Goal: Transaction & Acquisition: Purchase product/service

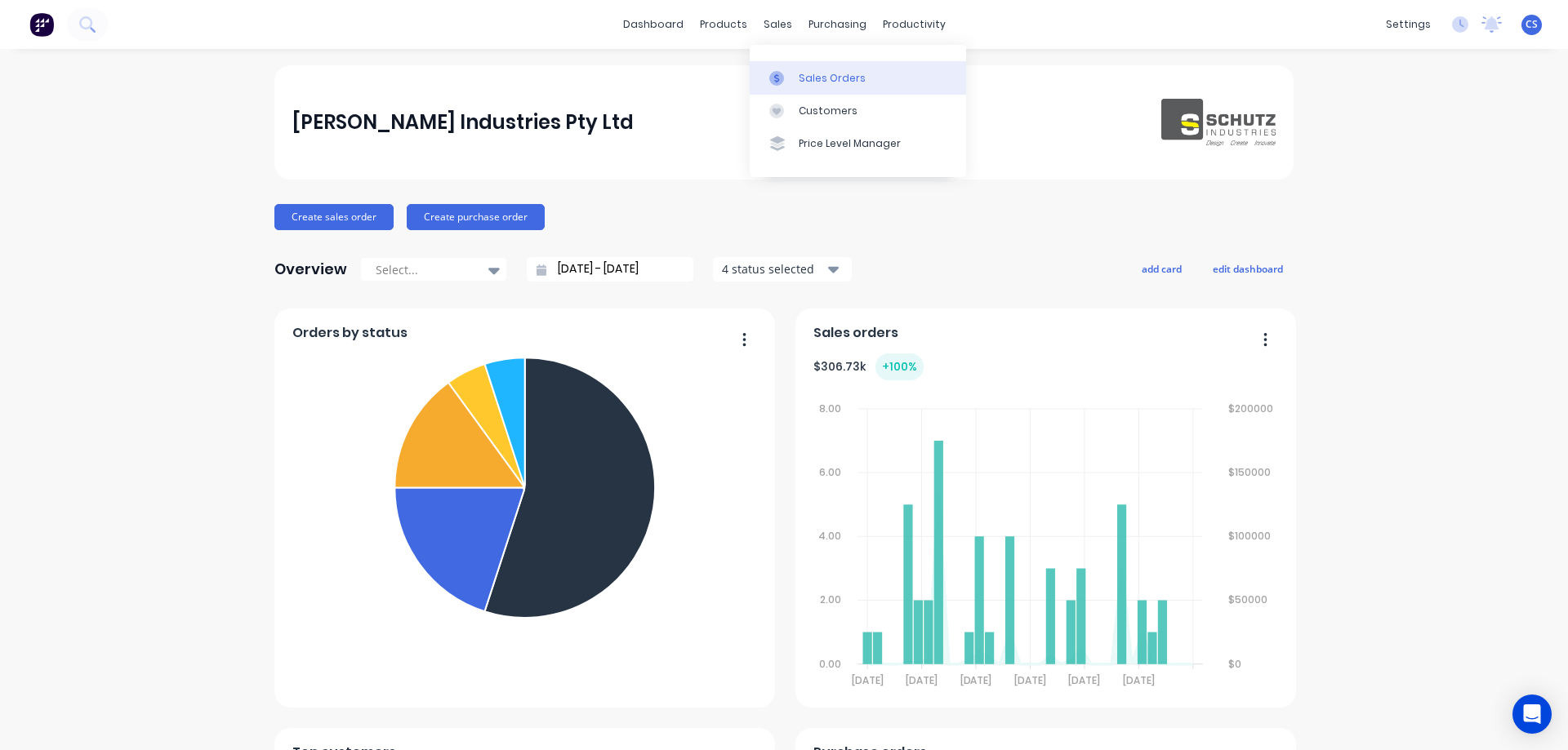
click at [822, 84] on div "Sales Orders" at bounding box center [832, 77] width 67 height 15
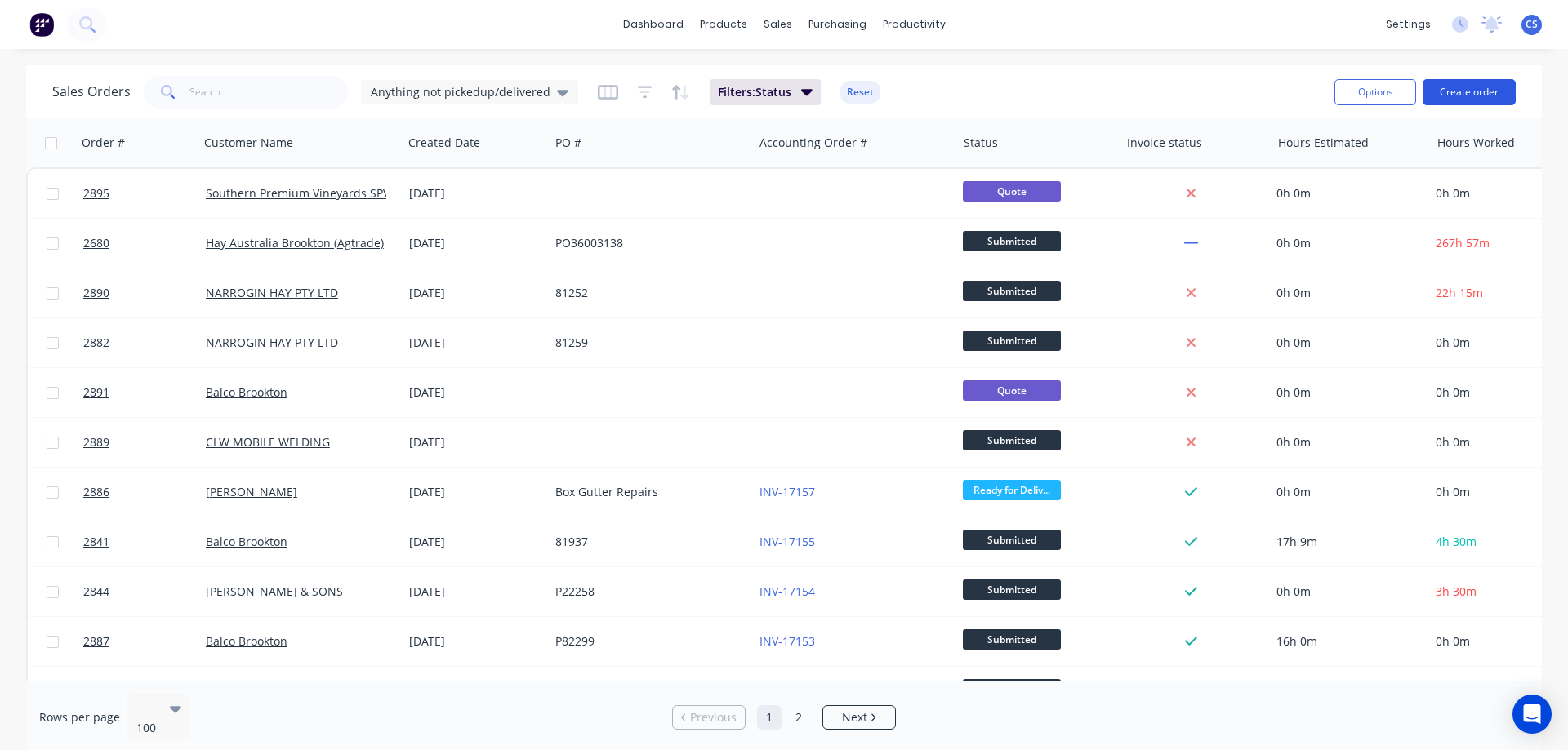
click at [1478, 85] on button "Create order" at bounding box center [1469, 92] width 93 height 26
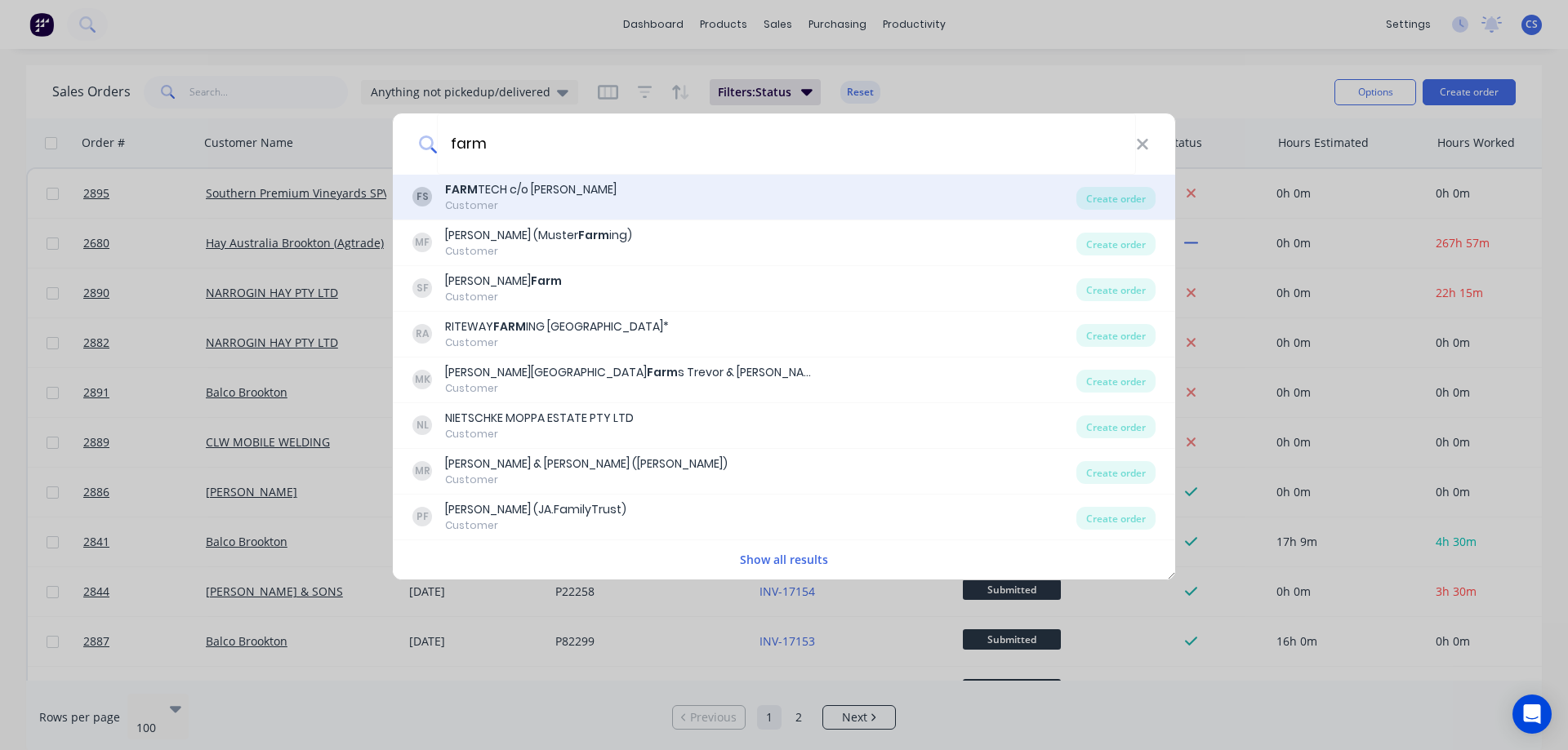
type input "farm"
click at [714, 200] on div "FS FARM TECH c/o [PERSON_NAME] Customer" at bounding box center [744, 197] width 664 height 31
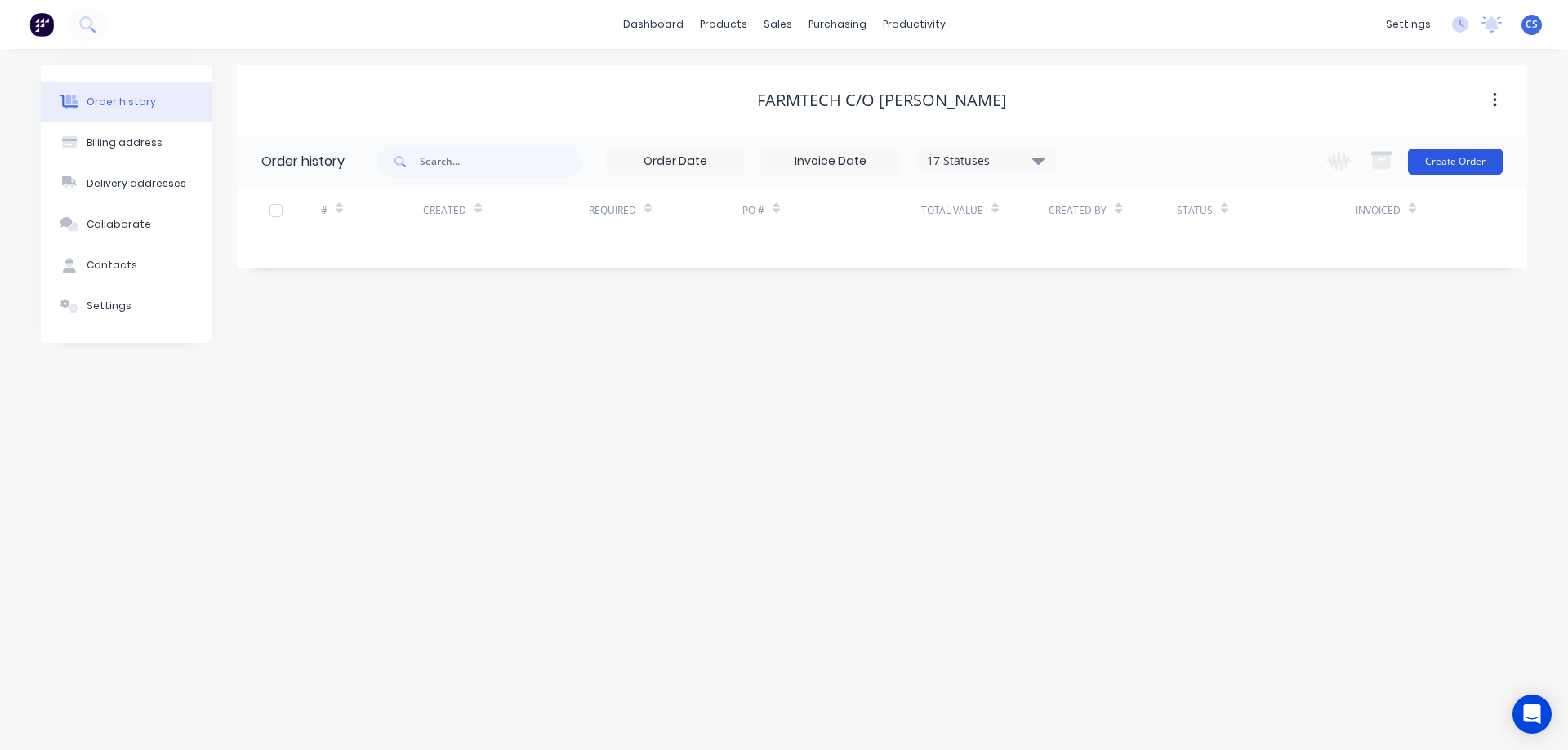
click at [1459, 164] on button "Create Order" at bounding box center [1455, 162] width 95 height 26
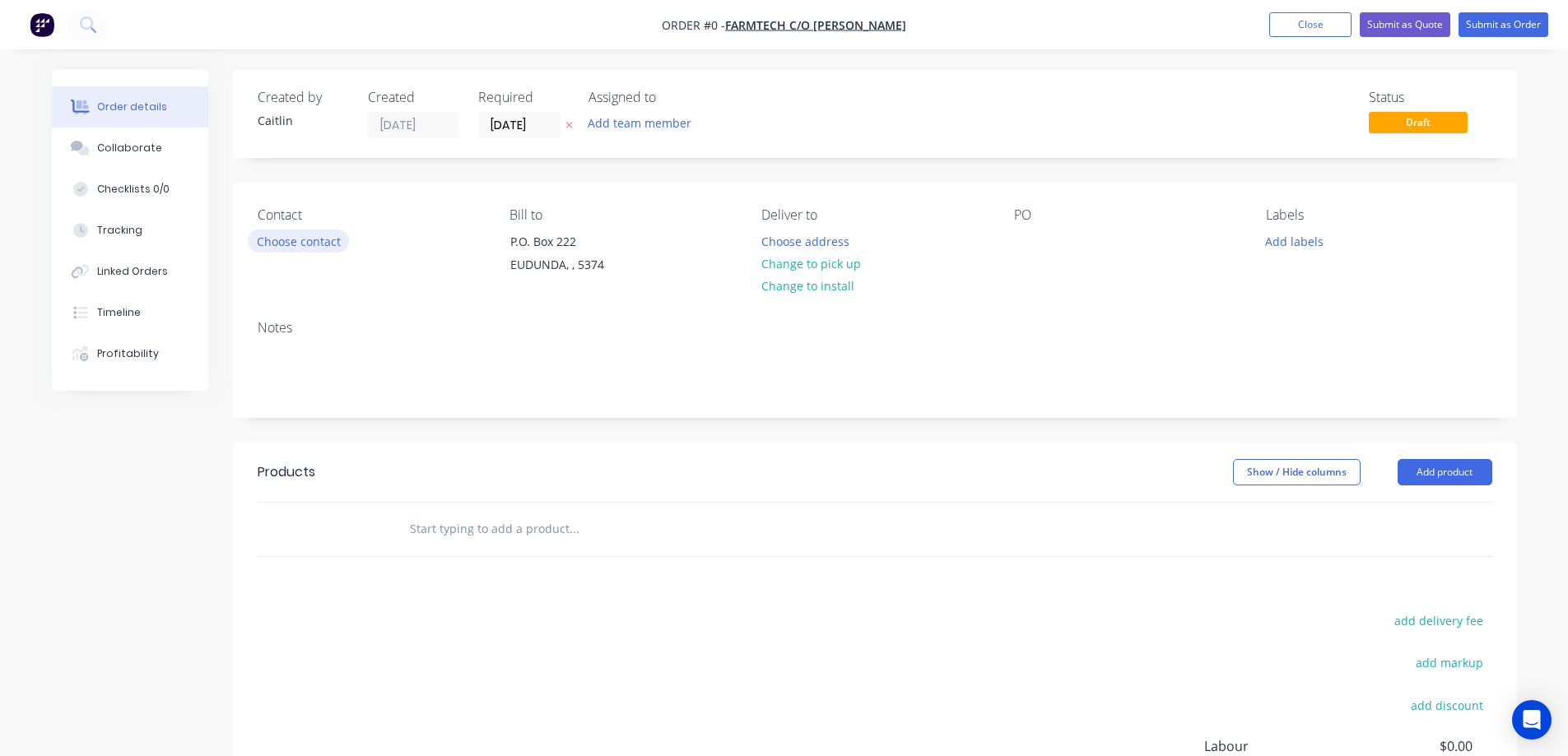
click at [312, 244] on button "Choose contact" at bounding box center [299, 240] width 101 height 22
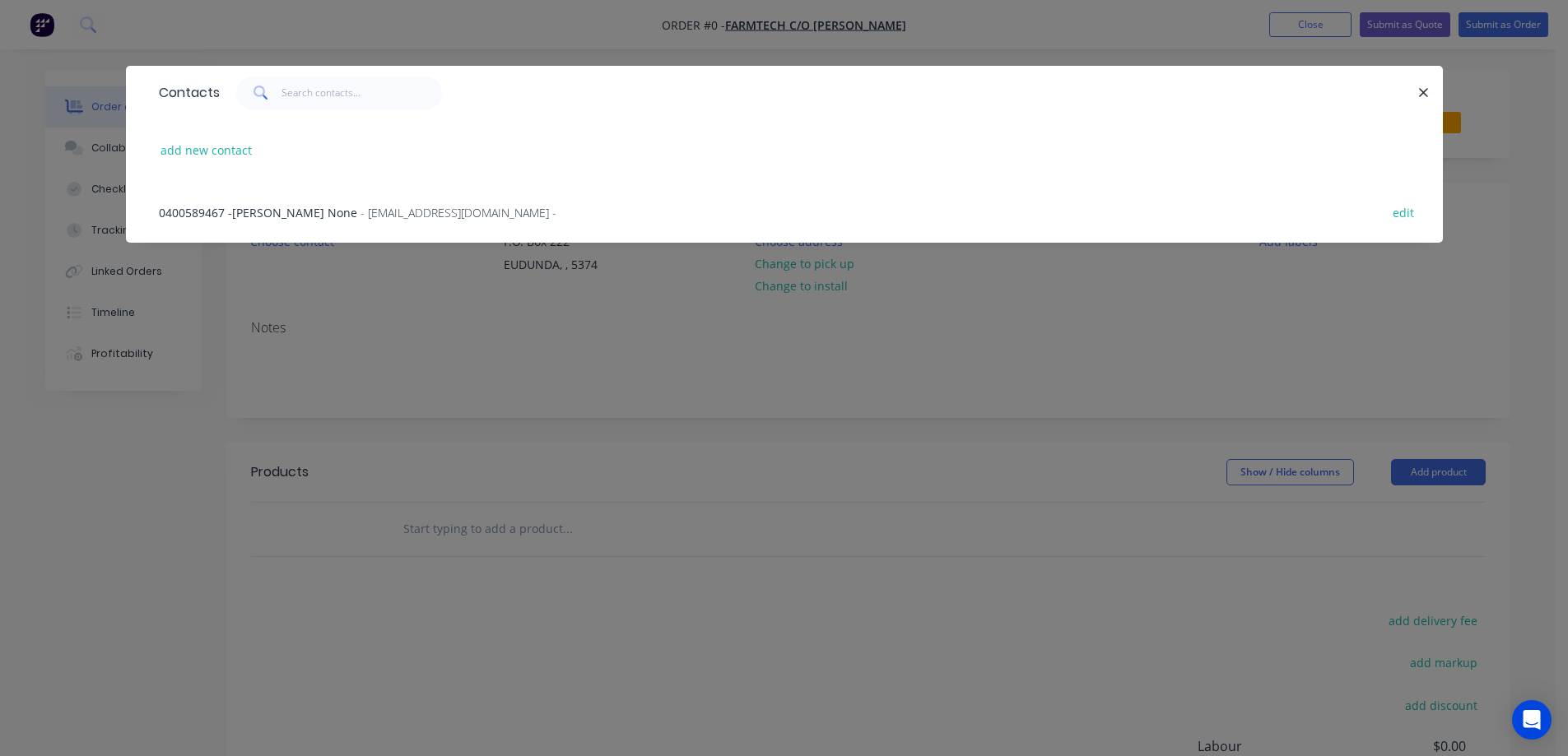
click at [361, 212] on span "- accounts@farmtechsa.com.au -" at bounding box center [459, 212] width 196 height 16
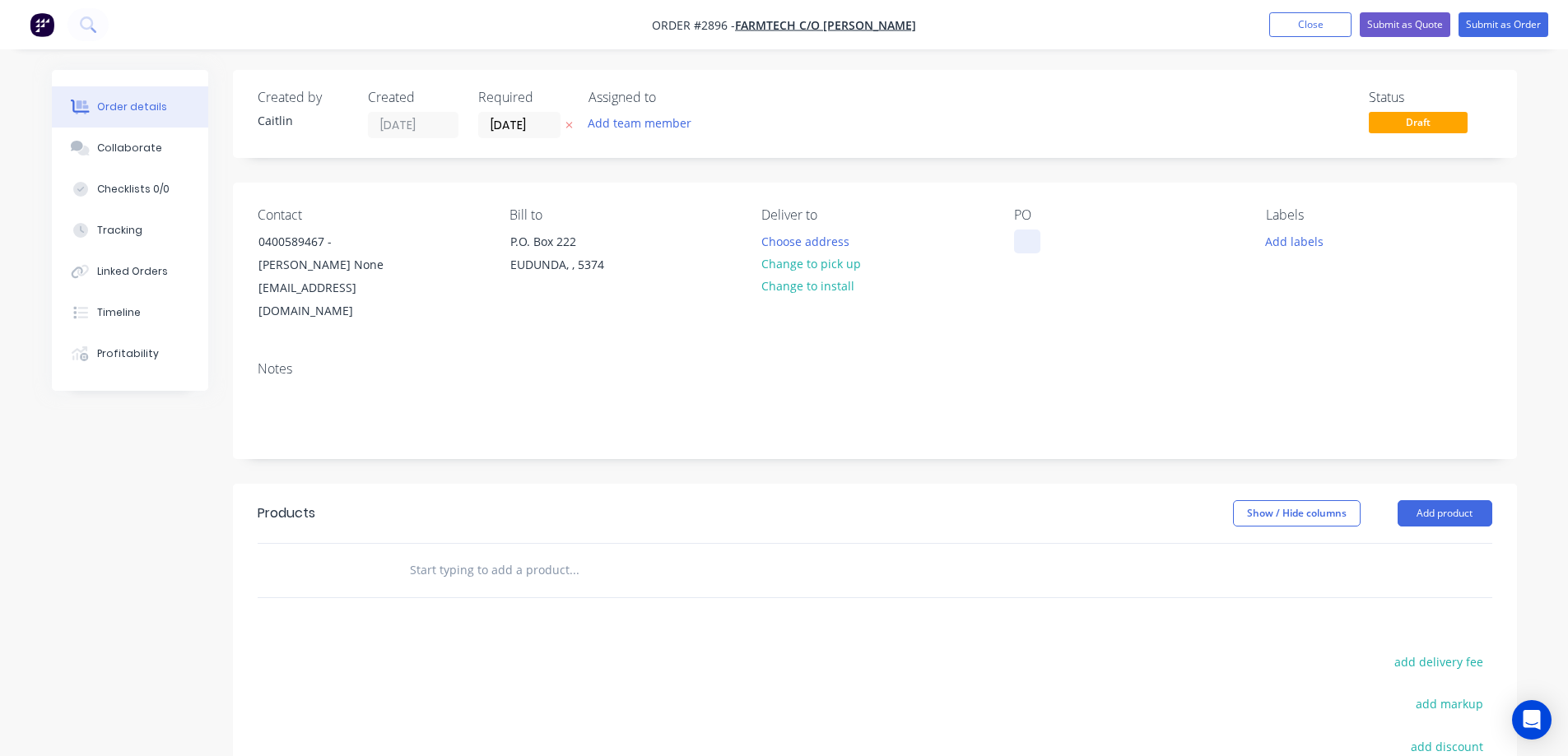
click at [1029, 243] on div at bounding box center [1027, 241] width 27 height 24
click at [488, 553] on input "text" at bounding box center [573, 569] width 329 height 33
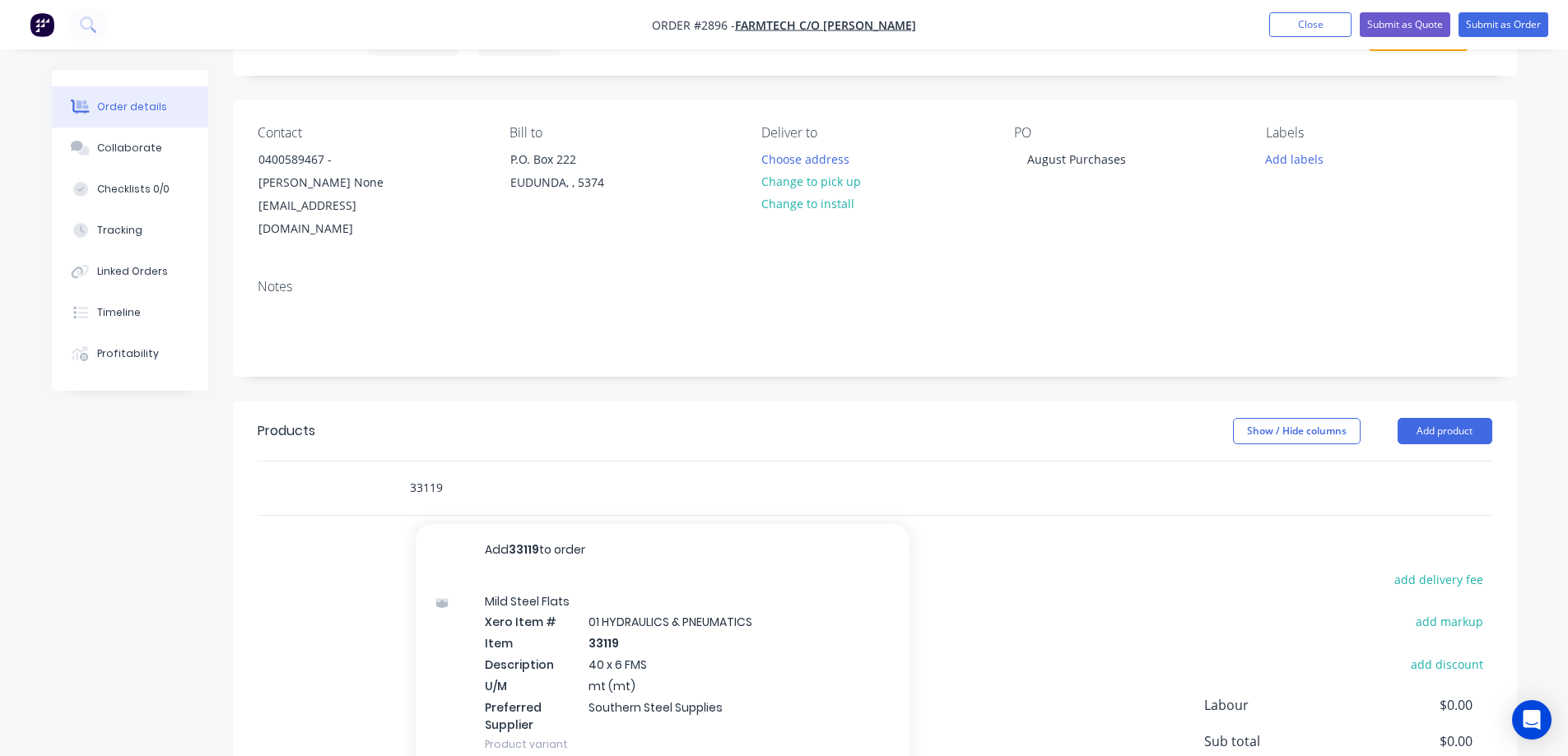
scroll to position [165, 0]
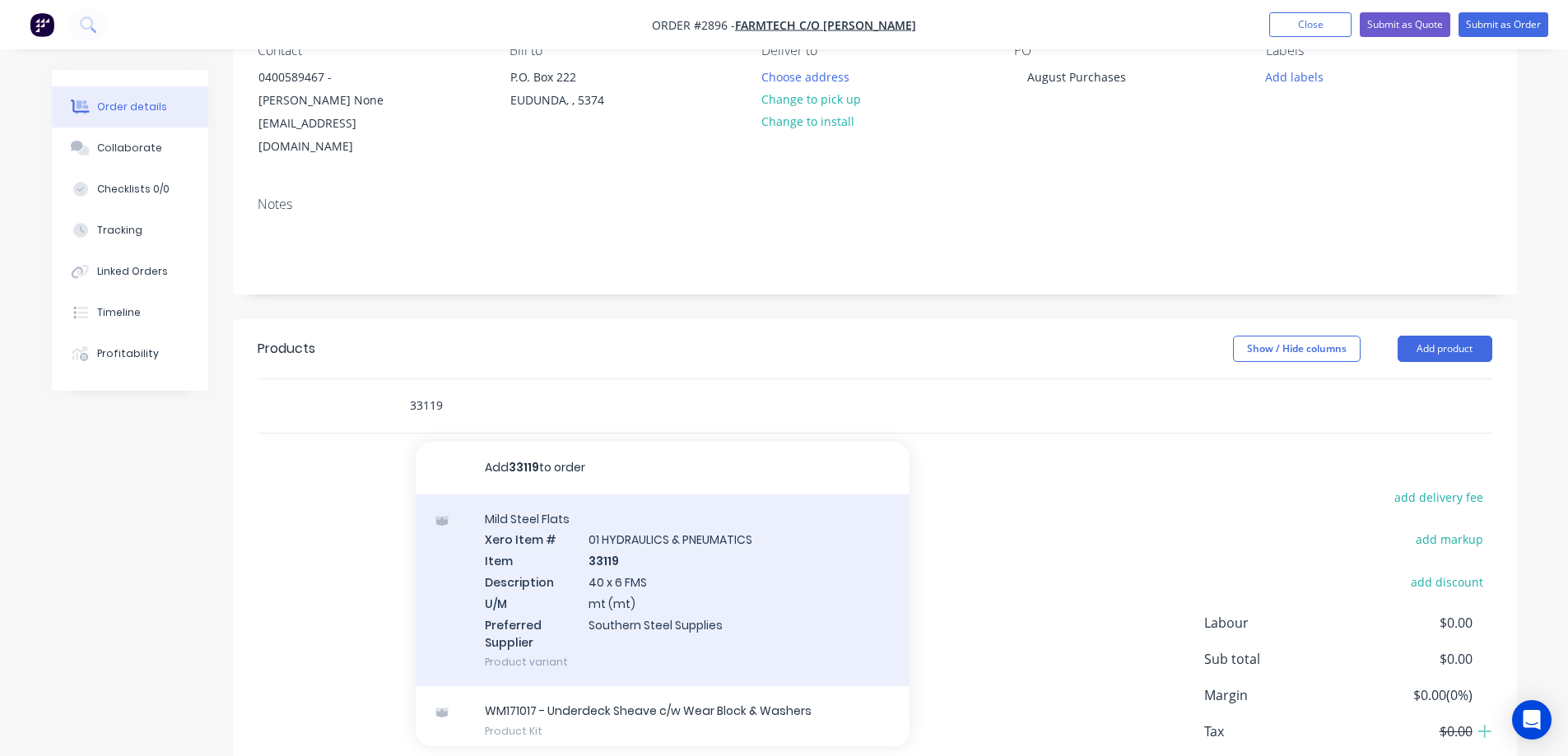
type input "33119"
click at [694, 549] on div "Mild Steel Flats Xero Item # 01 HYDRAULICS & PNEUMATICS Item 33119 Description …" at bounding box center [663, 590] width 494 height 193
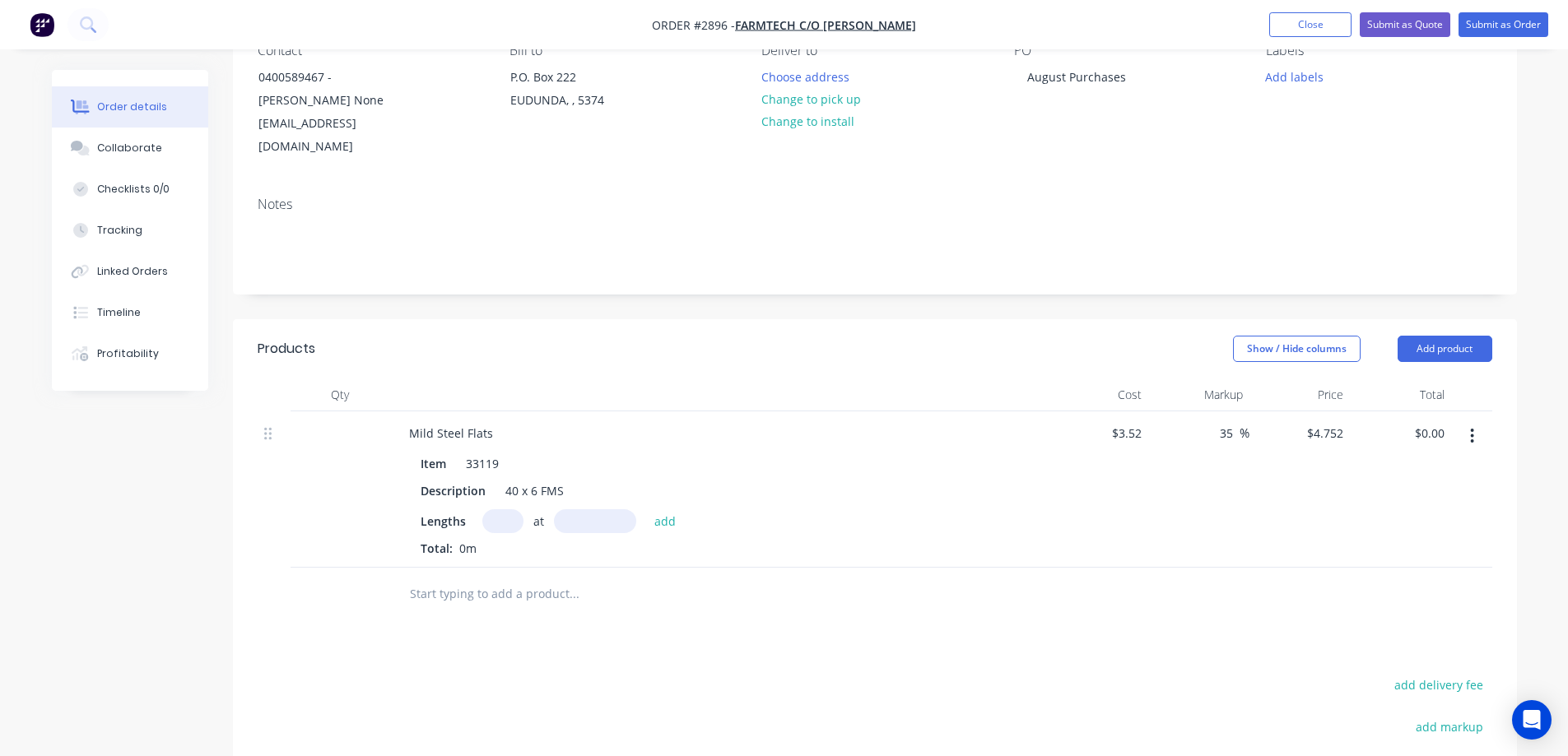
click at [504, 509] on input "text" at bounding box center [503, 521] width 42 height 24
type input "1"
drag, startPoint x: 619, startPoint y: 501, endPoint x: 541, endPoint y: 505, distance: 78.1
click at [541, 509] on div "1 at 5000 add" at bounding box center [583, 521] width 203 height 24
type input "1500mm"
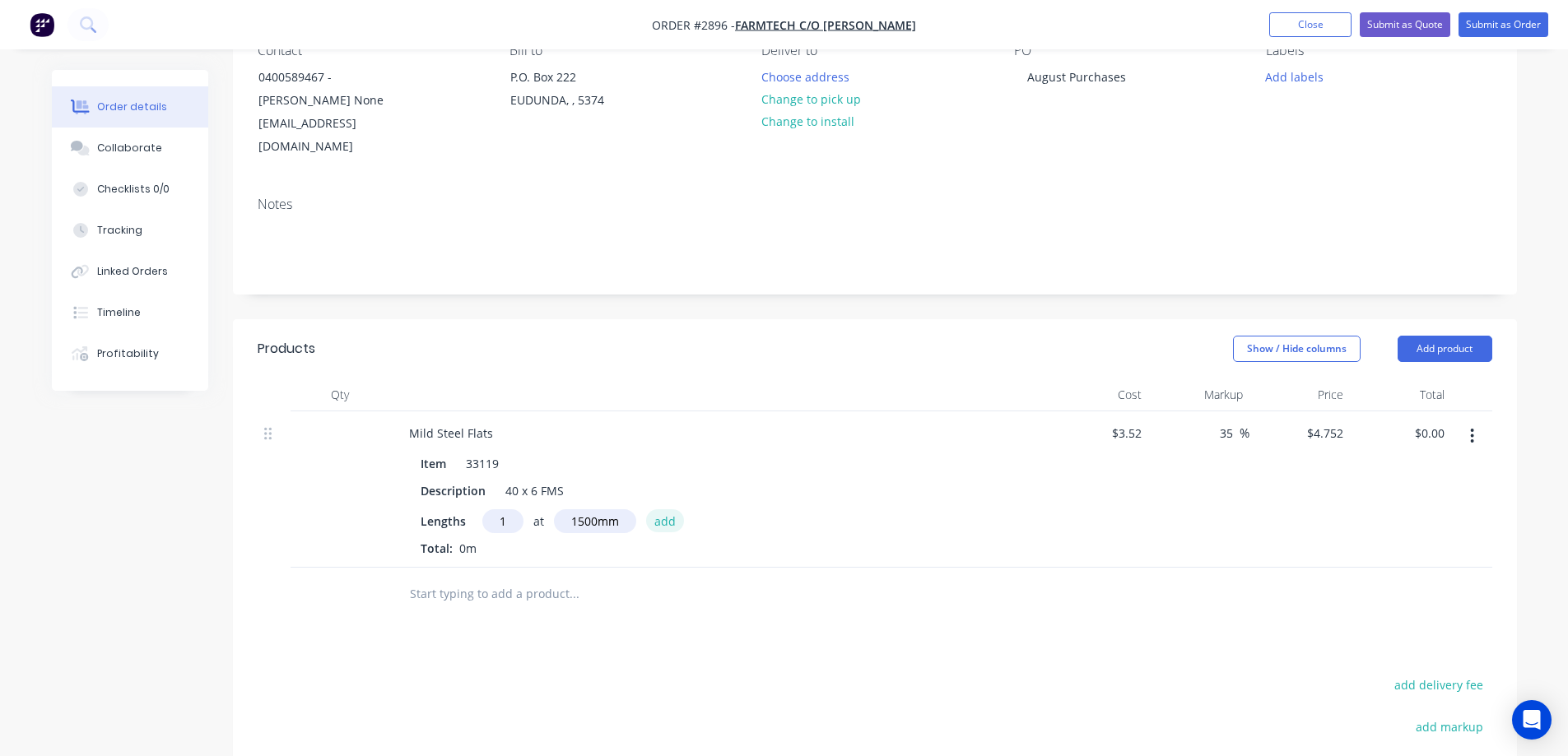
click at [660, 509] on button "add" at bounding box center [665, 520] width 39 height 22
type input "$7.13"
click at [449, 605] on input "text" at bounding box center [573, 621] width 329 height 33
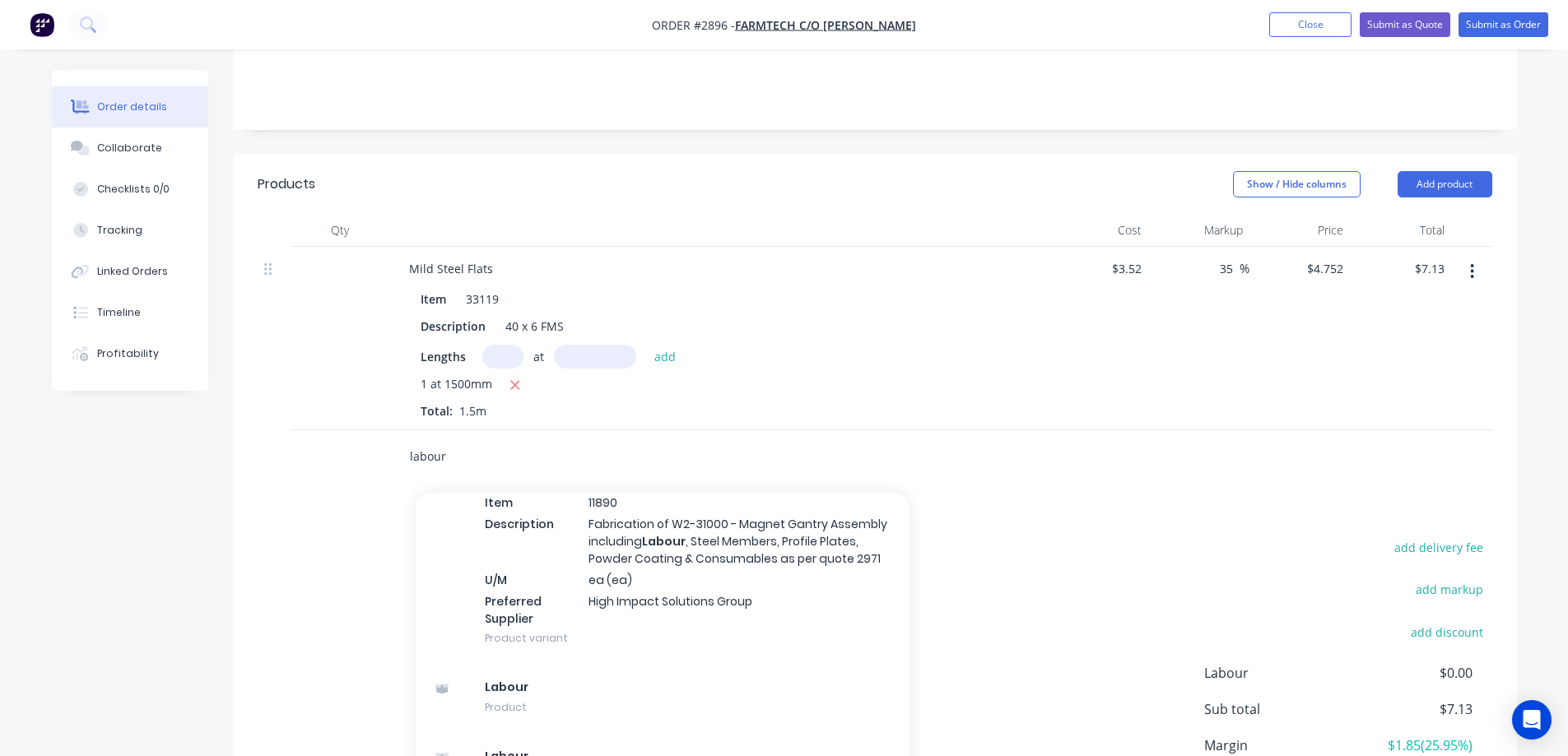
scroll to position [1975, 0]
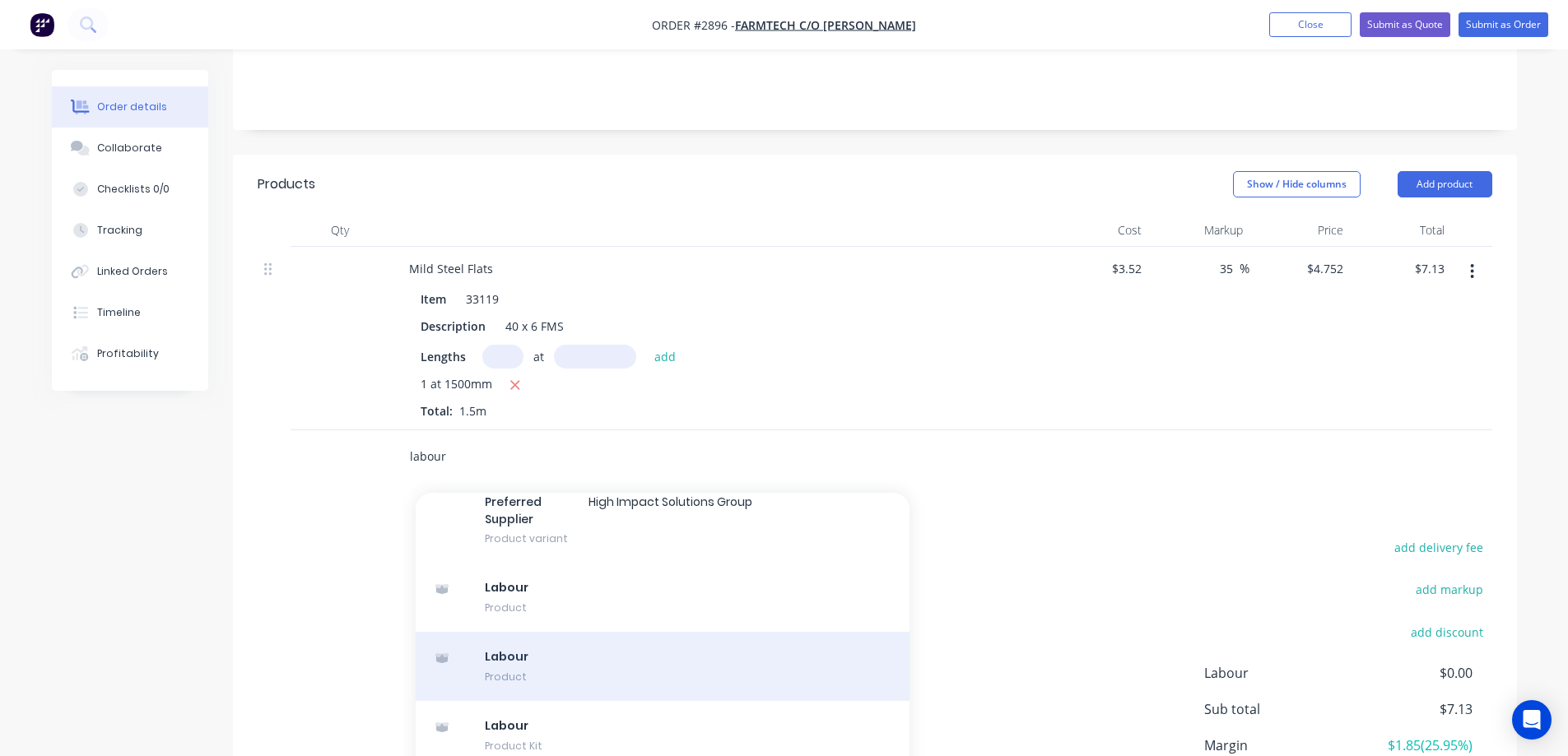
type input "labour"
click at [605, 632] on div "Labour Product" at bounding box center [663, 667] width 494 height 69
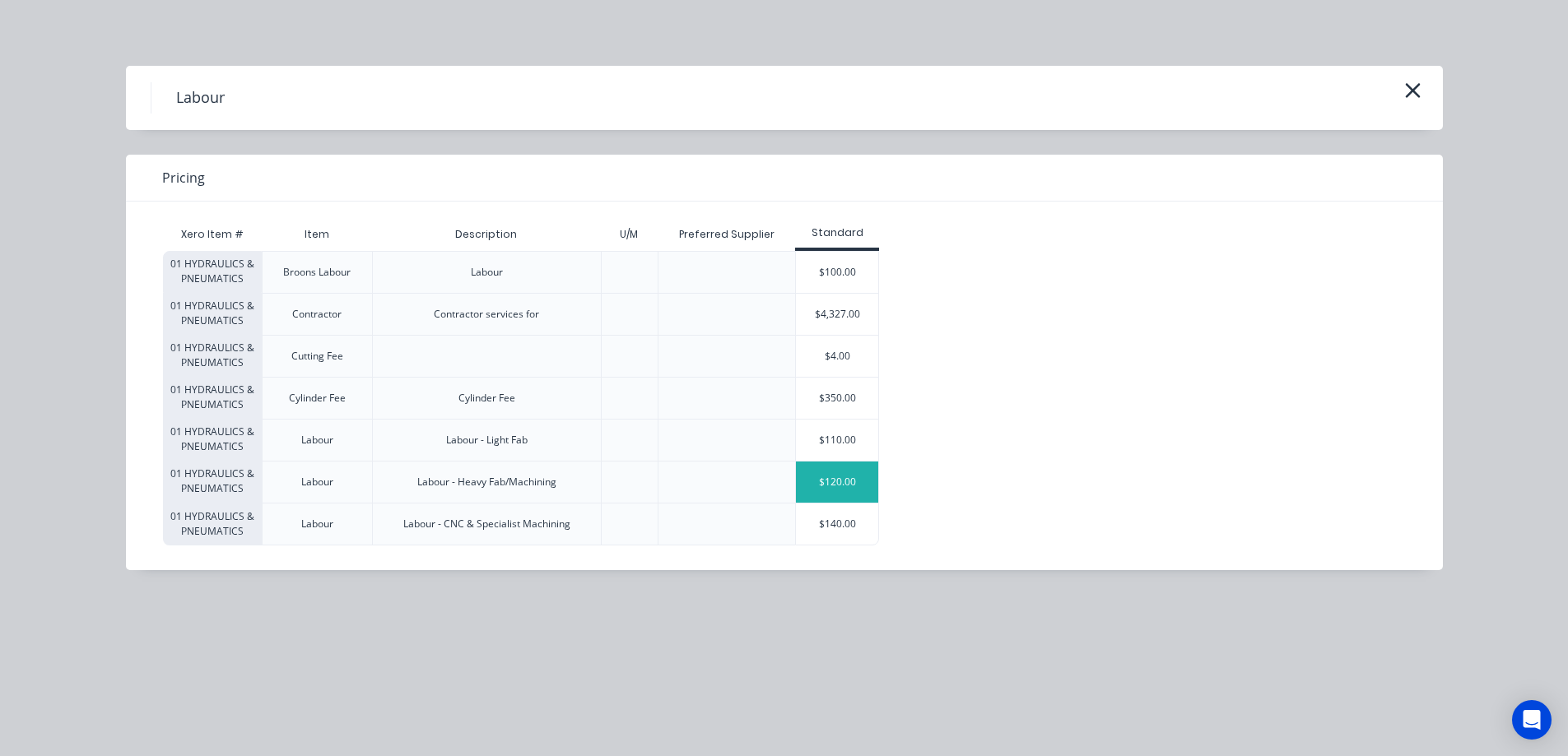
click at [823, 479] on div "$120.00" at bounding box center [836, 482] width 82 height 42
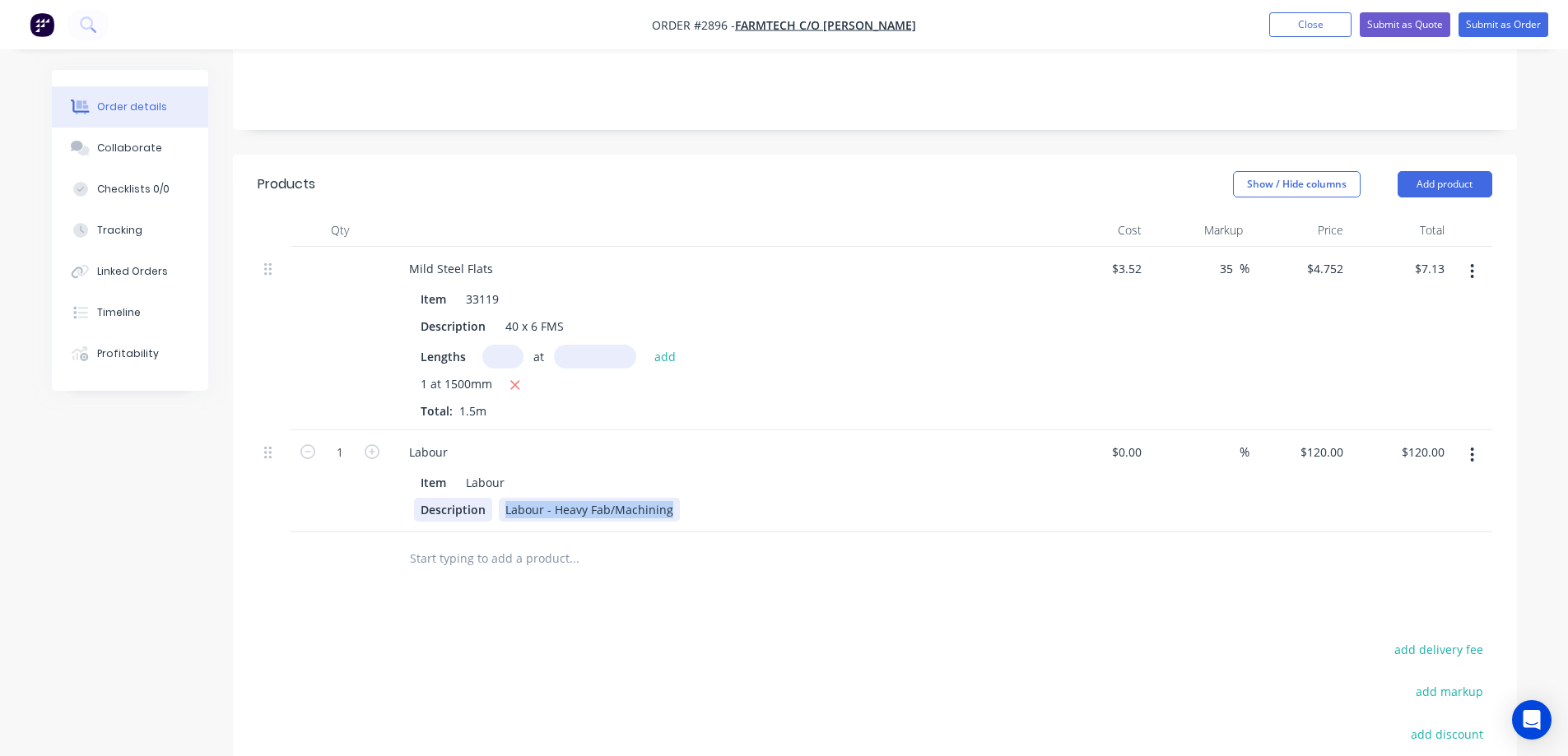
drag, startPoint x: 667, startPoint y: 487, endPoint x: 484, endPoint y: 486, distance: 183.0
click at [484, 498] on div "Description Labour - Heavy Fab/Machining" at bounding box center [716, 510] width 603 height 24
click at [340, 441] on input "1" at bounding box center [339, 453] width 43 height 25
type input "5"
type input "$600.00"
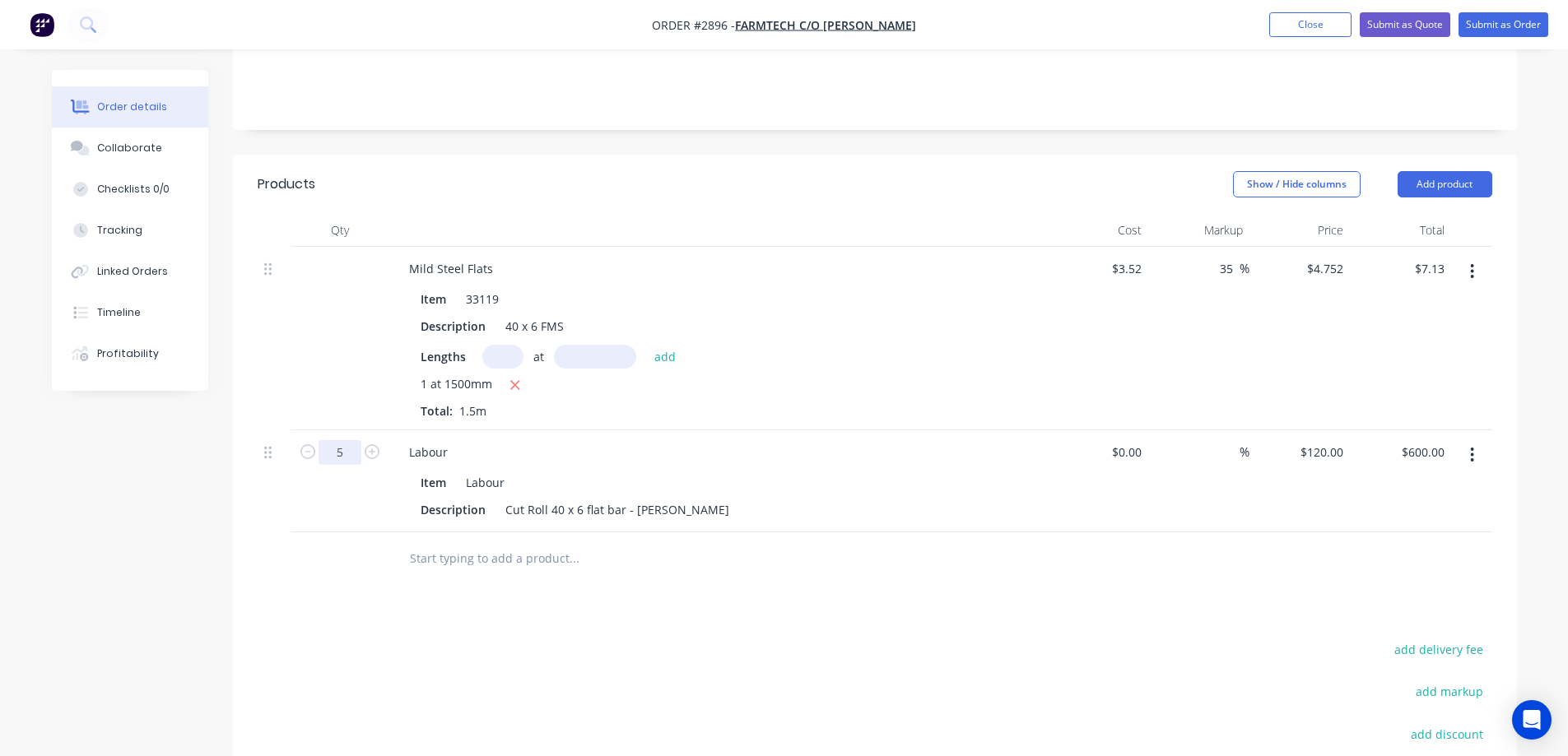
click at [347, 441] on input "5" at bounding box center [339, 453] width 43 height 25
type input "0.5"
type input "$60.00"
click at [1311, 431] on div "120 $120.00" at bounding box center [1300, 481] width 101 height 102
type input "$110.00"
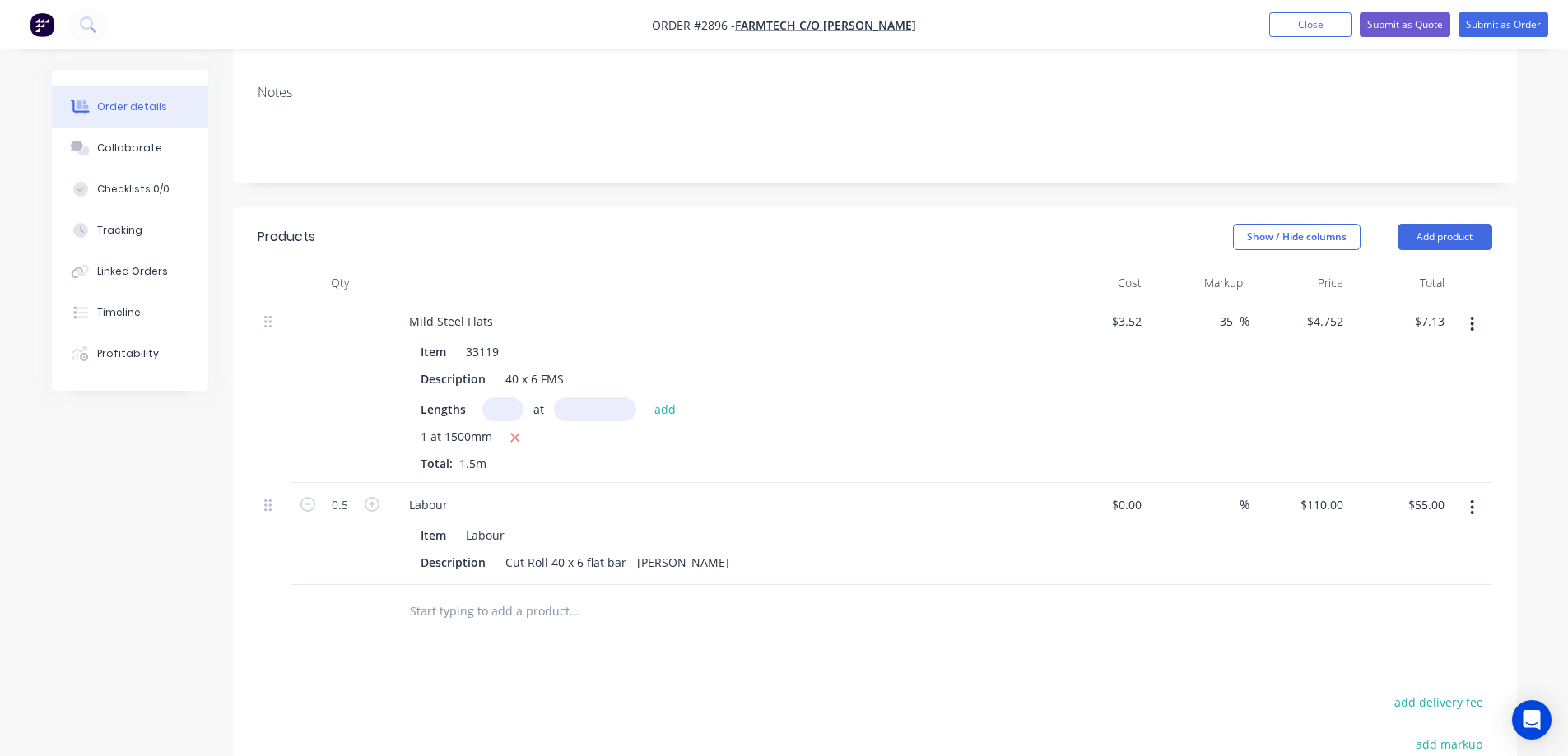
scroll to position [0, 0]
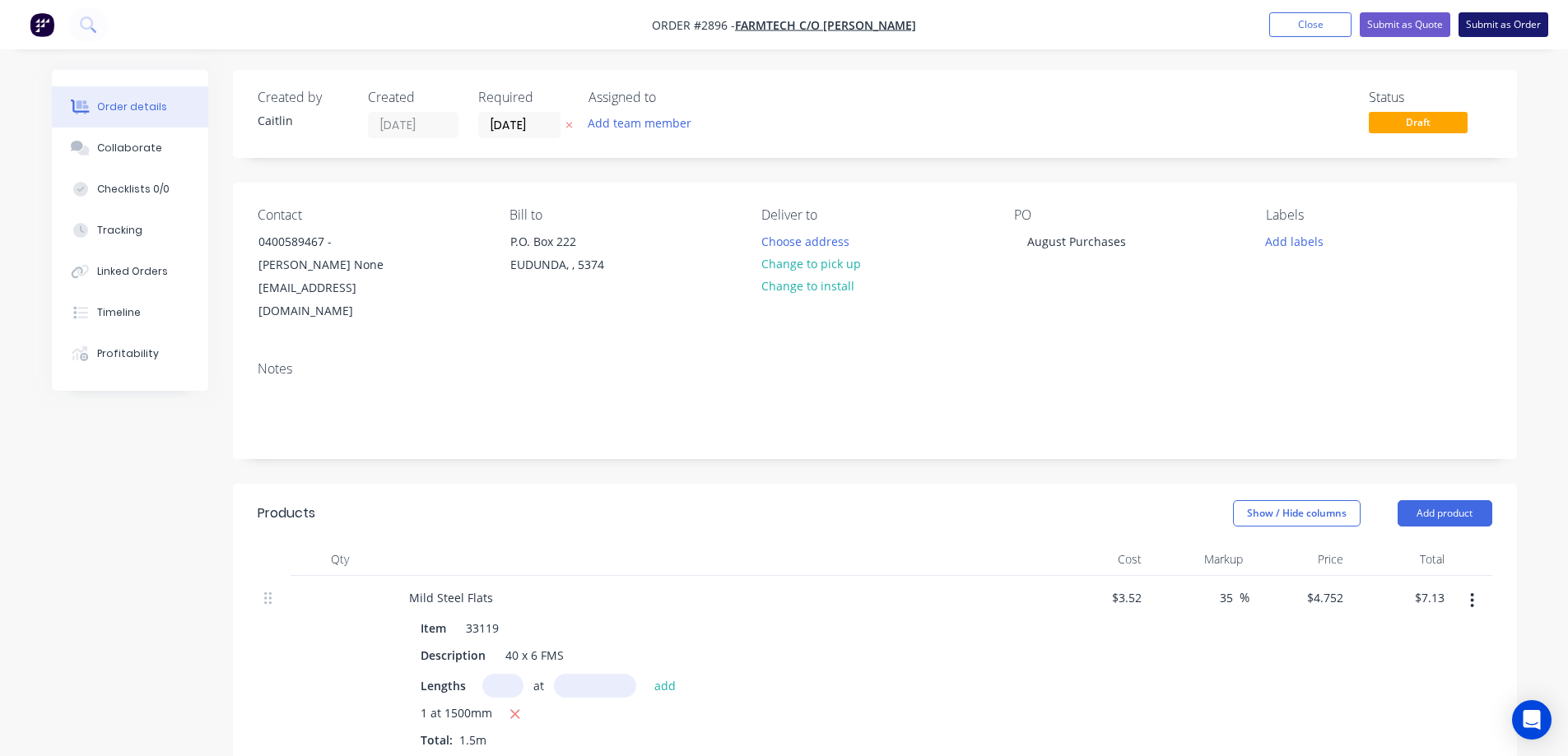
click at [1479, 29] on button "Submit as Order" at bounding box center [1504, 24] width 90 height 25
type input "55.00"
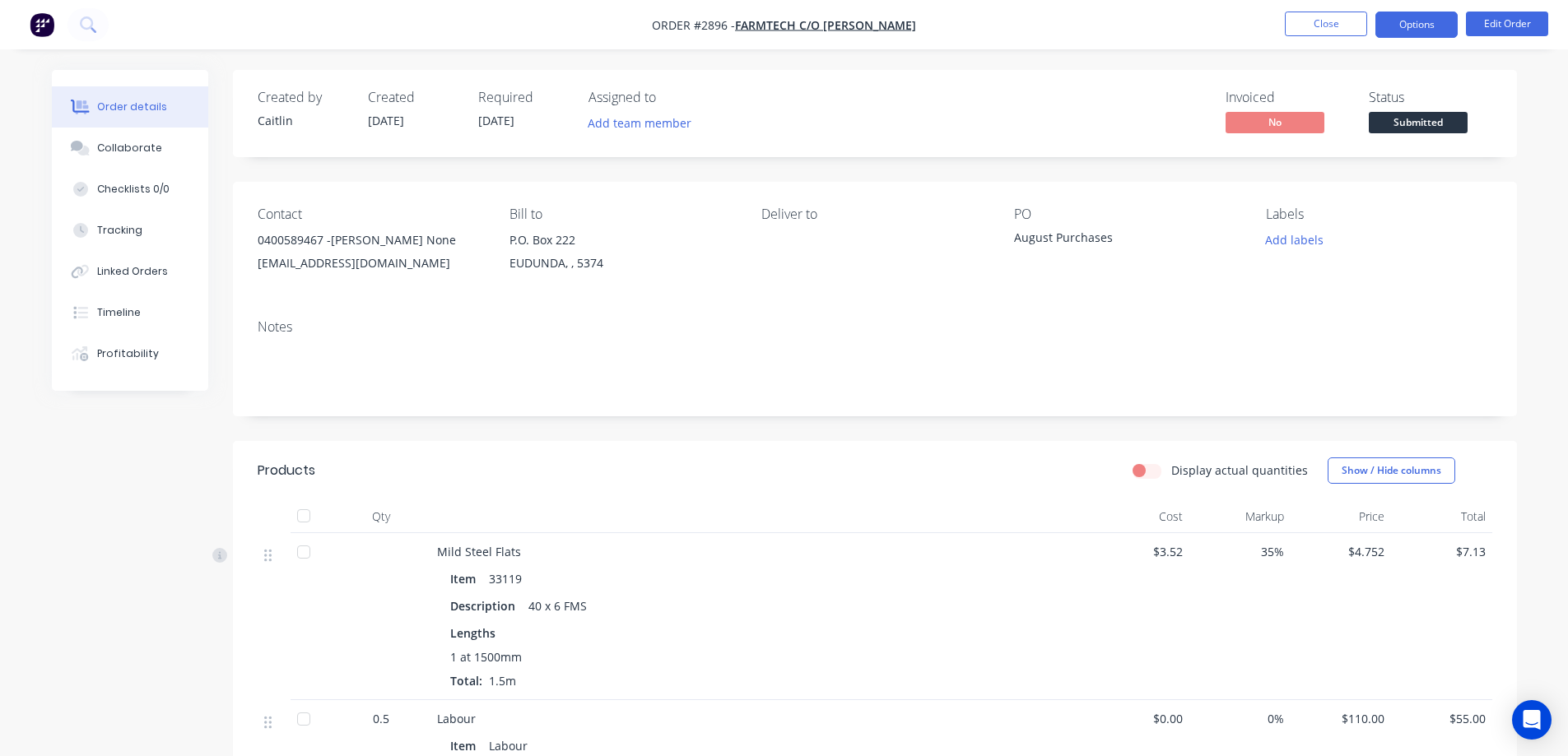
click at [1433, 28] on button "Options" at bounding box center [1416, 25] width 82 height 27
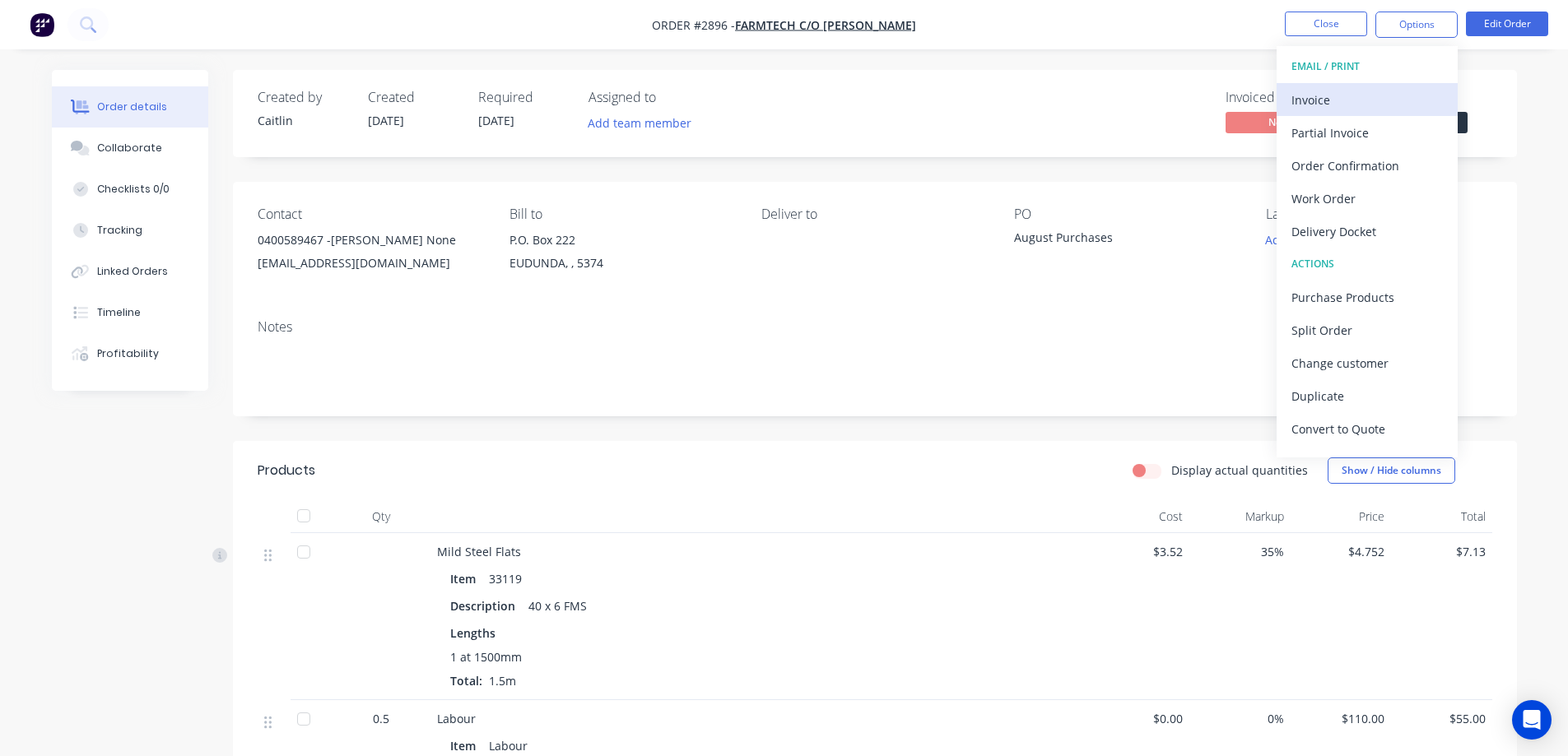
click at [1356, 105] on div "Invoice" at bounding box center [1367, 100] width 151 height 24
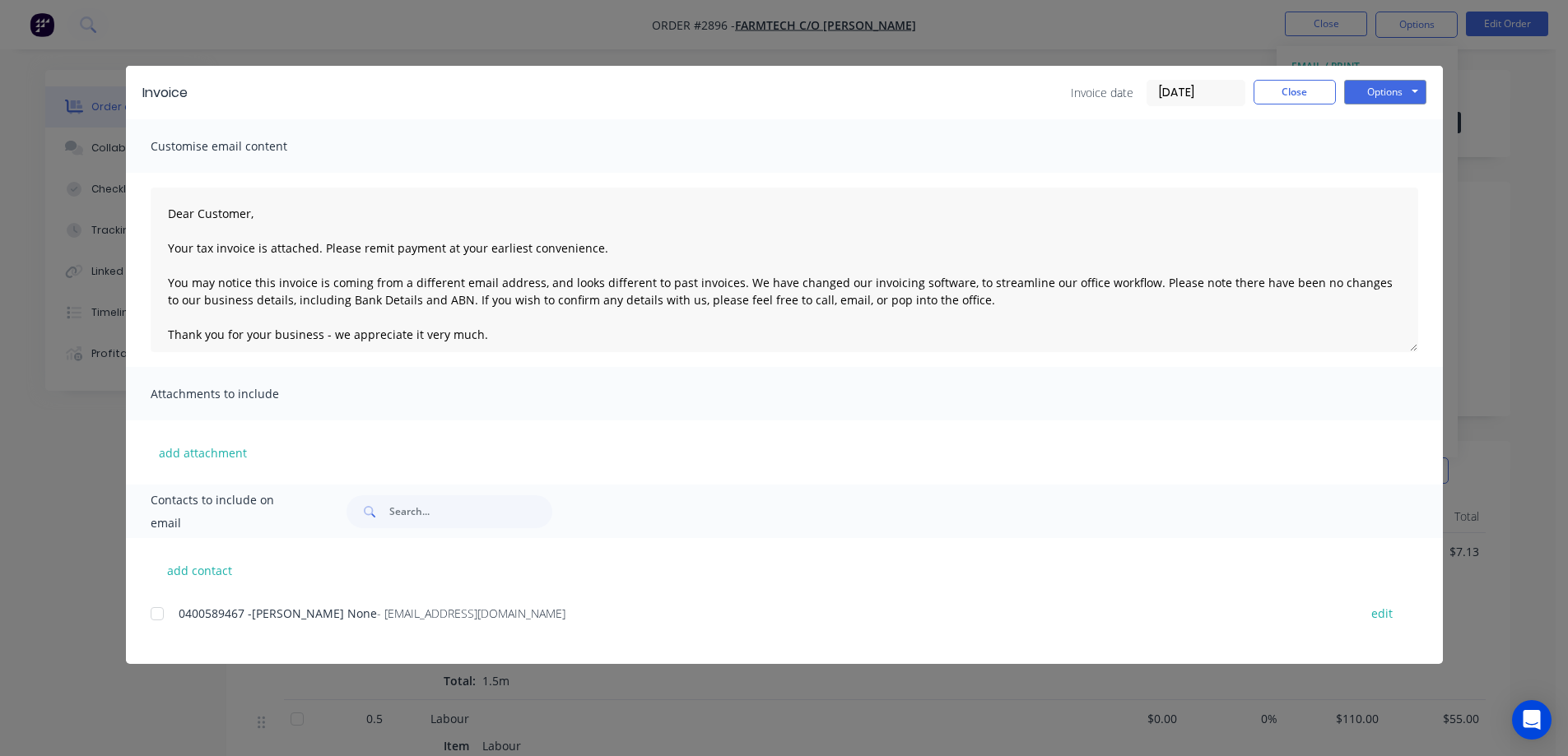
click at [156, 618] on div at bounding box center [156, 614] width 33 height 33
click at [1376, 96] on button "Options" at bounding box center [1385, 92] width 82 height 25
click at [1382, 125] on button "Preview" at bounding box center [1397, 121] width 106 height 27
click at [158, 619] on div at bounding box center [156, 614] width 33 height 33
click at [1385, 89] on button "Options" at bounding box center [1385, 92] width 82 height 25
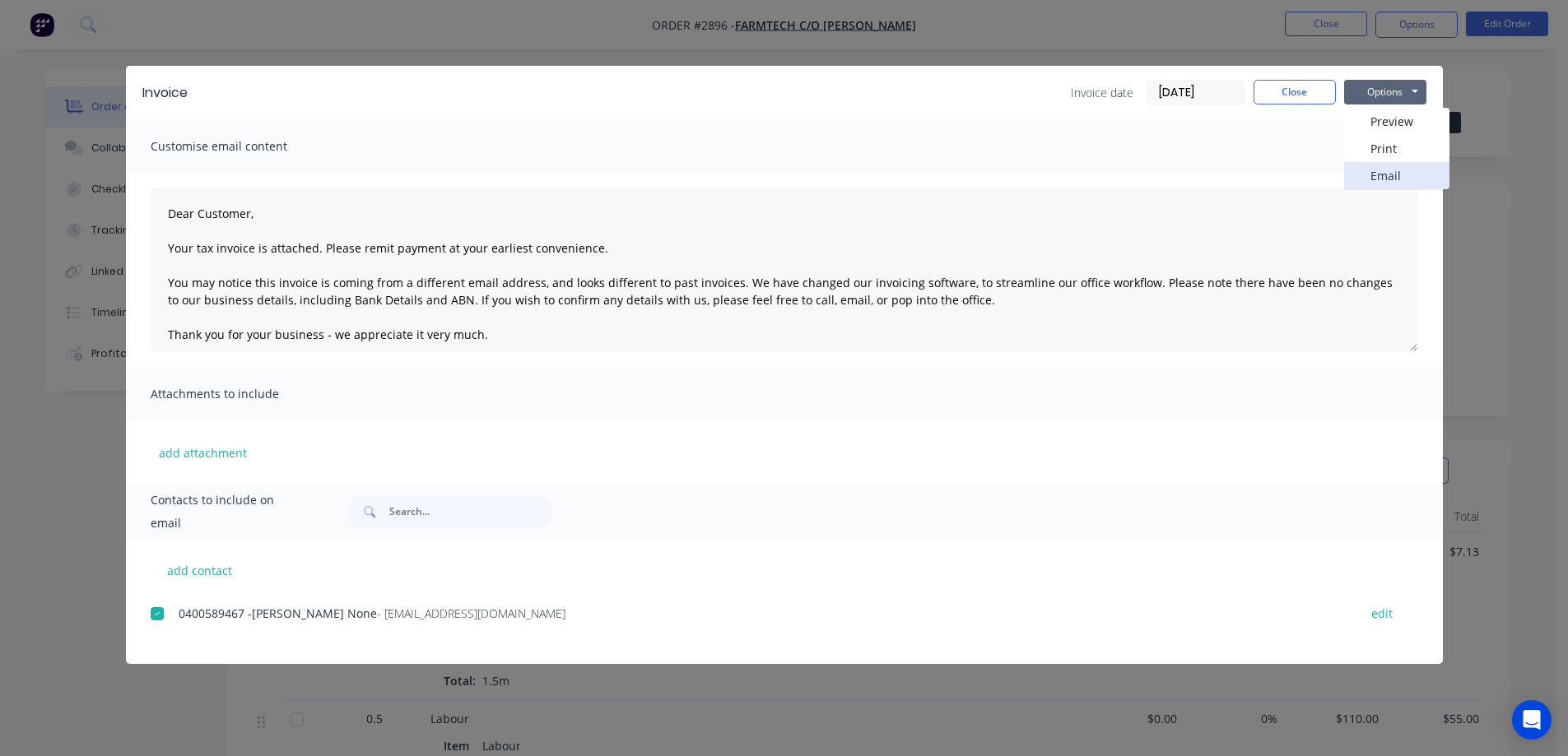
click at [1379, 178] on button "Email" at bounding box center [1397, 175] width 106 height 27
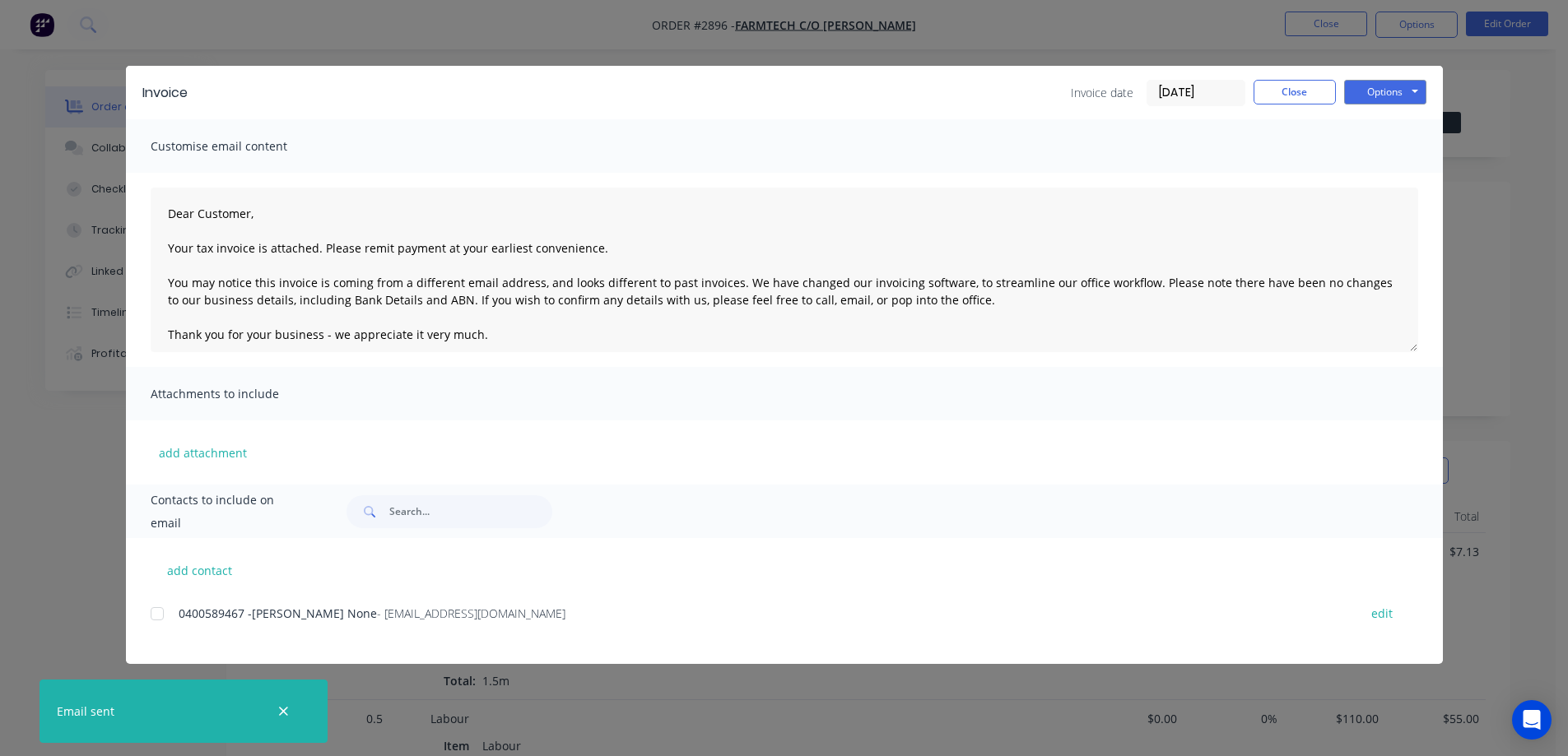
type textarea "Dear Customer, Your tax invoice is attached. Please remit payment at your earli…"
click at [1282, 84] on button "Close" at bounding box center [1294, 92] width 82 height 25
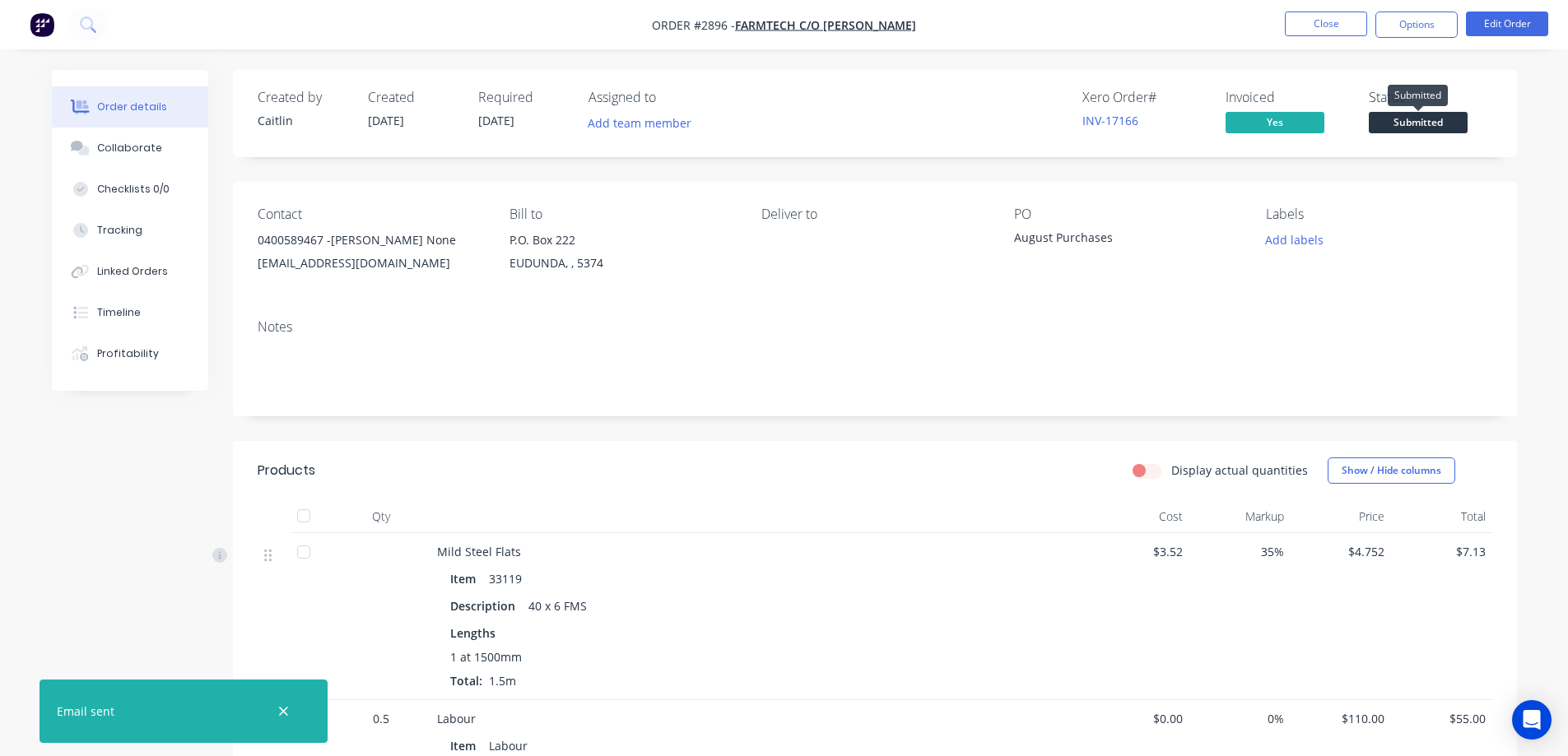
click at [1408, 129] on span "Submitted" at bounding box center [1419, 122] width 99 height 21
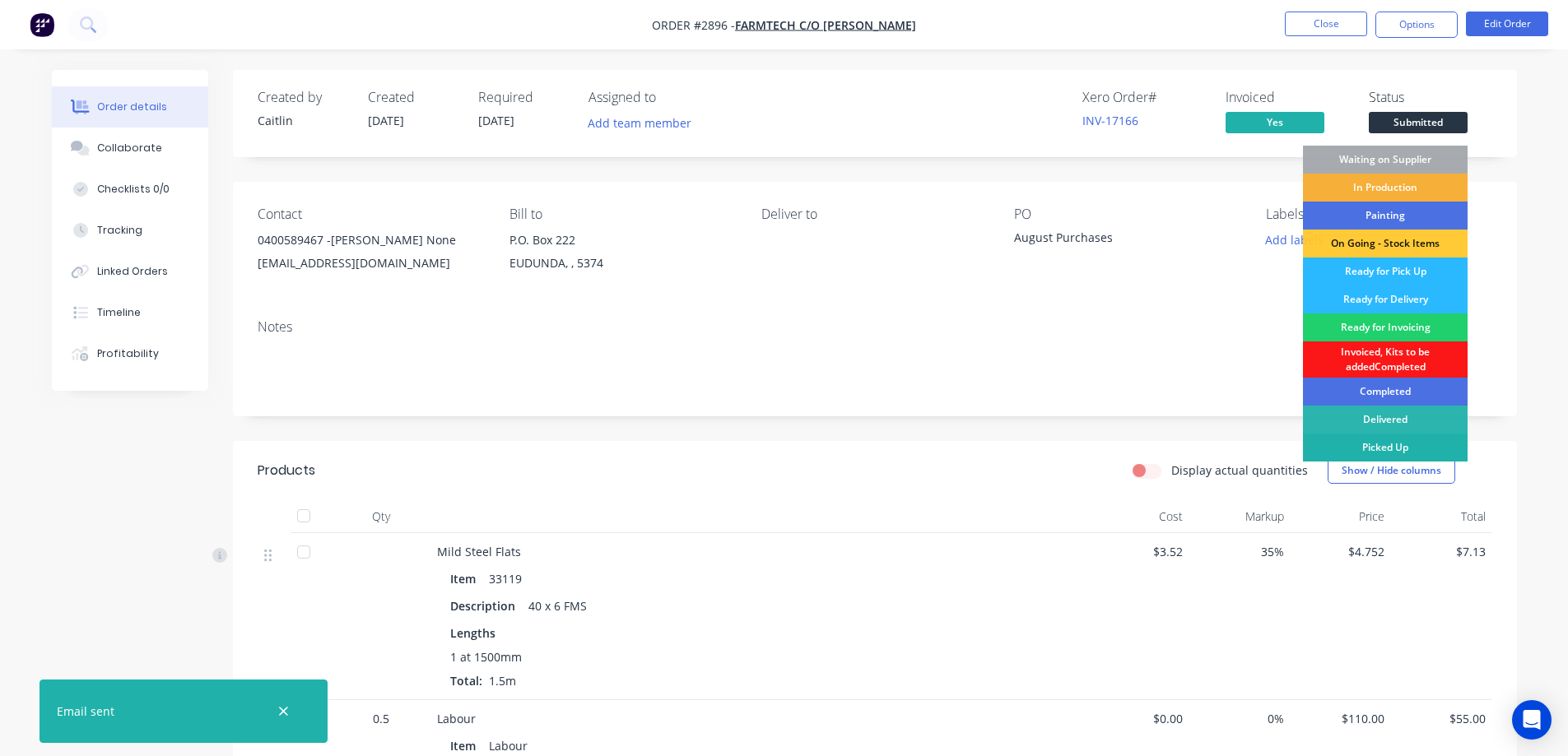
click at [1375, 446] on div "Picked Up" at bounding box center [1385, 448] width 165 height 28
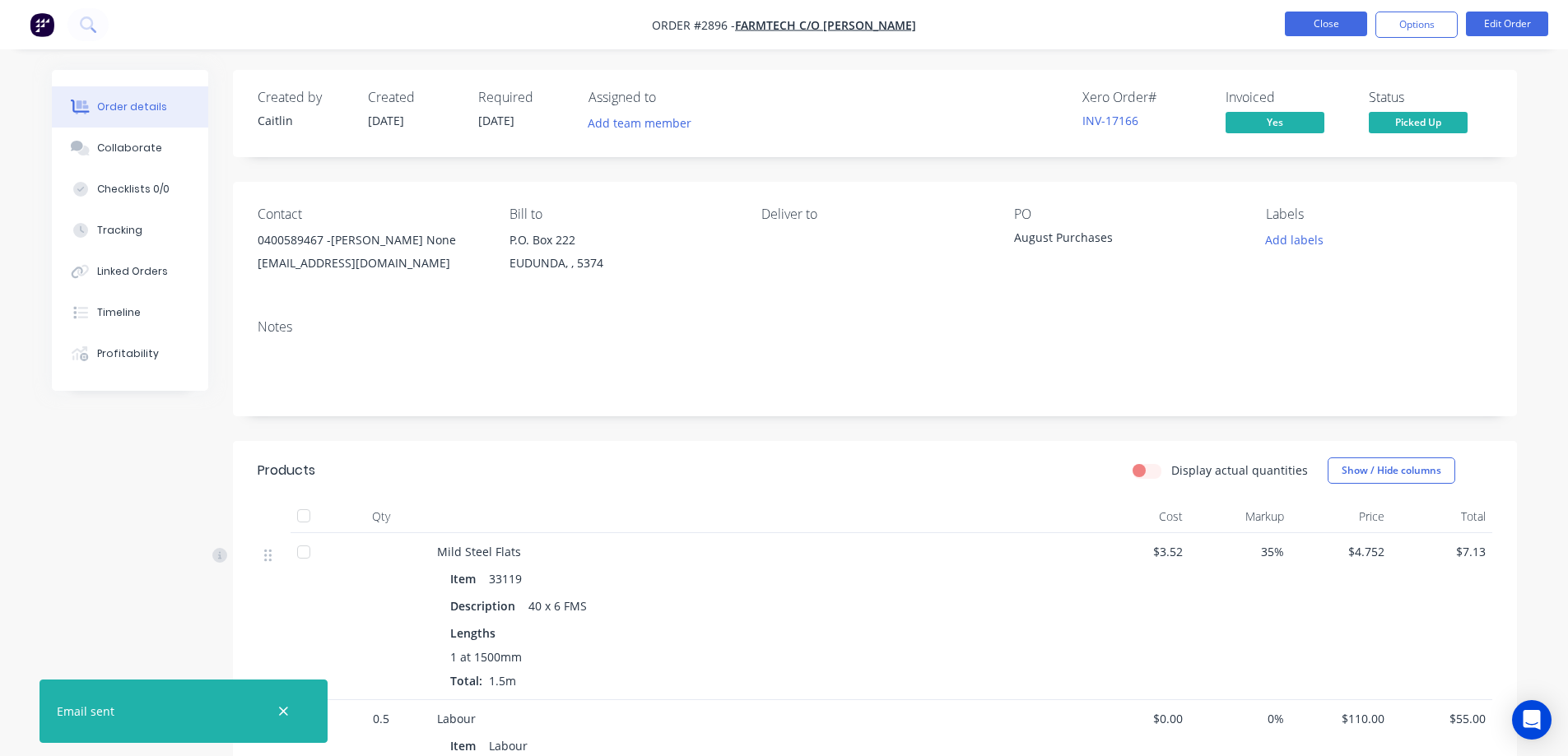
click at [1322, 22] on button "Close" at bounding box center [1326, 24] width 82 height 25
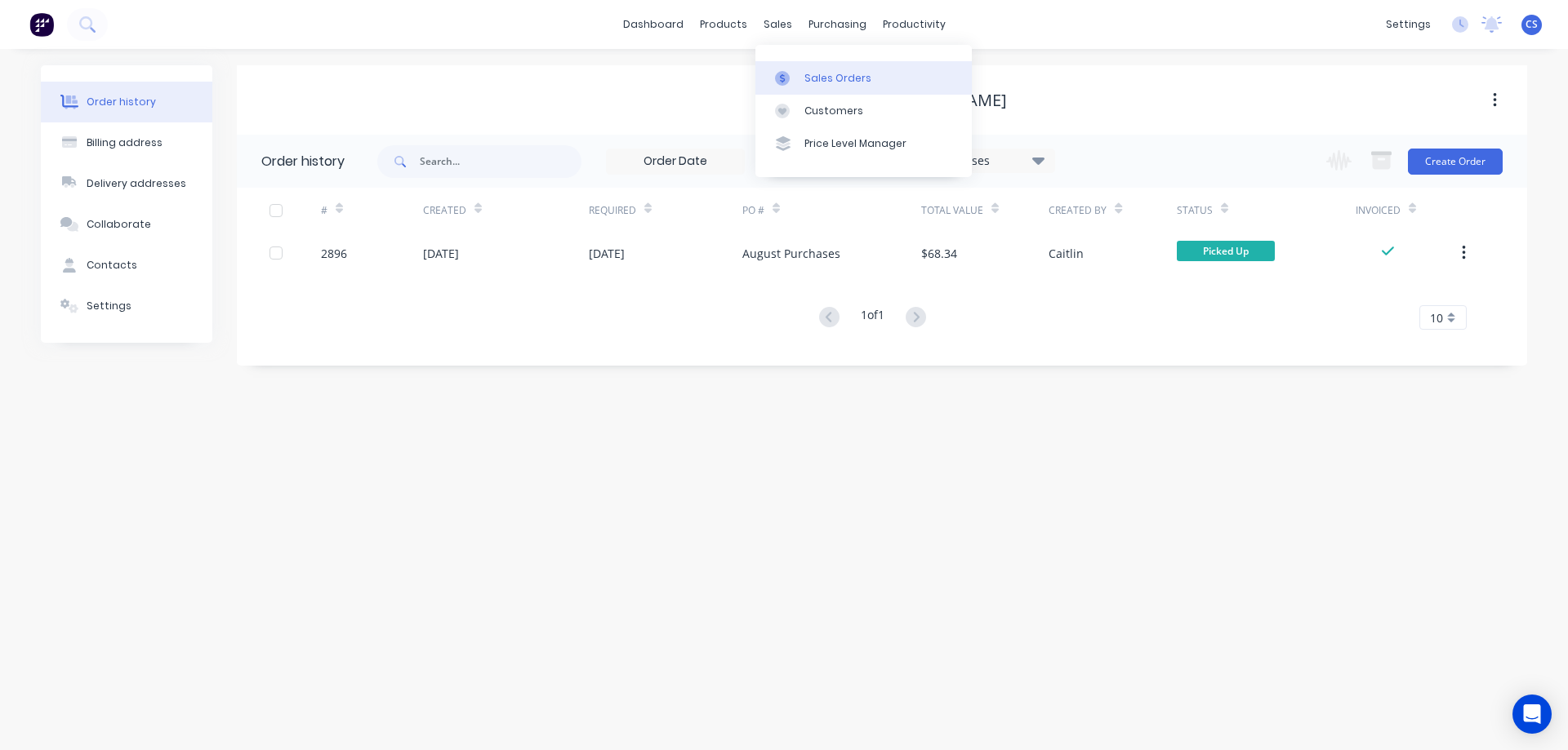
click at [819, 77] on div "Sales Orders" at bounding box center [837, 77] width 67 height 15
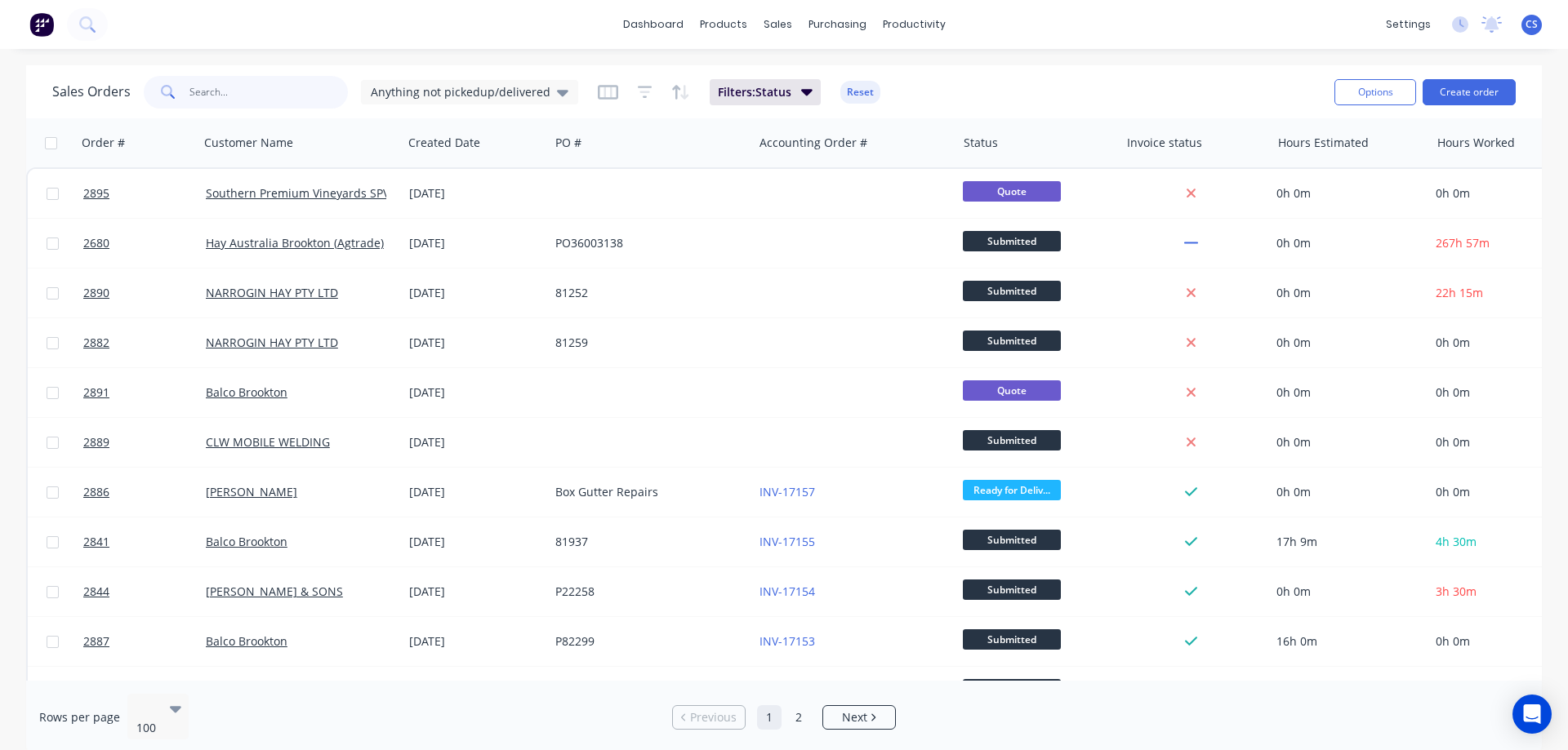
click at [256, 87] on input "text" at bounding box center [269, 91] width 159 height 32
type input "doerings"
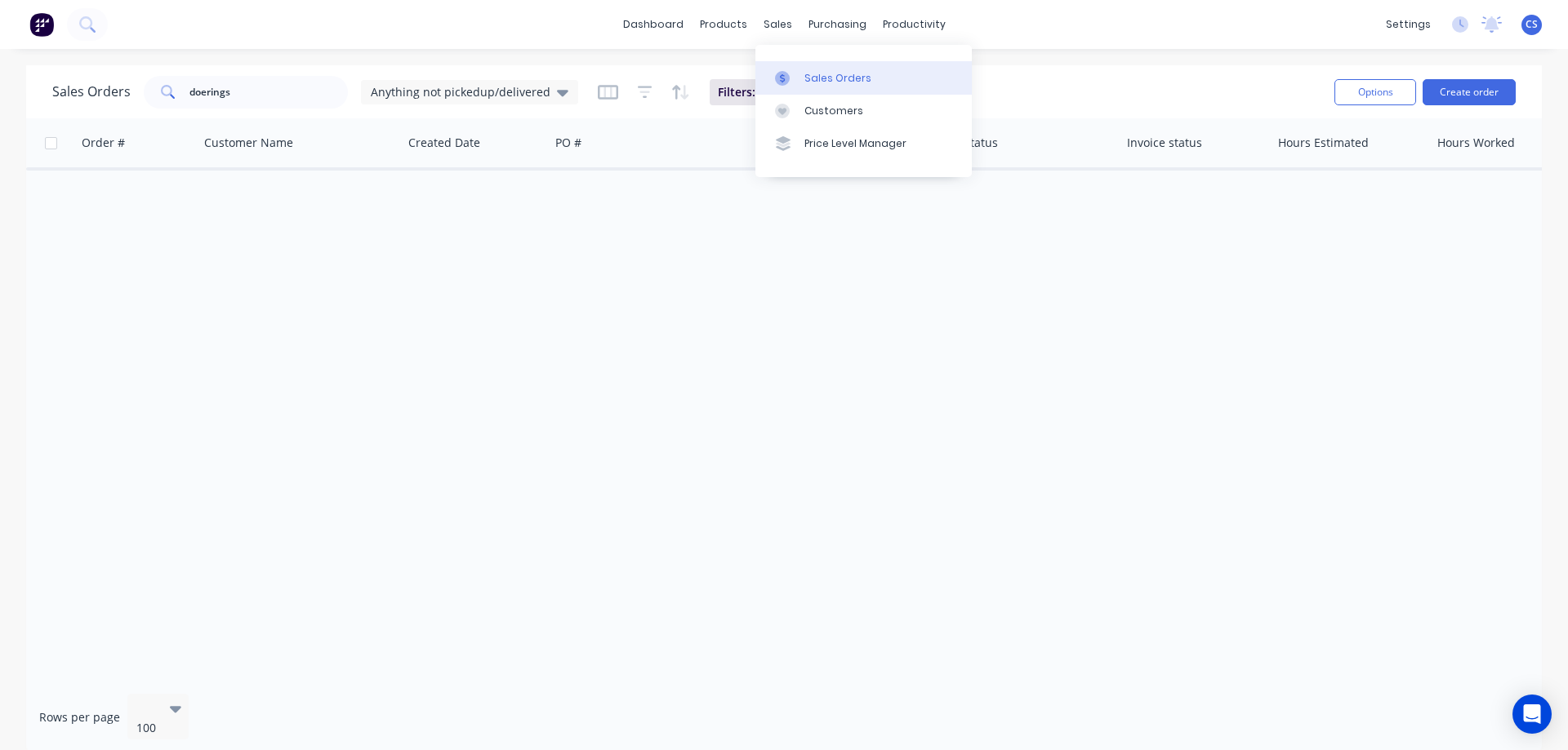
click at [835, 80] on div "Sales Orders" at bounding box center [837, 77] width 67 height 15
click at [834, 77] on div "Sales Orders" at bounding box center [837, 77] width 67 height 15
click at [837, 120] on link "Customers" at bounding box center [863, 111] width 217 height 32
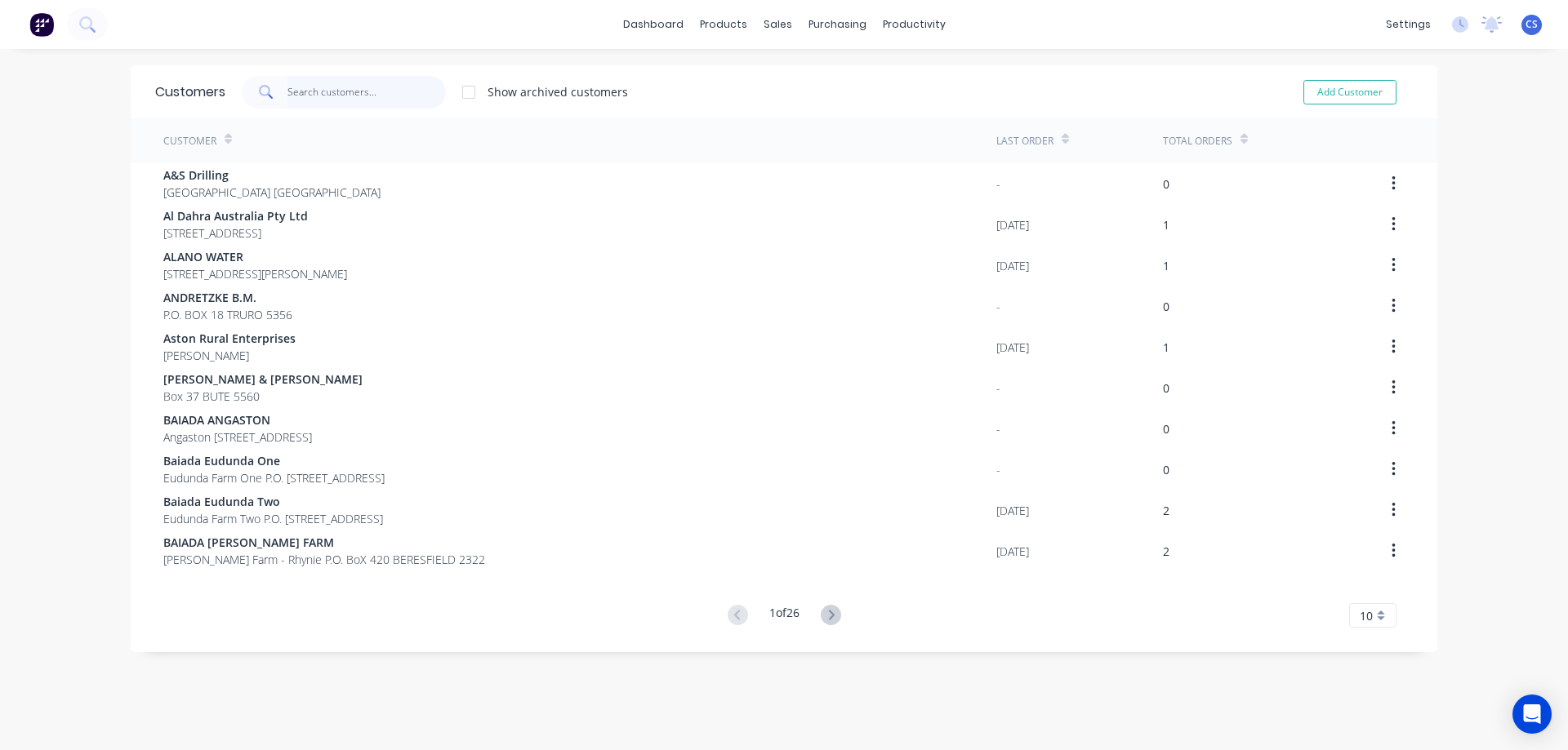
click at [292, 91] on input "text" at bounding box center [367, 91] width 159 height 32
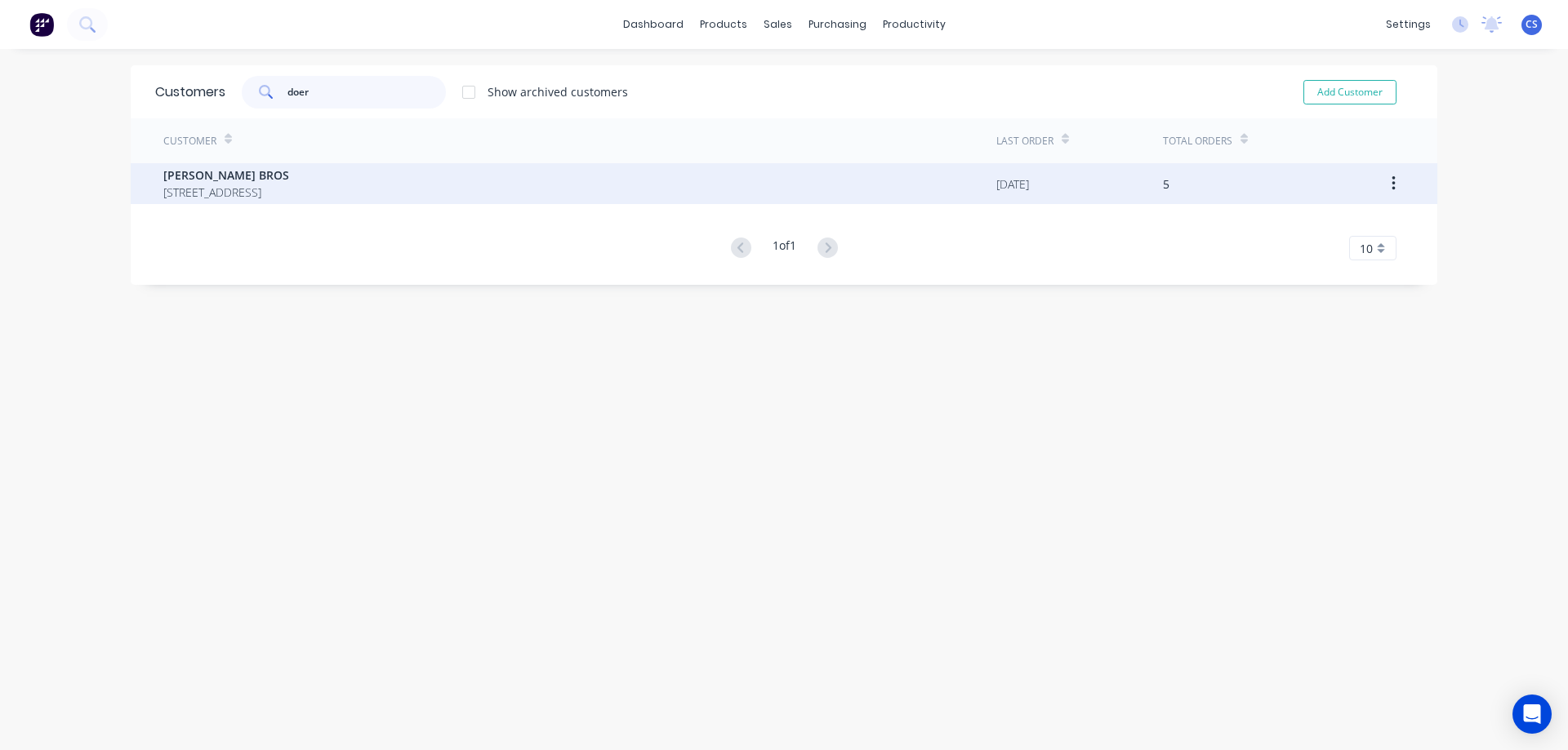
type input "doer"
click at [399, 187] on div "DOERING BROS 975 St Kitts Road TRURO 5356" at bounding box center [580, 184] width 833 height 41
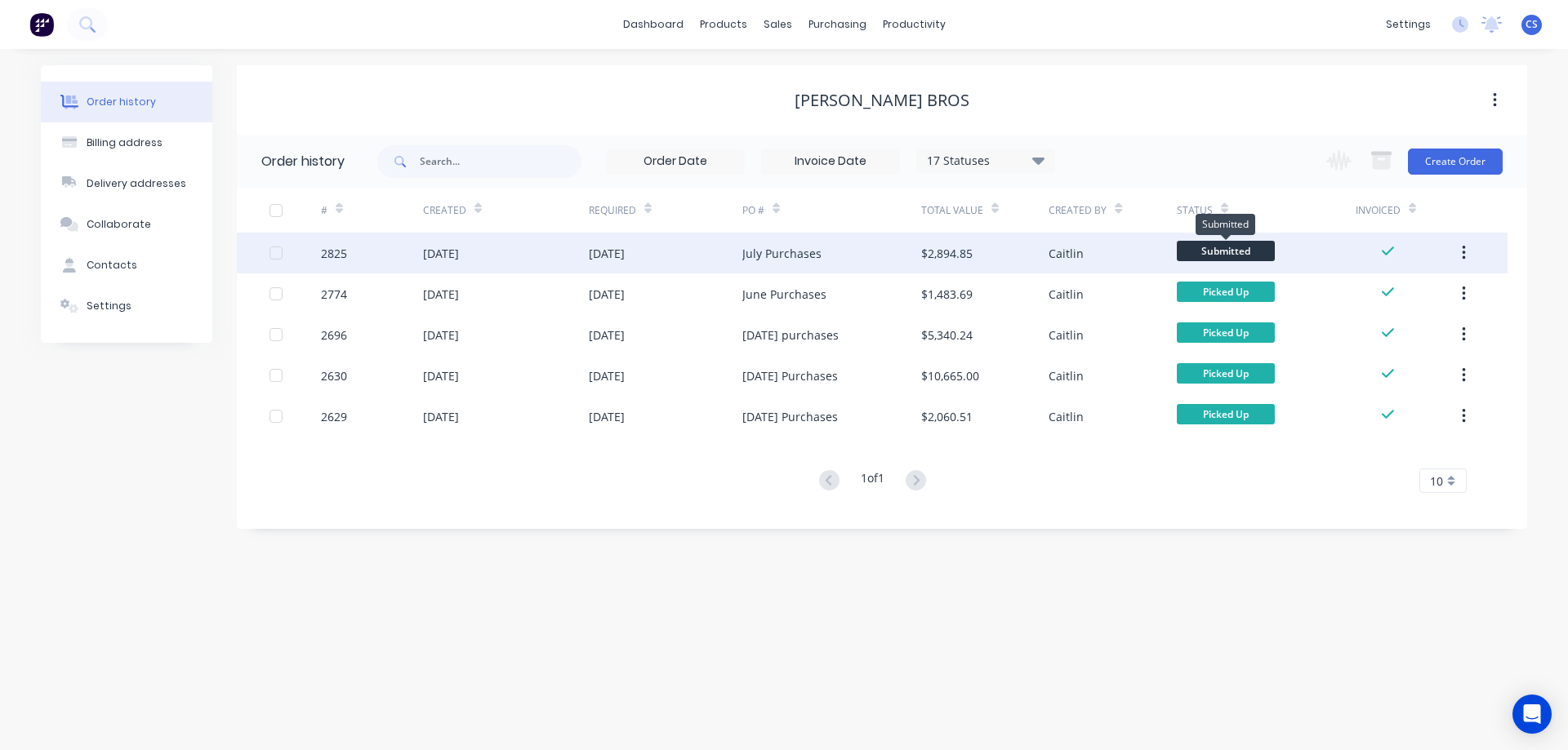
click at [1225, 256] on span "Submitted" at bounding box center [1226, 251] width 98 height 21
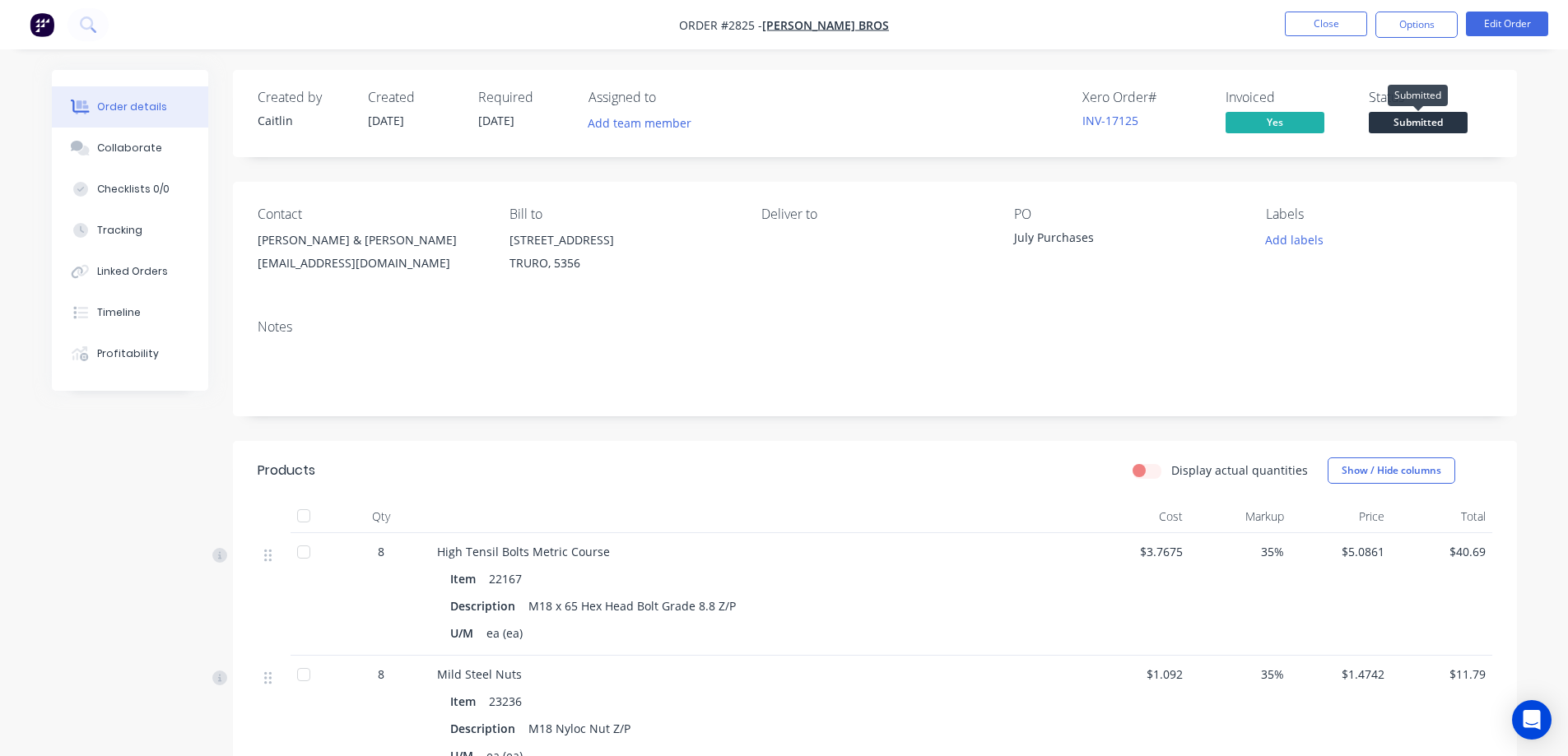
click at [1430, 116] on span "Submitted" at bounding box center [1419, 122] width 99 height 21
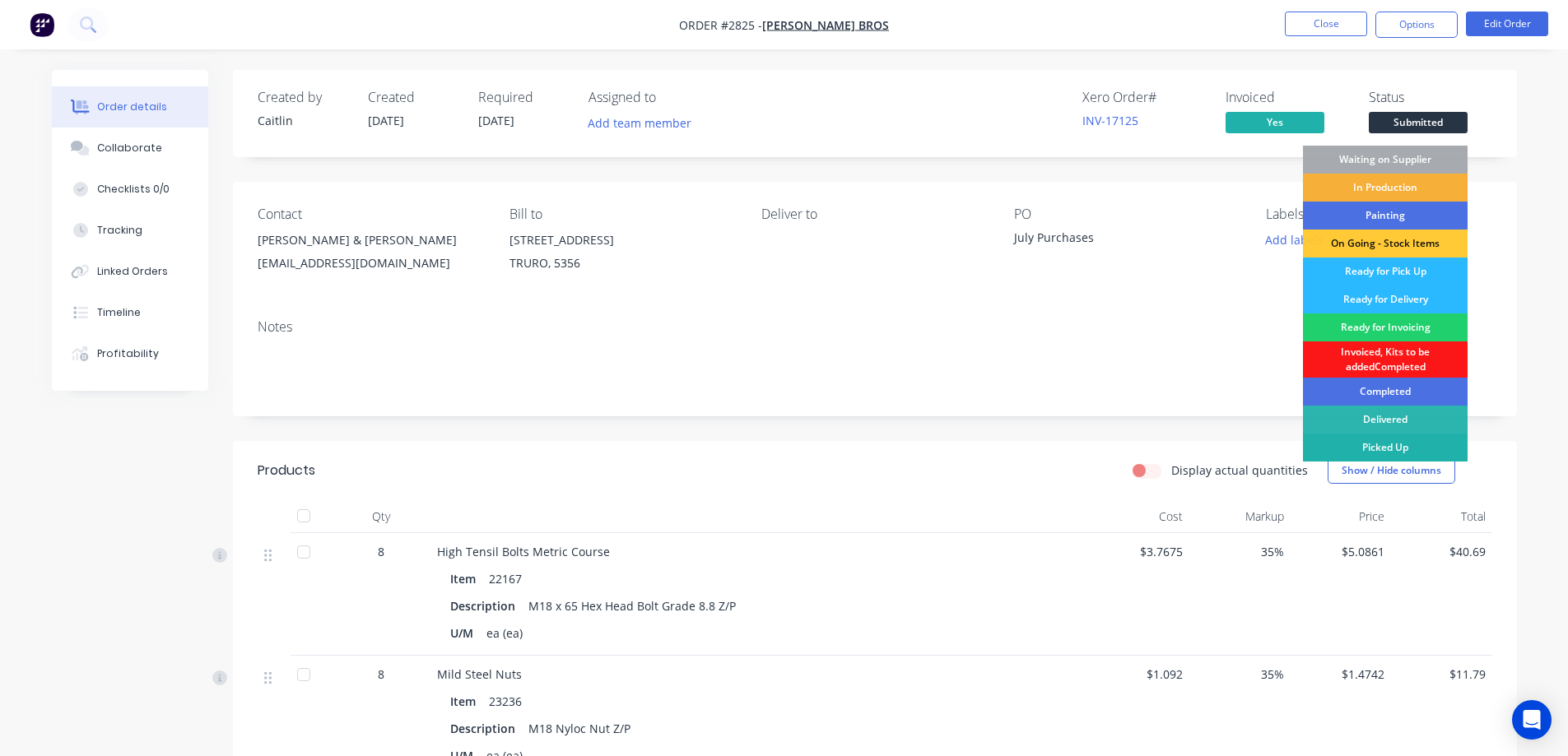
click at [1383, 444] on div "Picked Up" at bounding box center [1385, 448] width 165 height 28
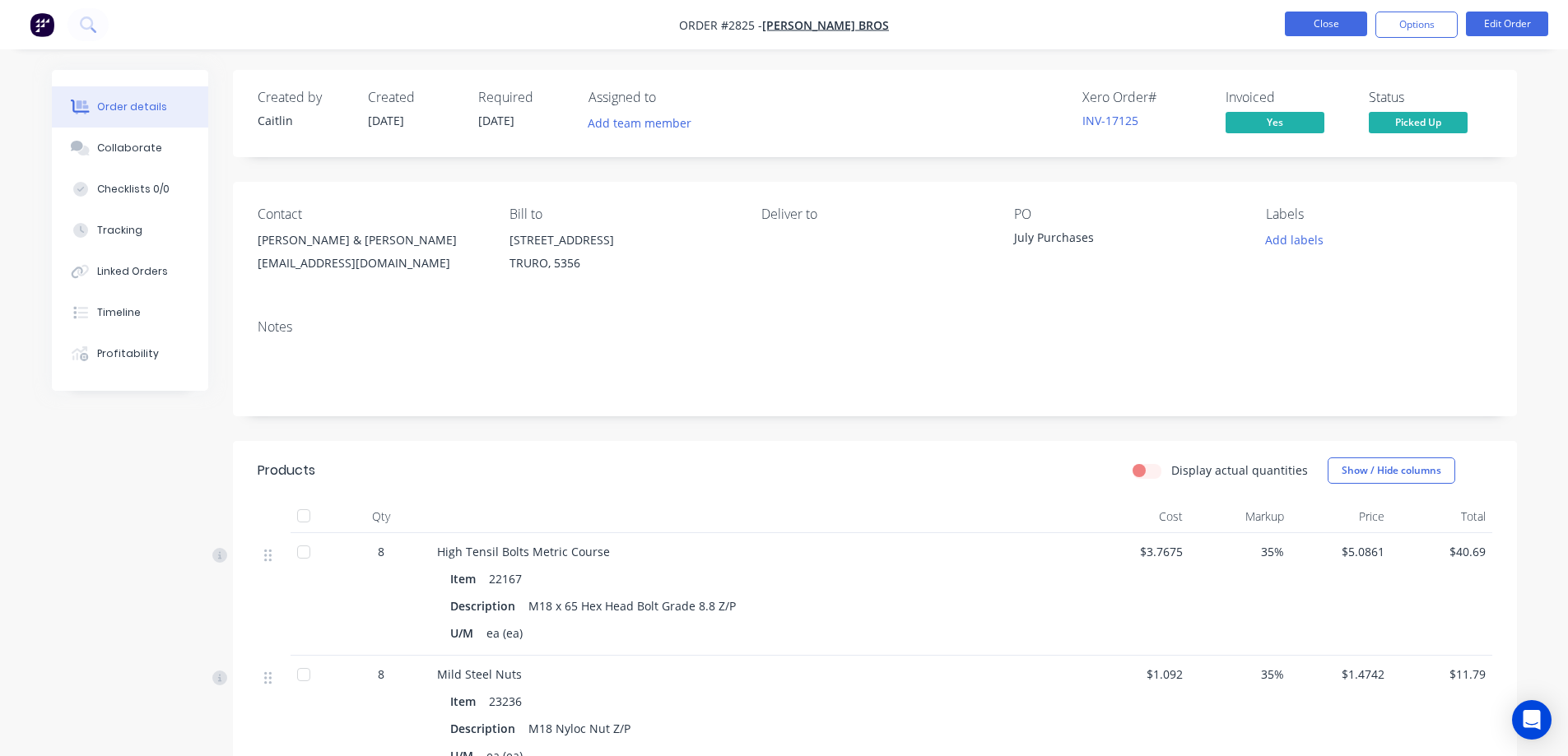
click at [1315, 22] on button "Close" at bounding box center [1326, 24] width 82 height 25
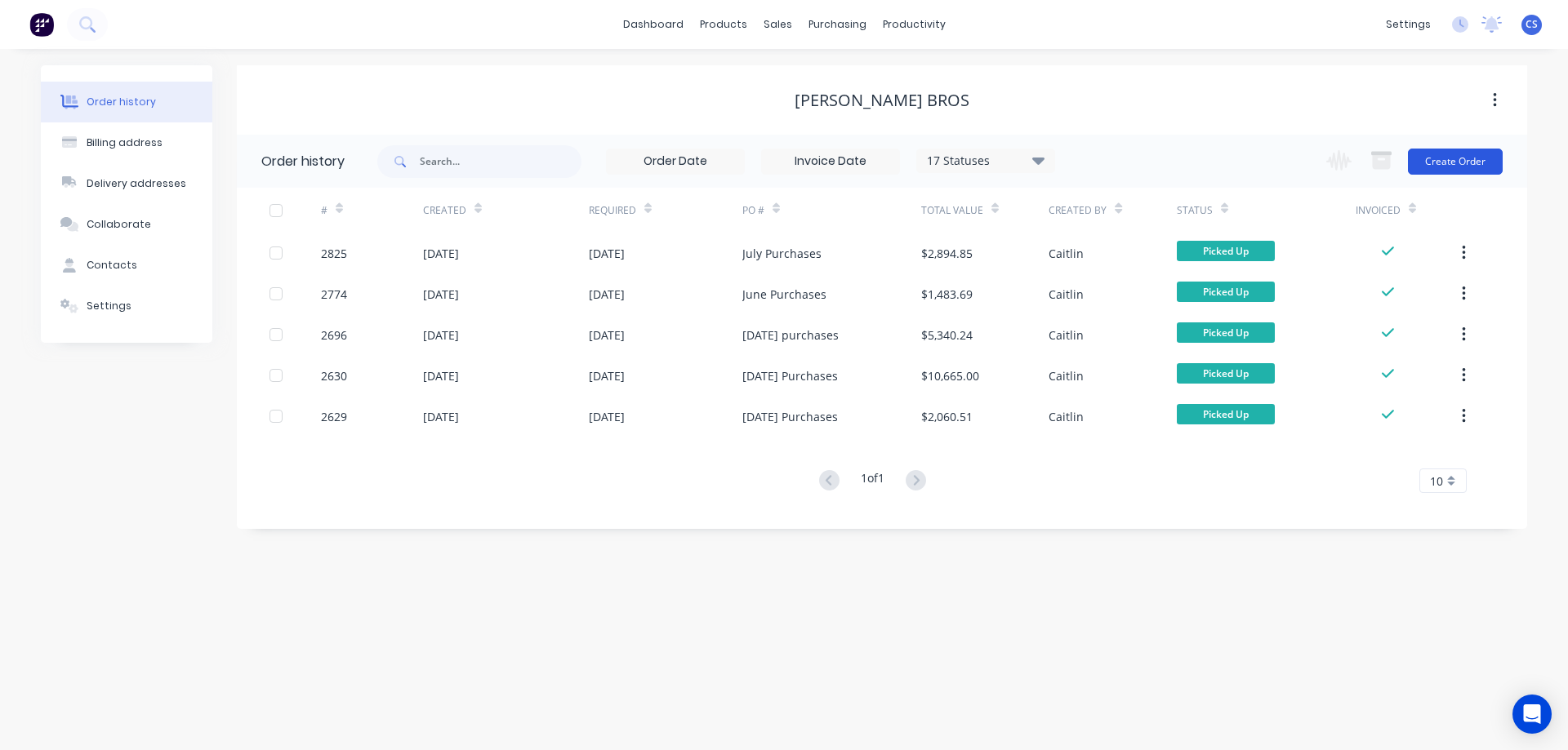
click at [1482, 167] on button "Create Order" at bounding box center [1455, 162] width 95 height 26
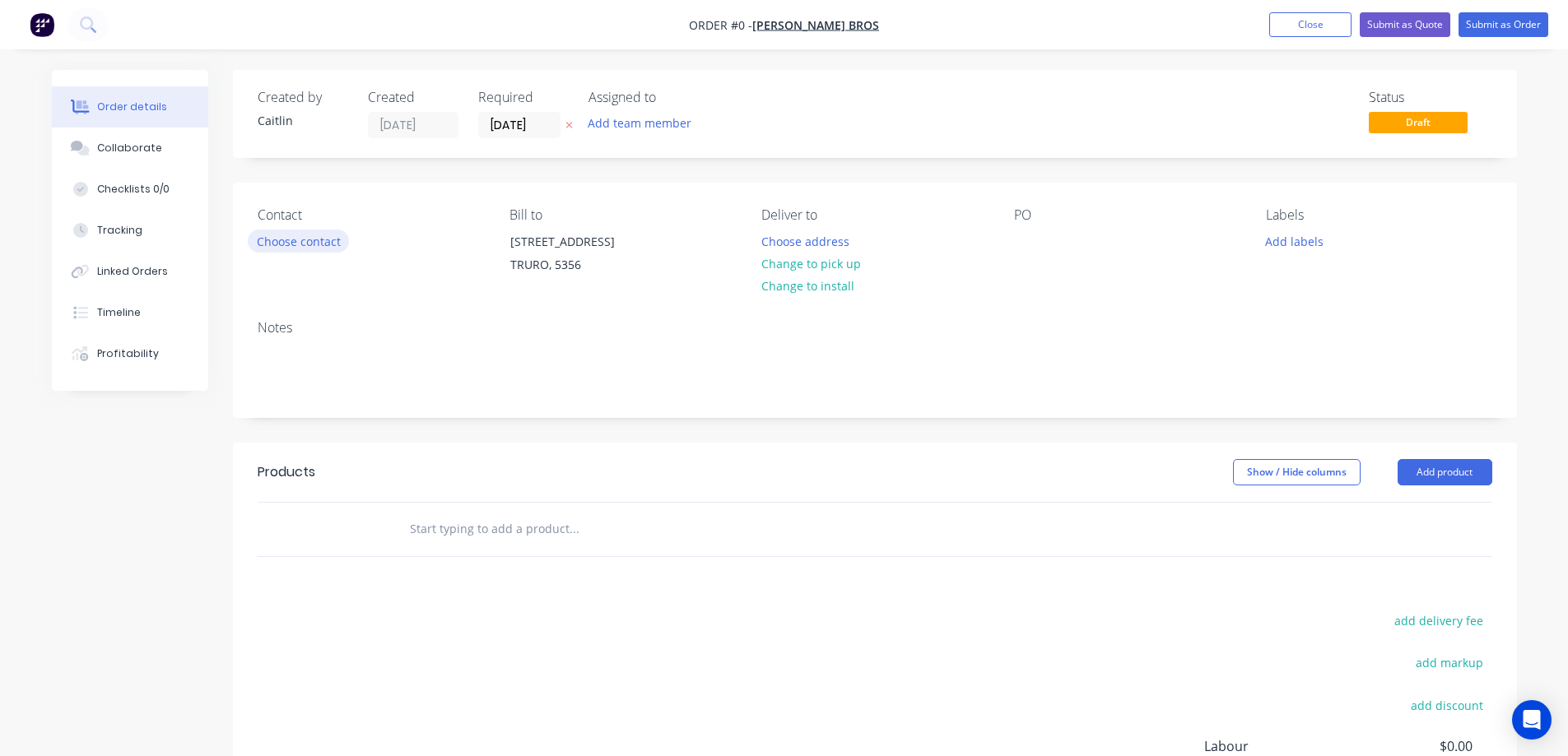
click at [292, 242] on button "Choose contact" at bounding box center [299, 240] width 101 height 22
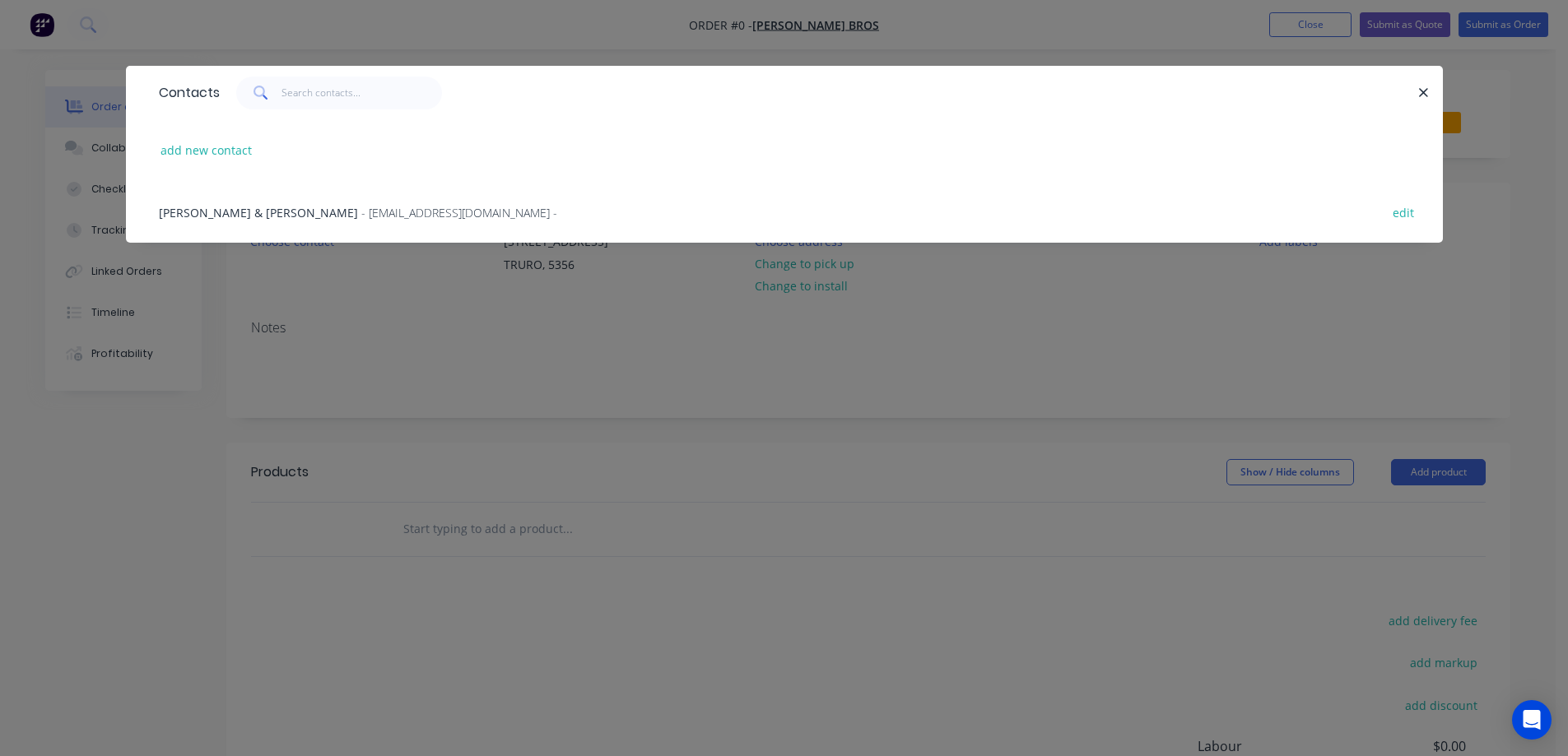
click at [362, 214] on span "- pauldoering@bigpond.com -" at bounding box center [460, 212] width 196 height 16
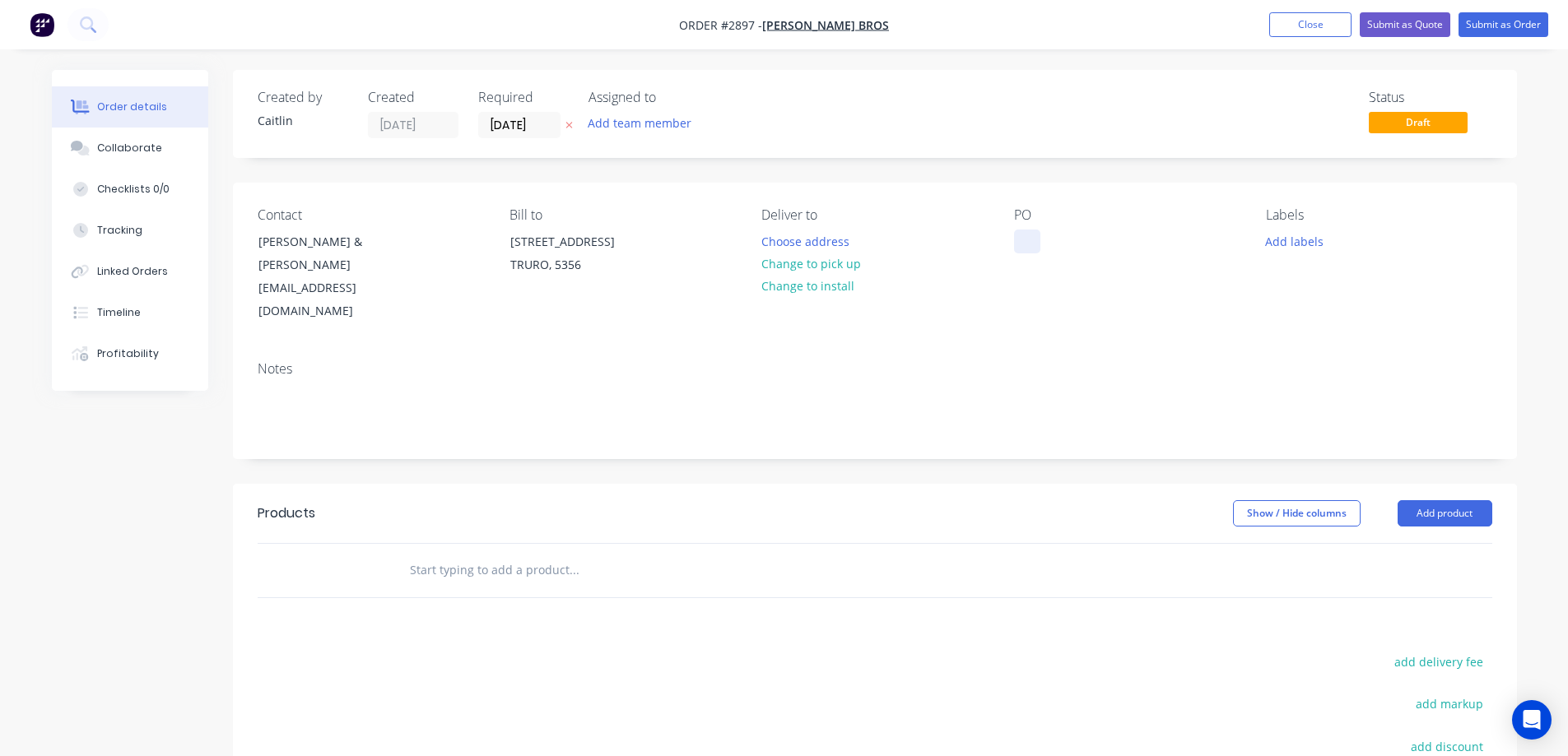
click at [1034, 237] on div at bounding box center [1027, 241] width 27 height 24
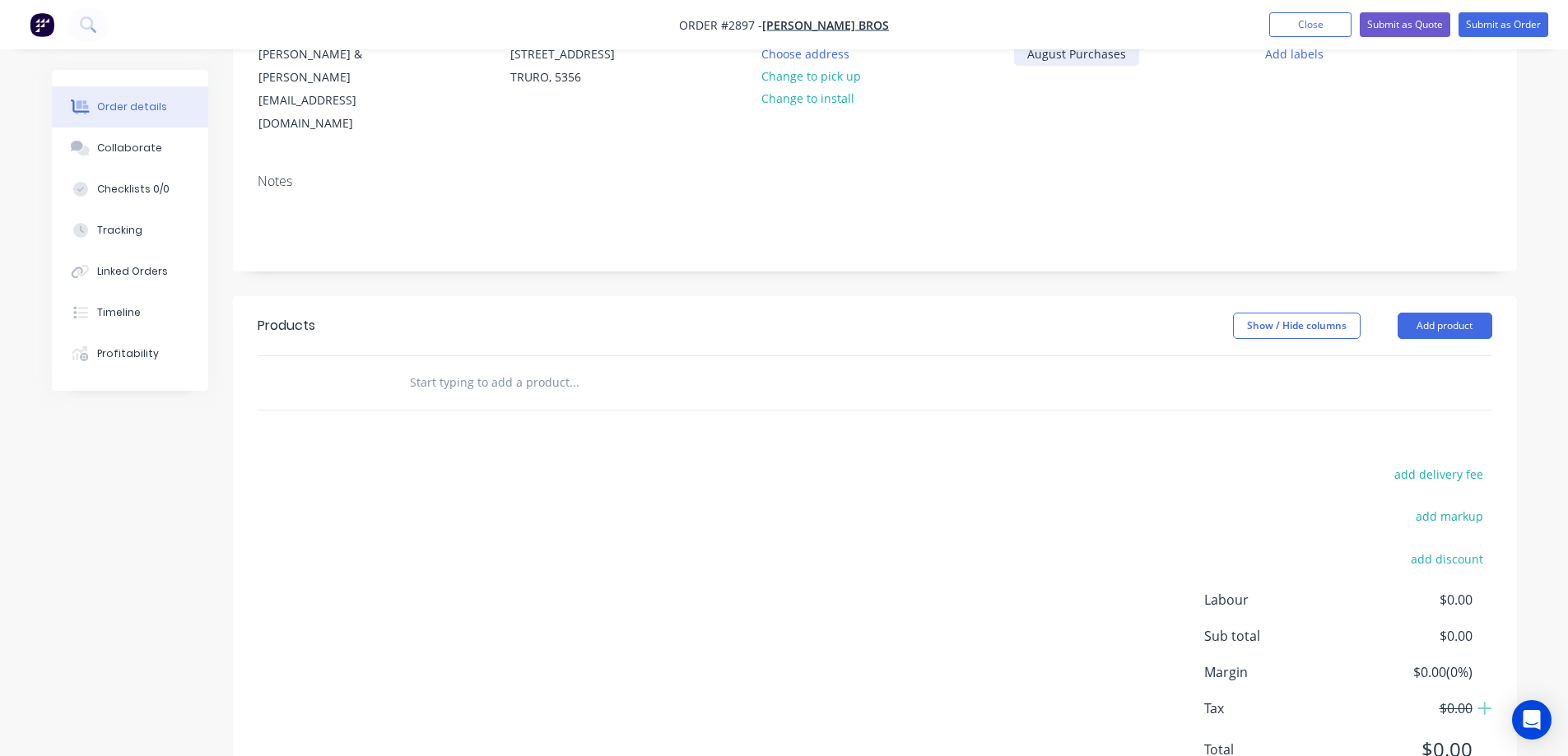
scroll to position [220, 0]
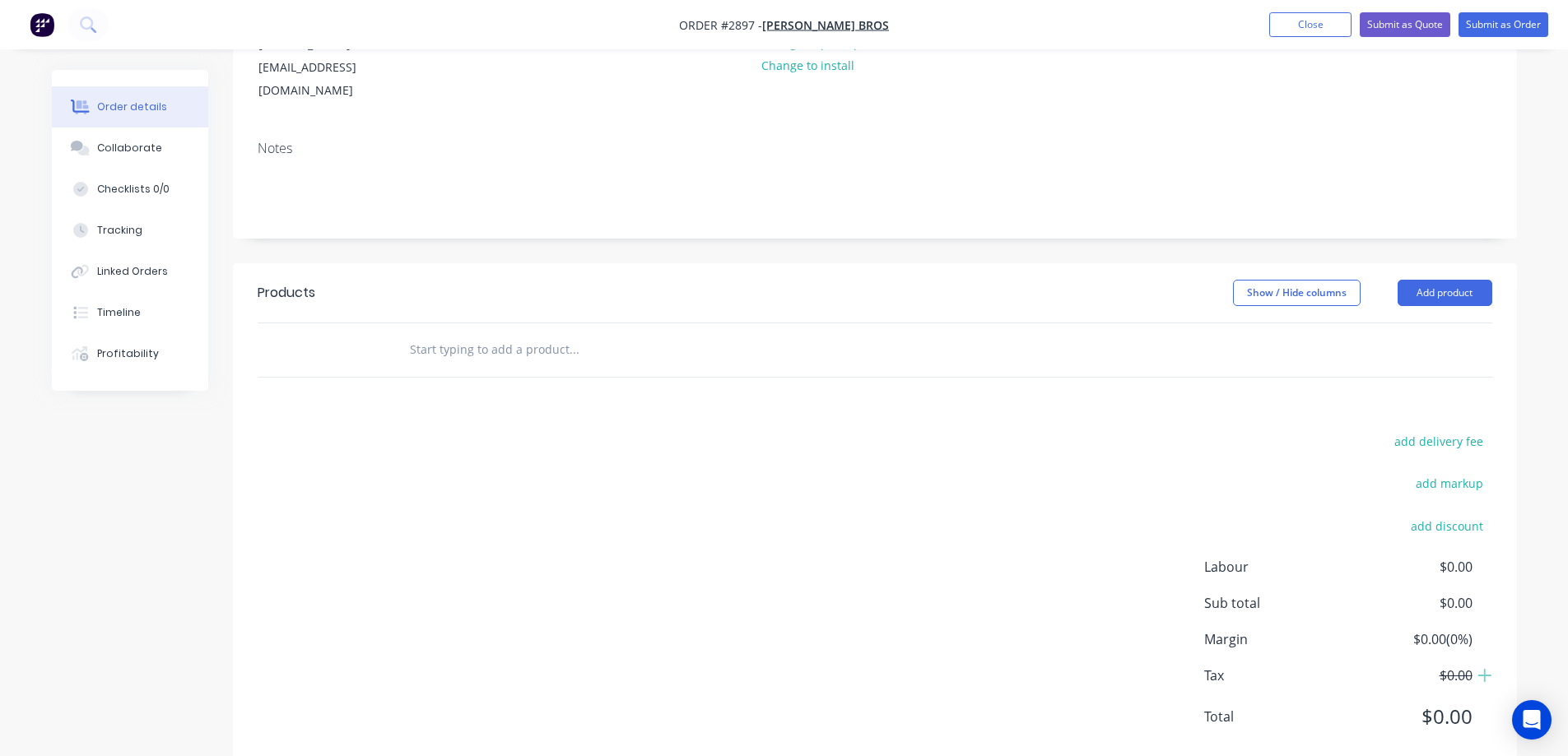
click at [493, 333] on input "text" at bounding box center [573, 349] width 329 height 33
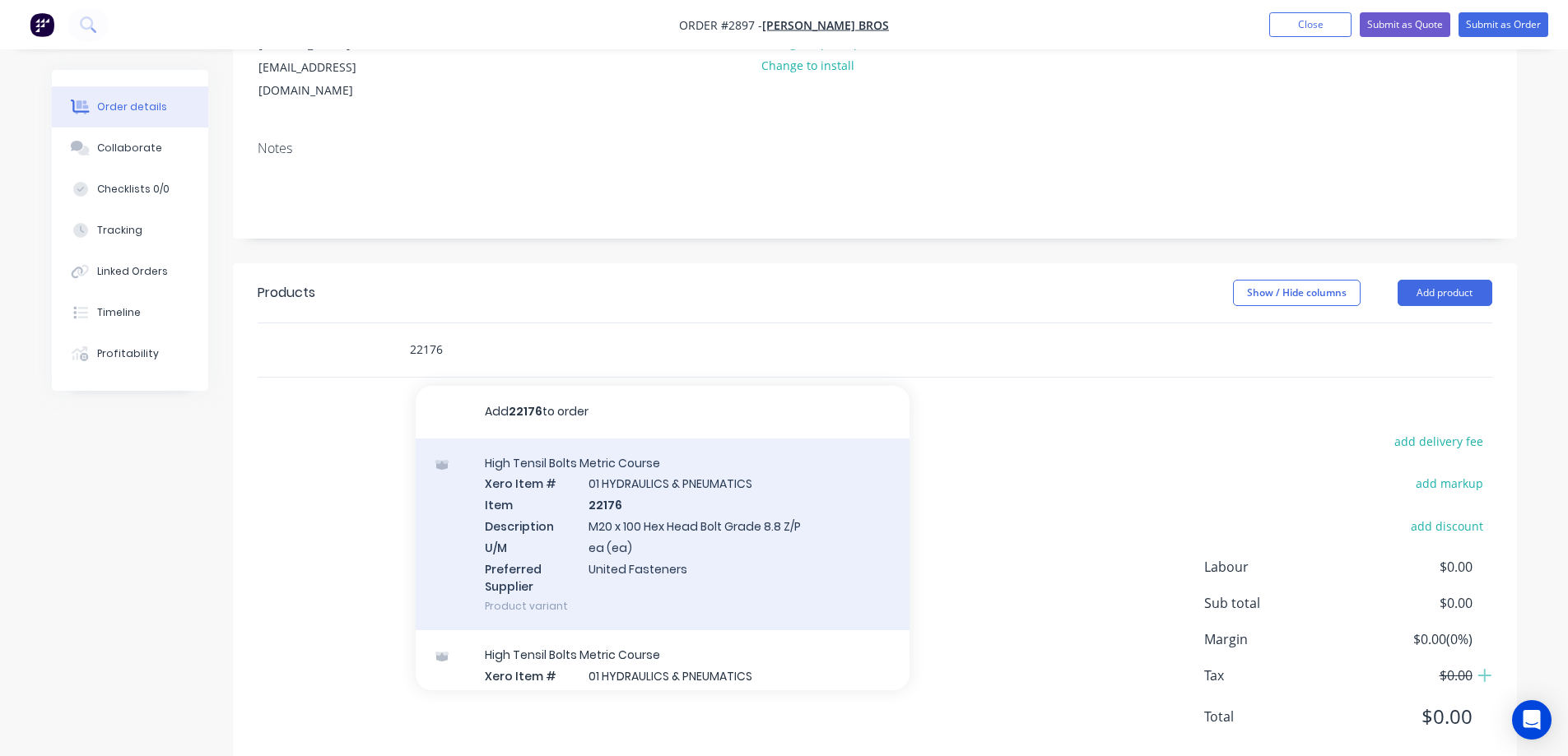
type input "22176"
click at [756, 499] on div "High Tensil Bolts Metric Course Xero Item # 01 HYDRAULICS & PNEUMATICS Item 221…" at bounding box center [663, 535] width 494 height 193
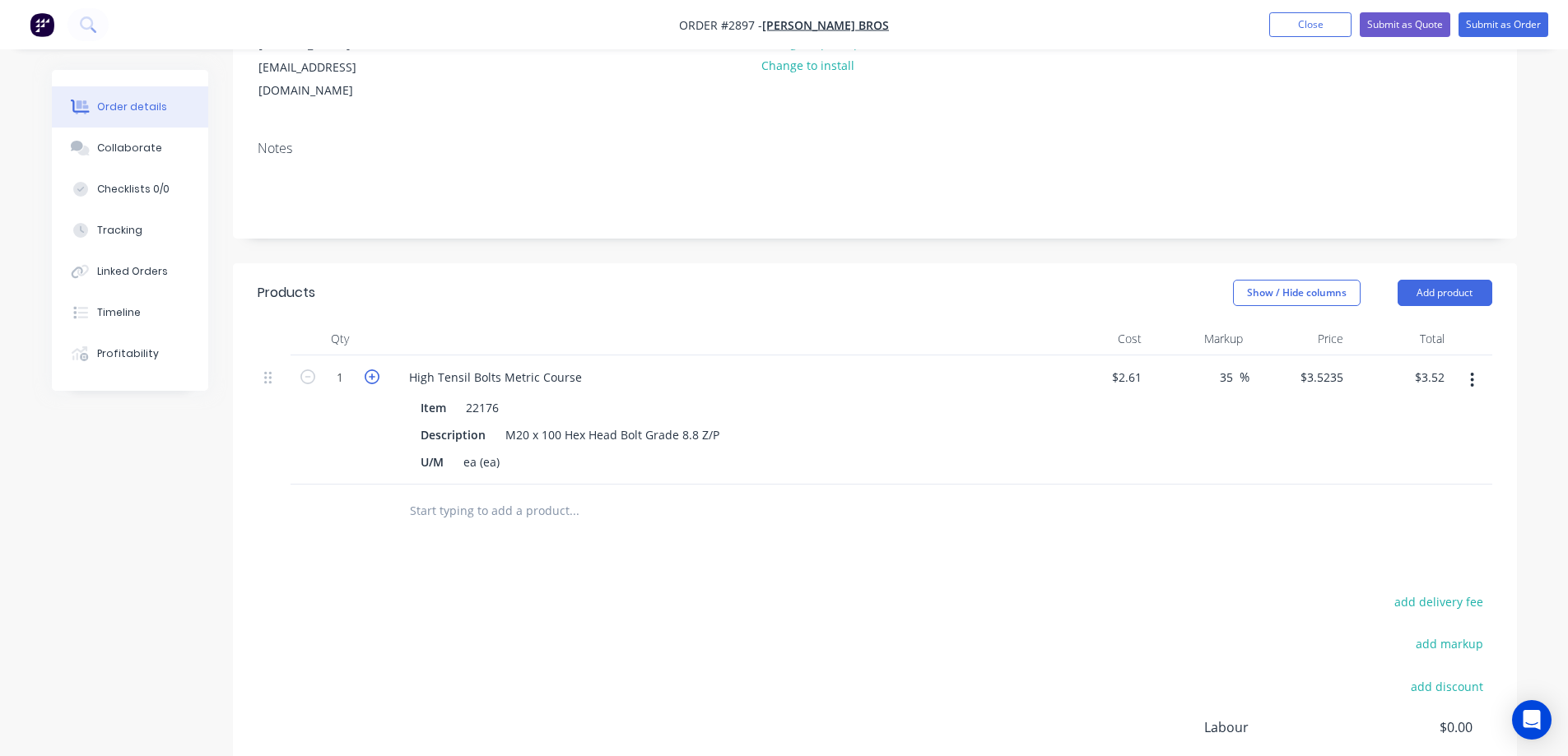
click at [368, 370] on icon "button" at bounding box center [372, 377] width 15 height 15
type input "2"
type input "$7.05"
click at [368, 370] on icon "button" at bounding box center [372, 377] width 15 height 15
type input "3"
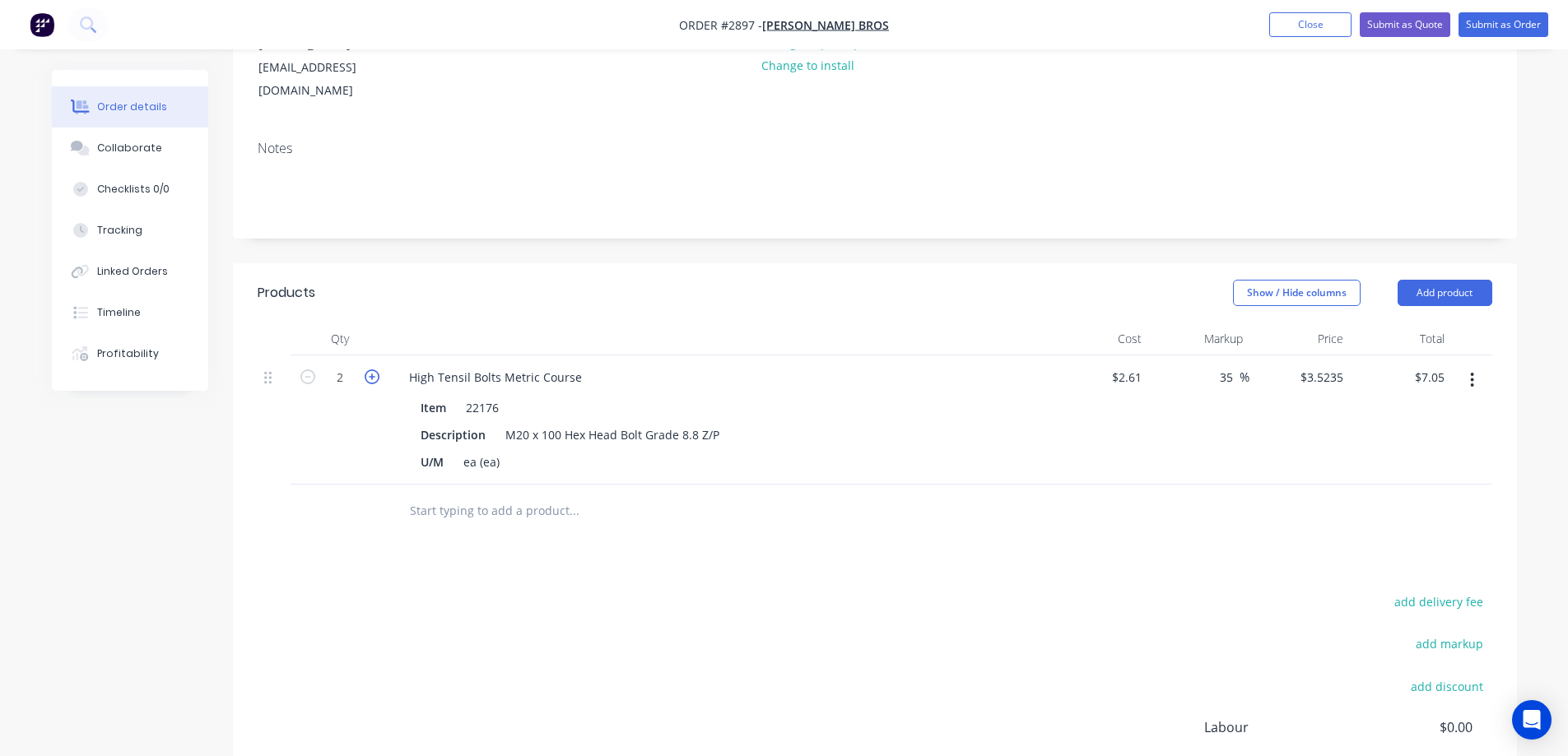
type input "$10.57"
click at [368, 370] on icon "button" at bounding box center [372, 377] width 15 height 15
type input "4"
type input "$14.09"
click at [474, 494] on input "text" at bounding box center [573, 510] width 329 height 33
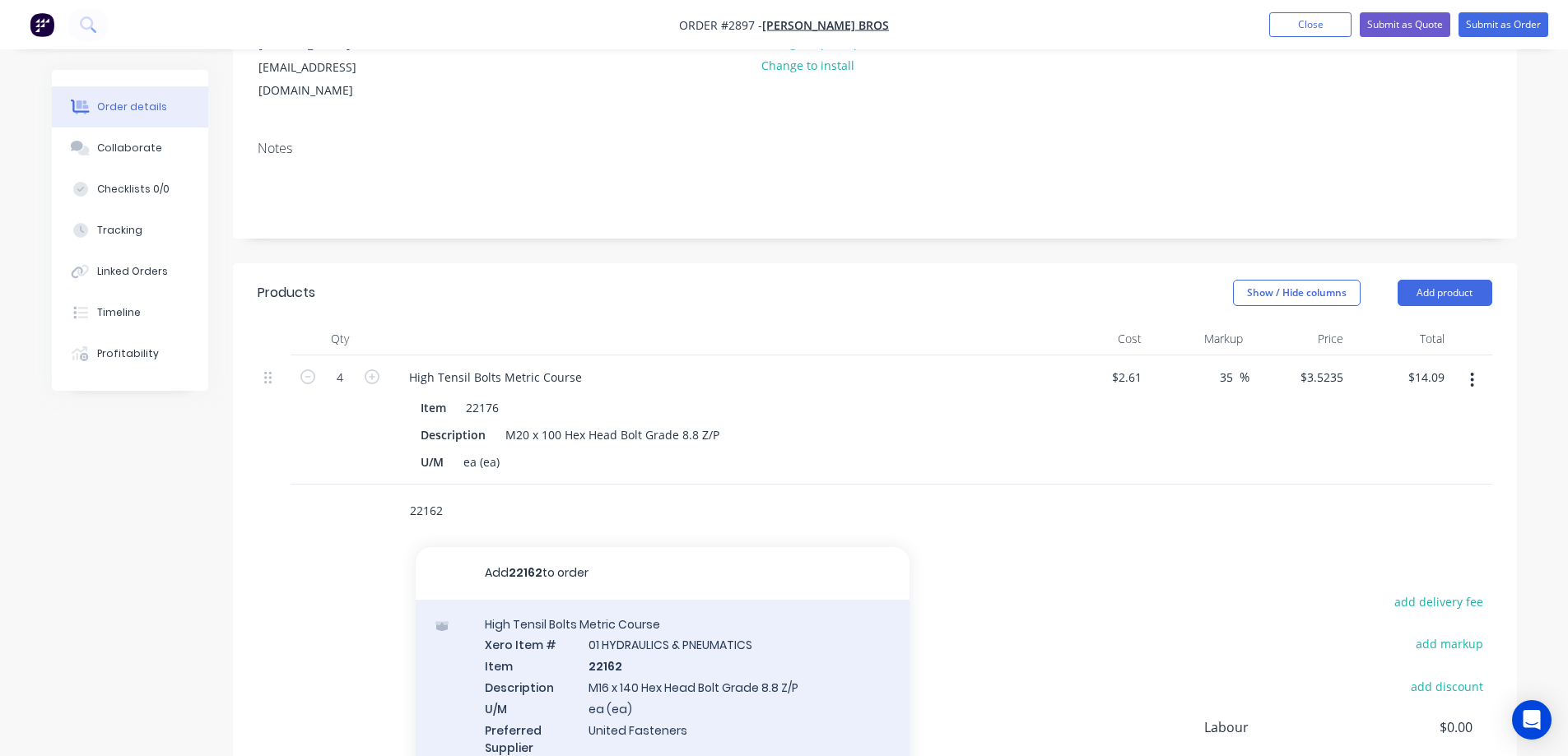
type input "22162"
click at [787, 673] on div "High Tensil Bolts Metric Course Xero Item # 01 HYDRAULICS & PNEUMATICS Item 221…" at bounding box center [663, 696] width 494 height 193
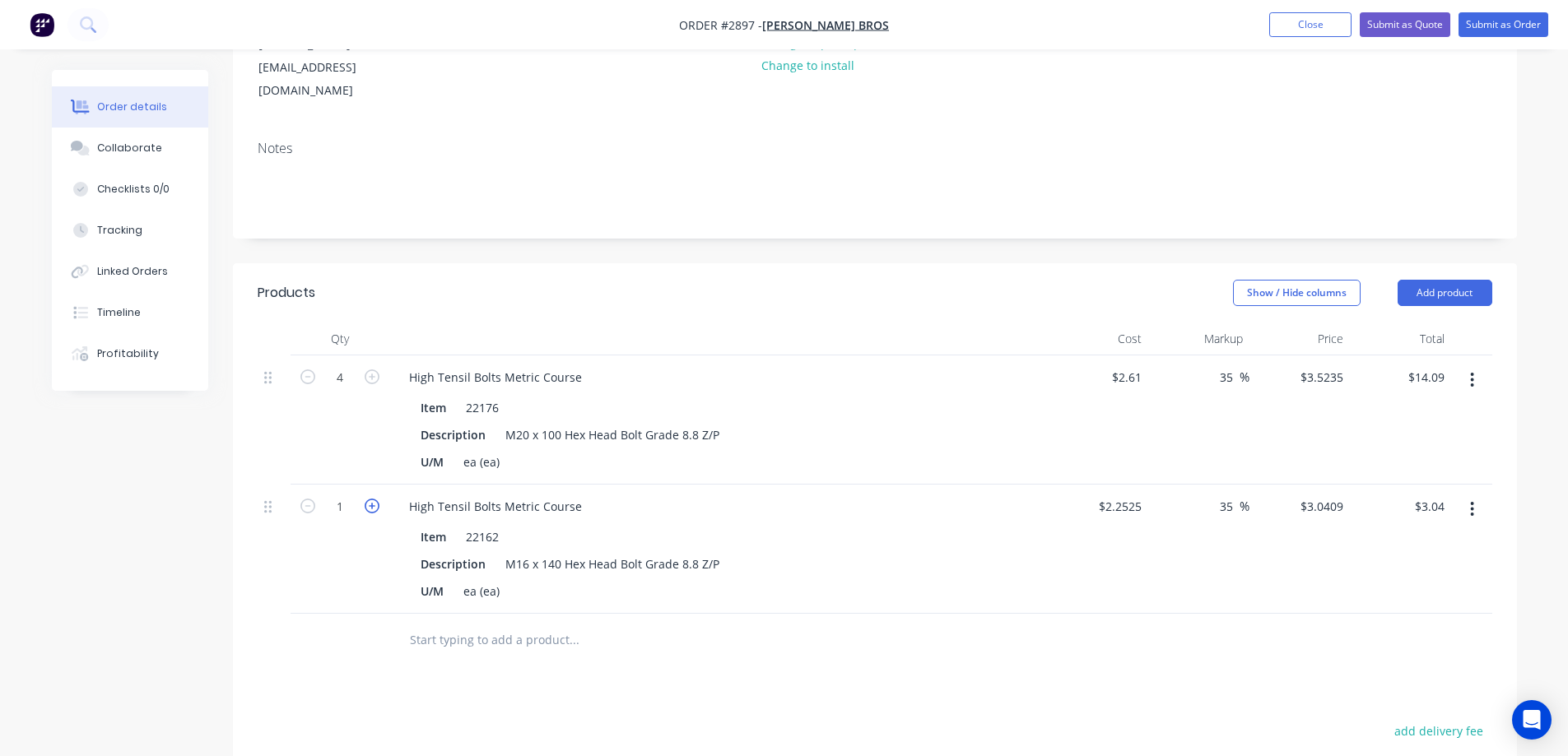
click at [373, 499] on icon "button" at bounding box center [372, 506] width 15 height 15
type input "2"
type input "$6.08"
click at [373, 499] on icon "button" at bounding box center [372, 506] width 15 height 15
type input "3"
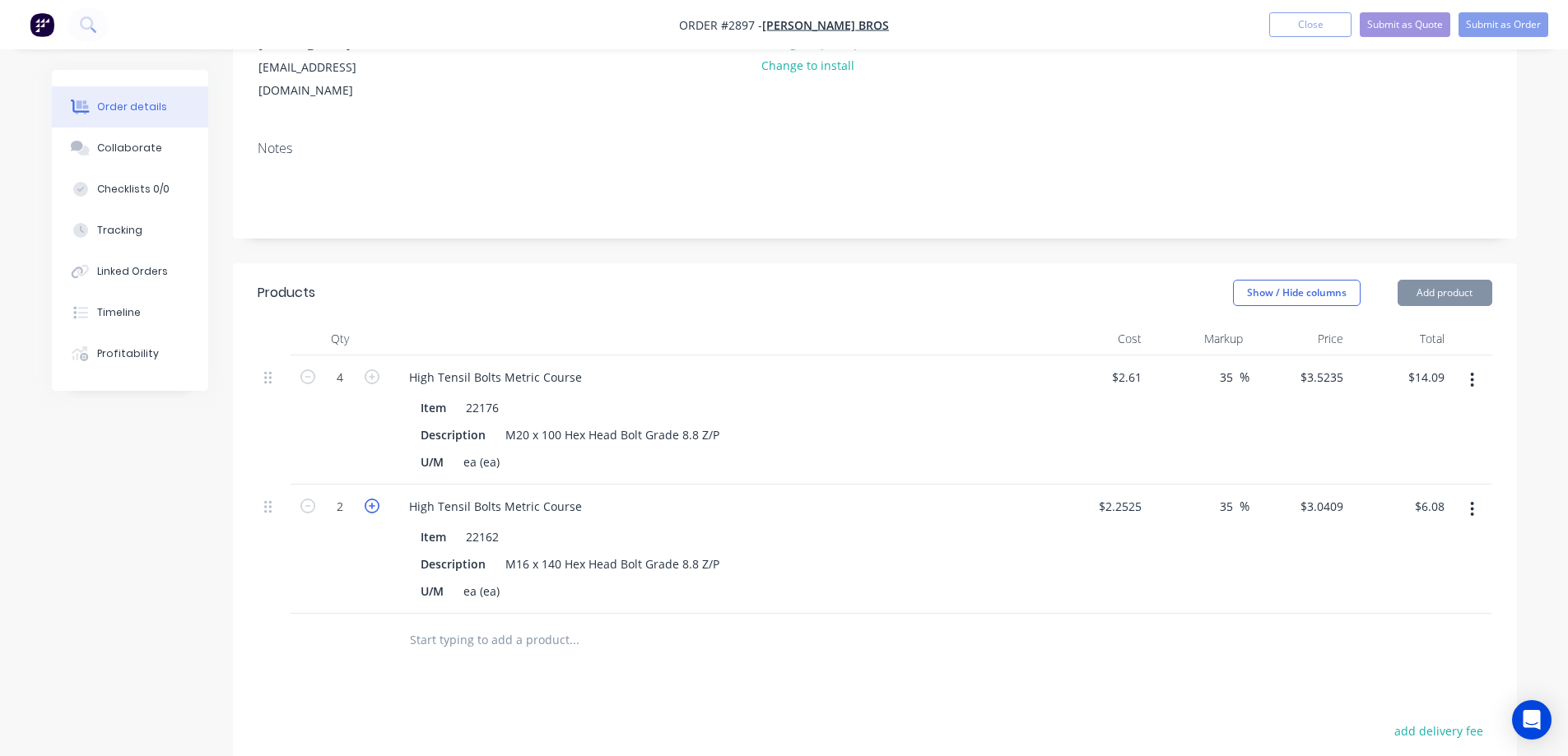
type input "$9.12"
click at [373, 499] on icon "button" at bounding box center [372, 506] width 15 height 15
type input "4"
type input "$12.16"
click at [487, 624] on input "text" at bounding box center [573, 639] width 329 height 33
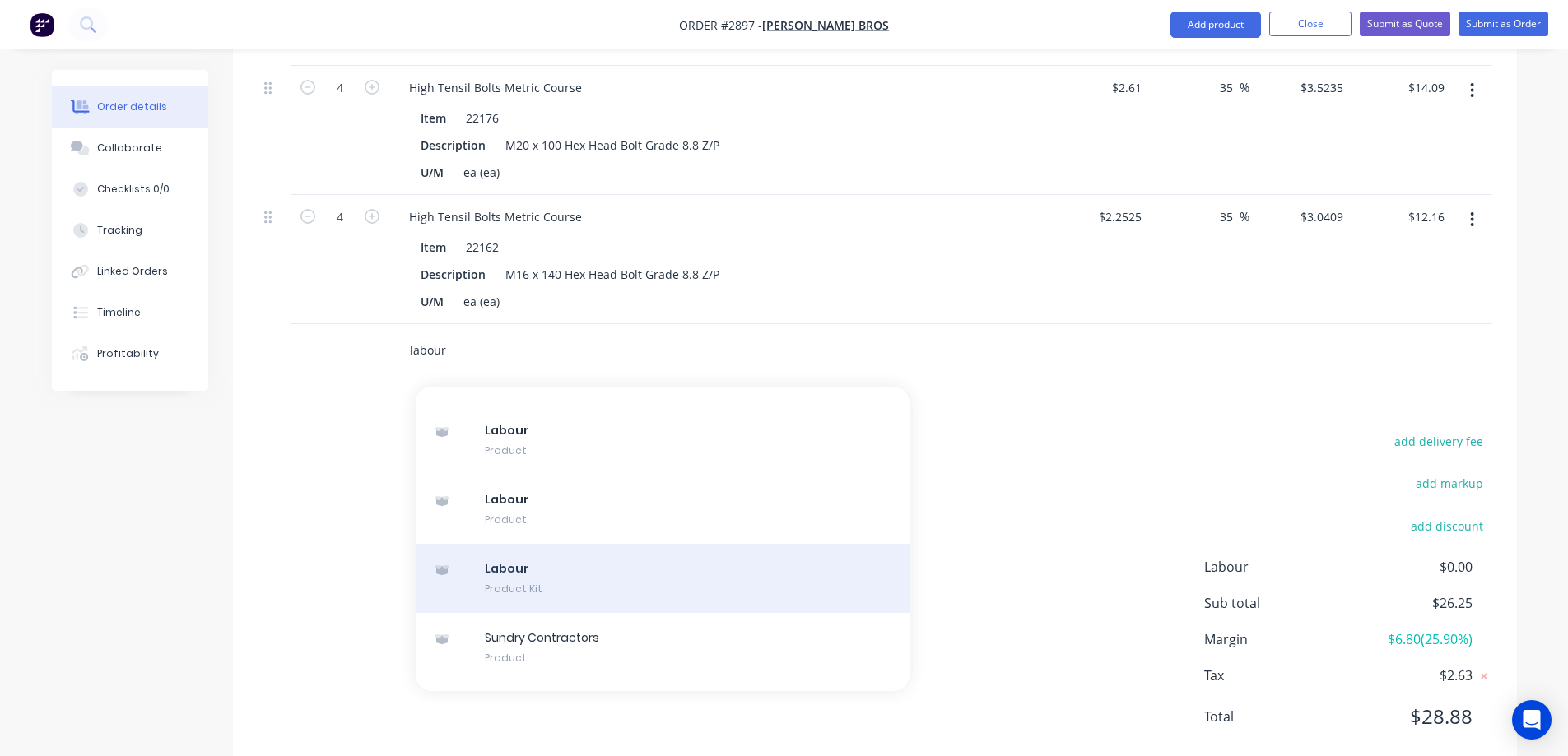
scroll to position [1985, 0]
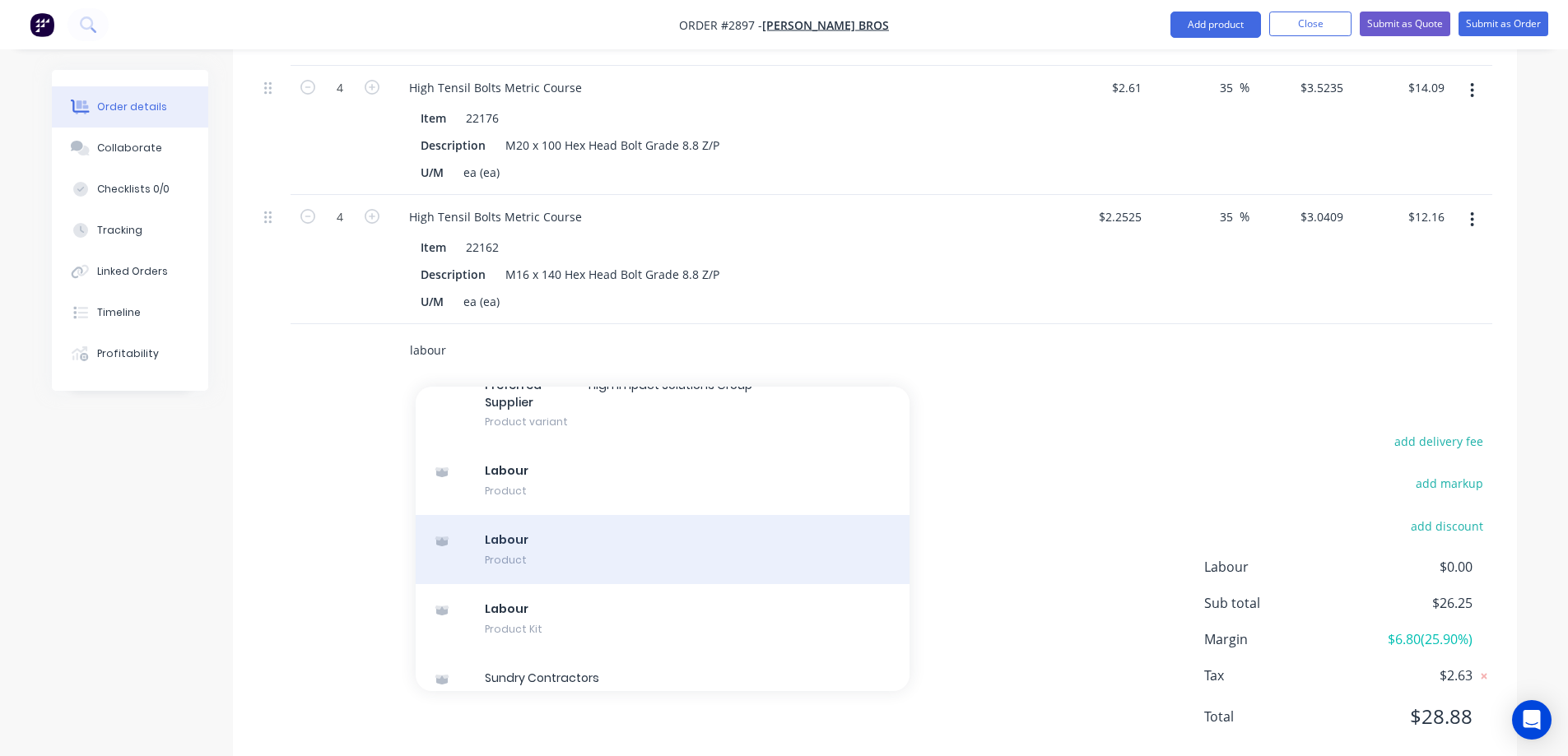
type input "labour"
click at [726, 515] on div "Labour Product" at bounding box center [663, 549] width 494 height 69
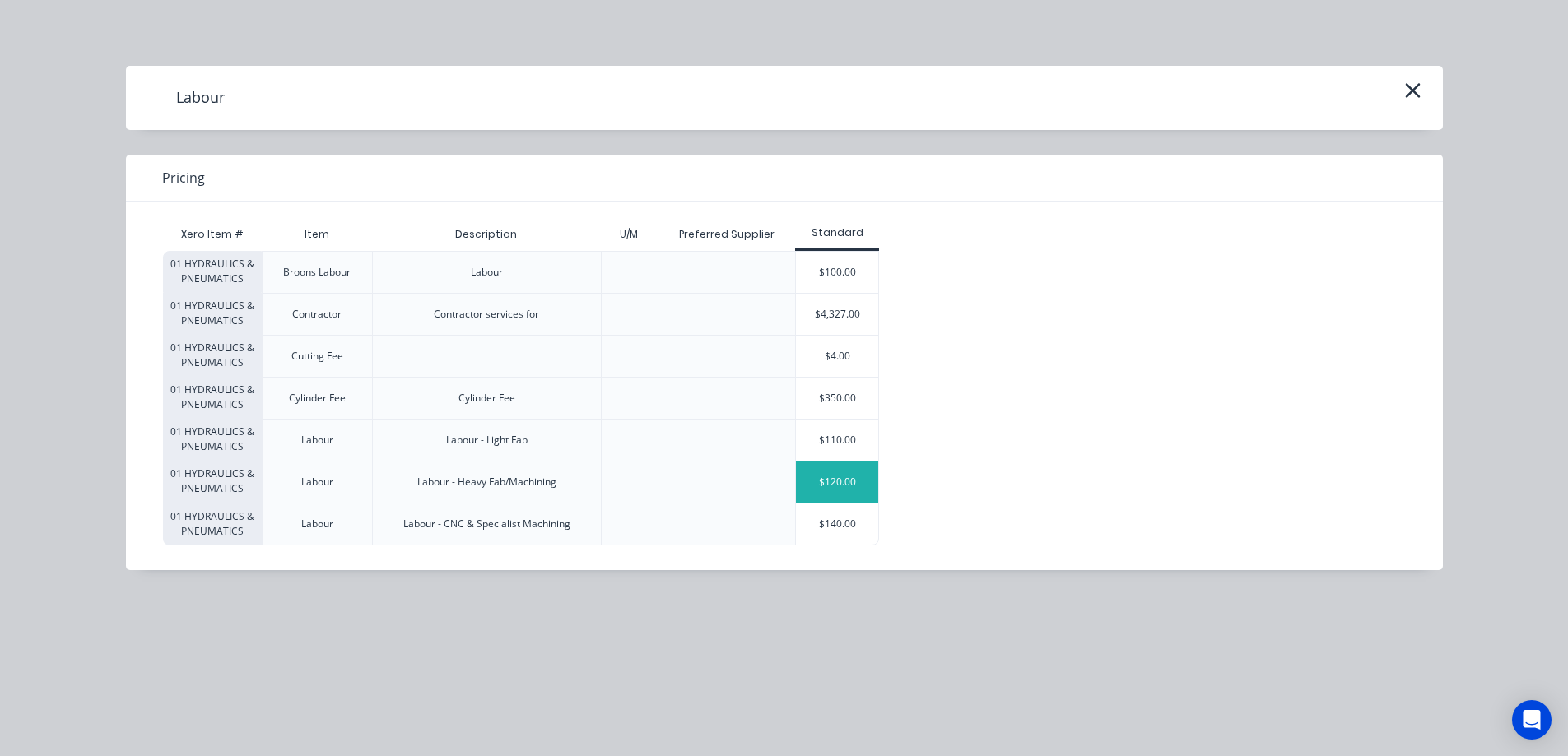
click at [828, 483] on div "$120.00" at bounding box center [836, 482] width 82 height 42
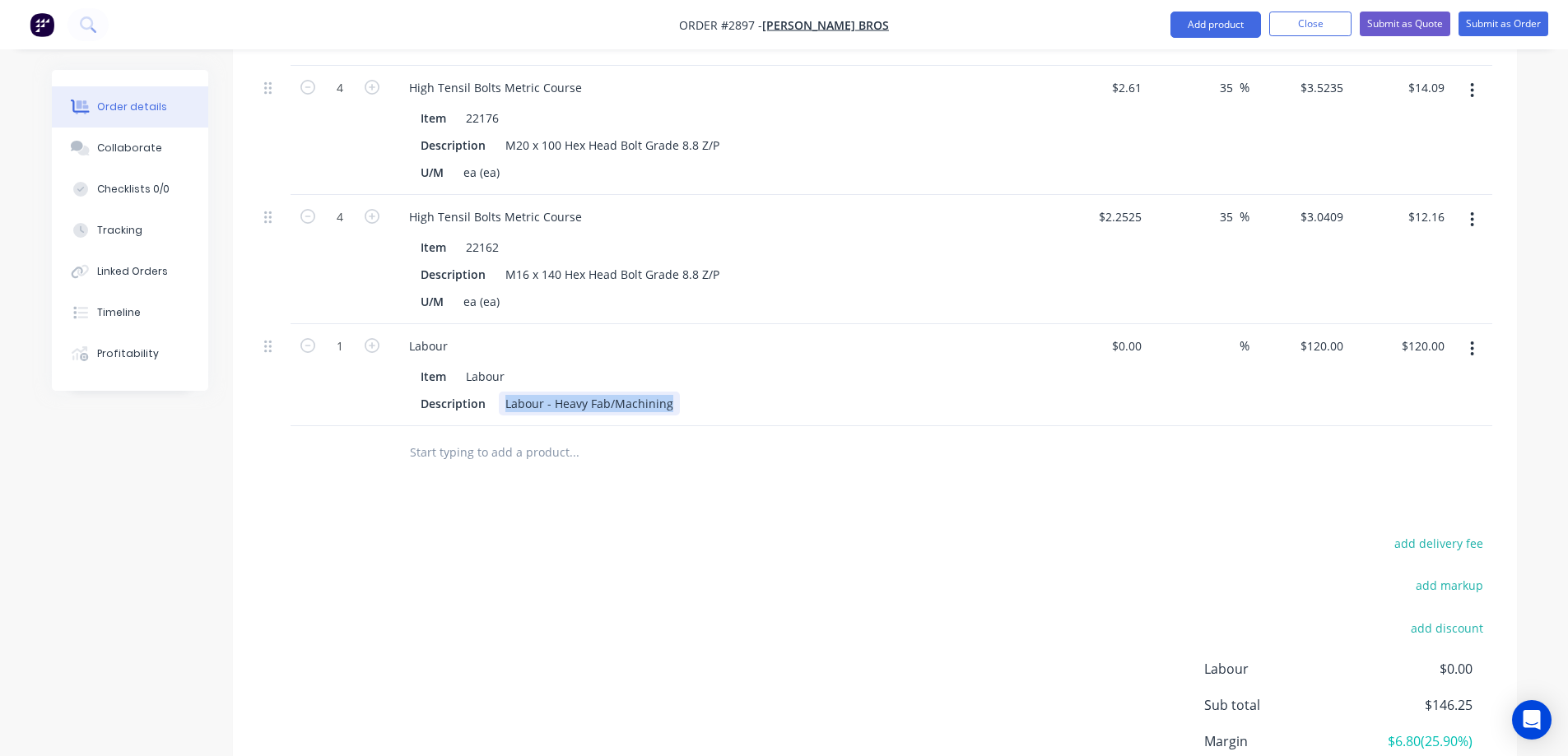
drag, startPoint x: 669, startPoint y: 357, endPoint x: 494, endPoint y: 350, distance: 175.1
click at [494, 391] on div "Description Labour - Heavy Fab/Machining" at bounding box center [716, 403] width 603 height 24
type input "$0.00"
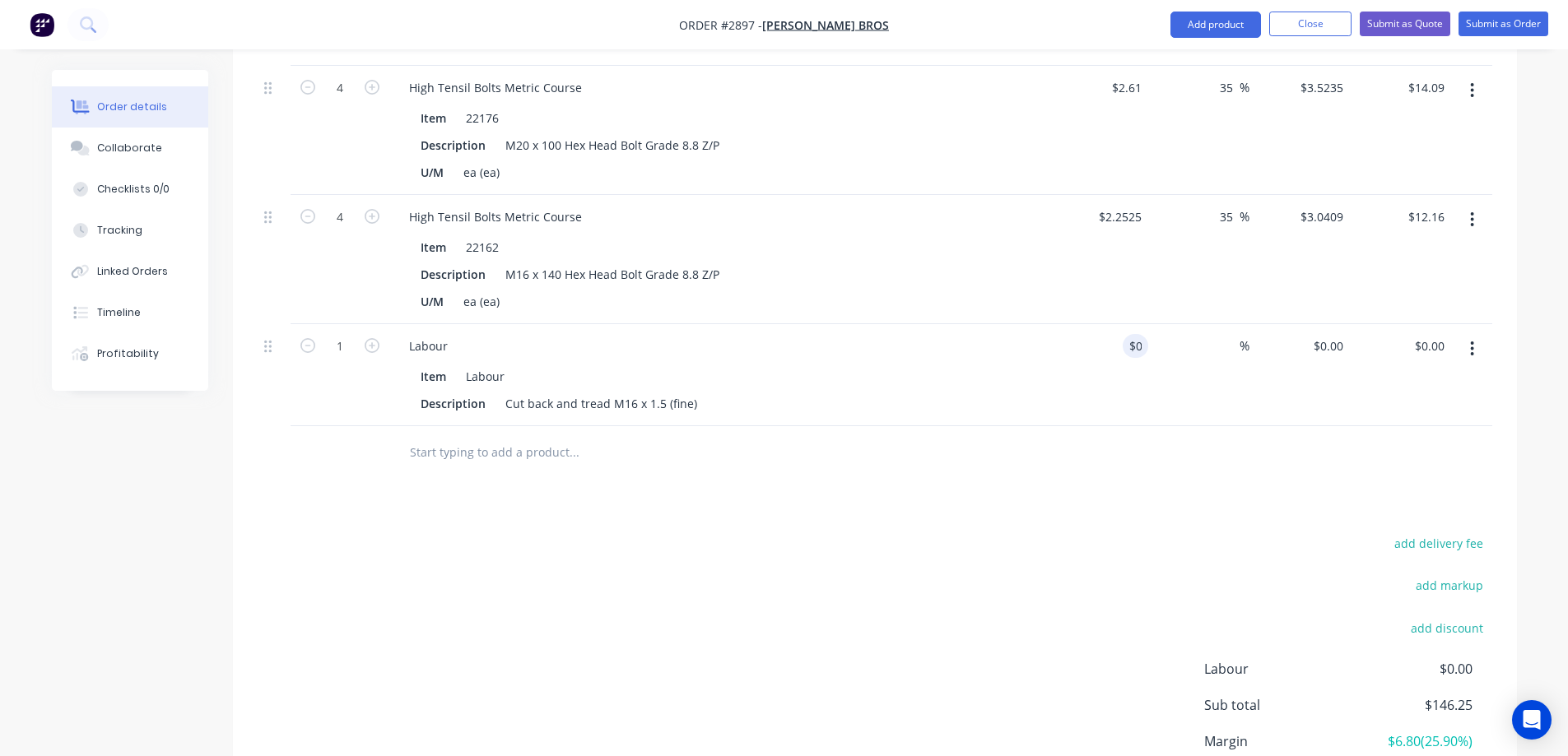
click at [913, 552] on div "add delivery fee add markup add discount Labour $0.00 Sub total $146.25 Margin …" at bounding box center [875, 691] width 1235 height 317
click at [549, 436] on input "text" at bounding box center [573, 452] width 329 height 33
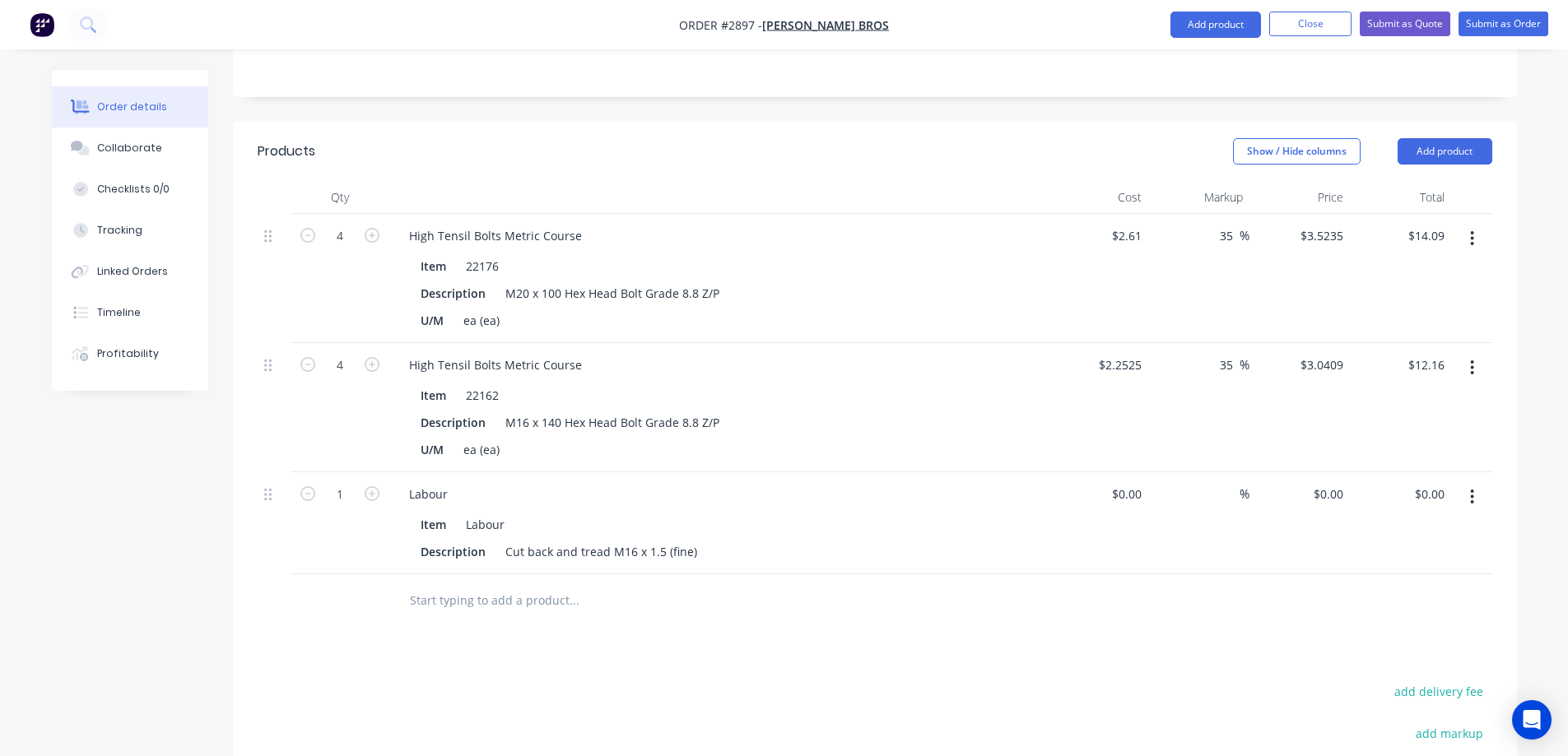
scroll to position [346, 0]
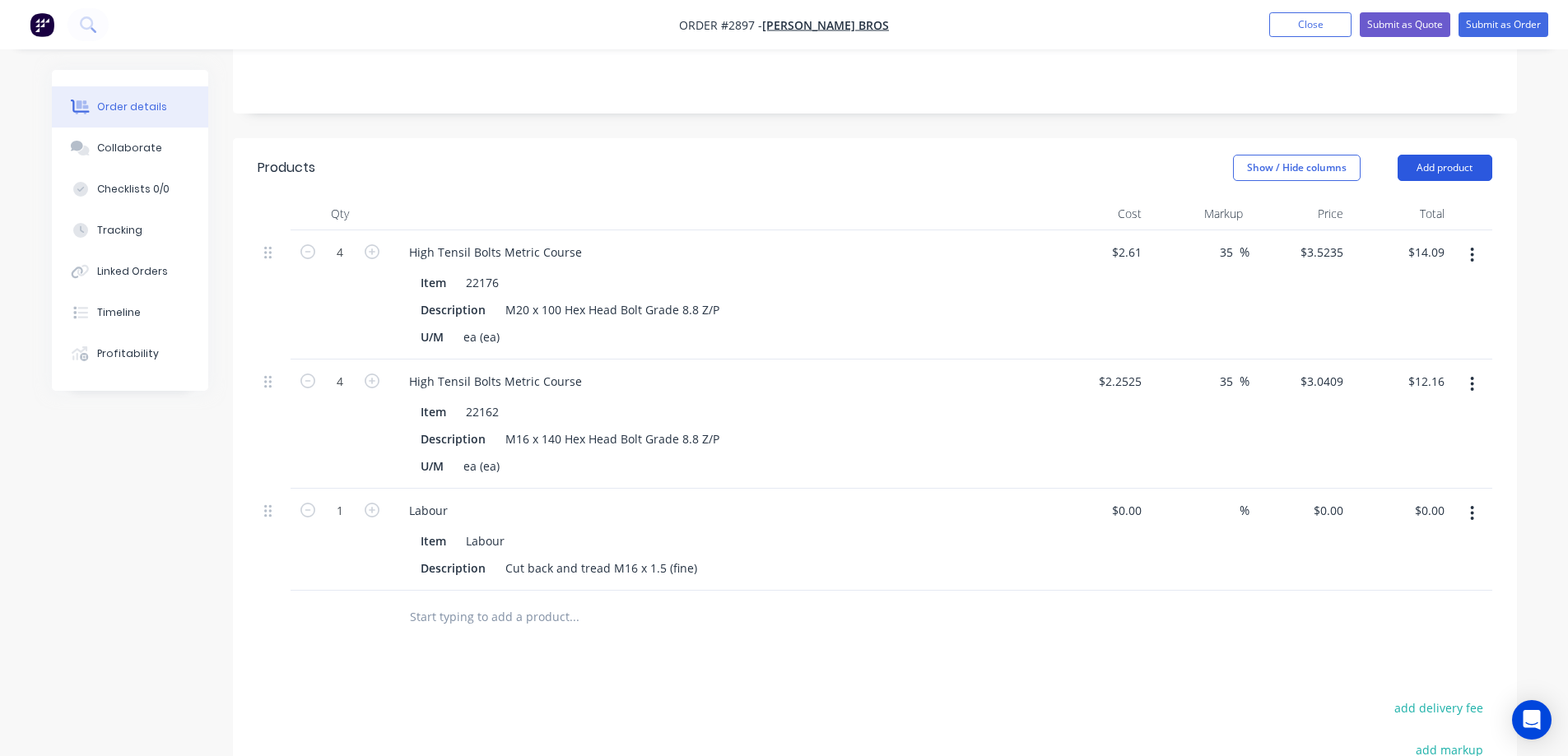
click at [1465, 155] on button "Add product" at bounding box center [1445, 168] width 95 height 27
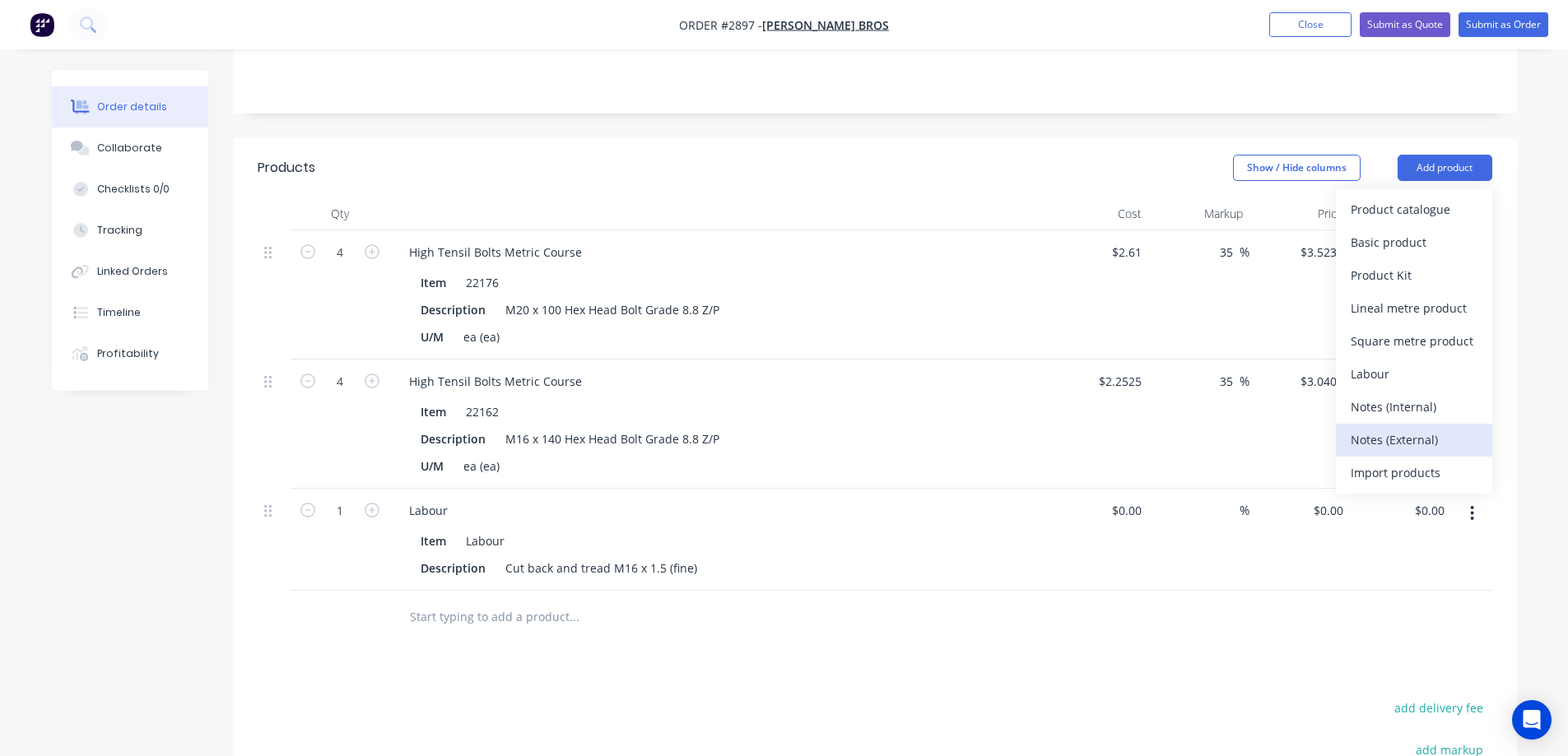
click at [1433, 428] on div "Notes (External)" at bounding box center [1415, 440] width 127 height 24
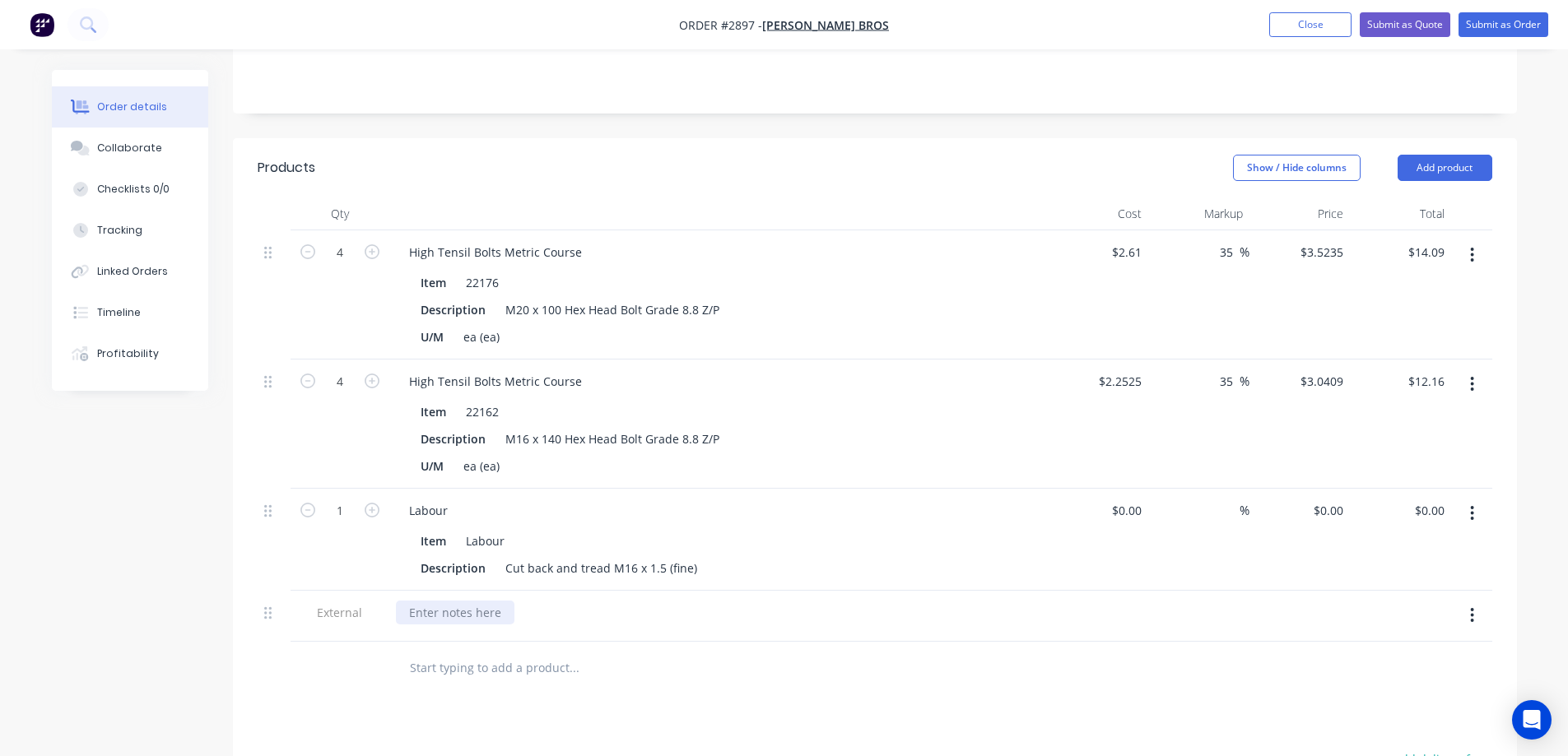
click at [436, 601] on div at bounding box center [456, 613] width 119 height 24
drag, startPoint x: 331, startPoint y: 668, endPoint x: 346, endPoint y: 671, distance: 15.3
click at [334, 668] on div "Products Show / Hide columns Add product Qty Cost Markup Price Total 4 High Ten…" at bounding box center [875, 614] width 1284 height 952
click at [450, 652] on input "text" at bounding box center [573, 668] width 329 height 33
type input "P"
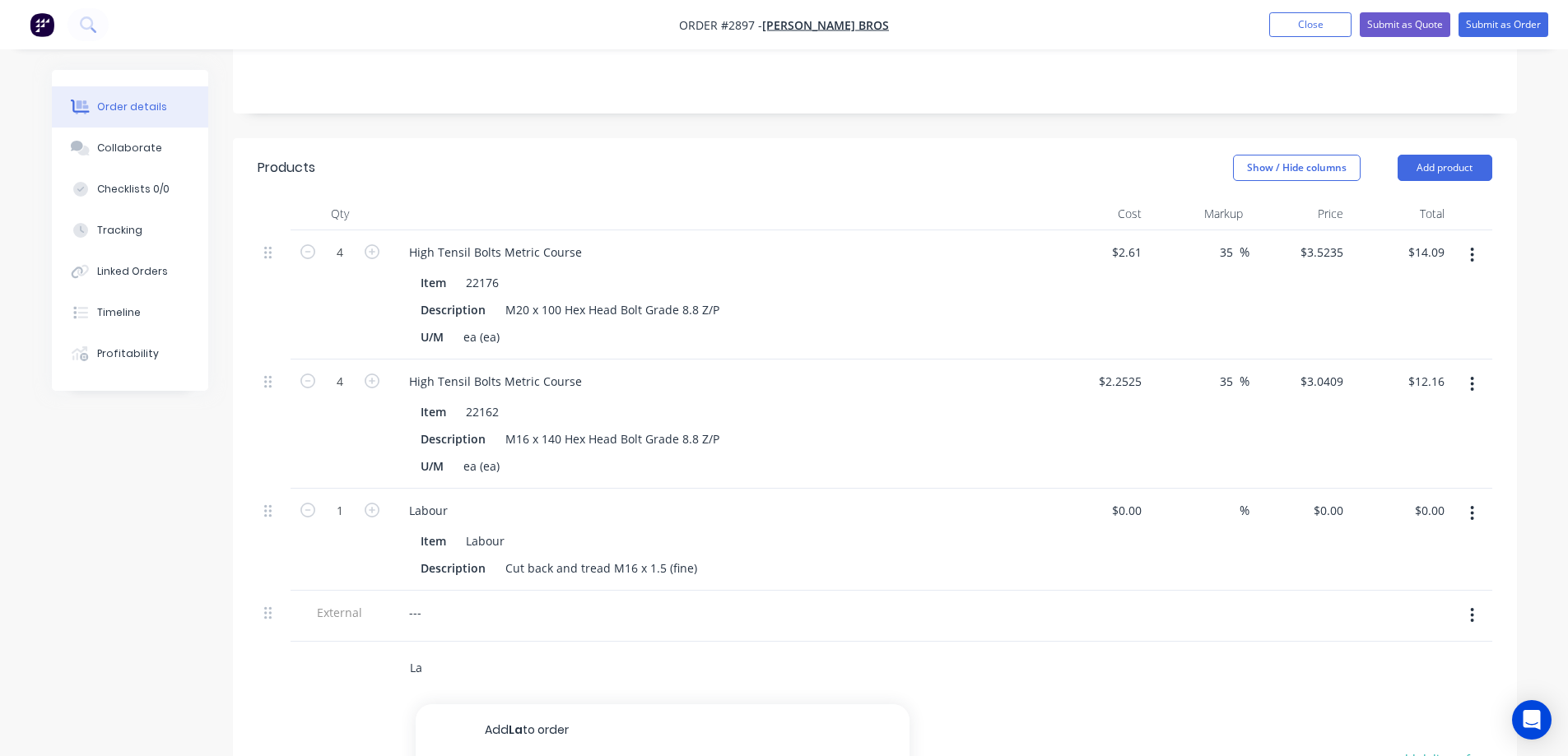
type input "L"
type input "P"
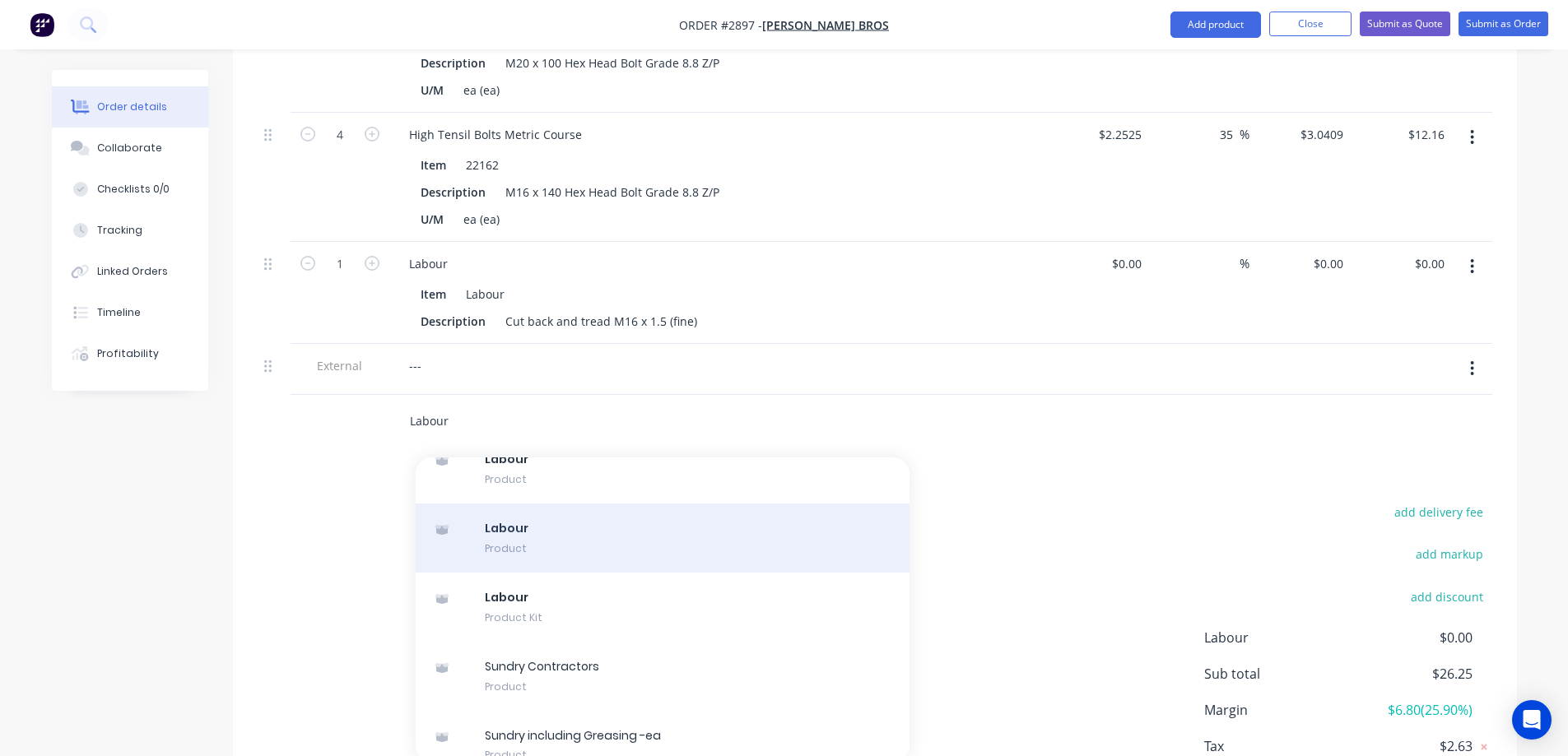
scroll to position [1985, 0]
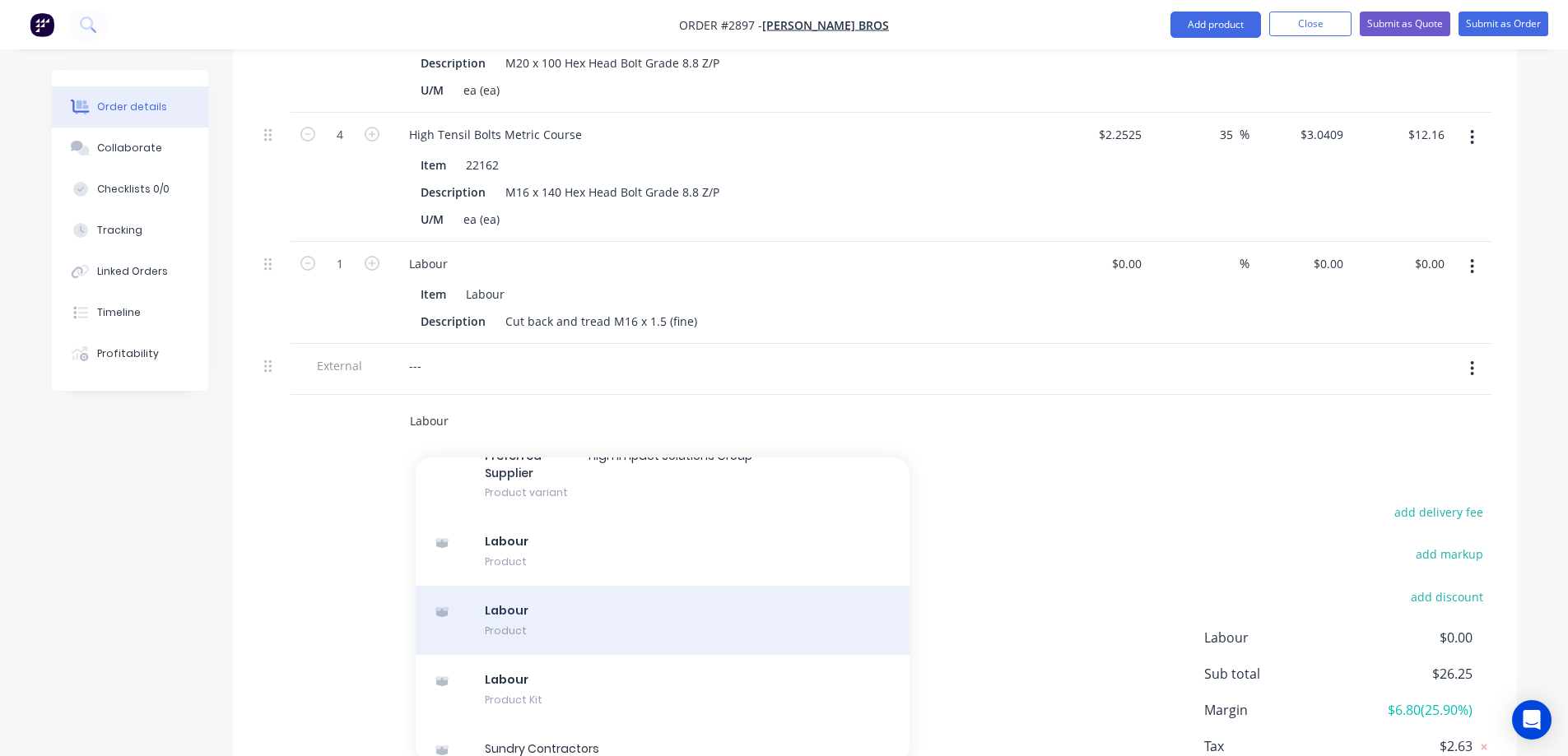
type input "Labour"
click at [755, 586] on div "Labour Product" at bounding box center [663, 621] width 494 height 69
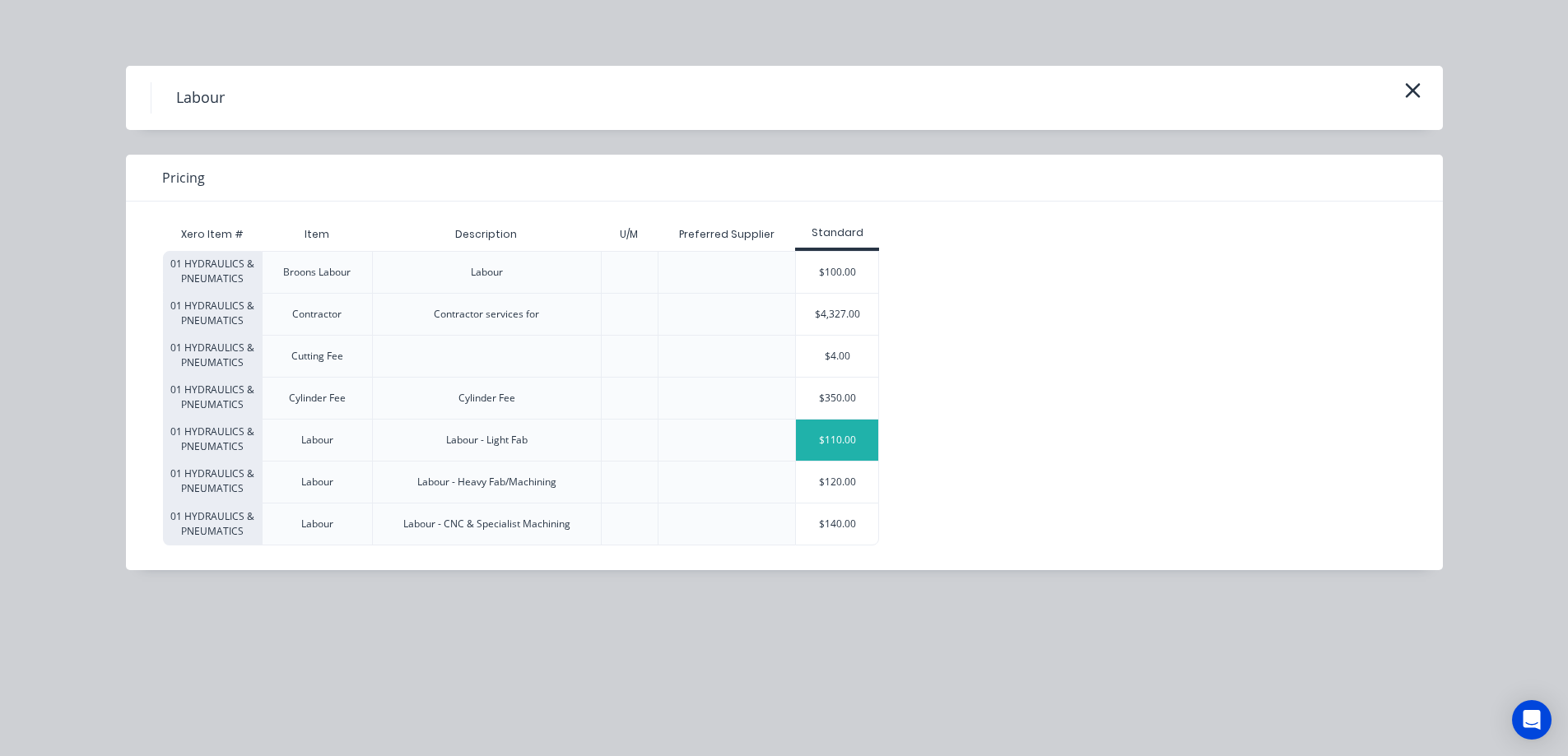
click at [841, 441] on div "$110.00" at bounding box center [836, 441] width 82 height 42
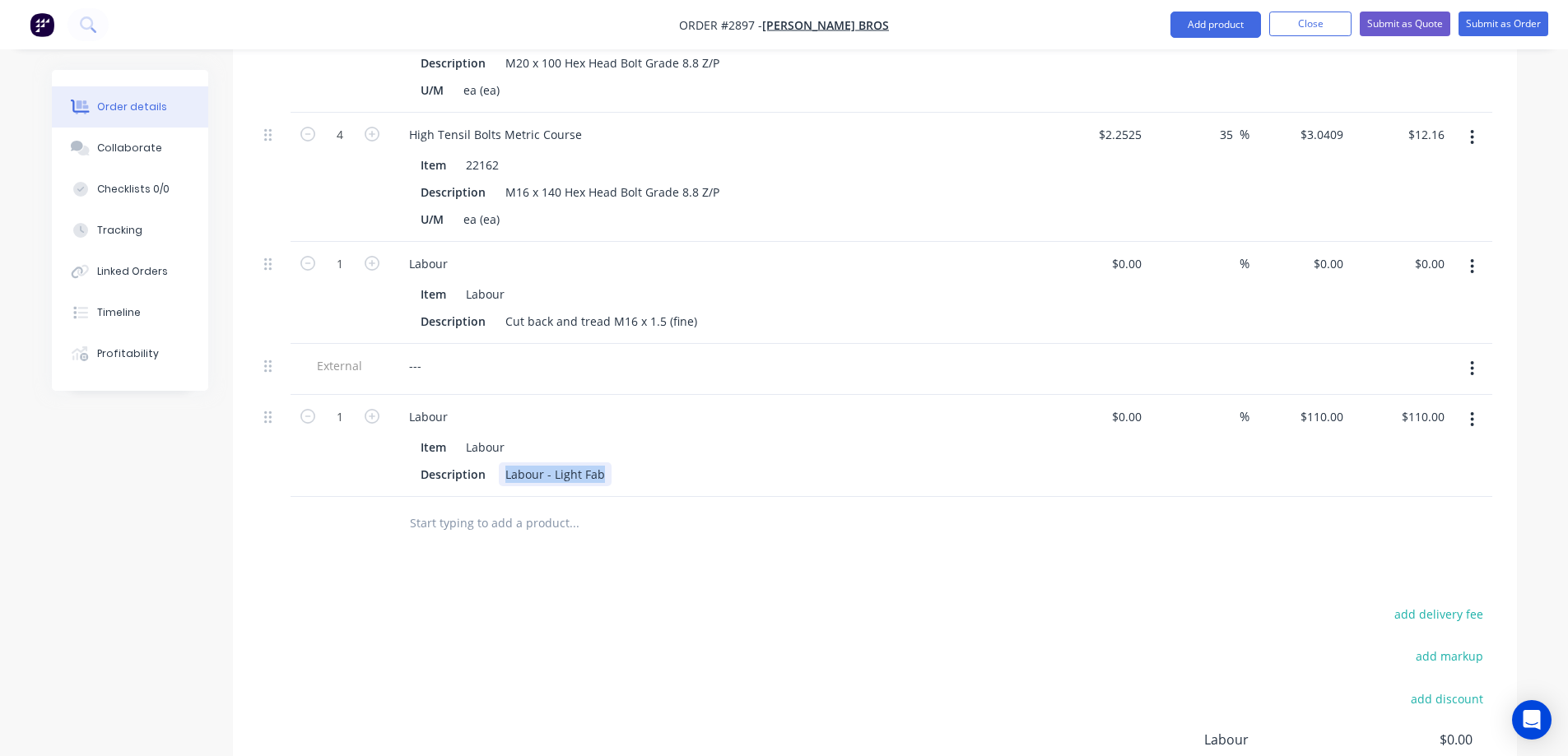
drag, startPoint x: 601, startPoint y: 428, endPoint x: 499, endPoint y: 431, distance: 102.0
click at [499, 462] on div "Labour - Light Fab" at bounding box center [556, 474] width 113 height 24
click at [505, 462] on div "Paint Rogator Rim" at bounding box center [555, 474] width 112 height 24
click at [347, 18] on input "1" at bounding box center [339, 5] width 43 height 25
type input "3.5"
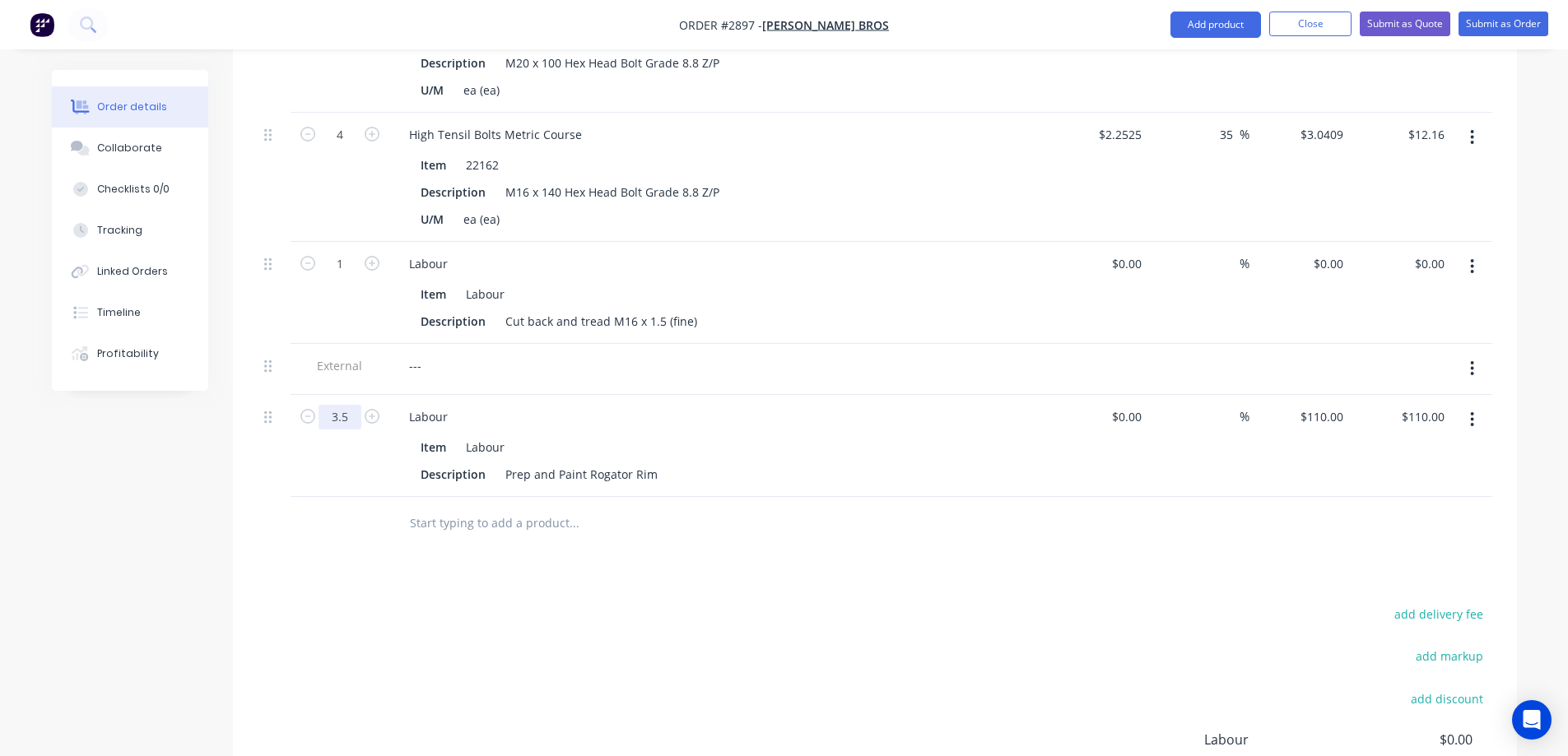
type input "$385.00"
click at [474, 507] on input "text" at bounding box center [573, 523] width 329 height 33
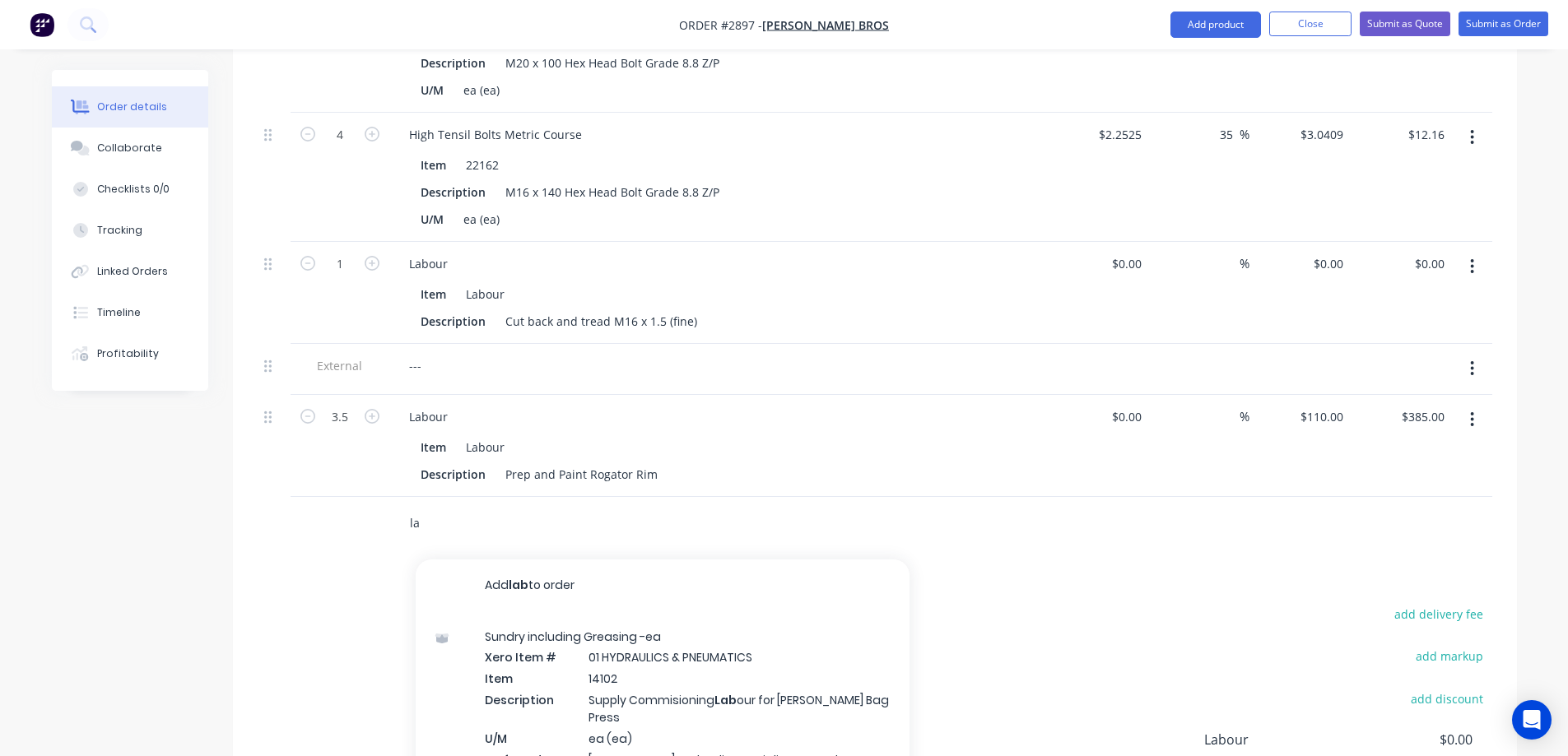
type input "l"
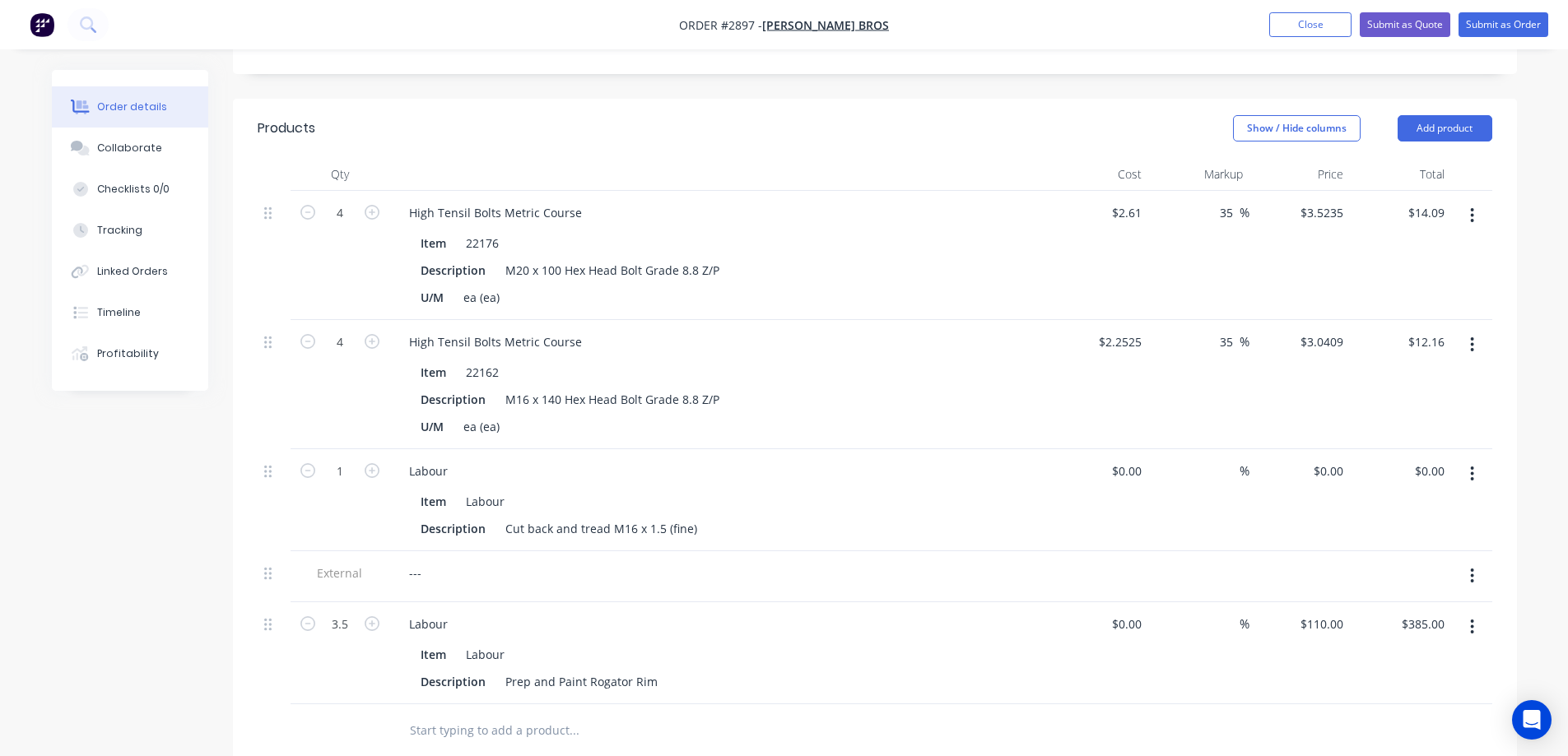
scroll to position [346, 0]
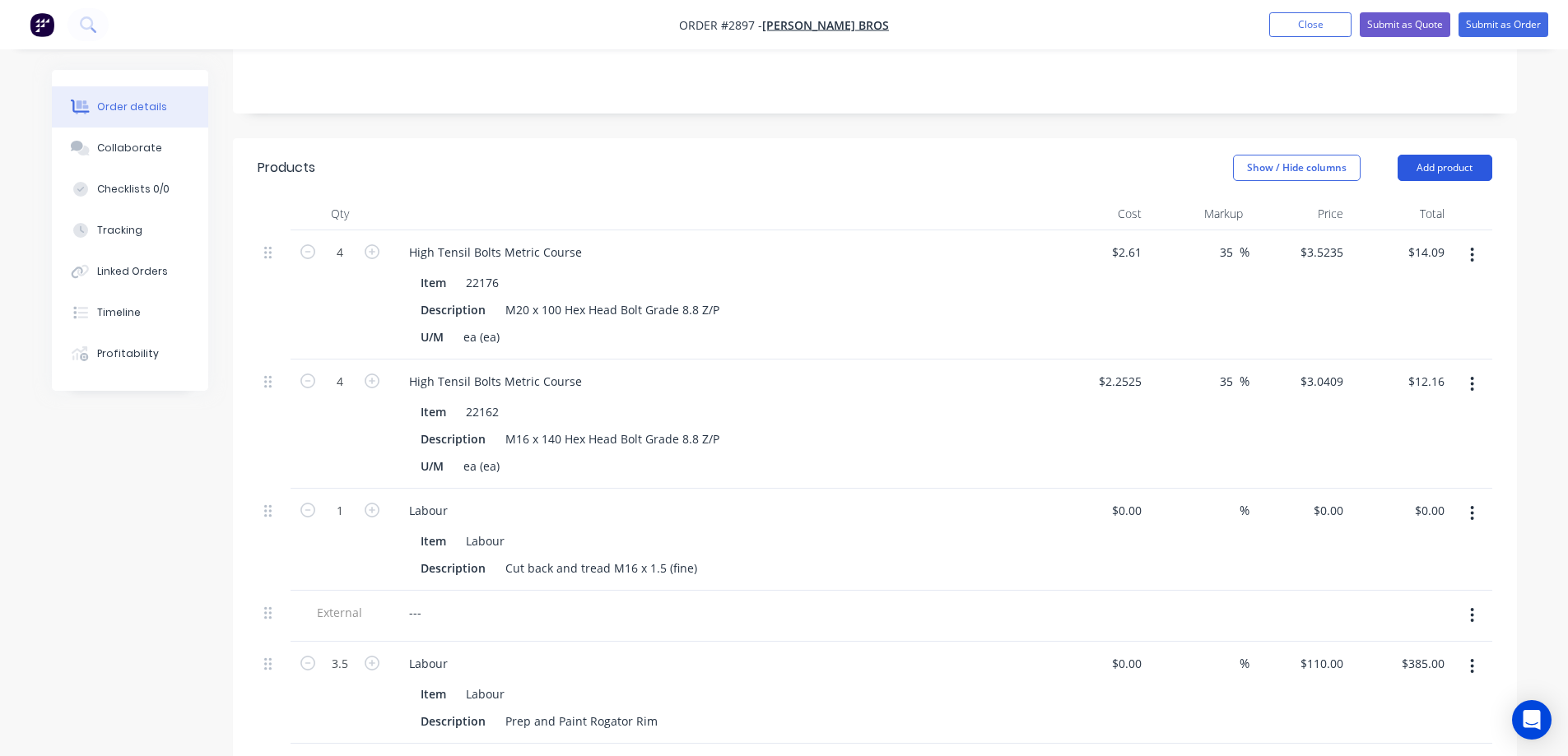
click at [1469, 155] on button "Add product" at bounding box center [1445, 168] width 95 height 27
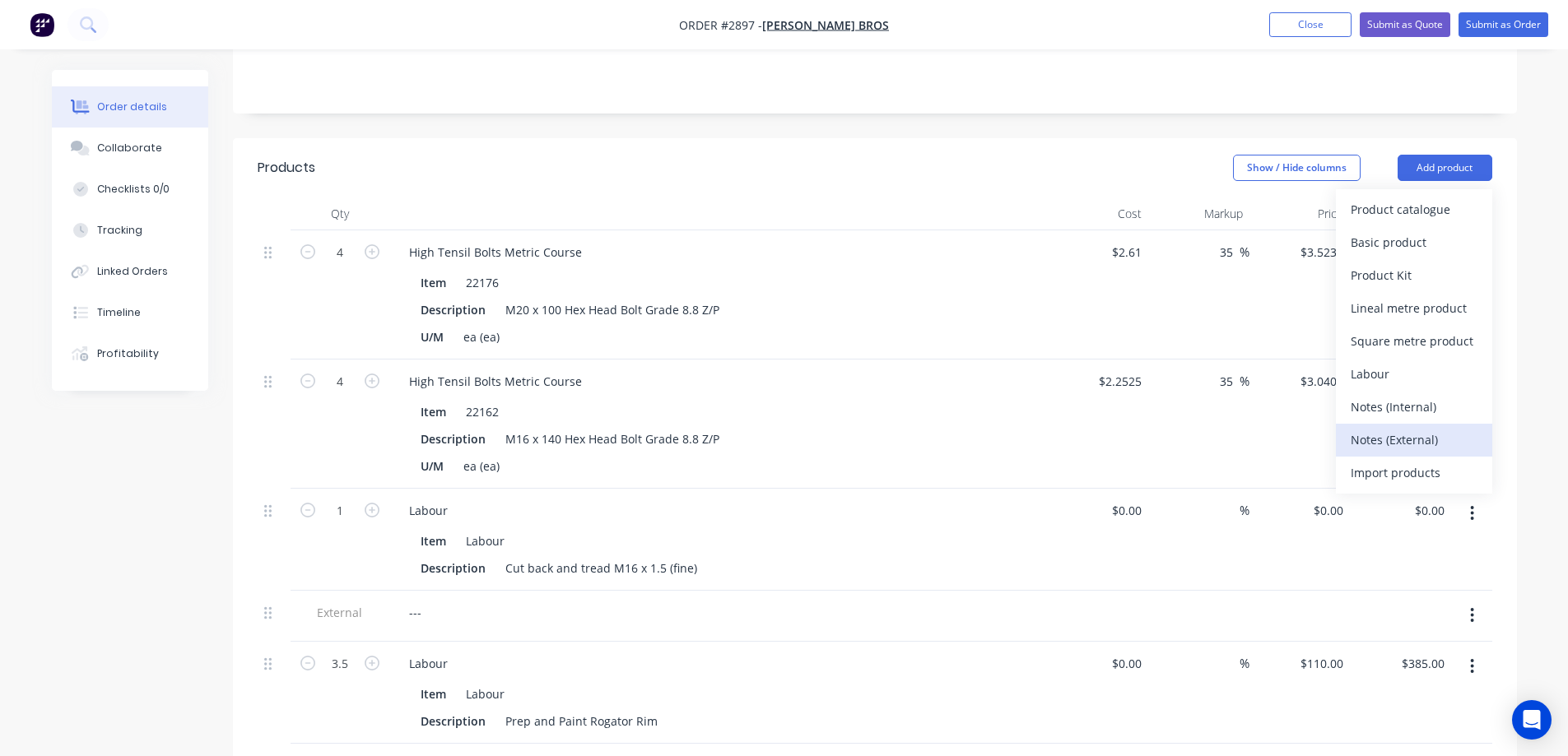
click at [1390, 428] on div "Notes (External)" at bounding box center [1415, 440] width 127 height 24
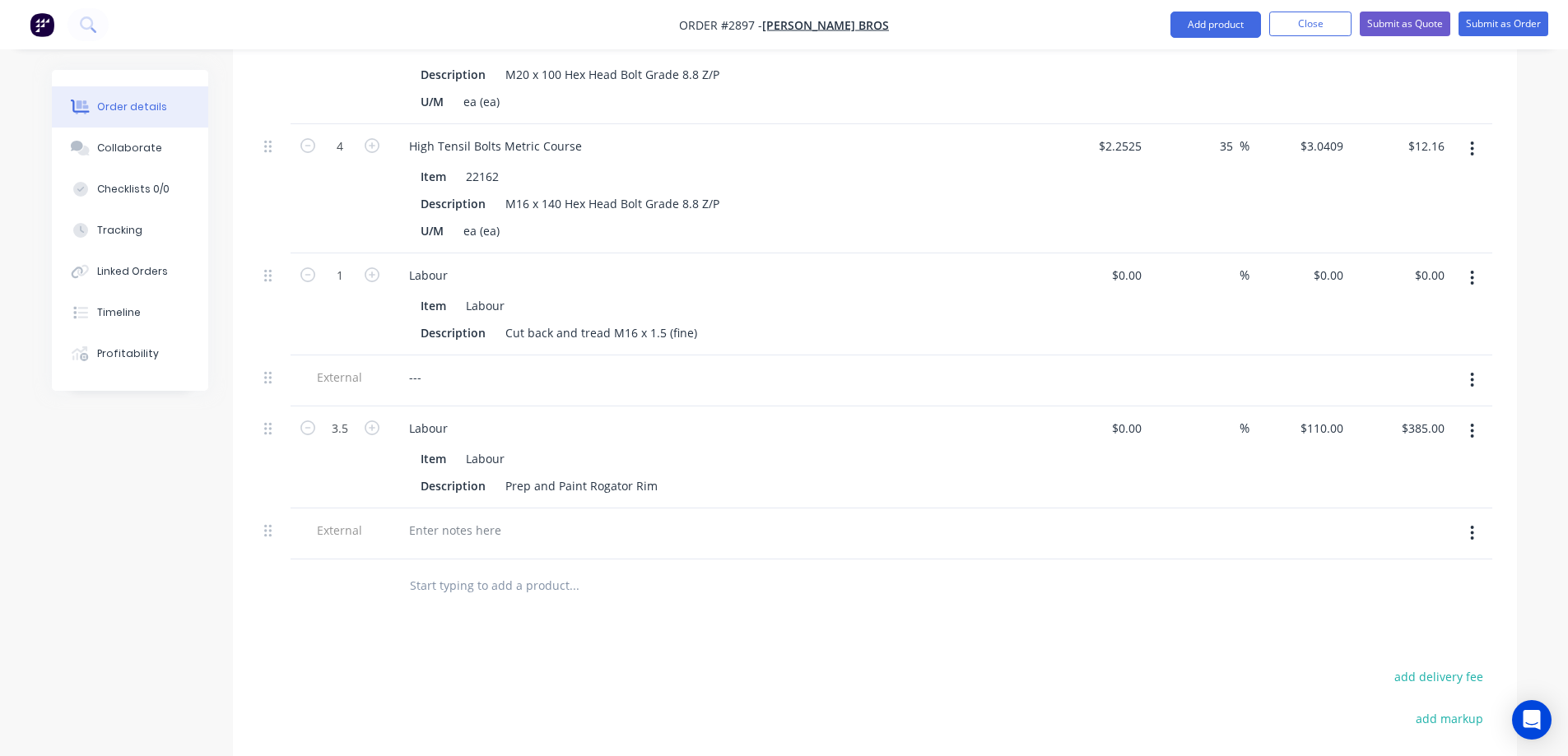
scroll to position [593, 0]
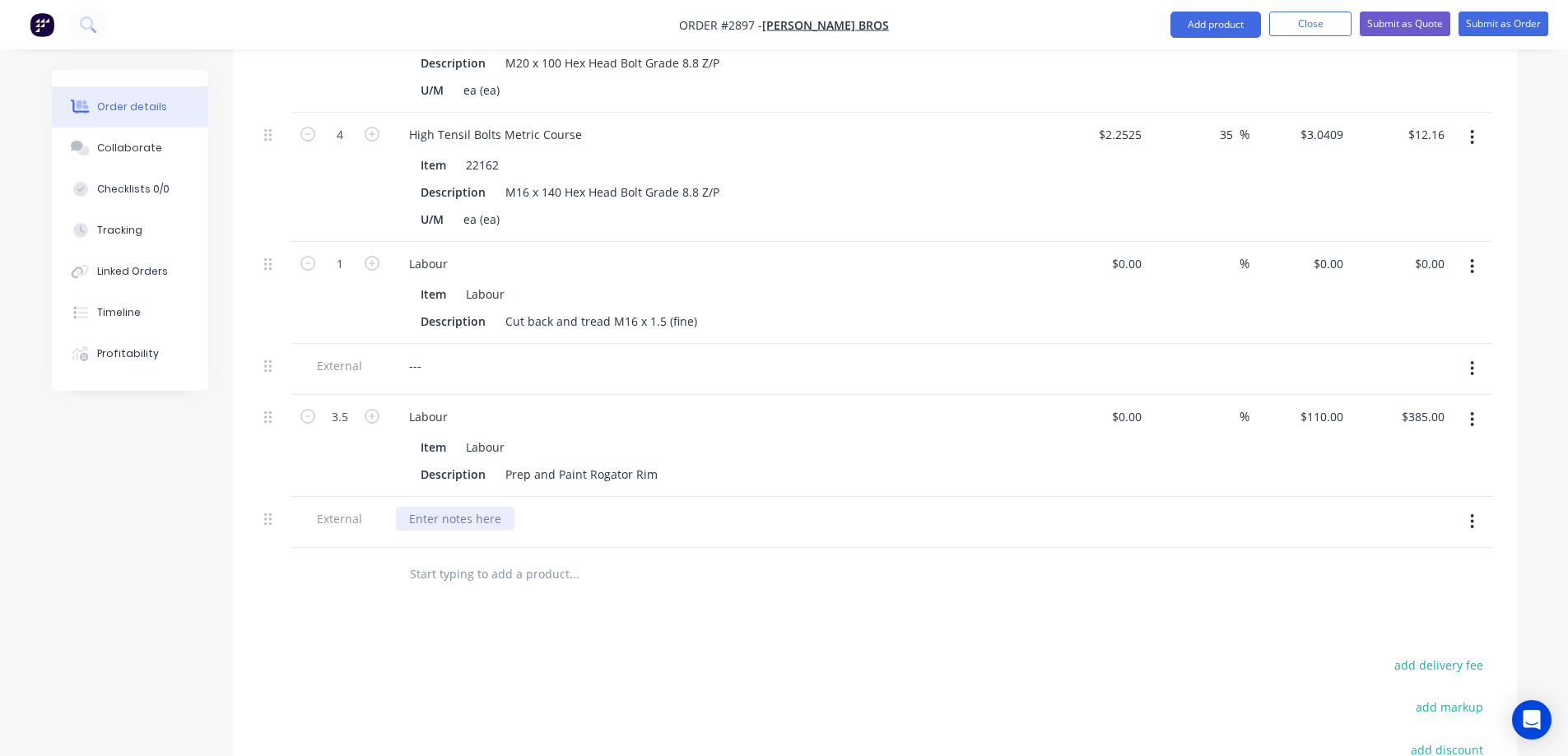
click at [431, 507] on div at bounding box center [456, 519] width 119 height 24
click at [466, 558] on input "text" at bounding box center [573, 574] width 329 height 33
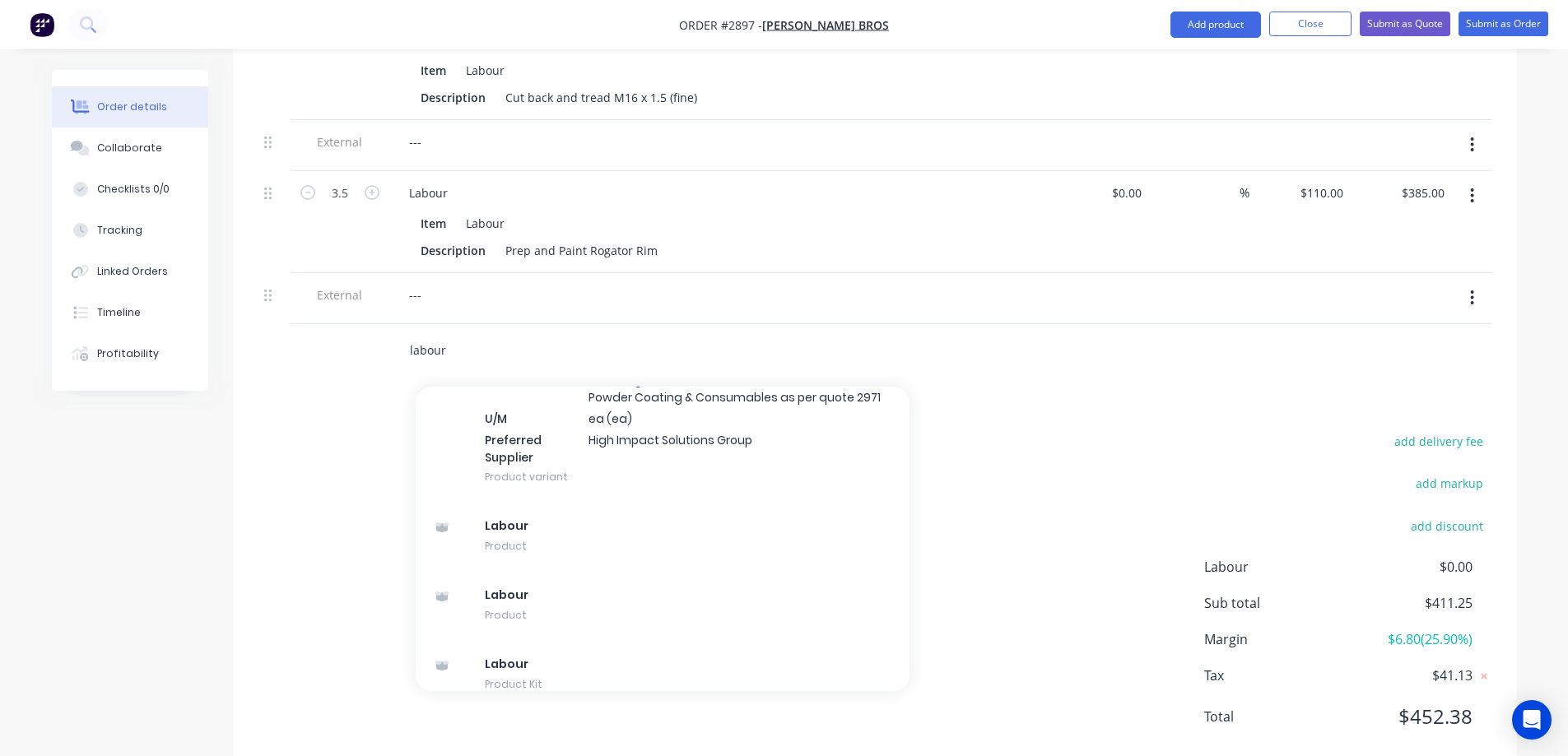
scroll to position [1975, 0]
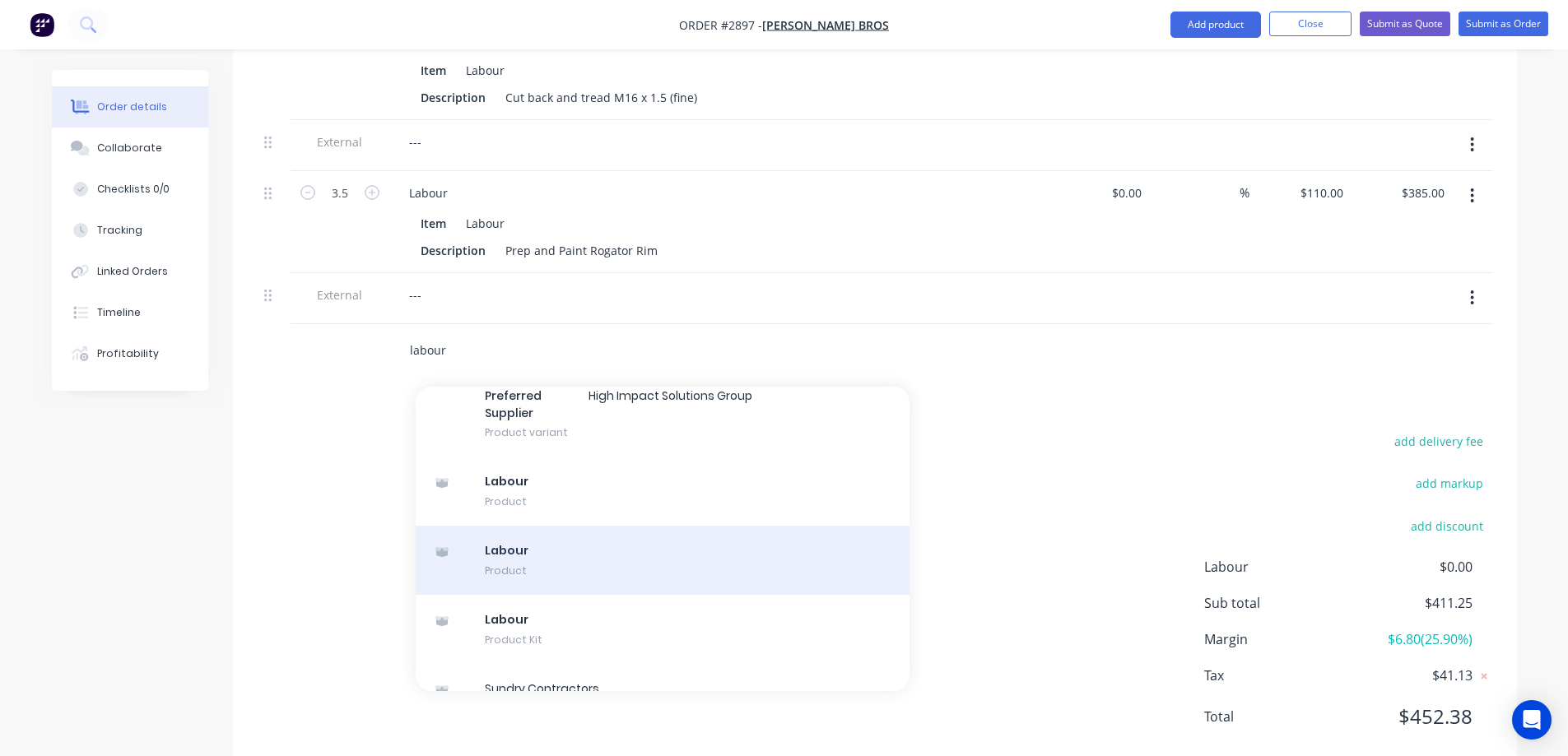
type input "labour"
click at [642, 526] on div "Labour Product" at bounding box center [663, 560] width 494 height 69
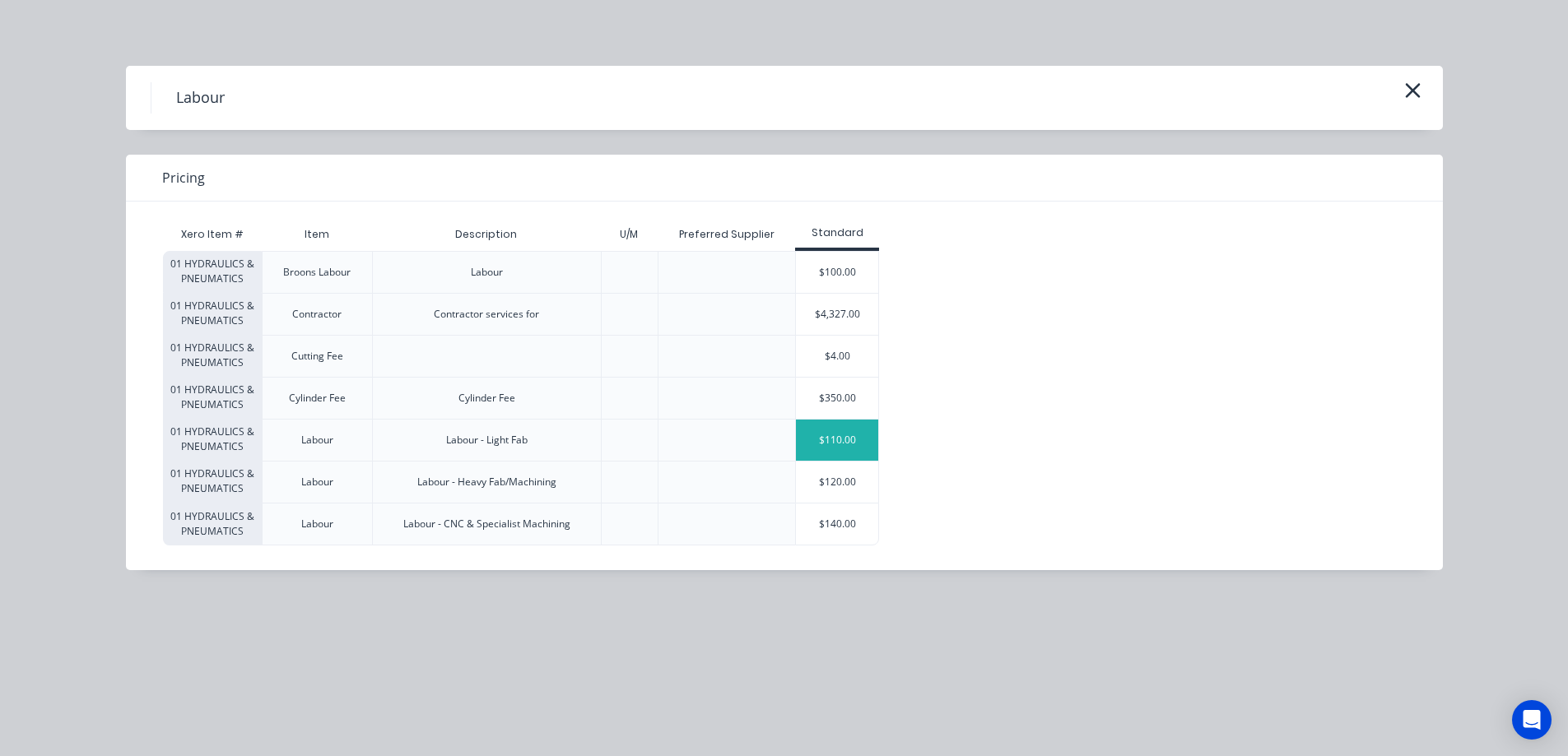
click at [827, 446] on div "$110.00" at bounding box center [836, 441] width 82 height 42
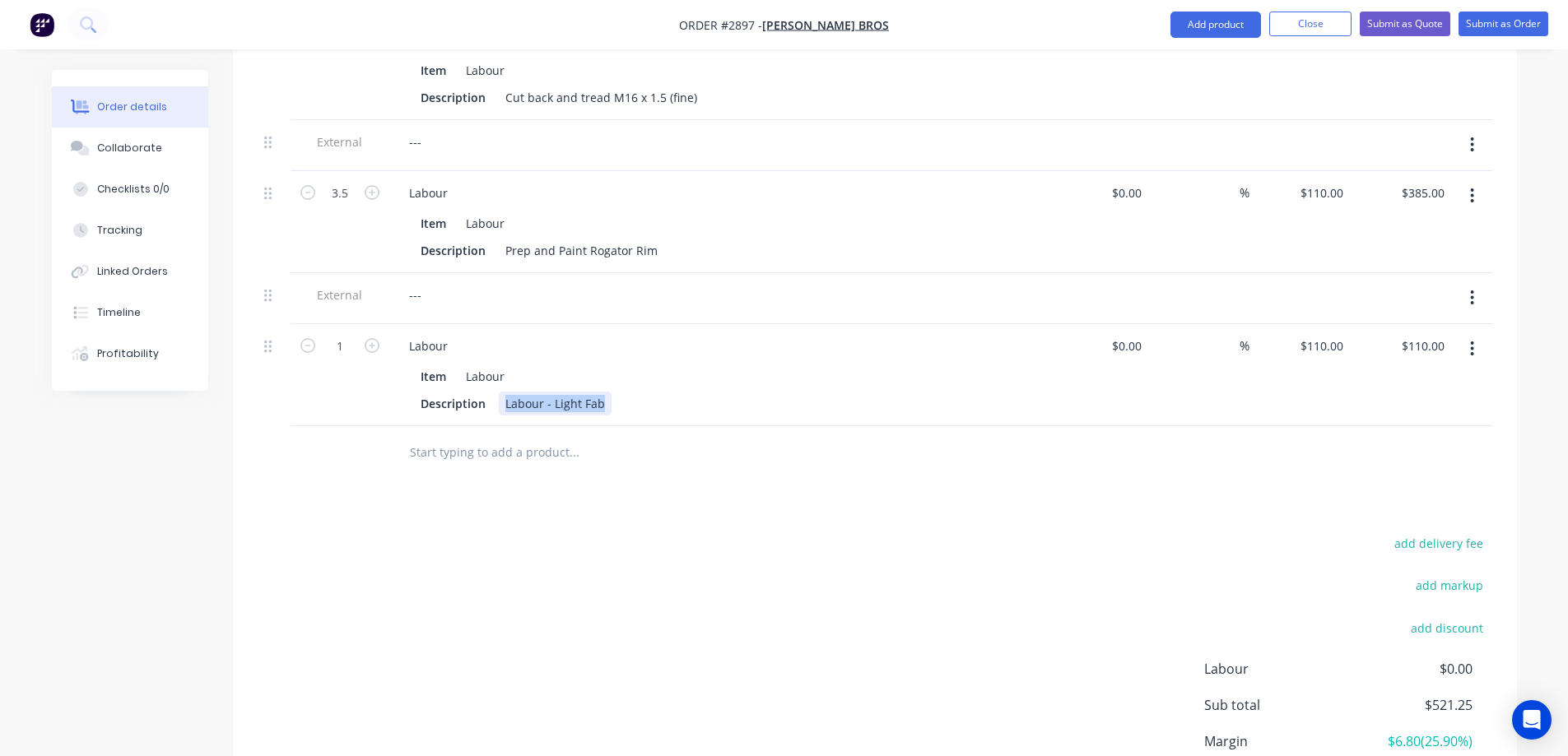
drag, startPoint x: 602, startPoint y: 360, endPoint x: 504, endPoint y: 362, distance: 98.0
click at [504, 391] on div "Labour - Light Fab" at bounding box center [556, 403] width 113 height 24
type input "5.5"
type input "$605.00"
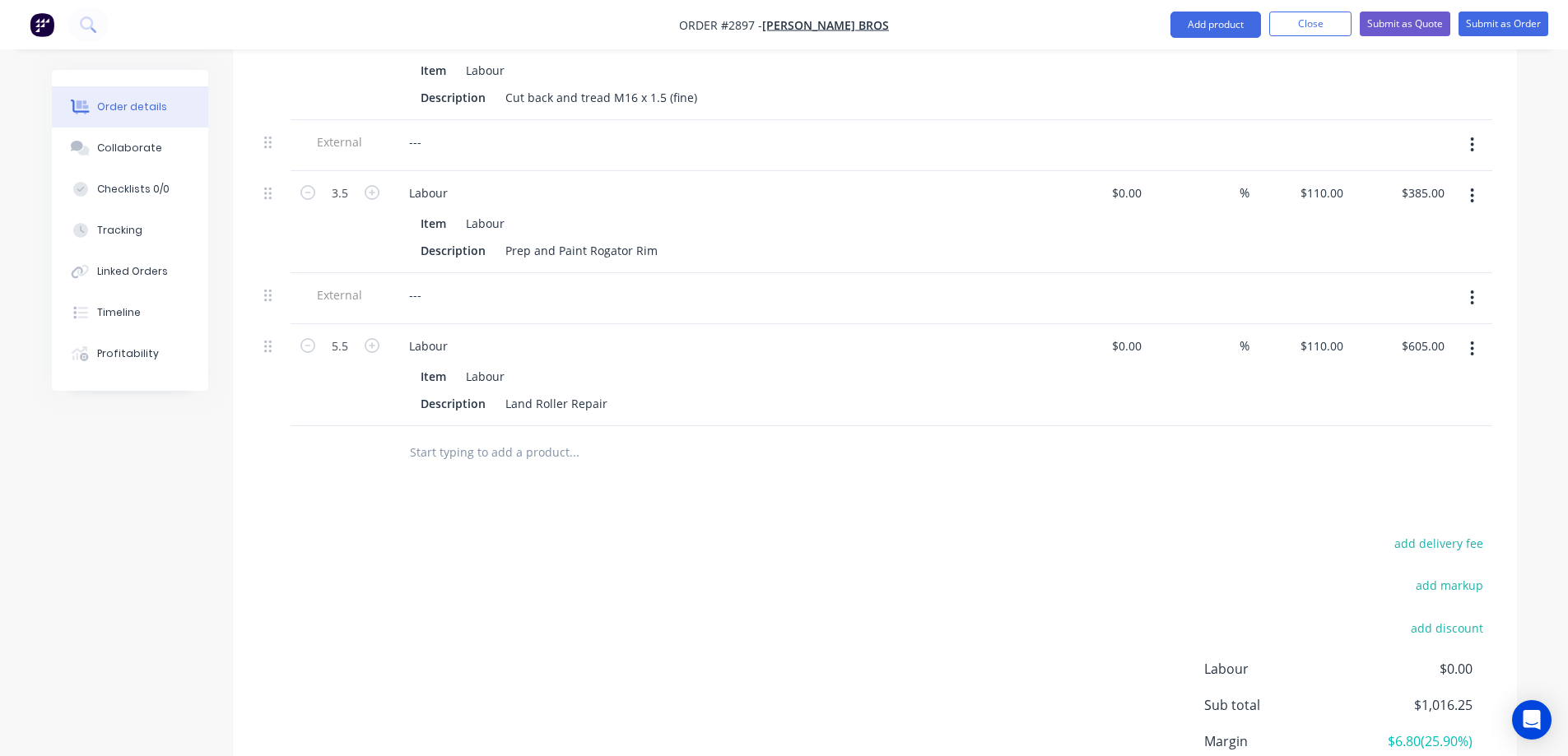
click at [446, 436] on input "text" at bounding box center [573, 452] width 329 height 33
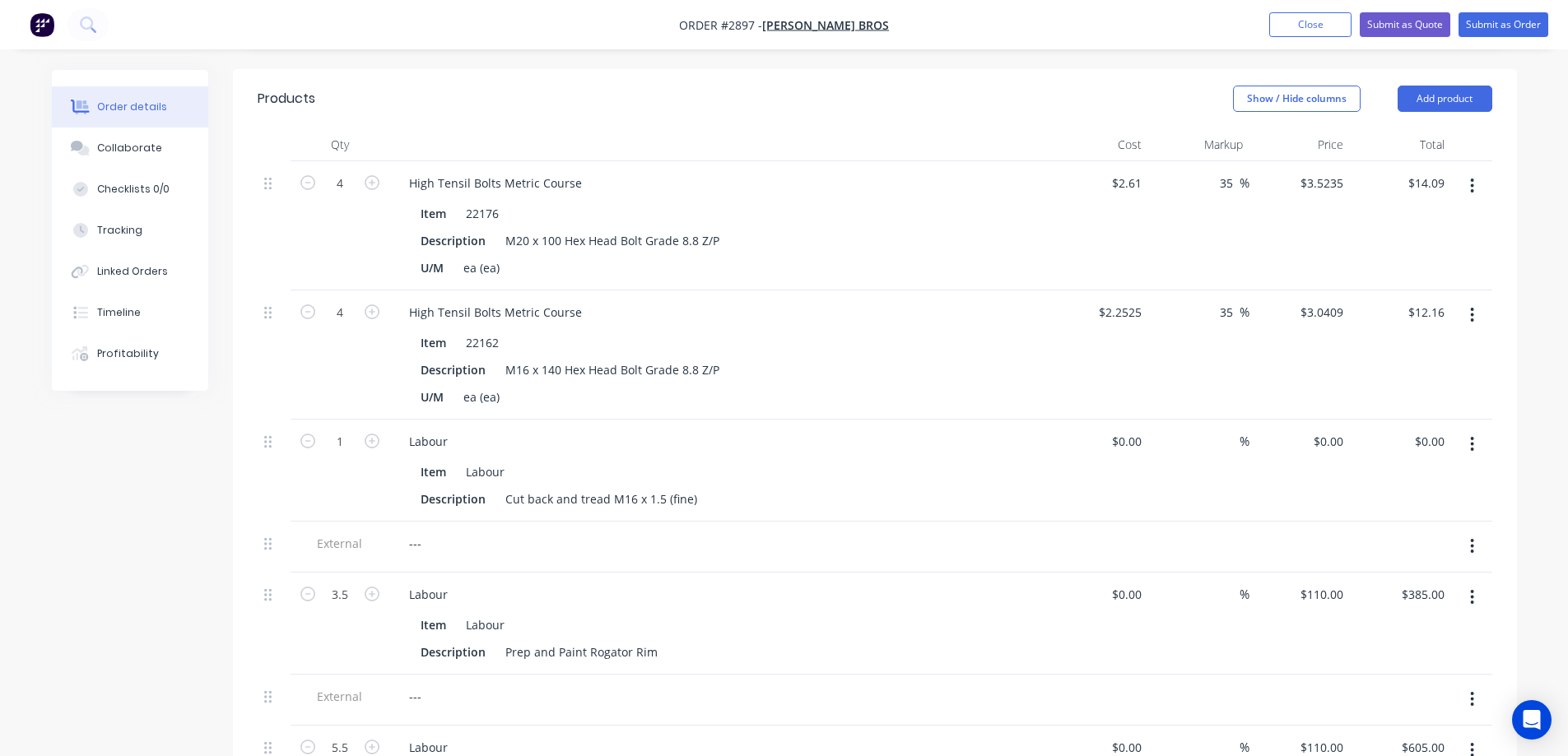
scroll to position [405, 0]
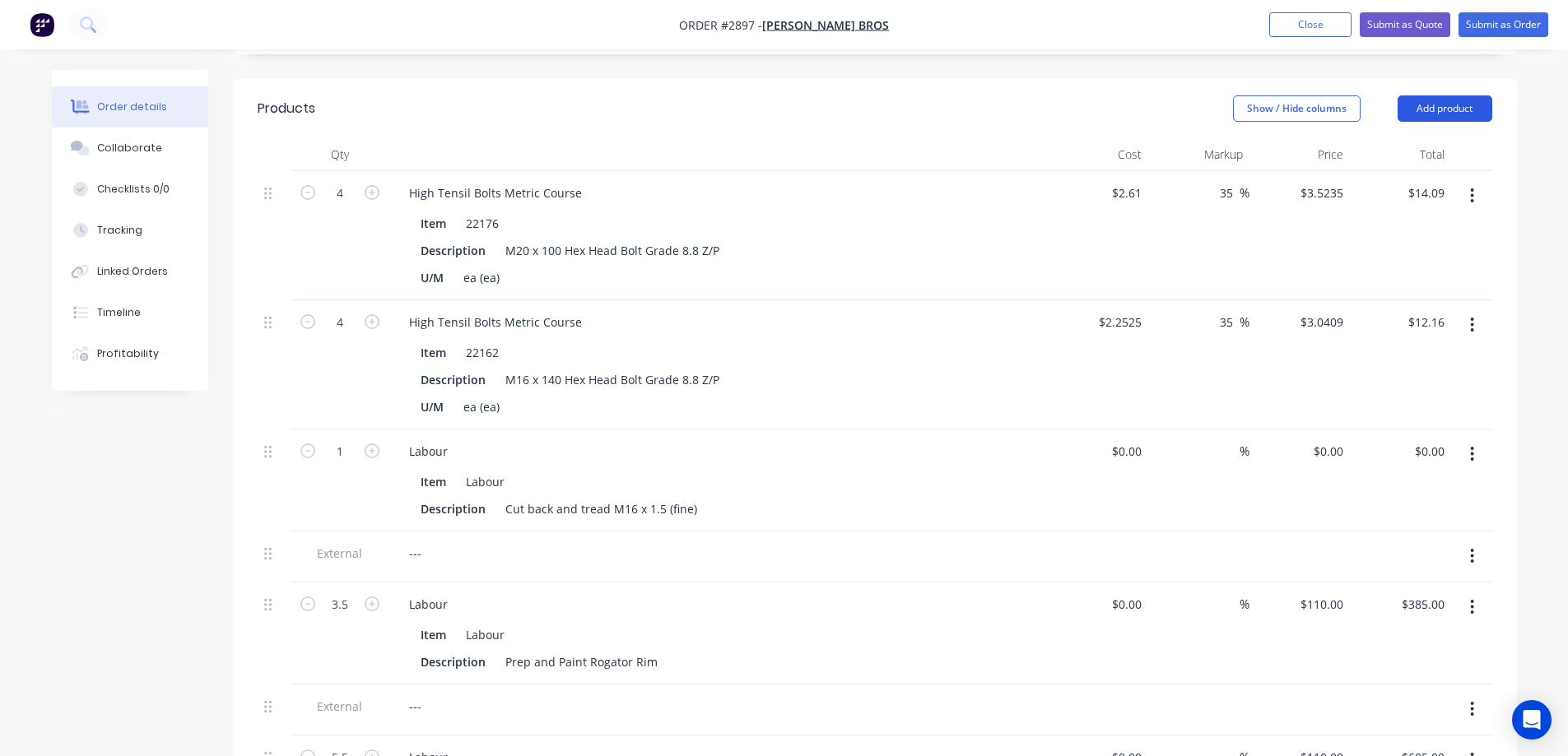
click at [1471, 96] on button "Add product" at bounding box center [1445, 109] width 95 height 27
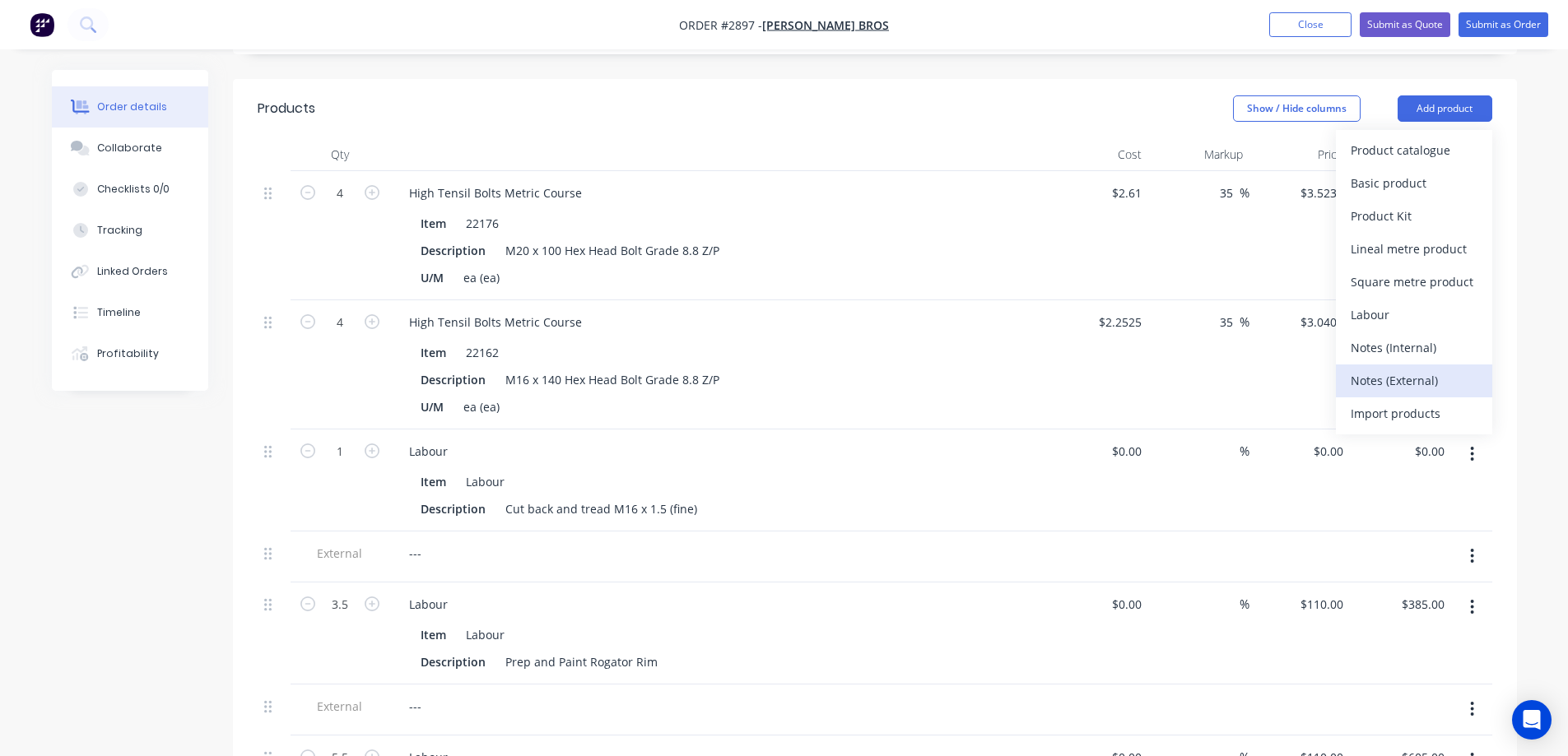
click at [1407, 369] on div "Notes (External)" at bounding box center [1415, 380] width 127 height 24
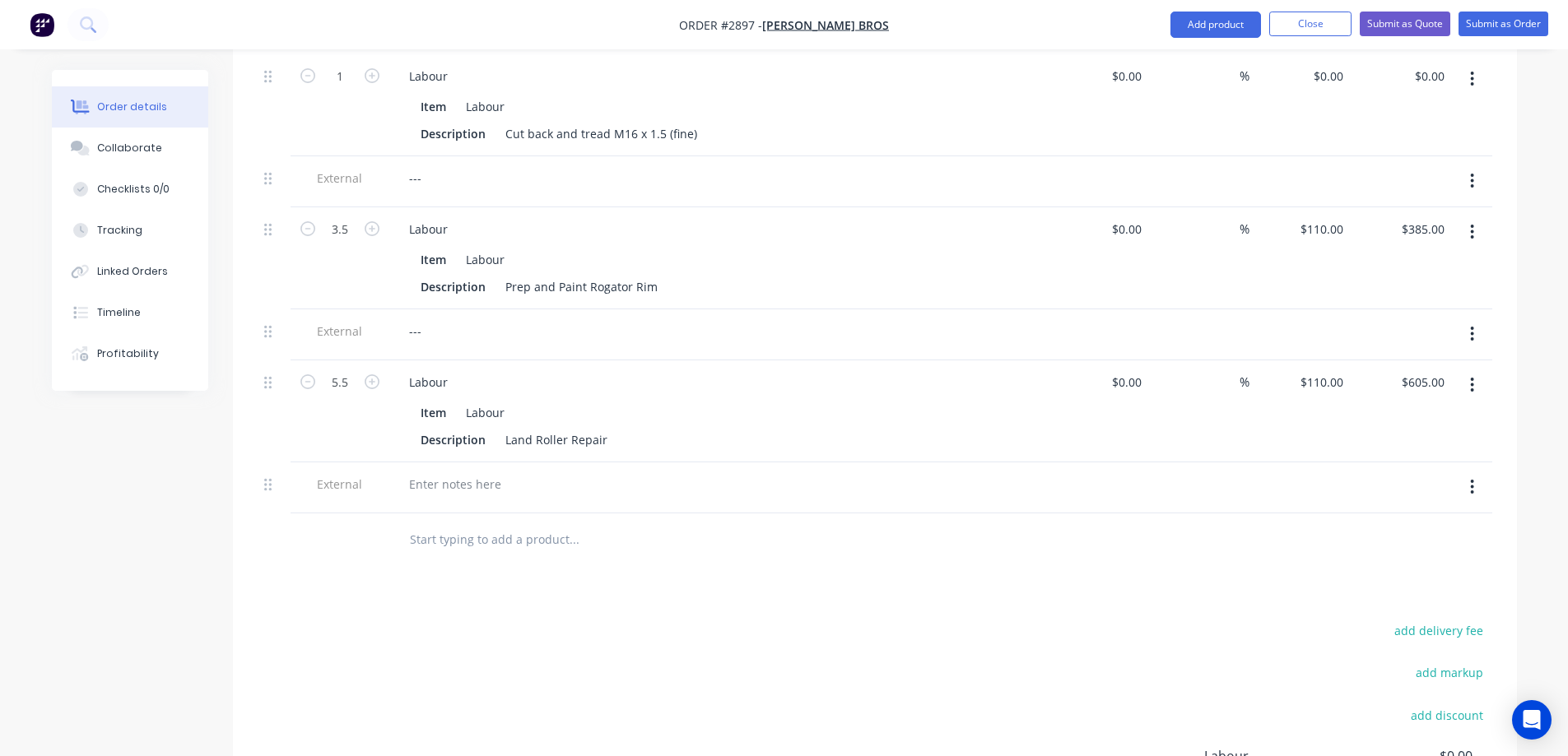
scroll to position [898, 0]
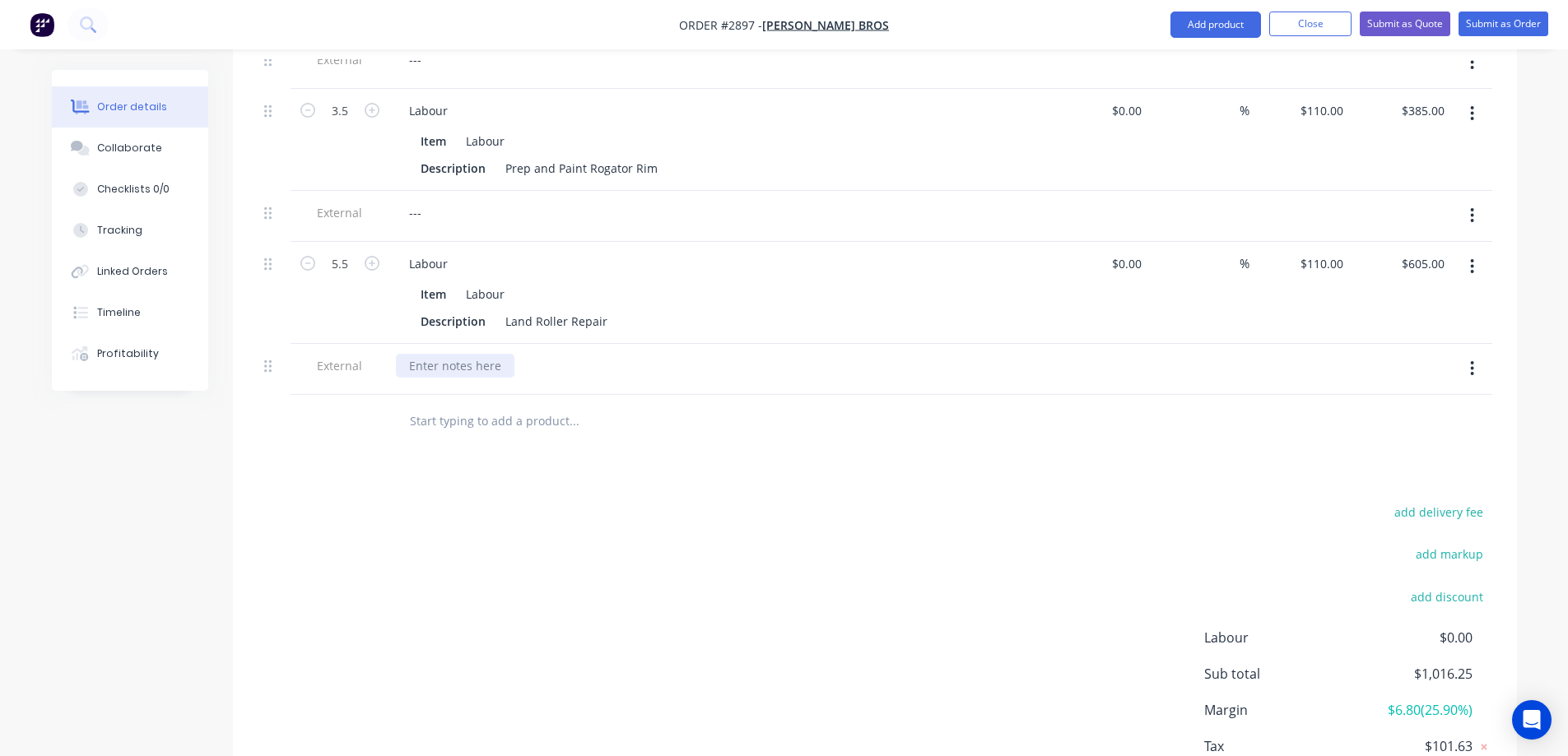
click at [422, 354] on div at bounding box center [456, 366] width 119 height 24
click at [465, 405] on input "text" at bounding box center [573, 421] width 329 height 33
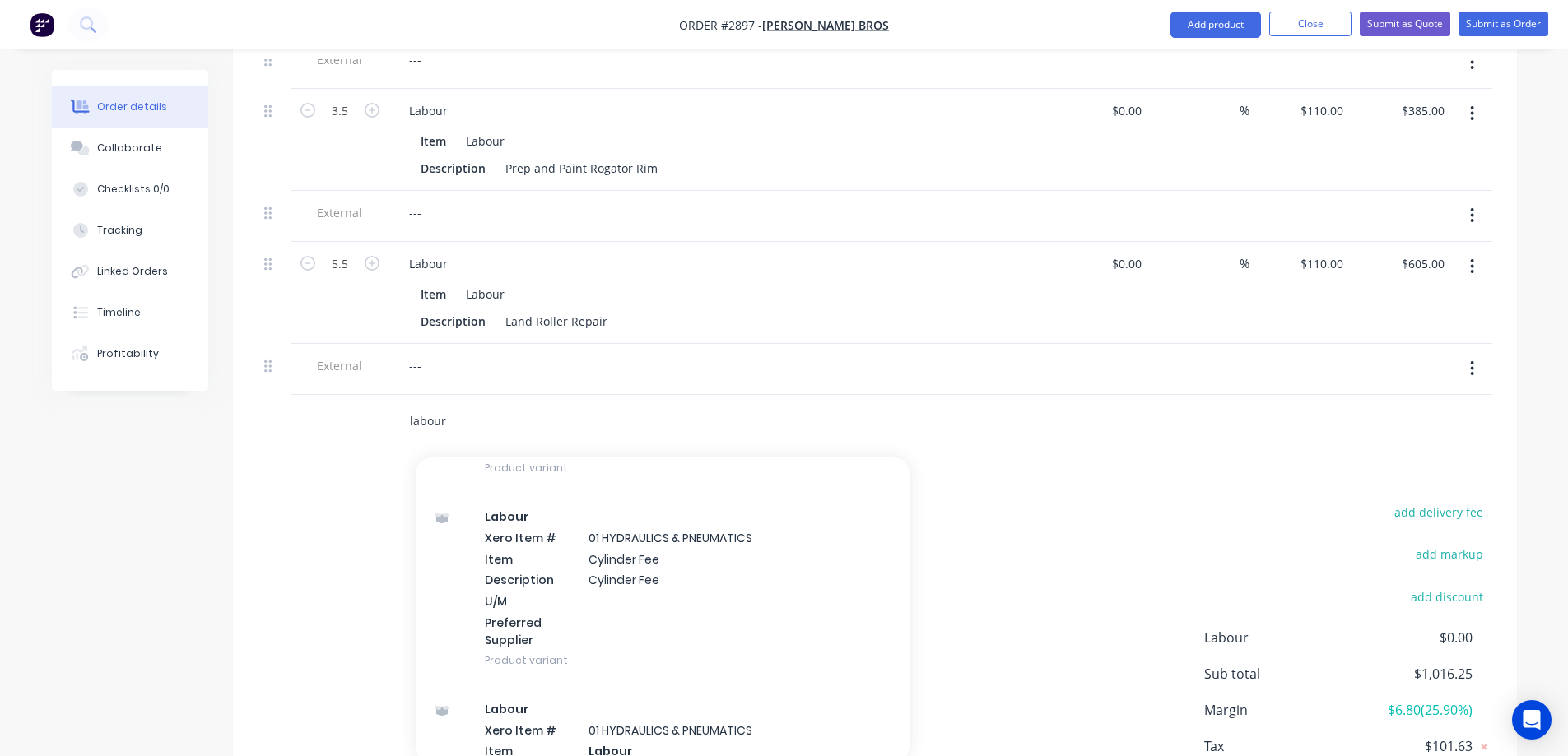
scroll to position [1892, 0]
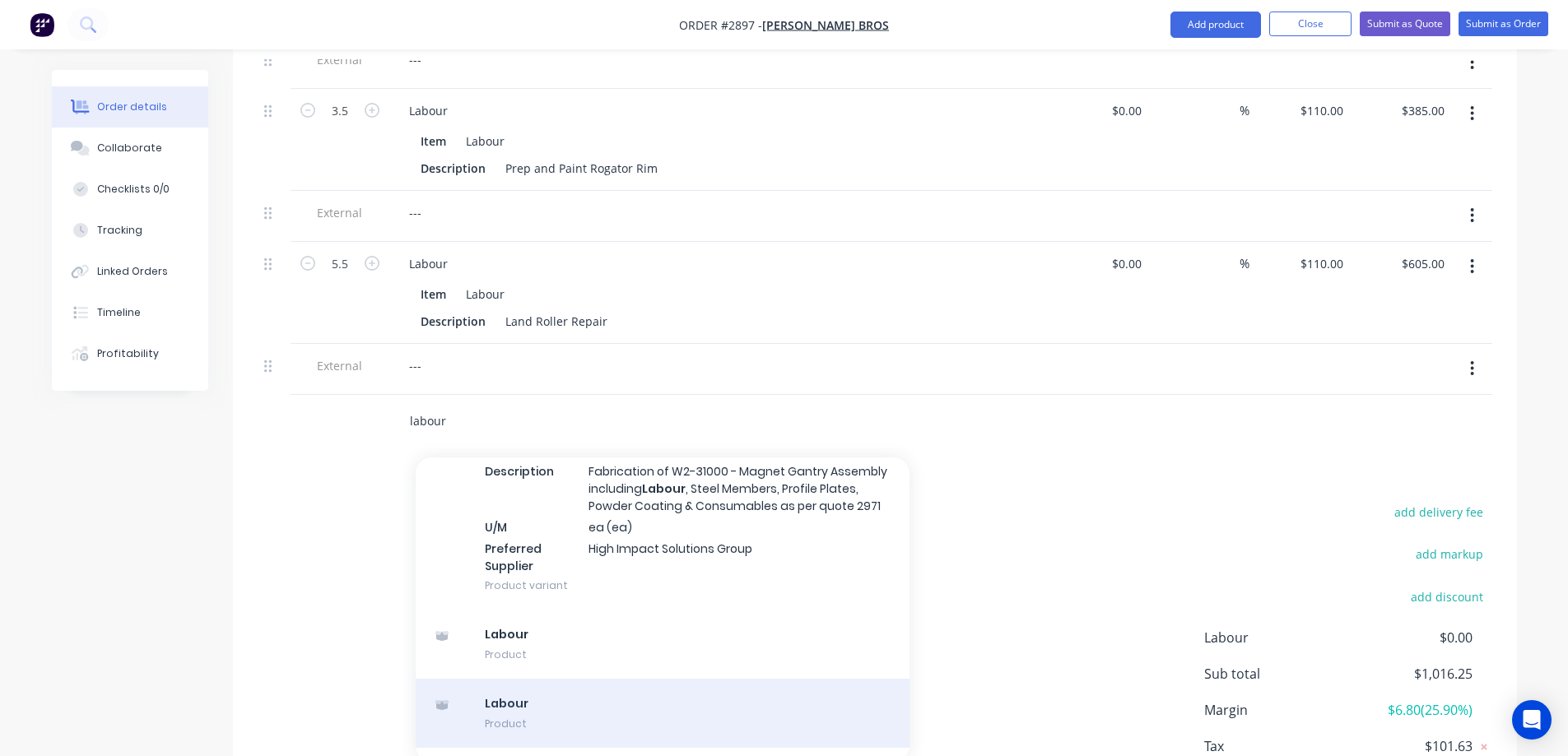
type input "labour"
click at [615, 679] on div "Labour Product" at bounding box center [663, 714] width 494 height 69
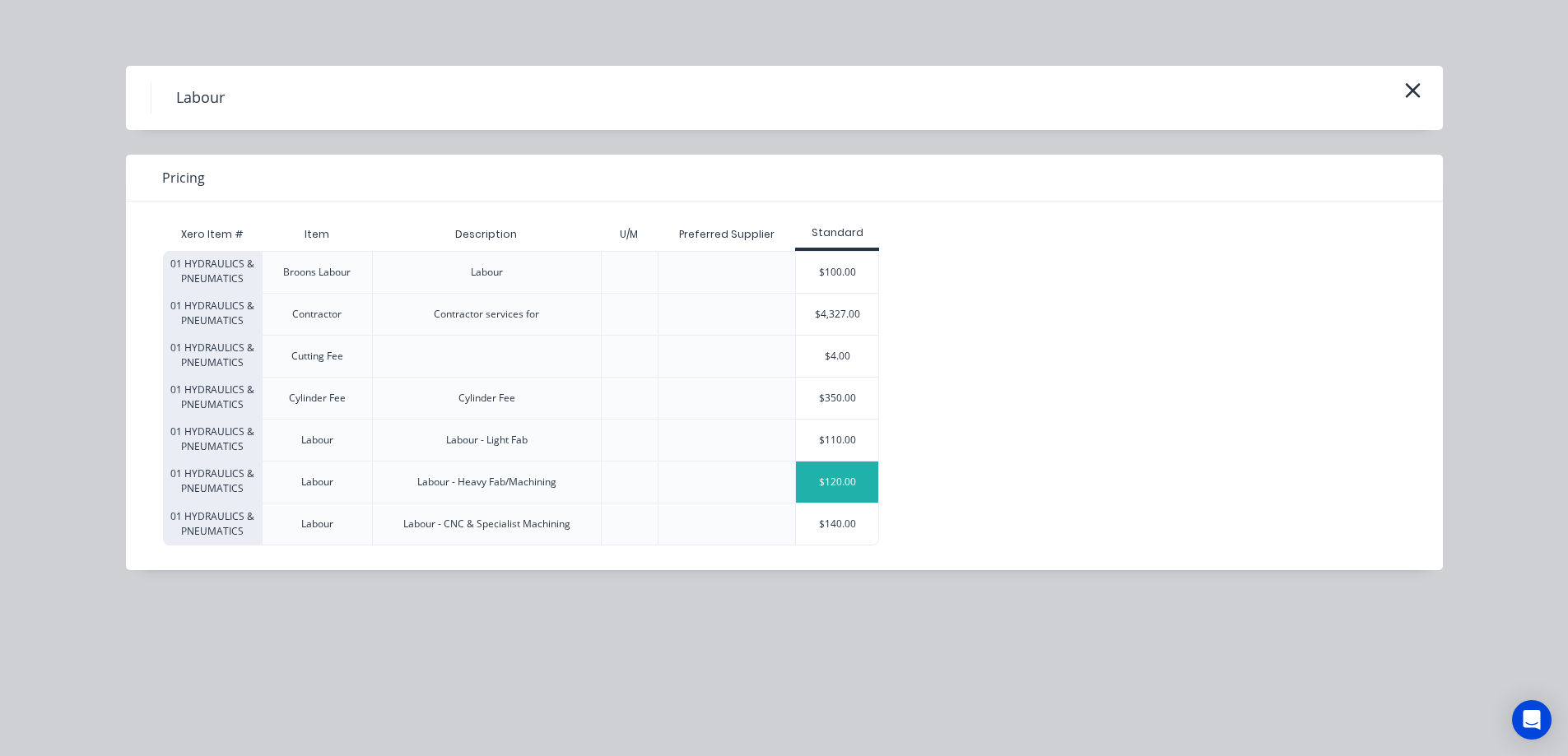
click at [837, 485] on div "$120.00" at bounding box center [836, 482] width 82 height 42
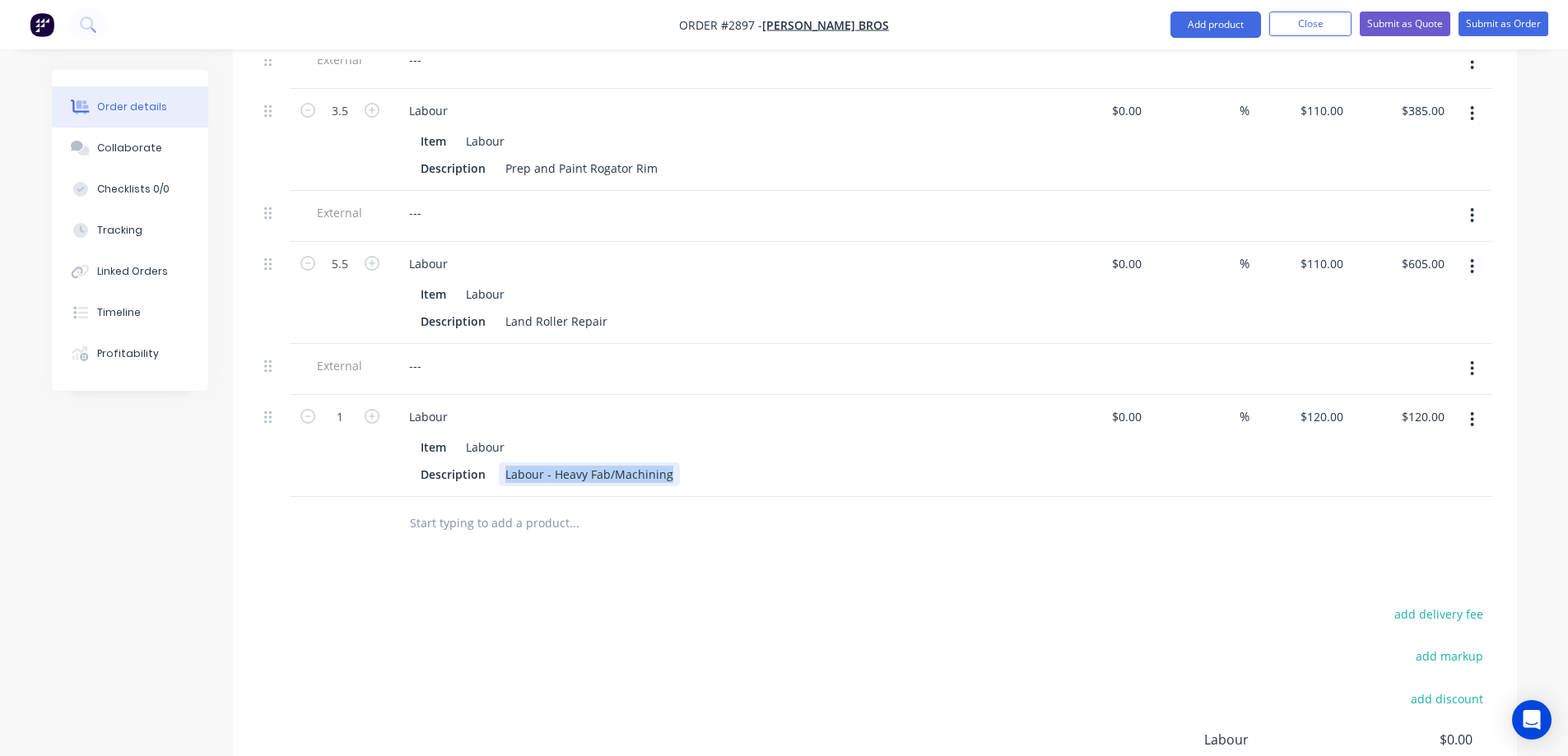
drag, startPoint x: 672, startPoint y: 431, endPoint x: 497, endPoint y: 433, distance: 175.0
click at [499, 462] on div "Labour - Heavy Fab/Machining" at bounding box center [589, 474] width 181 height 24
click at [519, 462] on div "REpair Truck Hitch" at bounding box center [557, 474] width 116 height 24
type input "5"
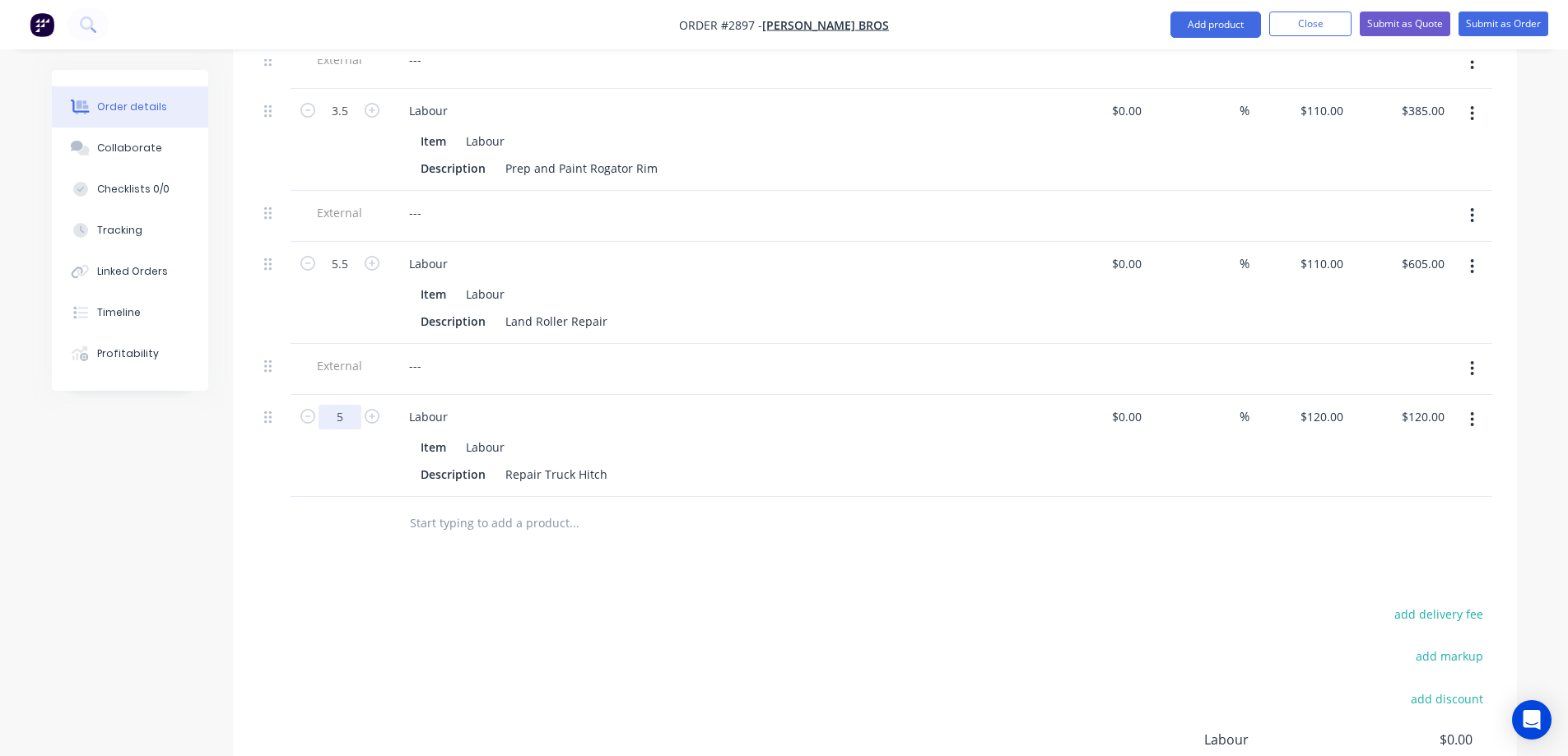
type input "$600.00"
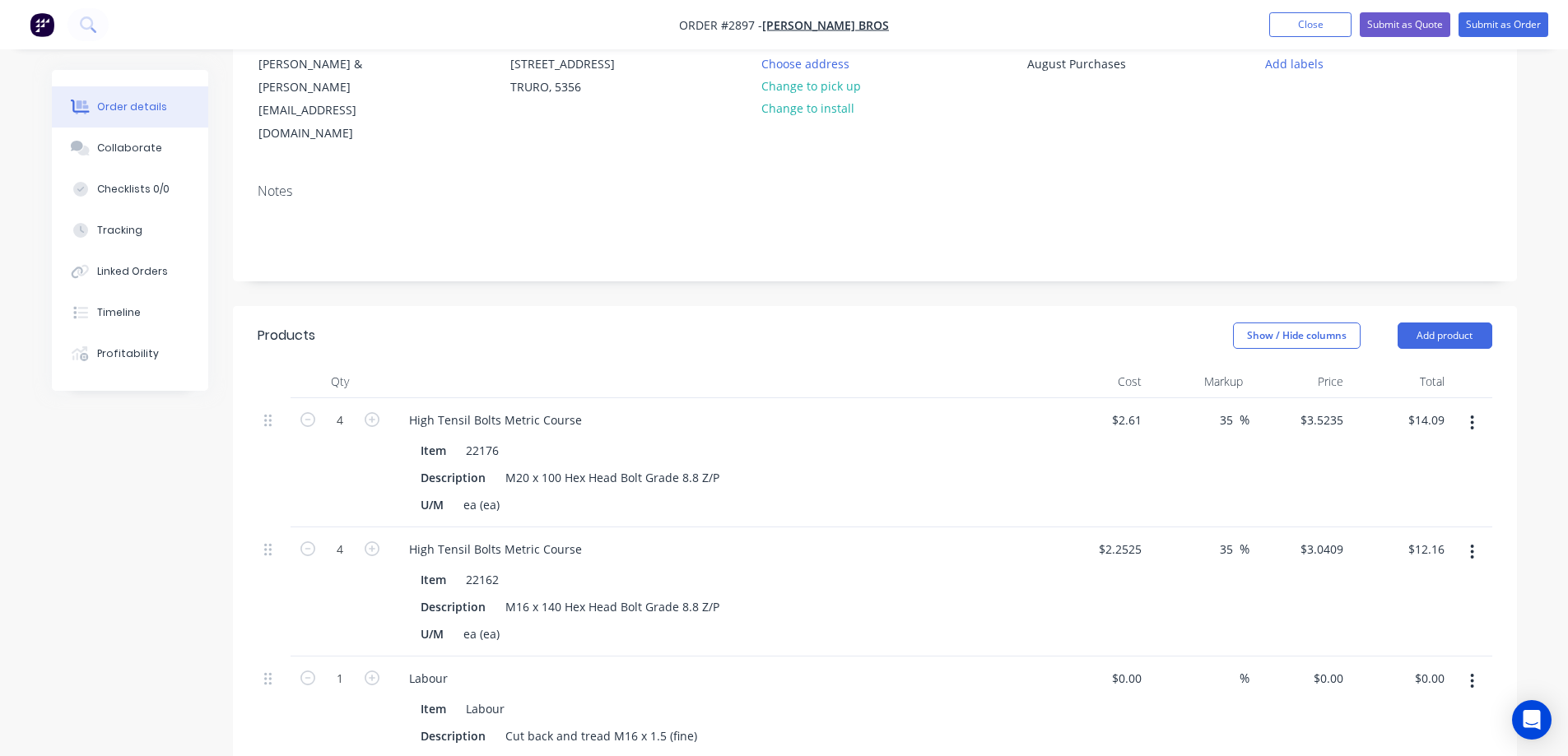
scroll to position [158, 0]
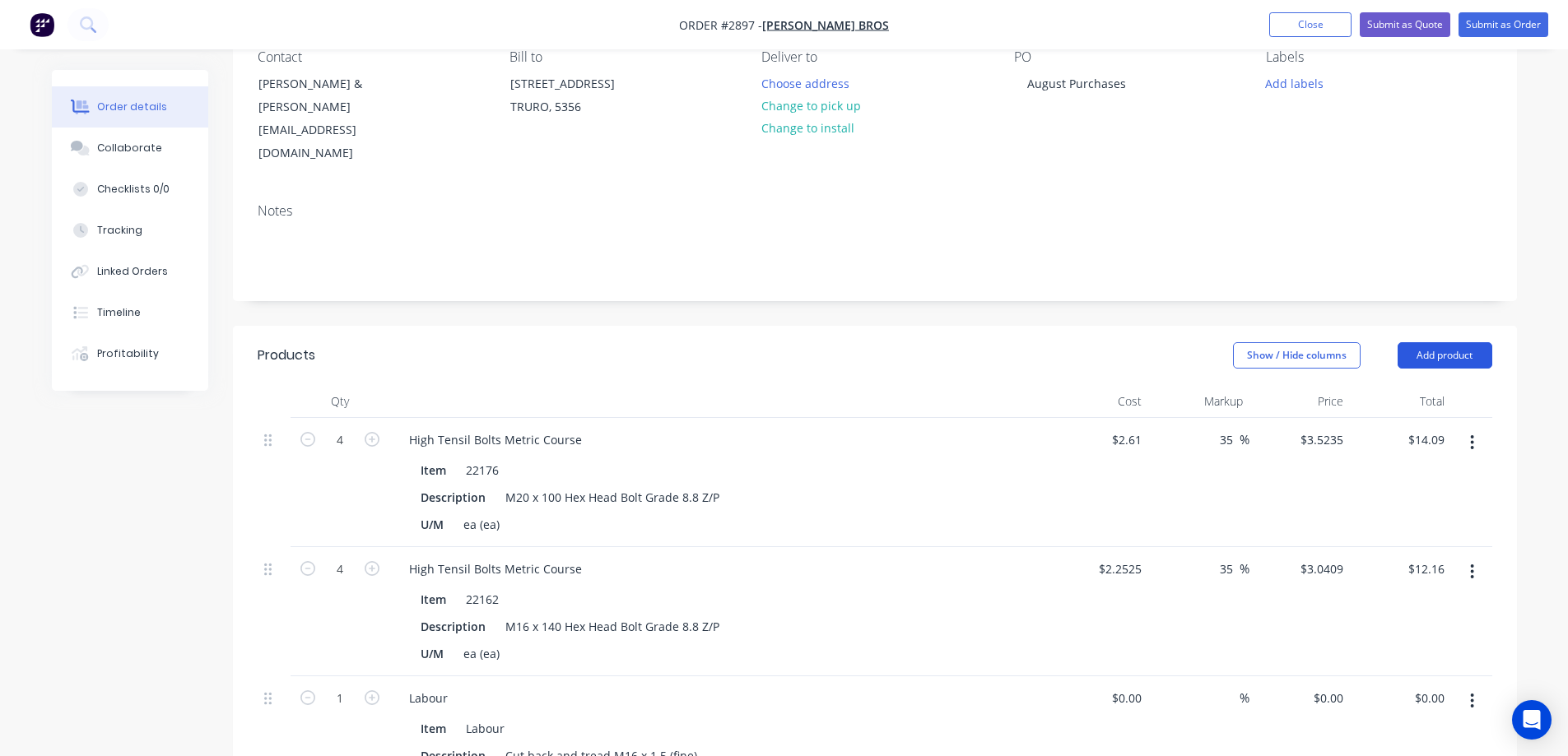
click at [1459, 342] on button "Add product" at bounding box center [1445, 355] width 95 height 27
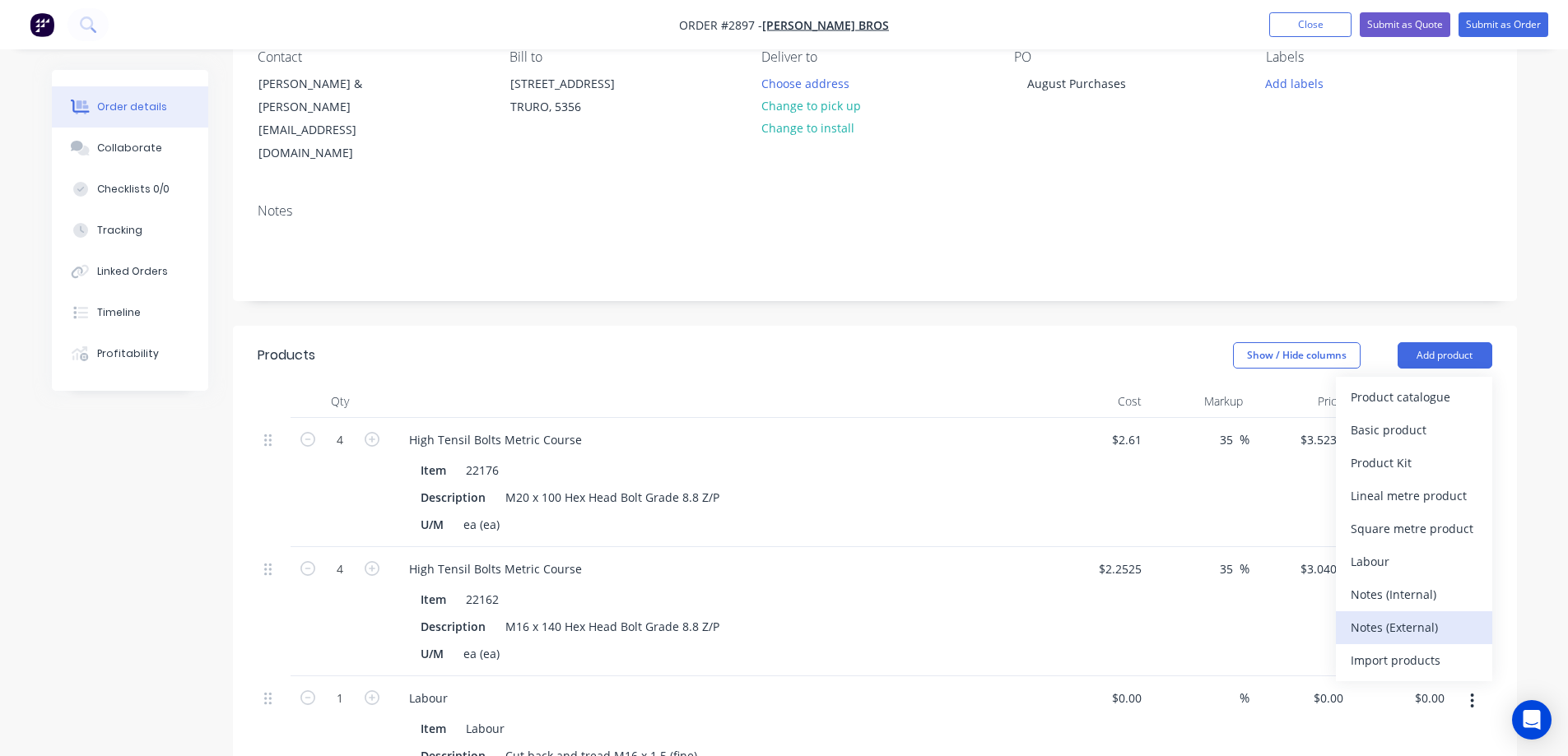
click at [1376, 616] on div "Notes (External)" at bounding box center [1415, 628] width 127 height 24
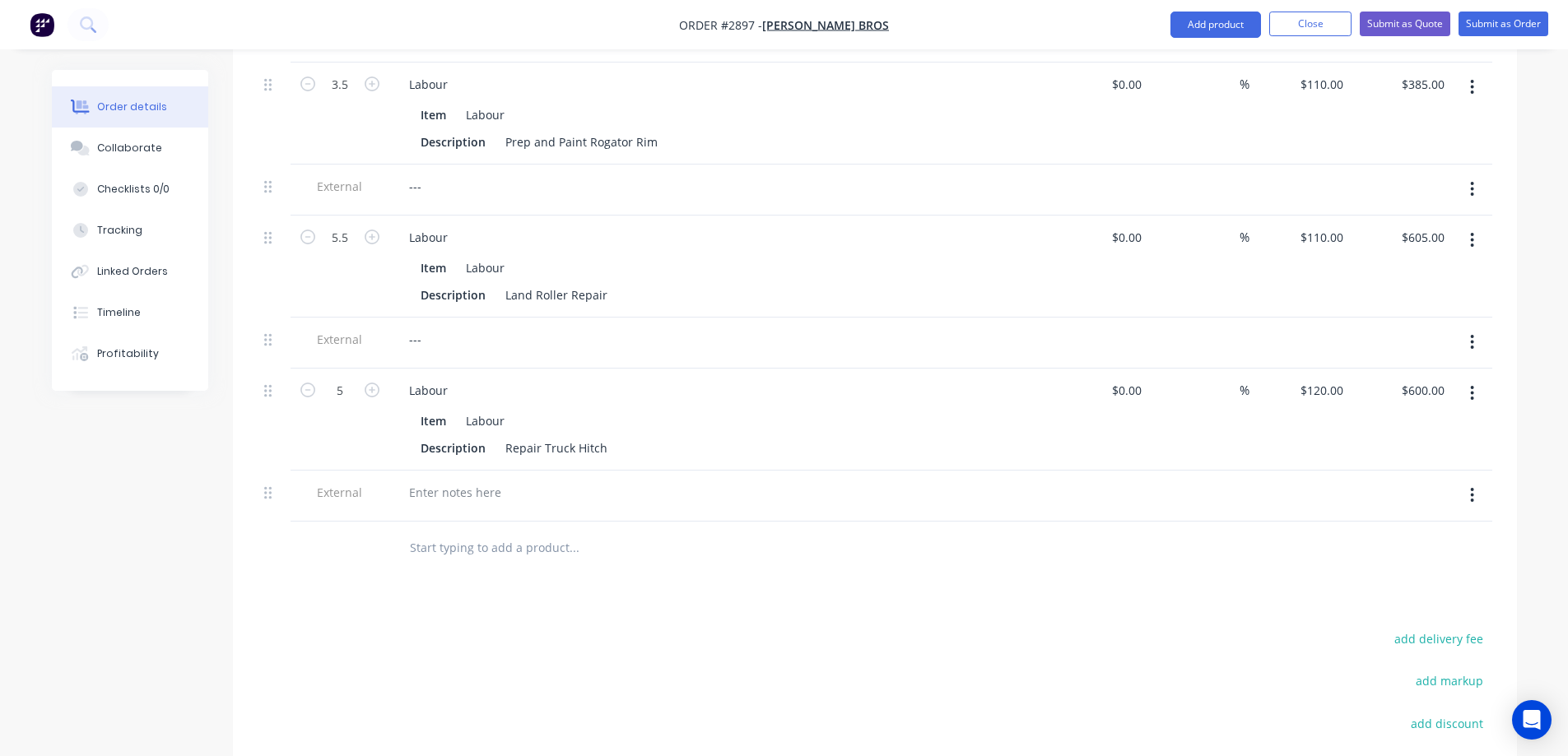
scroll to position [1123, 0]
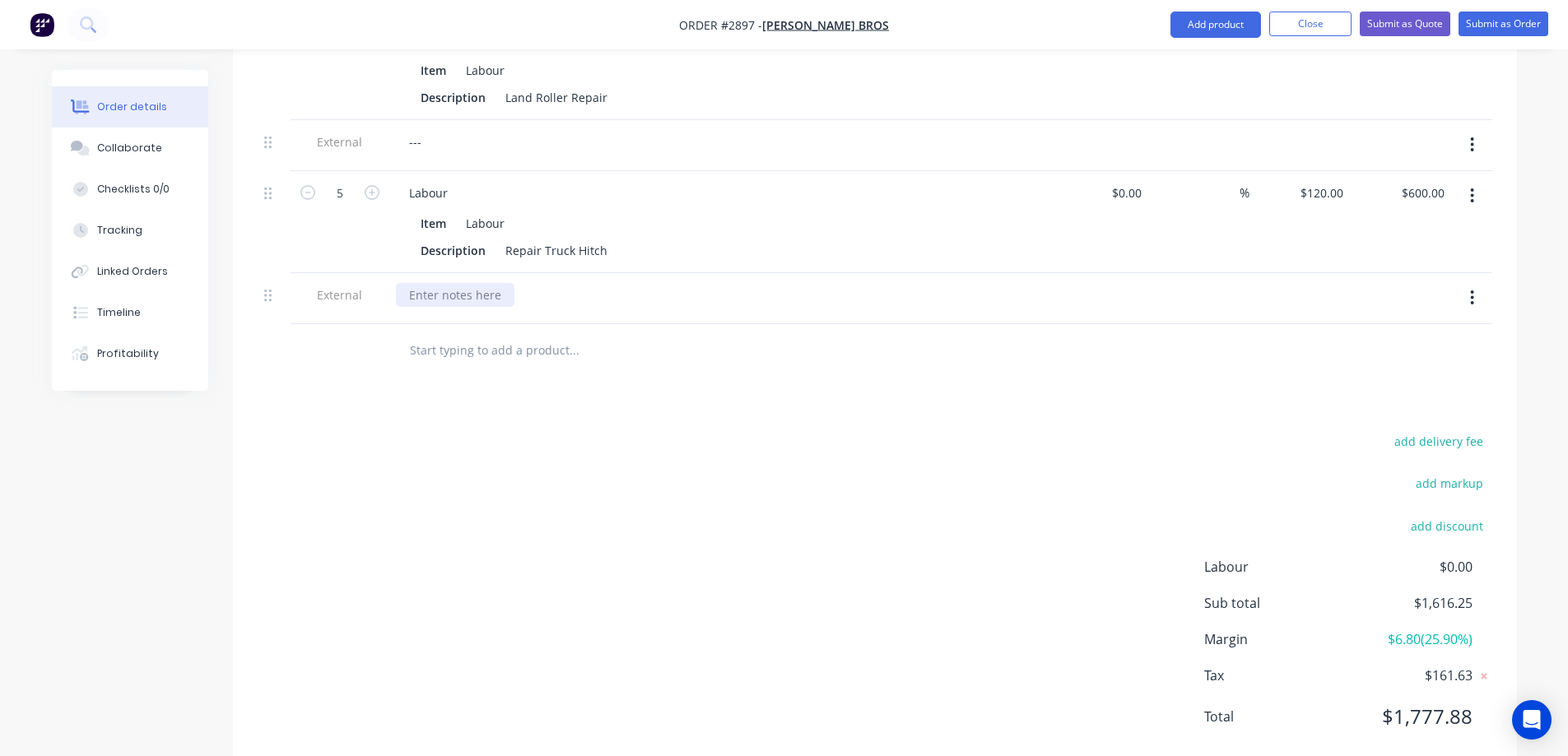
click at [466, 283] on div at bounding box center [456, 294] width 119 height 24
click at [460, 334] on input "text" at bounding box center [573, 350] width 329 height 33
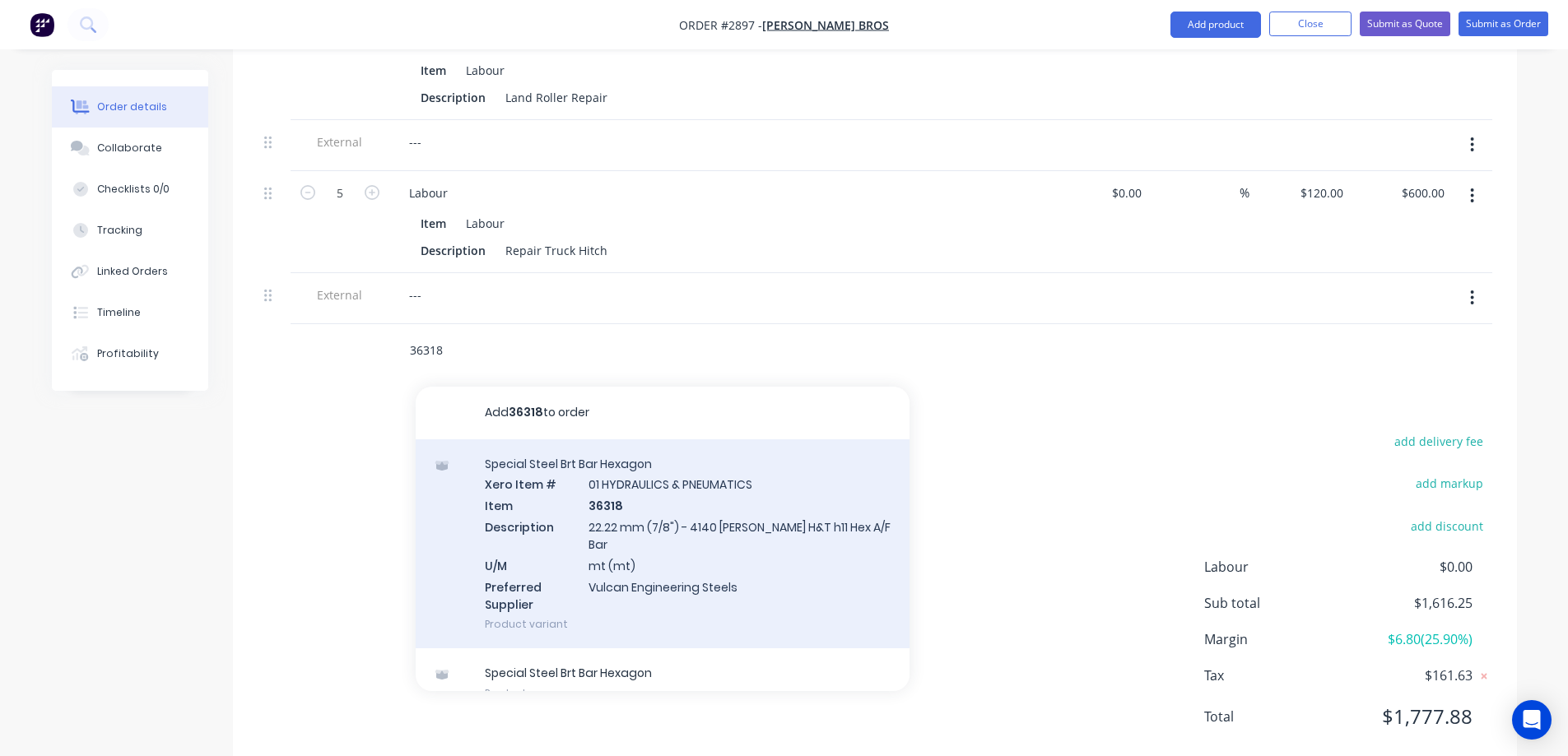
type input "36318"
click at [775, 514] on div "Special Steel Brt Bar Hexagon Xero Item # 01 HYDRAULICS & PNEUMATICS Item 36318…" at bounding box center [663, 545] width 494 height 210
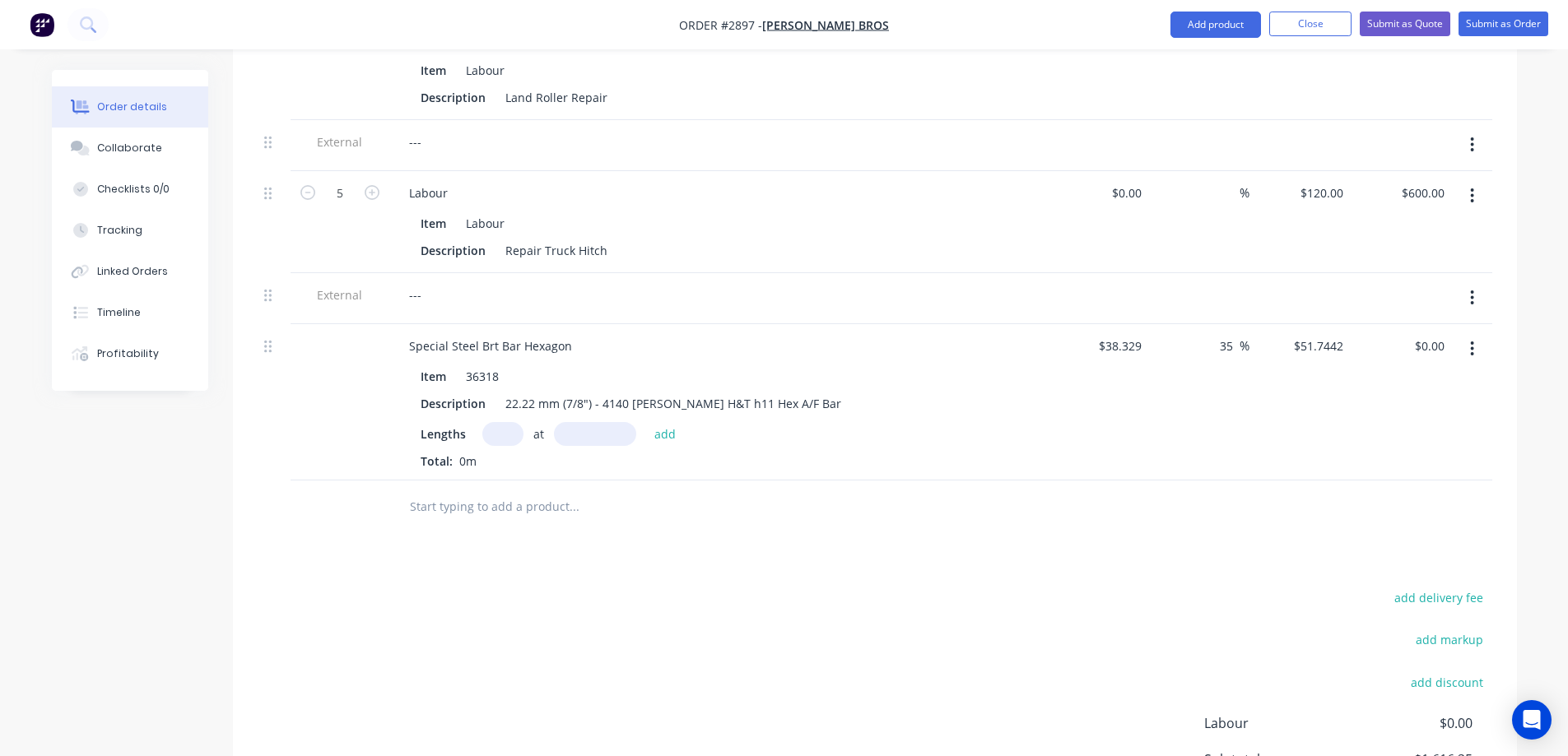
click at [504, 422] on input "text" at bounding box center [503, 434] width 42 height 24
type input "6"
type input "20mm"
click at [671, 422] on button "add" at bounding box center [665, 433] width 39 height 22
type input "$6.21"
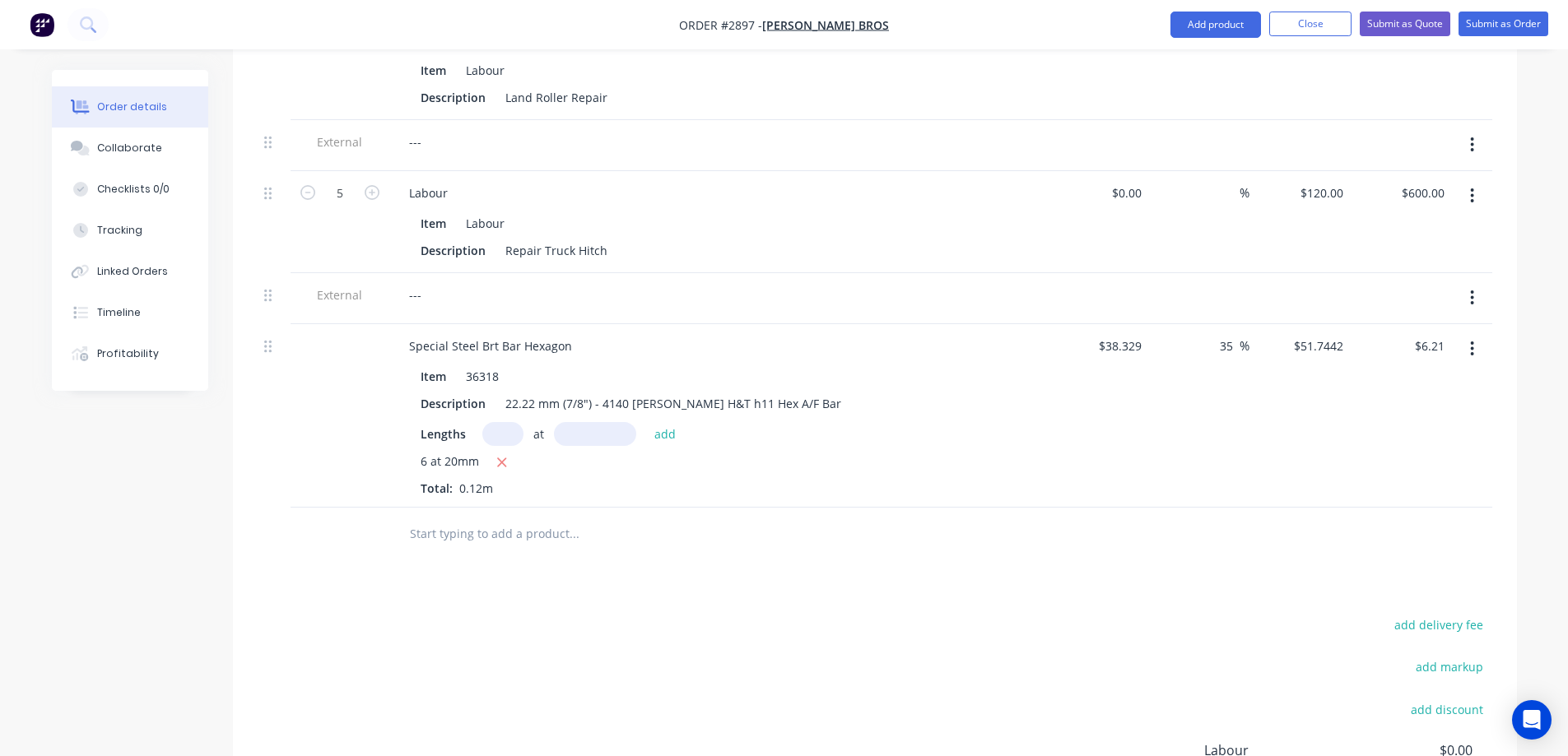
click at [503, 518] on input "text" at bounding box center [573, 534] width 329 height 33
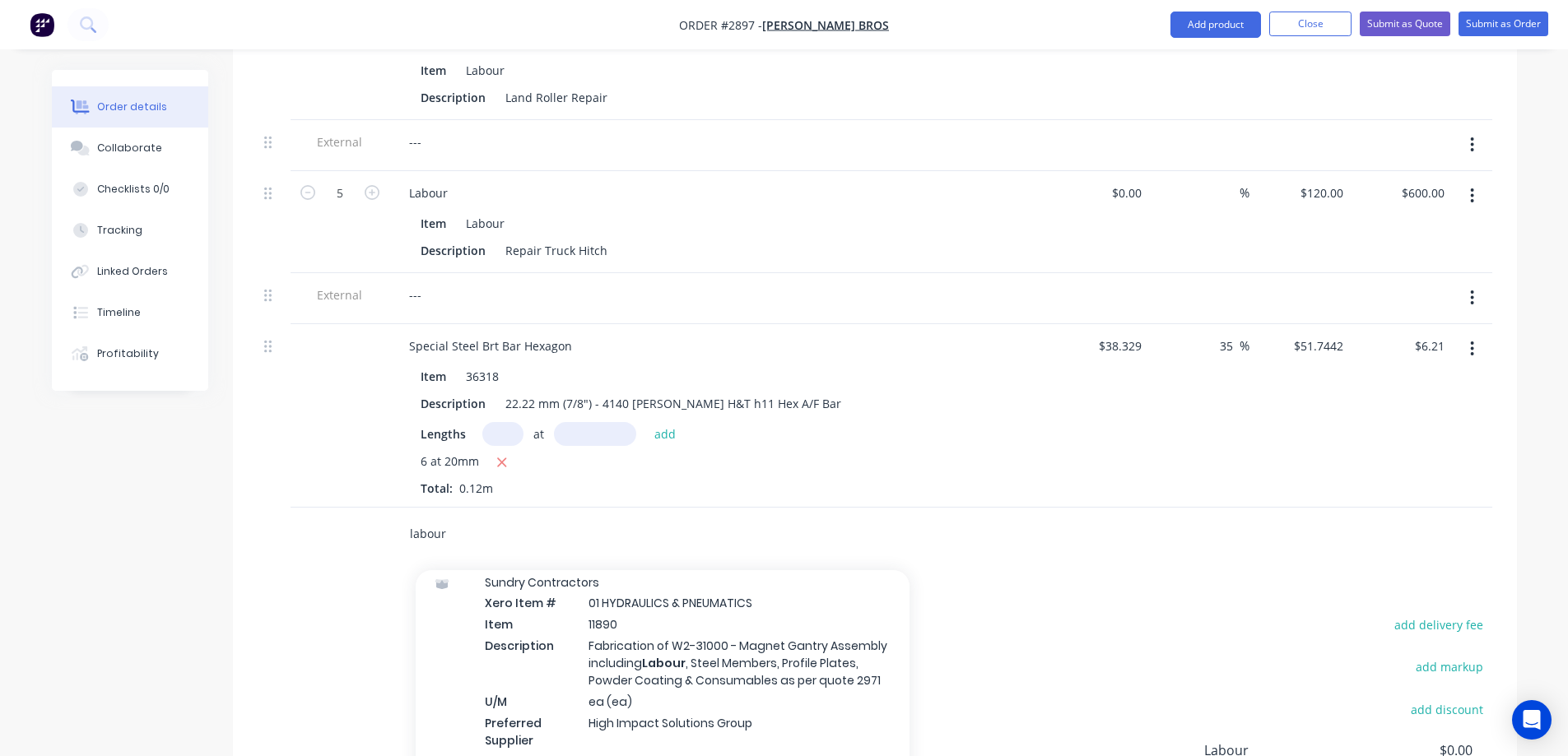
scroll to position [1975, 0]
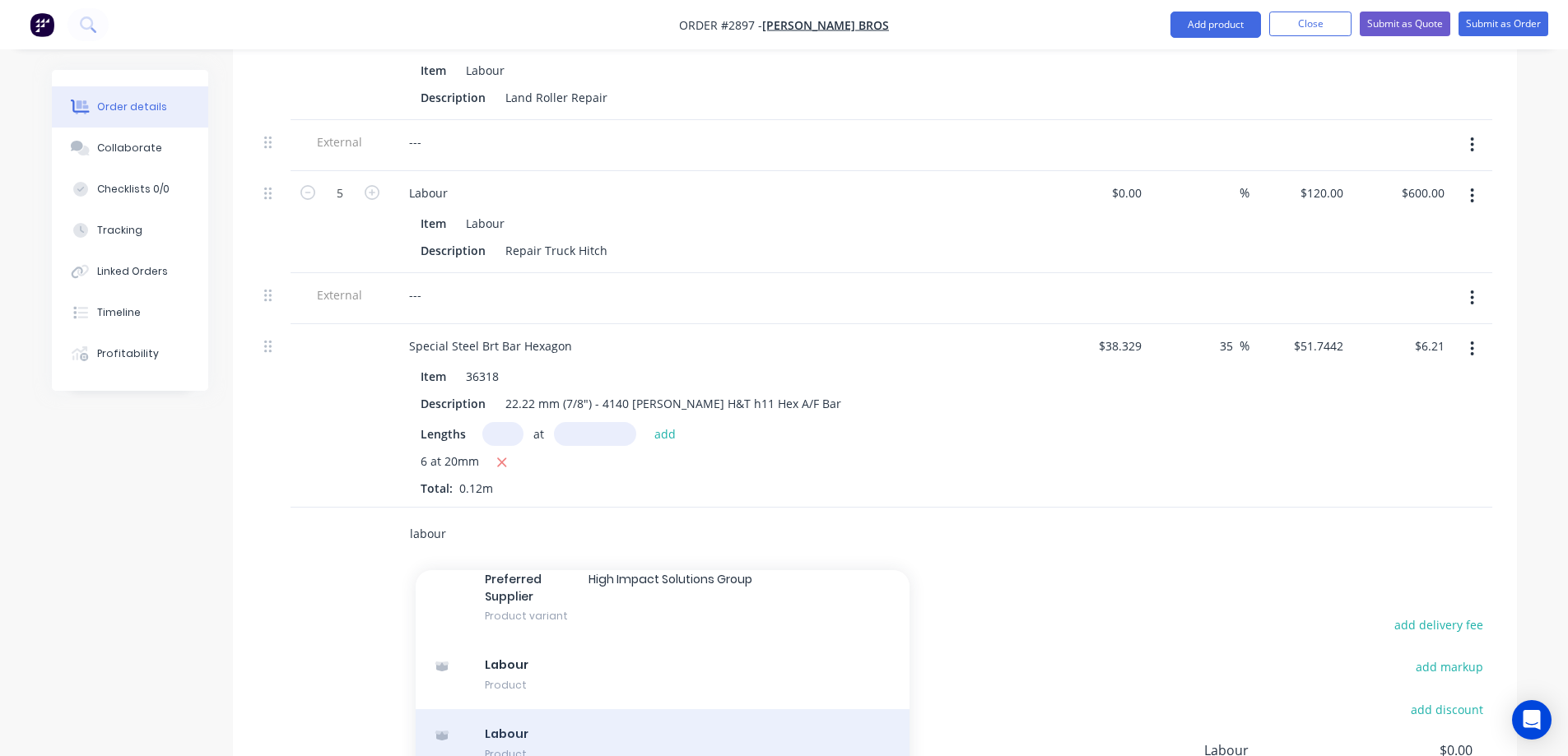
type input "labour"
click at [654, 710] on div "Labour Product" at bounding box center [663, 744] width 494 height 69
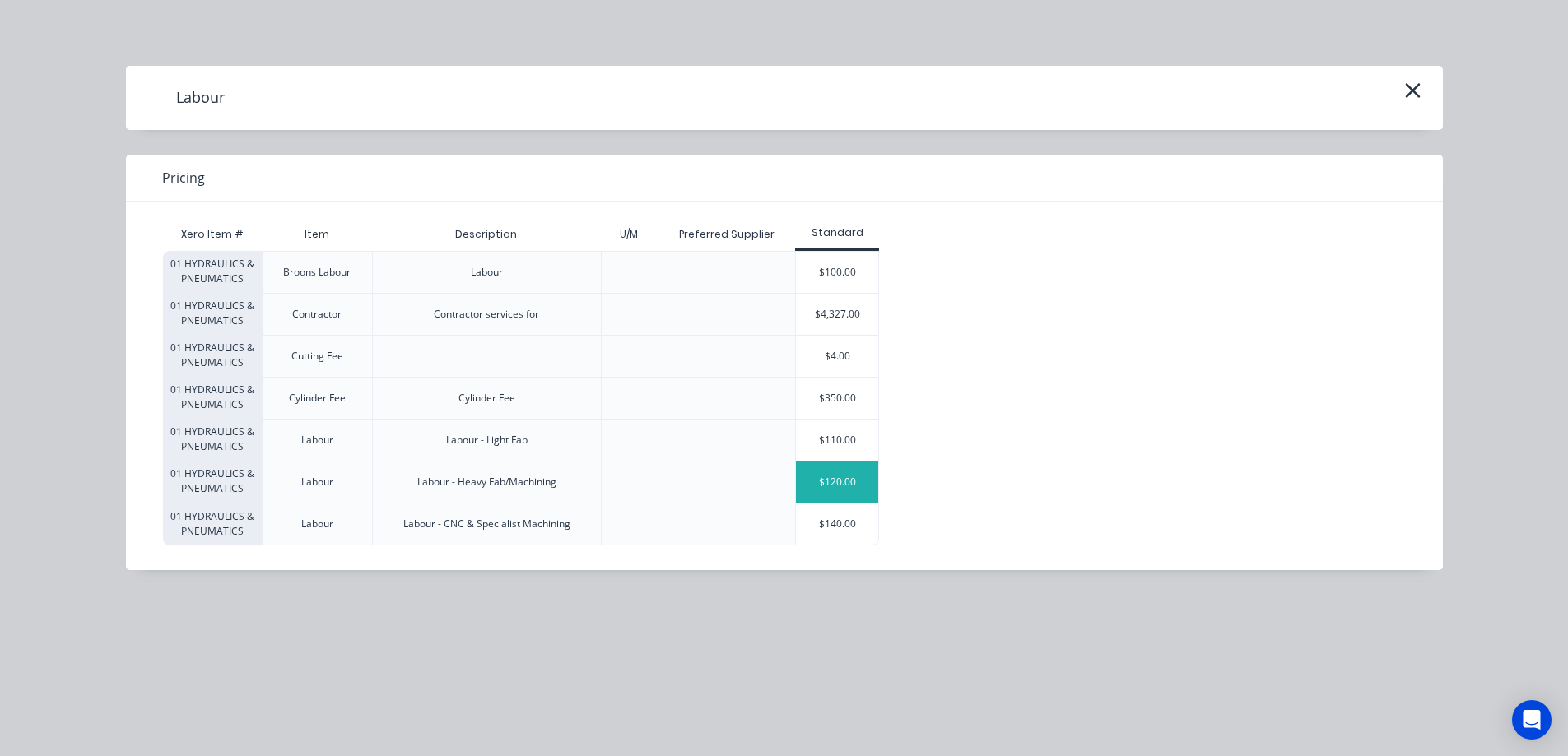
click at [844, 477] on div "$120.00" at bounding box center [836, 482] width 82 height 42
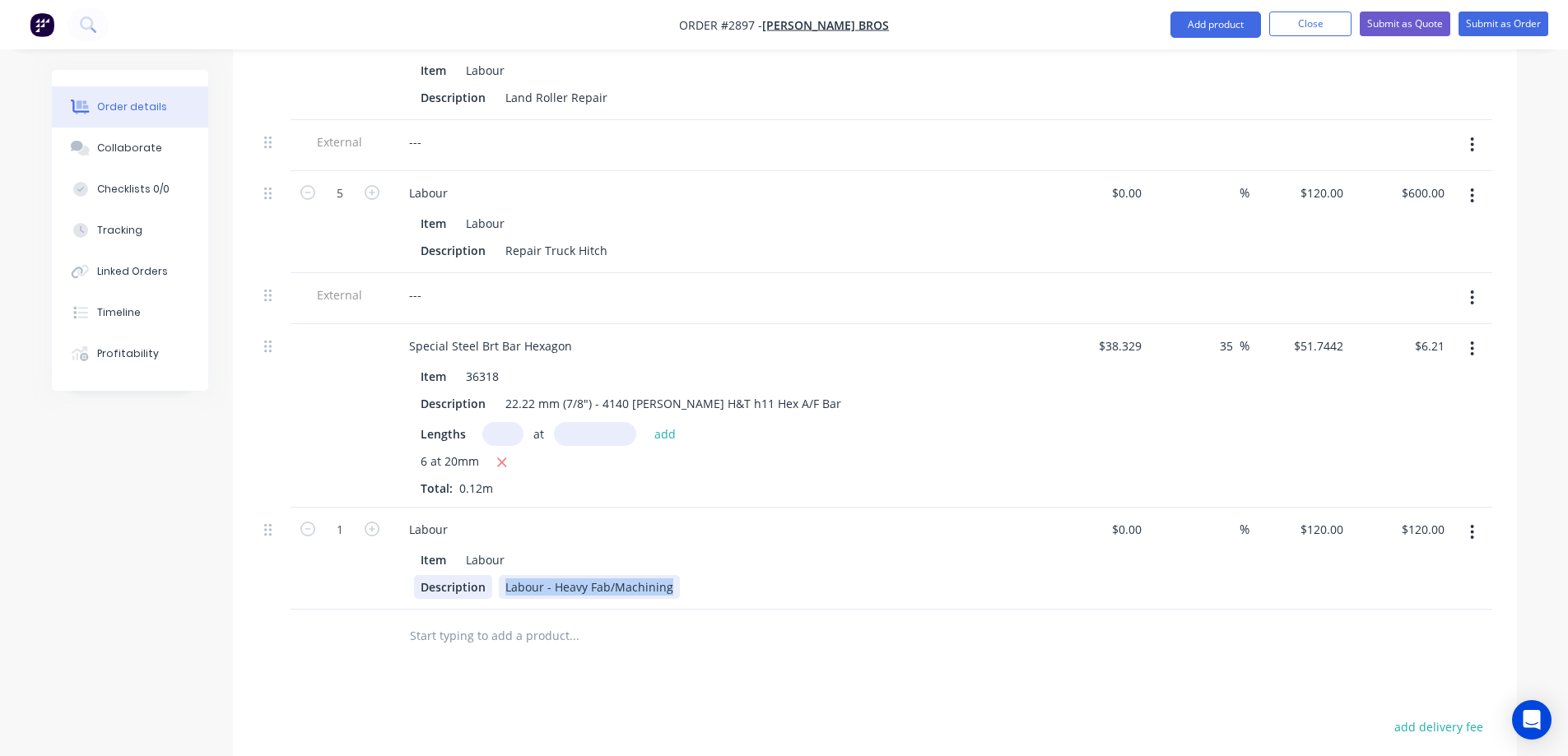
drag, startPoint x: 665, startPoint y: 542, endPoint x: 484, endPoint y: 535, distance: 181.1
click at [484, 575] on div "Description Labour - Heavy Fab/Machining" at bounding box center [716, 587] width 603 height 24
click at [484, 575] on div "Description" at bounding box center [453, 587] width 78 height 24
type input "1.25"
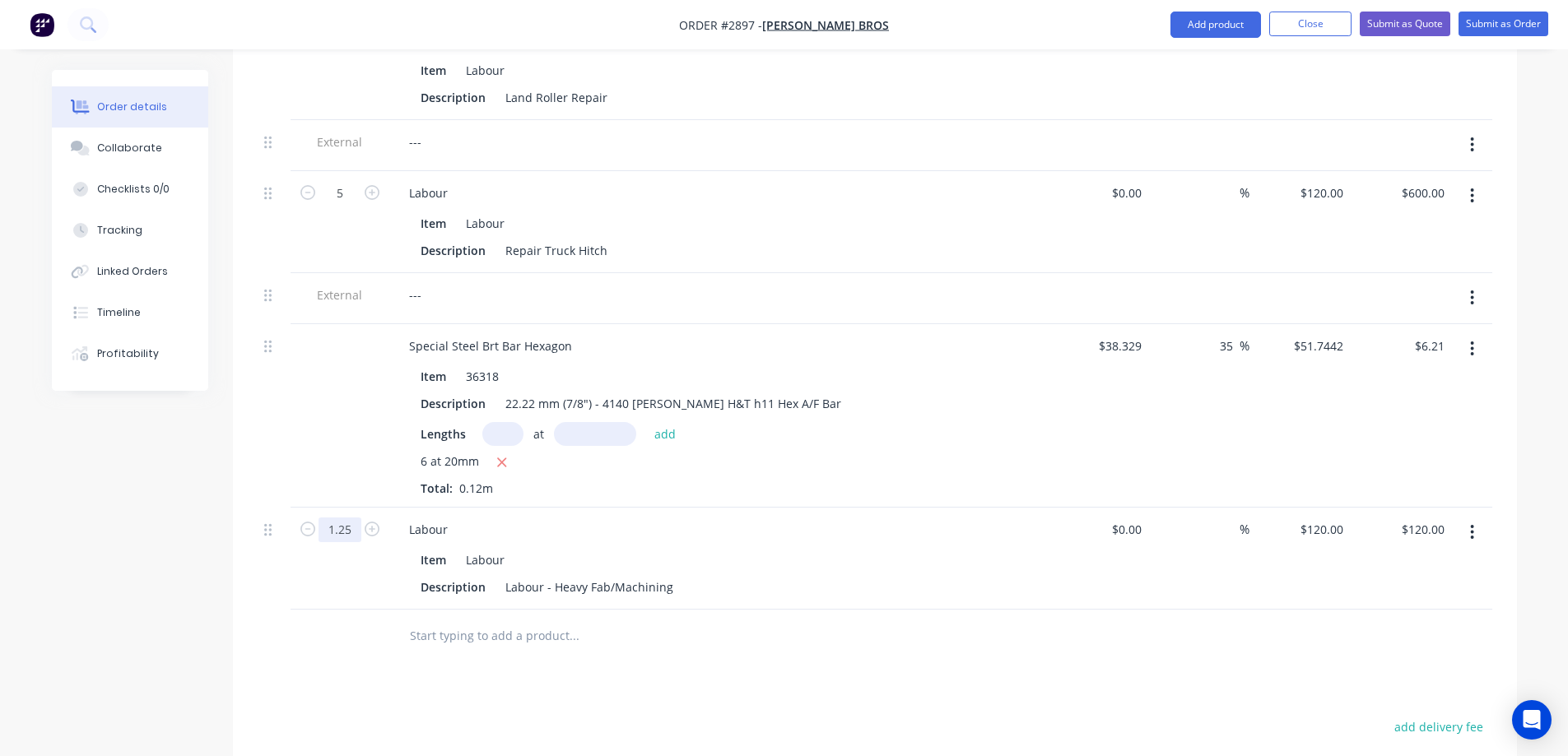
type input "$150.00"
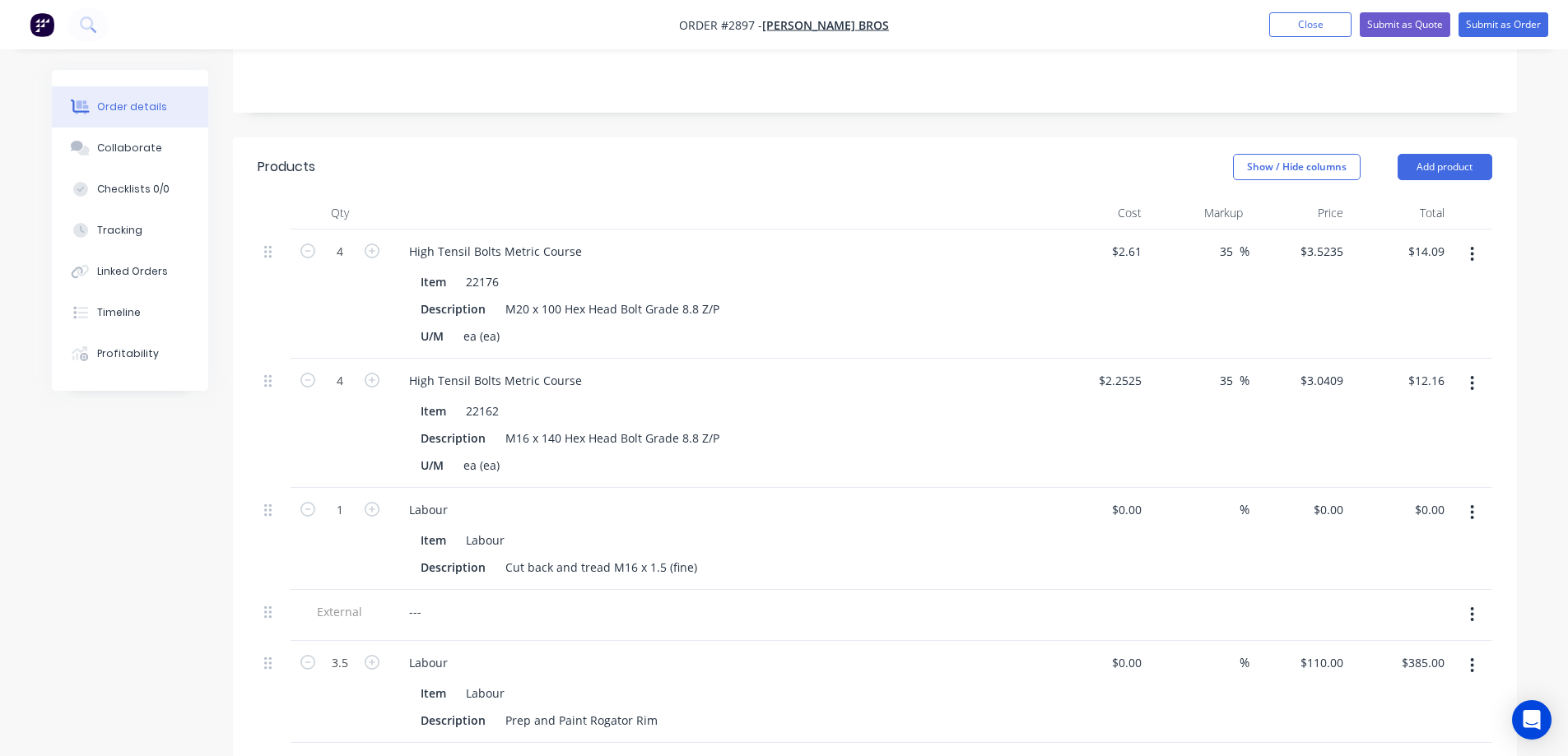
scroll to position [299, 0]
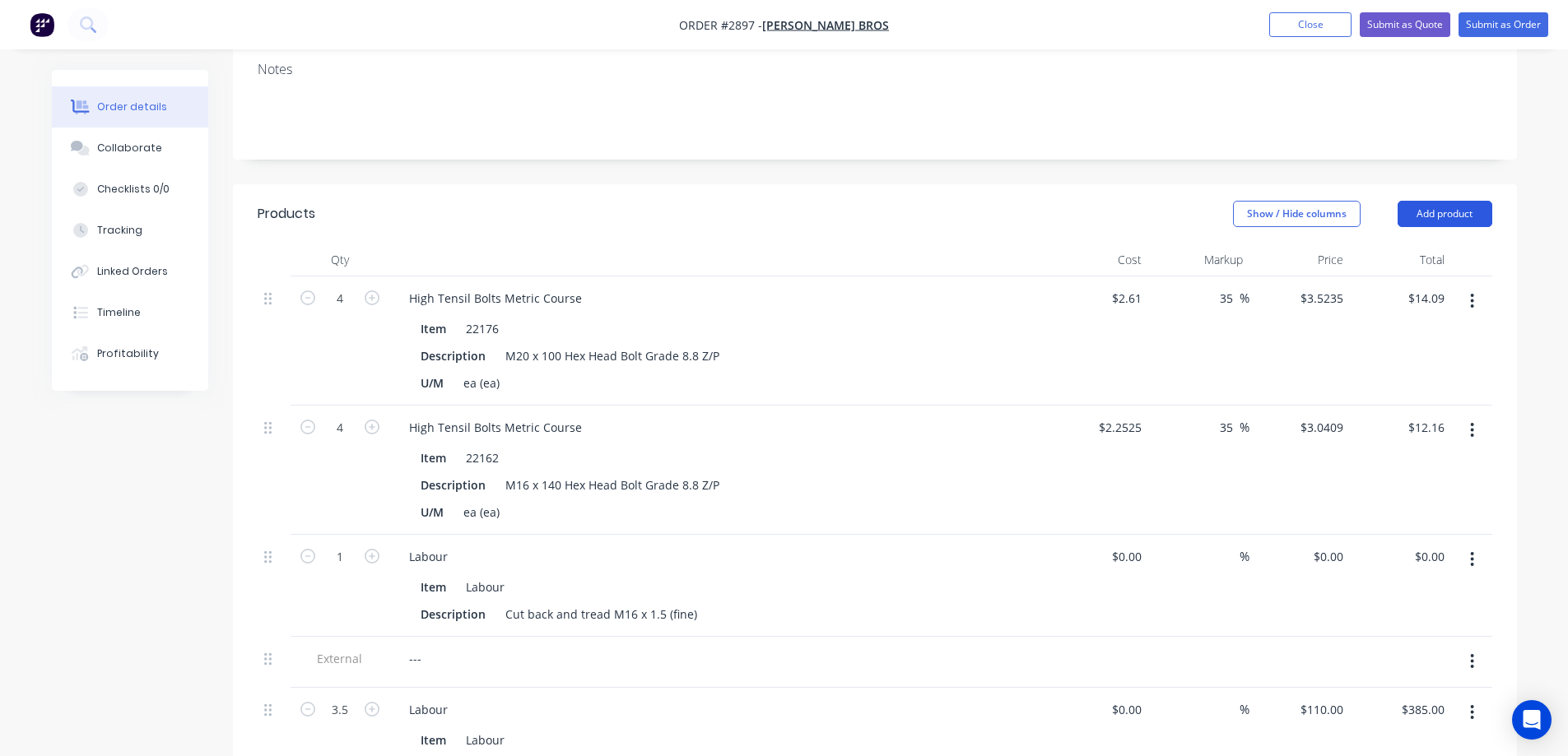
click at [1471, 201] on button "Add product" at bounding box center [1445, 213] width 95 height 27
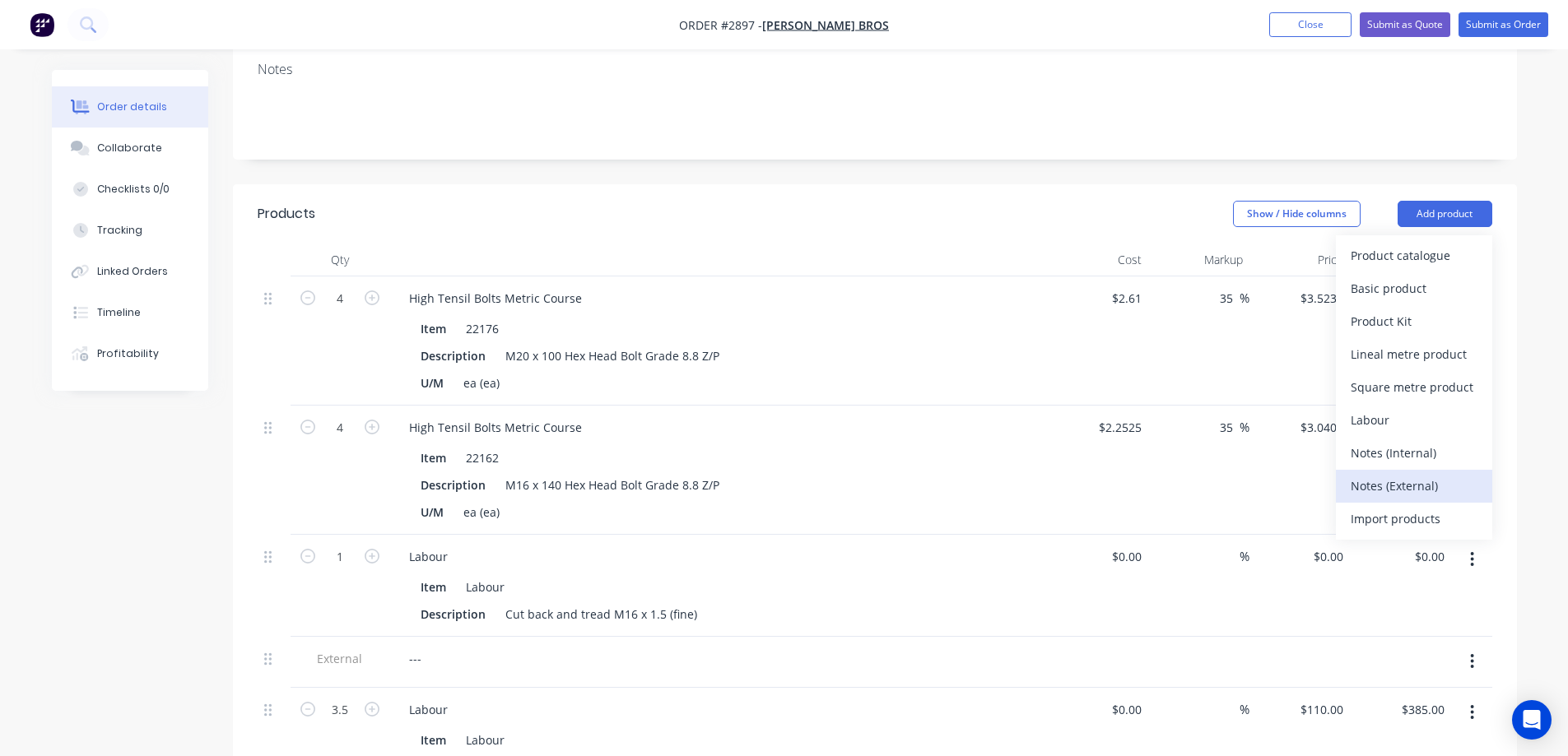
click at [1418, 474] on div "Notes (External)" at bounding box center [1415, 486] width 127 height 24
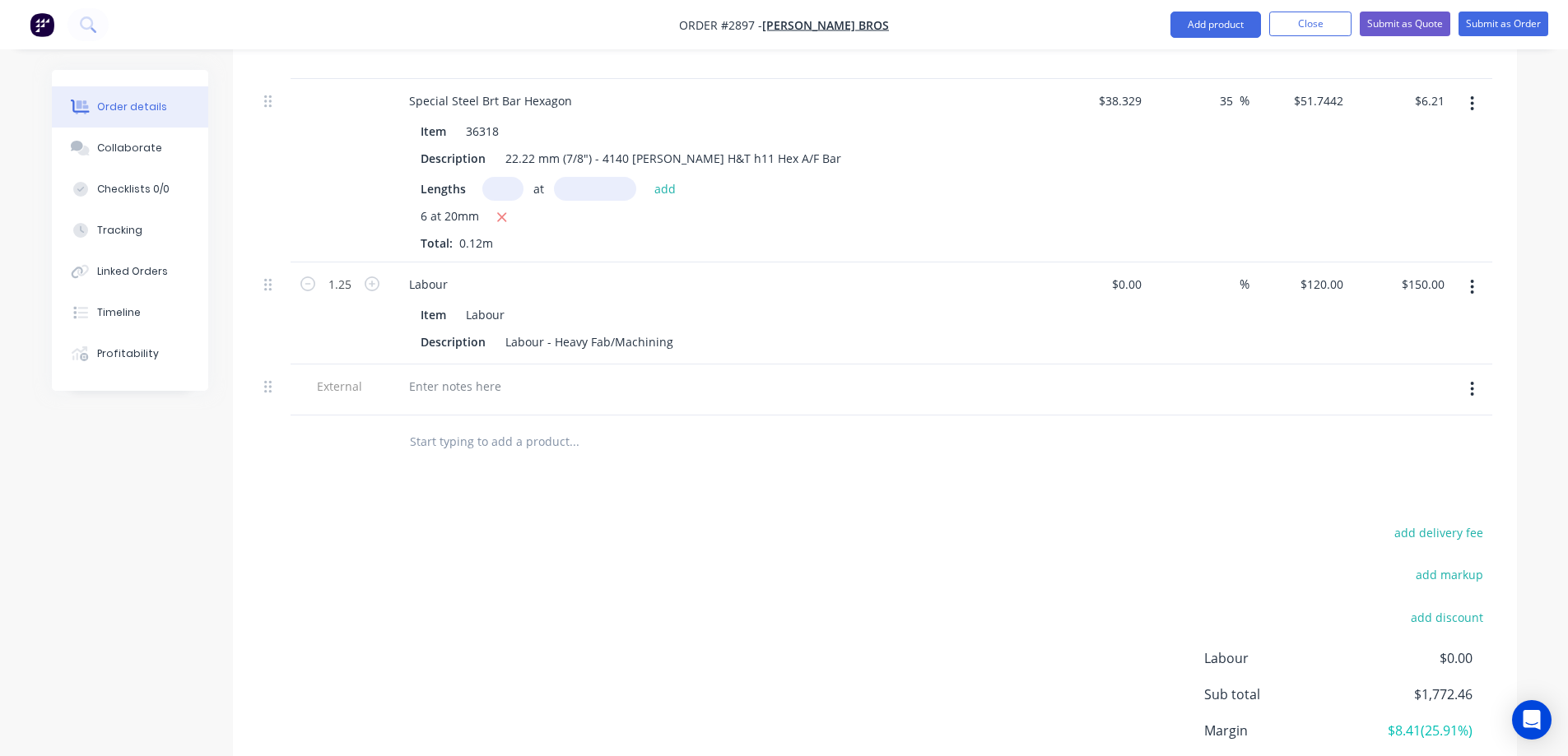
scroll to position [1370, 0]
click at [470, 373] on div at bounding box center [456, 384] width 119 height 24
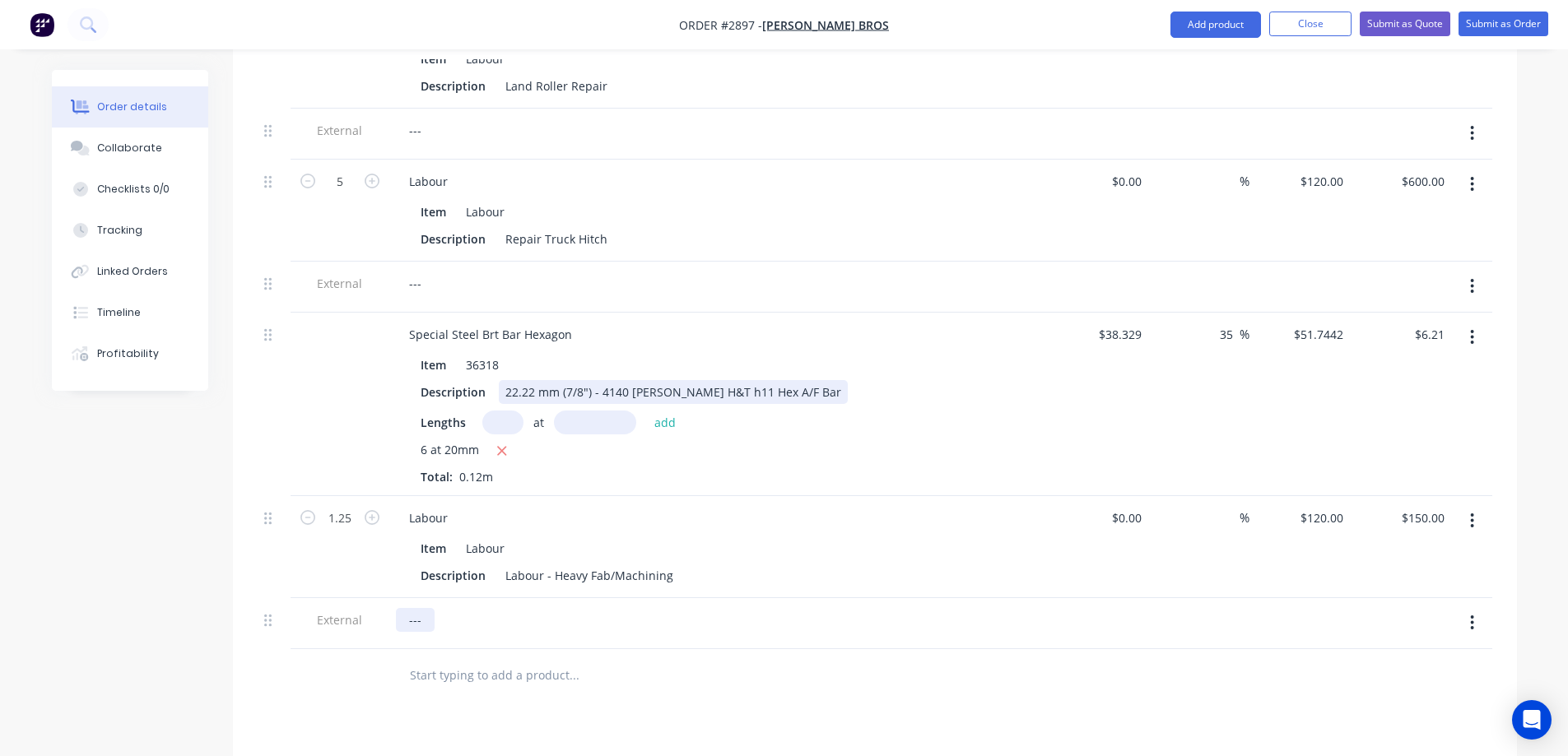
scroll to position [1234, 0]
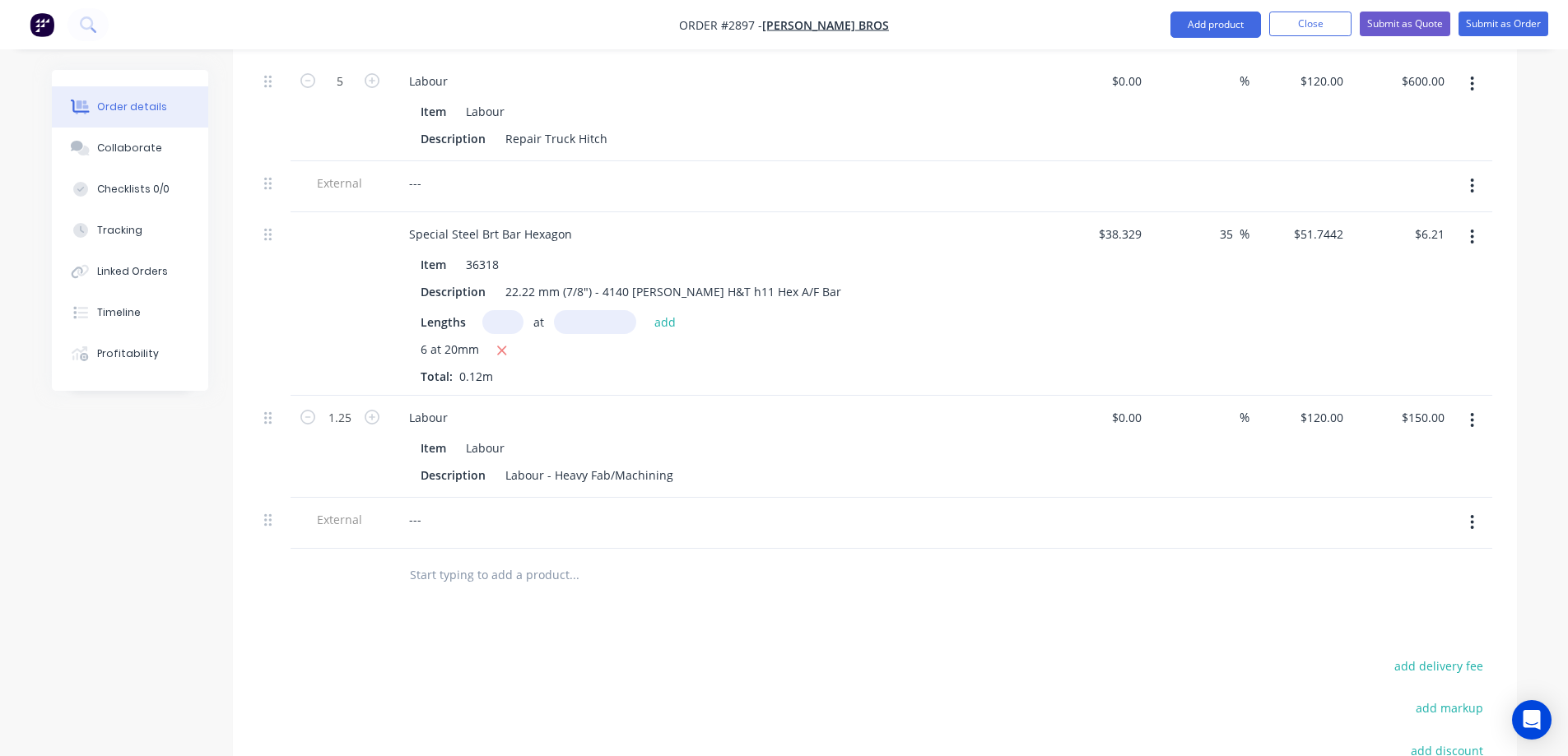
click at [477, 558] on input "text" at bounding box center [573, 574] width 329 height 33
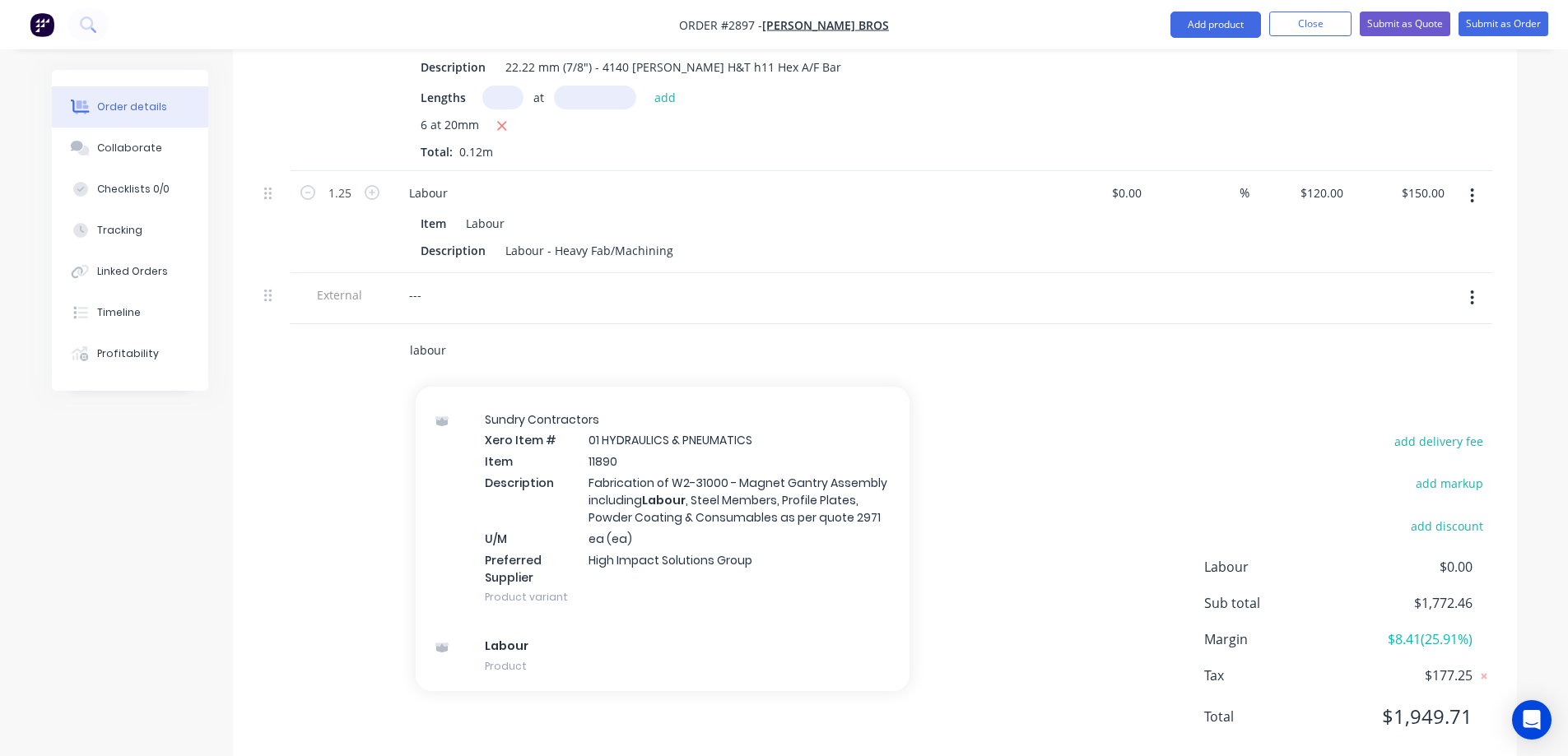
scroll to position [1975, 0]
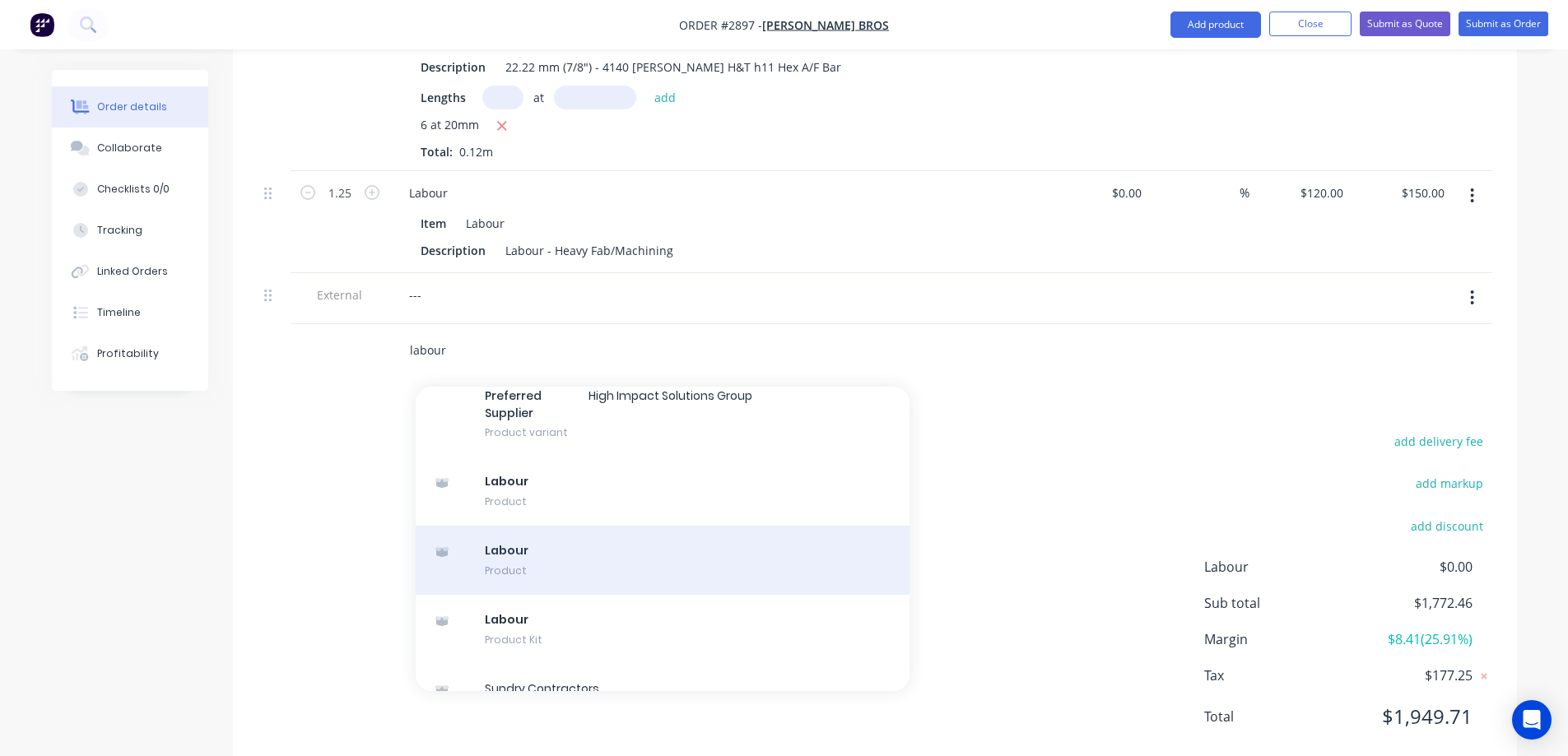
type input "labour"
click at [605, 526] on div "Labour Product" at bounding box center [663, 560] width 494 height 69
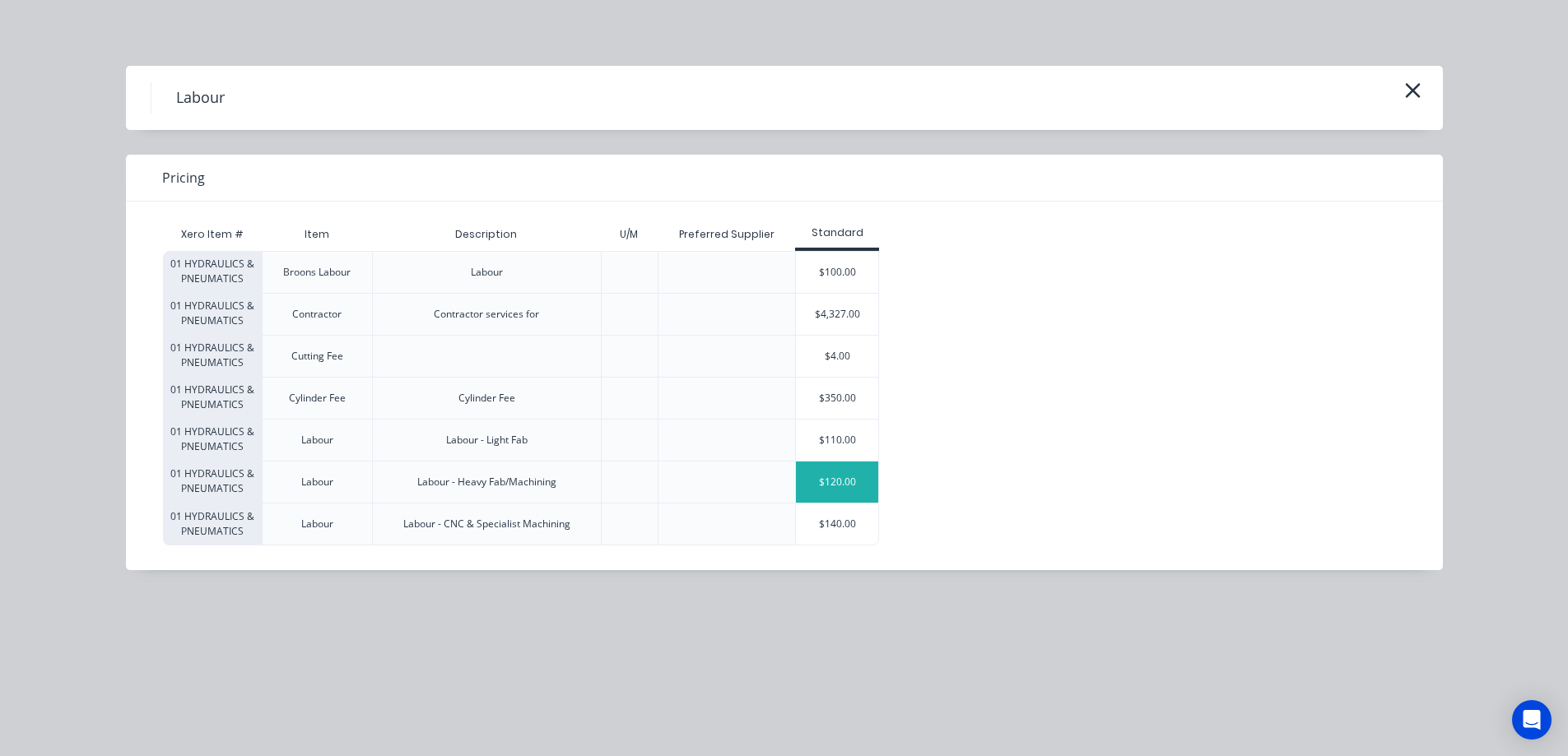
click at [832, 482] on div "$120.00" at bounding box center [836, 482] width 82 height 42
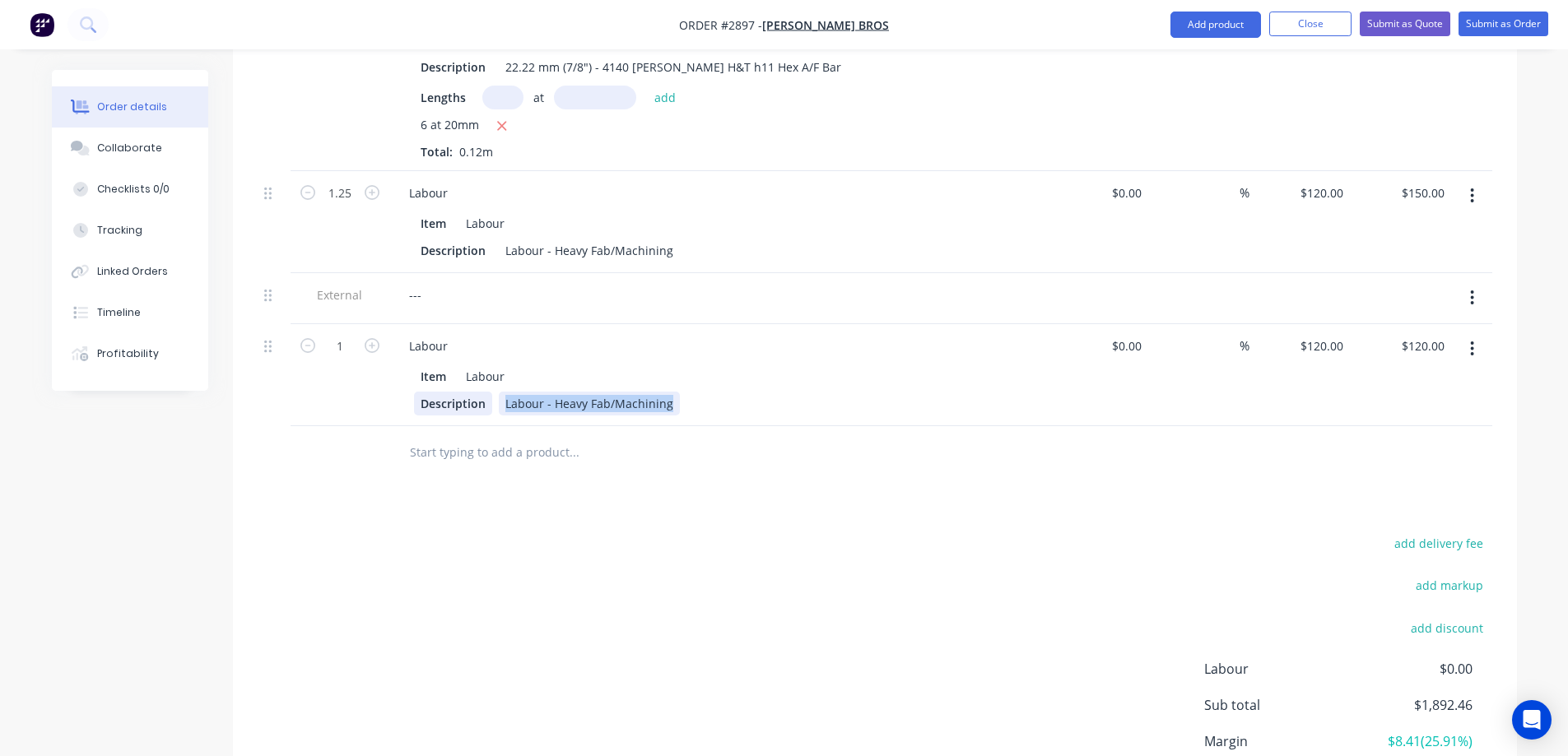
drag, startPoint x: 669, startPoint y: 363, endPoint x: 470, endPoint y: 362, distance: 199.0
click at [470, 391] on div "Description Labour - Heavy Fab/Machining" at bounding box center [716, 403] width 603 height 24
drag, startPoint x: 587, startPoint y: 363, endPoint x: 499, endPoint y: 362, distance: 88.0
click at [499, 391] on div "Repair Coupling" at bounding box center [550, 403] width 102 height 24
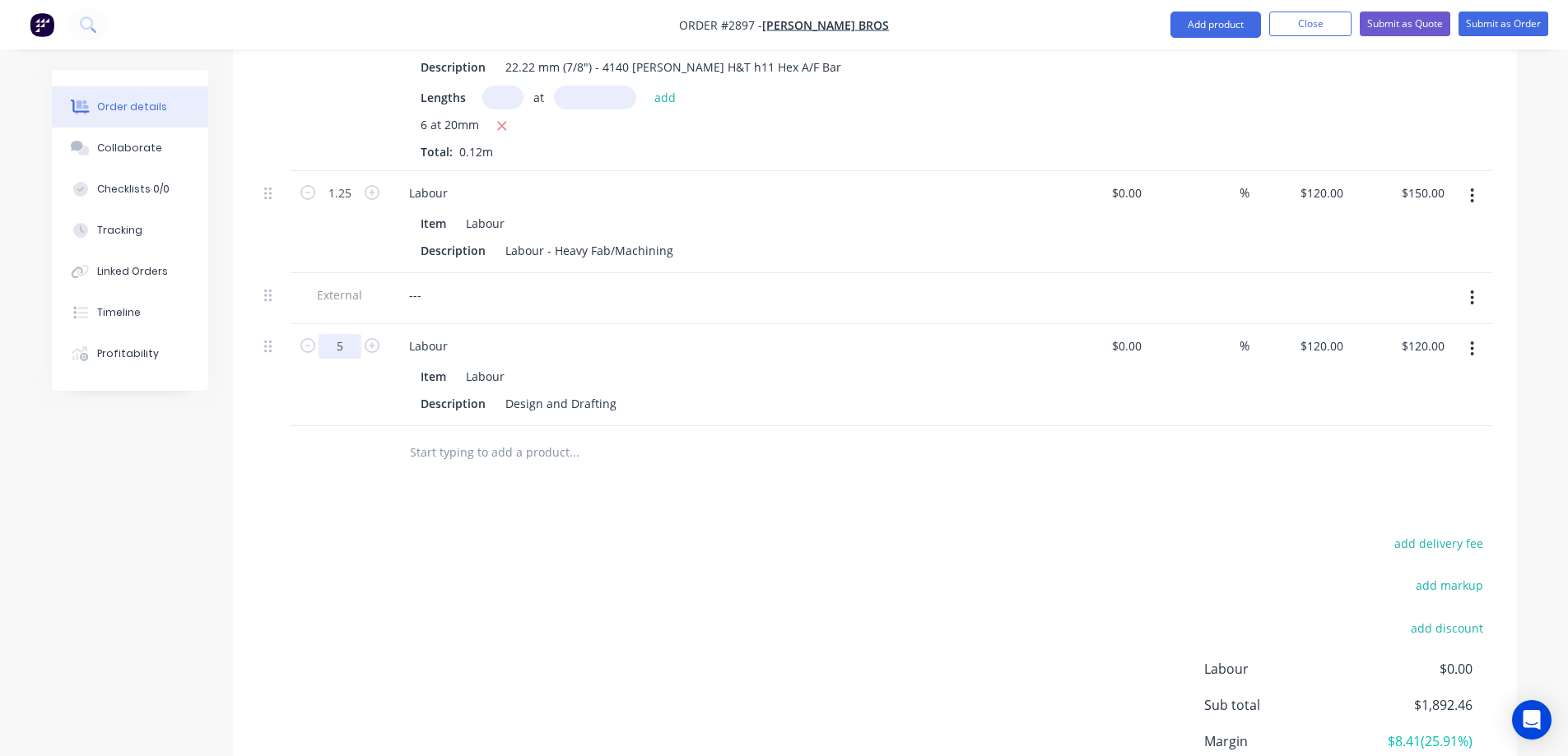
type input "5"
type input "$600.00"
click at [1305, 324] on div "120 $120.00" at bounding box center [1300, 375] width 101 height 102
type input "$120.00"
click at [516, 436] on input "text" at bounding box center [573, 452] width 329 height 33
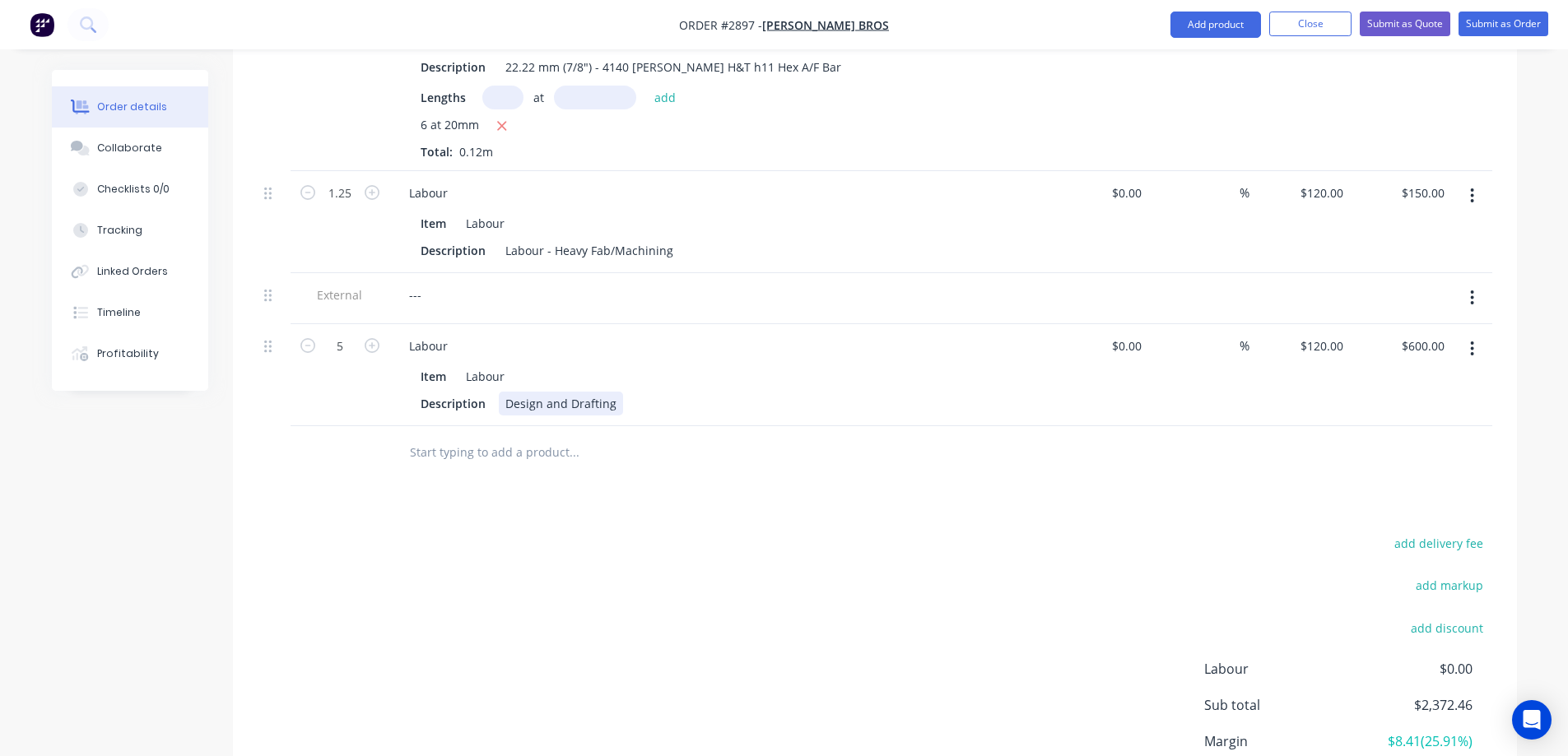
click at [610, 391] on div "Design and Drafting" at bounding box center [562, 403] width 125 height 24
click at [544, 436] on input "text" at bounding box center [573, 452] width 329 height 33
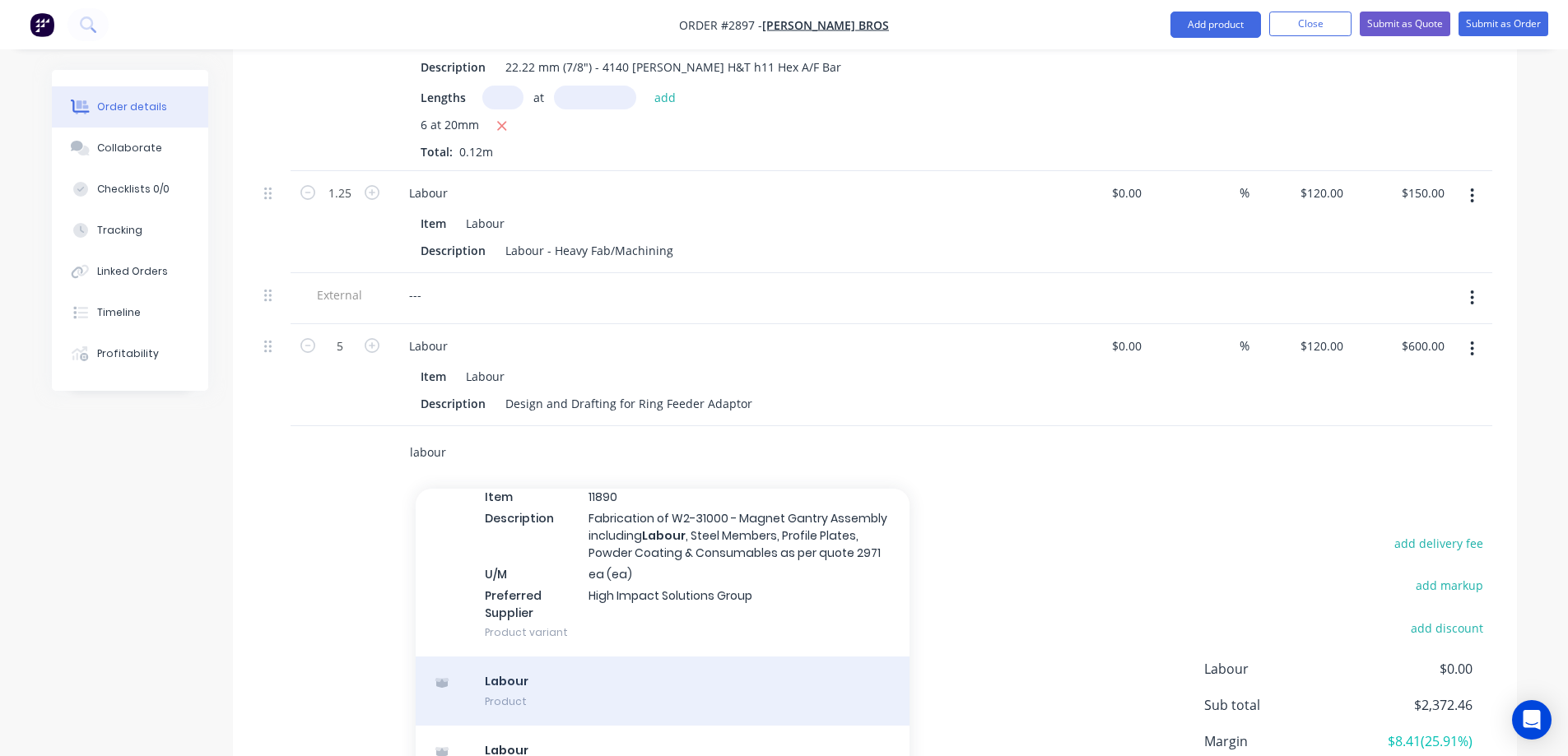
scroll to position [2068, 0]
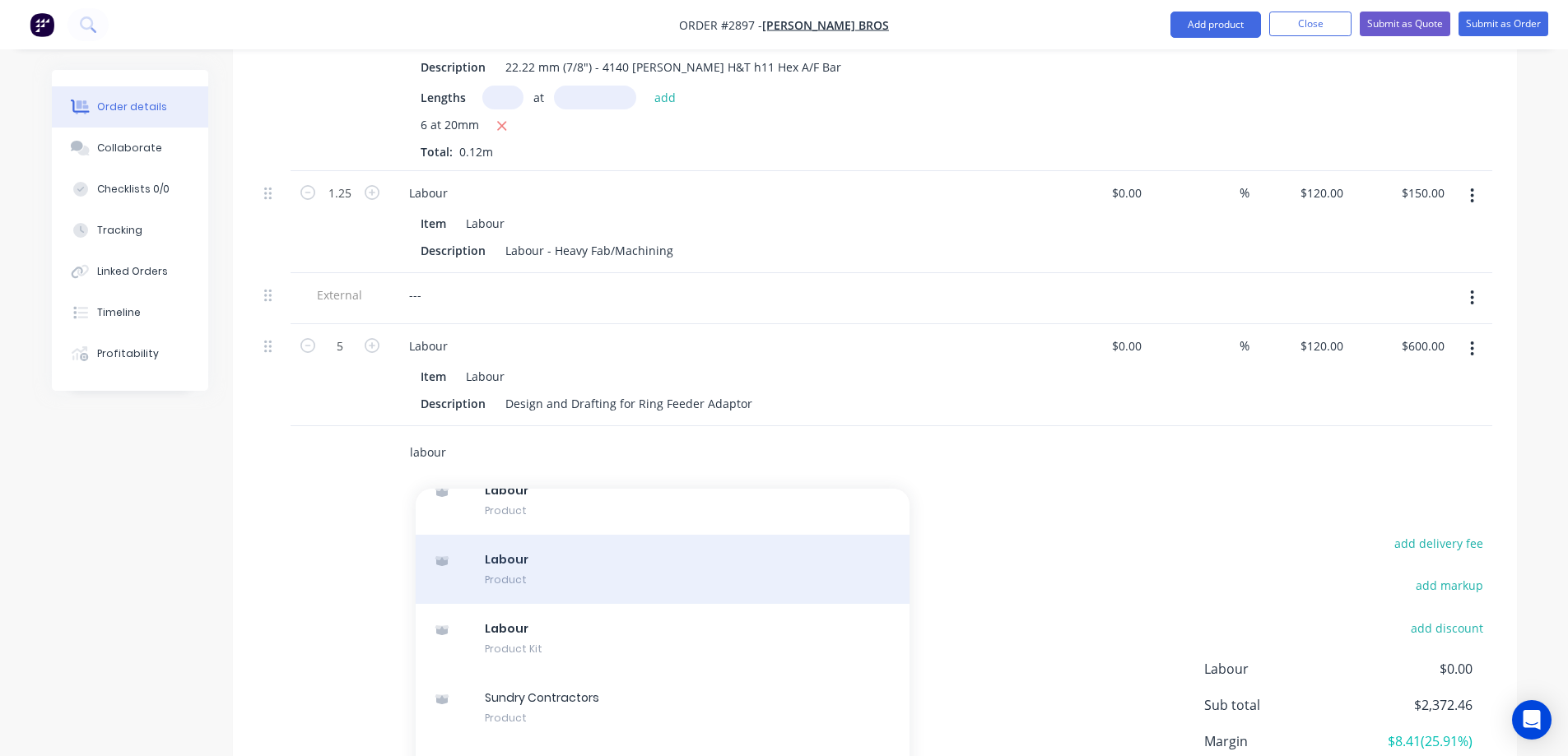
type input "labour"
click at [662, 535] on div "Labour Product" at bounding box center [663, 569] width 494 height 69
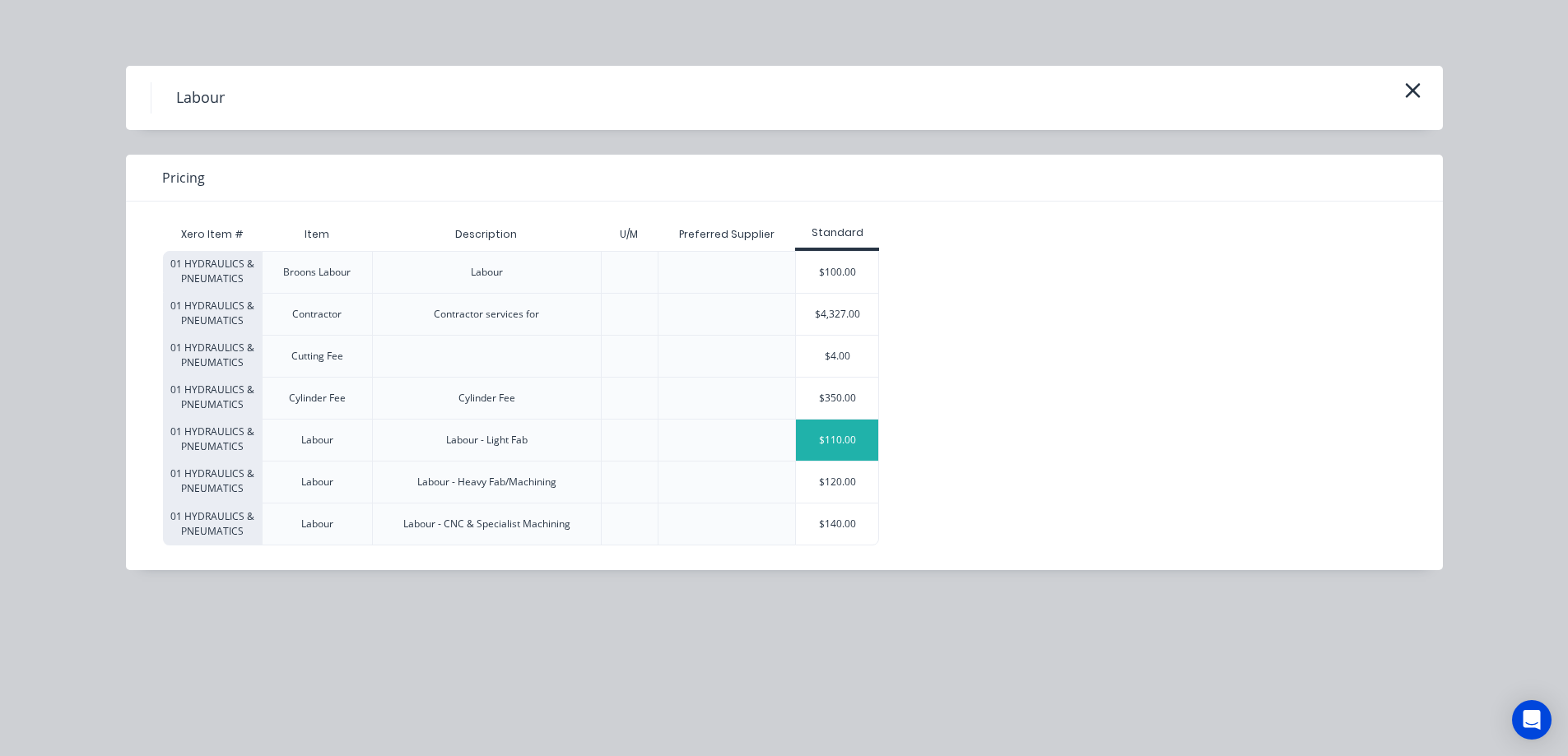
click at [833, 446] on div "$110.00" at bounding box center [836, 441] width 82 height 42
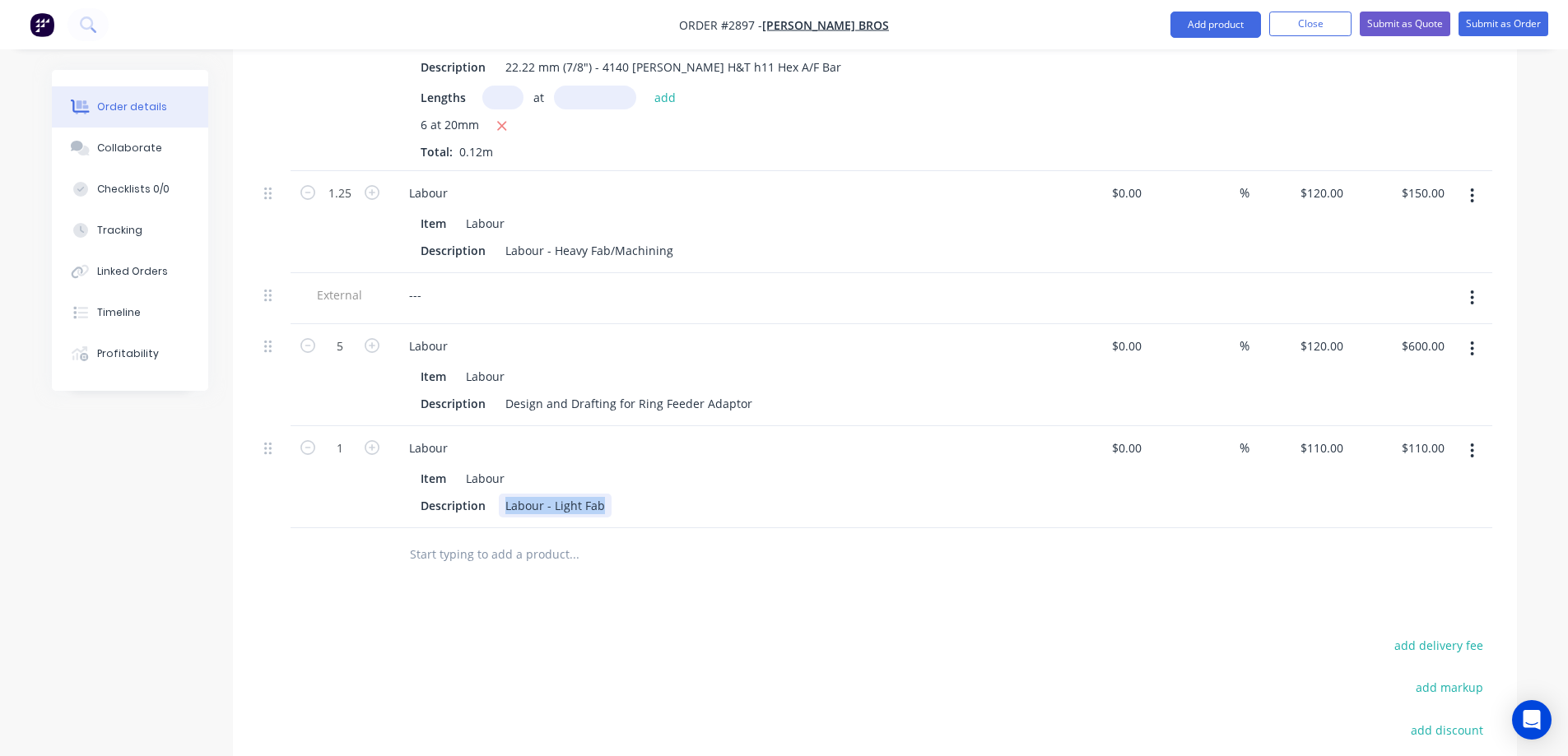
drag, startPoint x: 602, startPoint y: 463, endPoint x: 513, endPoint y: 431, distance: 94.6
click at [488, 494] on div "Description Labour - Light Fab" at bounding box center [716, 506] width 603 height 24
type input "14"
type input "$1,540.00"
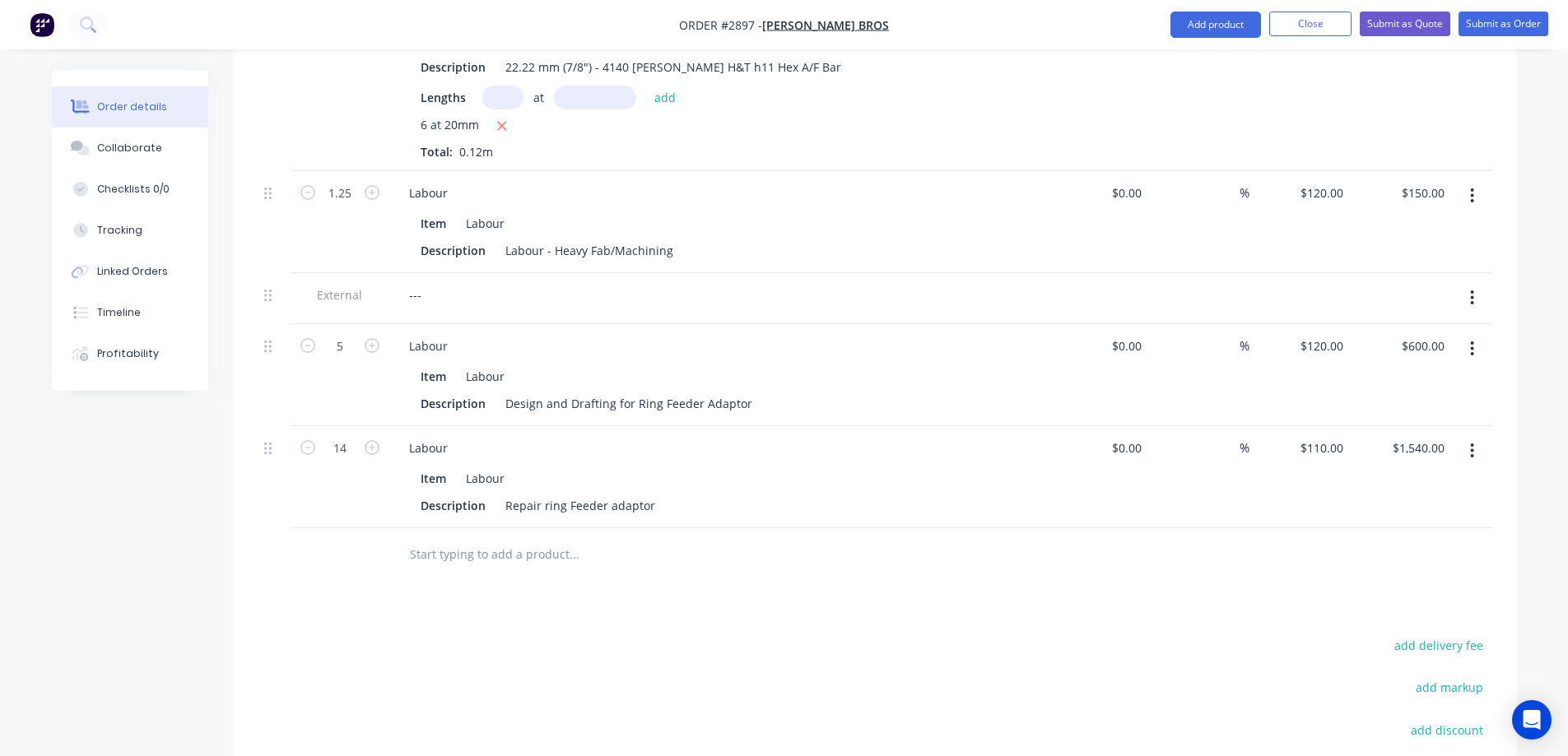
click at [471, 539] on input "text" at bounding box center [573, 554] width 329 height 33
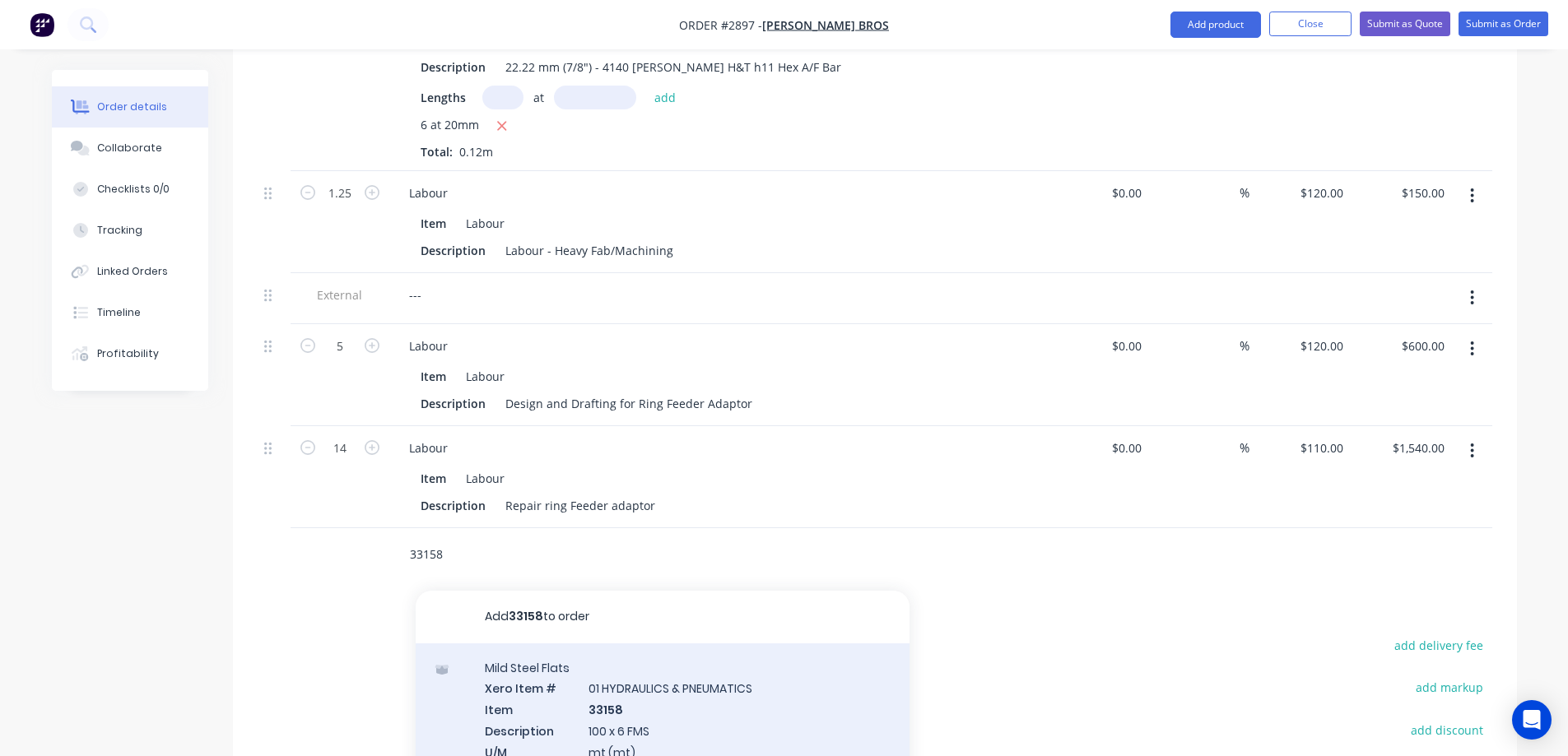
type input "33158"
click at [780, 686] on div "Mild Steel Flats Xero Item # 01 HYDRAULICS & PNEUMATICS Item 33158 Description …" at bounding box center [663, 739] width 494 height 193
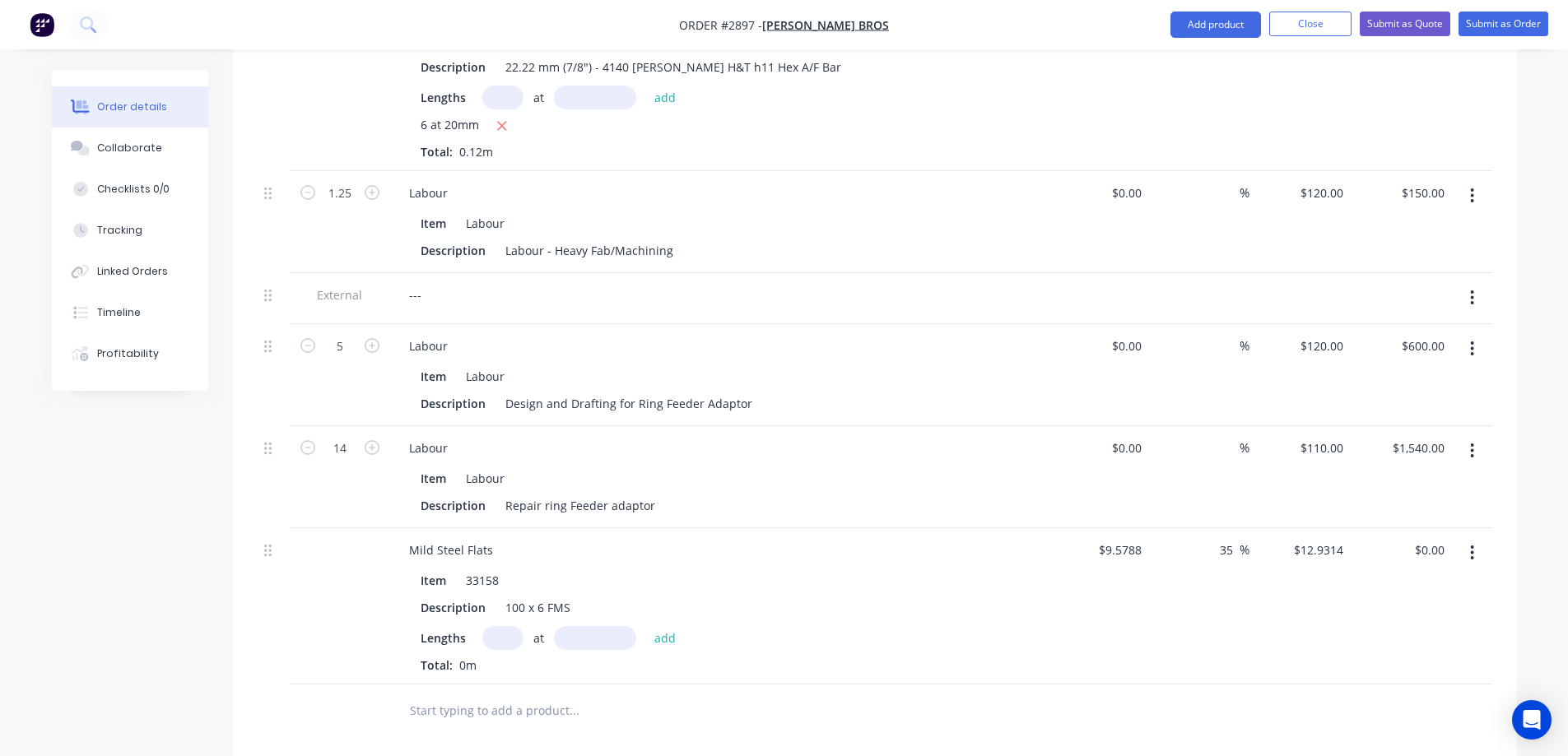
click at [500, 627] on input "text" at bounding box center [503, 638] width 42 height 24
type input "1"
type input "140mm"
click at [668, 627] on button "add" at bounding box center [665, 637] width 39 height 22
type input "$1.81"
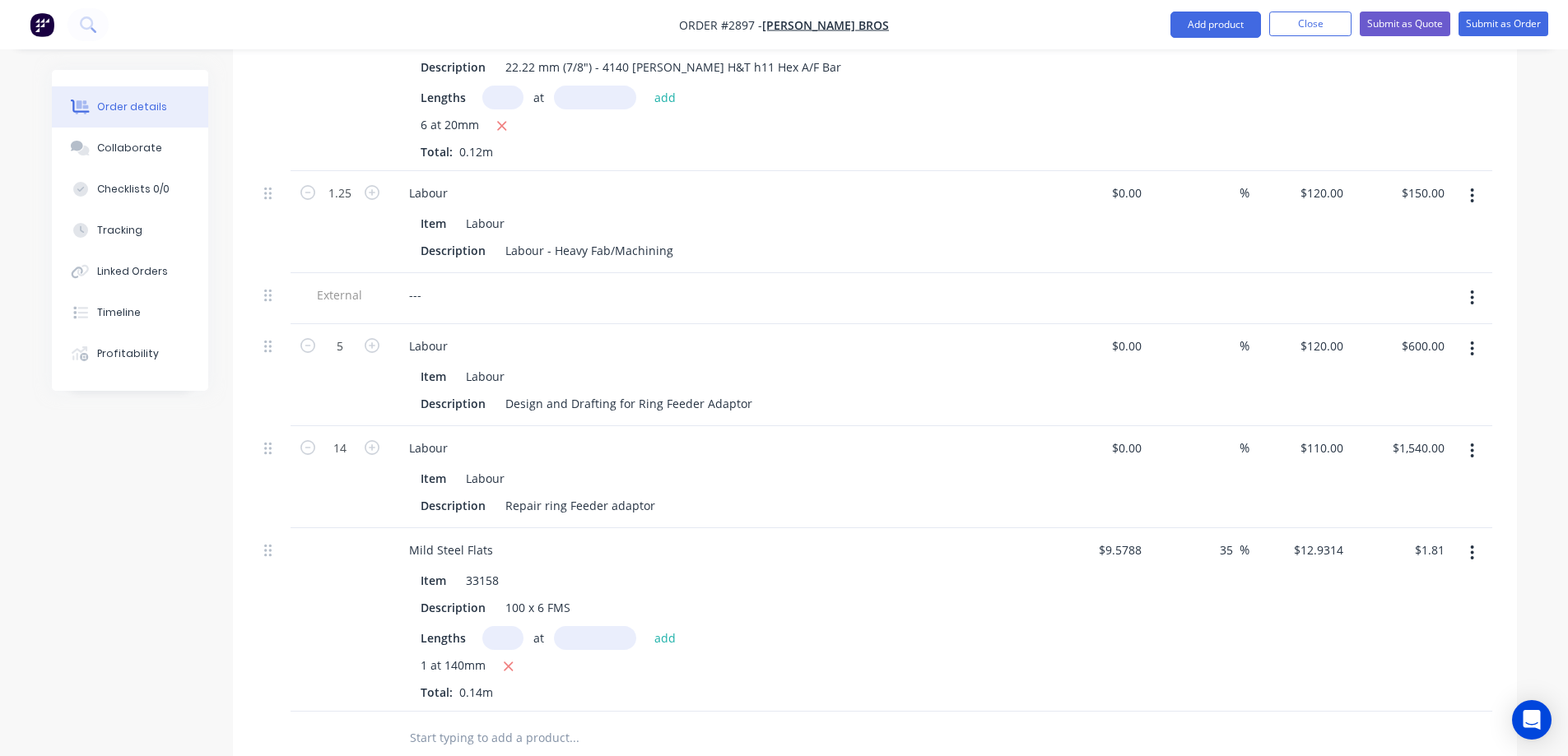
click at [483, 721] on input "text" at bounding box center [573, 737] width 329 height 33
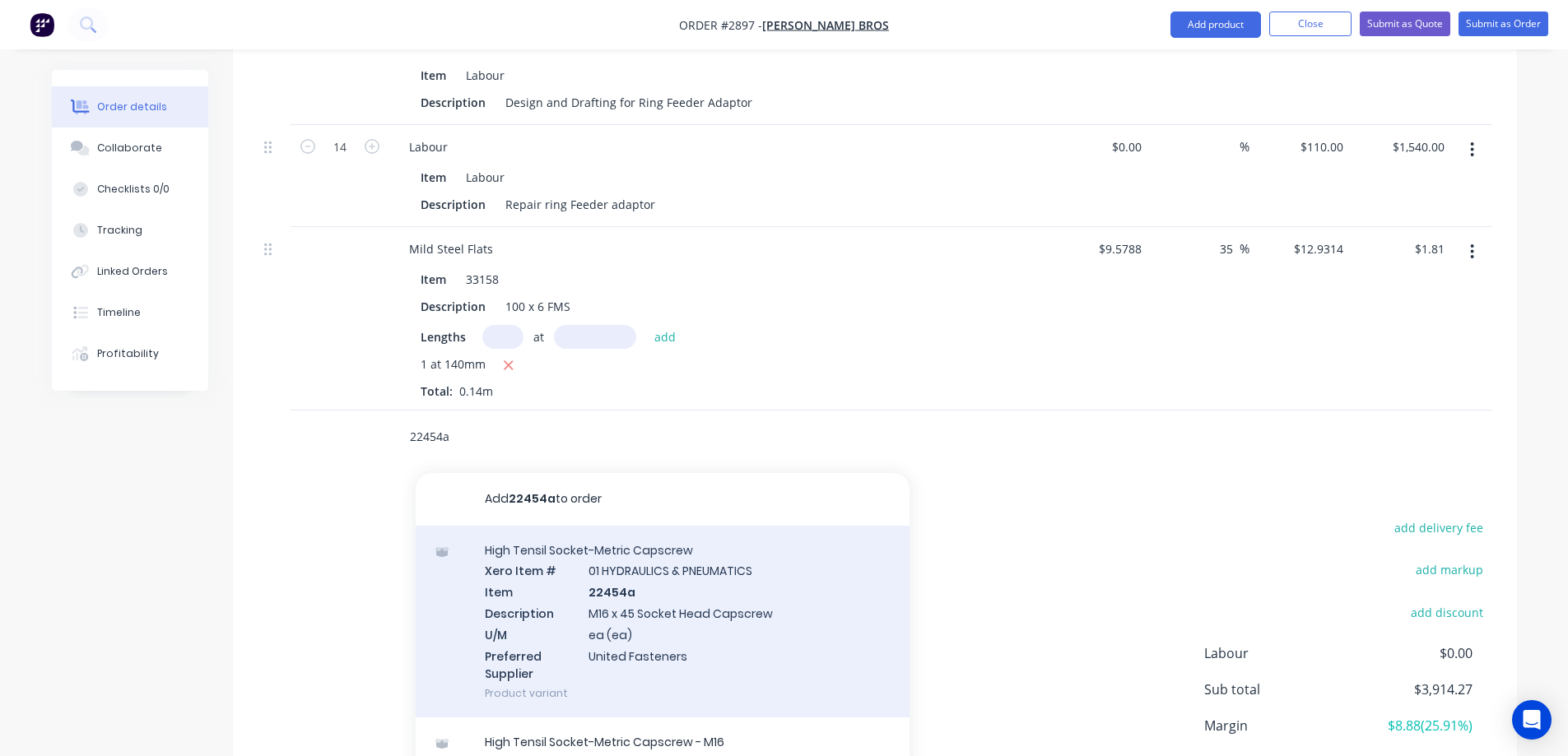
scroll to position [1789, 0]
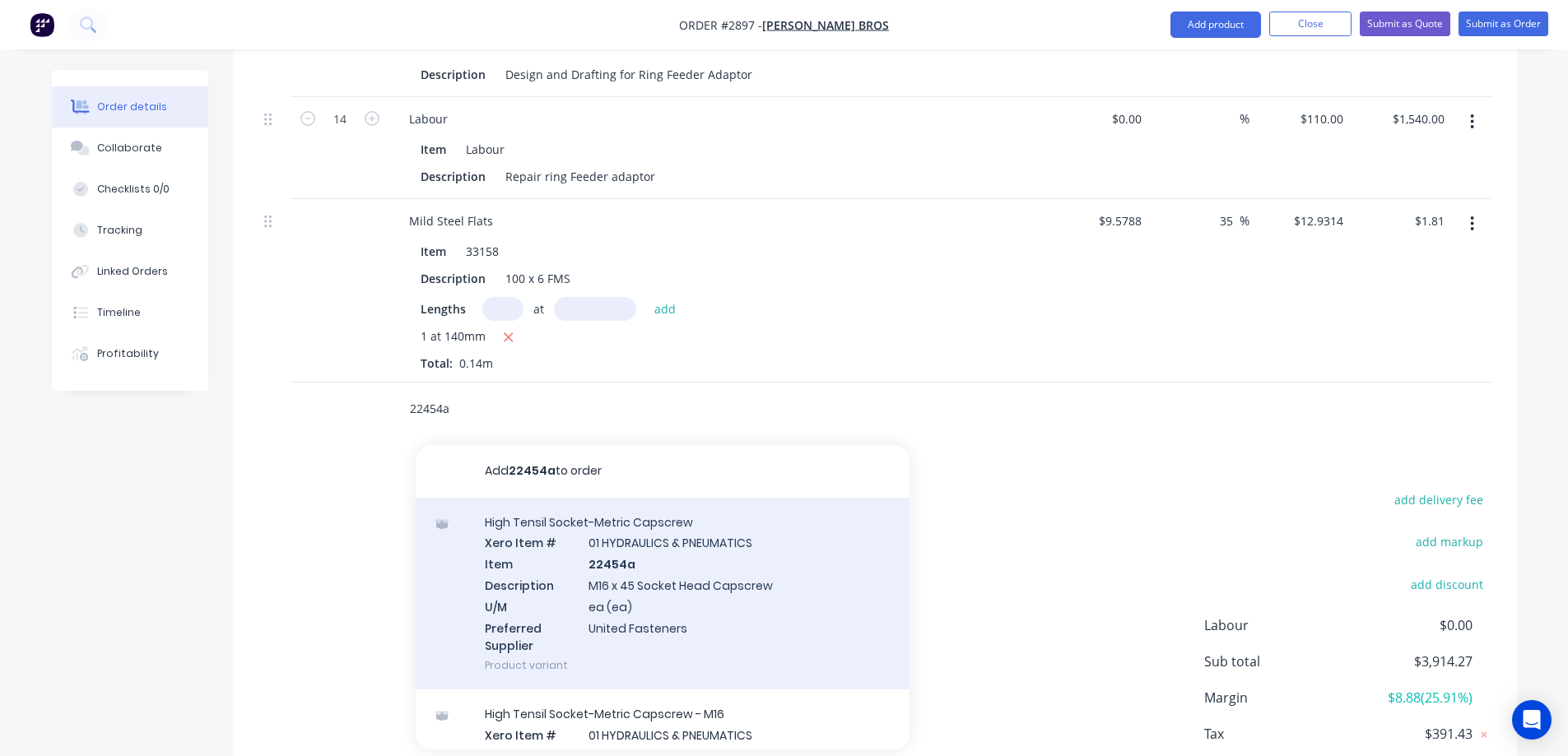
type input "22454a"
click at [779, 585] on div "High Tensil Socket-Metric Capscrew Xero Item # 01 HYDRAULICS & PNEUMATICS Item …" at bounding box center [663, 594] width 494 height 193
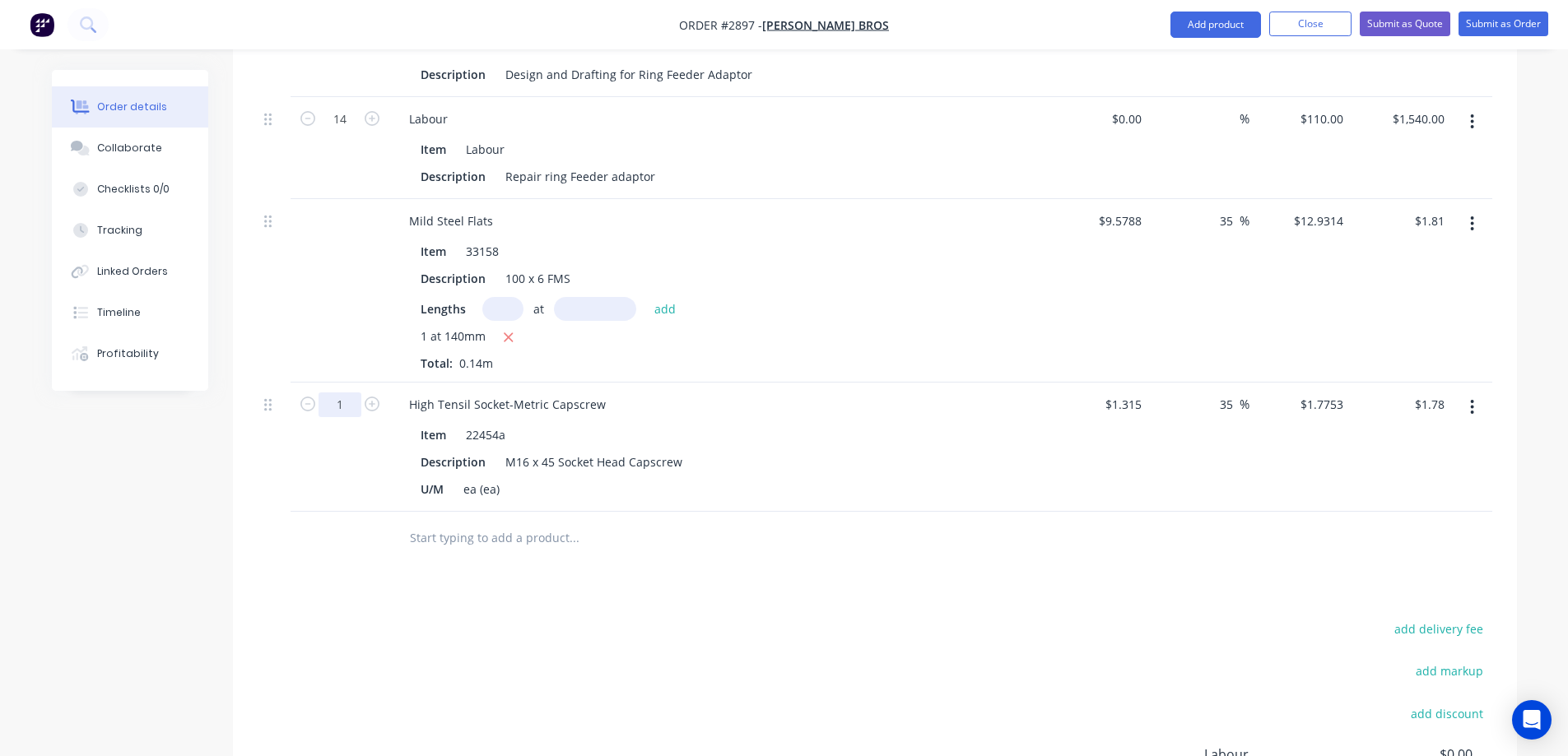
type input "6"
type input "$10.65"
click at [479, 522] on input "text" at bounding box center [573, 538] width 329 height 33
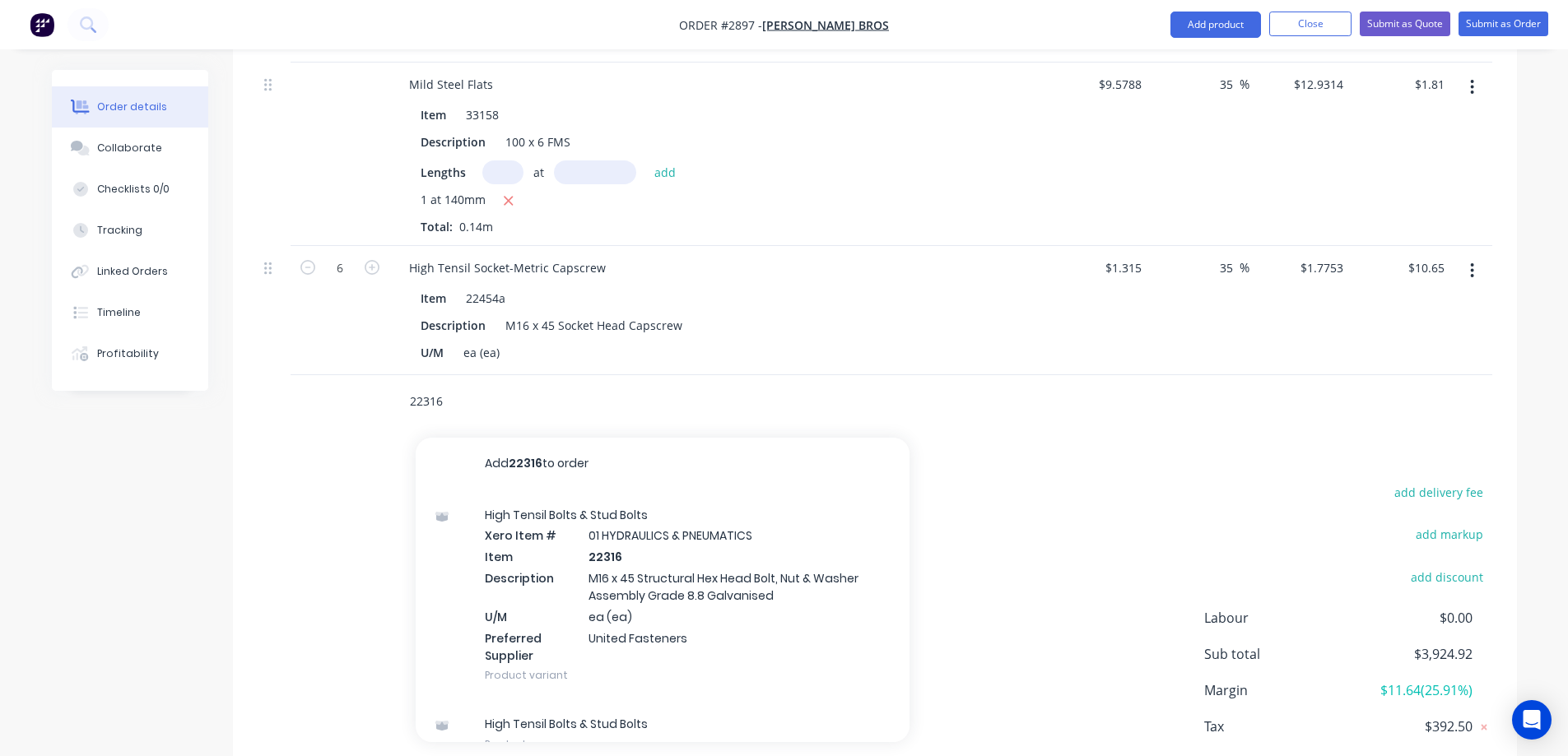
scroll to position [1953, 0]
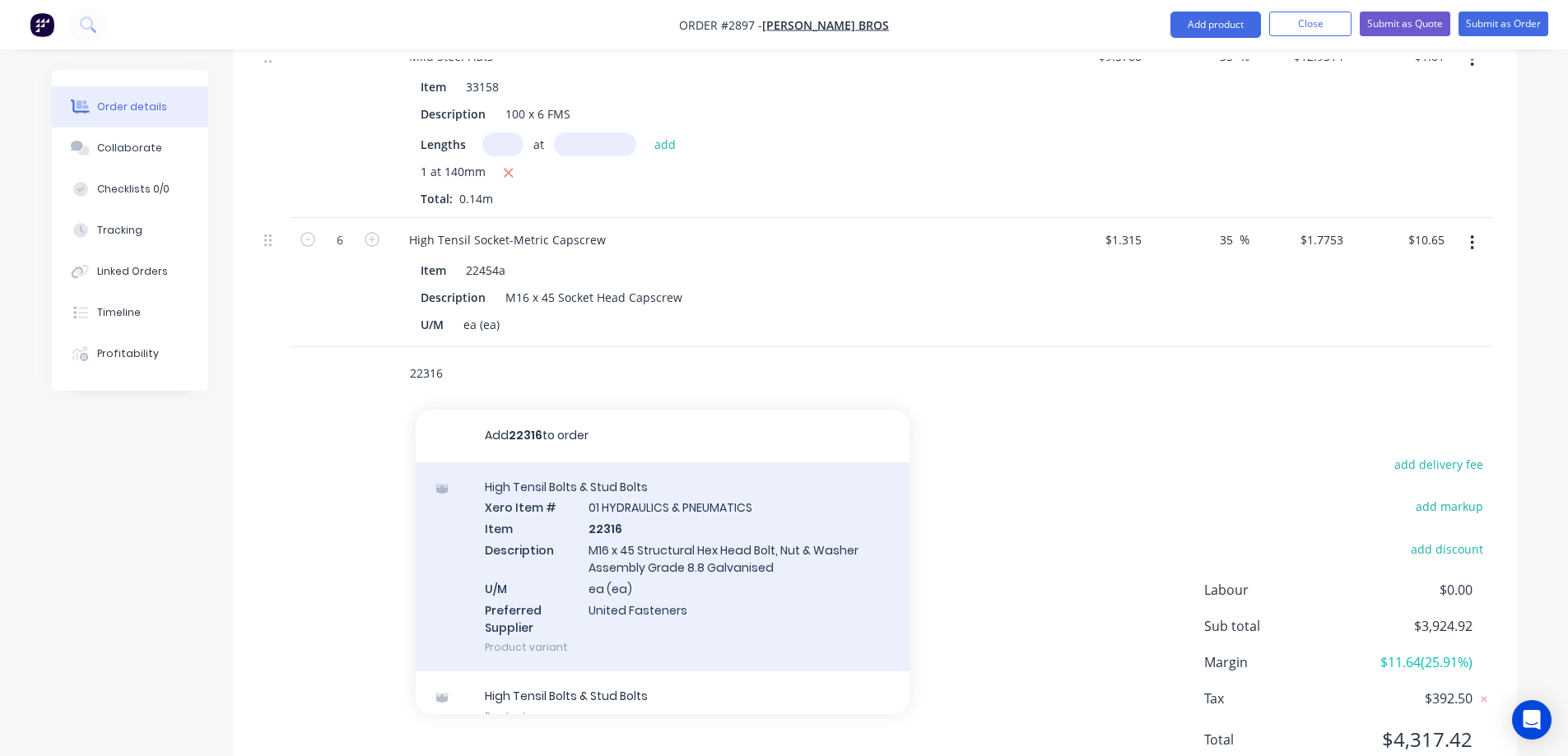
type input "22316"
click at [779, 514] on div "High Tensil Bolts & Stud Bolts Xero Item # 01 HYDRAULICS & PNEUMATICS Item 2231…" at bounding box center [663, 567] width 494 height 210
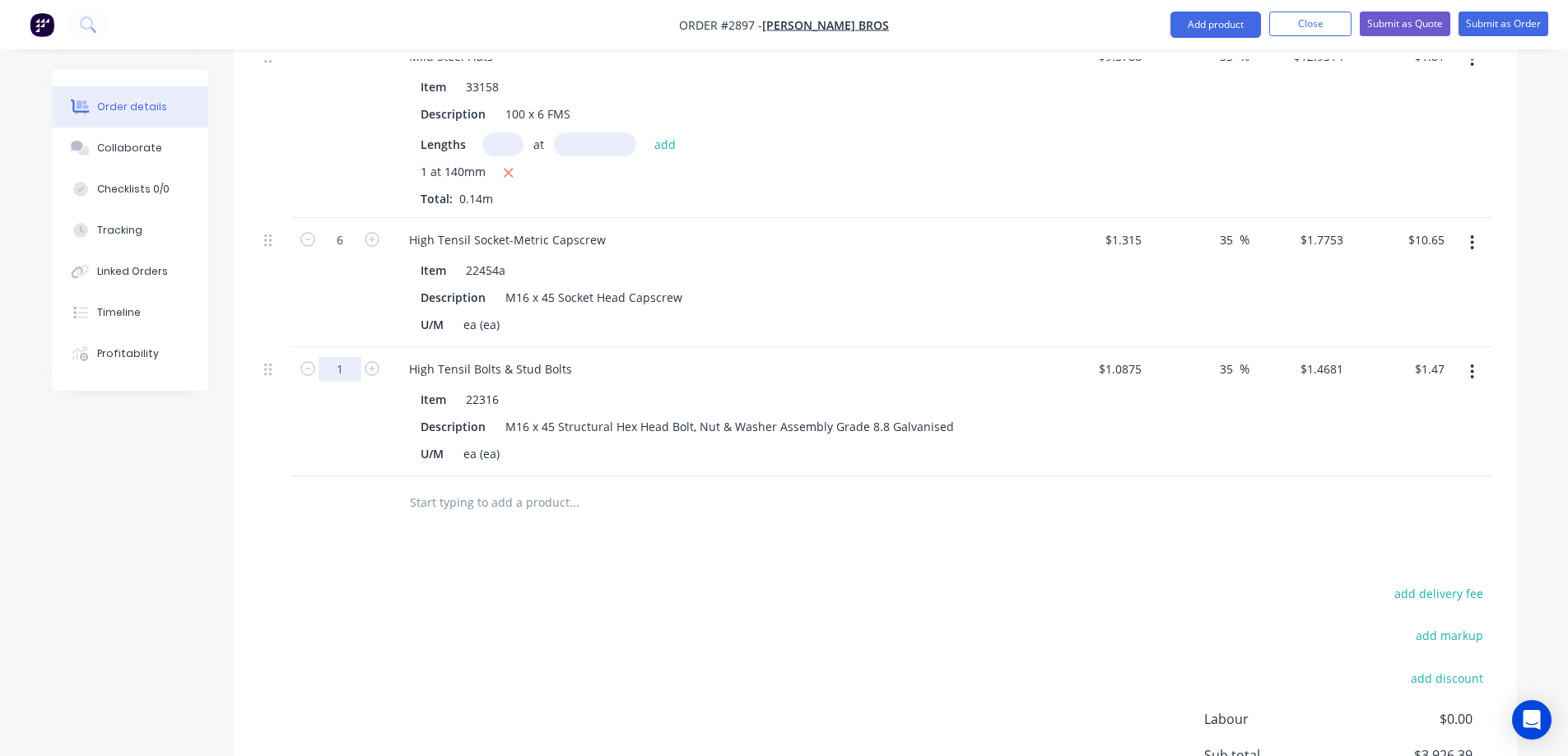
type input "6"
type input "$8.81"
click at [1532, 721] on icon "Open Intercom Messenger" at bounding box center [1531, 720] width 19 height 22
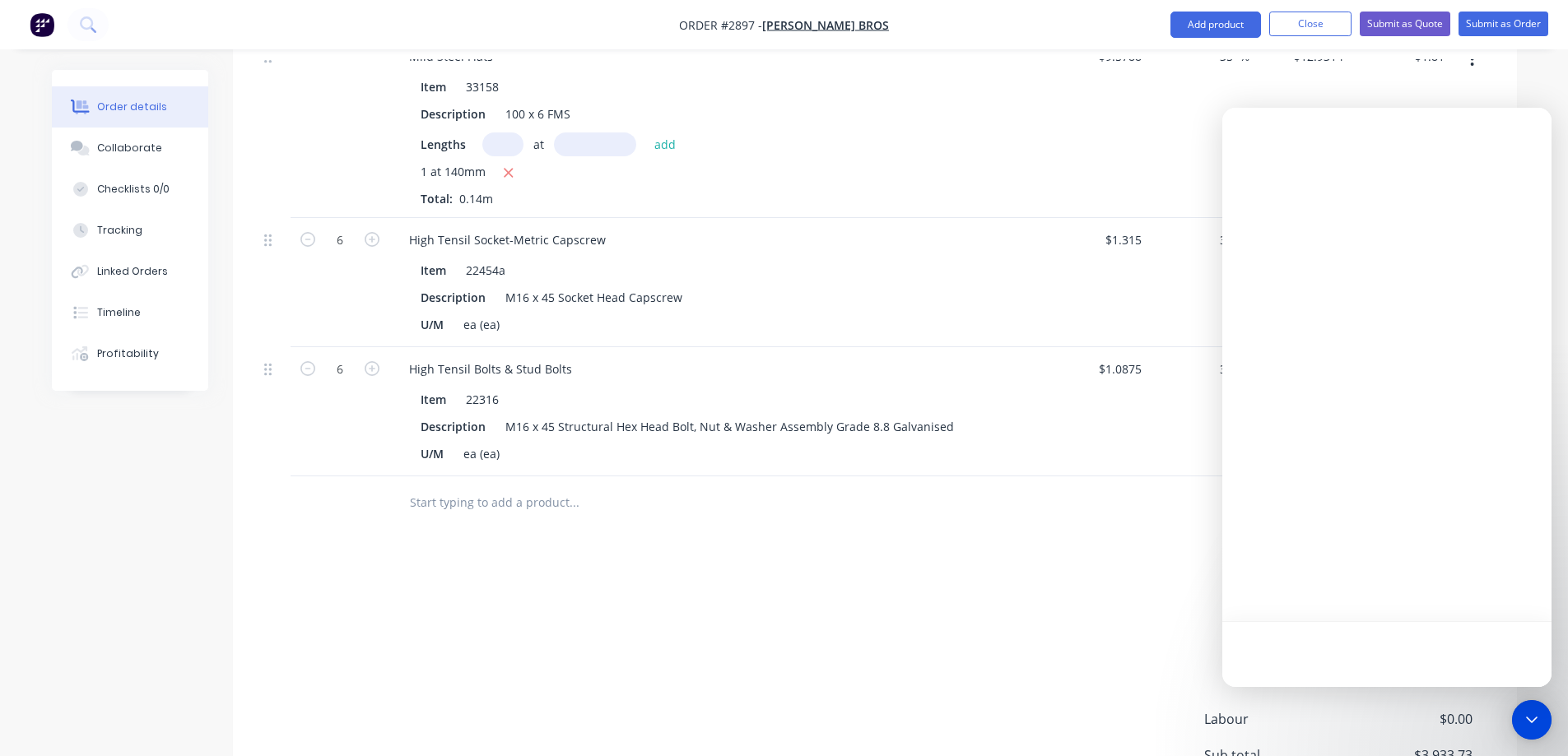
scroll to position [0, 0]
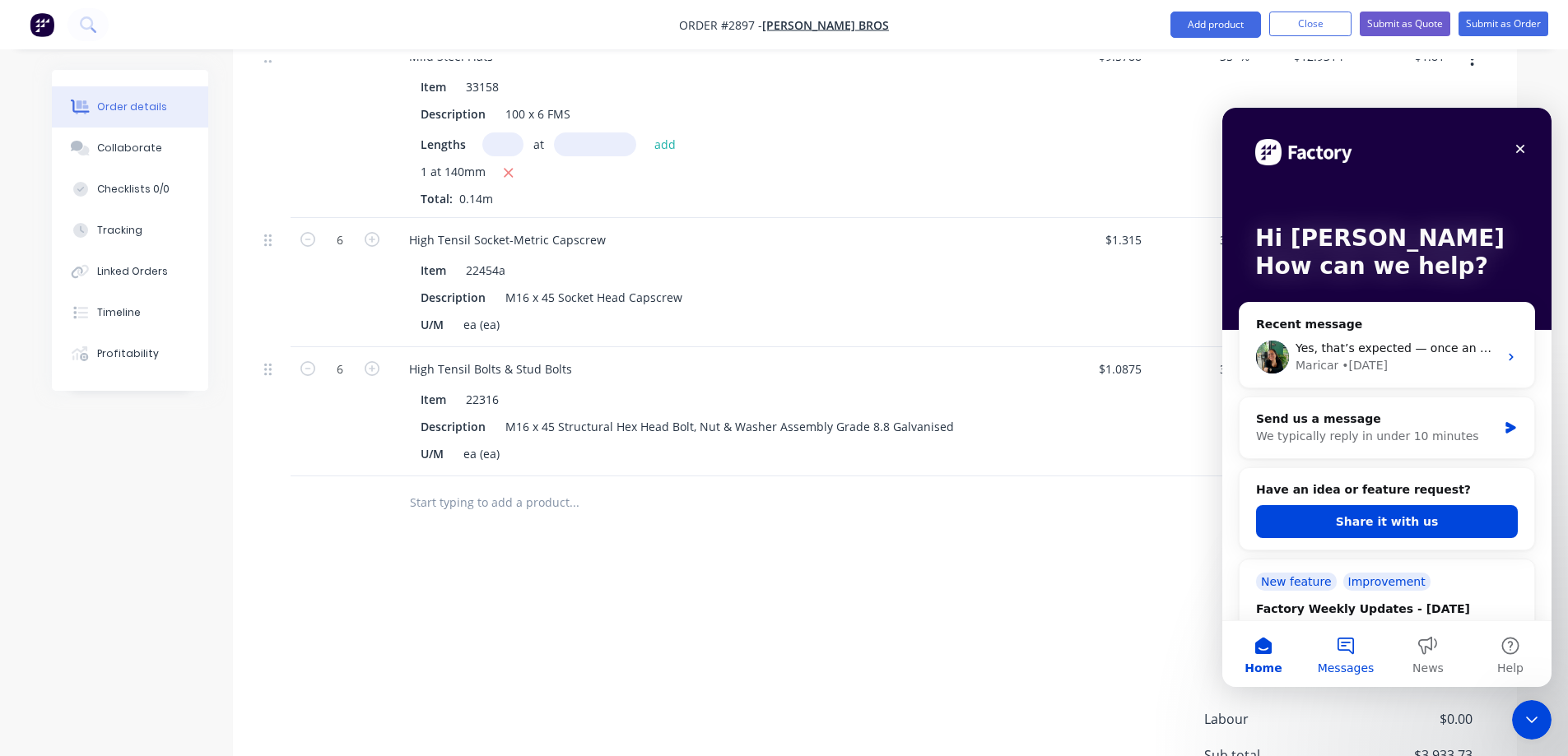
click at [1350, 644] on button "Messages" at bounding box center [1346, 654] width 82 height 66
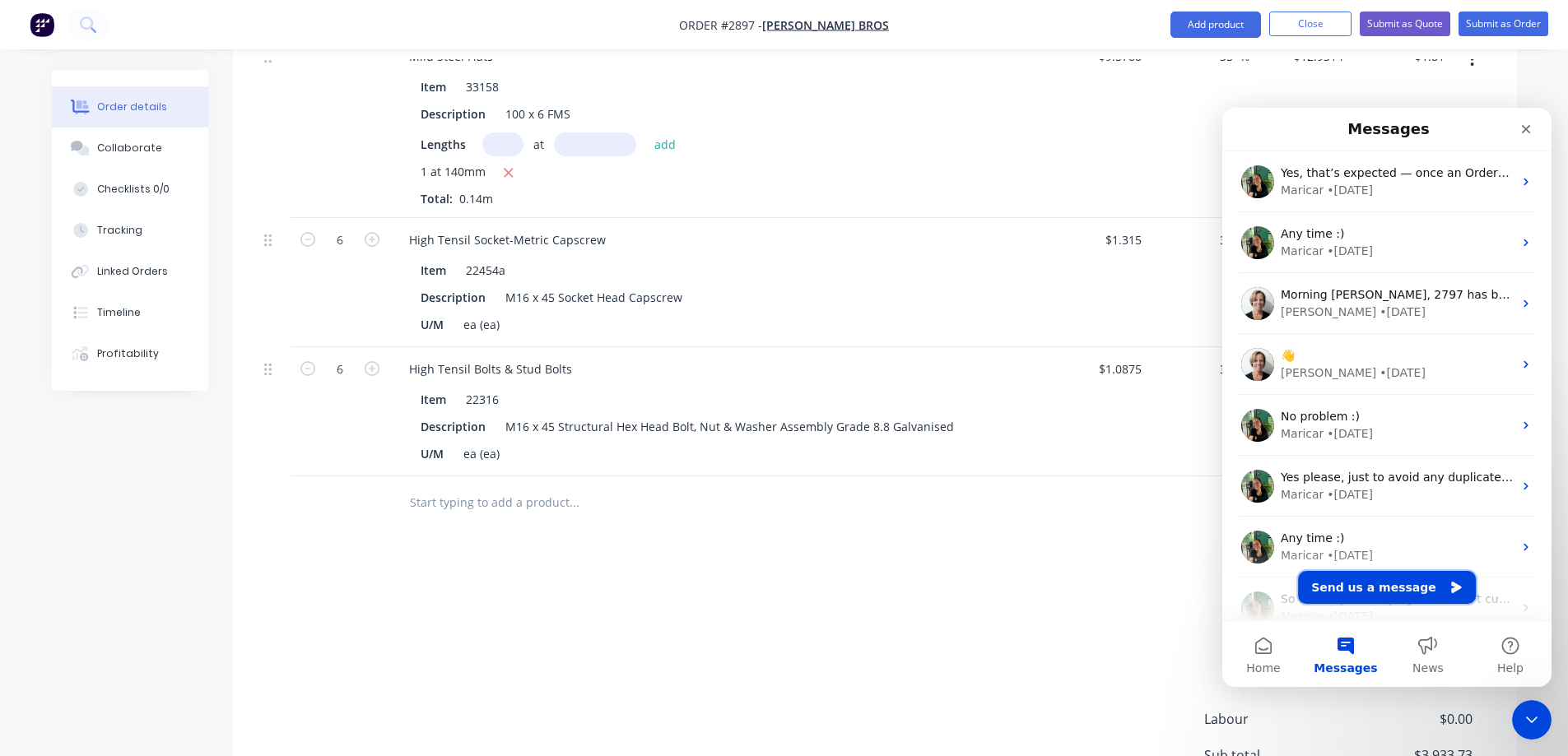
click at [1392, 586] on button "Send us a message" at bounding box center [1387, 587] width 178 height 33
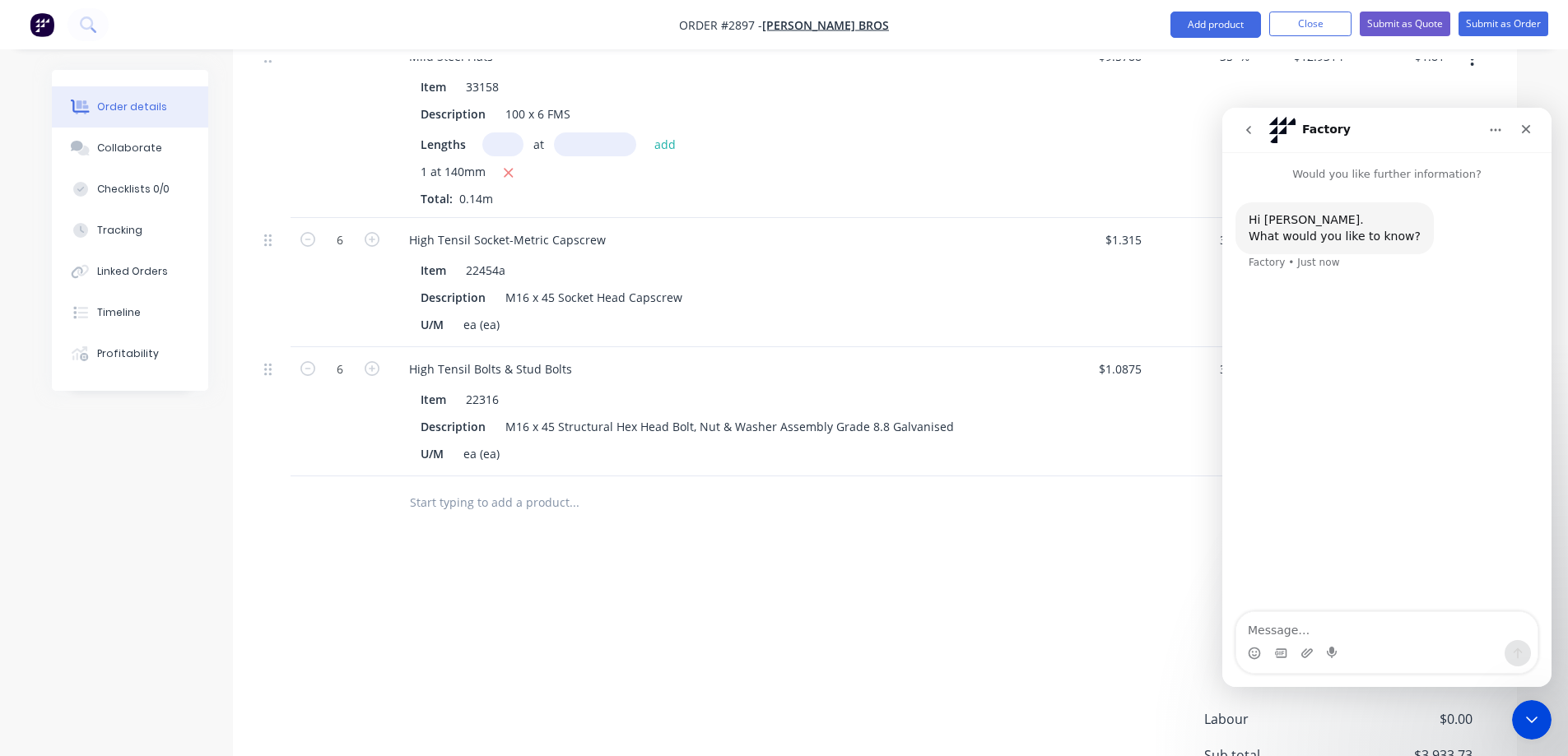
click at [1298, 626] on textarea "Message…" at bounding box center [1387, 627] width 302 height 28
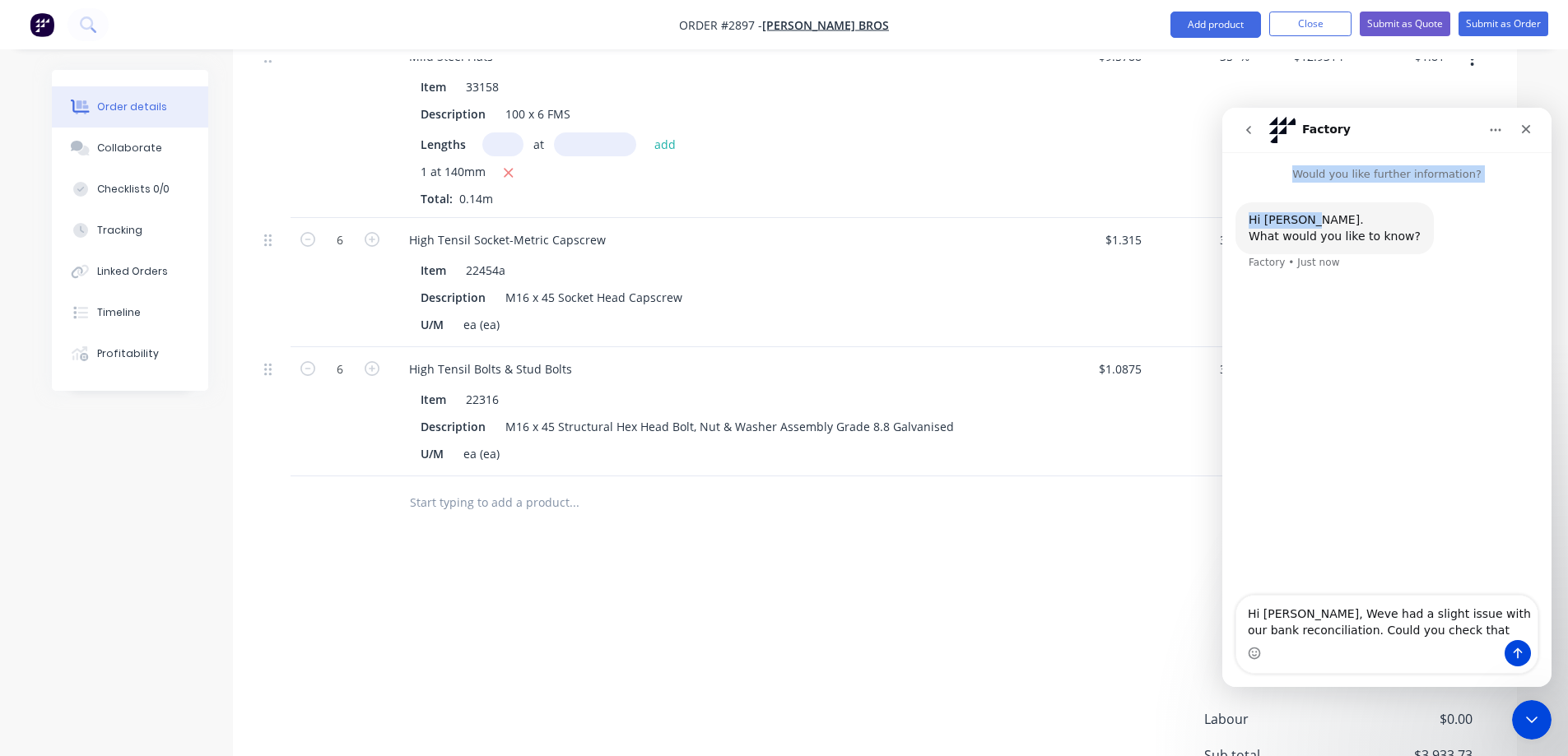
drag, startPoint x: 1407, startPoint y: 125, endPoint x: 1342, endPoint y: 189, distance: 91.2
click at [1341, 190] on div "Factory Would you like further information? Hi Caitlin. What would you like to …" at bounding box center [1387, 397] width 329 height 579
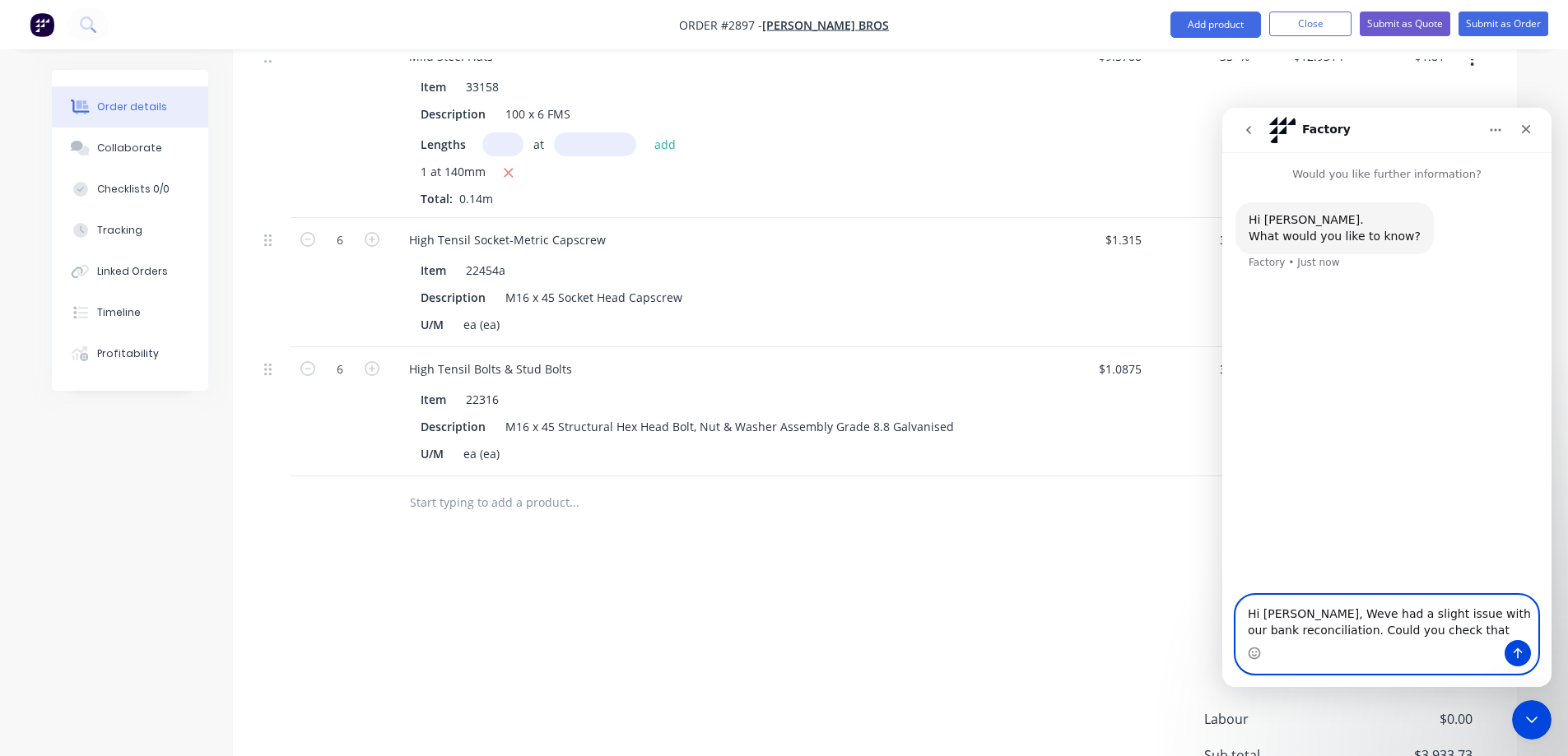
click at [1435, 630] on textarea "Hi Cathy, Weve had a slight issue with our bank reconciliation. Could you check…" at bounding box center [1387, 618] width 302 height 44
paste textarea "Order #2797 -"
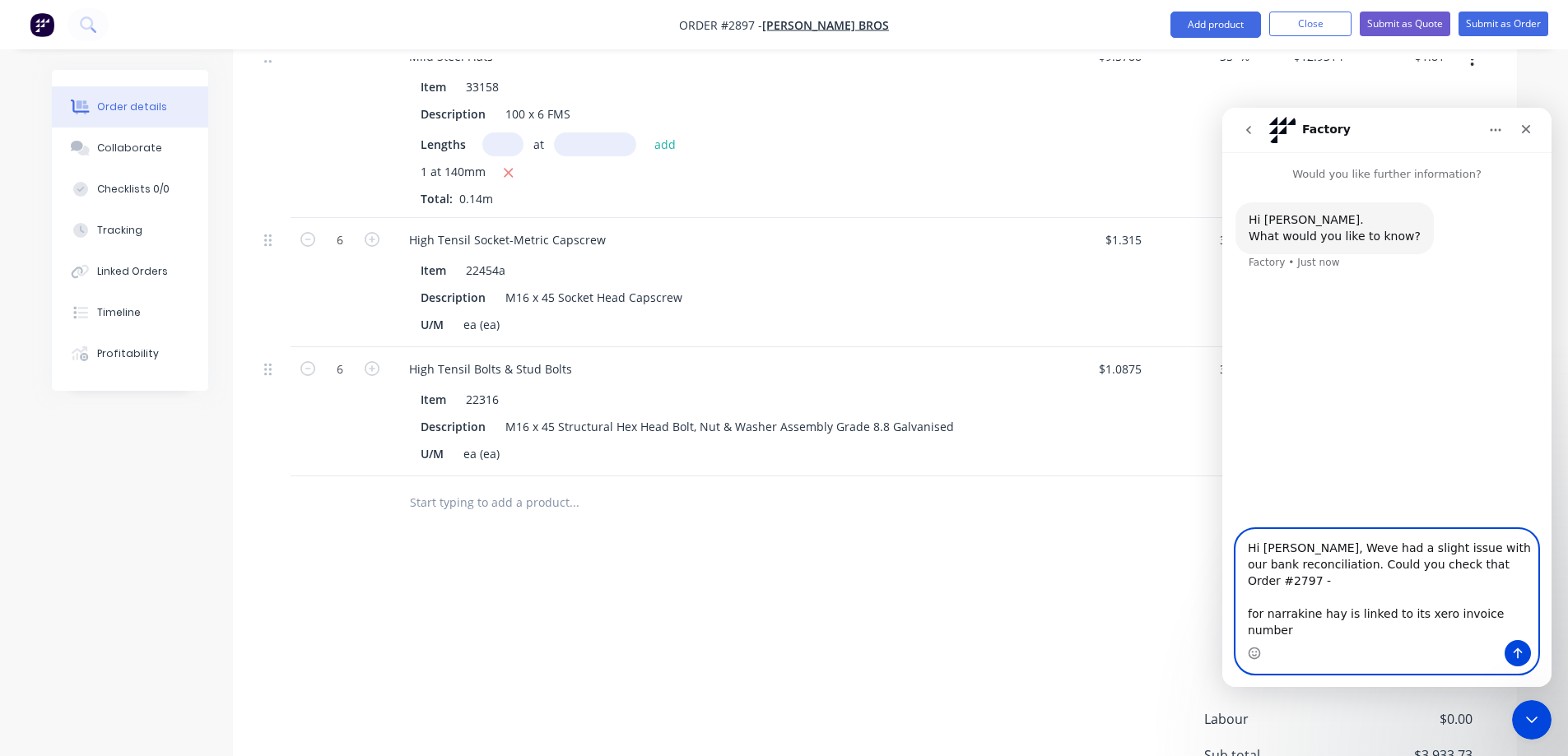
paste textarea "INV-17078"
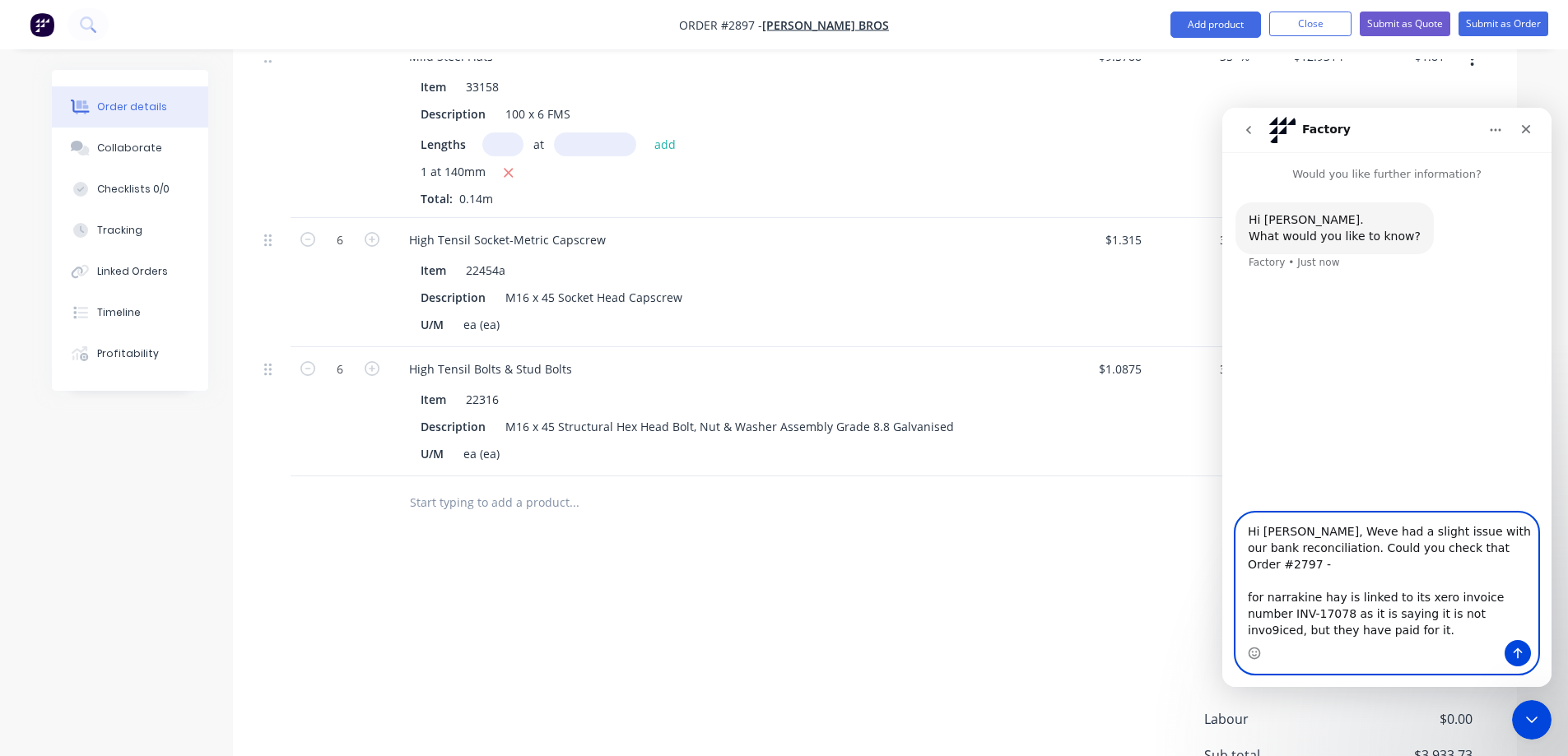
drag, startPoint x: 1310, startPoint y: 550, endPoint x: 1375, endPoint y: 597, distance: 80.2
click at [1375, 597] on textarea "Hi Cathy, Weve had a slight issue with our bank reconciliation. Could you check…" at bounding box center [1387, 577] width 302 height 126
click at [1247, 596] on textarea "Hi Cathy, Weve had a slight issue with our bank reconciliation. Could you check…" at bounding box center [1387, 577] width 302 height 126
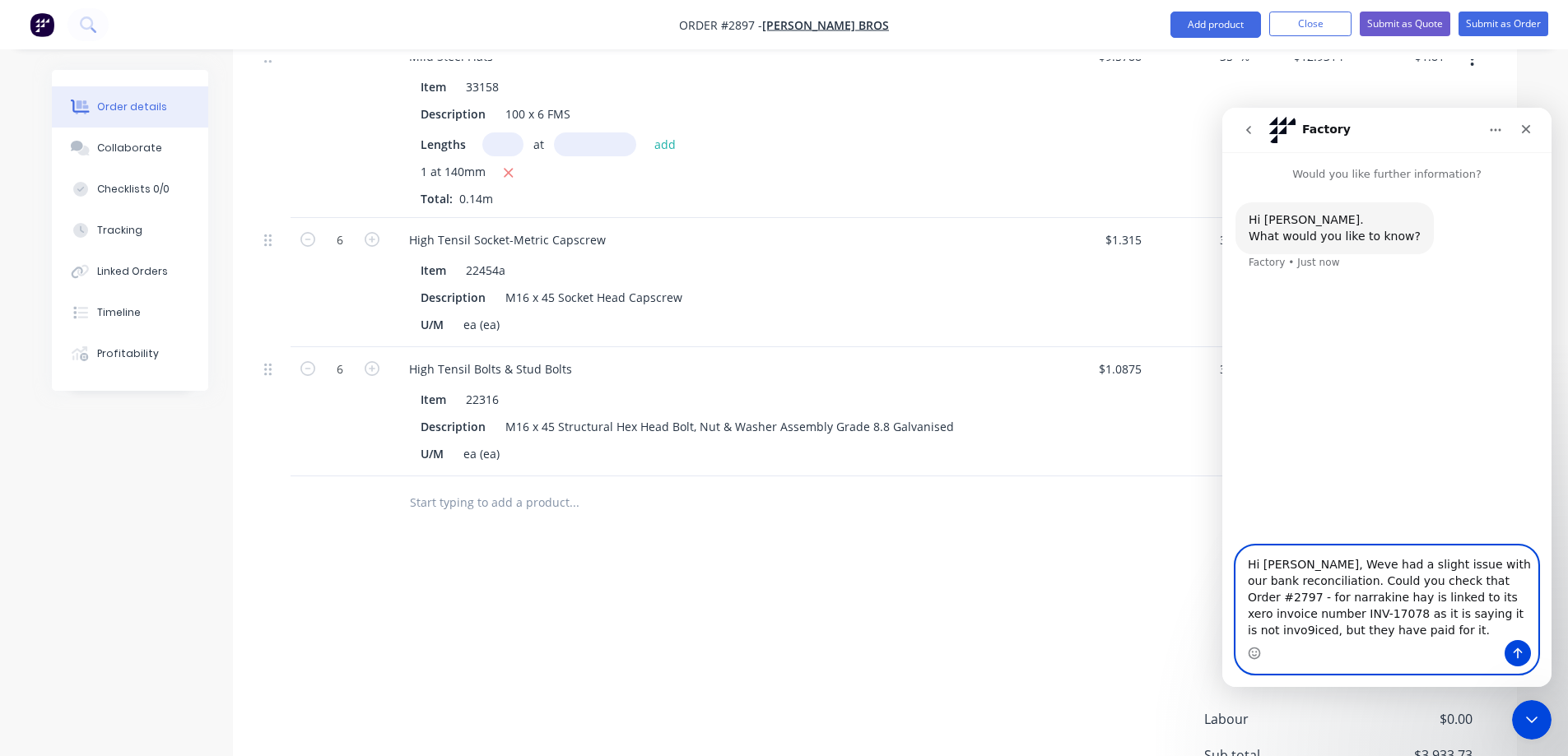
drag, startPoint x: 1260, startPoint y: 602, endPoint x: 1406, endPoint y: 627, distance: 148.1
click at [1406, 627] on textarea "Hi Cathy, Weve had a slight issue with our bank reconciliation. Could you check…" at bounding box center [1387, 593] width 302 height 94
click at [1418, 613] on textarea "Hi Cathy, Weve had a slight issue with our bank reconciliation. Could you check…" at bounding box center [1387, 593] width 302 height 94
type textarea "Hi Cathy, Weve had a slight issue with our bank reconciliation. Could you check…"
click at [1520, 651] on icon "Send a message…" at bounding box center [1518, 653] width 9 height 11
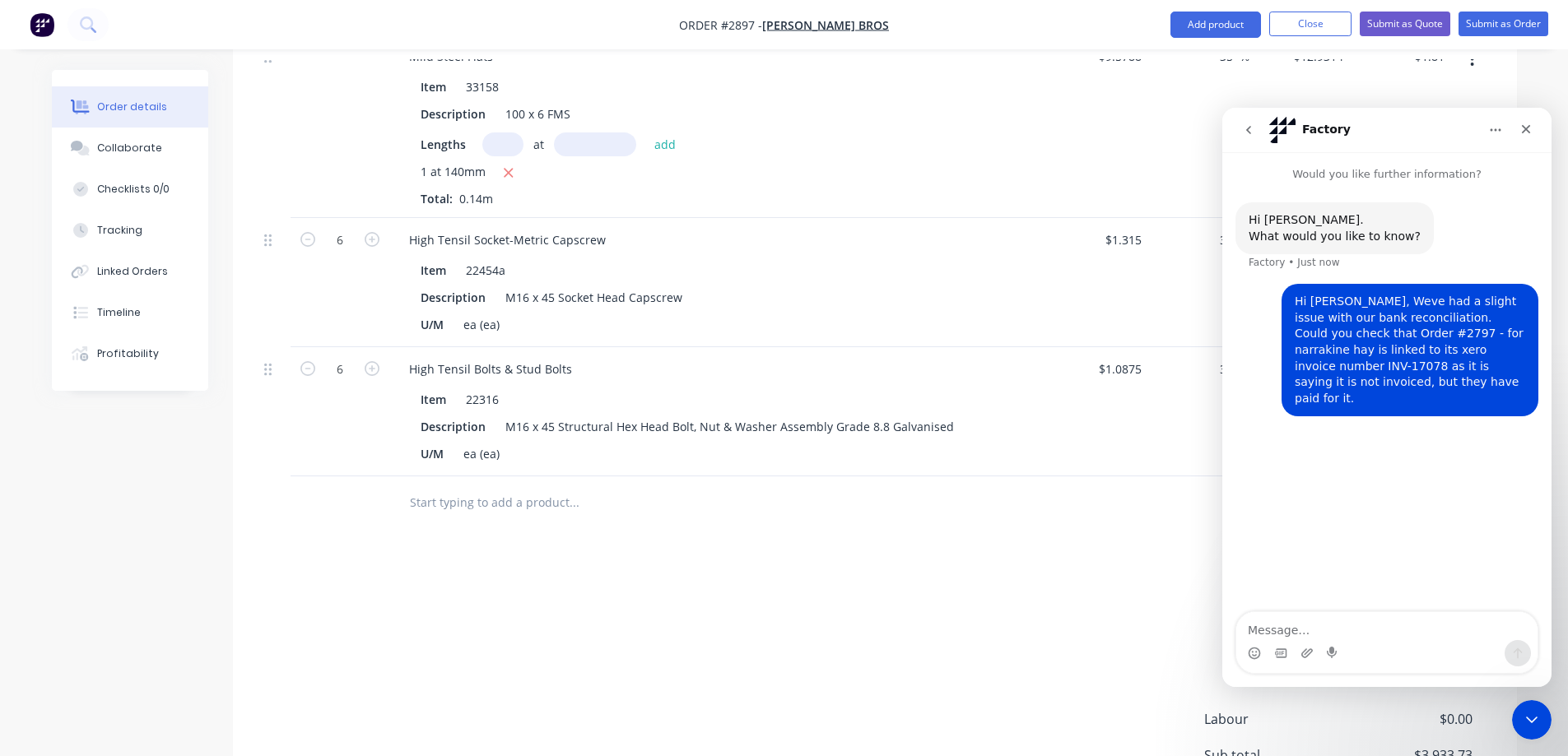
click at [1524, 129] on icon "Close" at bounding box center [1525, 128] width 13 height 13
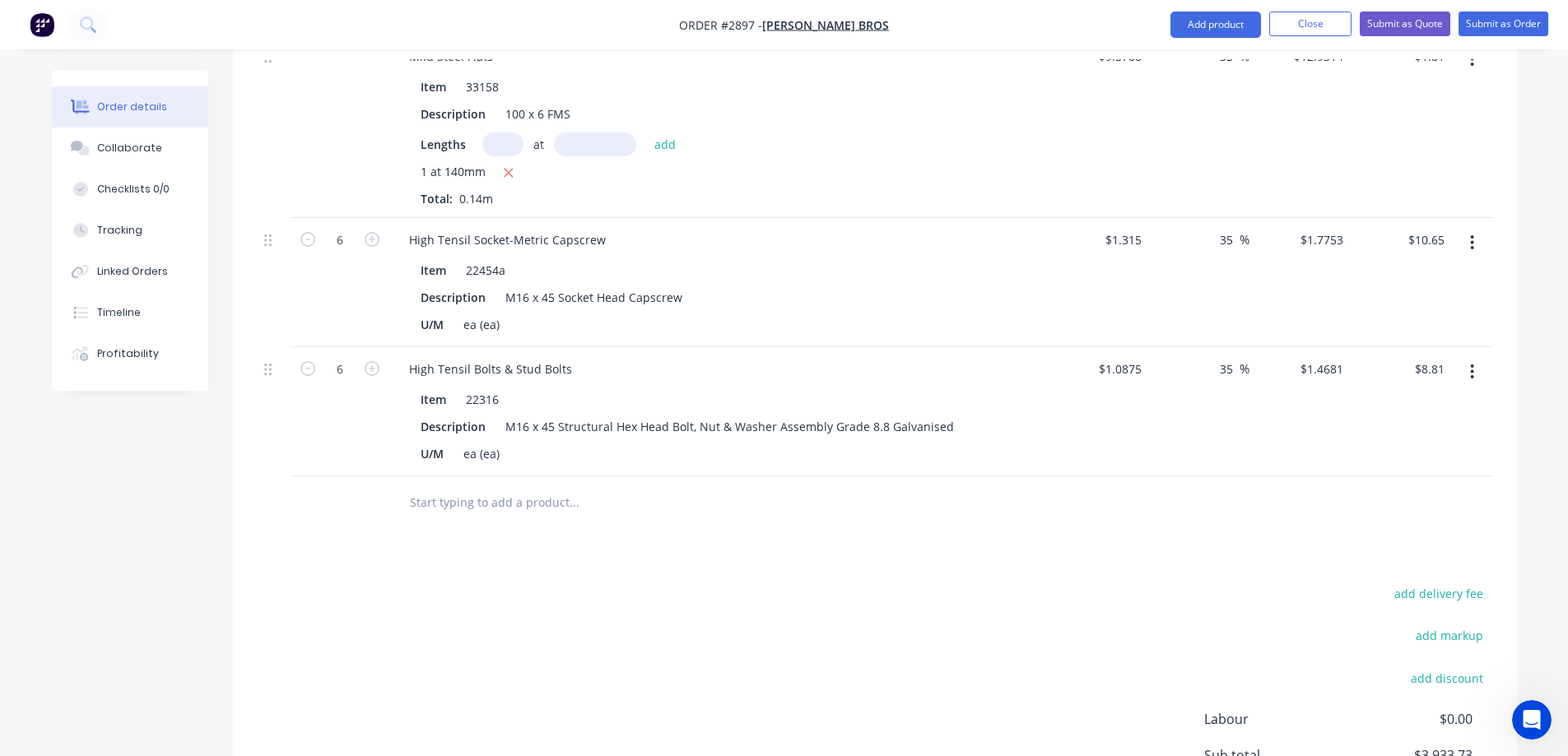
drag, startPoint x: 484, startPoint y: 458, endPoint x: 493, endPoint y: 455, distance: 9.5
click at [489, 486] on input "text" at bounding box center [573, 502] width 329 height 33
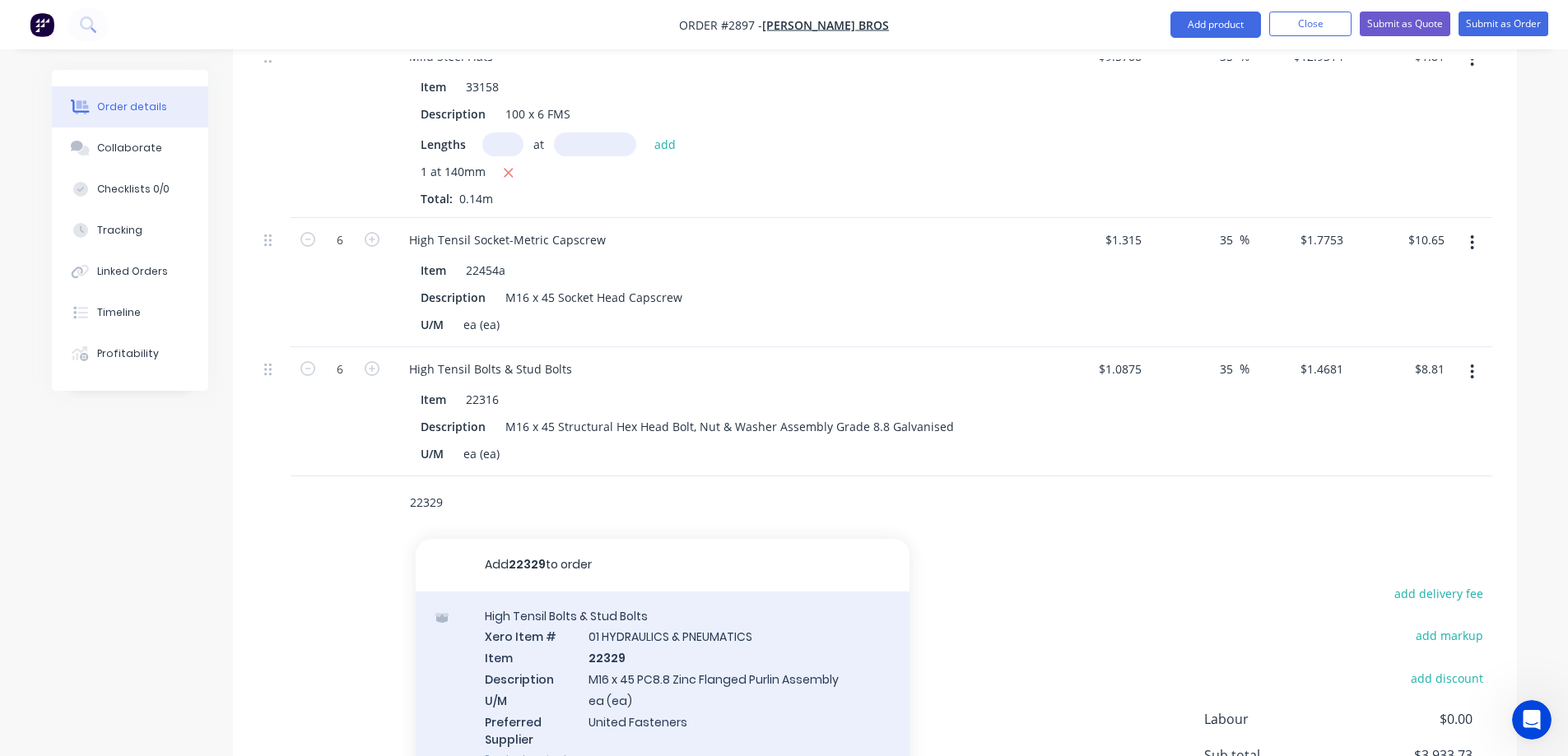
type input "22329"
click at [711, 657] on div "High Tensil Bolts & Stud Bolts Xero Item # 01 HYDRAULICS & PNEUMATICS Item 2232…" at bounding box center [663, 688] width 494 height 193
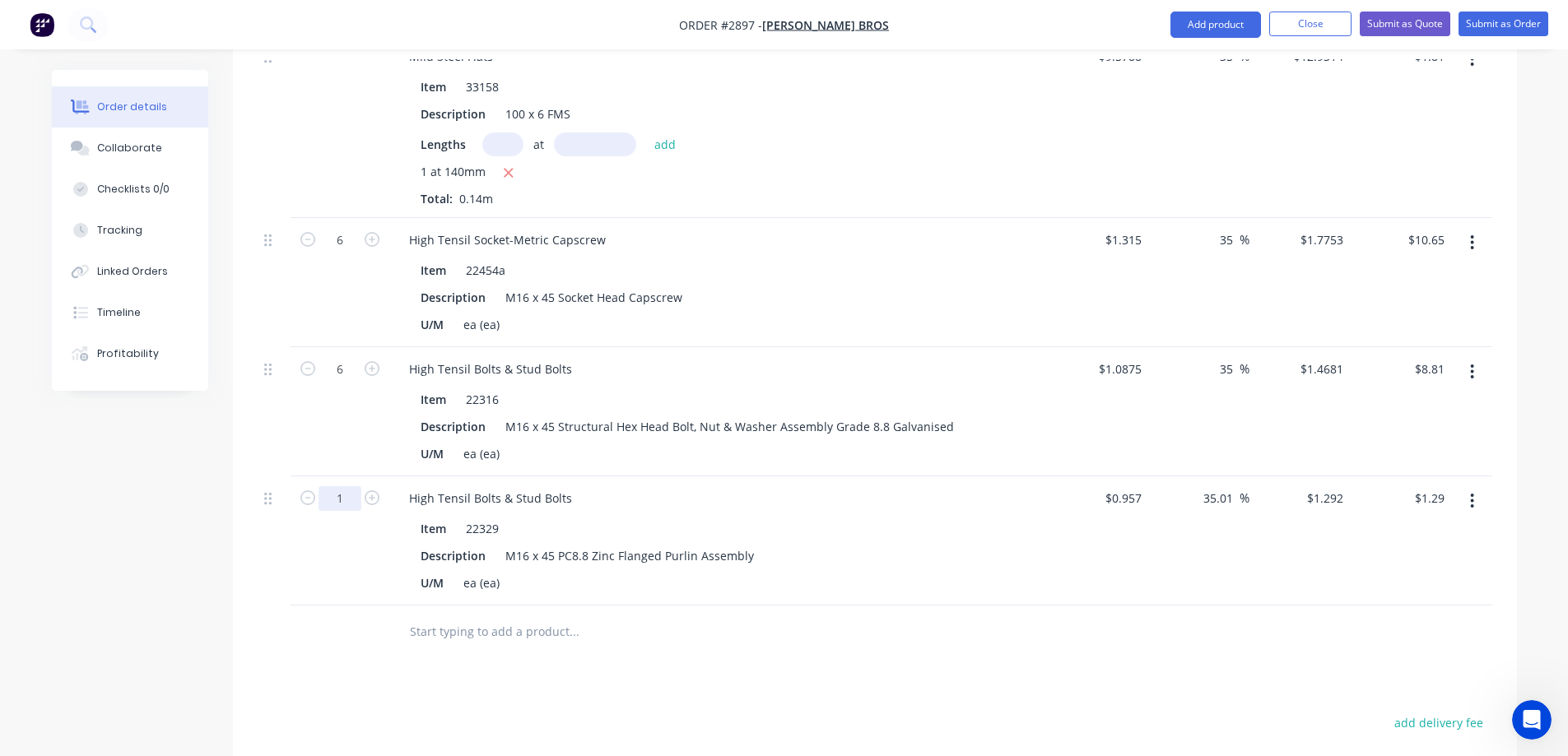
drag, startPoint x: 351, startPoint y: 458, endPoint x: 363, endPoint y: 454, distance: 12.6
type input "10"
type input "$12.92"
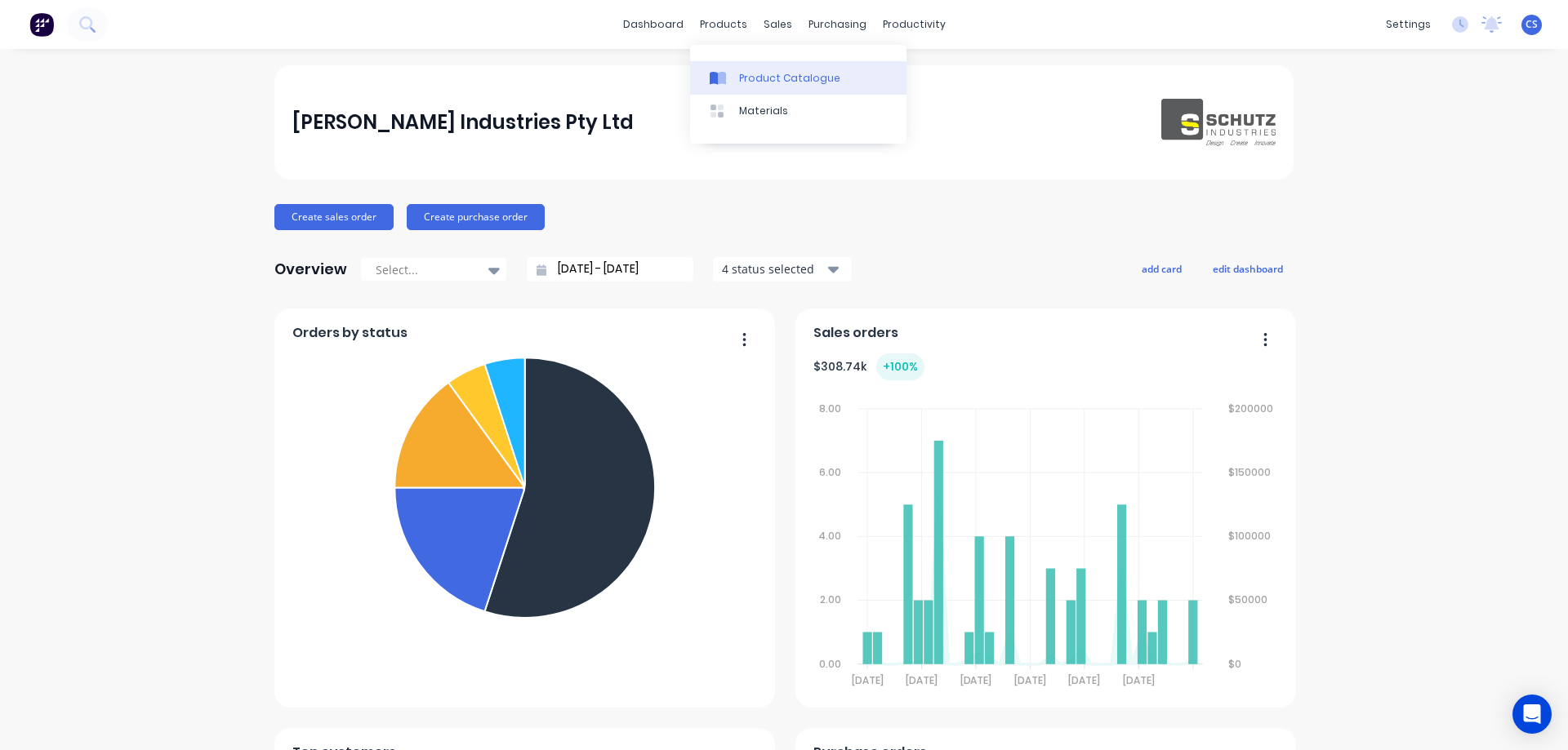
click at [774, 78] on div "Product Catalogue" at bounding box center [789, 77] width 101 height 15
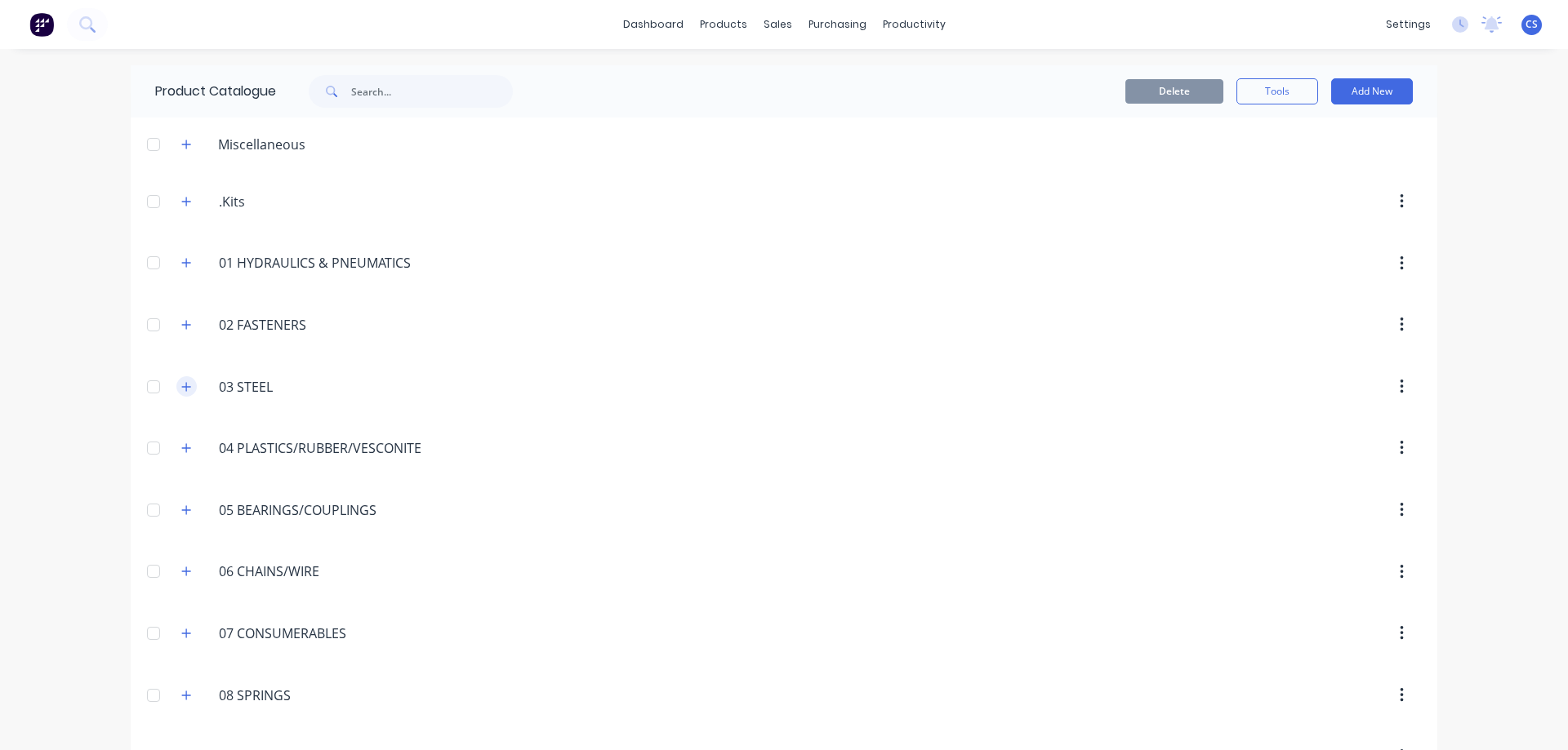
click at [183, 385] on icon "button" at bounding box center [186, 387] width 10 height 12
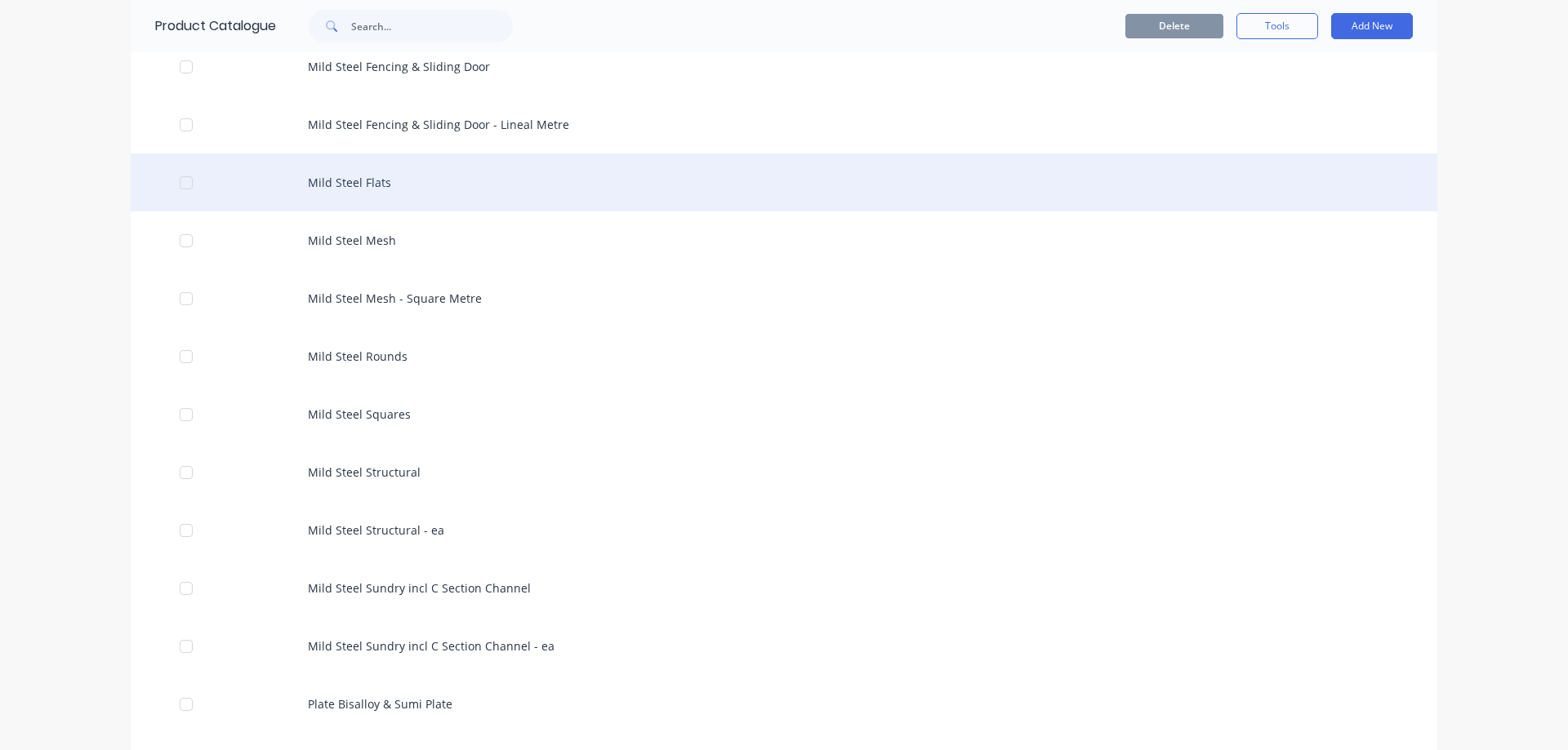
scroll to position [1715, 0]
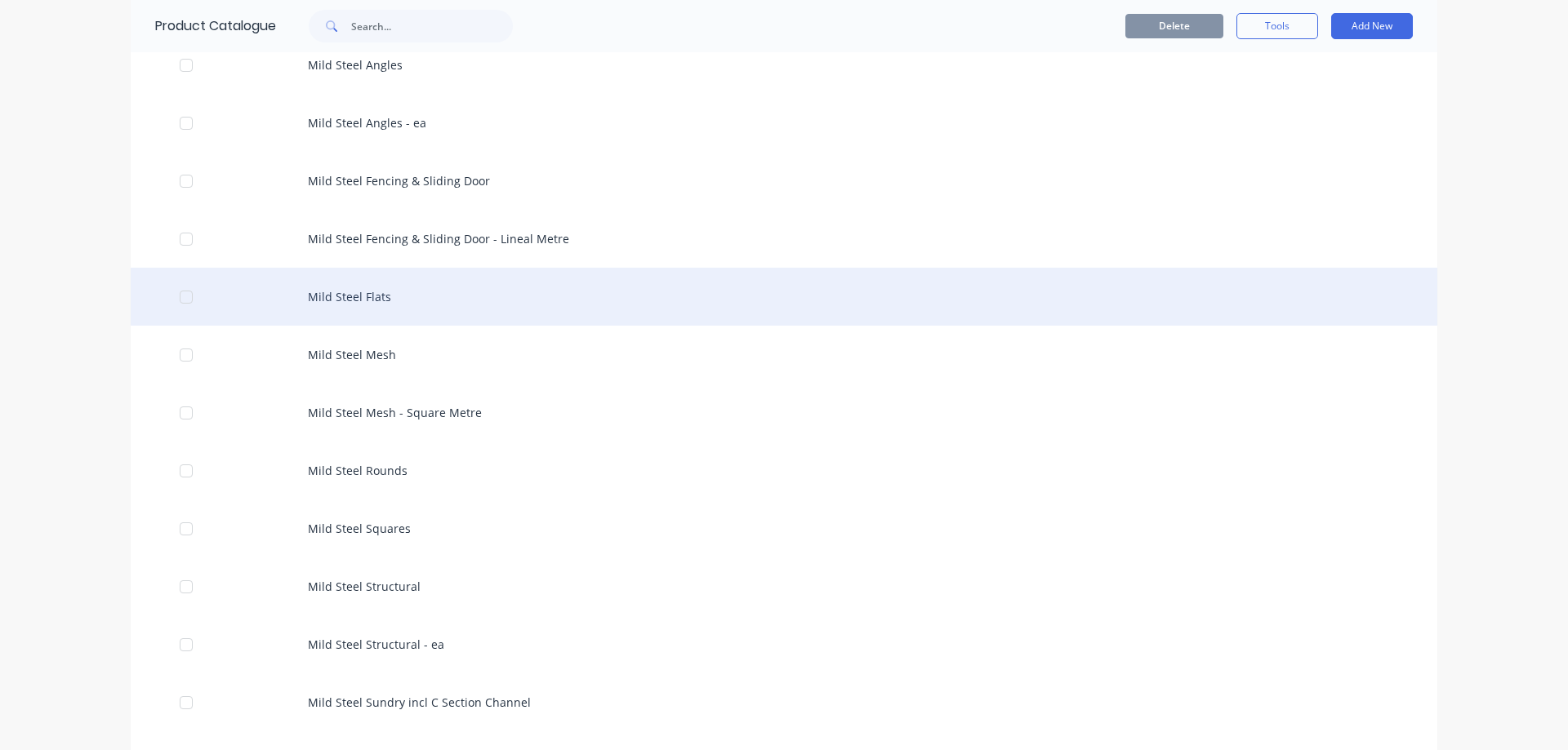
click at [500, 300] on div "Mild Steel Flats" at bounding box center [784, 296] width 1306 height 58
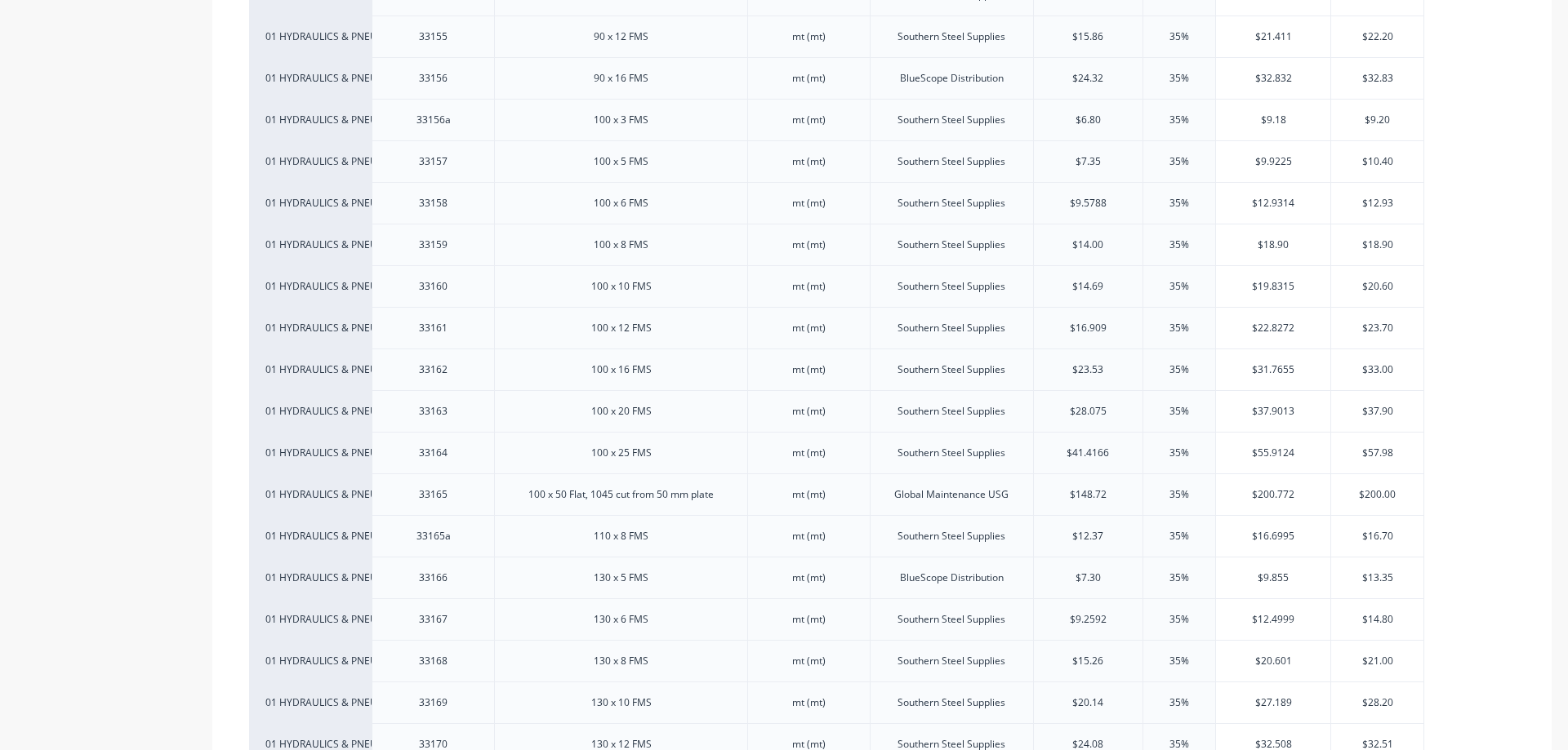
scroll to position [3021, 0]
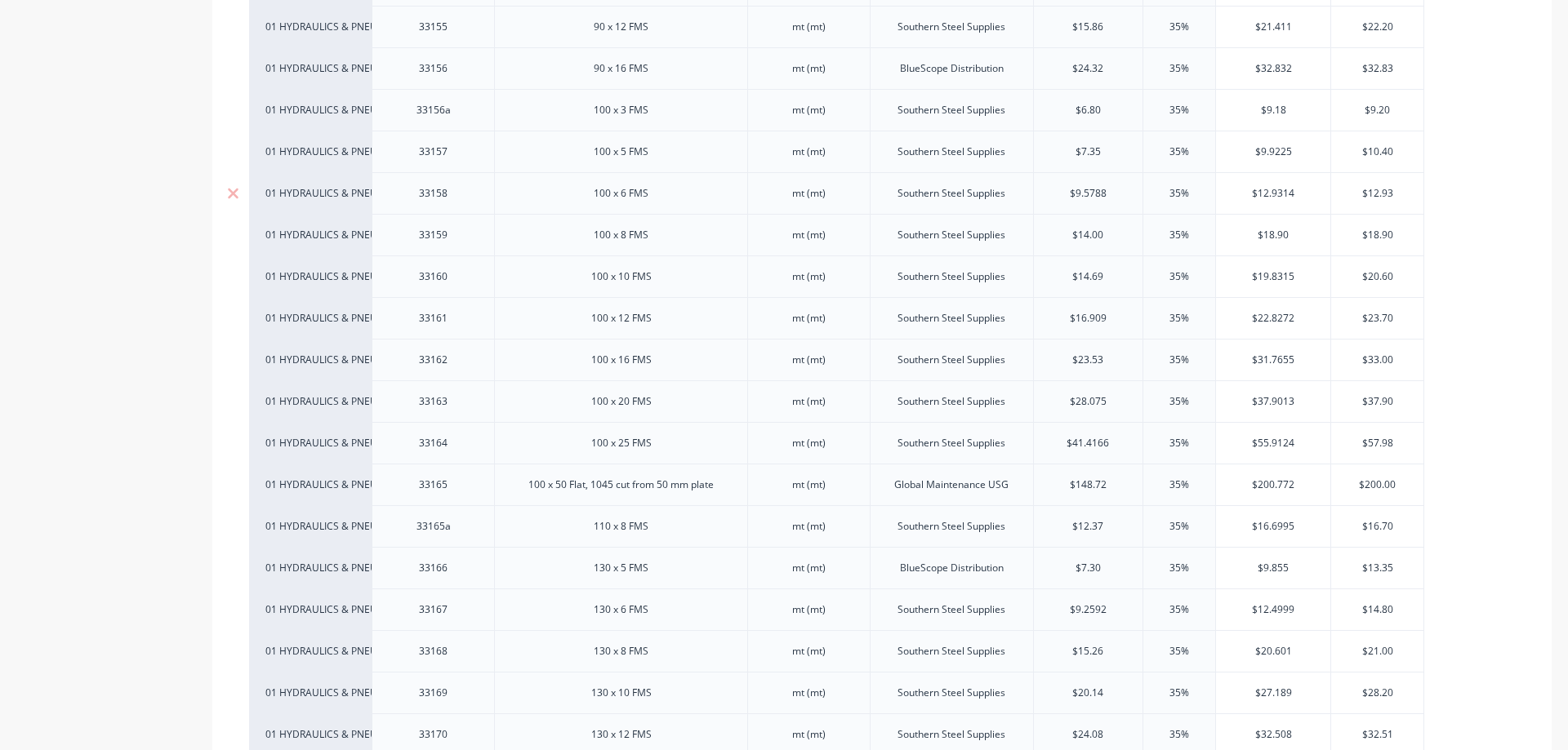
click at [683, 202] on div "100 x 6 FMS" at bounding box center [621, 193] width 253 height 41
click at [452, 189] on div "33158" at bounding box center [433, 194] width 81 height 22
click at [574, 214] on div "100 x 8 FMS" at bounding box center [621, 234] width 253 height 41
click at [991, 193] on div "Southern Steel Supplies" at bounding box center [951, 194] width 134 height 22
type textarea "x"
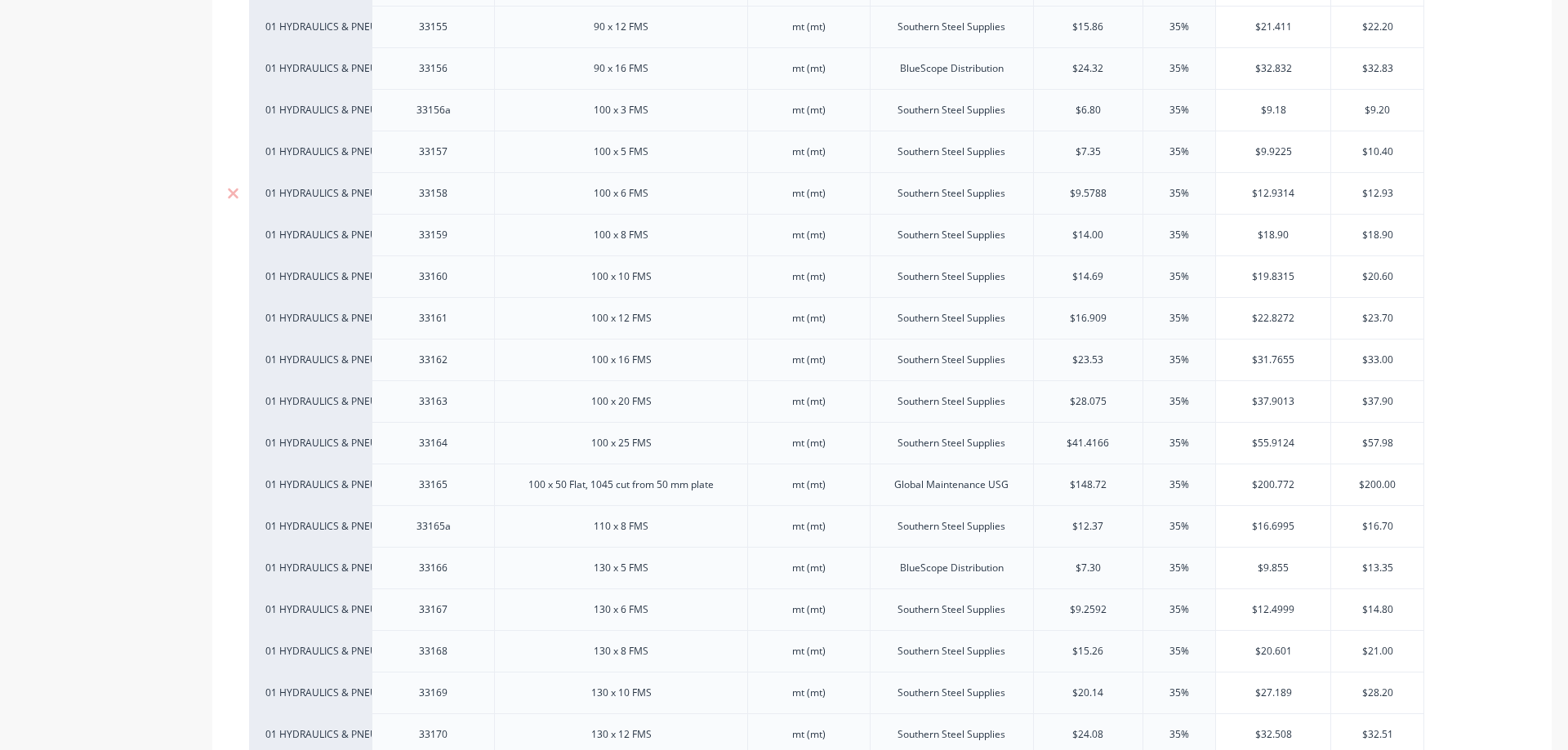
type input "$12.93"
click at [1358, 186] on input "$12.93" at bounding box center [1377, 193] width 92 height 15
click at [322, 187] on div "01 HYDRAULICS & PNEUMATICS" at bounding box center [311, 193] width 90 height 15
click at [445, 187] on div "33158" at bounding box center [433, 194] width 81 height 22
click at [476, 188] on div "33158" at bounding box center [432, 193] width 123 height 41
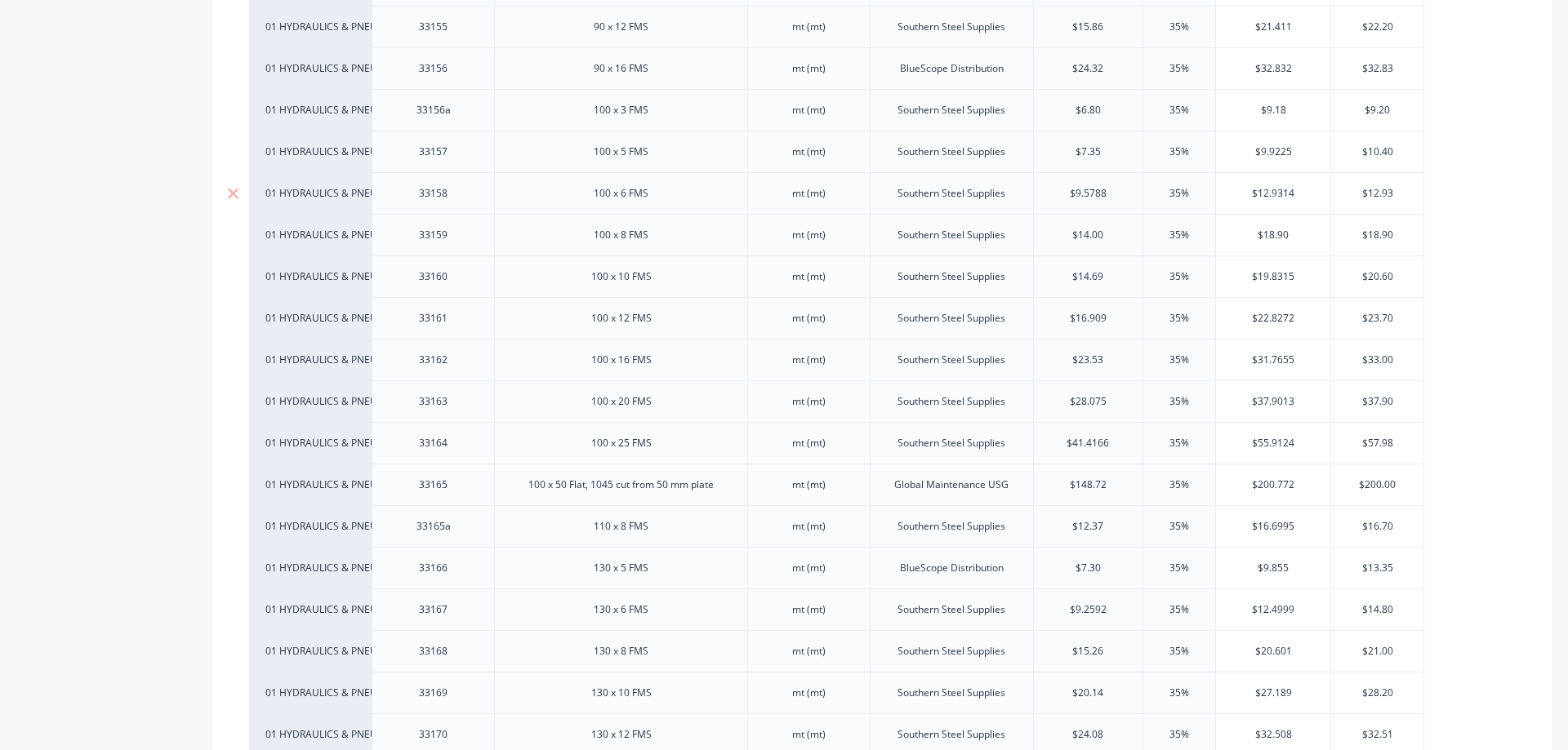
click at [582, 194] on div "100 x 6 FMS" at bounding box center [621, 194] width 81 height 22
drag, startPoint x: 582, startPoint y: 194, endPoint x: 769, endPoint y: 188, distance: 187.1
click at [586, 194] on div "100 x 6 FMS" at bounding box center [621, 194] width 81 height 22
click at [784, 190] on div "mt (mt)" at bounding box center [809, 194] width 81 height 22
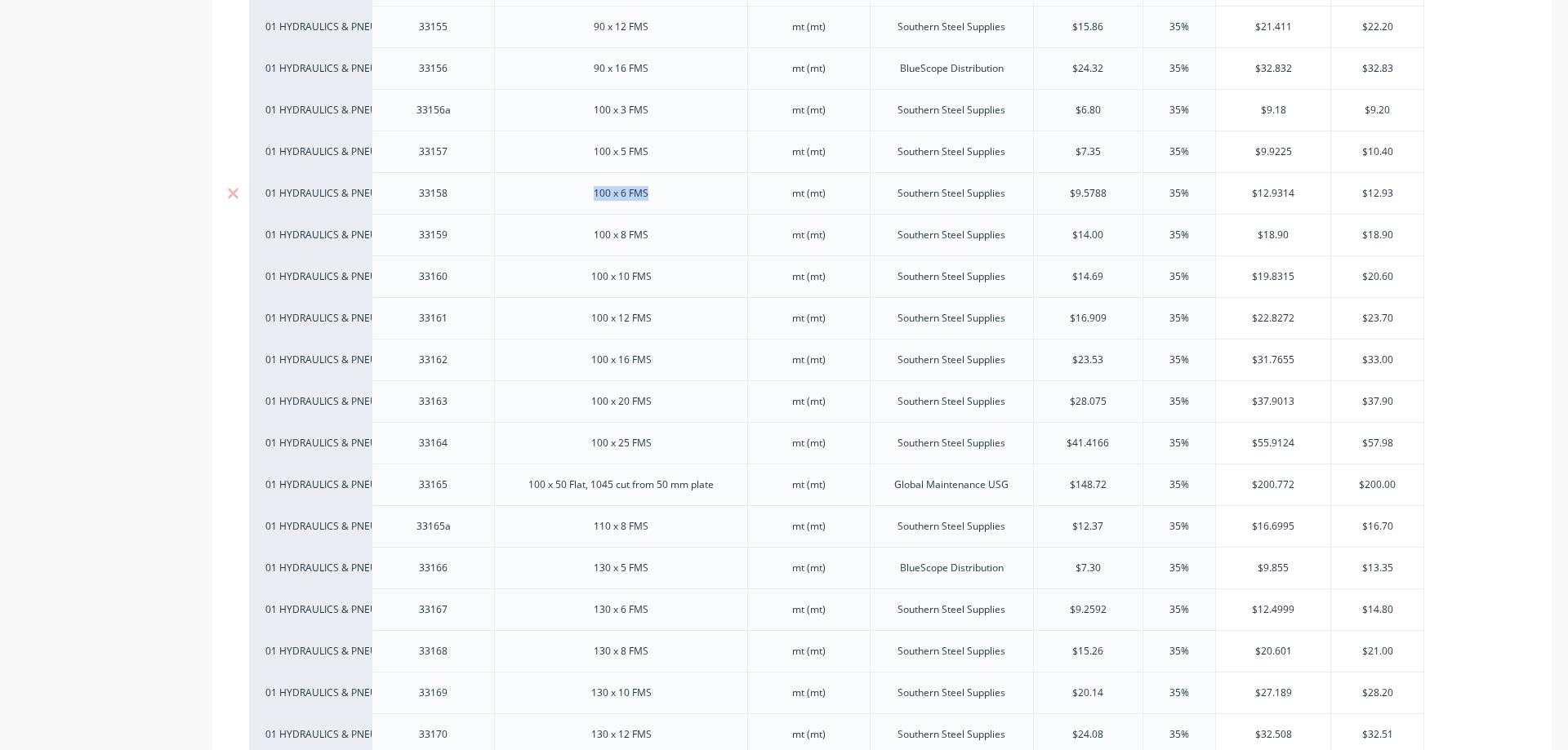
click at [907, 198] on div "Southern Steel Supplies" at bounding box center [951, 193] width 164 height 41
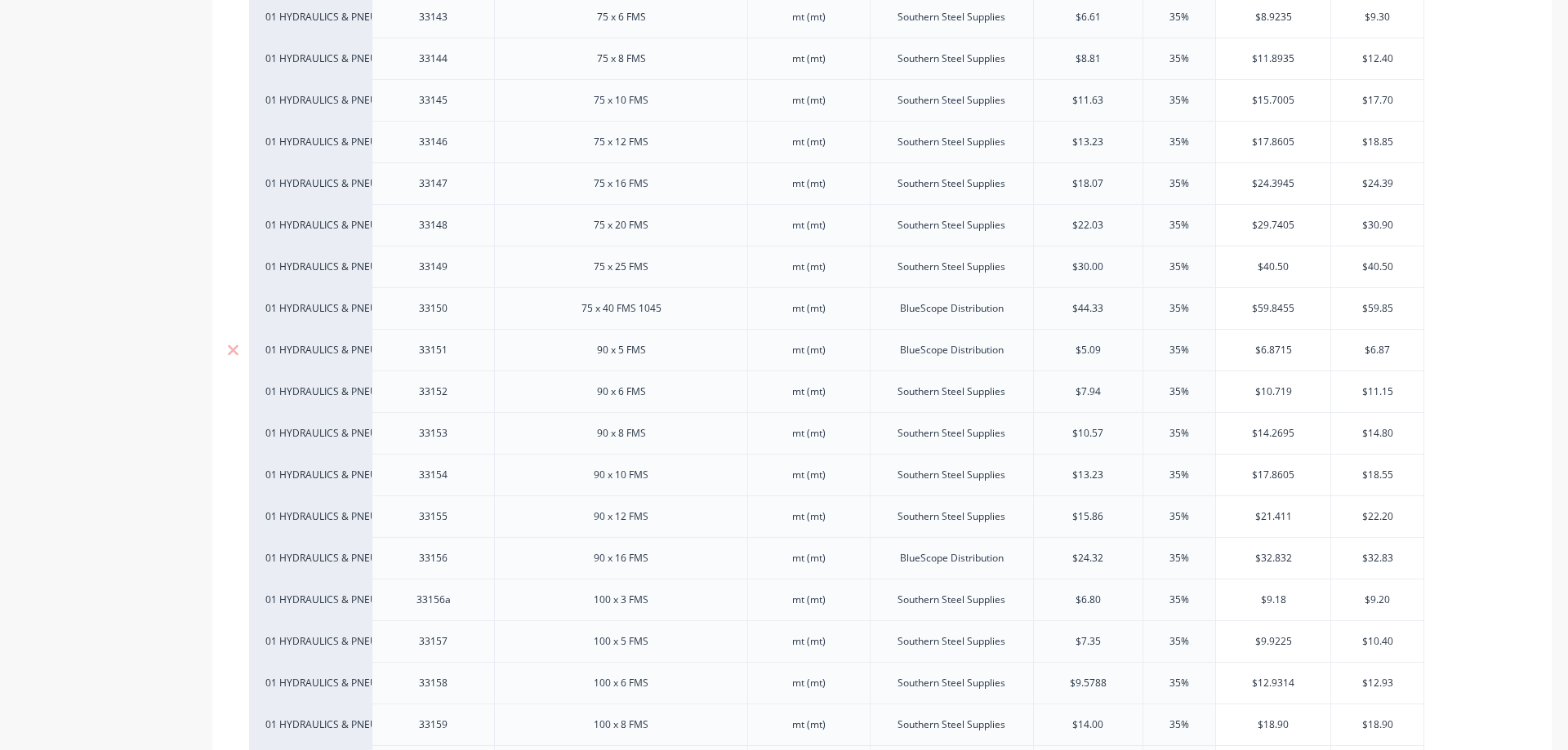
scroll to position [2775, 0]
click at [1381, 431] on input "$12.93" at bounding box center [1377, 438] width 92 height 15
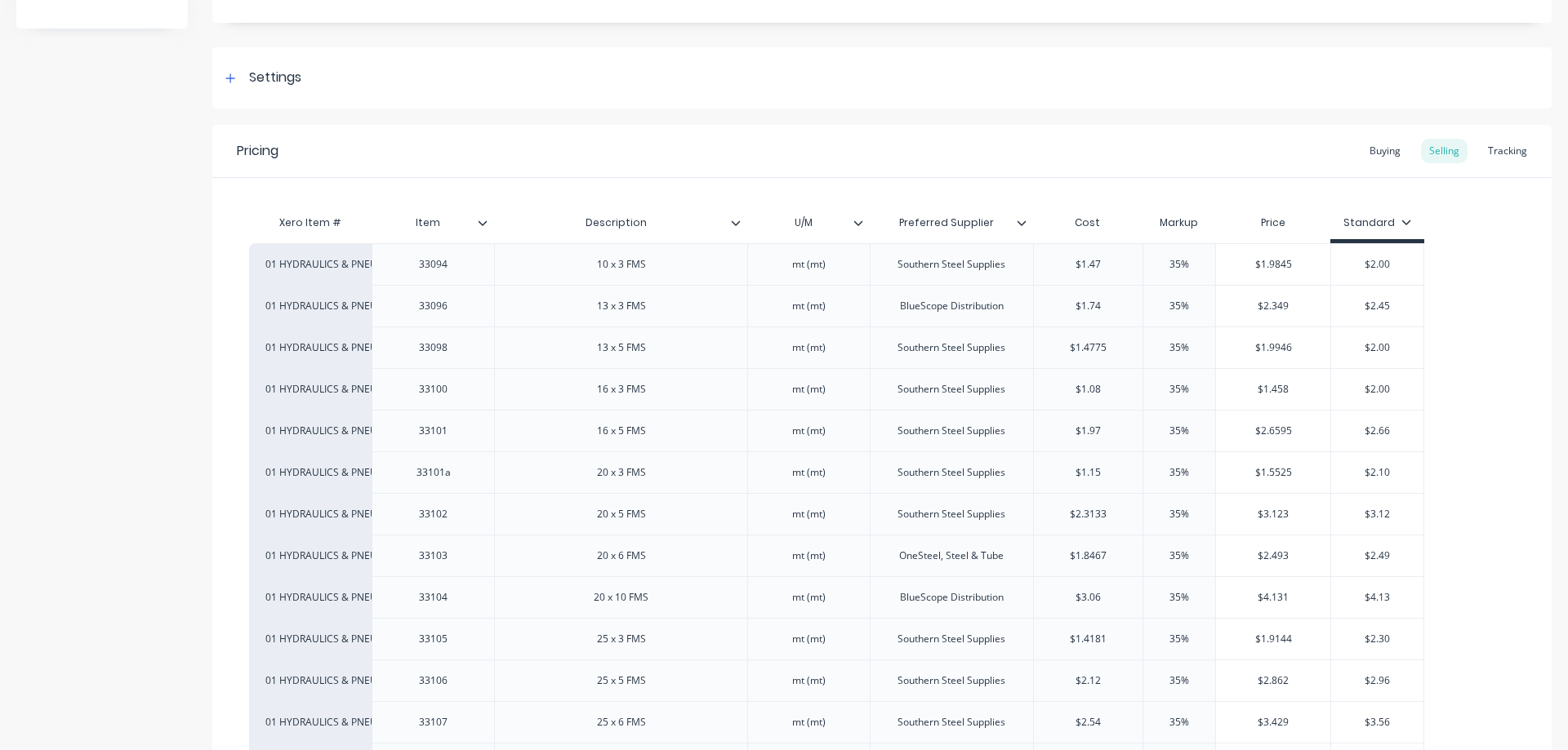
scroll to position [0, 0]
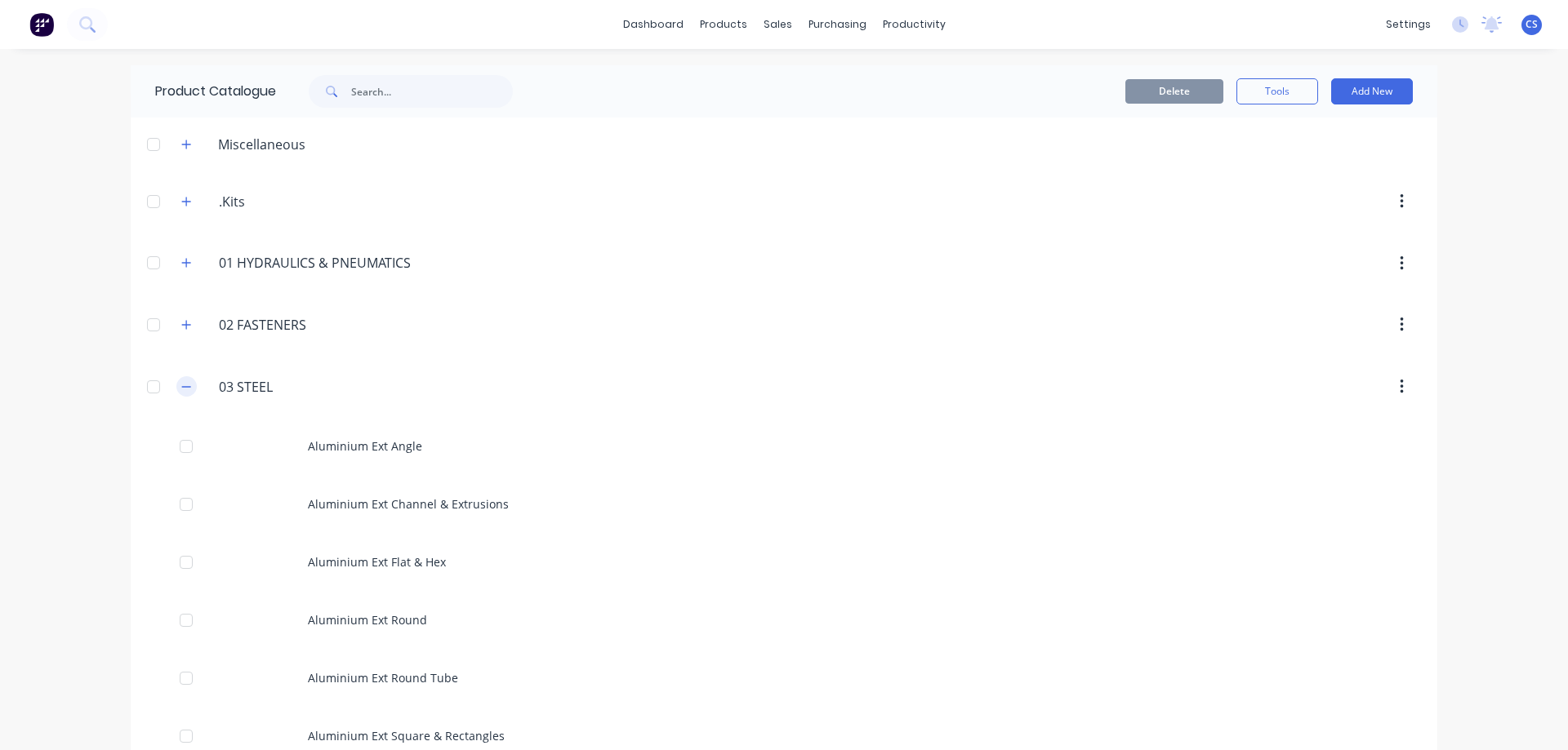
click at [184, 386] on icon "button" at bounding box center [186, 386] width 9 height 1
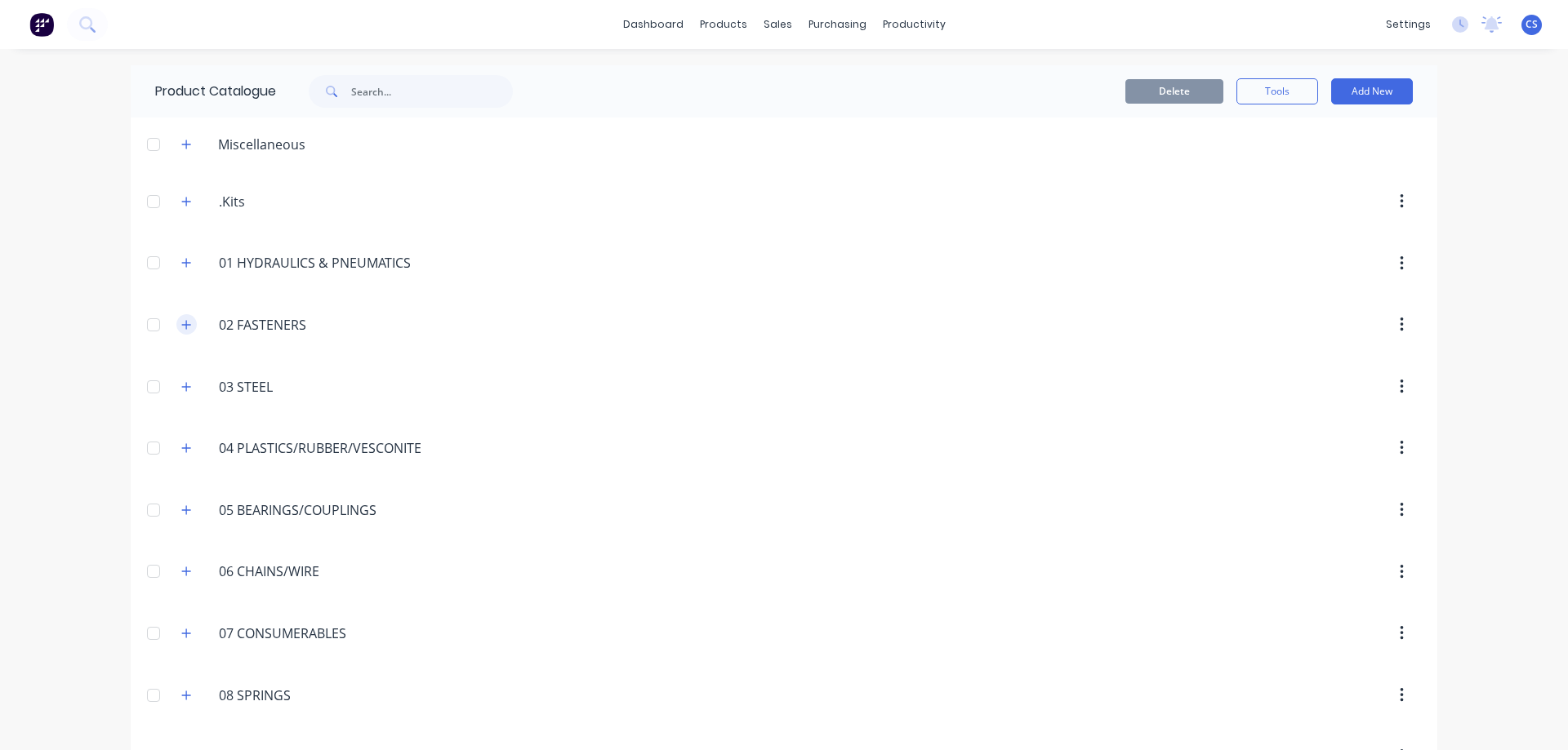
click at [183, 322] on icon "button" at bounding box center [186, 325] width 10 height 12
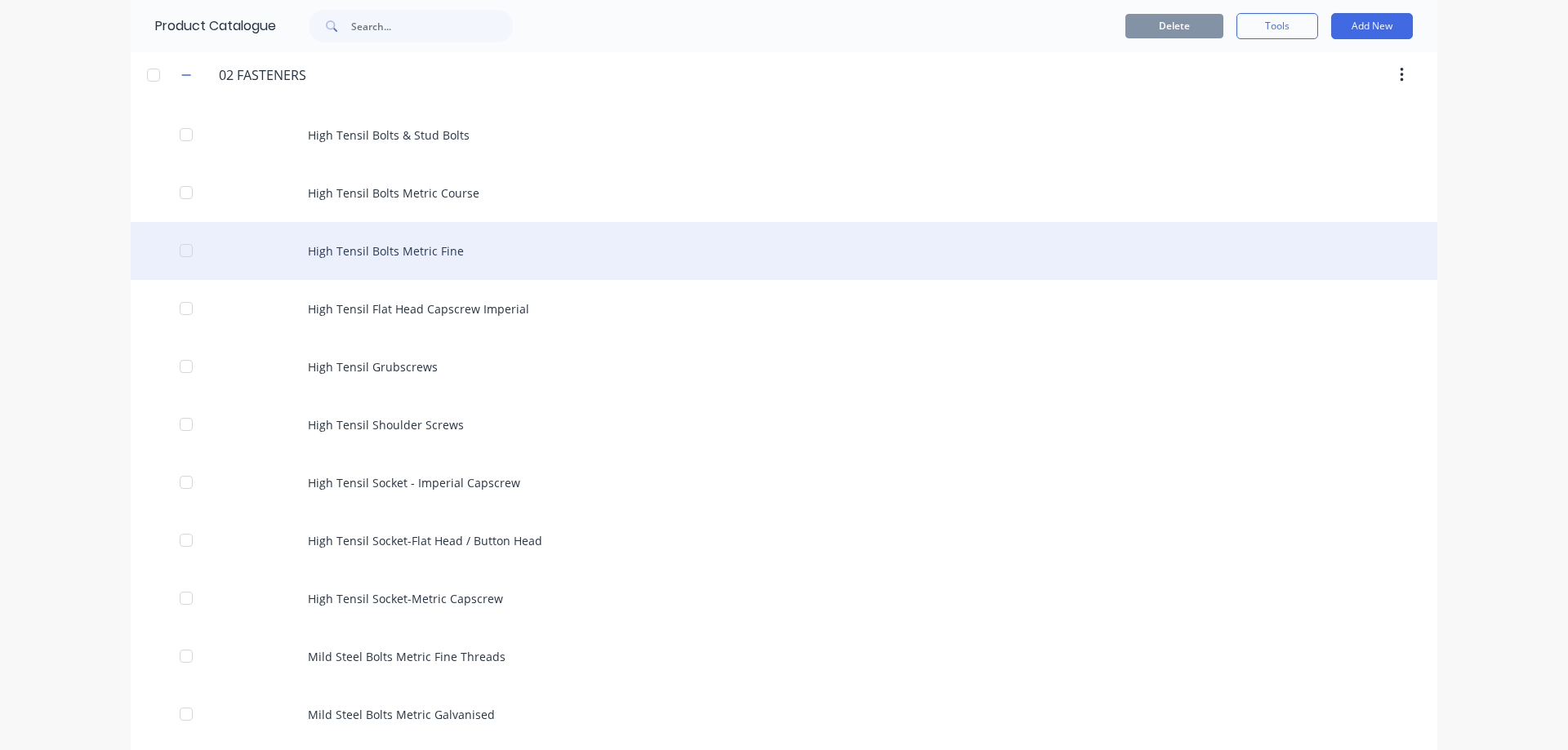
scroll to position [326, 0]
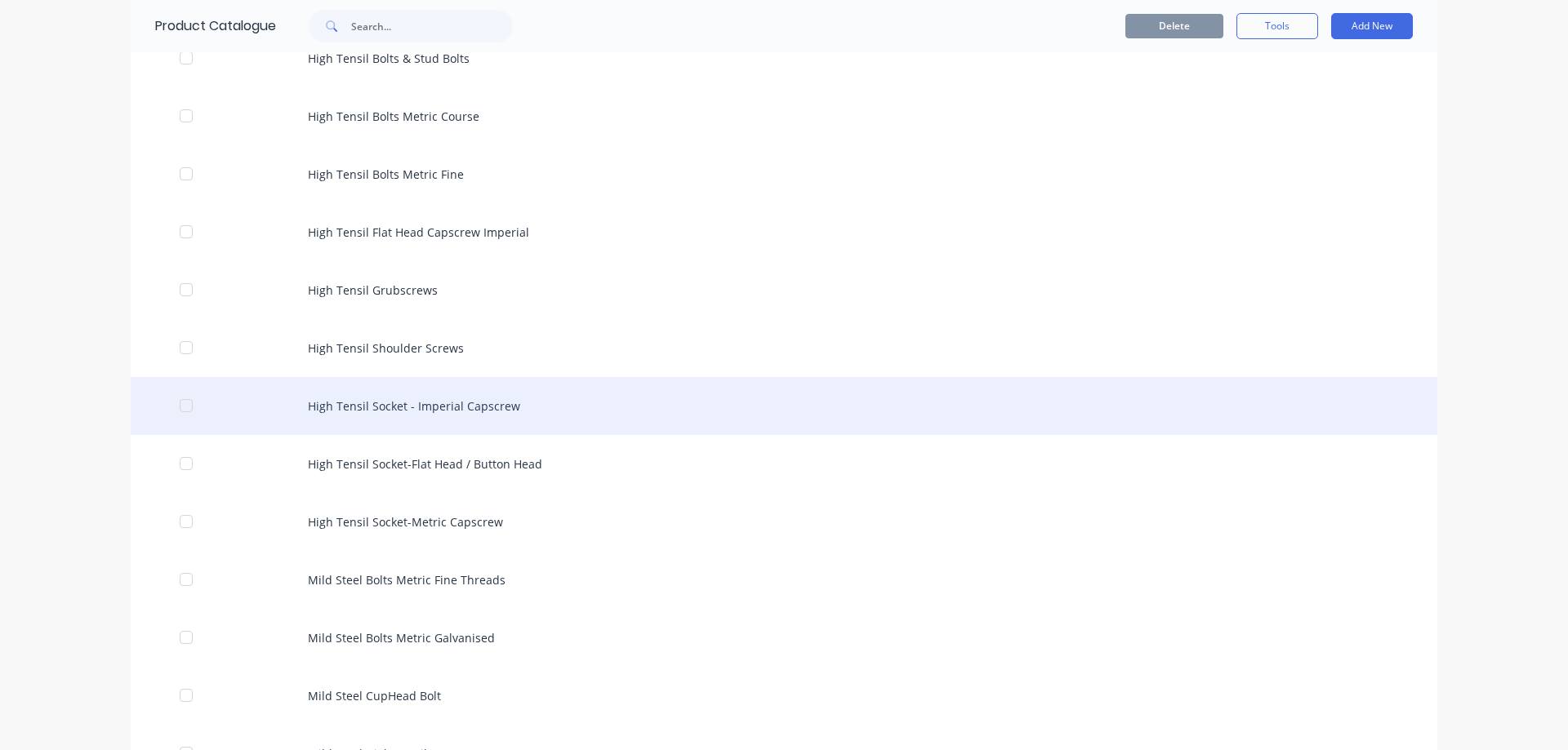
click at [609, 395] on div "High Tensil Socket - Imperial Capscrew" at bounding box center [784, 406] width 1306 height 58
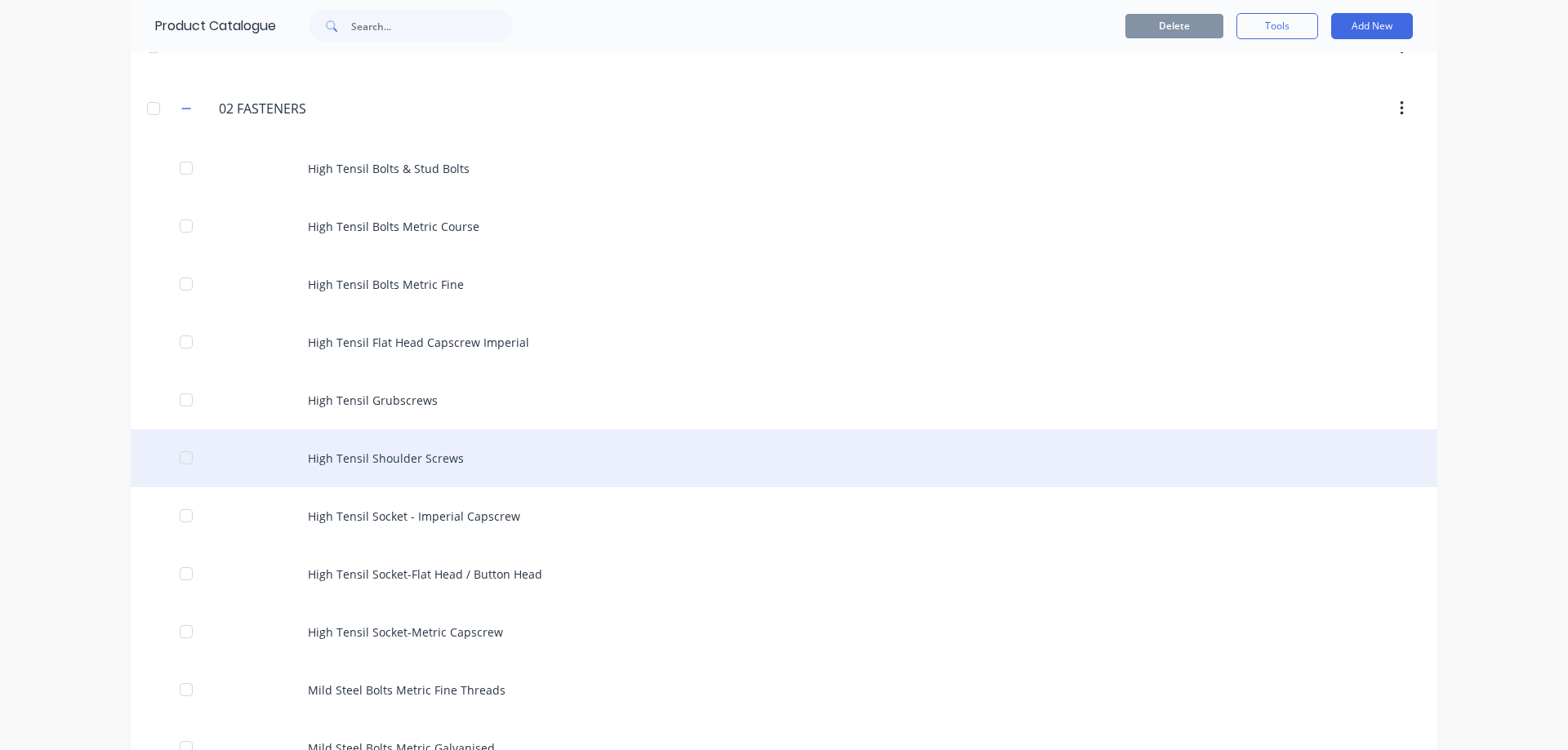
scroll to position [245, 0]
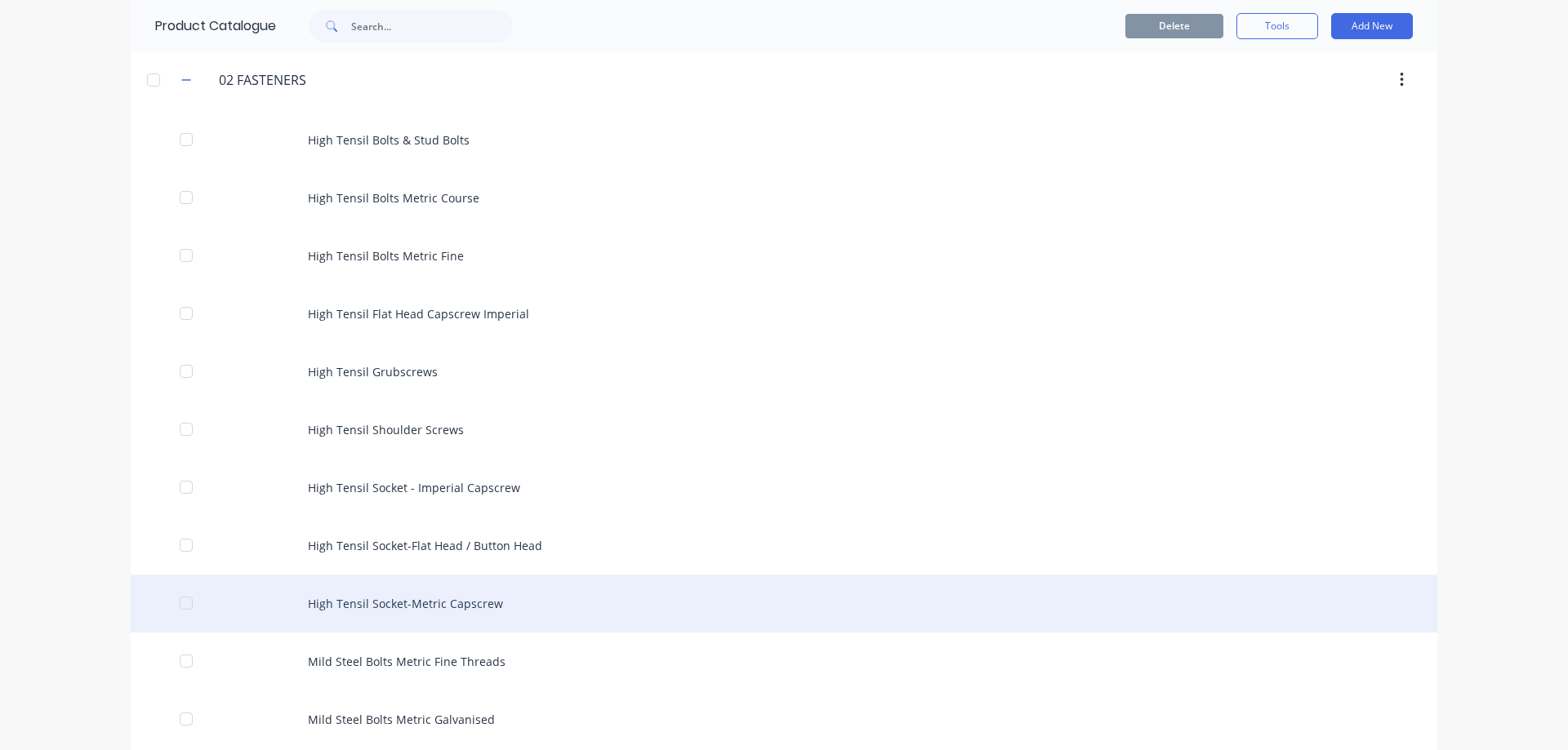
click at [539, 601] on div "High Tensil Socket-Metric Capscrew" at bounding box center [784, 603] width 1306 height 58
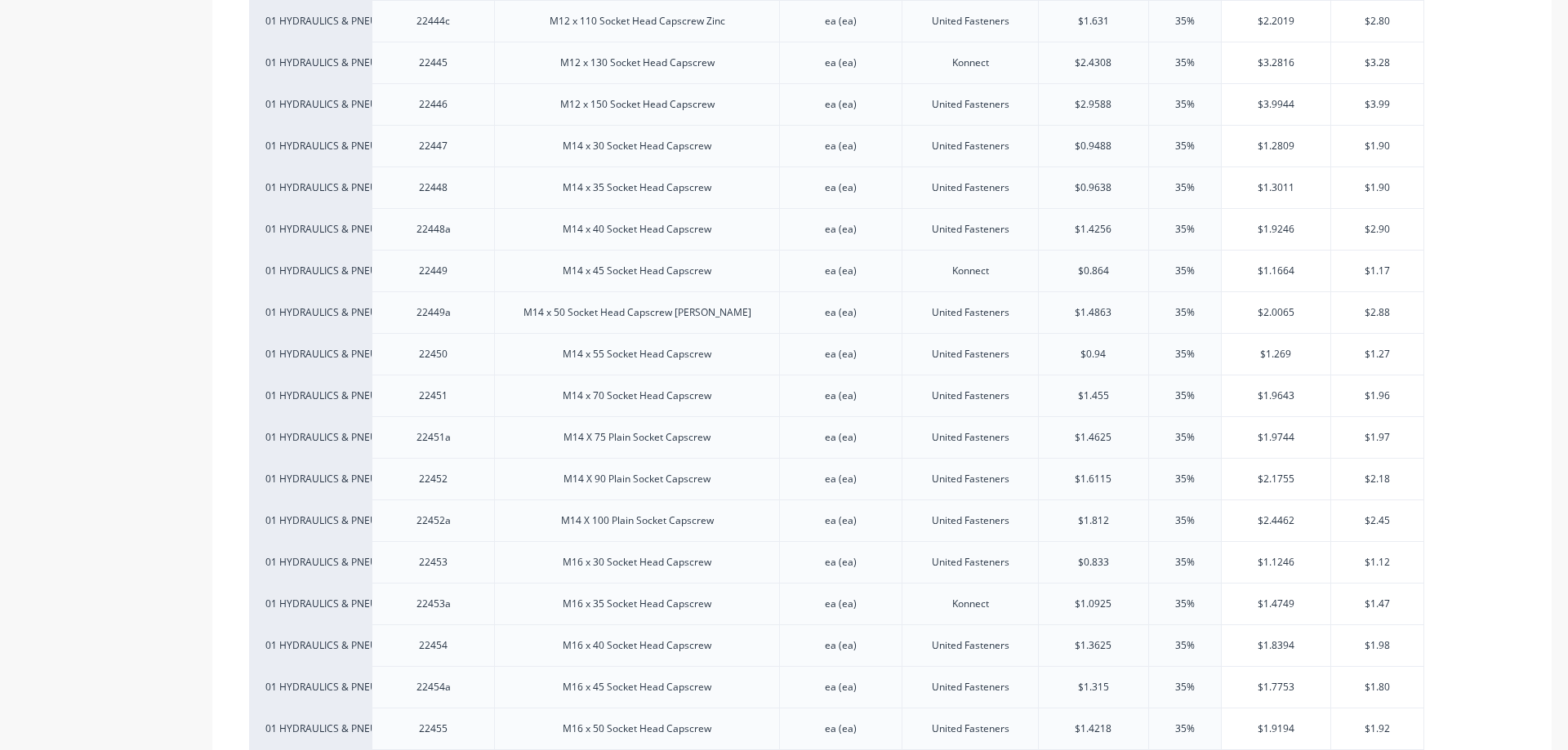
scroll to position [4245, 0]
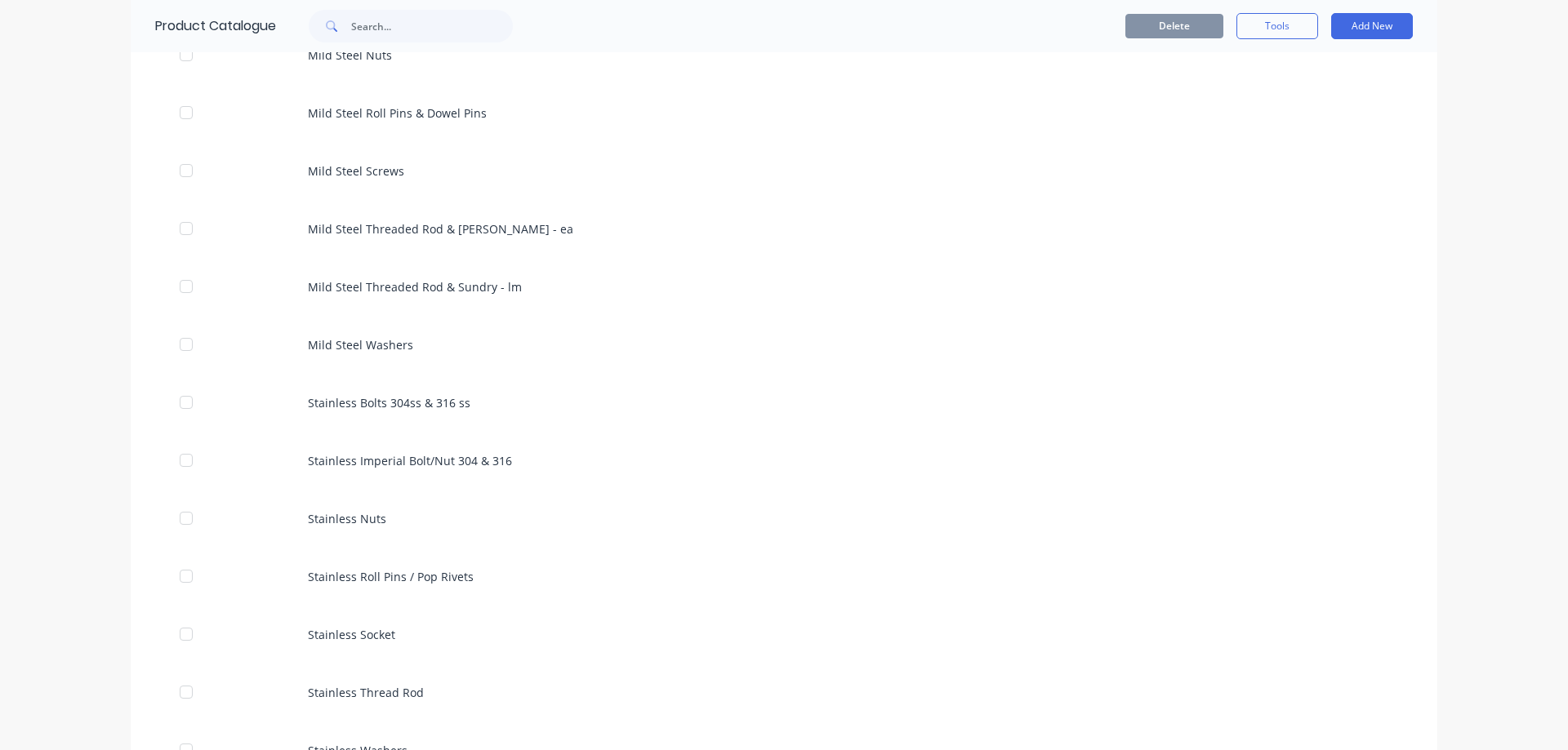
scroll to position [1143, 0]
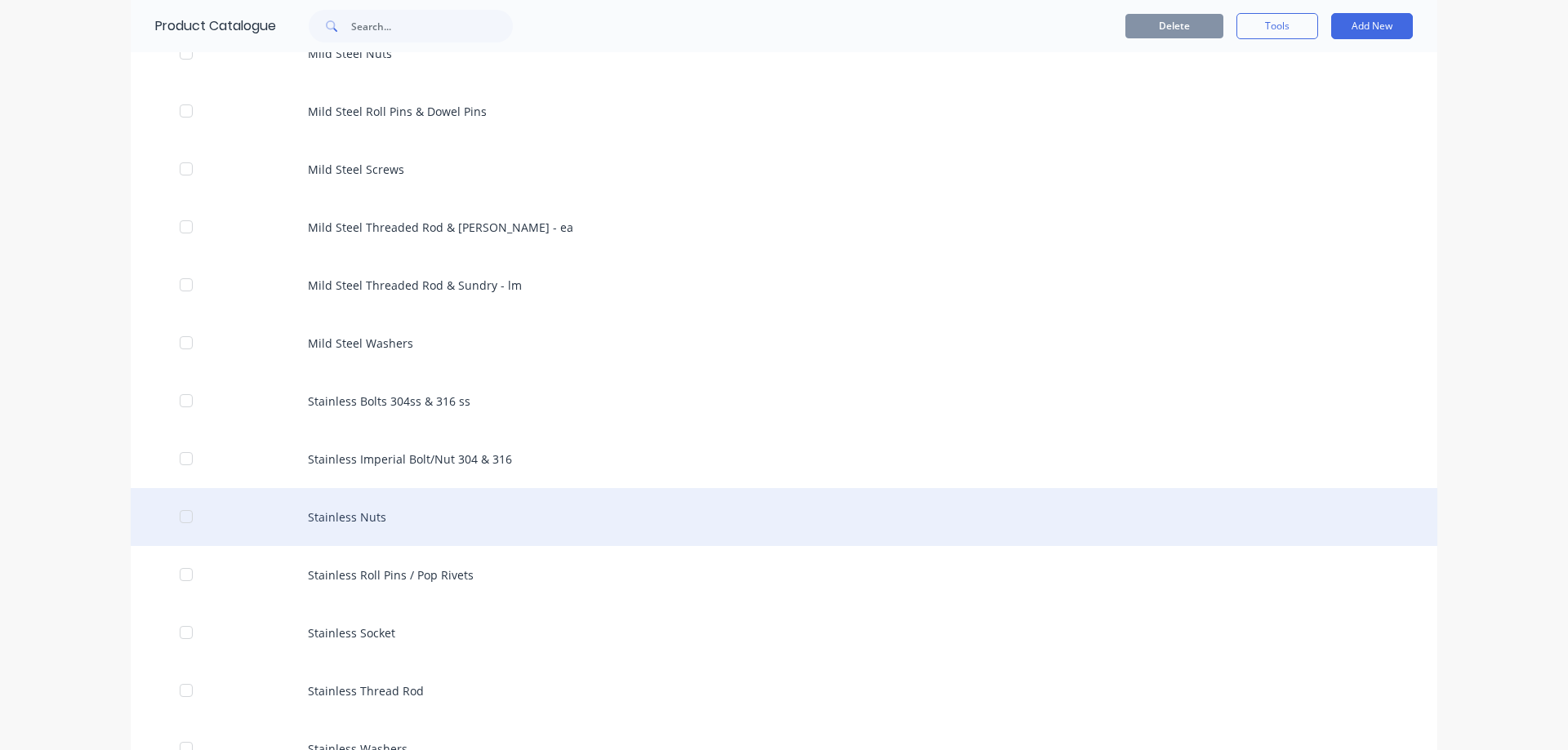
click at [439, 520] on div "Stainless Nuts" at bounding box center [784, 517] width 1306 height 58
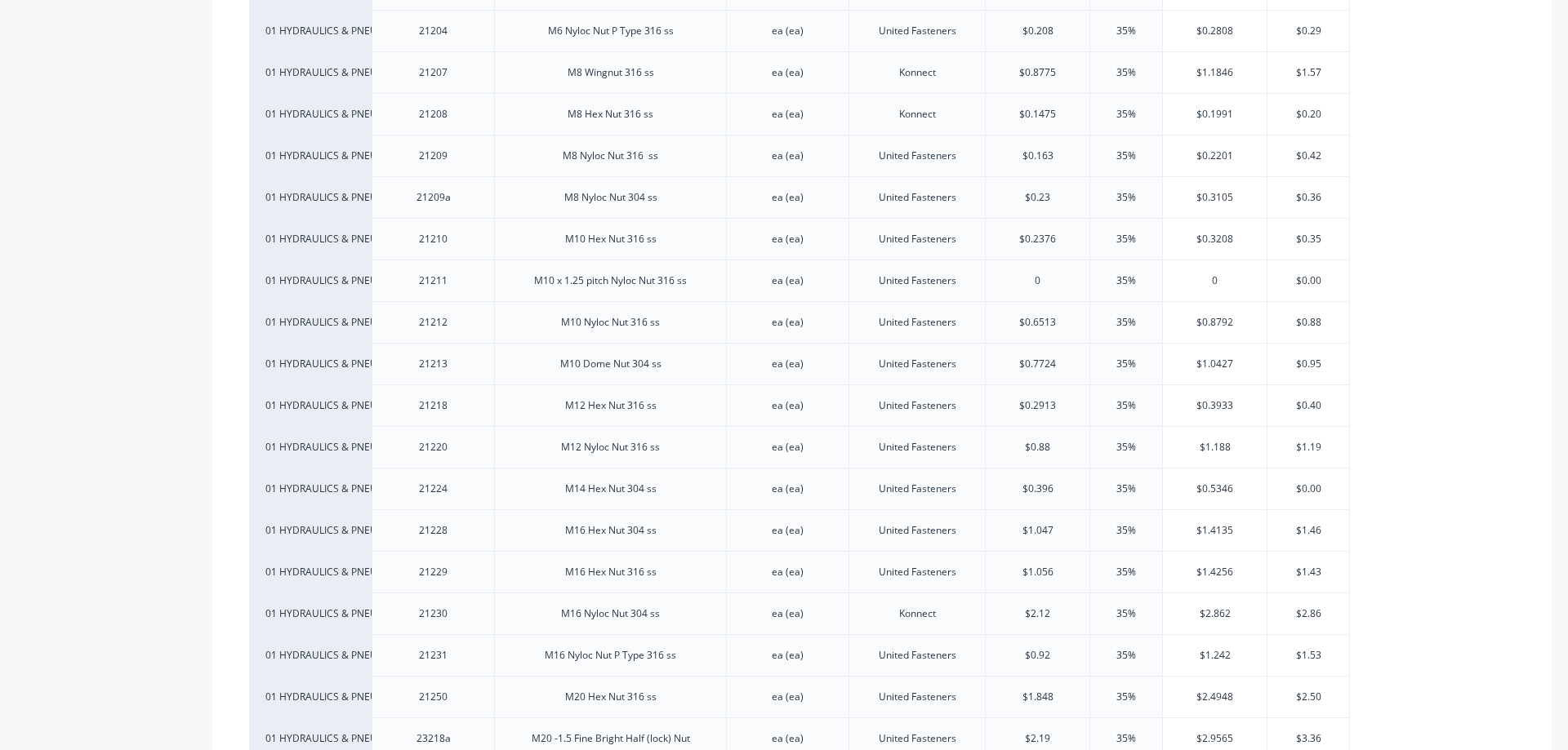
scroll to position [653, 0]
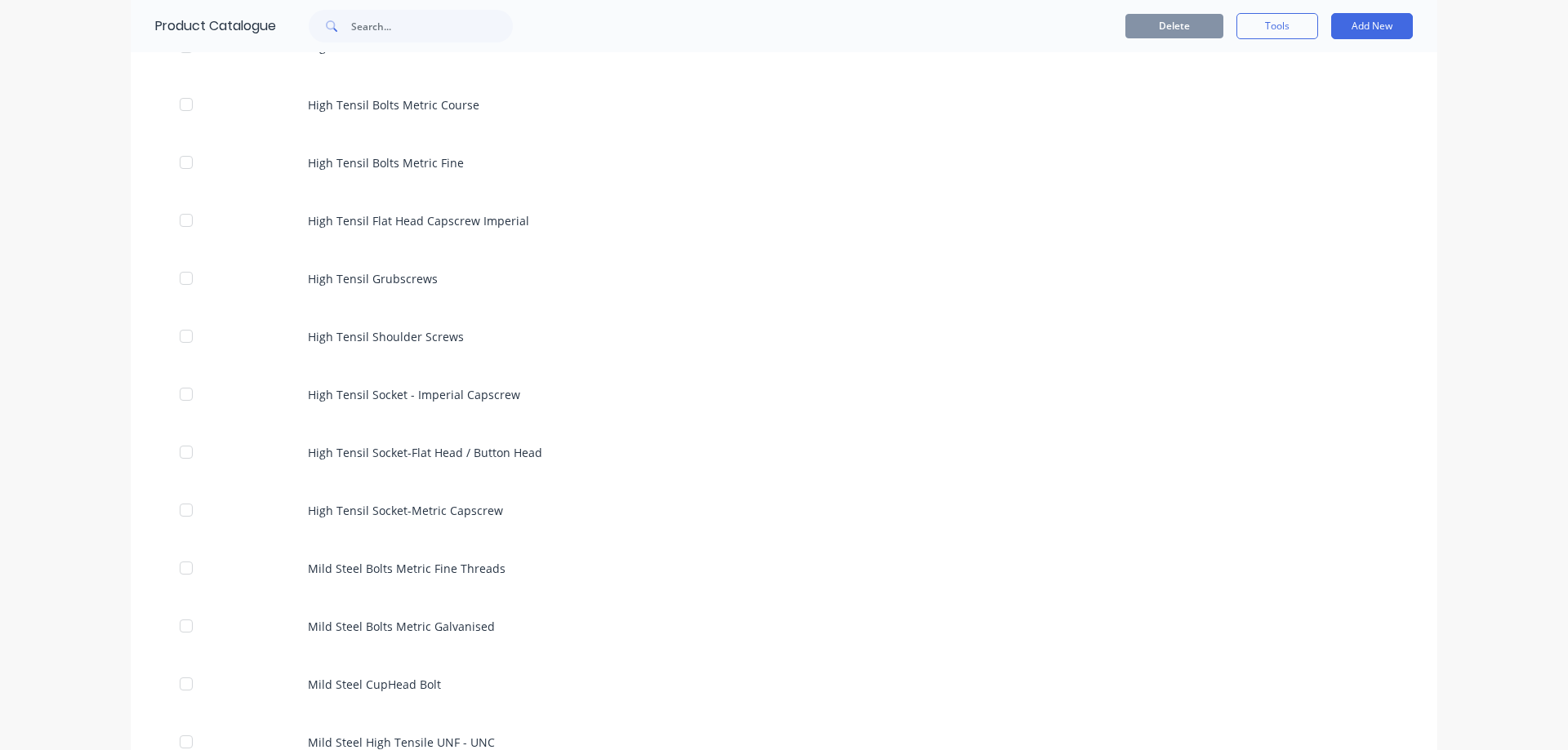
scroll to position [164, 0]
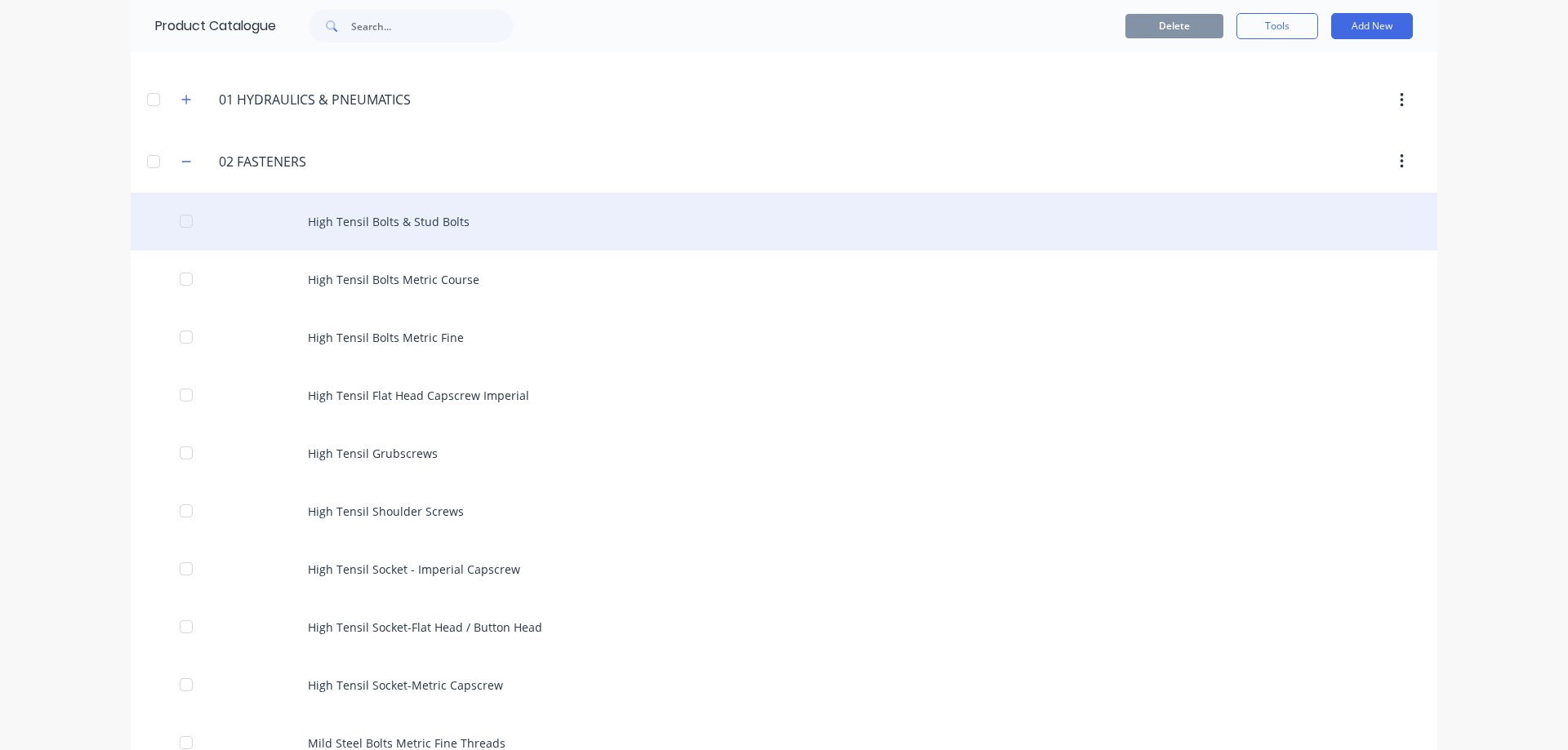
click at [415, 232] on div "High Tensil Bolts & Stud Bolts" at bounding box center [784, 222] width 1306 height 58
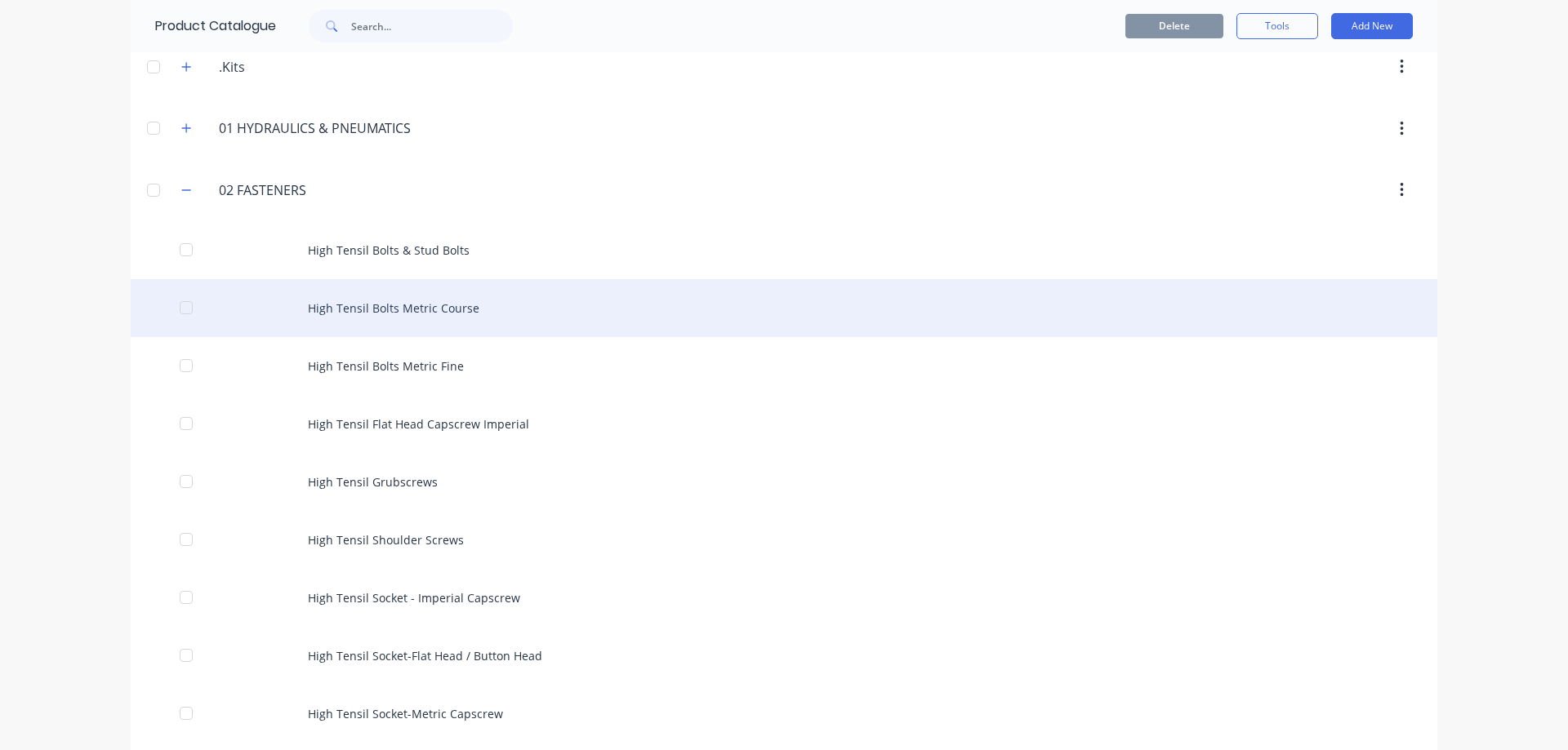
scroll to position [164, 0]
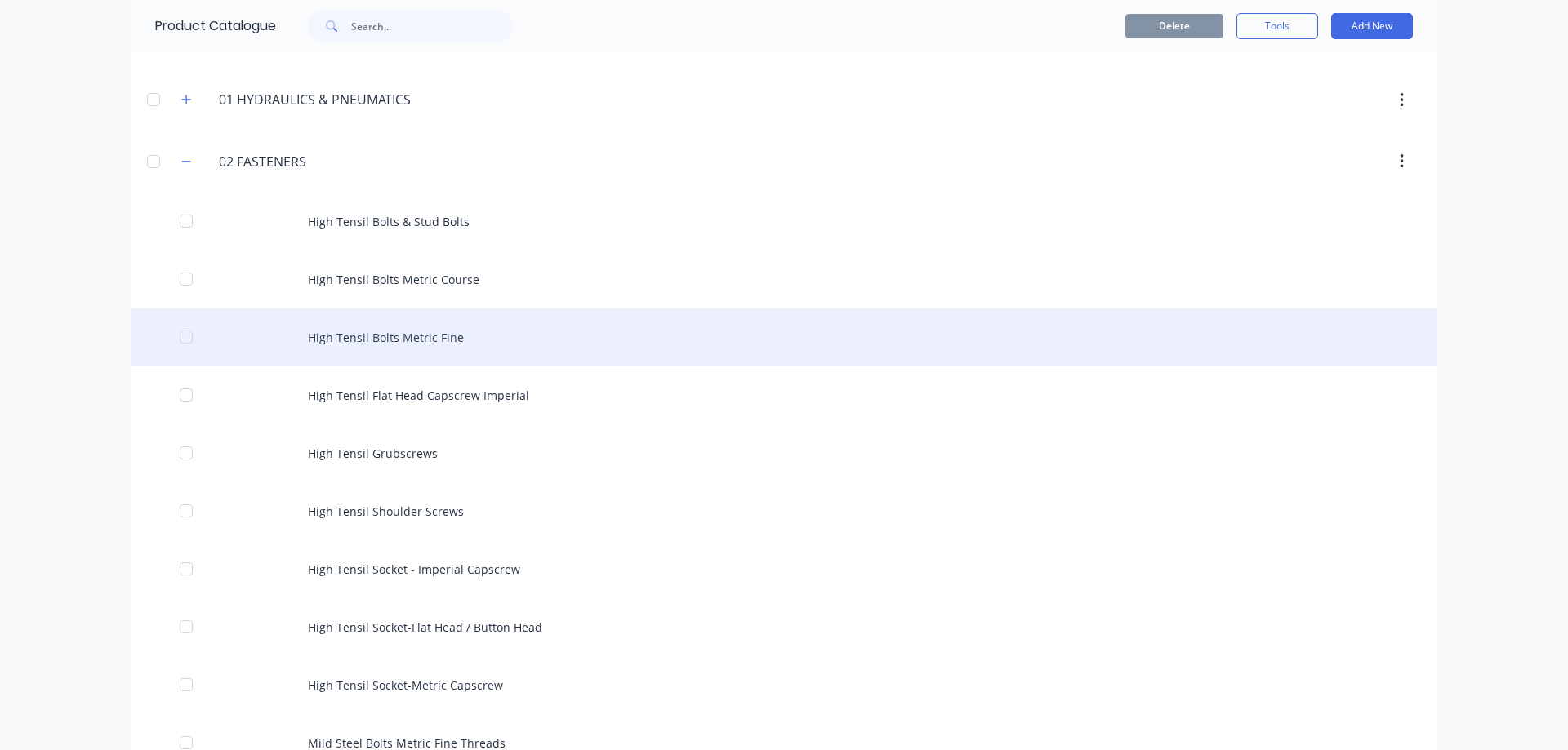
click at [571, 338] on div "High Tensil Bolts Metric Fine" at bounding box center [784, 337] width 1306 height 58
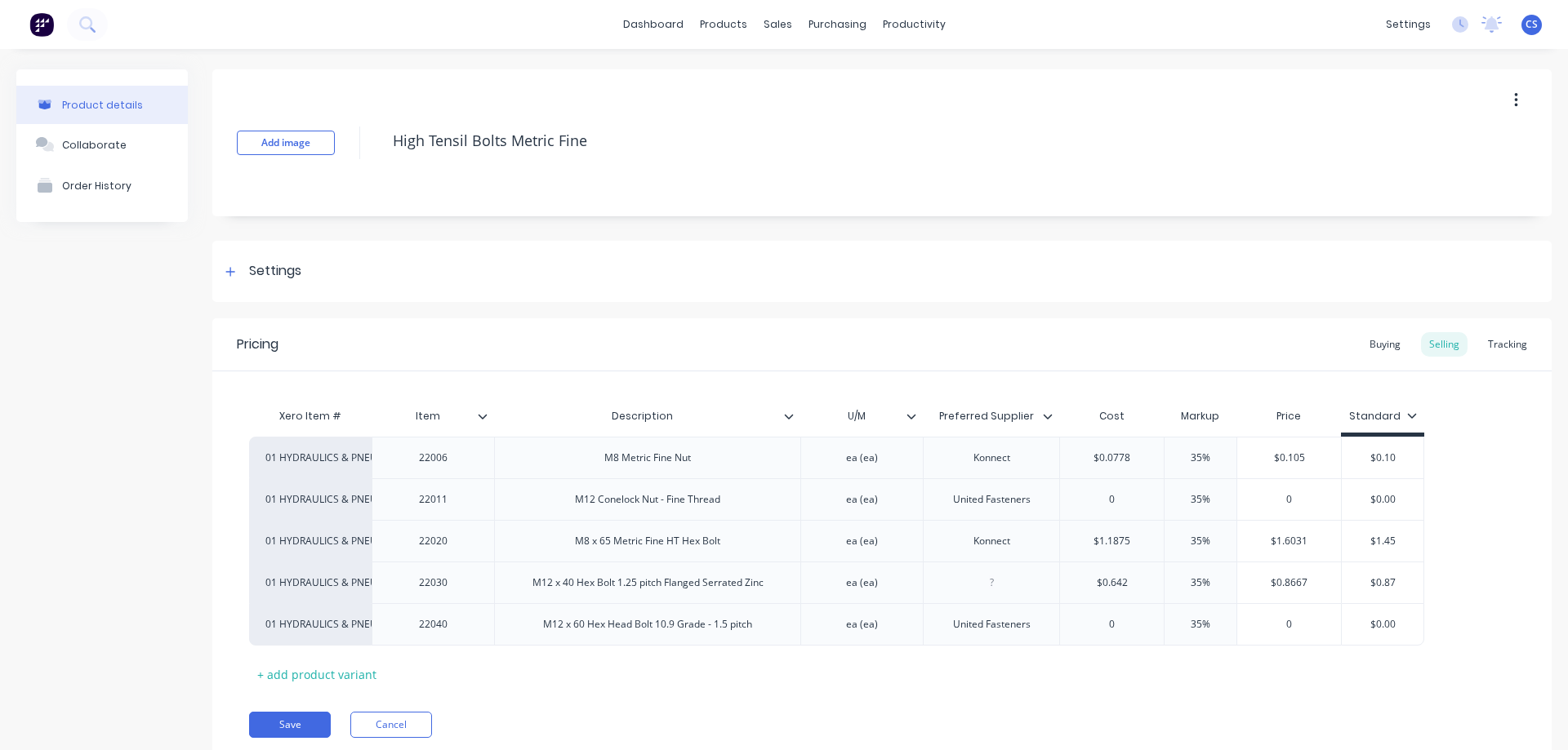
type textarea "x"
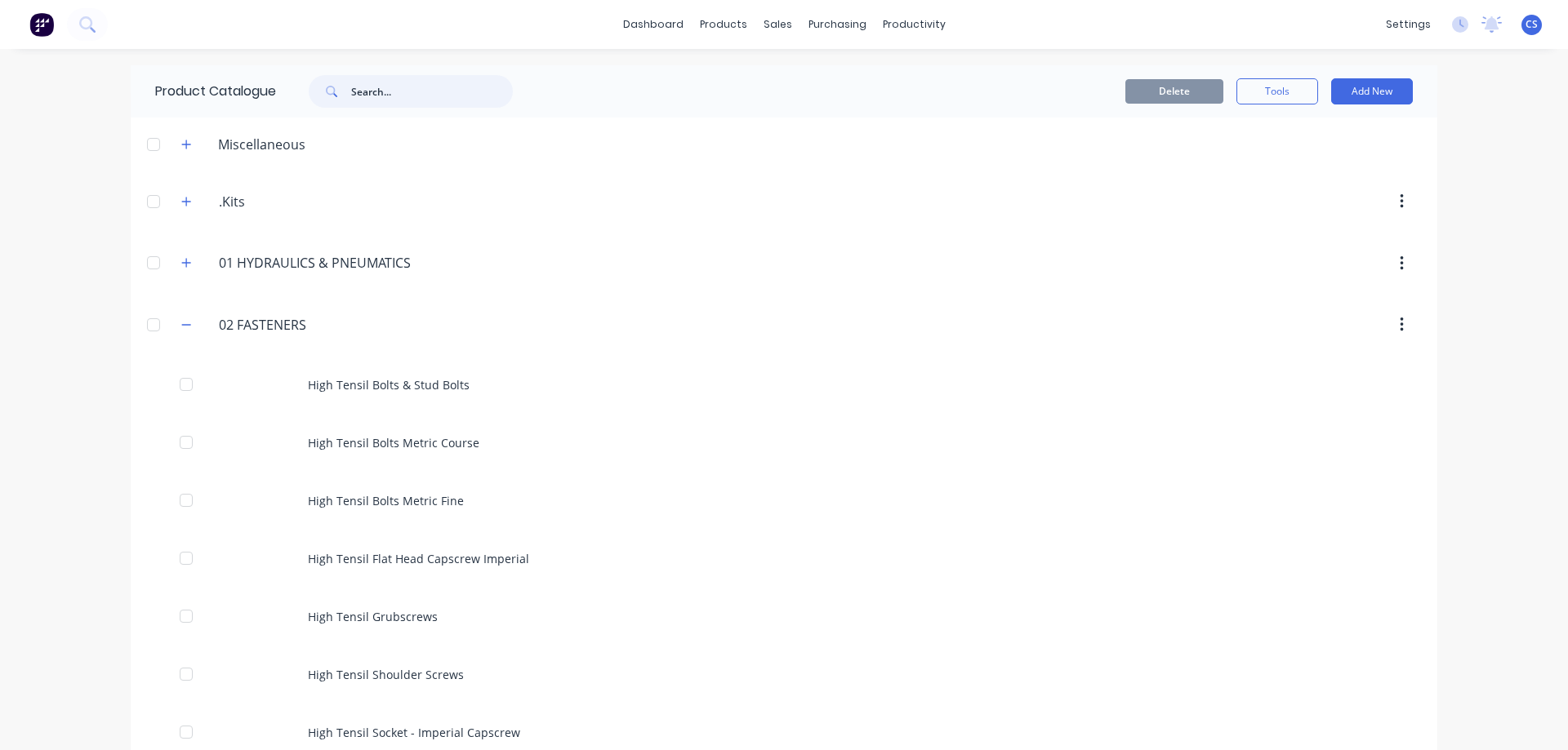
click at [358, 86] on input "text" at bounding box center [431, 91] width 162 height 32
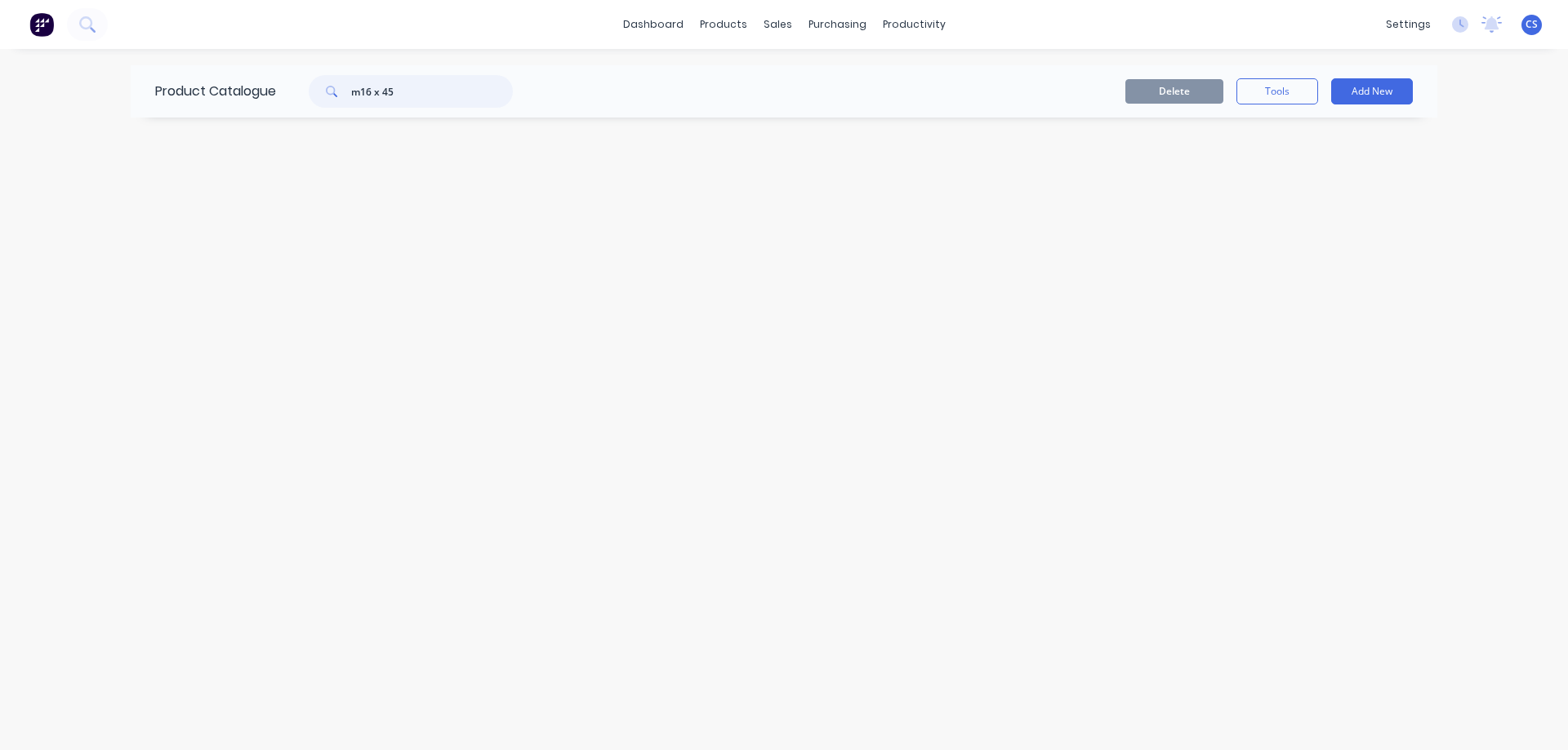
type input "m16 x 45"
drag, startPoint x: 410, startPoint y: 88, endPoint x: 329, endPoint y: 80, distance: 81.4
click at [329, 80] on div "m16 x 45" at bounding box center [411, 91] width 204 height 32
click at [90, 20] on icon at bounding box center [85, 23] width 13 height 13
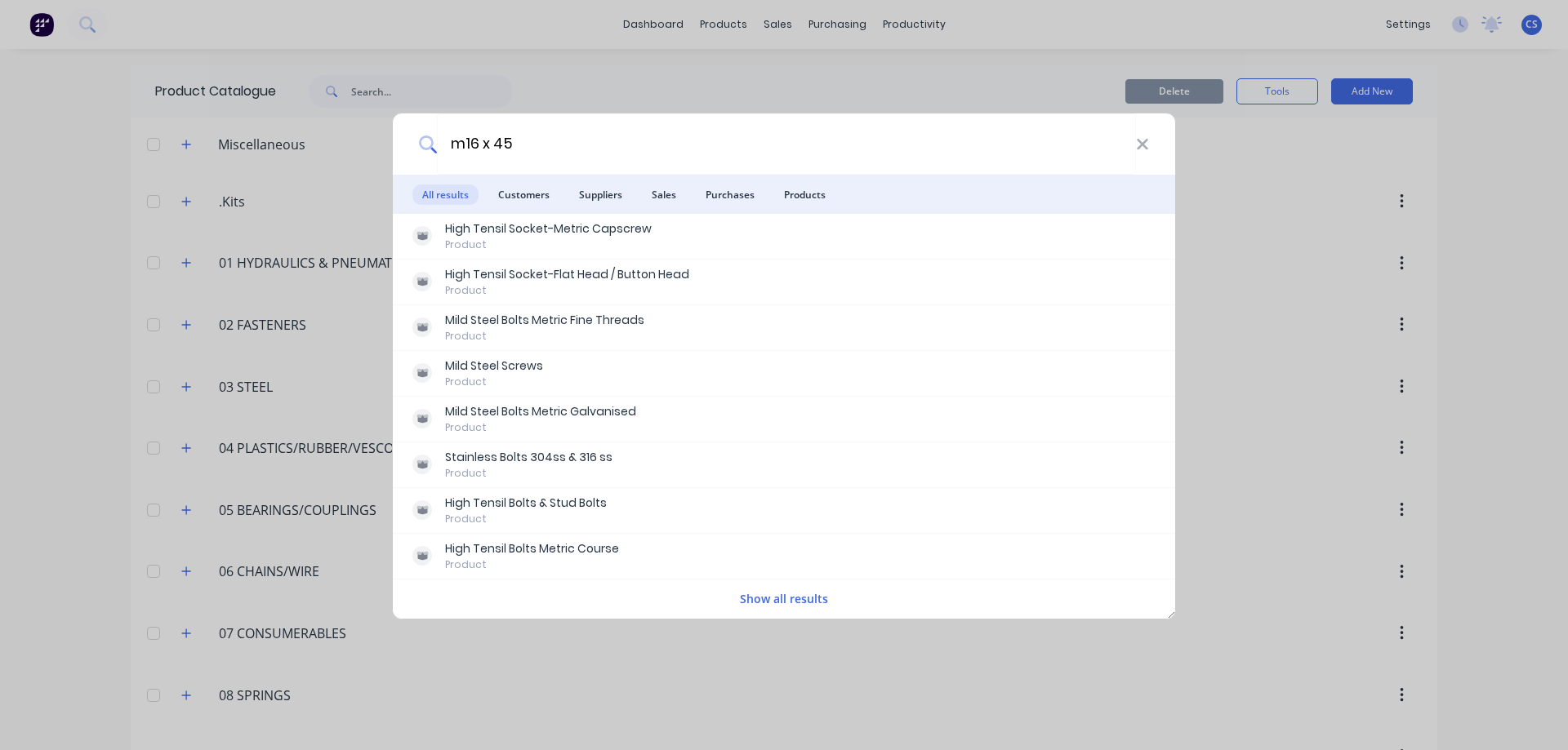
type input "m16 x 45"
click at [762, 594] on button "Show all results" at bounding box center [784, 598] width 98 height 19
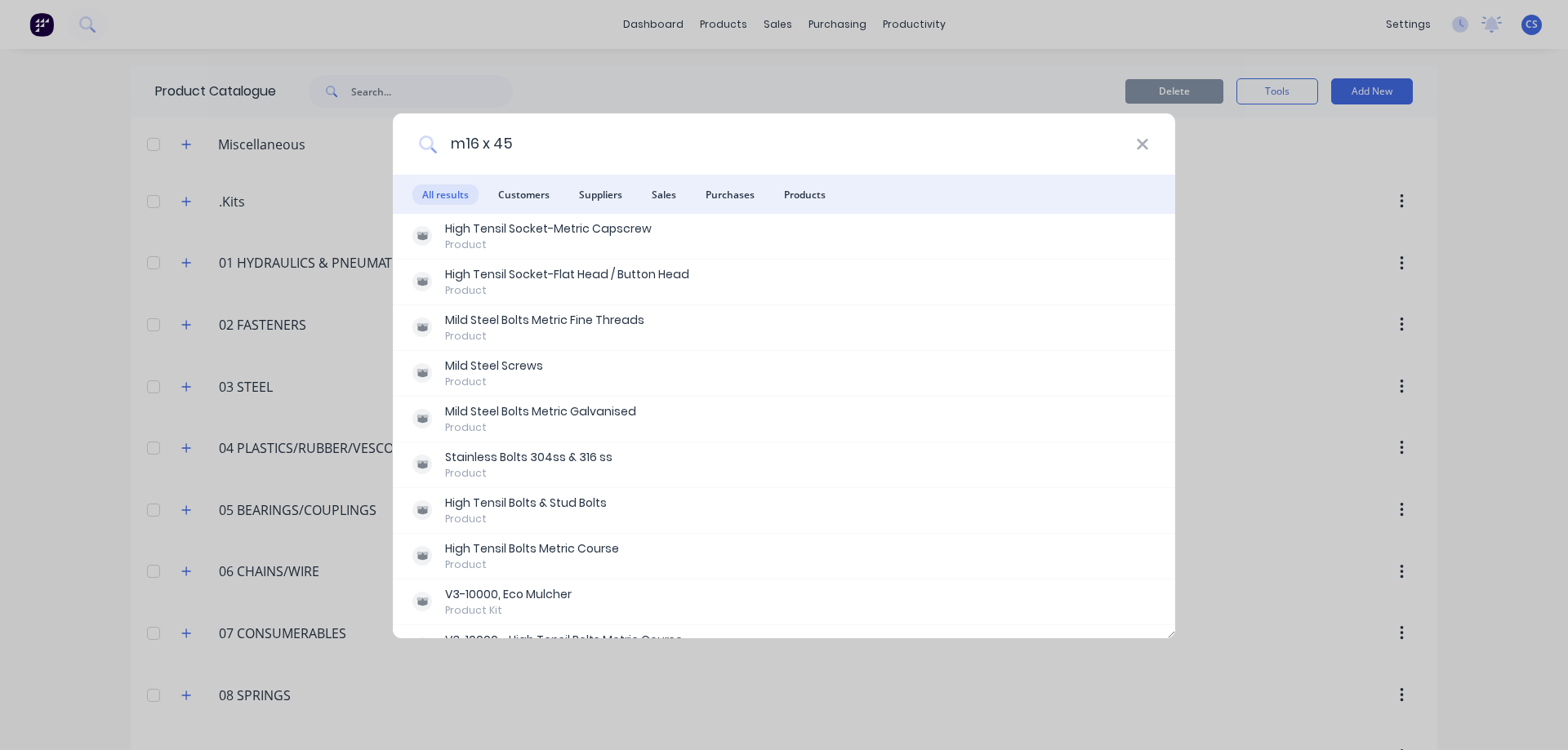
click at [1134, 147] on input "m16 x 45" at bounding box center [786, 144] width 699 height 61
click at [1145, 138] on icon at bounding box center [1141, 144] width 13 height 18
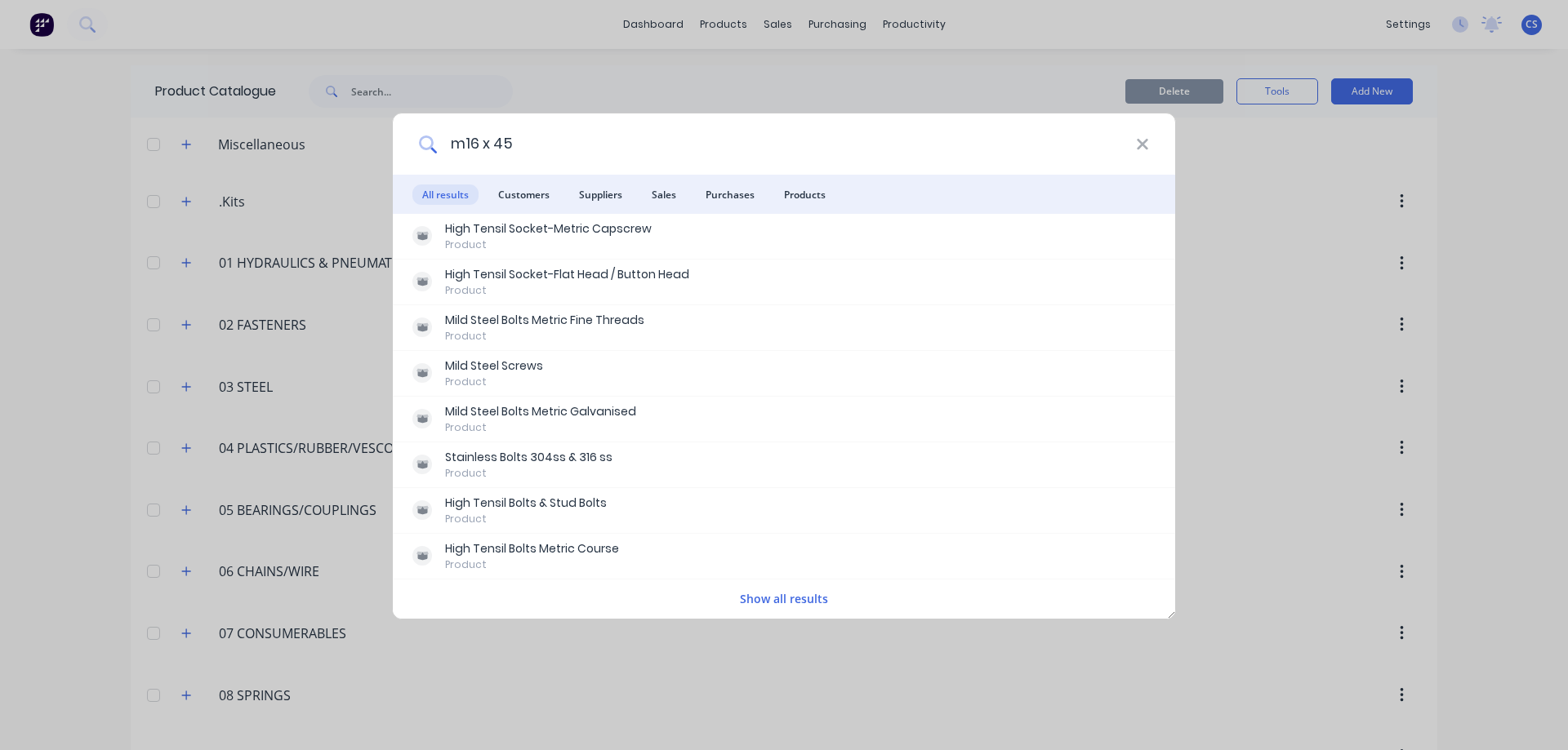
type input "m16 x 45"
click at [785, 604] on button "Show all results" at bounding box center [784, 598] width 98 height 19
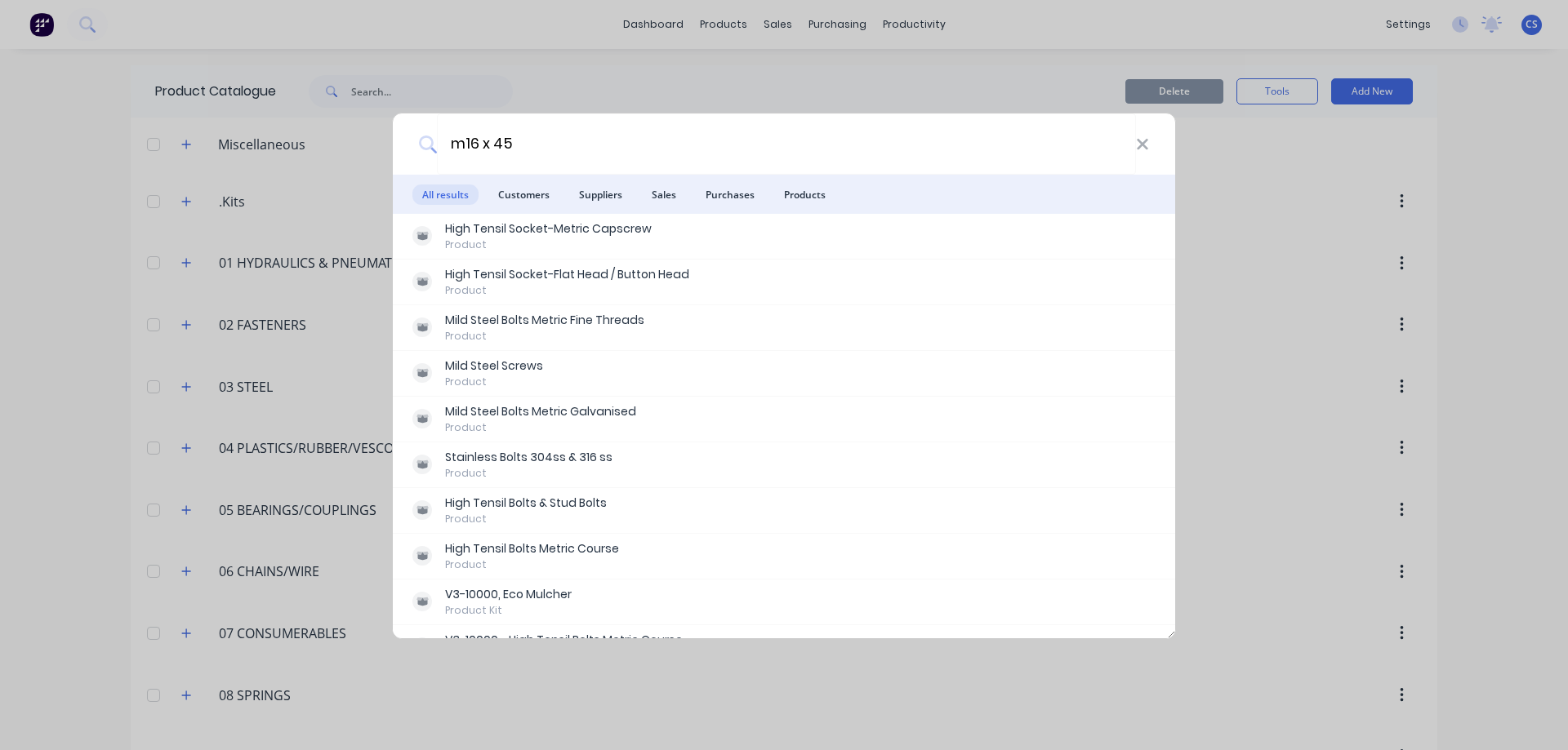
scroll to position [78, 0]
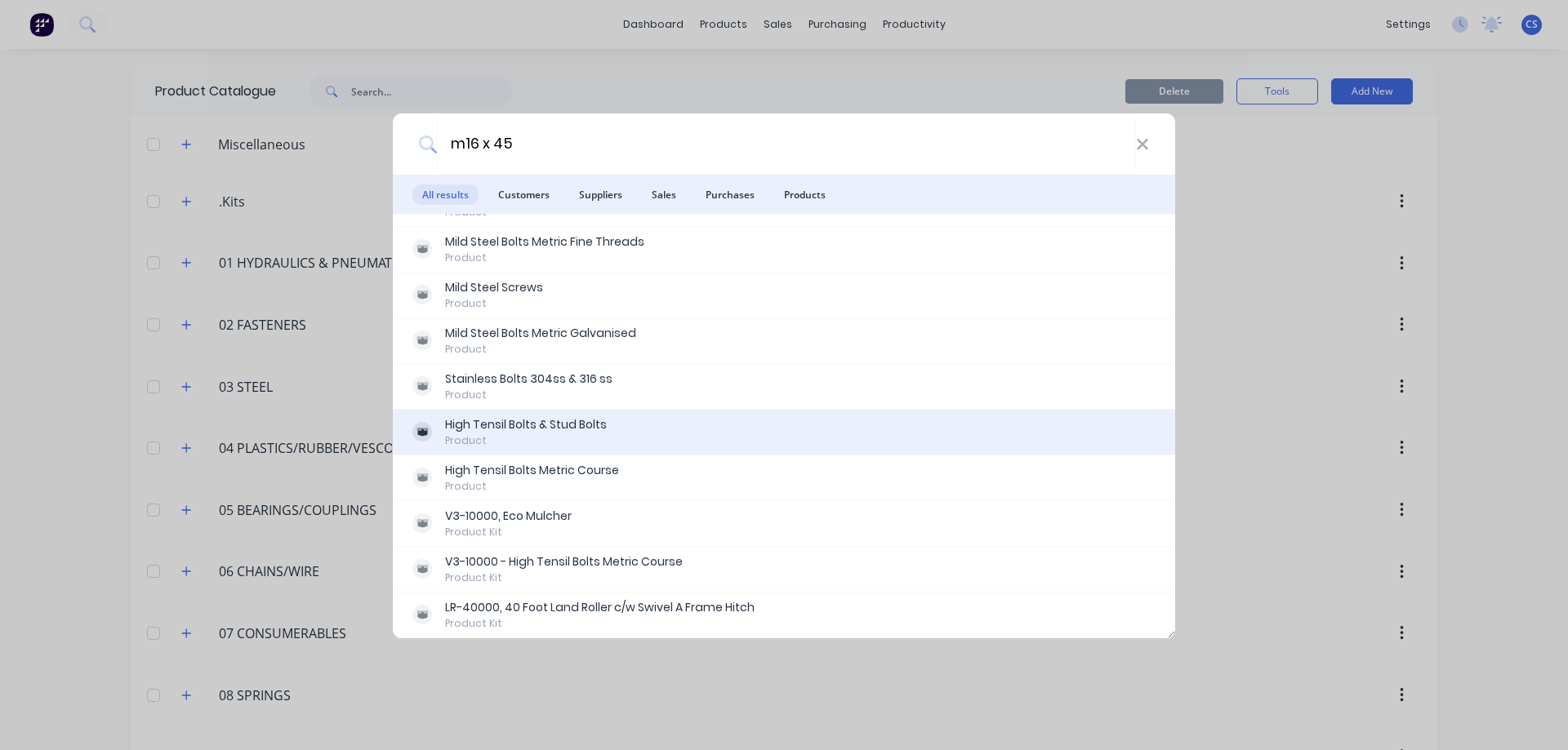
click at [779, 437] on div "High Tensil Bolts & Stud Bolts Product" at bounding box center [784, 432] width 743 height 31
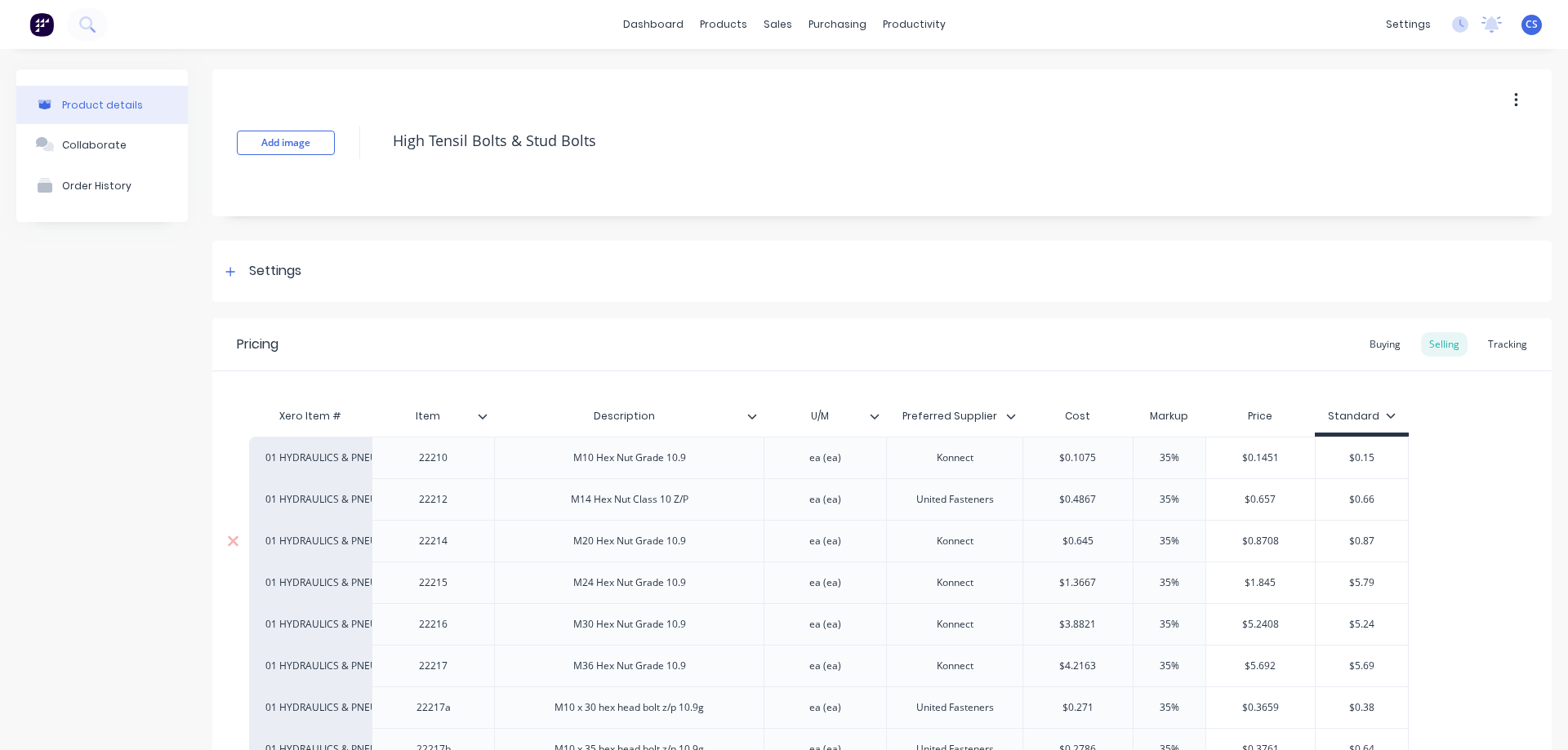
type textarea "x"
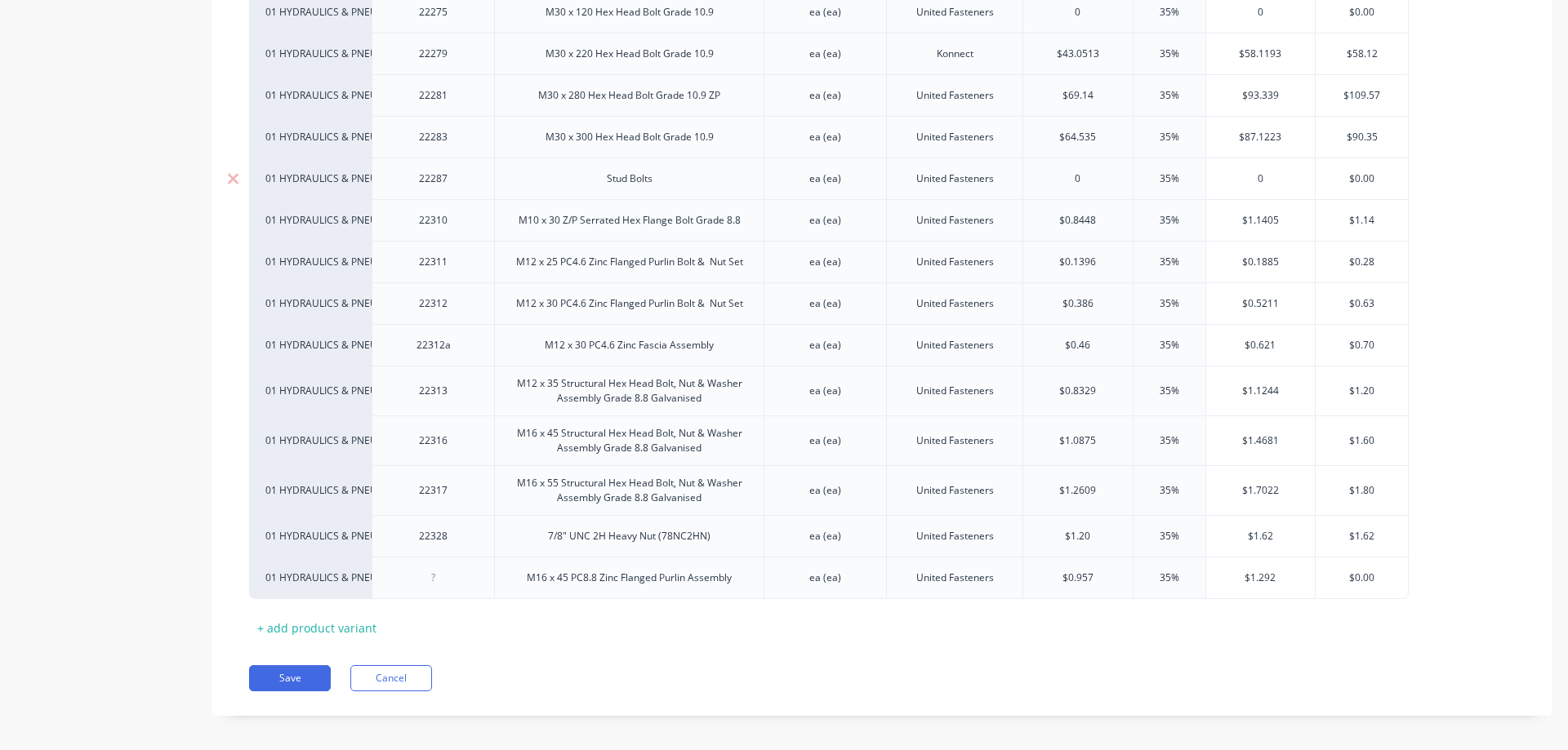
scroll to position [1623, 0]
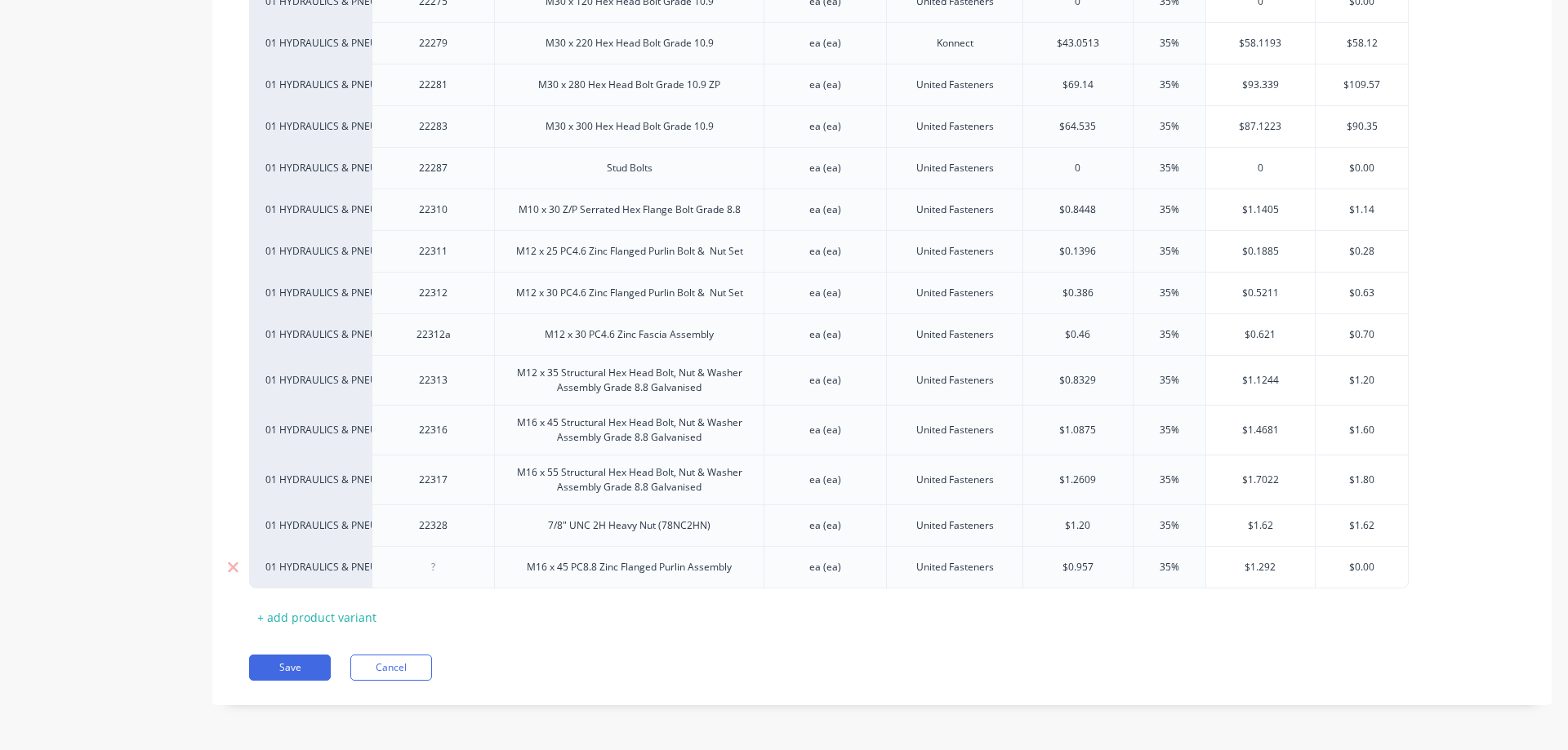
click at [437, 575] on div at bounding box center [433, 568] width 81 height 22
click at [302, 667] on button "Save" at bounding box center [289, 668] width 81 height 26
type textarea "x"
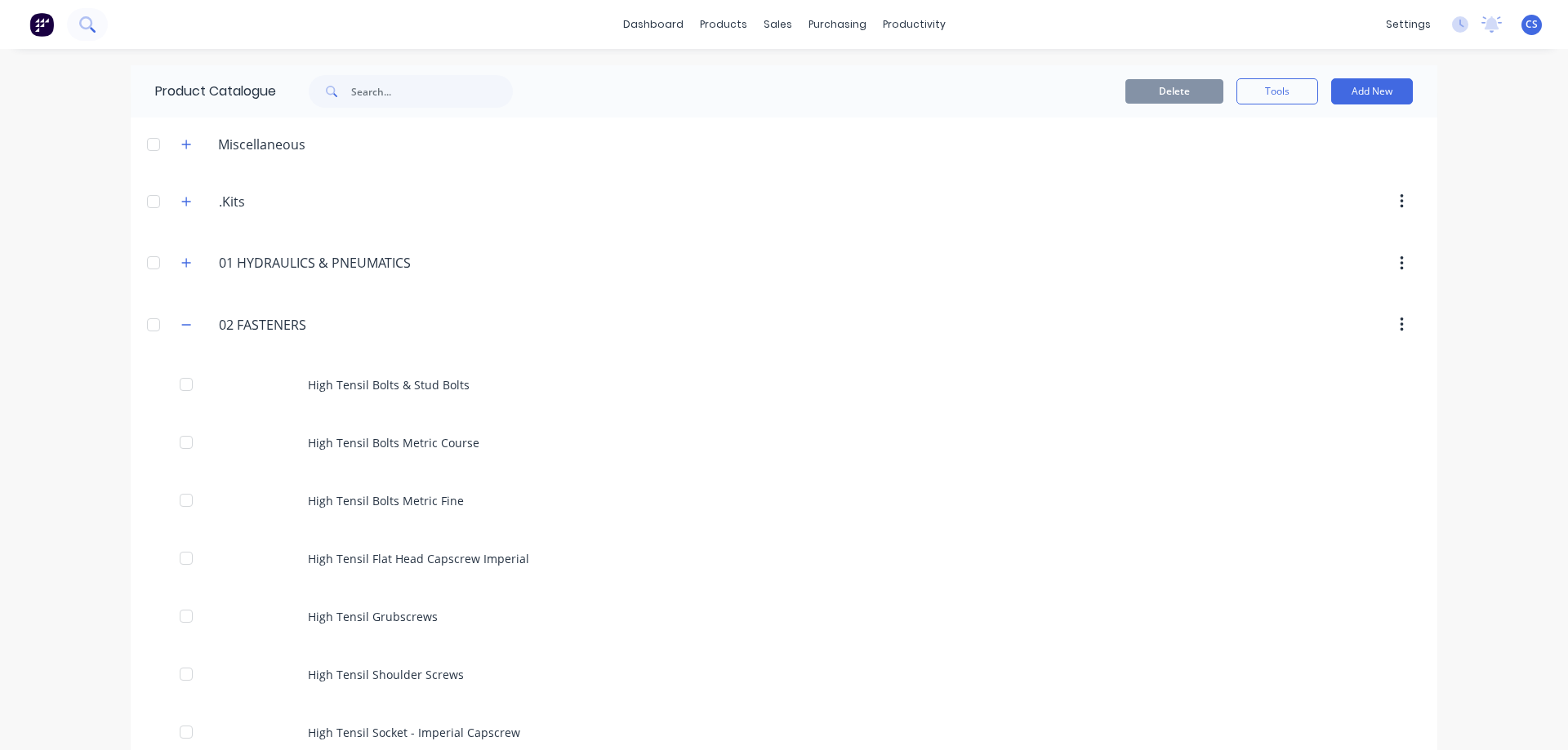
click at [79, 23] on icon at bounding box center [87, 25] width 16 height 16
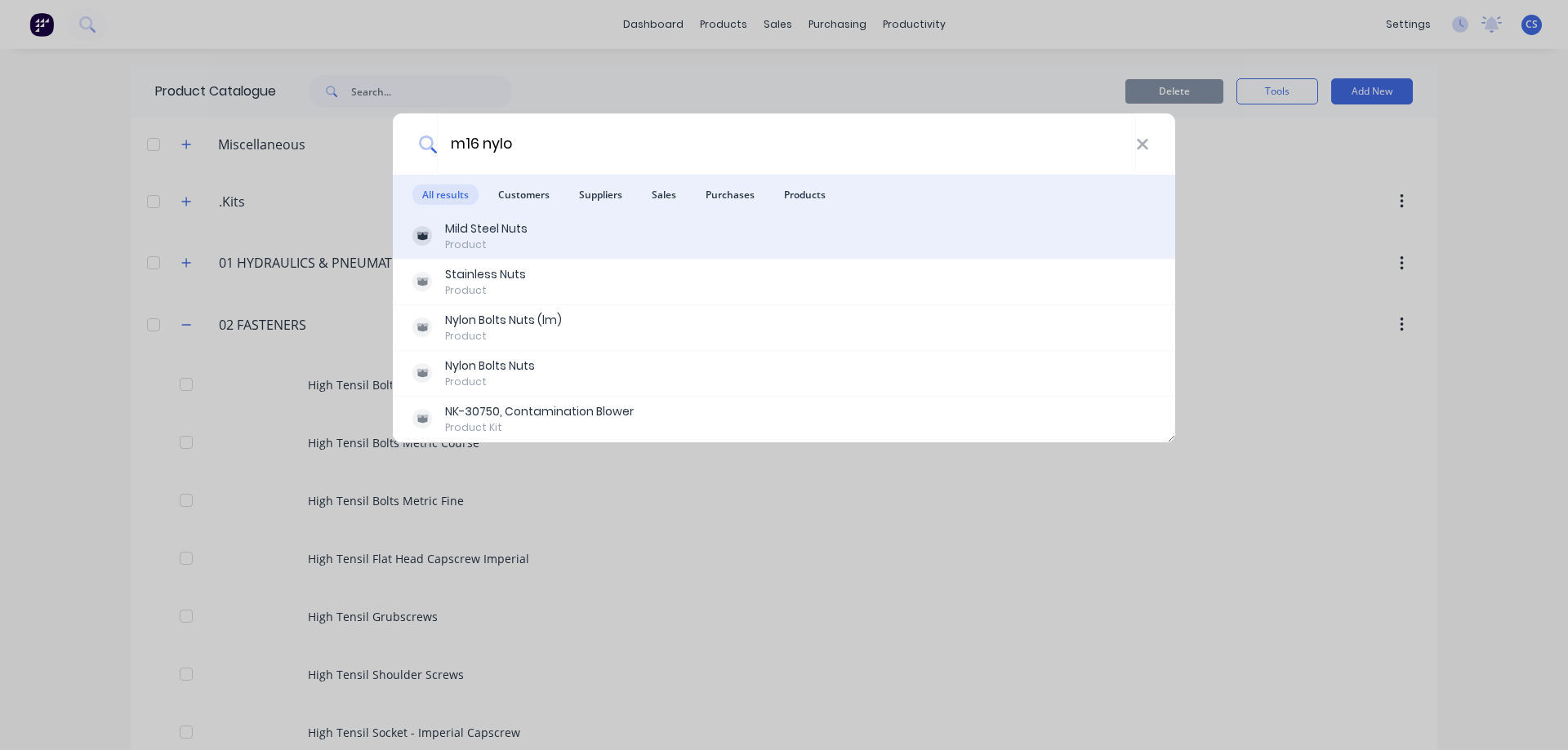
type input "m16 nylo"
click at [685, 241] on div "Mild Steel Nuts Product" at bounding box center [784, 236] width 743 height 31
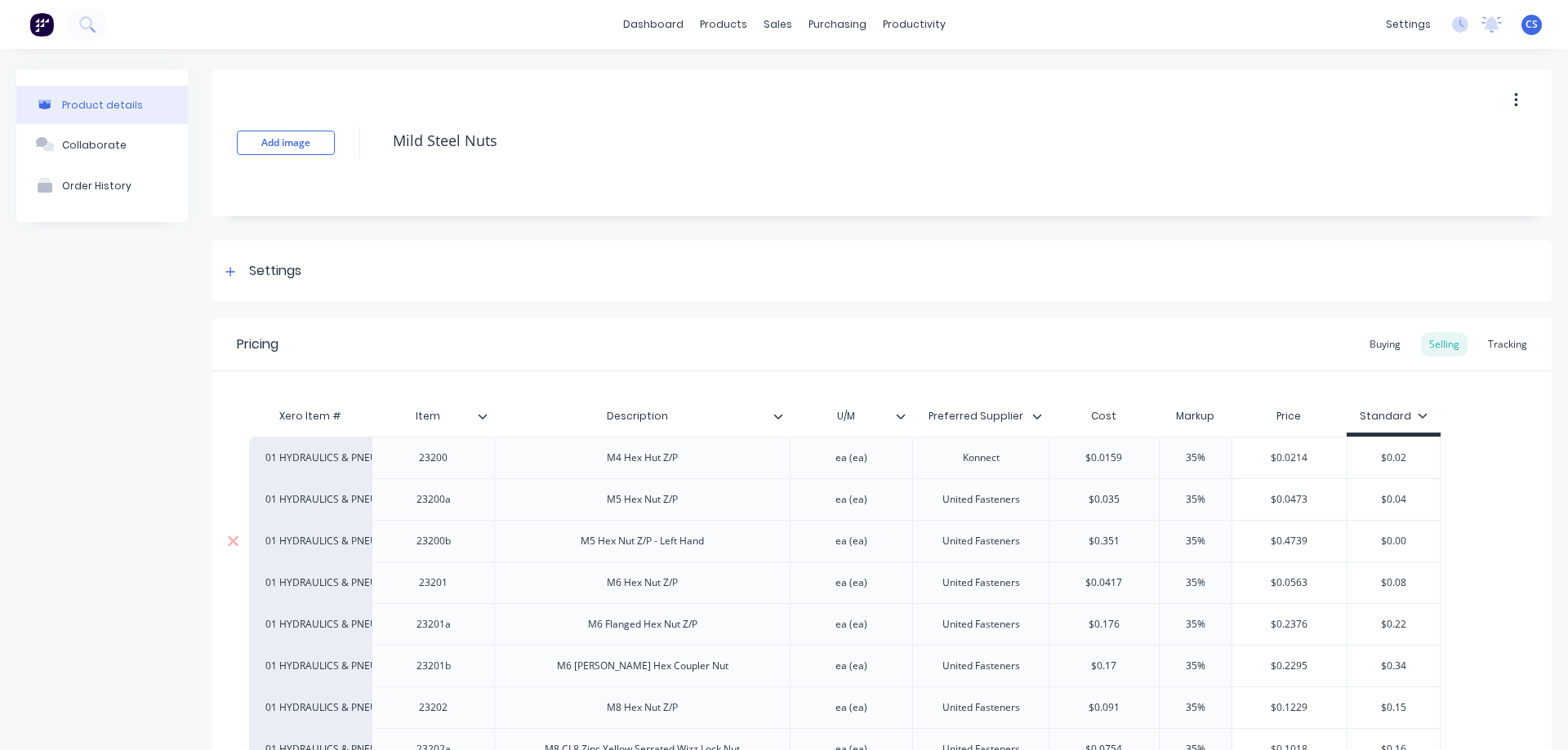
type textarea "x"
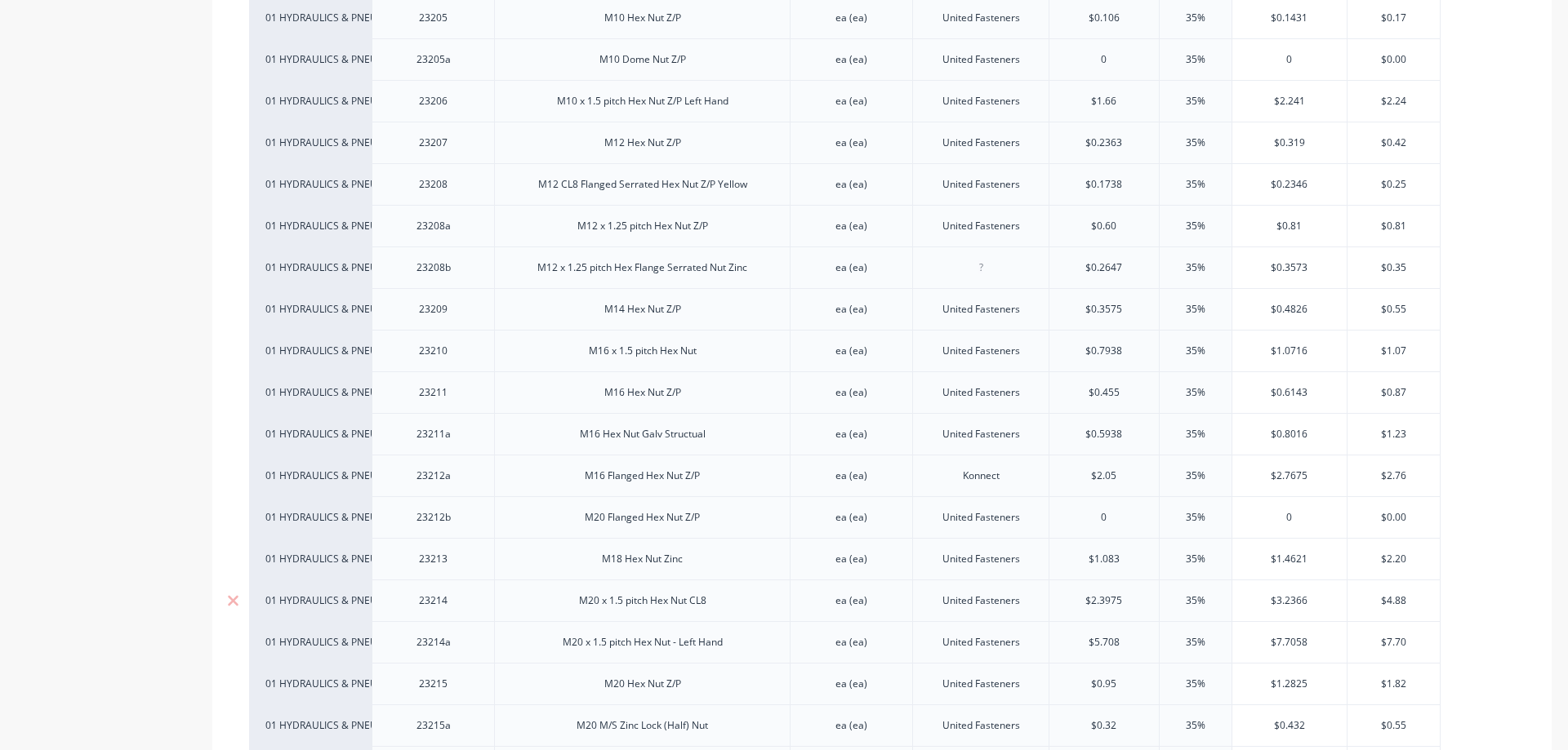
scroll to position [979, 0]
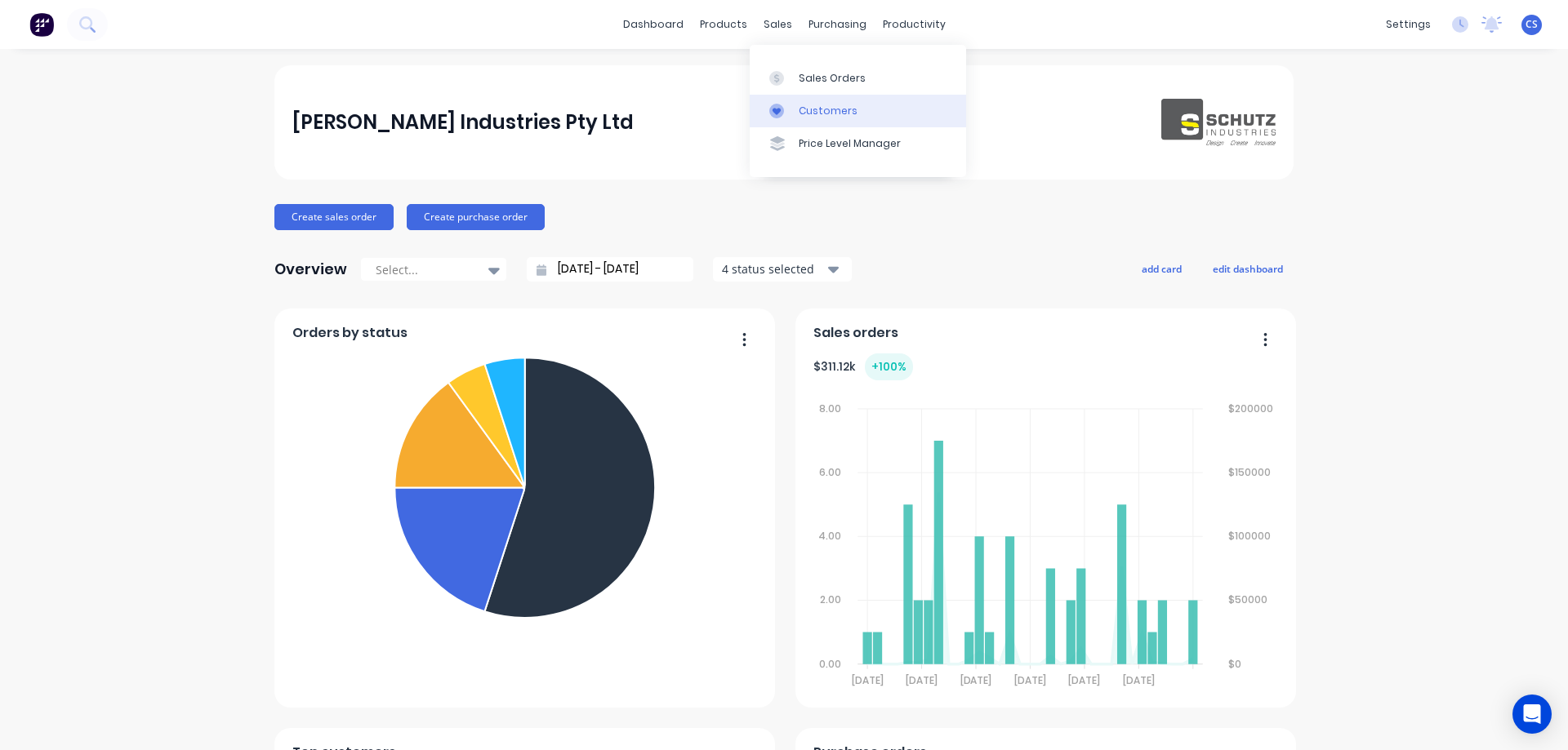
click at [807, 100] on link "Customers" at bounding box center [857, 111] width 217 height 32
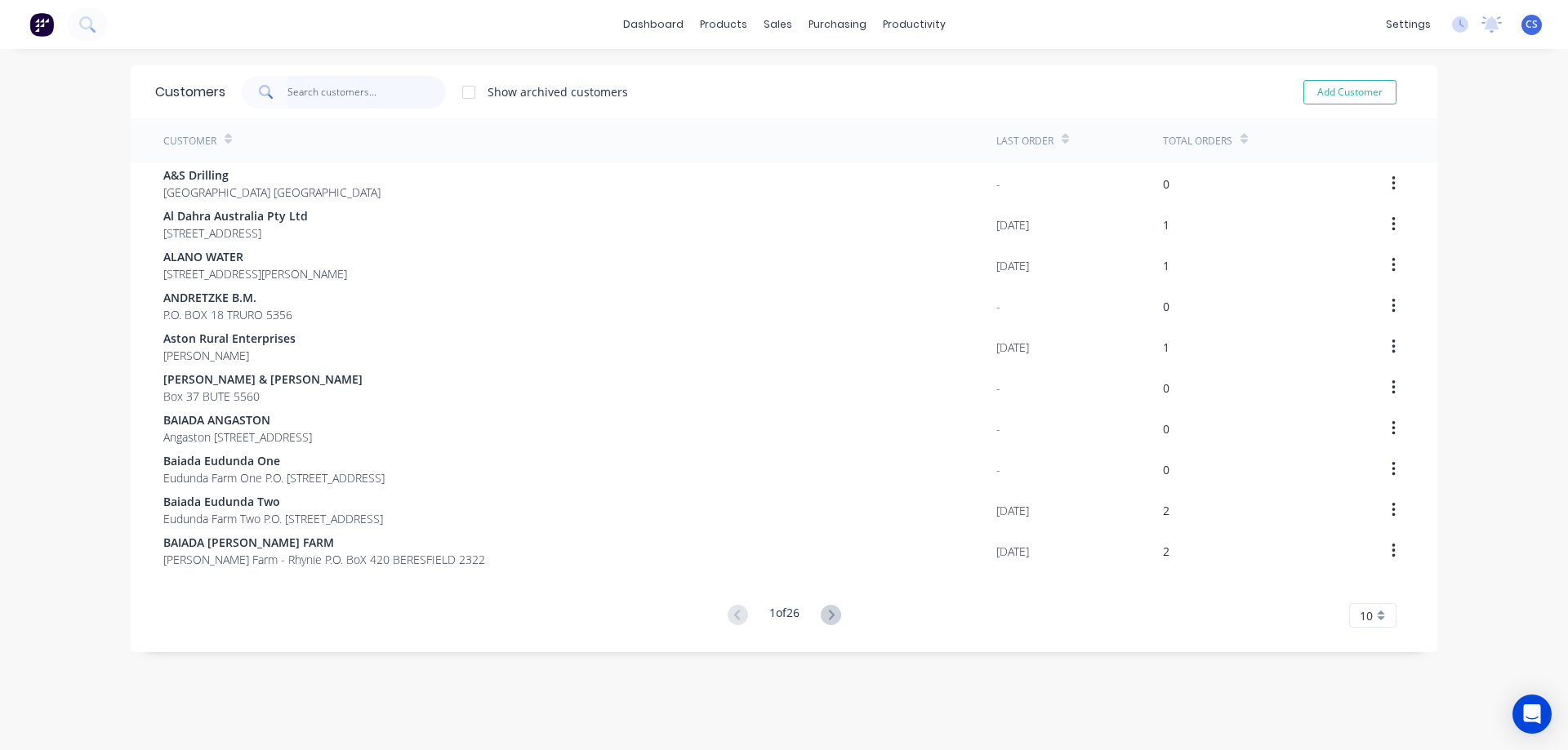
click at [313, 96] on input "text" at bounding box center [367, 91] width 159 height 32
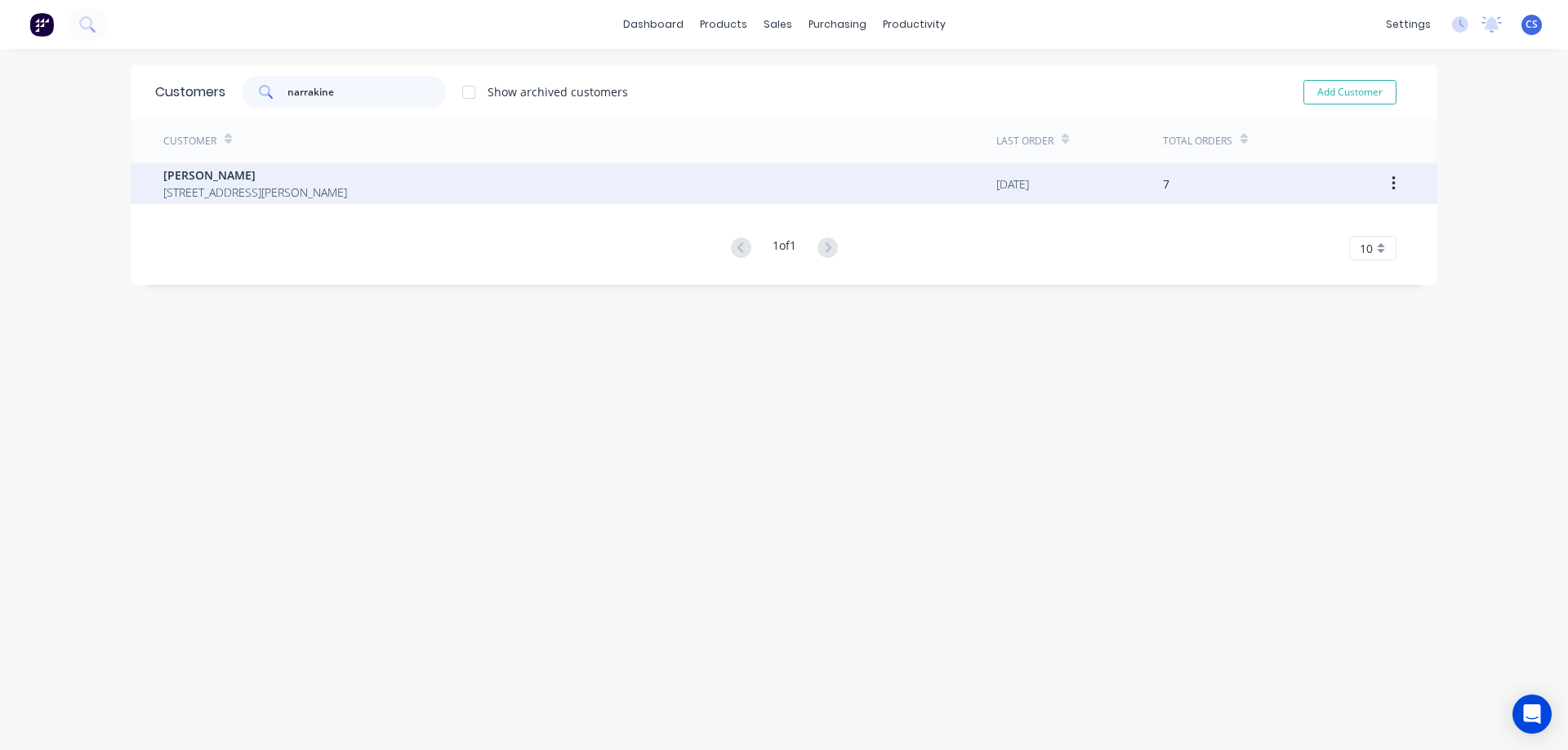
type input "narrakine"
click at [331, 173] on span "[PERSON_NAME]" at bounding box center [255, 175] width 183 height 17
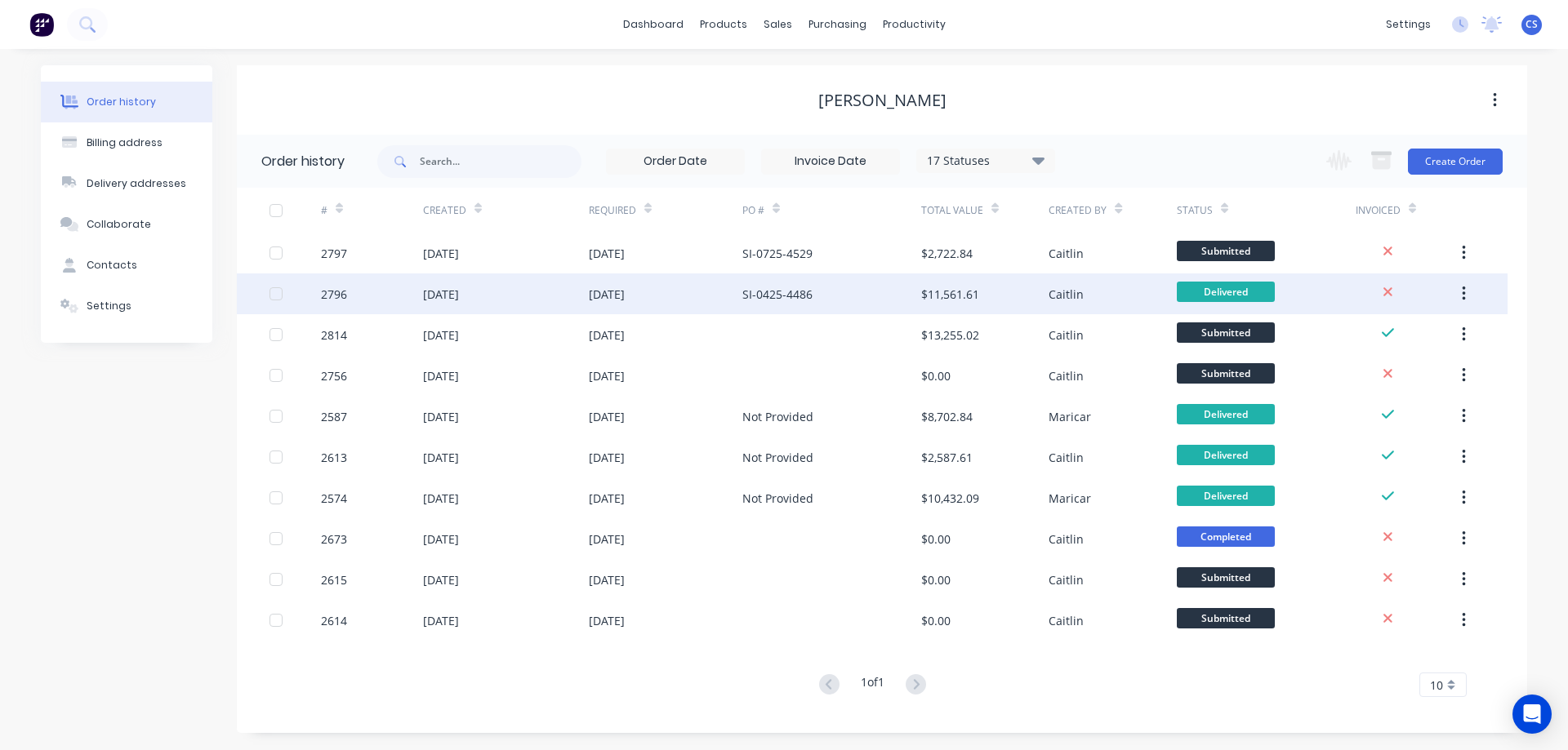
click at [704, 295] on div "[DATE]" at bounding box center [665, 294] width 154 height 41
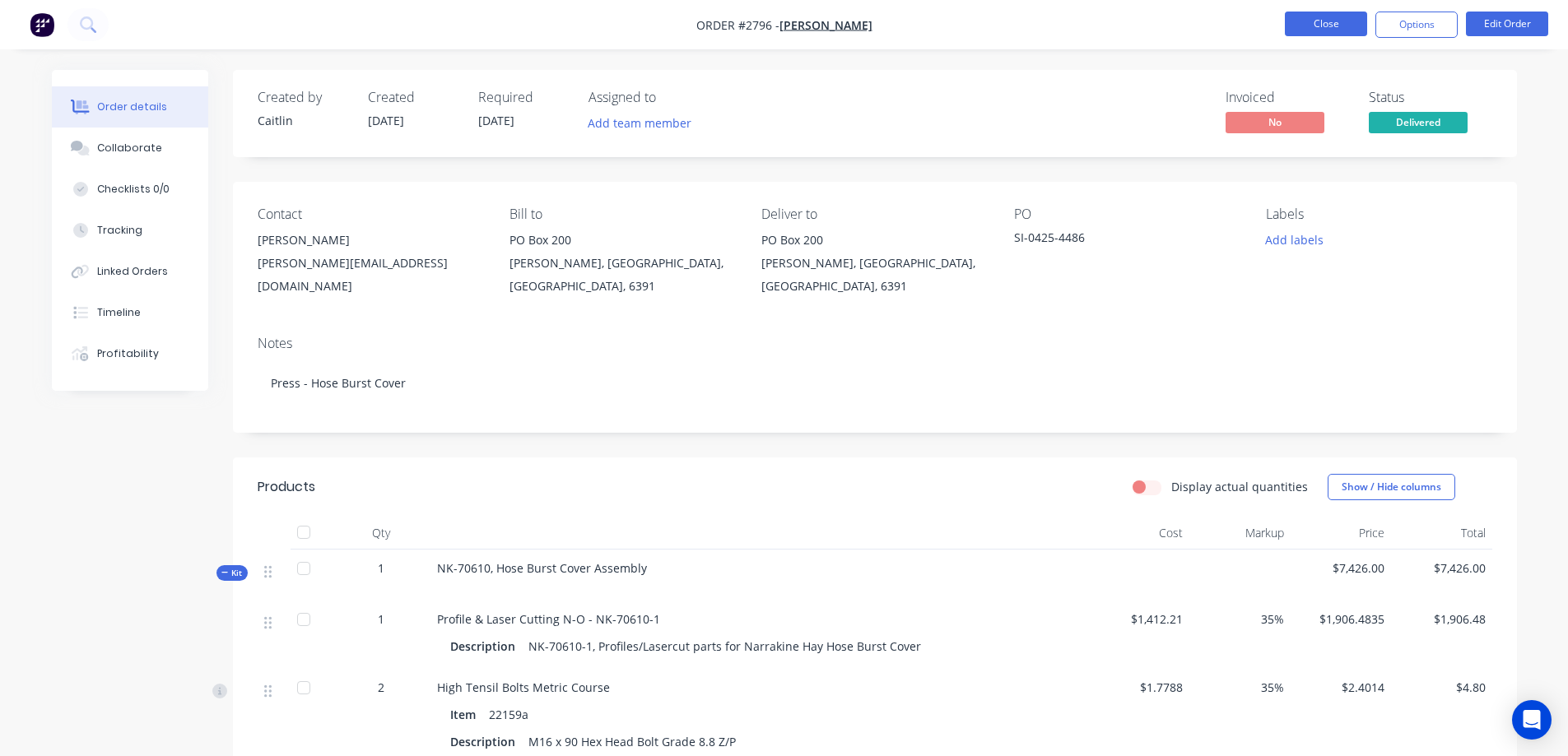
click at [1317, 26] on button "Close" at bounding box center [1326, 24] width 82 height 25
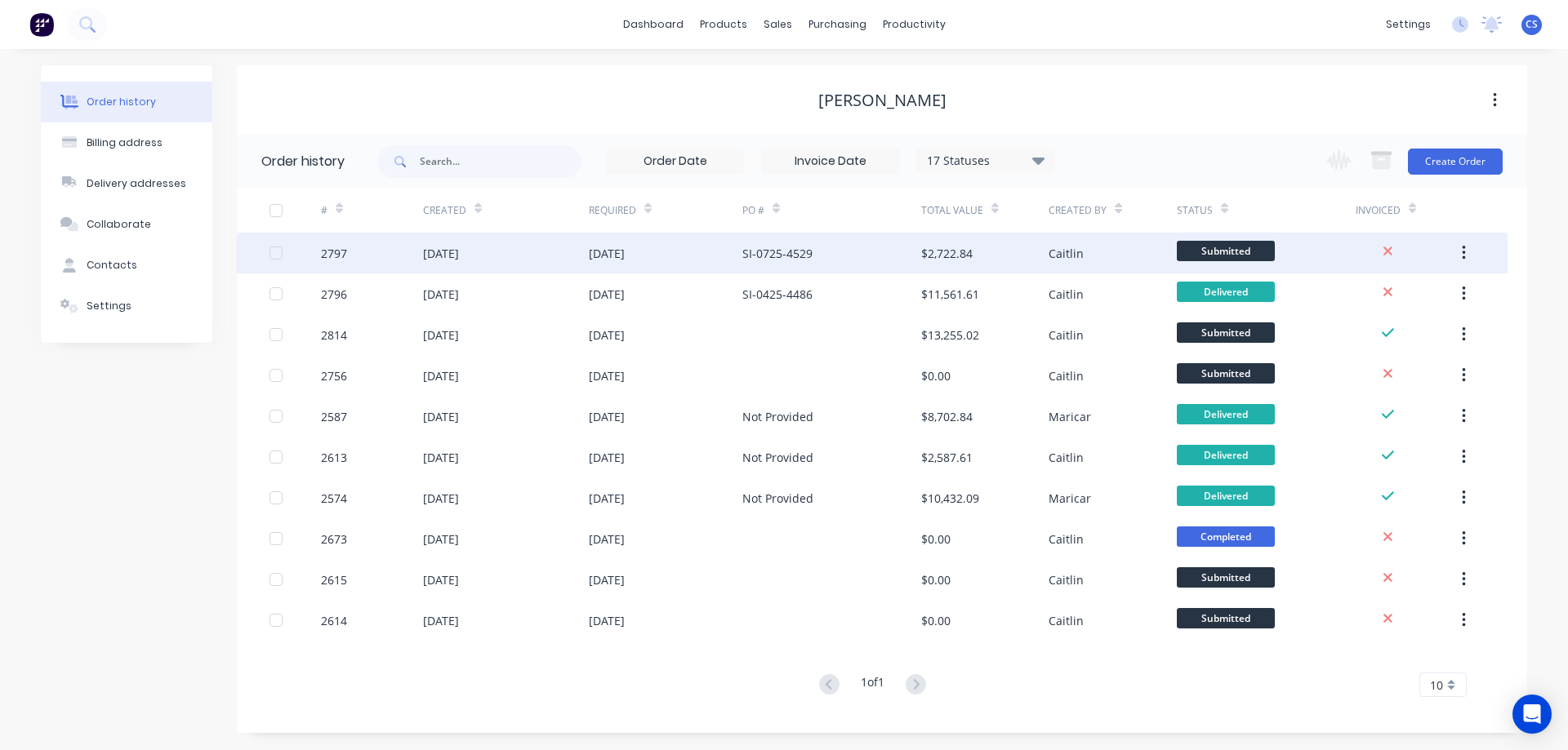
click at [869, 255] on div "SI-0725-4529" at bounding box center [832, 253] width 178 height 41
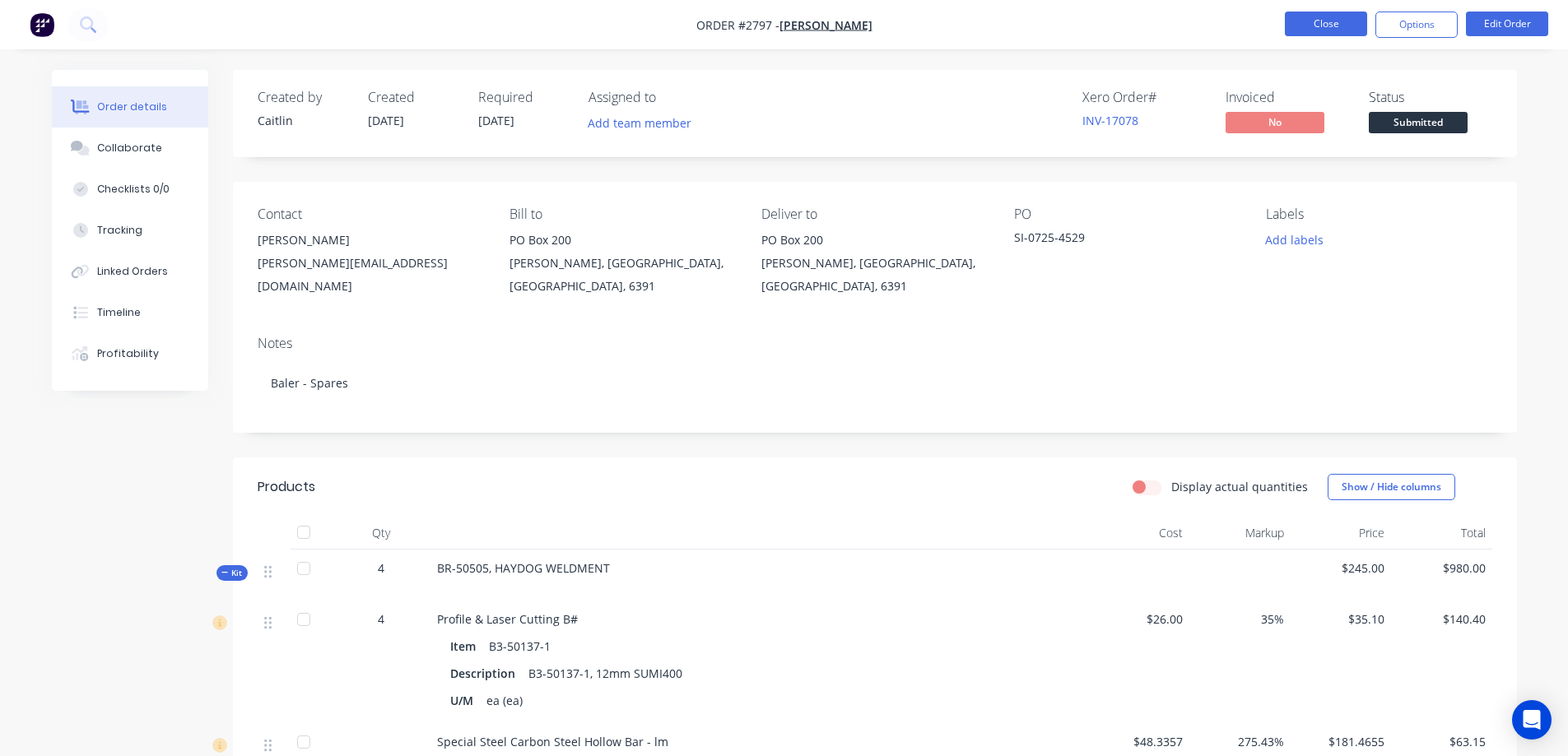
click at [1321, 25] on button "Close" at bounding box center [1326, 24] width 82 height 25
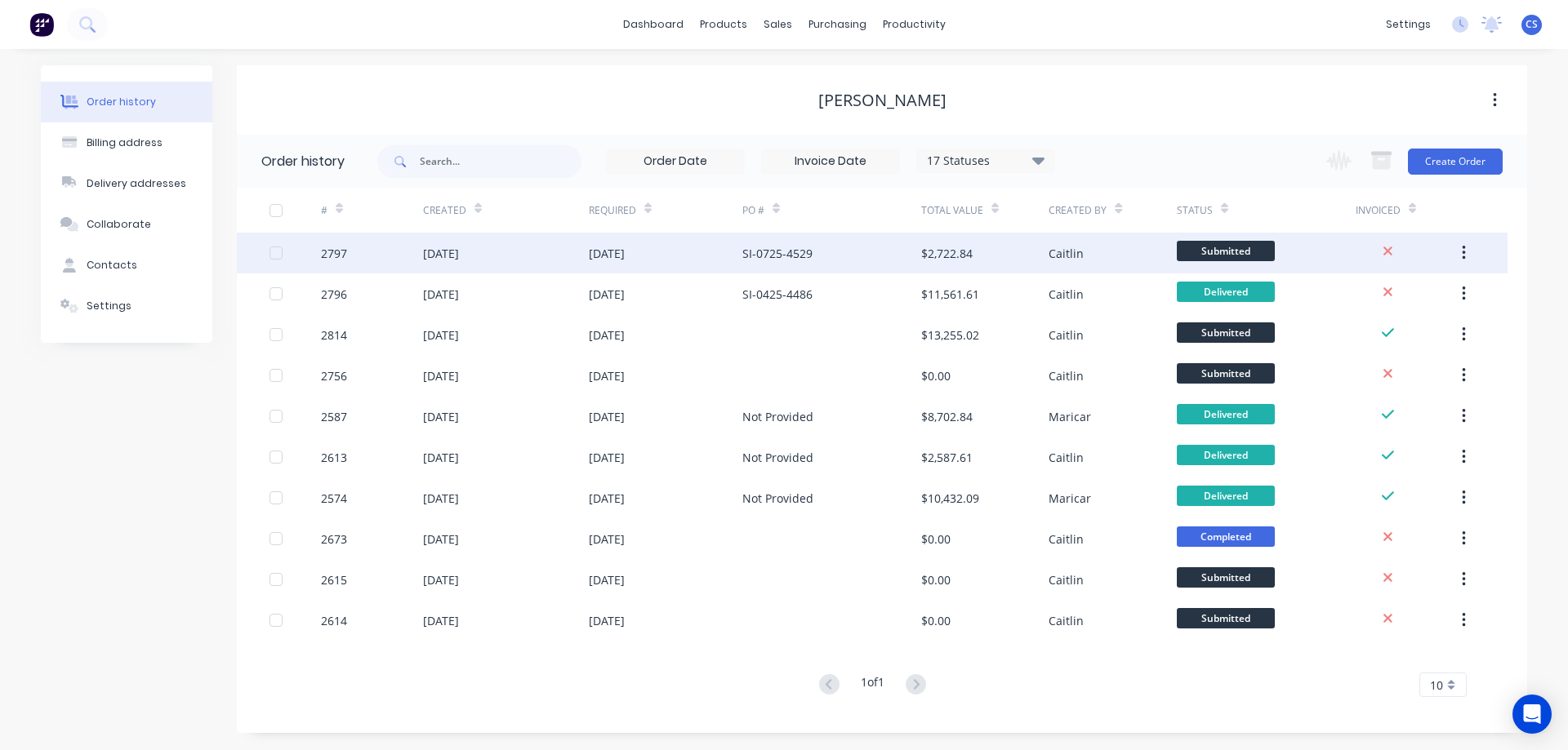
click at [1008, 251] on div "$2,722.84" at bounding box center [985, 253] width 127 height 41
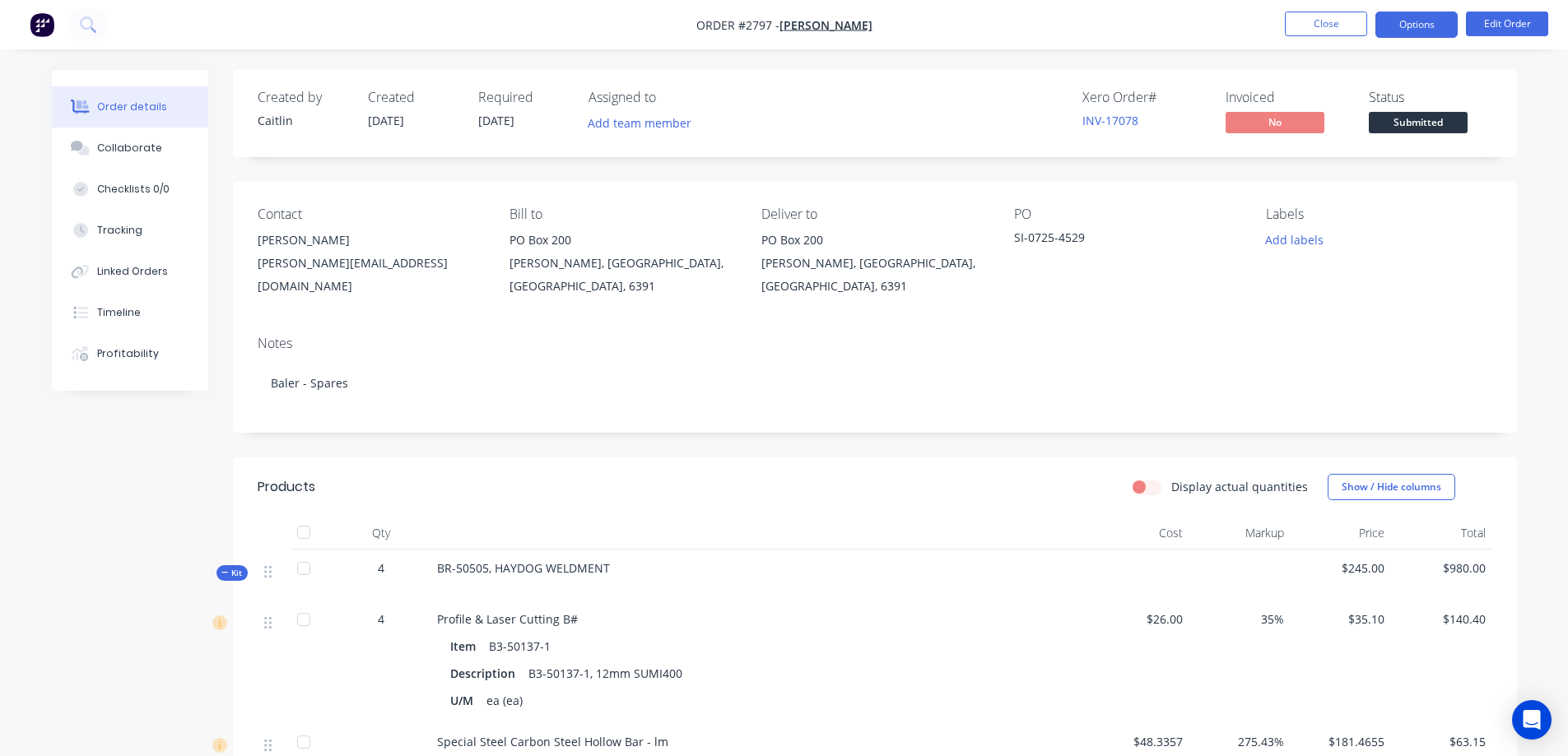
click at [1417, 22] on button "Options" at bounding box center [1416, 25] width 82 height 27
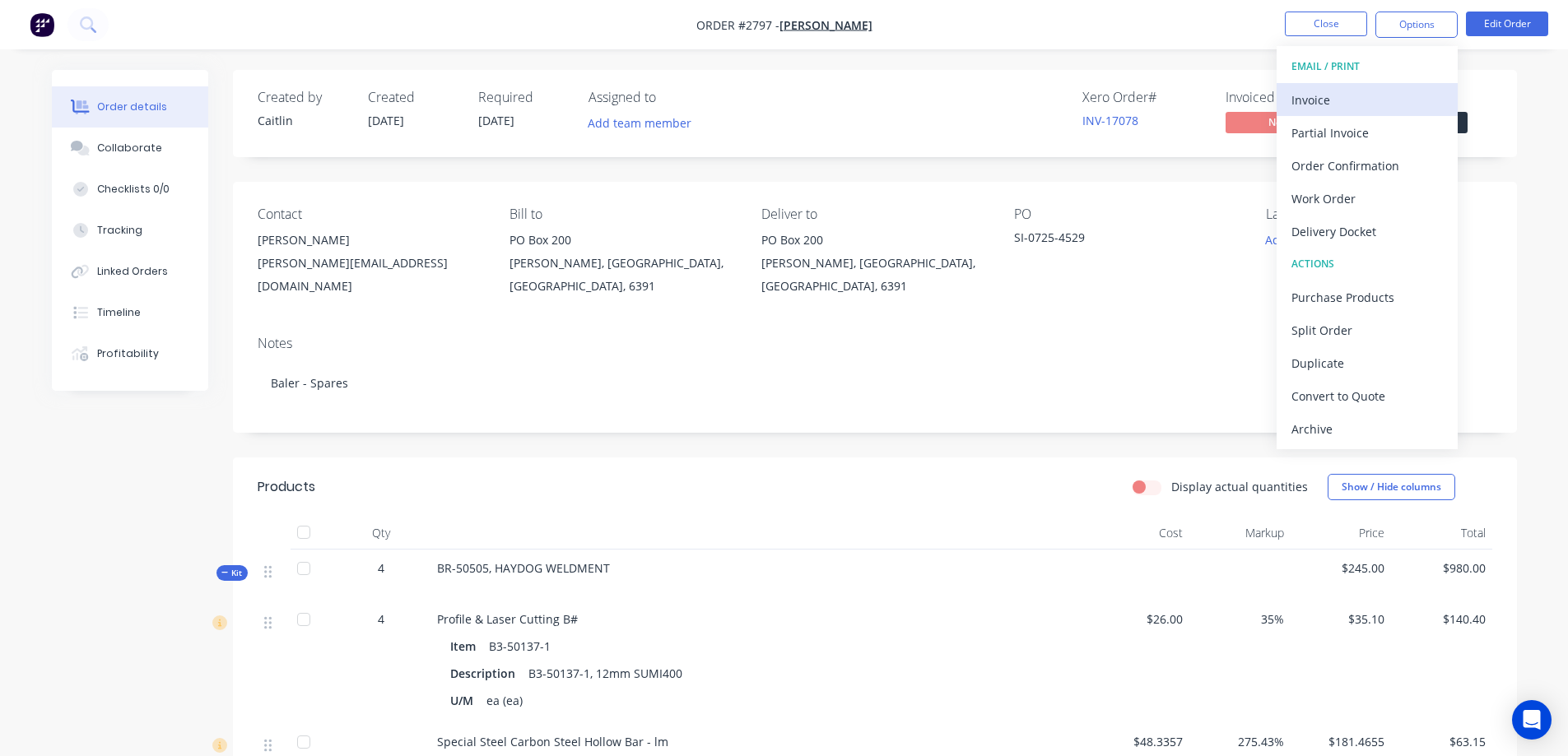
click at [1381, 102] on div "Invoice" at bounding box center [1367, 100] width 151 height 24
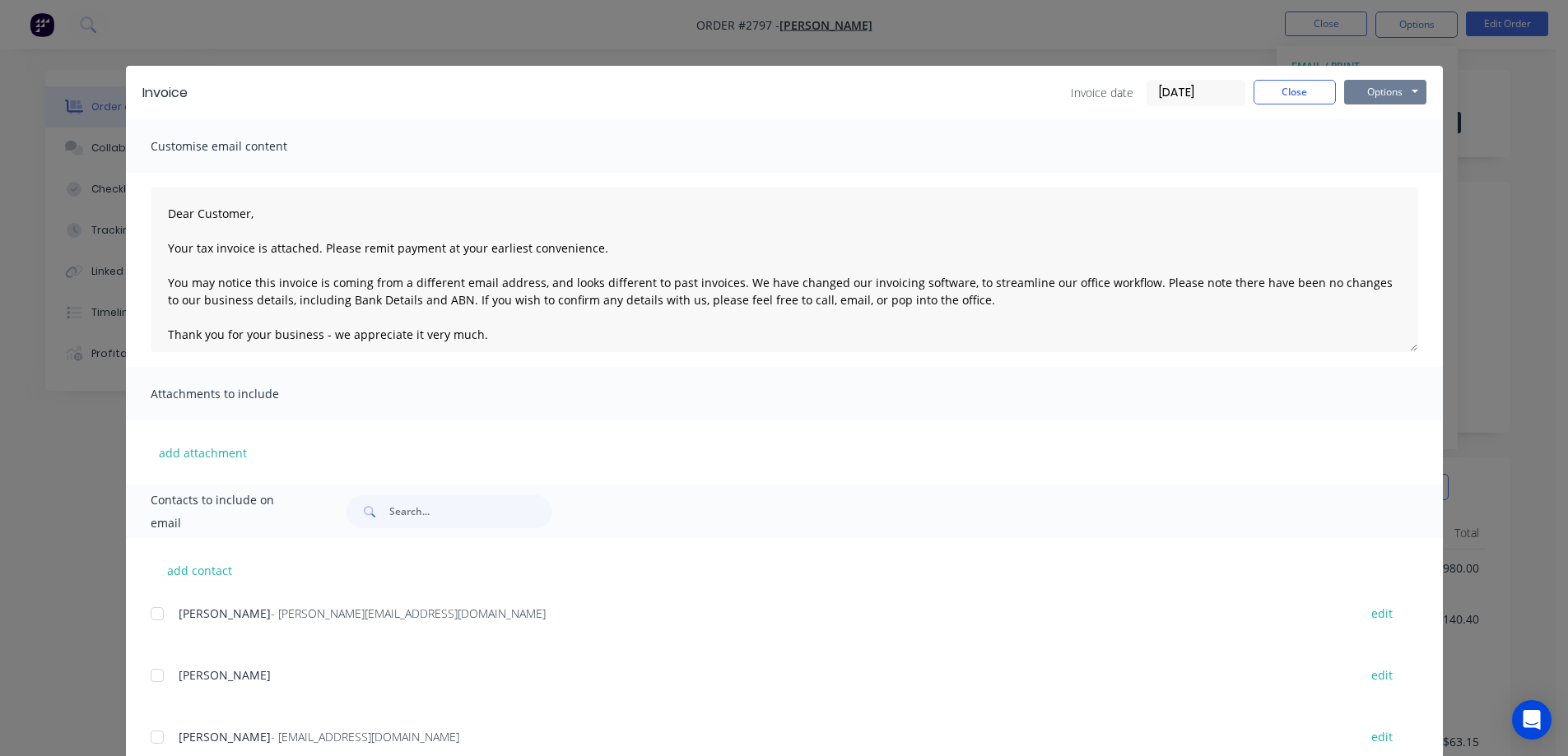
click at [1388, 92] on button "Options" at bounding box center [1385, 92] width 82 height 25
click at [1382, 146] on button "Print" at bounding box center [1397, 148] width 106 height 27
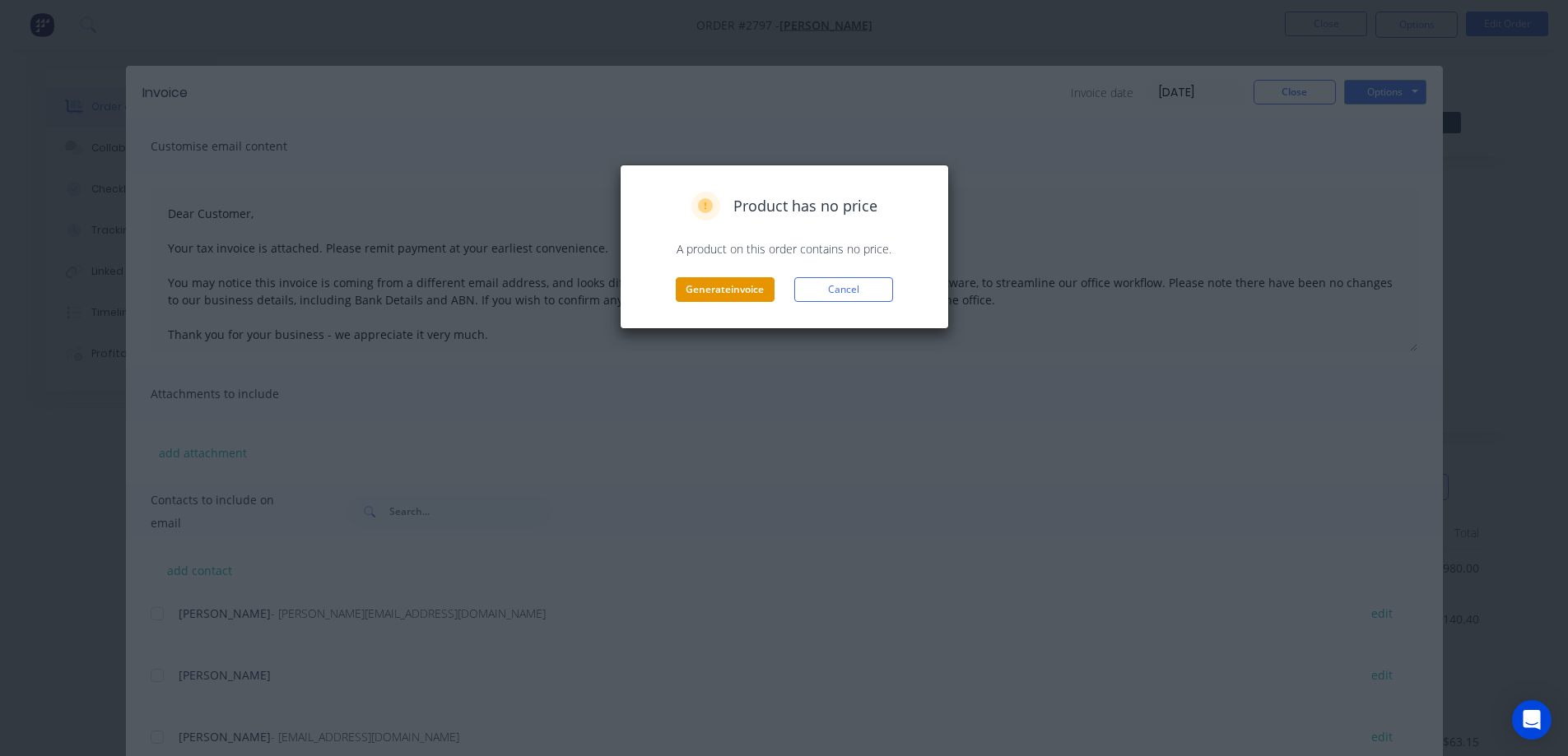
click at [732, 290] on button "Generate invoice" at bounding box center [726, 290] width 99 height 25
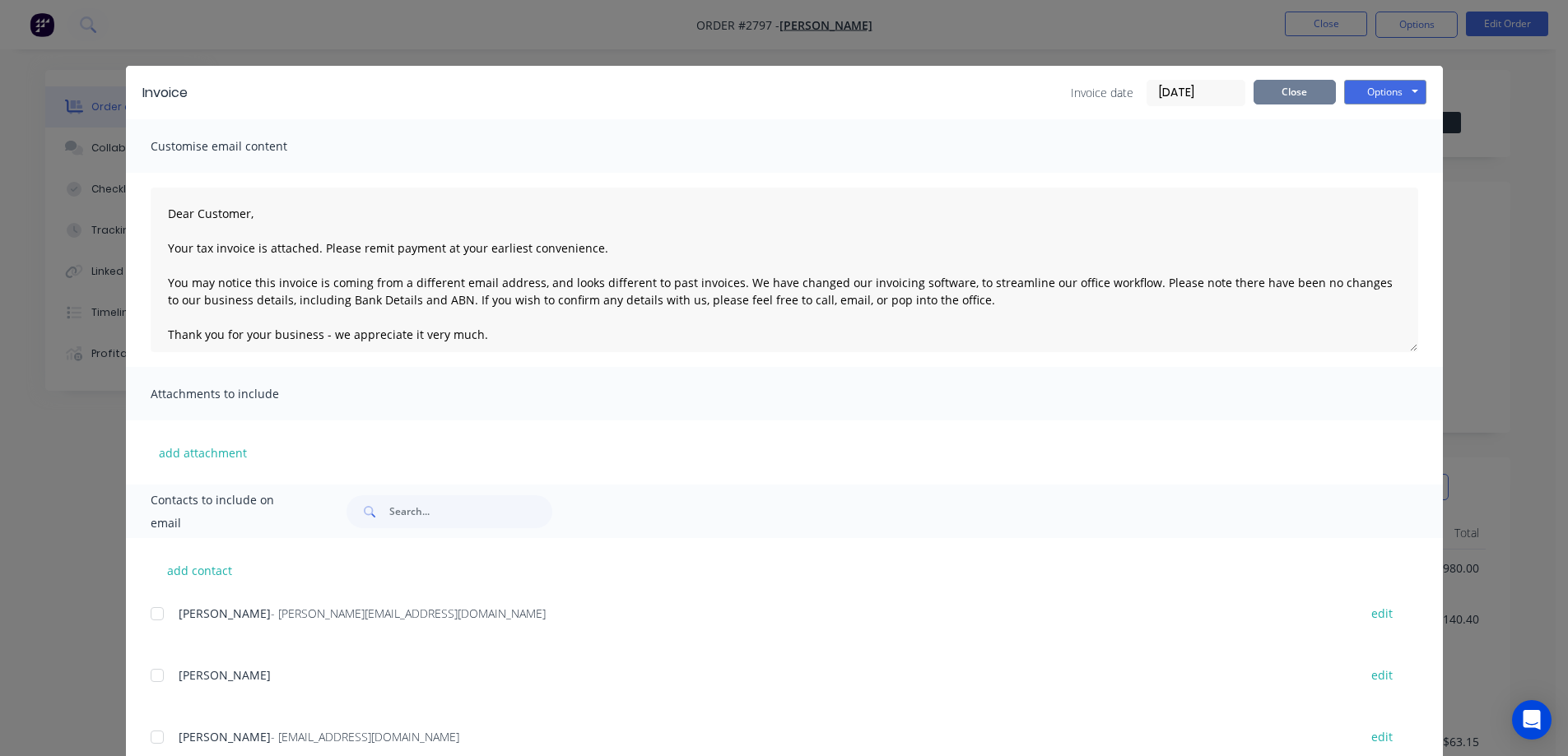
click at [1278, 86] on button "Close" at bounding box center [1294, 92] width 82 height 25
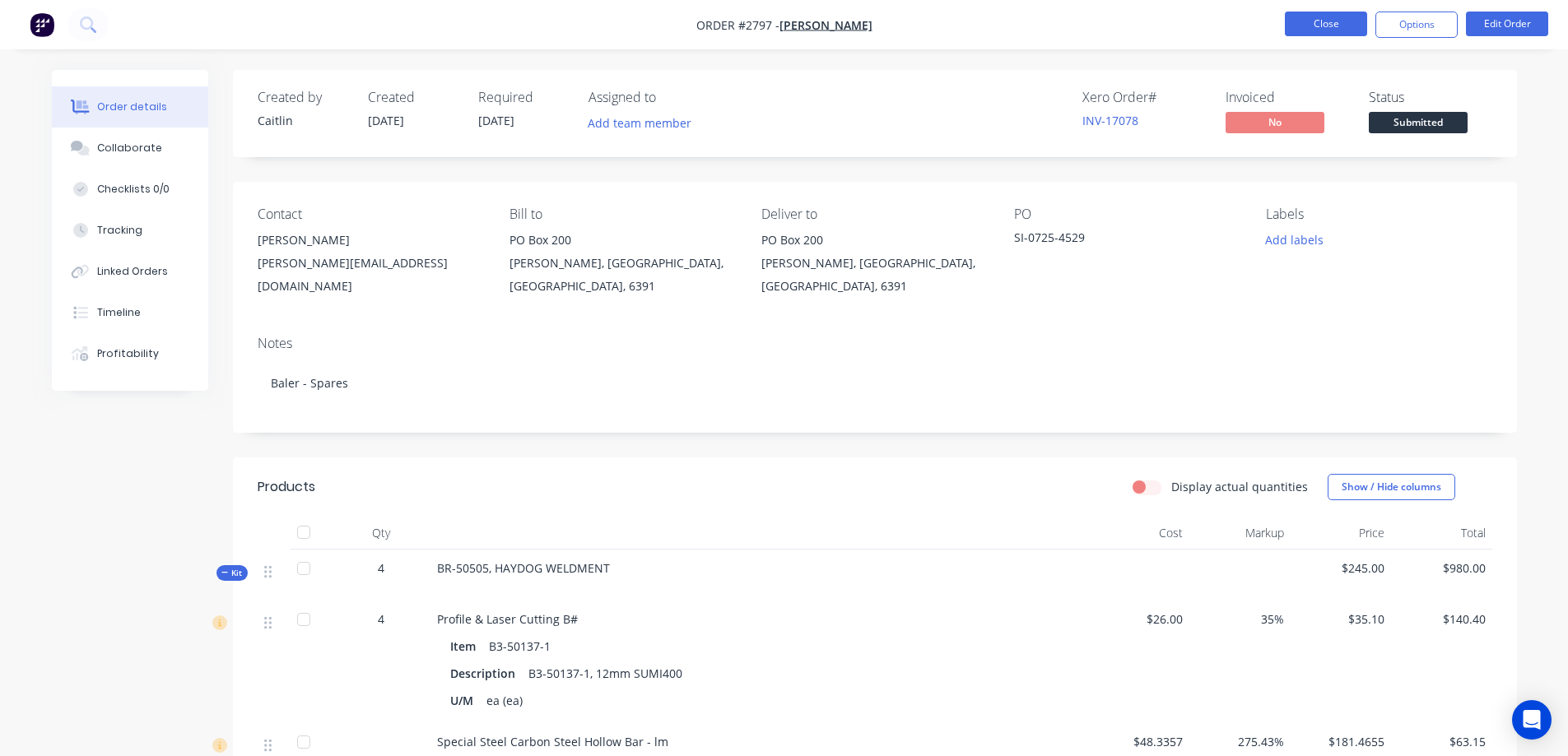
click at [1309, 25] on button "Close" at bounding box center [1326, 24] width 82 height 25
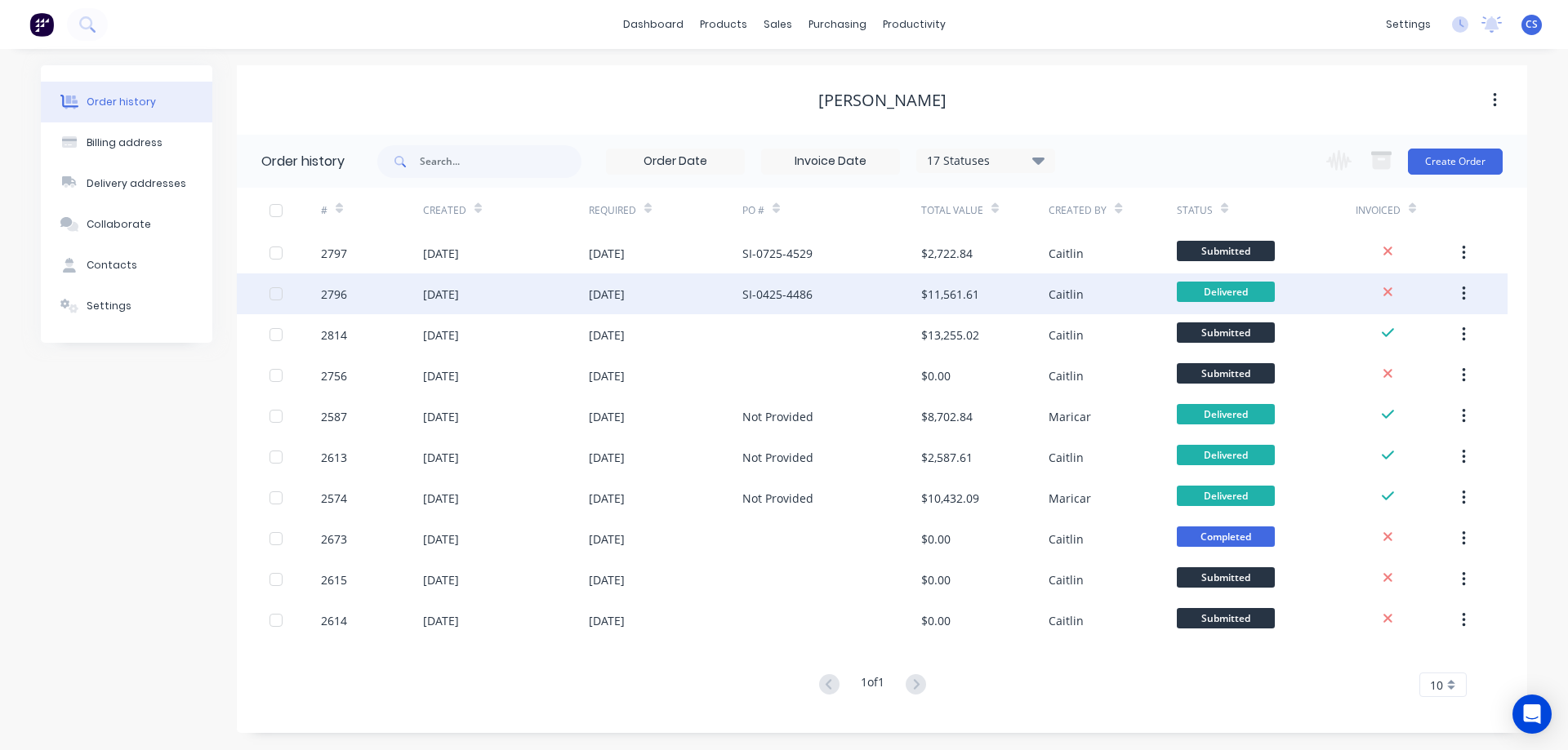
click at [1024, 300] on div "$11,561.61" at bounding box center [985, 294] width 127 height 41
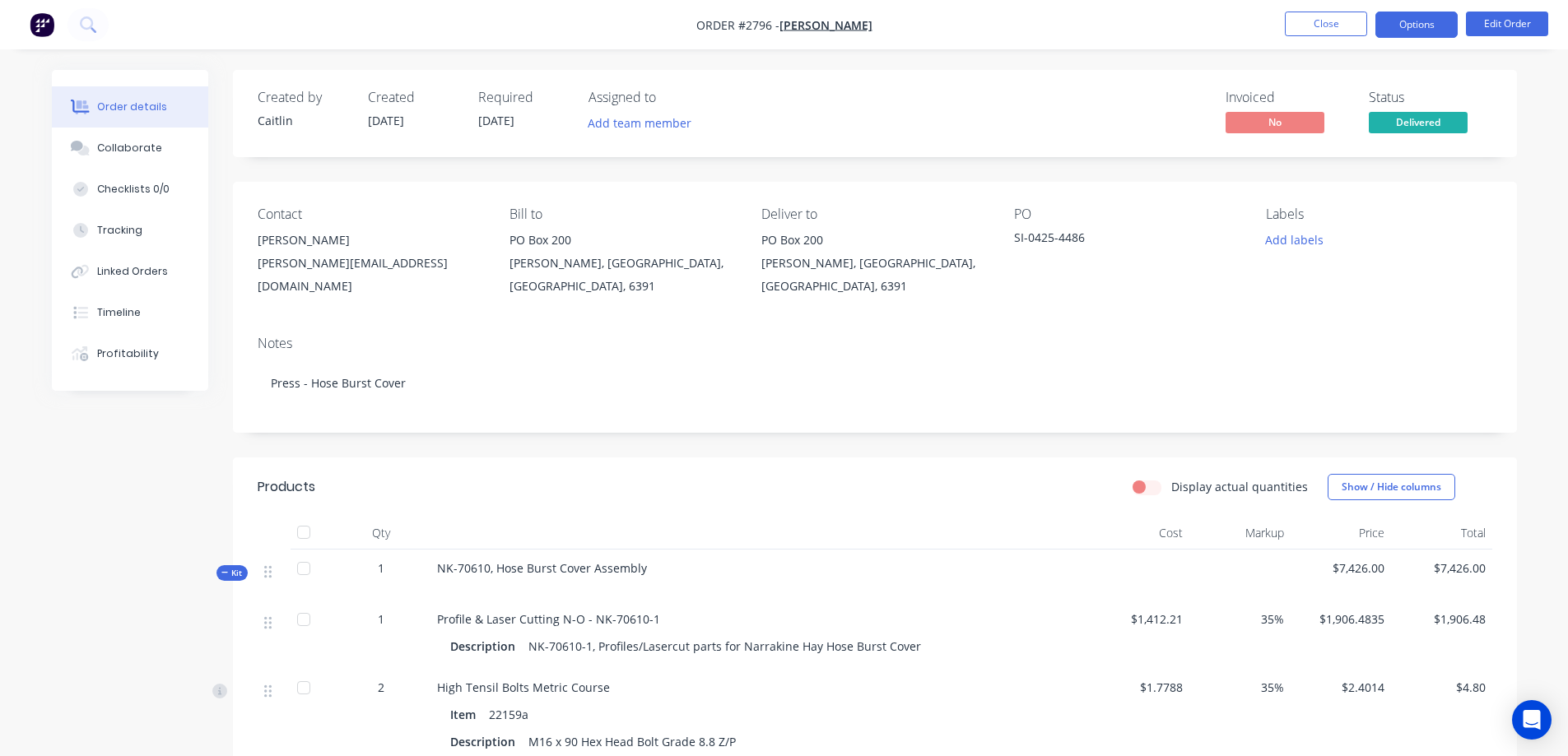
click at [1415, 31] on button "Options" at bounding box center [1416, 25] width 82 height 27
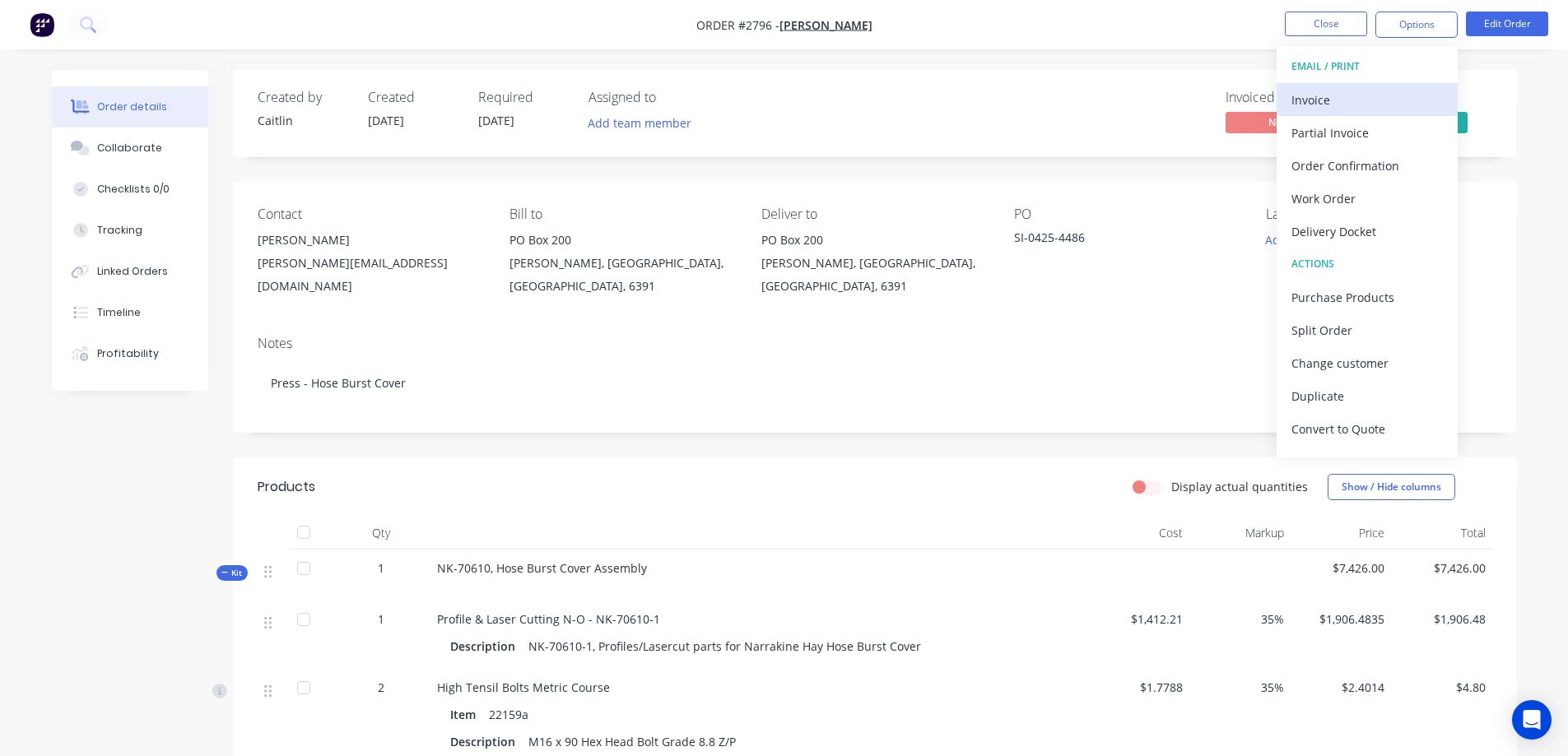
click at [1390, 96] on div "Invoice" at bounding box center [1367, 100] width 151 height 24
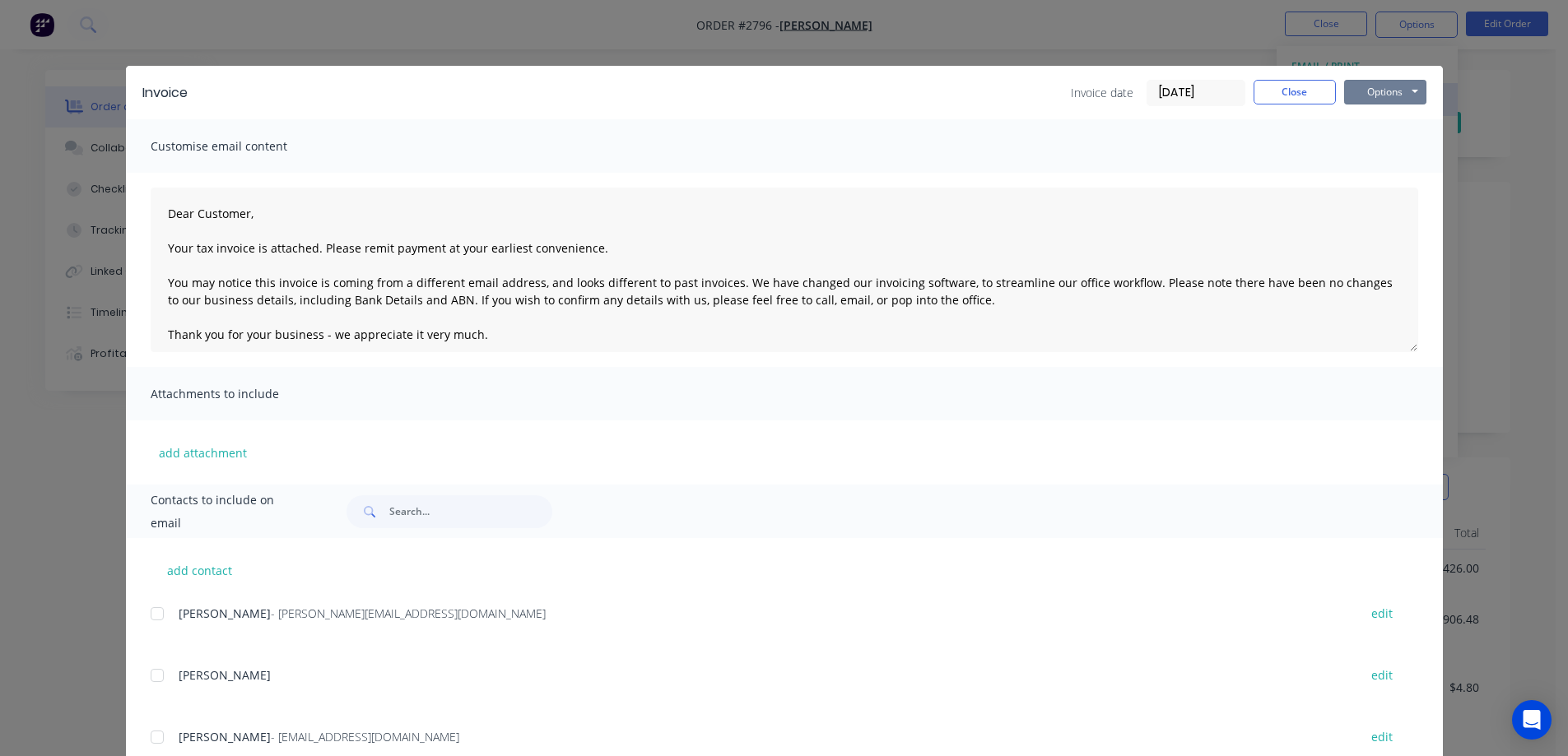
click at [1390, 96] on button "Options" at bounding box center [1385, 92] width 82 height 25
click at [1399, 145] on button "Print" at bounding box center [1397, 148] width 106 height 27
click at [1312, 90] on button "Close" at bounding box center [1294, 92] width 82 height 25
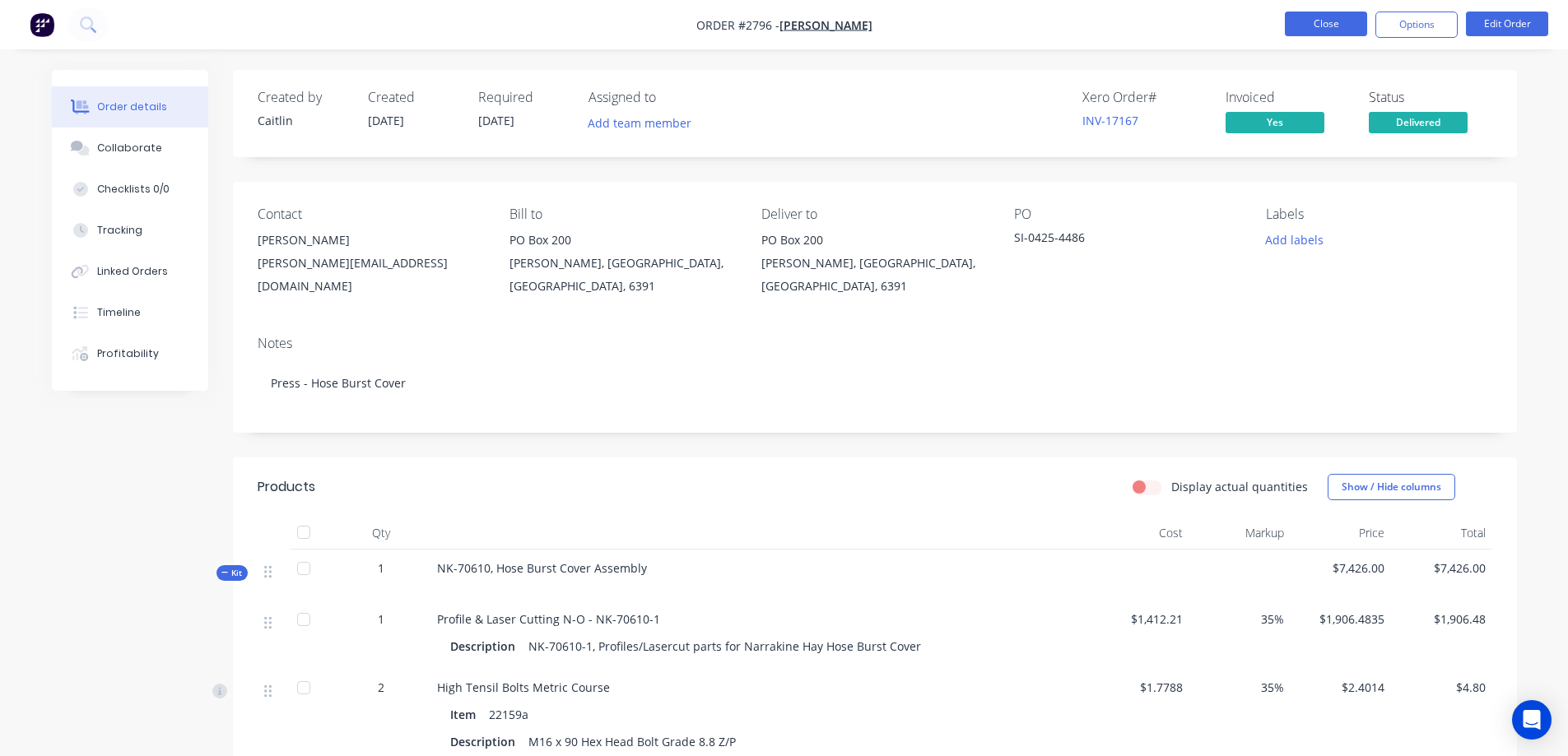
click at [1332, 36] on button "Close" at bounding box center [1326, 24] width 82 height 25
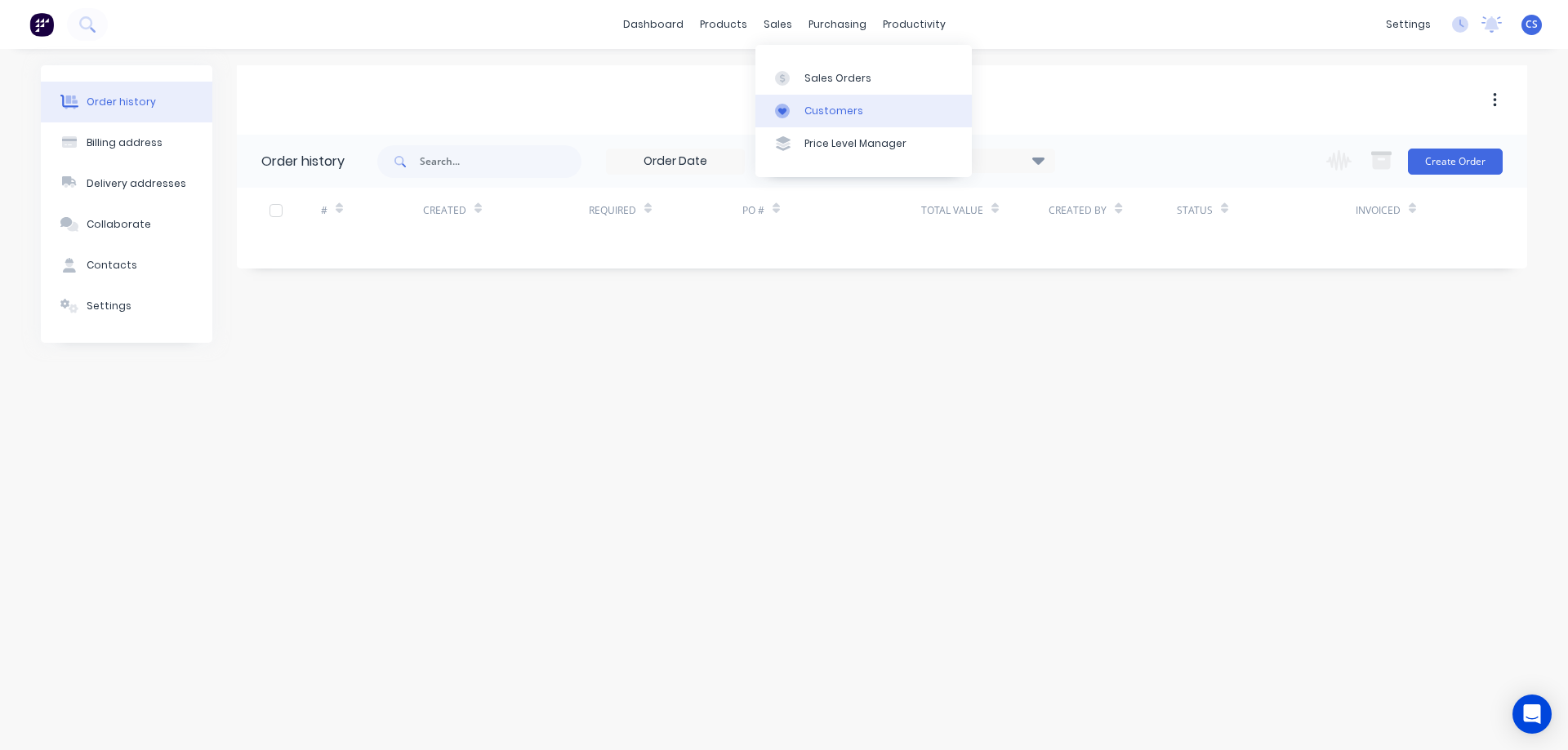
click at [830, 115] on div "Customers" at bounding box center [834, 111] width 59 height 15
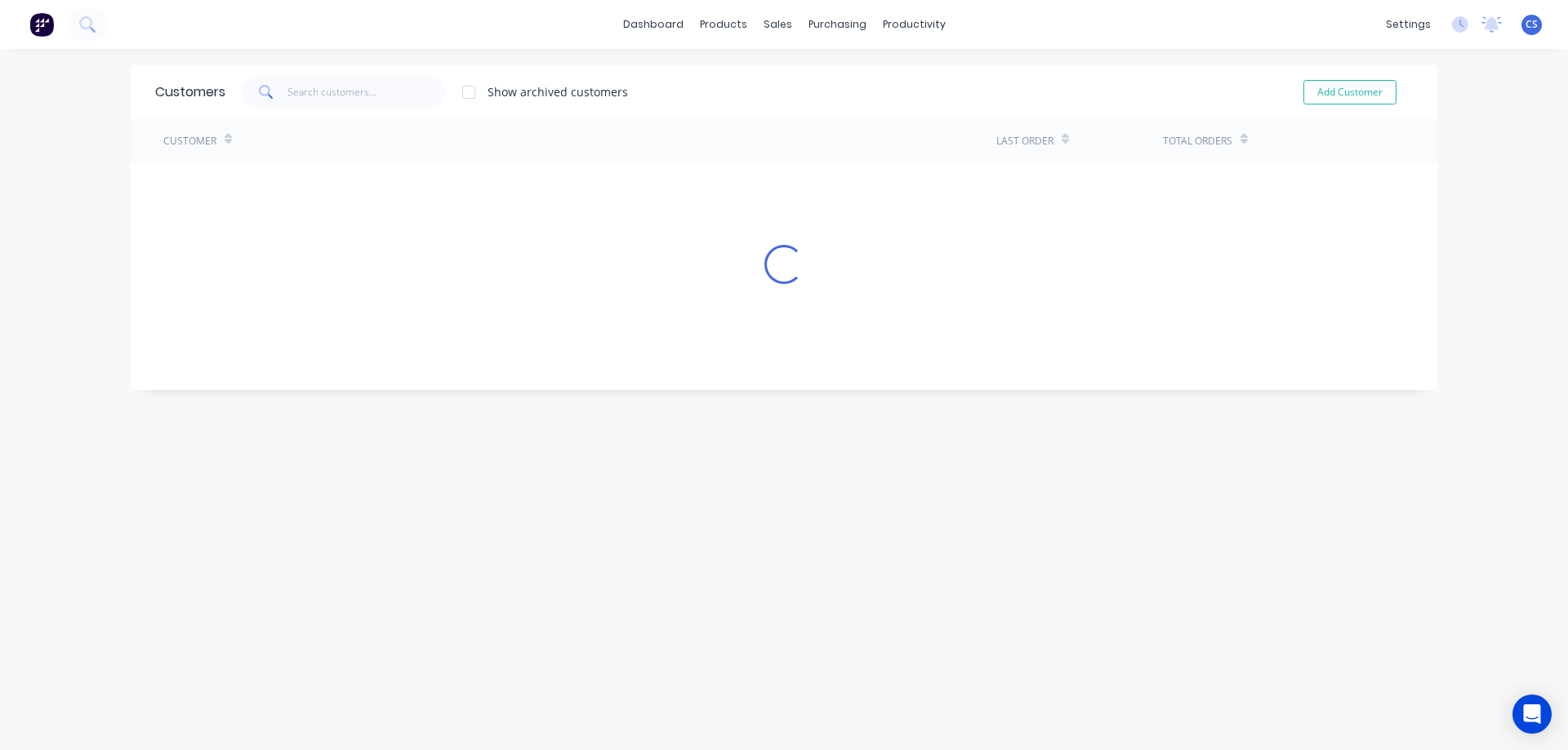
click at [29, 223] on div "dashboard products sales purchasing productivity dashboard products Product Cat…" at bounding box center [784, 375] width 1568 height 750
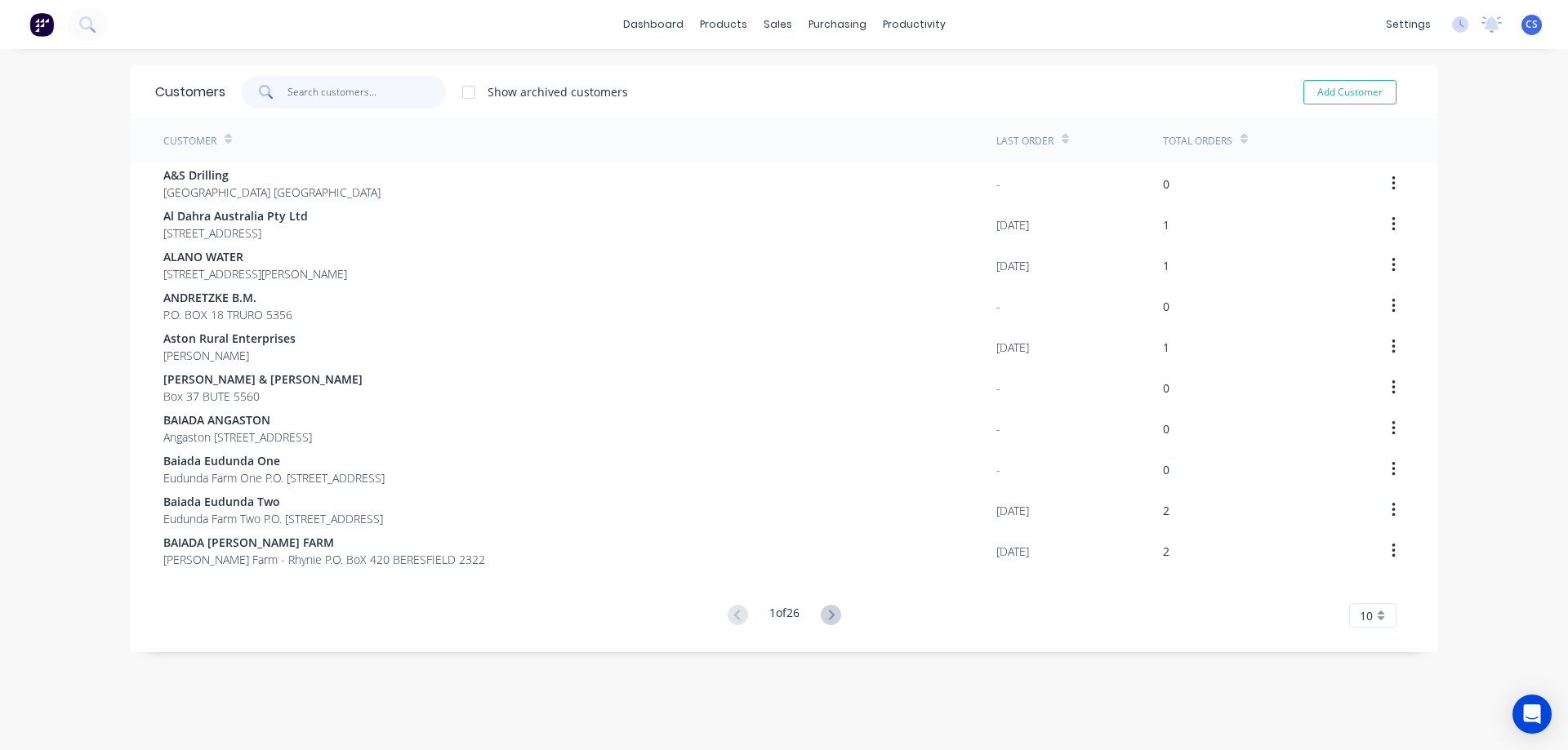
click at [319, 94] on input "text" at bounding box center [367, 91] width 159 height 32
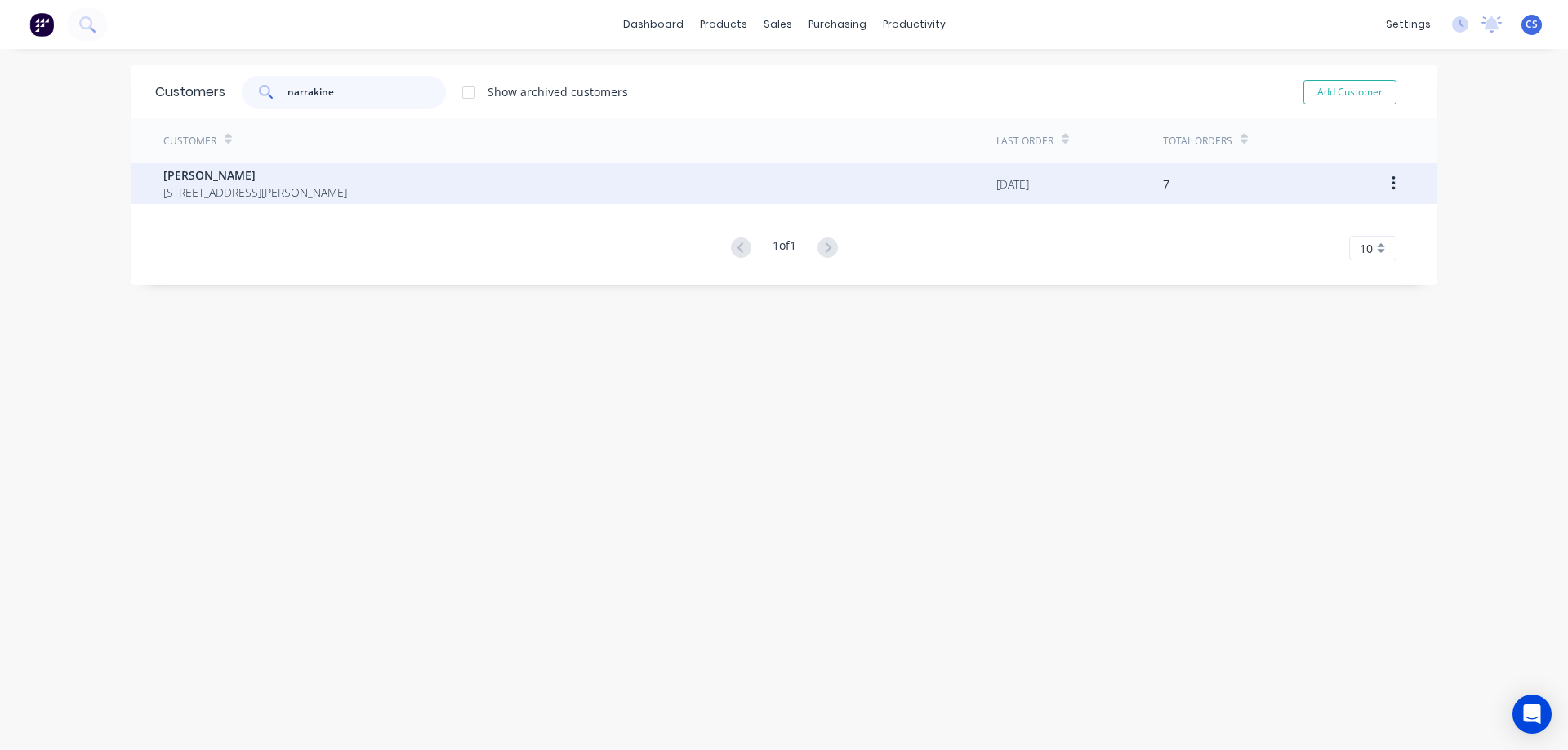
type input "narrakine"
click at [562, 192] on div "Narrakine Hay PO Box 200 Williams Western Australia Australia 6391" at bounding box center [580, 184] width 833 height 41
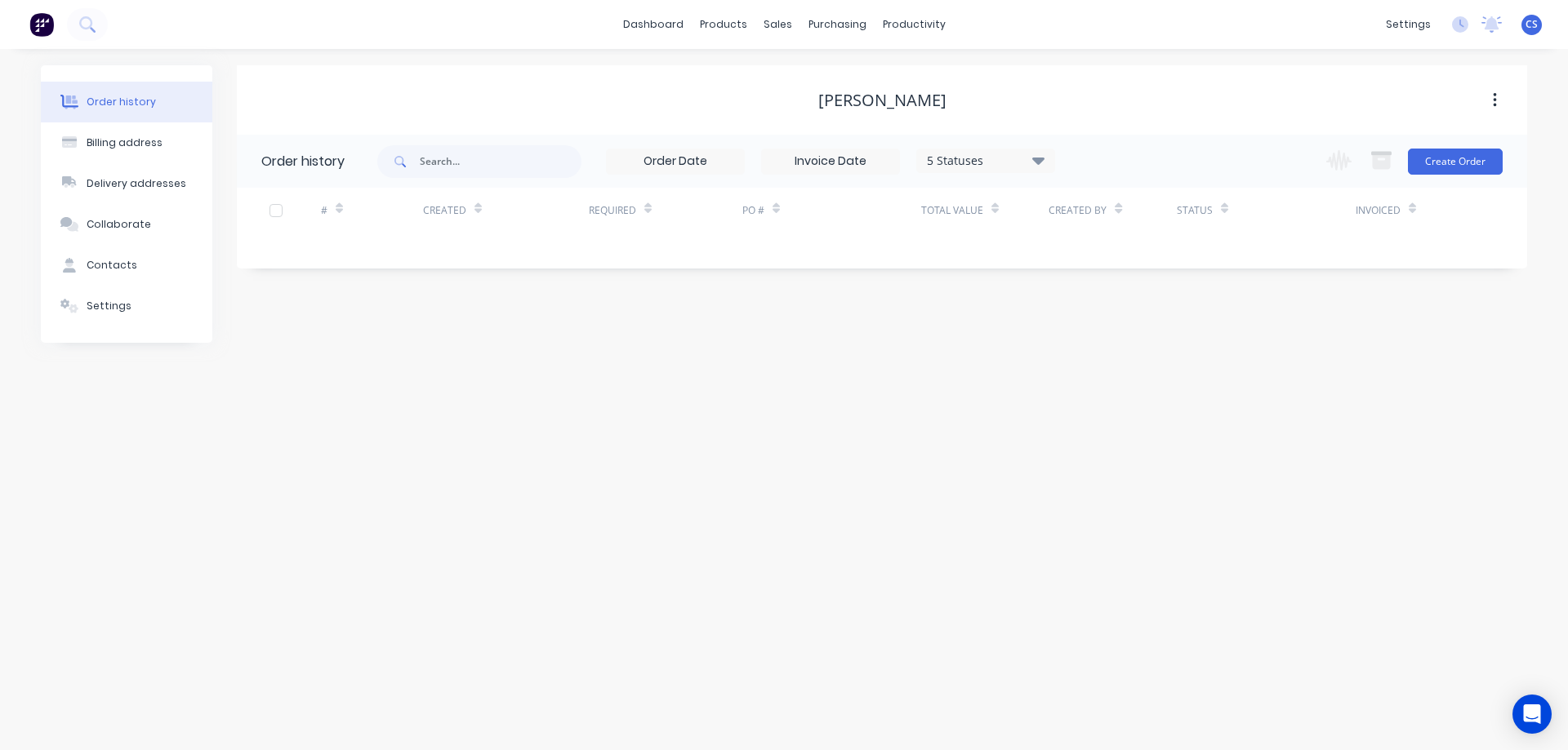
click at [1022, 162] on div "5 Statuses" at bounding box center [986, 161] width 137 height 18
click at [1319, 401] on div "Order history Billing address Delivery addresses Collaborate Contacts Settings …" at bounding box center [784, 399] width 1568 height 701
click at [85, 29] on icon at bounding box center [87, 25] width 16 height 16
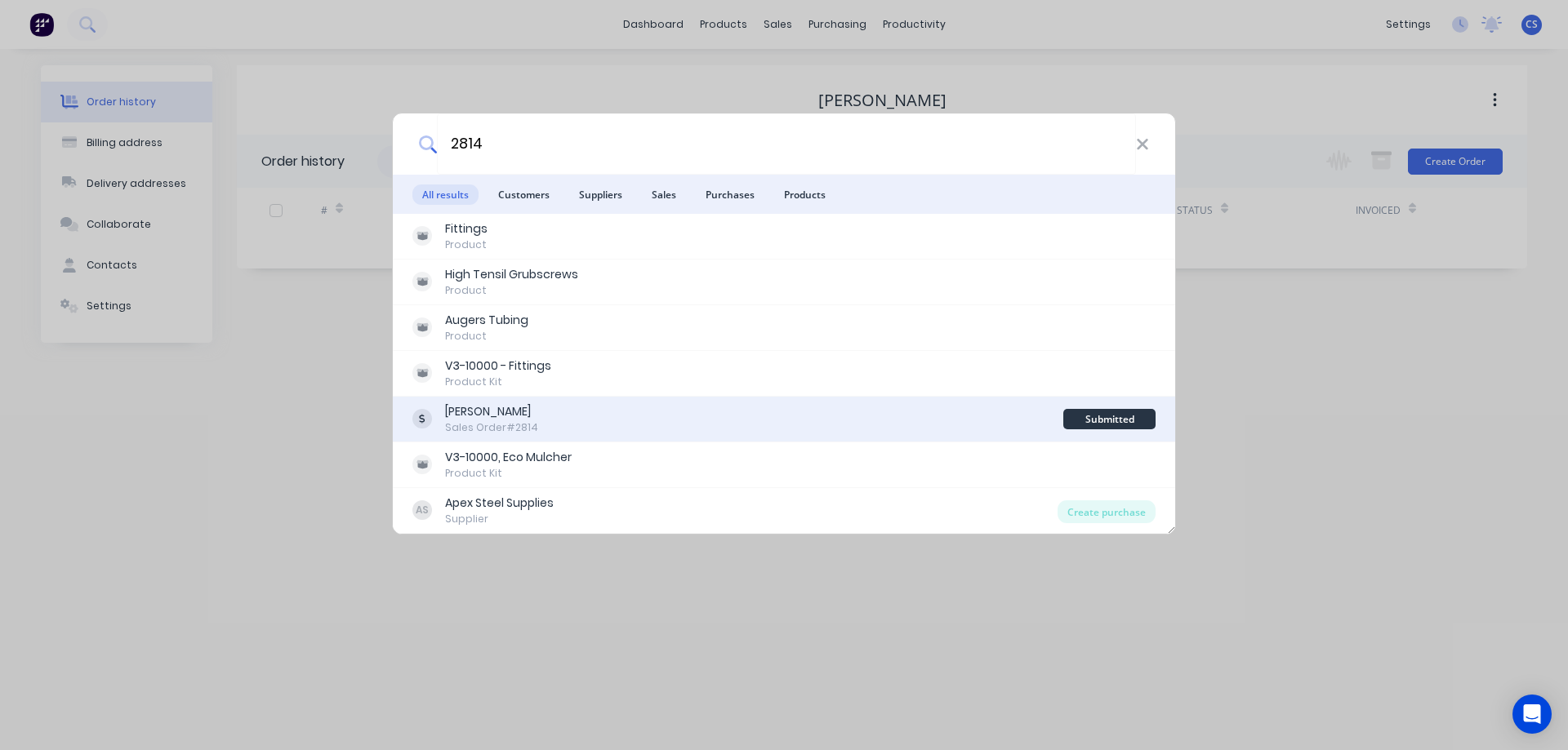
type input "2814"
click at [617, 423] on div "Narrakine Hay Sales Order #2814" at bounding box center [738, 419] width 651 height 31
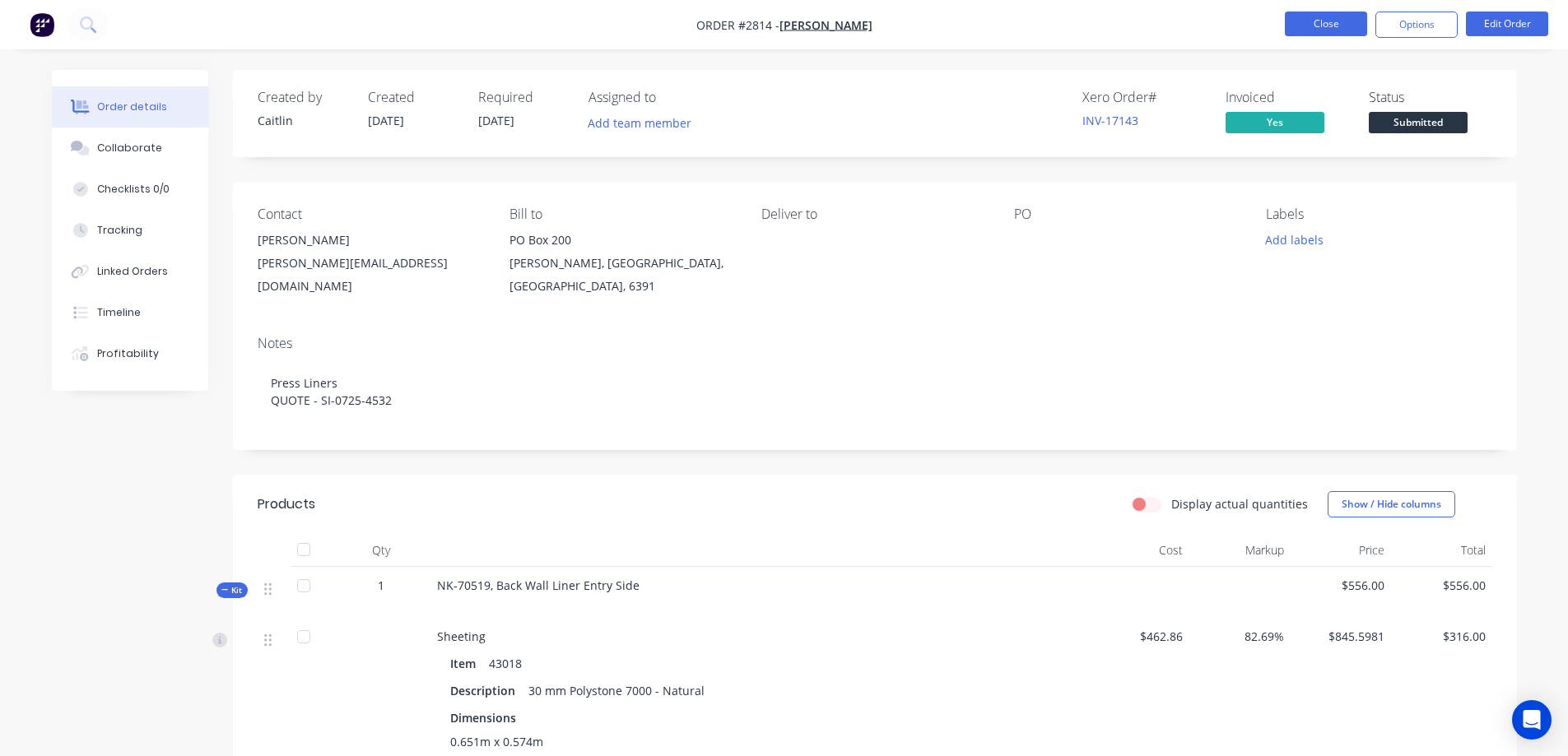
click at [1320, 23] on button "Close" at bounding box center [1326, 24] width 82 height 25
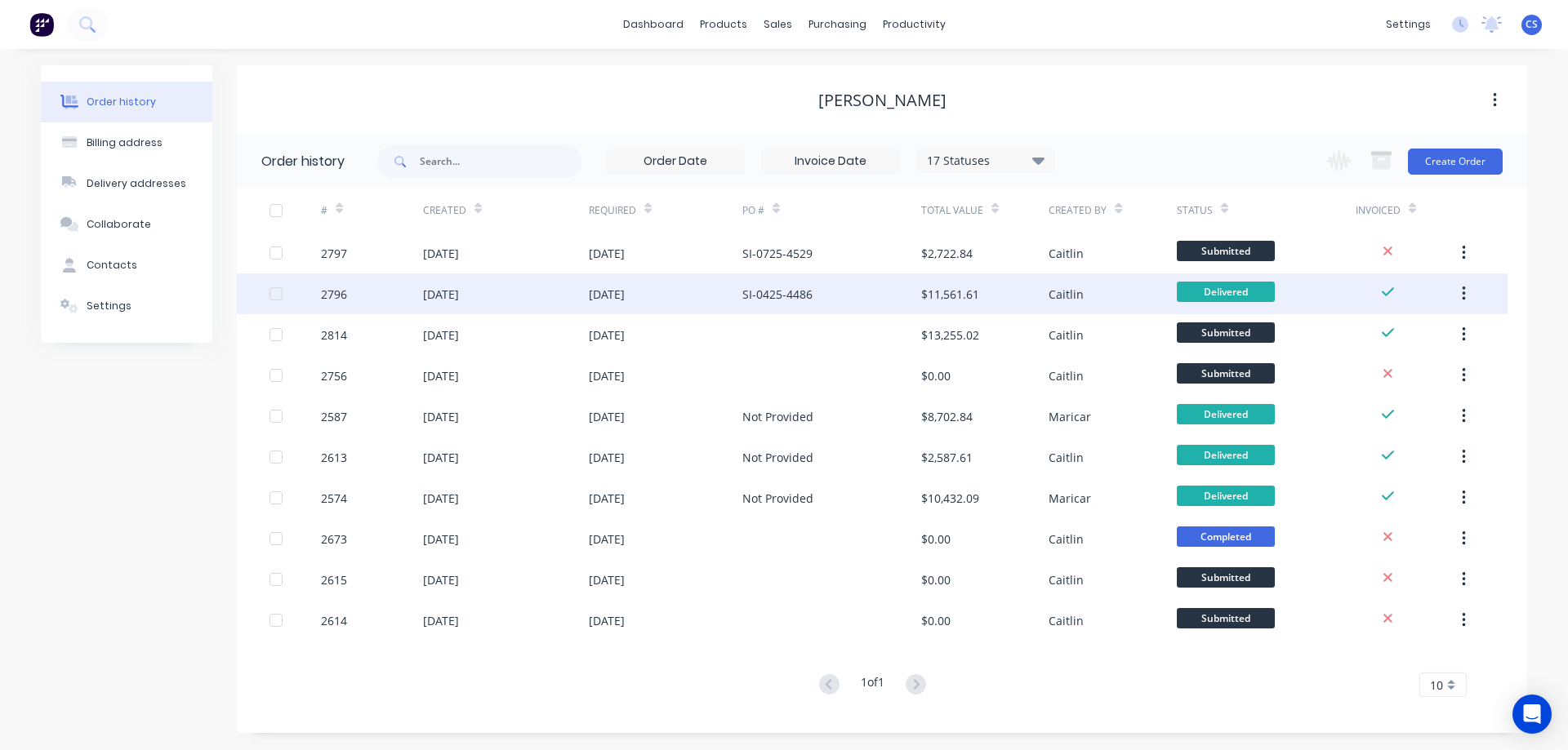
click at [864, 297] on div "SI-0425-4486" at bounding box center [832, 294] width 178 height 41
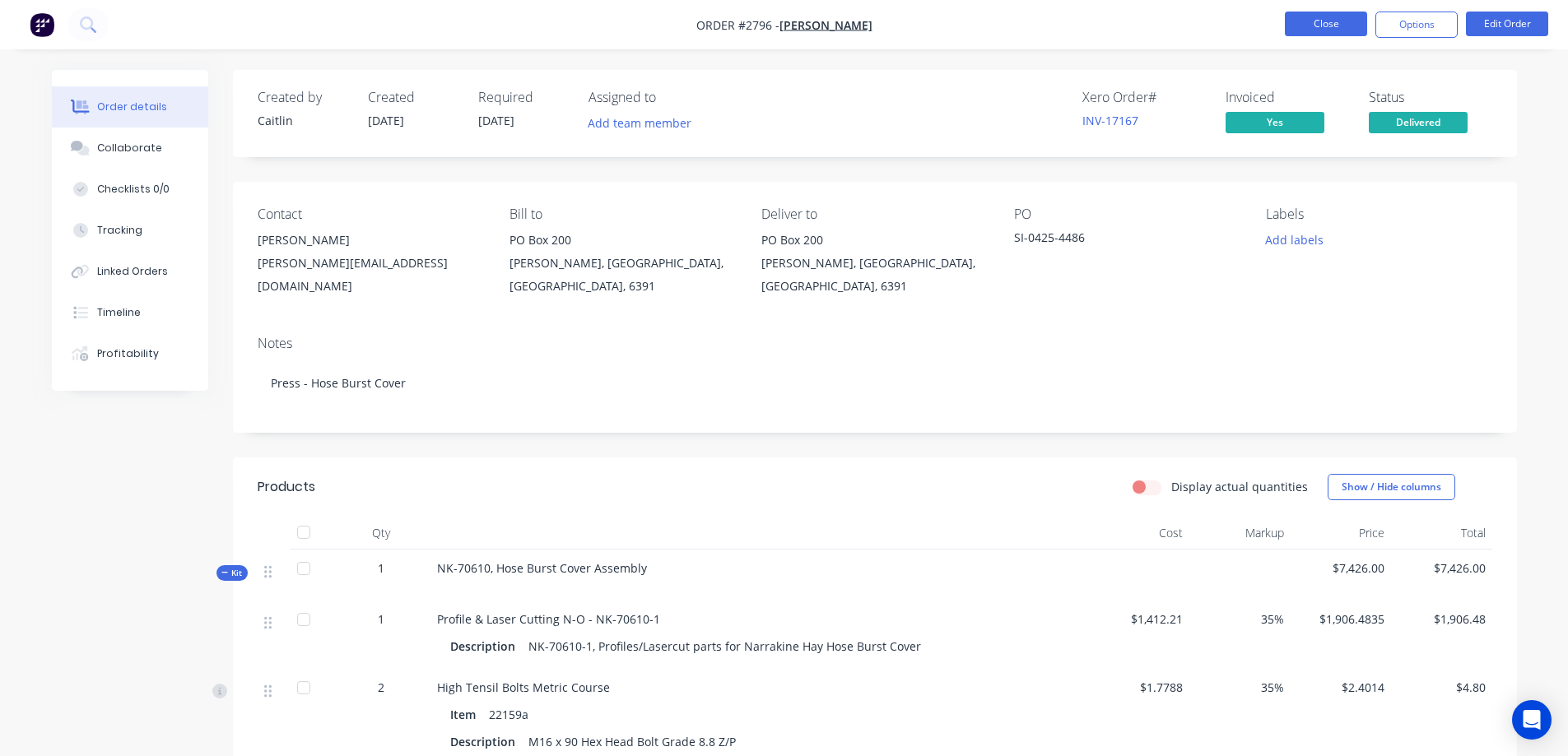
click at [1335, 18] on button "Close" at bounding box center [1326, 24] width 82 height 25
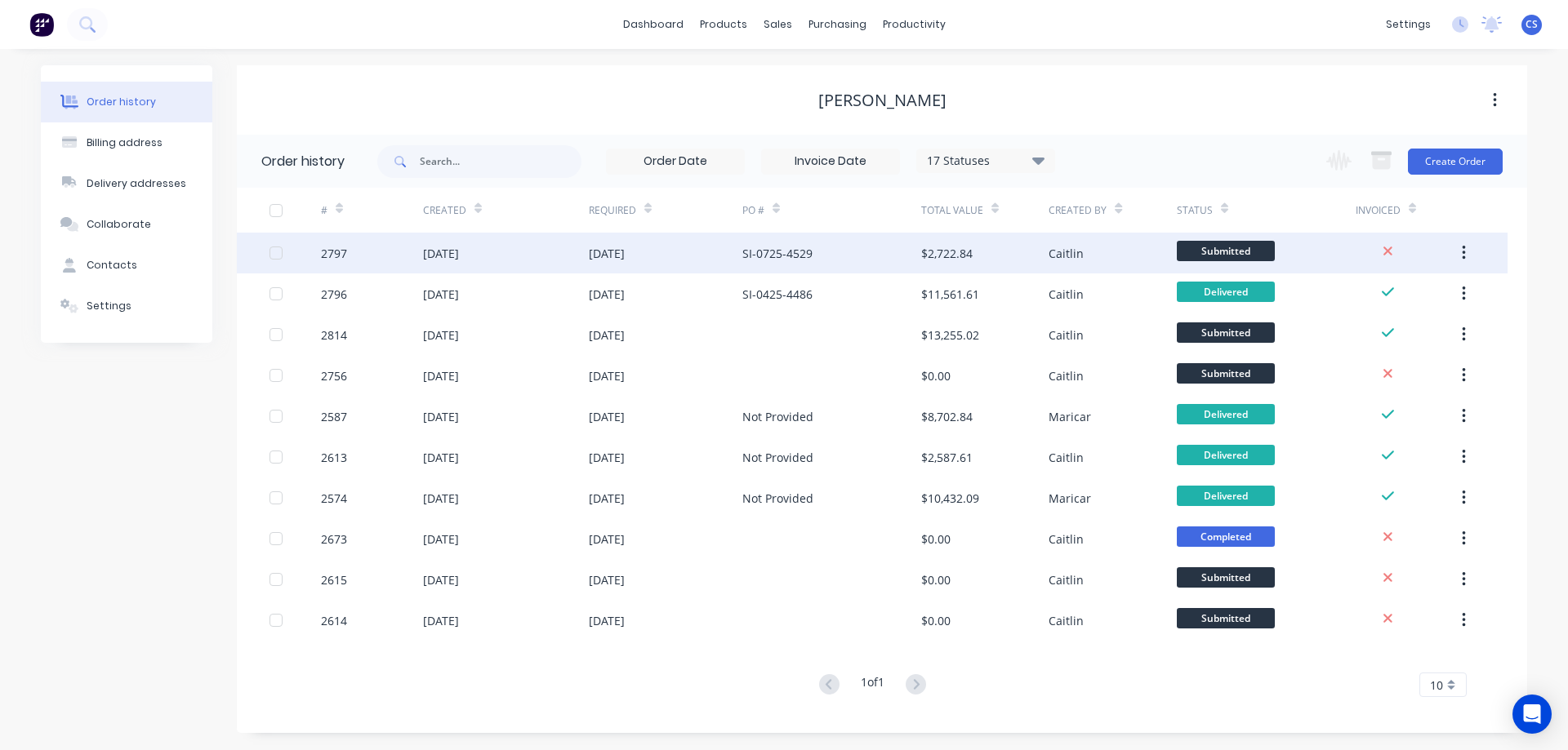
click at [851, 246] on div "SI-0725-4529" at bounding box center [832, 253] width 178 height 41
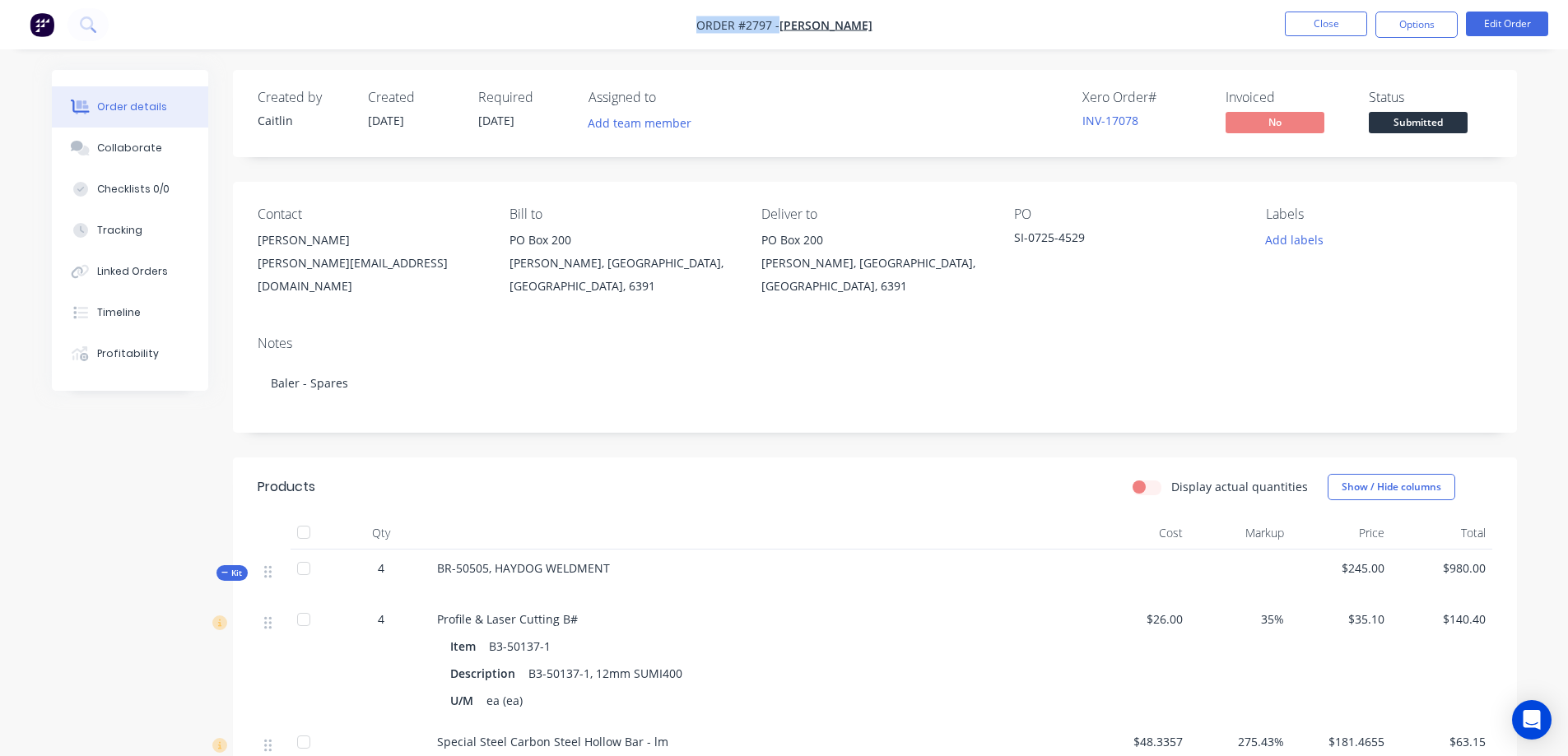
drag, startPoint x: 697, startPoint y: 26, endPoint x: 881, endPoint y: 33, distance: 184.1
click at [881, 33] on nav "Order #2797 - Narrakine Hay Close Options Edit Order" at bounding box center [784, 25] width 1568 height 49
copy div "Order #2797 - Narrakine Hay Close Options Edit Order"
drag, startPoint x: 1159, startPoint y: 124, endPoint x: 1075, endPoint y: 120, distance: 84.1
click at [1074, 121] on div "Xero Order # INV-17078 Invoiced No Status Submitted" at bounding box center [1123, 114] width 740 height 47
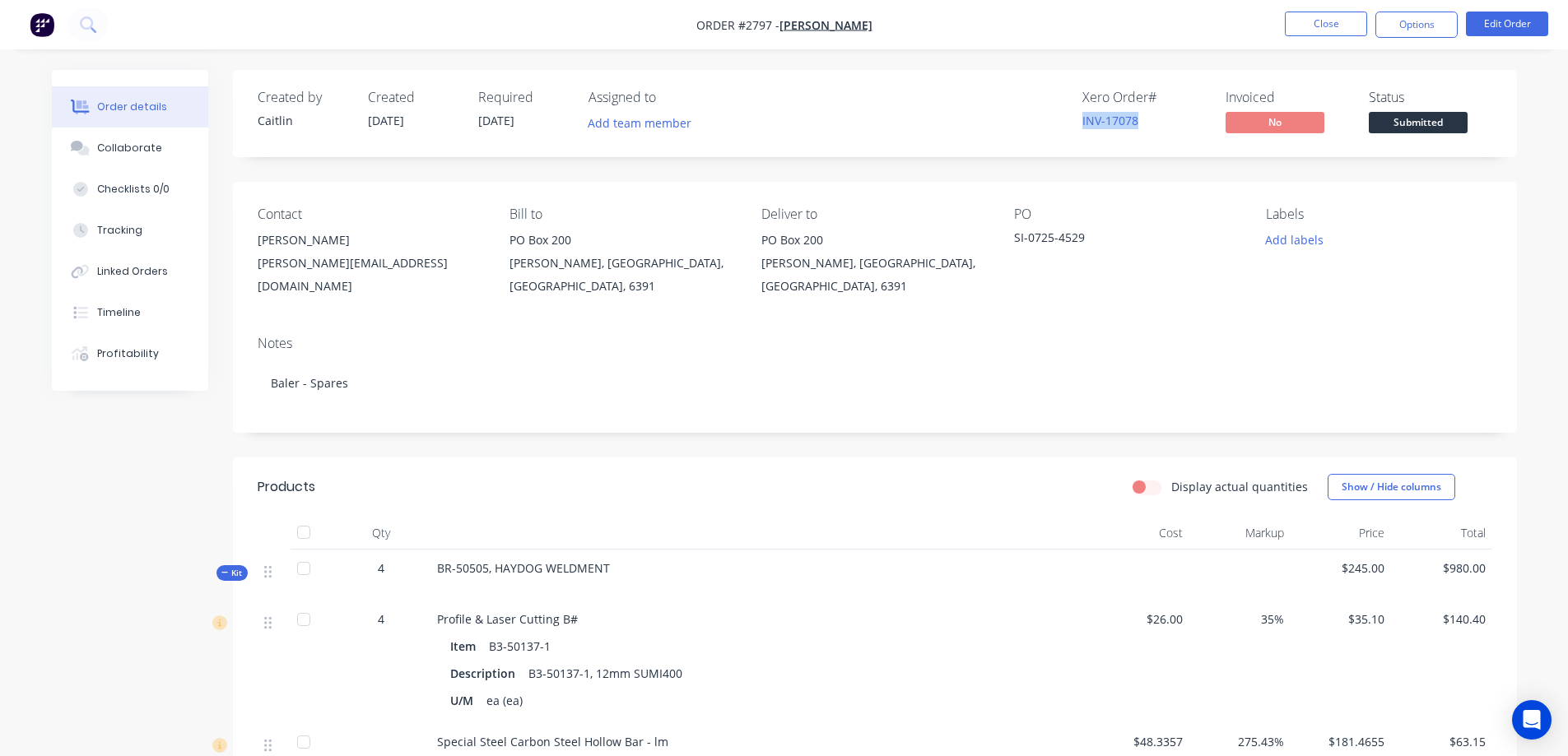
copy link "INV-17078"
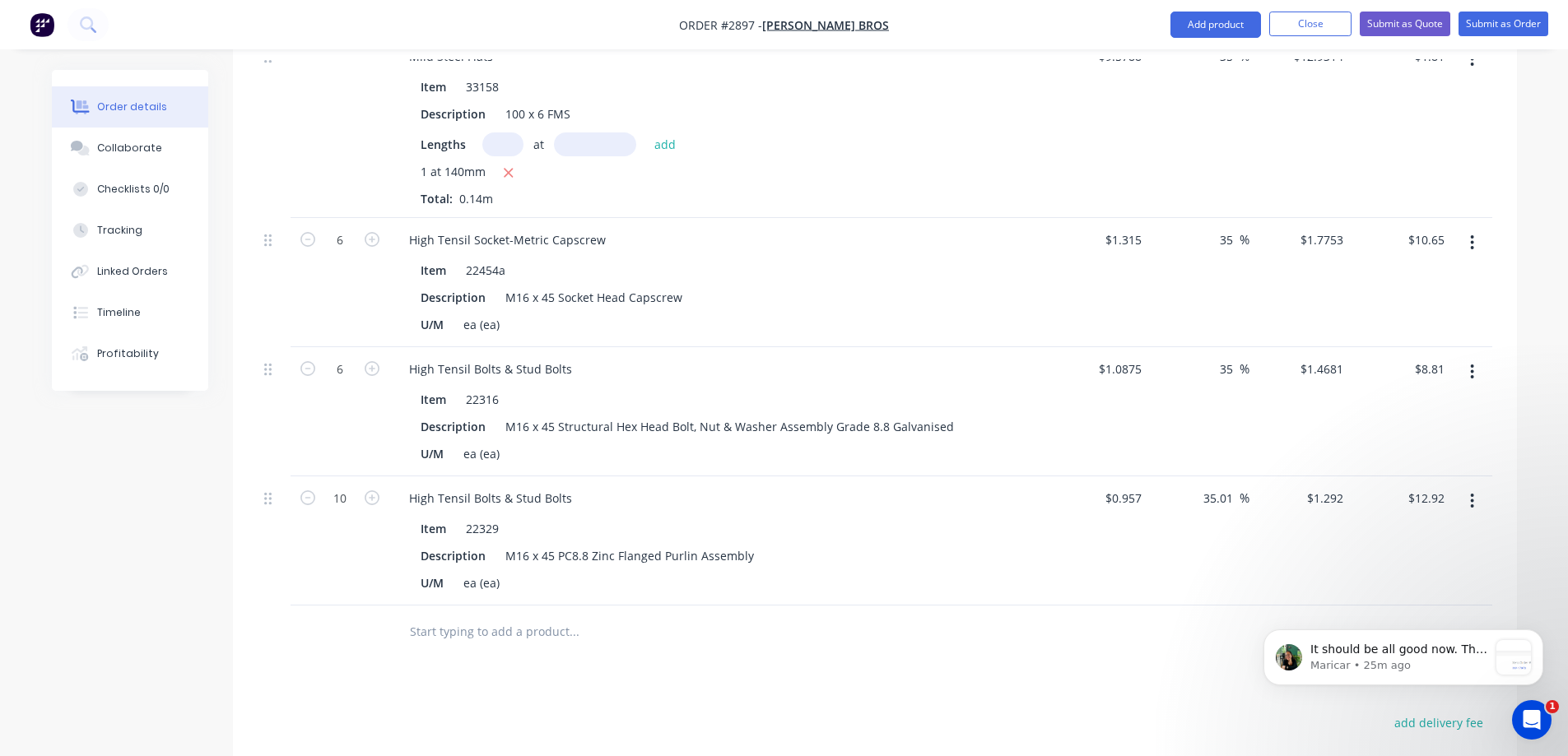
scroll to position [3, 0]
click at [473, 616] on input "text" at bounding box center [573, 631] width 329 height 33
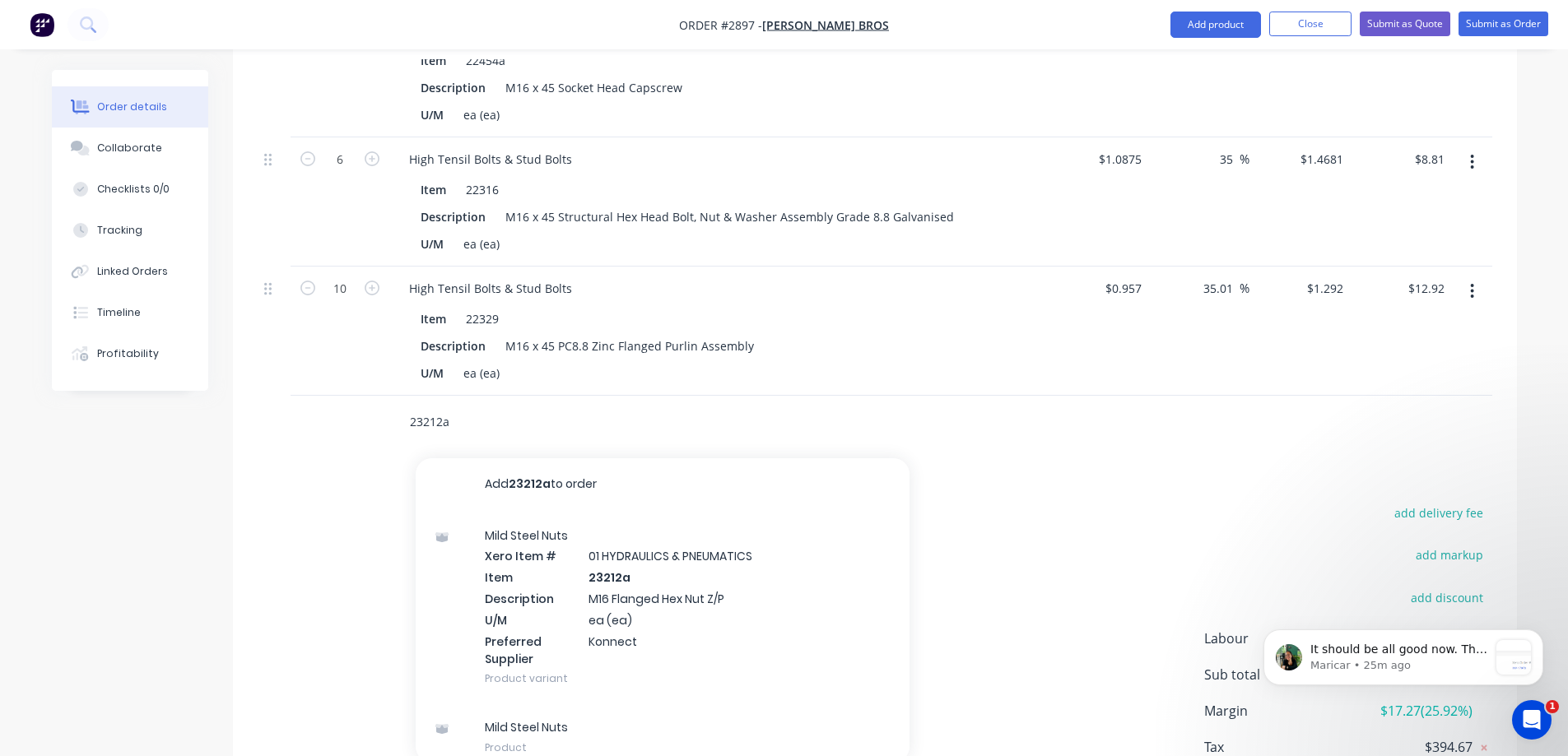
scroll to position [2200, 0]
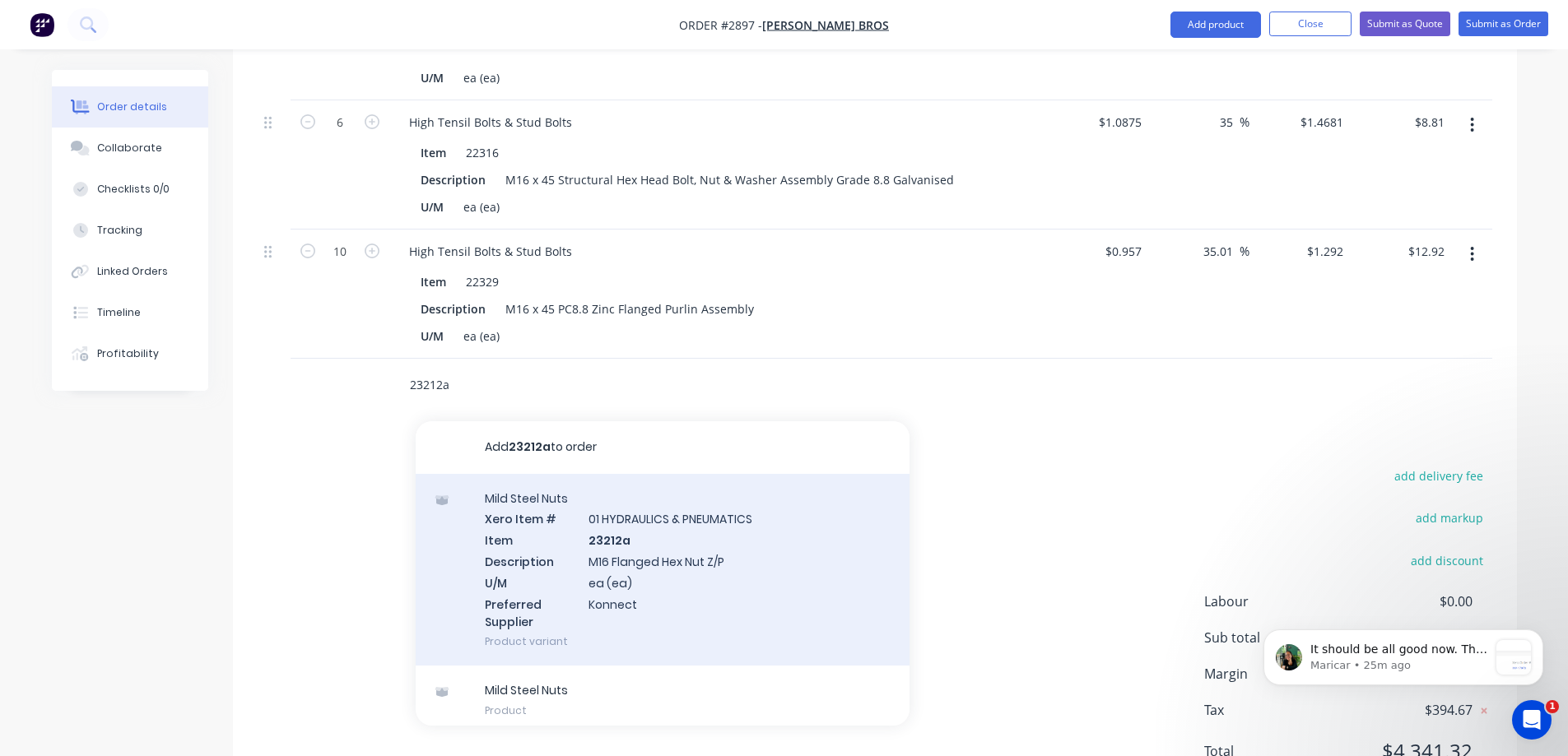
type input "23212a"
click at [712, 526] on div "Mild Steel Nuts Xero Item # 01 HYDRAULICS & PNEUMATICS Item 23212a Description …" at bounding box center [663, 570] width 494 height 193
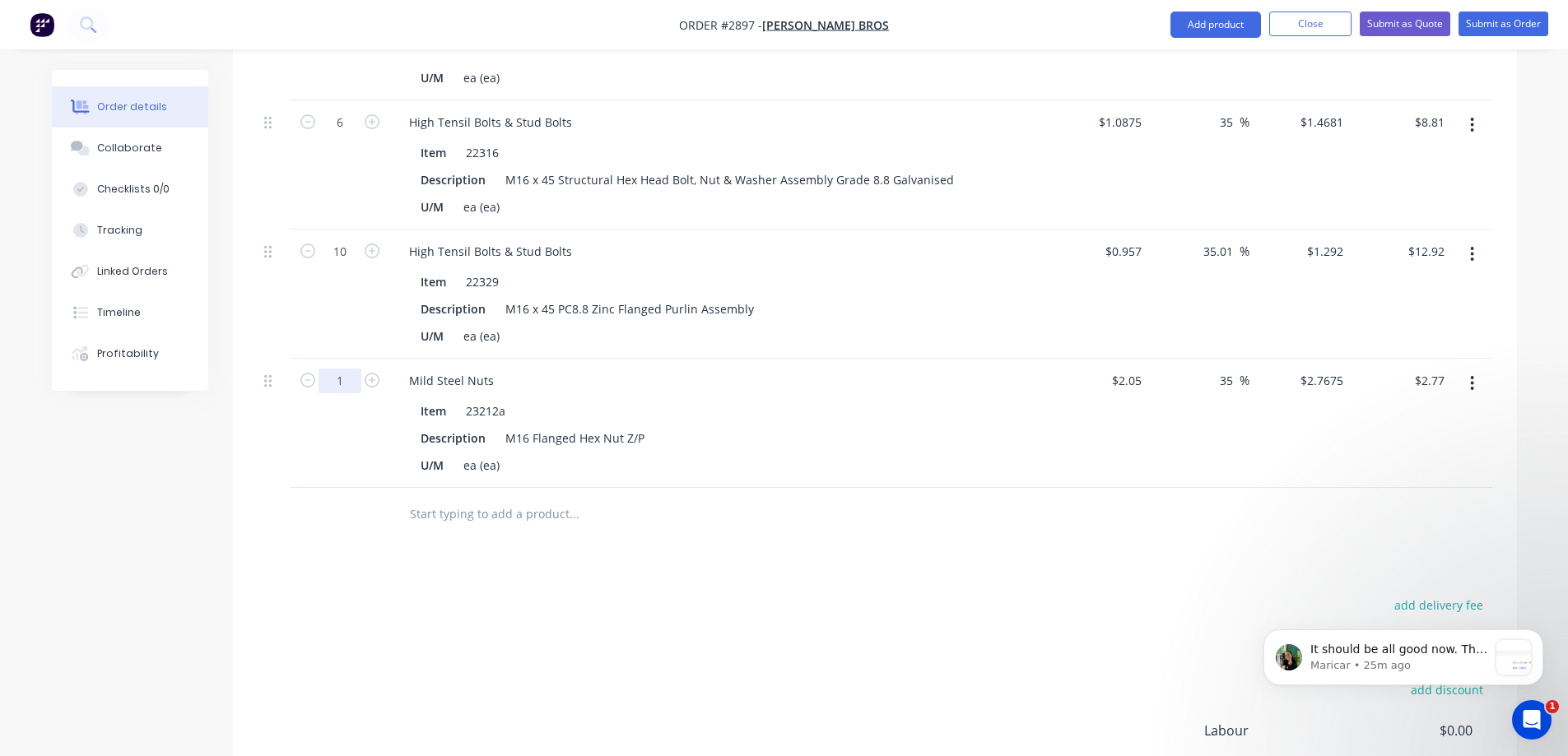
type input "22"
type input "$60.89"
click at [1526, 715] on icon "Open Intercom Messenger" at bounding box center [1529, 717] width 27 height 27
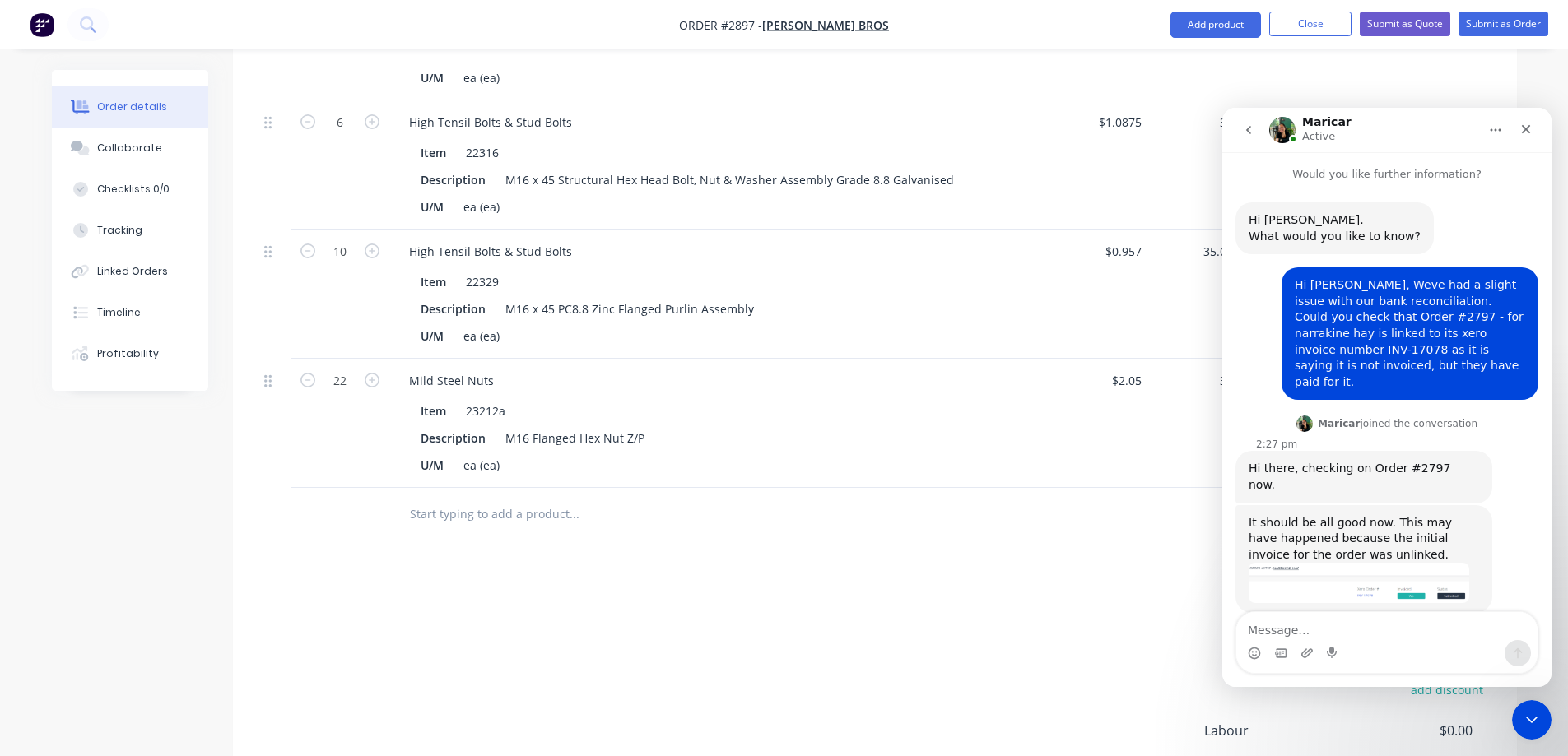
scroll to position [3, 0]
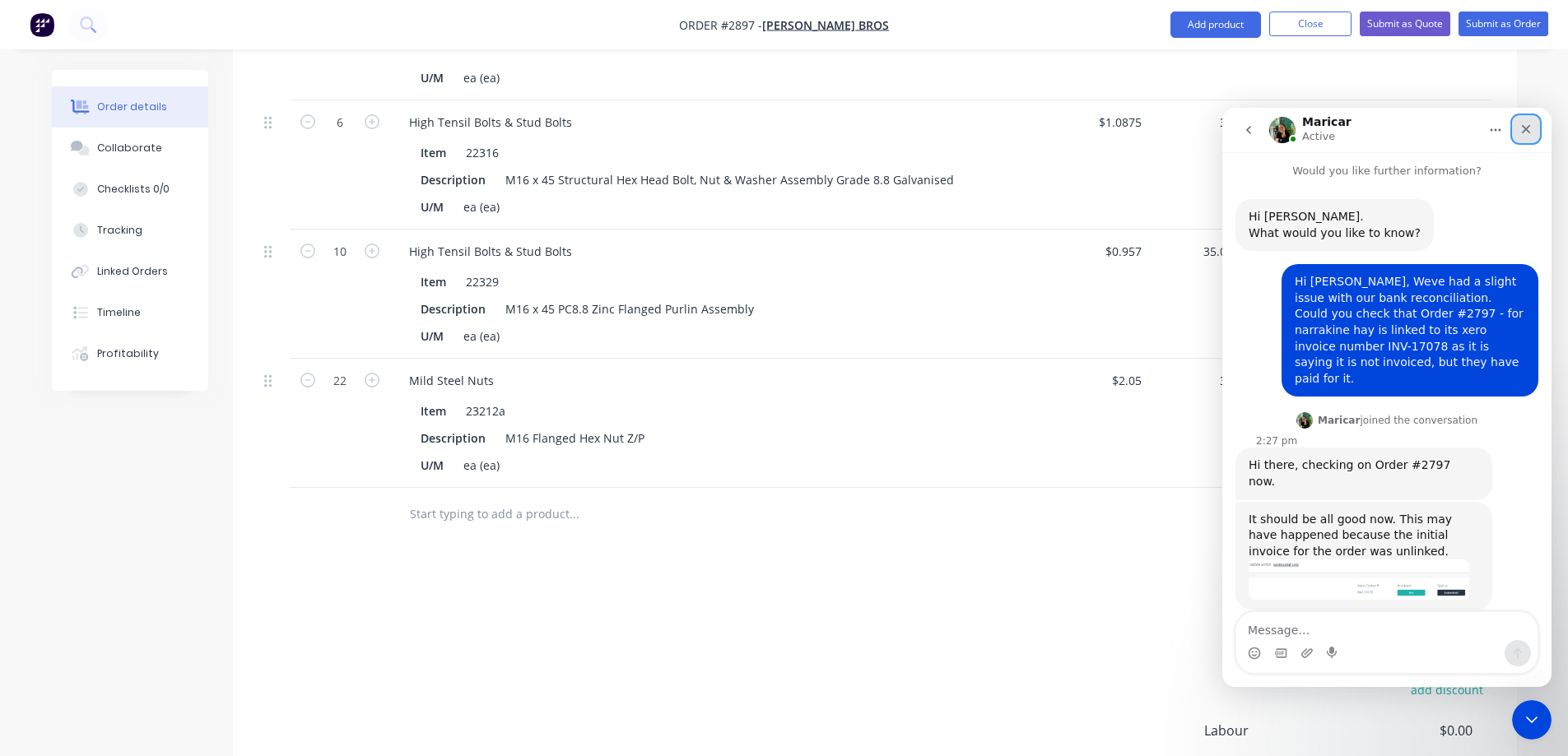
click at [1523, 123] on icon "Close" at bounding box center [1525, 128] width 13 height 13
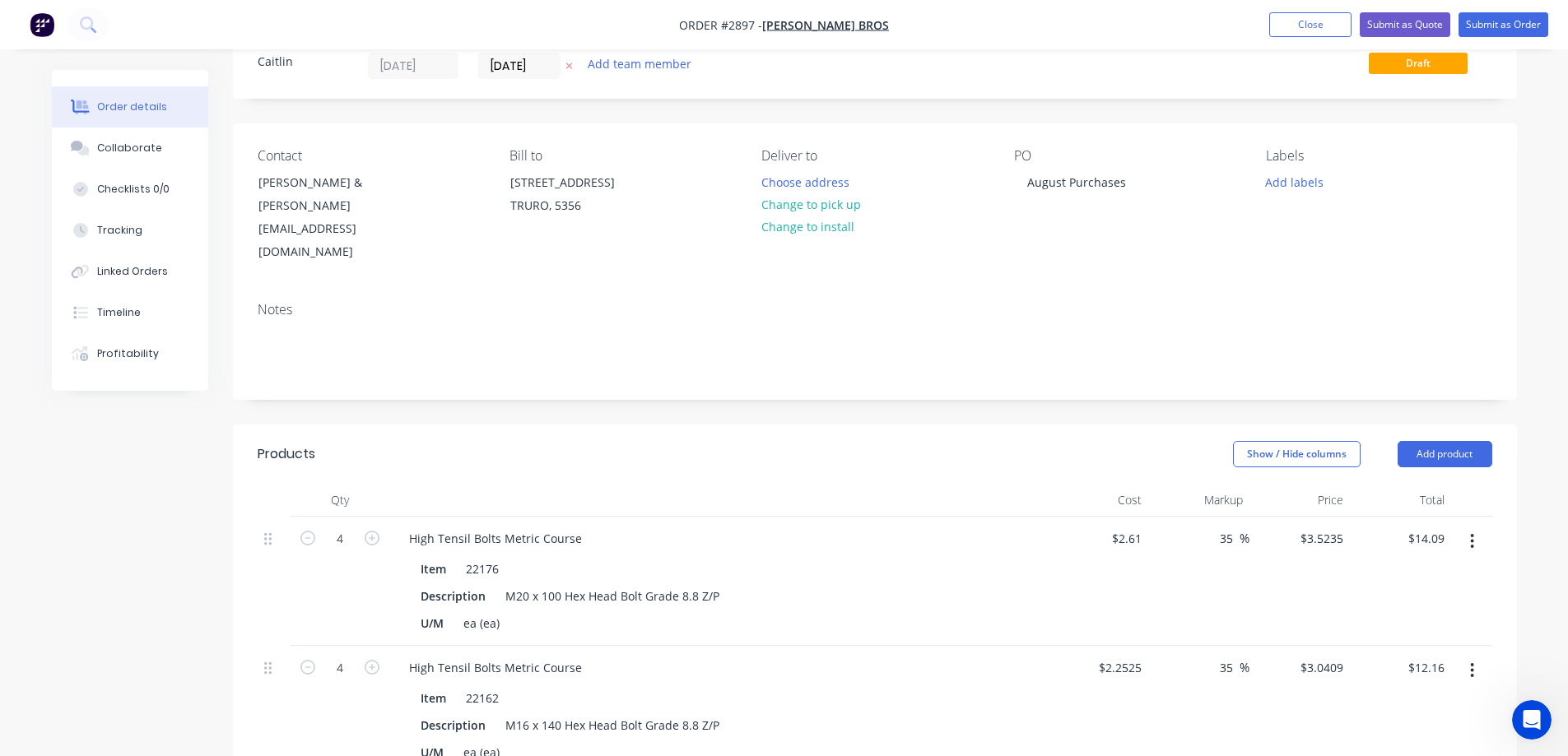
scroll to position [0, 0]
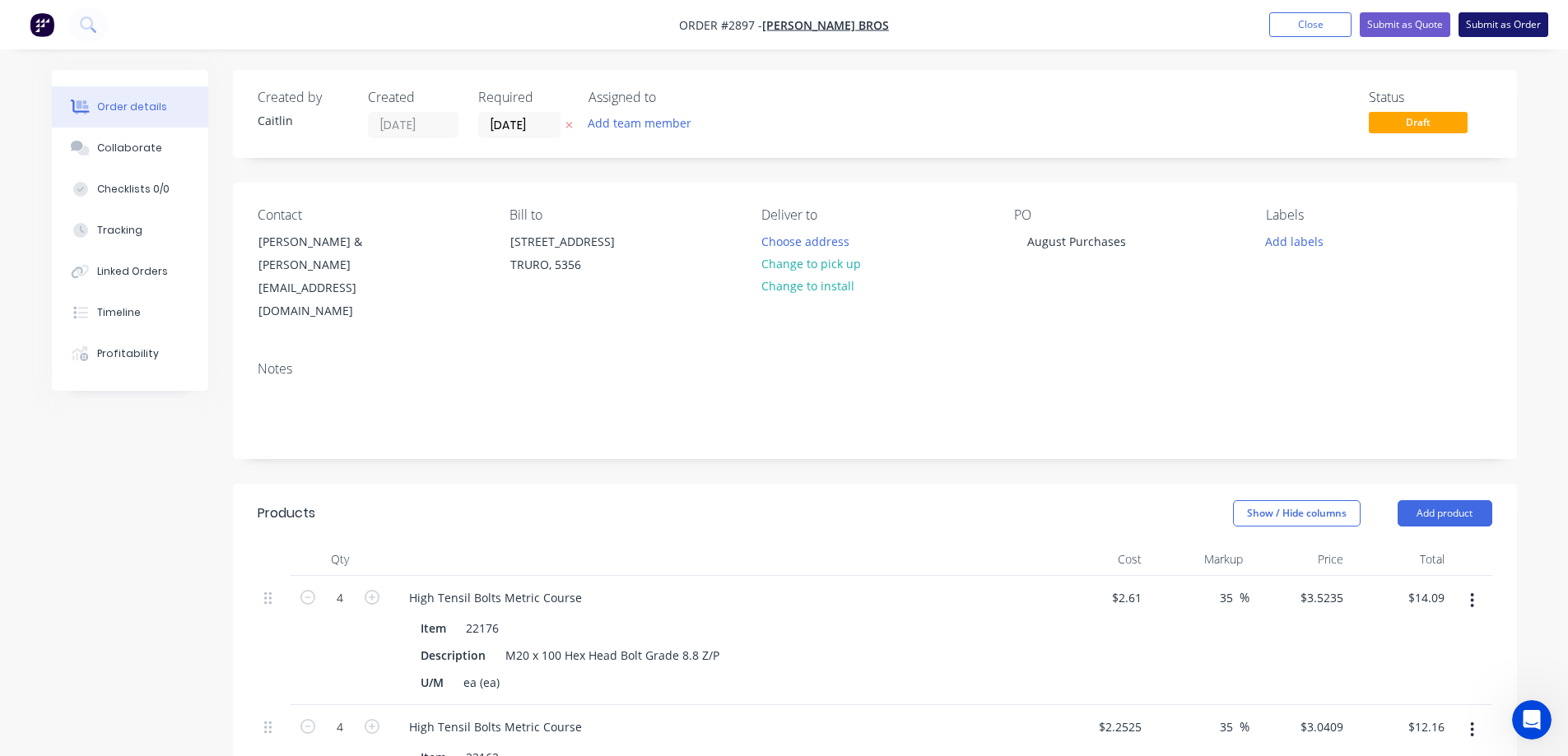
click at [1493, 25] on button "Submit as Order" at bounding box center [1504, 24] width 90 height 25
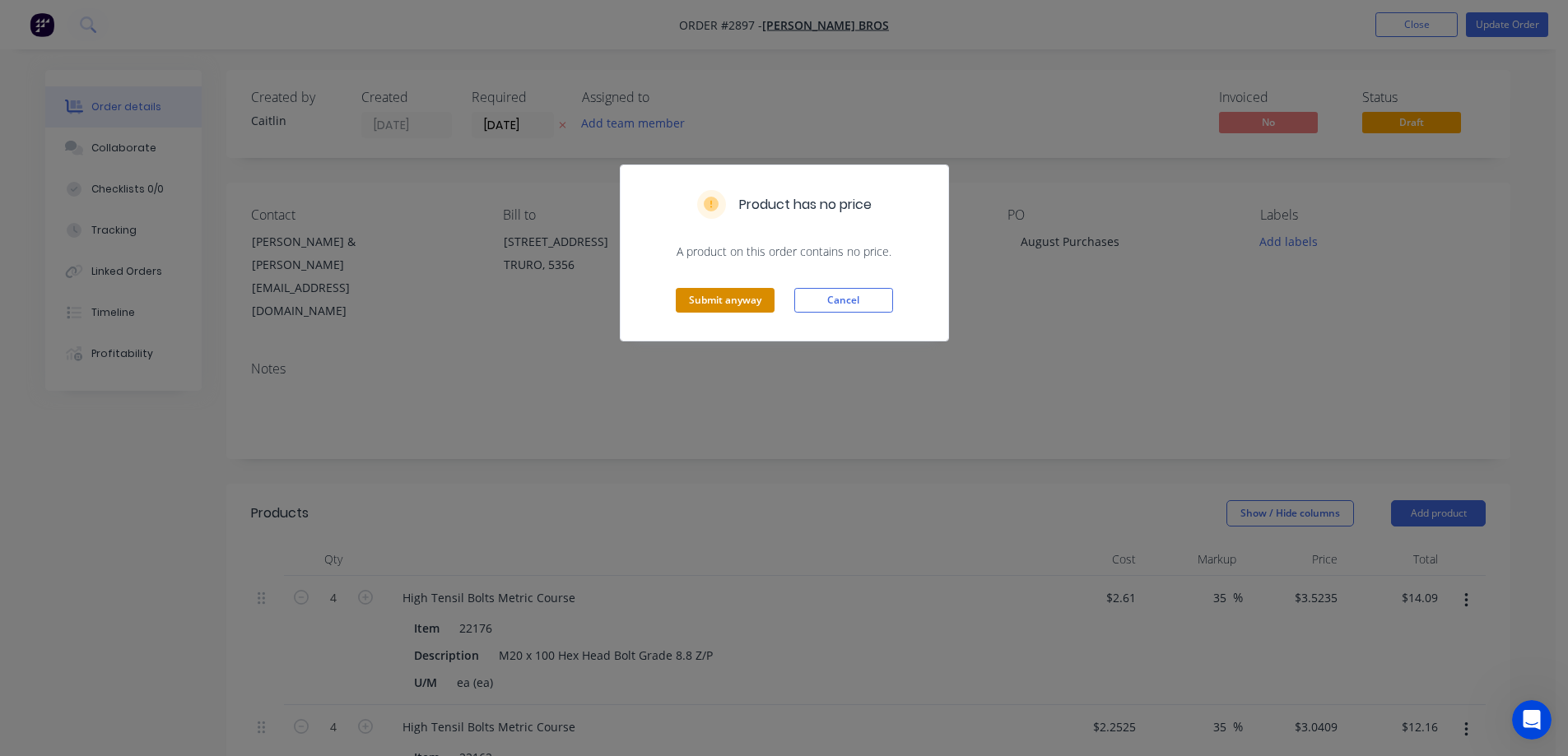
click at [716, 302] on button "Submit anyway" at bounding box center [726, 299] width 99 height 25
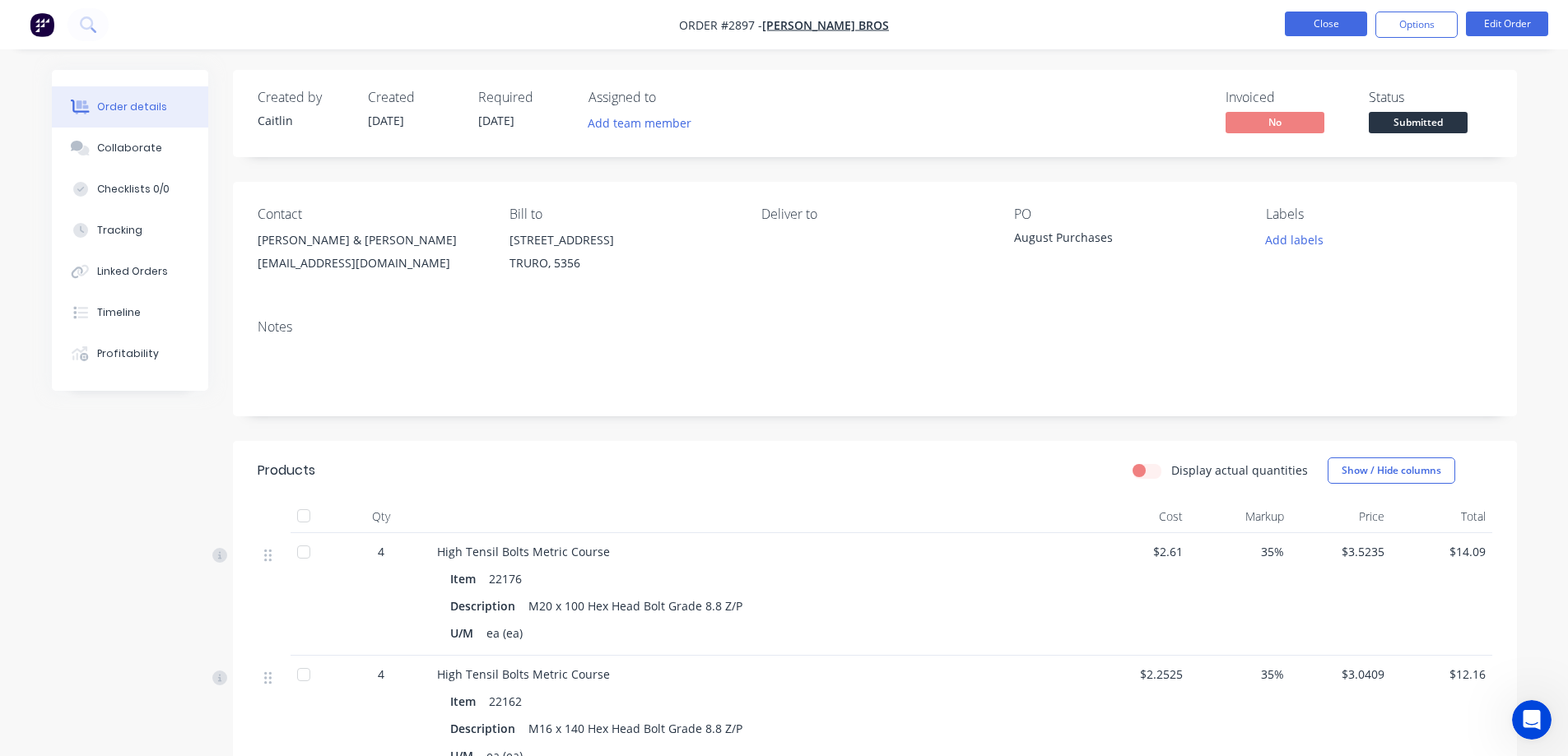
click at [1328, 33] on button "Close" at bounding box center [1326, 24] width 82 height 25
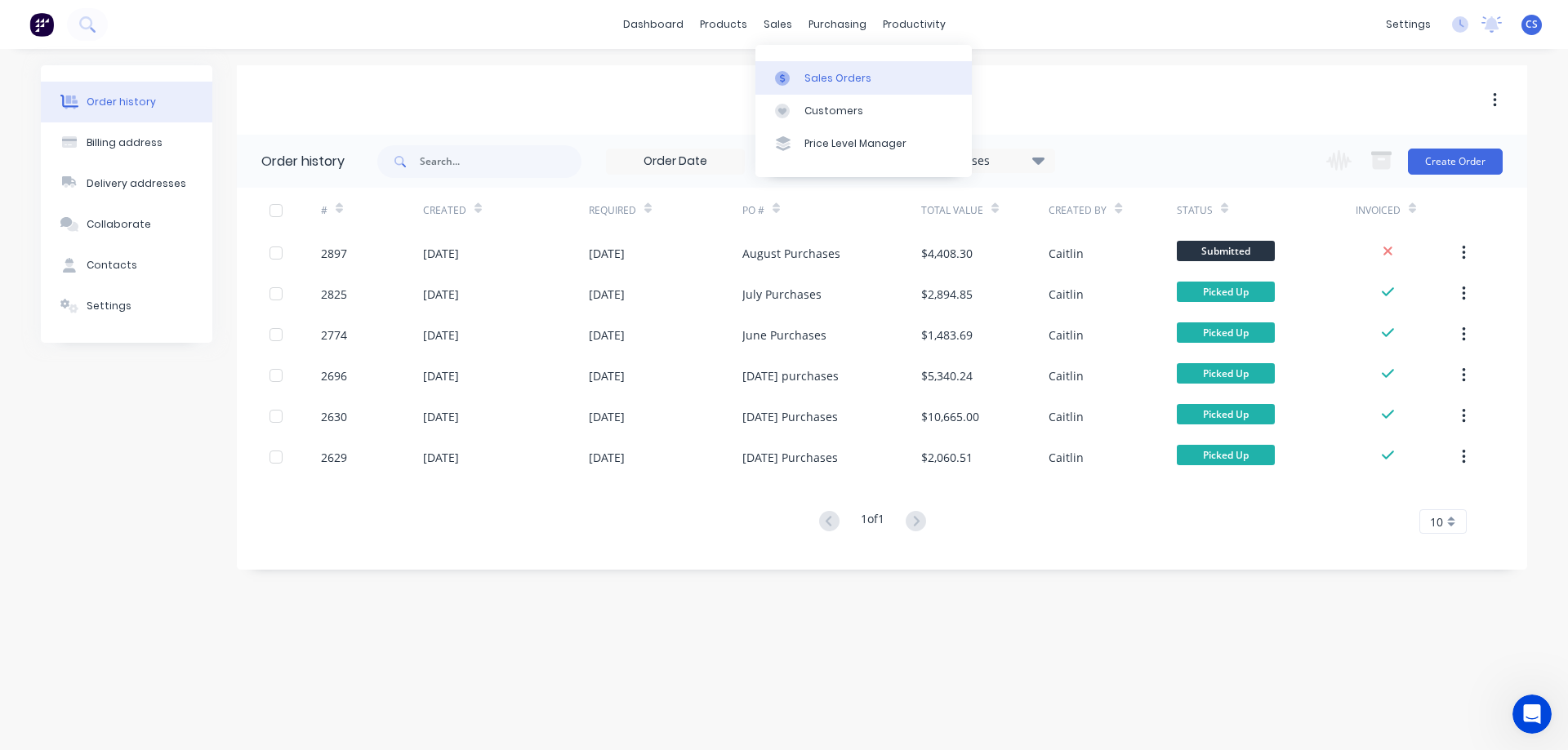
click at [811, 74] on div "Sales Orders" at bounding box center [837, 77] width 67 height 15
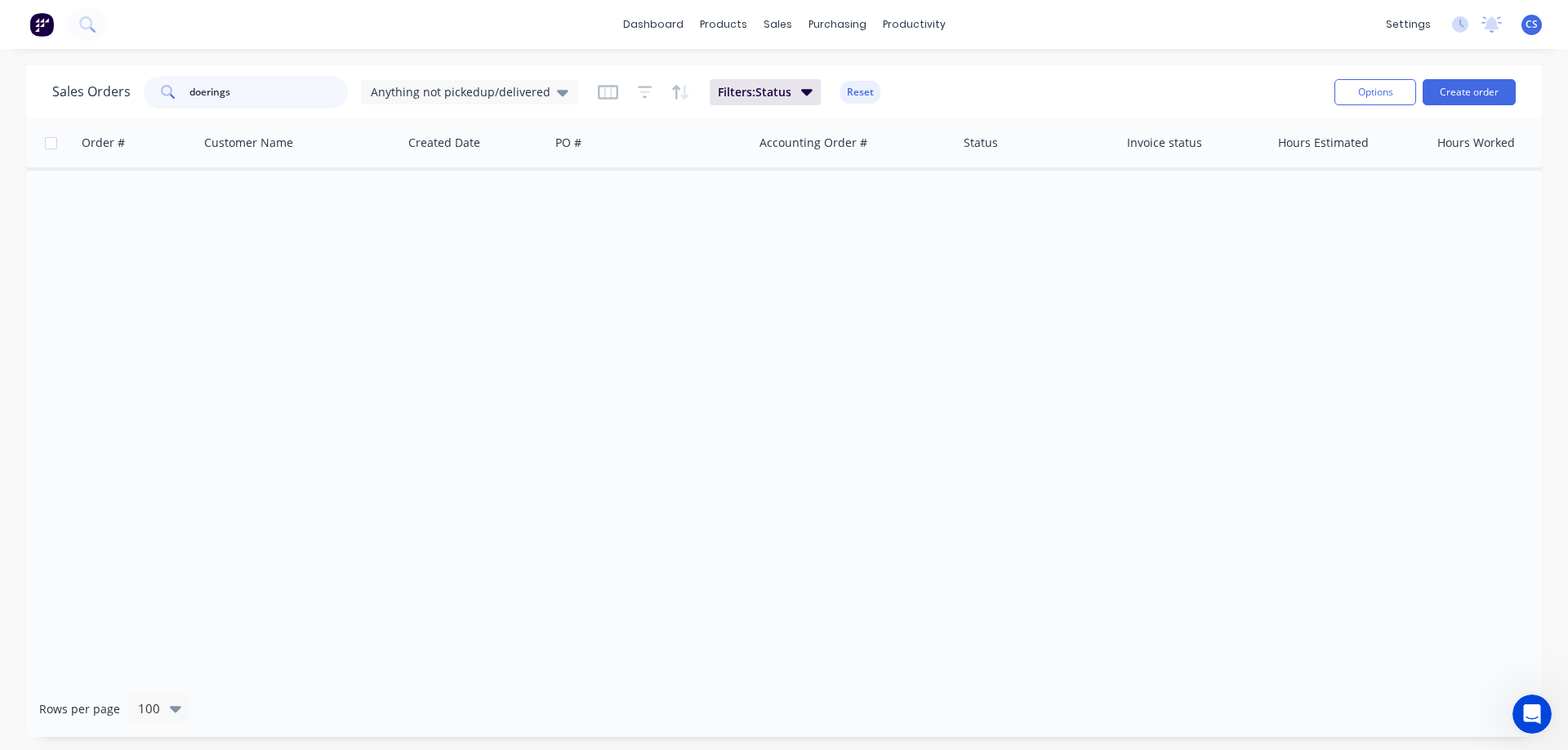
drag, startPoint x: 256, startPoint y: 92, endPoint x: 154, endPoint y: 84, distance: 102.3
click at [149, 88] on div "doerings" at bounding box center [246, 91] width 204 height 32
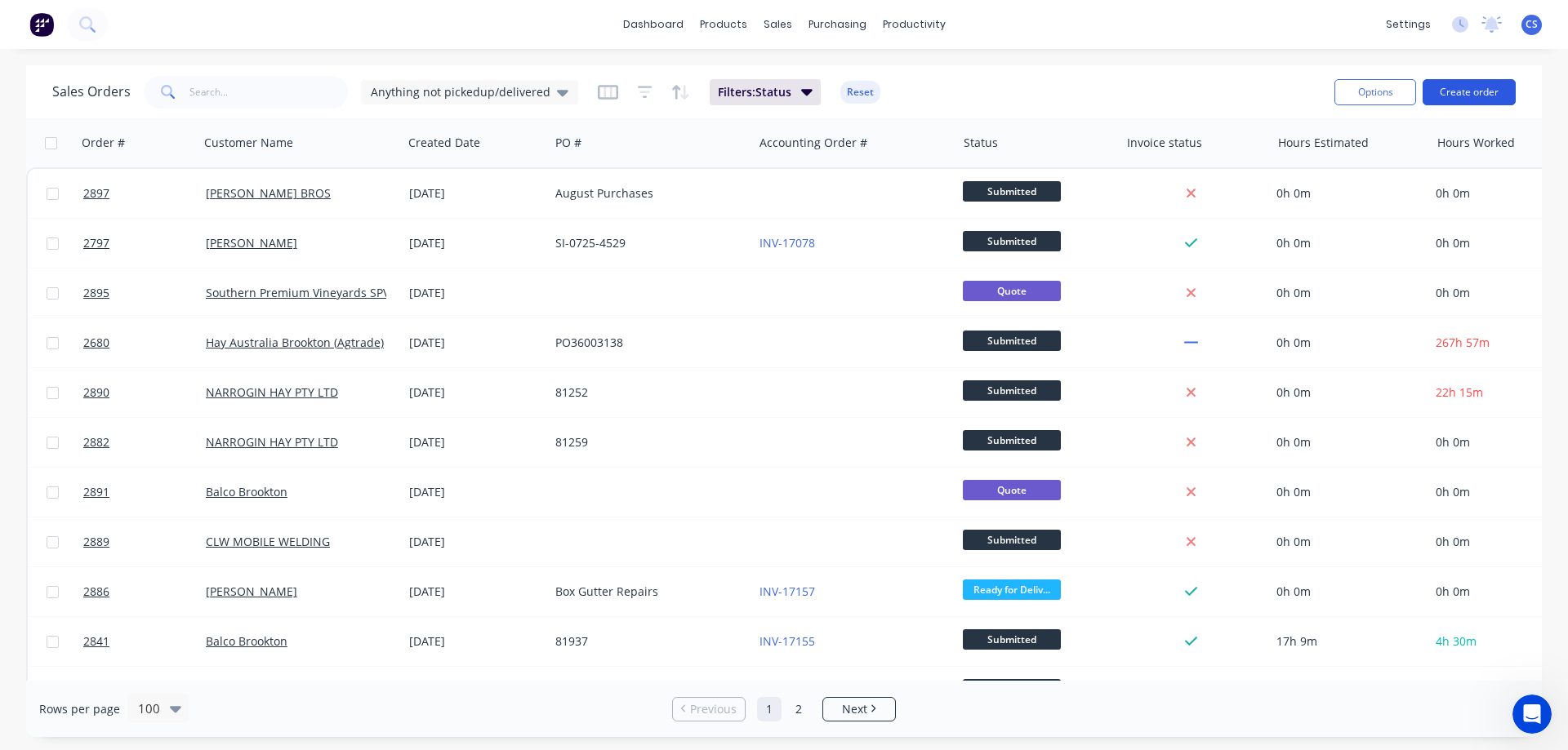
click at [1472, 92] on button "Create order" at bounding box center [1469, 92] width 93 height 26
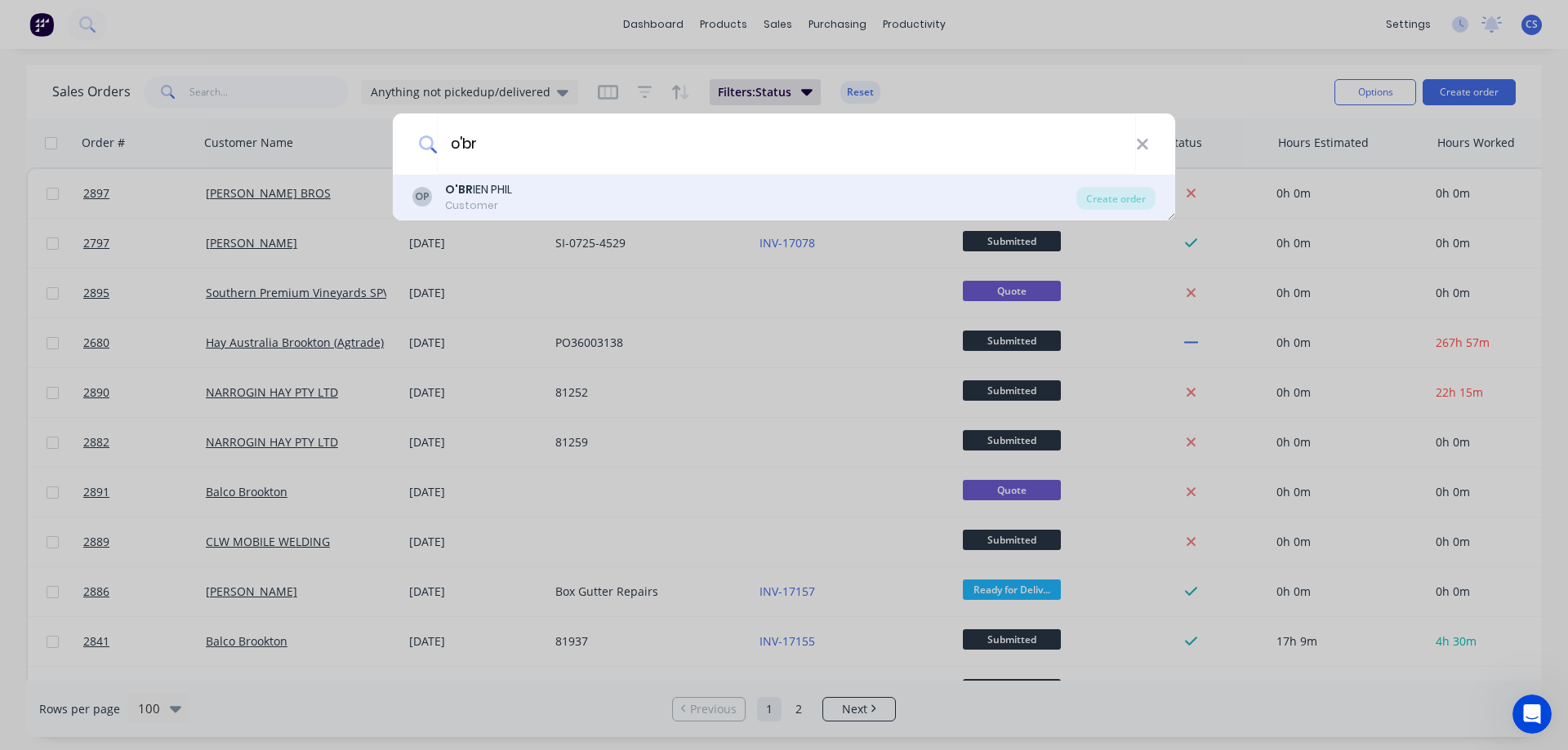
type input "o'br"
click at [585, 198] on div "OP O'BR IEN PHIL Customer" at bounding box center [744, 197] width 664 height 31
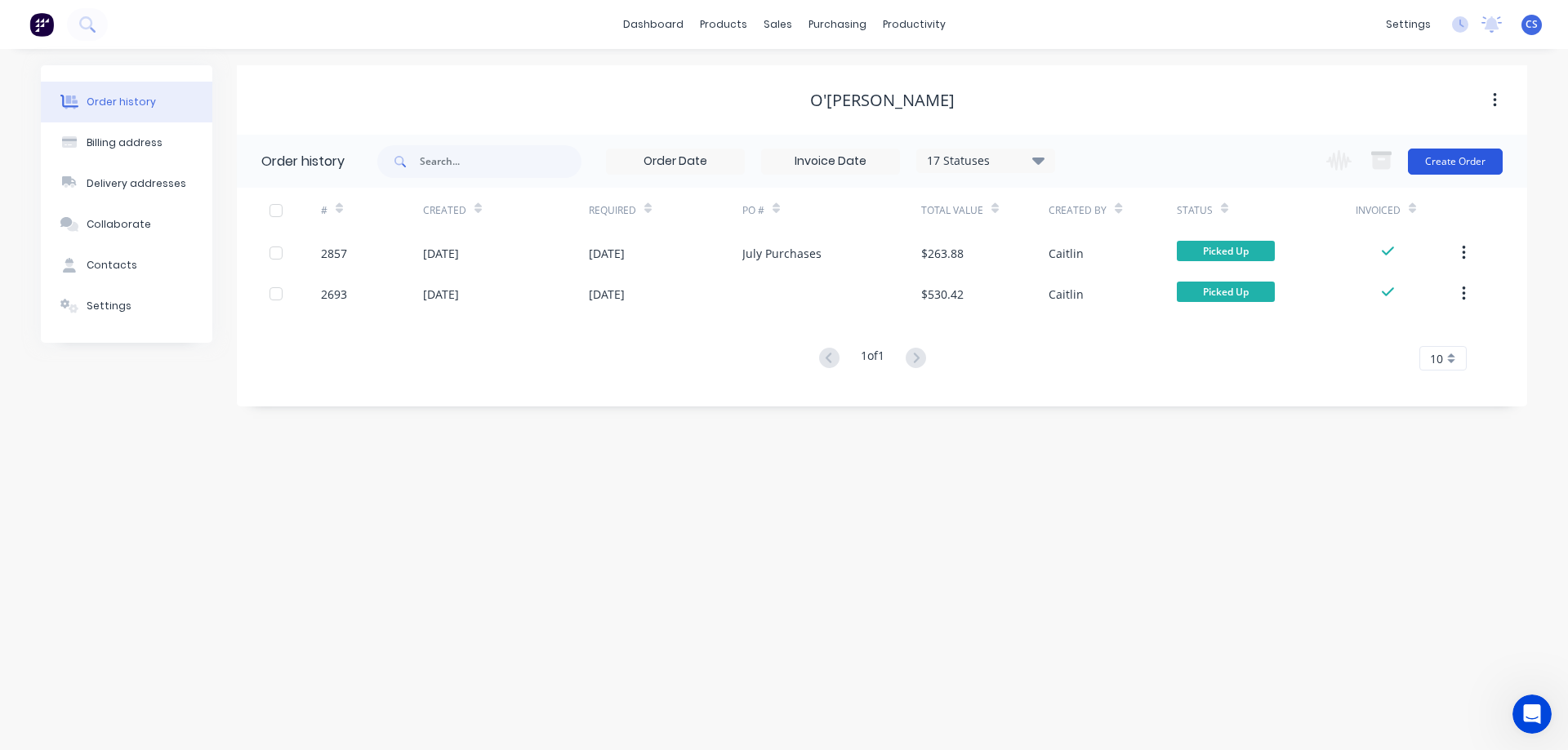
click at [1444, 160] on button "Create Order" at bounding box center [1455, 162] width 95 height 26
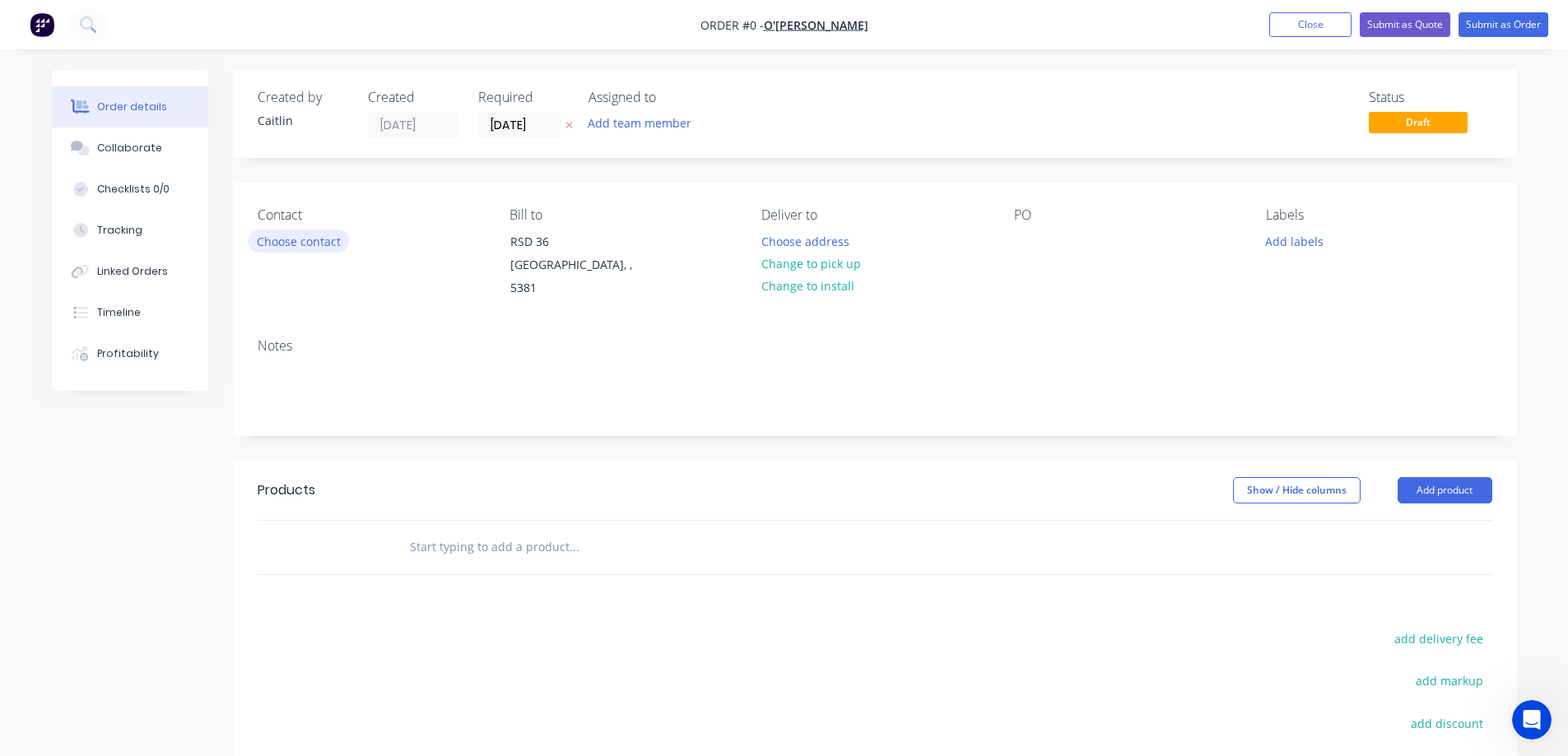
click at [302, 238] on button "Choose contact" at bounding box center [299, 240] width 101 height 22
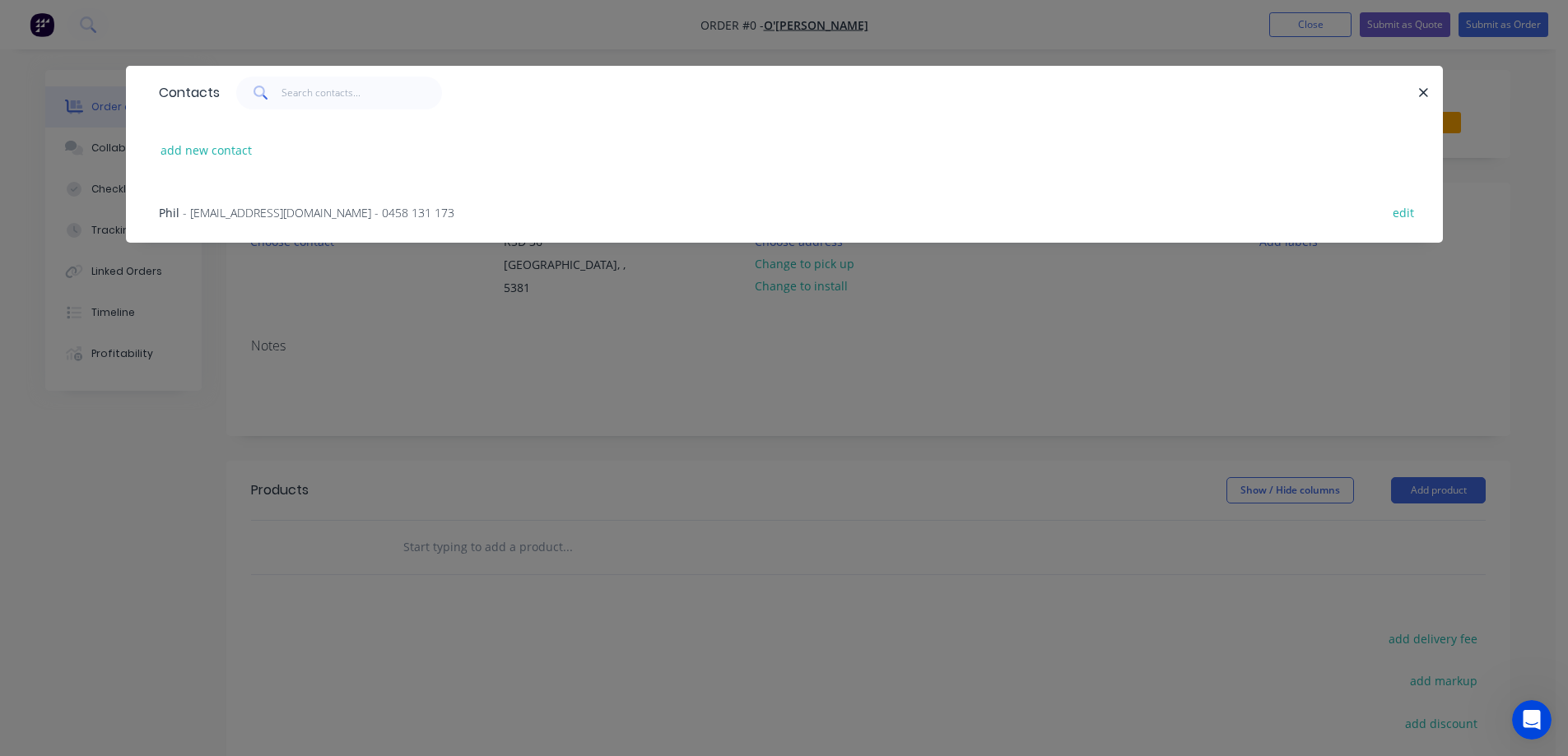
click at [247, 210] on span "- [EMAIL_ADDRESS][DOMAIN_NAME] - 0458 131 173" at bounding box center [318, 212] width 272 height 16
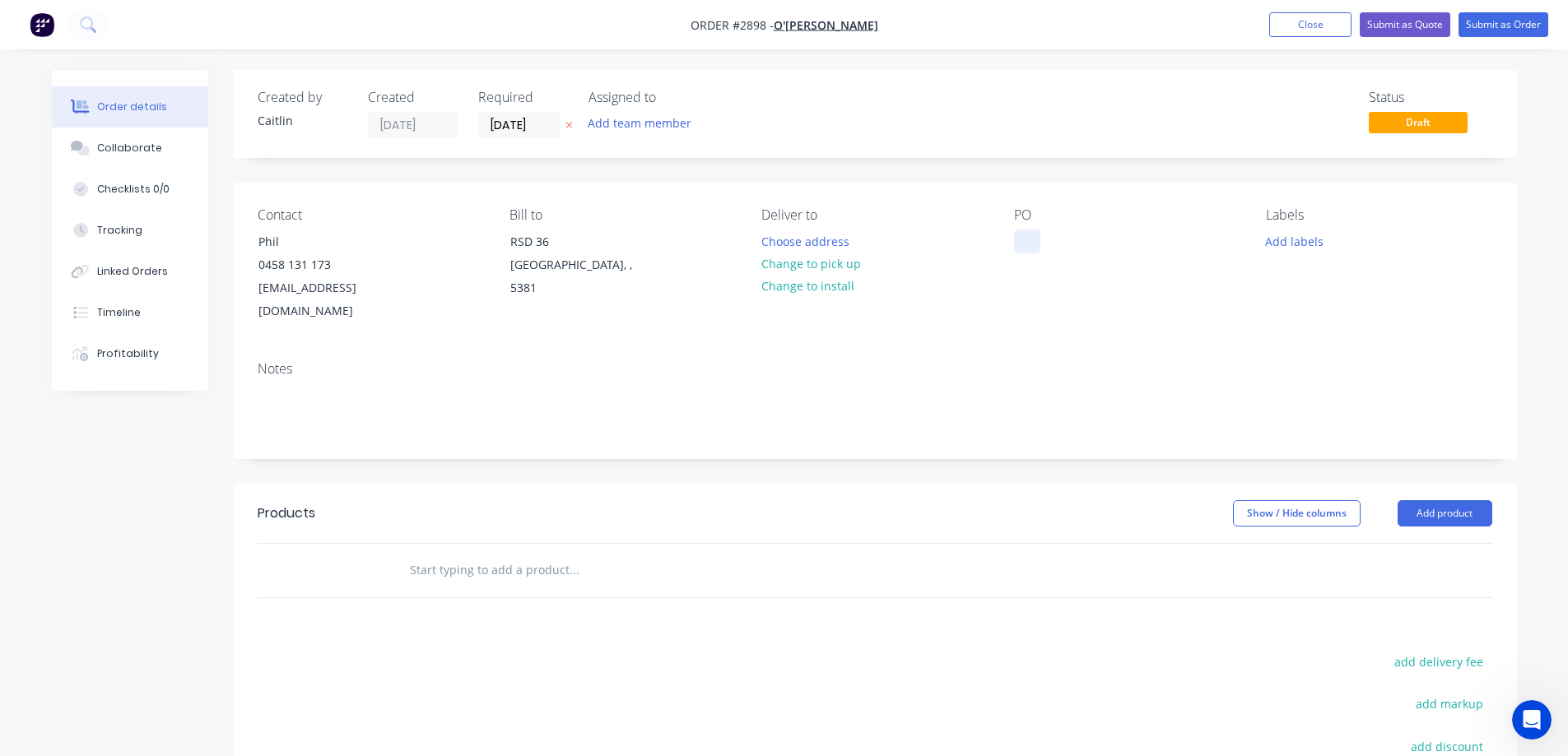
click at [1030, 242] on div at bounding box center [1027, 241] width 27 height 24
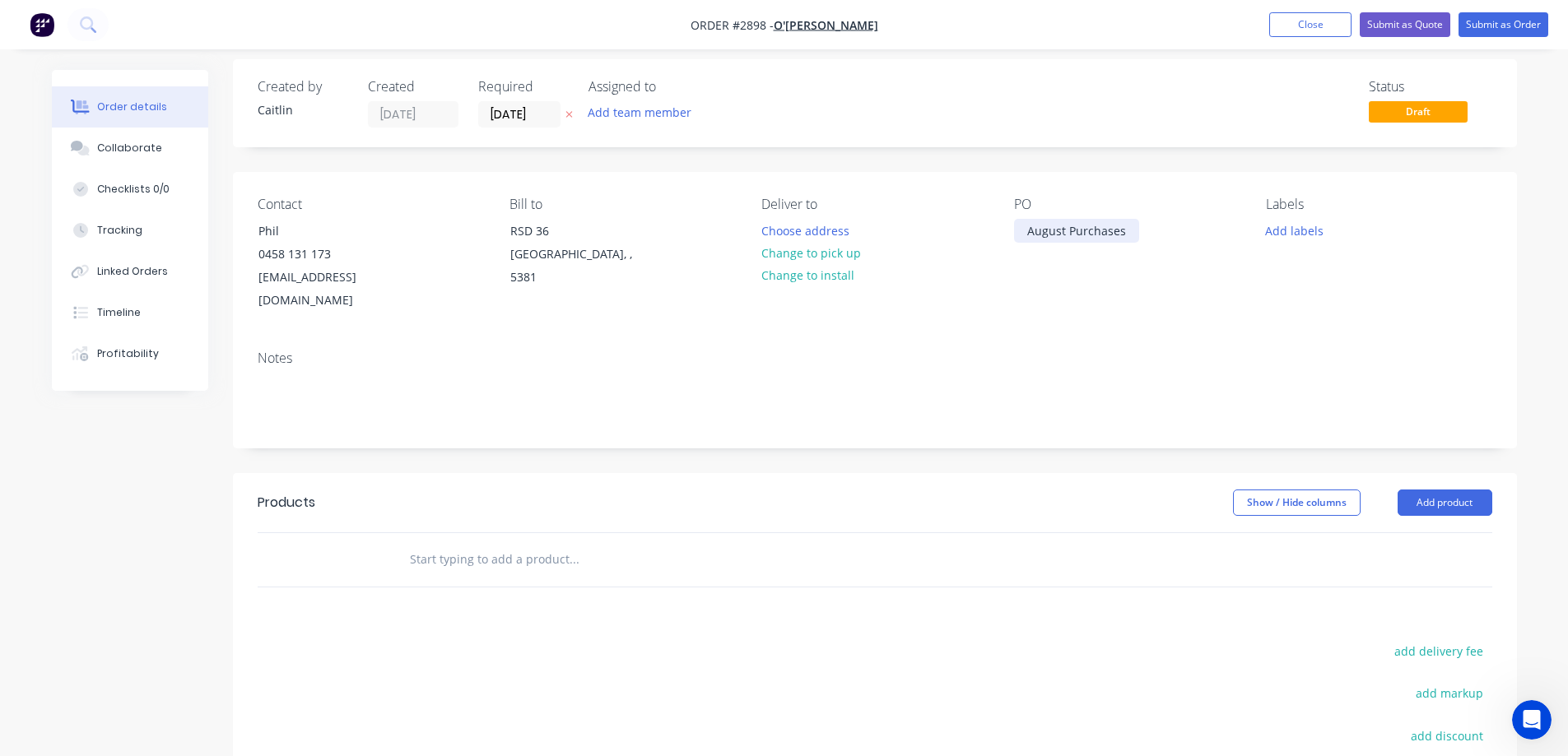
scroll to position [82, 0]
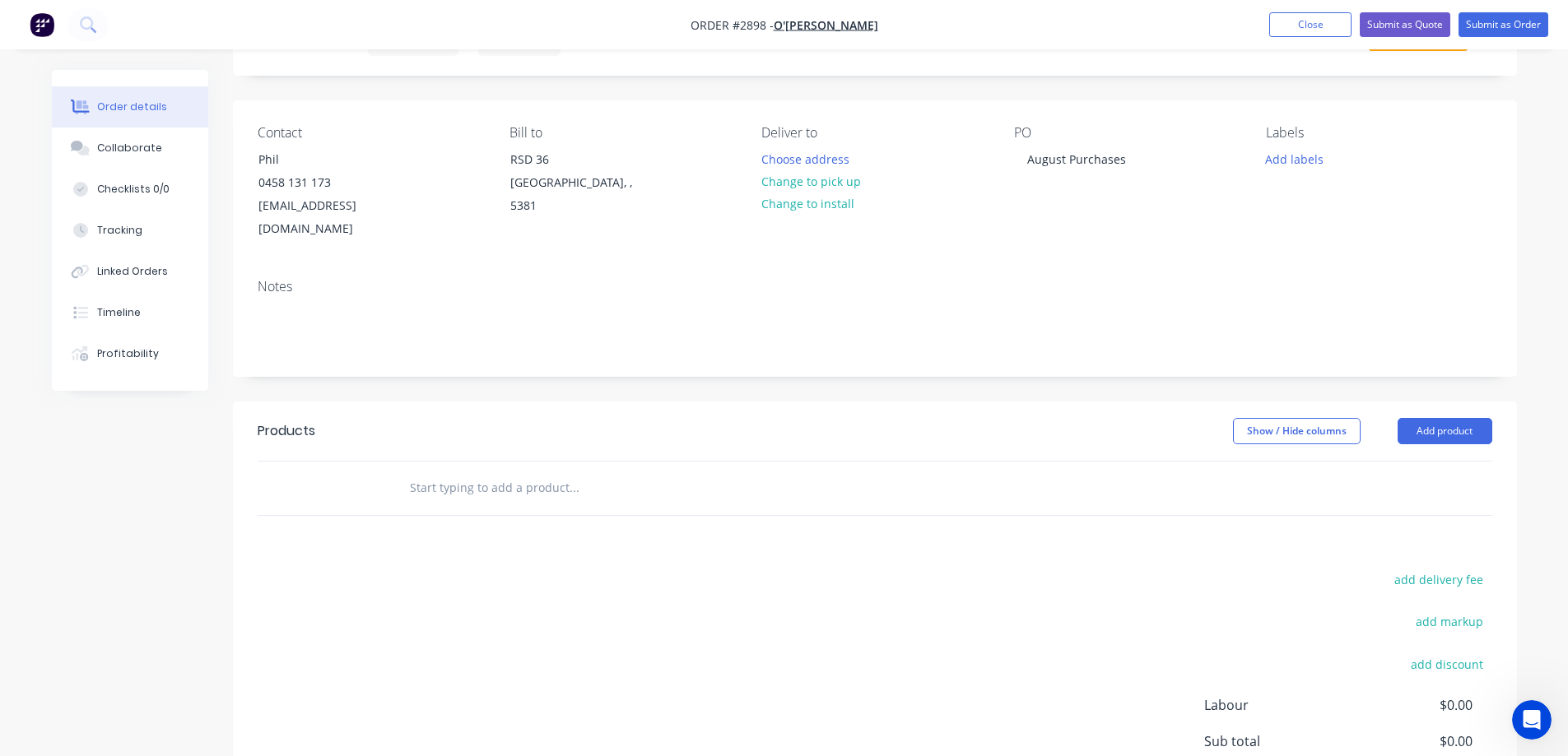
click at [447, 471] on input "text" at bounding box center [573, 487] width 329 height 33
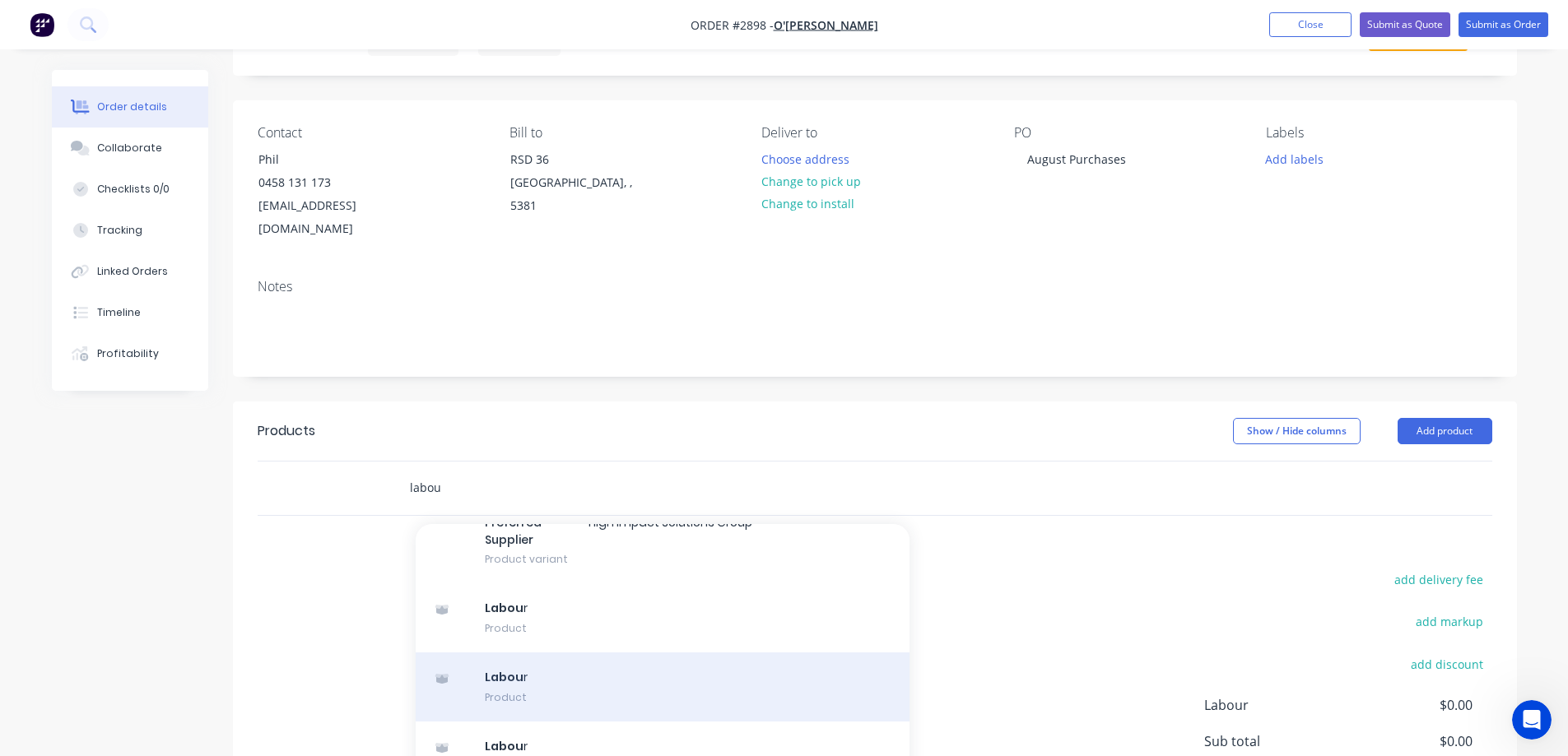
type input "labou"
click at [613, 652] on div "Labou r Product" at bounding box center [663, 687] width 494 height 69
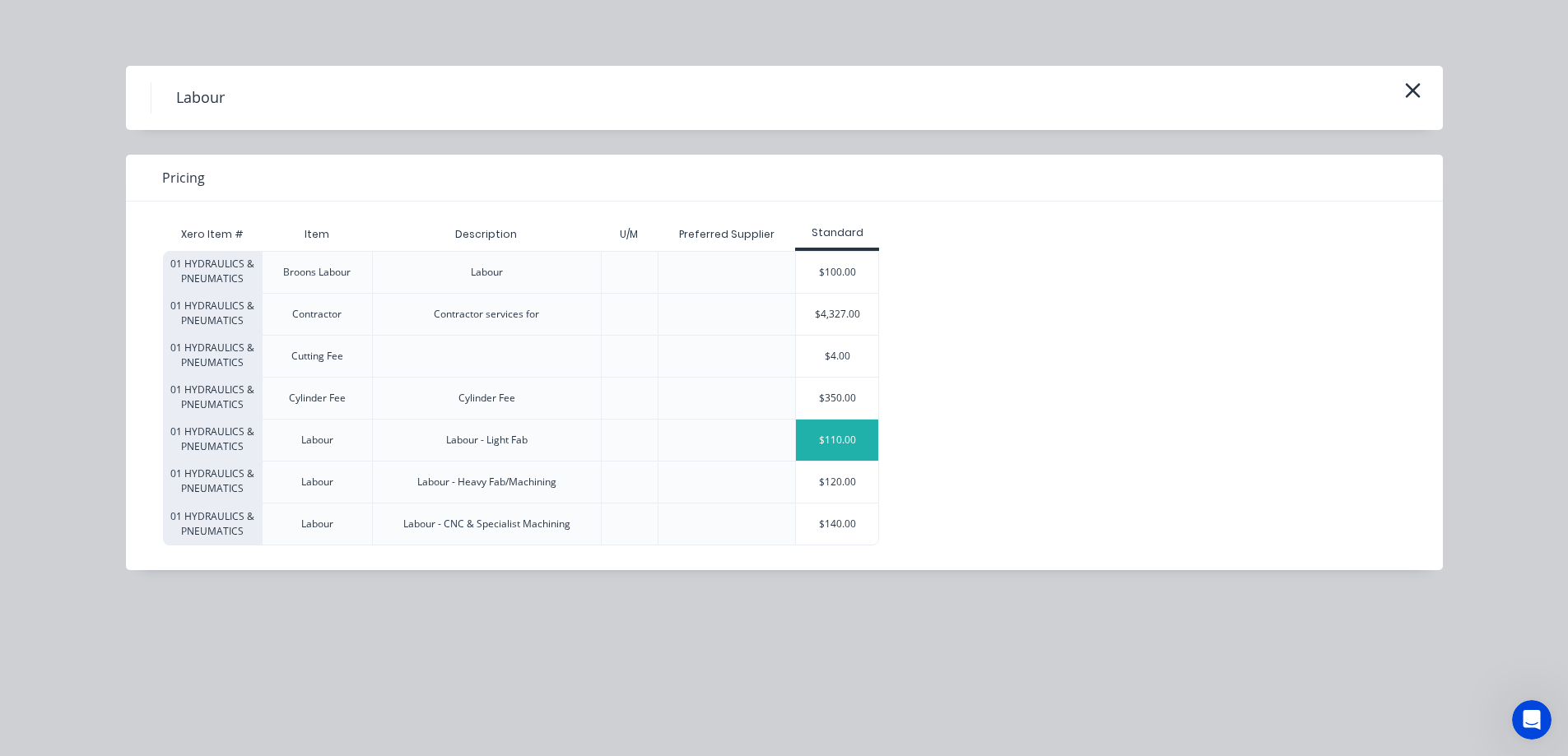
click at [854, 441] on div "$110.00" at bounding box center [836, 441] width 82 height 42
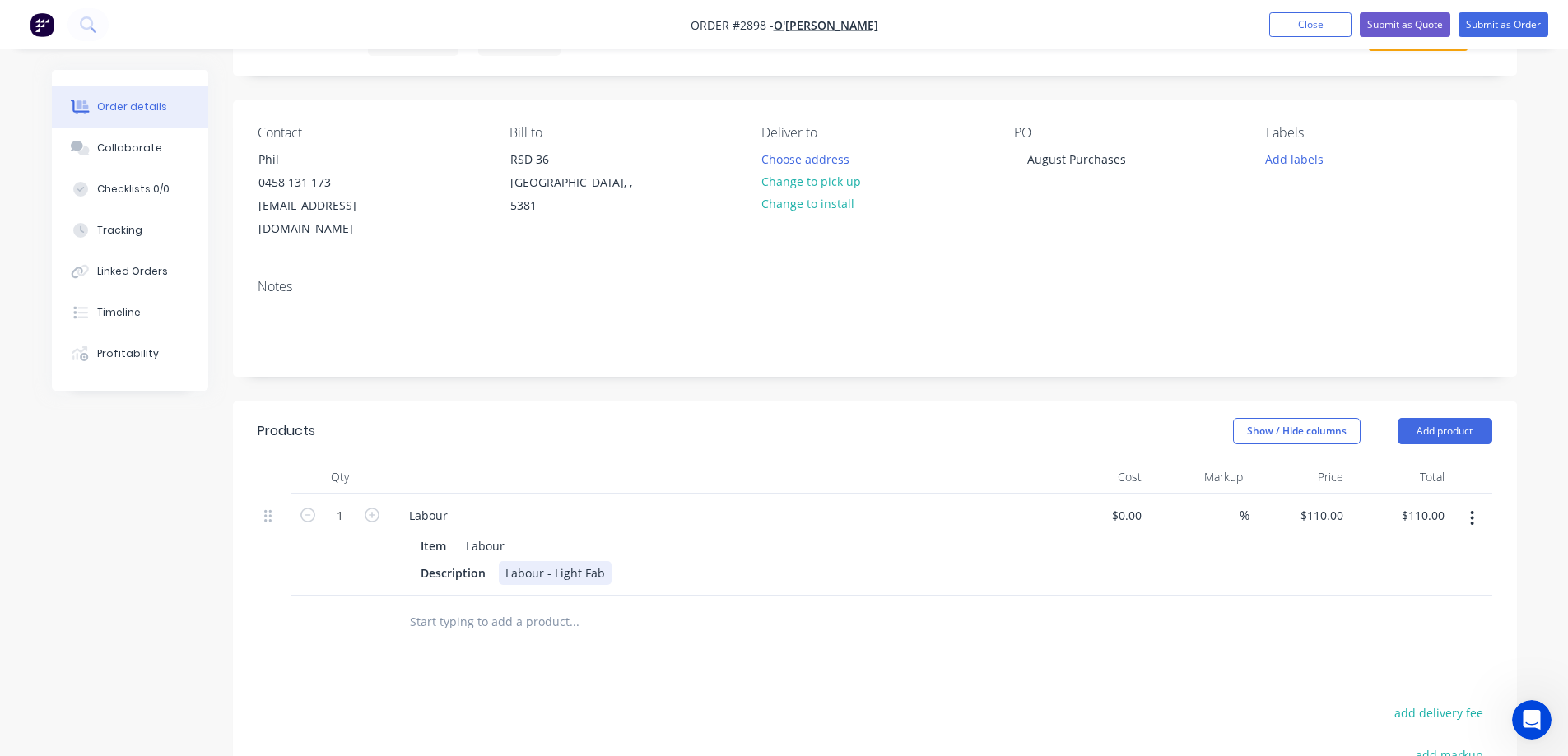
click at [598, 561] on div "Labour - Light Fab" at bounding box center [556, 573] width 113 height 24
click at [357, 504] on input "1" at bounding box center [339, 516] width 43 height 25
type input ".75"
type input "0.75"
type input "$82.50"
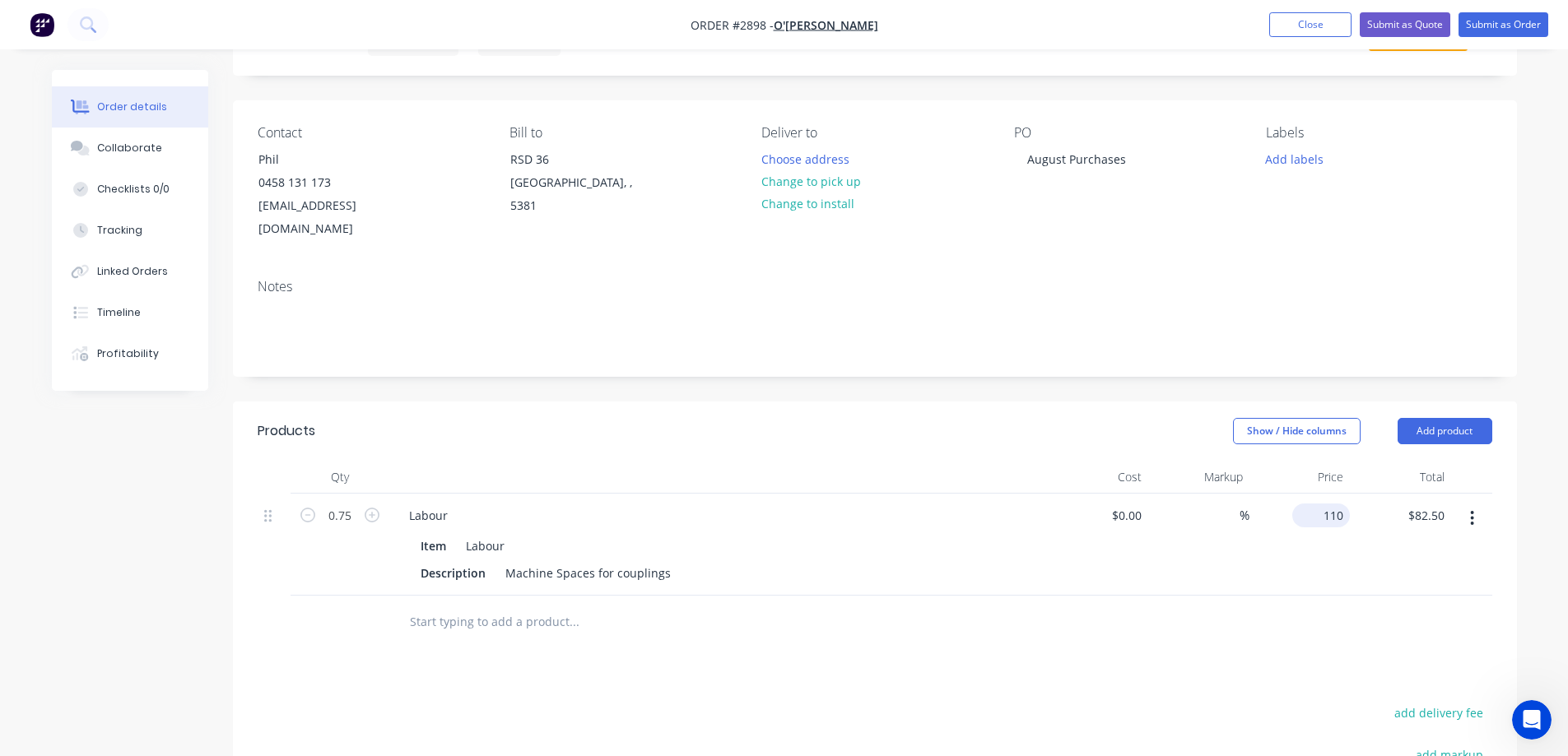
click at [1315, 494] on div "110 $110.00" at bounding box center [1300, 545] width 101 height 102
type input "120"
type input "82.50"
type input "$120.00"
type input "$90.00"
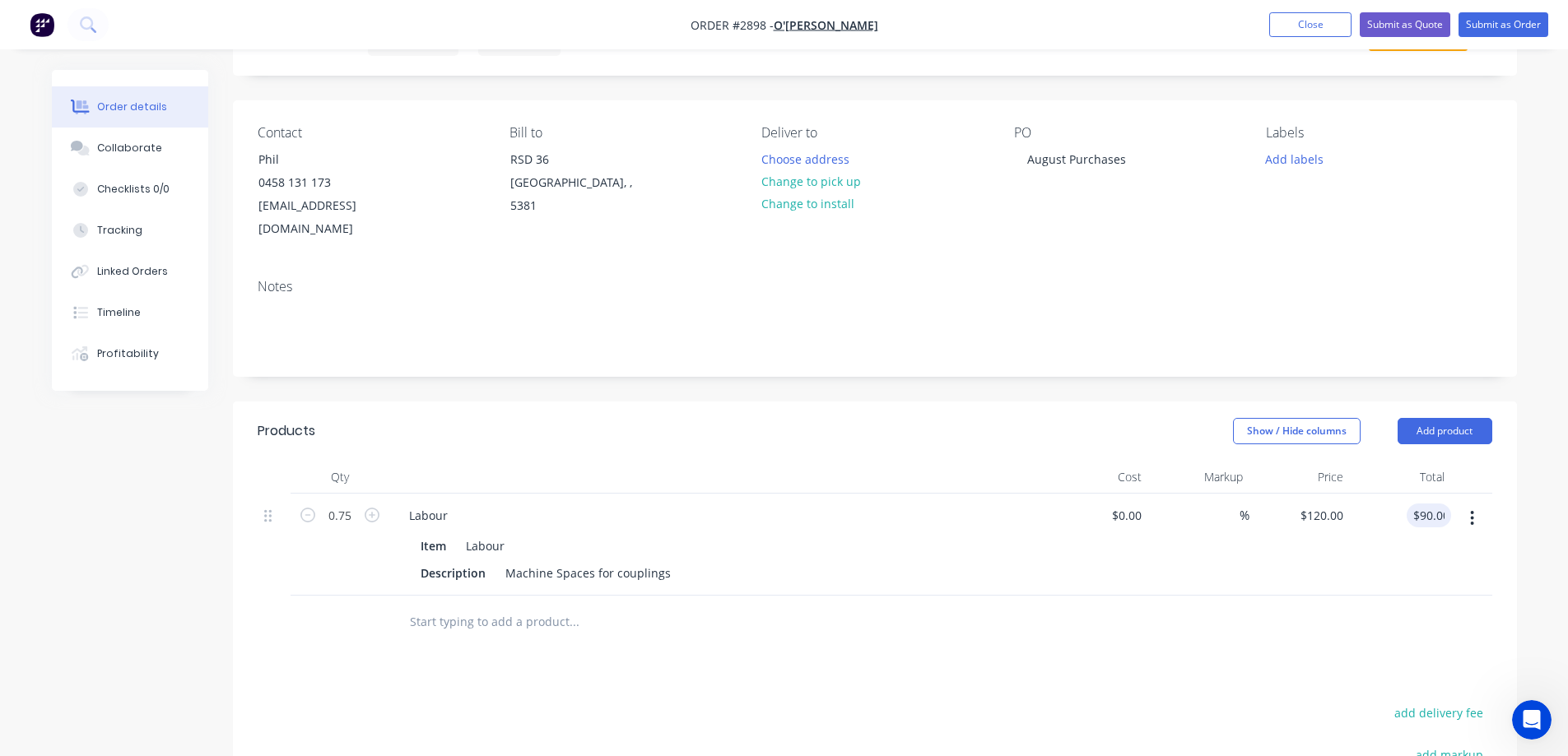
click at [554, 606] on input "text" at bounding box center [573, 622] width 329 height 33
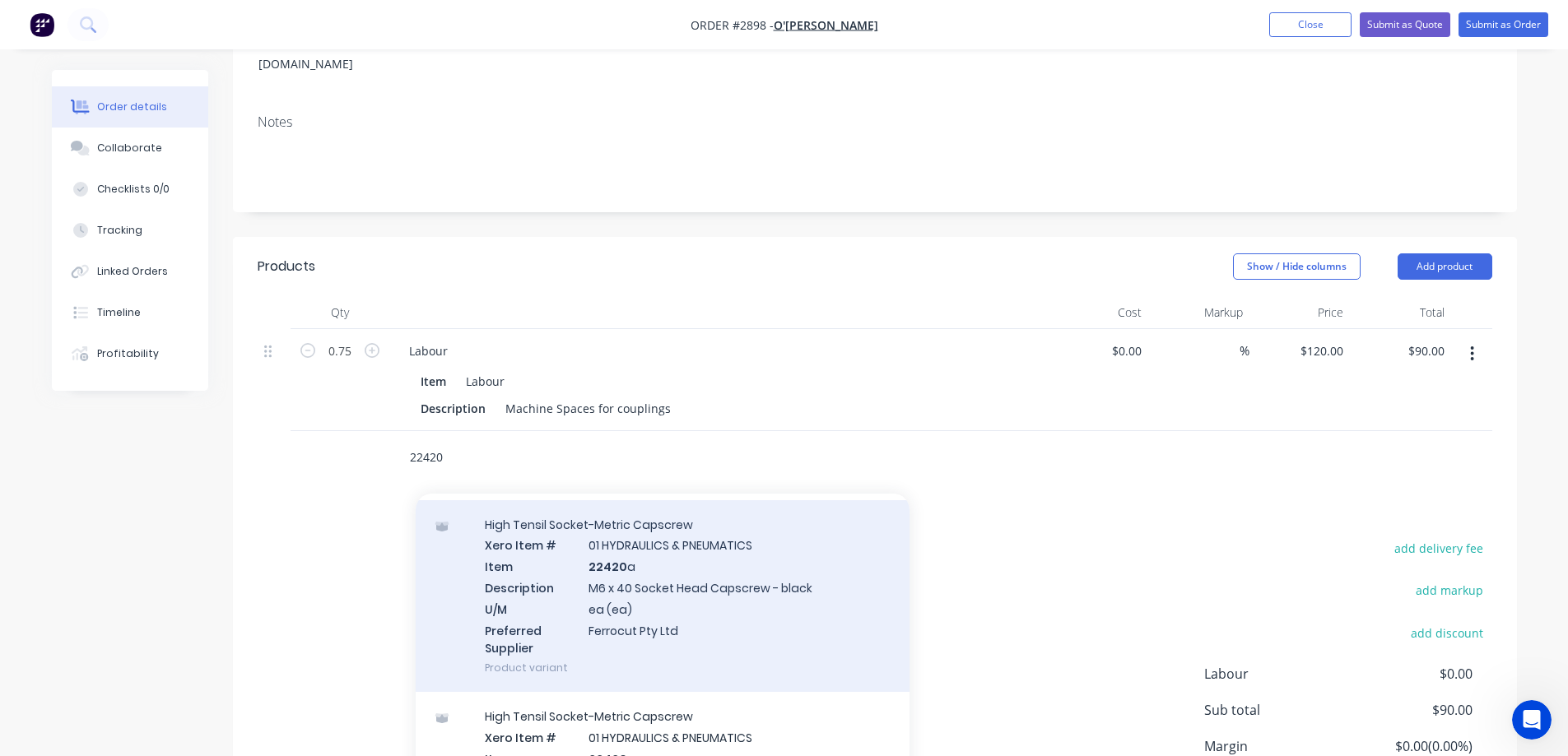
scroll to position [165, 0]
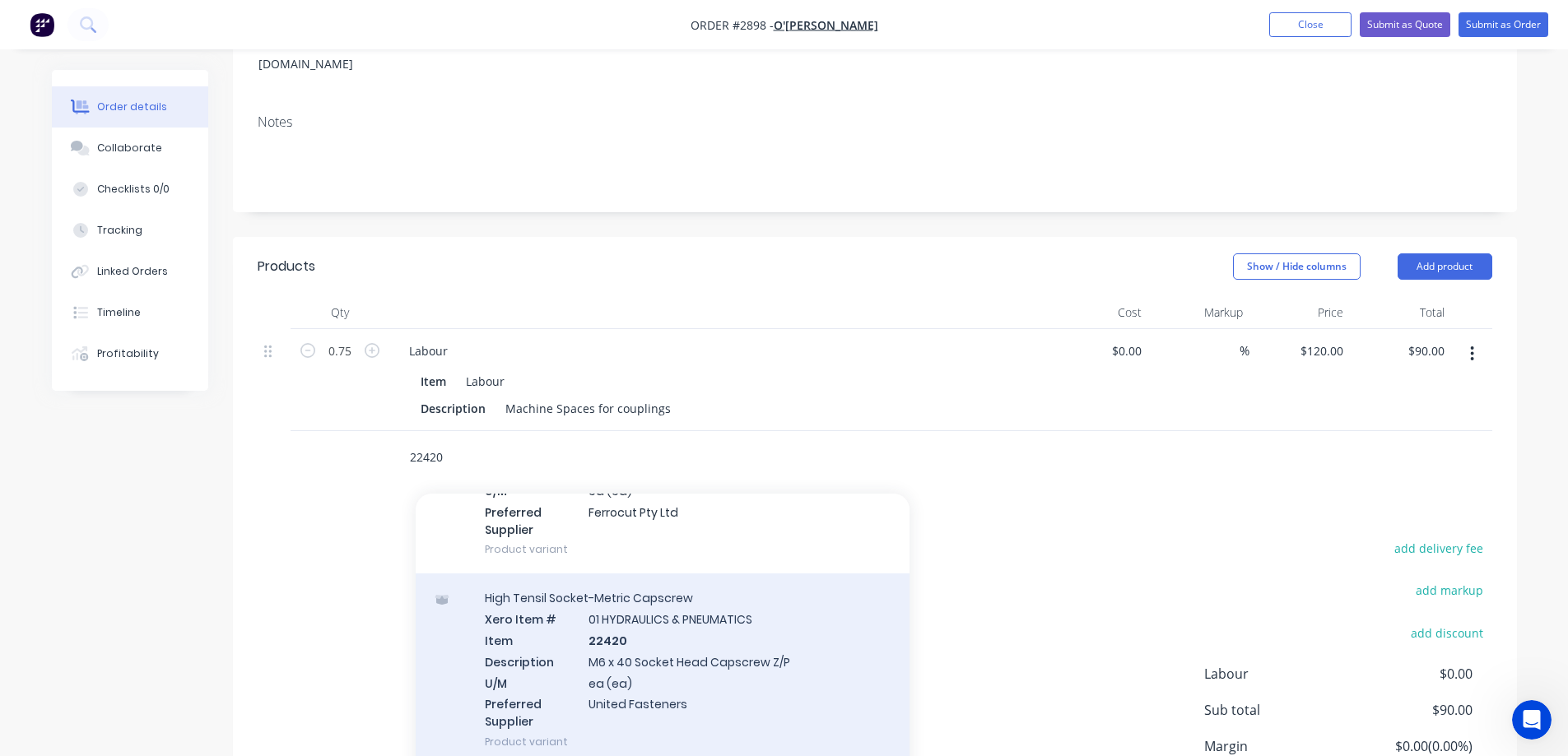
type input "22420"
click at [794, 638] on div "High Tensil Socket-Metric Capscrew Xero Item # 01 HYDRAULICS & PNEUMATICS Item …" at bounding box center [663, 669] width 494 height 193
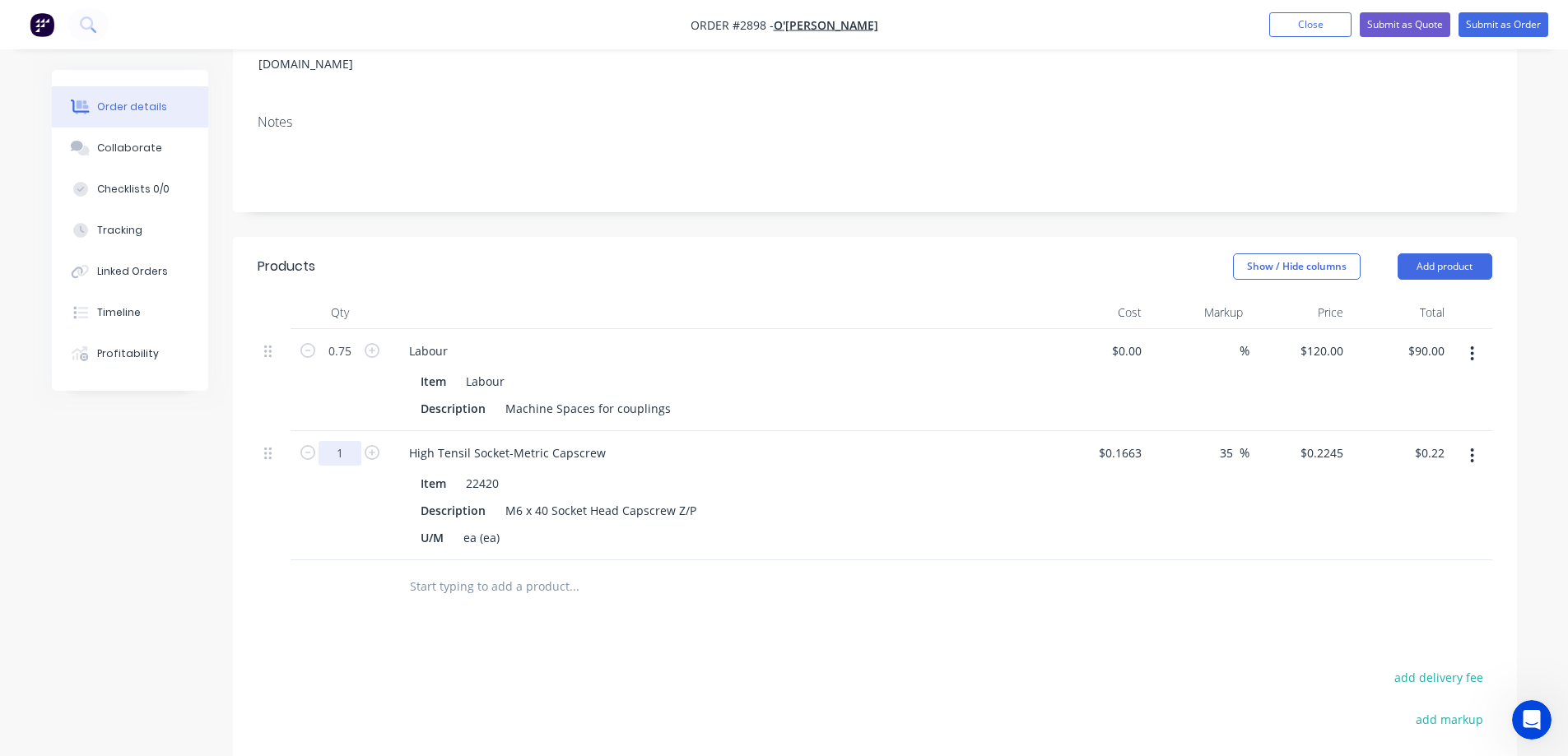
click at [352, 364] on input "1" at bounding box center [339, 351] width 43 height 25
type input "8"
type input "$1.80"
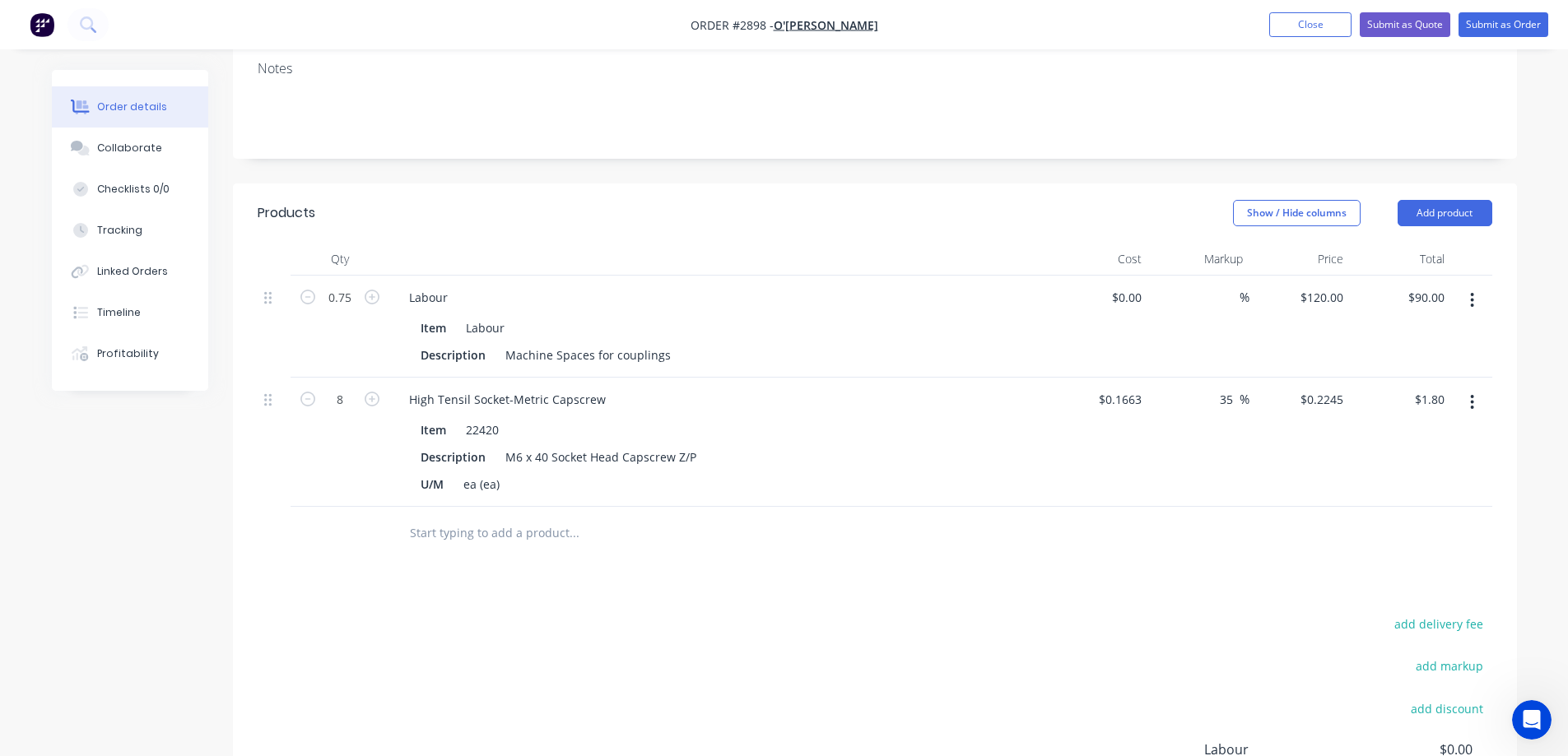
scroll to position [329, 0]
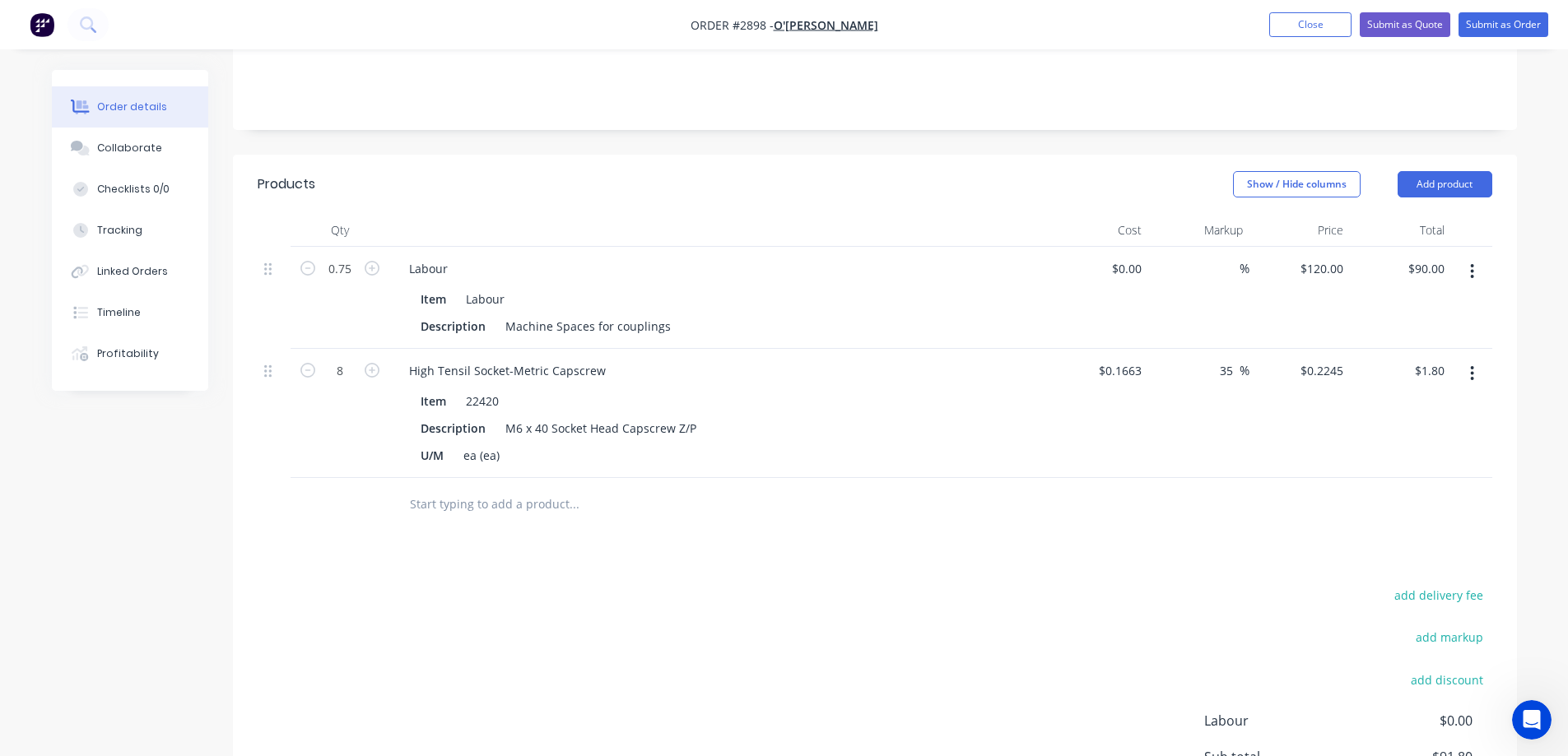
click at [530, 488] on input "text" at bounding box center [573, 504] width 329 height 33
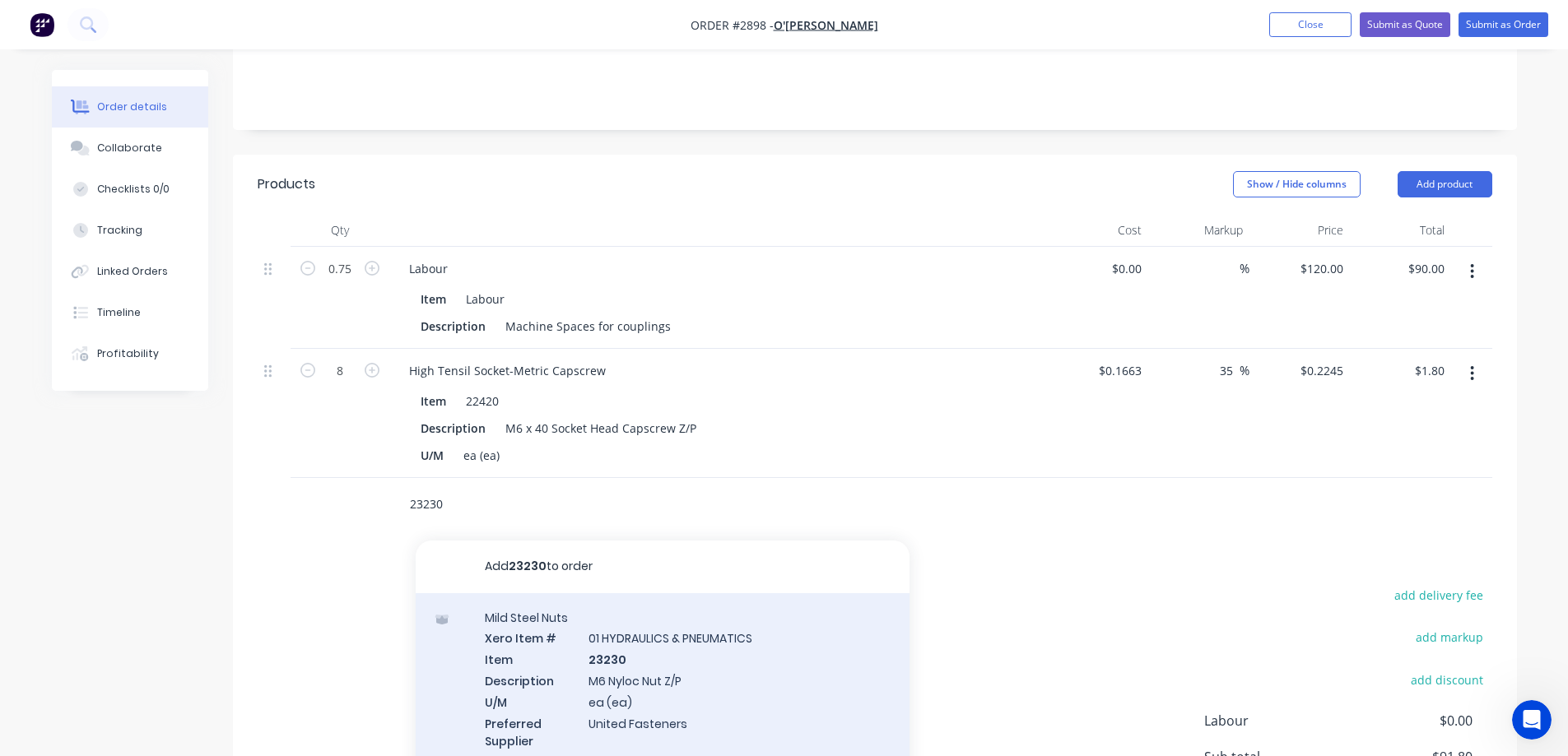
type input "23230"
click at [745, 682] on div "Mild Steel Nuts Xero Item # 01 HYDRAULICS & PNEUMATICS Item 23230 Description M…" at bounding box center [663, 689] width 494 height 193
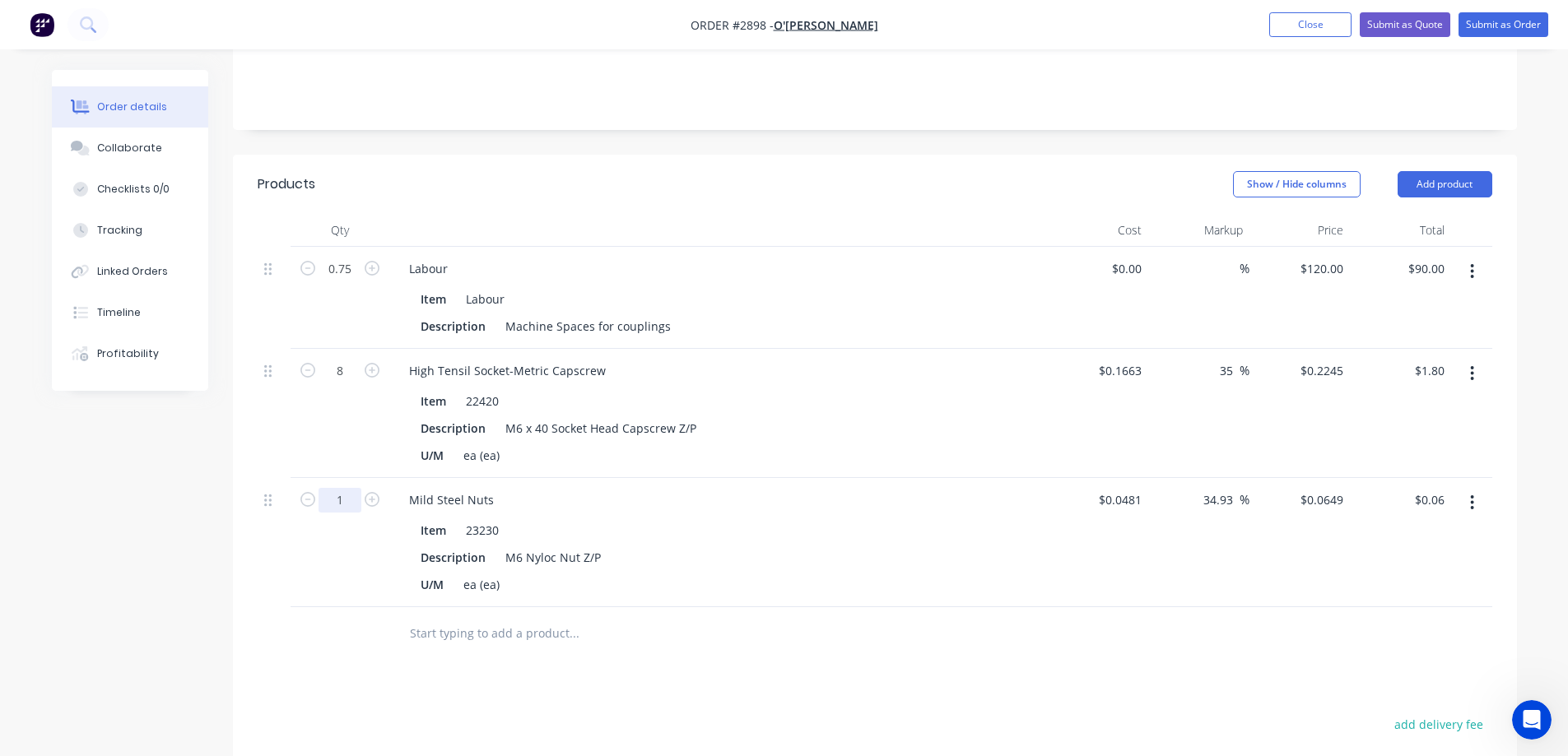
click at [335, 282] on input "1" at bounding box center [339, 269] width 43 height 25
type input "8"
type input "$0.52"
click at [340, 257] on input "0.75" at bounding box center [339, 269] width 43 height 25
type input "1.5"
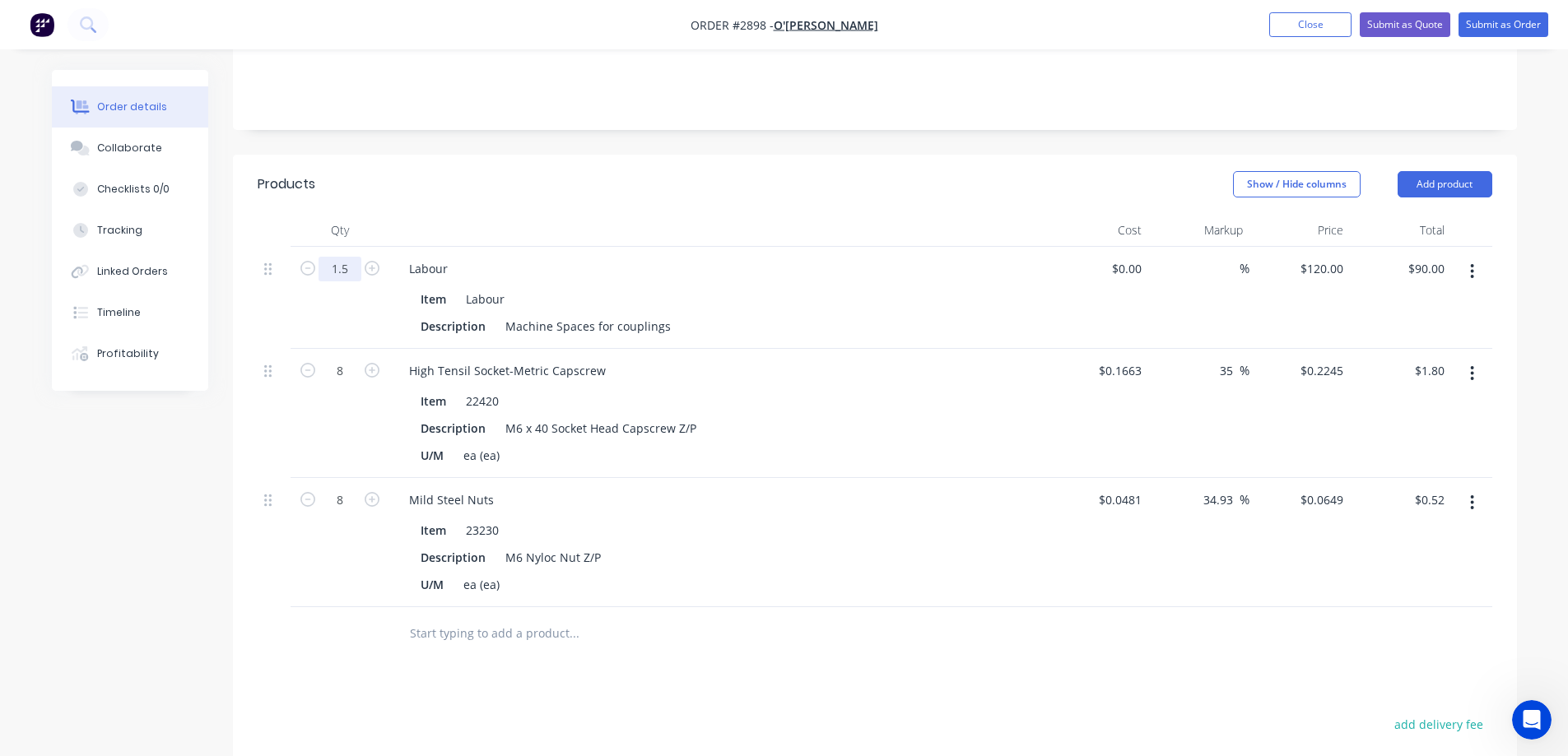
type input "$180.00"
click at [1305, 31] on button "Close" at bounding box center [1310, 24] width 82 height 25
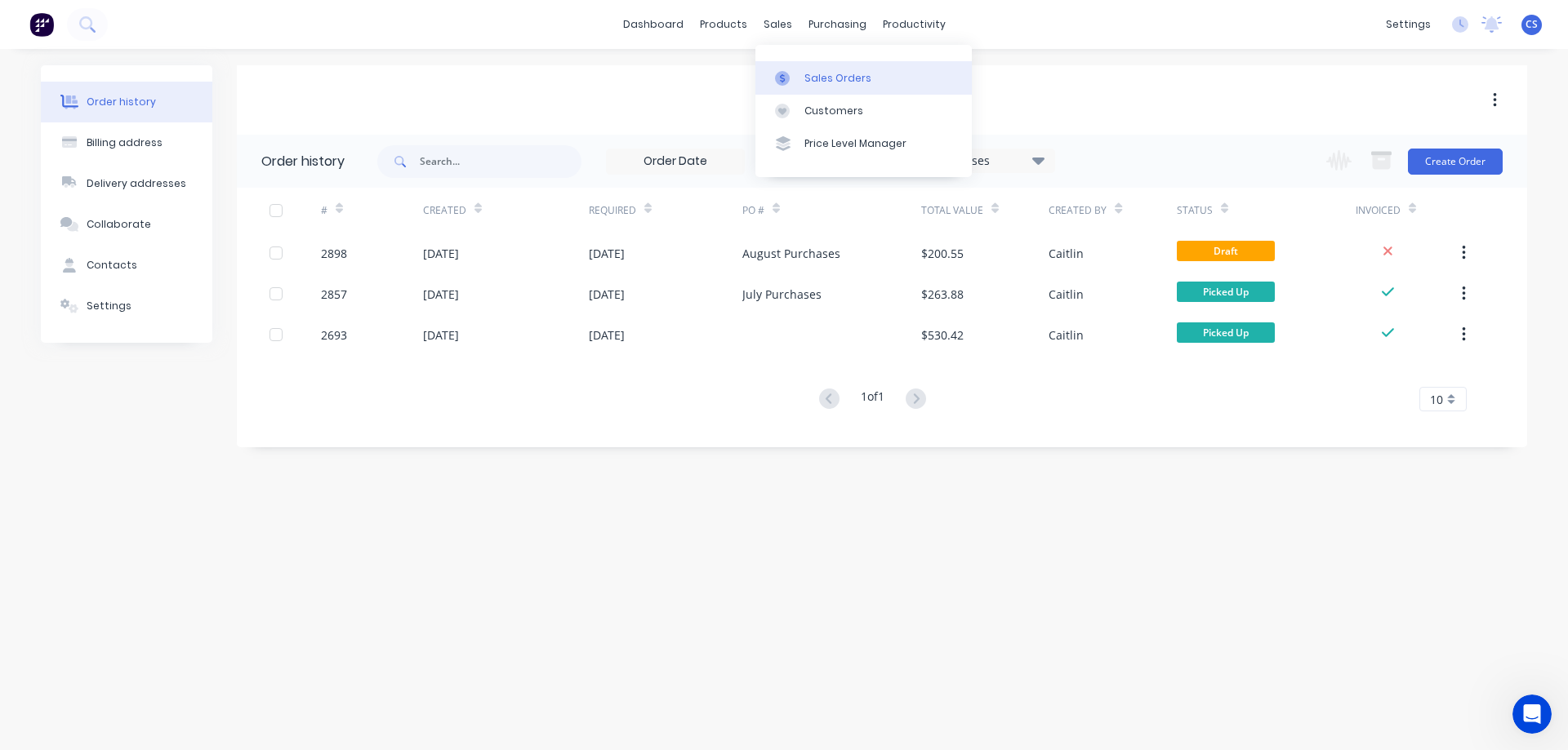
click at [830, 77] on div "Sales Orders" at bounding box center [837, 77] width 67 height 15
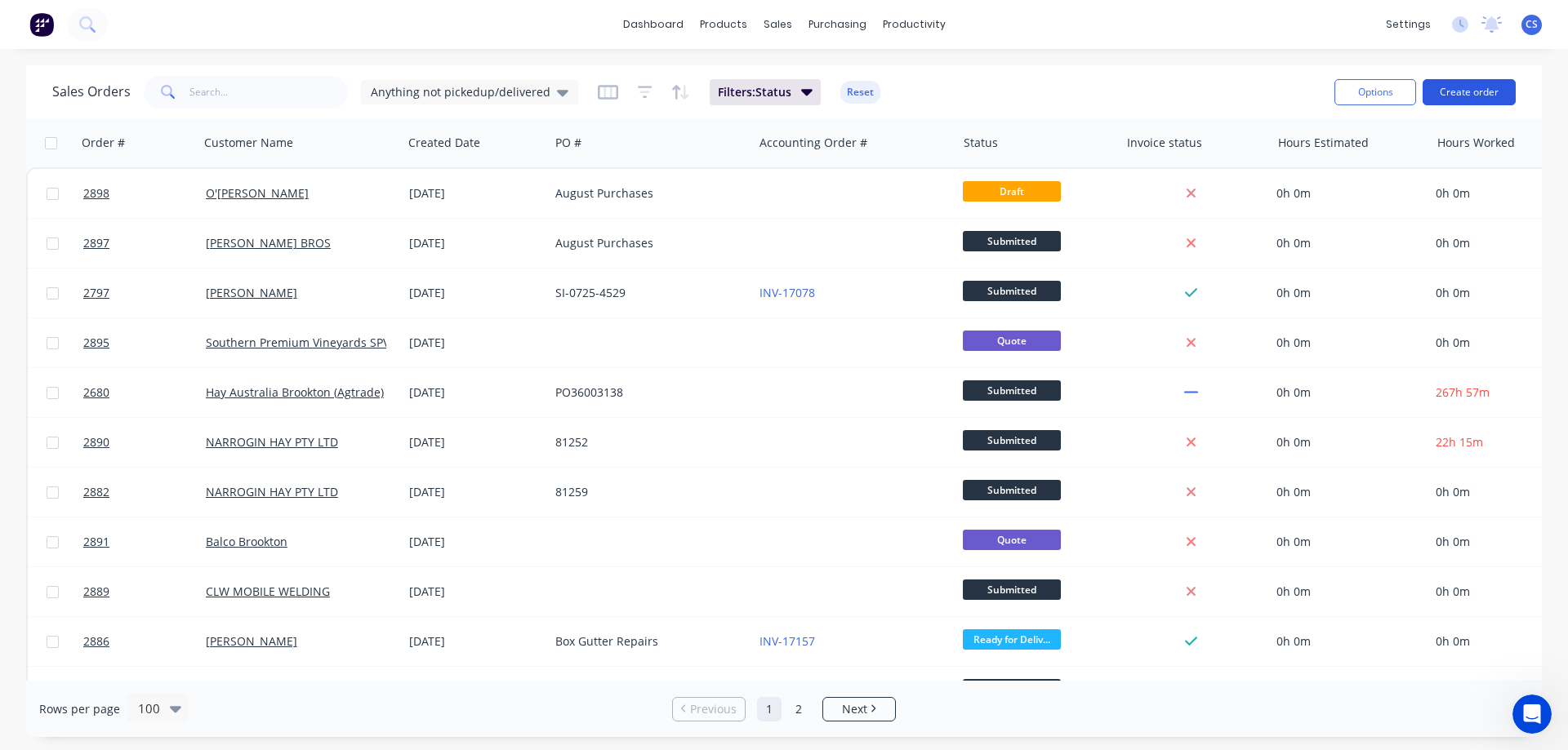
click at [1492, 94] on button "Create order" at bounding box center [1469, 92] width 93 height 26
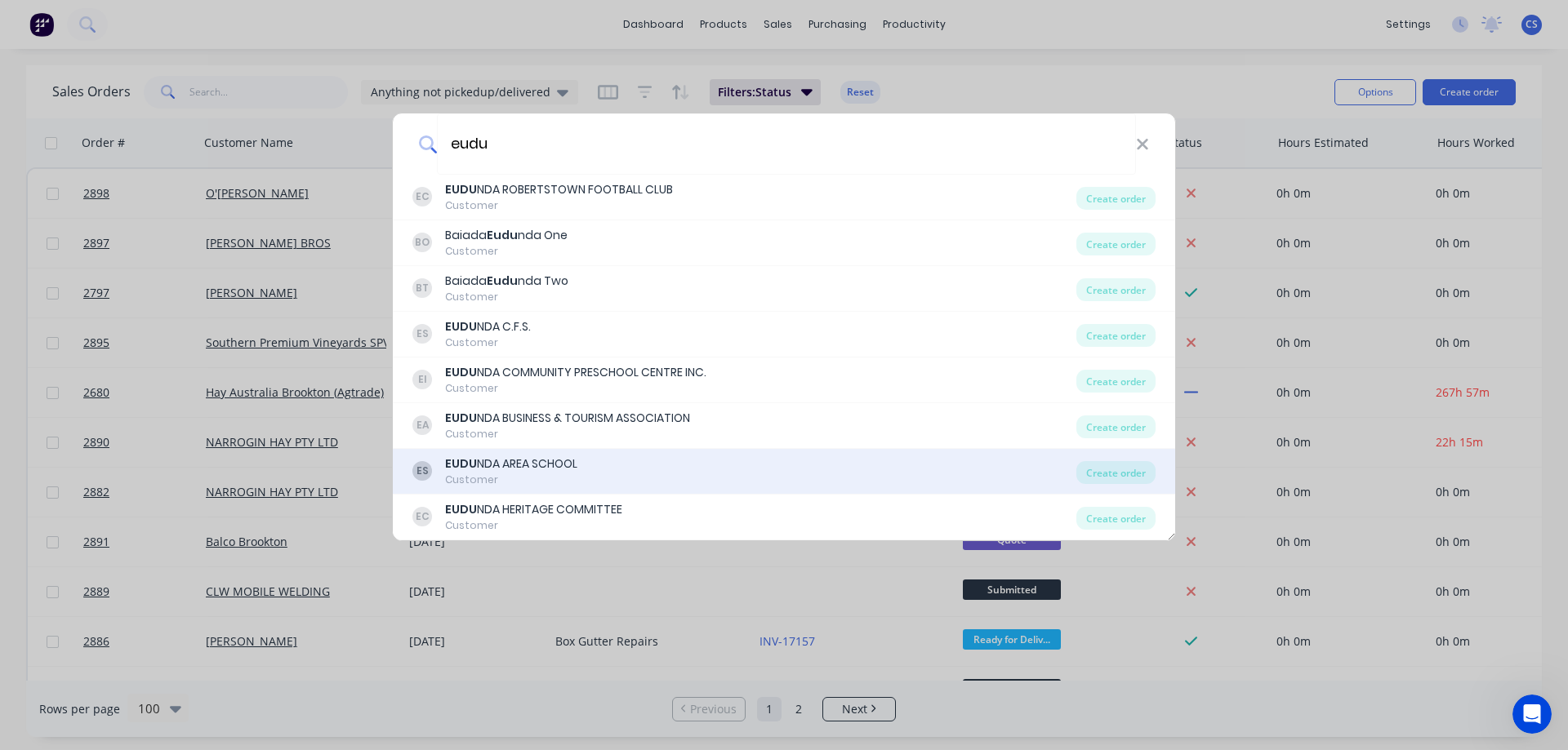
type input "eudu"
click at [613, 462] on div "ES EUDU NDA AREA SCHOOL Customer" at bounding box center [744, 472] width 664 height 31
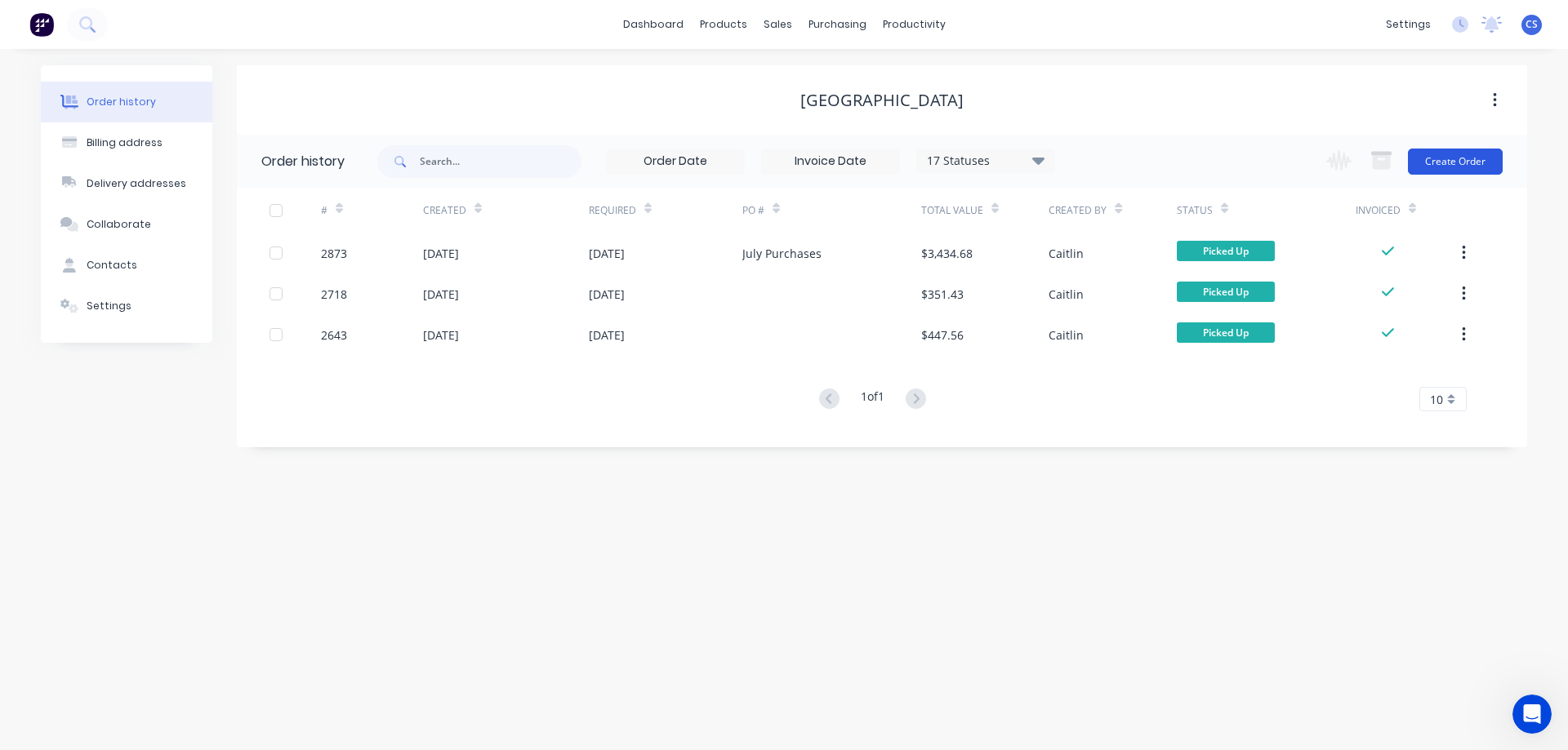
click at [1448, 164] on button "Create Order" at bounding box center [1455, 162] width 95 height 26
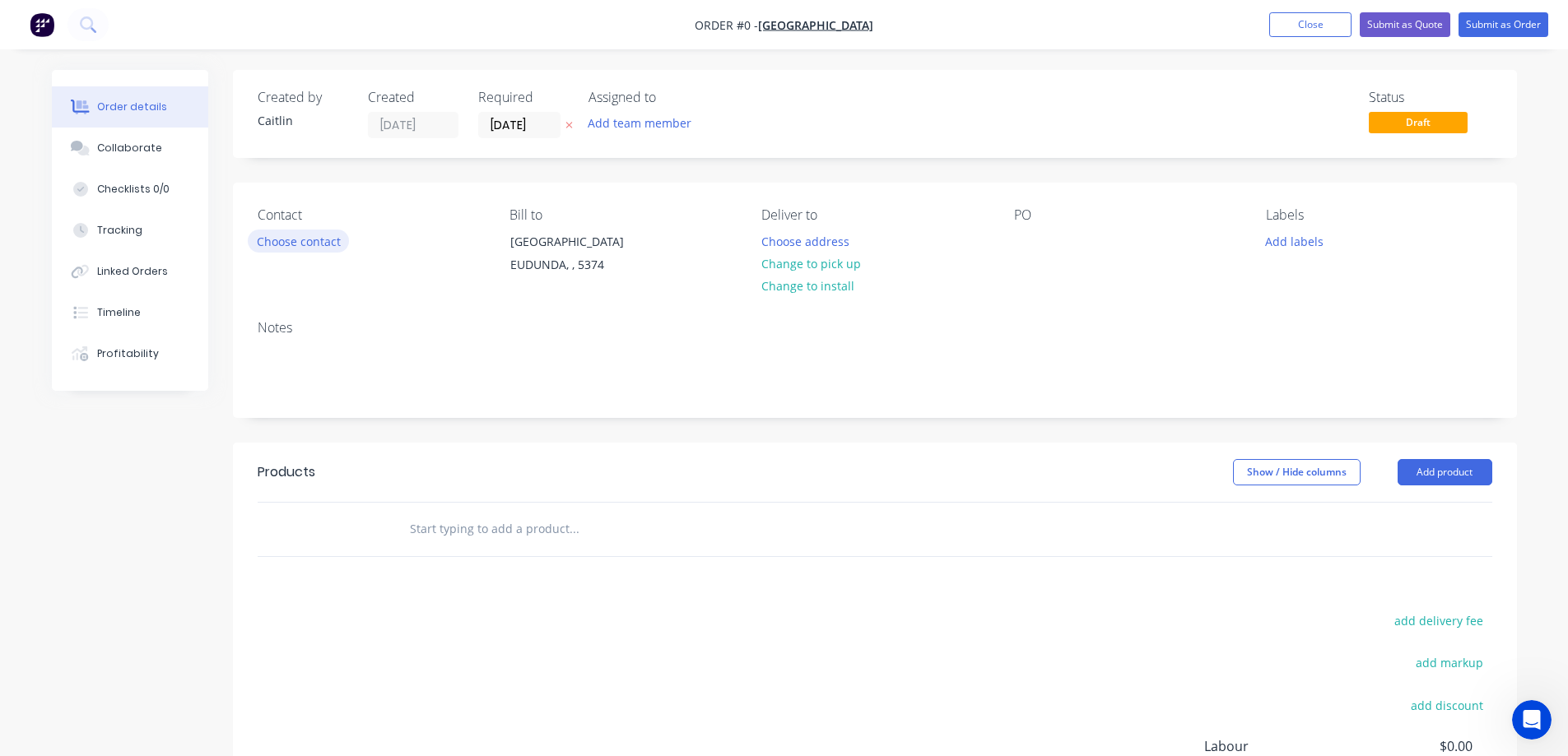
click at [327, 240] on button "Choose contact" at bounding box center [299, 240] width 101 height 22
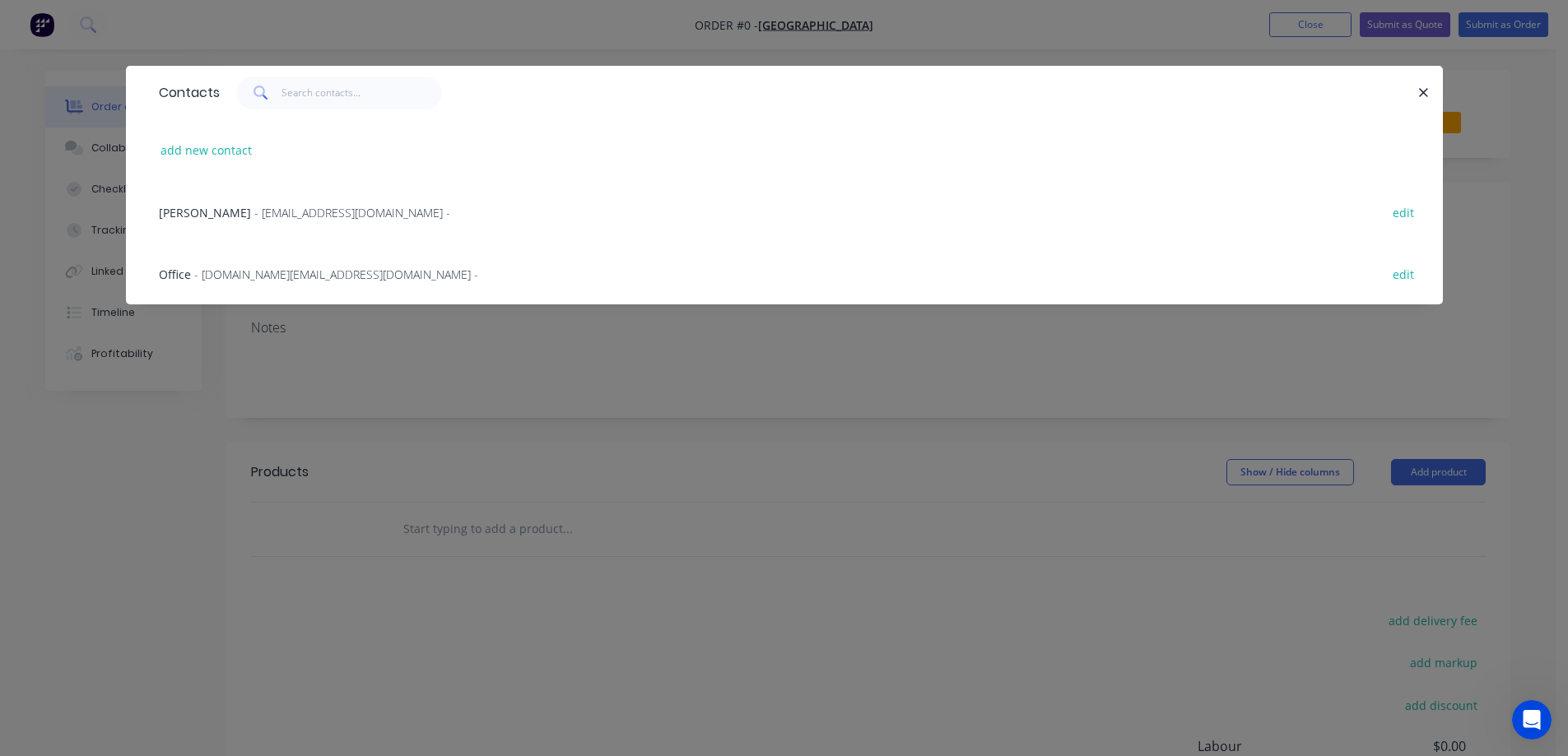
click at [328, 269] on span "- dl.0755.finance@schools.sa.edu.au -" at bounding box center [336, 275] width 284 height 16
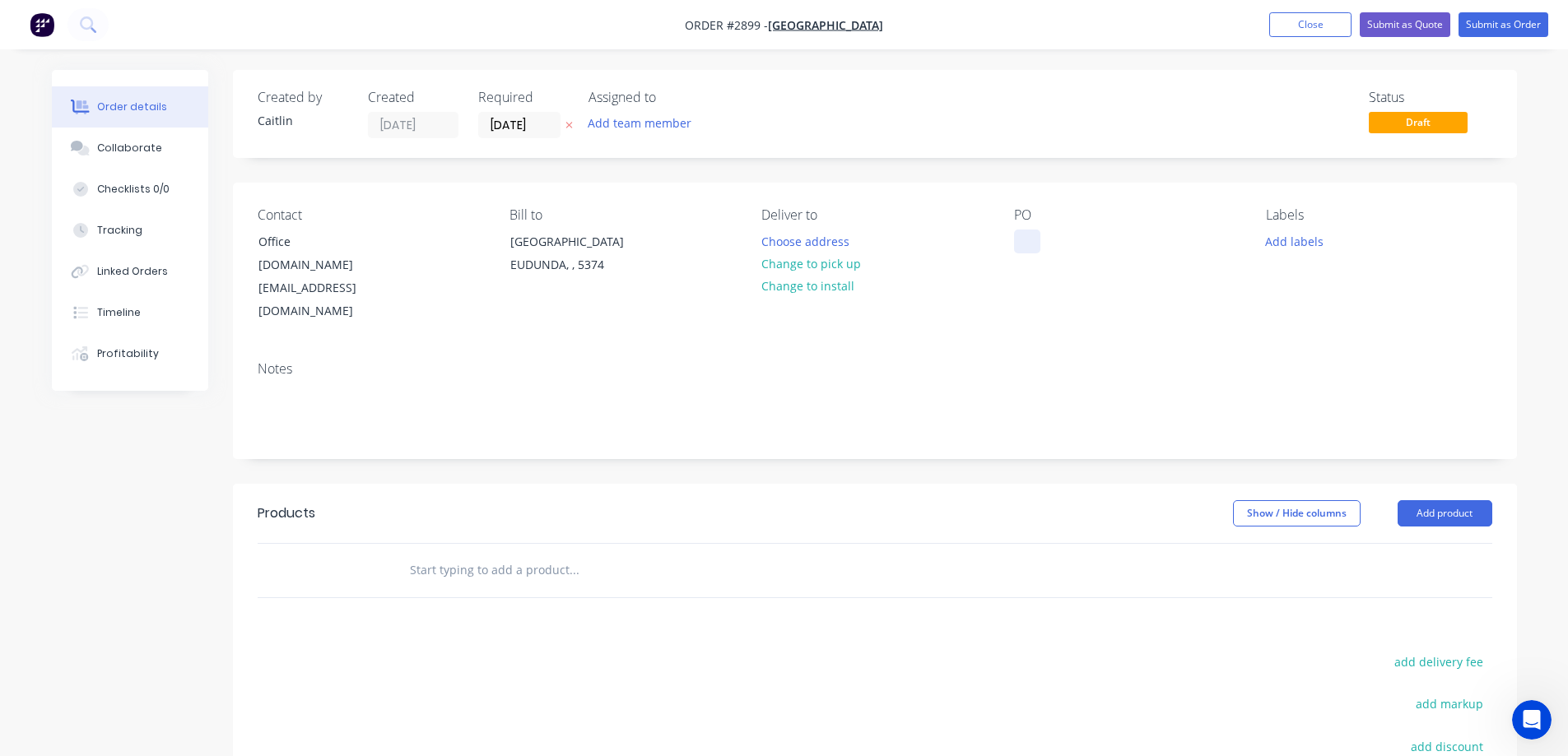
click at [1030, 243] on div at bounding box center [1027, 241] width 27 height 24
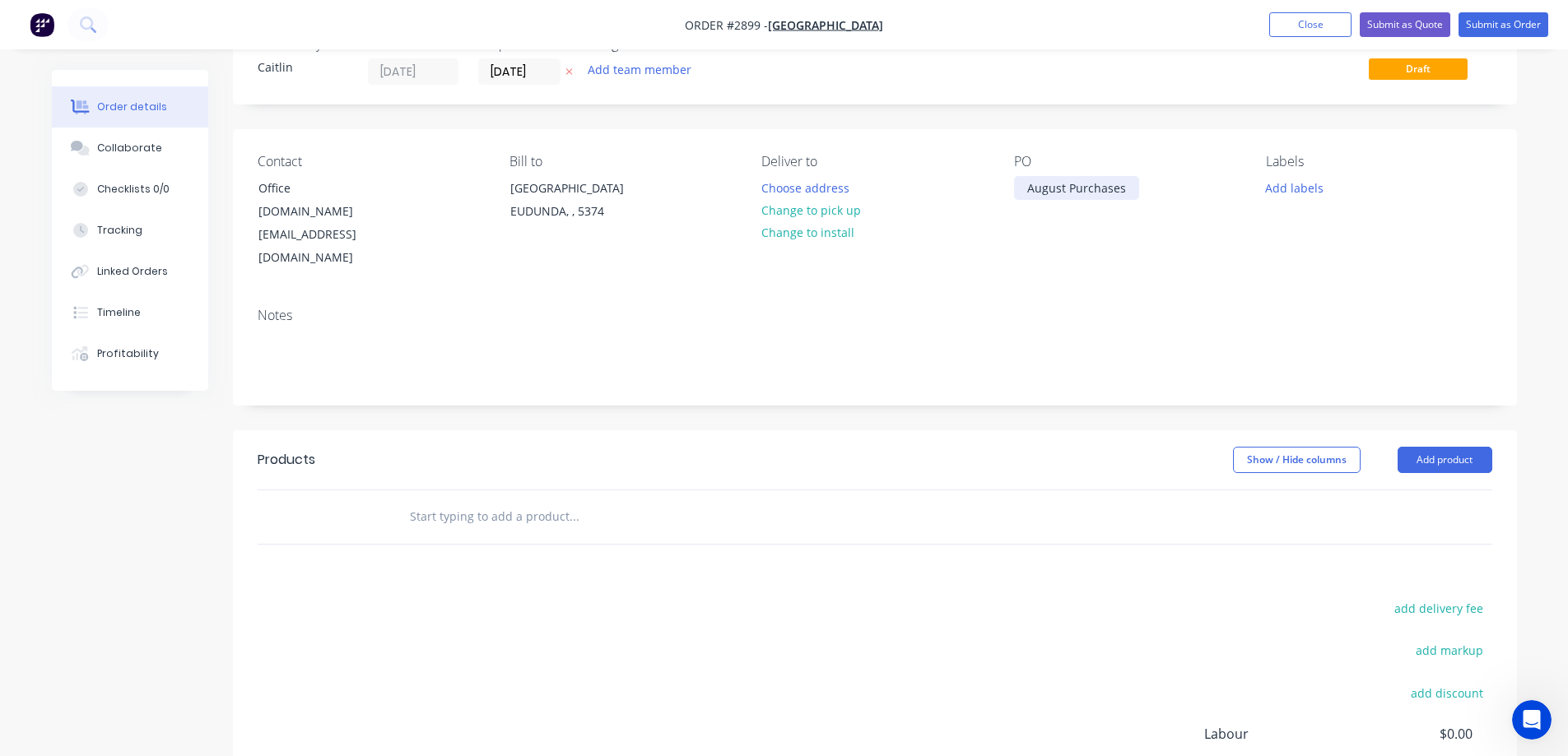
scroll to position [82, 0]
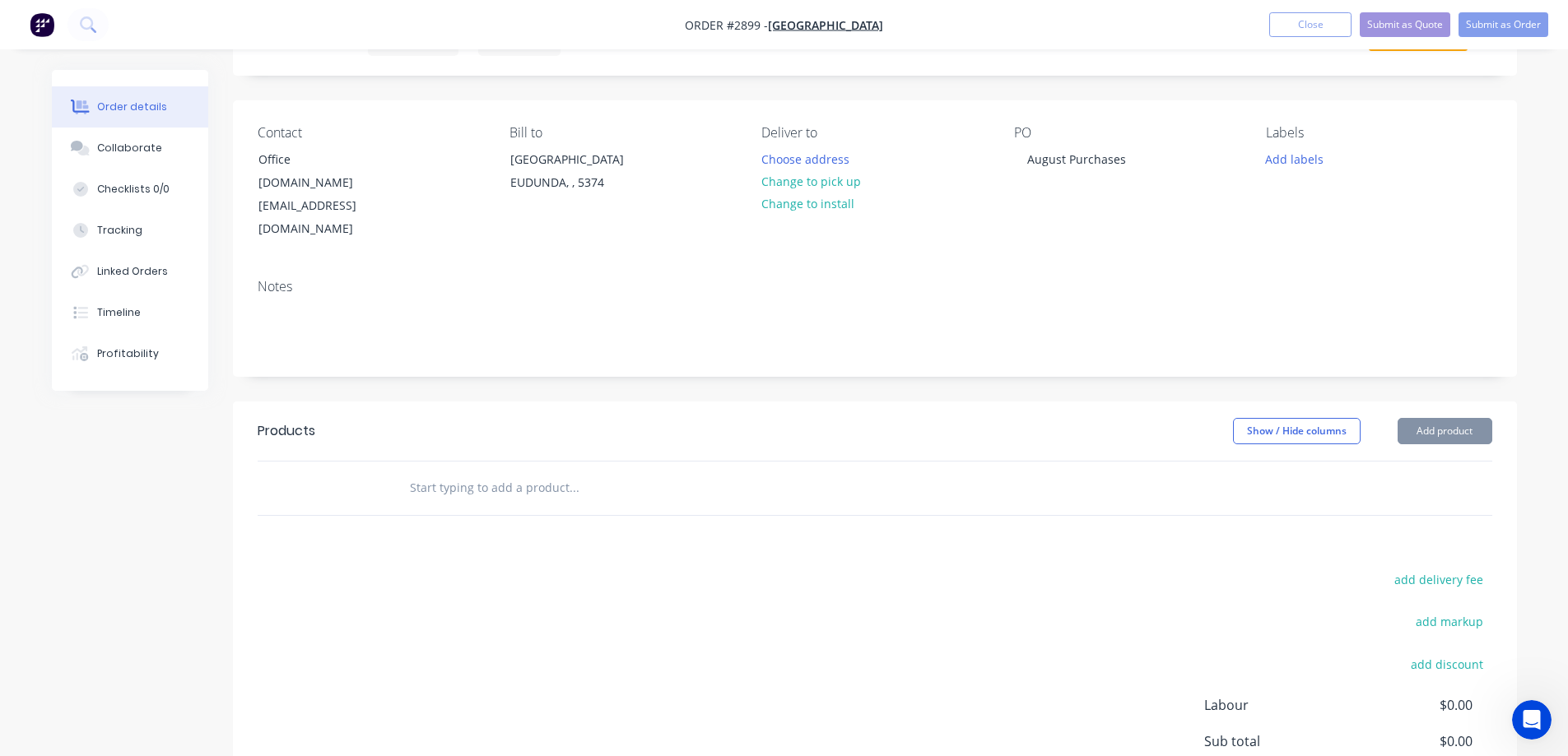
click at [513, 471] on input "text" at bounding box center [573, 487] width 329 height 33
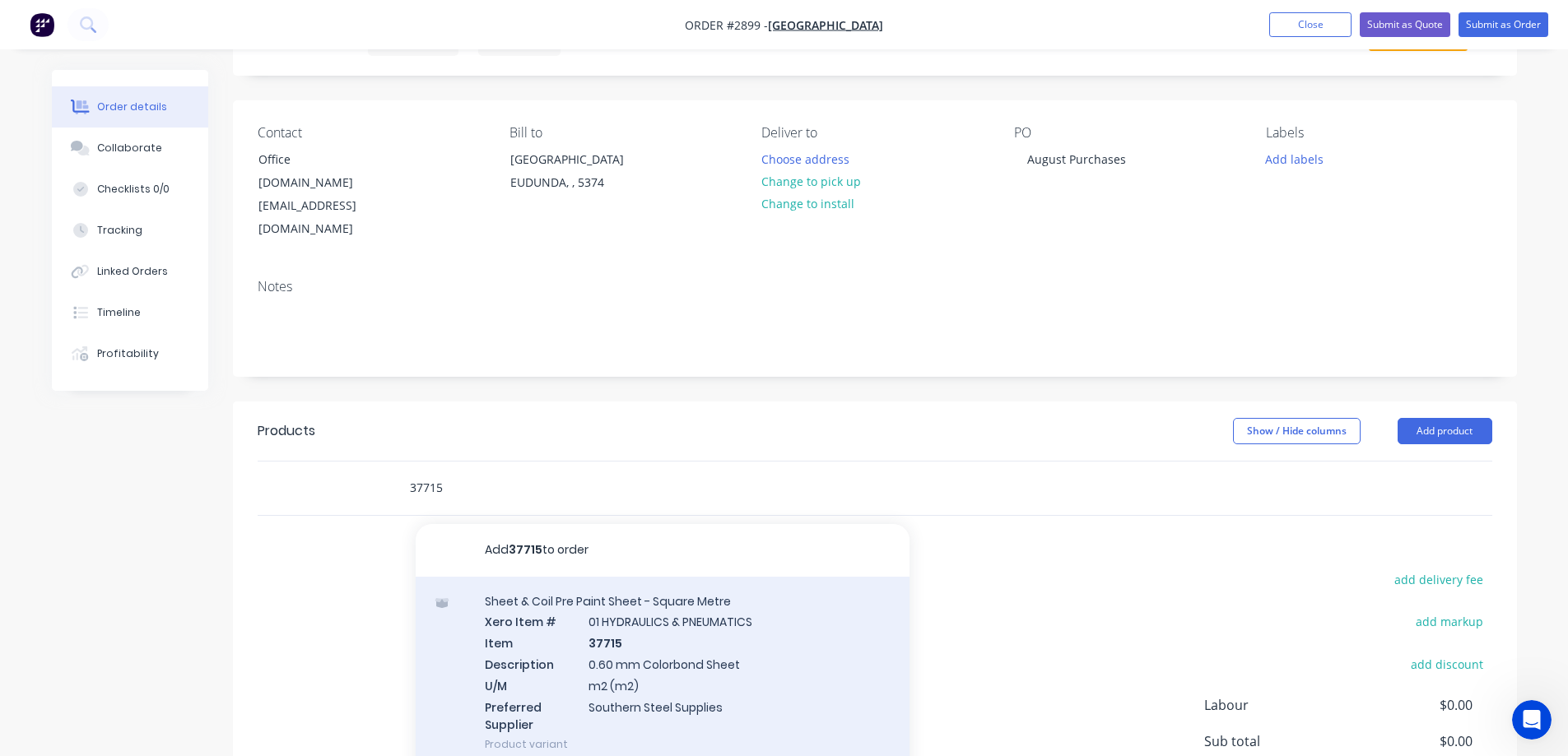
type input "37715"
click at [772, 622] on div "Sheet & Coil Pre Paint Sheet - Square Metre Xero Item # 01 HYDRAULICS & PNEUMAT…" at bounding box center [663, 673] width 494 height 193
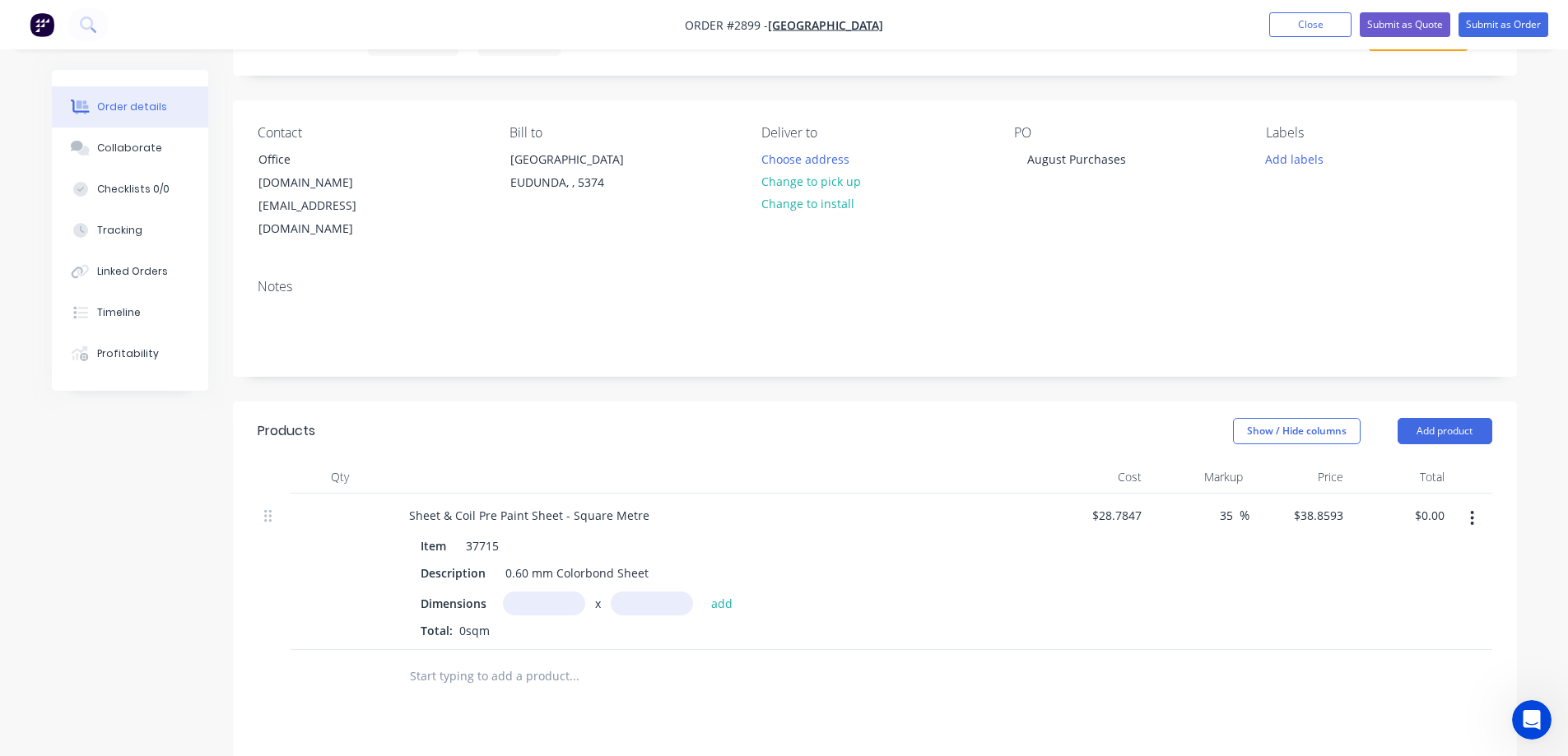
click at [528, 592] on input "text" at bounding box center [544, 604] width 82 height 24
type input "2200m"
click at [646, 592] on input "text" at bounding box center [652, 604] width 82 height 24
type input "1208m"
click at [711, 592] on button "add" at bounding box center [722, 603] width 39 height 22
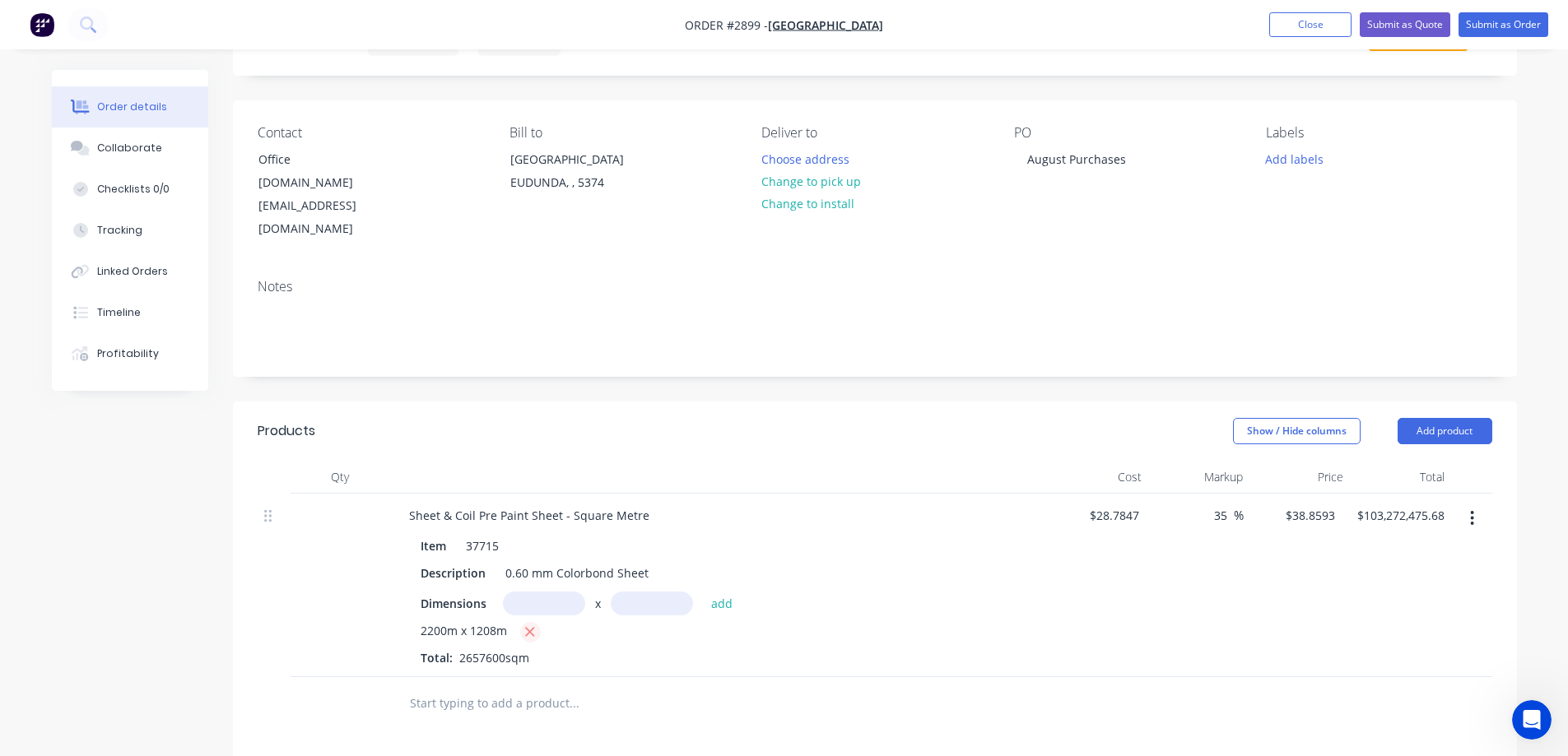
click at [533, 625] on icon "button" at bounding box center [529, 631] width 11 height 15
type input "$0.00"
click at [545, 592] on input "text" at bounding box center [544, 604] width 82 height 24
type input "2.2m"
type input "1.208m"
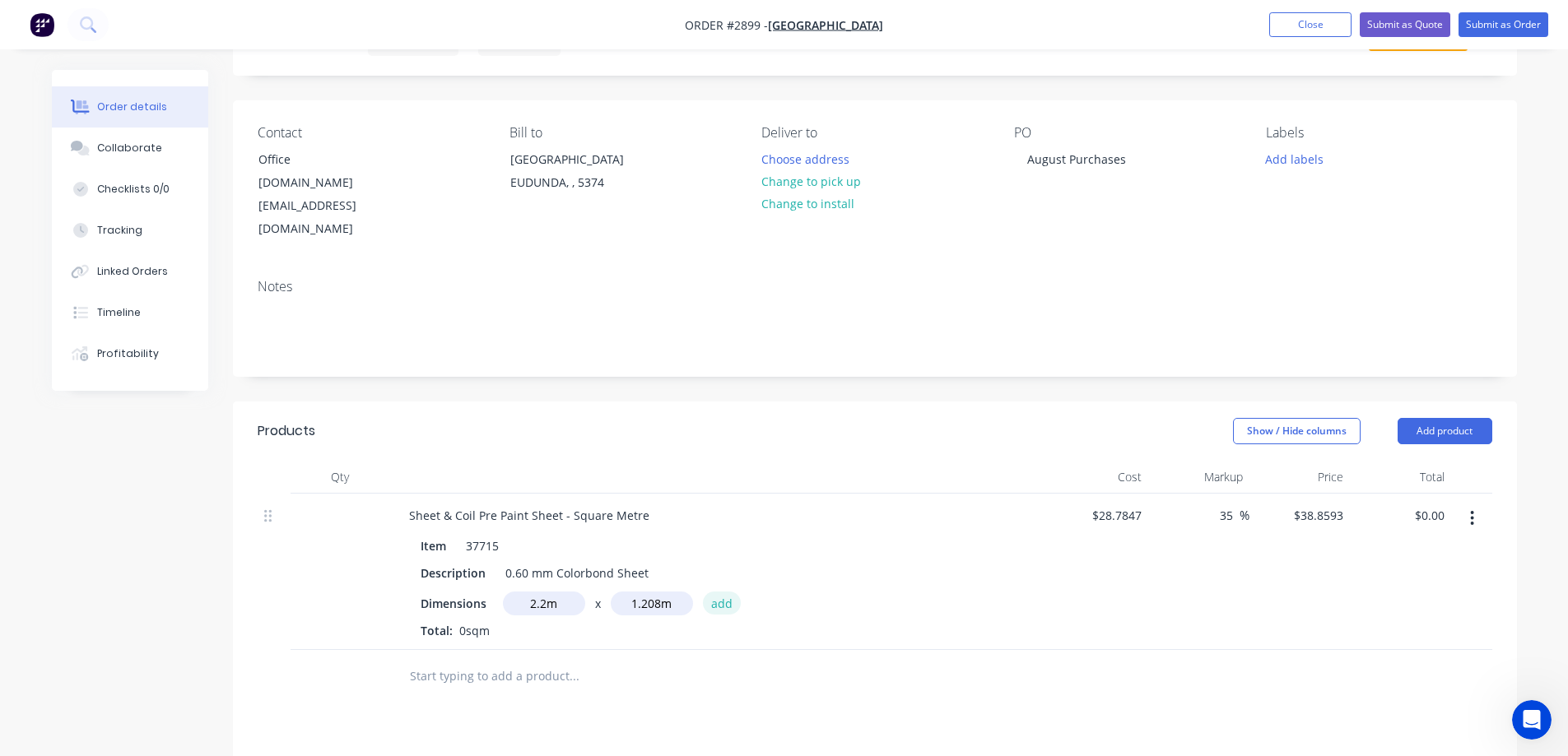
click at [730, 592] on button "add" at bounding box center [722, 603] width 39 height 22
type input "$103.27"
click at [515, 687] on input "text" at bounding box center [573, 703] width 329 height 33
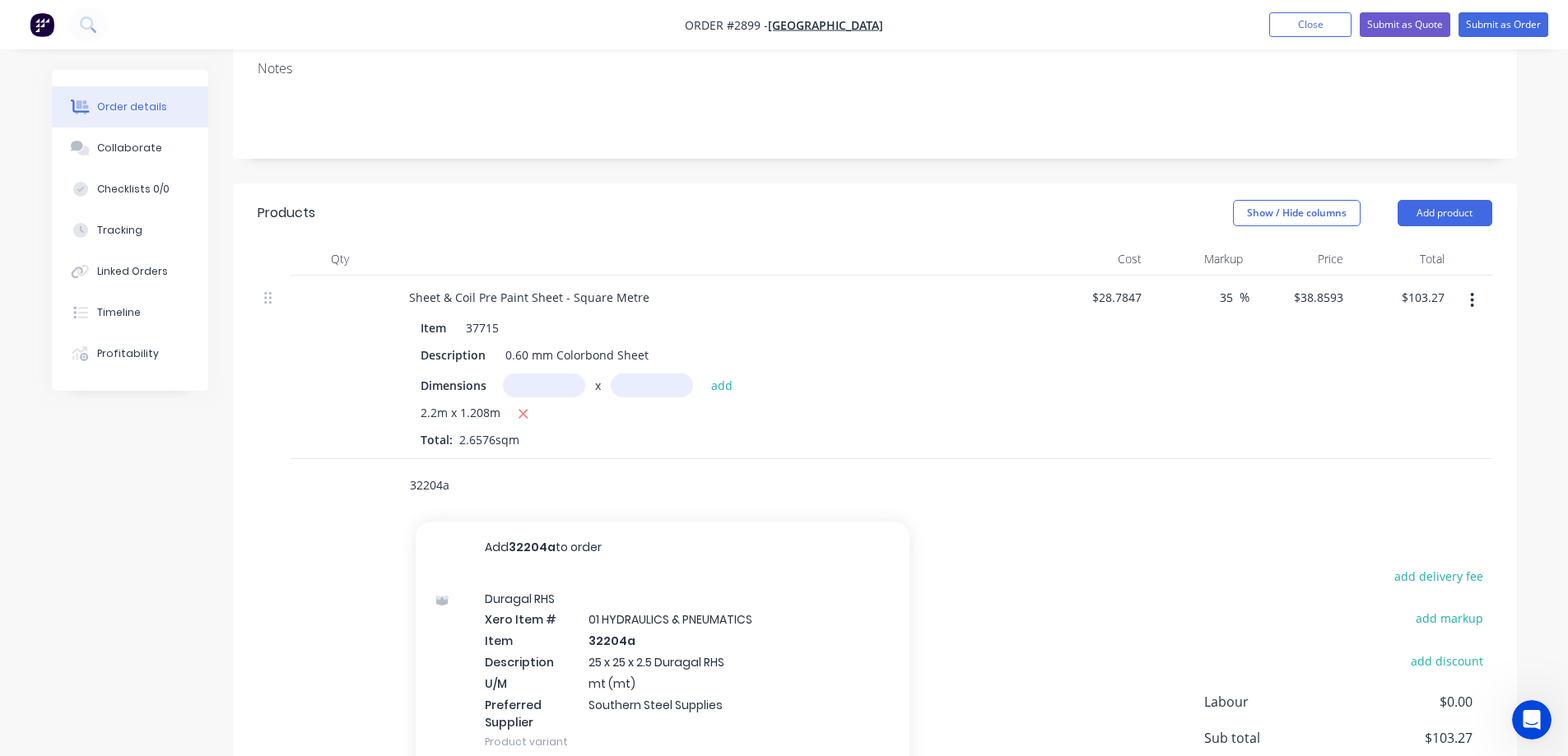
scroll to position [329, 0]
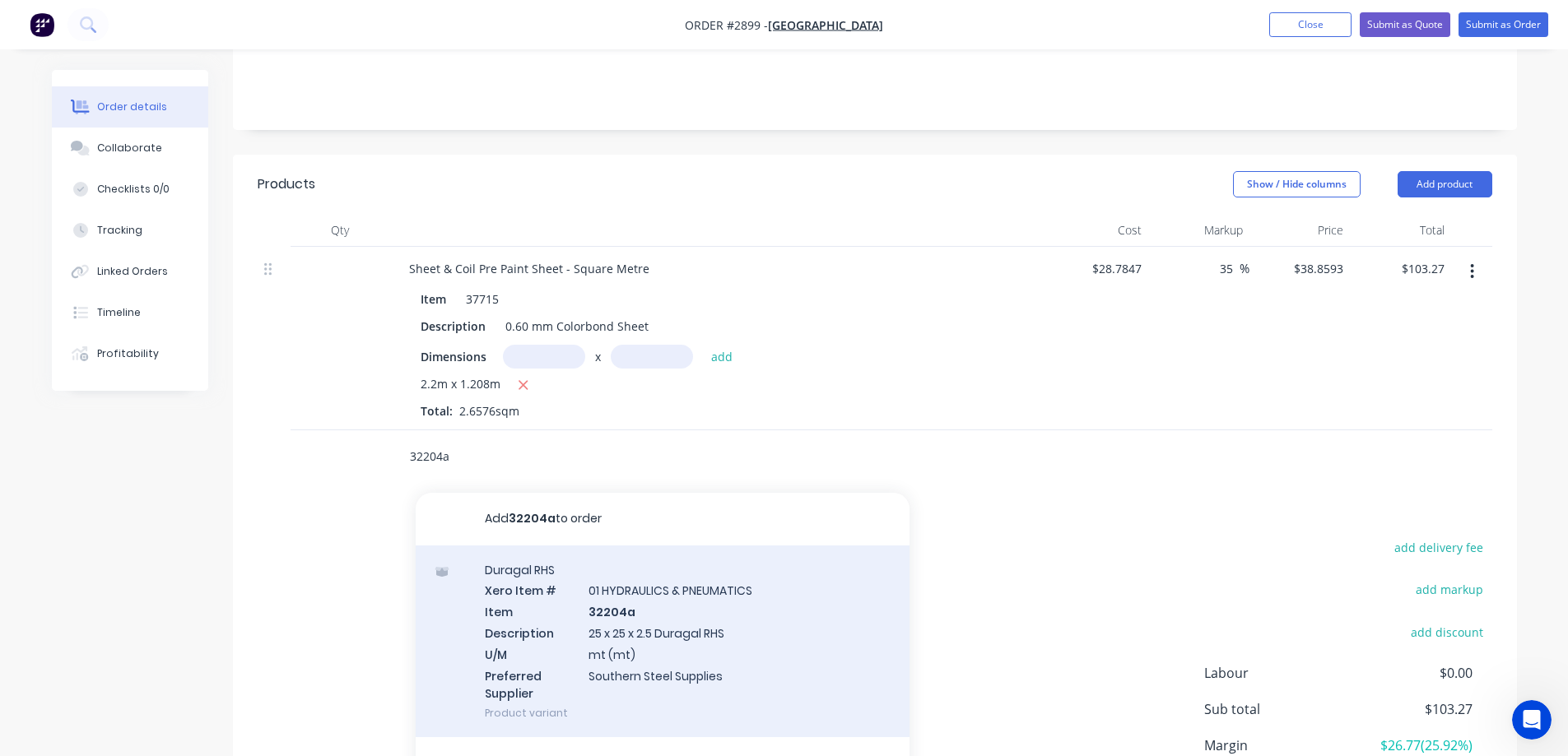
type input "32204a"
click at [788, 618] on div "Duragal RHS Xero Item # 01 HYDRAULICS & PNEUMATICS Item 32204a Description 25 x…" at bounding box center [663, 641] width 494 height 193
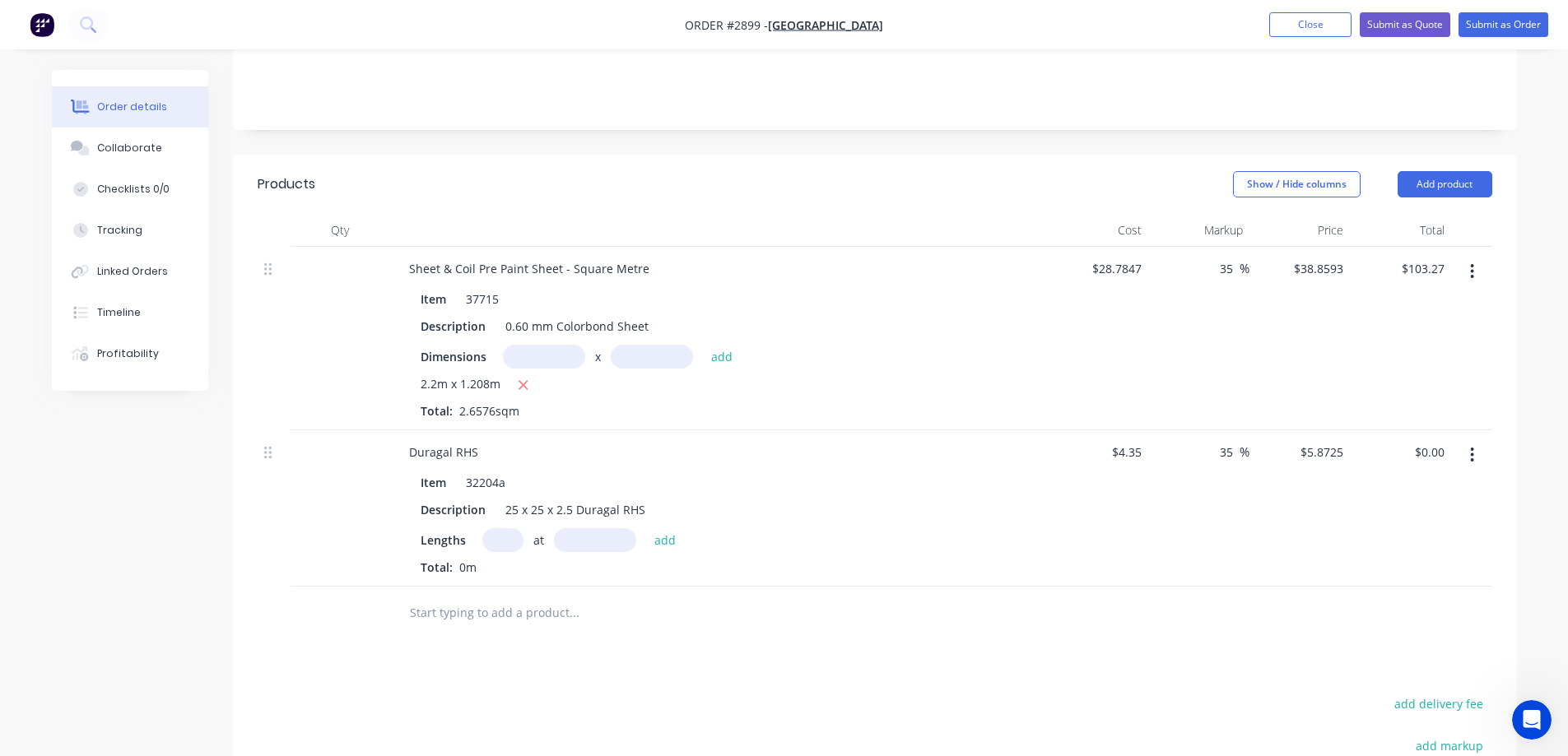
click at [509, 529] on input "text" at bounding box center [503, 541] width 42 height 24
type input "1"
type input "8485mm"
click at [669, 529] on button "add" at bounding box center [665, 540] width 39 height 22
type input "$49.83"
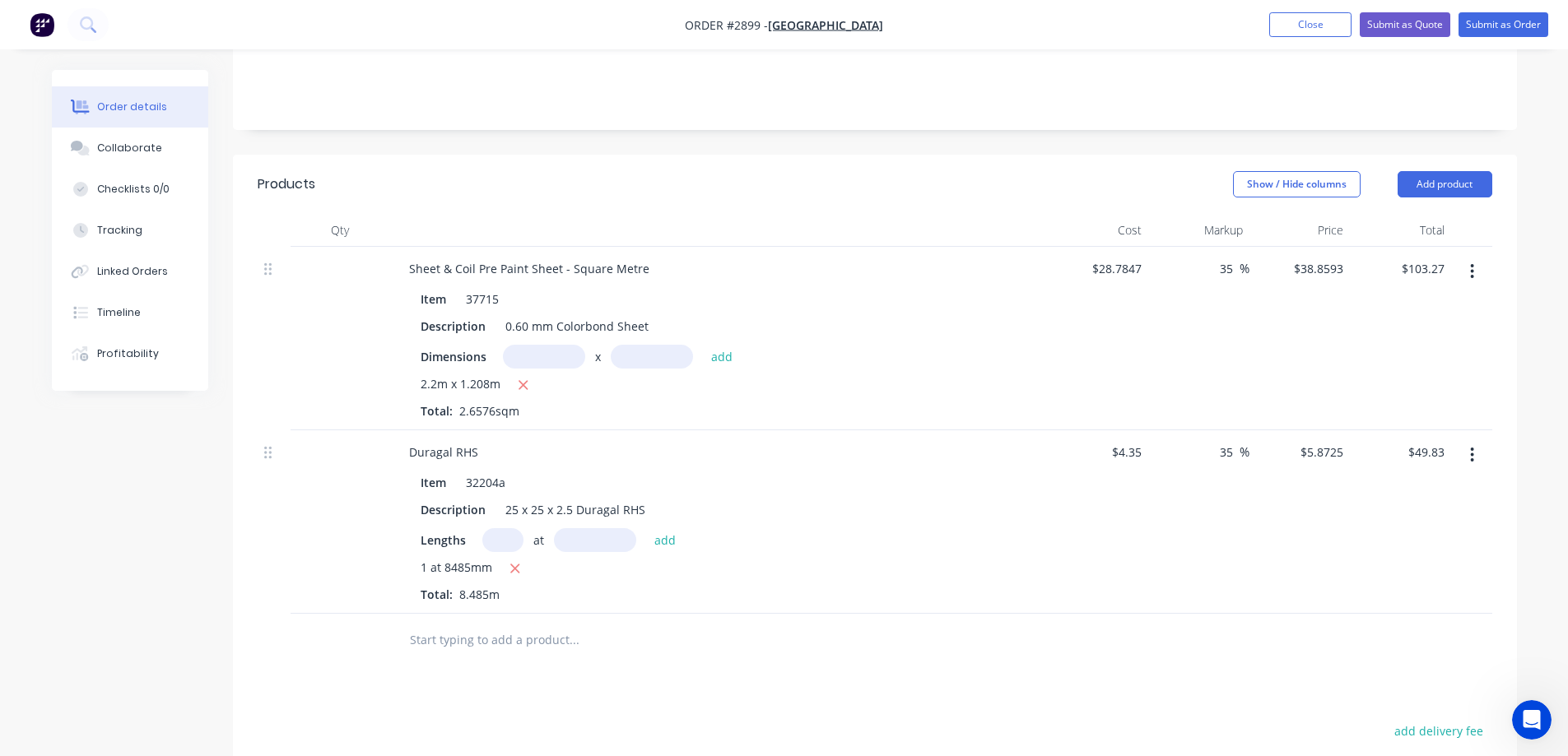
click at [544, 624] on input "text" at bounding box center [573, 639] width 329 height 33
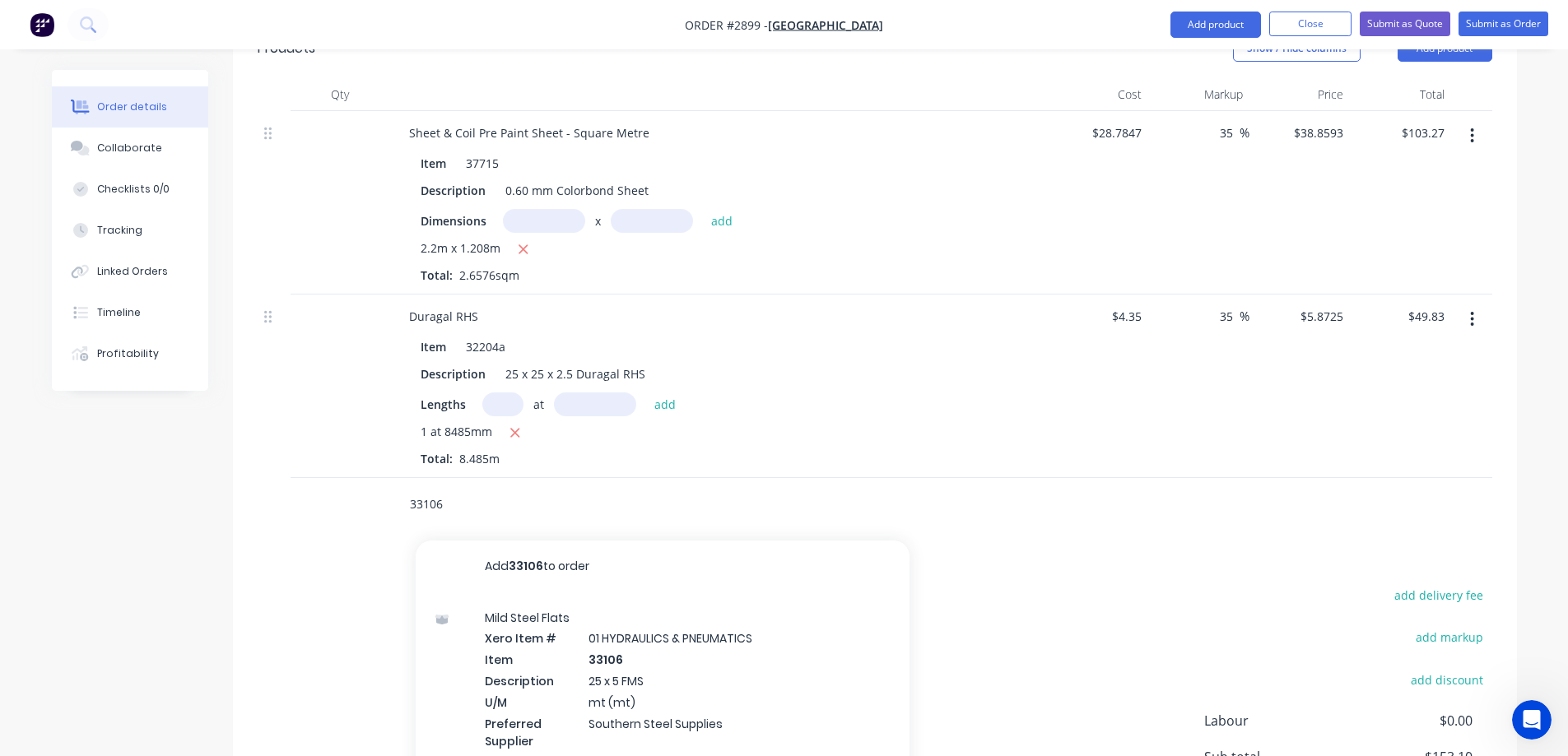
scroll to position [494, 0]
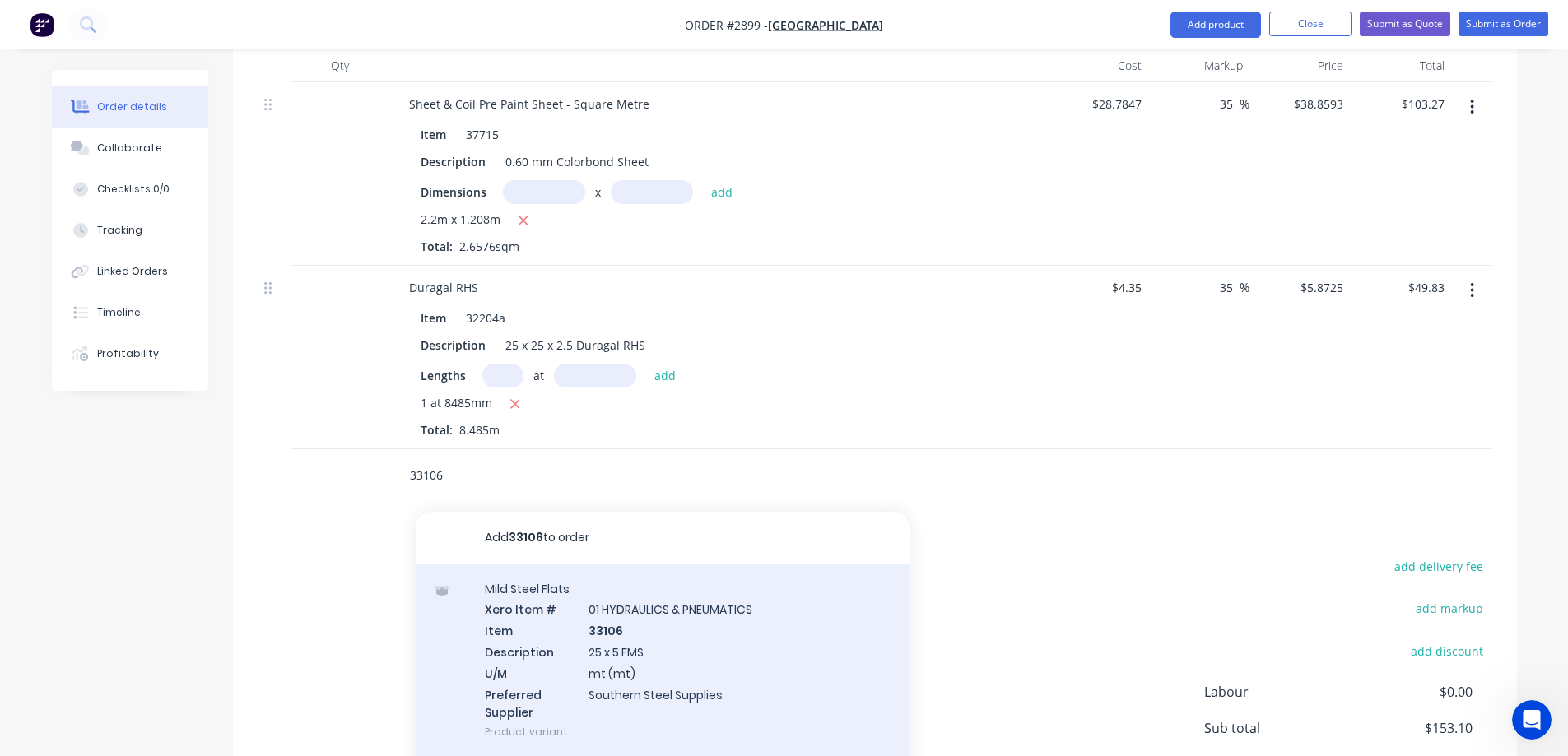
type input "33106"
click at [789, 601] on div "Mild Steel Flats Xero Item # 01 HYDRAULICS & PNEUMATICS Item 33106 Description …" at bounding box center [663, 660] width 494 height 193
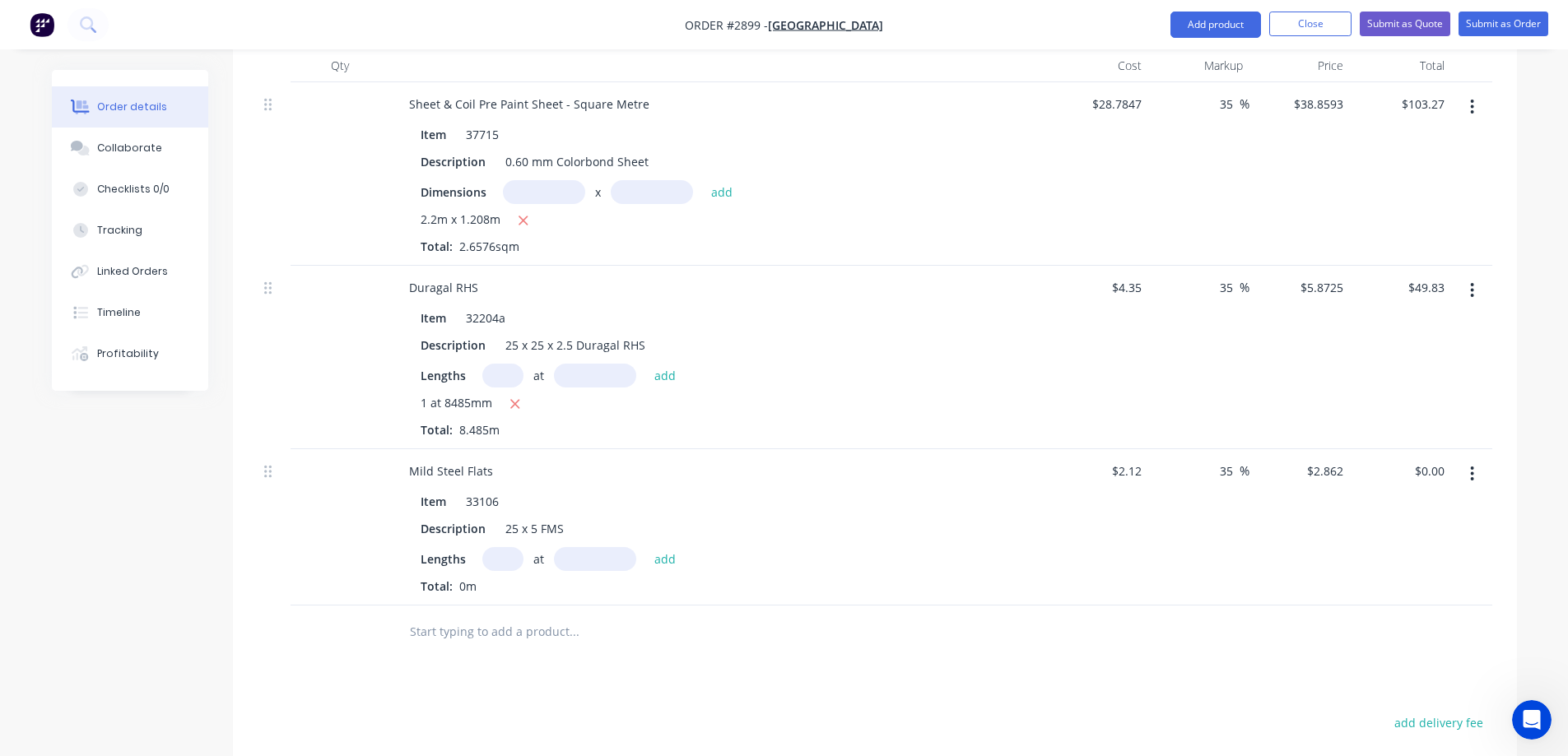
click at [500, 547] on input "text" at bounding box center [503, 559] width 42 height 24
type input "1"
type input "430mm"
click at [666, 547] on button "add" at bounding box center [665, 558] width 39 height 22
type input "$1.23"
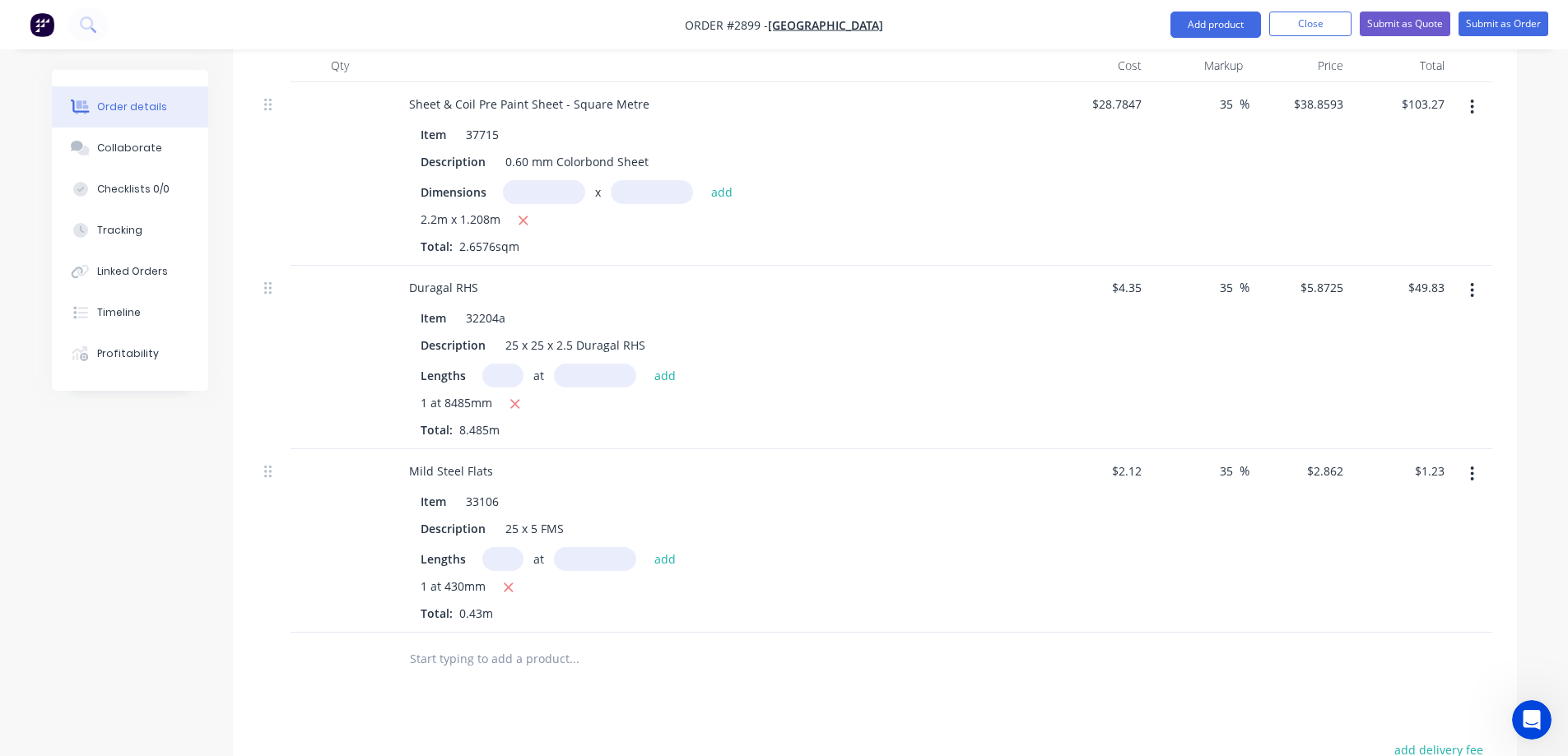
scroll to position [576, 0]
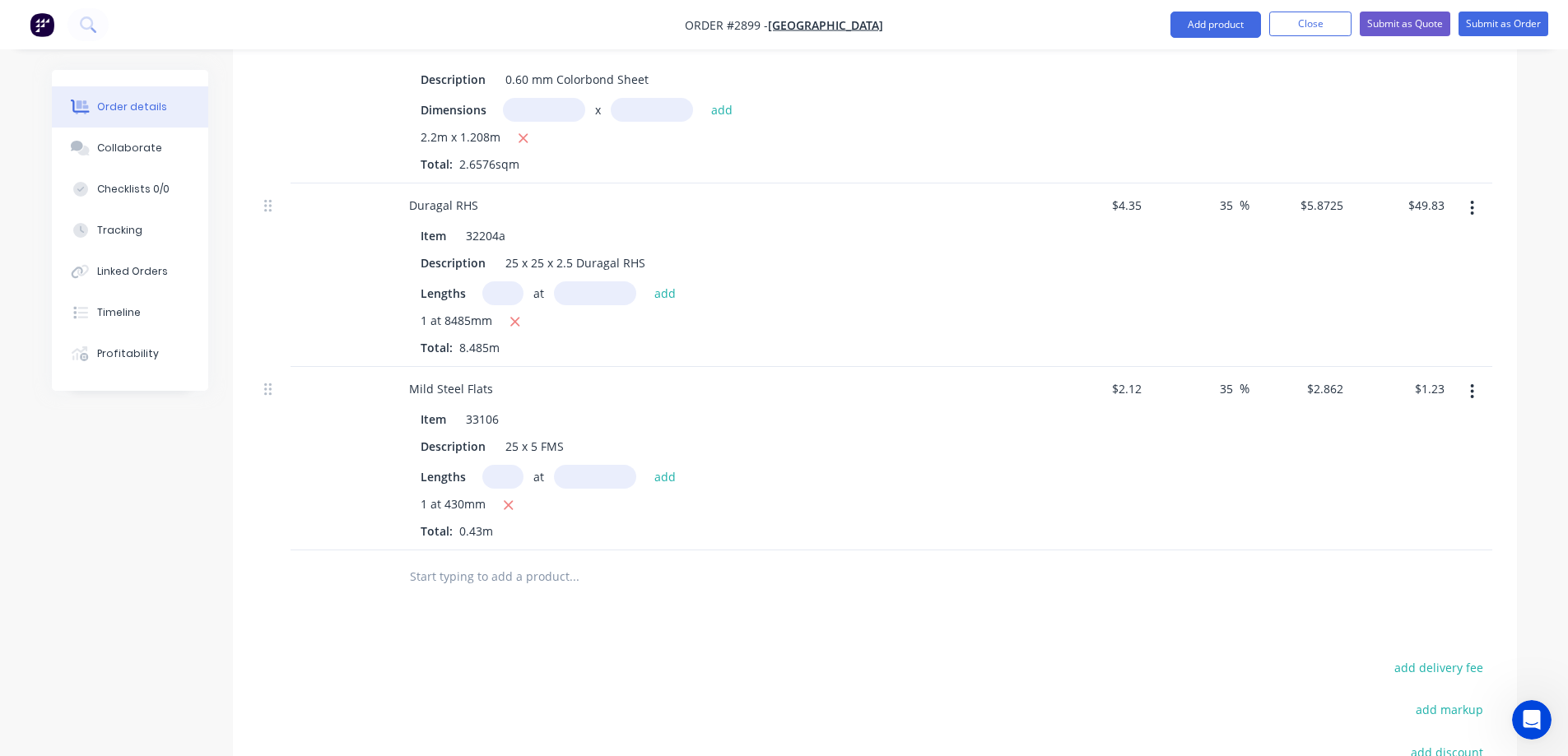
click at [529, 560] on input "text" at bounding box center [573, 576] width 329 height 33
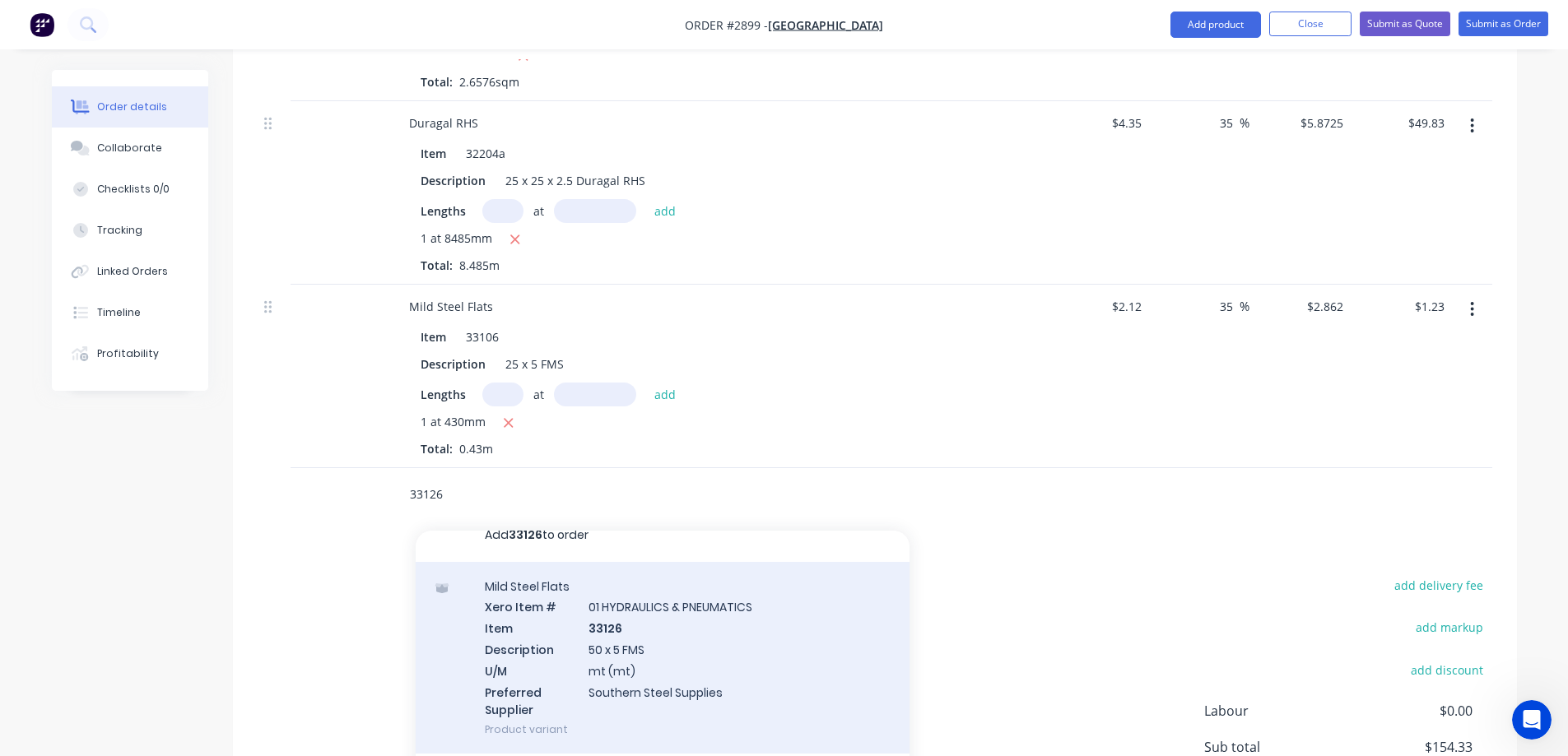
scroll to position [82, 0]
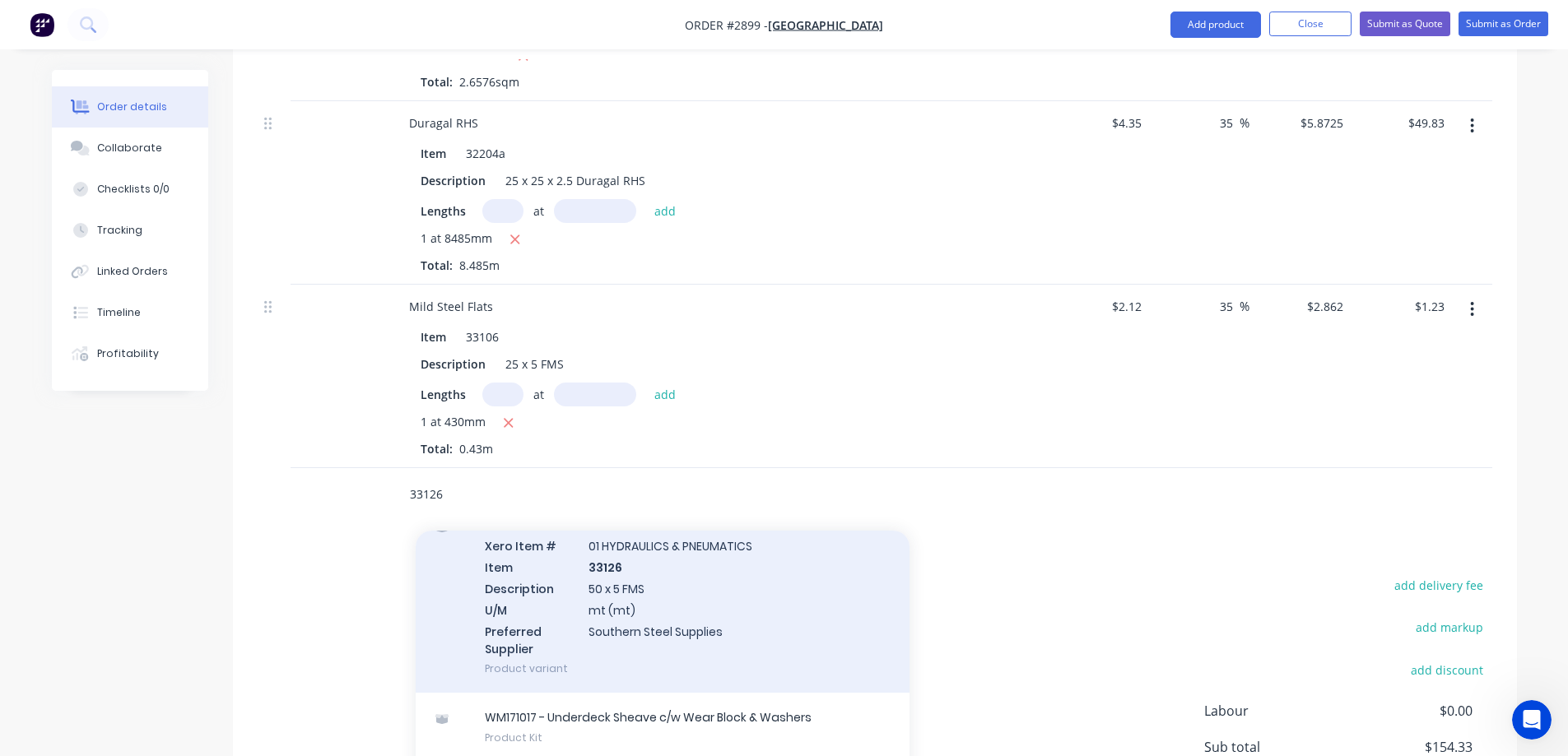
type input "33126"
click at [688, 593] on div "Mild Steel Flats Xero Item # 01 HYDRAULICS & PNEUMATICS Item 33126 Description …" at bounding box center [663, 597] width 494 height 193
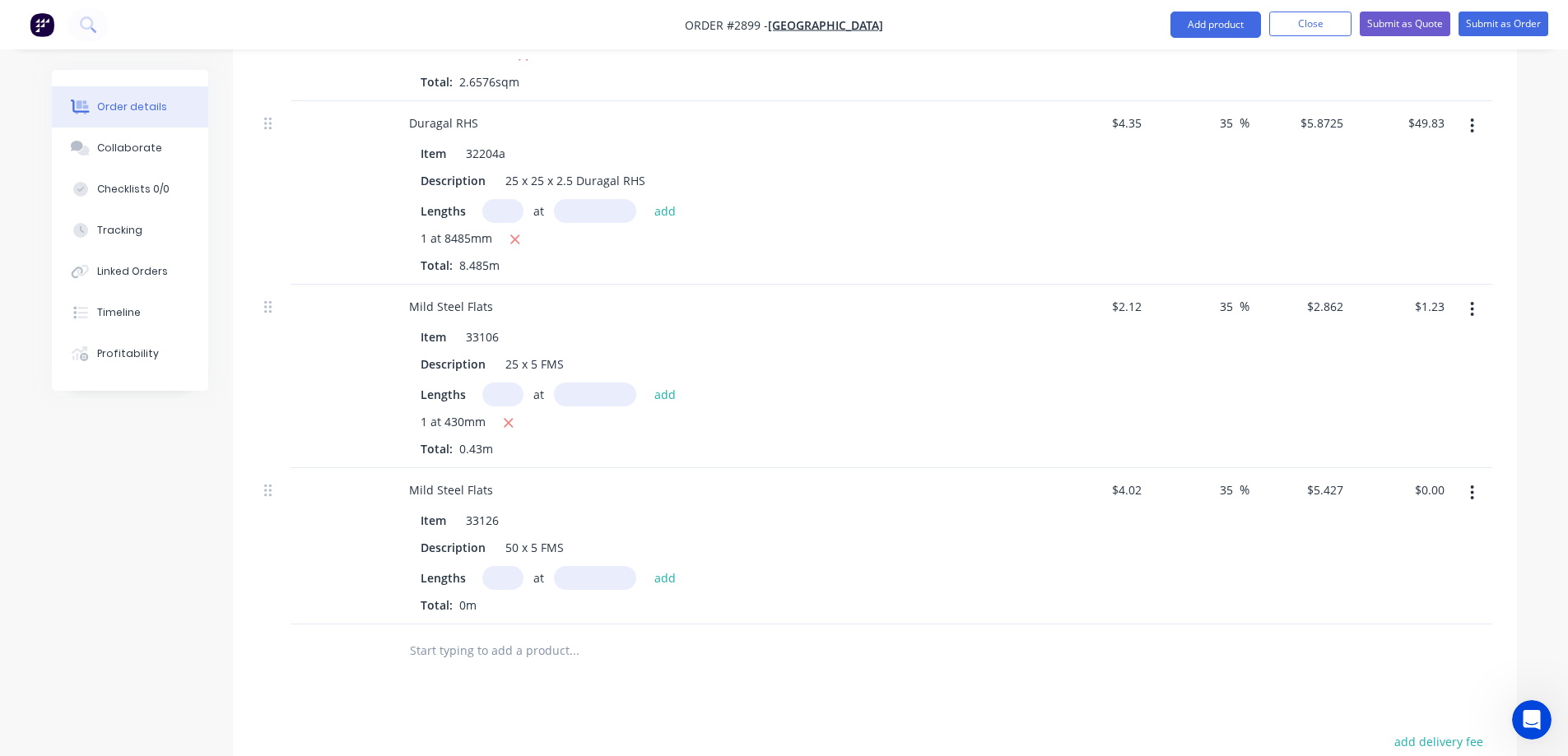
click at [503, 566] on input "text" at bounding box center [503, 578] width 42 height 24
type input "1"
type input "120mm"
click at [669, 566] on button "add" at bounding box center [665, 577] width 39 height 22
type input "$0.65"
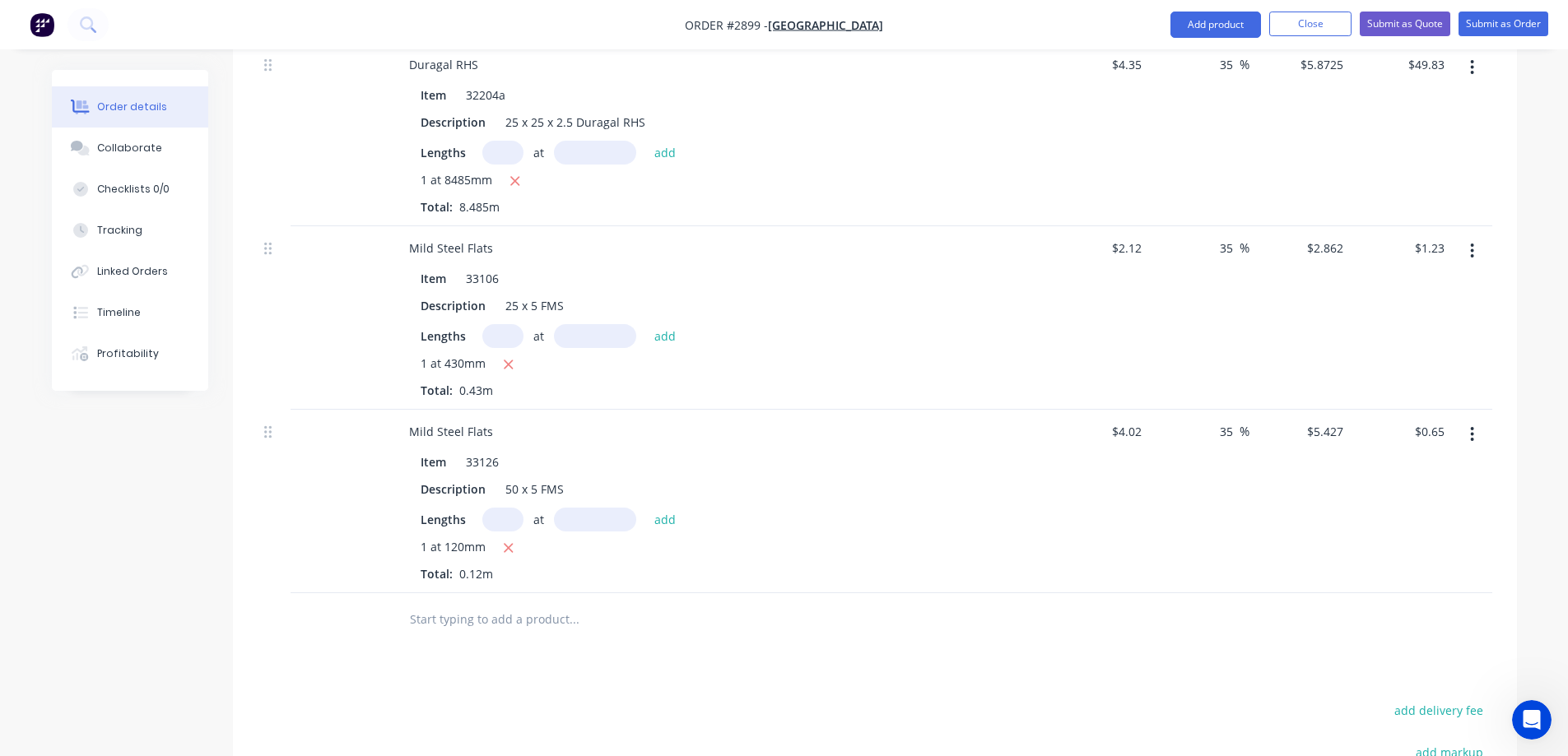
scroll to position [740, 0]
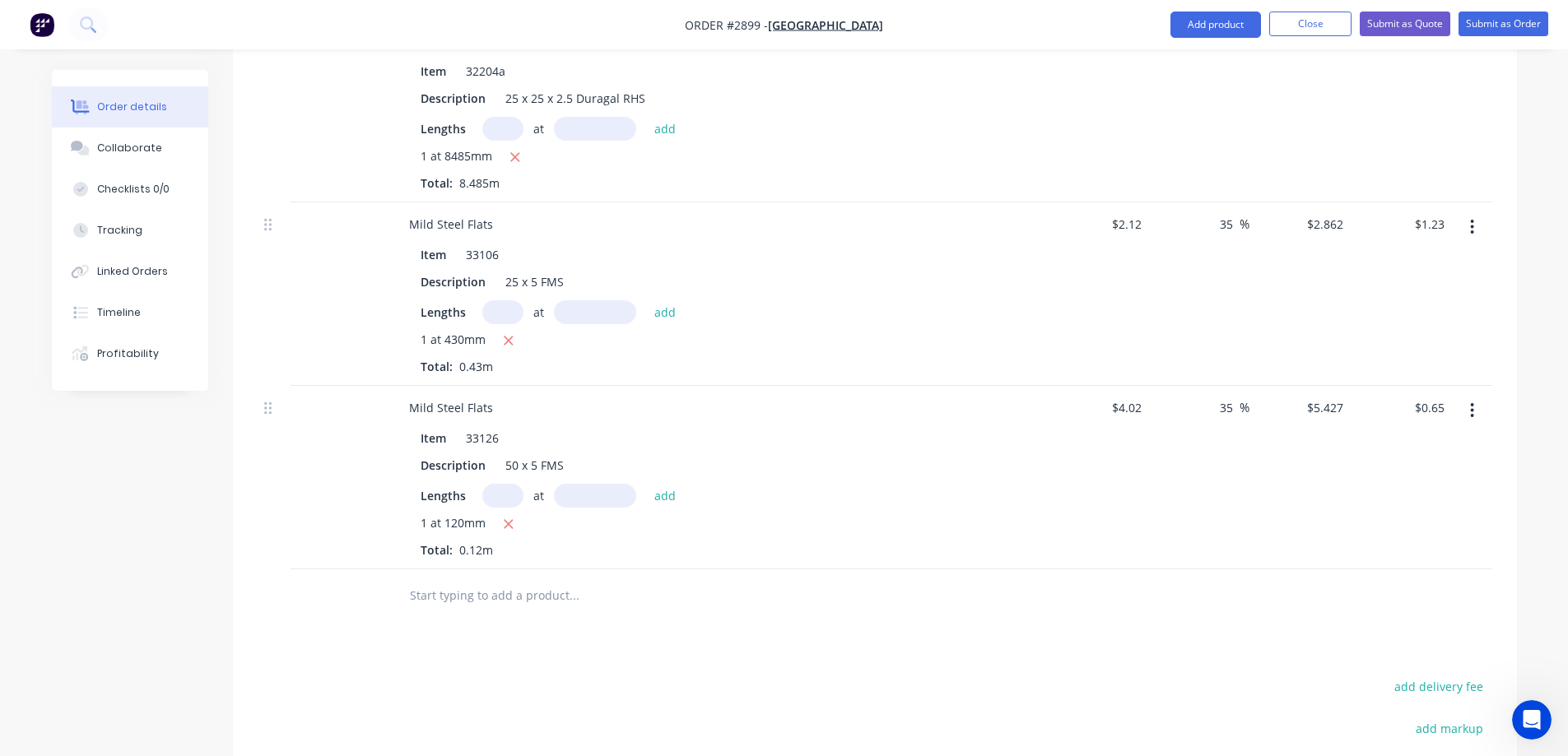
click at [555, 579] on input "text" at bounding box center [573, 595] width 329 height 33
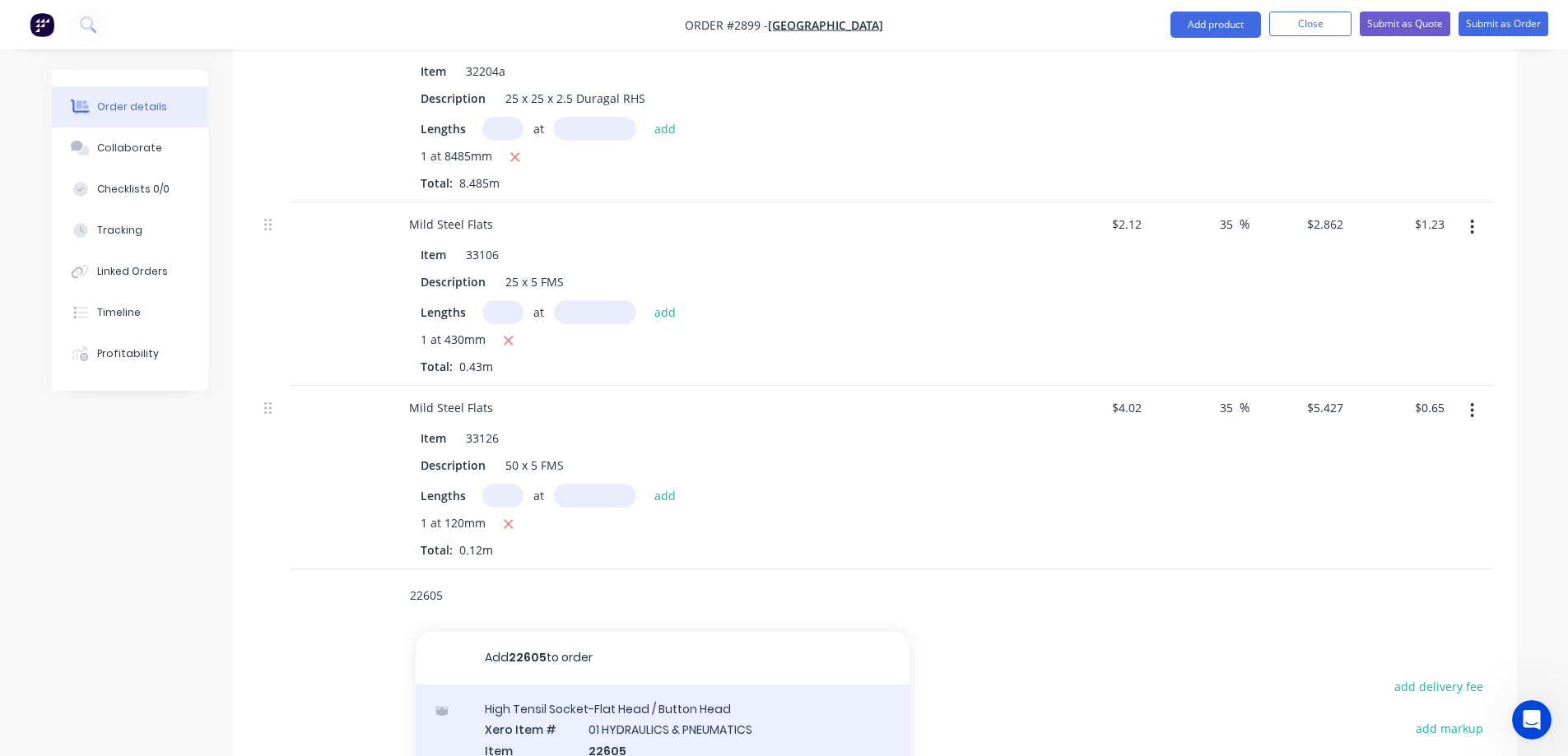
type input "22605"
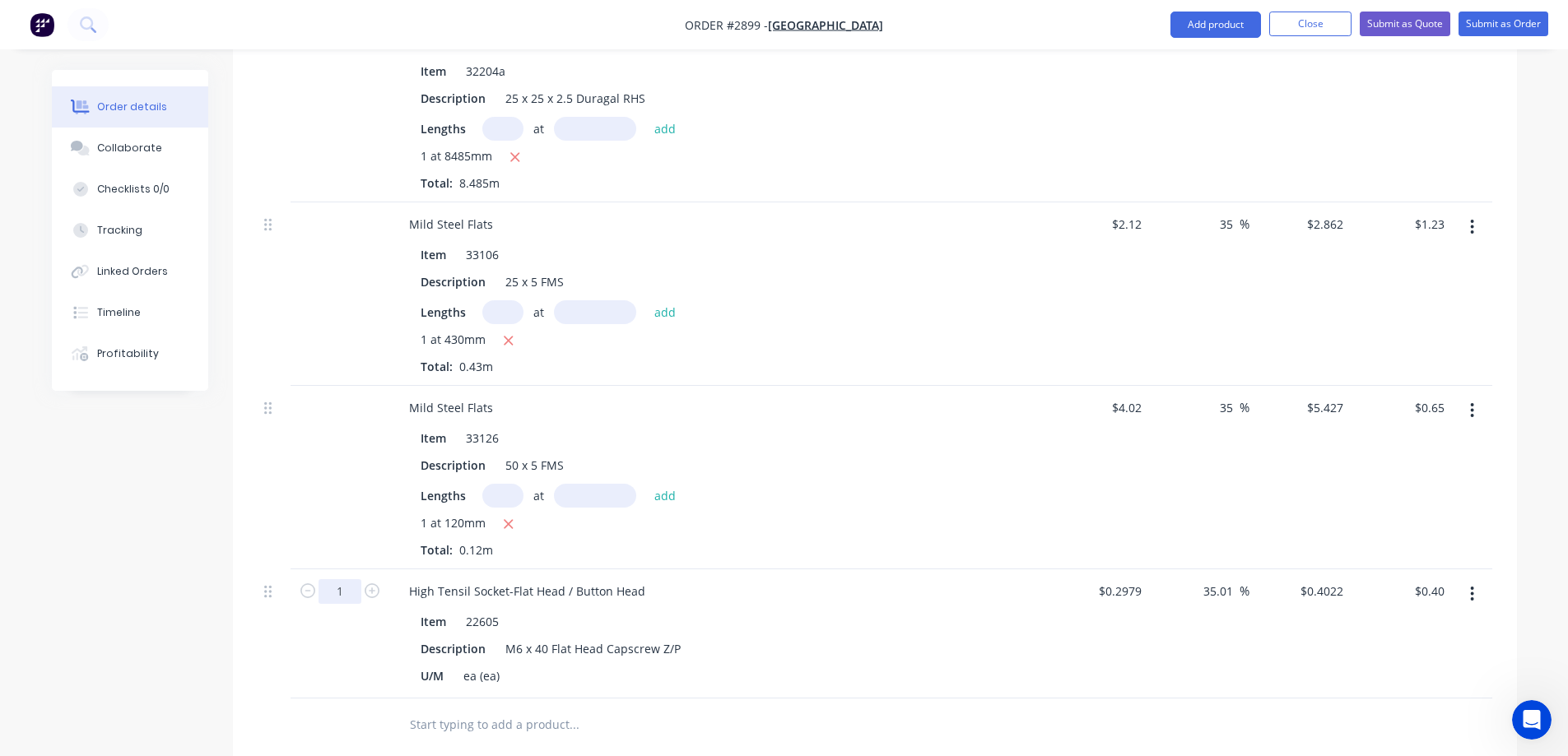
click at [352, 579] on input "1" at bounding box center [339, 591] width 43 height 25
type input "4"
type input "$1.61"
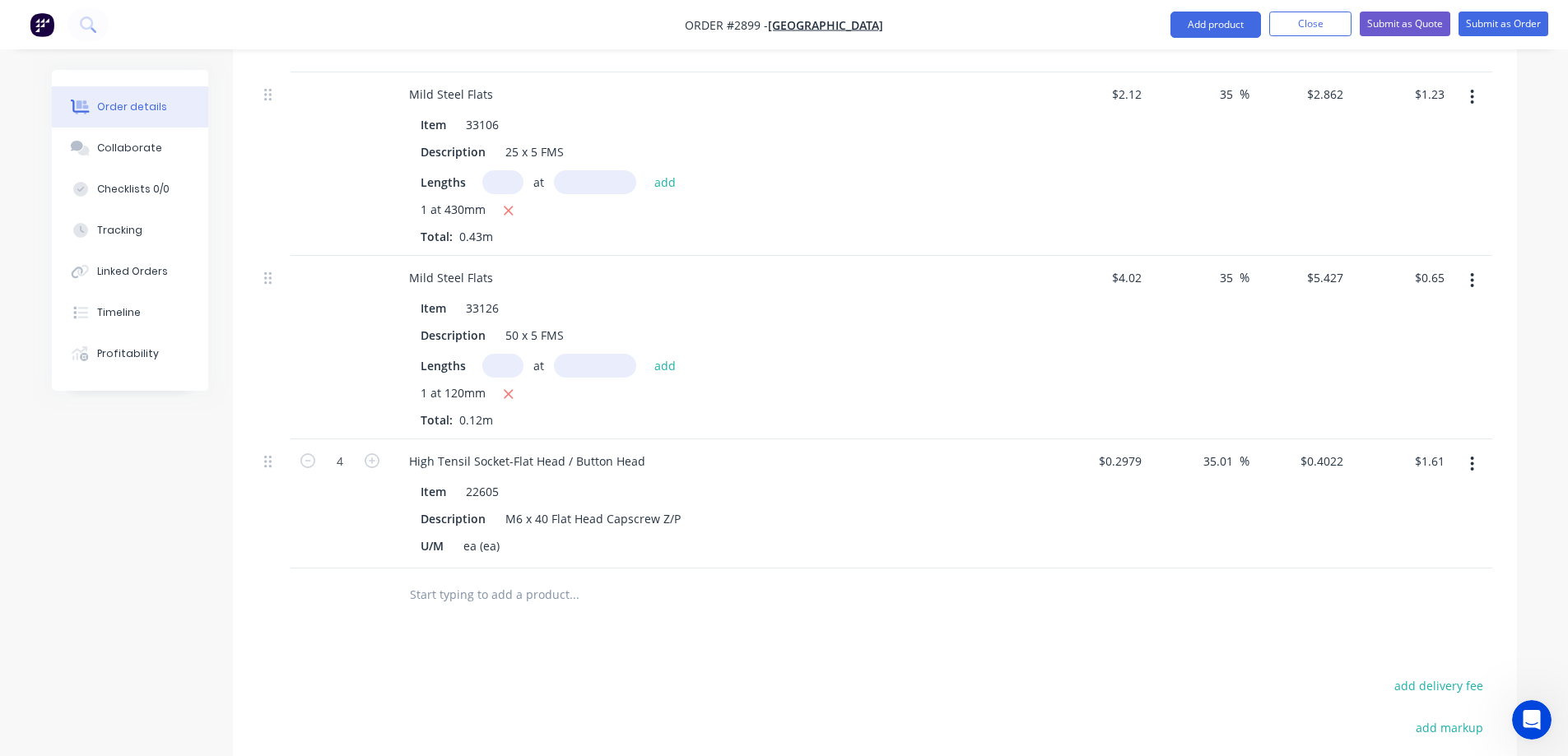
scroll to position [905, 0]
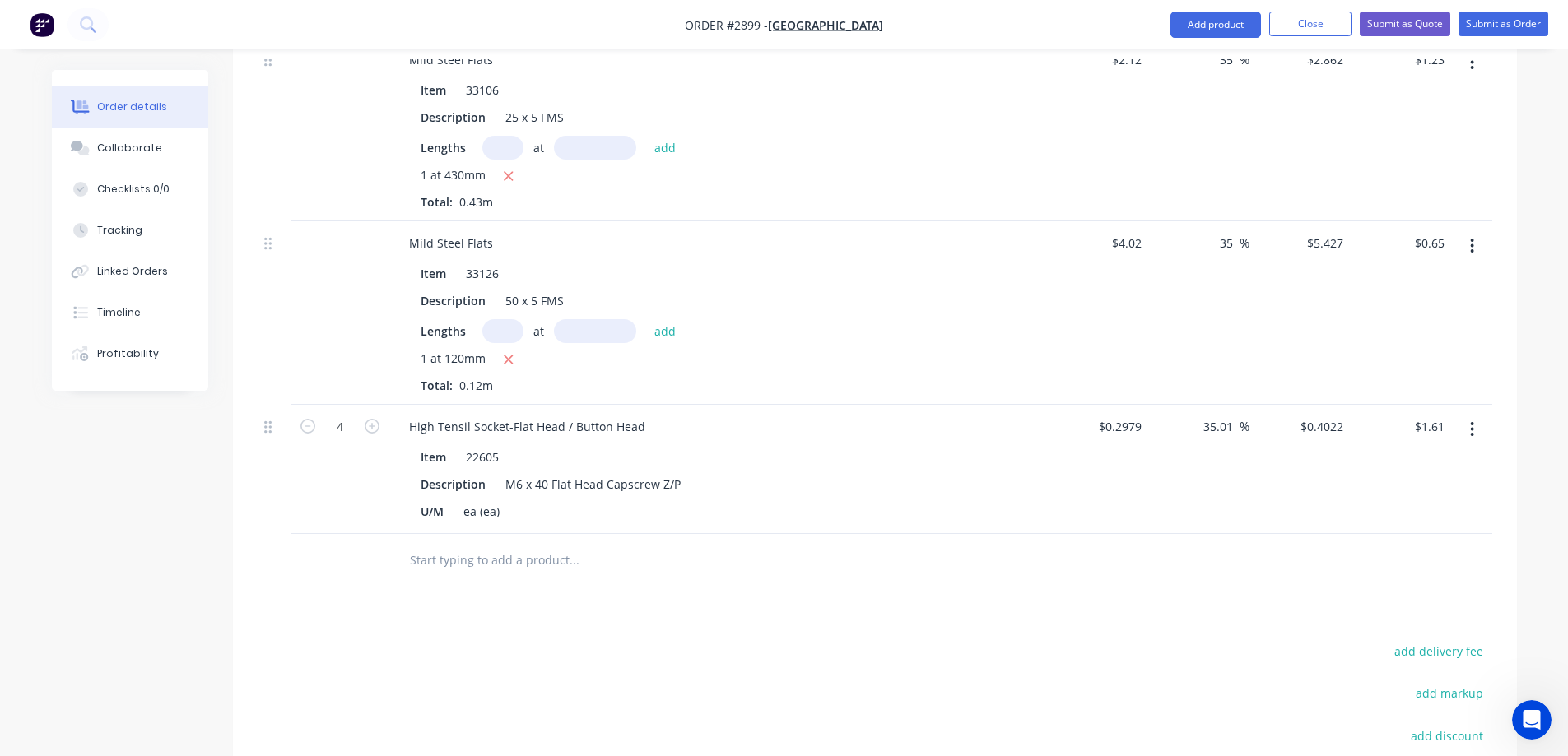
click at [527, 544] on input "text" at bounding box center [573, 559] width 329 height 33
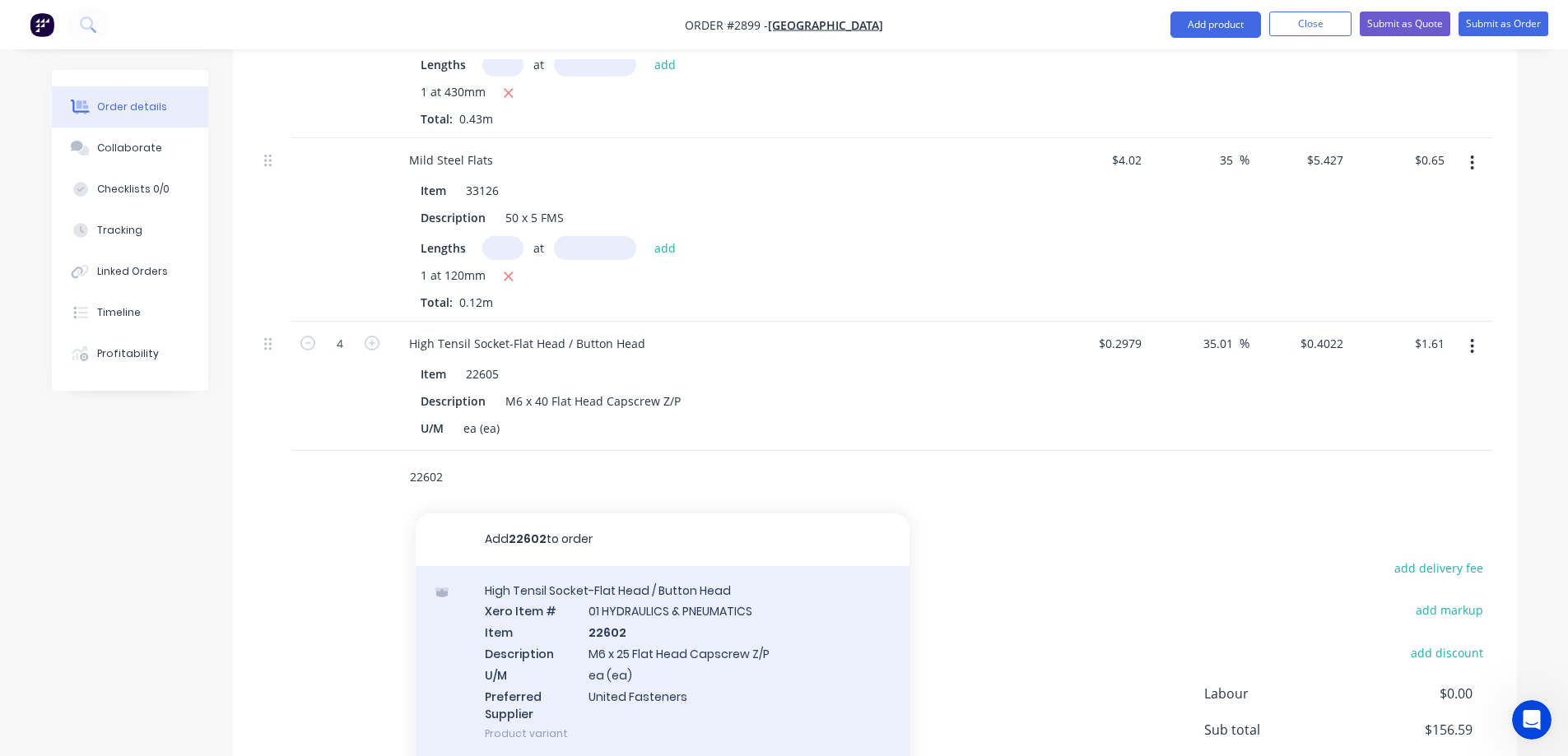
scroll to position [1070, 0]
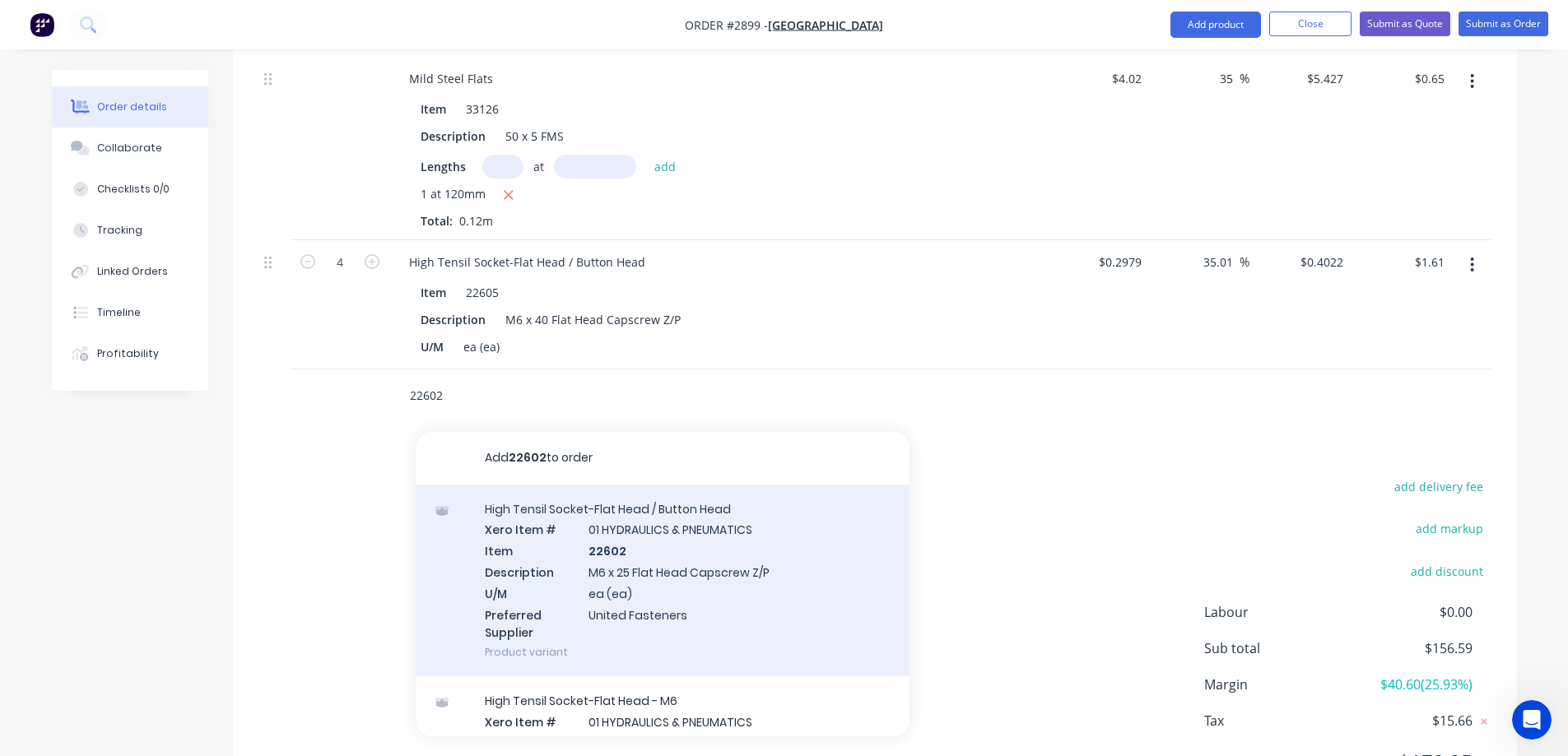
type input "22602"
click at [727, 539] on div "High Tensil Socket-Flat Head / Button Head Xero Item # 01 HYDRAULICS & PNEUMATI…" at bounding box center [663, 580] width 494 height 193
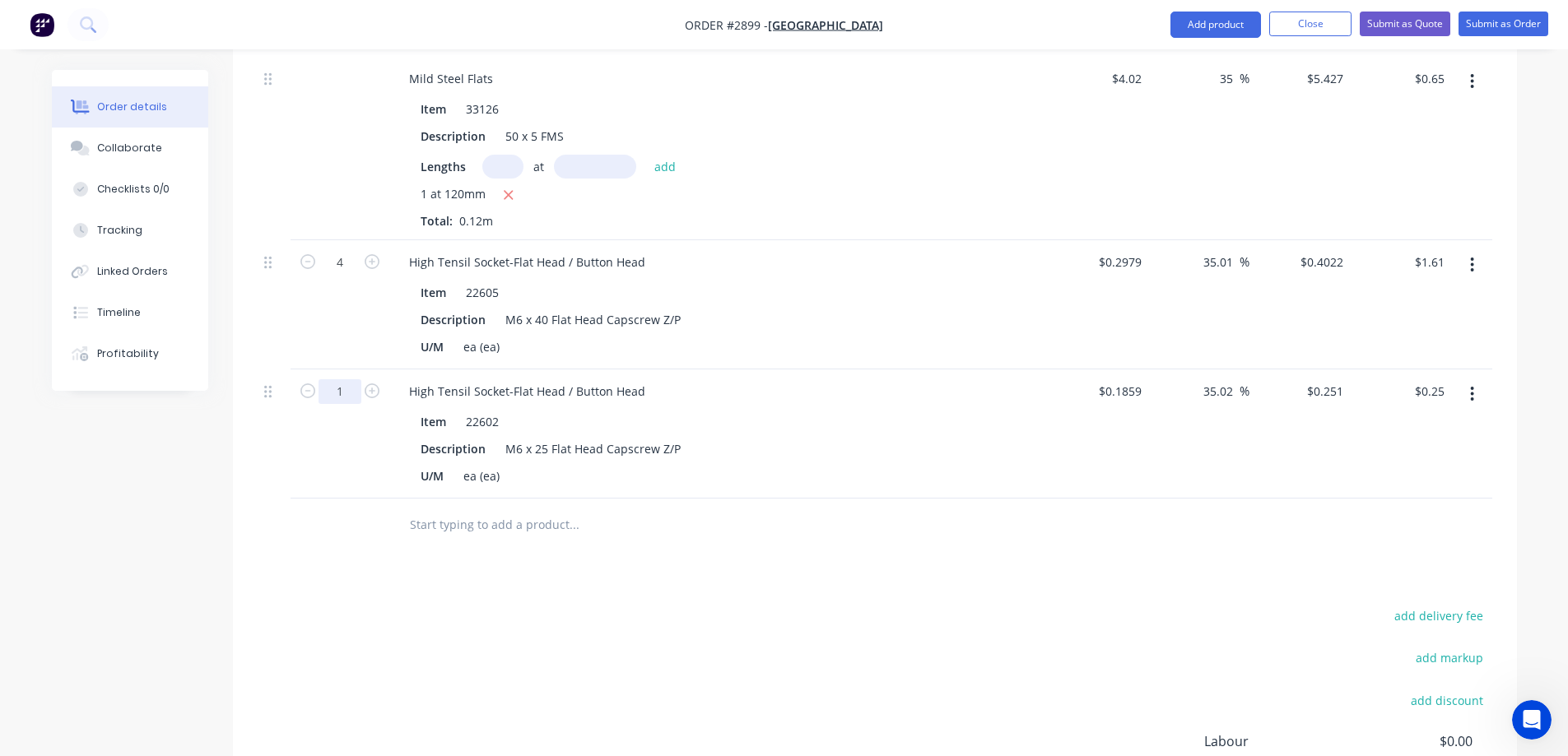
click at [342, 275] on input "1" at bounding box center [339, 262] width 43 height 25
type input "6"
type input "$1.51"
click at [513, 509] on input "text" at bounding box center [573, 525] width 329 height 33
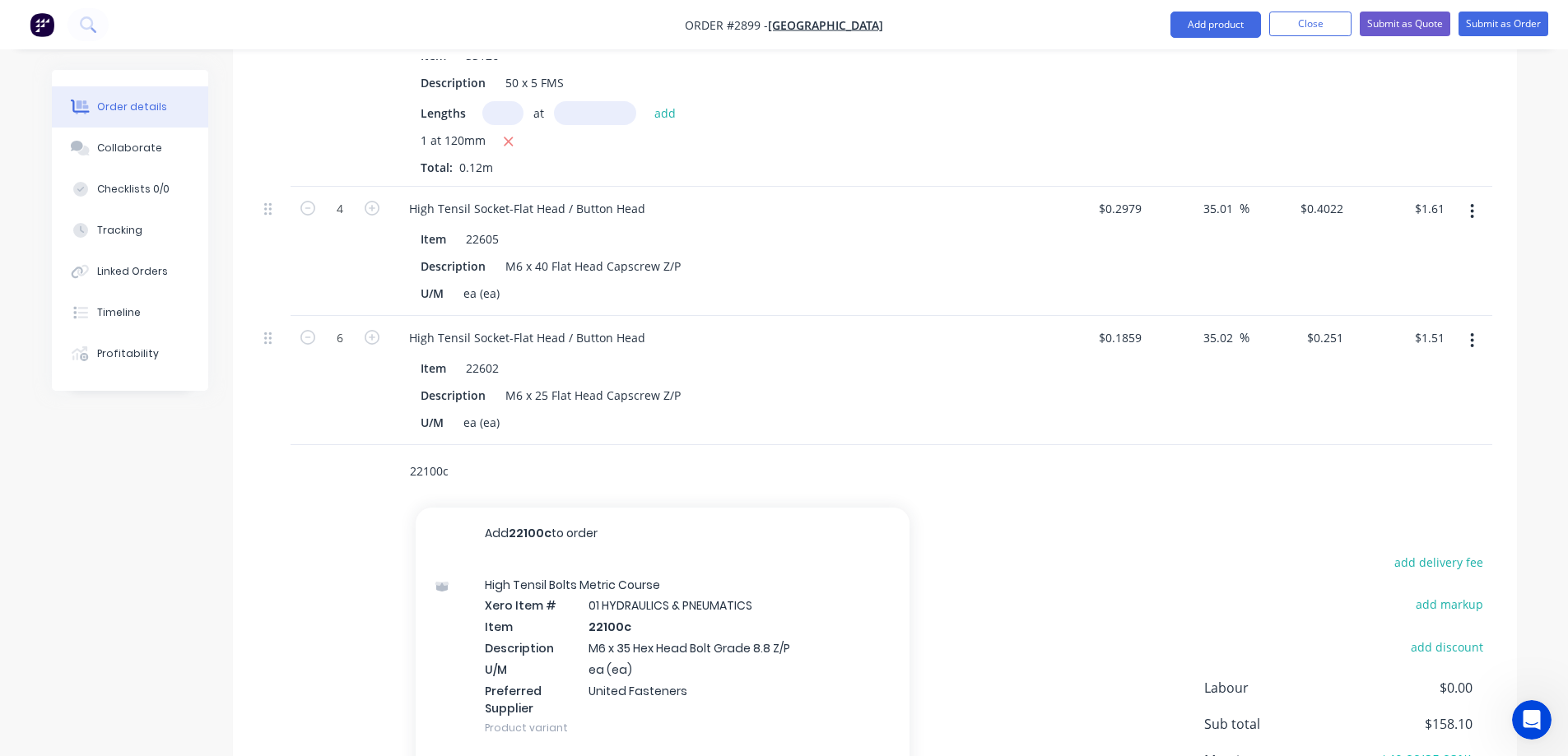
scroll to position [1152, 0]
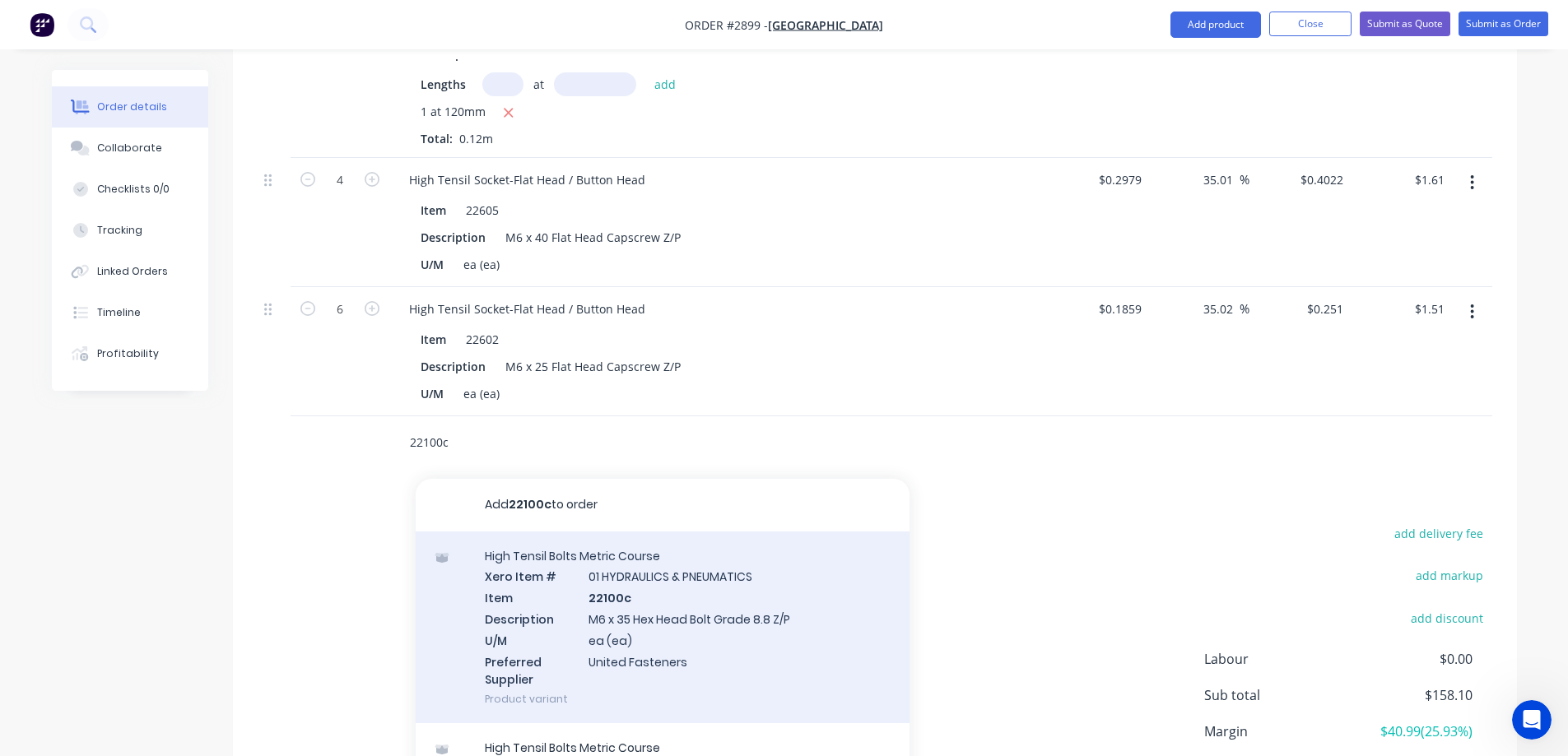
type input "22100c"
click at [747, 564] on div "High Tensil Bolts Metric Course Xero Item # 01 HYDRAULICS & PNEUMATICS Item 221…" at bounding box center [663, 628] width 494 height 193
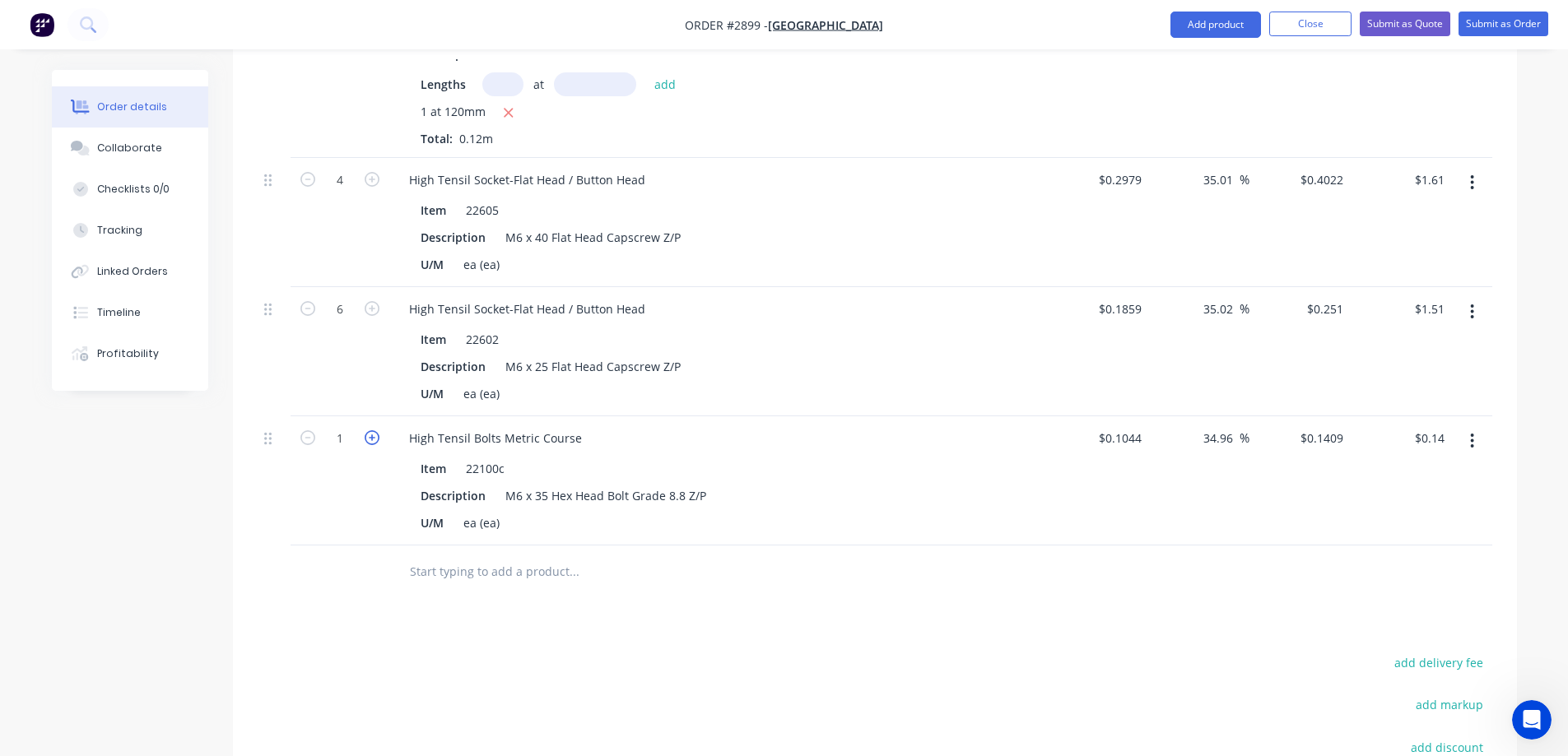
click at [373, 431] on icon "button" at bounding box center [372, 438] width 15 height 15
type input "2"
type input "$0.28"
click at [503, 555] on input "text" at bounding box center [573, 571] width 329 height 33
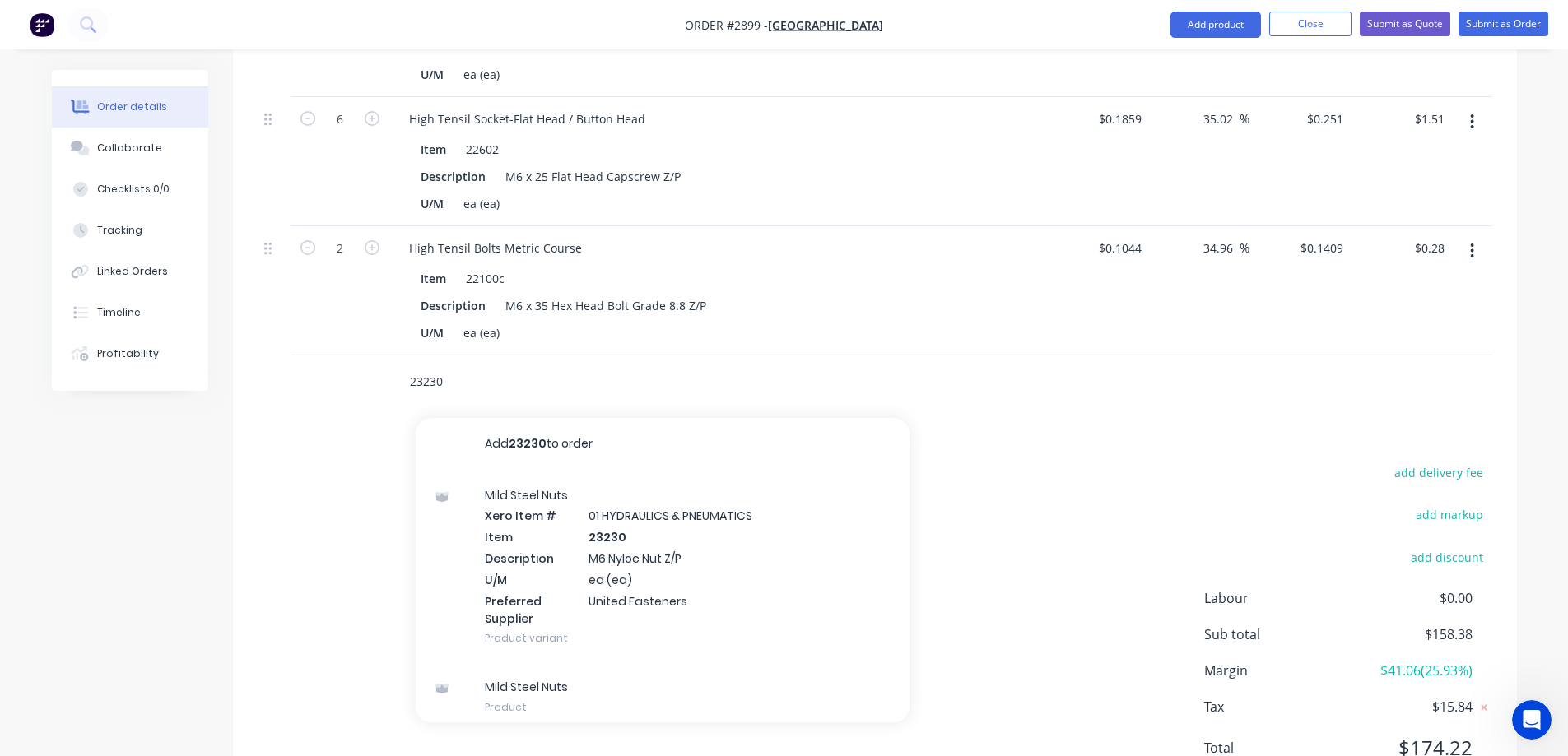
scroll to position [1374, 0]
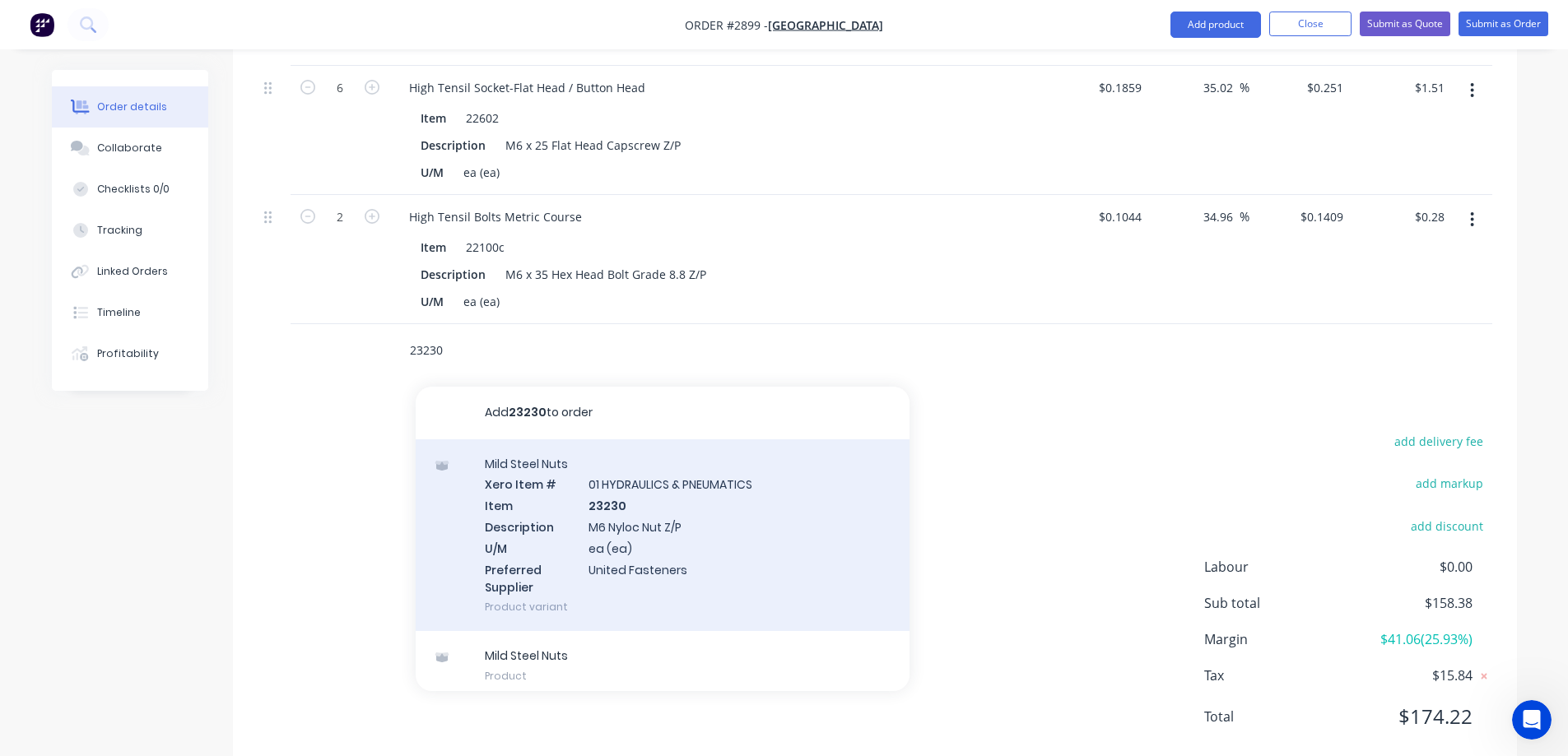
type input "23230"
click at [761, 499] on div "Mild Steel Nuts Xero Item # 01 HYDRAULICS & PNEUMATICS Item 23230 Description M…" at bounding box center [663, 536] width 494 height 193
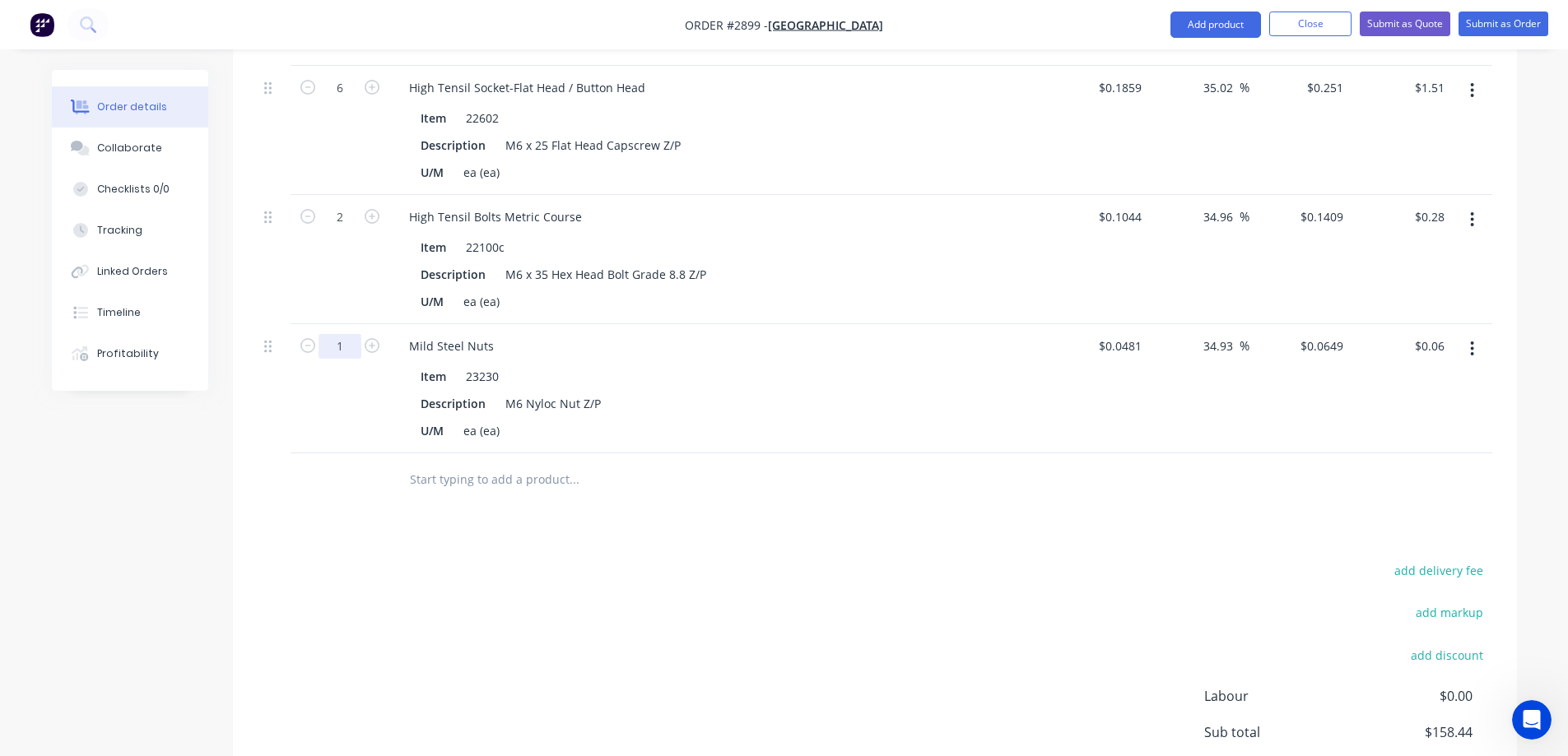
type input "12"
type input "$0.78"
type input "12"
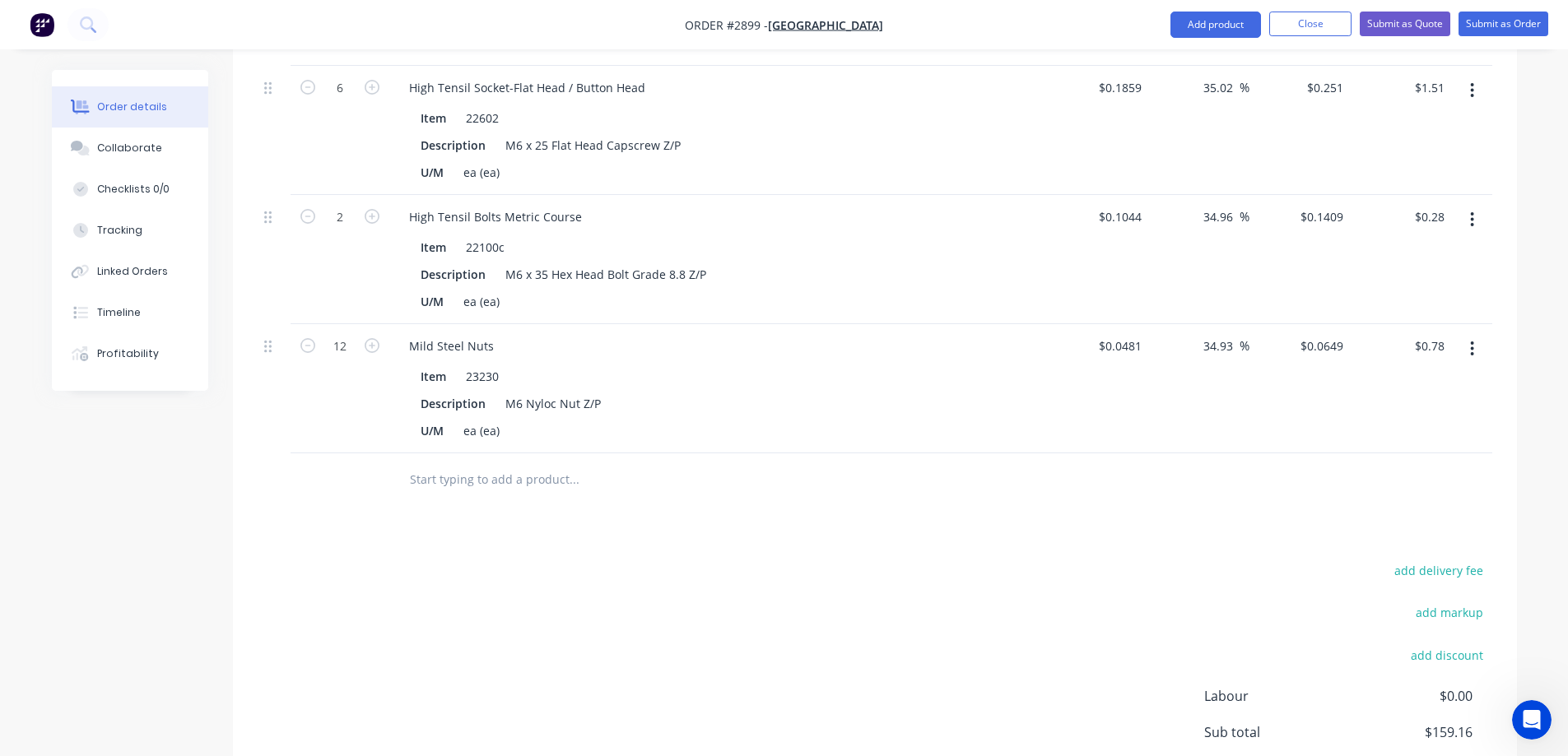
click at [459, 463] on input "text" at bounding box center [573, 479] width 329 height 33
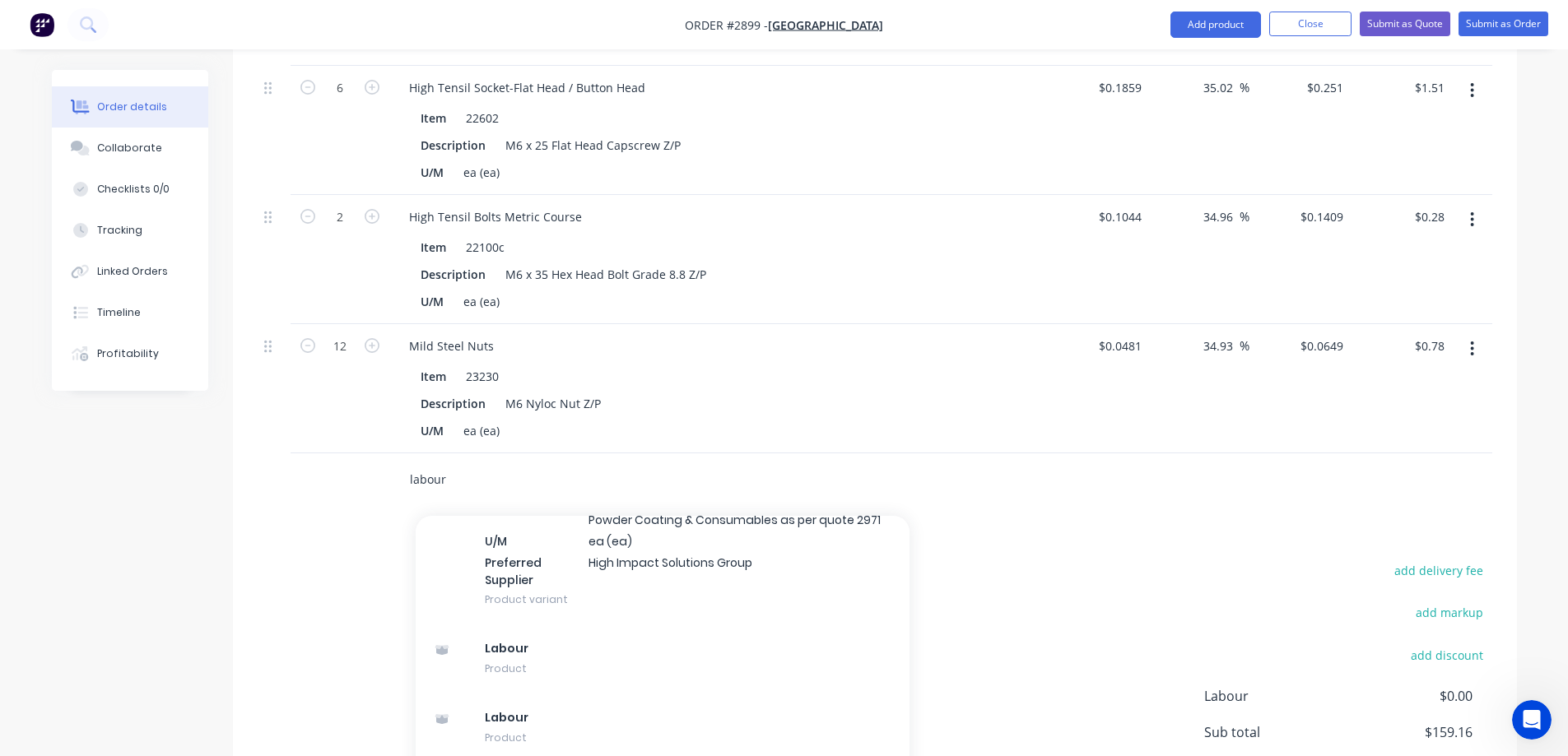
scroll to position [1975, 0]
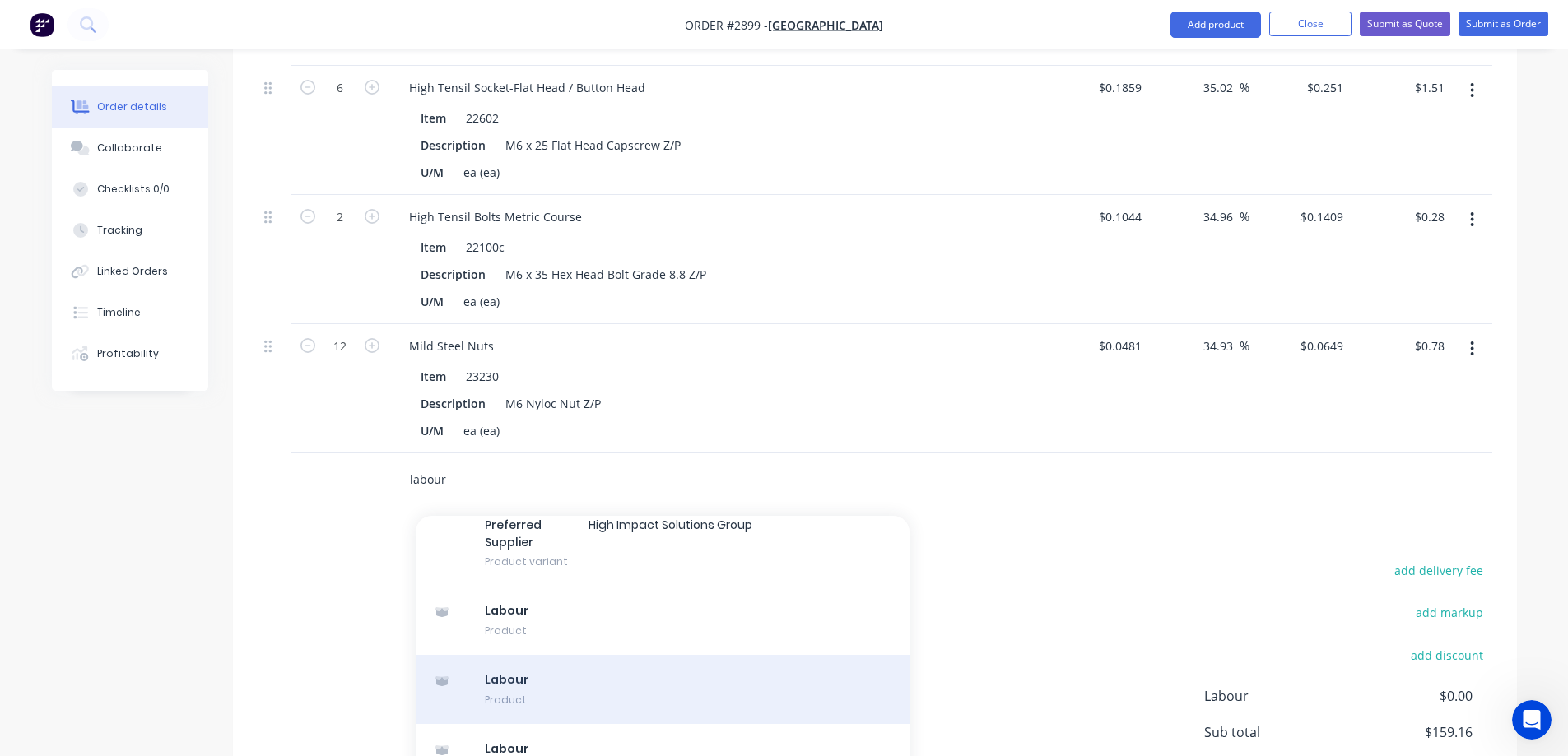
type input "labour"
click at [614, 655] on div "Labour Product" at bounding box center [663, 690] width 494 height 69
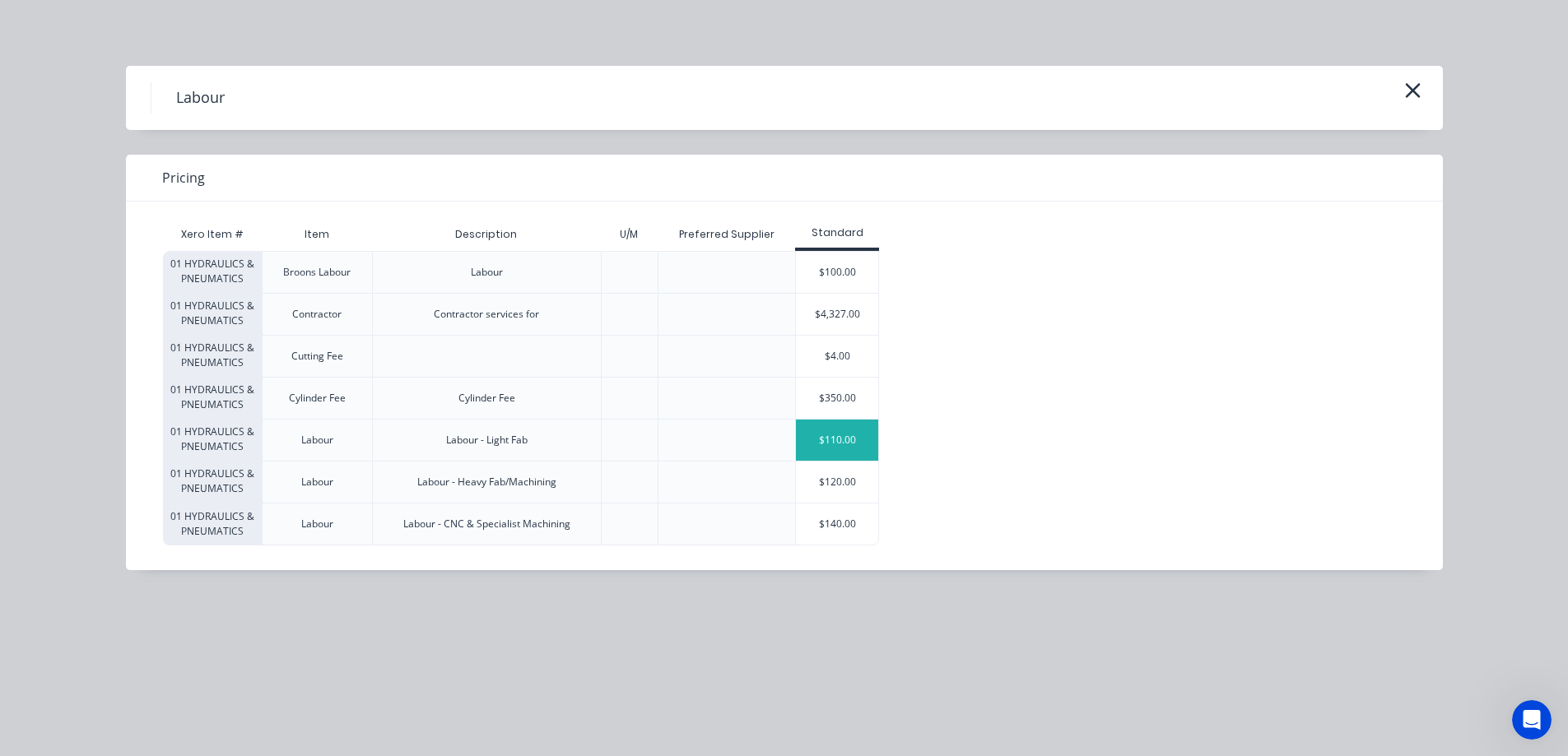
click at [839, 439] on div "$110.00" at bounding box center [836, 441] width 82 height 42
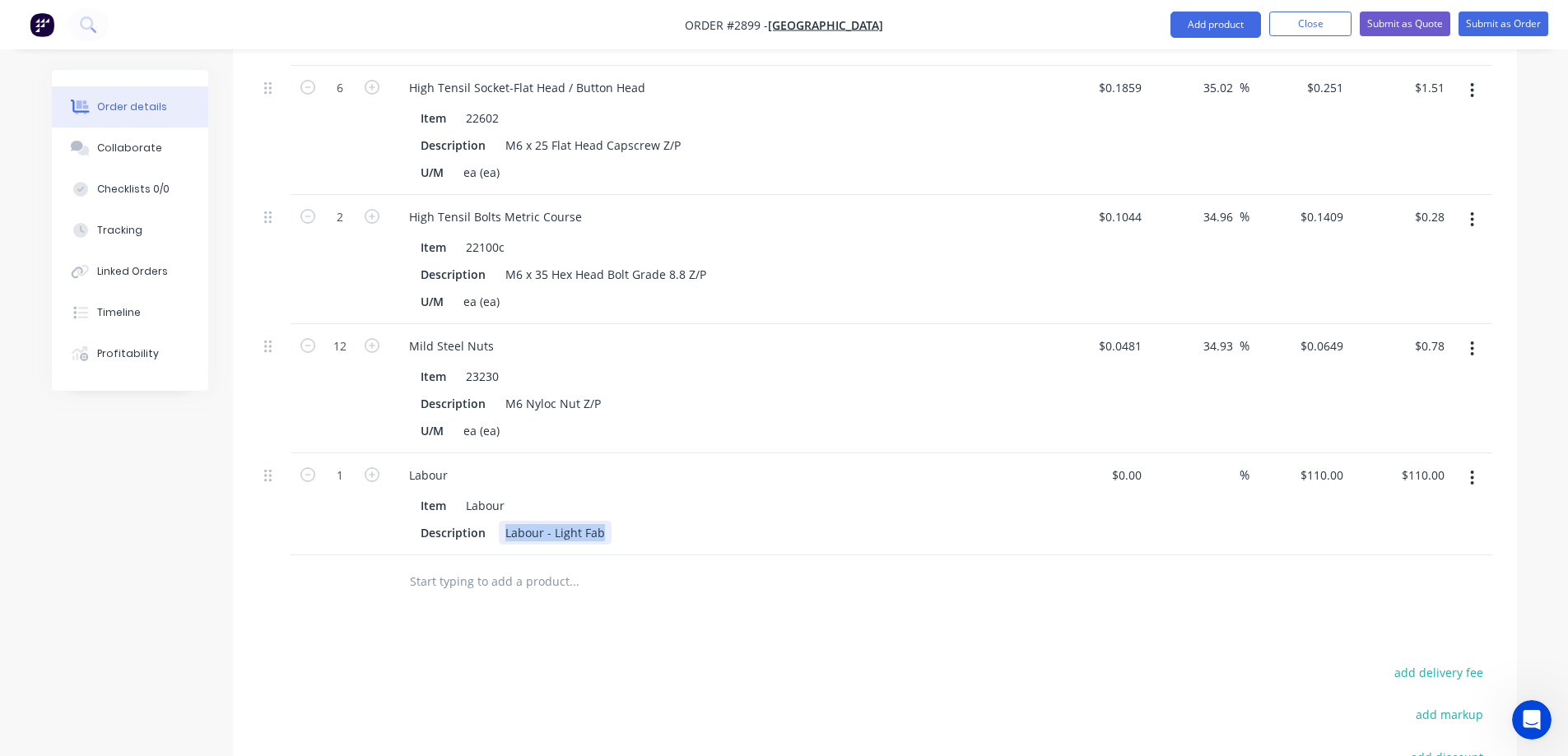
drag, startPoint x: 603, startPoint y: 490, endPoint x: 494, endPoint y: 502, distance: 109.7
click at [494, 521] on div "Description Labour - Light Fab" at bounding box center [716, 533] width 603 height 24
type input "4.5"
type input "$495.00"
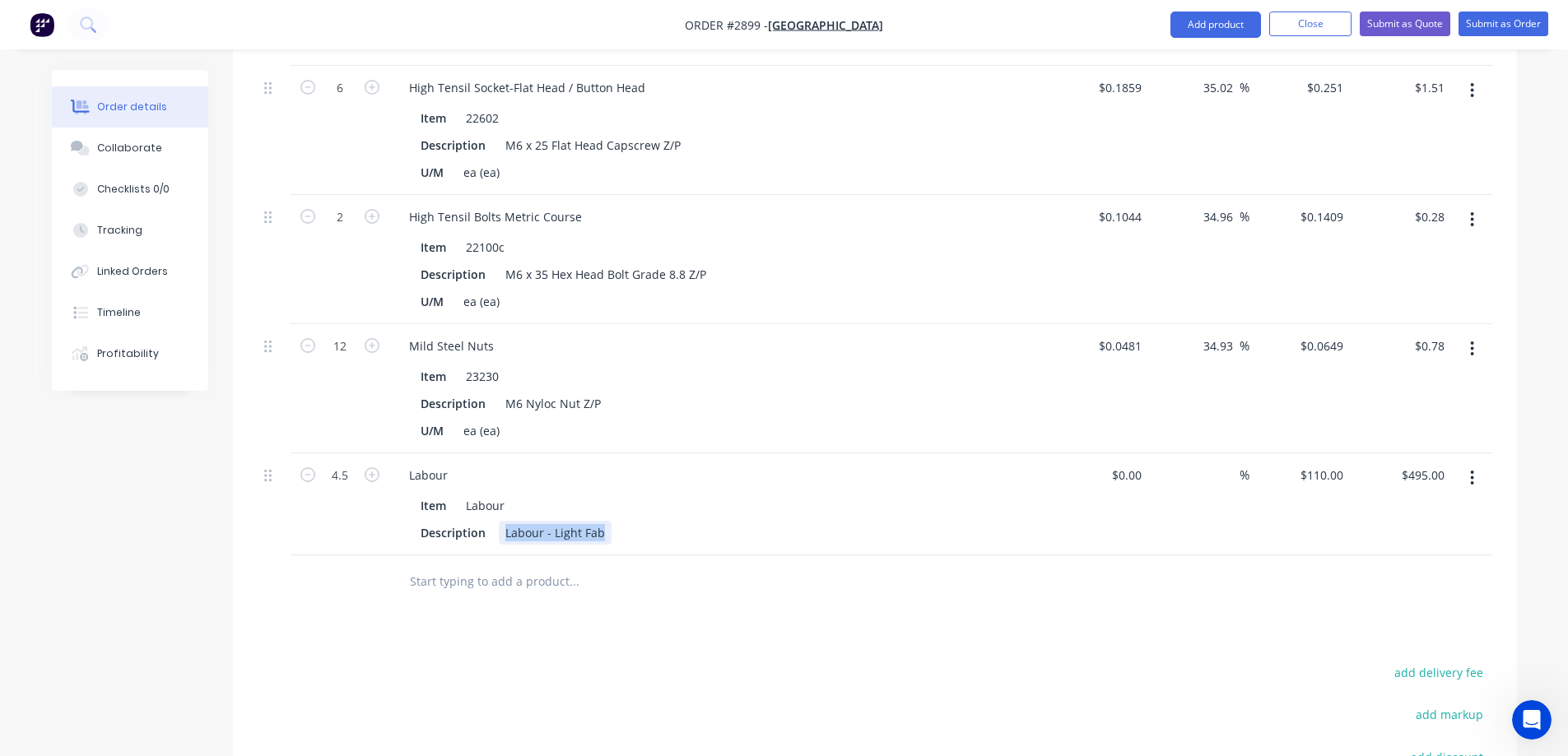
drag, startPoint x: 582, startPoint y: 489, endPoint x: 502, endPoint y: 498, distance: 80.5
click at [502, 521] on div "Labour - Light Fab" at bounding box center [556, 533] width 113 height 24
click at [663, 565] on input "text" at bounding box center [573, 581] width 329 height 33
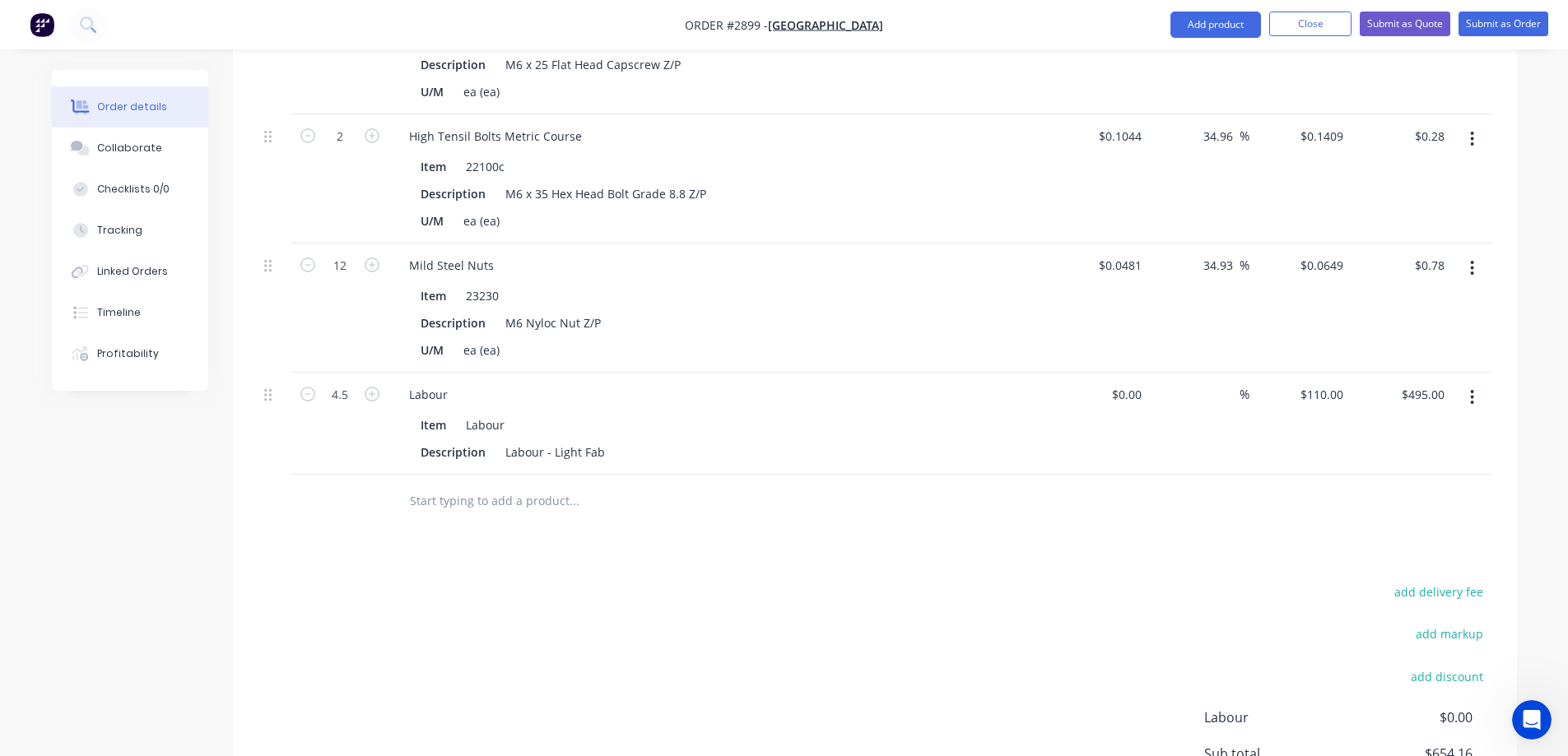
scroll to position [1605, 0]
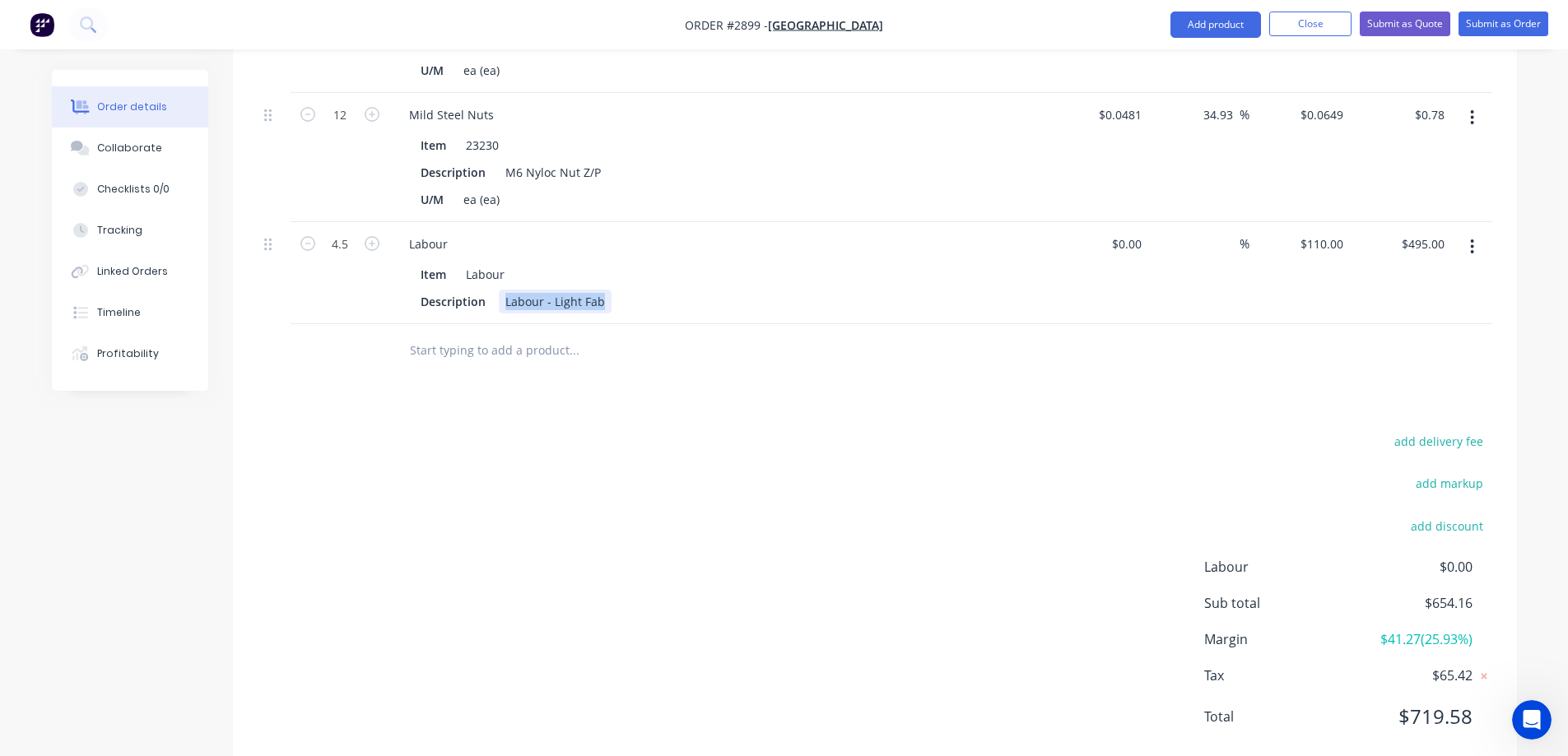
drag, startPoint x: 603, startPoint y: 263, endPoint x: 497, endPoint y: 269, distance: 106.2
click at [499, 290] on div "Labour - Light Fab" at bounding box center [556, 301] width 113 height 24
click at [1309, 19] on button "Close" at bounding box center [1310, 24] width 82 height 25
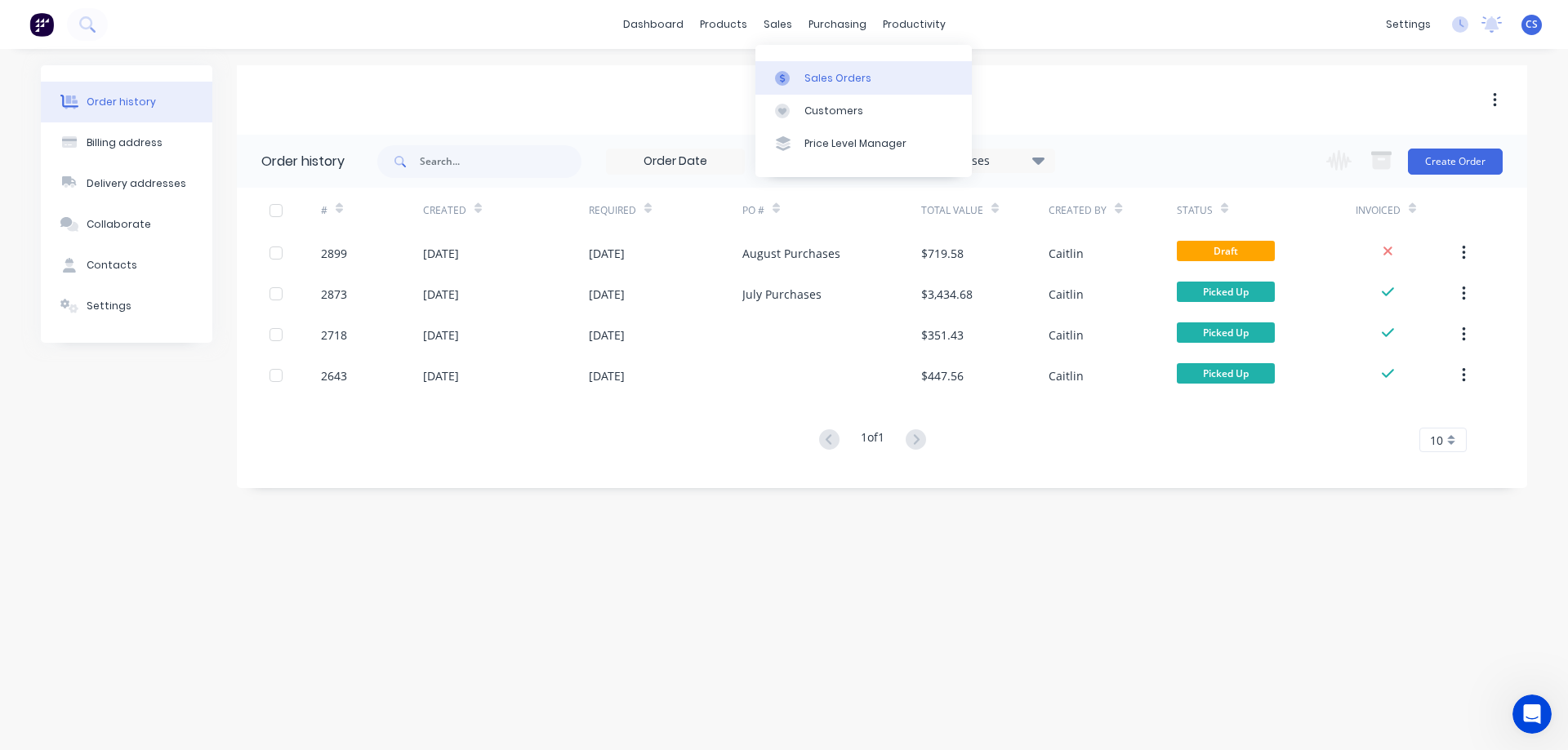
click at [804, 73] on div "Sales Orders" at bounding box center [837, 77] width 67 height 15
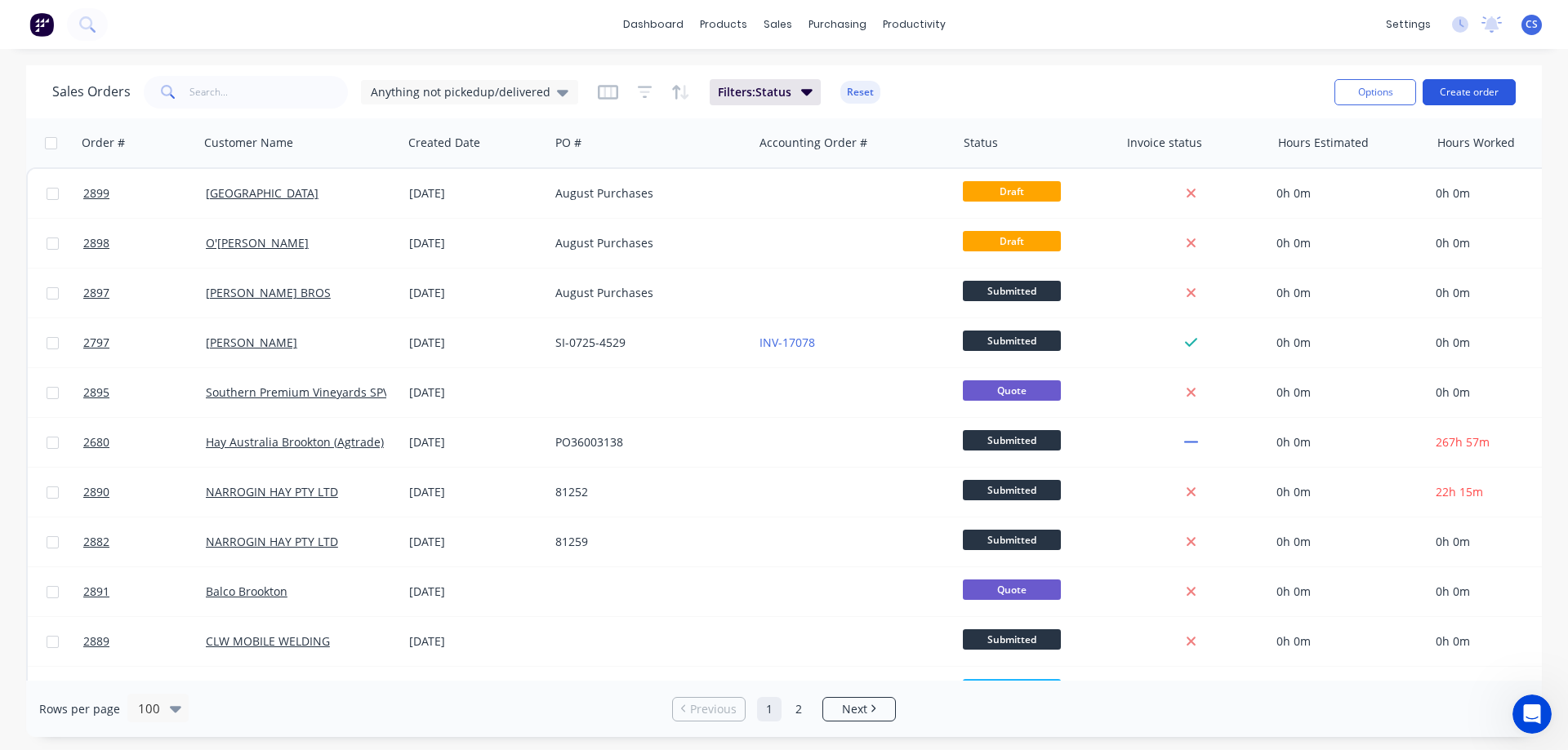
click at [1467, 90] on button "Create order" at bounding box center [1469, 92] width 93 height 26
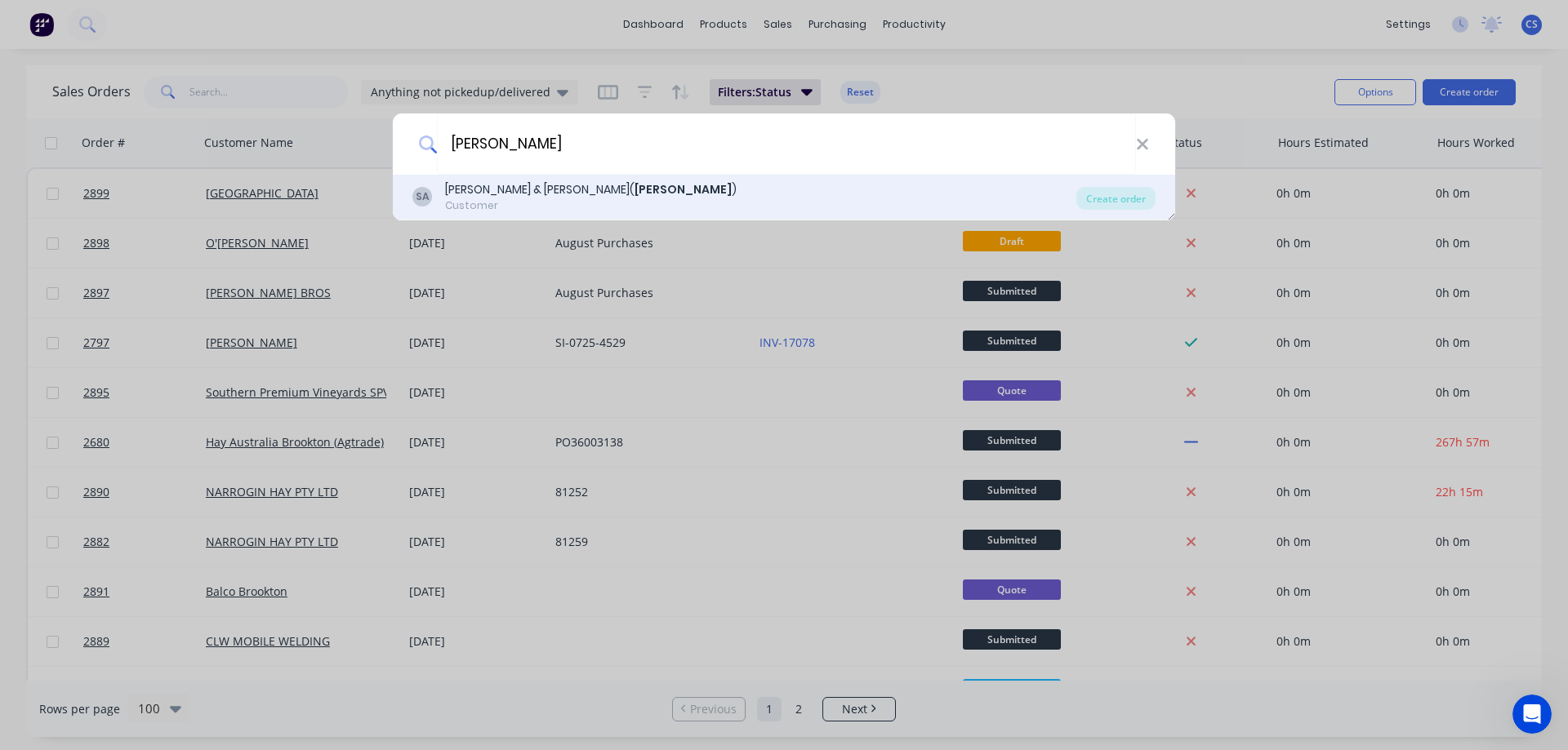
type input "adrian"
click at [678, 203] on div "SA SCHUTZ A.W. & J.E.( Adrian ) Customer" at bounding box center [744, 197] width 664 height 31
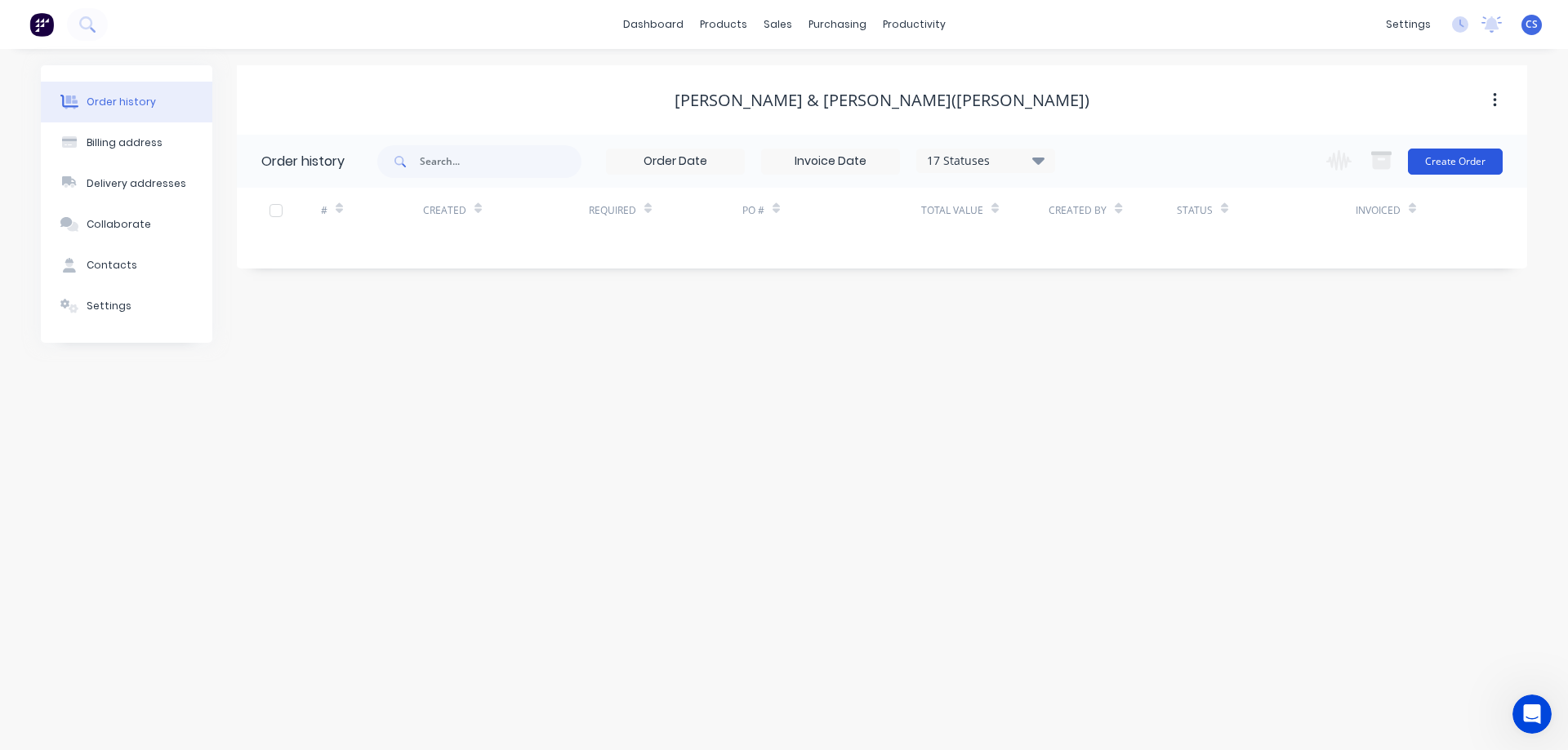
click at [1469, 162] on button "Create Order" at bounding box center [1455, 162] width 95 height 26
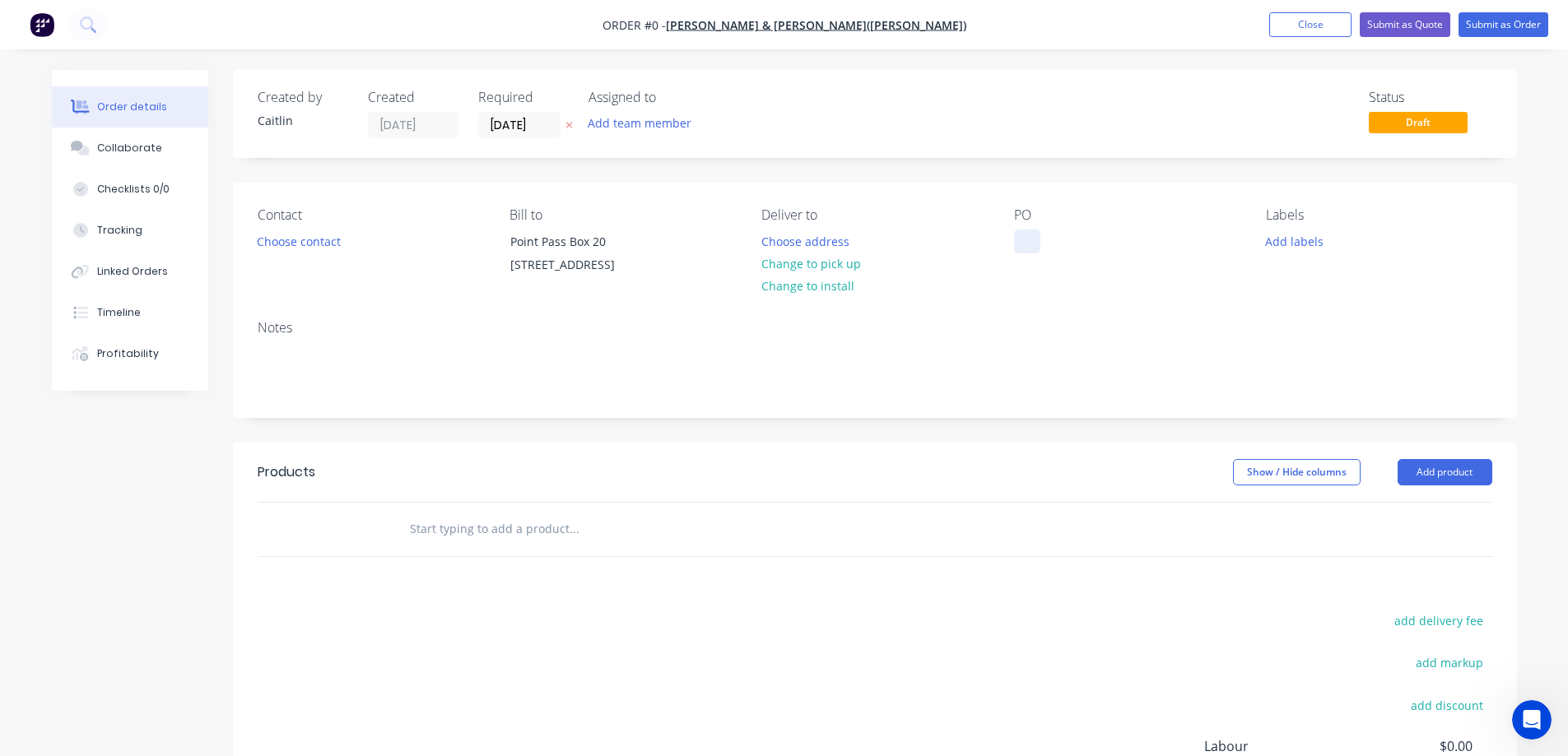
click at [1023, 238] on div at bounding box center [1027, 241] width 27 height 24
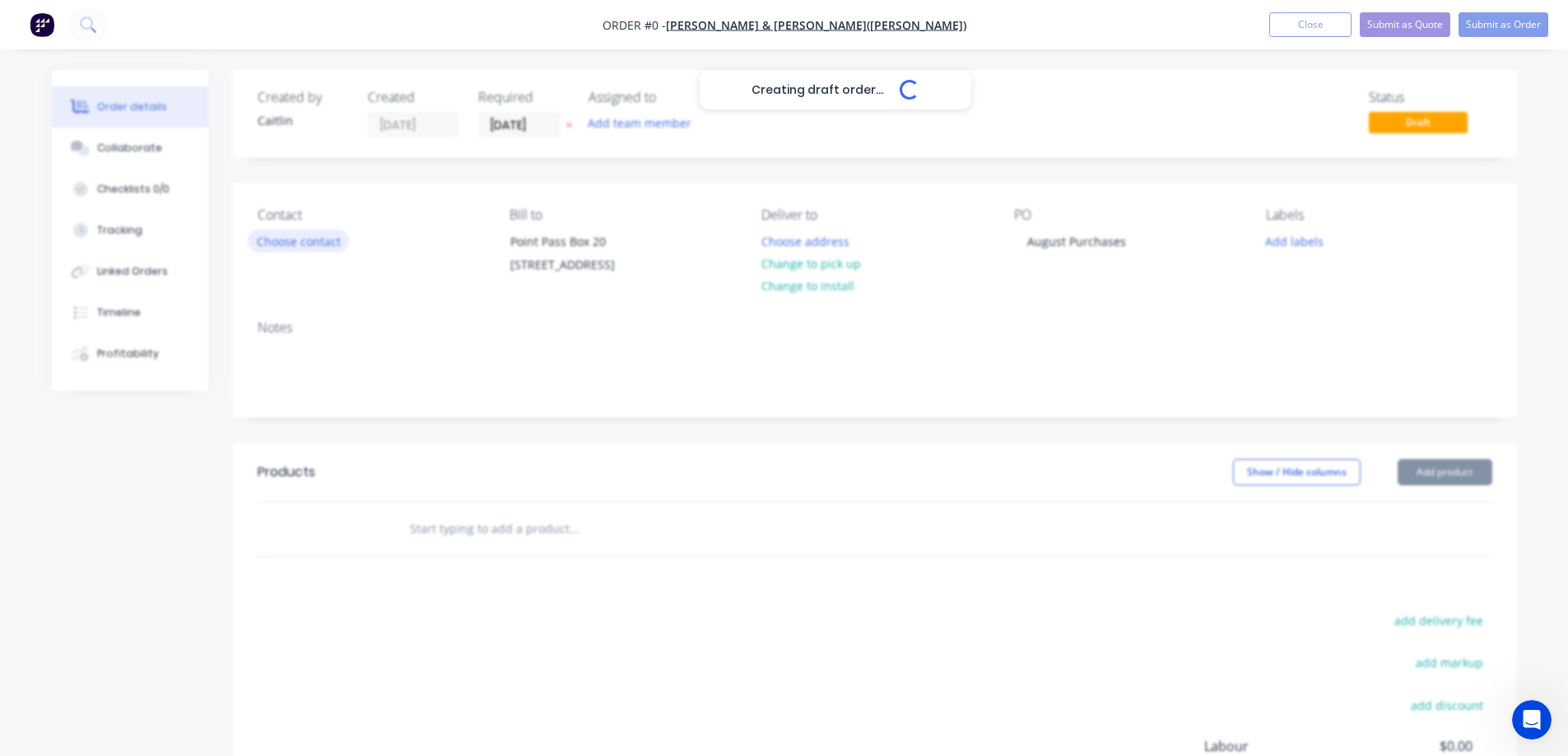
click at [311, 242] on div "Creating draft order... Loading... Order details Collaborate Checklists 0/0 Tra…" at bounding box center [785, 524] width 1499 height 907
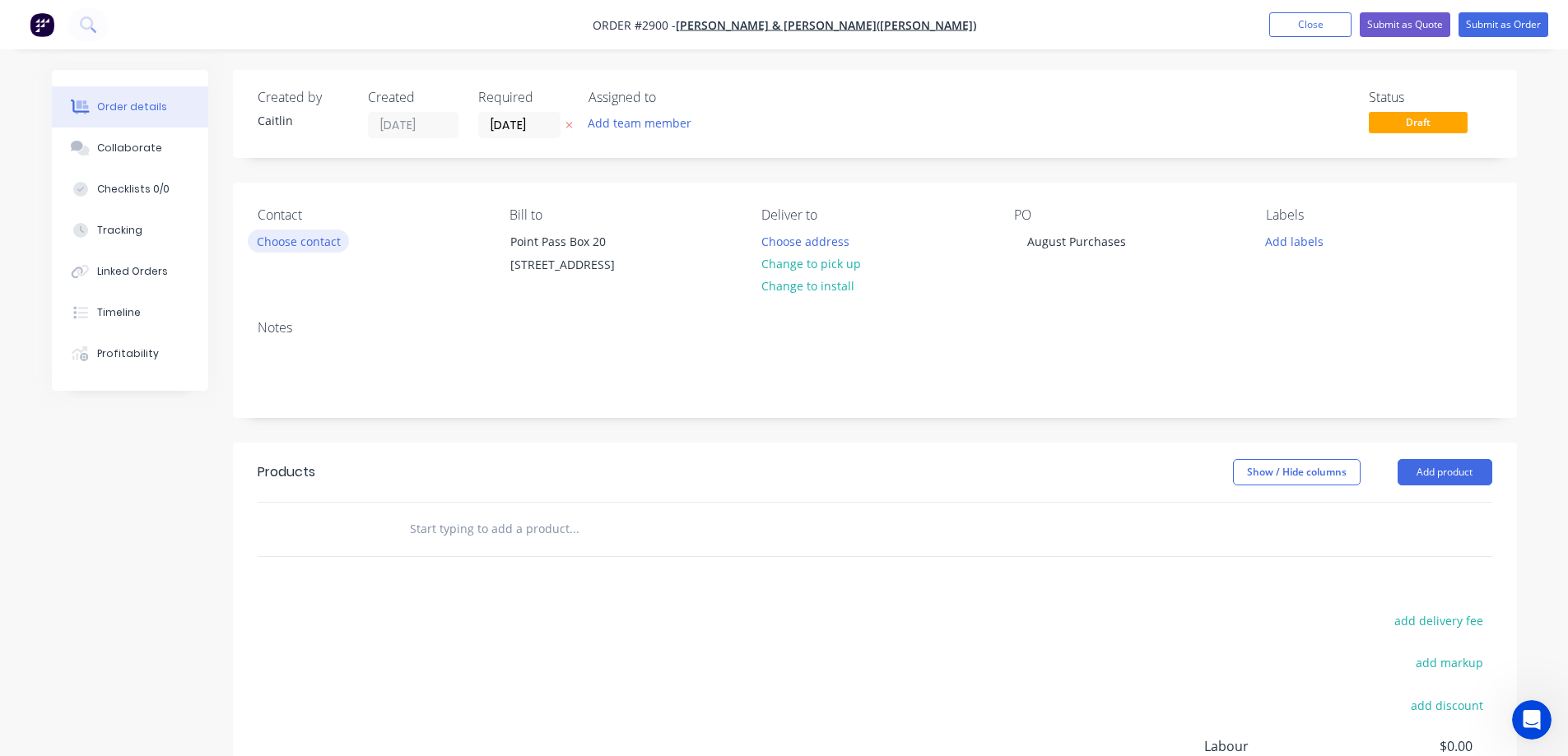
click at [311, 242] on button "Choose contact" at bounding box center [299, 240] width 101 height 22
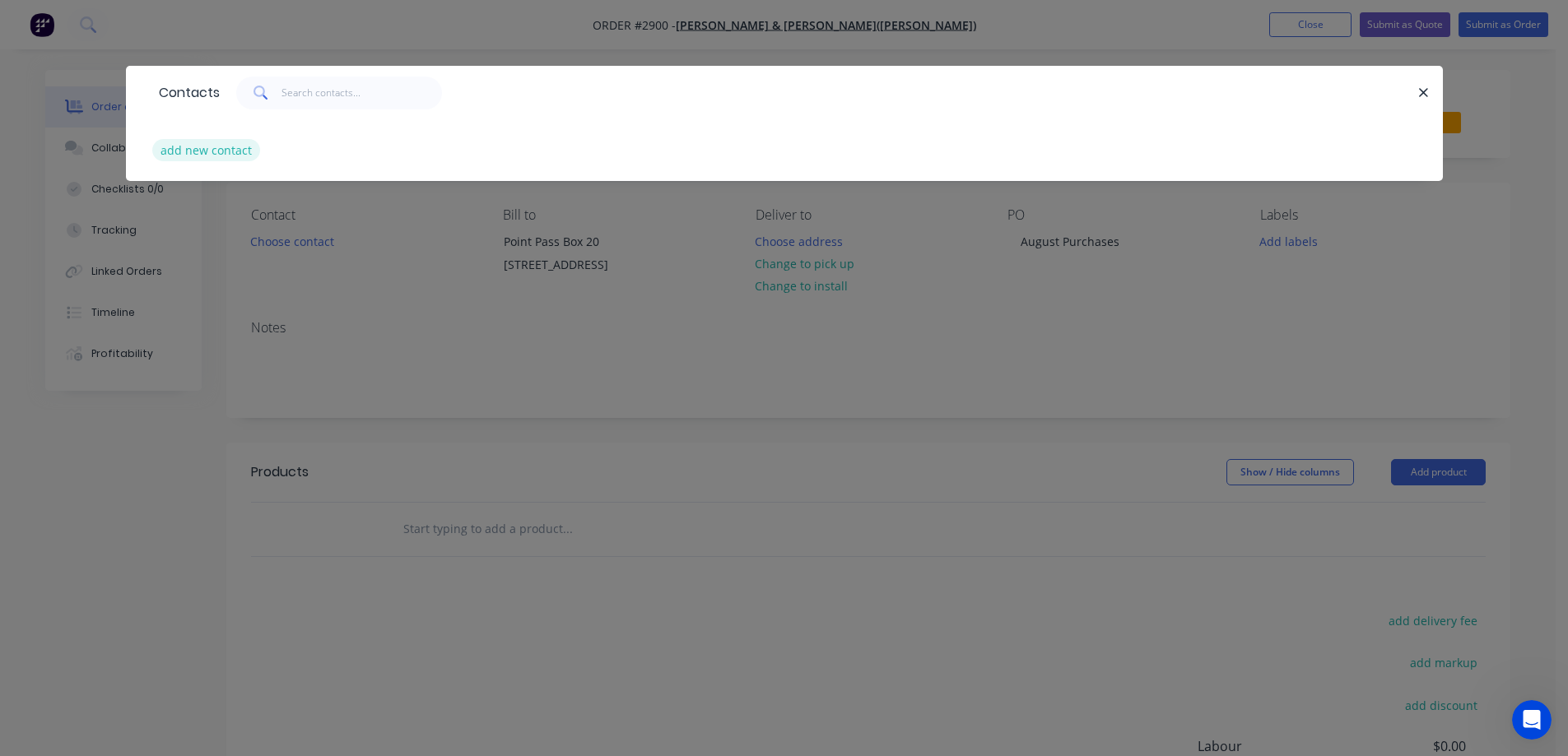
click at [209, 150] on button "add new contact" at bounding box center [207, 150] width 109 height 22
select select "AU"
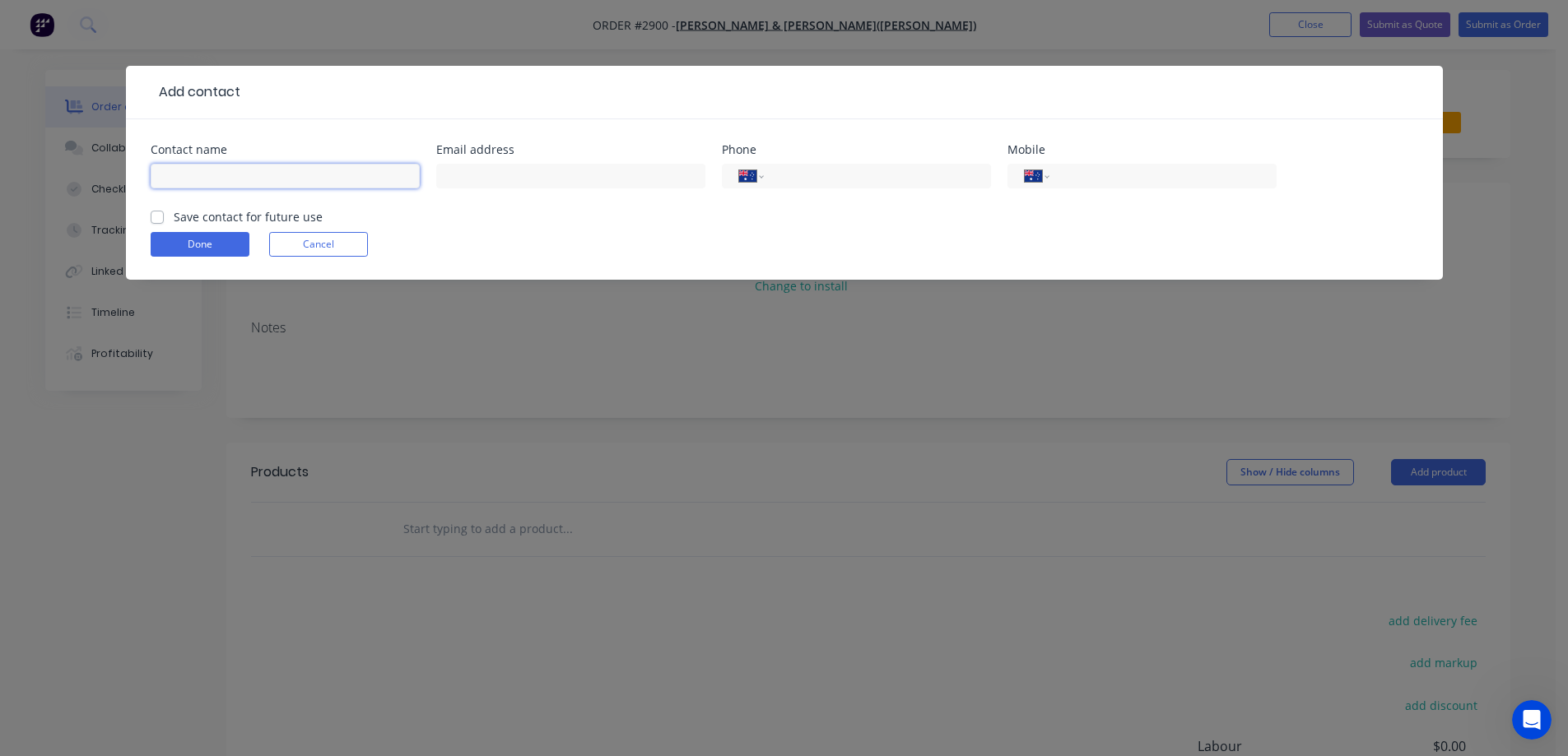
click at [193, 175] on input "text" at bounding box center [285, 176] width 269 height 25
type input "Adrian Schutz"
click at [174, 218] on label "Save contact for future use" at bounding box center [248, 216] width 149 height 17
click at [159, 218] on input "Save contact for future use" at bounding box center [156, 216] width 13 height 16
checkbox input "true"
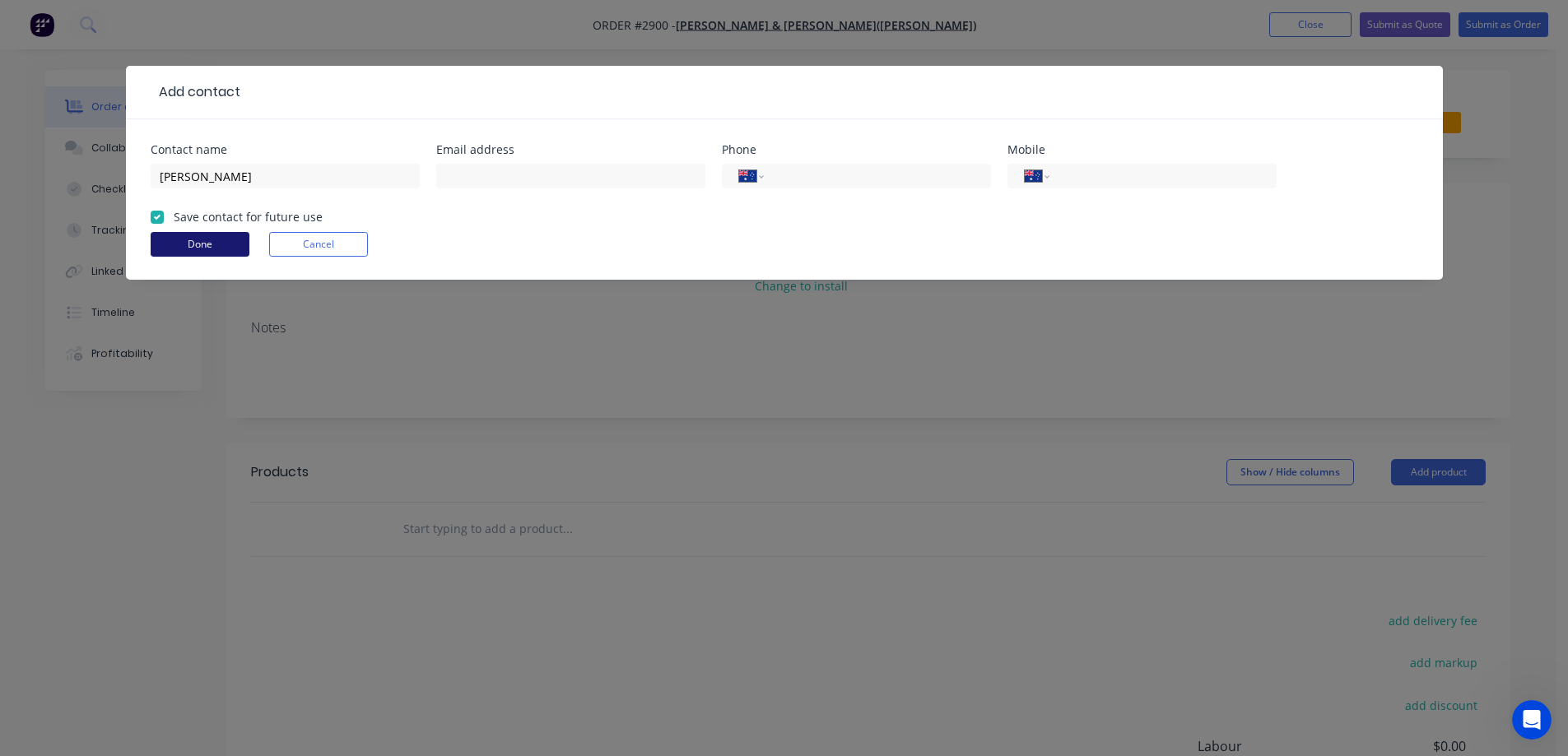
click at [206, 251] on button "Done" at bounding box center [200, 244] width 99 height 25
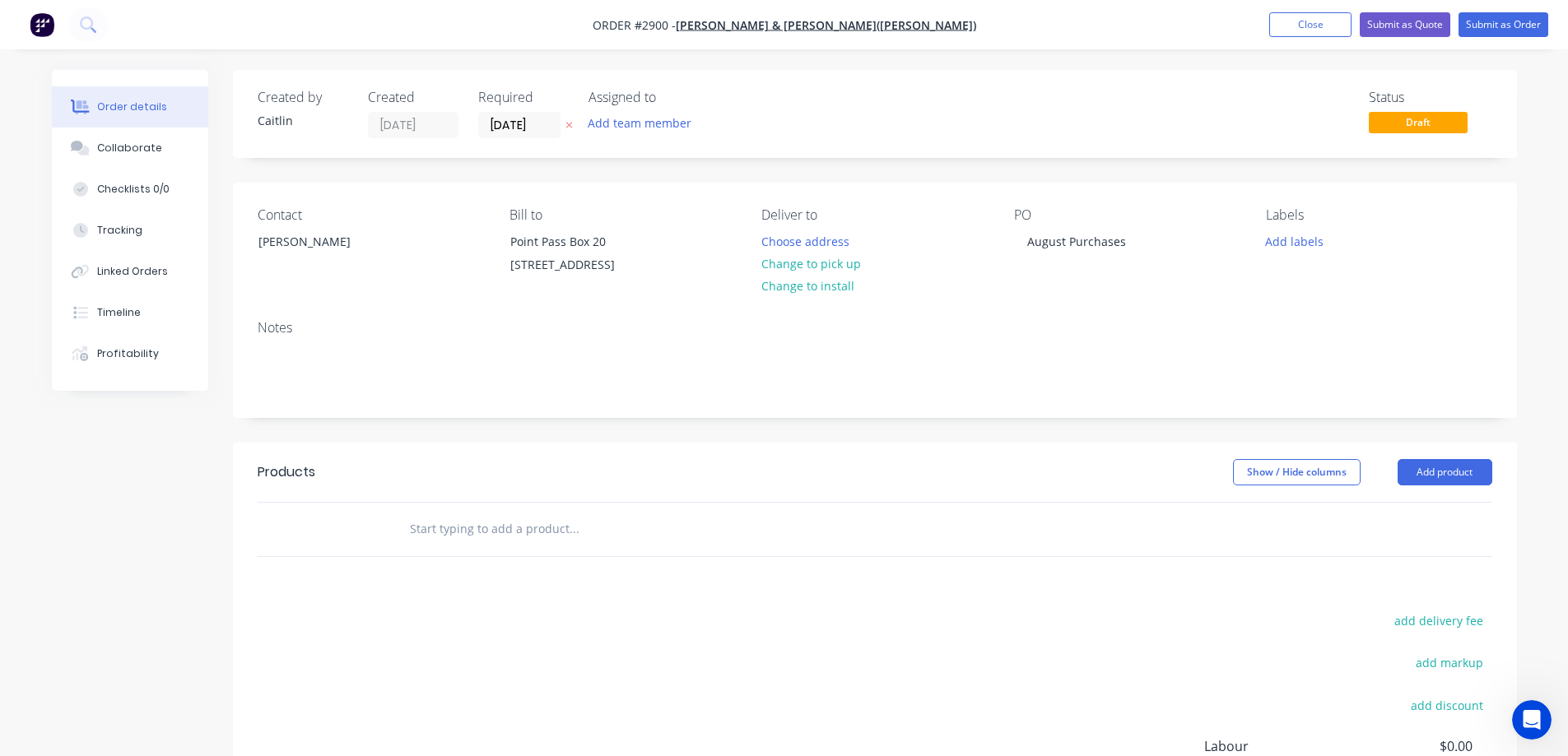
click at [467, 541] on input "text" at bounding box center [573, 529] width 329 height 33
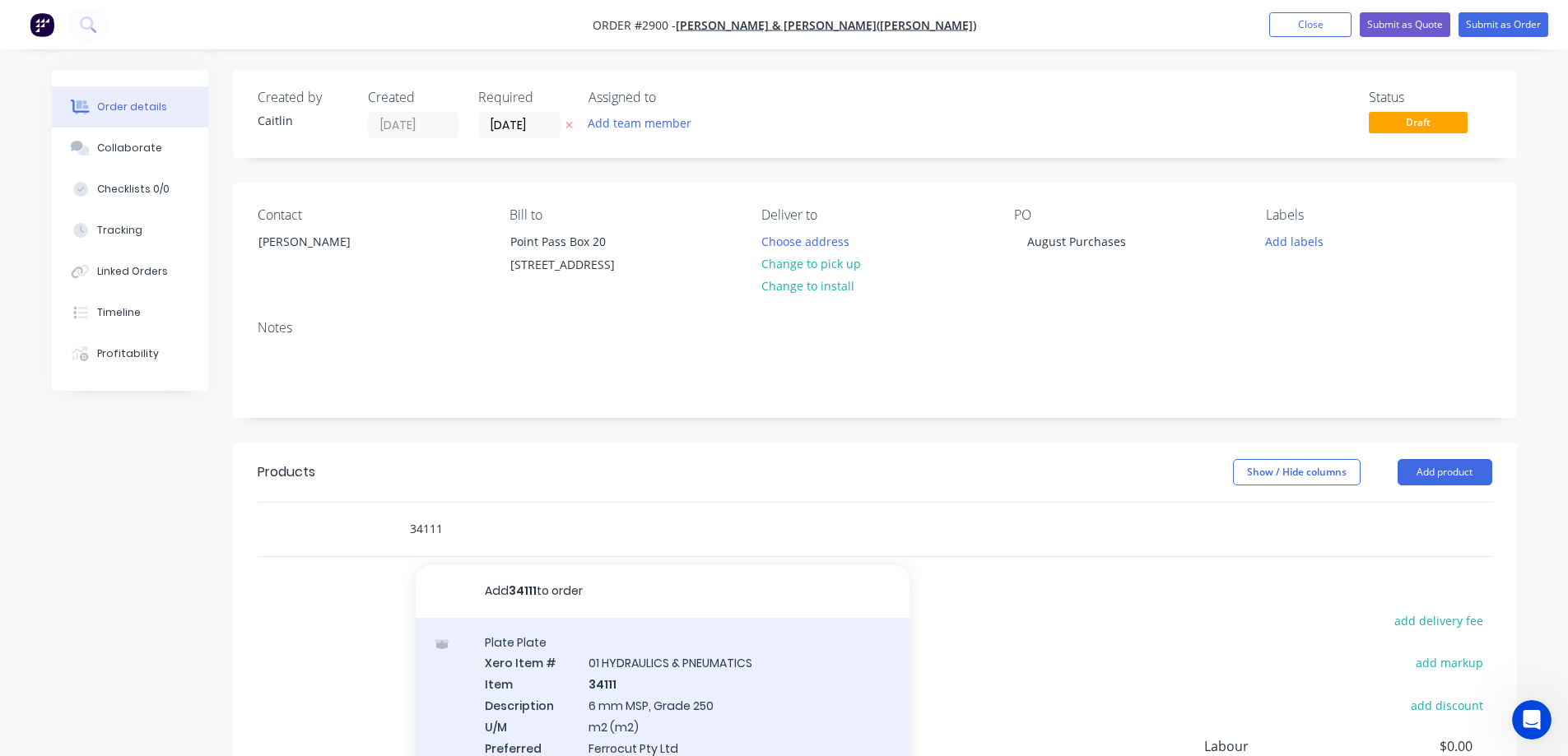
type input "34111"
click at [657, 687] on div "Plate Plate Xero Item # 01 HYDRAULICS & PNEUMATICS Item 34111 Description 6 mm …" at bounding box center [663, 714] width 494 height 193
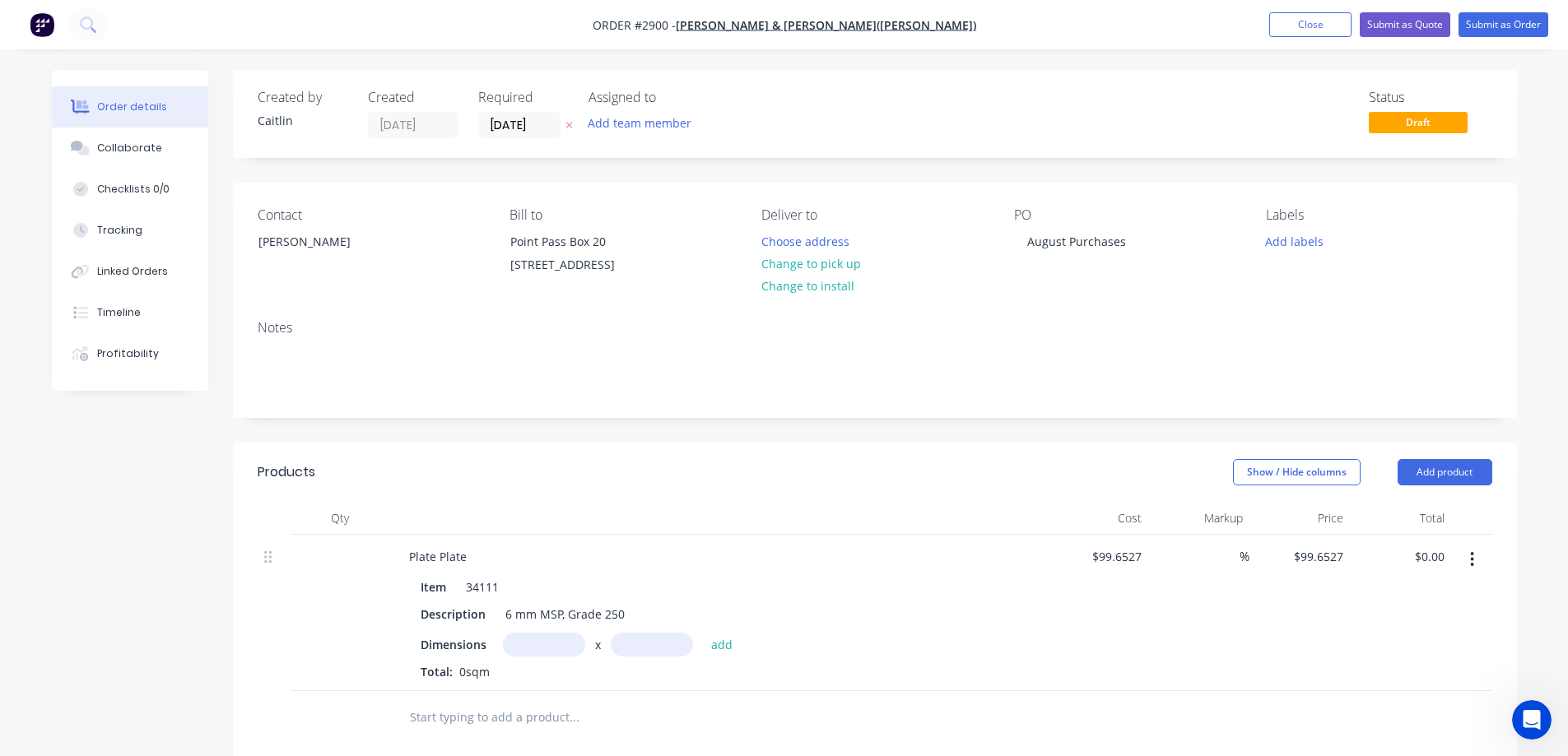
click at [550, 642] on input "text" at bounding box center [544, 644] width 82 height 24
type input "500m"
type input "400m"
click at [716, 641] on button "add" at bounding box center [722, 643] width 39 height 22
click at [512, 671] on icon "button" at bounding box center [516, 673] width 11 height 15
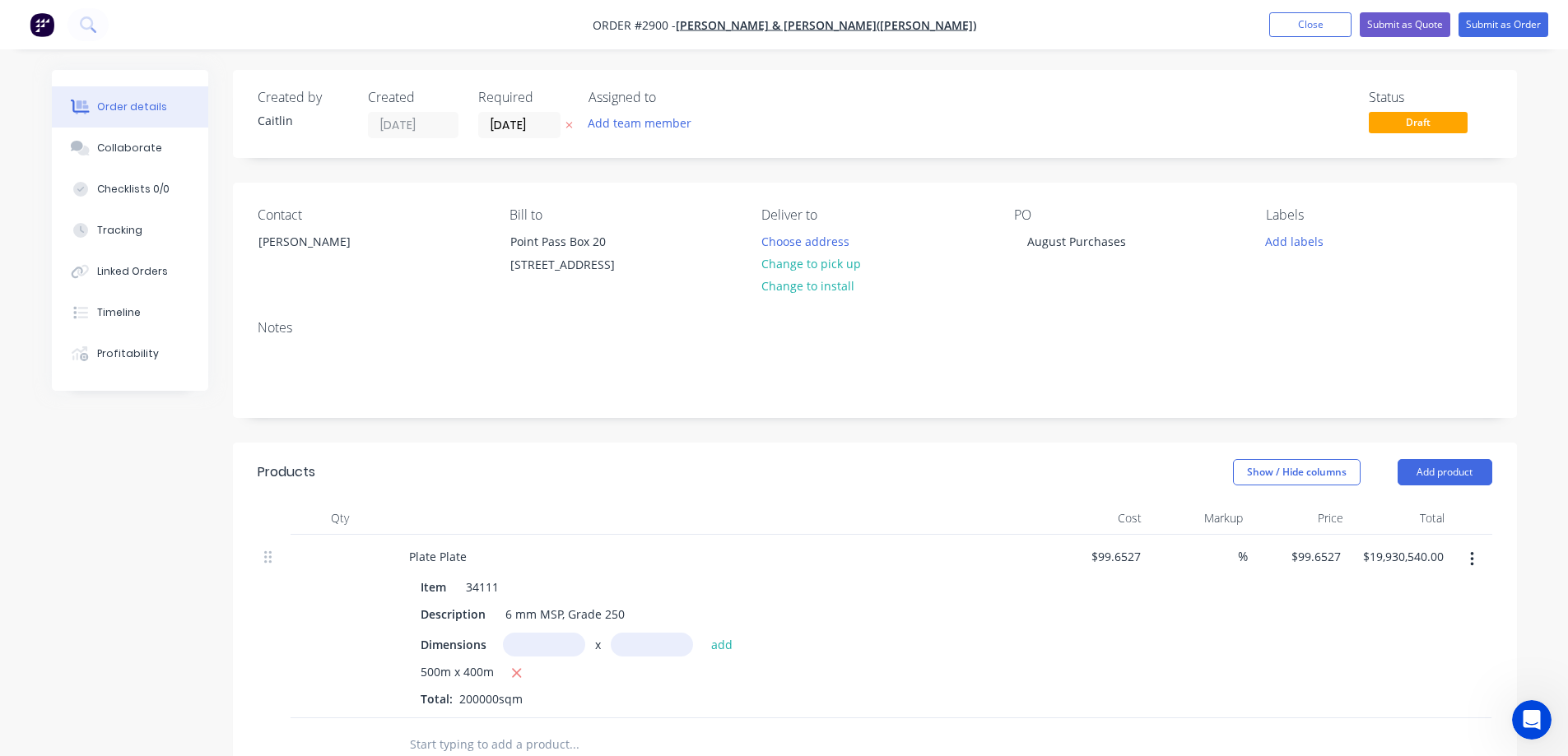
type input "$0.00"
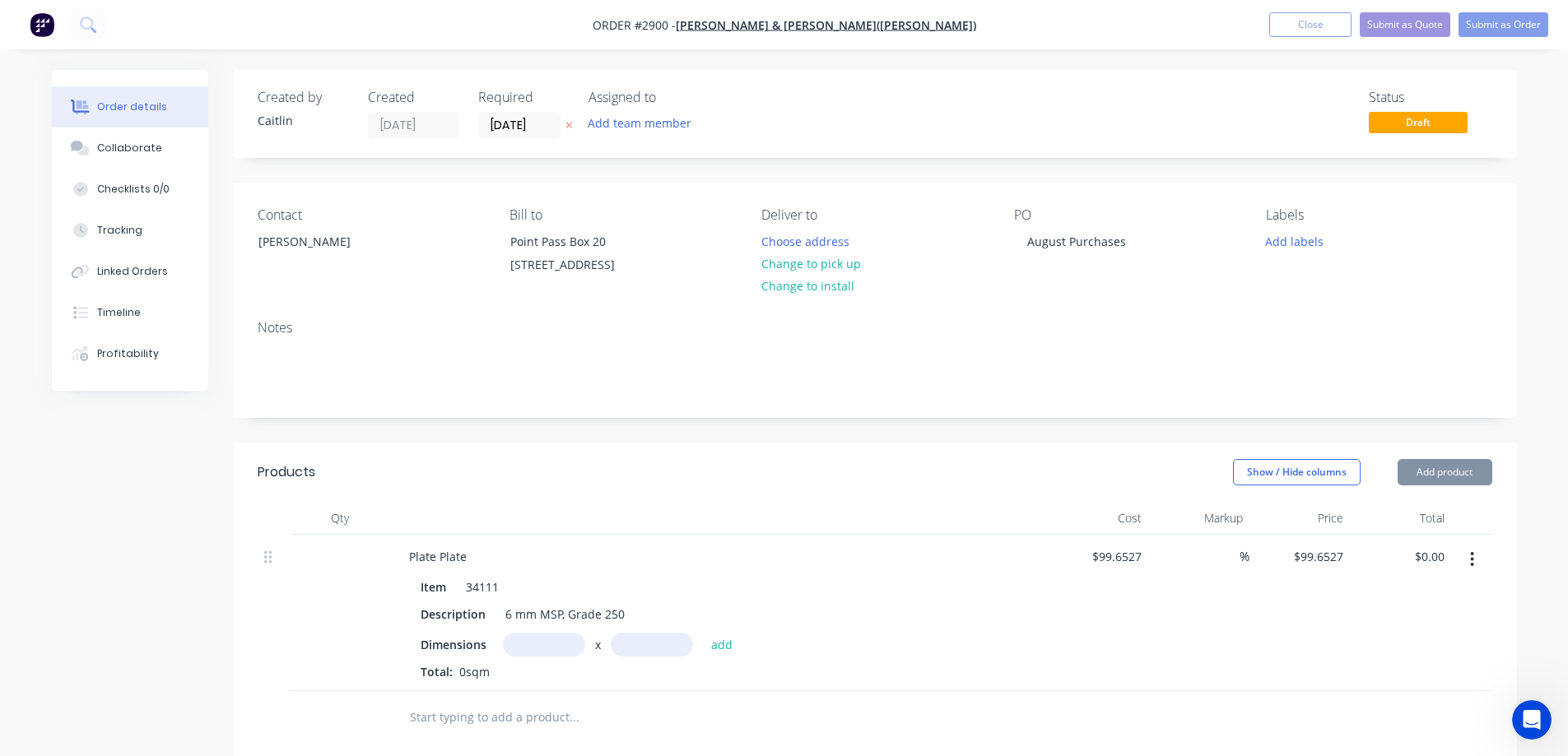
click at [539, 645] on input "text" at bounding box center [544, 644] width 82 height 24
type input "0.4m"
type input "0.5m"
click at [722, 648] on button "add" at bounding box center [722, 643] width 39 height 22
type input "$19.93"
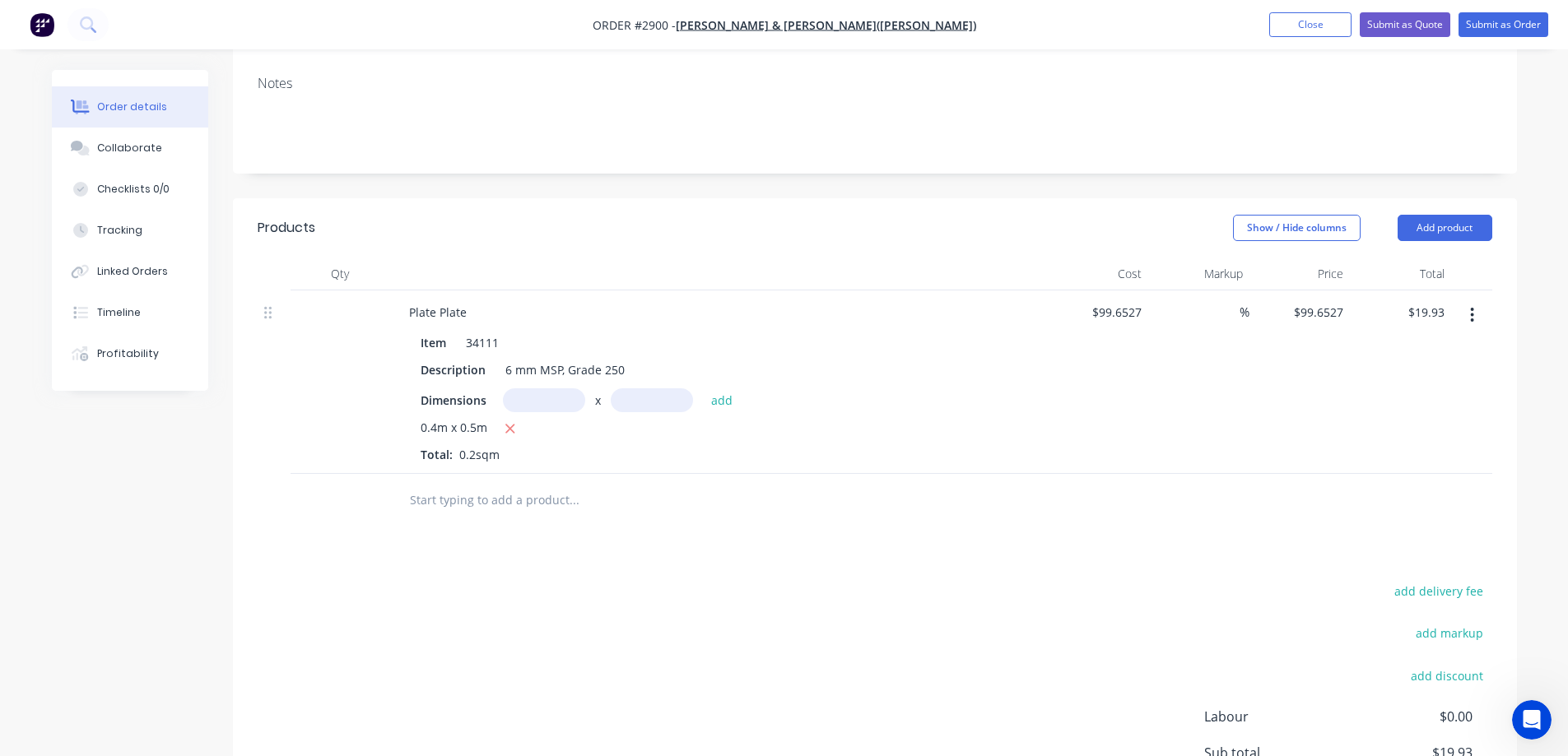
scroll to position [247, 0]
click at [527, 508] on input "text" at bounding box center [573, 497] width 329 height 33
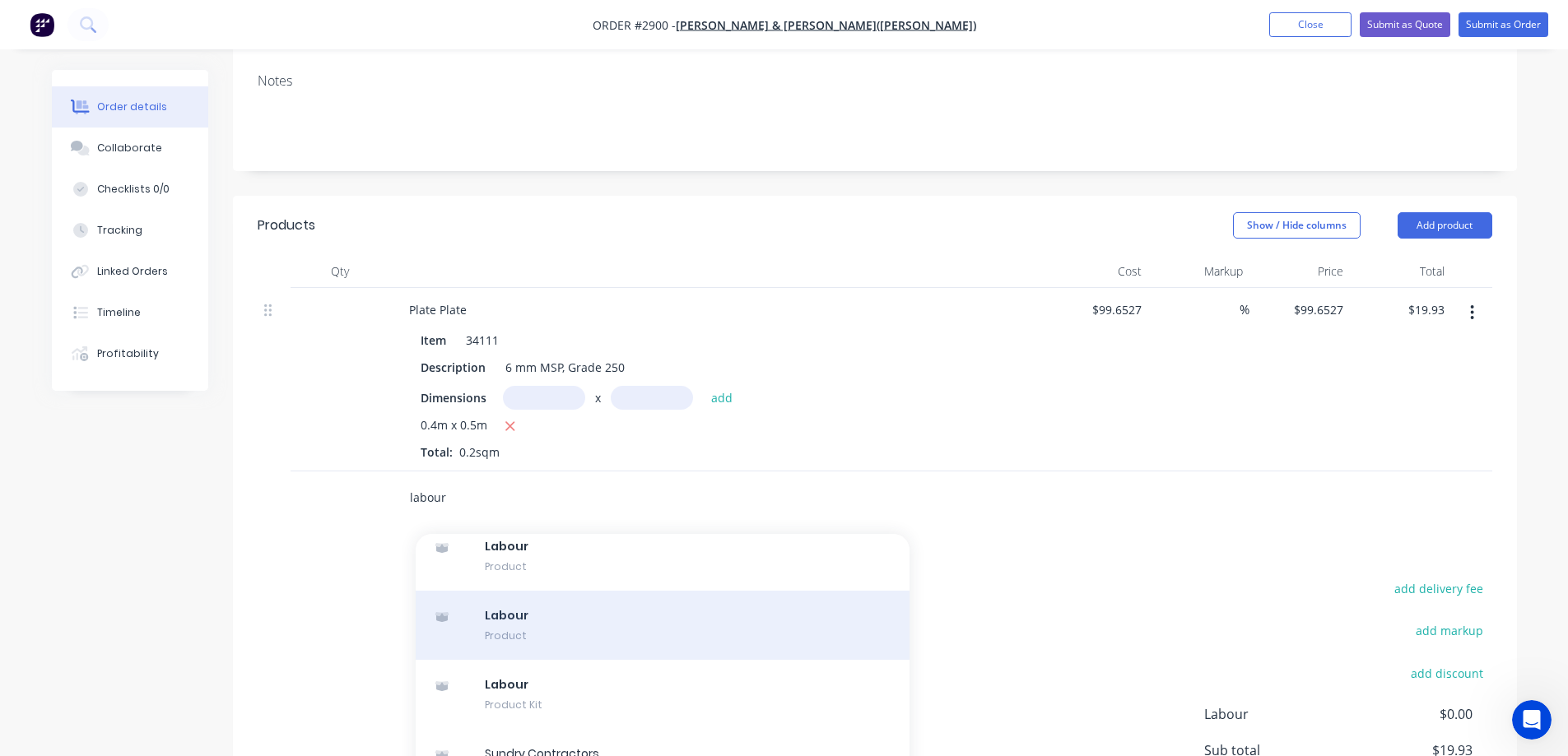
type input "labour"
click at [656, 624] on div "Labour Product" at bounding box center [663, 626] width 494 height 69
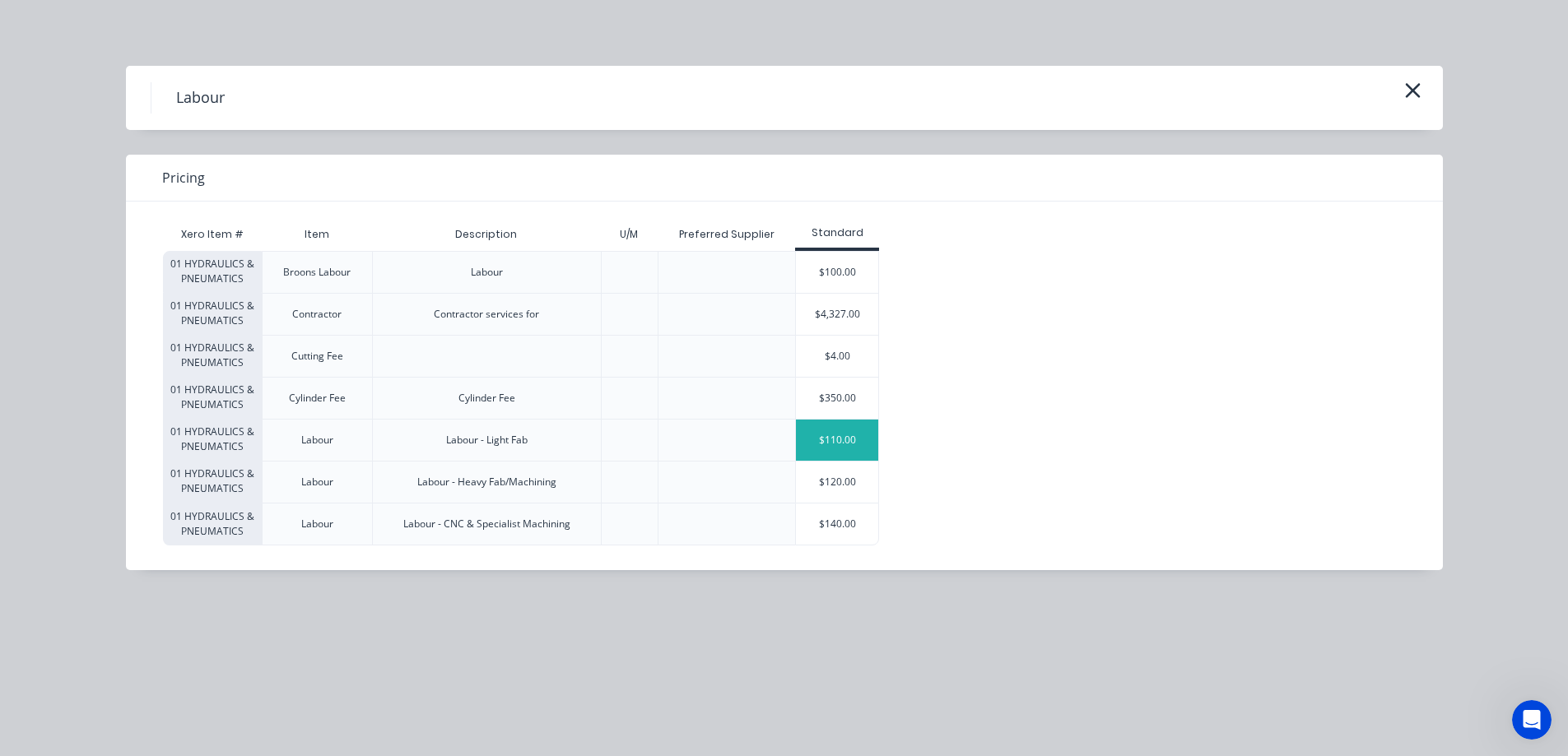
click at [837, 441] on div "$110.00" at bounding box center [836, 441] width 82 height 42
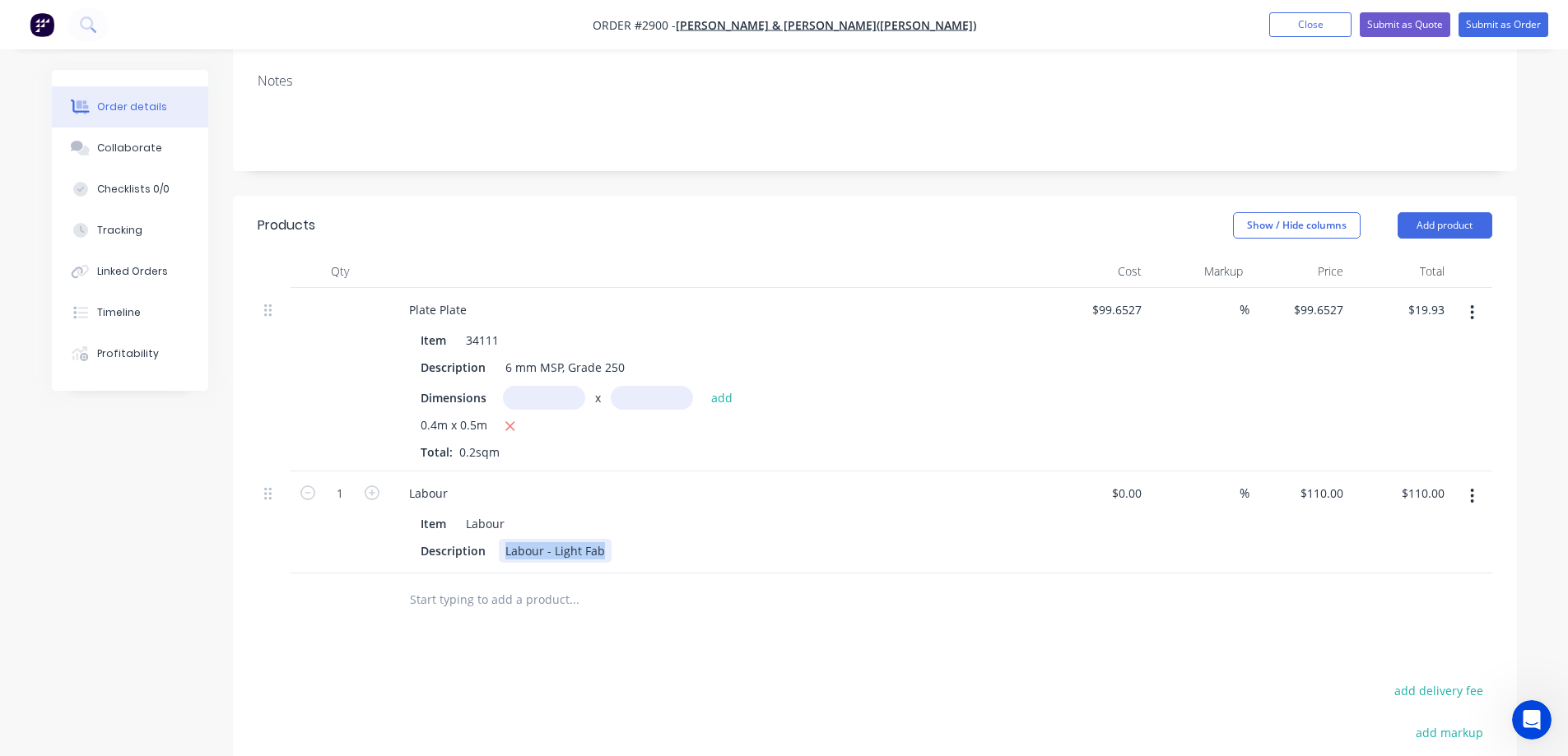
drag, startPoint x: 603, startPoint y: 555, endPoint x: 505, endPoint y: 558, distance: 98.0
click at [505, 558] on div "Labour - Light Fab" at bounding box center [556, 550] width 113 height 24
click at [341, 494] on input "1" at bounding box center [339, 493] width 43 height 25
type input ".5"
type input "0.5"
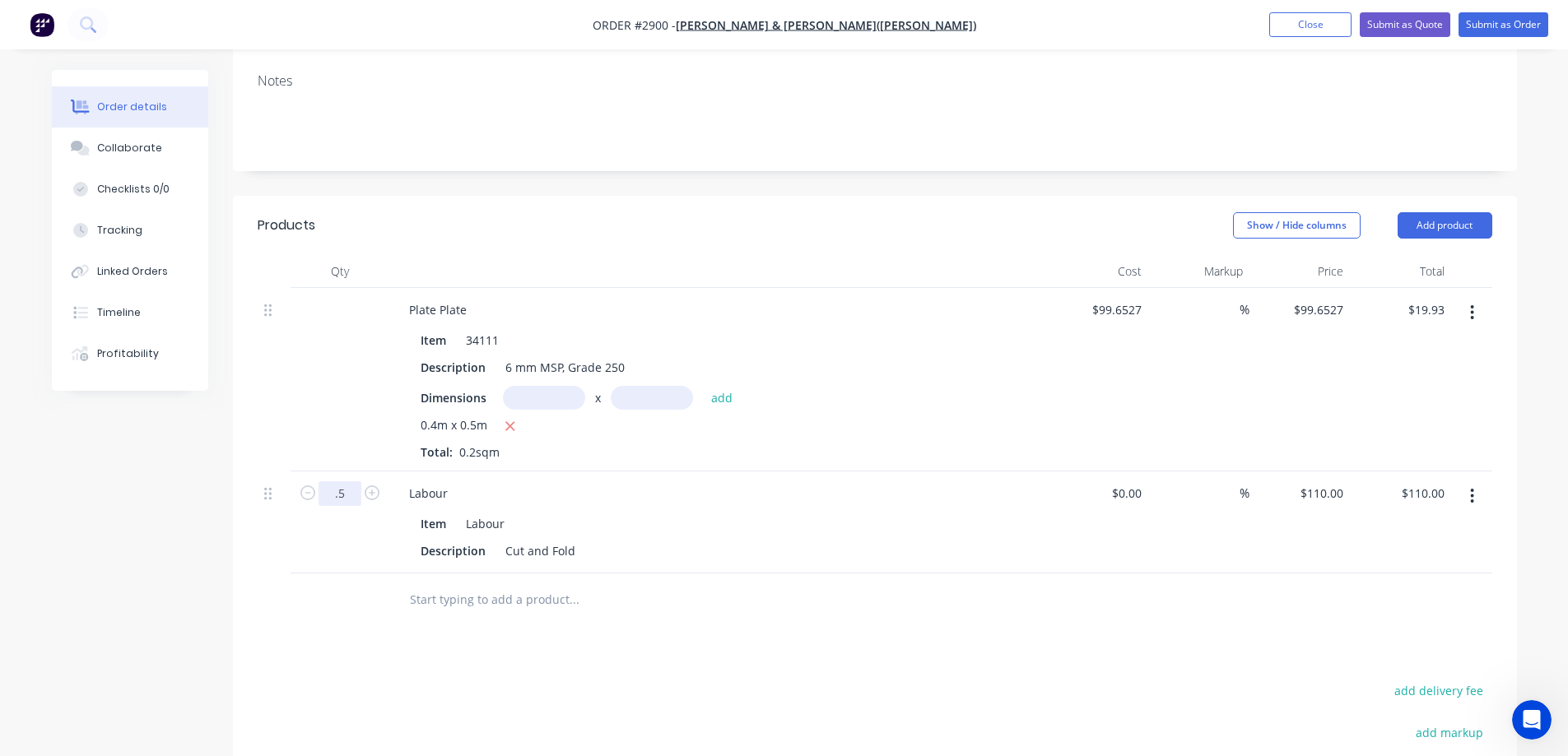
type input "$55.00"
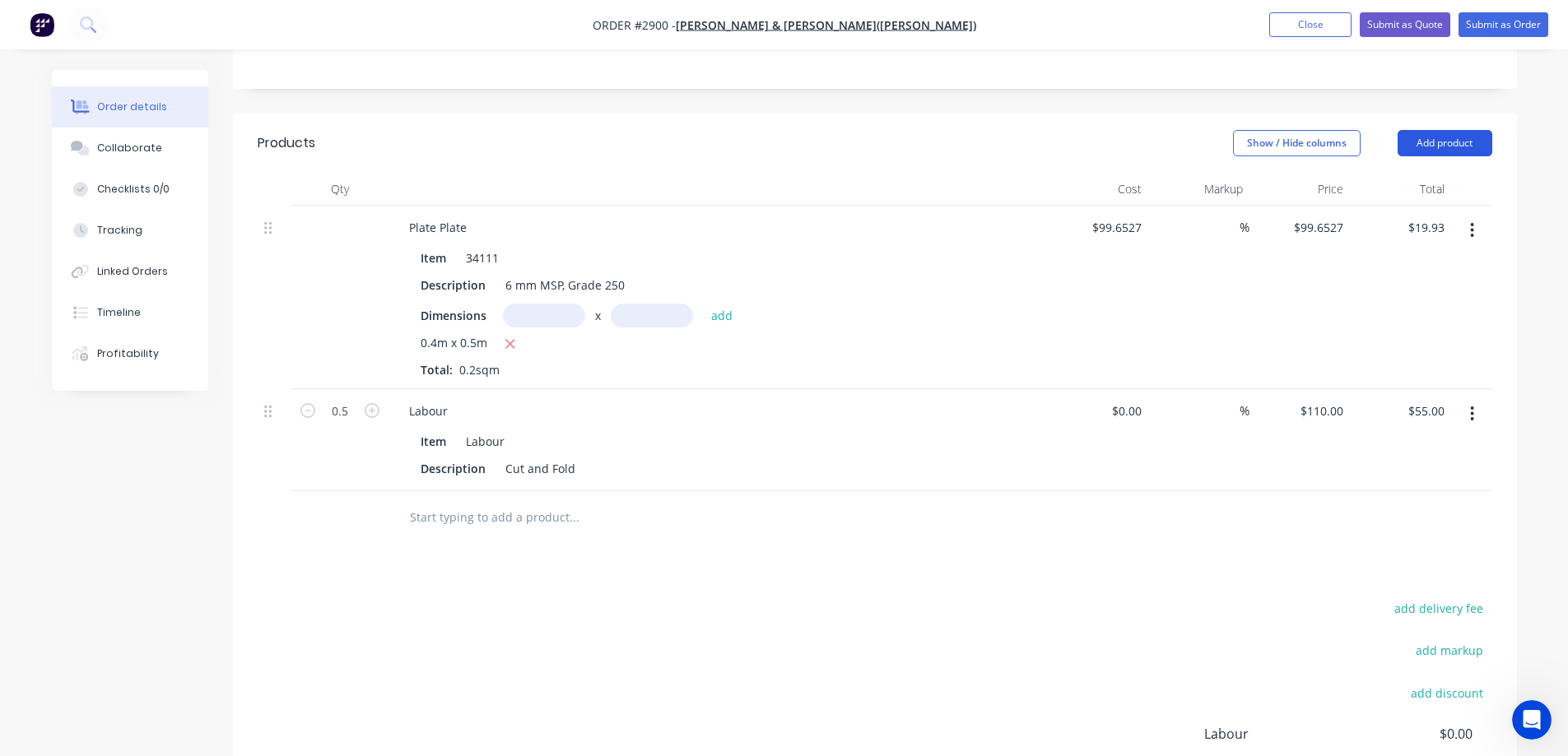
click at [1452, 148] on button "Add product" at bounding box center [1445, 143] width 95 height 27
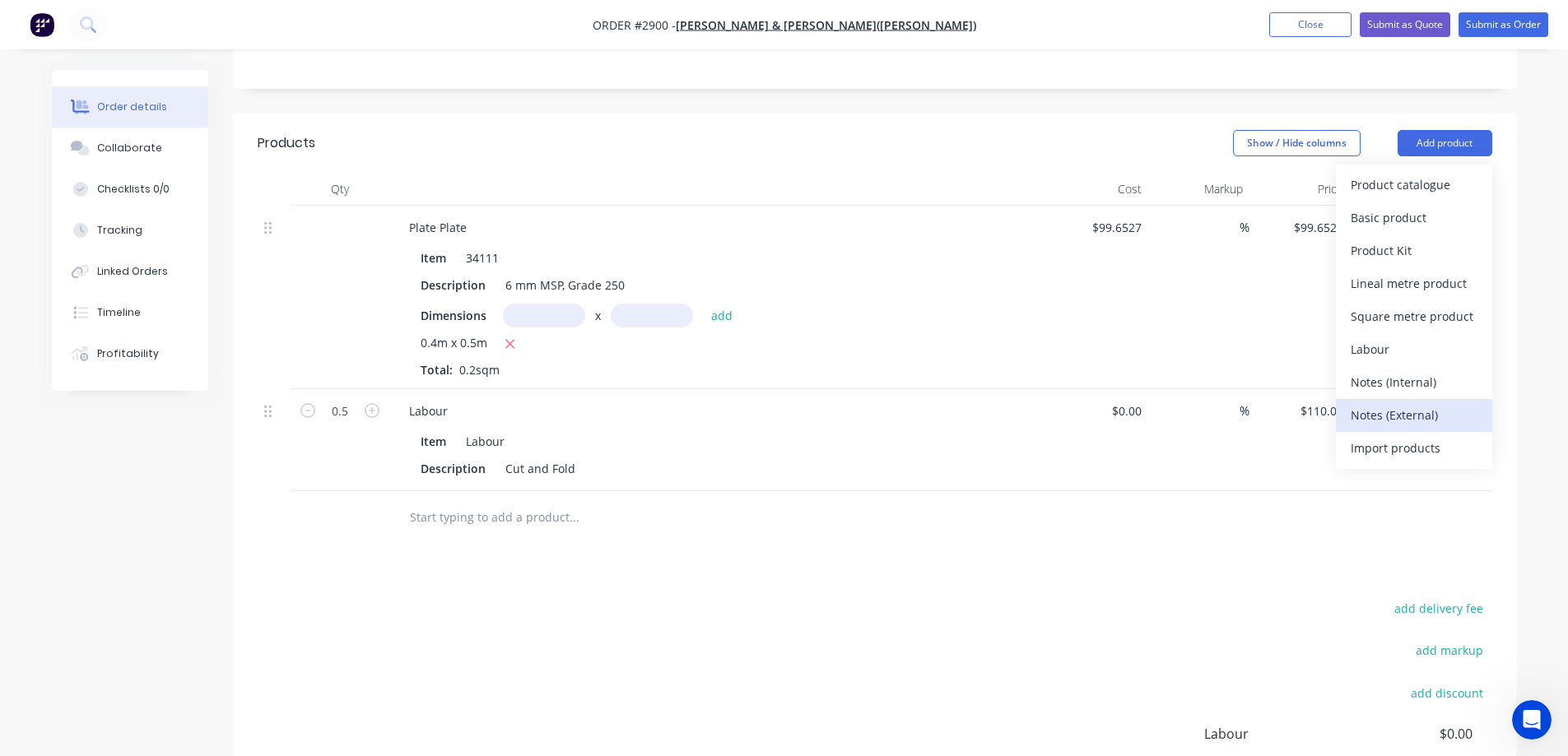
click at [1401, 420] on div "Notes (External)" at bounding box center [1415, 415] width 127 height 24
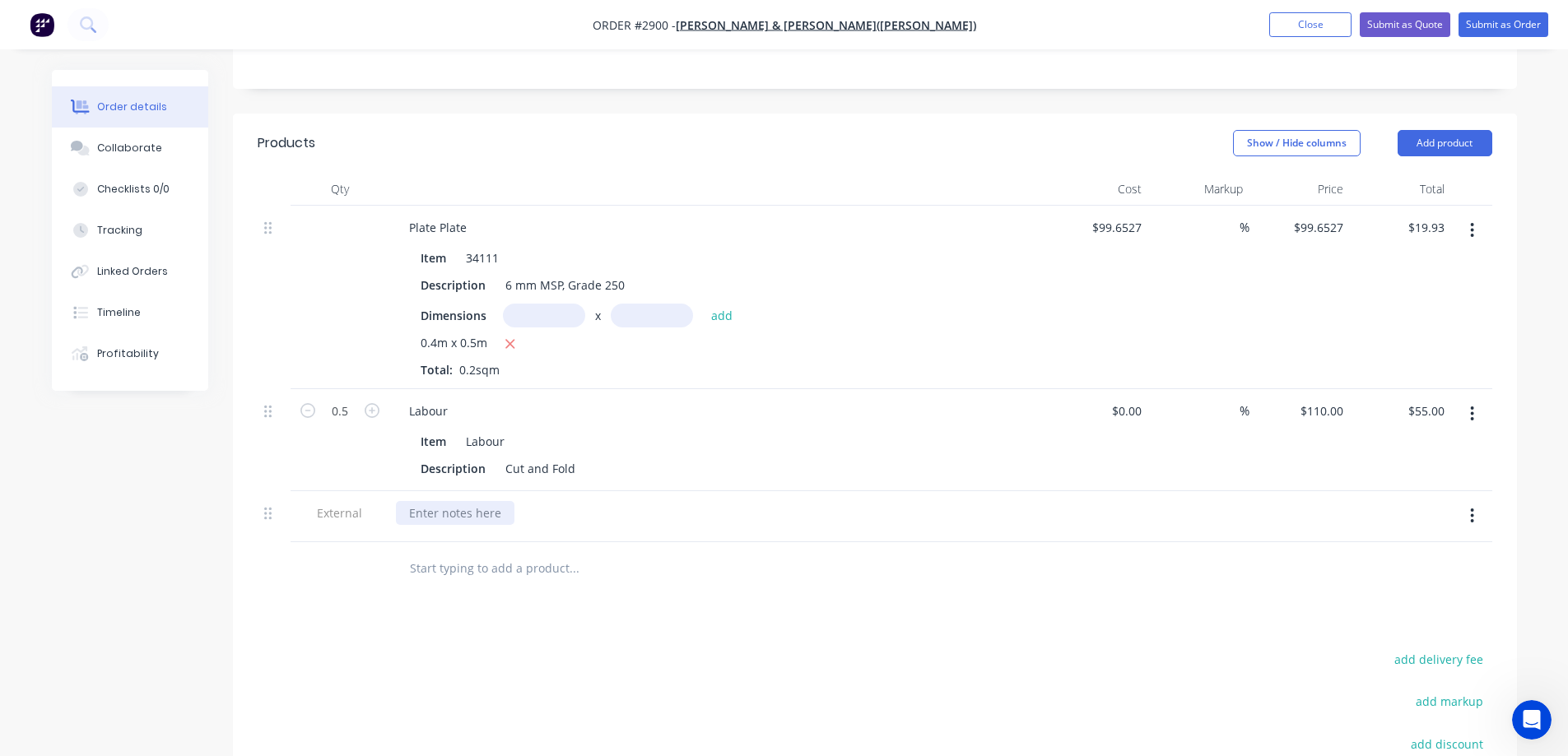
drag, startPoint x: 446, startPoint y: 519, endPoint x: 462, endPoint y: 507, distance: 20.0
click at [453, 514] on div at bounding box center [456, 513] width 119 height 24
click at [465, 576] on input "text" at bounding box center [573, 568] width 329 height 33
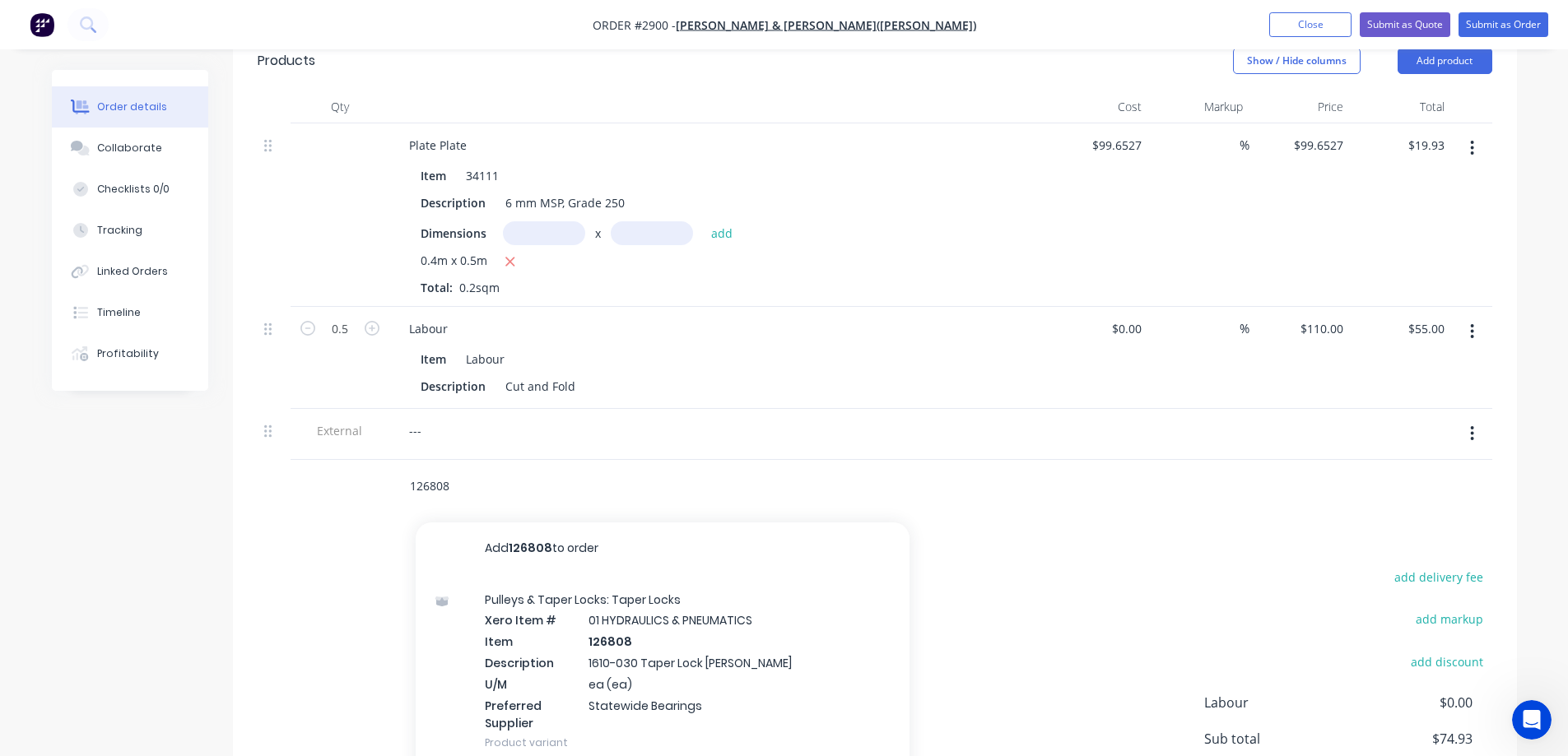
scroll to position [494, 0]
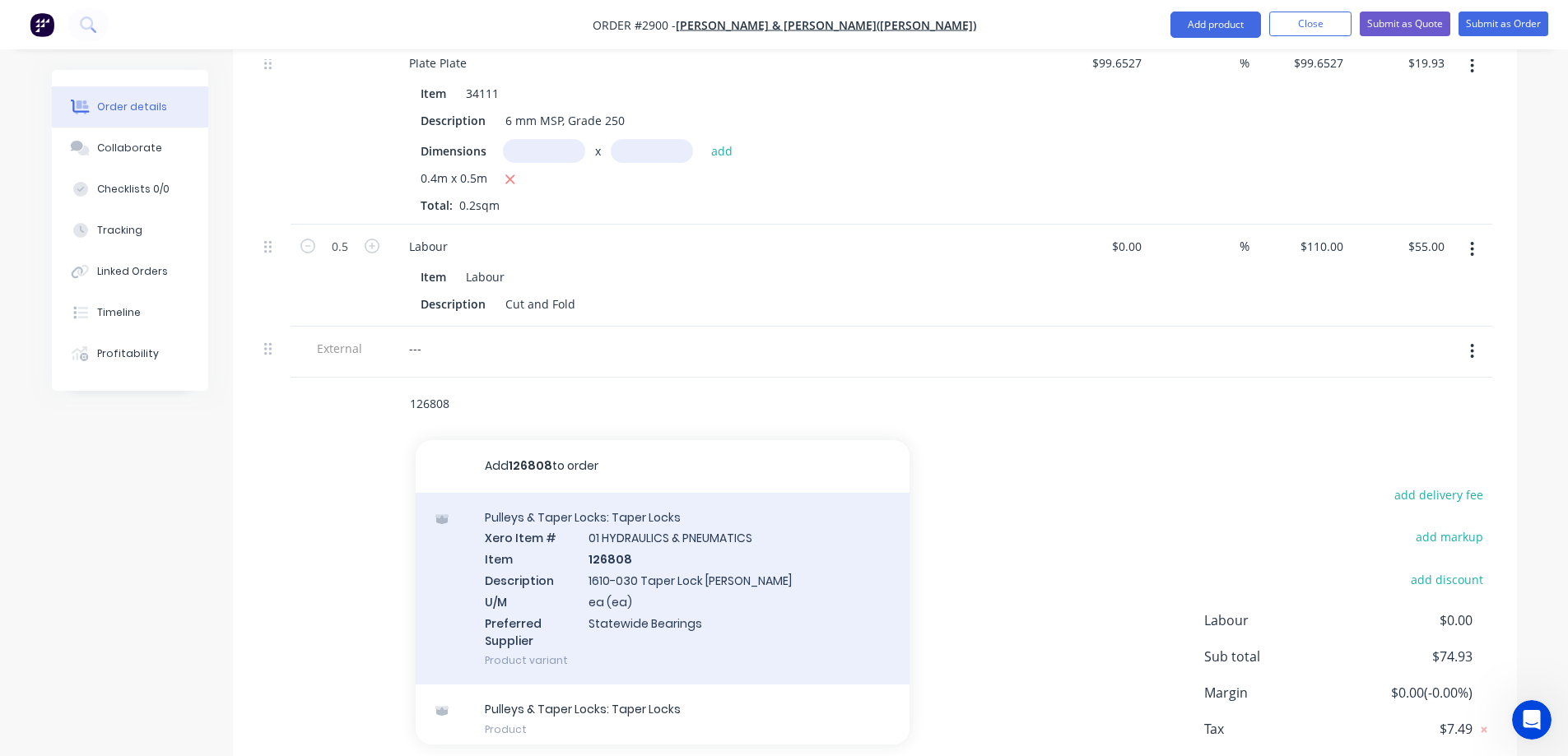
type input "126808"
click at [743, 601] on div "Pulleys & Taper Locks: Taper Locks Xero Item # 01 HYDRAULICS & PNEUMATICS Item …" at bounding box center [663, 589] width 494 height 193
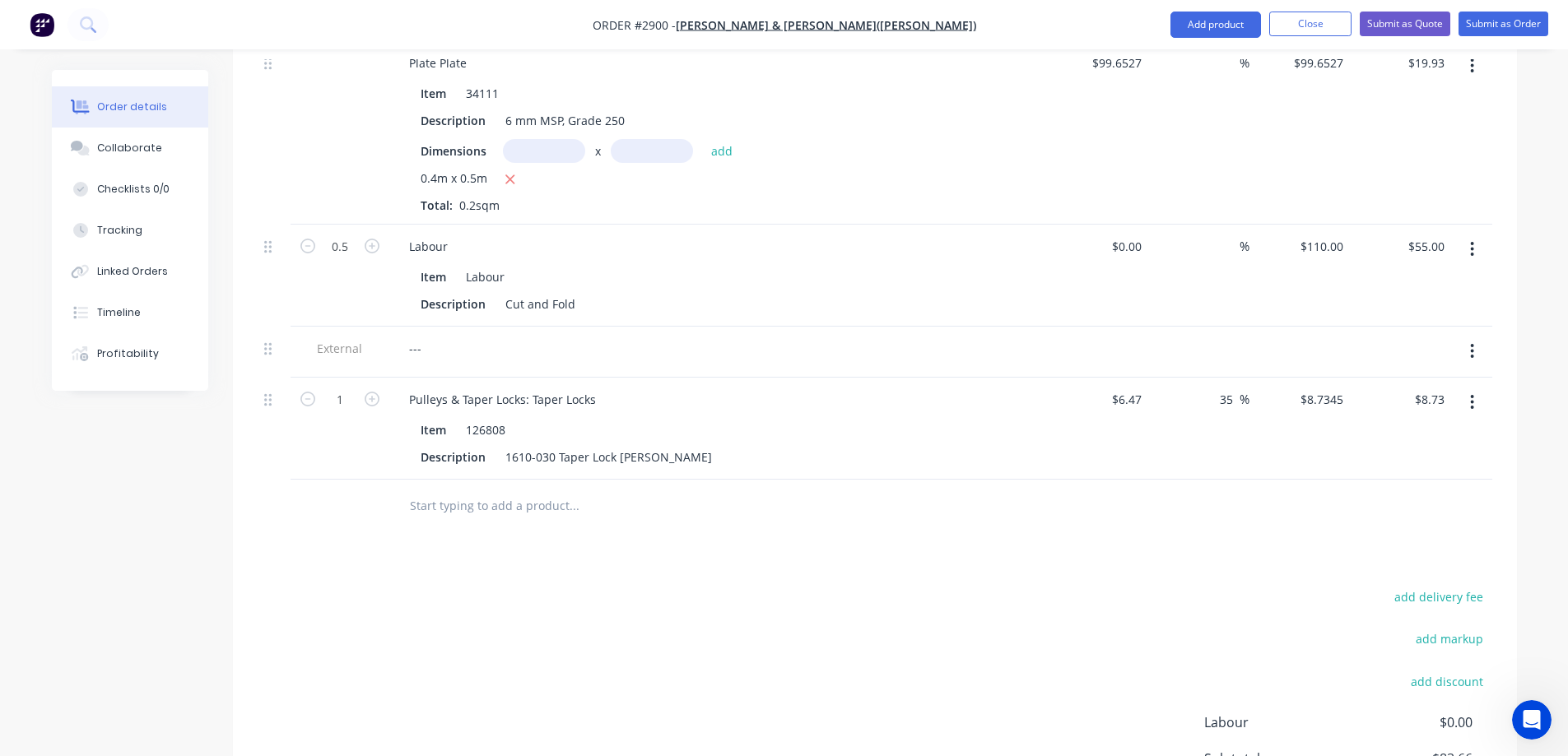
click at [539, 508] on input "text" at bounding box center [573, 505] width 329 height 33
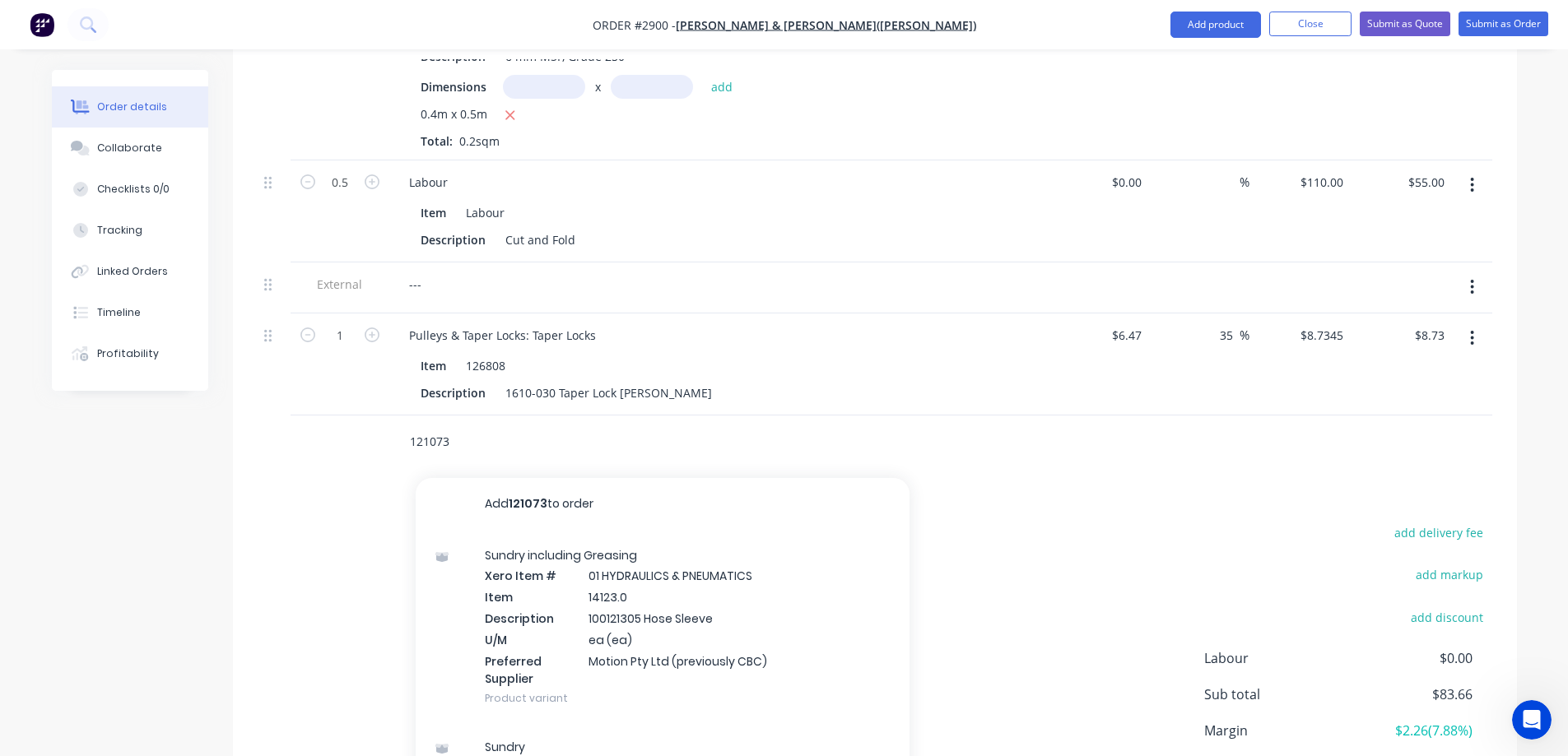
scroll to position [576, 0]
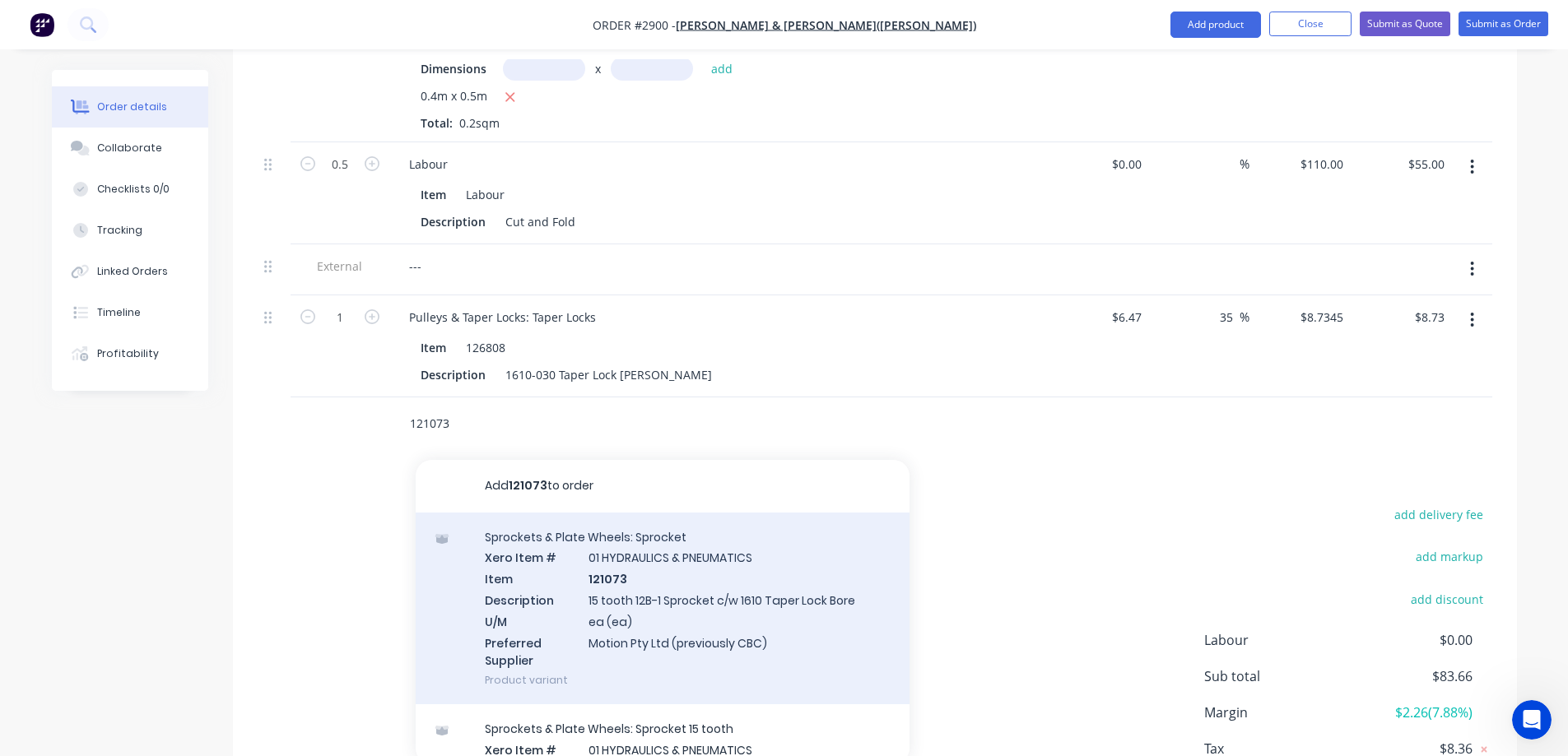
type input "121073"
click at [774, 607] on div "Sprockets & Plate Wheels: Sprocket Xero Item # 01 HYDRAULICS & PNEUMATICS Item …" at bounding box center [663, 609] width 494 height 193
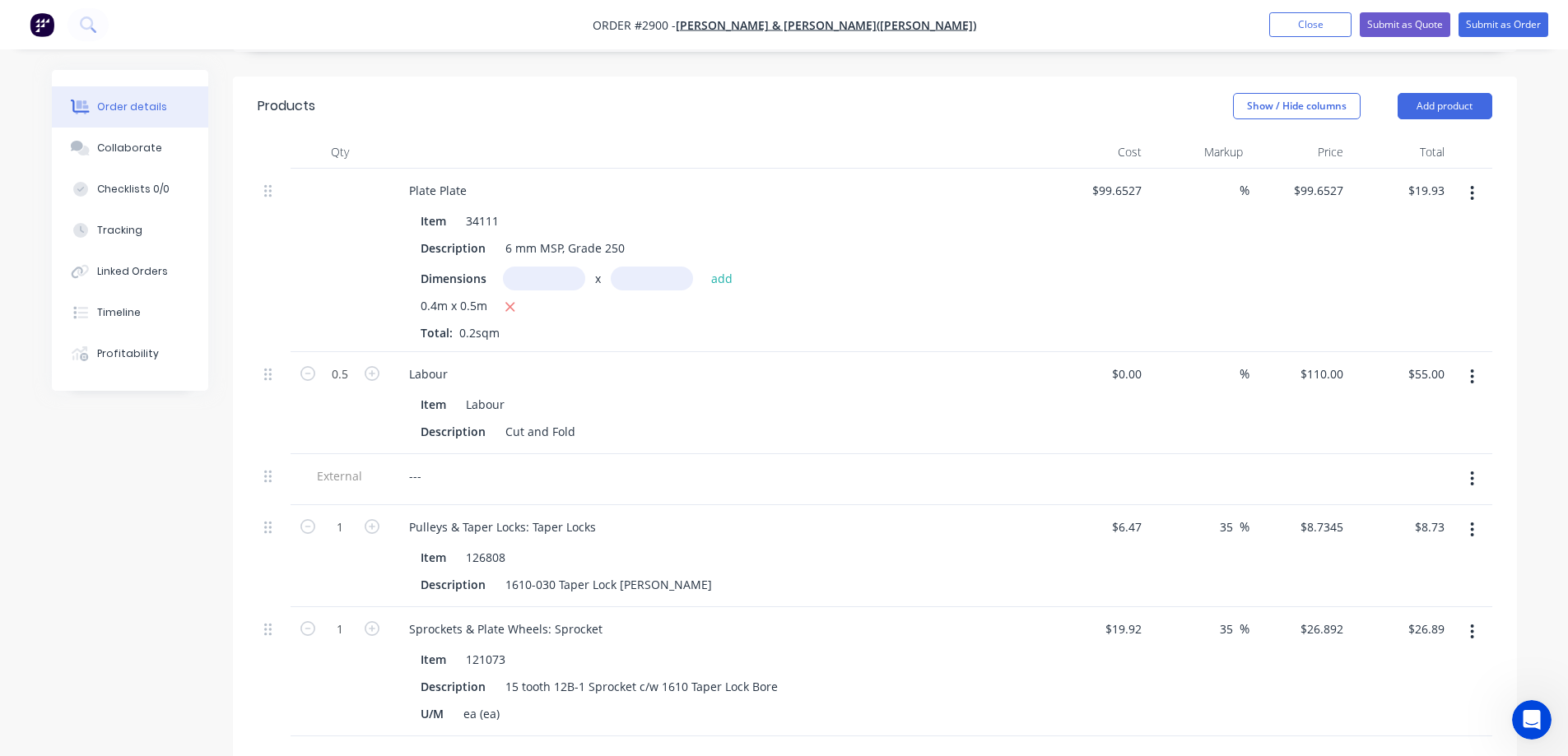
scroll to position [329, 0]
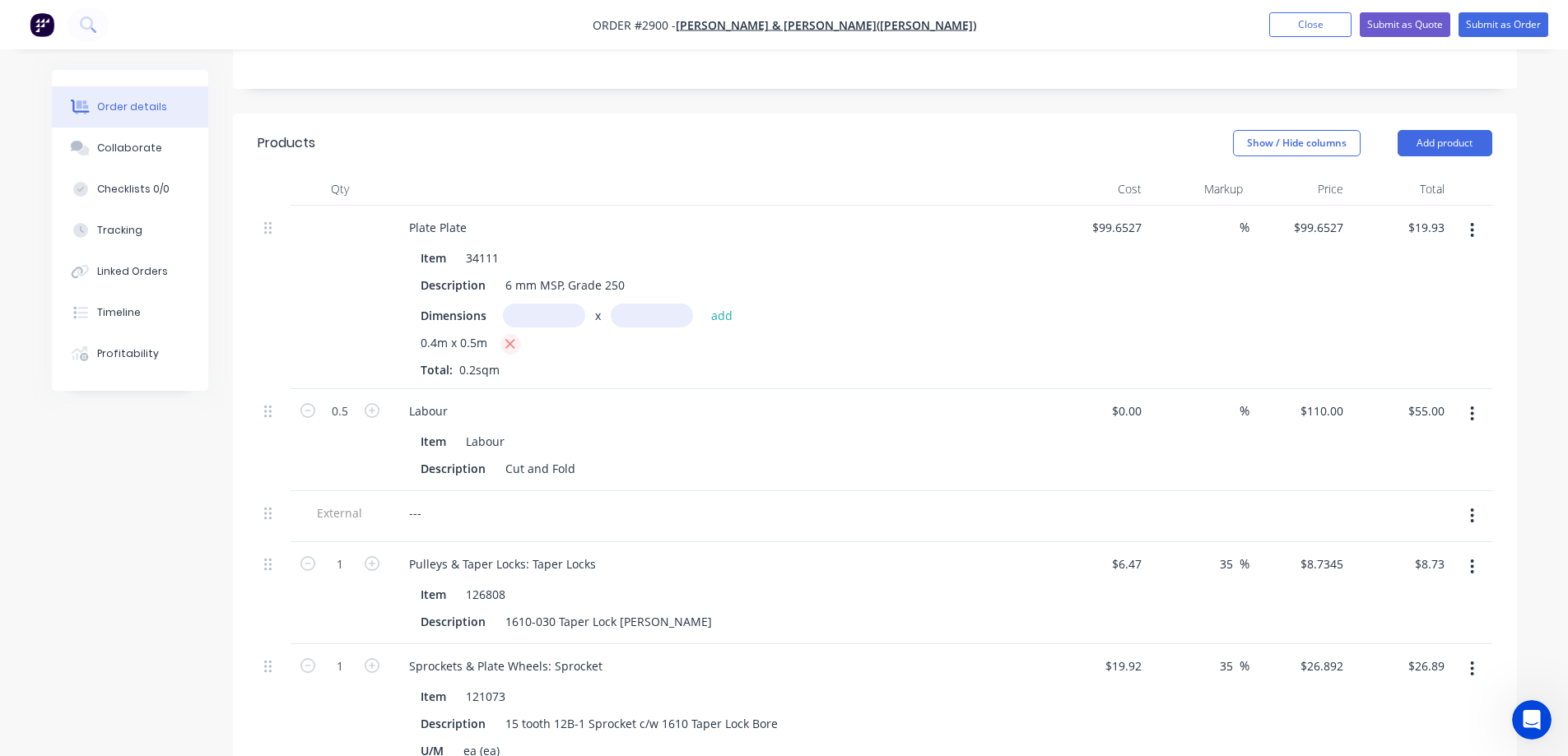
click at [513, 342] on icon "button" at bounding box center [509, 344] width 11 height 15
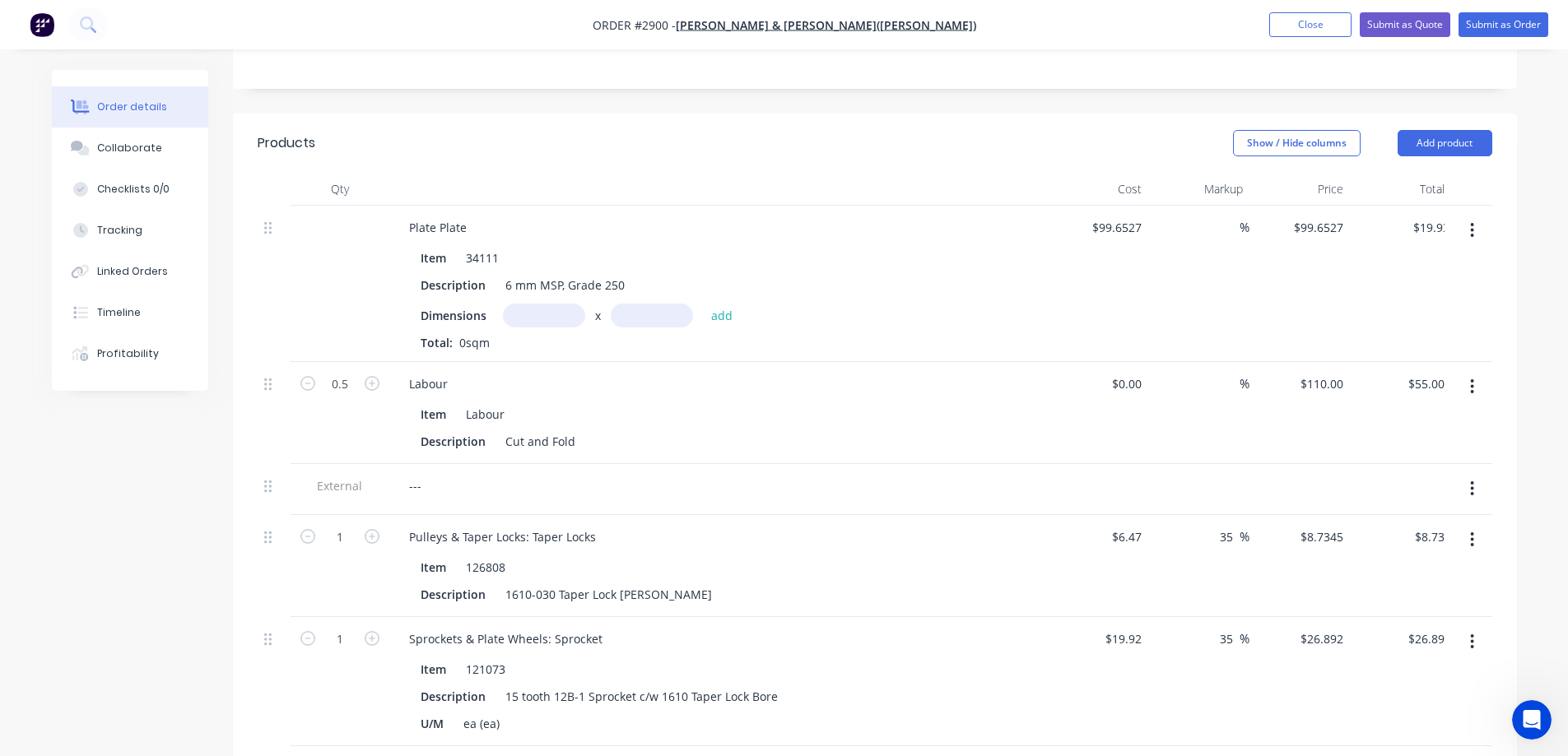
type input "$0.00"
click at [539, 313] on input "text" at bounding box center [544, 315] width 82 height 24
type input "0.5m"
type input "0.4m"
click at [716, 317] on button "add" at bounding box center [722, 314] width 39 height 22
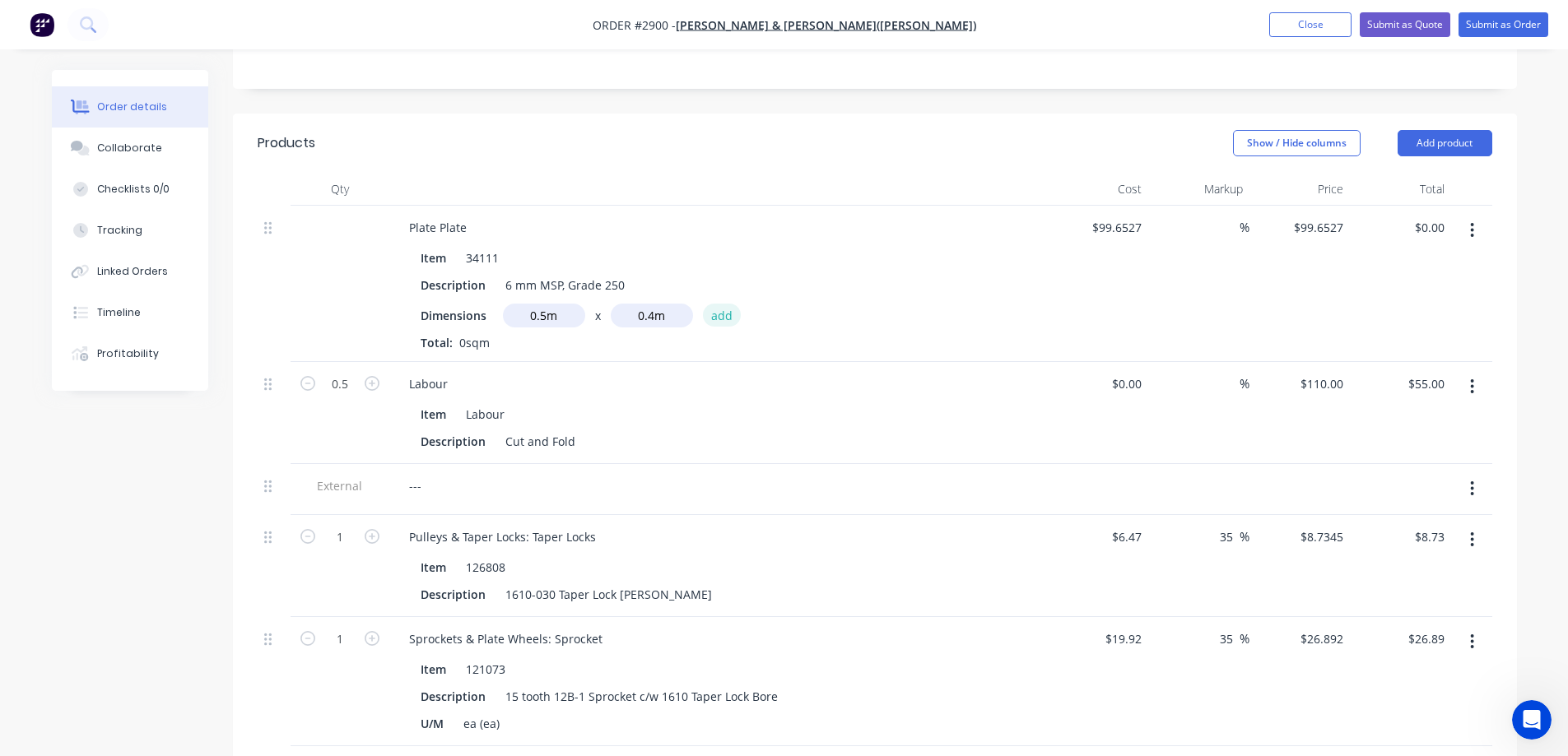
type input "$19.93"
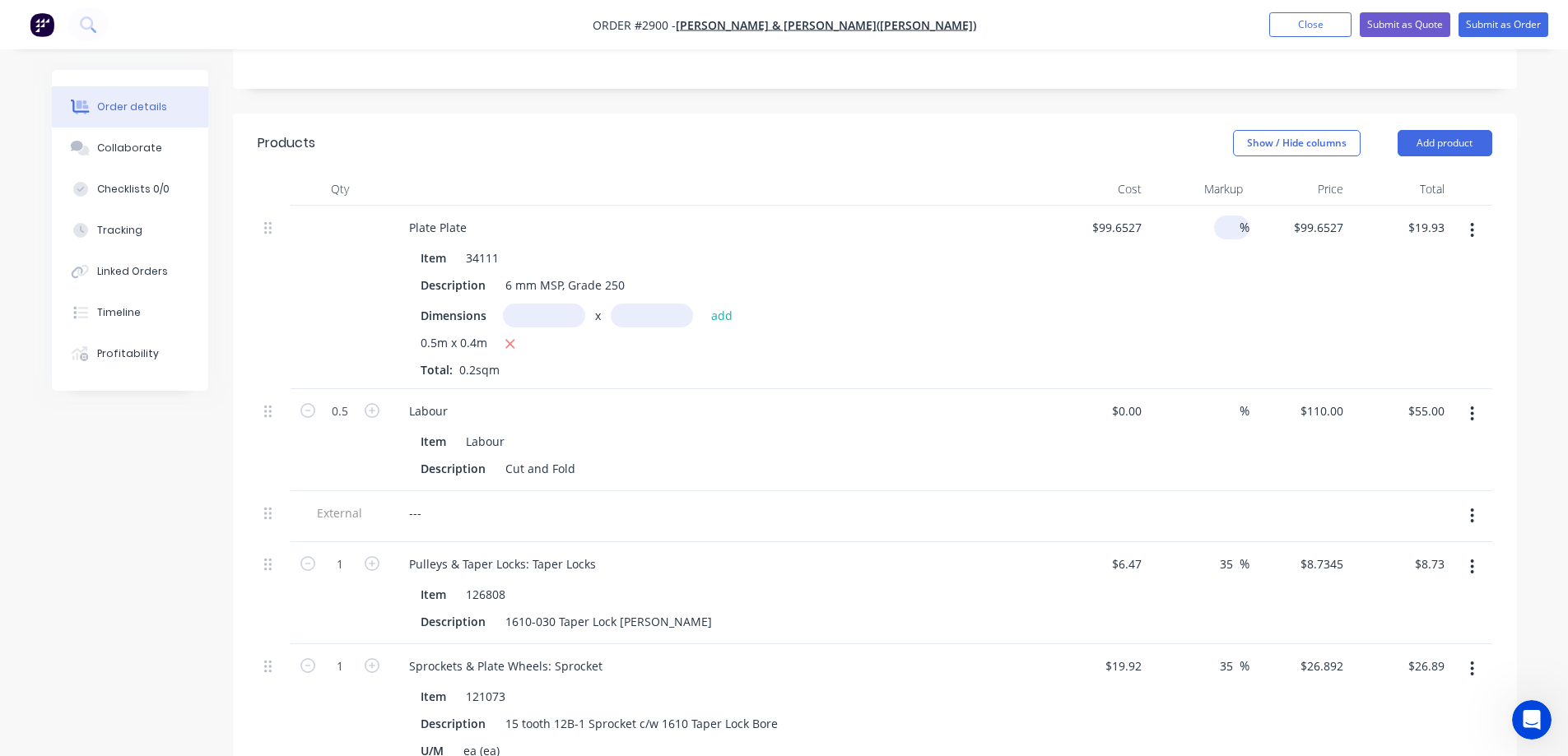
click at [1228, 227] on input at bounding box center [1230, 227] width 19 height 24
type input "35"
type input "134.5311"
type input "$26.91"
type input "$134.5311"
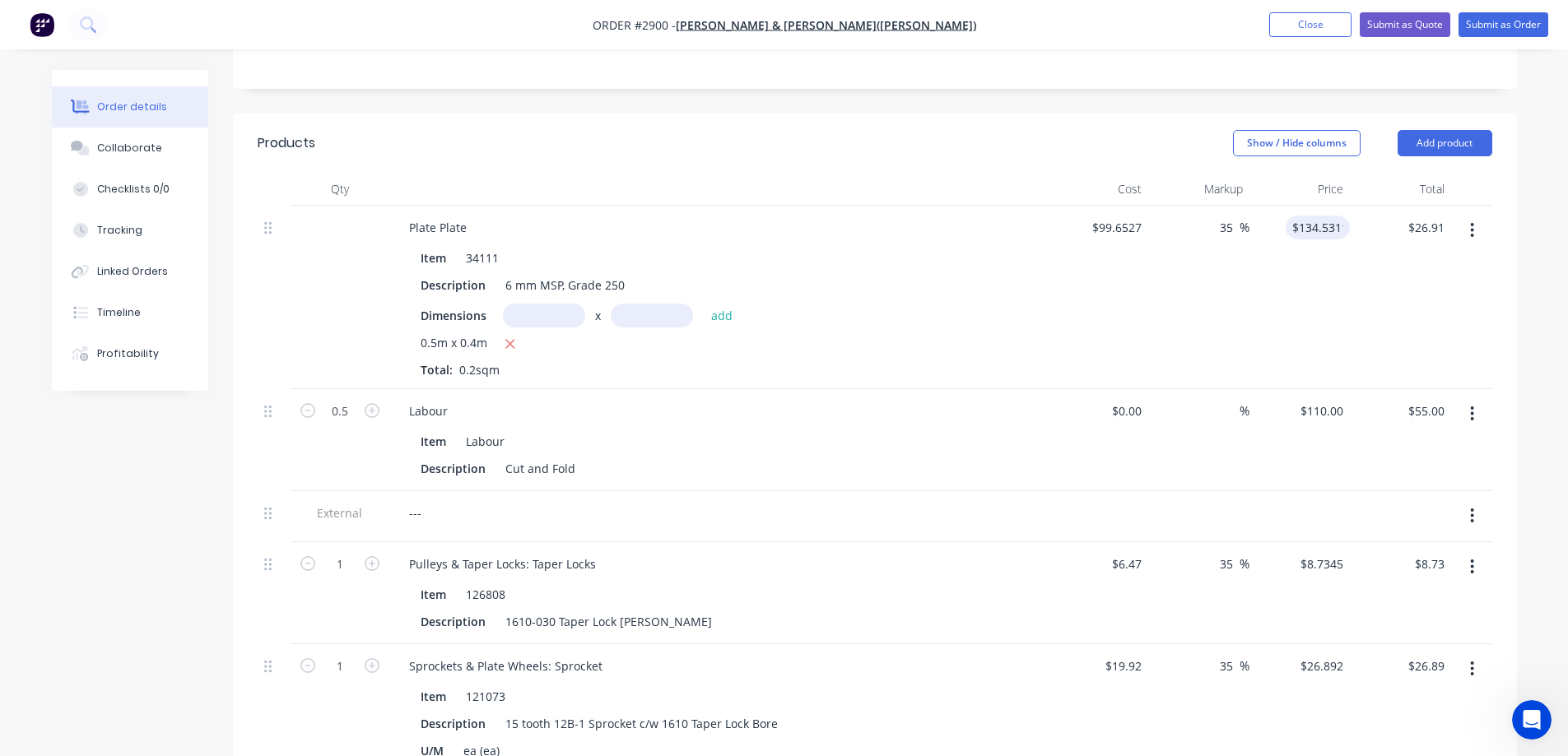
click at [1525, 295] on div "Order details Collaborate Checklists 0/0 Tracking Linked Orders Timeline Profit…" at bounding box center [785, 494] width 1499 height 1506
click at [1471, 228] on icon "button" at bounding box center [1472, 230] width 4 height 18
click at [1540, 263] on div "Order details Collaborate Checklists 0/0 Tracking Linked Orders Timeline Profit…" at bounding box center [784, 459] width 1568 height 1576
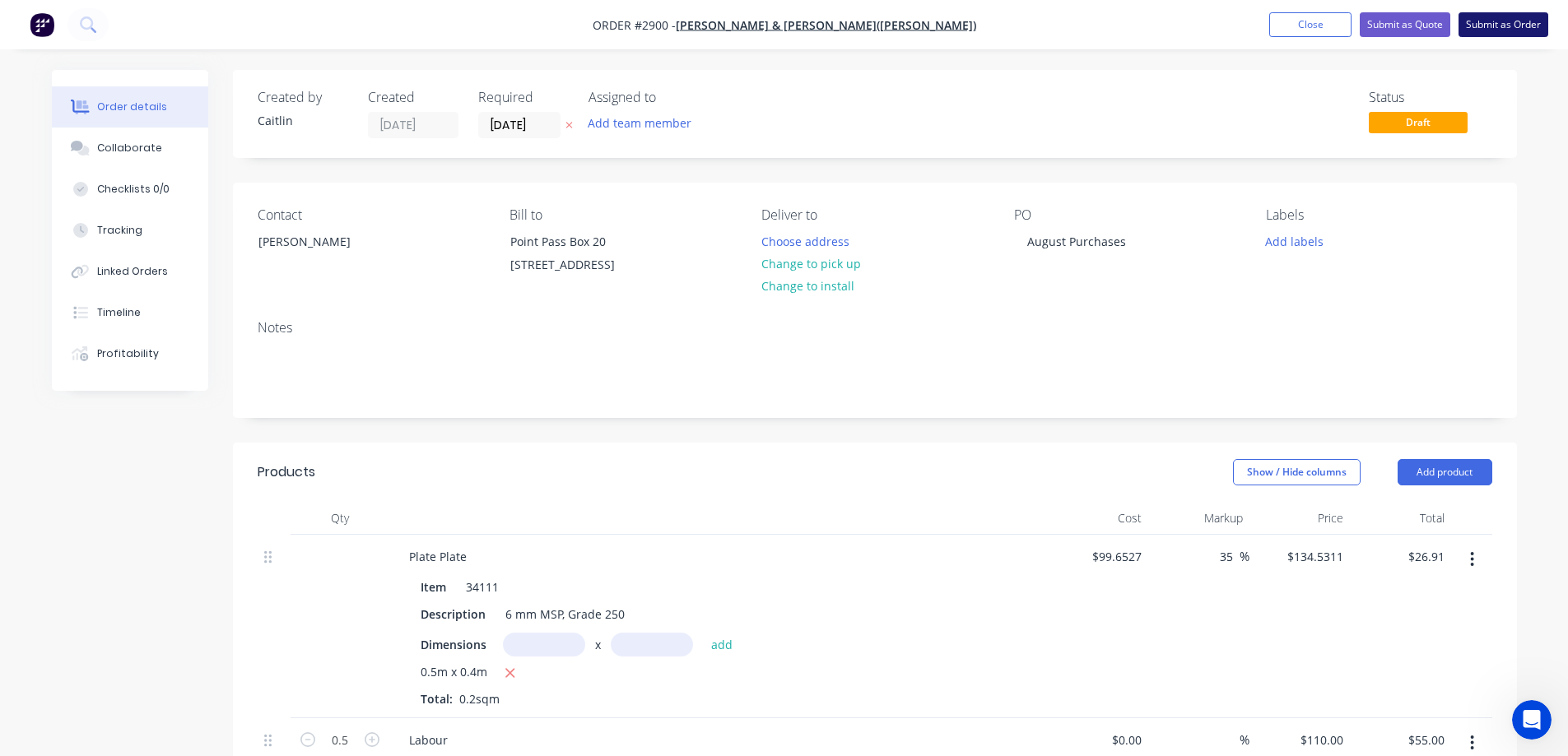
click at [1512, 27] on button "Submit as Order" at bounding box center [1504, 24] width 90 height 25
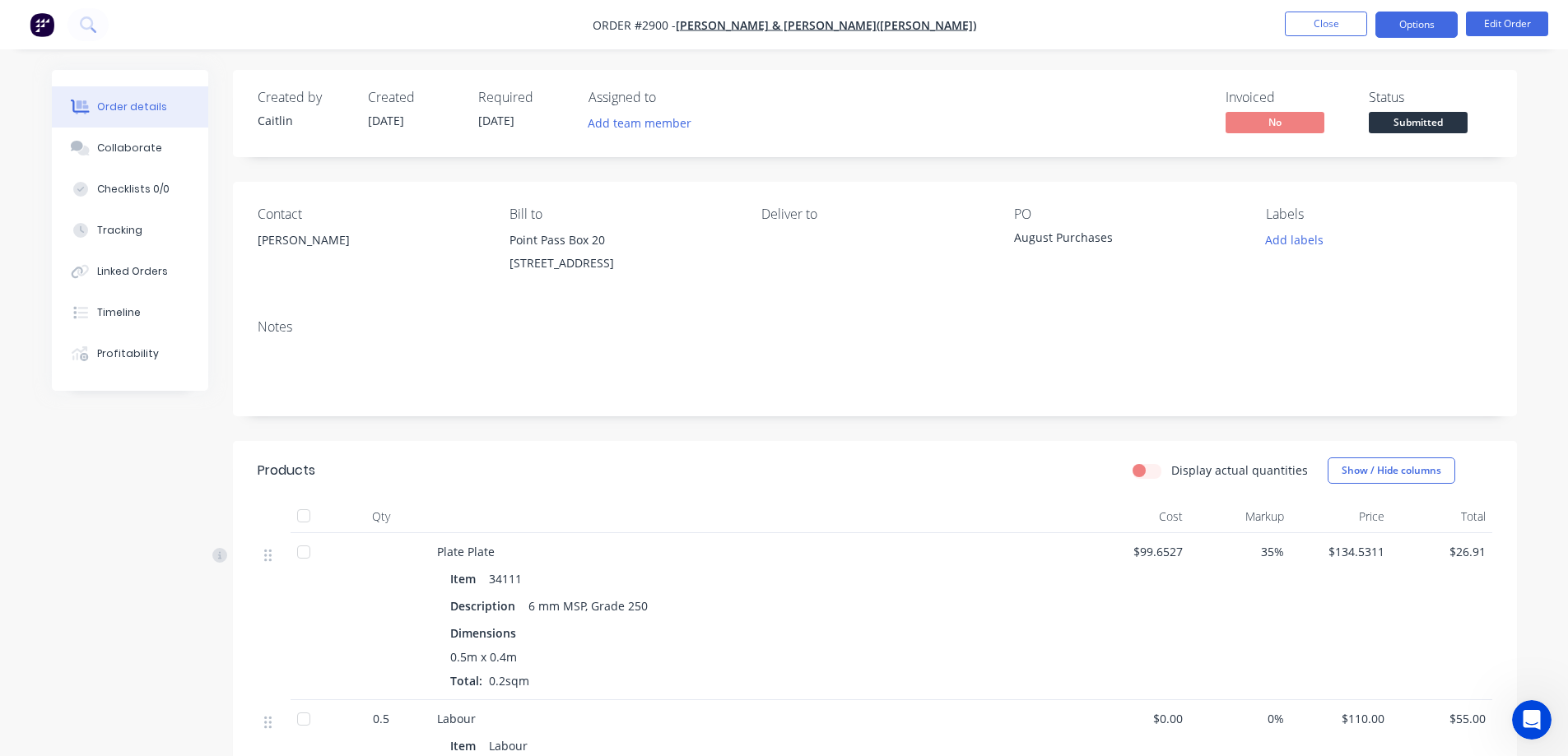
click at [1412, 21] on button "Options" at bounding box center [1416, 25] width 82 height 27
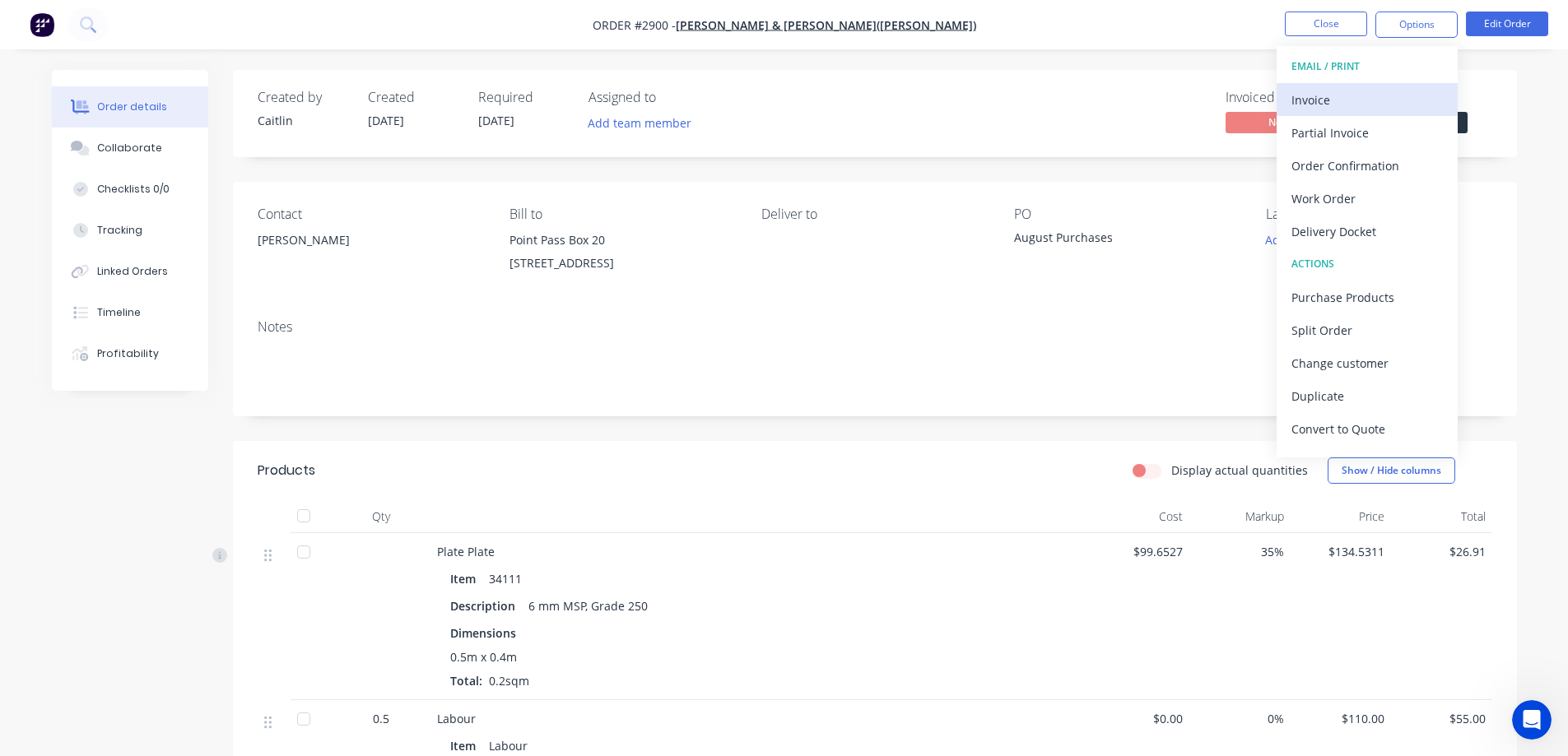
click at [1367, 95] on div "Invoice" at bounding box center [1367, 100] width 151 height 24
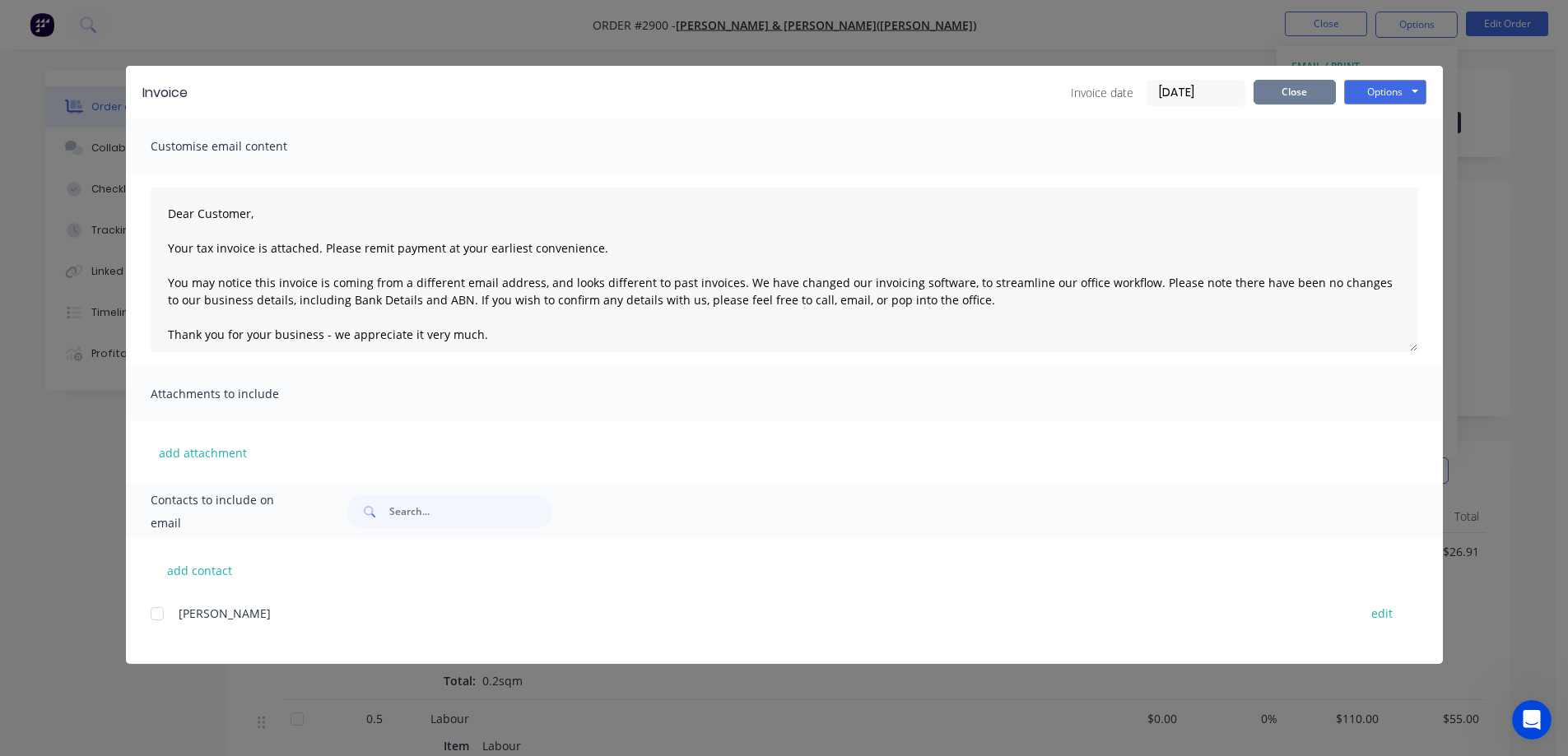
click at [1291, 95] on button "Close" at bounding box center [1294, 92] width 82 height 25
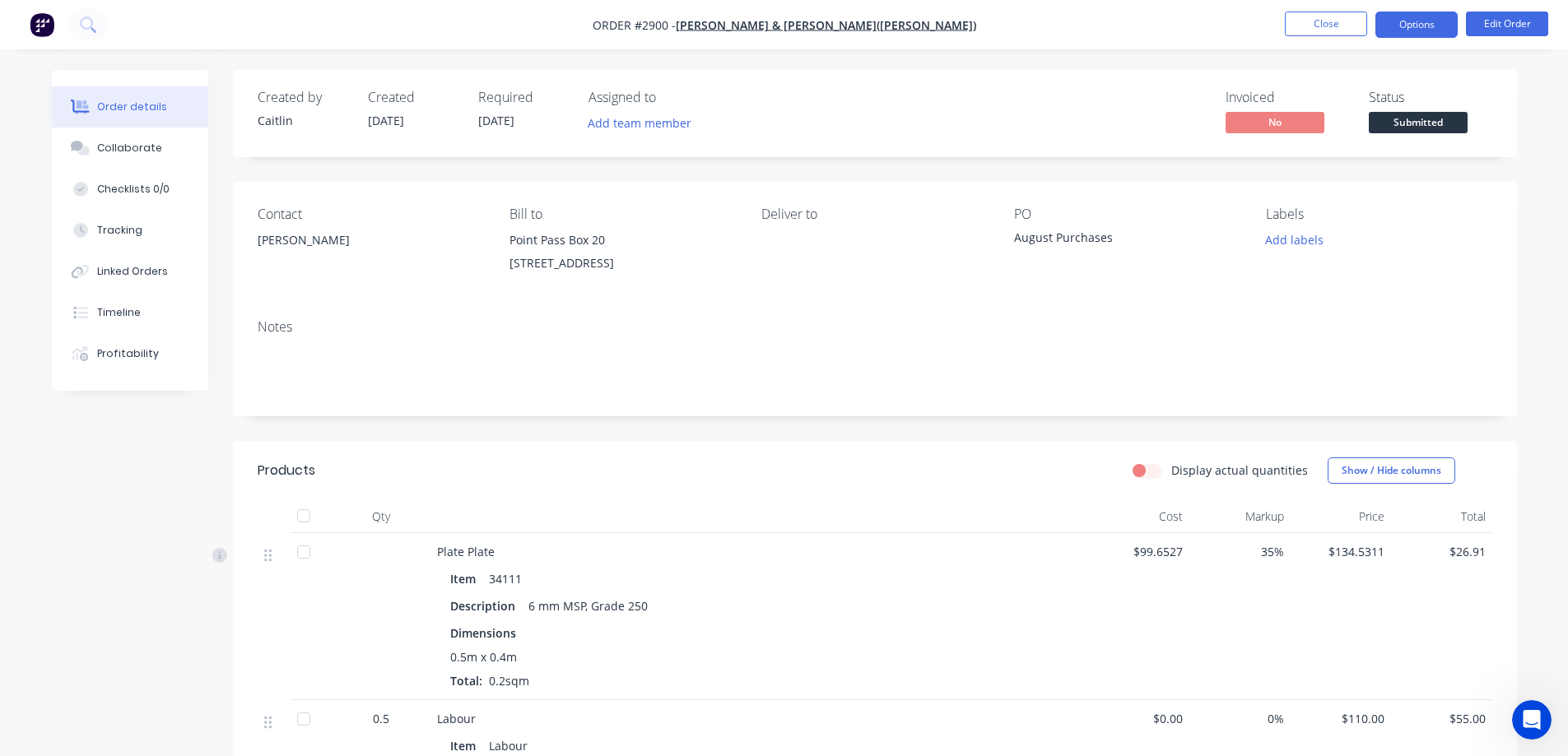
click at [1415, 27] on button "Options" at bounding box center [1416, 25] width 82 height 27
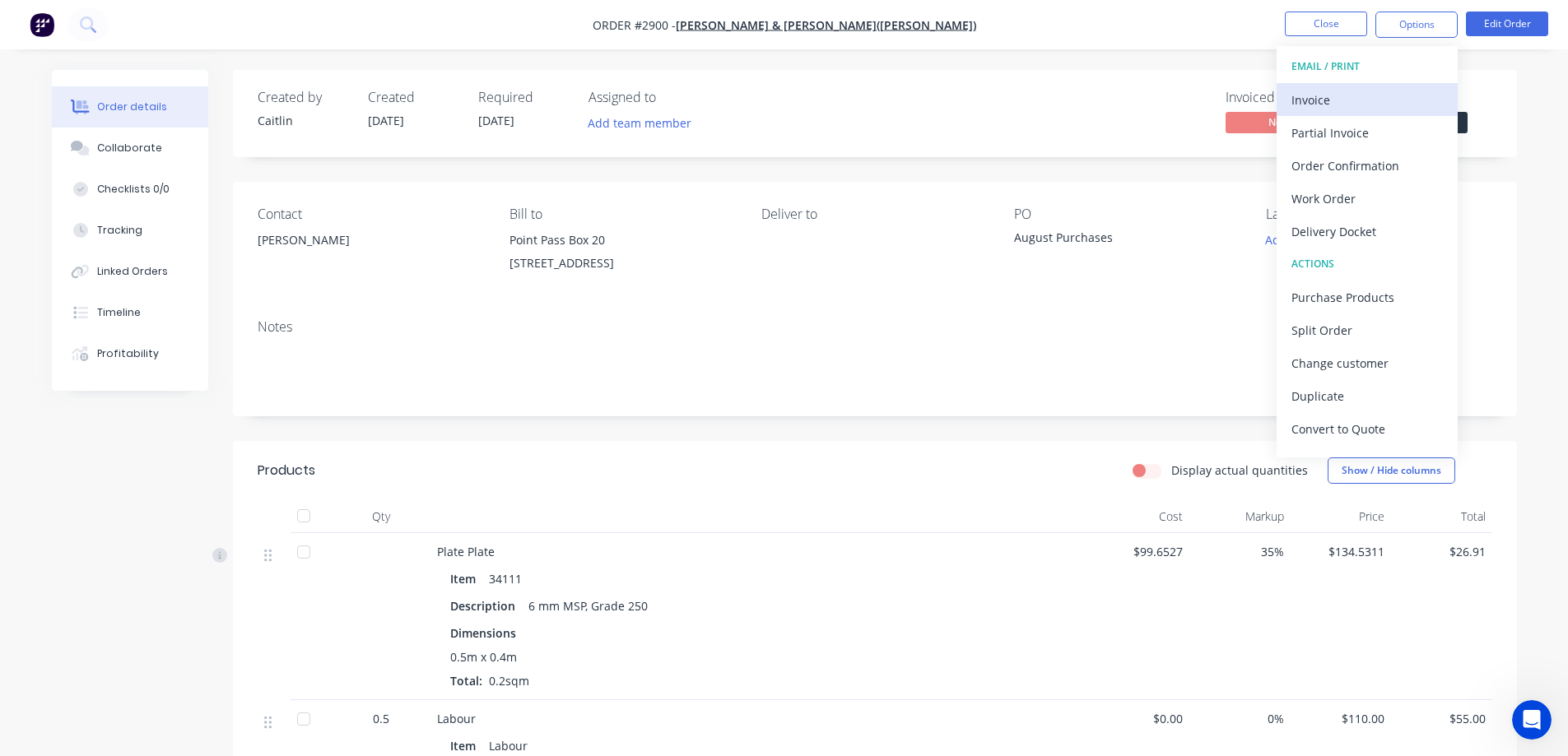
click at [1374, 99] on div "Invoice" at bounding box center [1367, 100] width 151 height 24
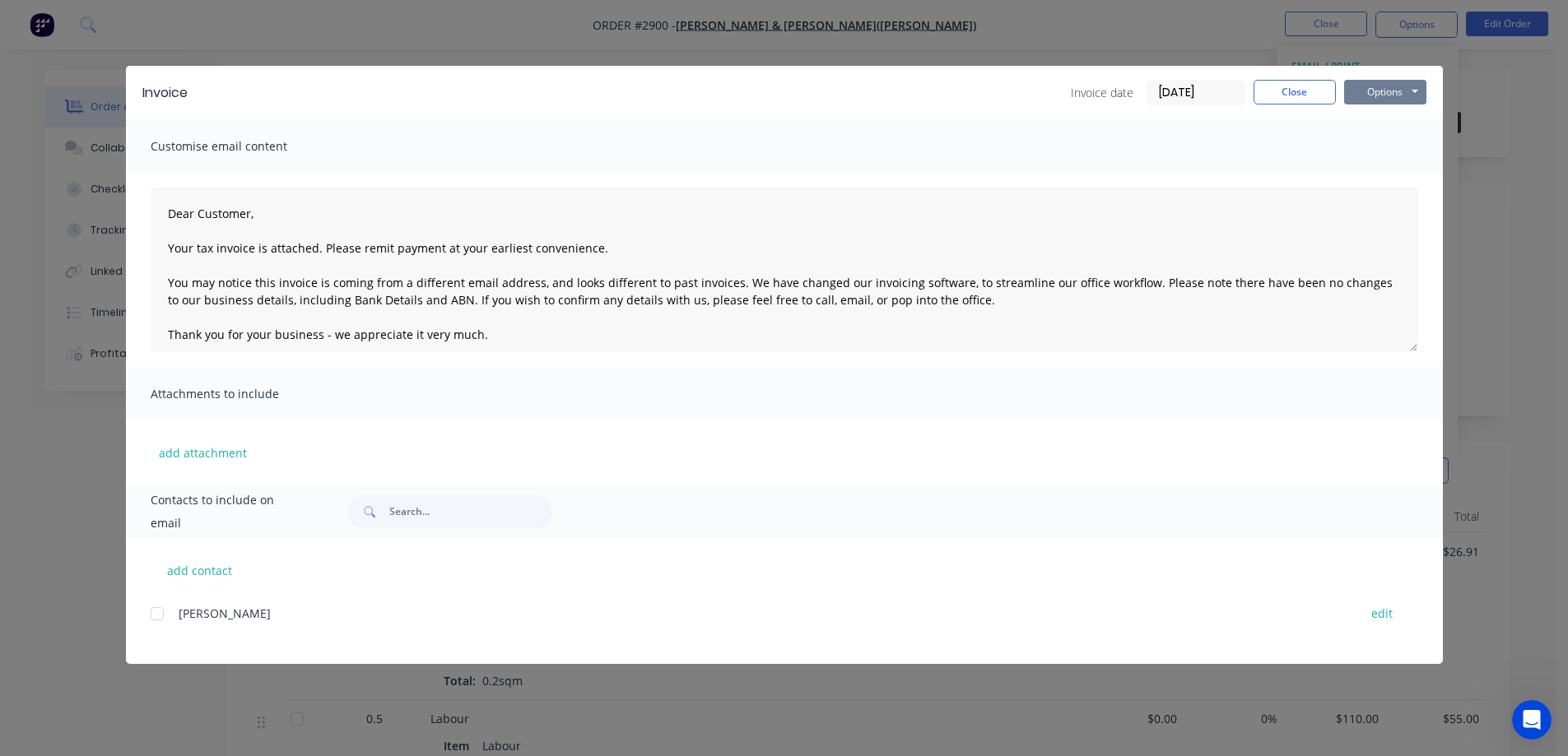
click at [1384, 96] on button "Options" at bounding box center [1385, 92] width 82 height 25
click at [1400, 177] on button "Email" at bounding box center [1397, 175] width 106 height 27
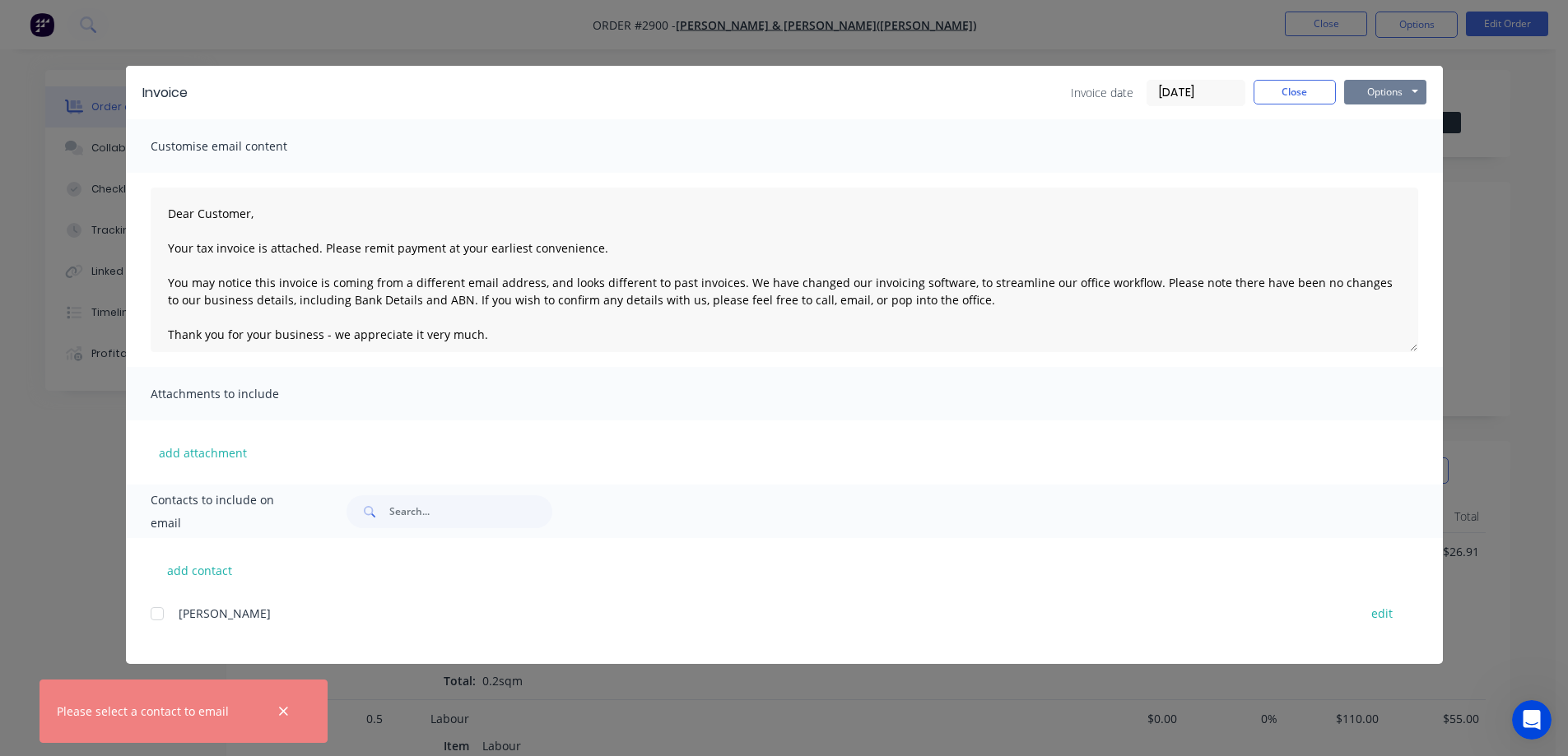
click at [1393, 91] on button "Options" at bounding box center [1385, 92] width 82 height 25
click at [1402, 152] on button "Print" at bounding box center [1397, 148] width 106 height 27
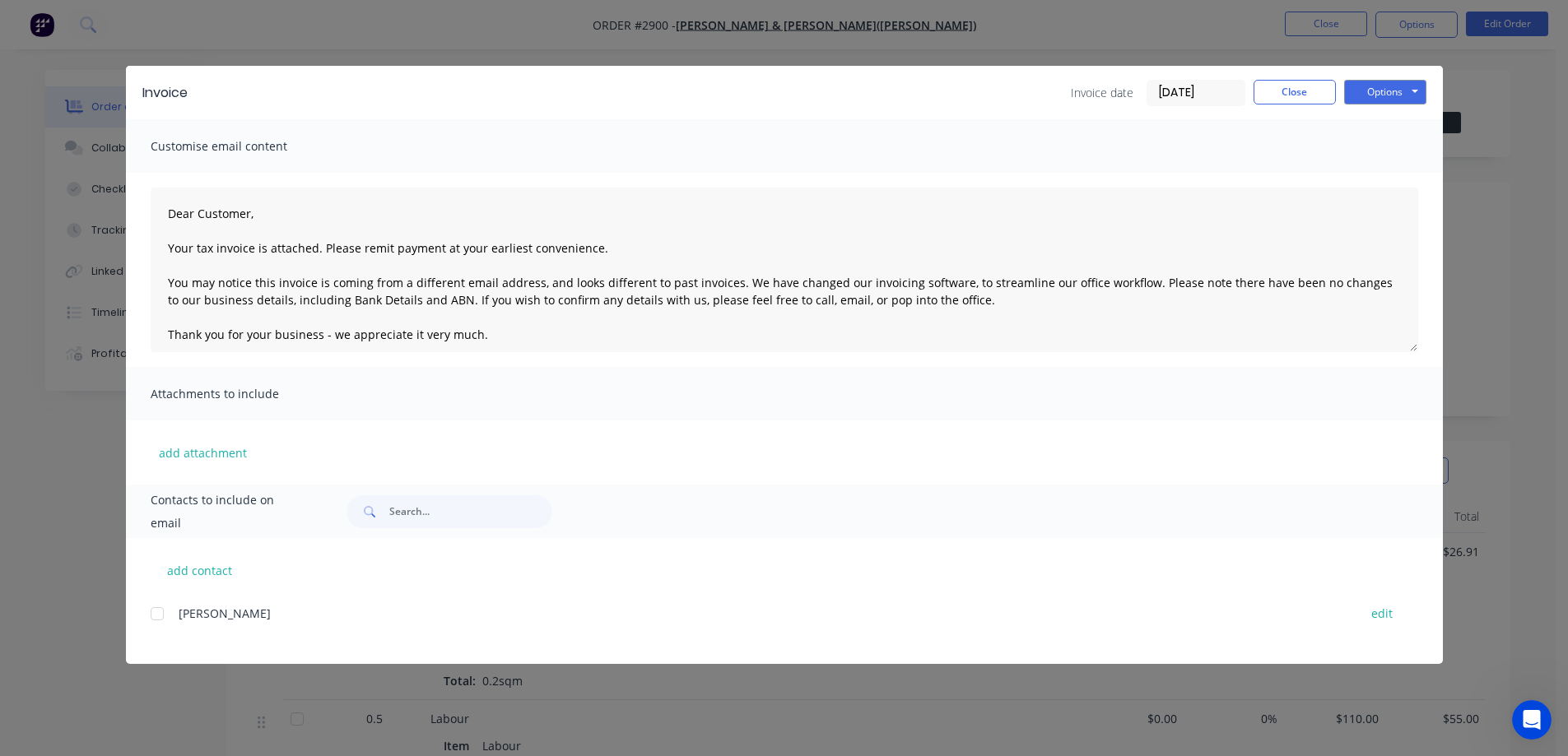
type textarea "Dear Customer, Your tax invoice is attached. Please remit payment at your earli…"
click at [1288, 97] on button "Close" at bounding box center [1294, 92] width 82 height 25
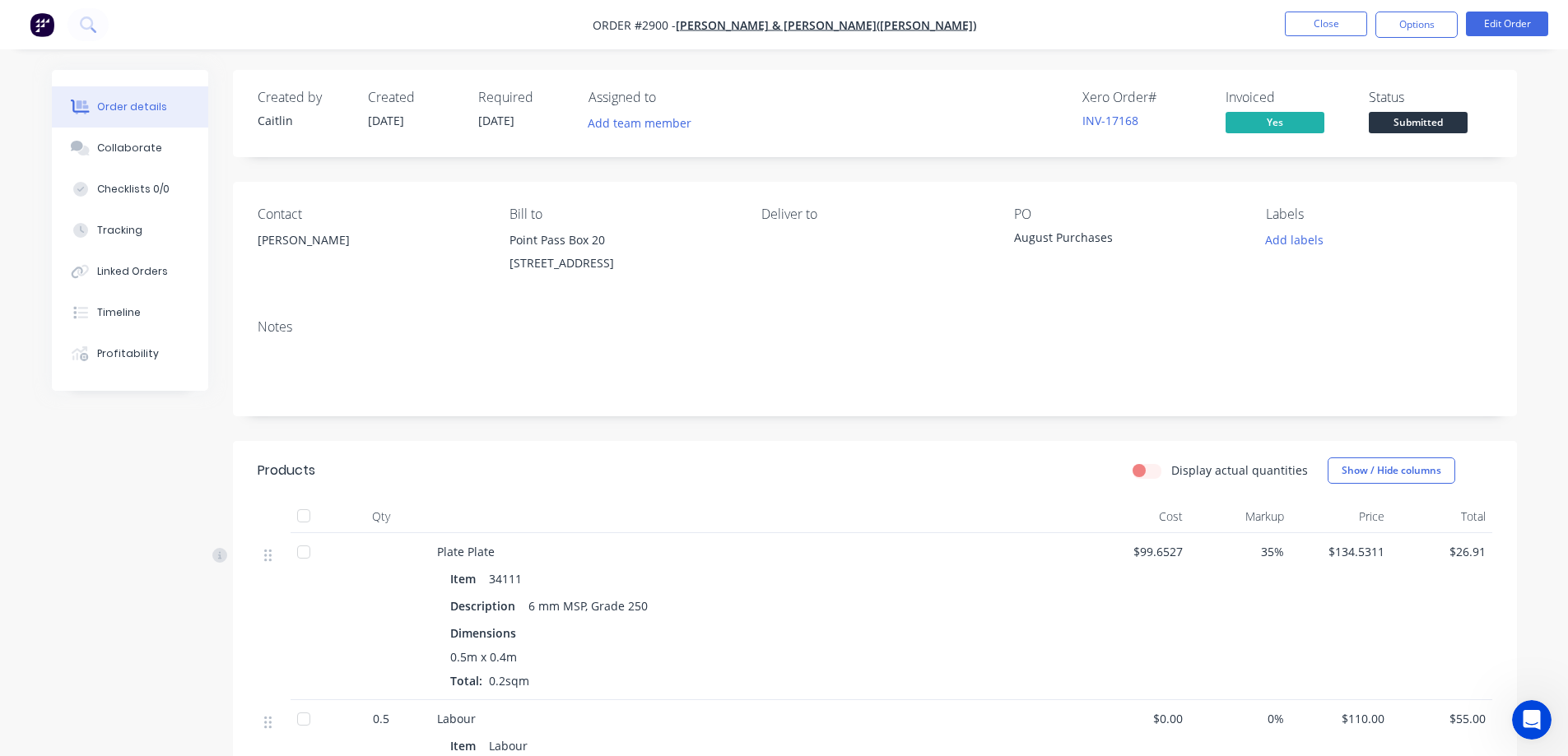
click at [293, 245] on div "Adrian Schutz" at bounding box center [371, 239] width 225 height 23
click at [296, 242] on div "Adrian Schutz" at bounding box center [371, 239] width 225 height 23
click at [1496, 30] on button "Edit Order" at bounding box center [1507, 24] width 82 height 25
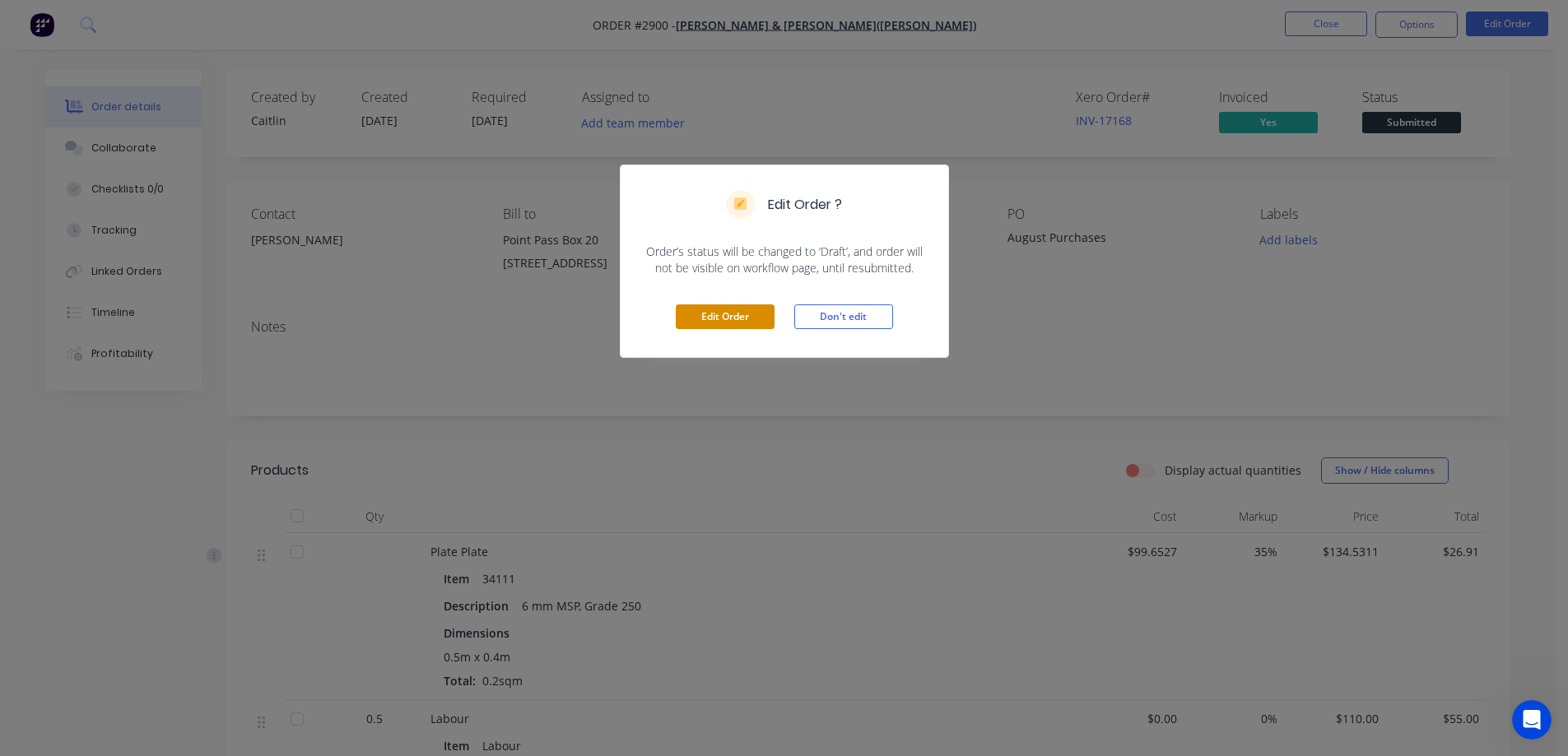
click at [707, 322] on button "Edit Order" at bounding box center [726, 316] width 99 height 25
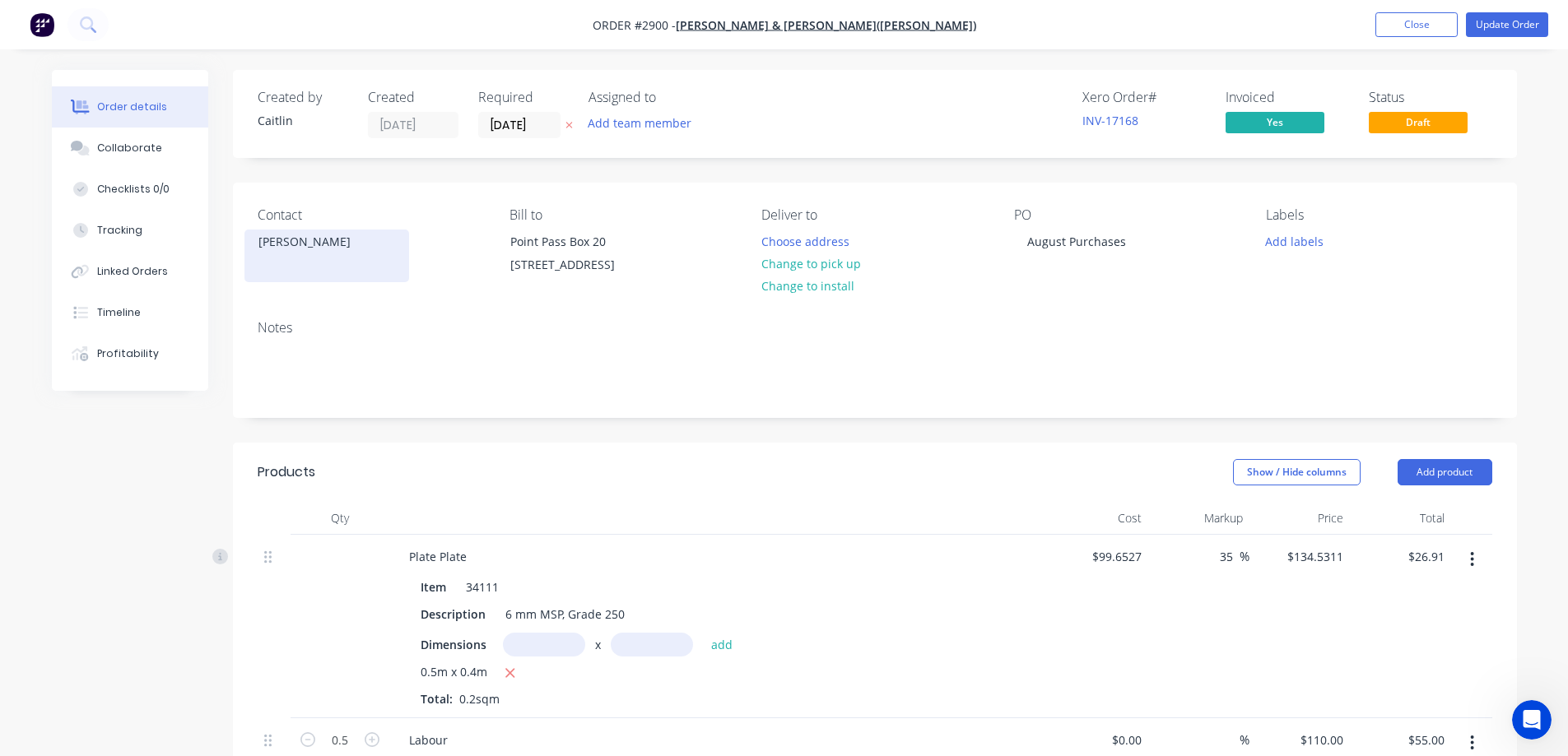
click at [333, 243] on div "Adrian Schutz" at bounding box center [326, 241] width 136 height 23
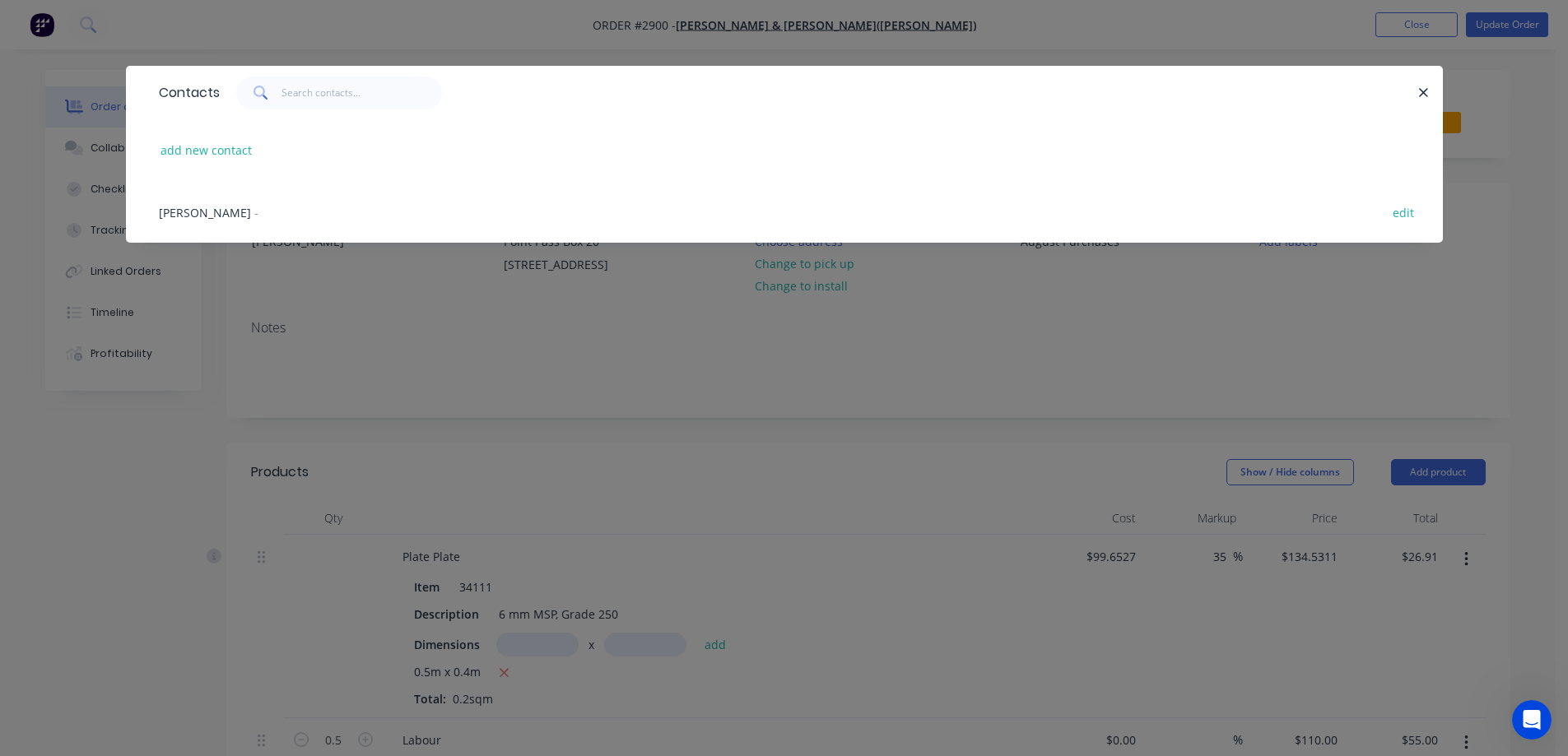
click at [224, 213] on span "Adrian Schutz" at bounding box center [205, 212] width 92 height 16
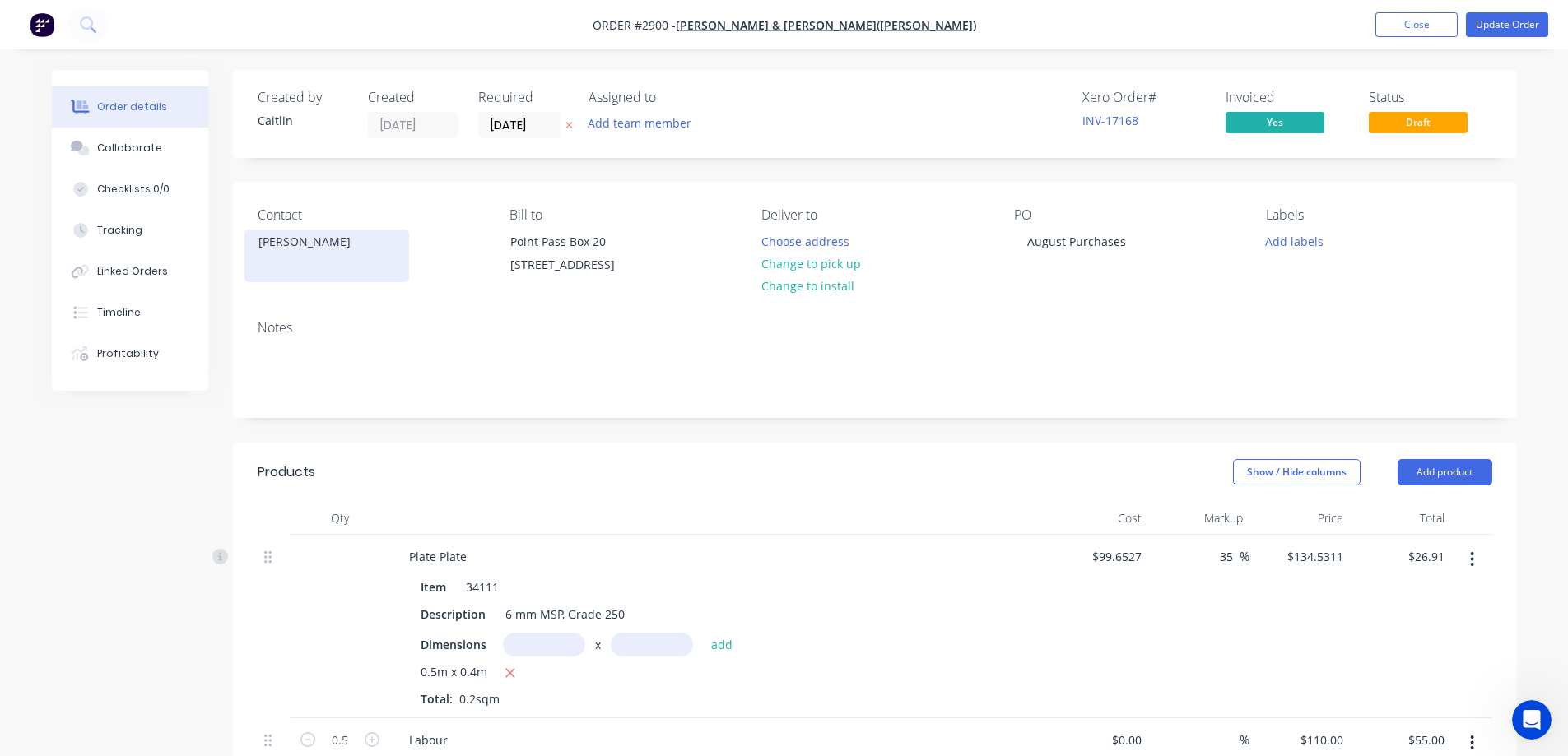
click at [288, 239] on div "Adrian Schutz" at bounding box center [326, 241] width 136 height 23
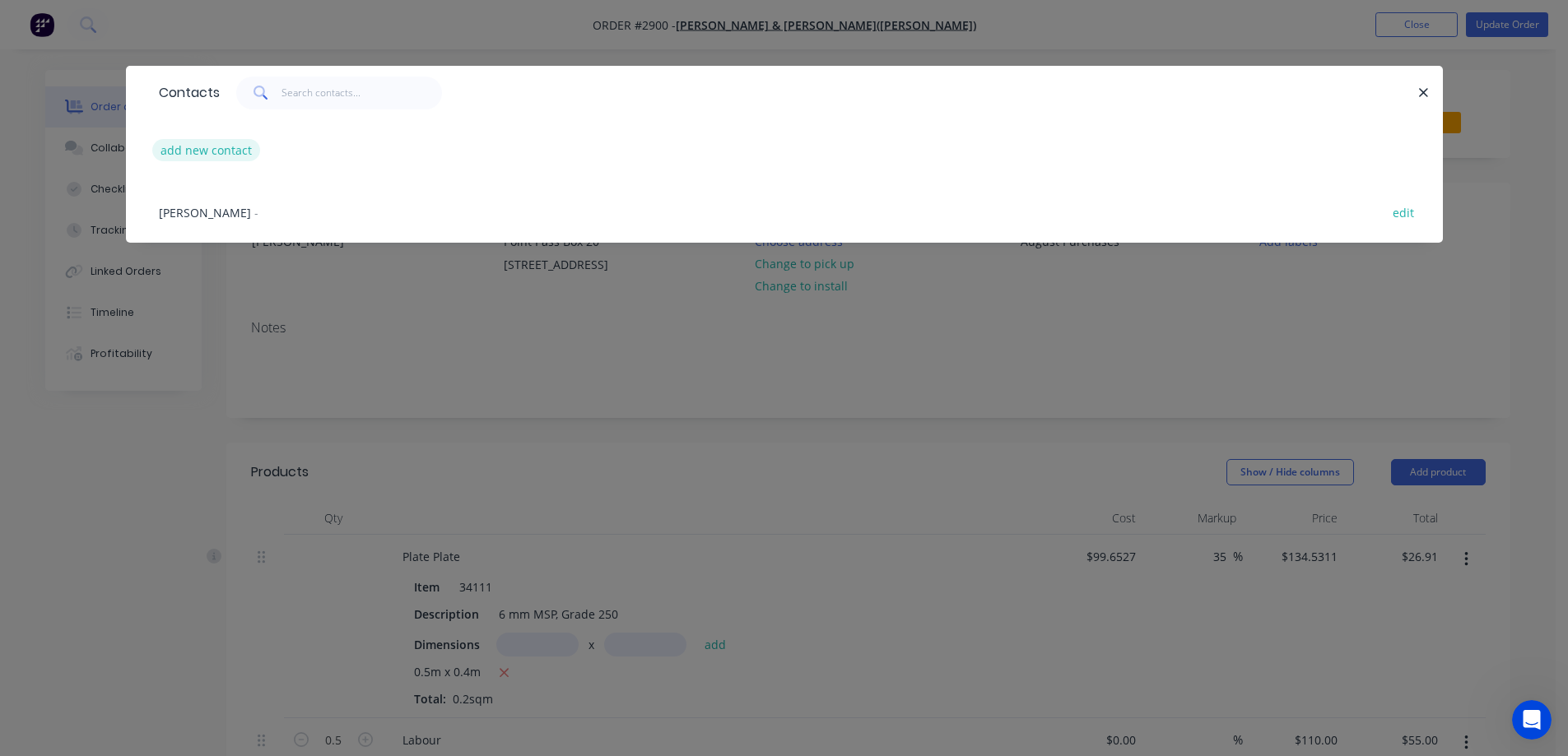
click at [209, 148] on button "add new contact" at bounding box center [207, 150] width 109 height 22
select select "AU"
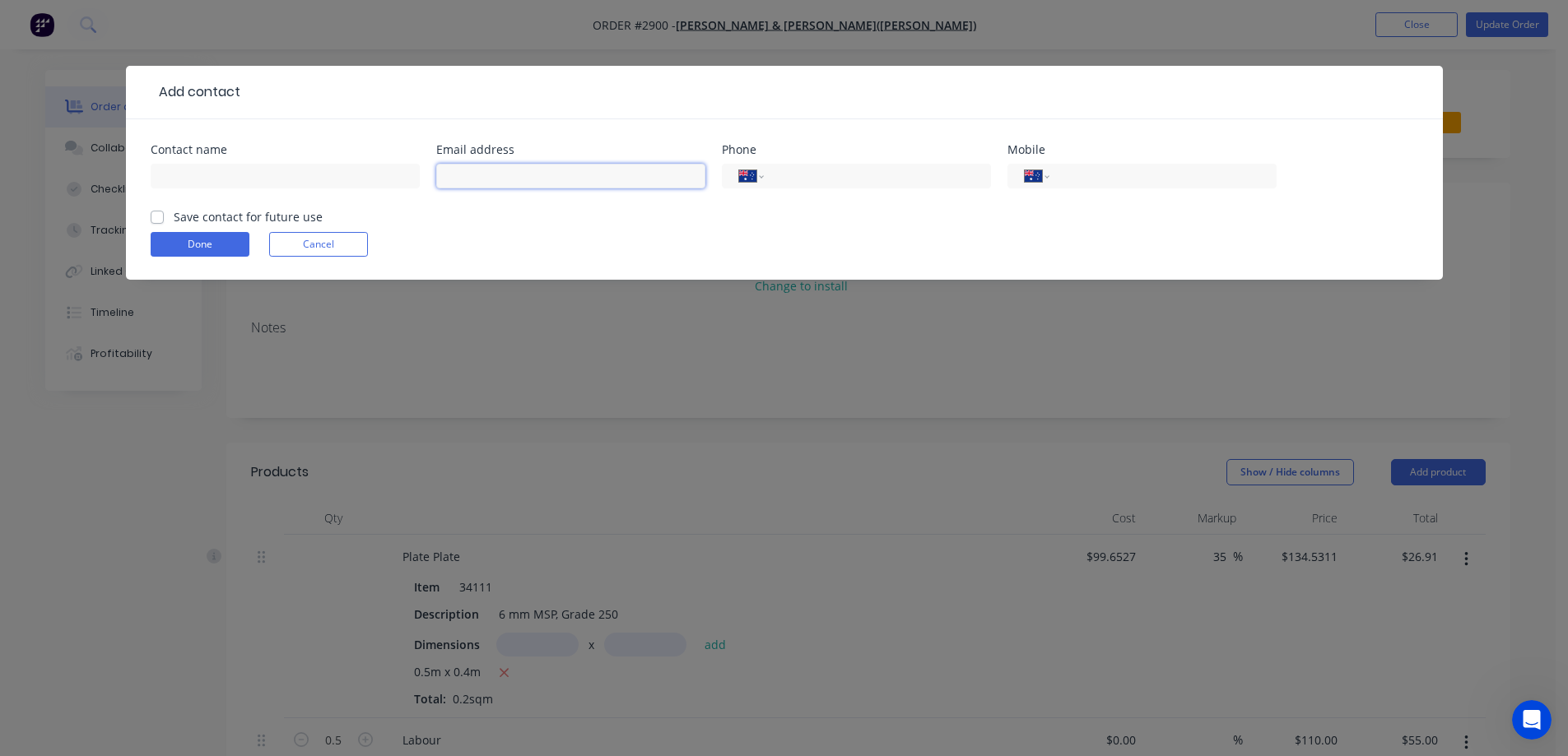
click at [527, 181] on input "text" at bounding box center [570, 176] width 269 height 25
paste input "ajschutz01@gmail.com"
type input "ajschutz01@gmail.com"
click at [323, 176] on input "text" at bounding box center [285, 176] width 269 height 25
type input "Adrian Schutz"
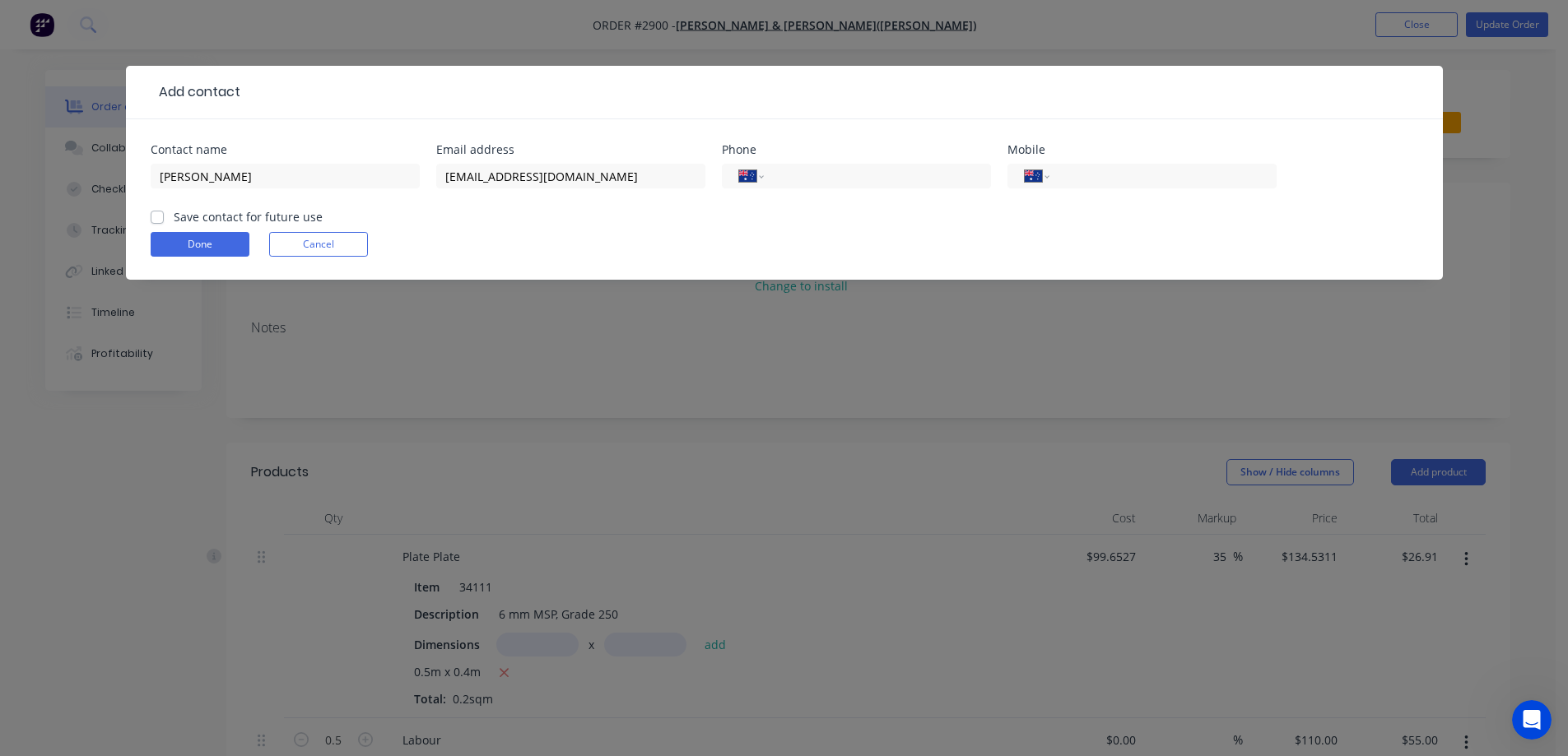
click at [174, 213] on label "Save contact for future use" at bounding box center [248, 216] width 149 height 17
click at [155, 213] on input "Save contact for future use" at bounding box center [156, 216] width 13 height 16
checkbox input "true"
click at [190, 242] on button "Done" at bounding box center [200, 244] width 99 height 25
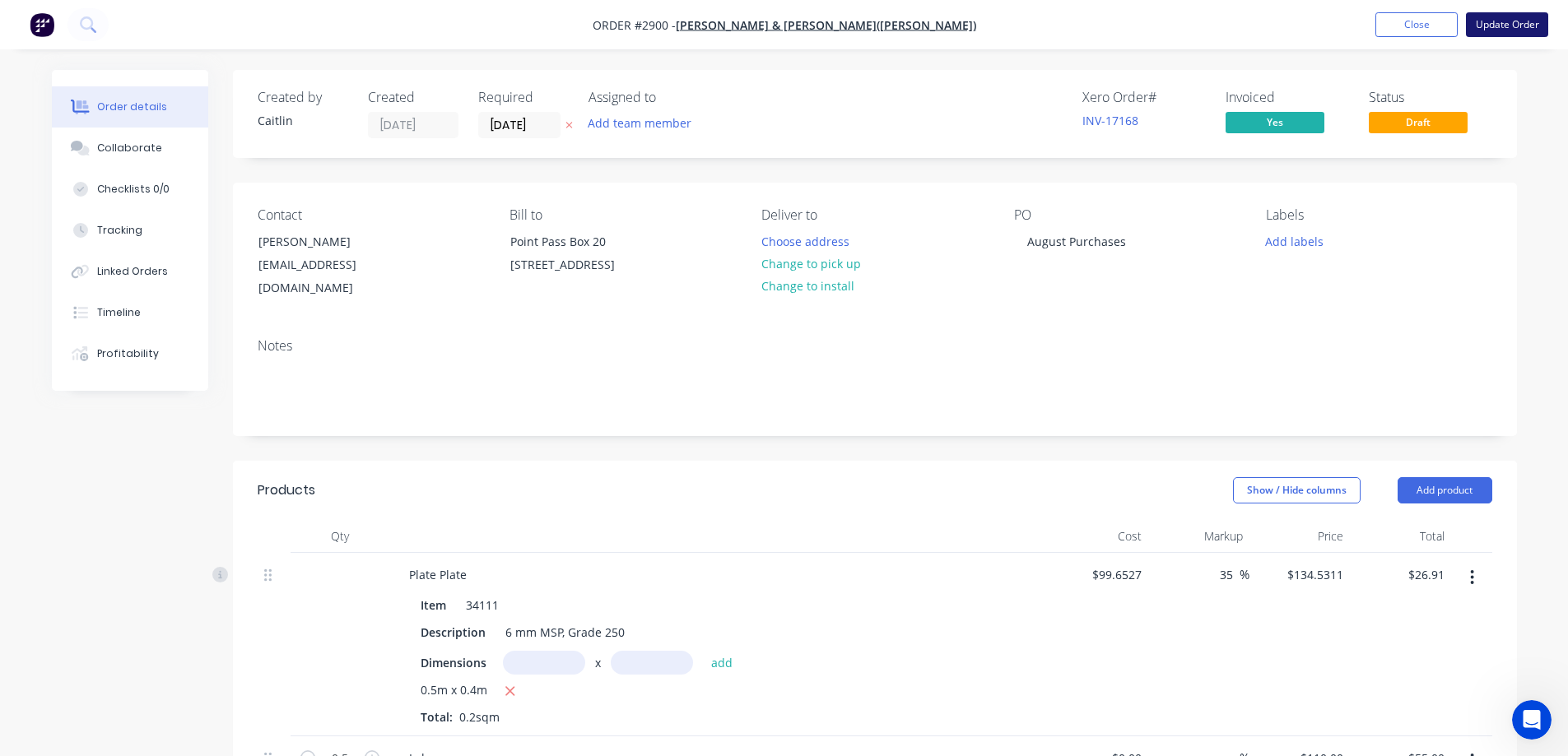
click at [1492, 24] on button "Update Order" at bounding box center [1507, 24] width 82 height 25
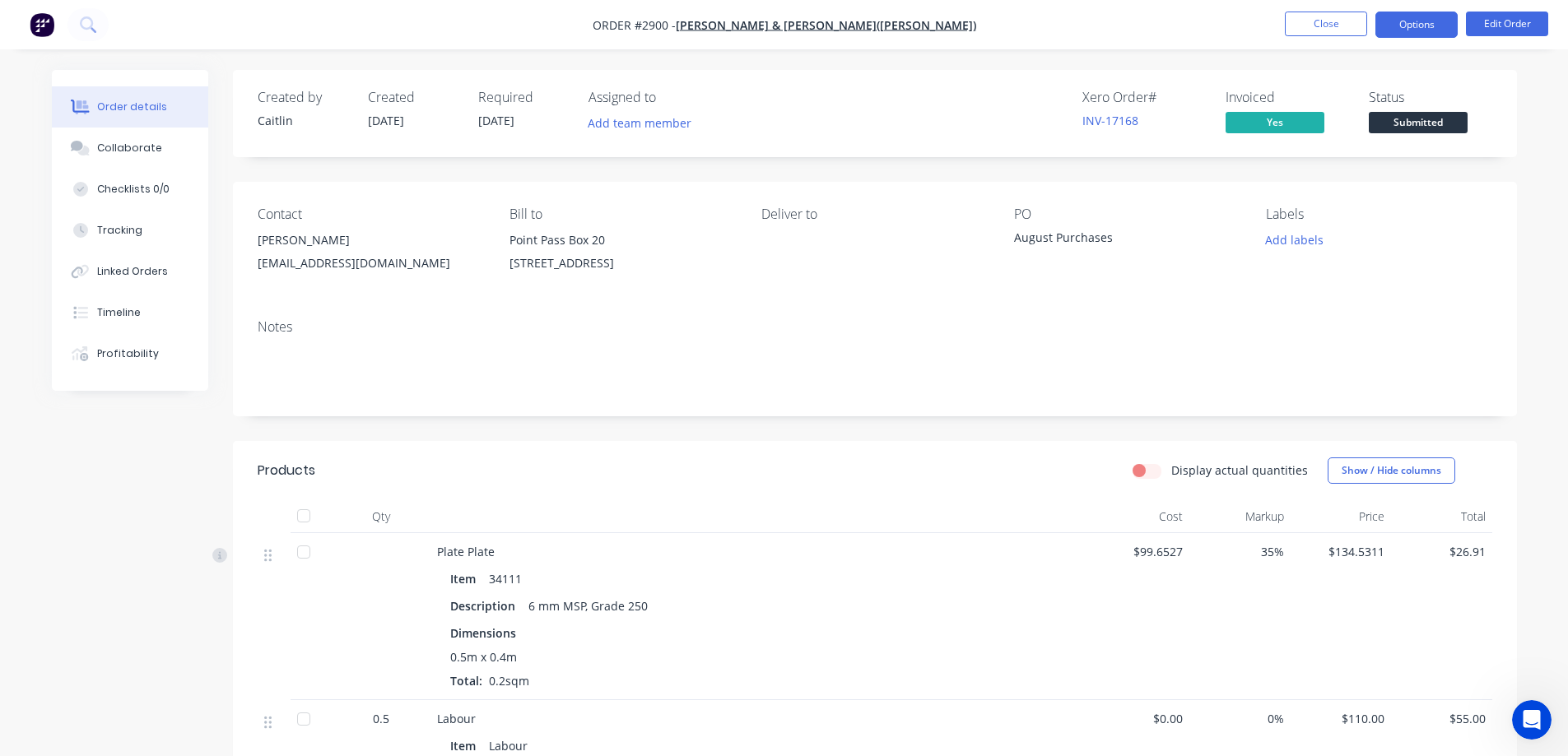
click at [1417, 32] on button "Options" at bounding box center [1416, 25] width 82 height 27
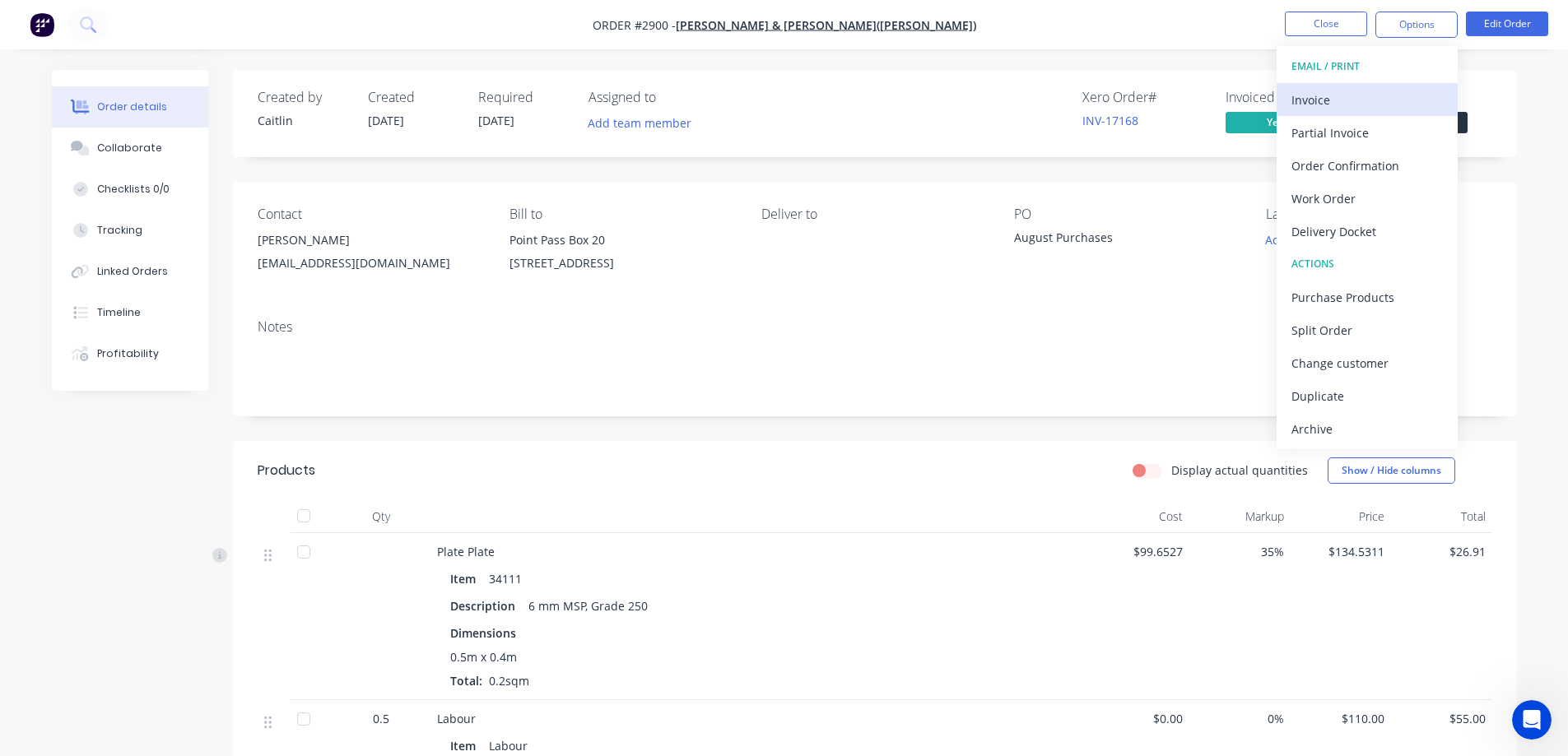
click at [1355, 90] on div "Invoice" at bounding box center [1367, 100] width 151 height 24
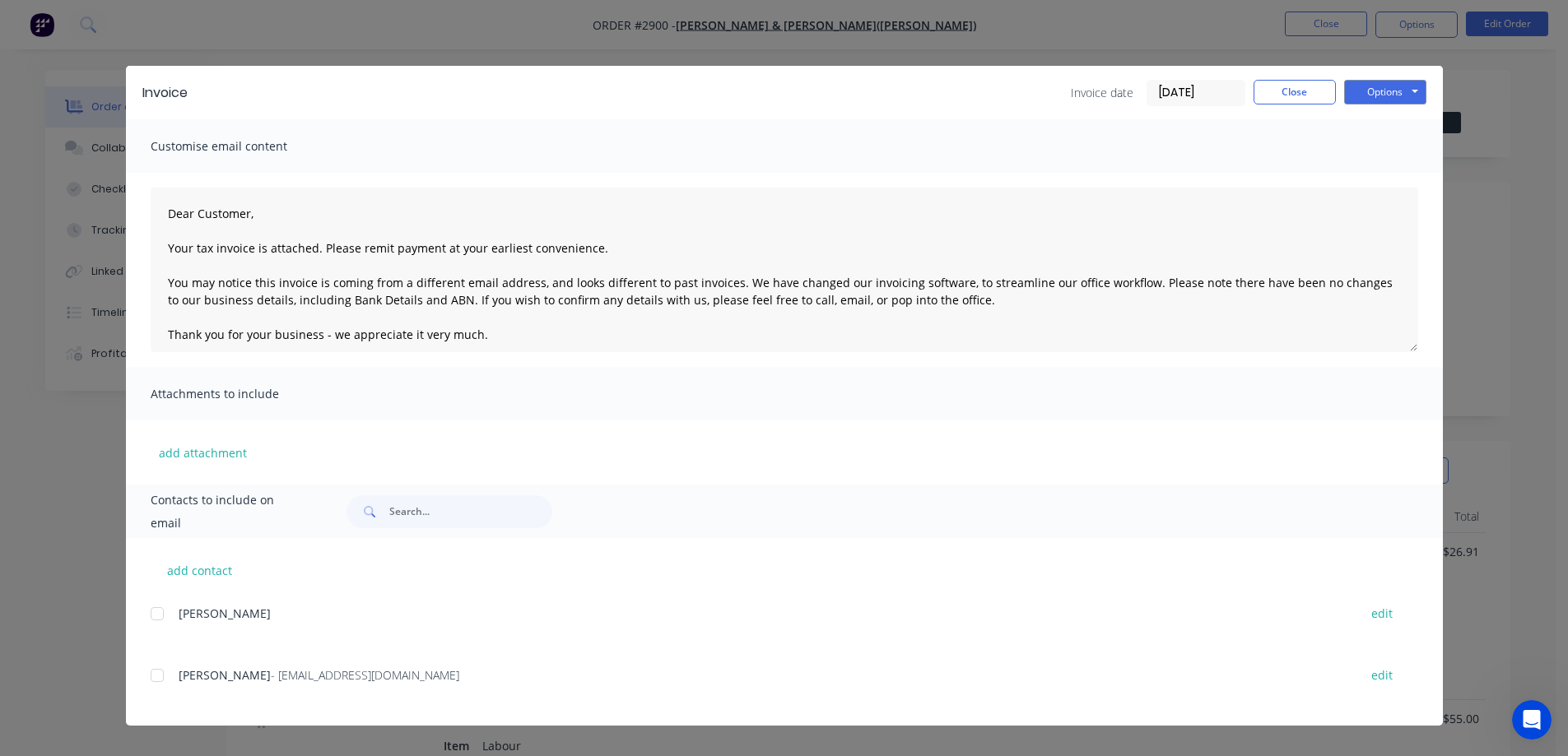
click at [155, 673] on div at bounding box center [156, 675] width 33 height 33
click at [1374, 94] on button "Options" at bounding box center [1385, 92] width 82 height 25
click at [1385, 120] on button "Preview" at bounding box center [1397, 121] width 106 height 27
click at [150, 677] on div at bounding box center [156, 675] width 33 height 33
click at [1373, 96] on button "Options" at bounding box center [1385, 92] width 82 height 25
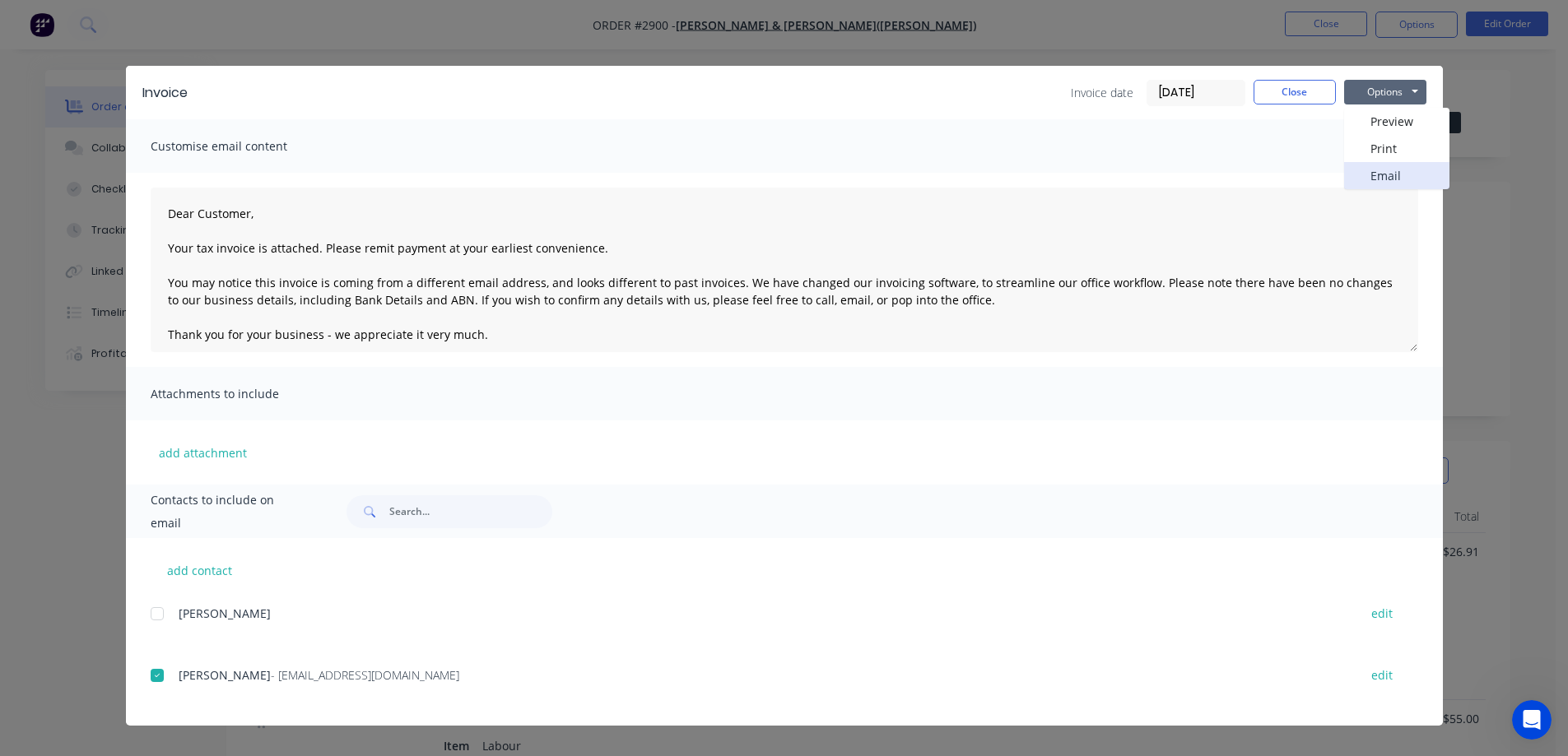
click at [1388, 180] on button "Email" at bounding box center [1397, 175] width 106 height 27
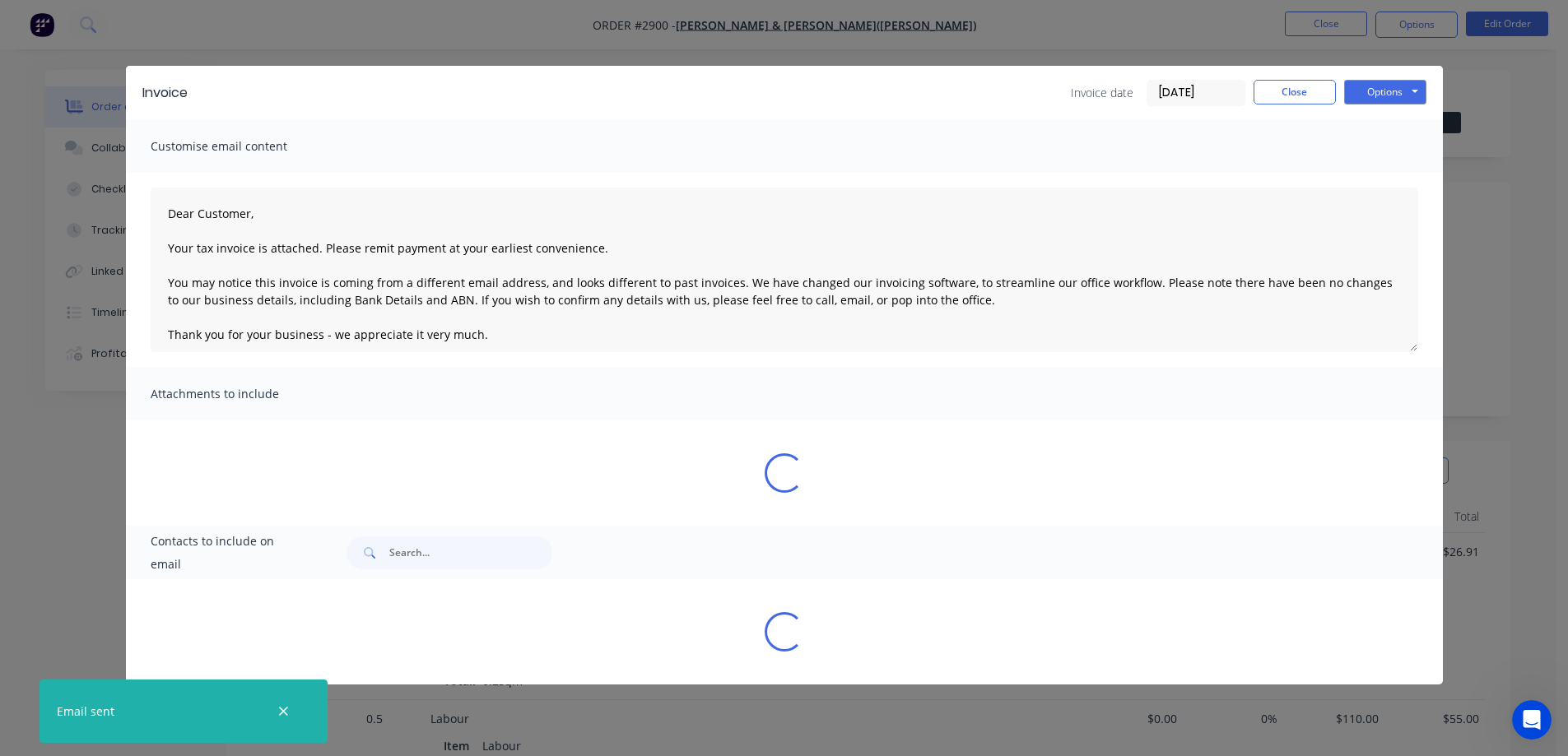
type textarea "Dear Customer, Your tax invoice is attached. Please remit payment at your earli…"
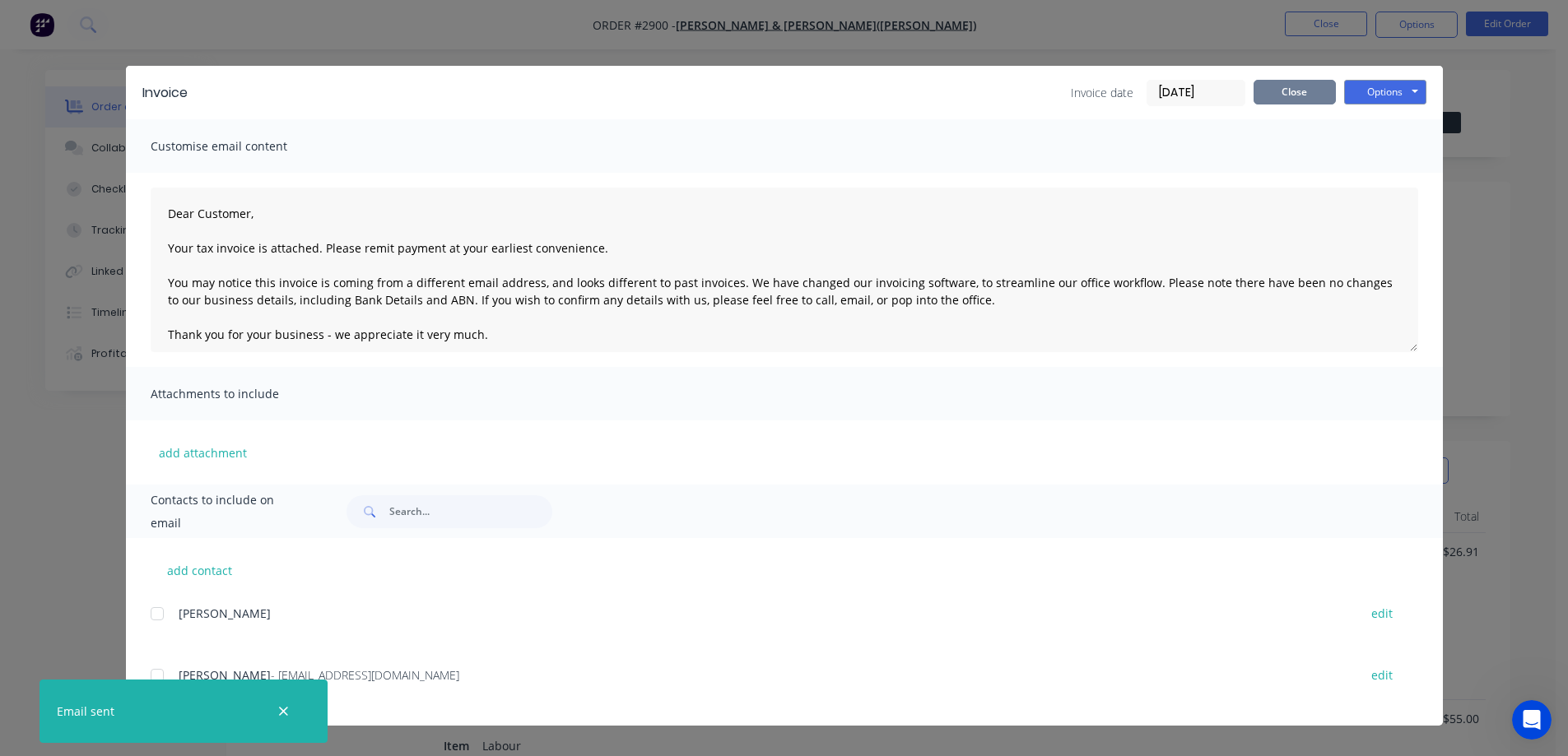
click at [1302, 101] on button "Close" at bounding box center [1294, 92] width 82 height 25
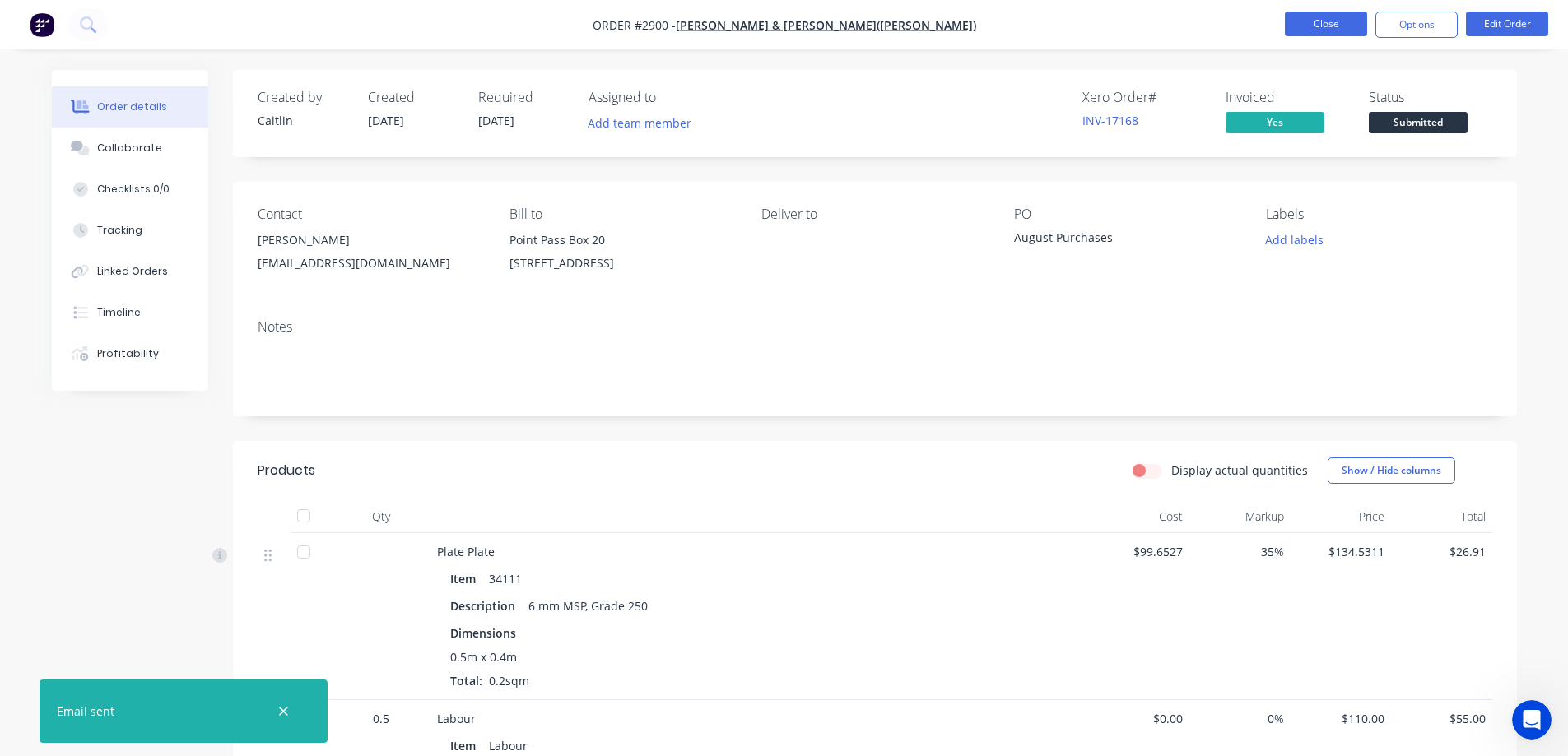
click at [1332, 32] on button "Close" at bounding box center [1326, 24] width 82 height 25
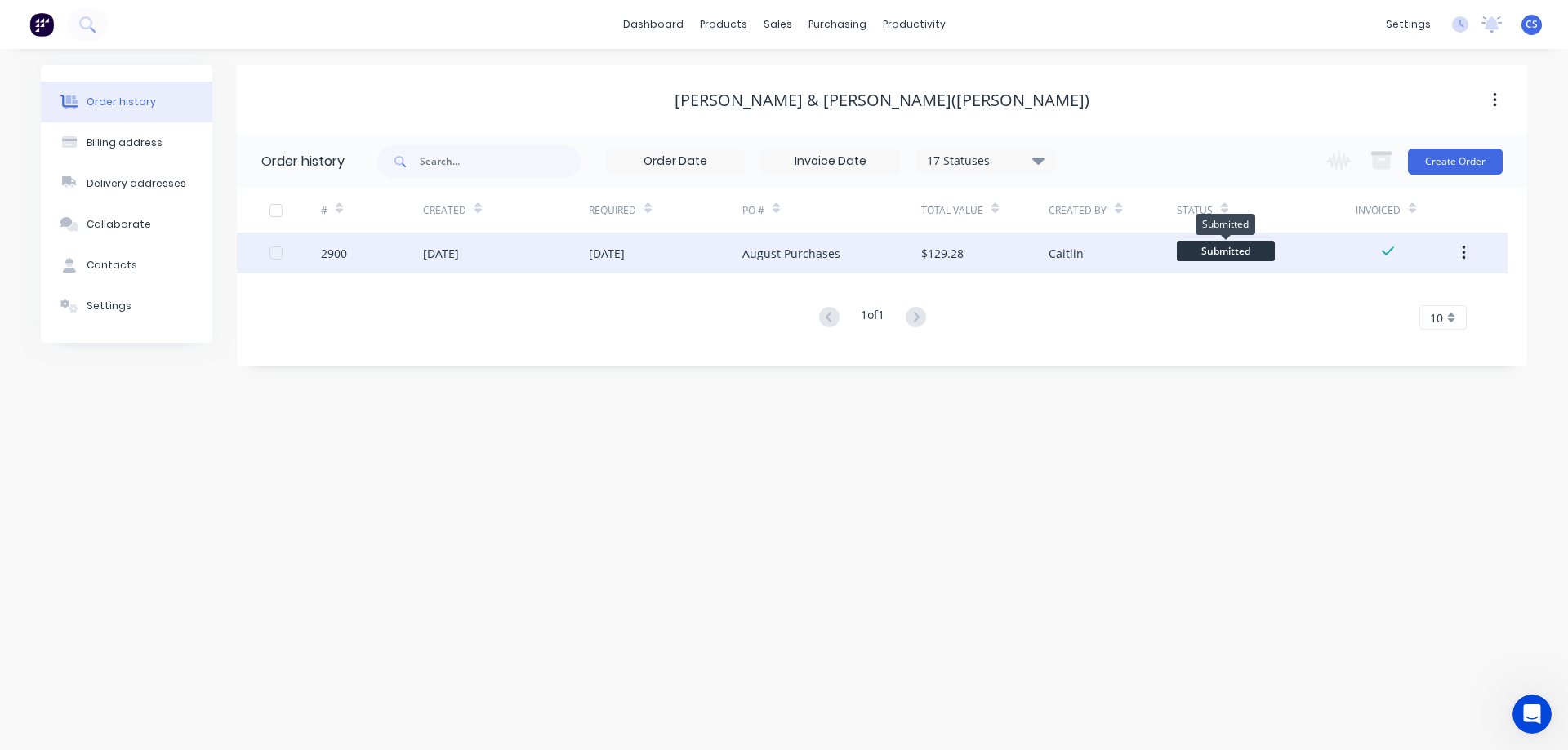
click at [1211, 246] on span "Submitted" at bounding box center [1226, 251] width 98 height 21
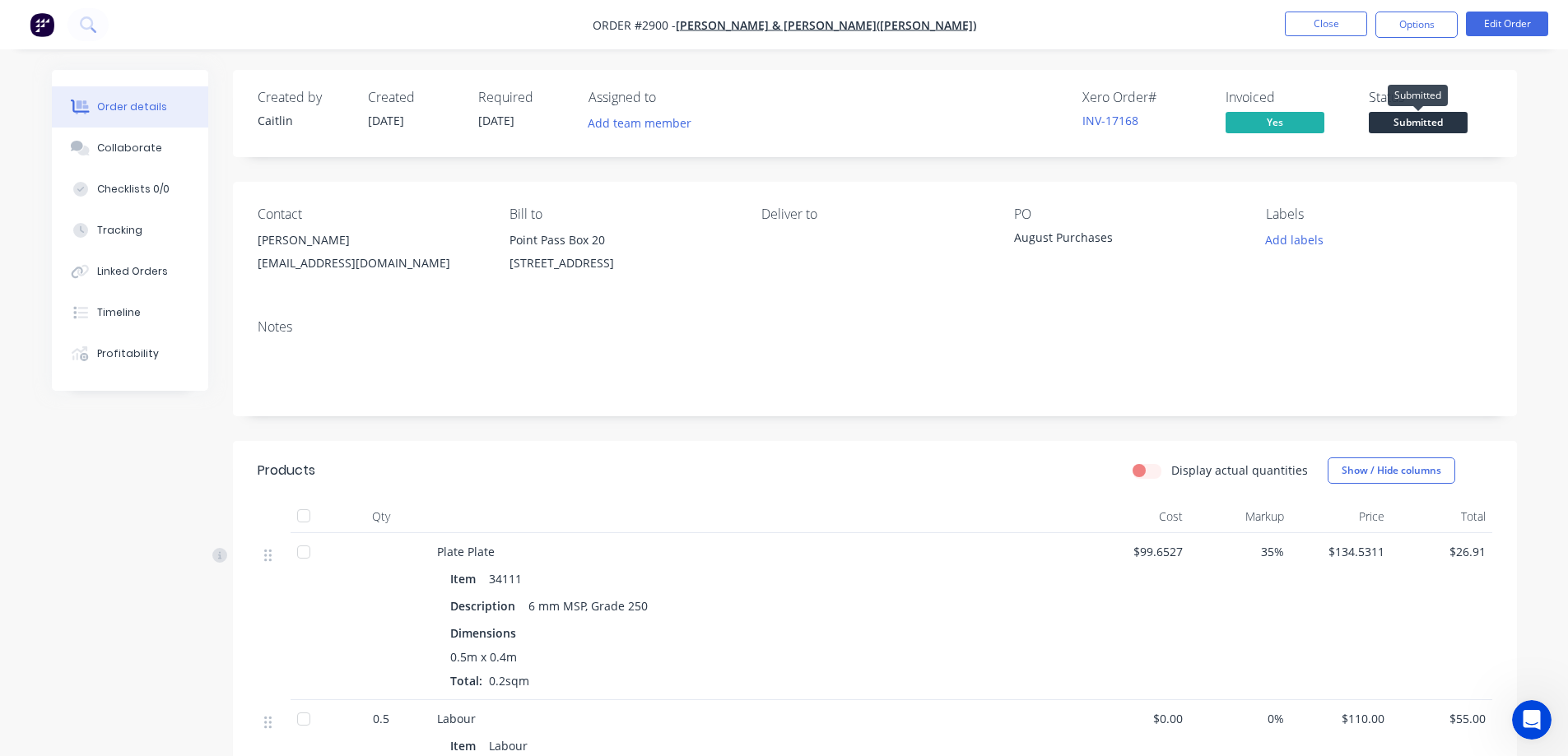
click at [1402, 126] on span "Submitted" at bounding box center [1419, 122] width 99 height 21
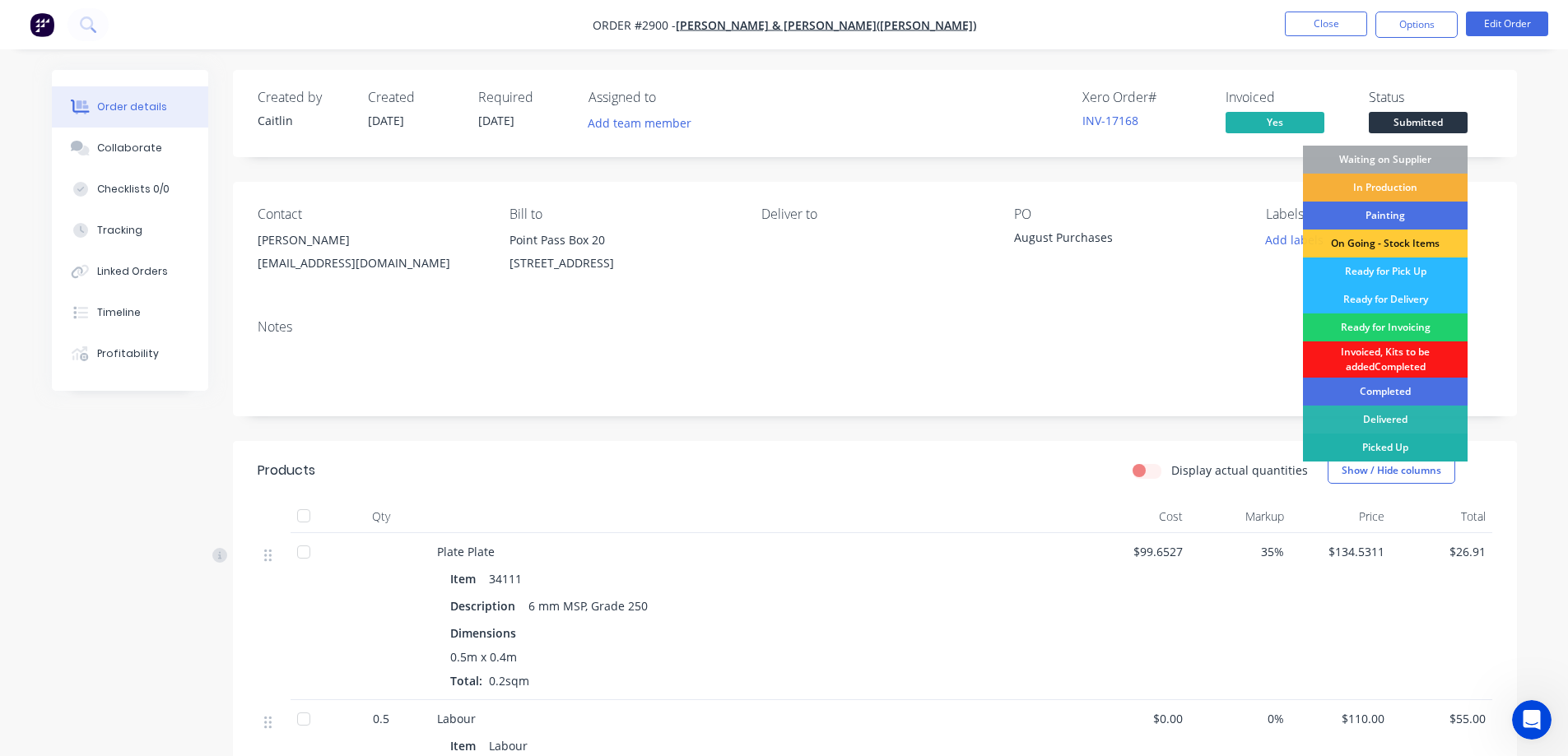
click at [1390, 442] on div "Picked Up" at bounding box center [1385, 448] width 165 height 28
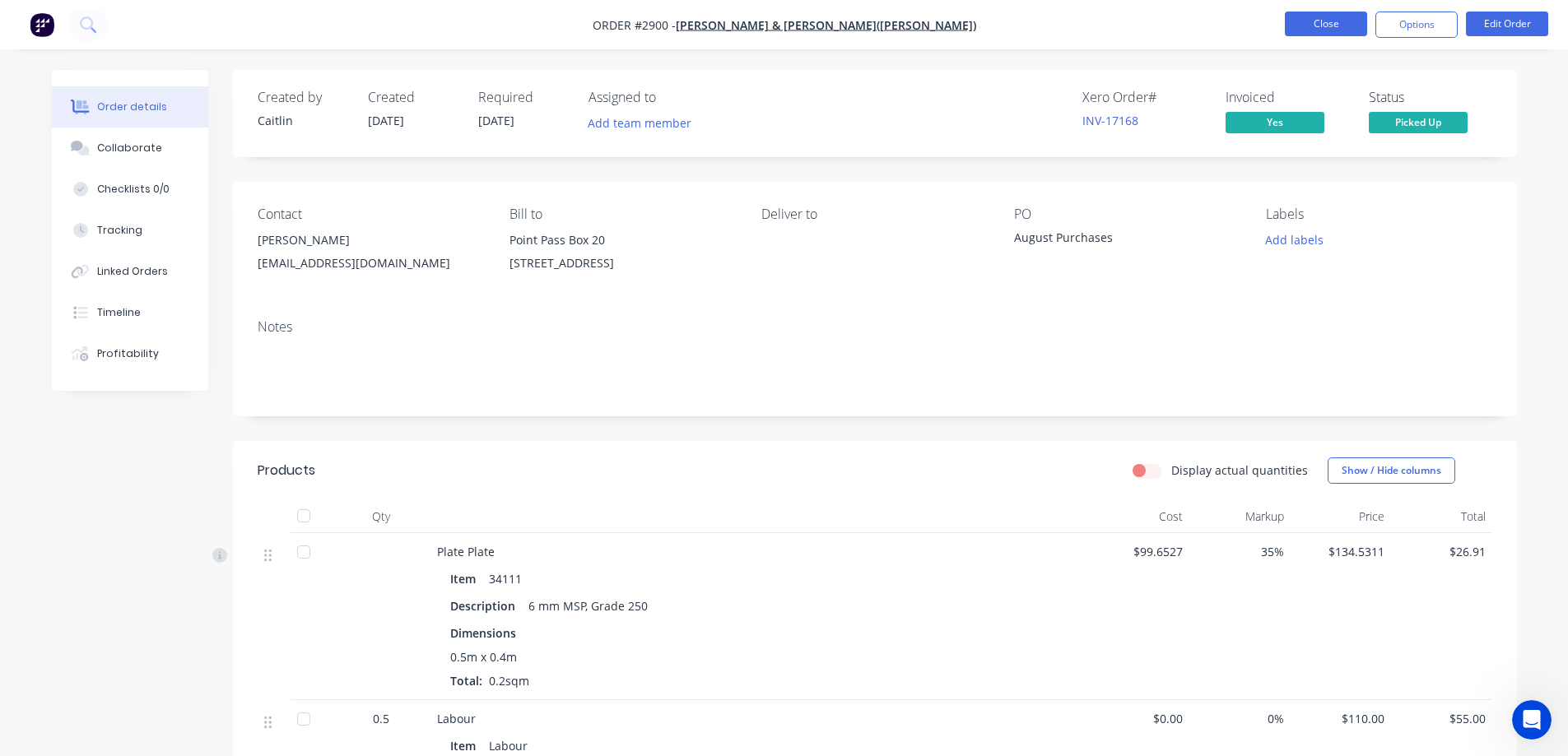
click at [1320, 23] on button "Close" at bounding box center [1326, 24] width 82 height 25
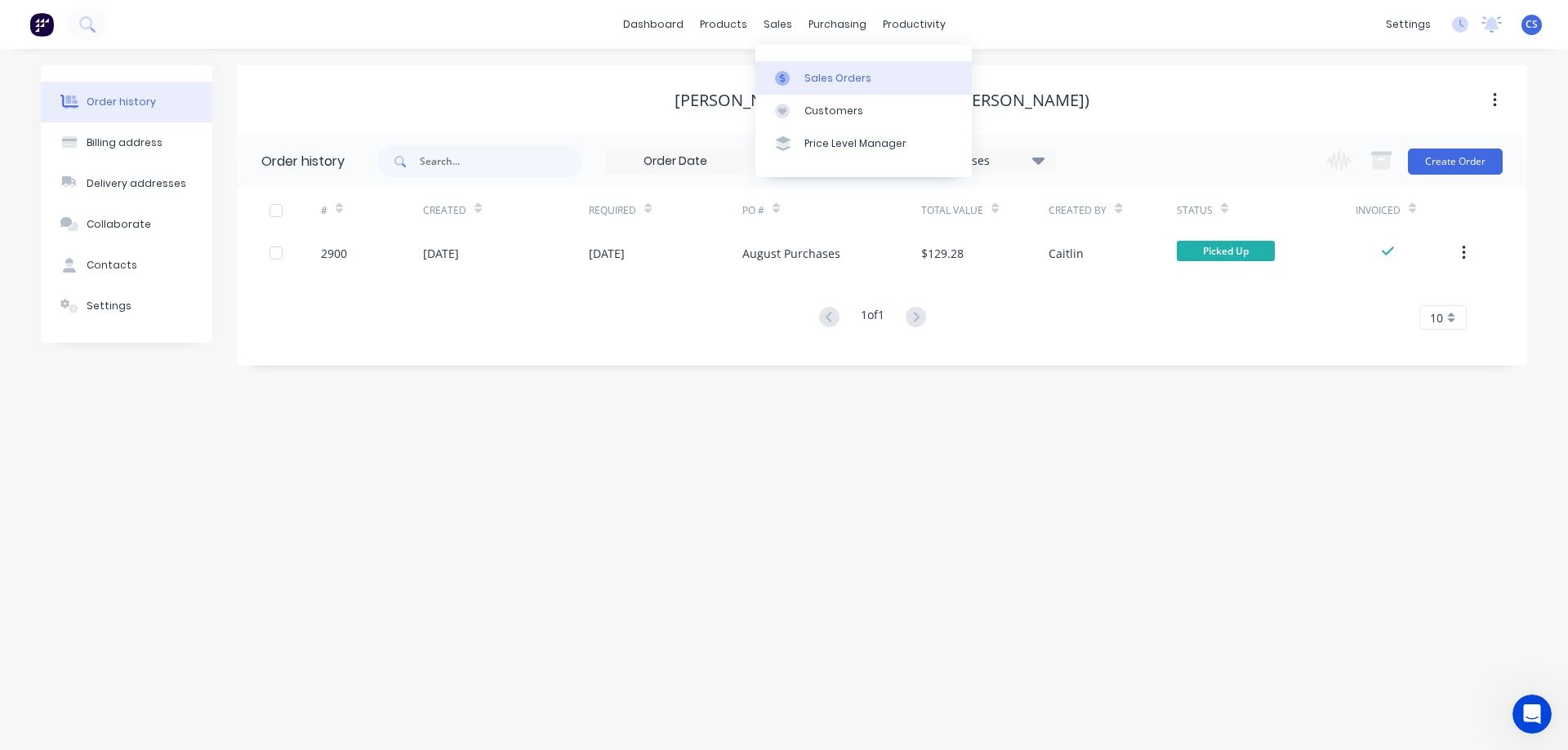
click at [820, 75] on div "Sales Orders" at bounding box center [837, 77] width 67 height 15
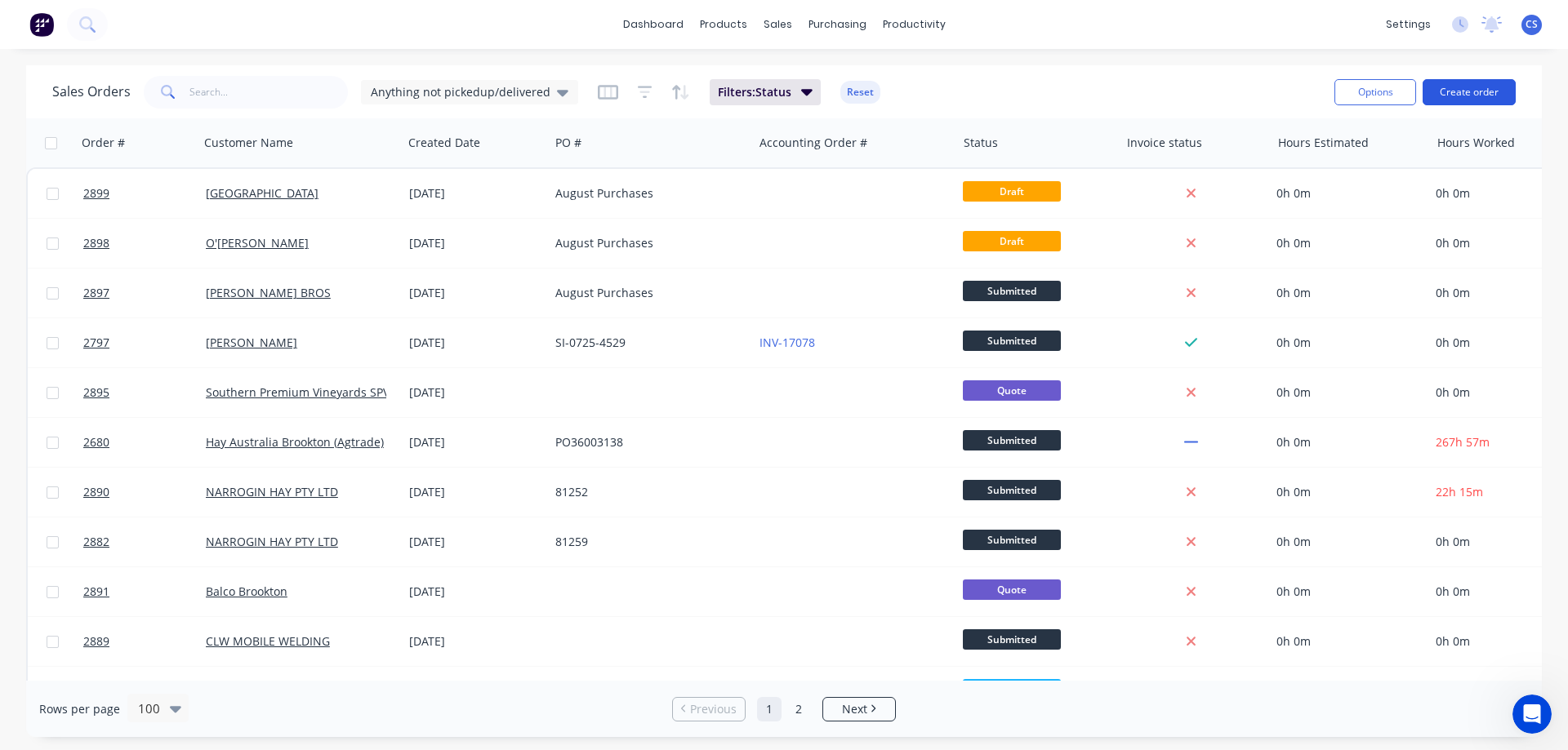
click at [1491, 86] on button "Create order" at bounding box center [1469, 92] width 93 height 26
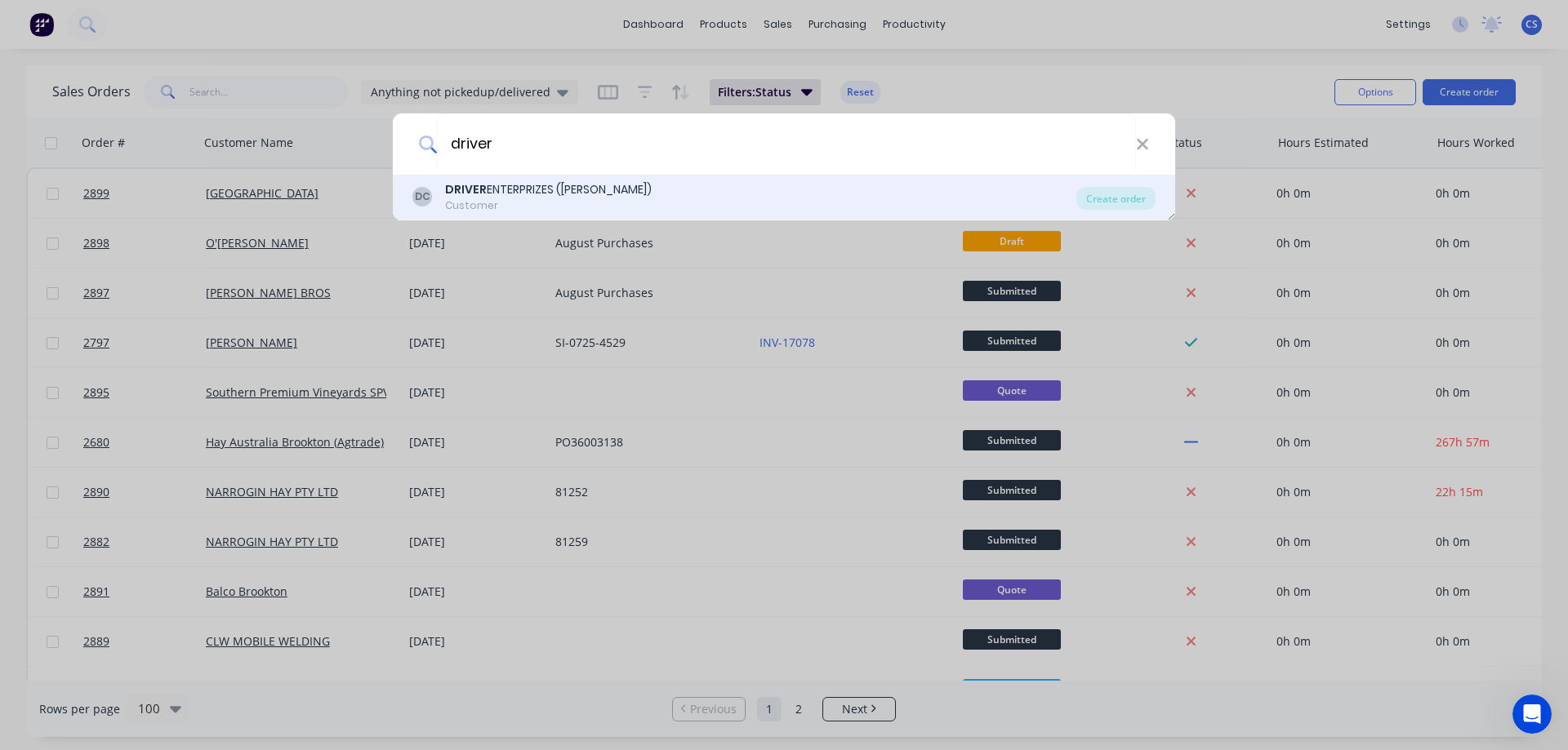
type input "driver"
click at [667, 184] on div "DC DRIVER ENTERPRIZES (Craig) Customer" at bounding box center [744, 197] width 664 height 31
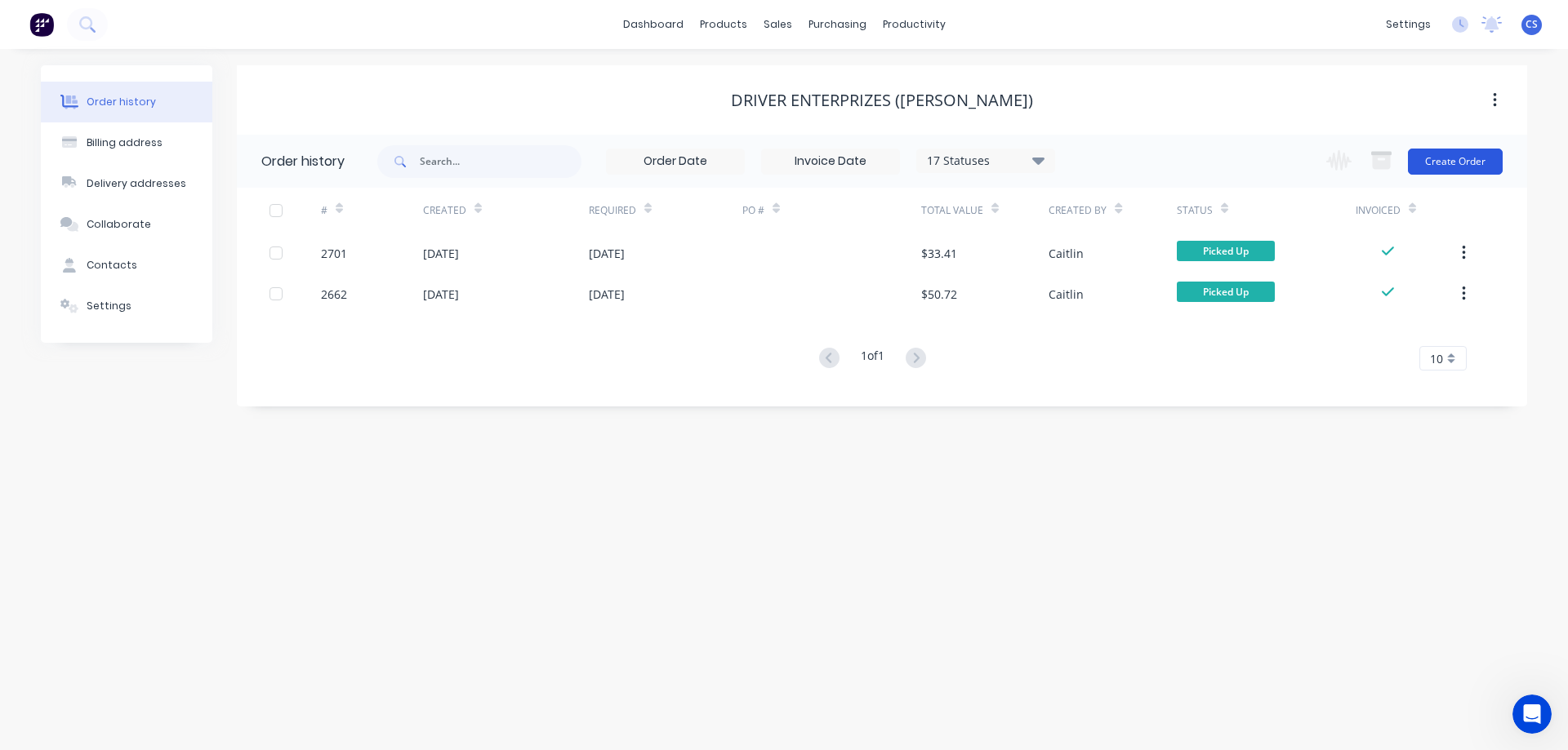
click at [1475, 164] on button "Create Order" at bounding box center [1455, 162] width 95 height 26
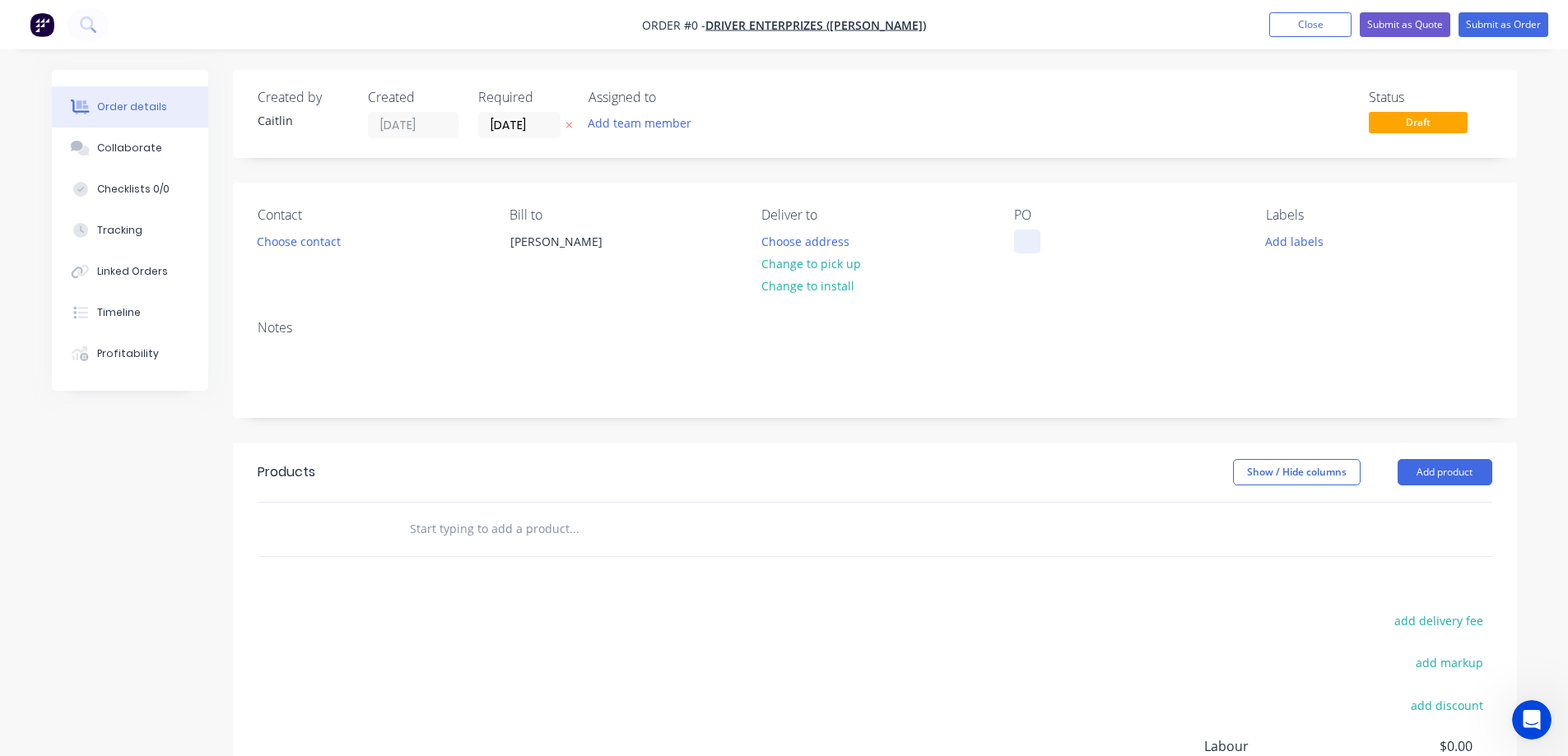
click at [1031, 235] on div at bounding box center [1027, 241] width 27 height 24
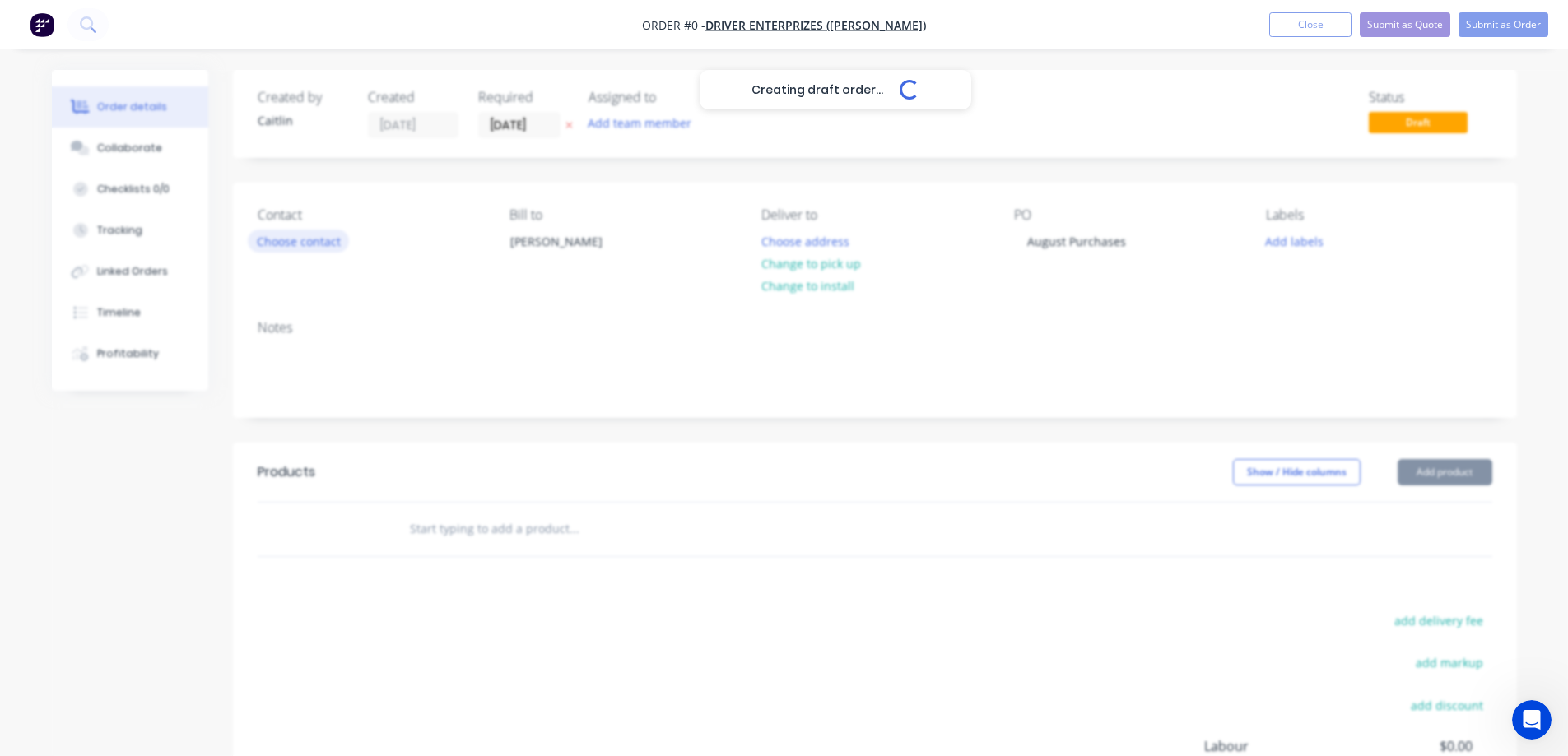
click at [282, 243] on div "Creating draft order... Loading... Order details Collaborate Checklists 0/0 Tra…" at bounding box center [785, 524] width 1499 height 907
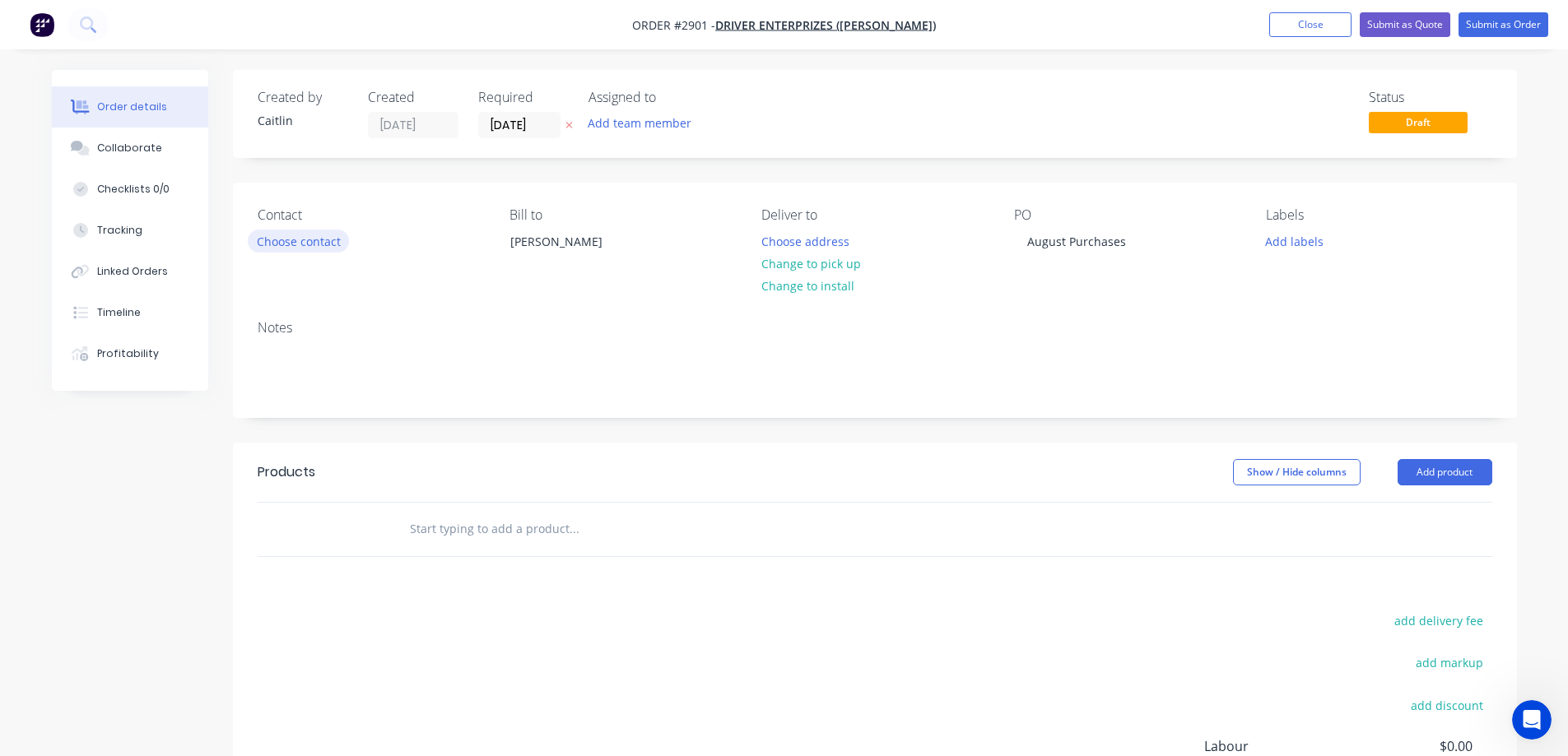
click at [282, 243] on button "Choose contact" at bounding box center [299, 240] width 101 height 22
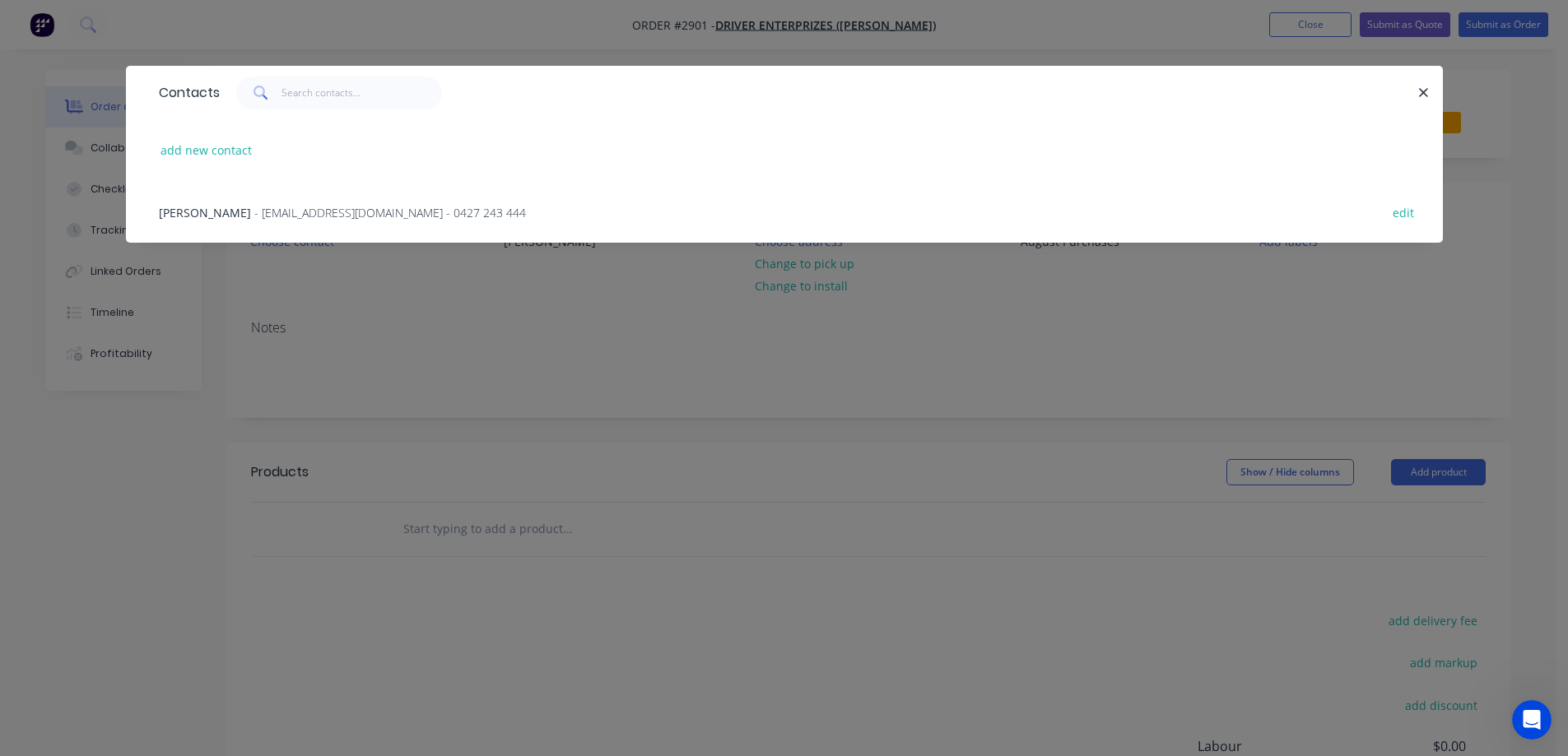
click at [281, 214] on span "- driverenterprizes@outlook.com - 0427 243 444" at bounding box center [390, 212] width 272 height 16
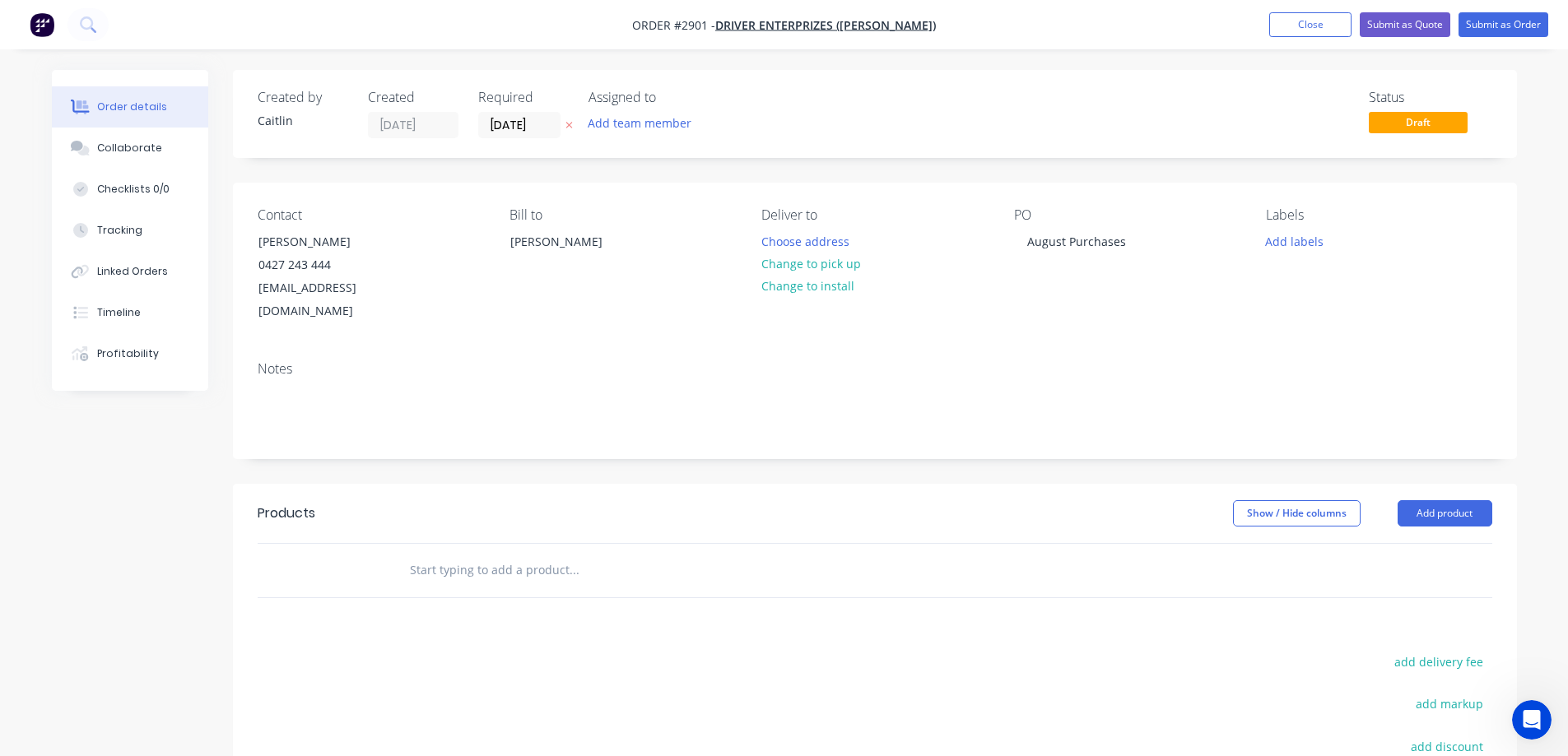
click at [536, 556] on input "text" at bounding box center [573, 569] width 329 height 33
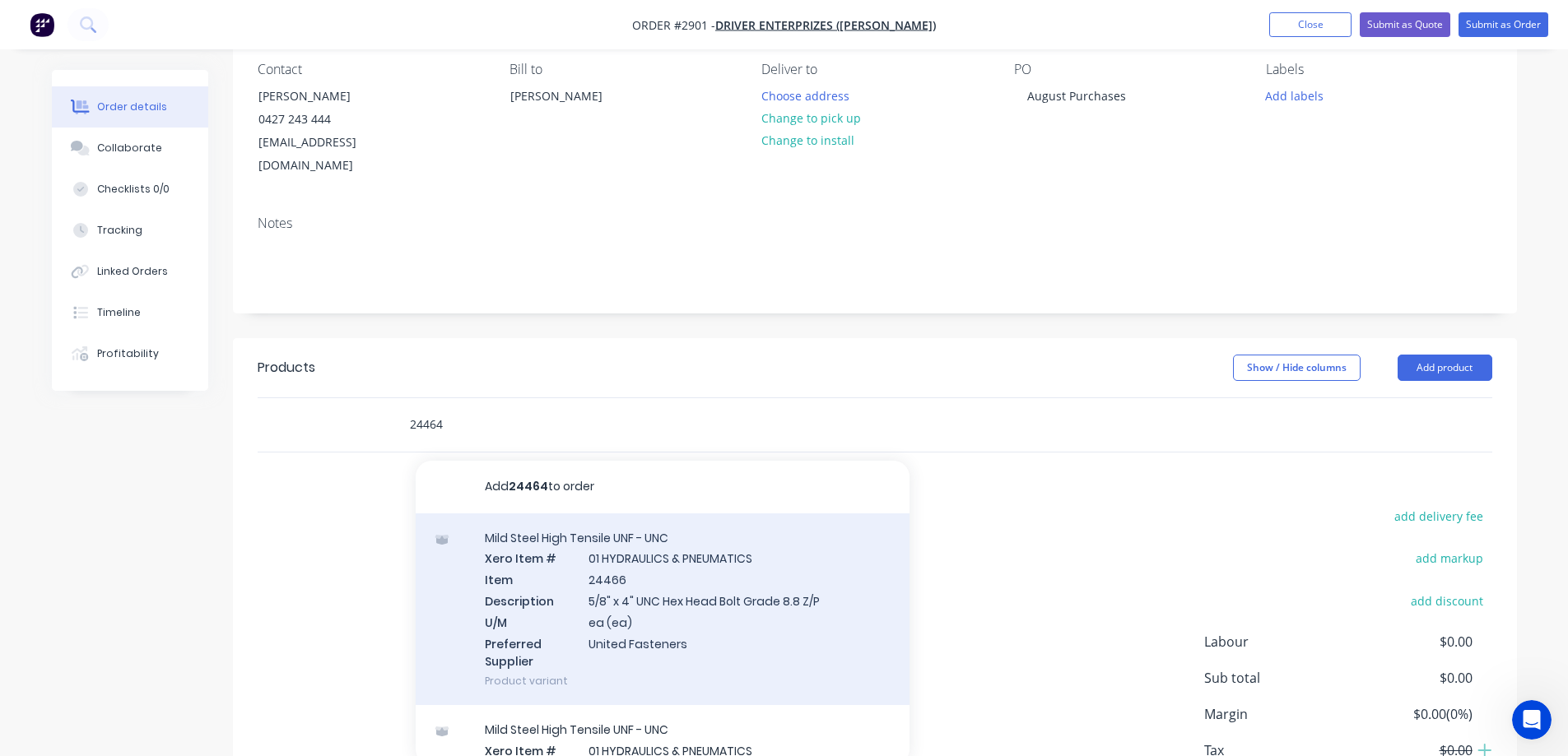
scroll to position [165, 0]
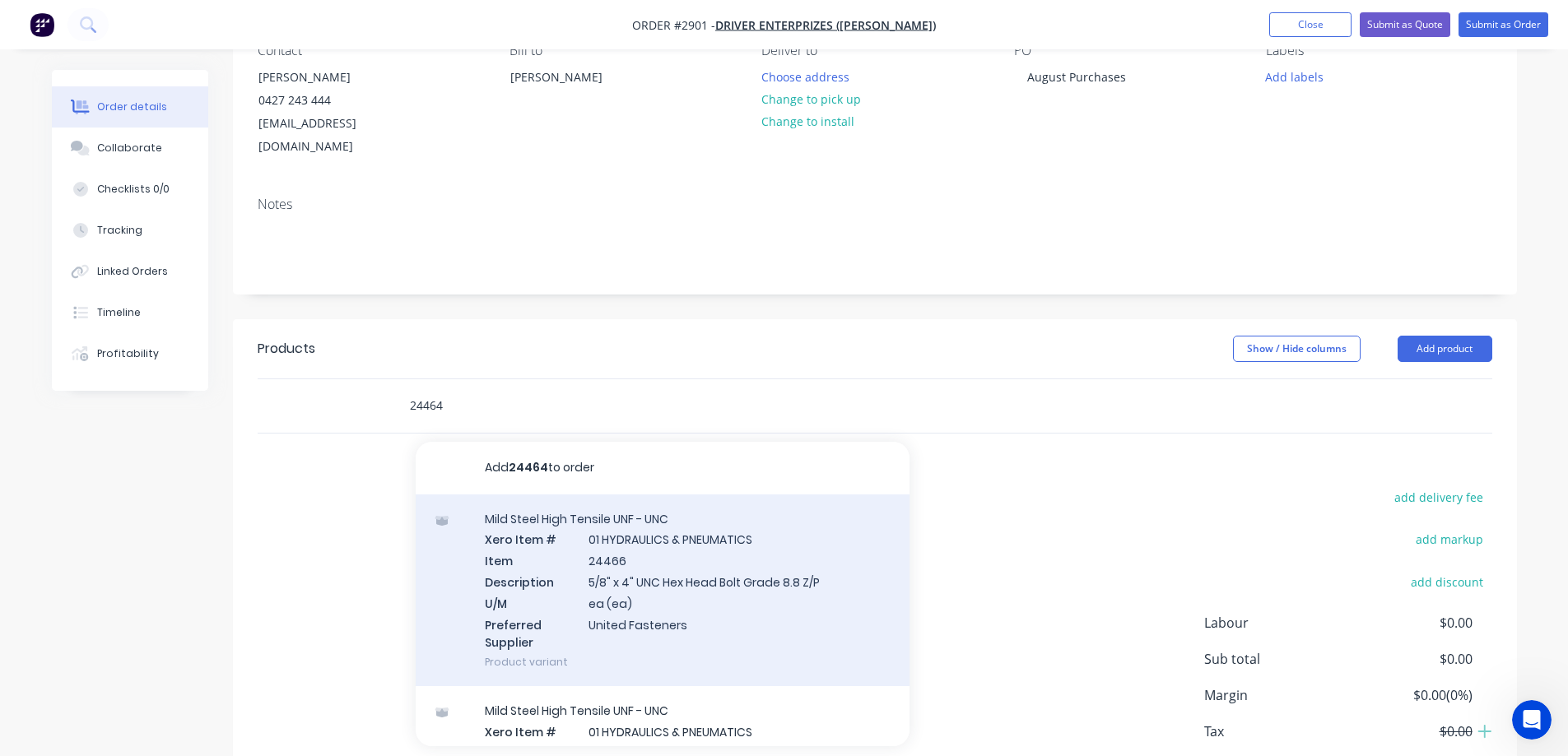
type input "24464"
click at [767, 560] on div "Mild Steel High Tensile UNF - UNC Xero Item # 01 HYDRAULICS & PNEUMATICS Item 2…" at bounding box center [663, 590] width 494 height 193
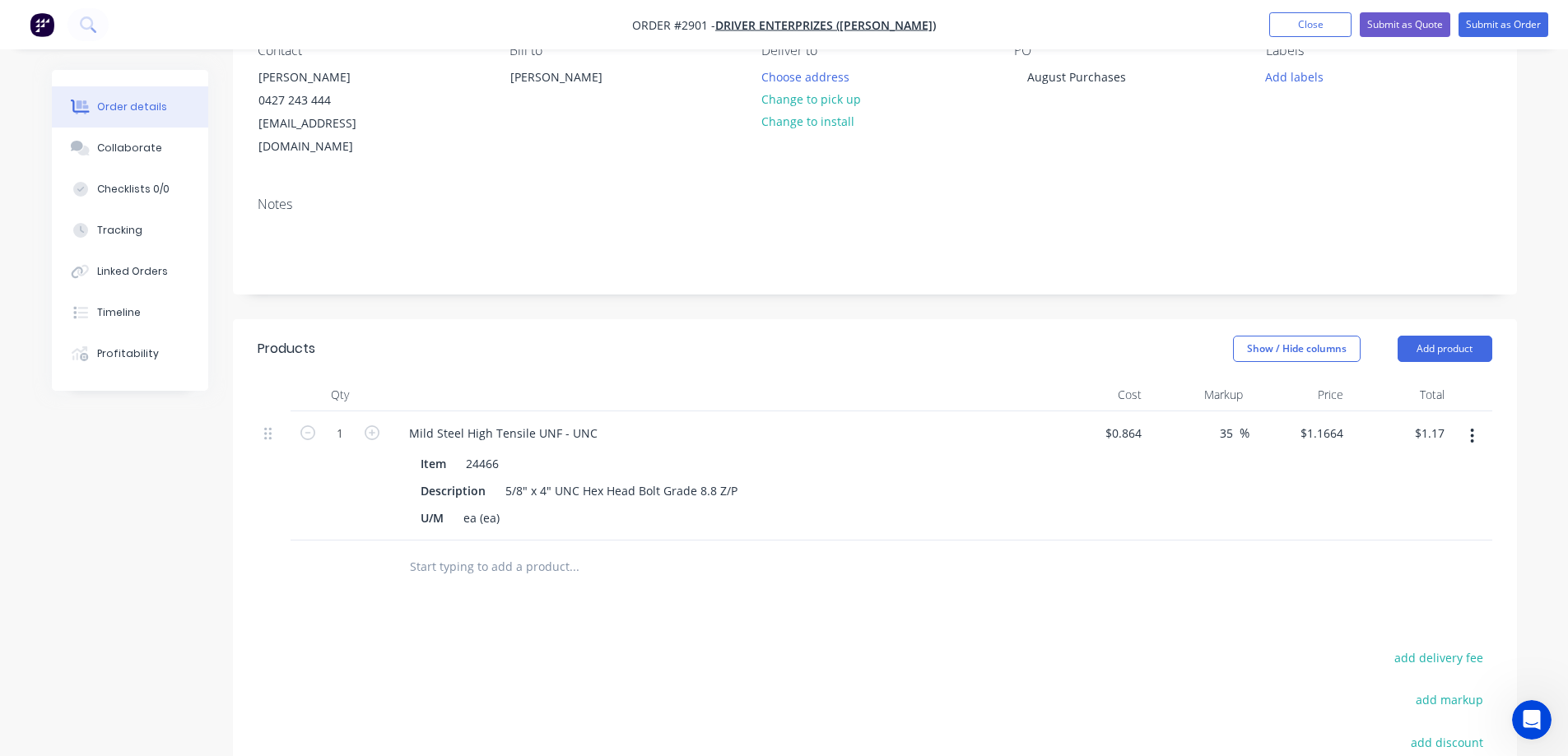
click at [492, 550] on input "text" at bounding box center [573, 566] width 329 height 33
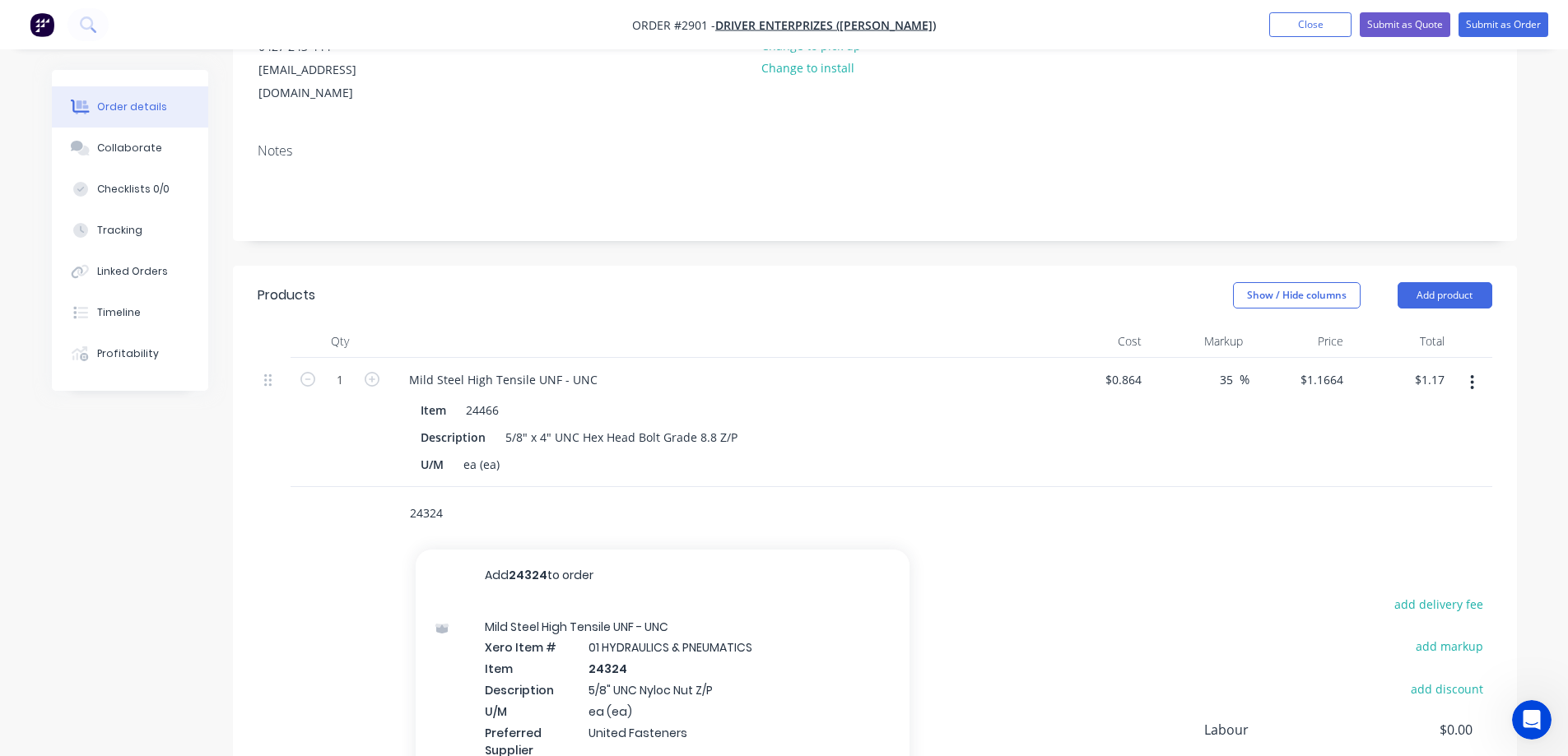
scroll to position [247, 0]
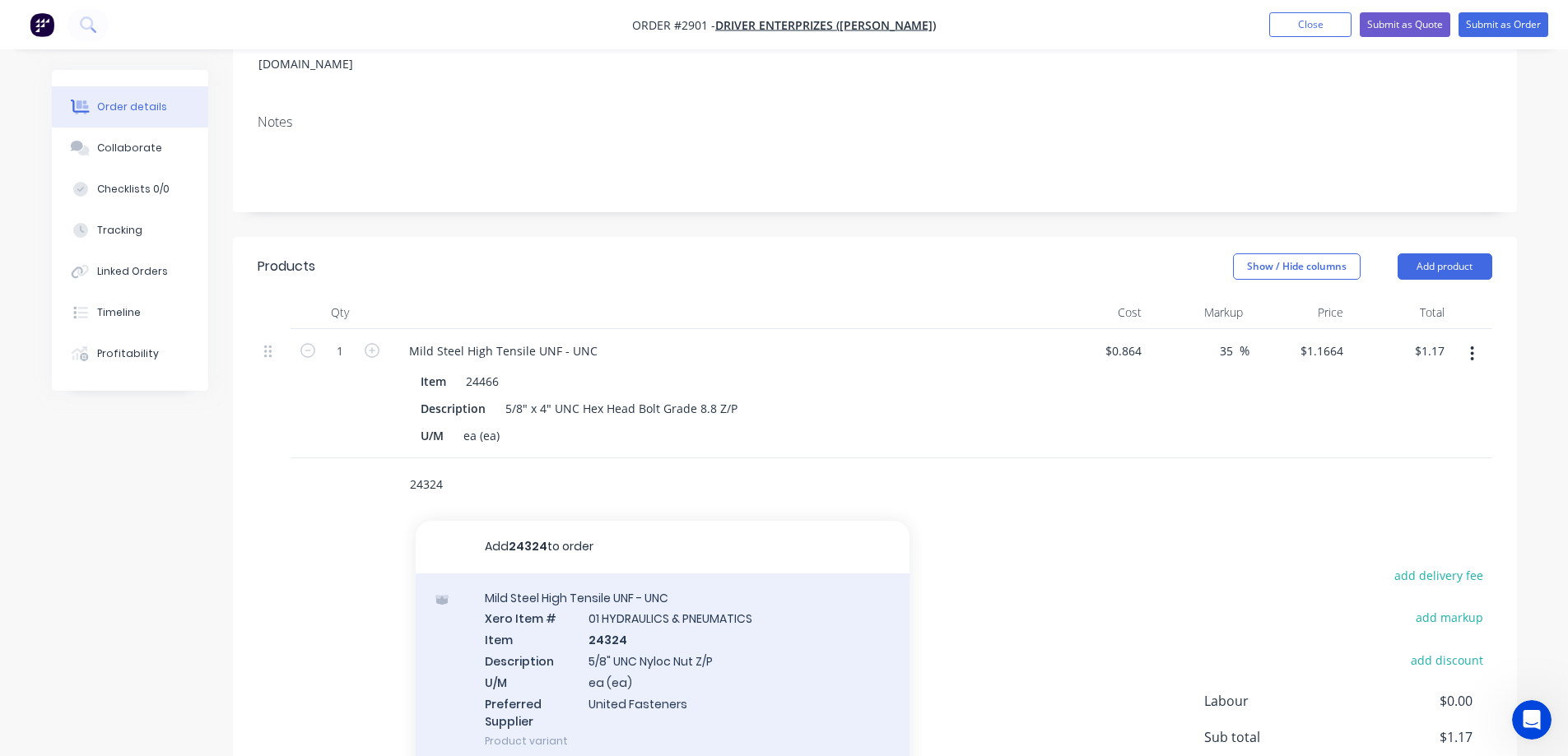
type input "24324"
click at [737, 615] on div "Mild Steel High Tensile UNF - UNC Xero Item # 01 HYDRAULICS & PNEUMATICS Item 2…" at bounding box center [663, 669] width 494 height 193
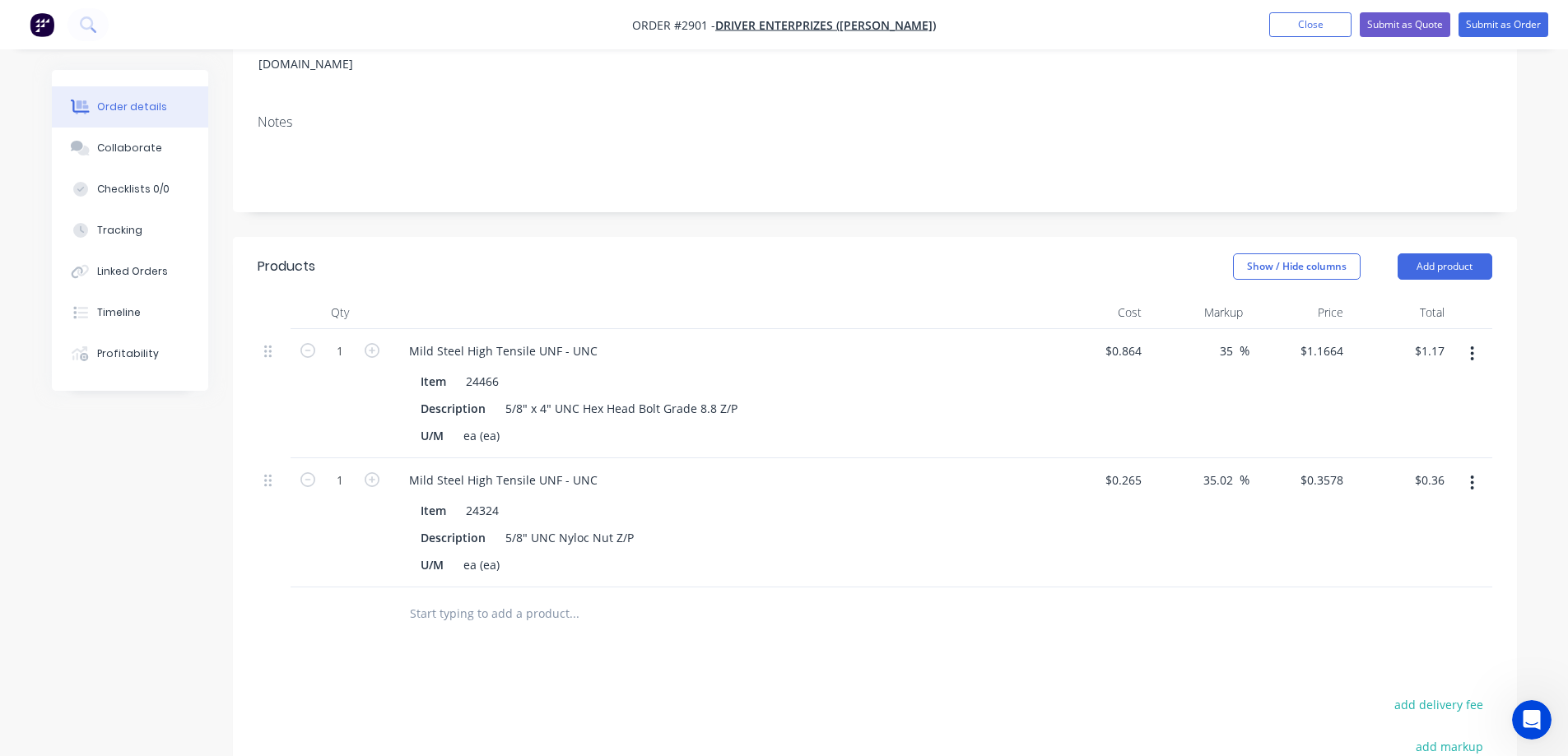
click at [501, 599] on input "text" at bounding box center [573, 614] width 329 height 33
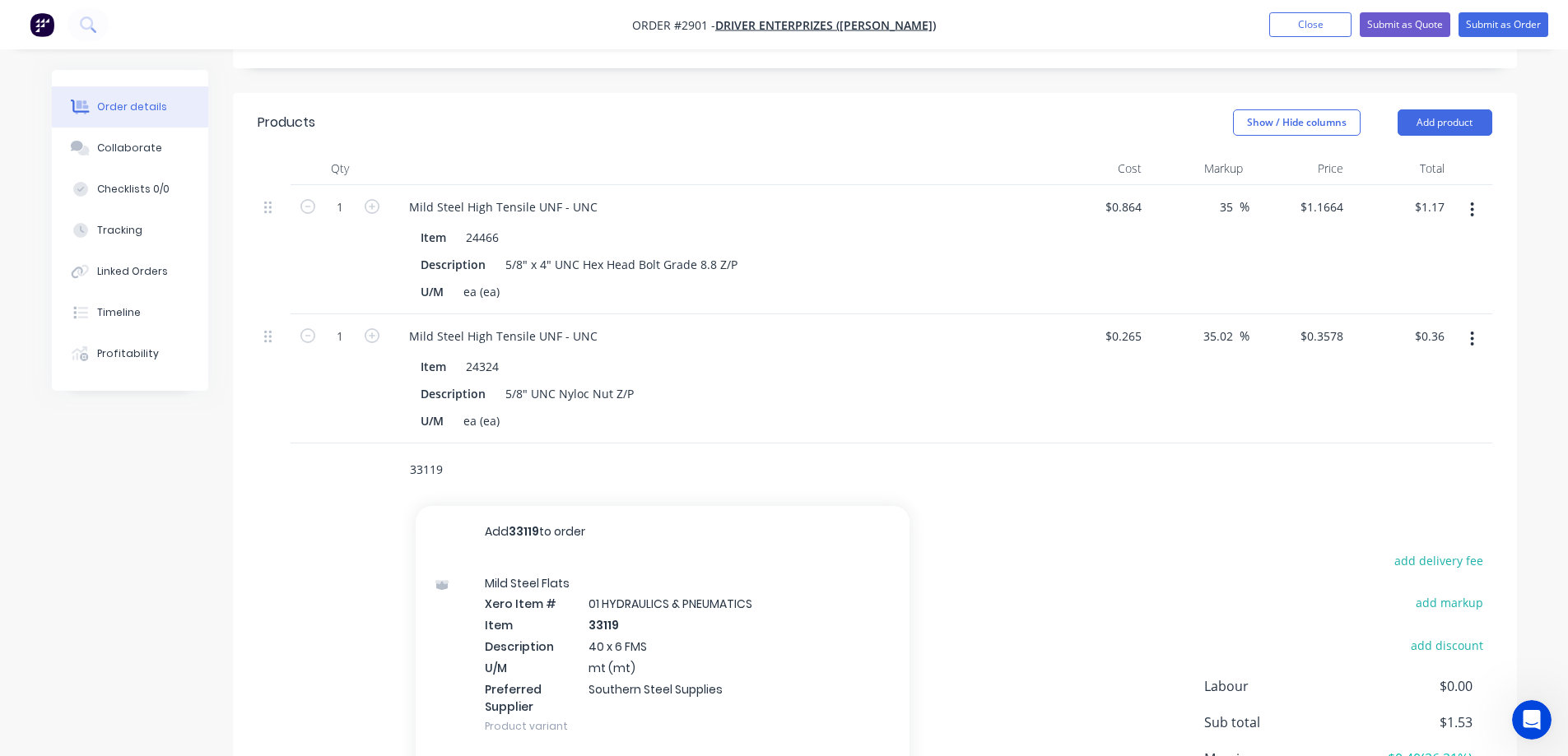
scroll to position [411, 0]
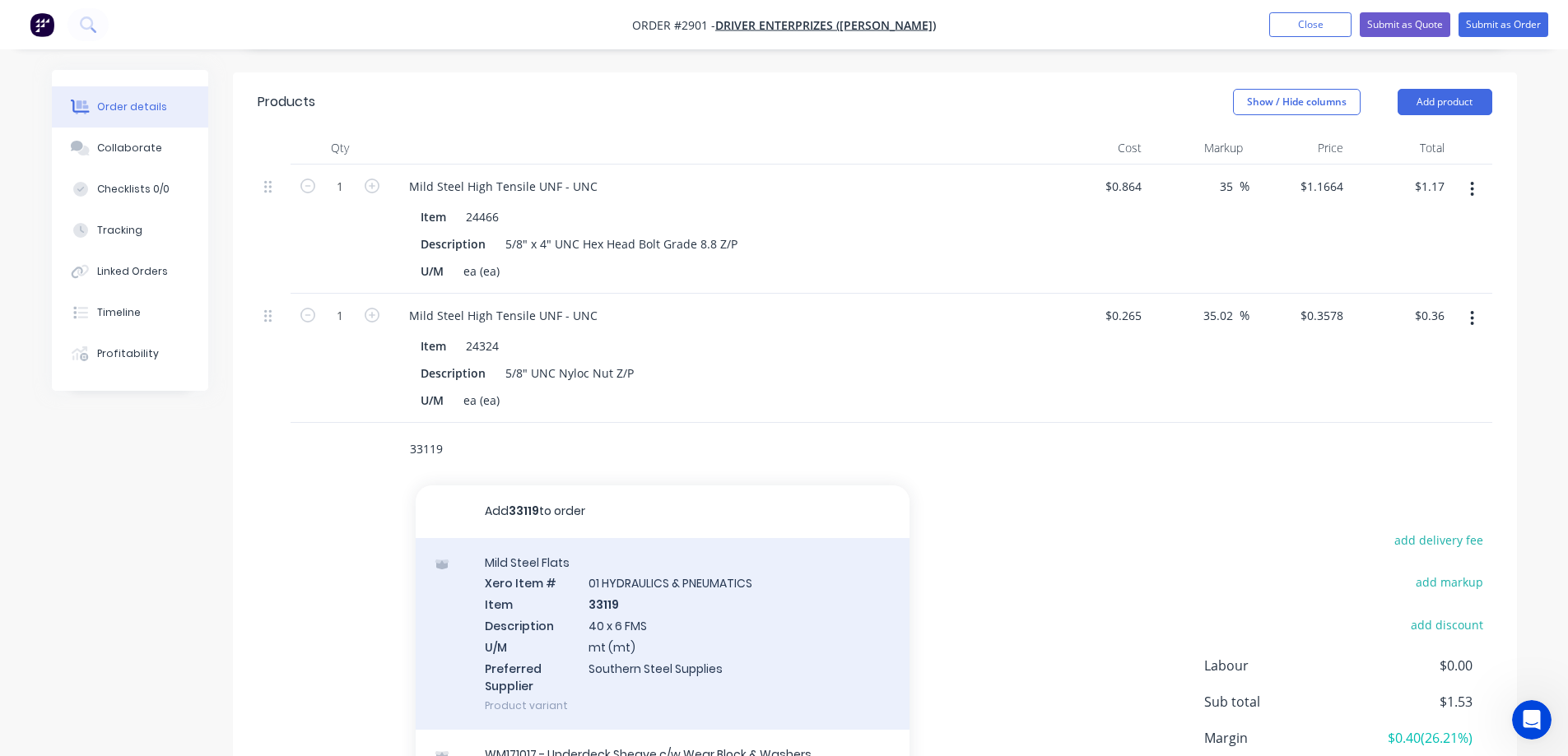
type input "33119"
click at [685, 590] on div "Mild Steel Flats Xero Item # 01 HYDRAULICS & PNEUMATICS Item 33119 Description …" at bounding box center [663, 634] width 494 height 193
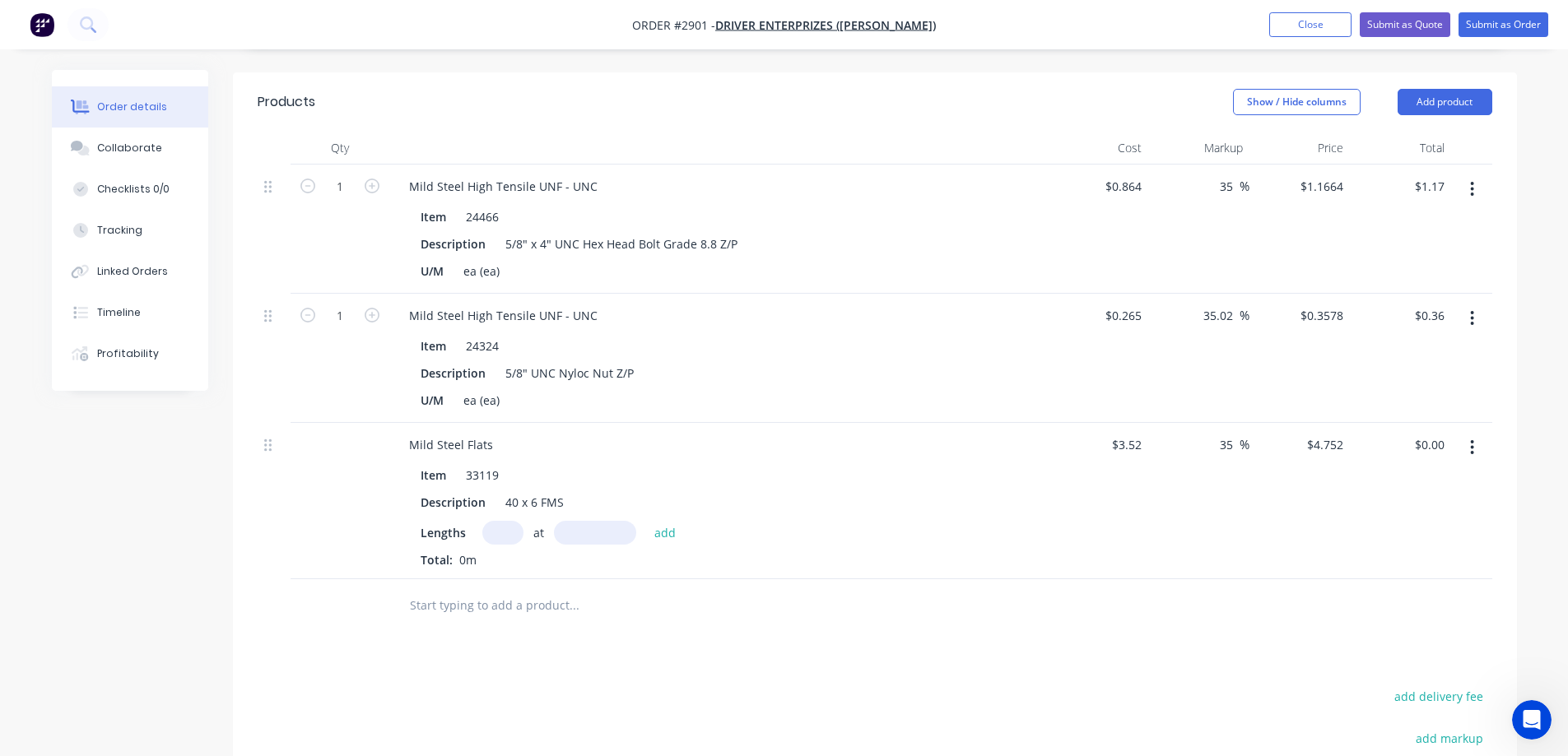
click at [514, 521] on input "text" at bounding box center [503, 533] width 42 height 24
type input "1"
type input "1100mm"
click at [662, 521] on button "add" at bounding box center [665, 532] width 39 height 22
type input "$5.23"
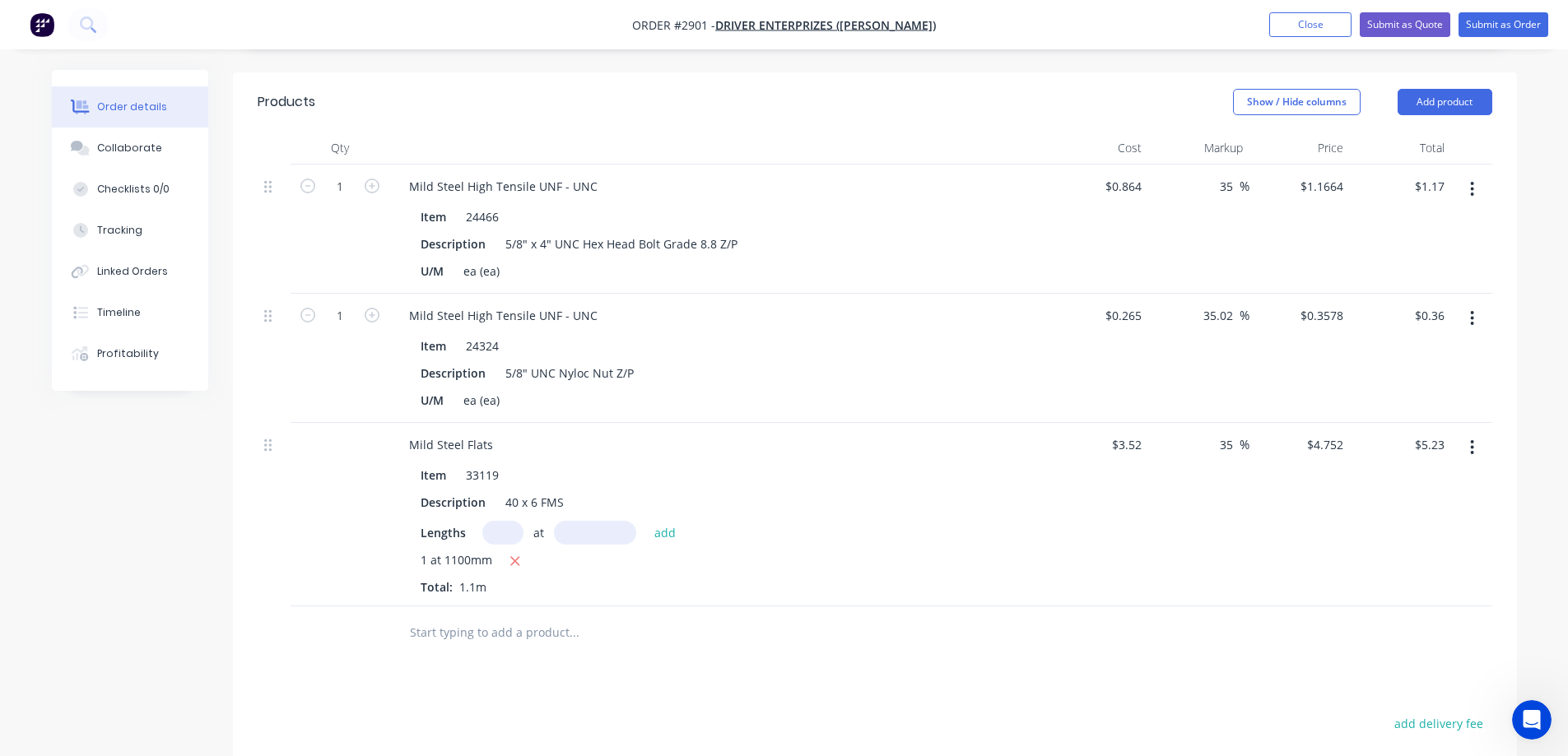
click at [495, 617] on input "text" at bounding box center [573, 632] width 329 height 33
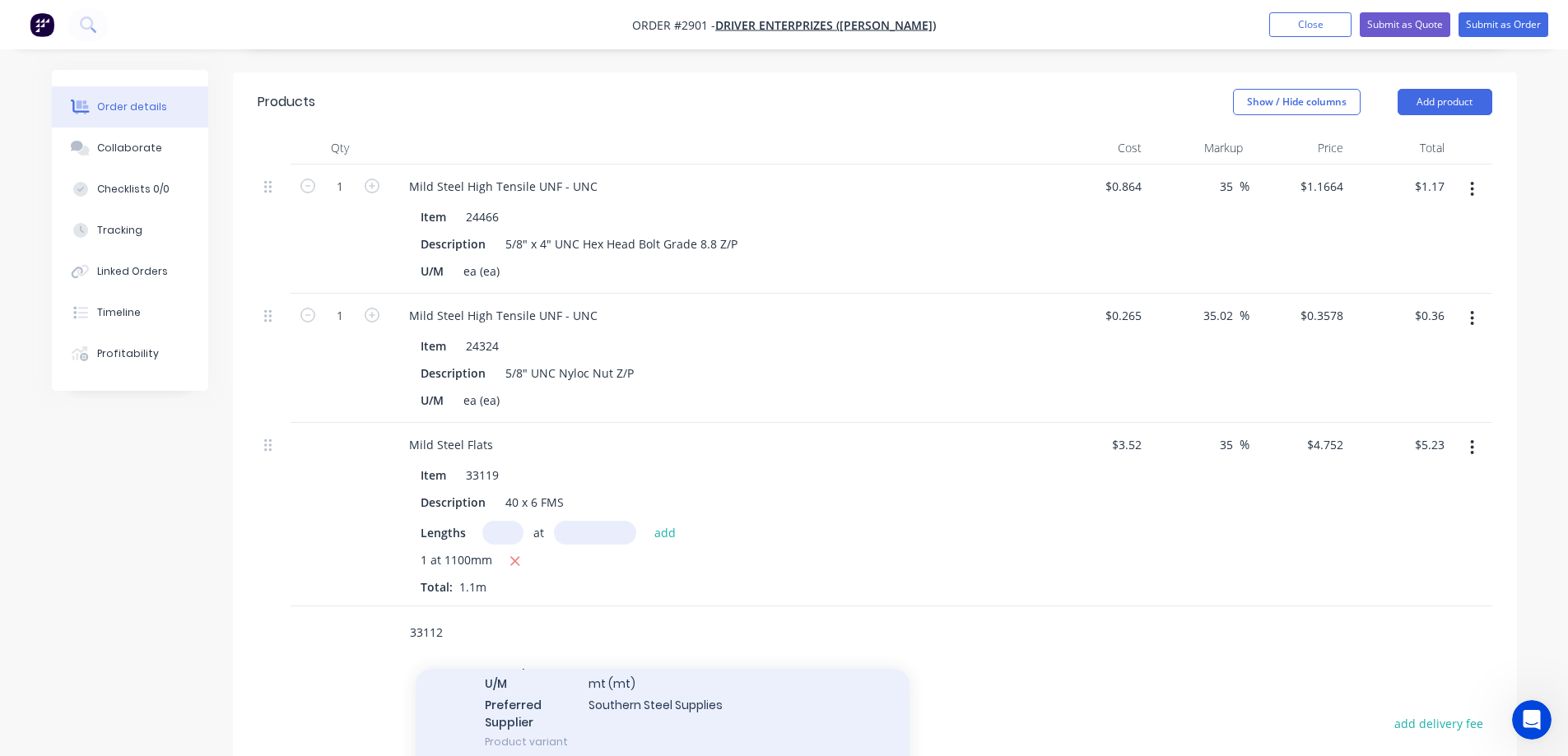
scroll to position [65, 0]
type input "33112"
click at [725, 701] on div "Mild Steel Flats Xero Item # 01 HYDRAULICS & PNEUMATICS Item 33112 Description …" at bounding box center [663, 753] width 494 height 193
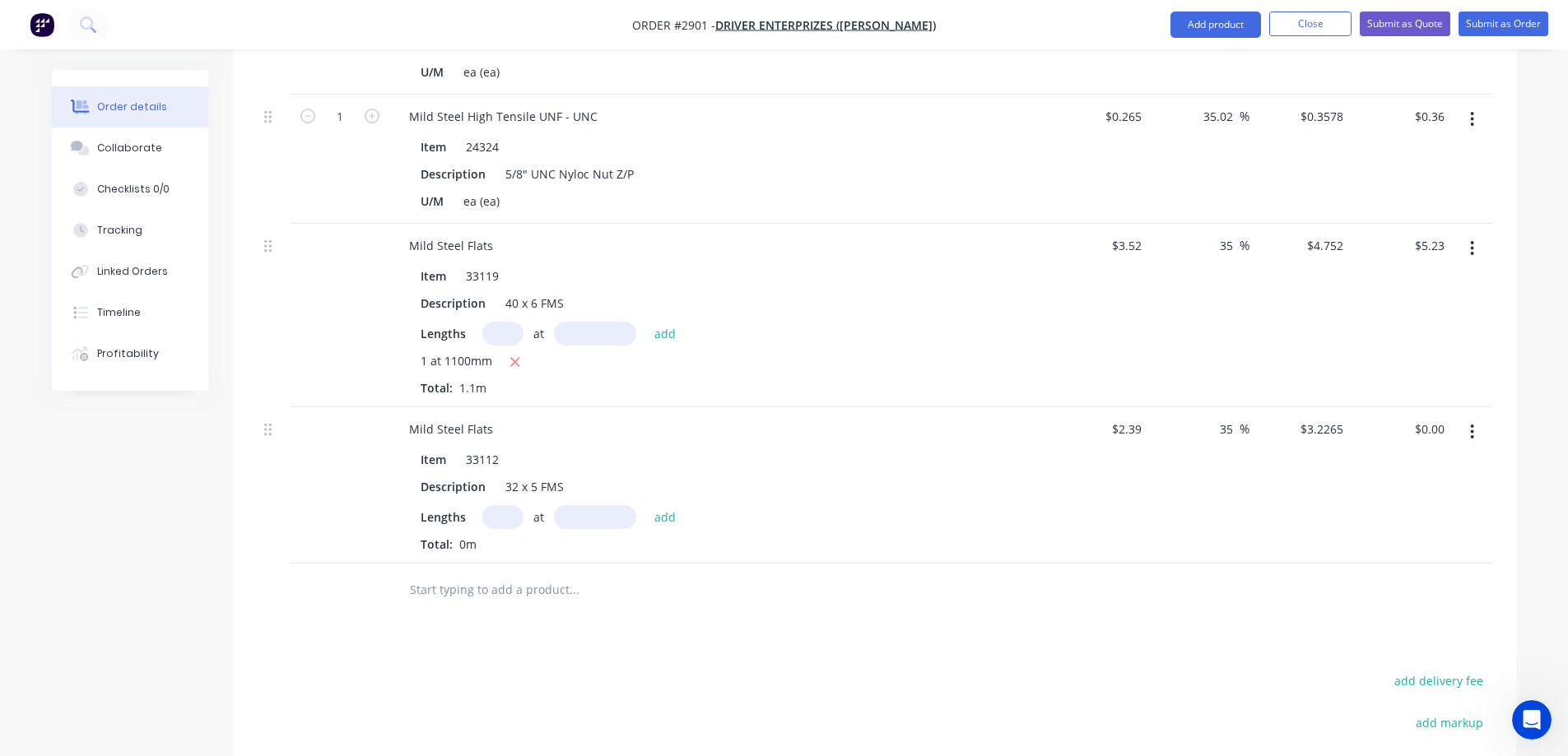
scroll to position [740, 0]
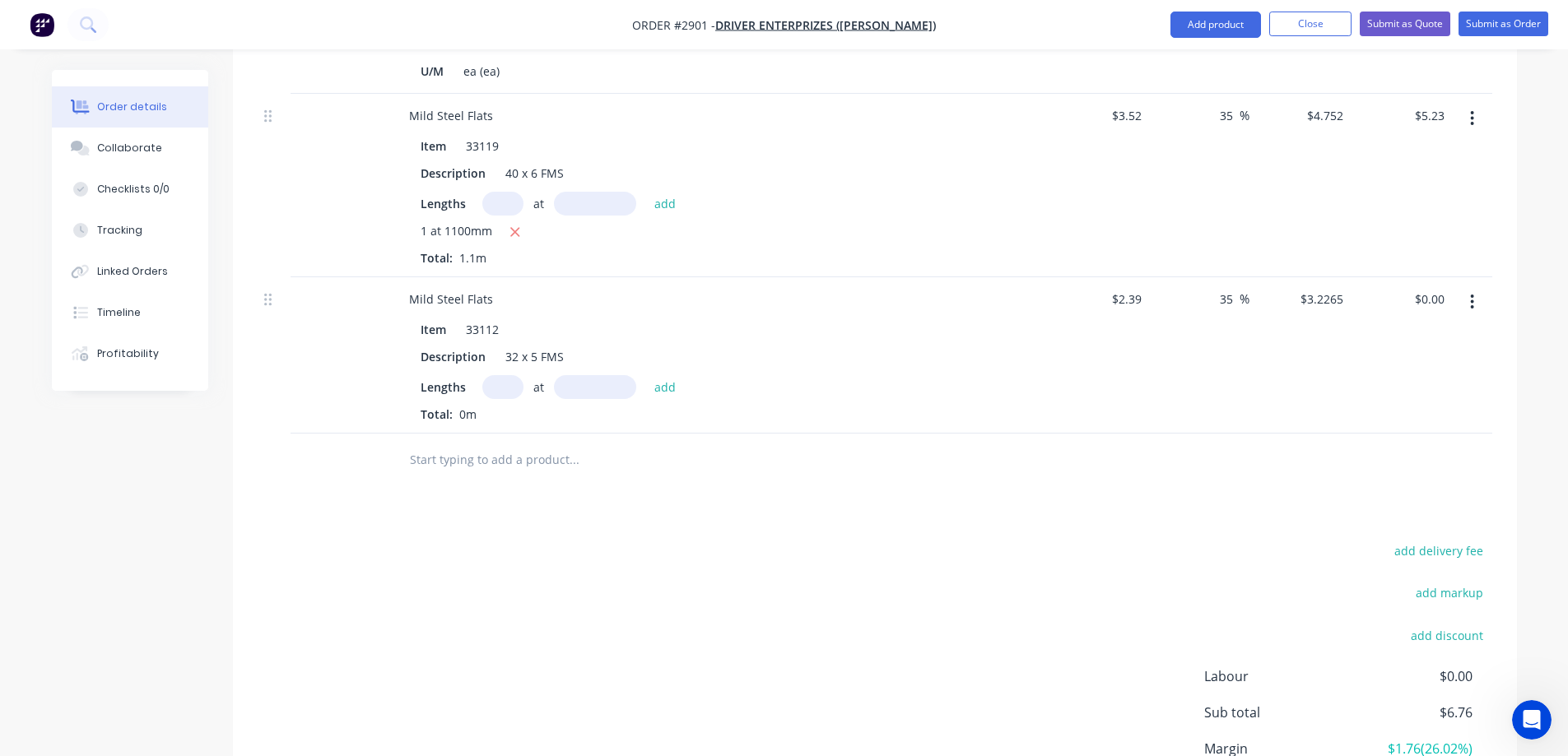
click at [497, 376] on input "text" at bounding box center [503, 387] width 42 height 24
type input "1"
type input "830mm"
click at [654, 376] on button "add" at bounding box center [665, 386] width 39 height 22
type input "$2.68"
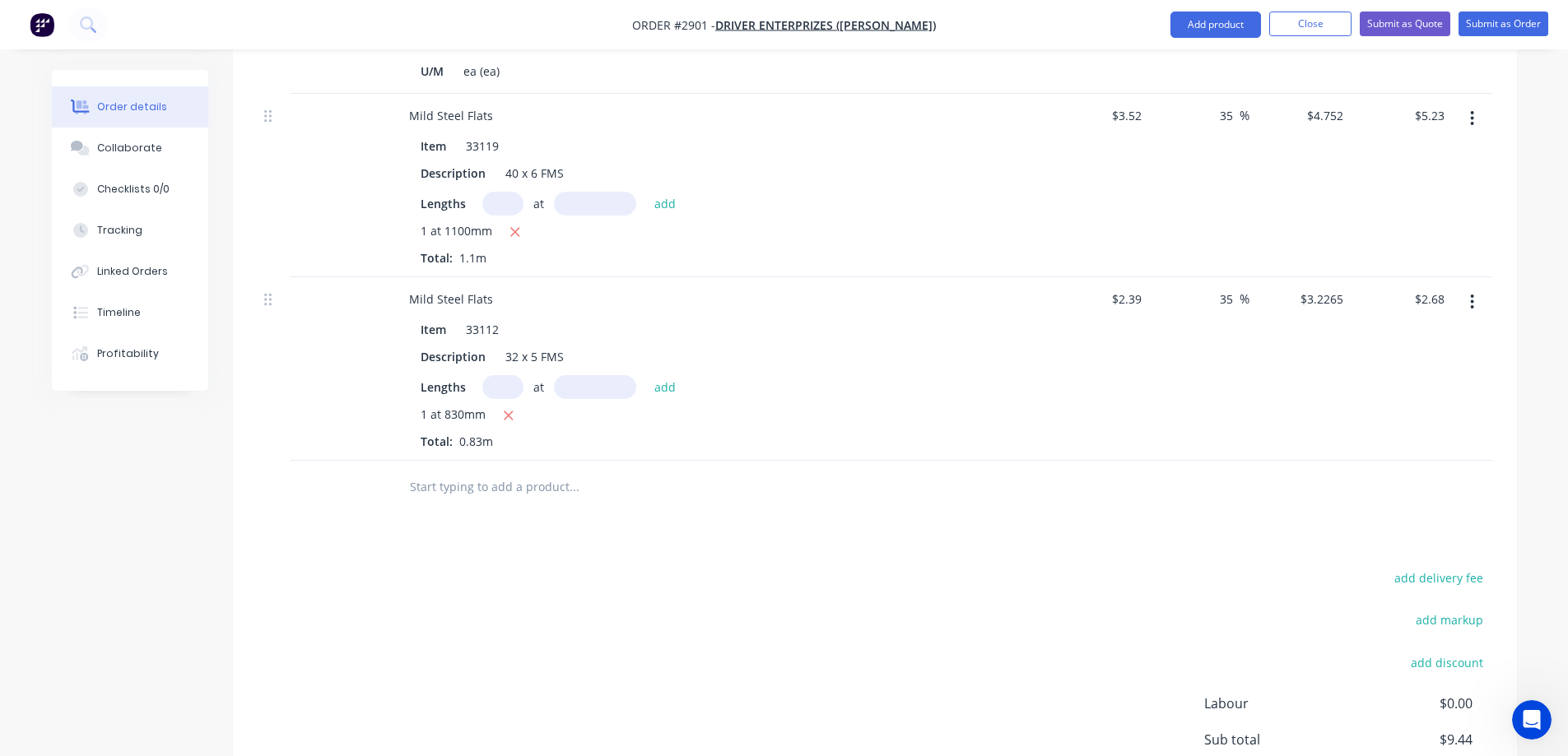
click at [455, 472] on input "text" at bounding box center [573, 486] width 329 height 33
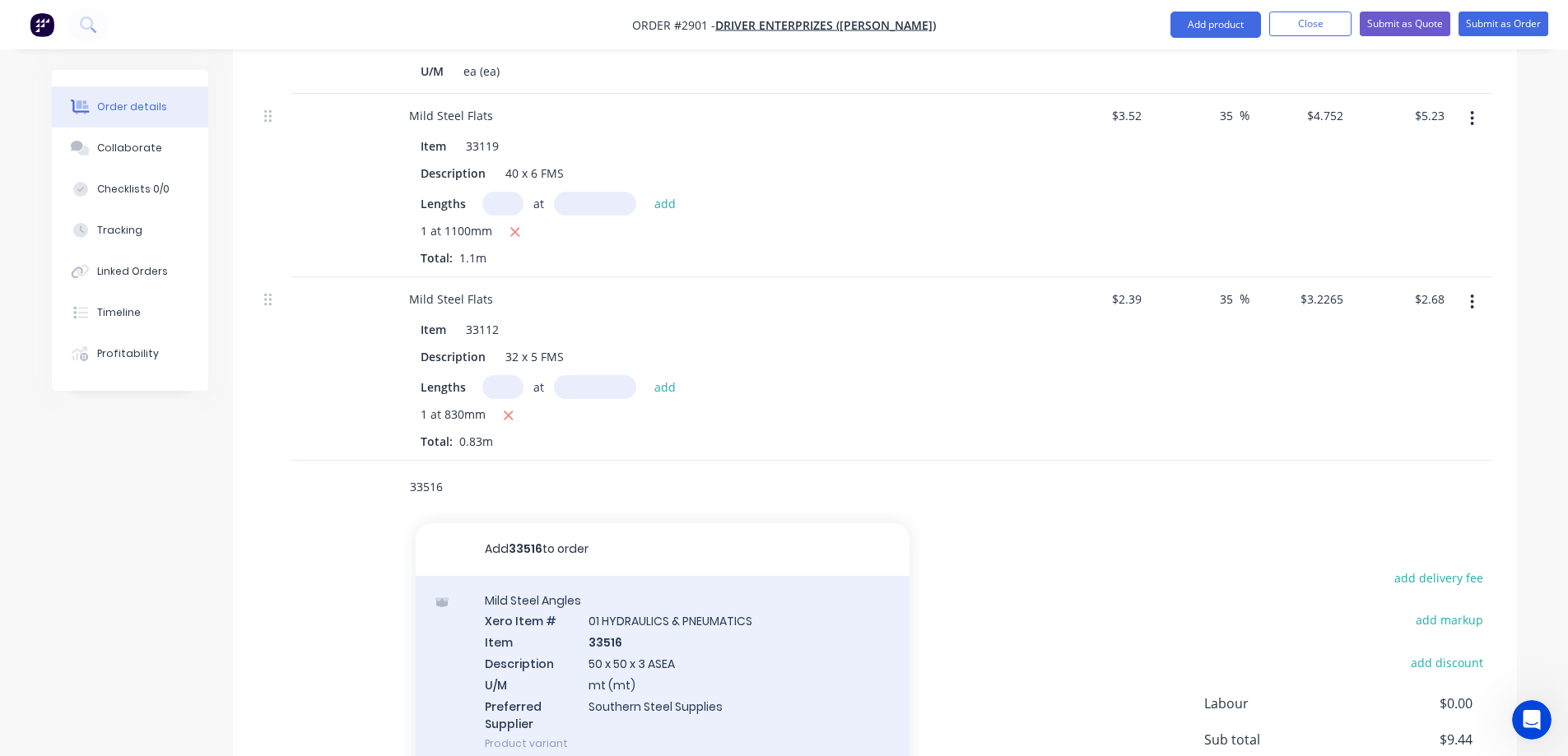
type input "33516"
click at [726, 650] on div "Mild Steel Angles Xero Item # 01 HYDRAULICS & PNEUMATICS Item 33516 Description…" at bounding box center [663, 672] width 494 height 193
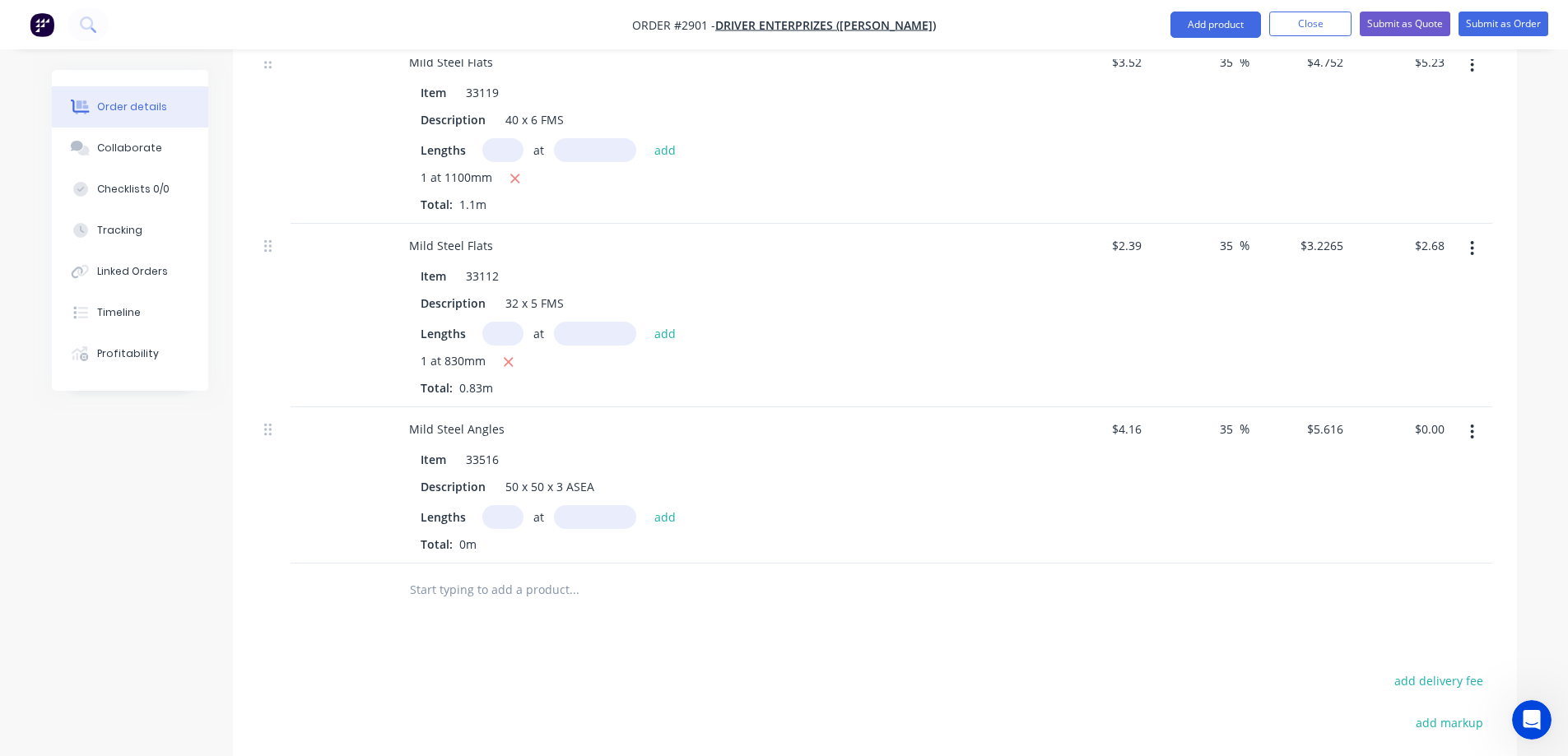
scroll to position [823, 0]
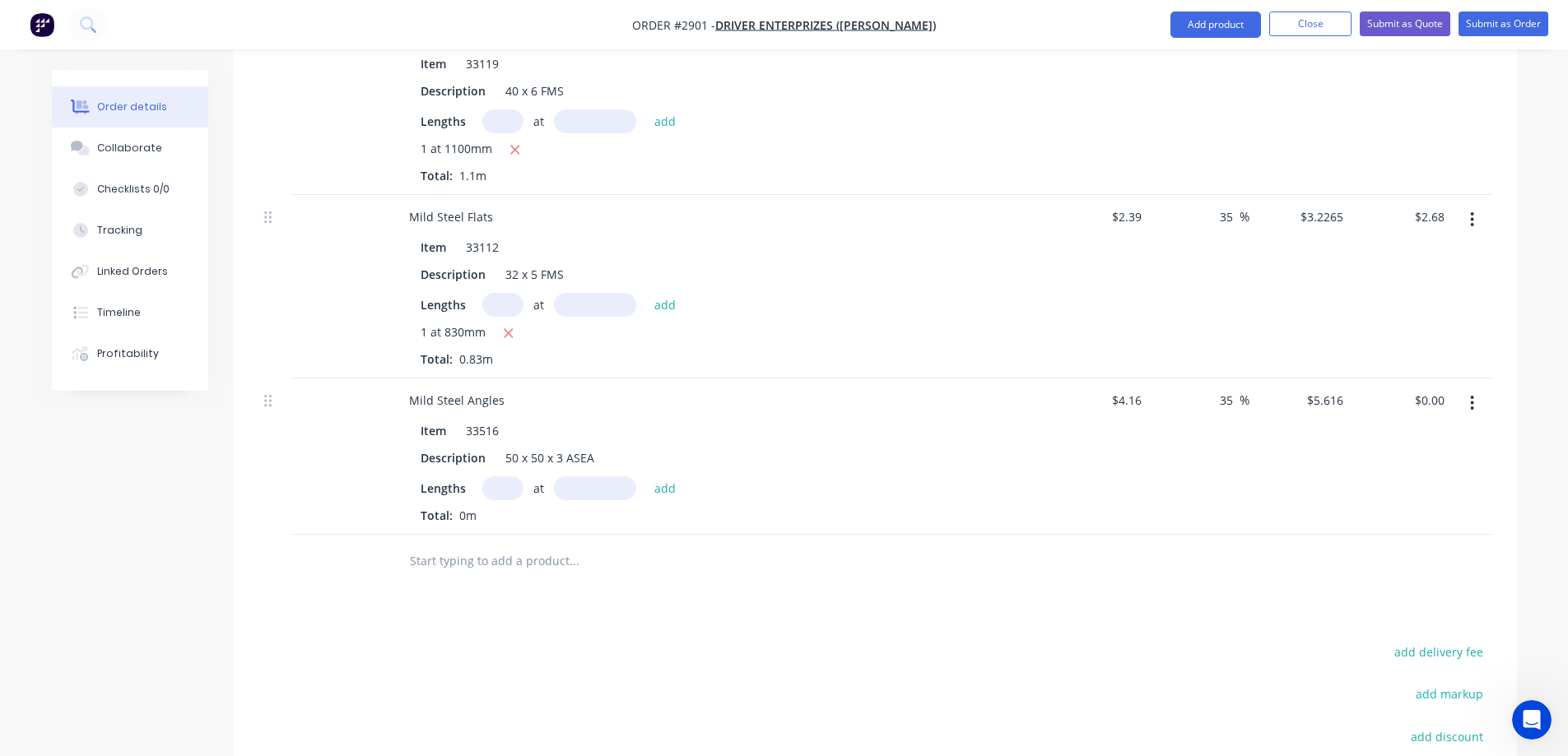
click at [497, 476] on input "text" at bounding box center [503, 488] width 42 height 24
type input "1"
type input "970mm"
click at [688, 476] on div "Lengths 1 at 970mm add" at bounding box center [719, 488] width 596 height 24
click at [671, 476] on button "add" at bounding box center [665, 487] width 39 height 22
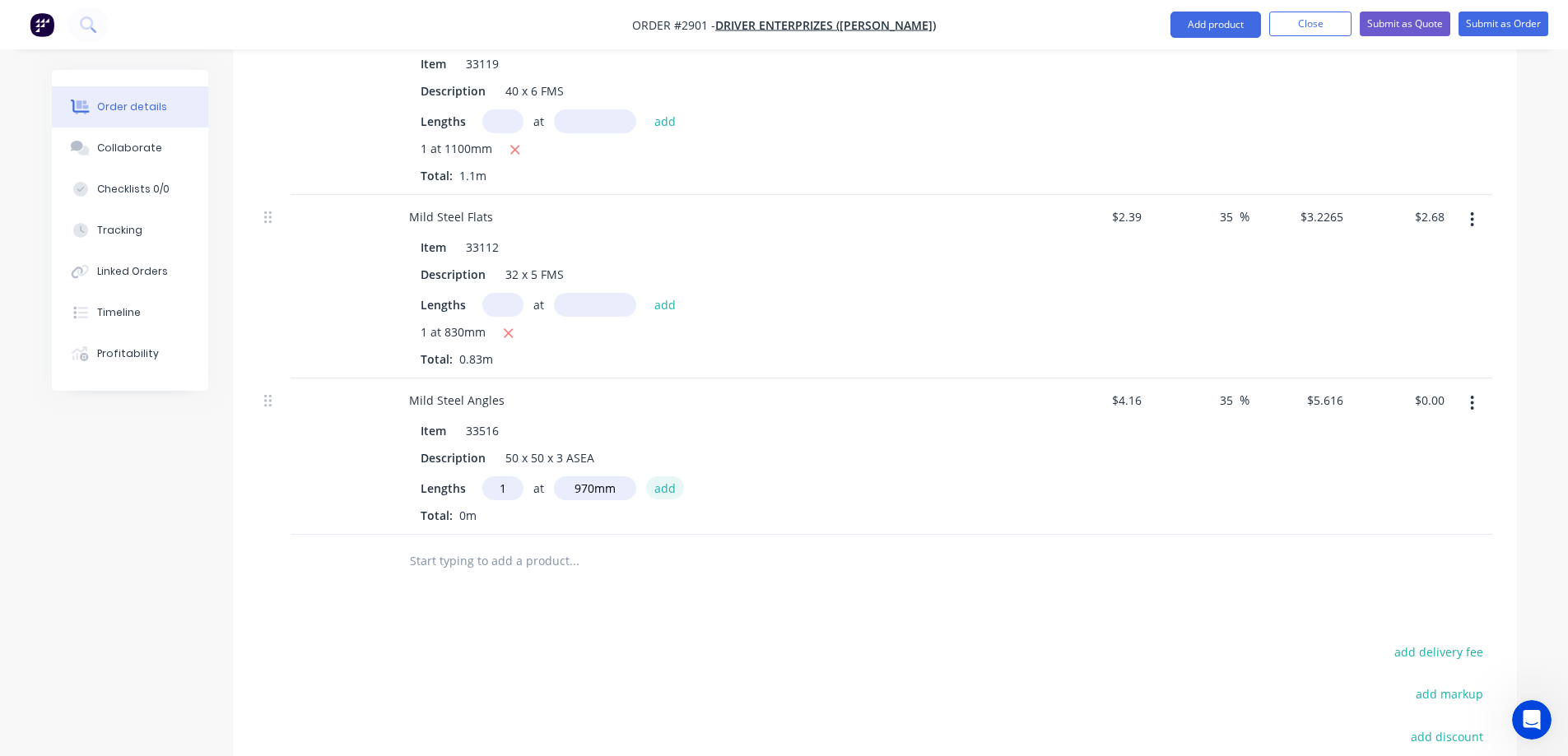
type input "$5.45"
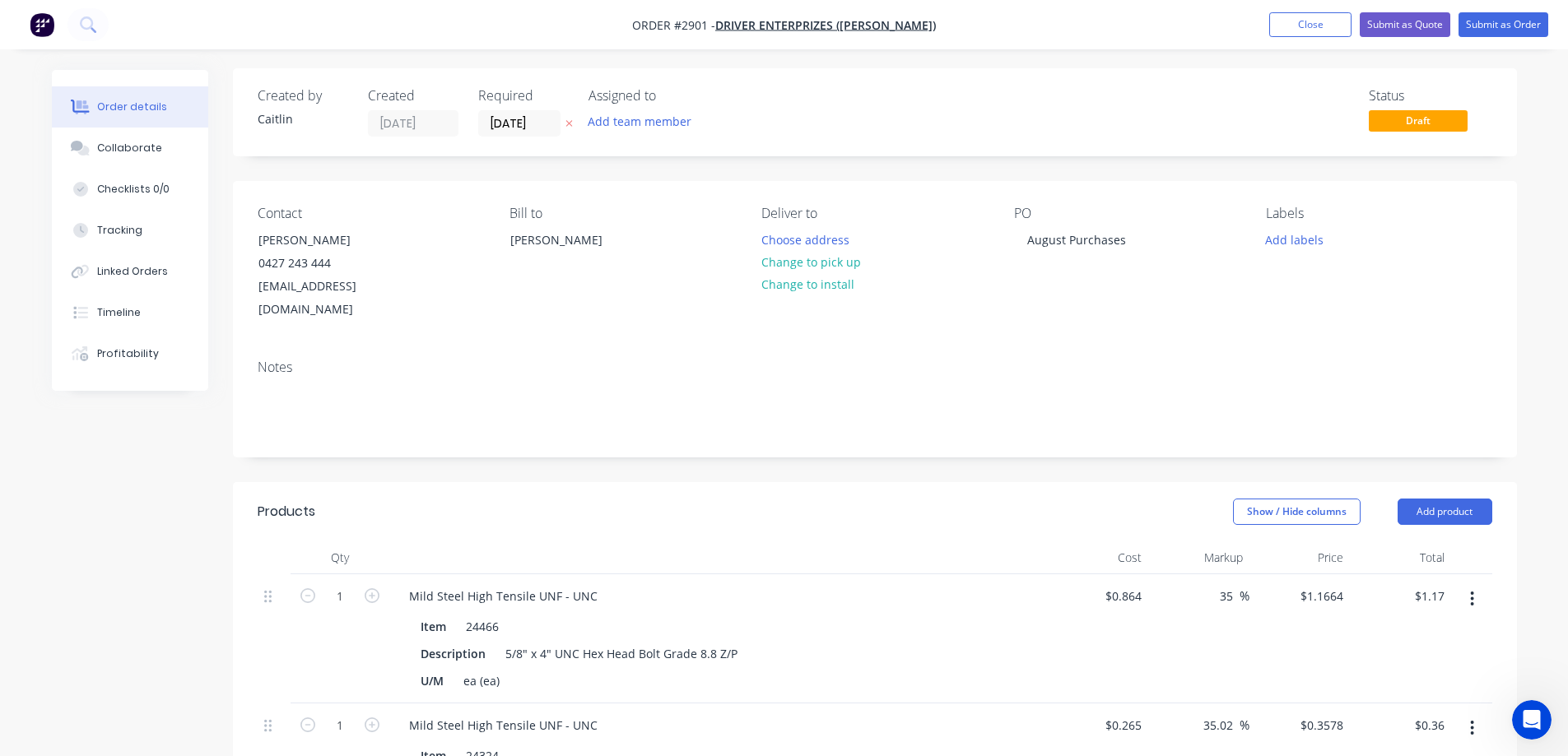
scroll to position [0, 0]
click at [1507, 27] on button "Submit as Order" at bounding box center [1504, 24] width 90 height 25
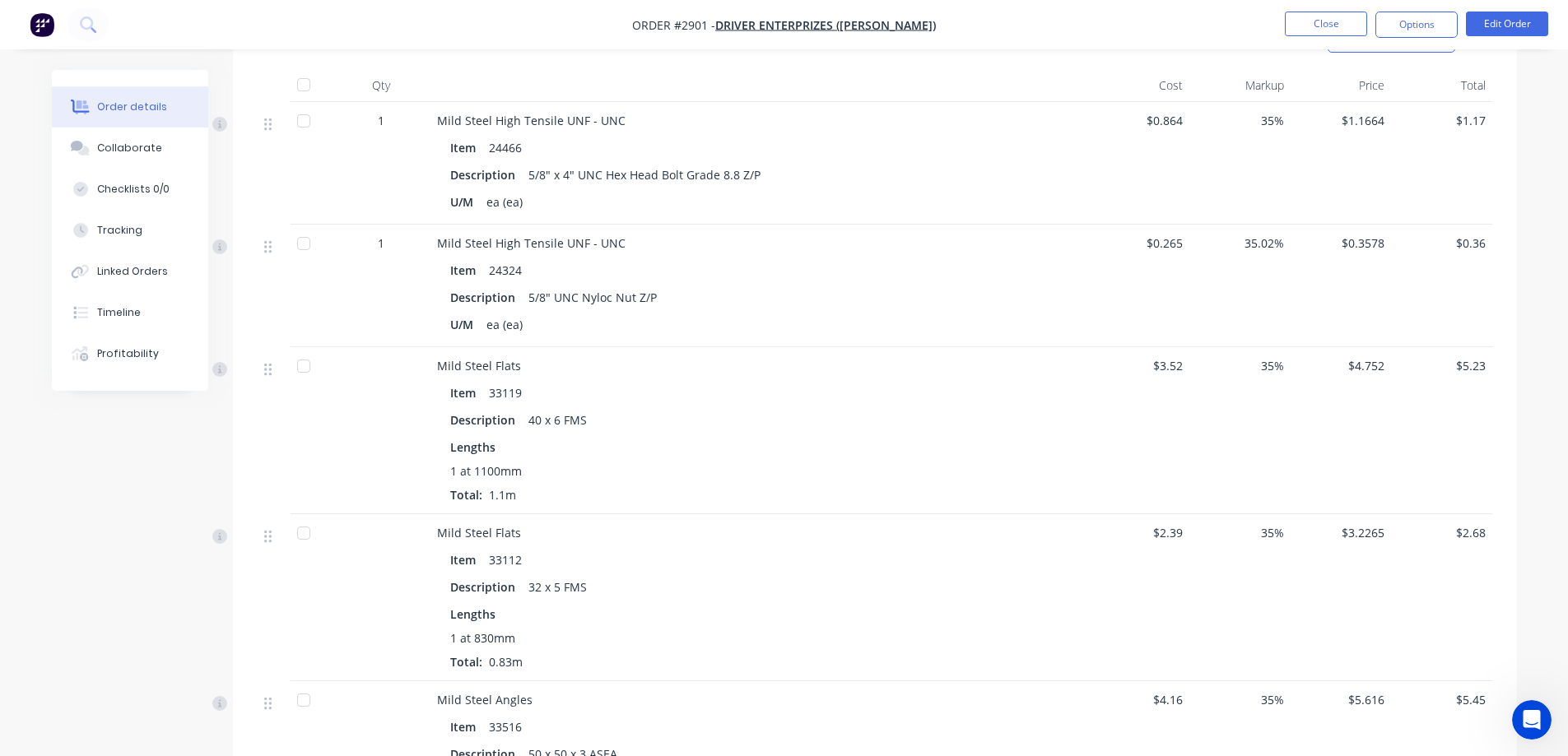
scroll to position [411, 0]
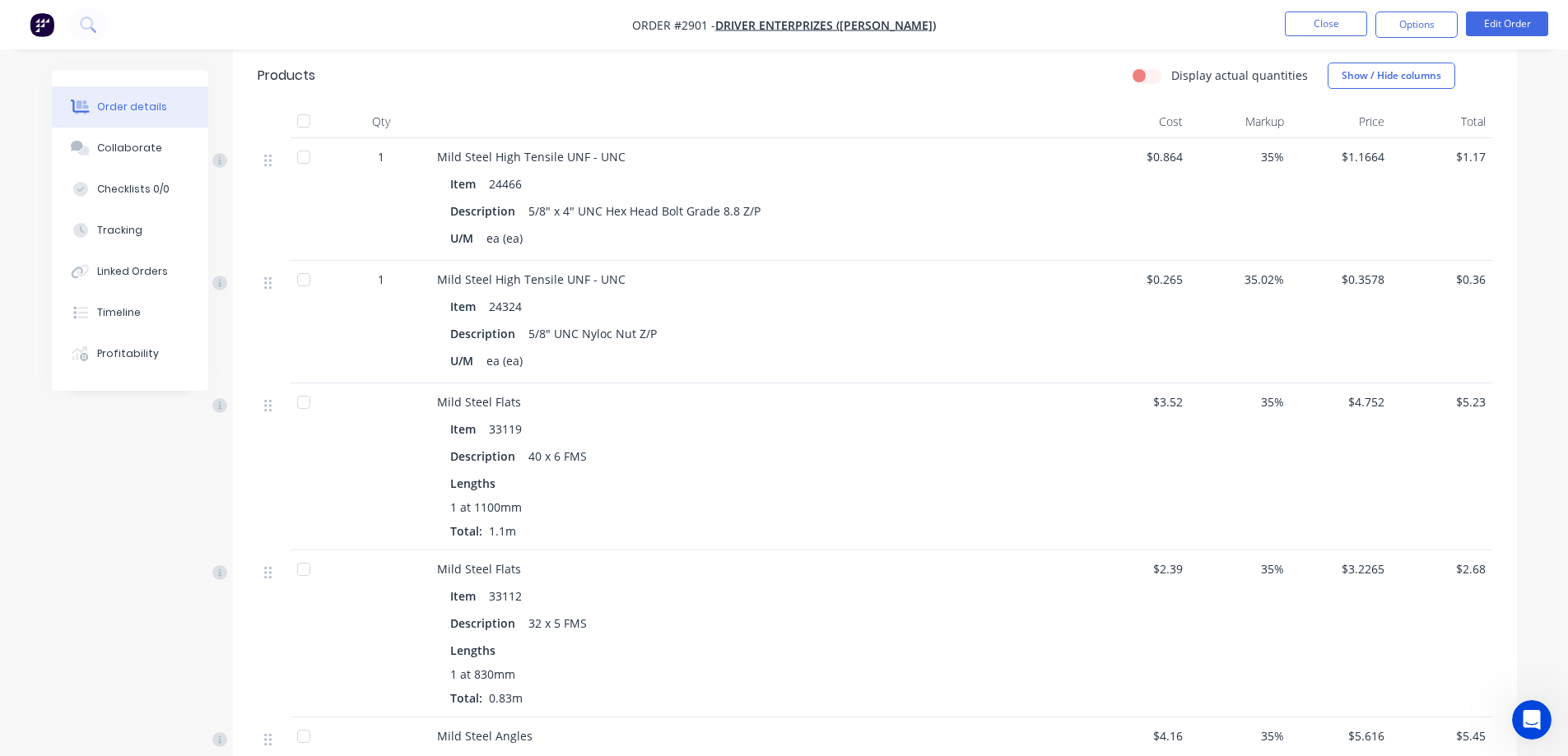
click at [1257, 282] on span "35.02%" at bounding box center [1240, 279] width 88 height 17
click at [1484, 30] on button "Edit Order" at bounding box center [1507, 24] width 82 height 25
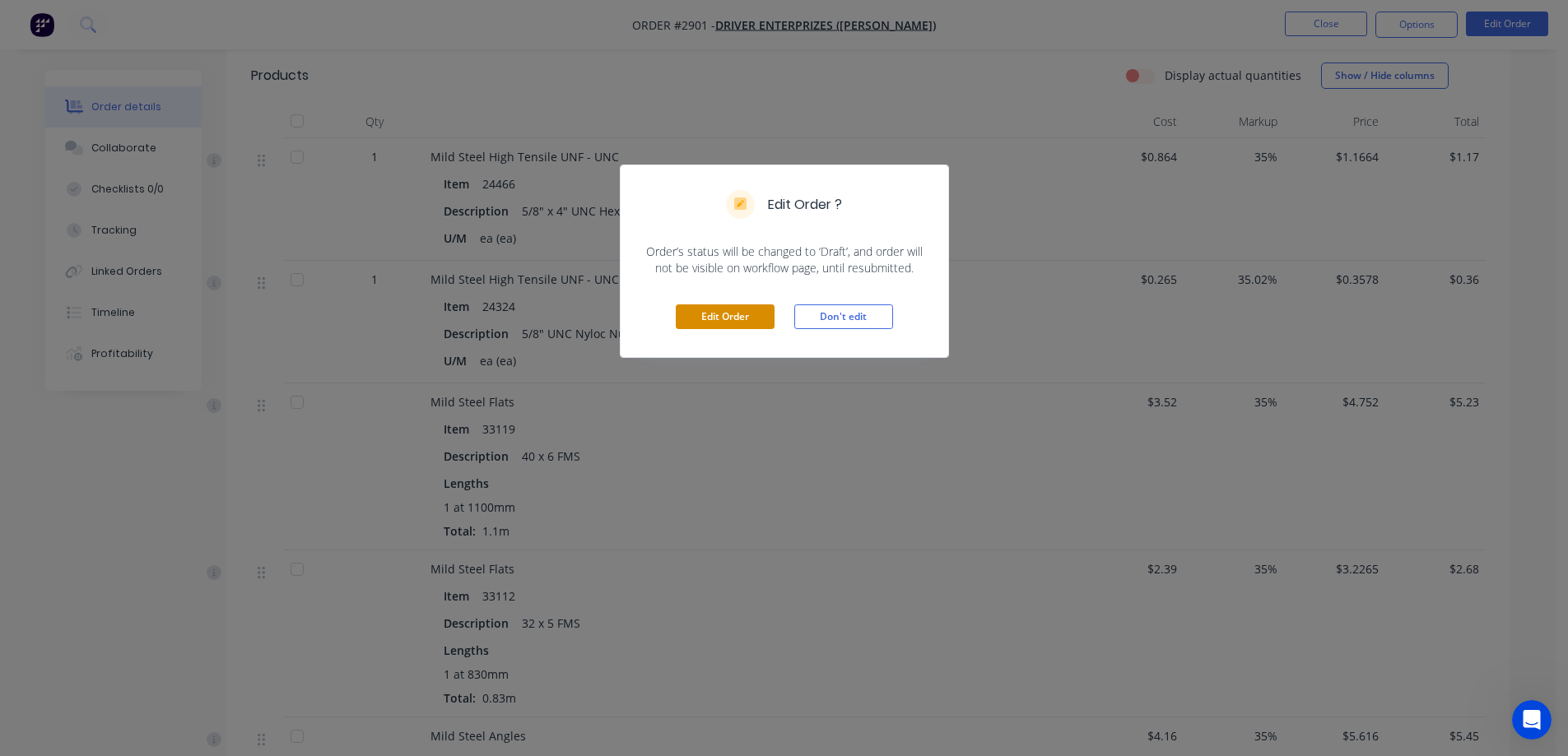
click at [728, 322] on button "Edit Order" at bounding box center [726, 316] width 99 height 25
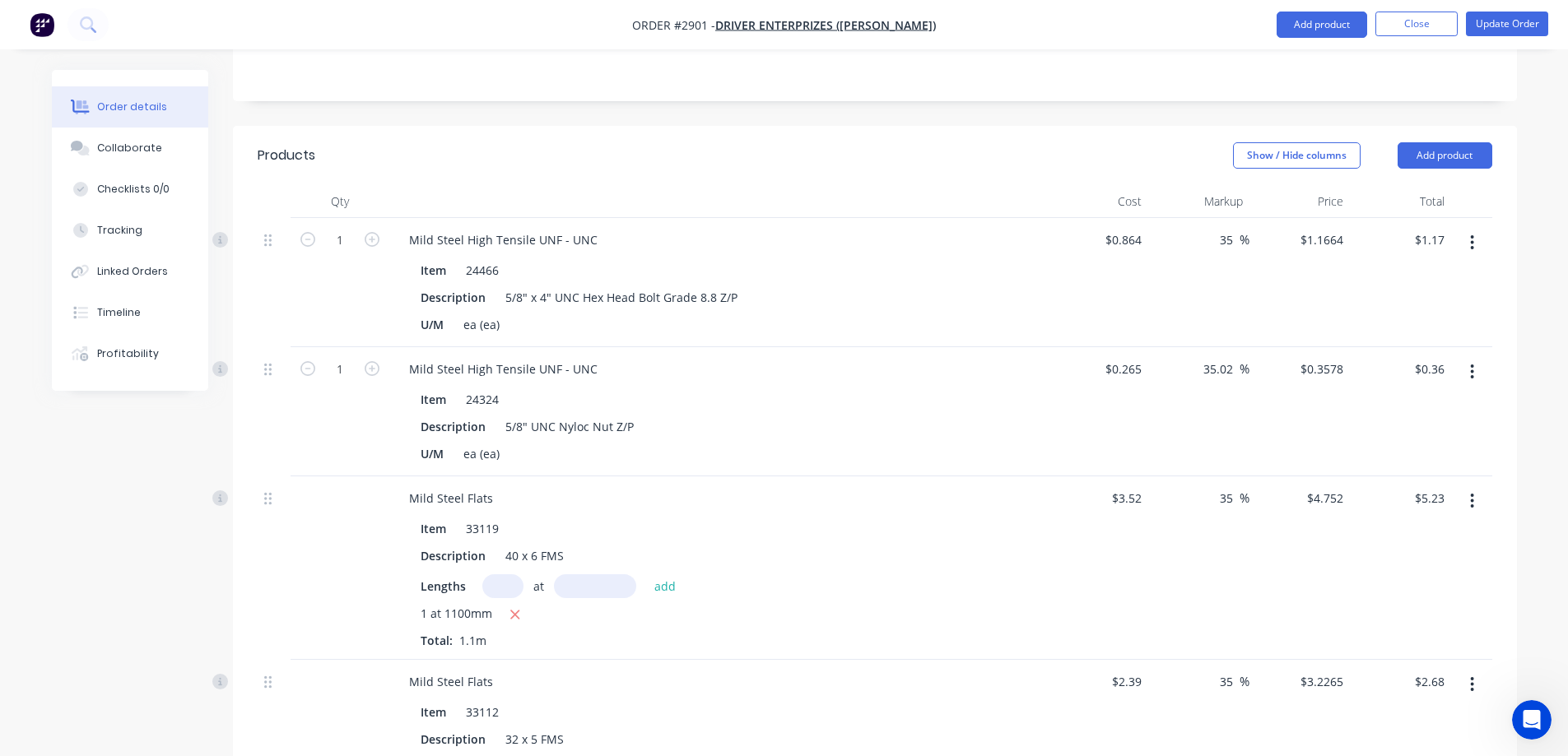
scroll to position [338, 0]
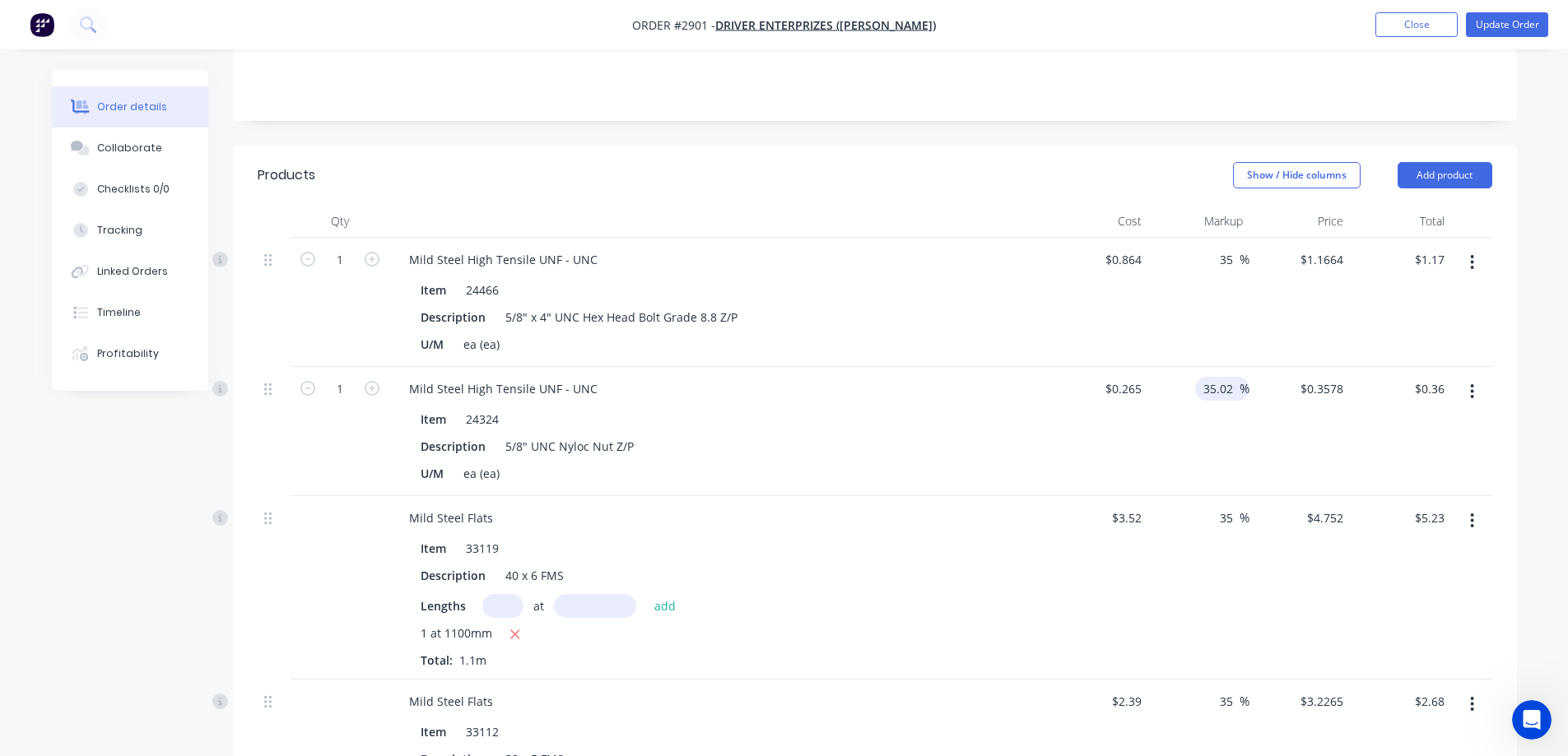
click at [1223, 377] on input "35.02" at bounding box center [1221, 388] width 38 height 24
drag, startPoint x: 1233, startPoint y: 361, endPoint x: 1204, endPoint y: 367, distance: 29.6
click at [1203, 377] on input "35.02" at bounding box center [1221, 388] width 38 height 24
type input "50"
type input "0.3975"
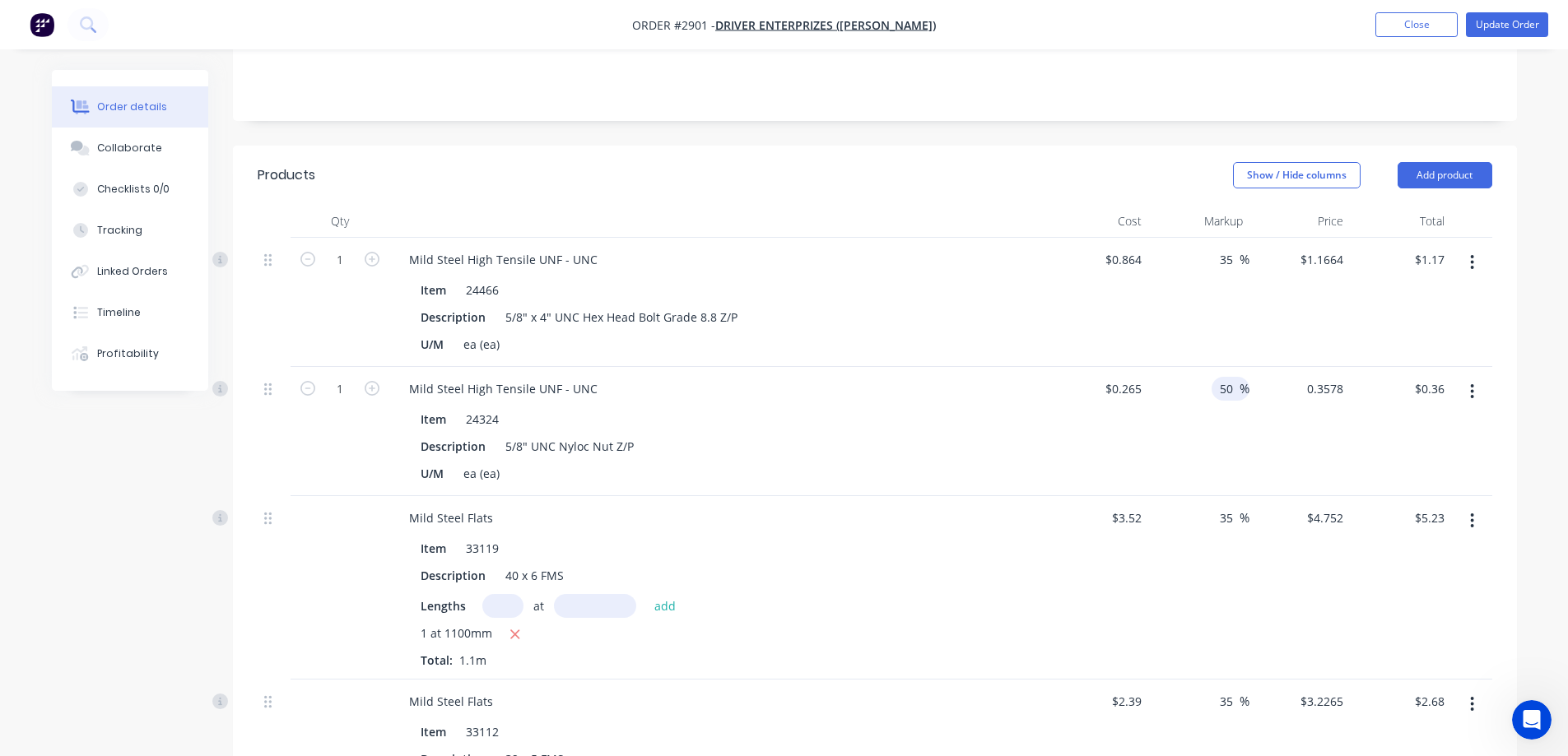
type input "$0.40"
type input "$0.3975"
click at [1228, 248] on input "35" at bounding box center [1229, 260] width 22 height 24
drag, startPoint x: 1234, startPoint y: 238, endPoint x: 1209, endPoint y: 233, distance: 25.5
click at [1209, 238] on div "35 35 %" at bounding box center [1199, 302] width 101 height 129
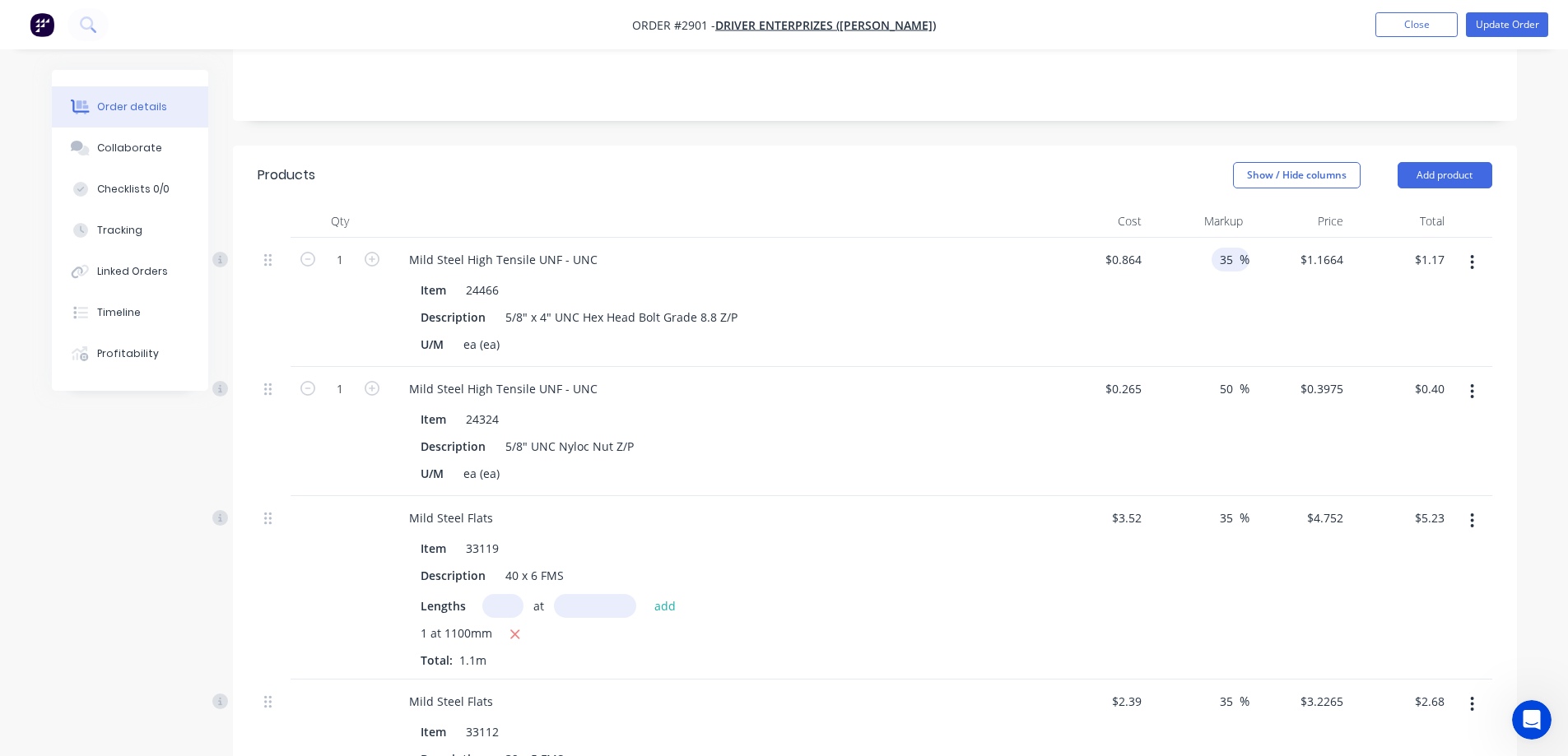
type input "4"
type input "50"
type input "1.296"
type input "$1.30"
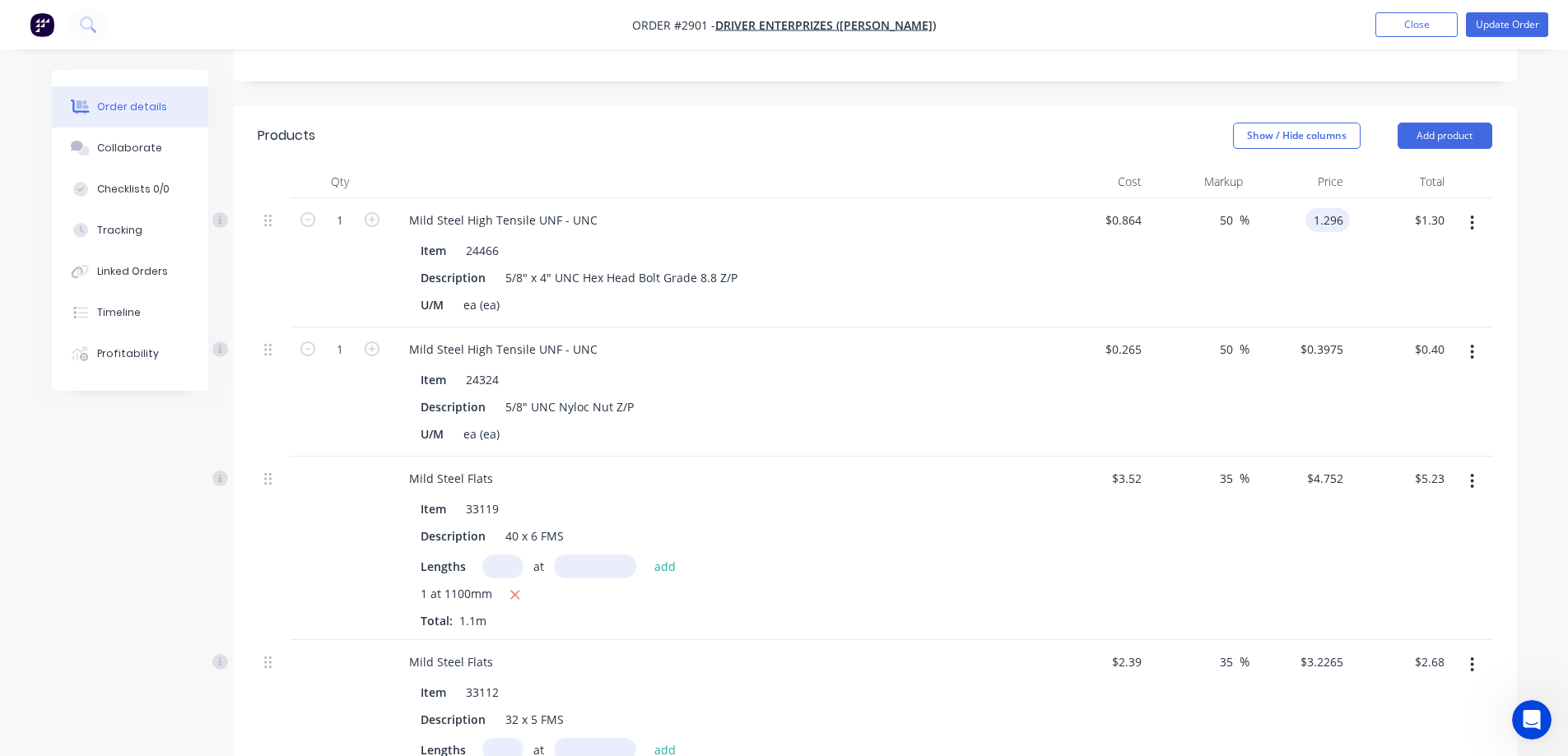
scroll to position [91, 0]
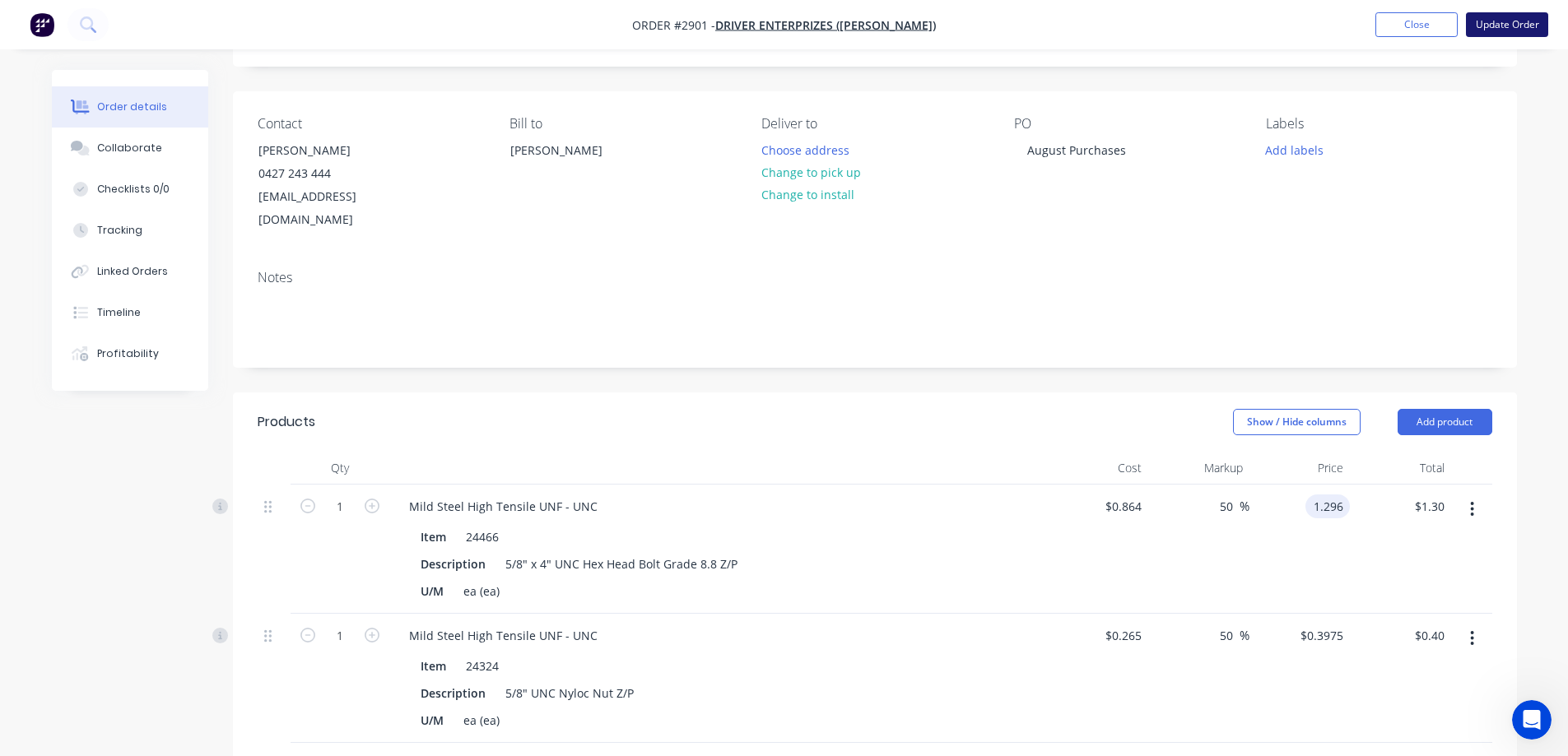
type input "$1.296"
click at [1509, 22] on button "Update Order" at bounding box center [1507, 24] width 82 height 25
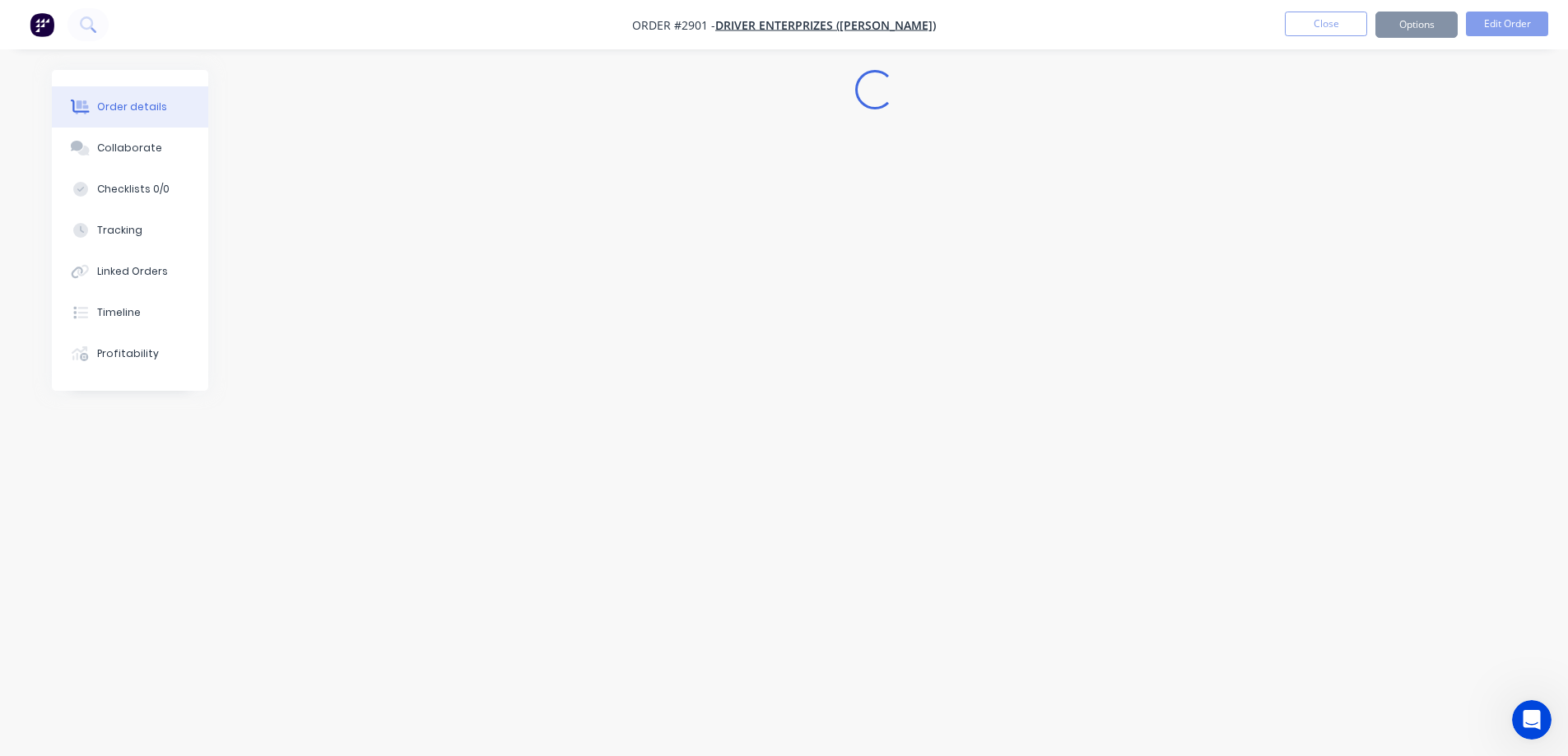
scroll to position [0, 0]
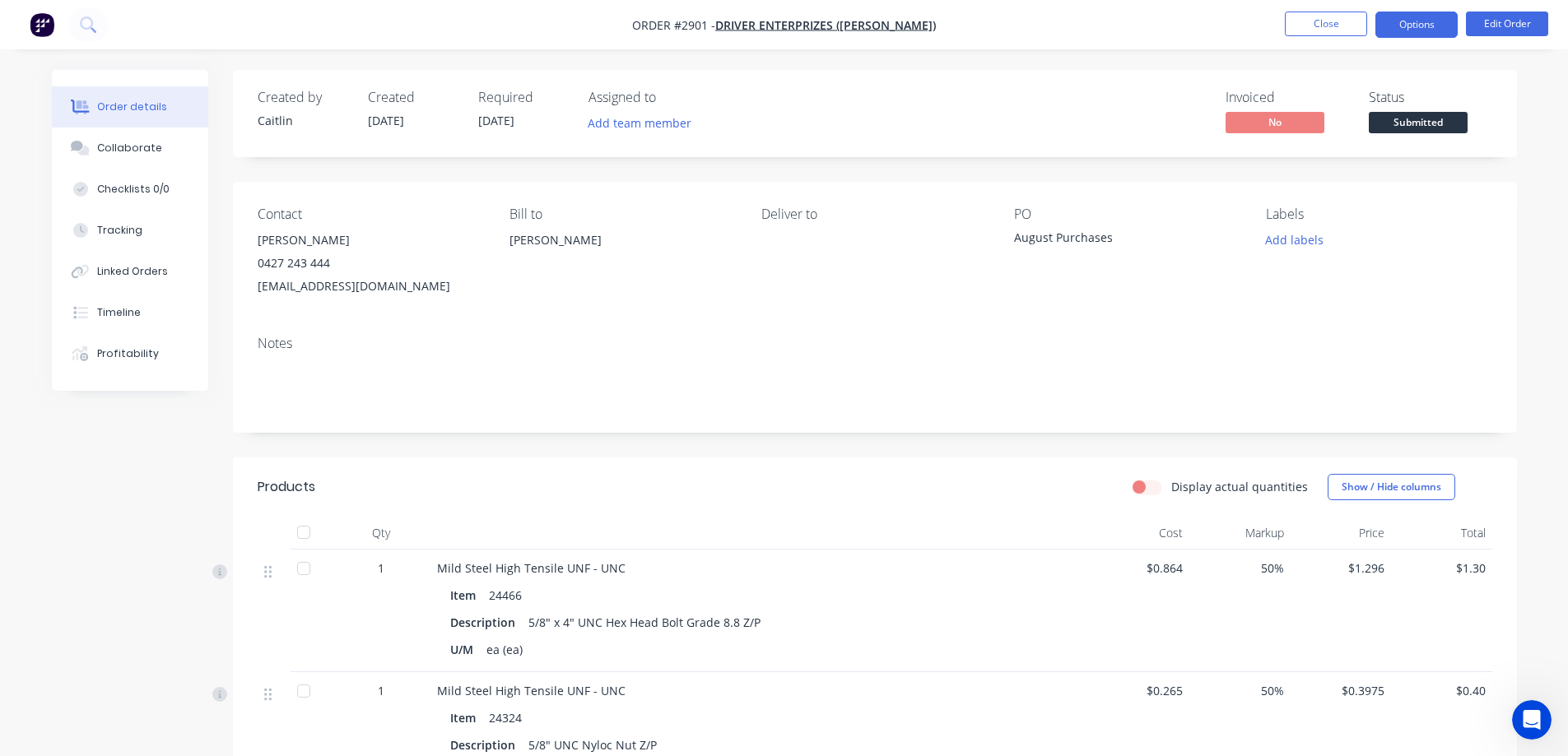
click at [1437, 27] on button "Options" at bounding box center [1416, 25] width 82 height 27
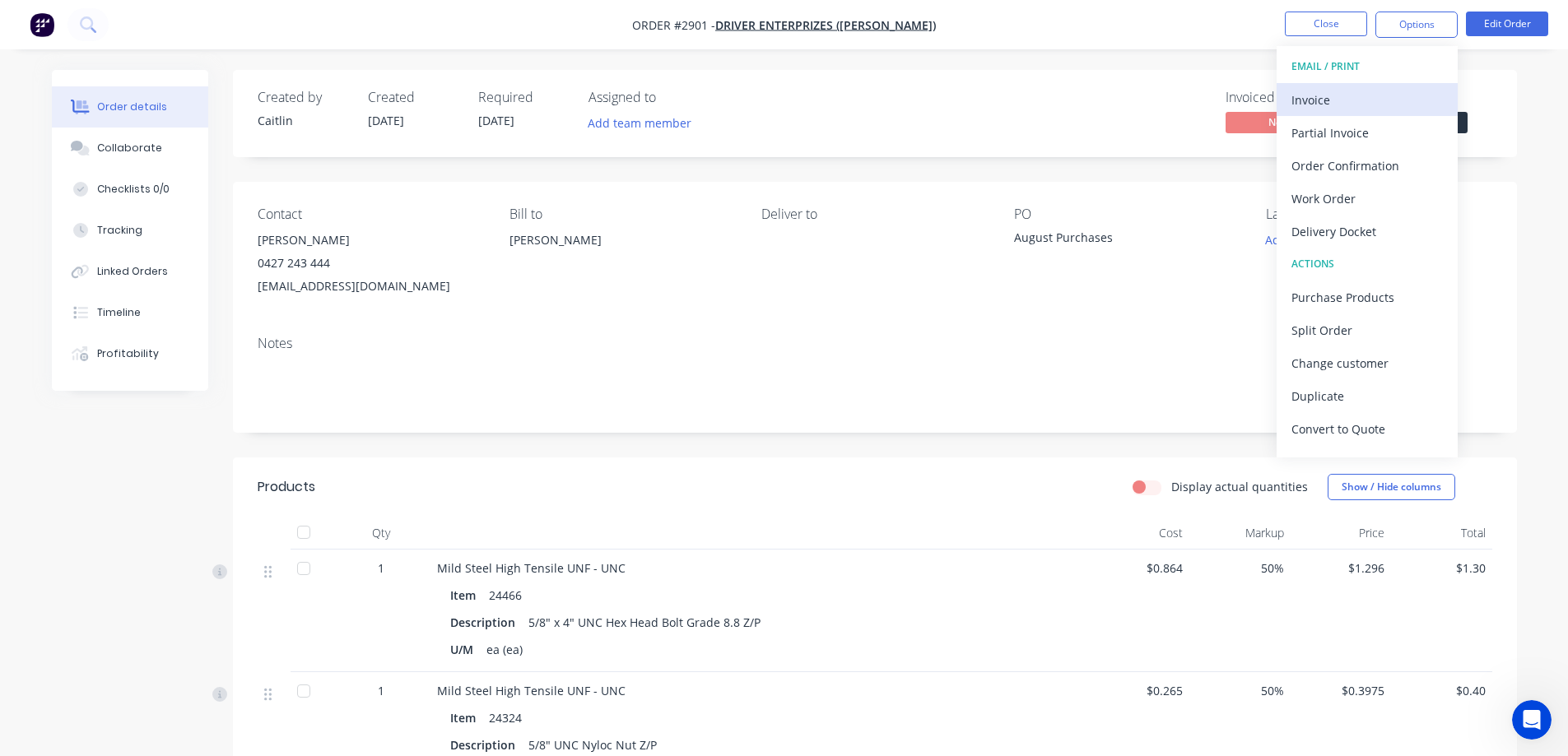
click at [1376, 94] on div "Invoice" at bounding box center [1367, 100] width 151 height 24
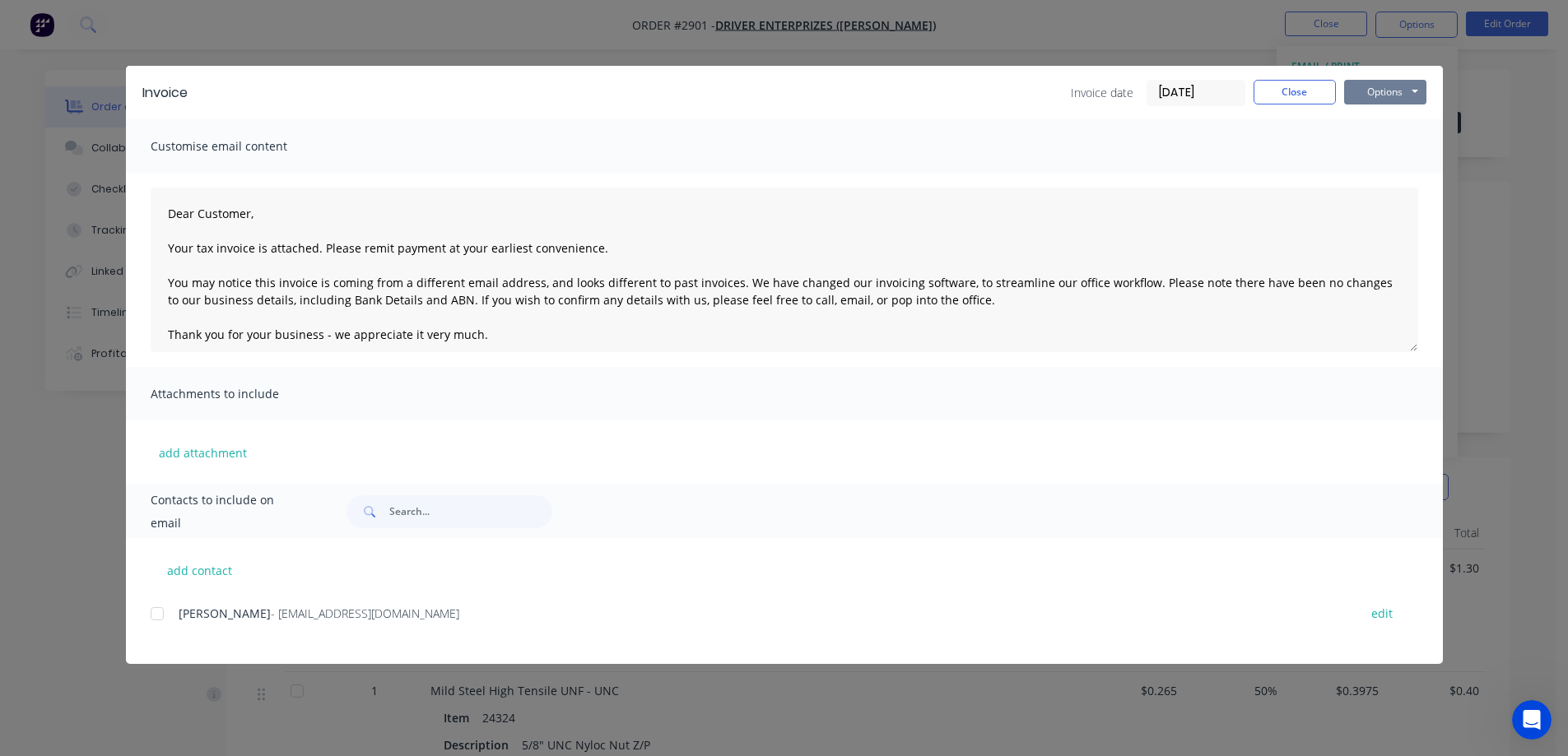
click at [1399, 94] on button "Options" at bounding box center [1385, 92] width 82 height 25
click at [1400, 114] on button "Preview" at bounding box center [1397, 121] width 106 height 27
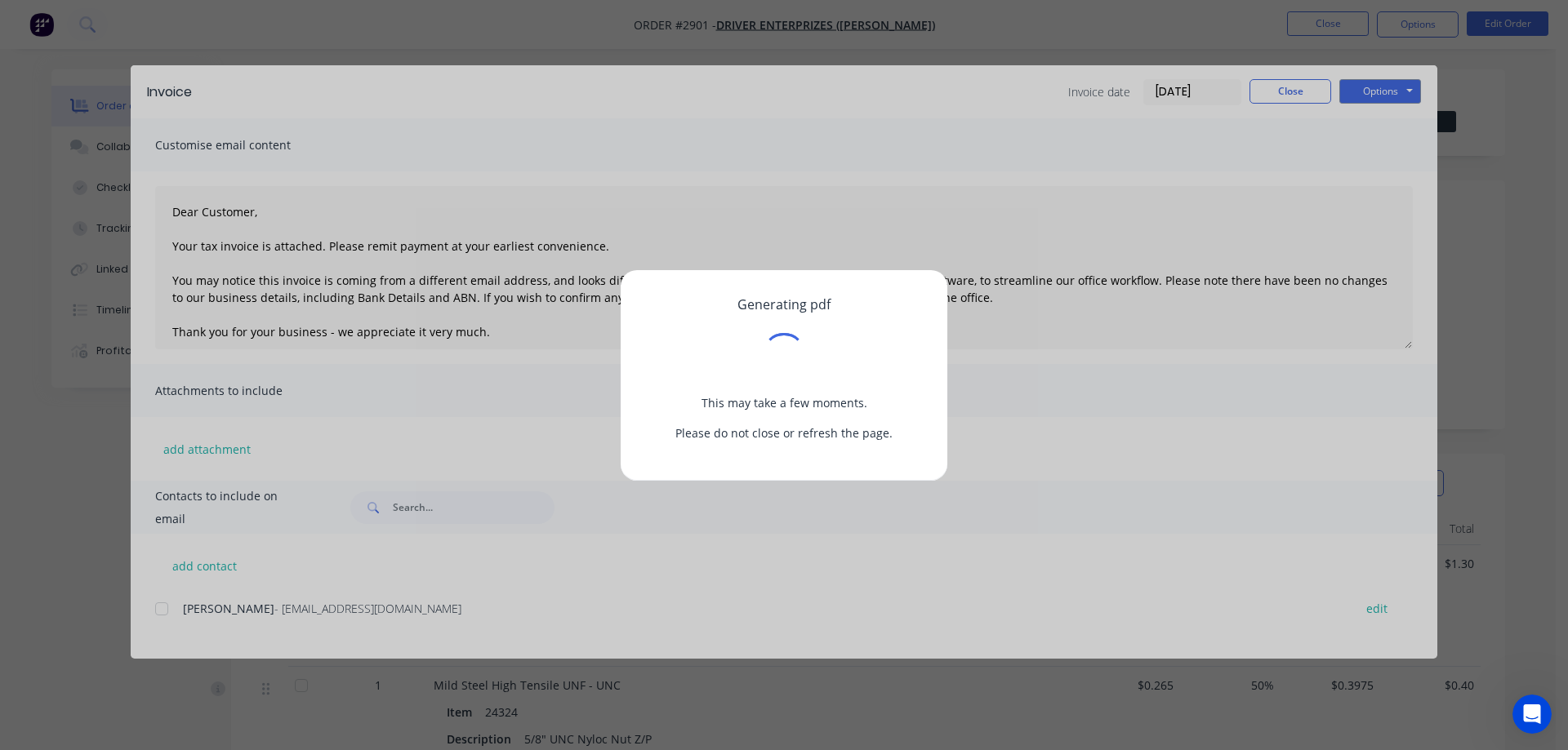
click at [1379, 90] on div "Generating pdf This may take a few moments. Please do not close or refresh the …" at bounding box center [784, 375] width 1568 height 750
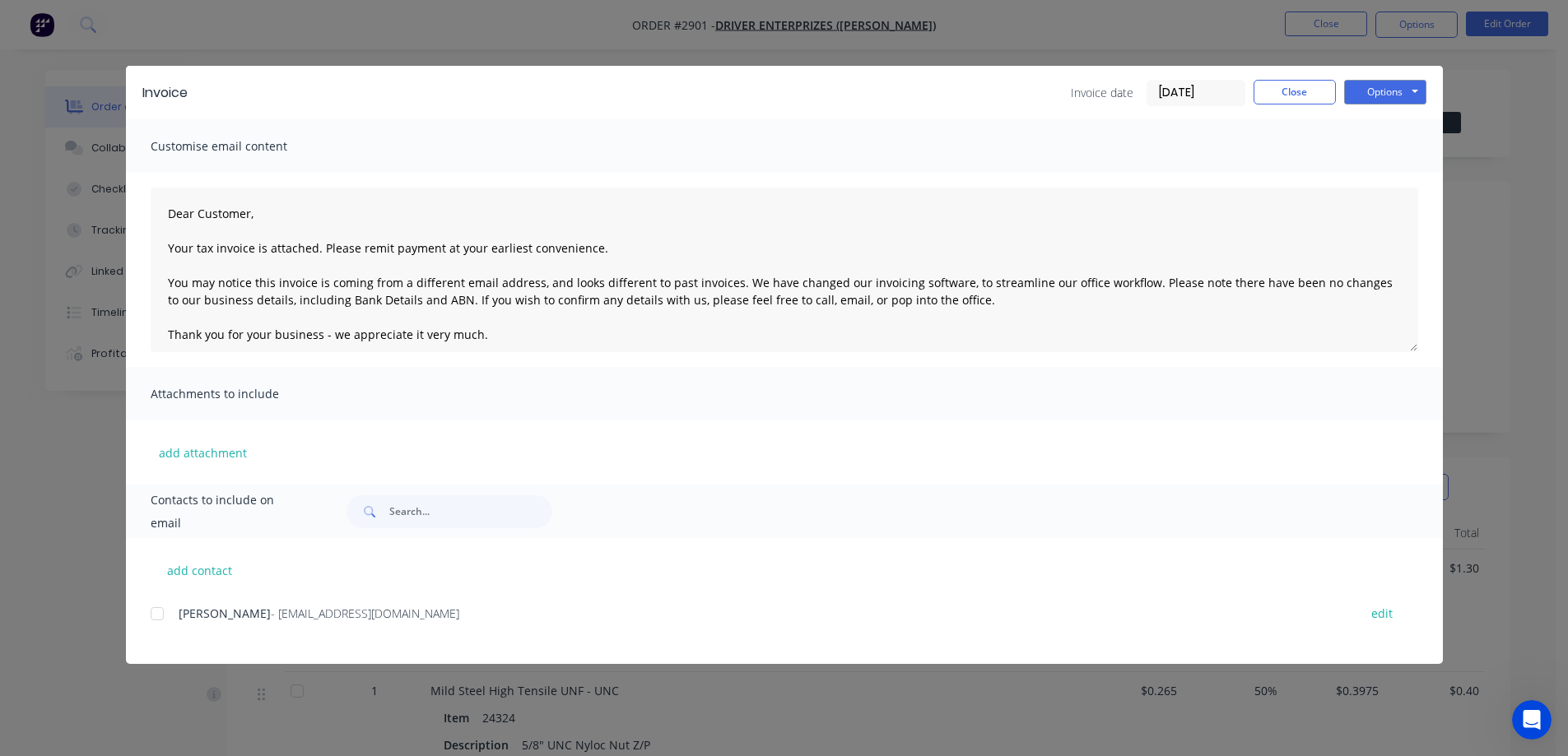
click at [162, 613] on div at bounding box center [156, 614] width 33 height 33
click at [1384, 98] on button "Options" at bounding box center [1385, 92] width 82 height 25
click at [1394, 175] on button "Email" at bounding box center [1397, 175] width 106 height 27
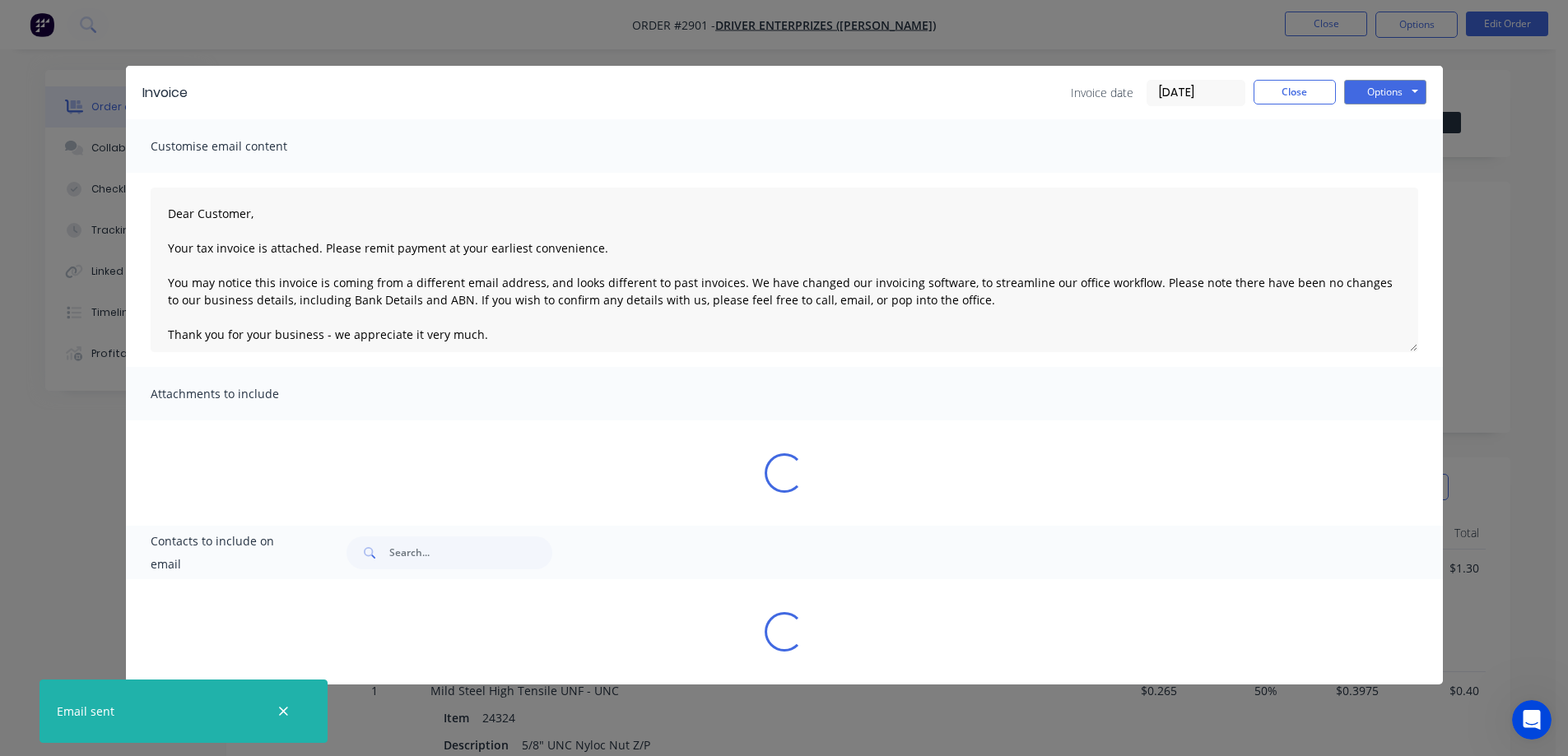
type textarea "Dear Customer, Your tax invoice is attached. Please remit payment at your earli…"
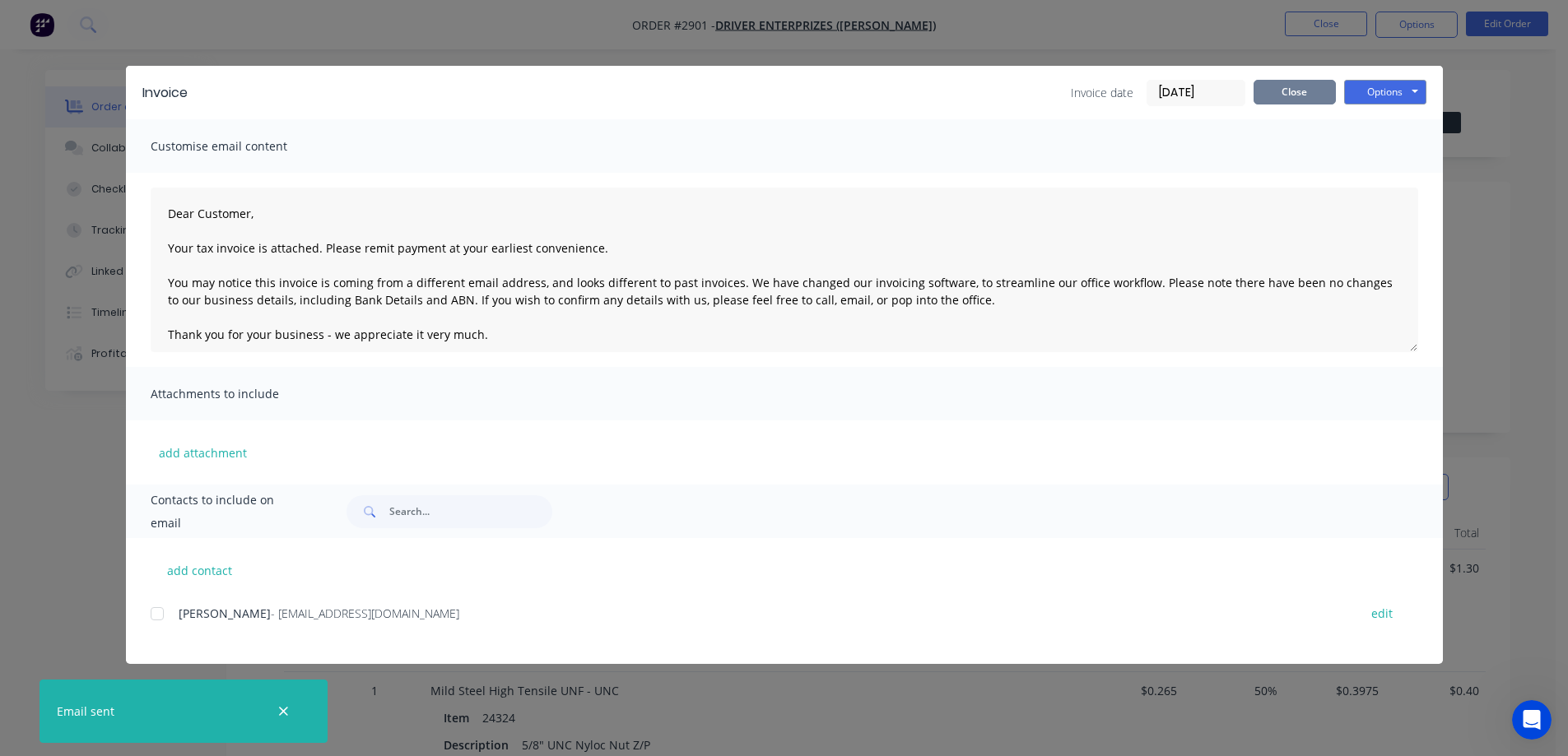
click at [1287, 93] on button "Close" at bounding box center [1294, 92] width 82 height 25
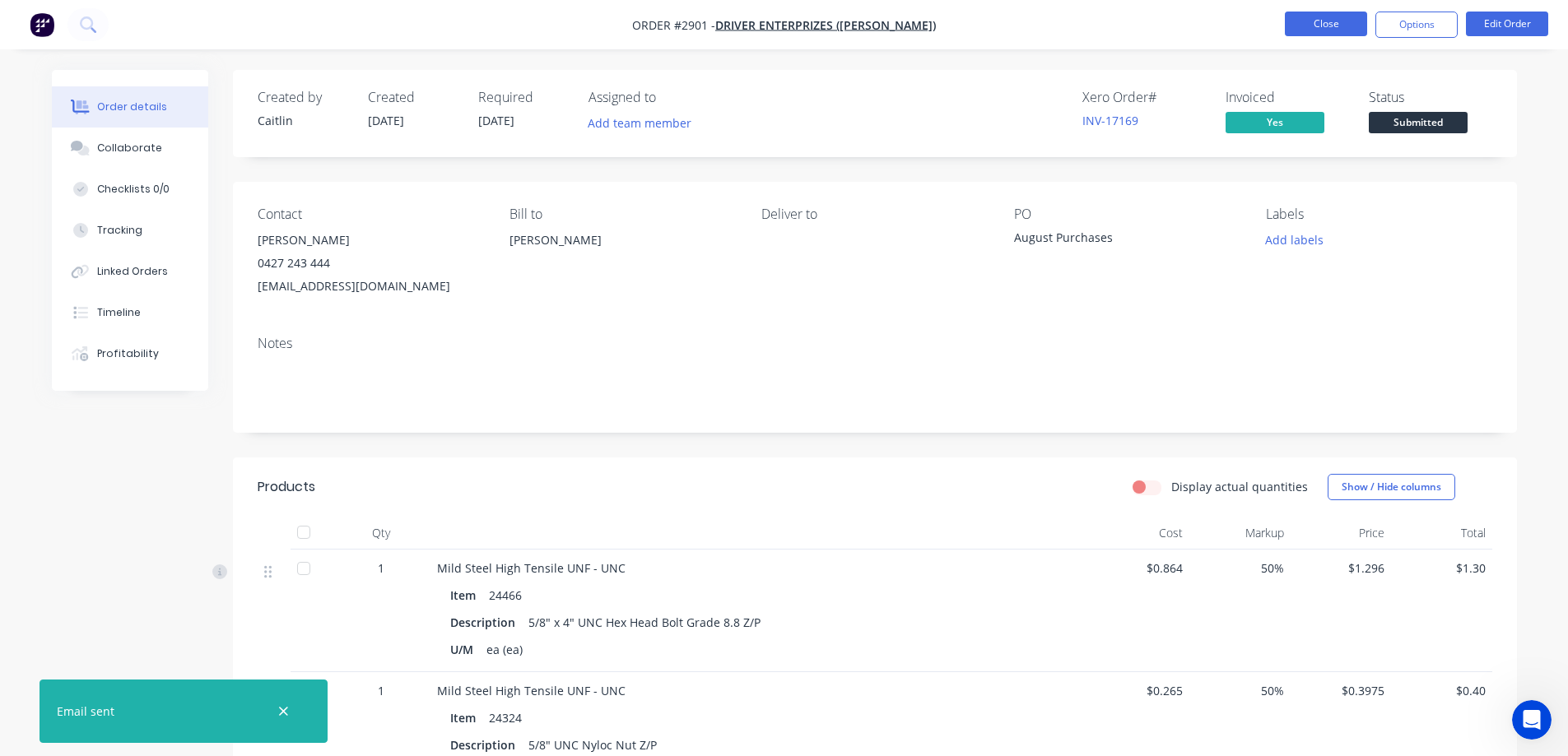
click at [1322, 22] on button "Close" at bounding box center [1326, 24] width 82 height 25
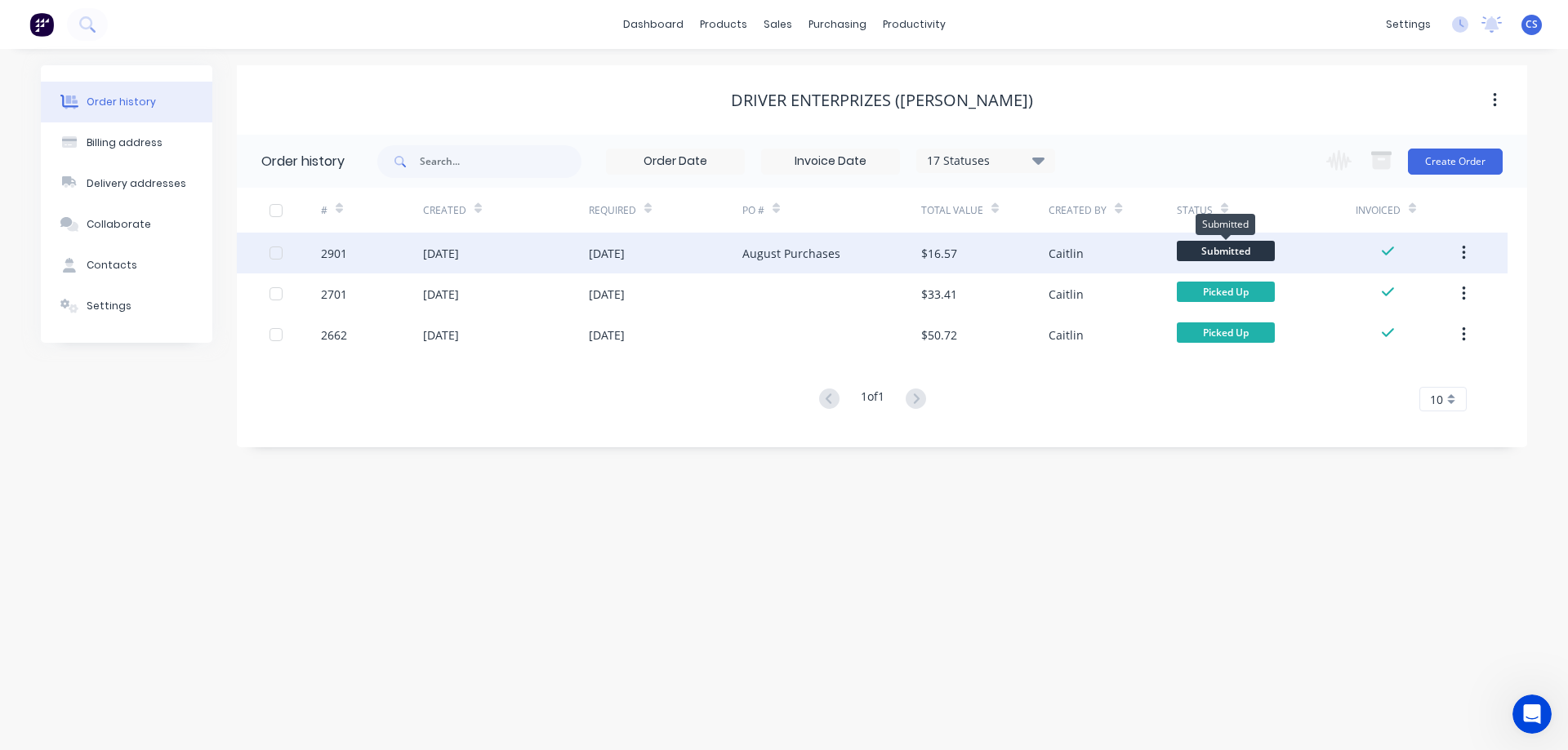
click at [1213, 247] on span "Submitted" at bounding box center [1226, 251] width 98 height 21
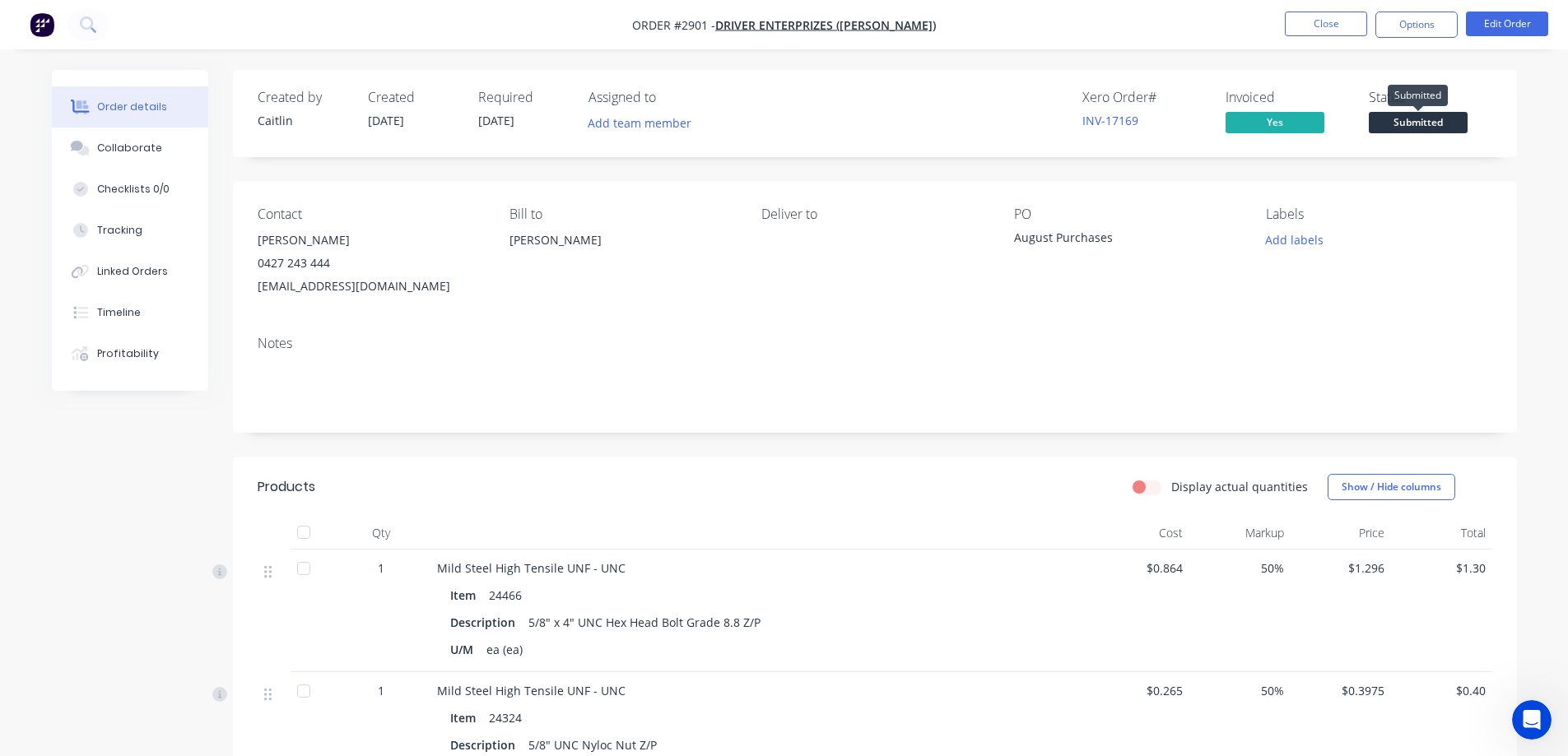
click at [1405, 126] on span "Submitted" at bounding box center [1419, 122] width 99 height 21
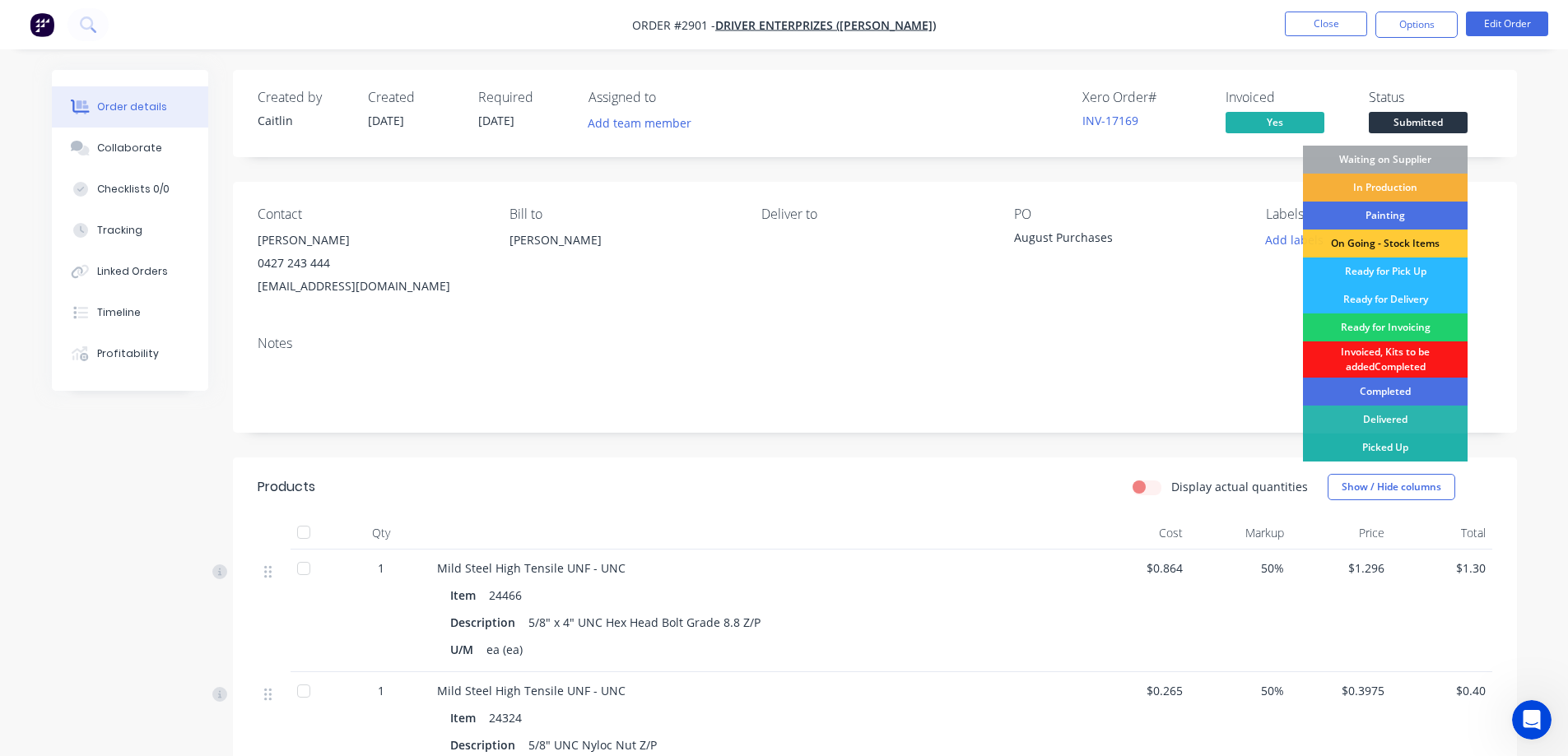
click at [1370, 451] on div "Picked Up" at bounding box center [1385, 448] width 165 height 28
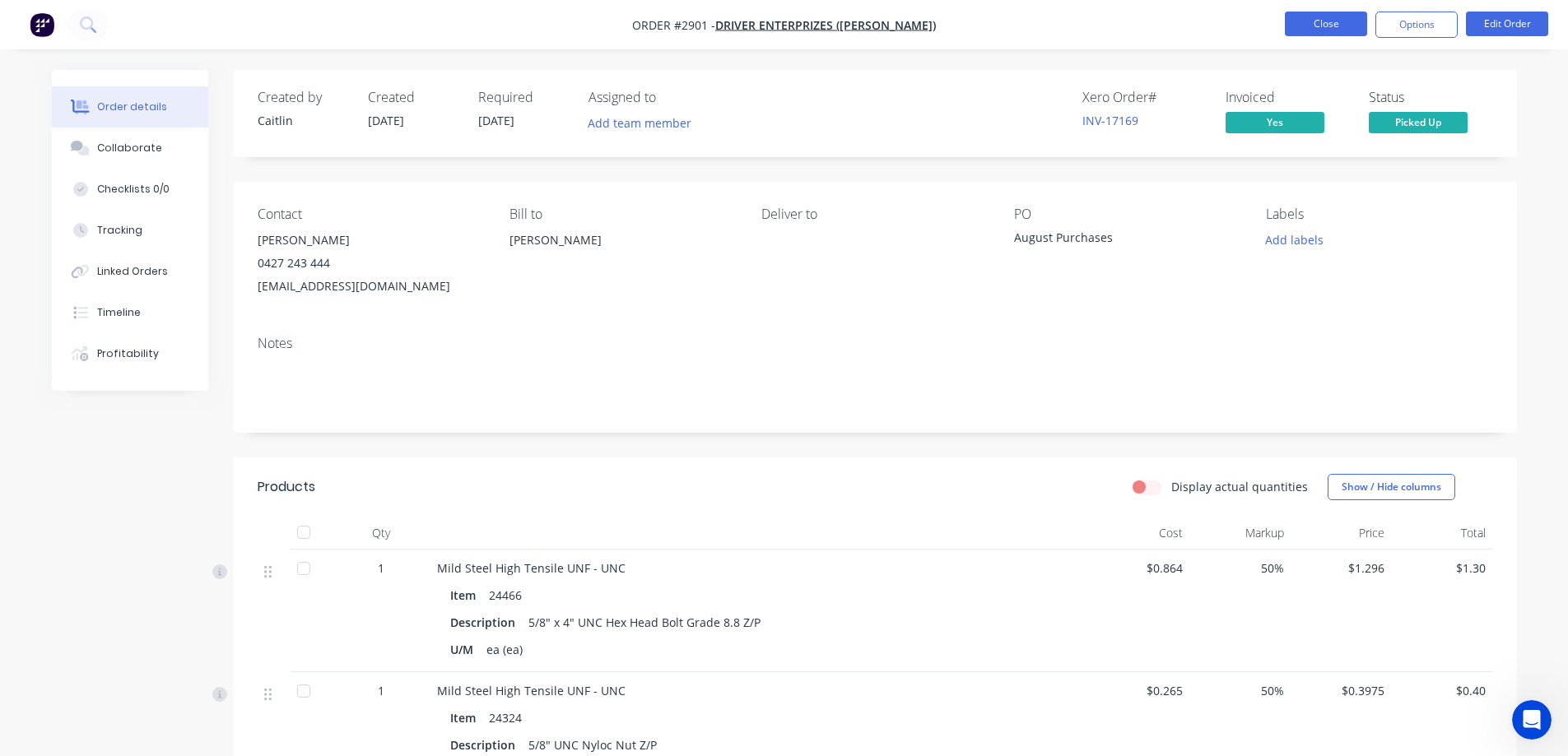
click at [1326, 23] on button "Close" at bounding box center [1326, 24] width 82 height 25
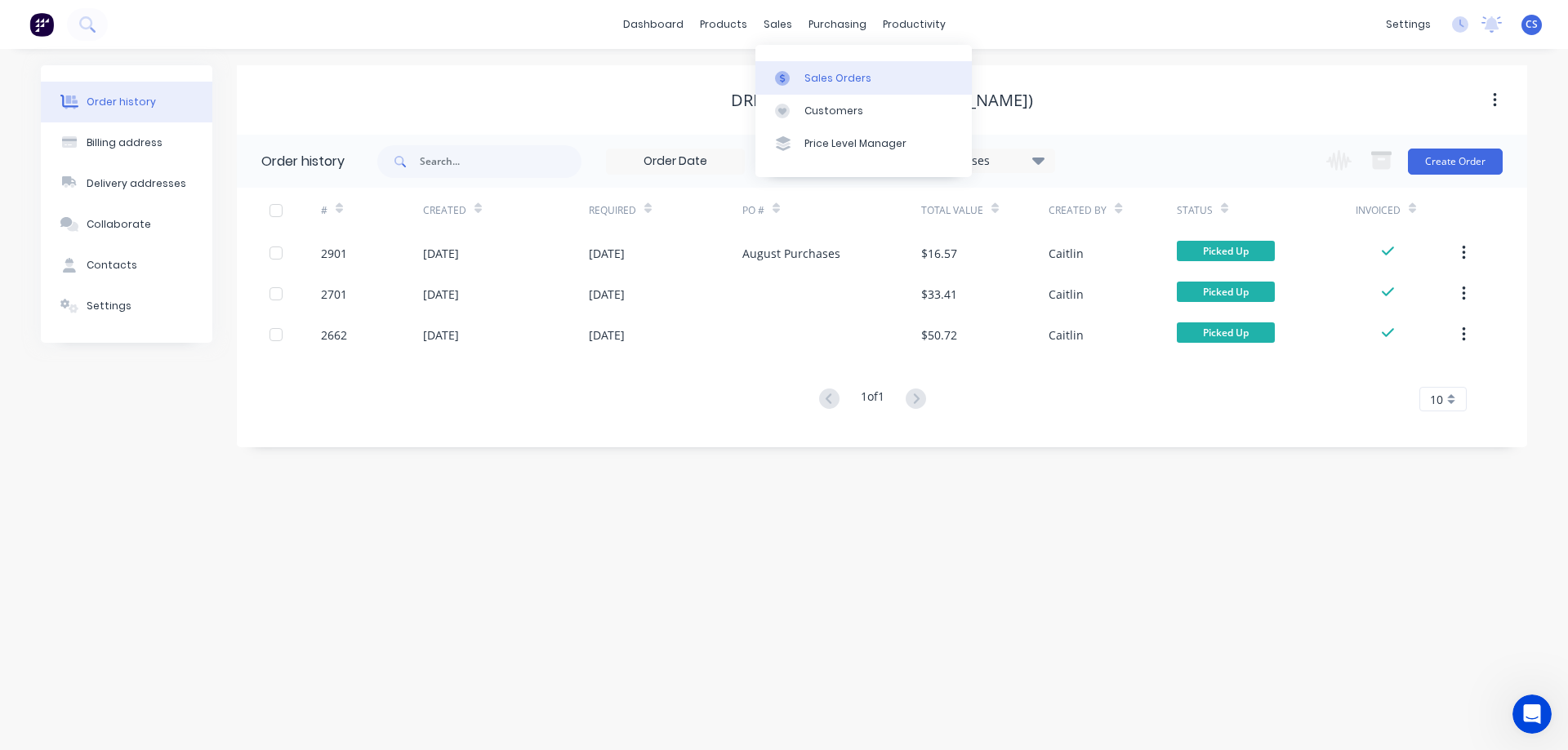
click at [802, 78] on link "Sales Orders" at bounding box center [863, 76] width 217 height 32
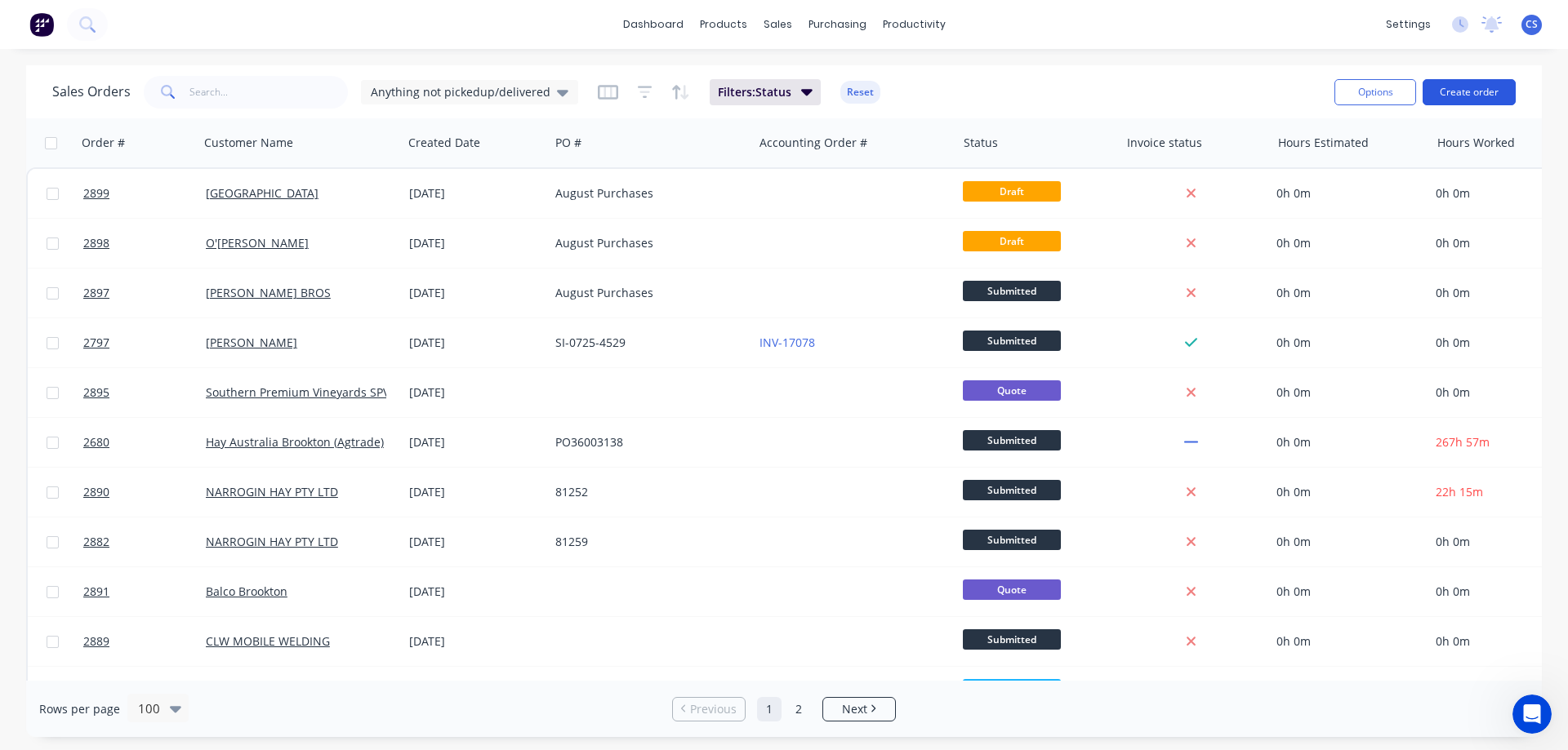
click at [1449, 90] on button "Create order" at bounding box center [1469, 92] width 93 height 26
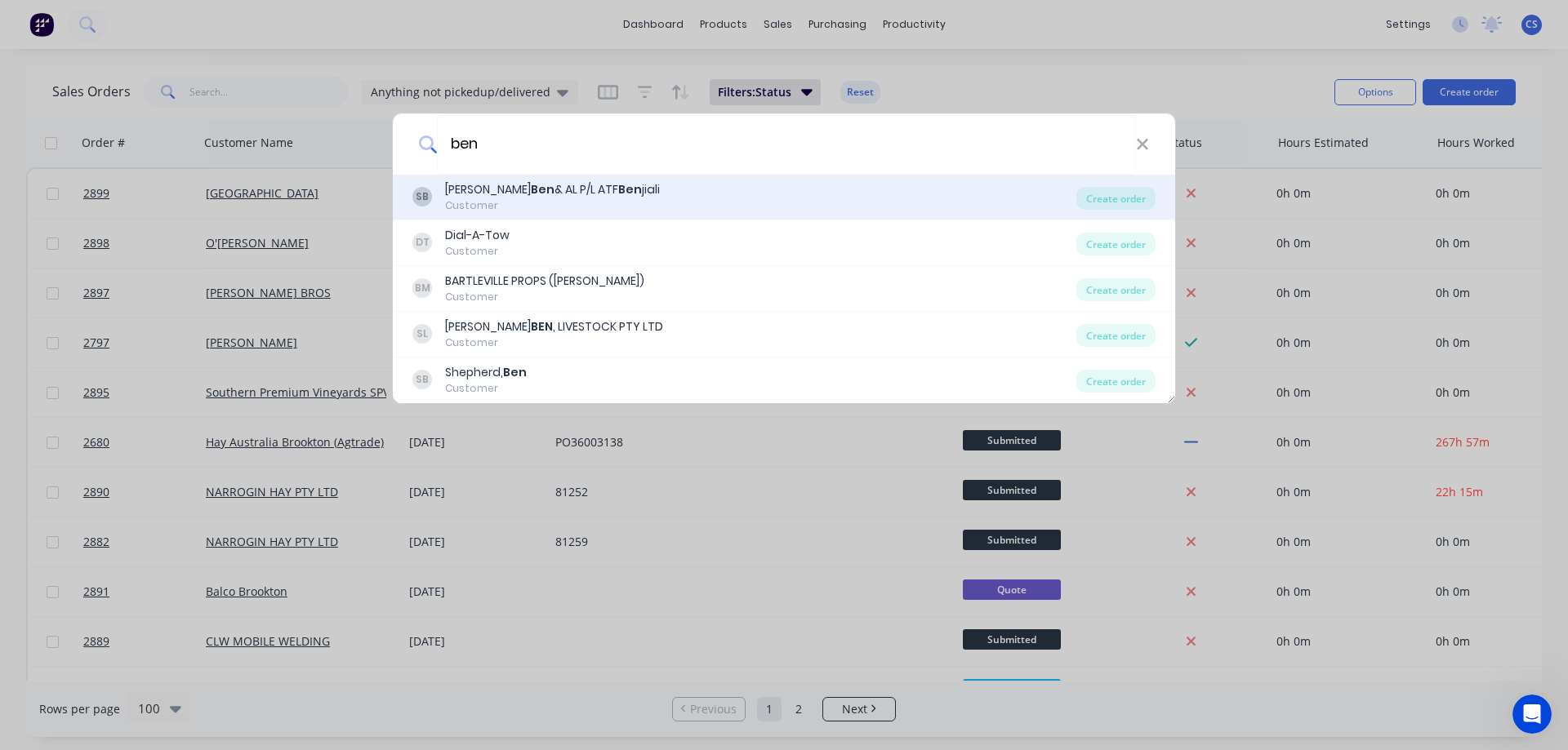
type input "ben"
click at [737, 193] on div "SB SCHUTZ Ben & AL P/L ATF Ben jiali Customer" at bounding box center [744, 197] width 664 height 31
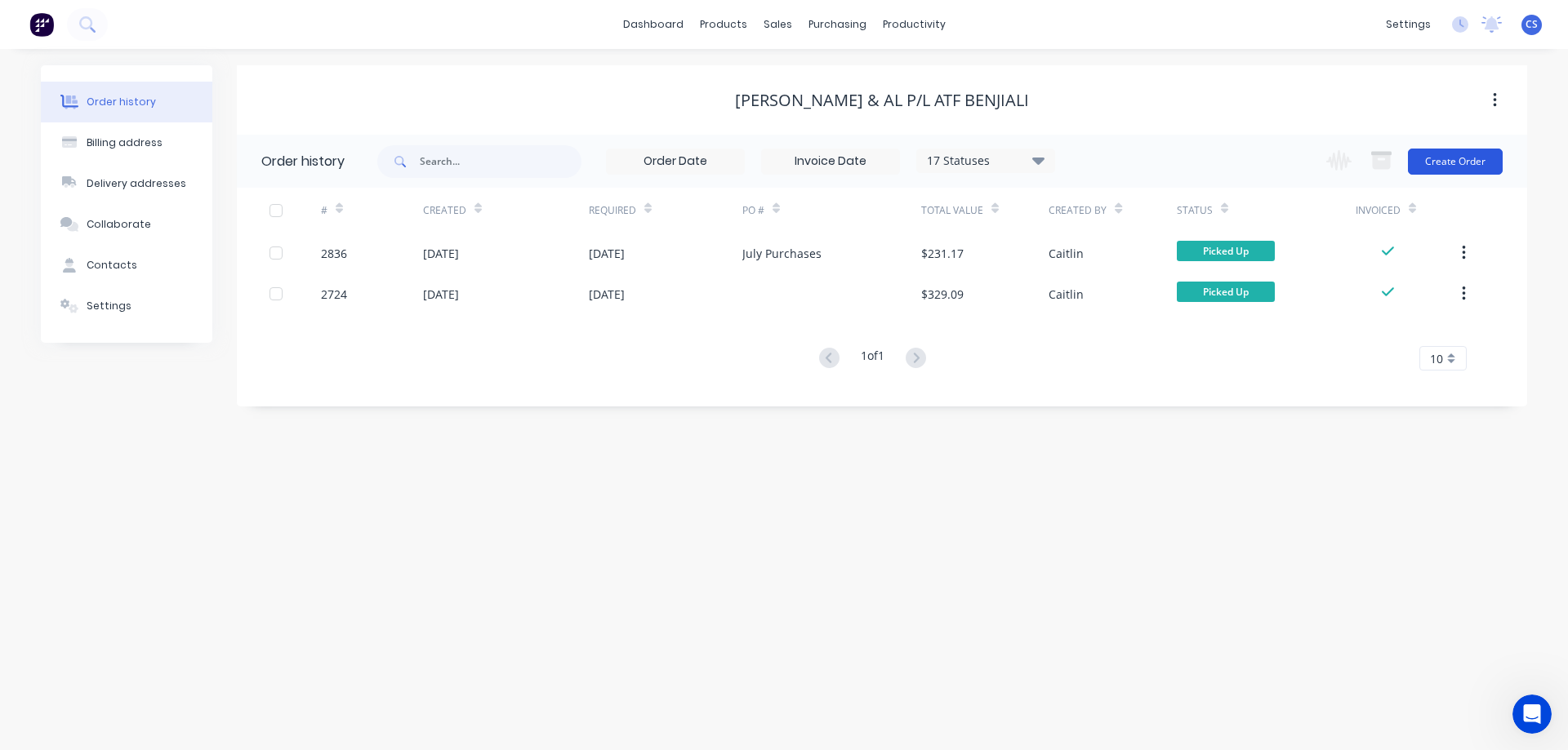
click at [1442, 155] on button "Create Order" at bounding box center [1455, 162] width 95 height 26
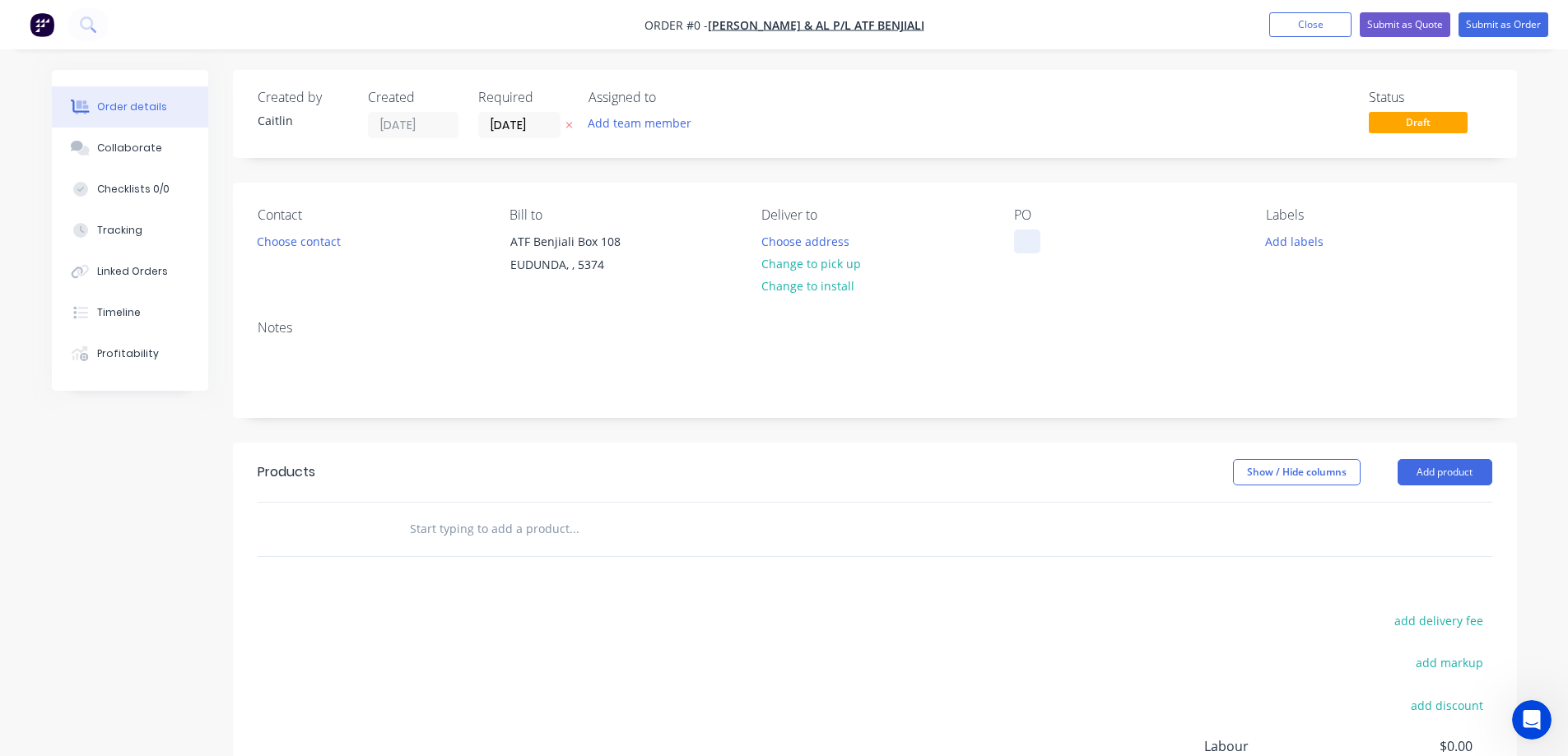
click at [1033, 239] on div at bounding box center [1027, 241] width 27 height 24
click at [322, 238] on div "Order details Collaborate Checklists 0/0 Tracking Linked Orders Timeline Profit…" at bounding box center [785, 524] width 1499 height 907
click at [321, 241] on button "Choose contact" at bounding box center [299, 240] width 101 height 22
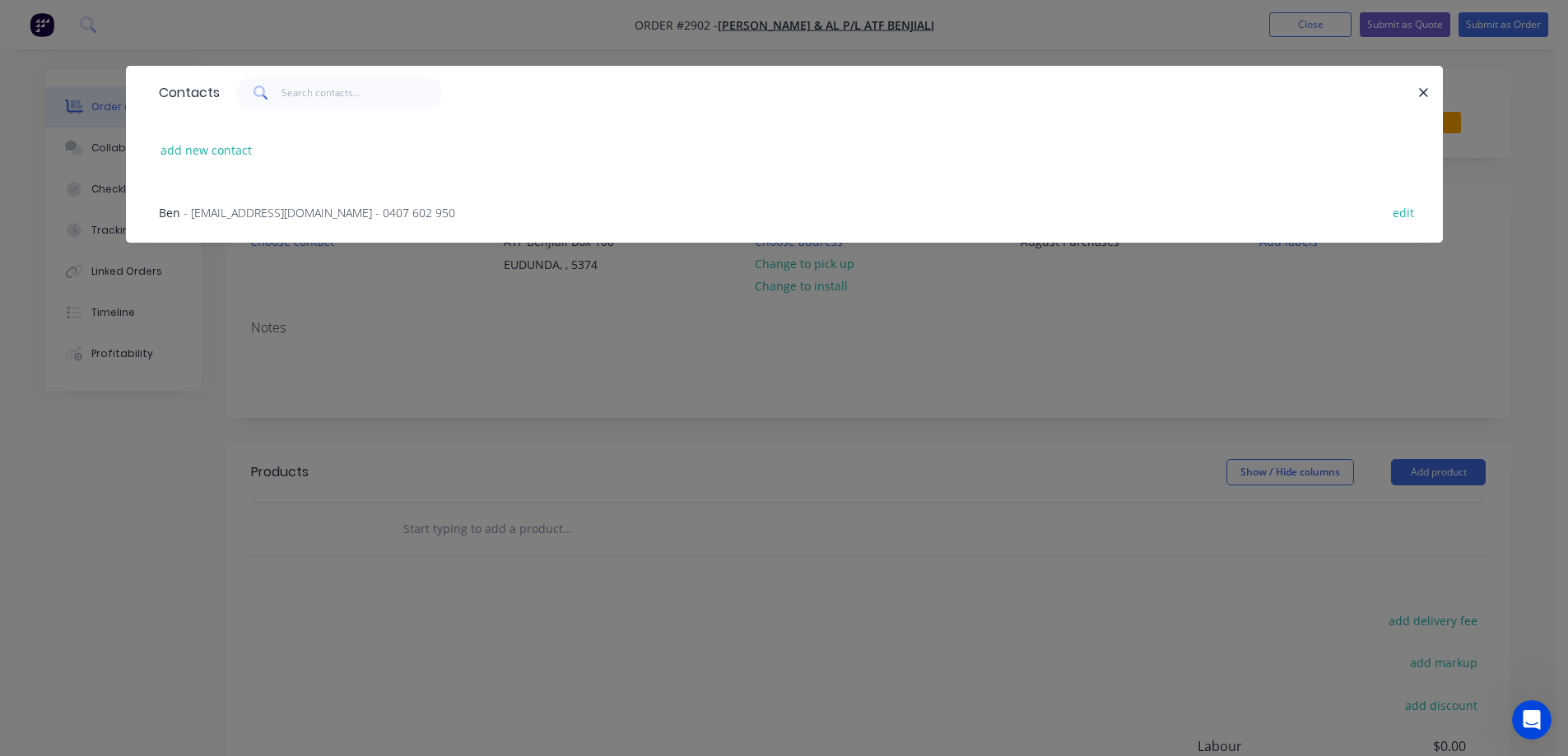
click at [284, 210] on span "- bennyschutz@yahoo.com.au - 0407 602 950" at bounding box center [319, 212] width 272 height 16
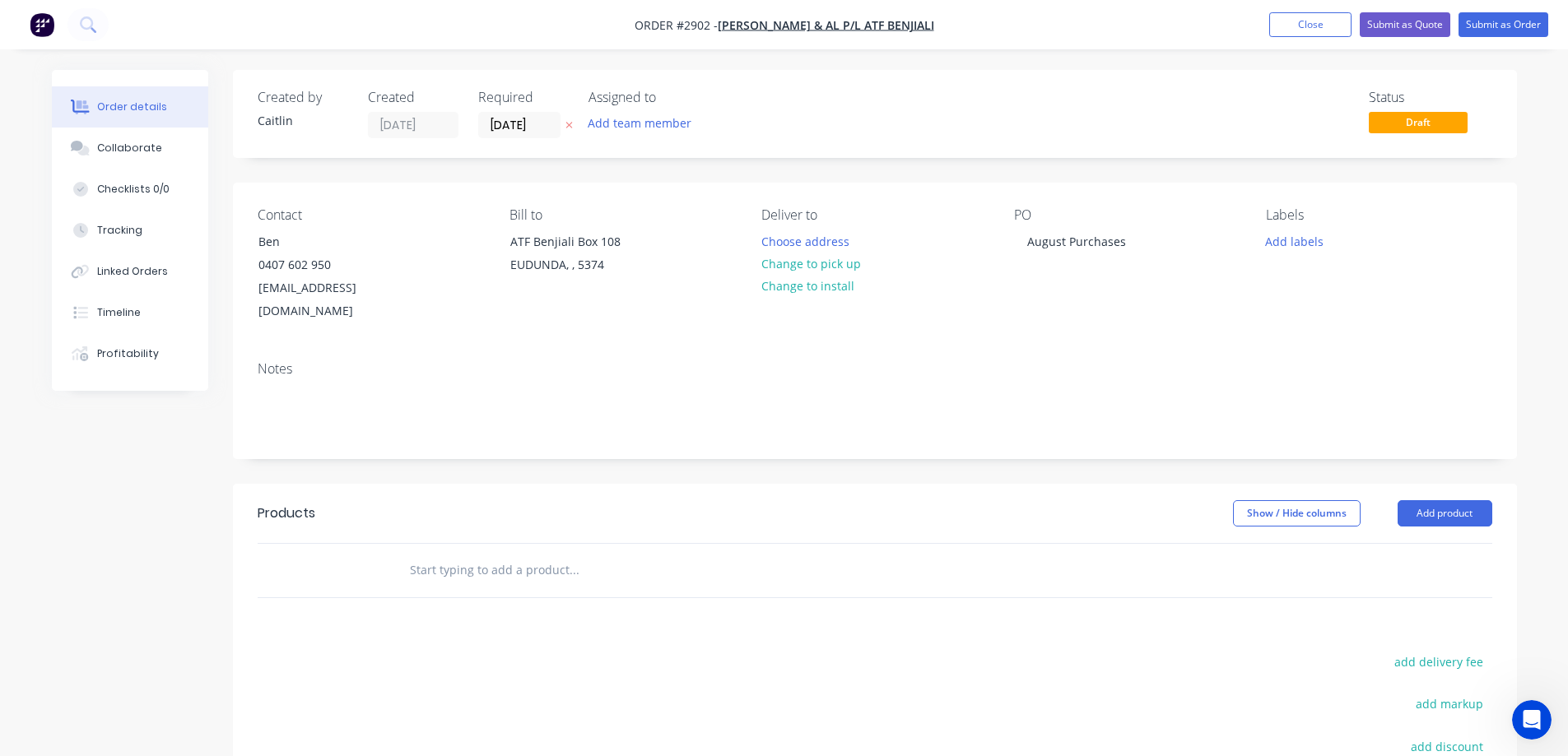
click at [517, 553] on input "text" at bounding box center [573, 569] width 329 height 33
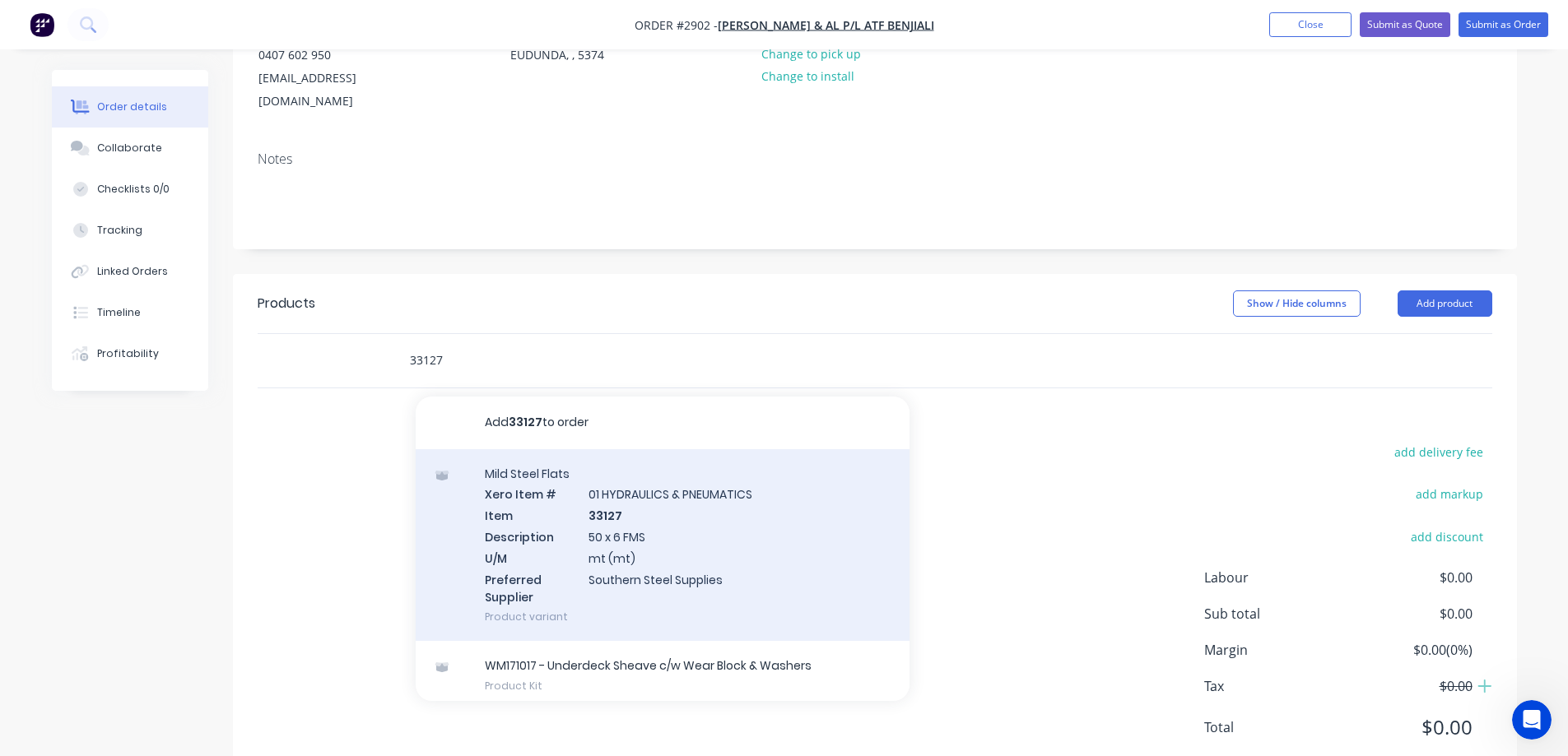
scroll to position [238, 0]
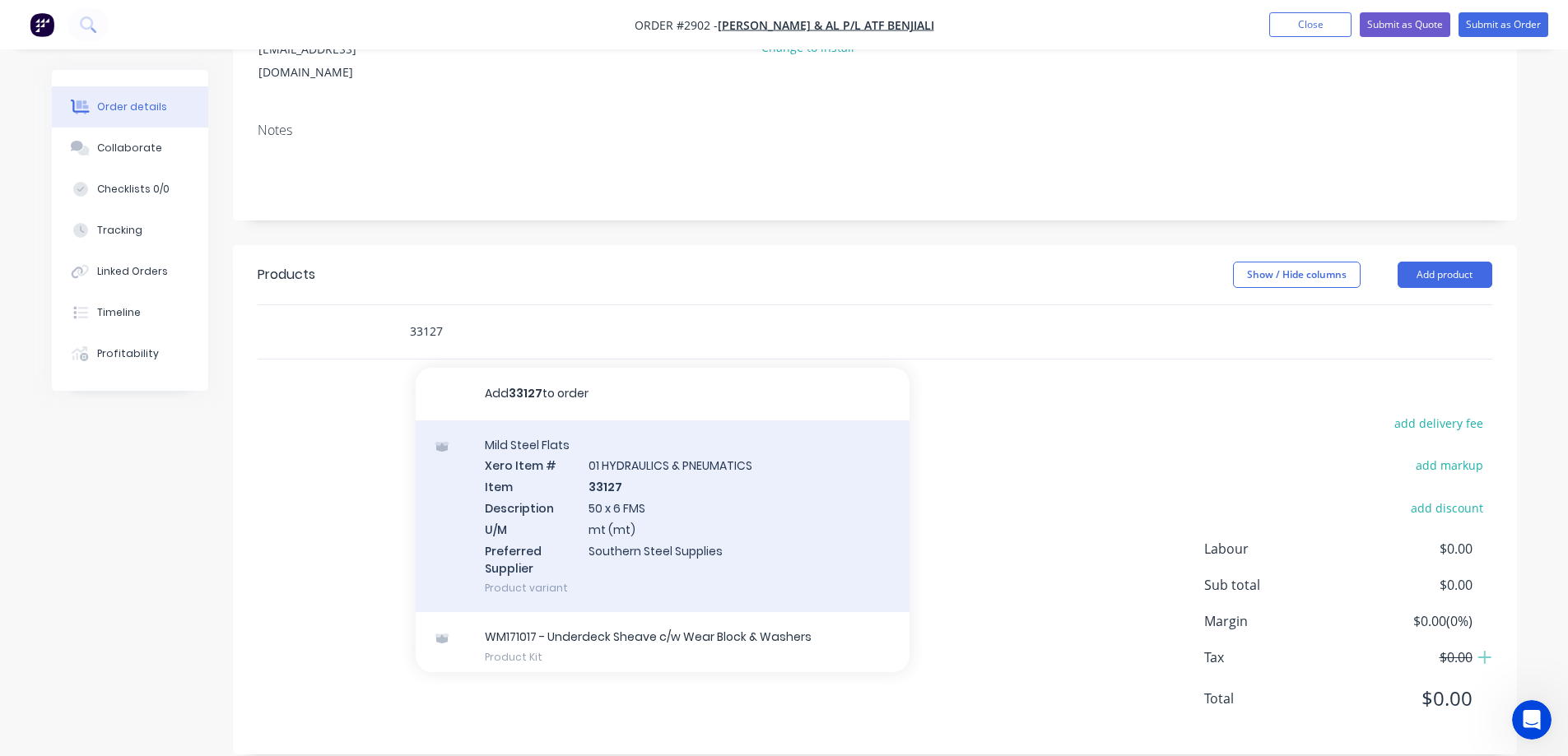
type input "33127"
click at [719, 500] on div "Mild Steel Flats Xero Item # 01 HYDRAULICS & PNEUMATICS Item 33127 Description …" at bounding box center [663, 517] width 494 height 193
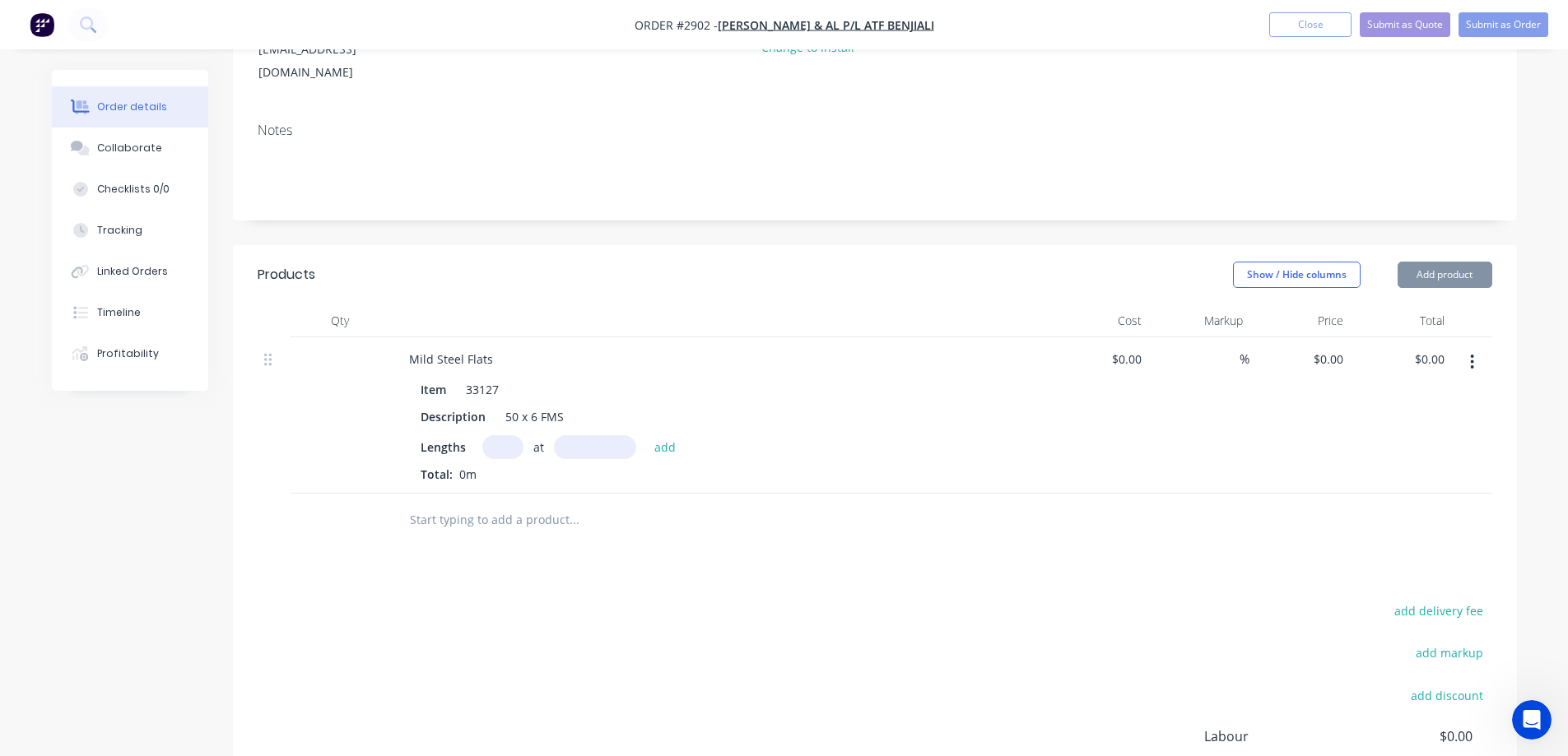
type input "$4.42"
type input "35"
type input "$5.967"
click at [494, 436] on input "text" at bounding box center [503, 448] width 42 height 24
type input "1"
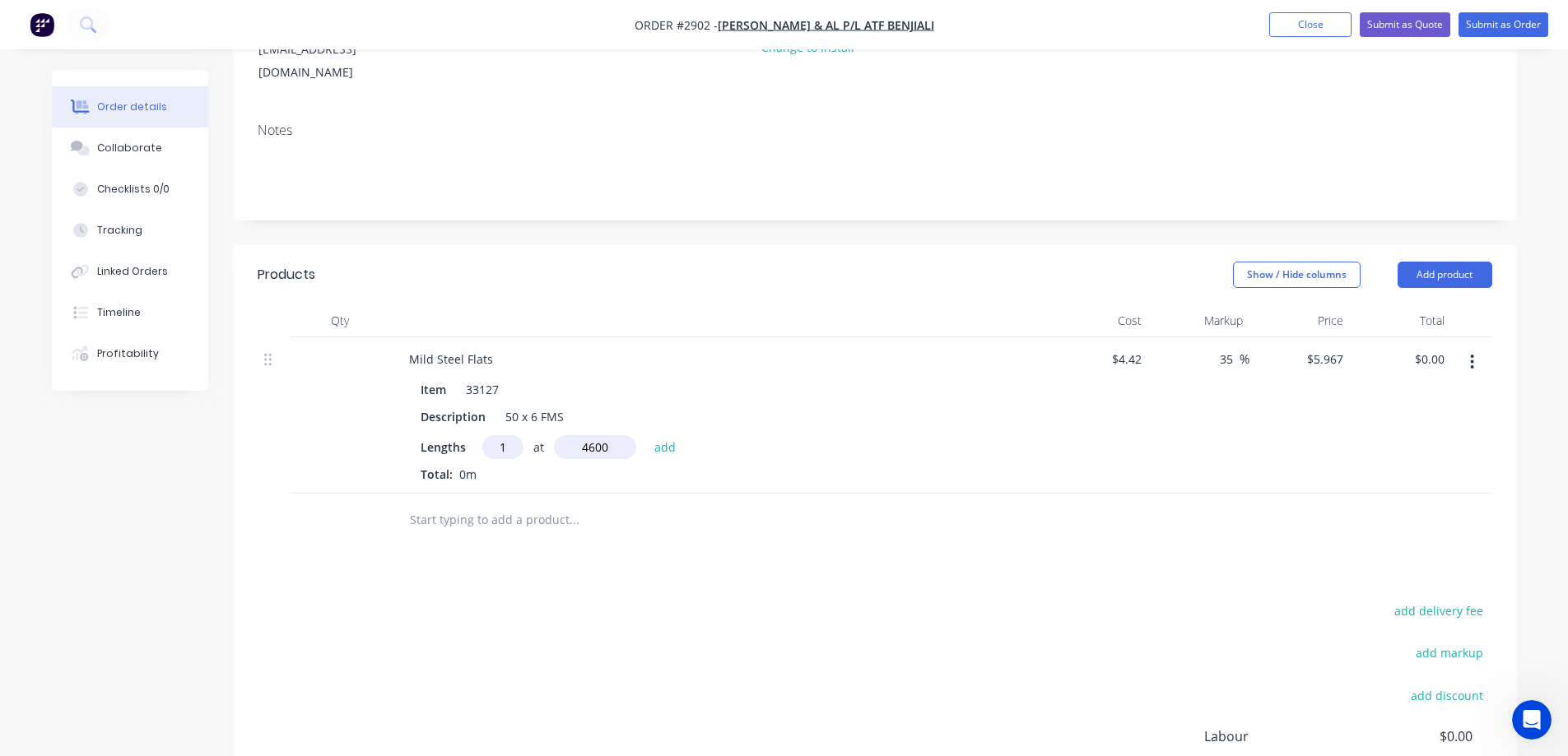
type input "4600mm"
click at [681, 436] on div "1 at 4600mm add" at bounding box center [583, 448] width 203 height 24
click at [673, 436] on button "add" at bounding box center [665, 447] width 39 height 22
type input "$27.45"
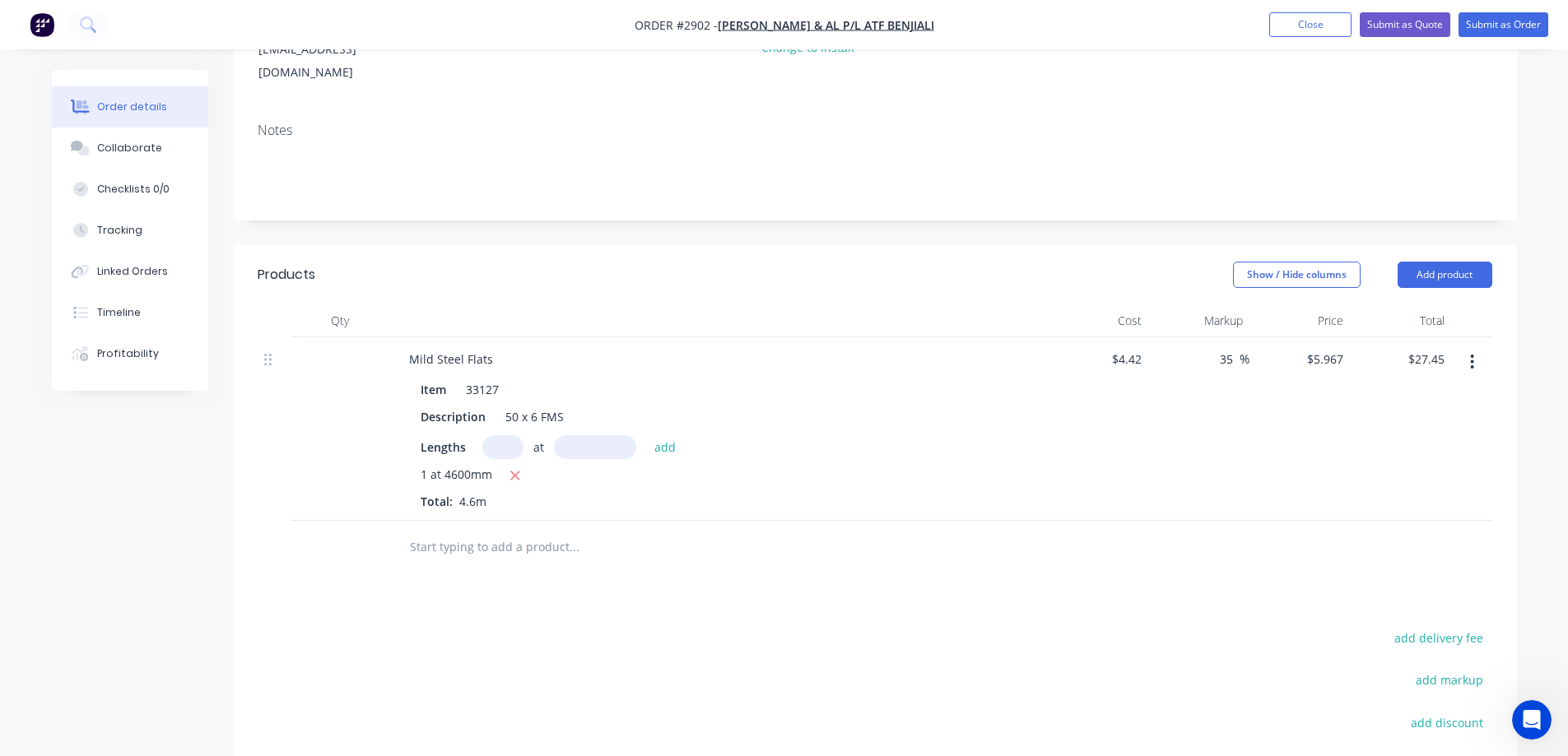
click at [477, 531] on input "text" at bounding box center [573, 546] width 329 height 33
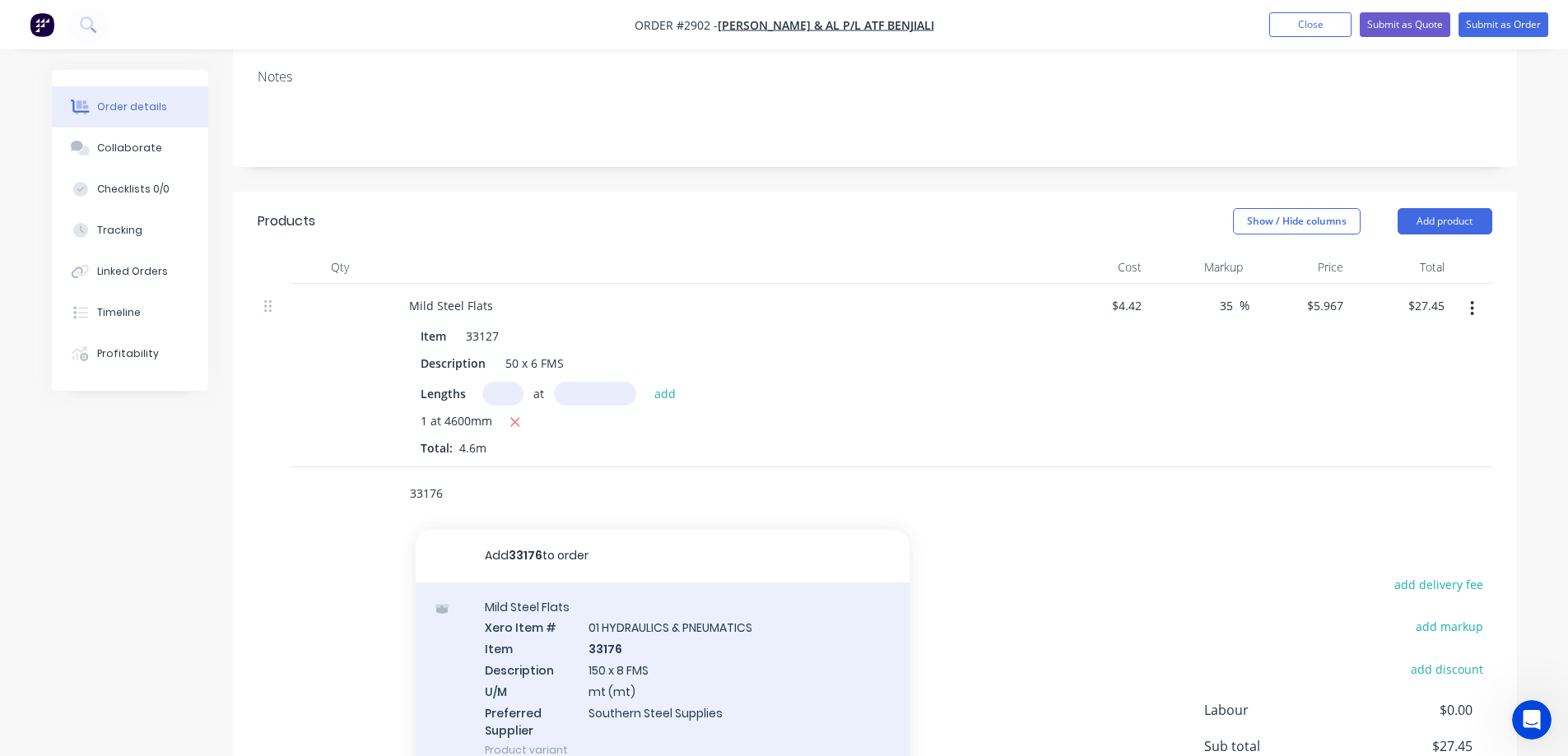
scroll to position [321, 0]
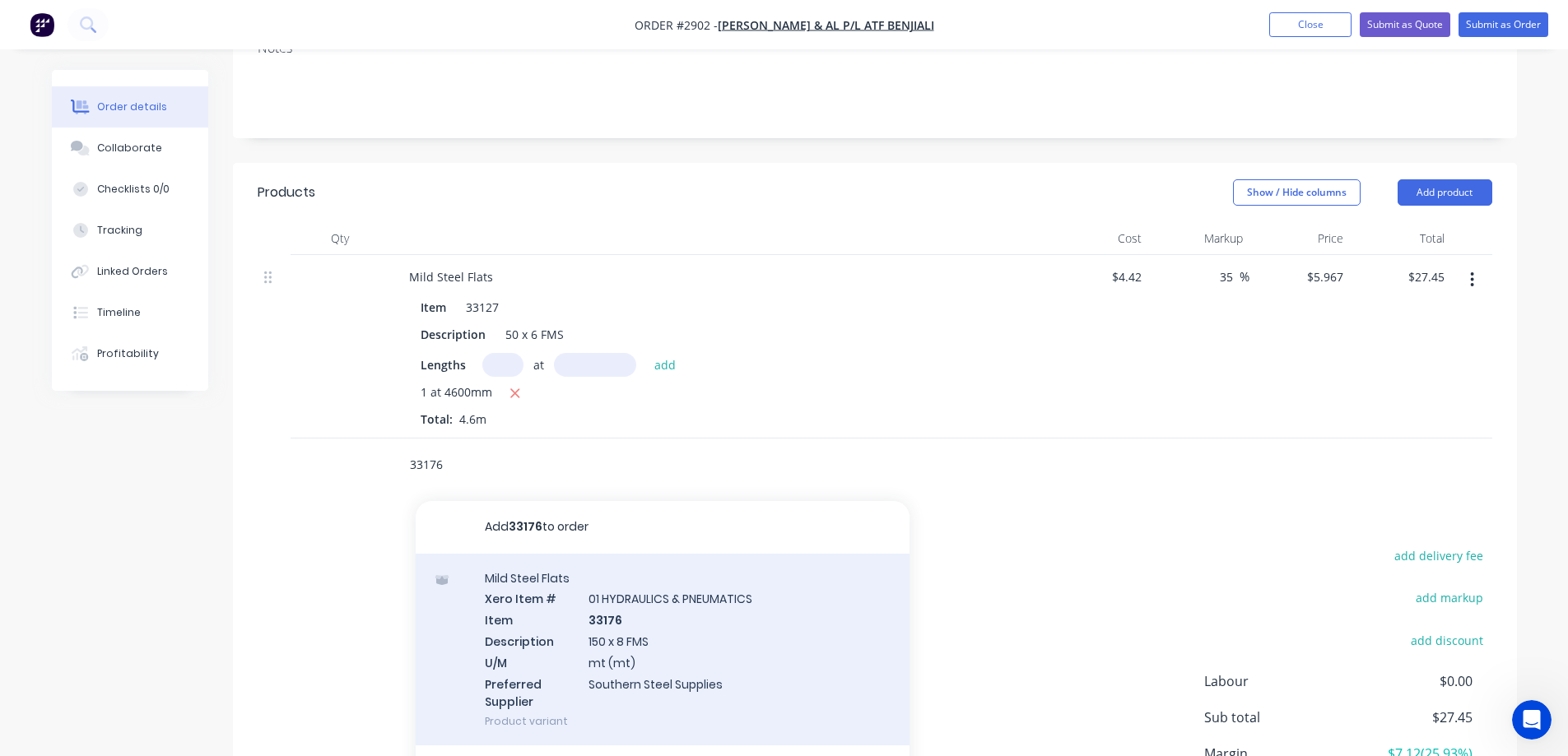
type input "33176"
click at [682, 622] on div "Mild Steel Flats Xero Item # 01 HYDRAULICS & PNEUMATICS Item 33176 Description …" at bounding box center [663, 649] width 494 height 193
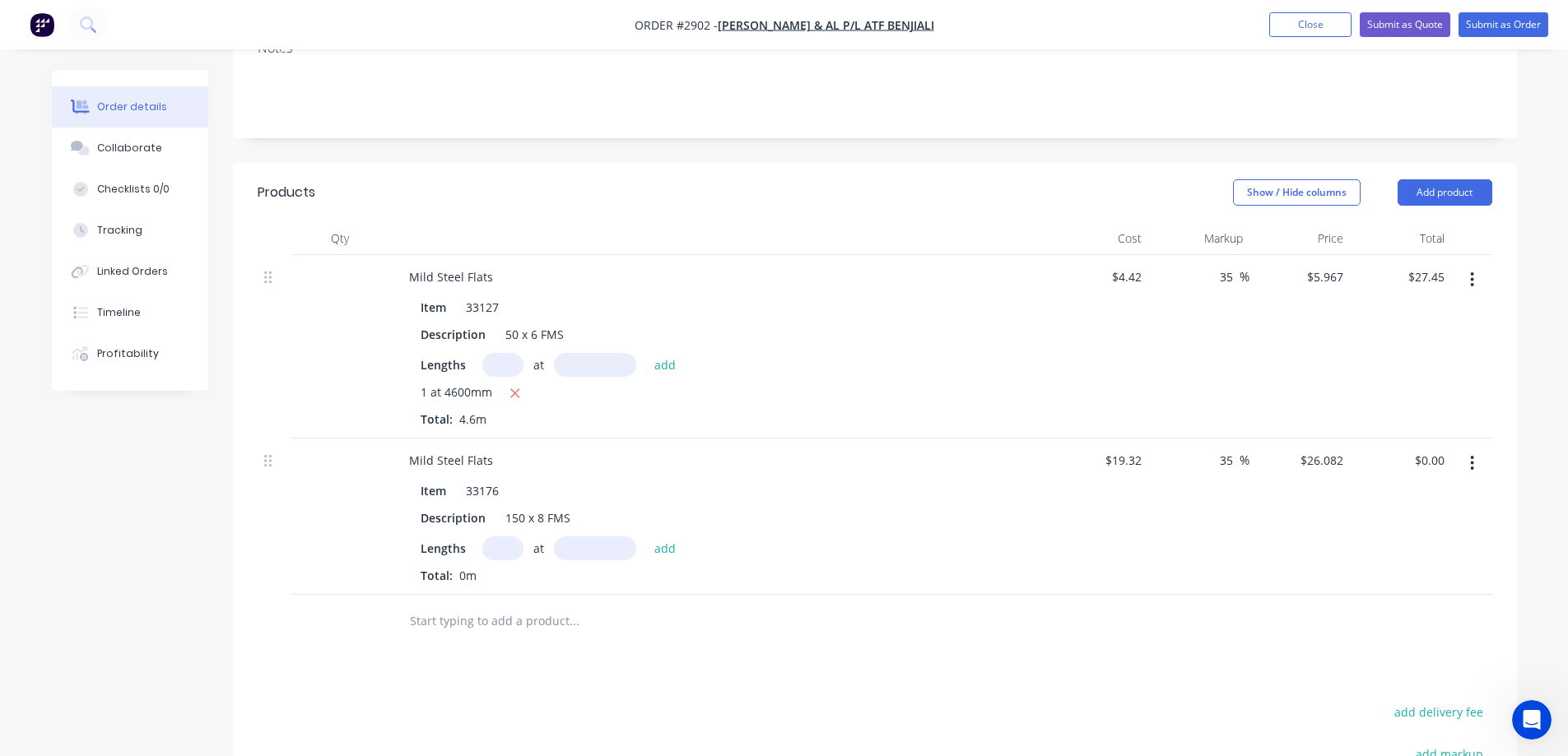
click at [494, 537] on input "text" at bounding box center [503, 548] width 42 height 24
type input "1"
type input "6000mm"
click at [667, 537] on button "add" at bounding box center [665, 547] width 39 height 22
type input "$156.49"
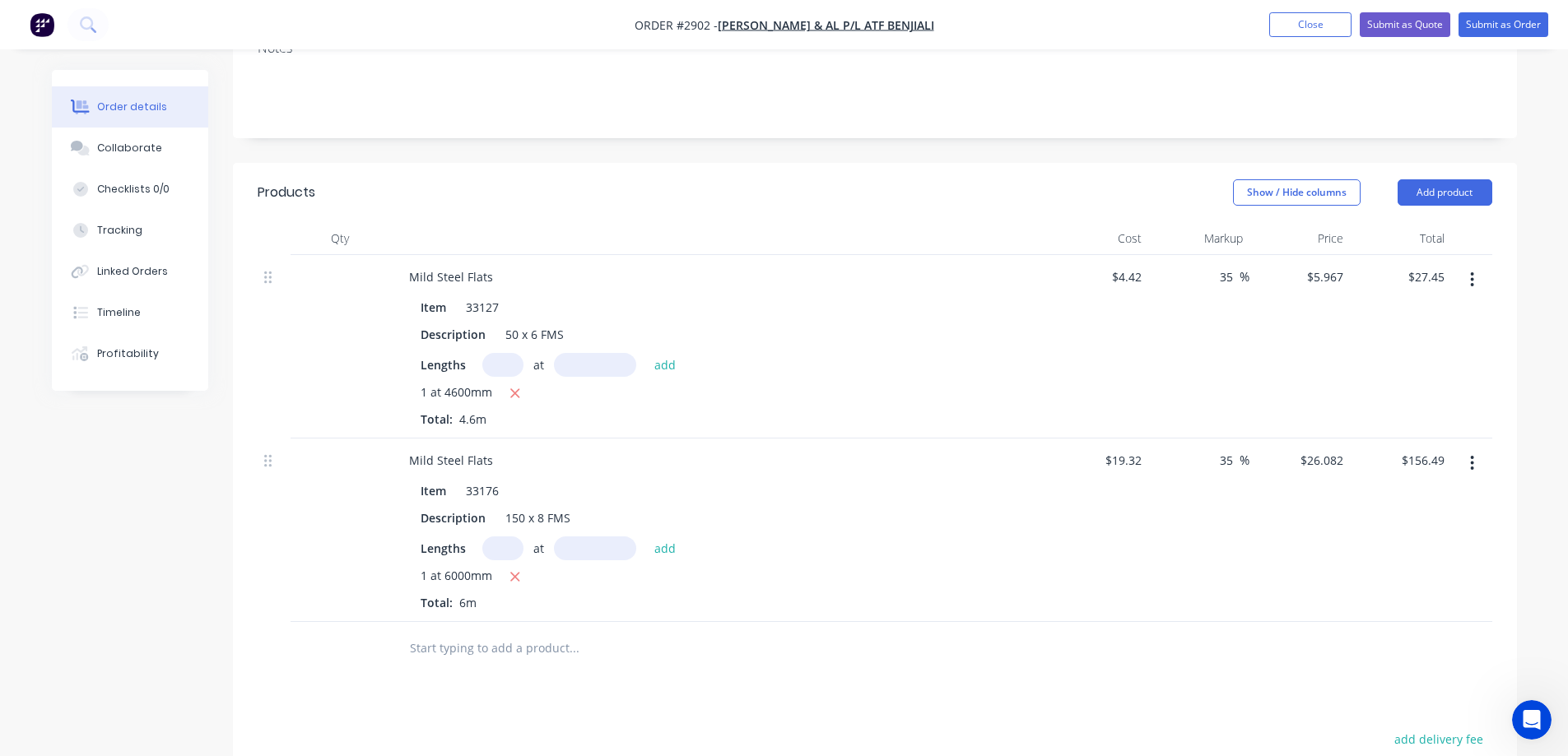
click at [499, 632] on input "text" at bounding box center [573, 648] width 329 height 33
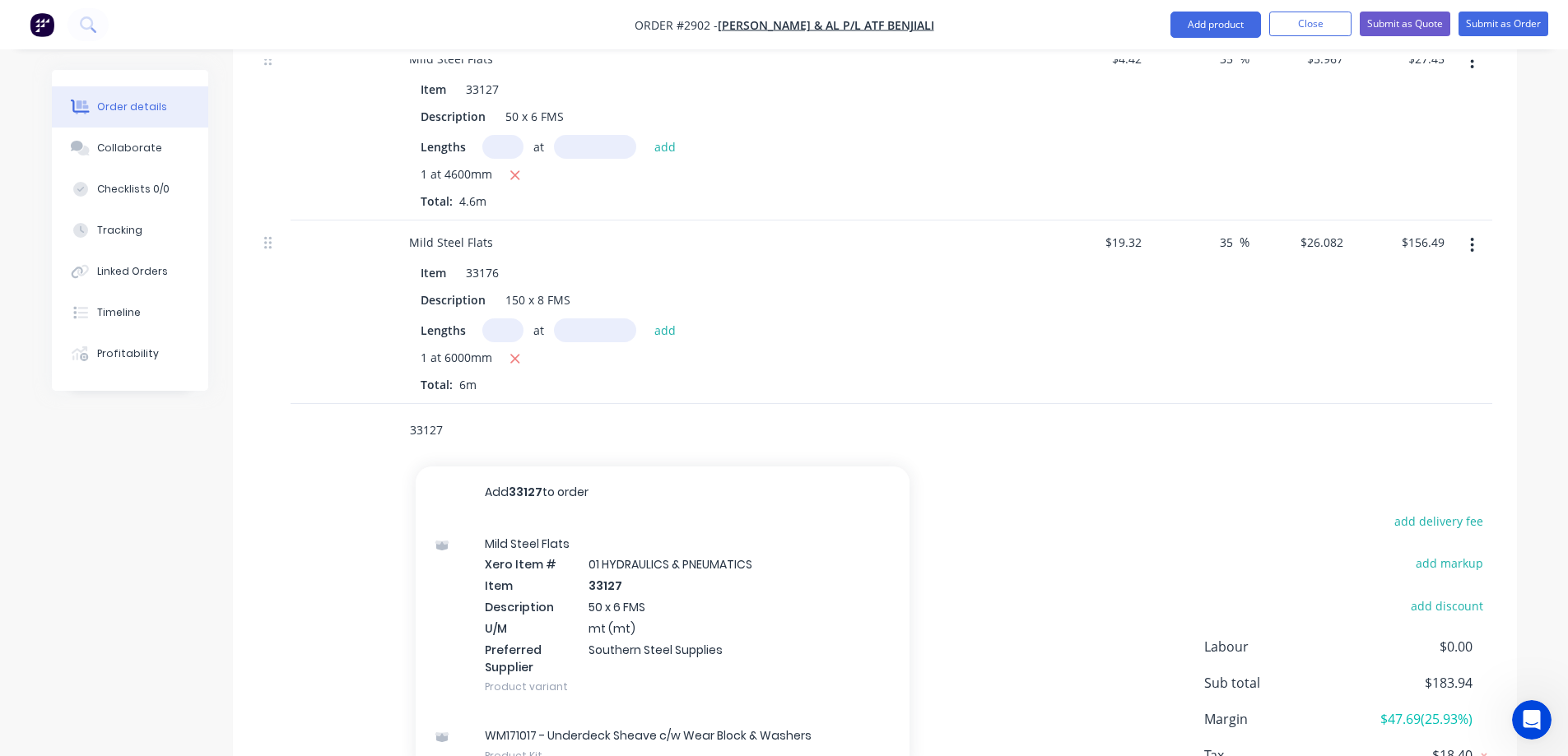
scroll to position [568, 0]
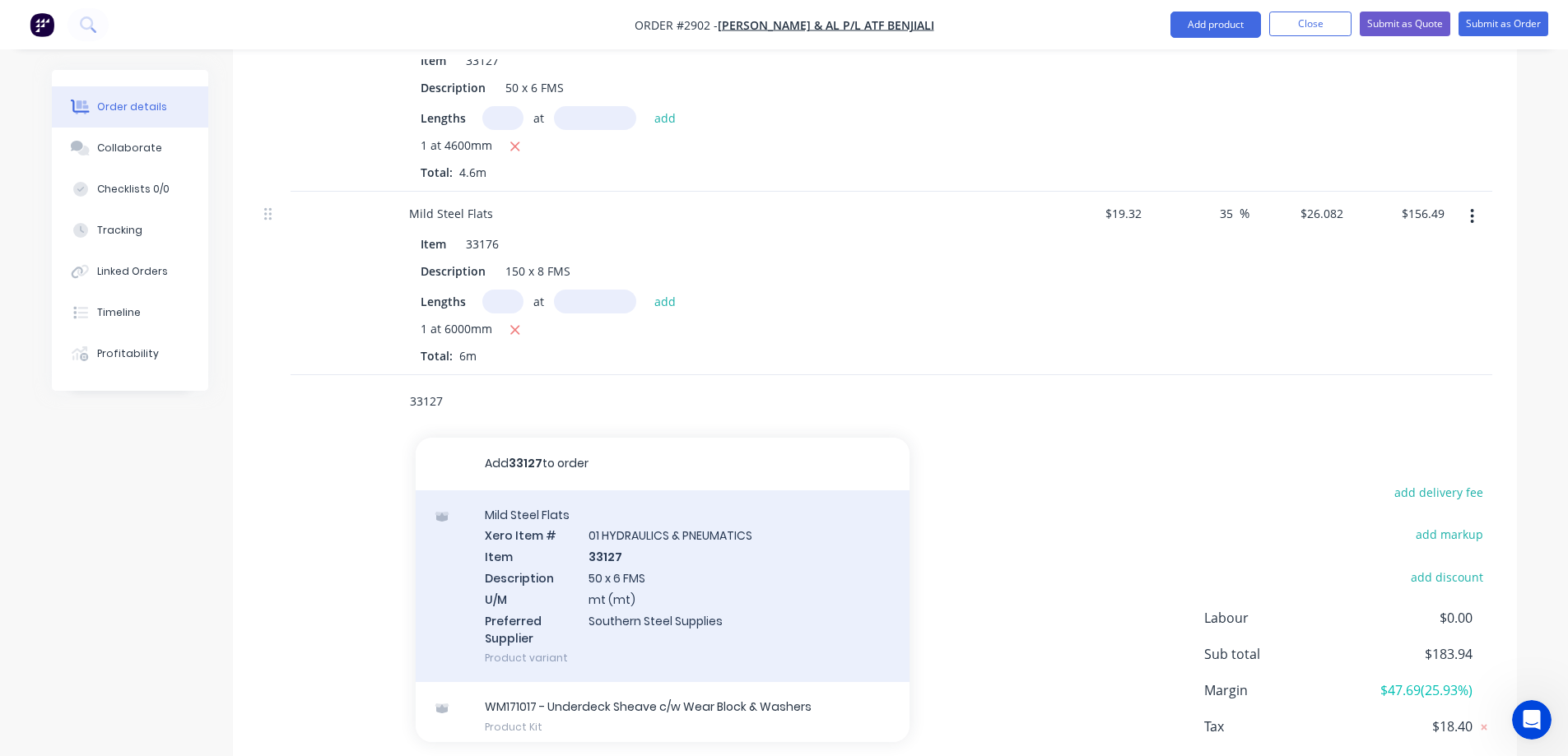
type input "33127"
click at [742, 547] on div "Mild Steel Flats Xero Item # 01 HYDRAULICS & PNEUMATICS Item 33127 Description …" at bounding box center [663, 586] width 494 height 193
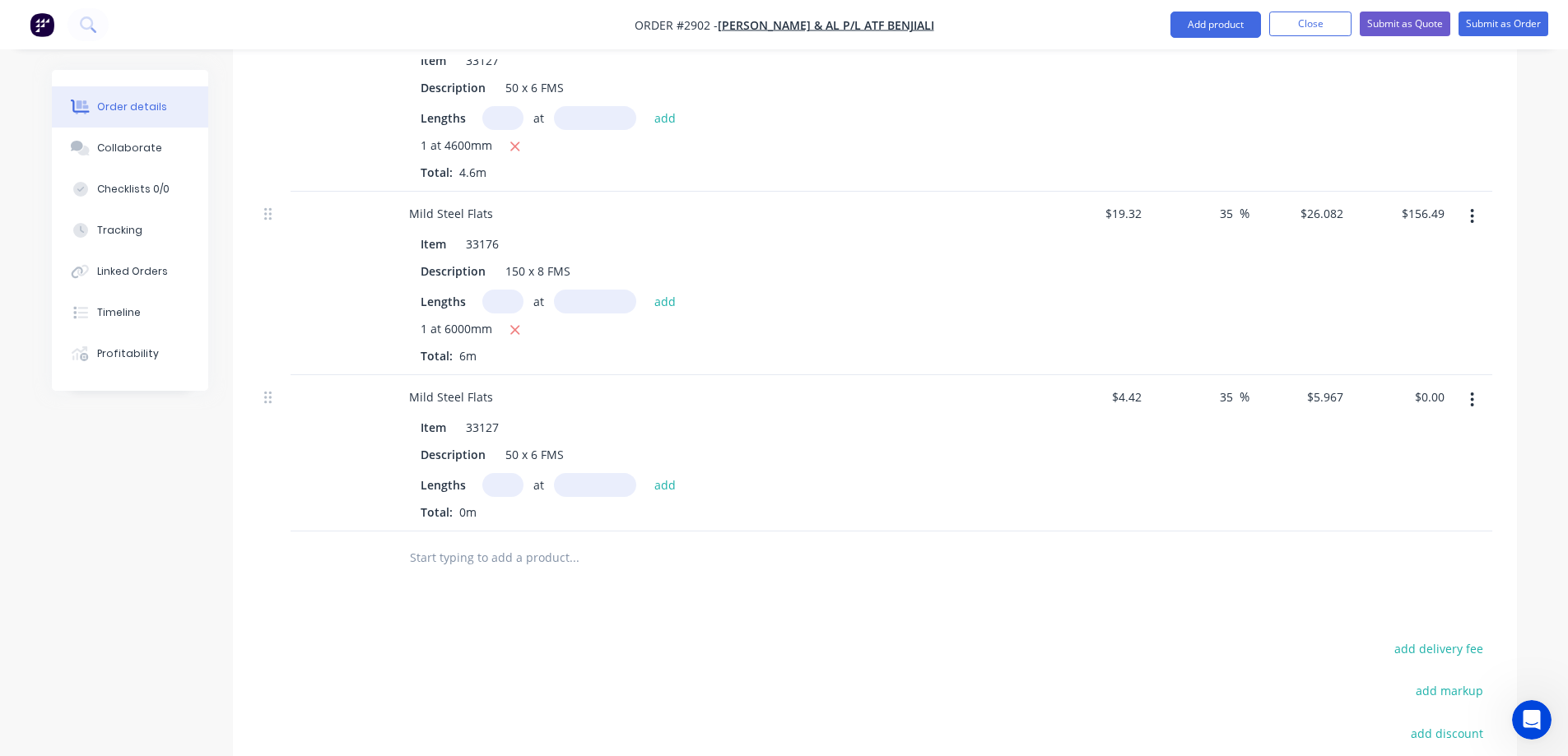
click at [495, 473] on input "text" at bounding box center [503, 485] width 42 height 24
type input "1"
type input "6000mm"
click at [676, 473] on button "add" at bounding box center [665, 484] width 39 height 22
type input "$35.80"
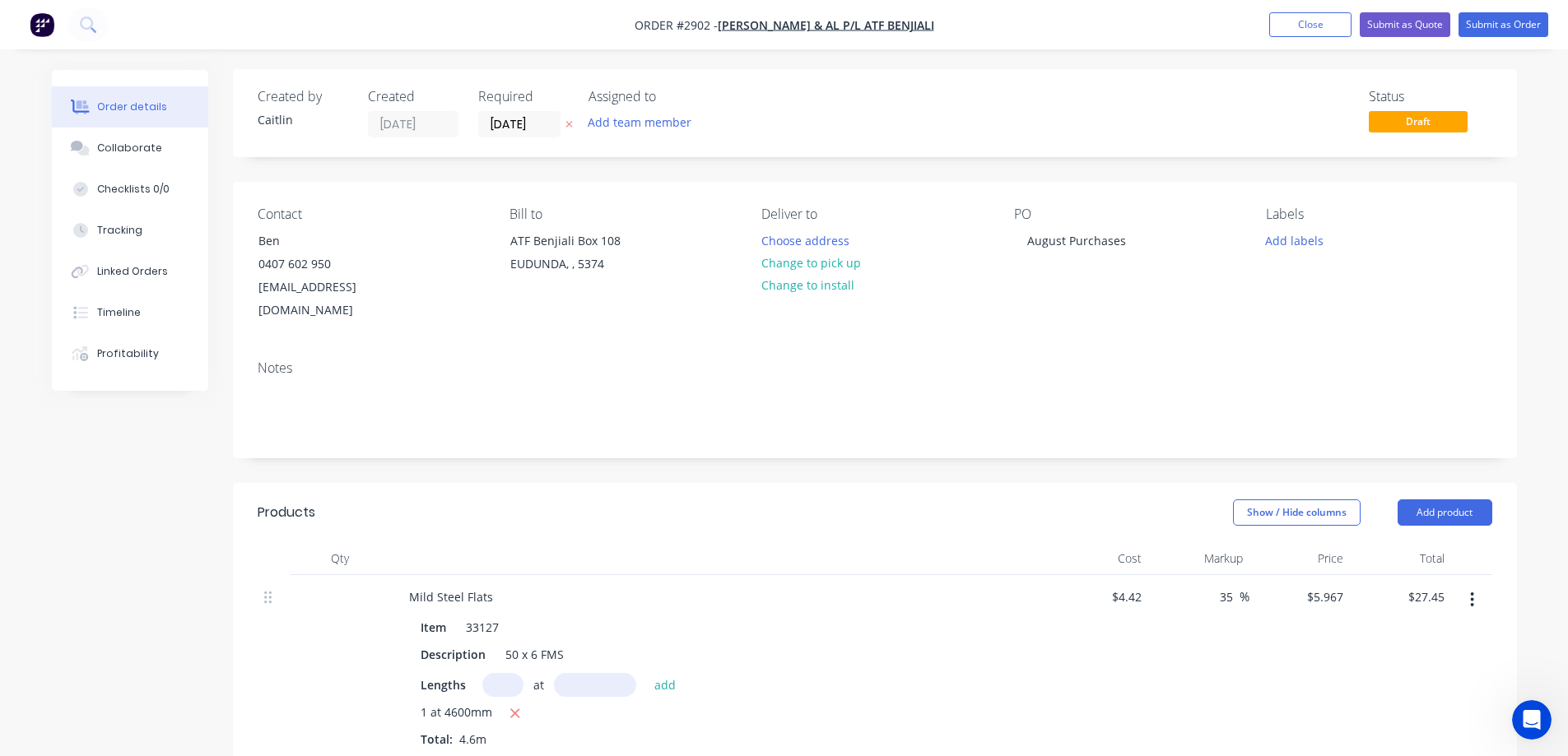
scroll to position [0, 0]
click at [1500, 31] on button "Submit as Order" at bounding box center [1504, 24] width 90 height 25
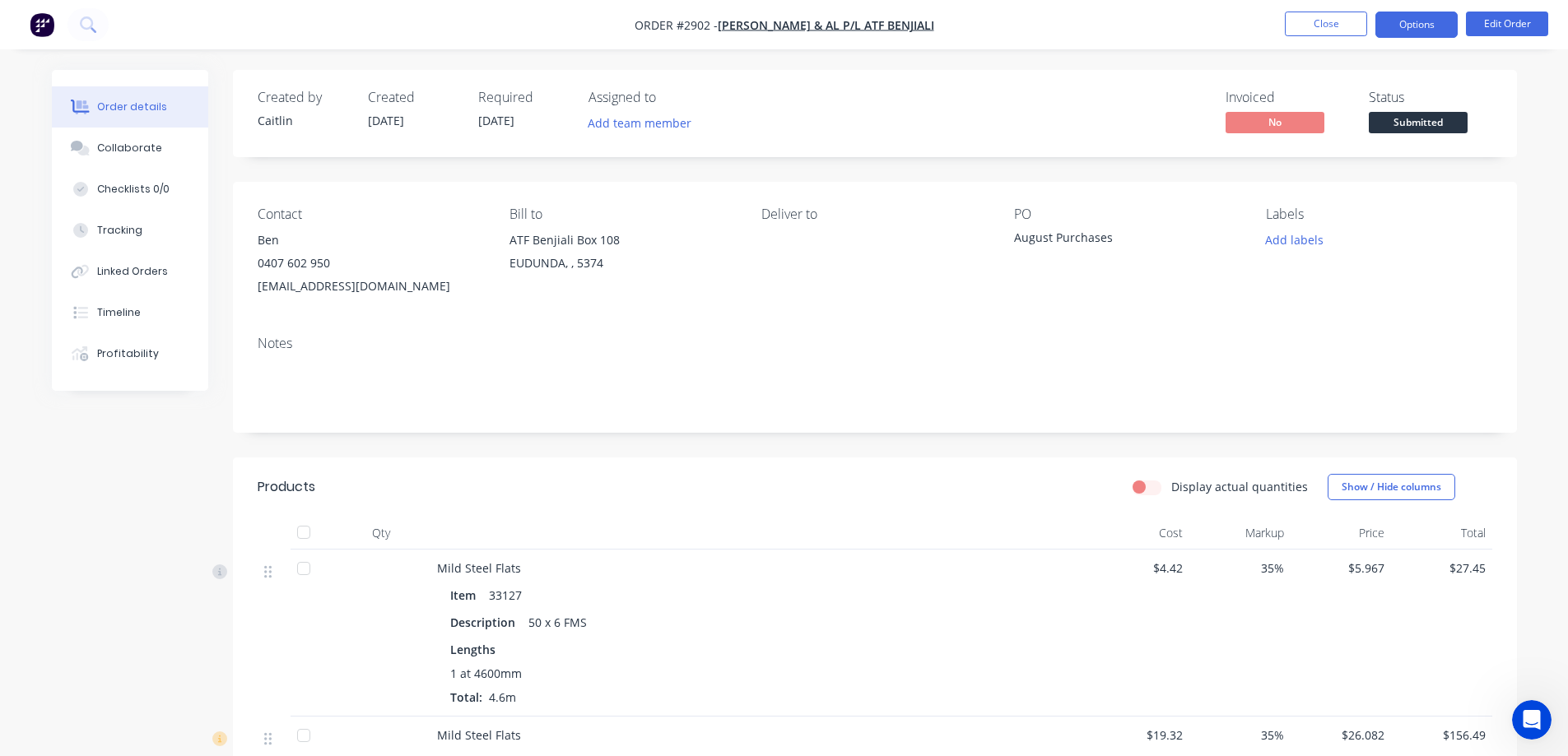
click at [1415, 24] on button "Options" at bounding box center [1416, 25] width 82 height 27
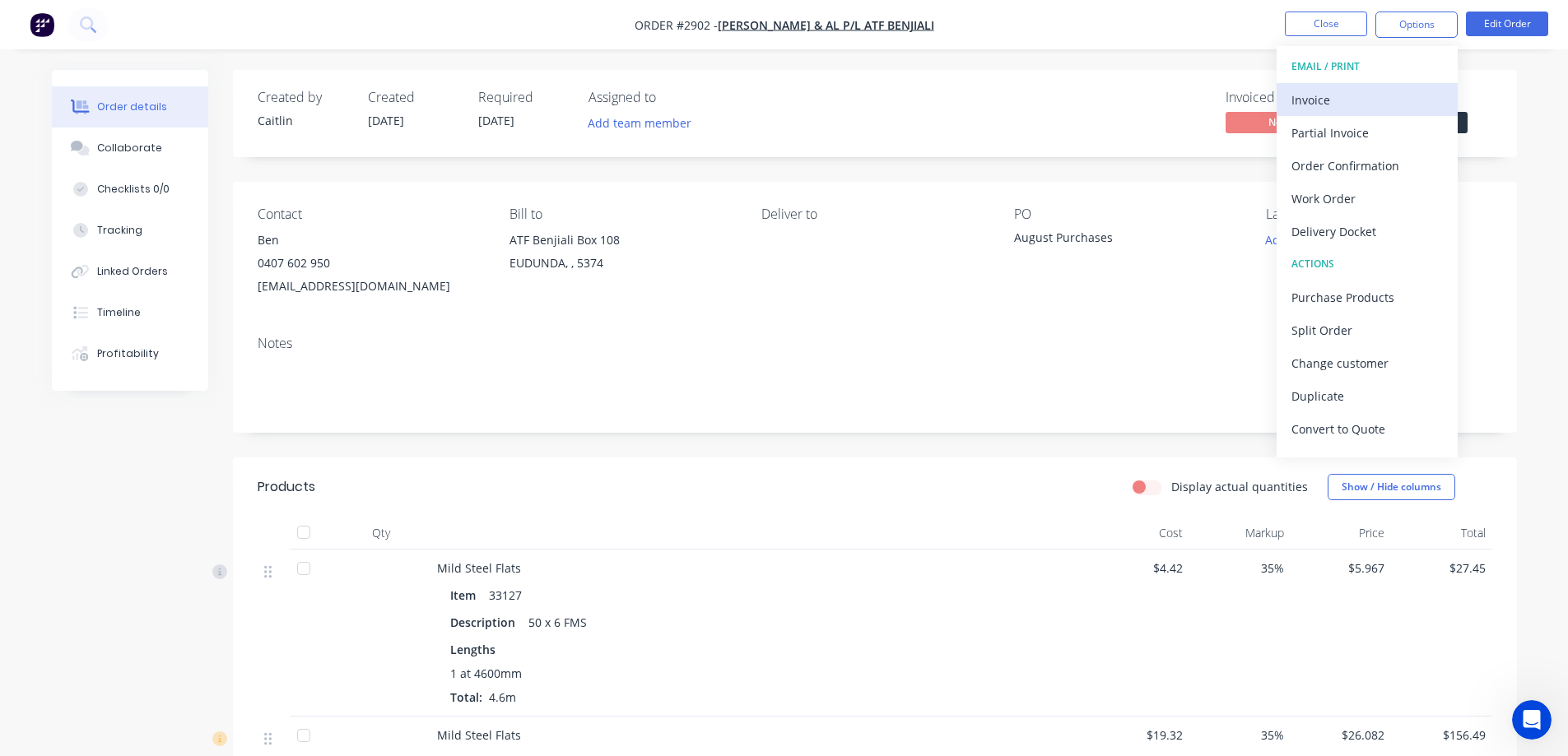
click at [1357, 97] on div "Invoice" at bounding box center [1367, 100] width 151 height 24
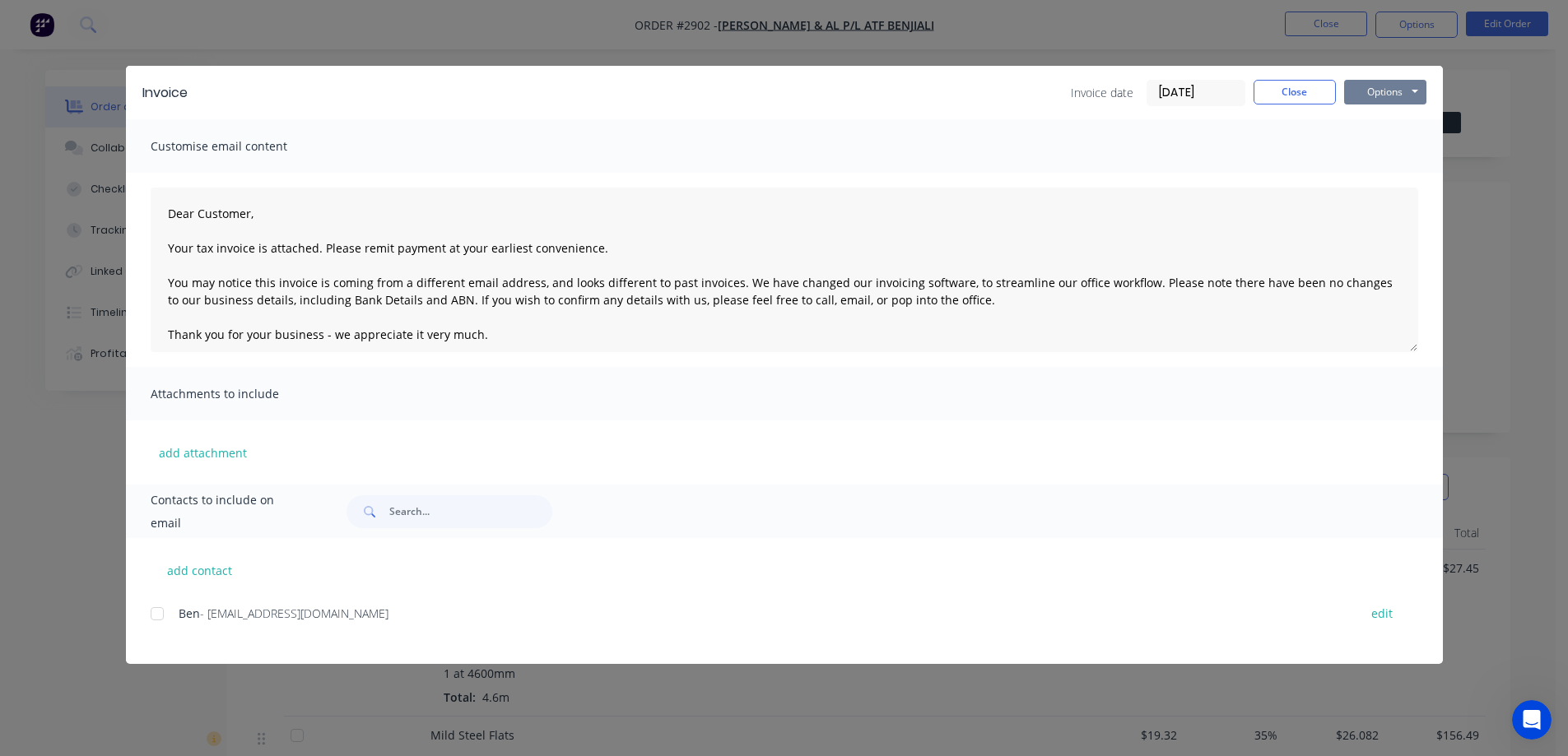
click at [1372, 91] on button "Options" at bounding box center [1385, 92] width 82 height 25
click at [1386, 122] on button "Preview" at bounding box center [1397, 121] width 106 height 27
click at [160, 611] on div at bounding box center [156, 614] width 33 height 33
click at [1375, 91] on button "Options" at bounding box center [1385, 92] width 82 height 25
click at [1391, 173] on button "Email" at bounding box center [1397, 175] width 106 height 27
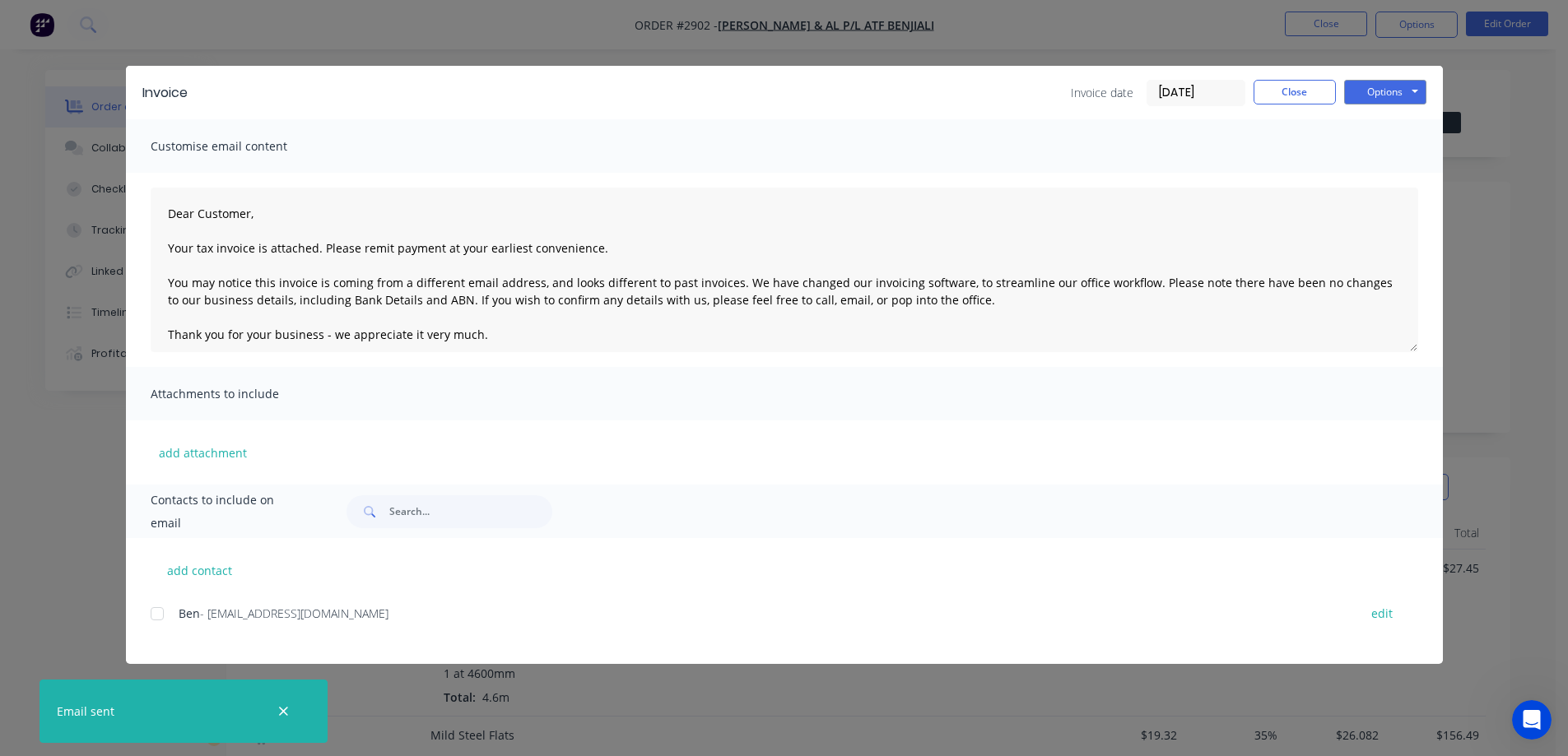
type textarea "Dear Customer, Your tax invoice is attached. Please remit payment at your earli…"
click at [1303, 96] on button "Close" at bounding box center [1294, 92] width 82 height 25
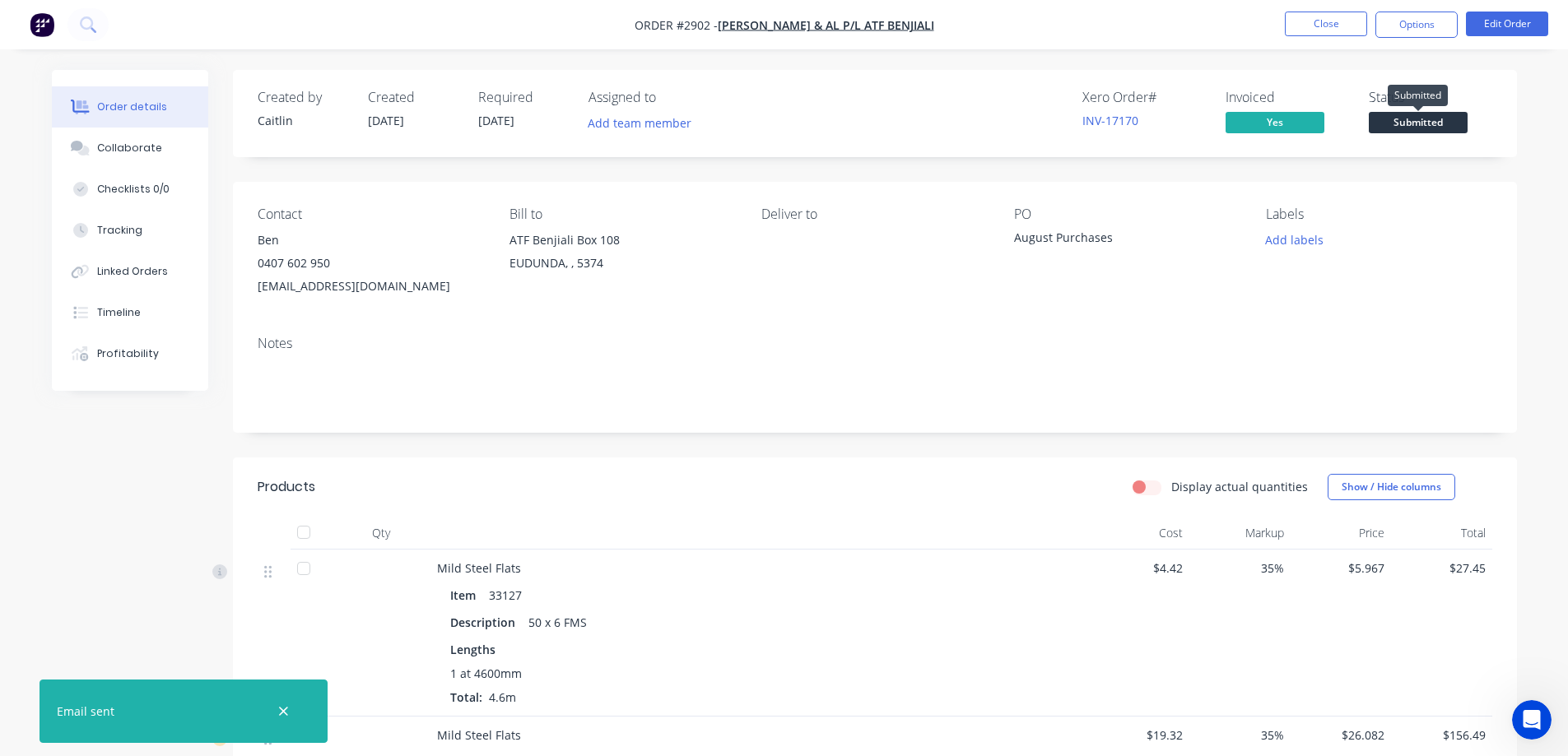
click at [1420, 119] on span "Submitted" at bounding box center [1419, 122] width 99 height 21
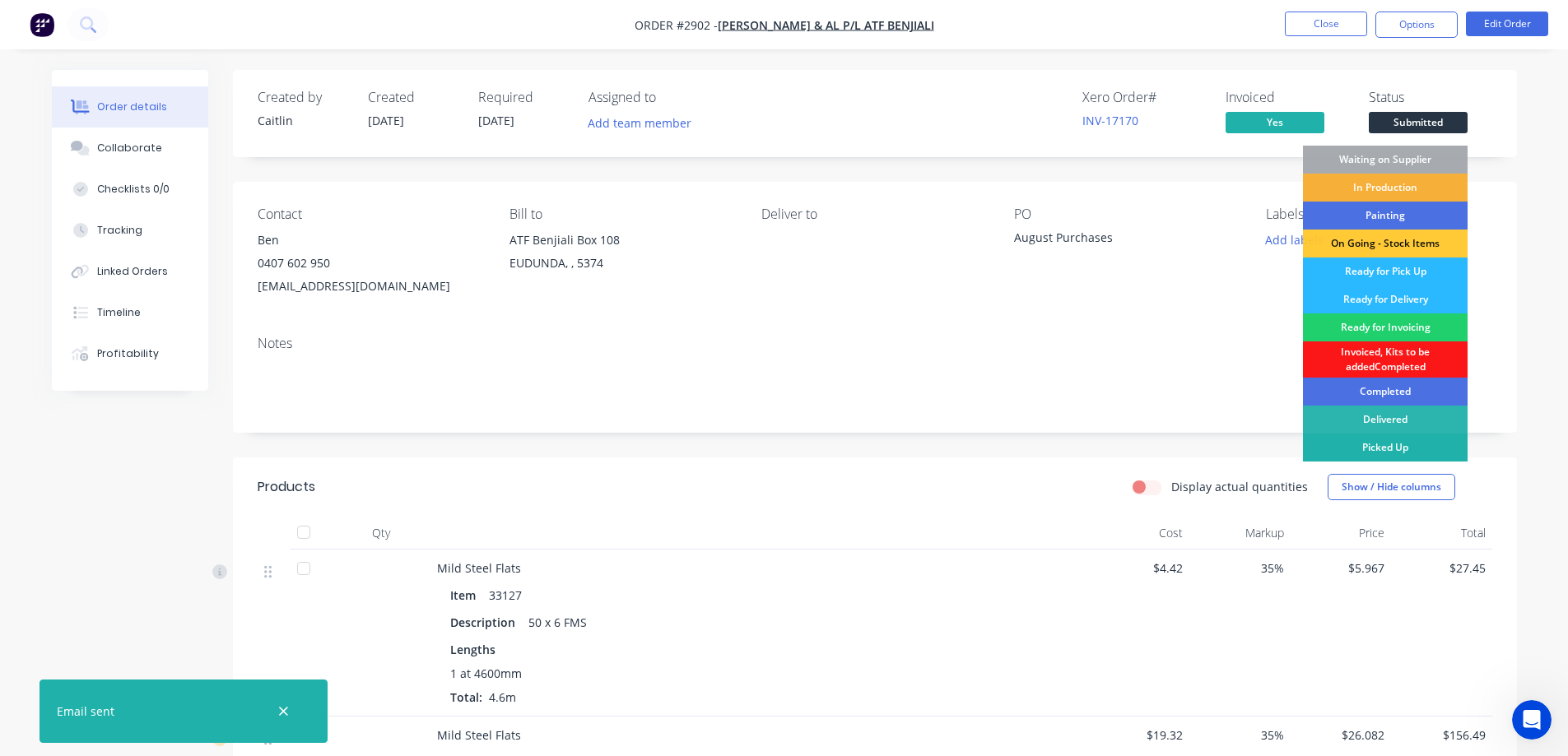
click at [1380, 450] on div "Picked Up" at bounding box center [1385, 448] width 165 height 28
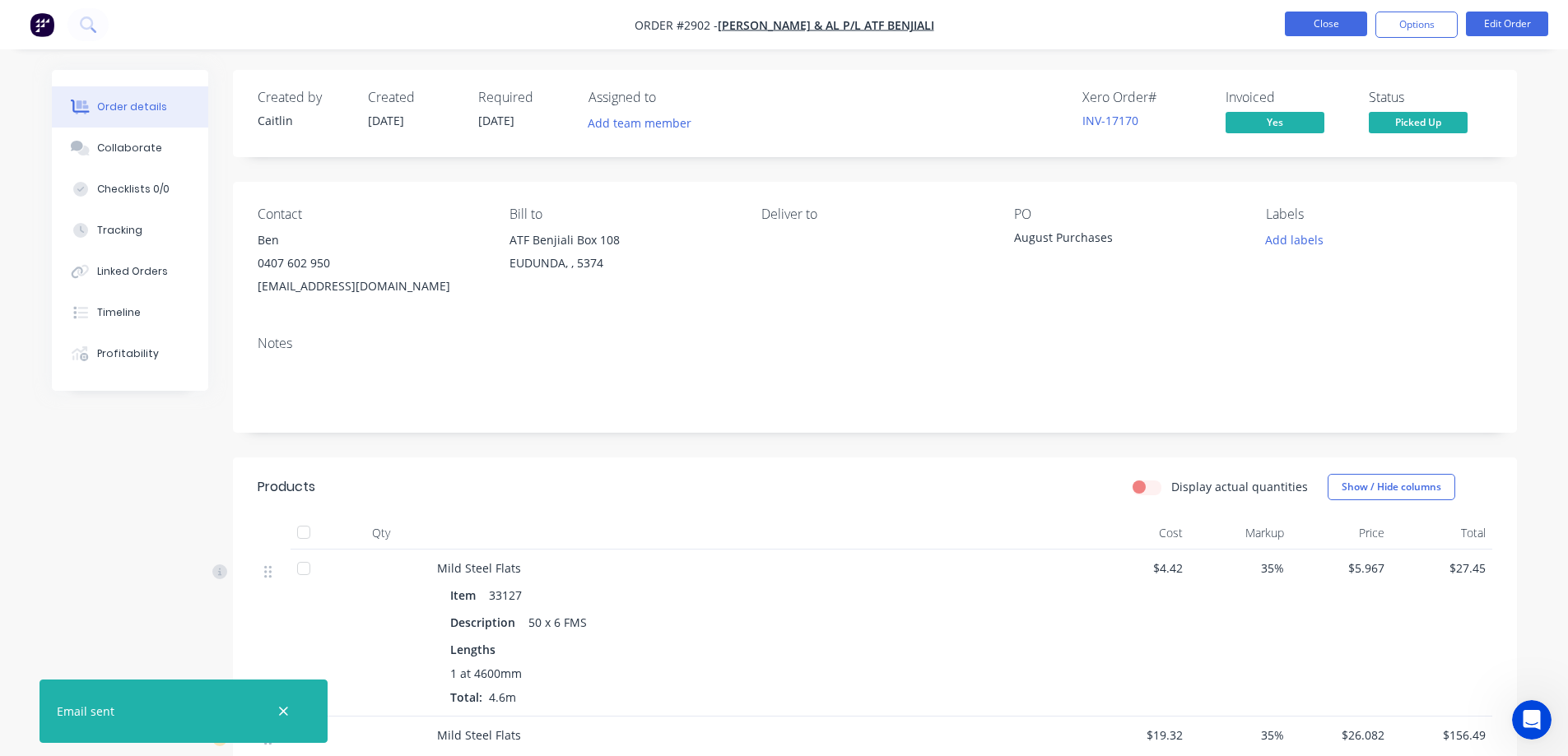
click at [1326, 18] on button "Close" at bounding box center [1326, 24] width 82 height 25
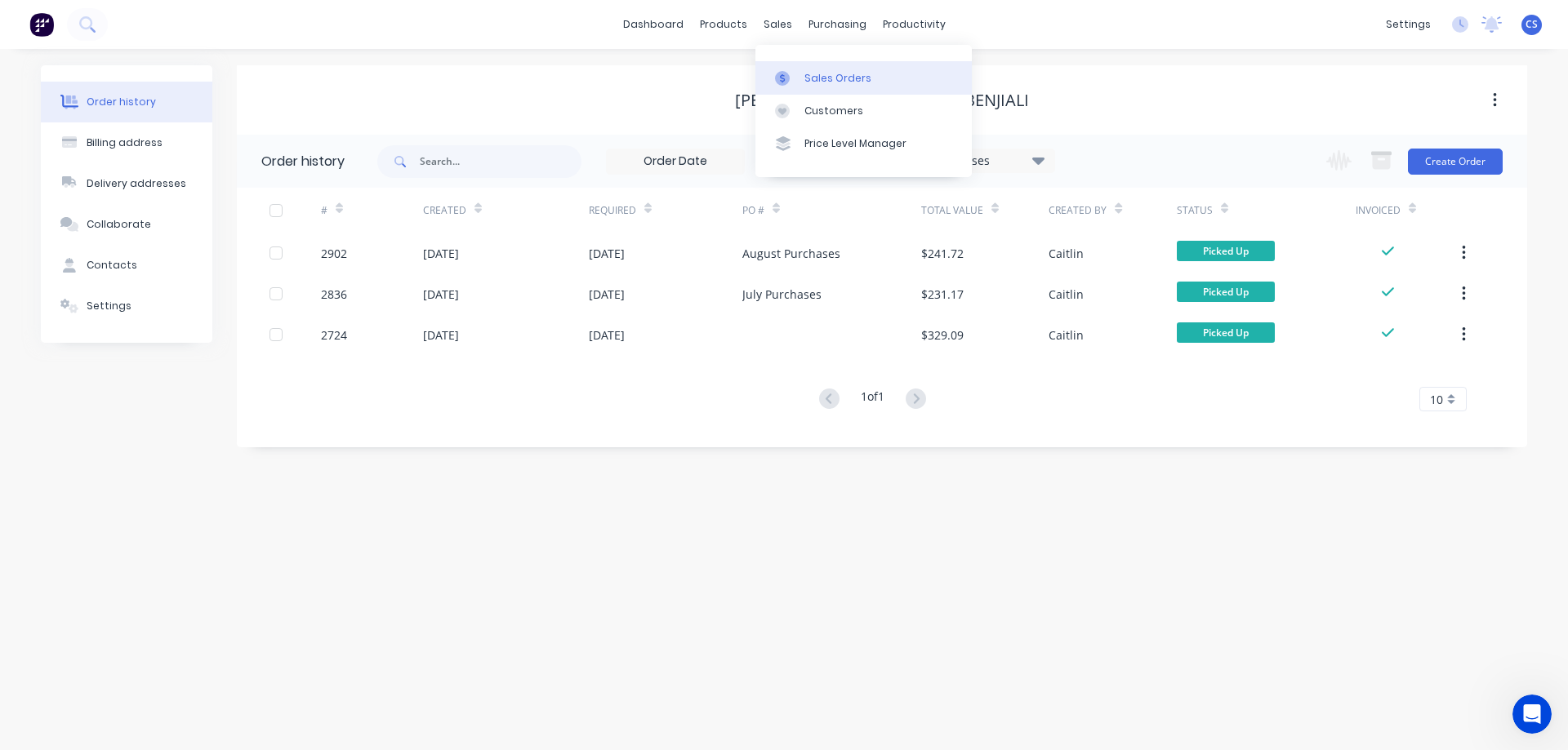
click at [827, 78] on div "Sales Orders" at bounding box center [837, 77] width 67 height 15
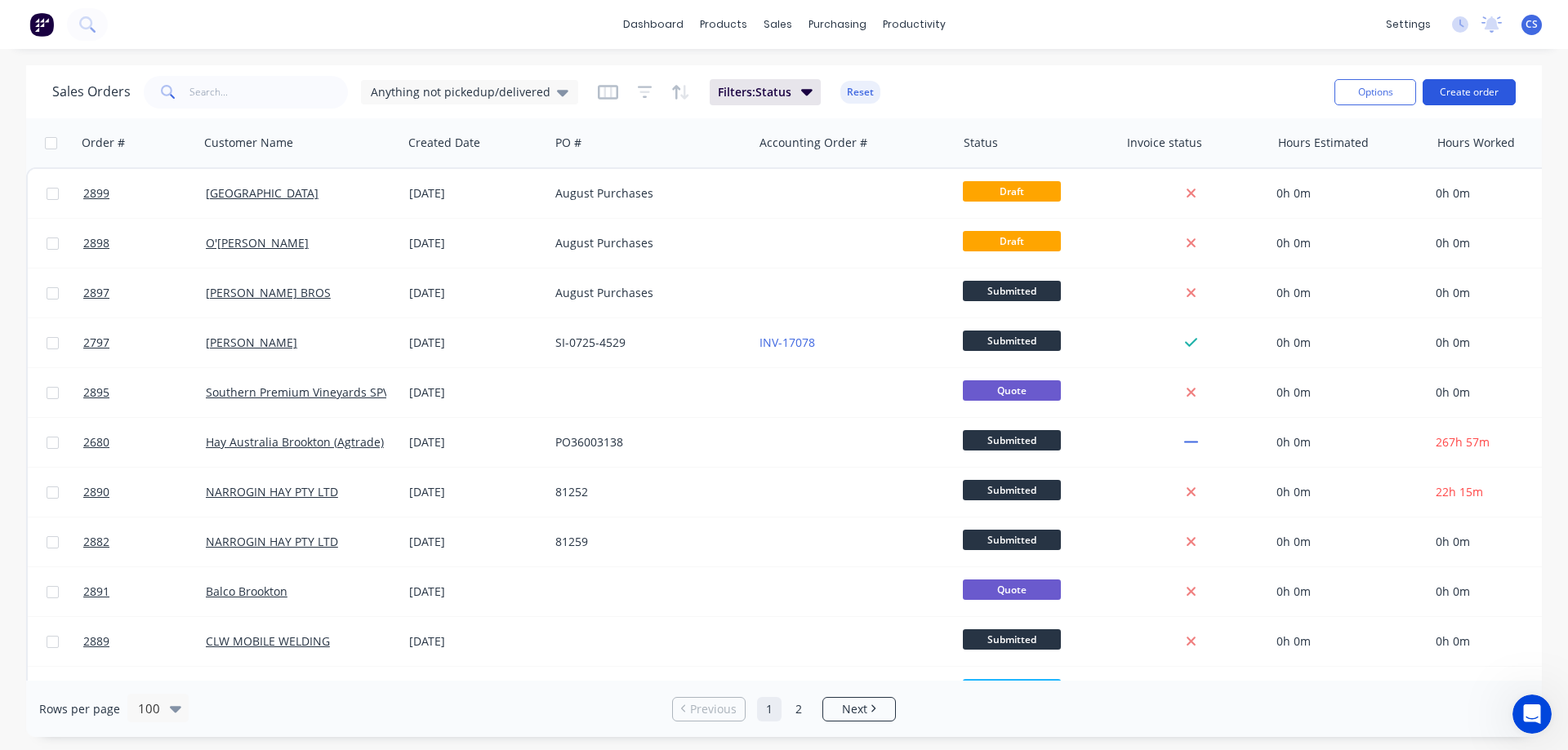
click at [1501, 94] on button "Create order" at bounding box center [1469, 92] width 93 height 26
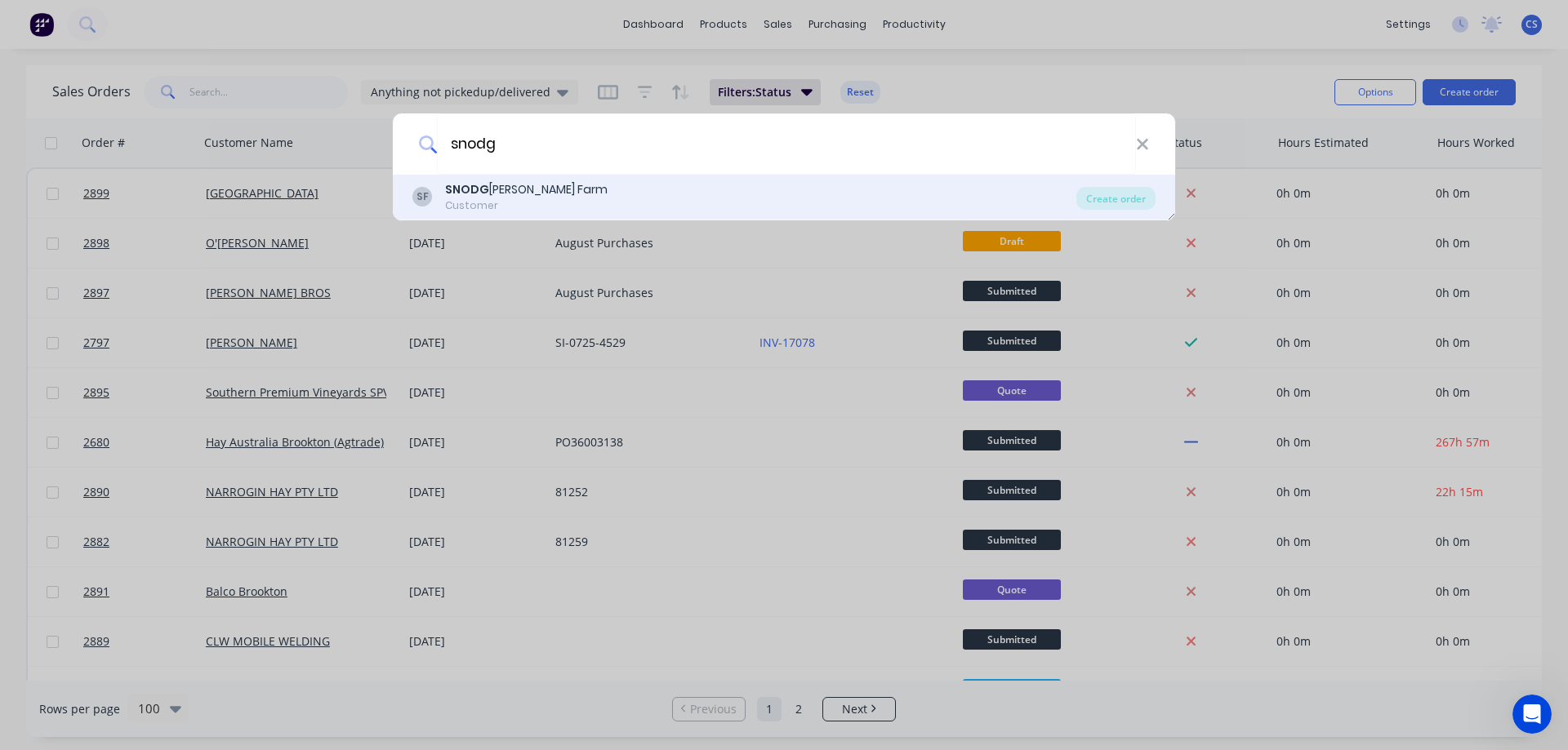
type input "snodg"
click at [656, 193] on div "SF SNODG RASS Andrew Torwood Farm Customer" at bounding box center [744, 197] width 664 height 31
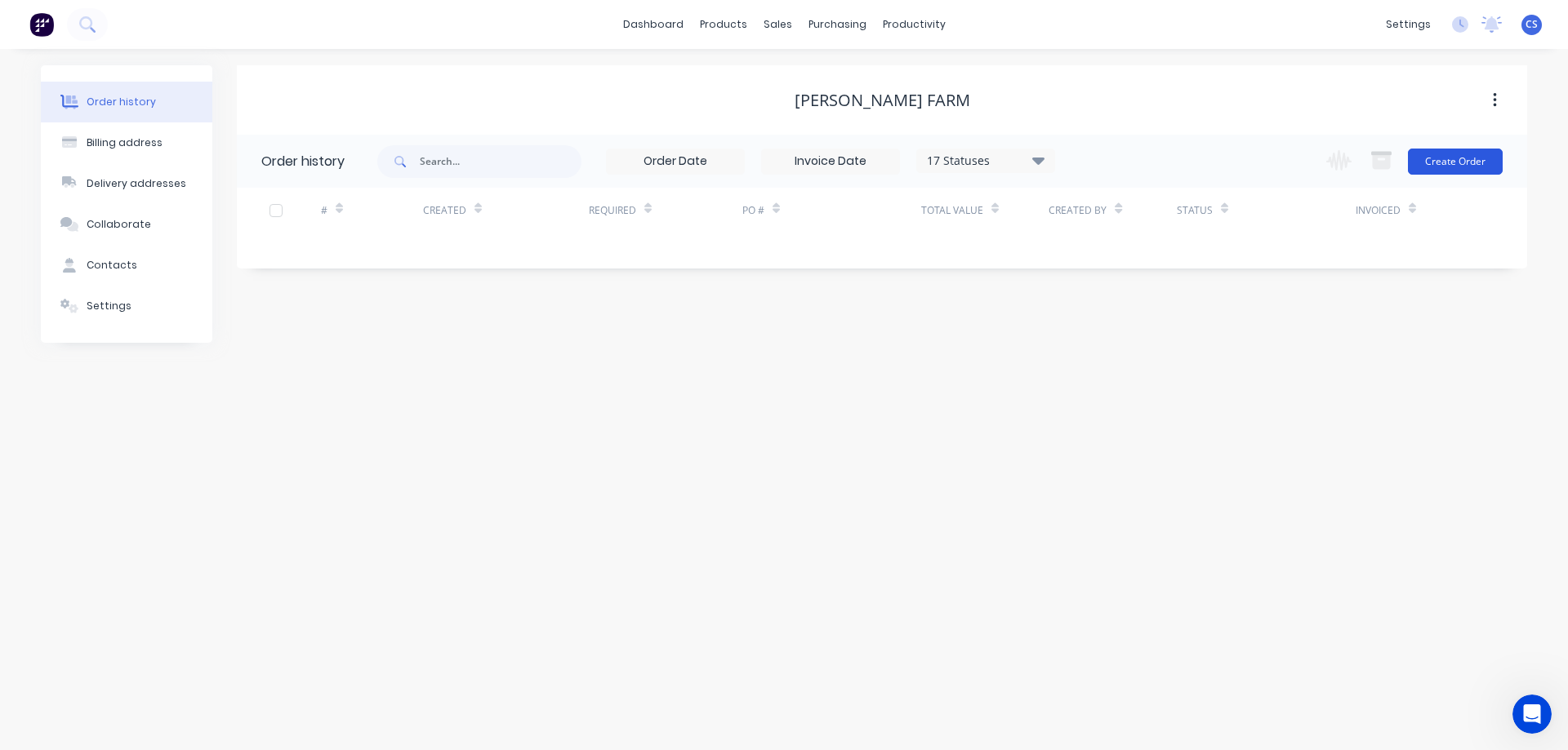
click at [1450, 157] on button "Create Order" at bounding box center [1455, 162] width 95 height 26
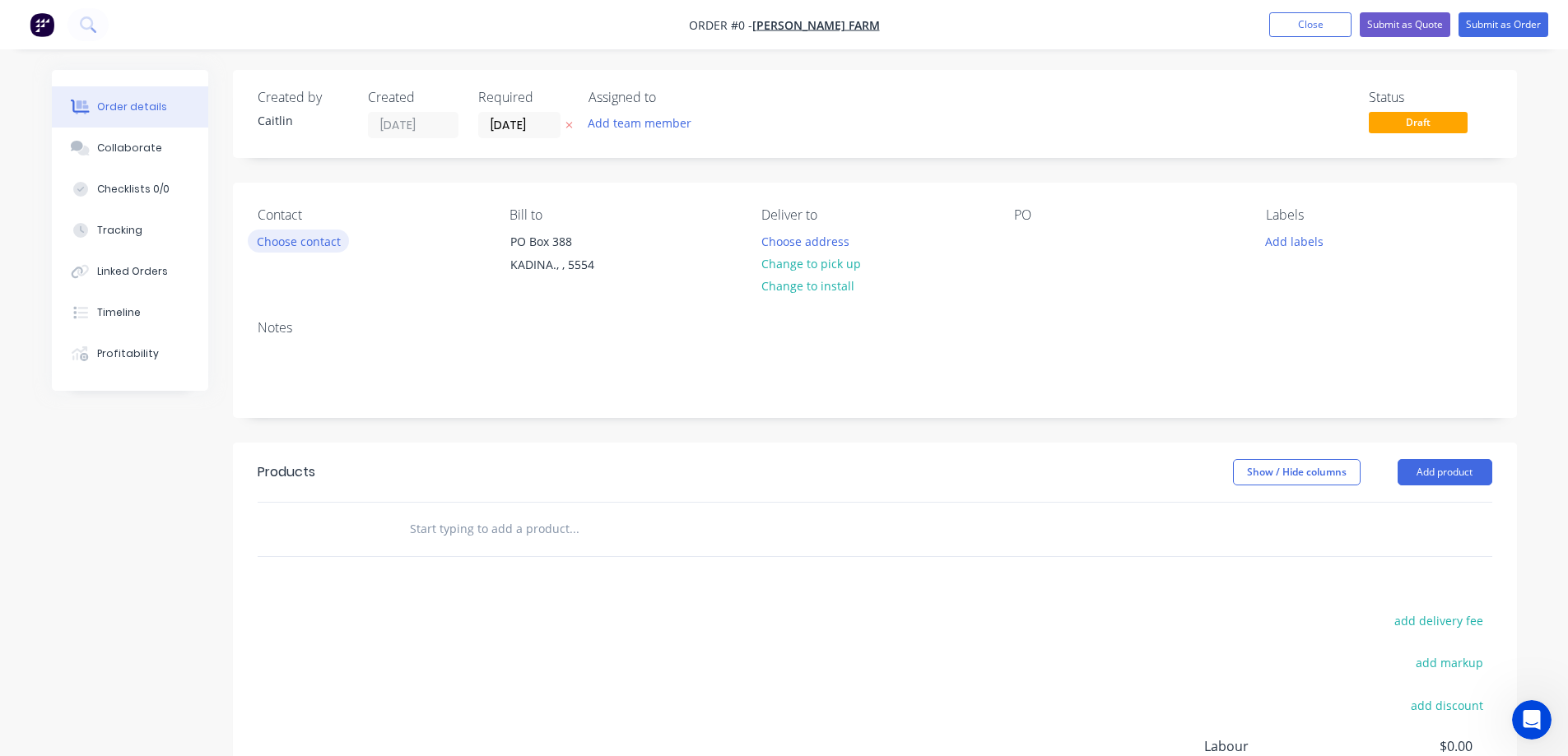
click at [304, 240] on button "Choose contact" at bounding box center [299, 240] width 101 height 22
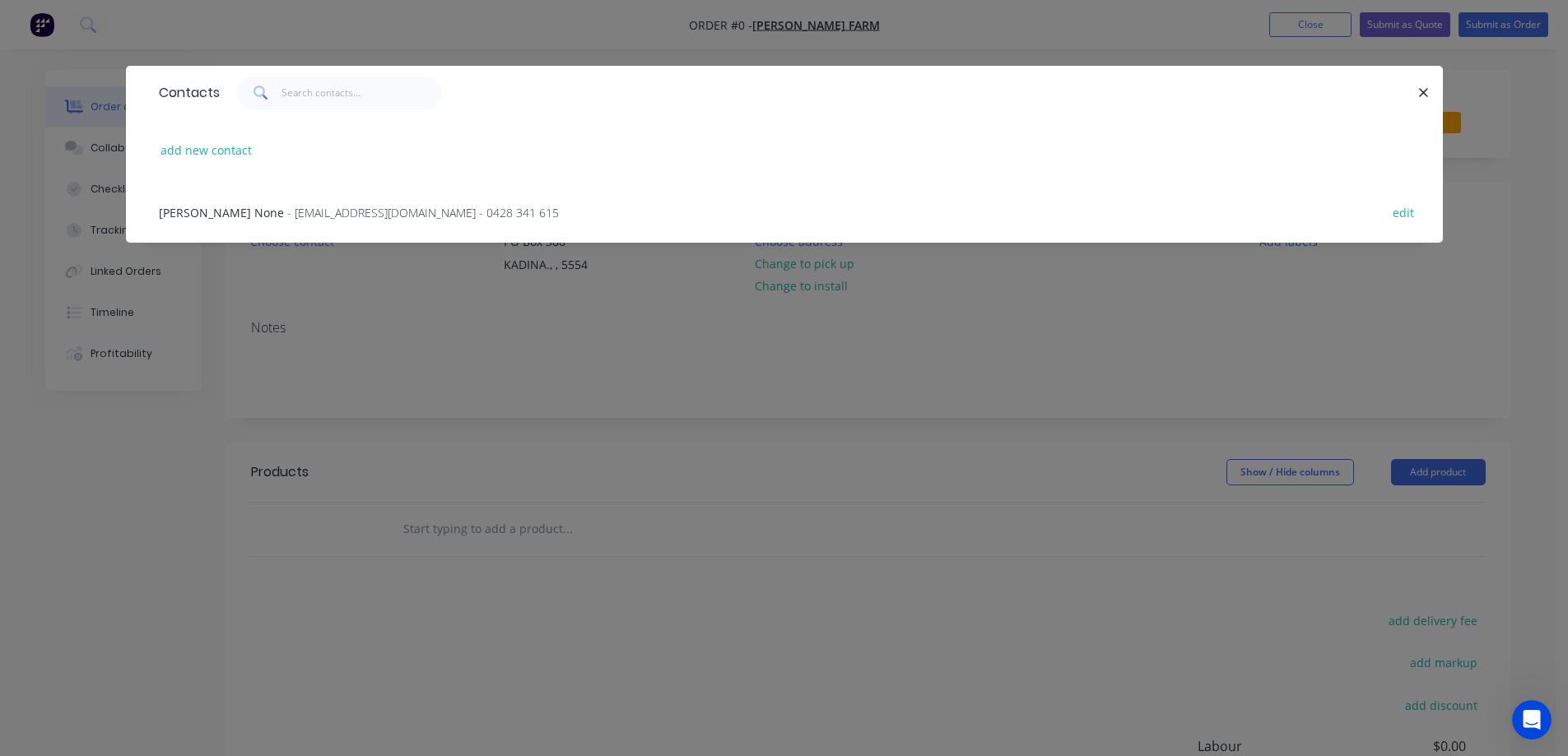
click at [300, 218] on span "- orders@torwoodfarm.com.au - 0428 341 615" at bounding box center [423, 212] width 272 height 16
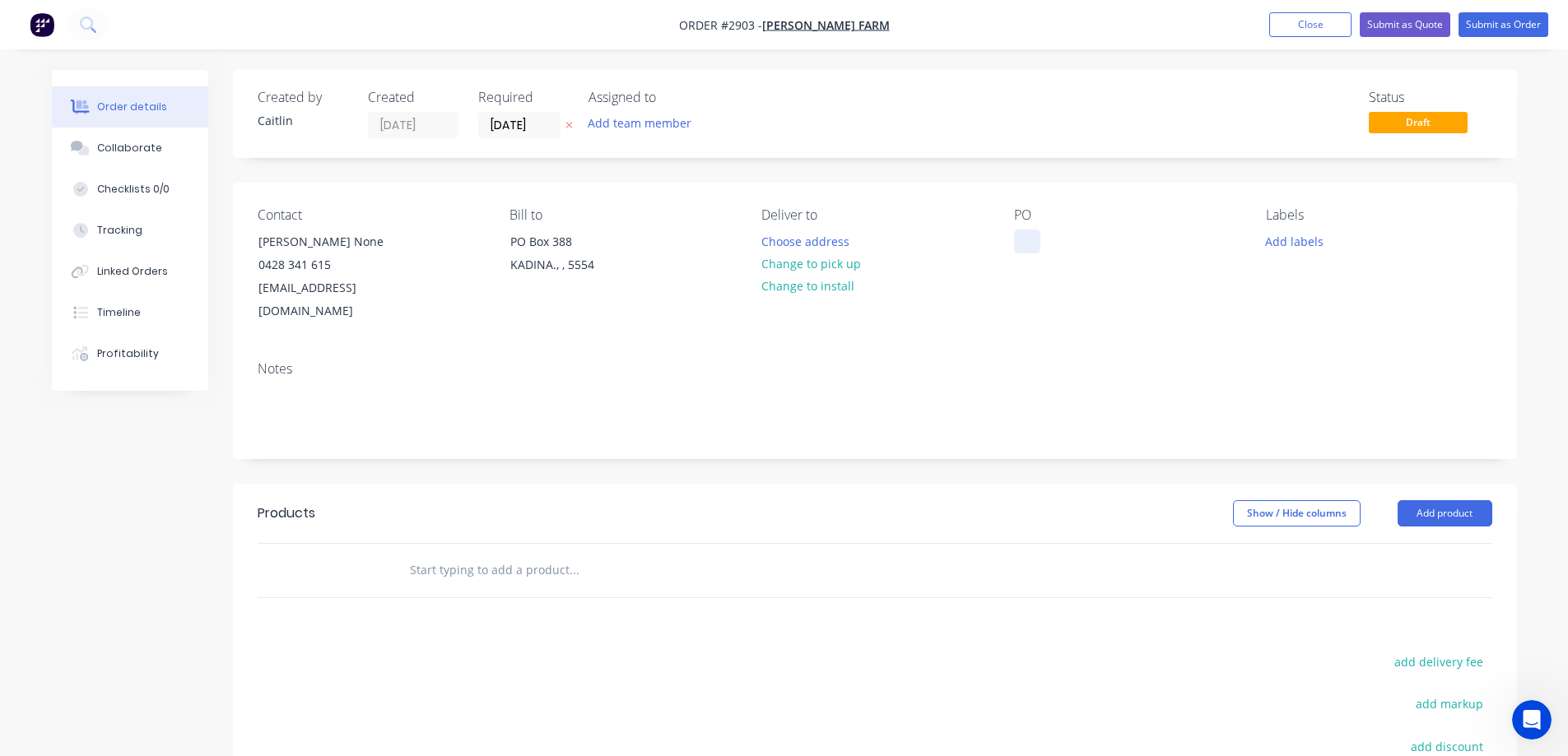
click at [1032, 240] on div at bounding box center [1027, 241] width 27 height 24
click at [478, 553] on input "text" at bounding box center [573, 569] width 329 height 33
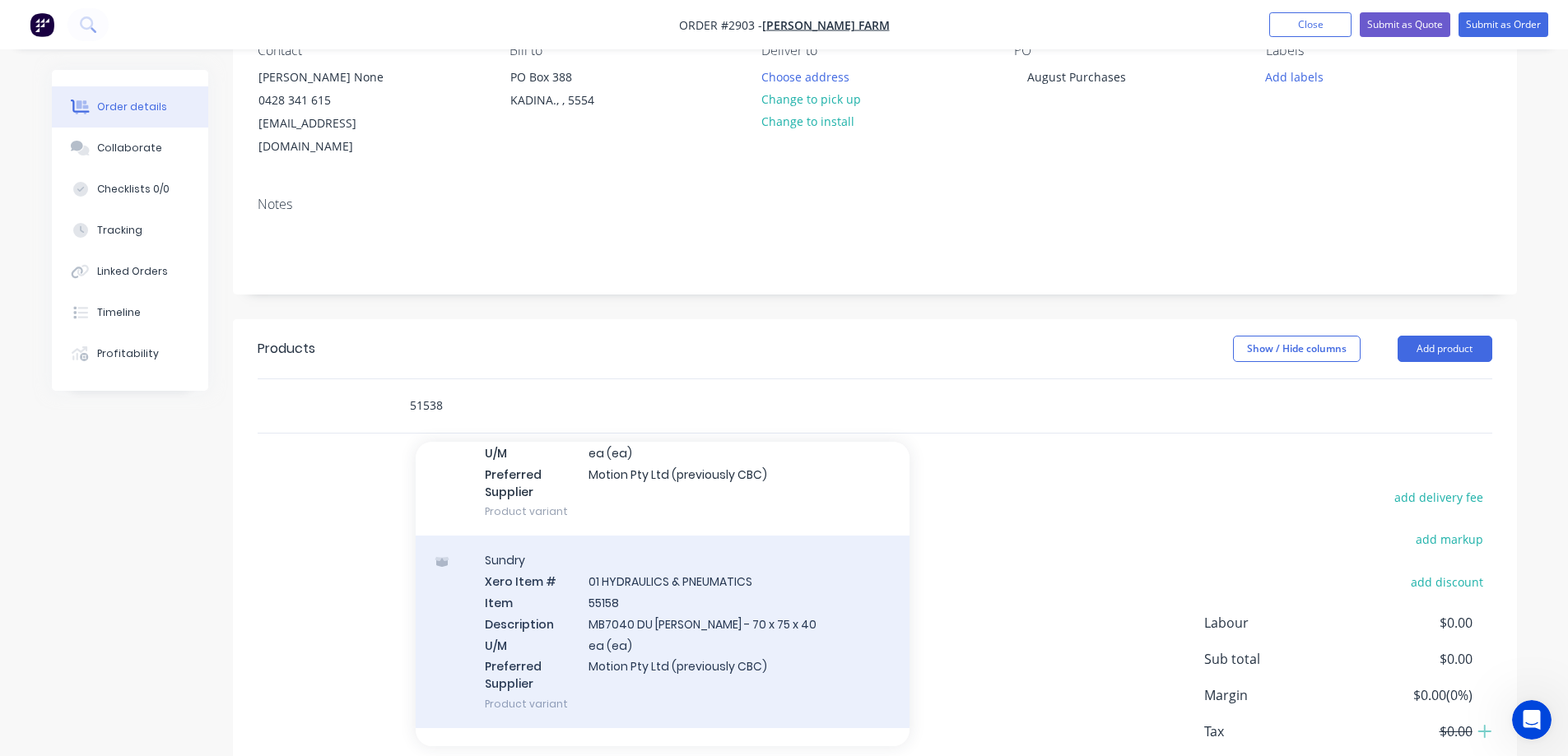
scroll to position [165, 0]
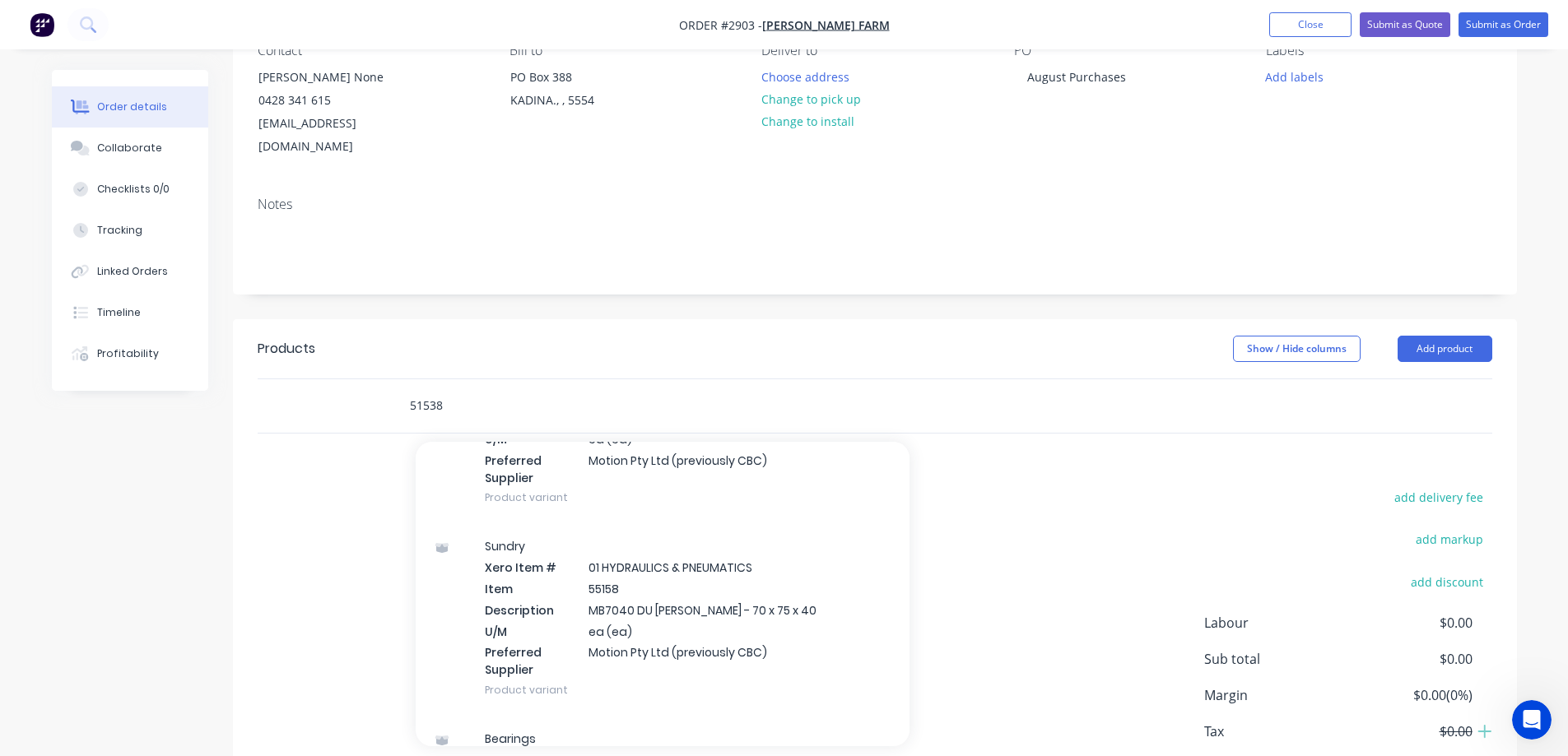
click at [478, 389] on input "51538" at bounding box center [573, 405] width 329 height 33
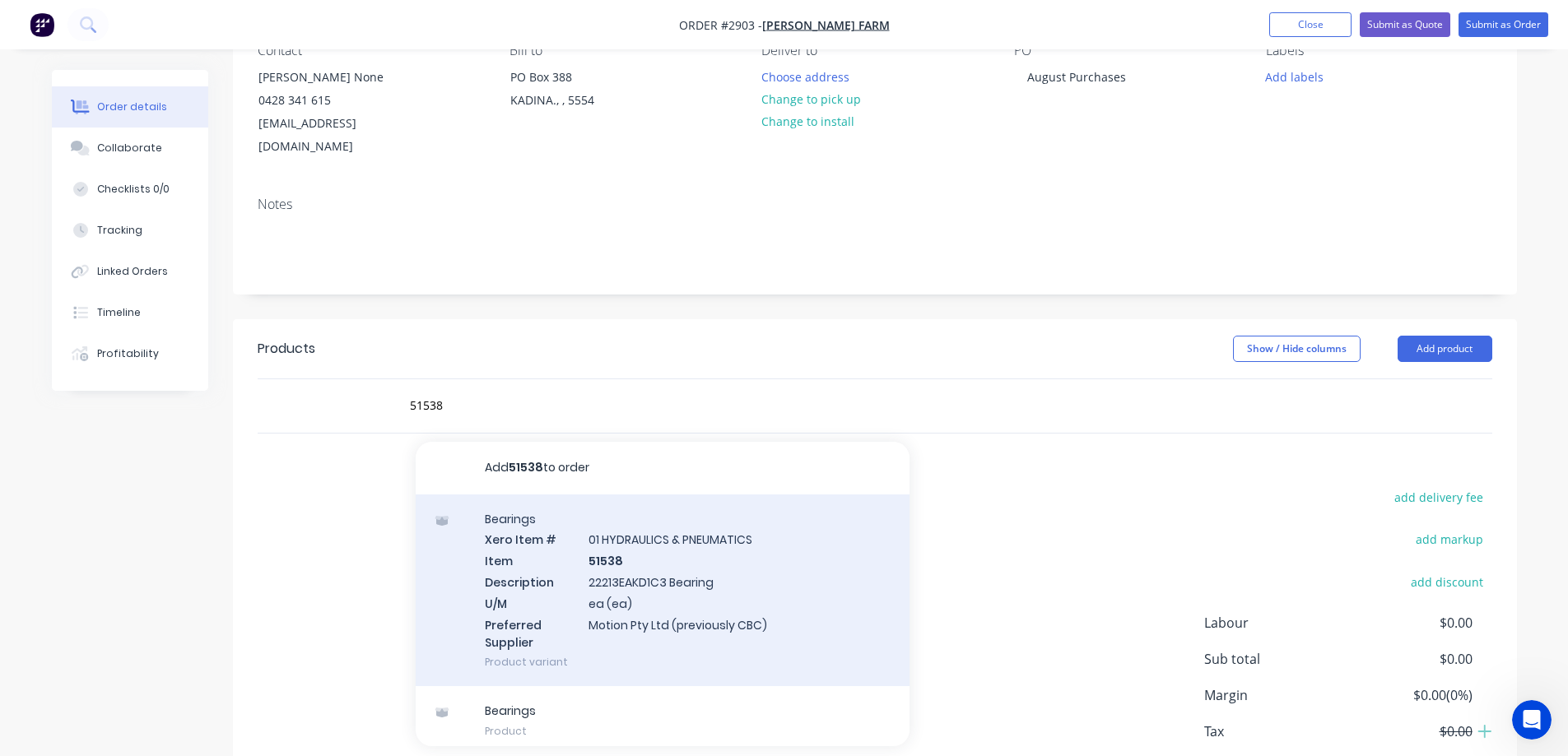
click at [775, 557] on div "Bearings Xero Item # 01 HYDRAULICS & PNEUMATICS Item 51538 Description 22213EAK…" at bounding box center [663, 590] width 494 height 193
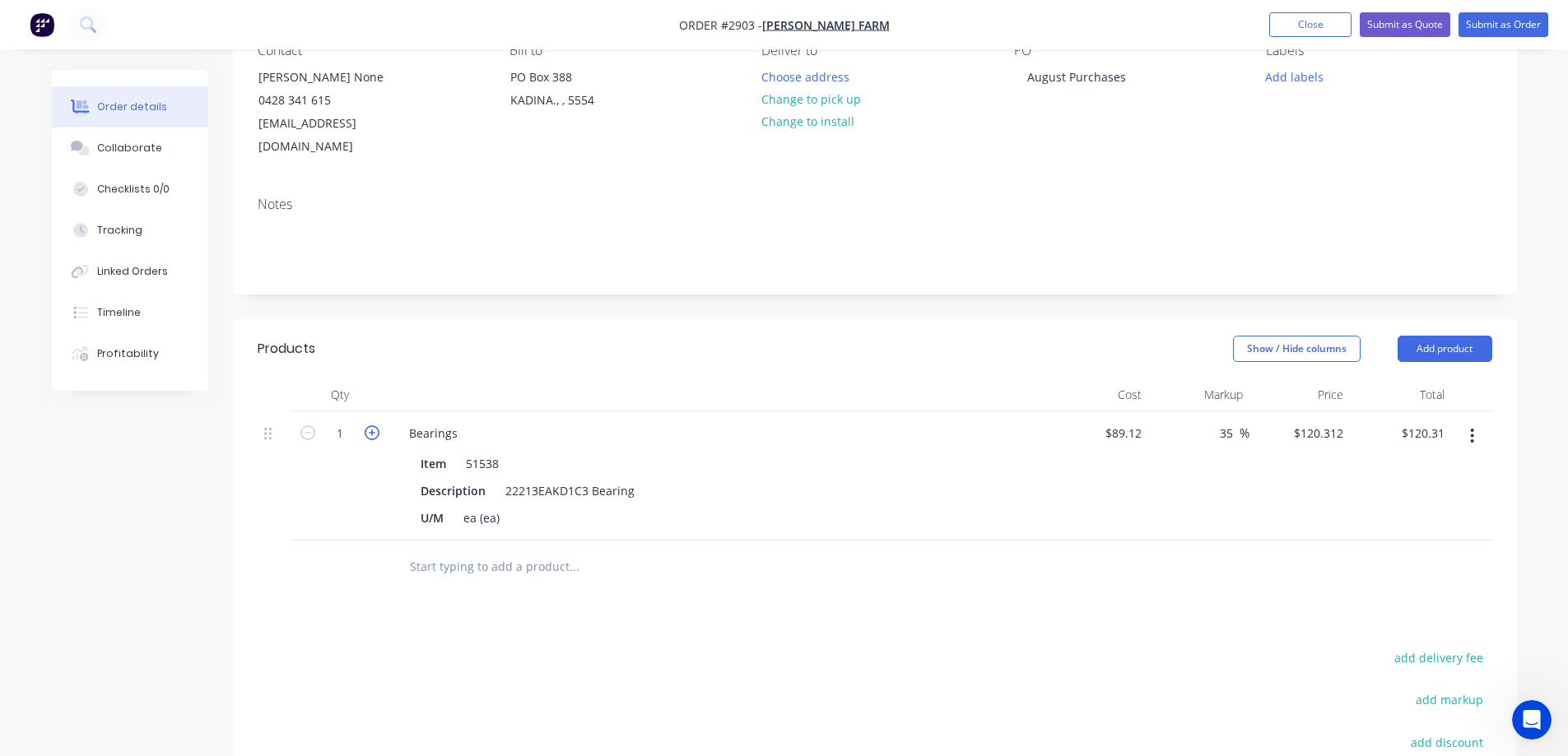
click at [368, 426] on icon "button" at bounding box center [372, 433] width 15 height 15
click at [540, 551] on input "text" at bounding box center [573, 566] width 329 height 33
click at [541, 550] on input "text" at bounding box center [573, 566] width 329 height 33
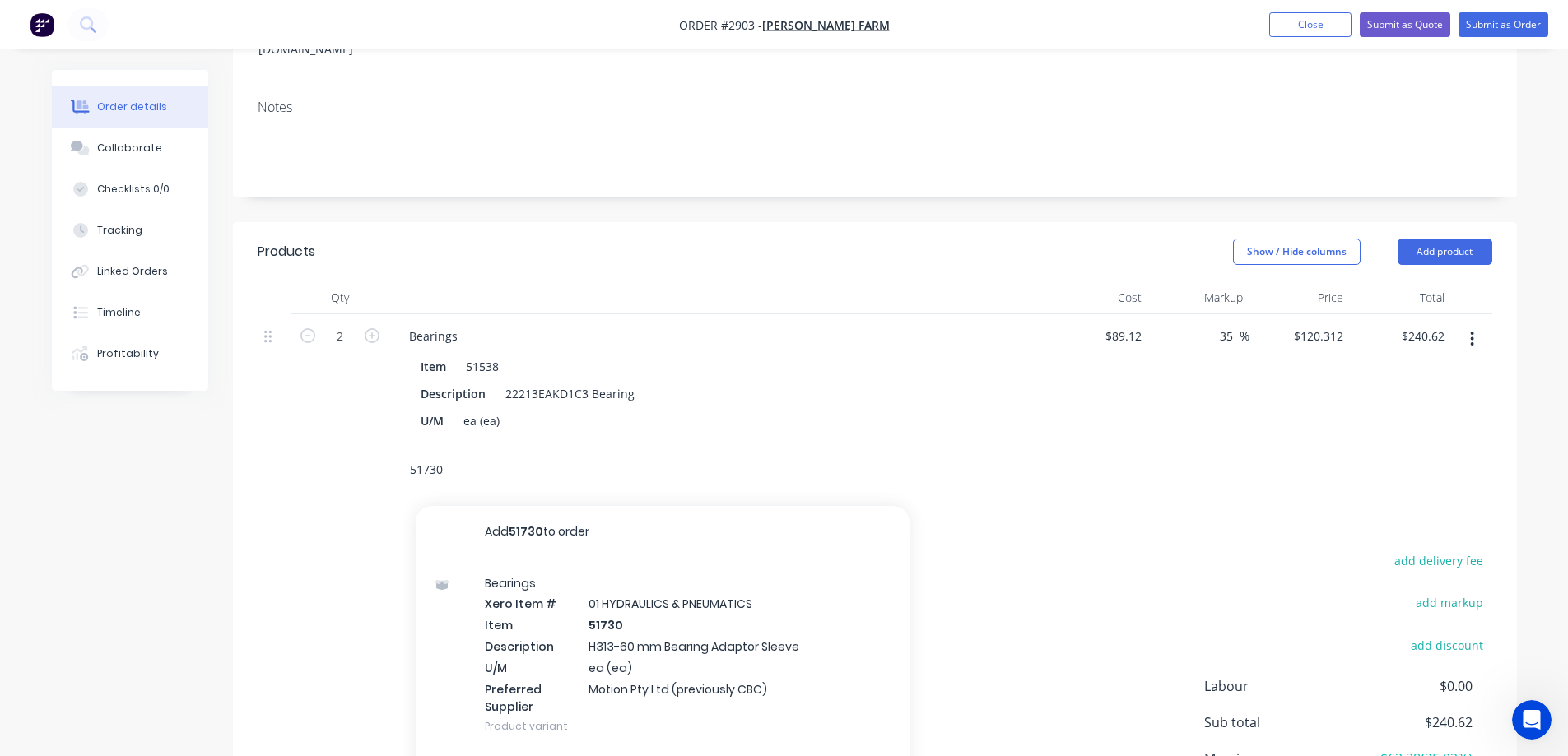
scroll to position [329, 0]
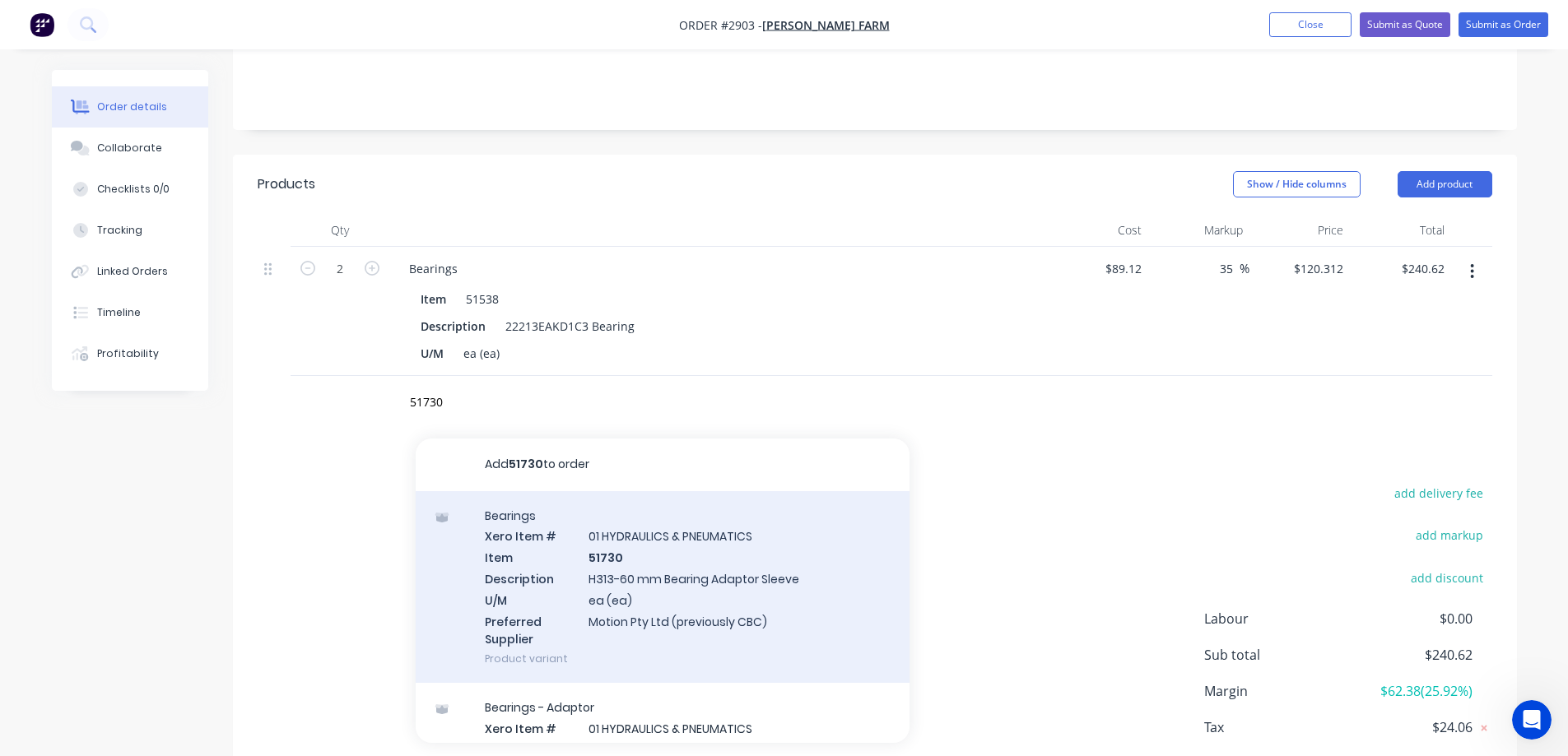
click at [751, 552] on div "Bearings Xero Item # 01 HYDRAULICS & PNEUMATICS Item 51730 Description H313-60 …" at bounding box center [663, 587] width 494 height 193
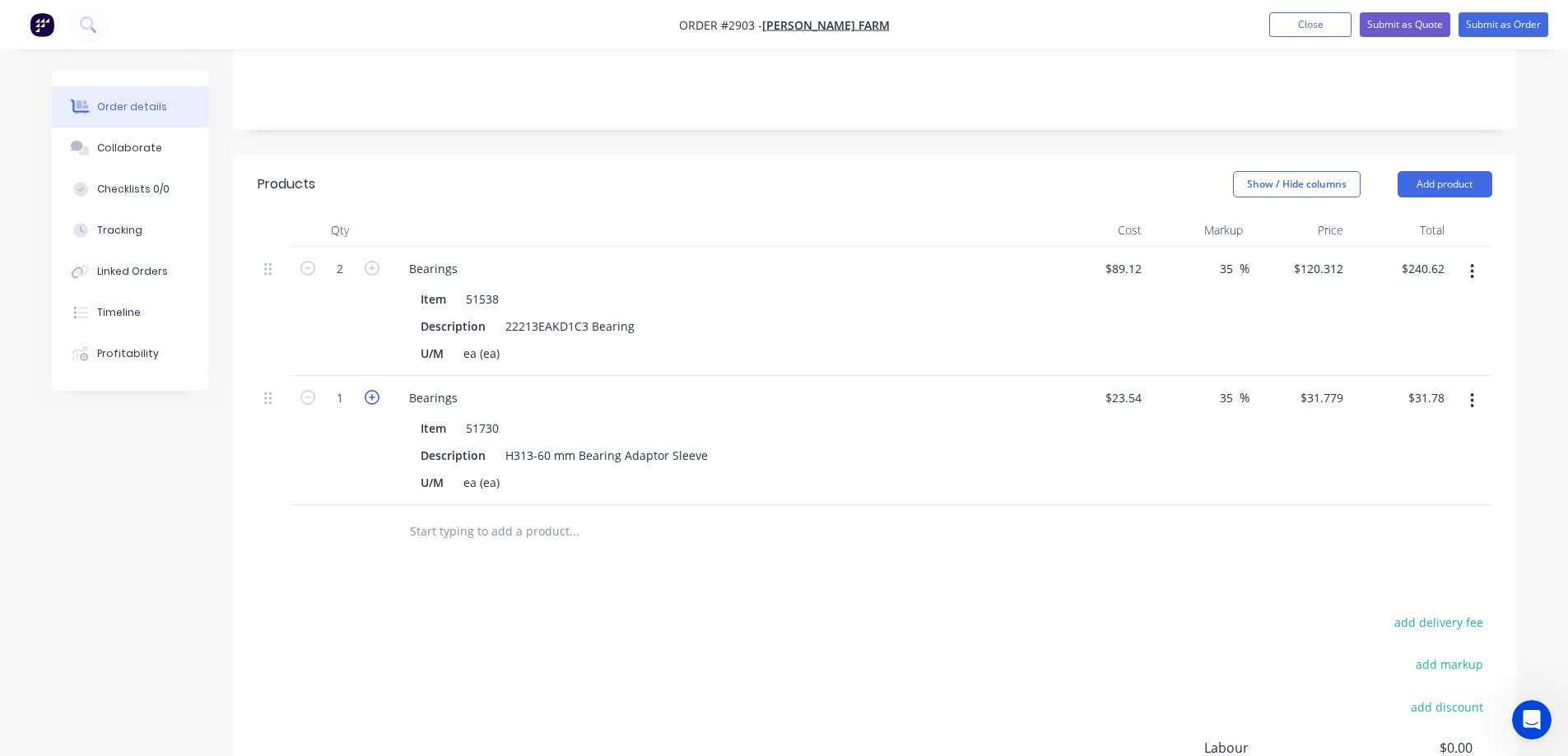
click at [372, 390] on icon "button" at bounding box center [372, 397] width 15 height 15
click at [461, 515] on input "text" at bounding box center [573, 531] width 329 height 33
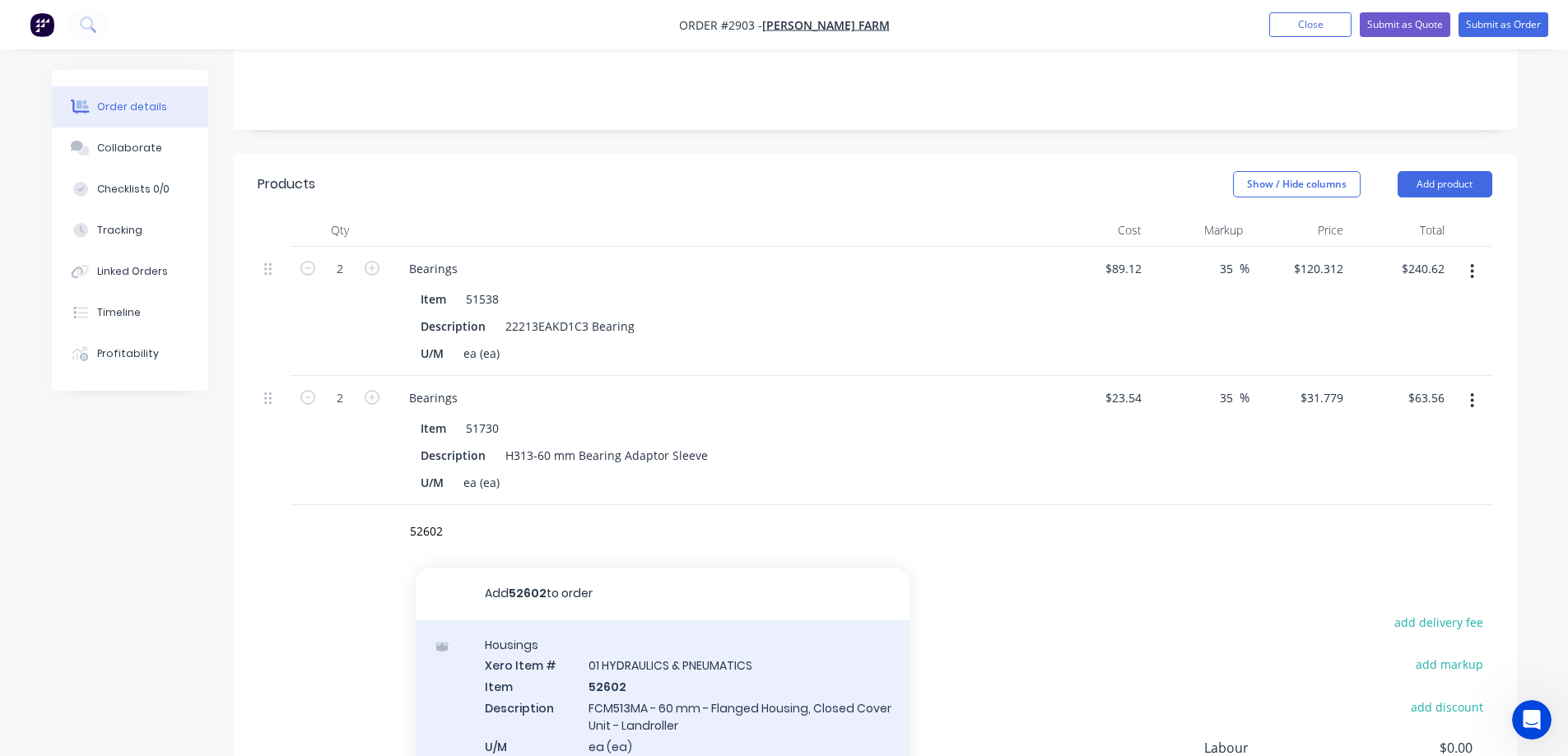
click at [679, 694] on div "Housings Xero Item # 01 HYDRAULICS & PNEUMATICS Item 52602 Description FCM513MA…" at bounding box center [663, 725] width 494 height 210
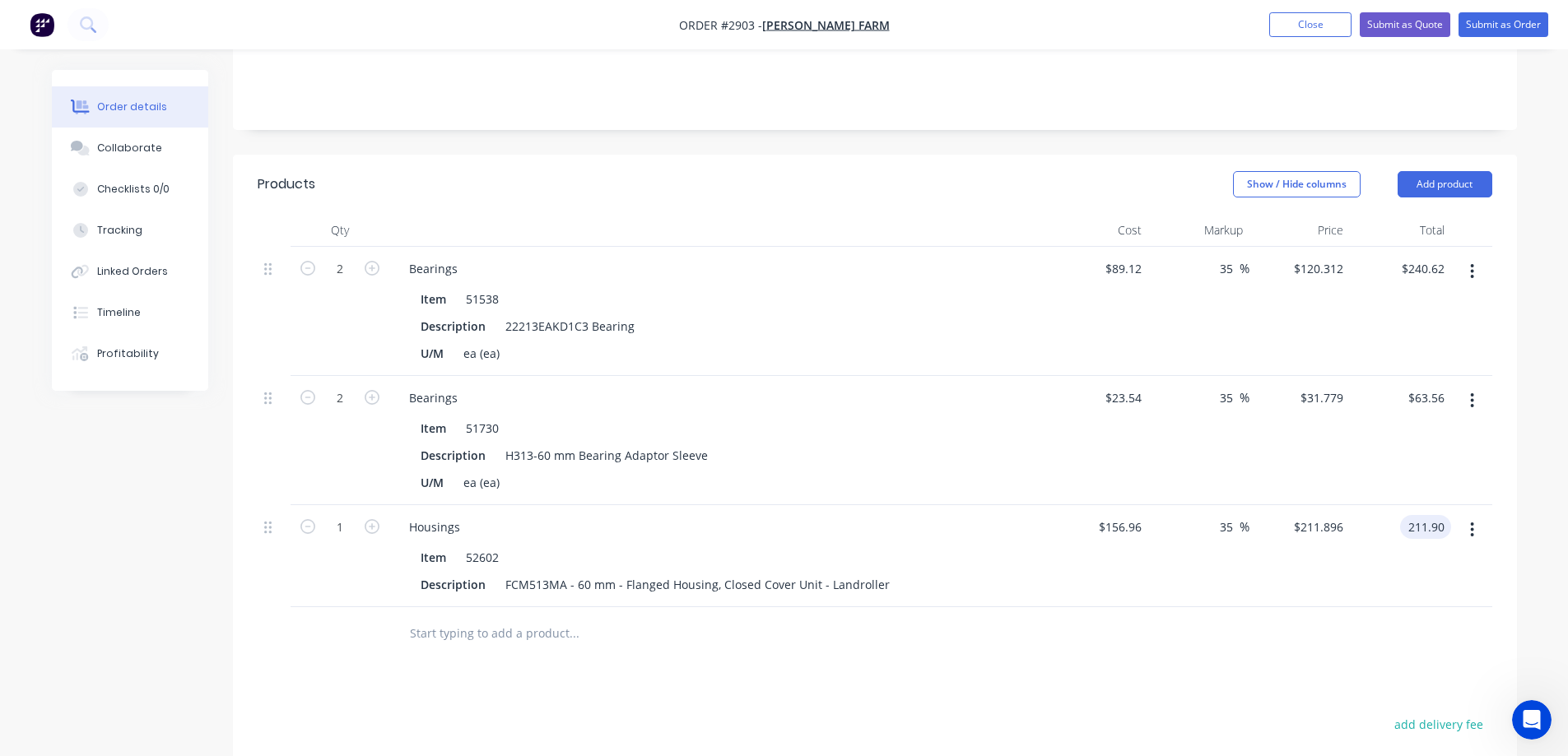
click at [1431, 515] on input "211.90" at bounding box center [1429, 527] width 44 height 24
click at [564, 618] on input "text" at bounding box center [573, 633] width 329 height 33
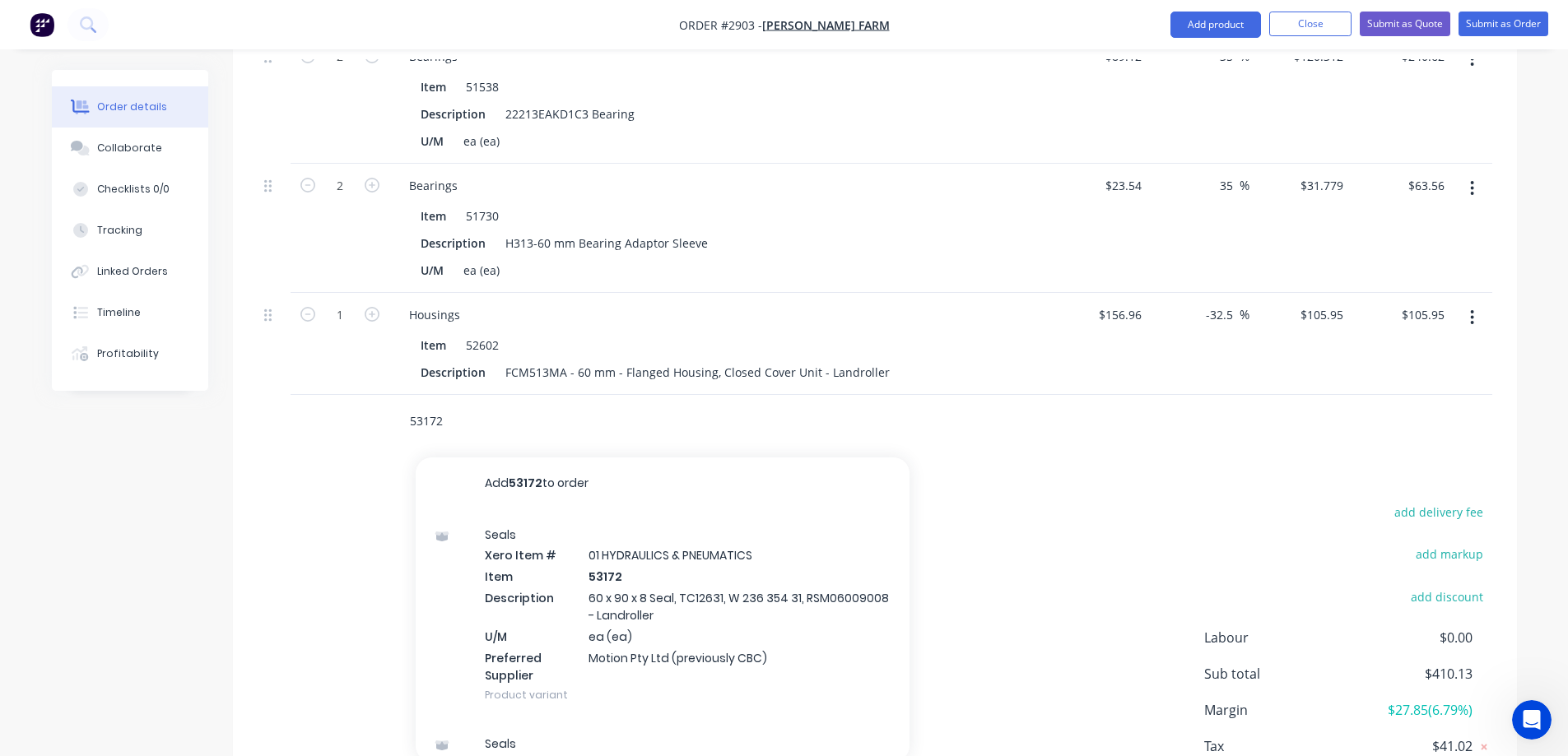
scroll to position [576, 0]
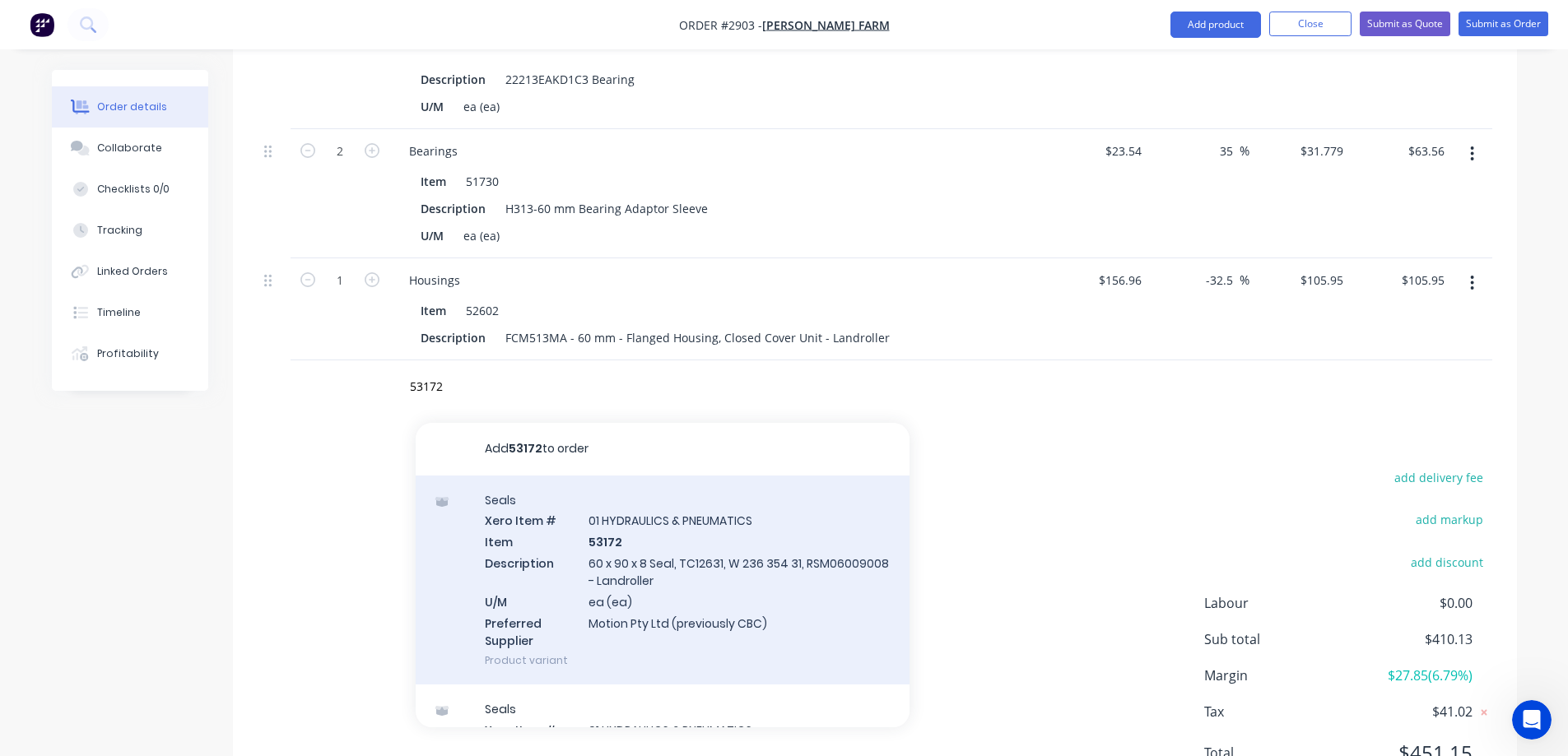
click at [740, 548] on div "Seals Xero Item # 01 HYDRAULICS & PNEUMATICS Item 53172 Description 60 x 90 x 8…" at bounding box center [663, 580] width 494 height 210
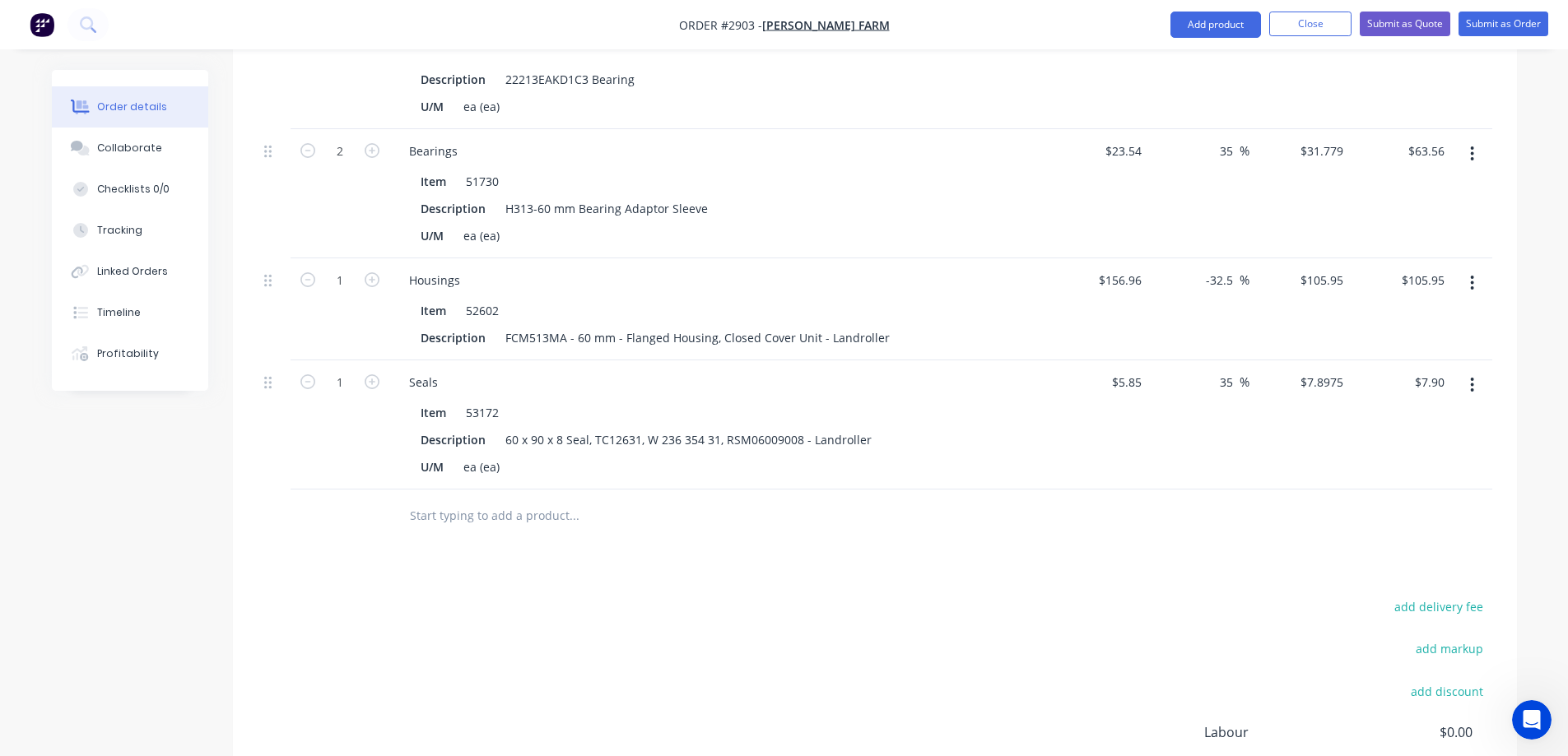
click at [505, 499] on input "text" at bounding box center [573, 515] width 329 height 33
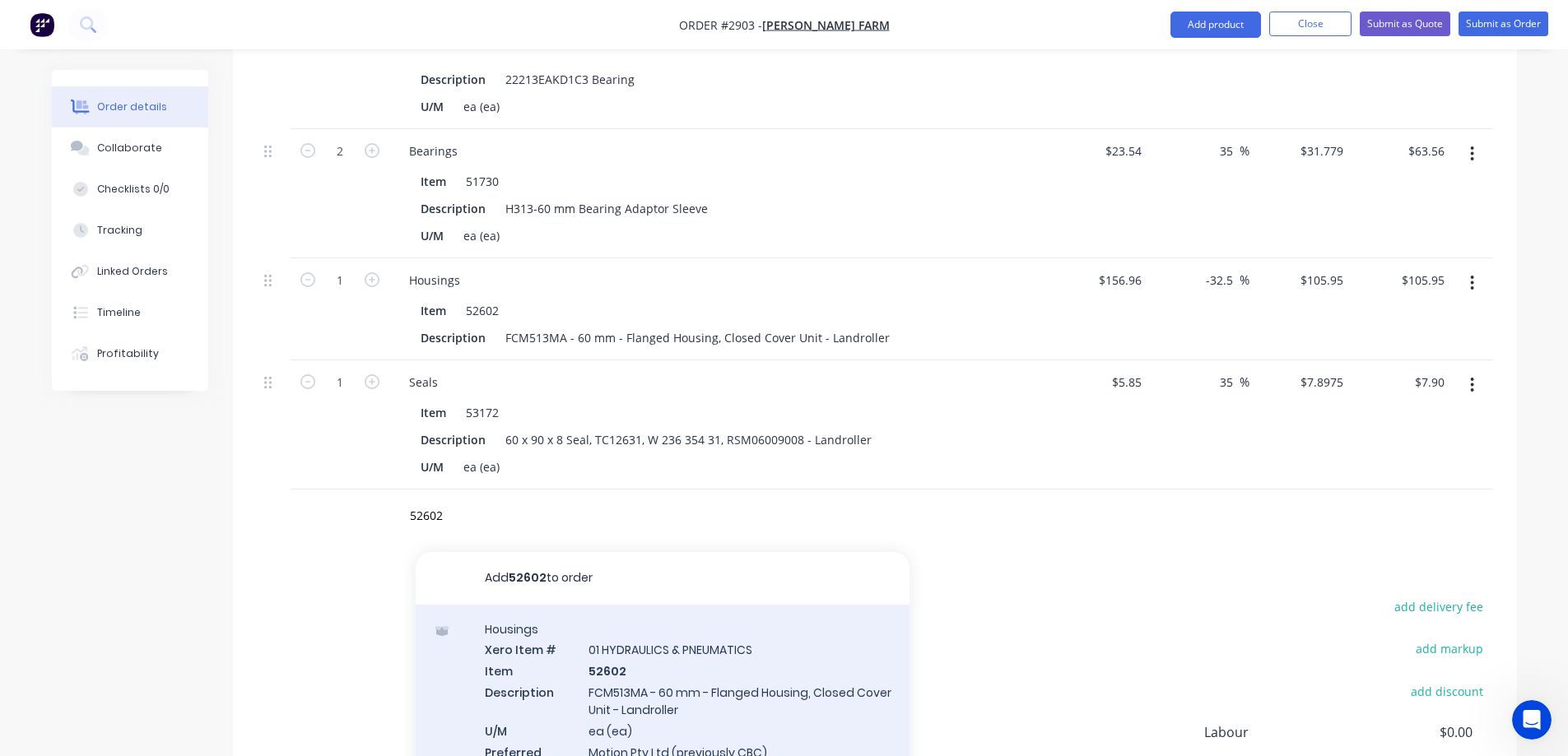
click at [721, 673] on div "Housings Xero Item # 01 HYDRAULICS & PNEUMATICS Item 52602 Description FCM513MA…" at bounding box center [663, 710] width 494 height 210
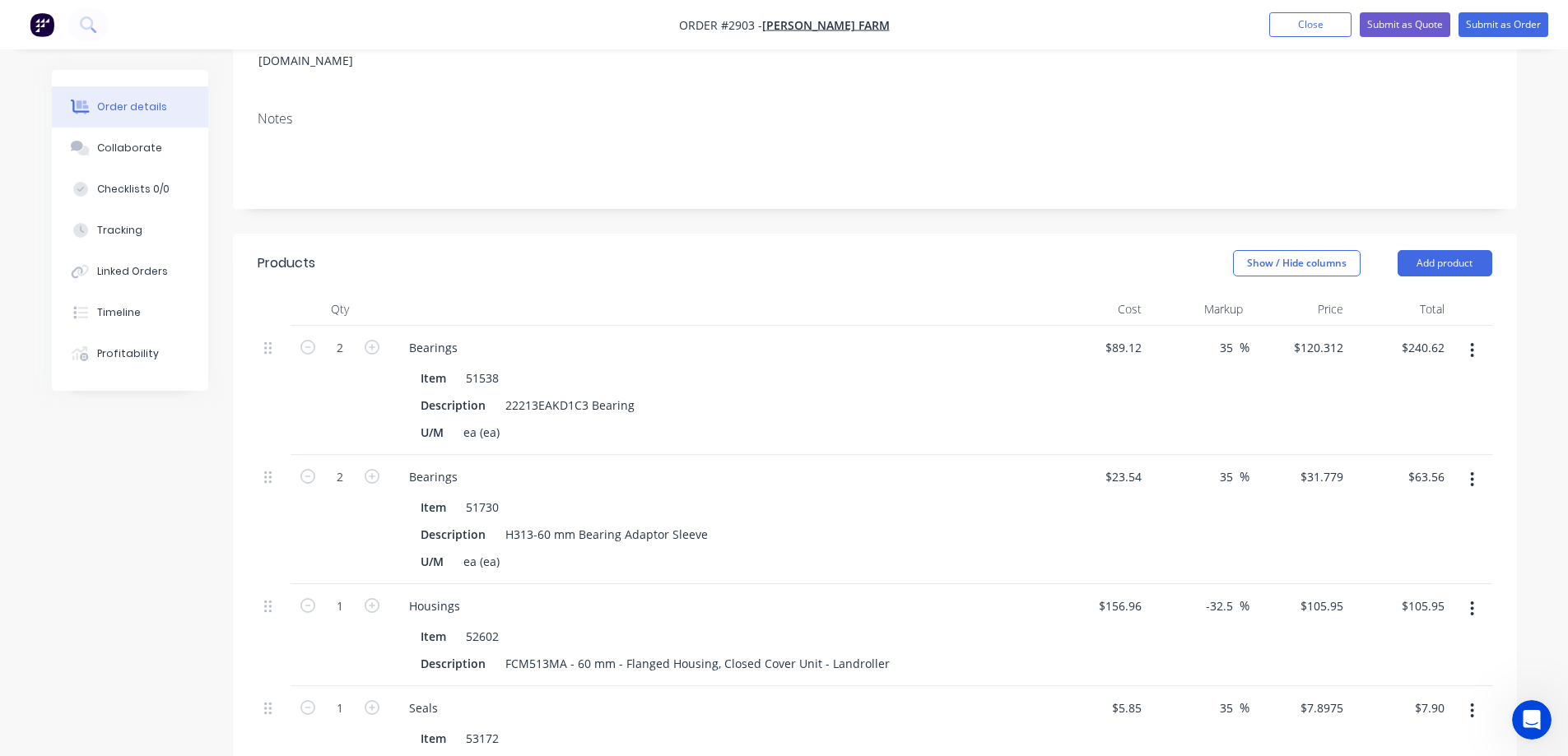
scroll to position [0, 0]
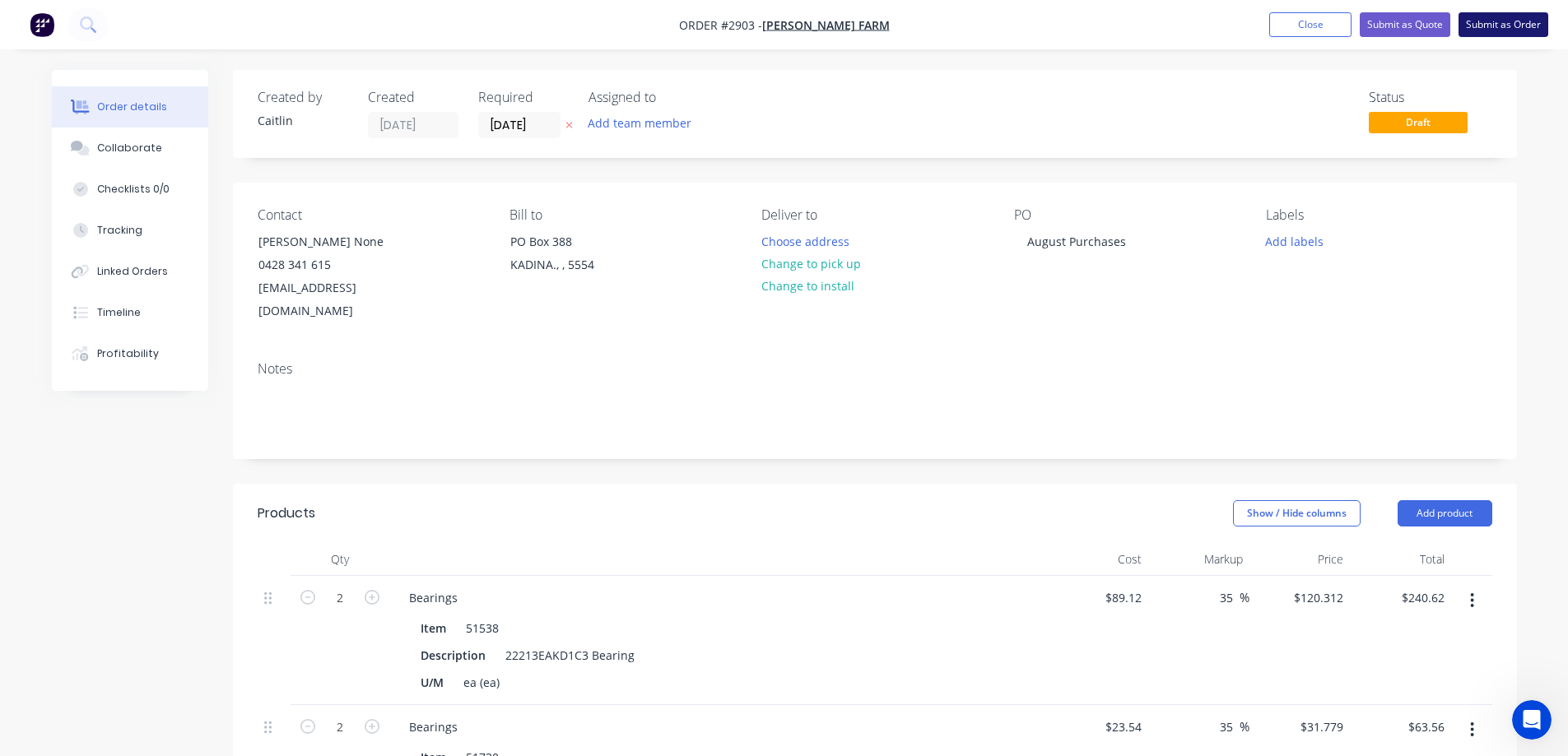
click at [1527, 27] on button "Submit as Order" at bounding box center [1504, 24] width 90 height 25
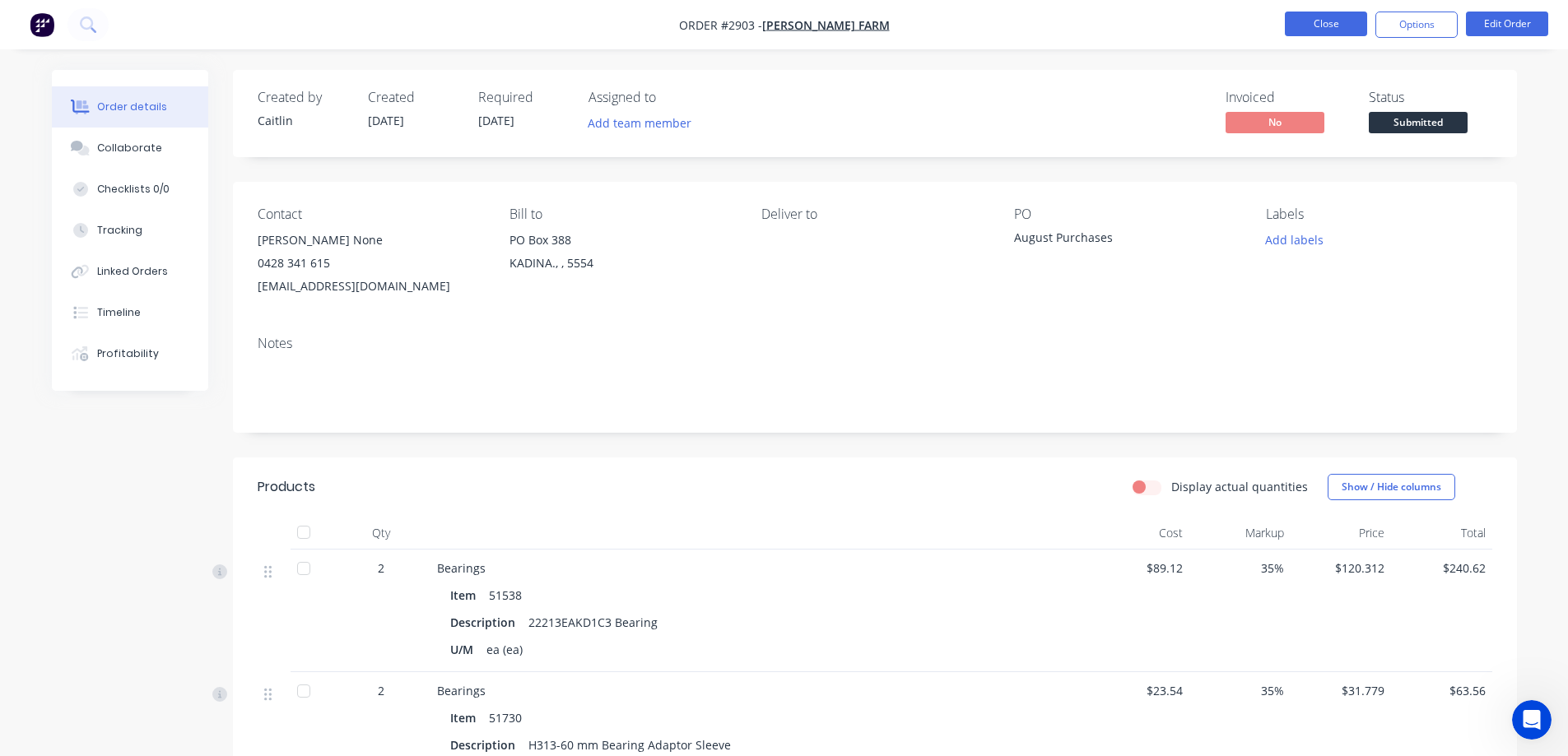
click at [1324, 28] on button "Close" at bounding box center [1326, 24] width 82 height 25
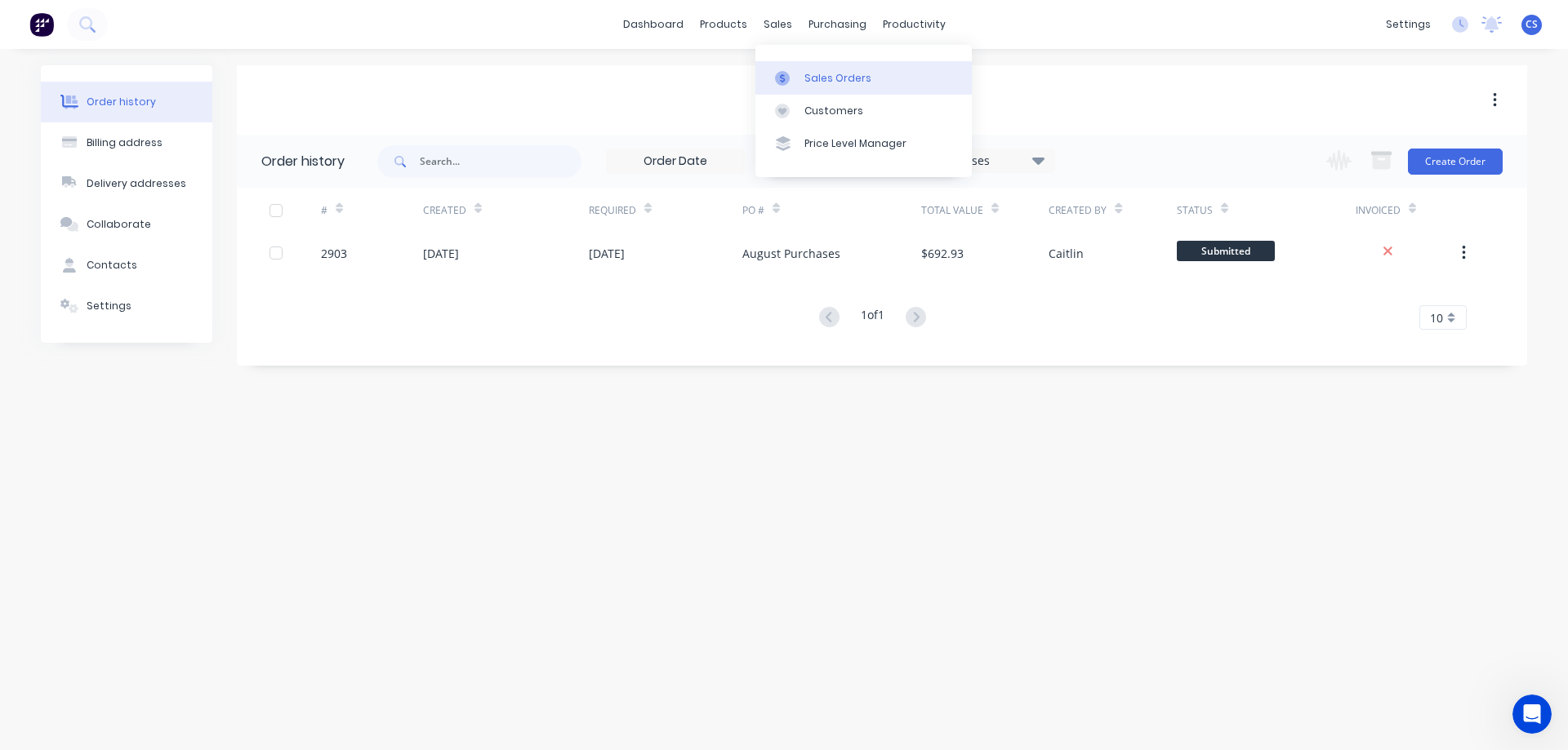
click at [818, 78] on div "Sales Orders" at bounding box center [837, 77] width 67 height 15
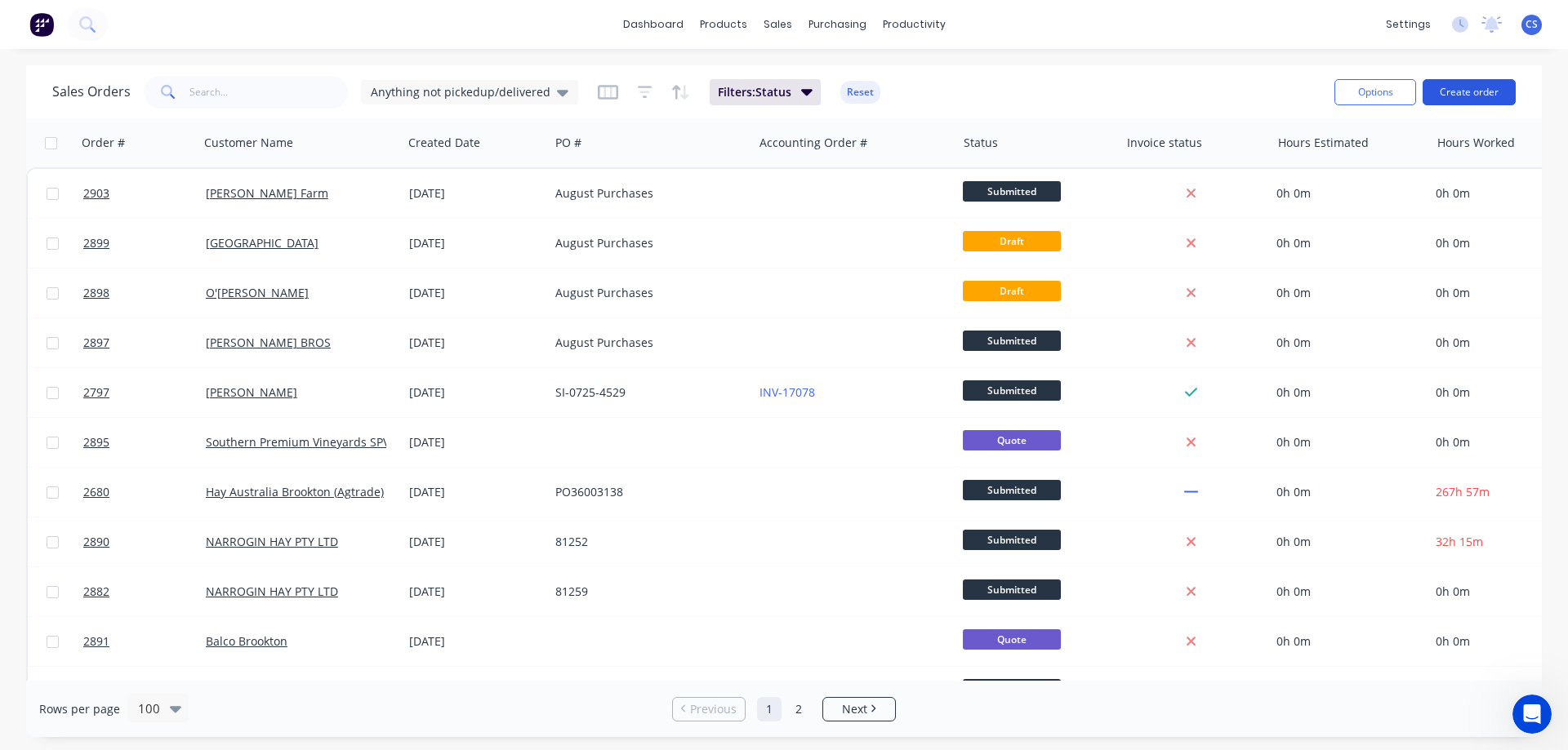
click at [1452, 92] on button "Create order" at bounding box center [1469, 92] width 93 height 26
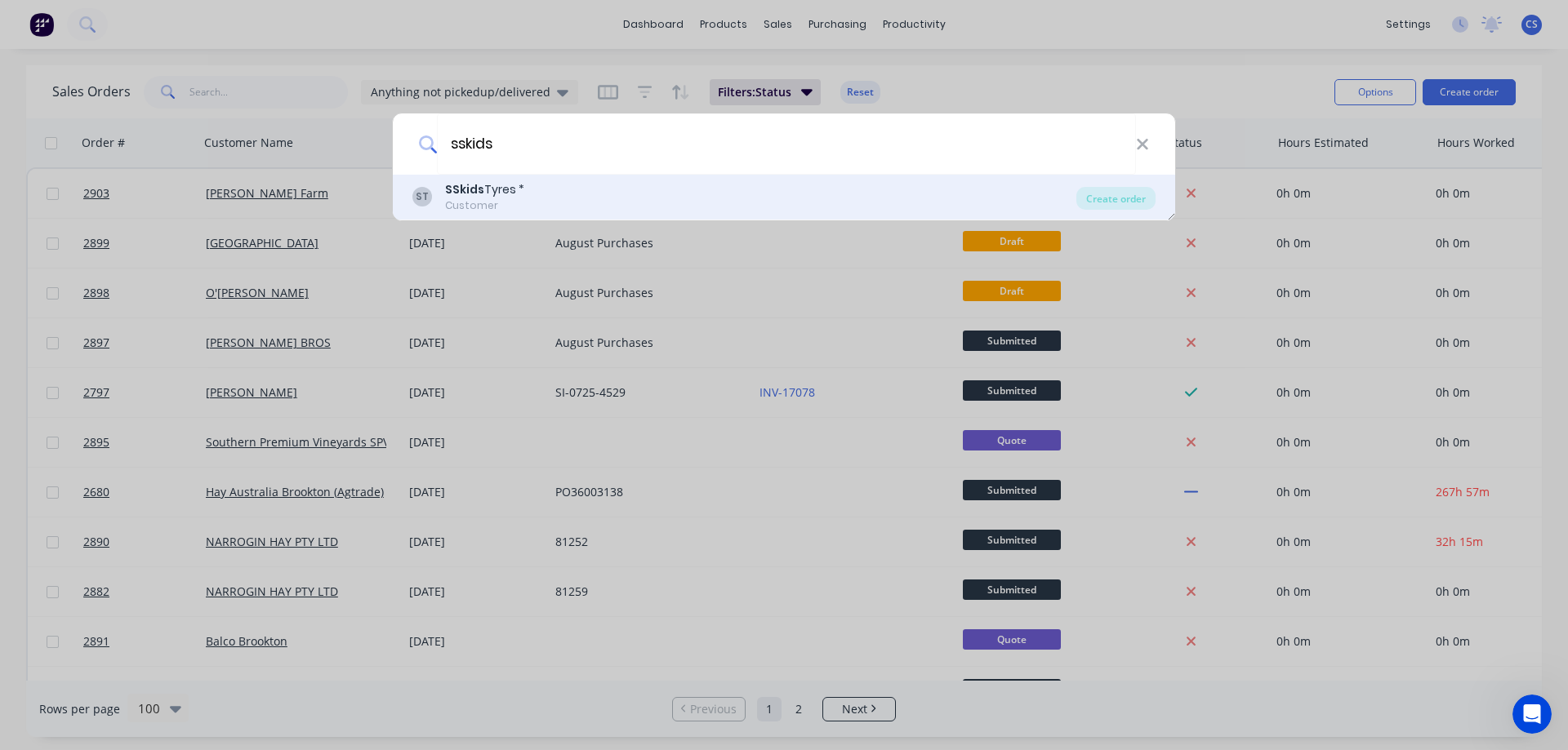
click at [620, 196] on div "ST SSkids Tyres * Customer" at bounding box center [744, 197] width 664 height 31
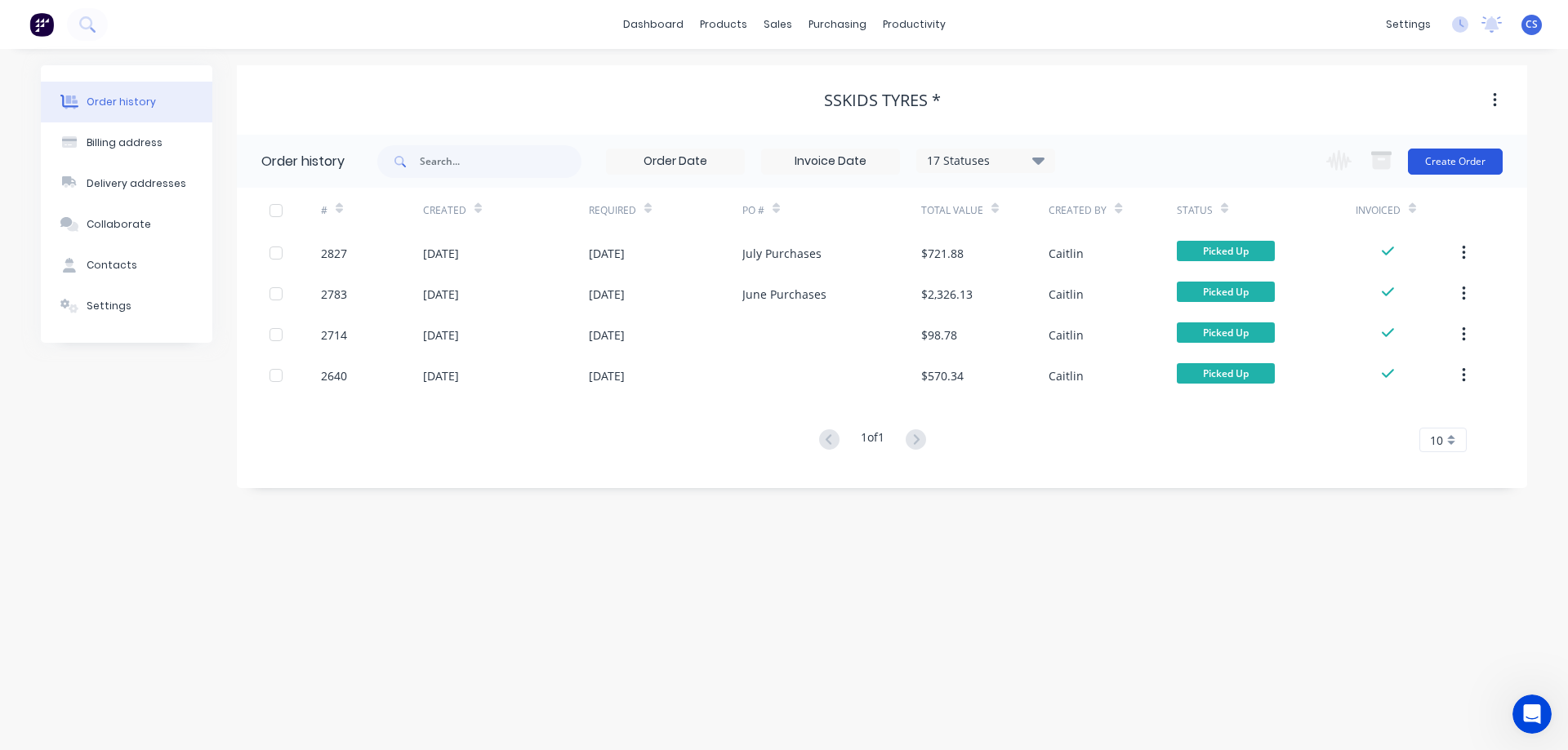
click at [1444, 153] on button "Create Order" at bounding box center [1455, 162] width 95 height 26
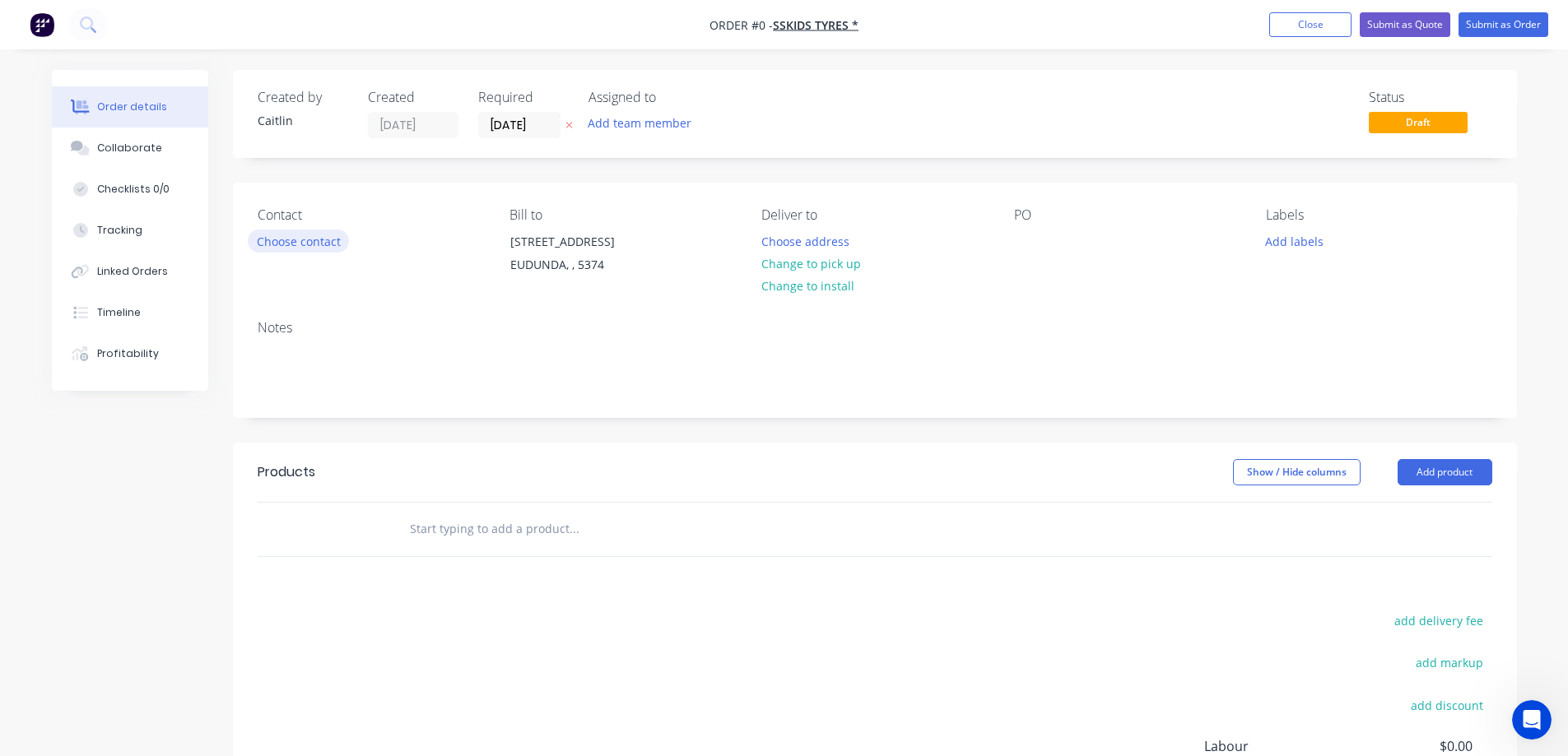
click at [295, 250] on button "Choose contact" at bounding box center [299, 240] width 101 height 22
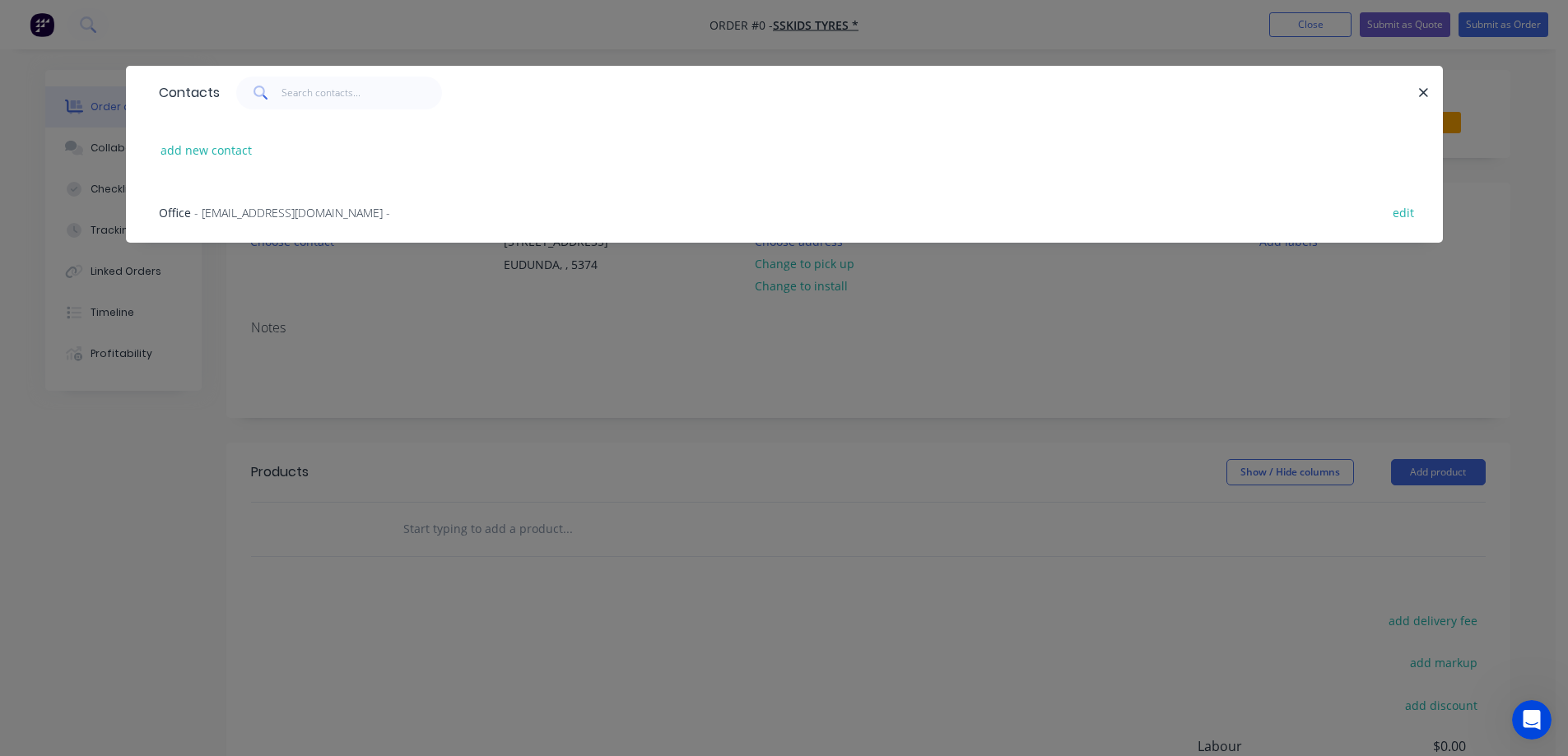
click at [281, 213] on span "- admin@sskids.com.au -" at bounding box center [293, 212] width 196 height 16
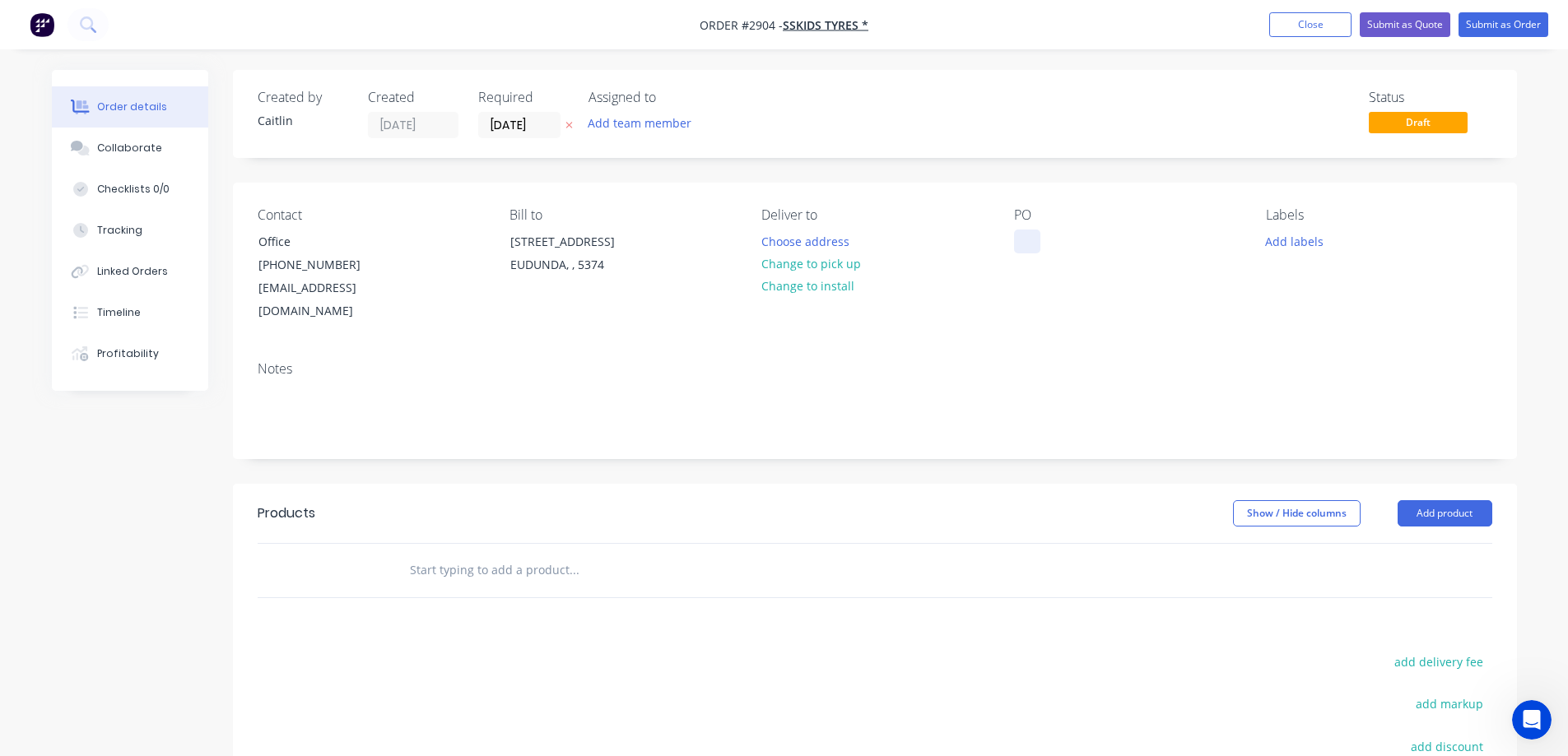
click at [1031, 239] on div at bounding box center [1027, 241] width 27 height 24
click at [463, 553] on input "text" at bounding box center [573, 569] width 329 height 33
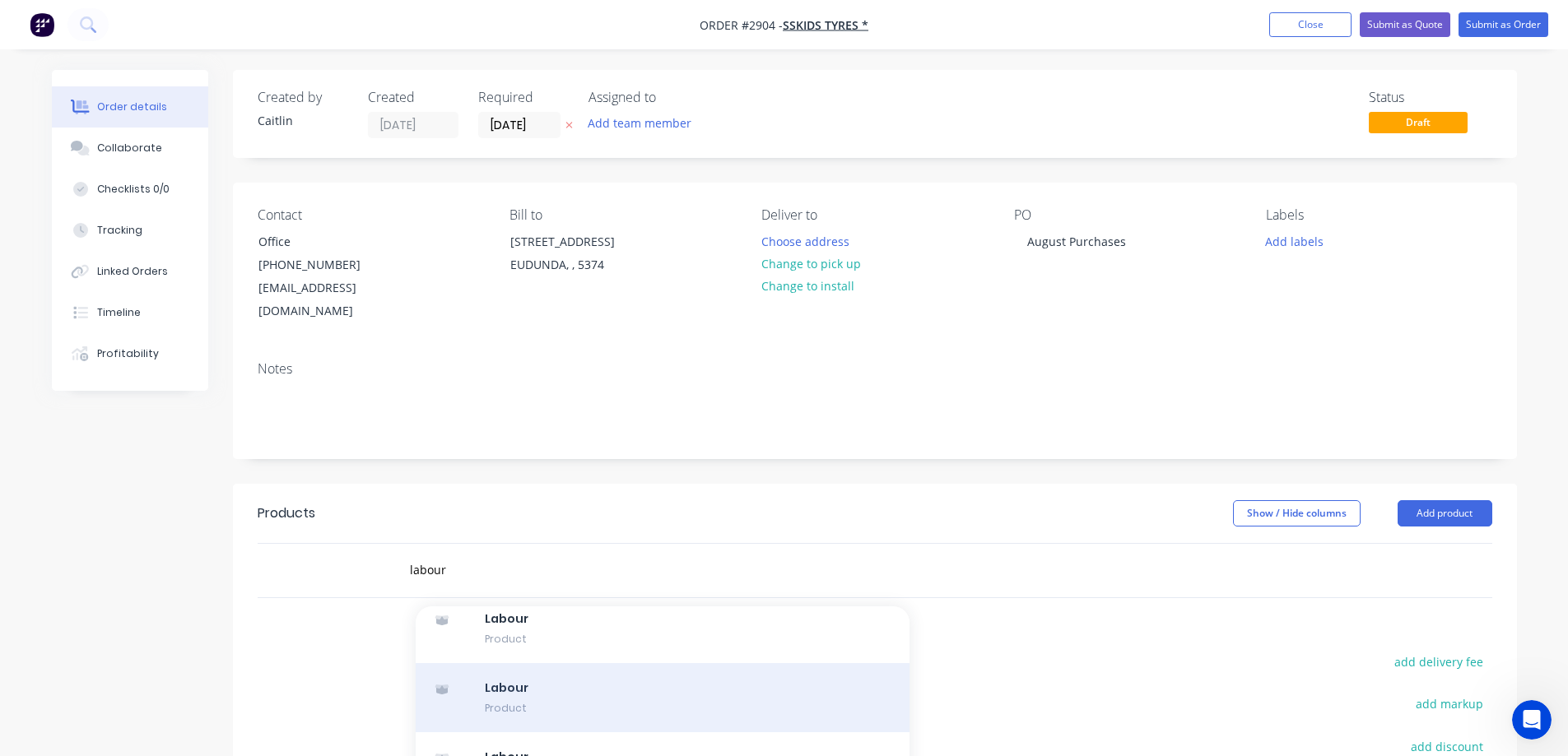
click at [657, 663] on div "Labour Product" at bounding box center [663, 698] width 494 height 69
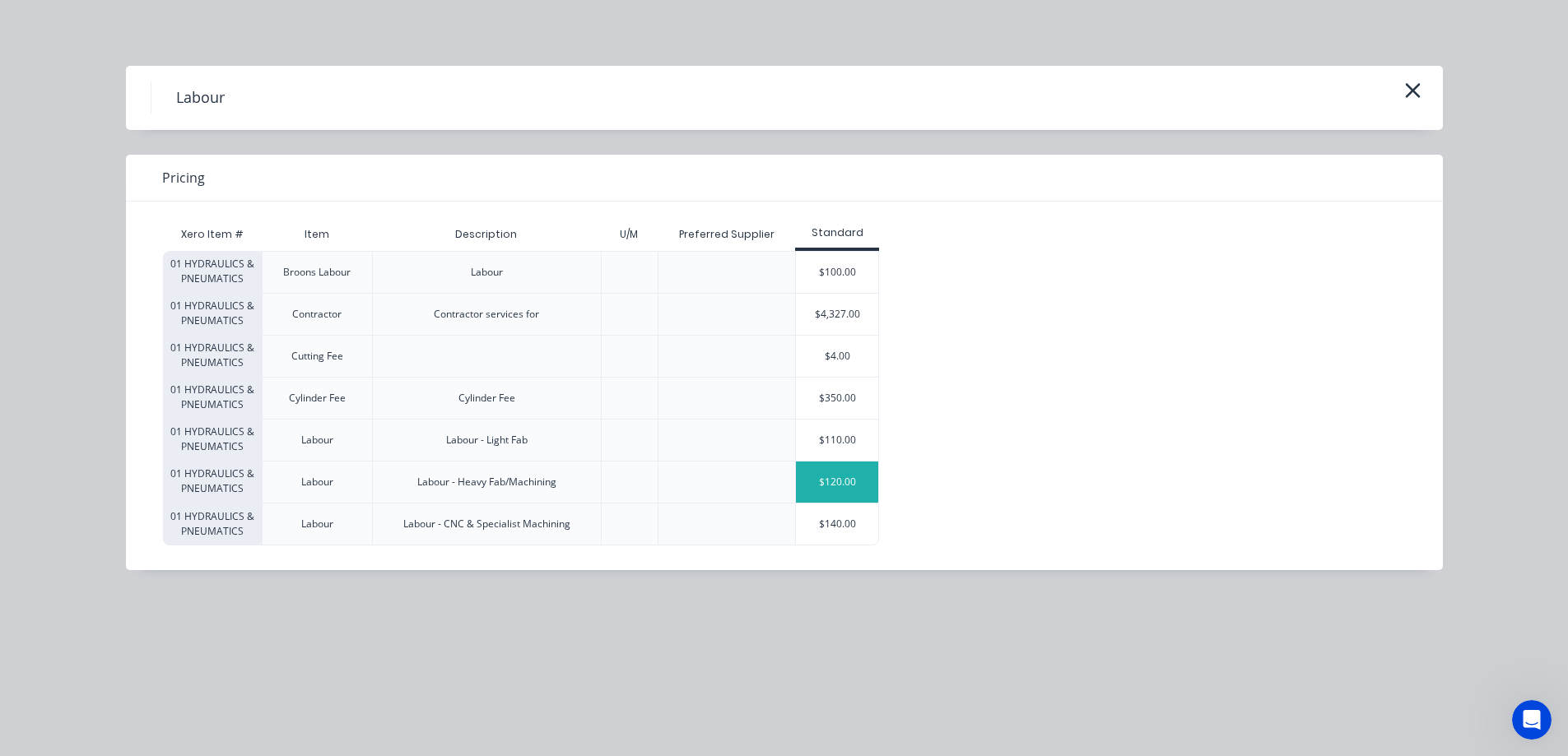
click at [847, 466] on div "$120.00" at bounding box center [836, 482] width 82 height 42
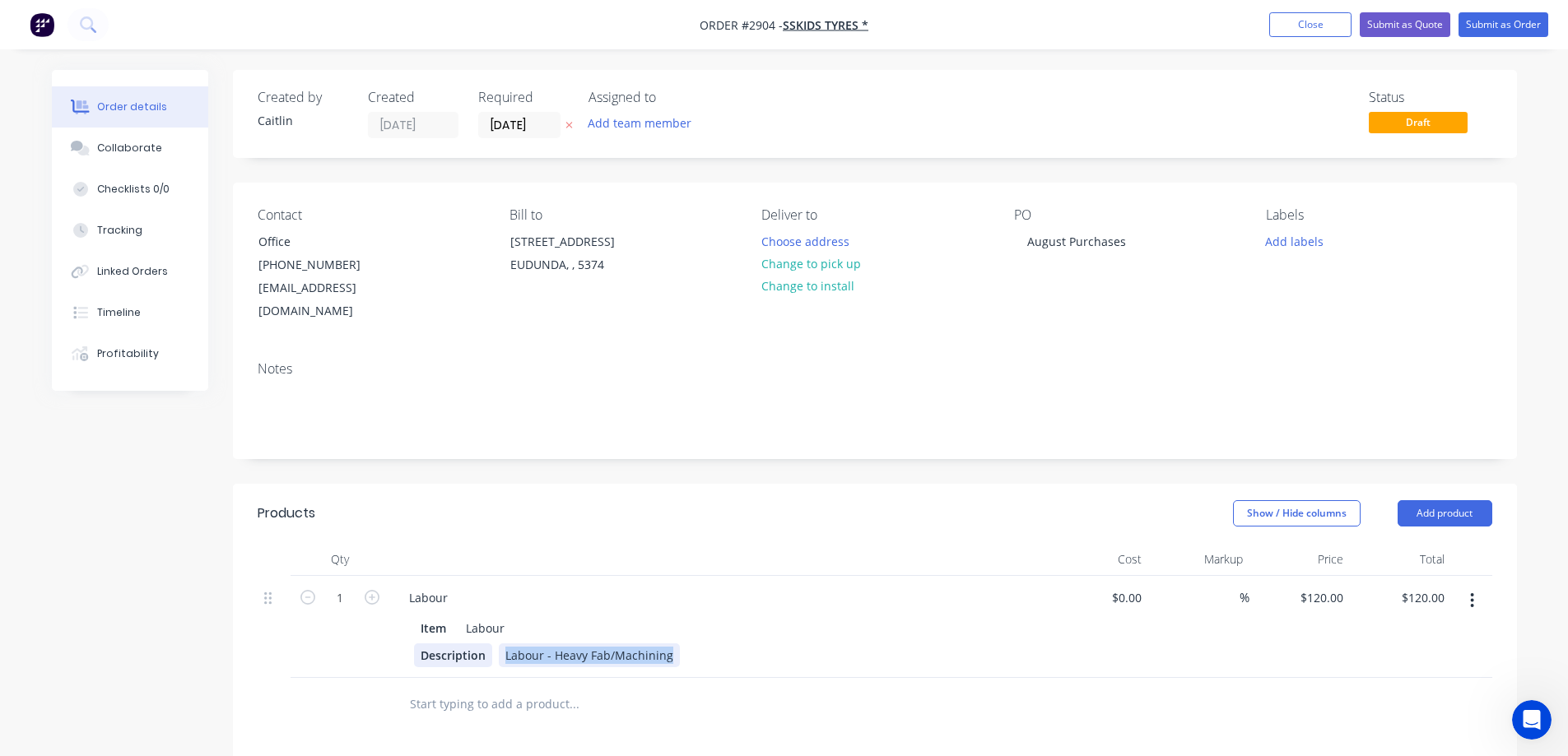
drag, startPoint x: 668, startPoint y: 633, endPoint x: 489, endPoint y: 637, distance: 179.0
click at [499, 643] on div "Labour - Heavy Fab/Machining" at bounding box center [589, 655] width 181 height 24
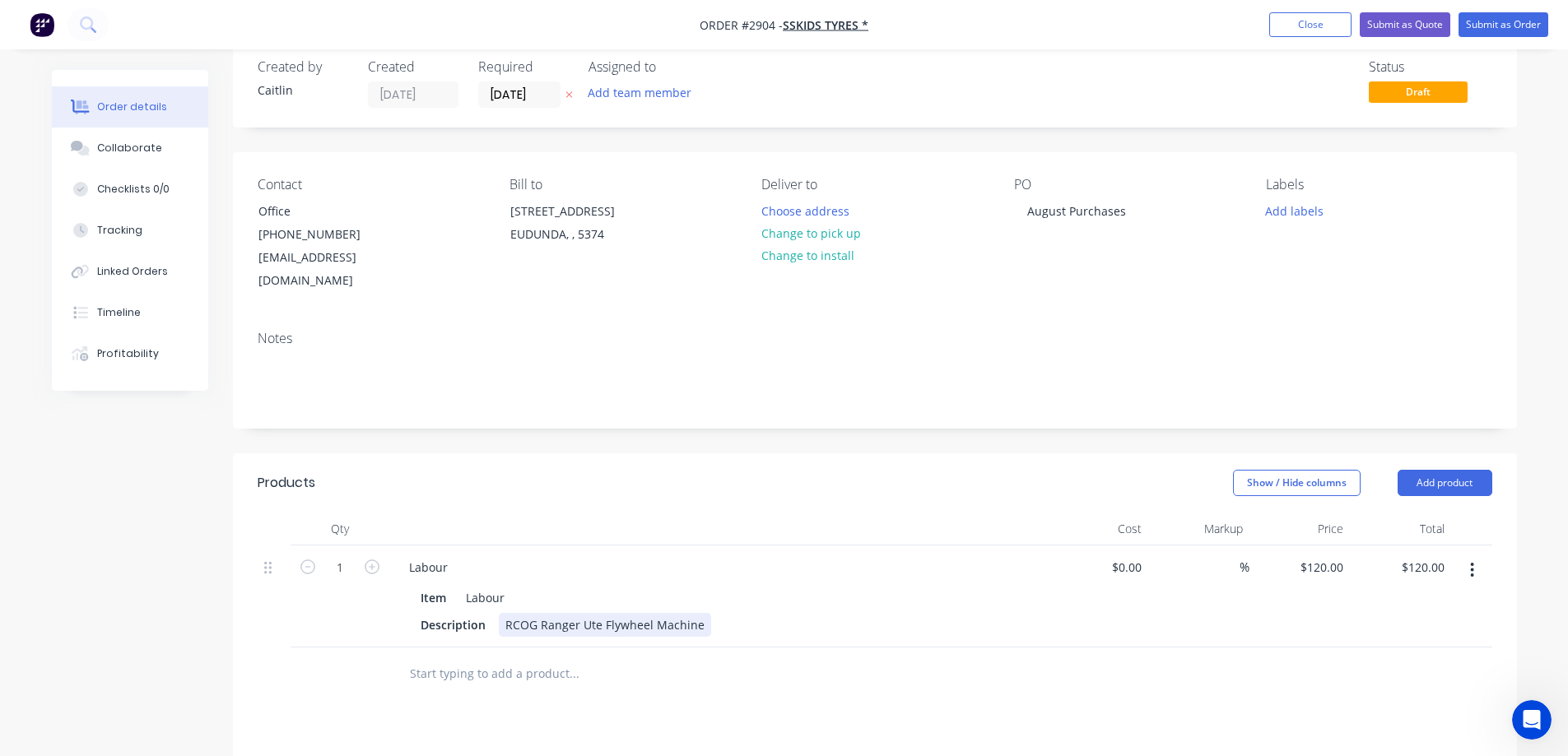
scroll to position [82, 0]
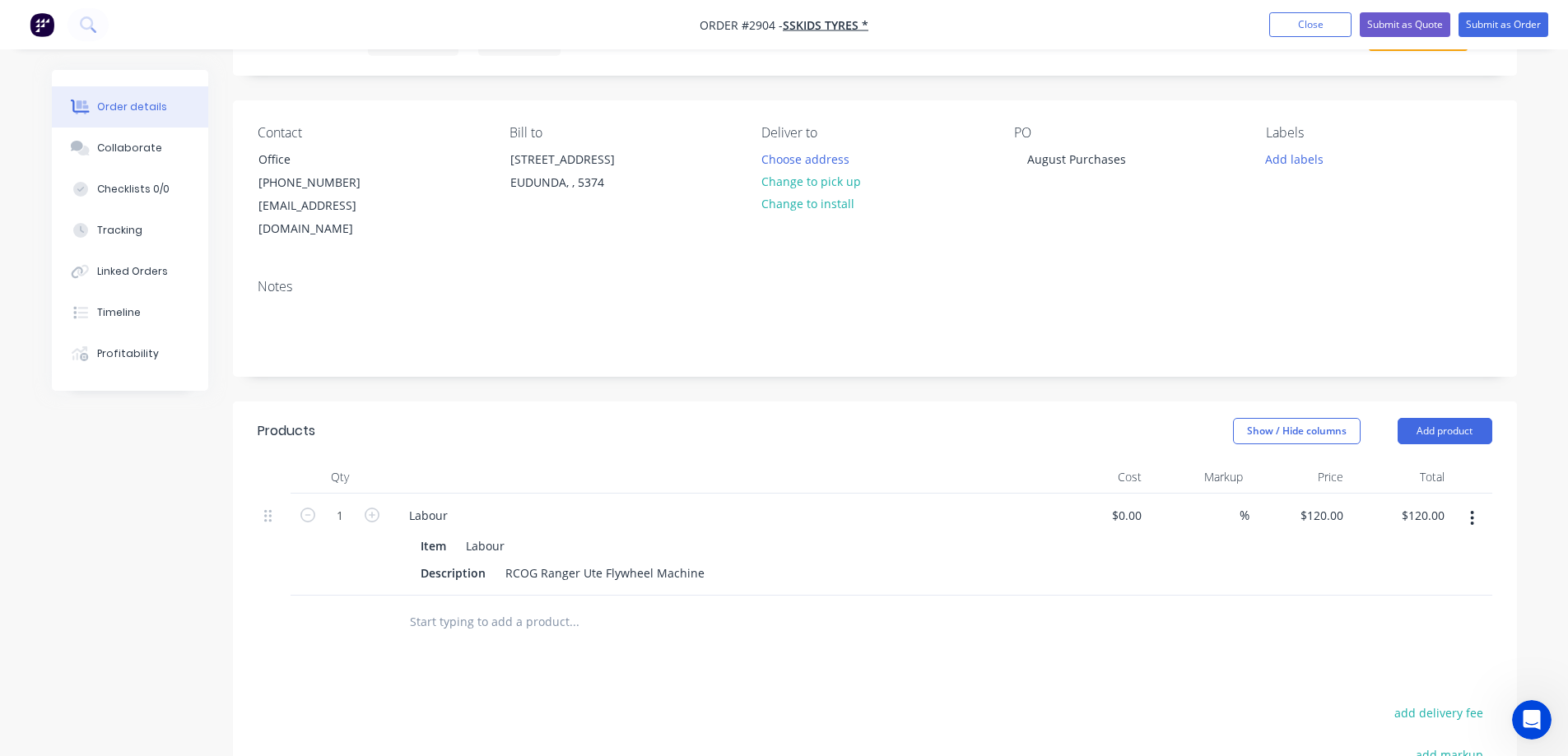
click at [494, 606] on input "text" at bounding box center [573, 622] width 329 height 33
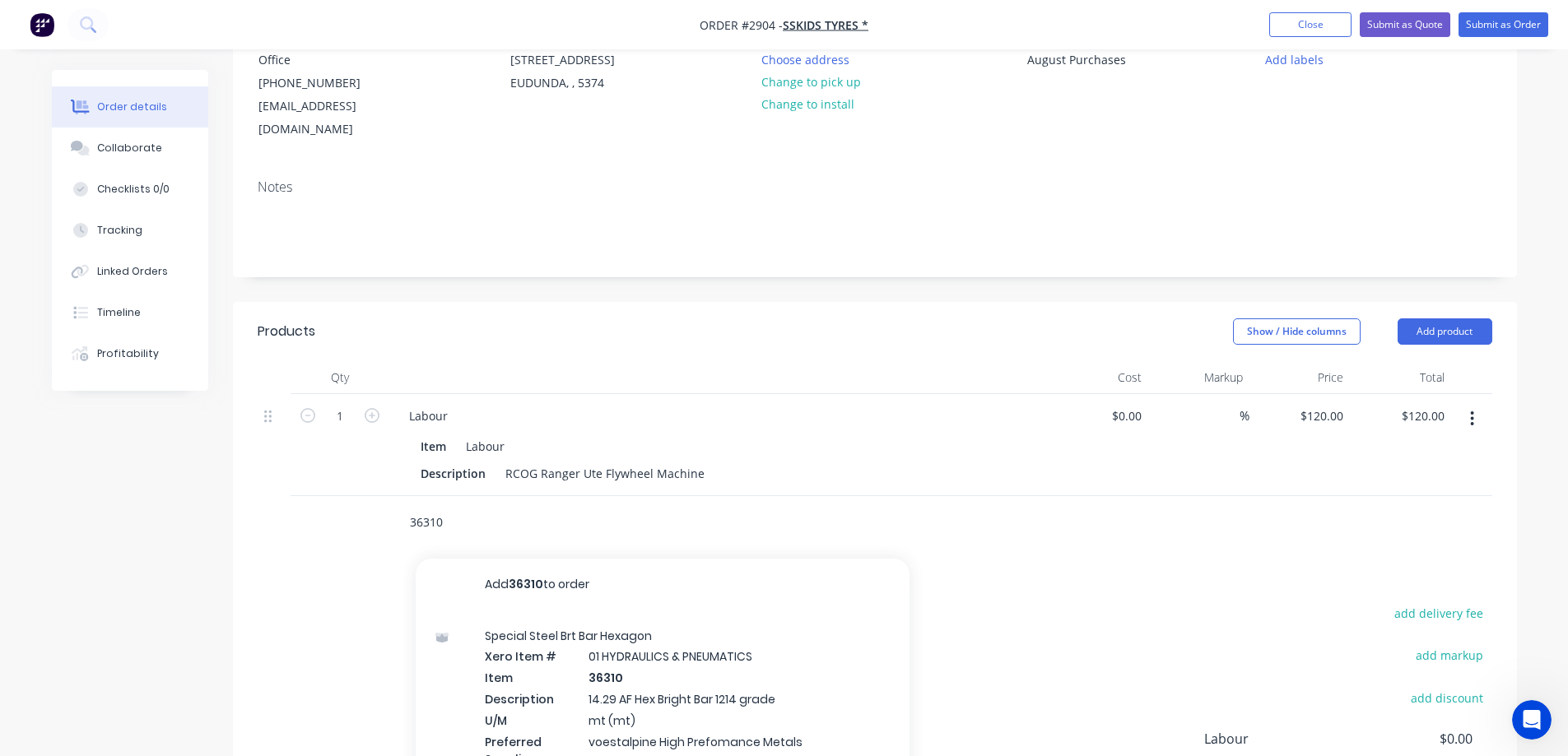
scroll to position [247, 0]
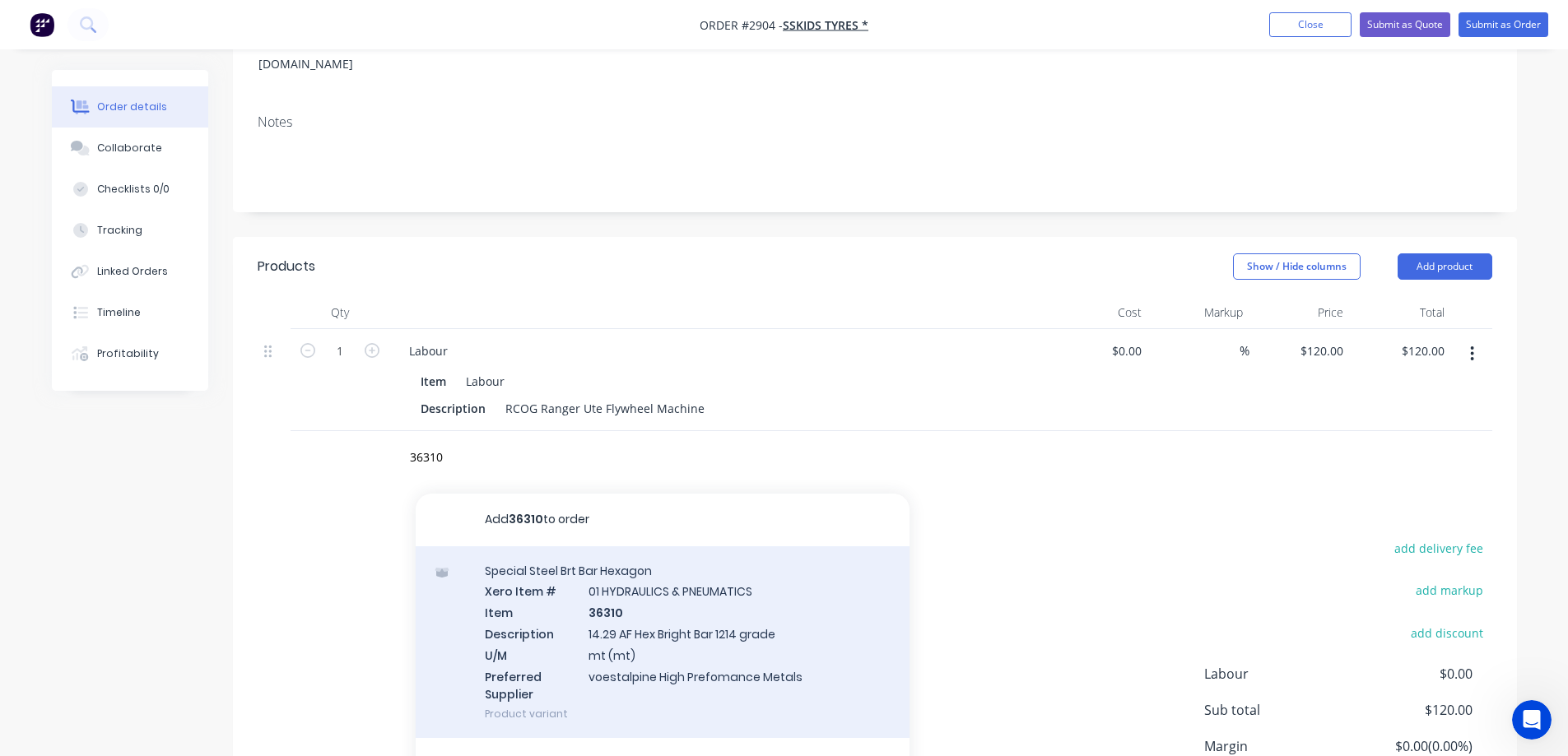
click at [777, 621] on div "Special Steel Brt Bar Hexagon Xero Item # 01 HYDRAULICS & PNEUMATICS Item 36310…" at bounding box center [663, 642] width 494 height 193
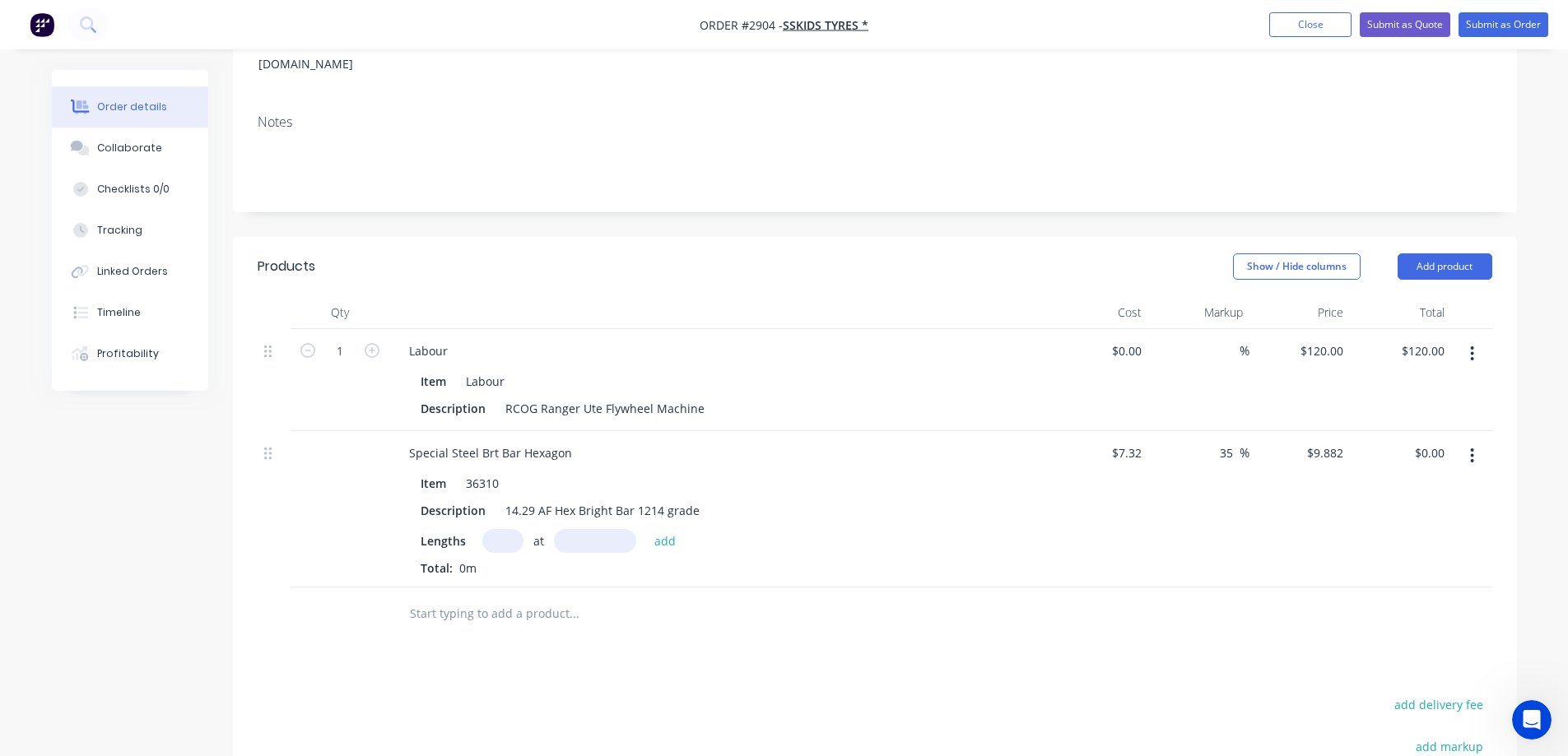
click at [505, 529] on input "text" at bounding box center [503, 541] width 42 height 24
click at [674, 529] on button "add" at bounding box center [665, 540] width 39 height 22
click at [499, 562] on icon "button" at bounding box center [501, 569] width 11 height 15
click at [499, 529] on input "text" at bounding box center [503, 541] width 42 height 24
click at [671, 529] on button "add" at bounding box center [665, 540] width 39 height 22
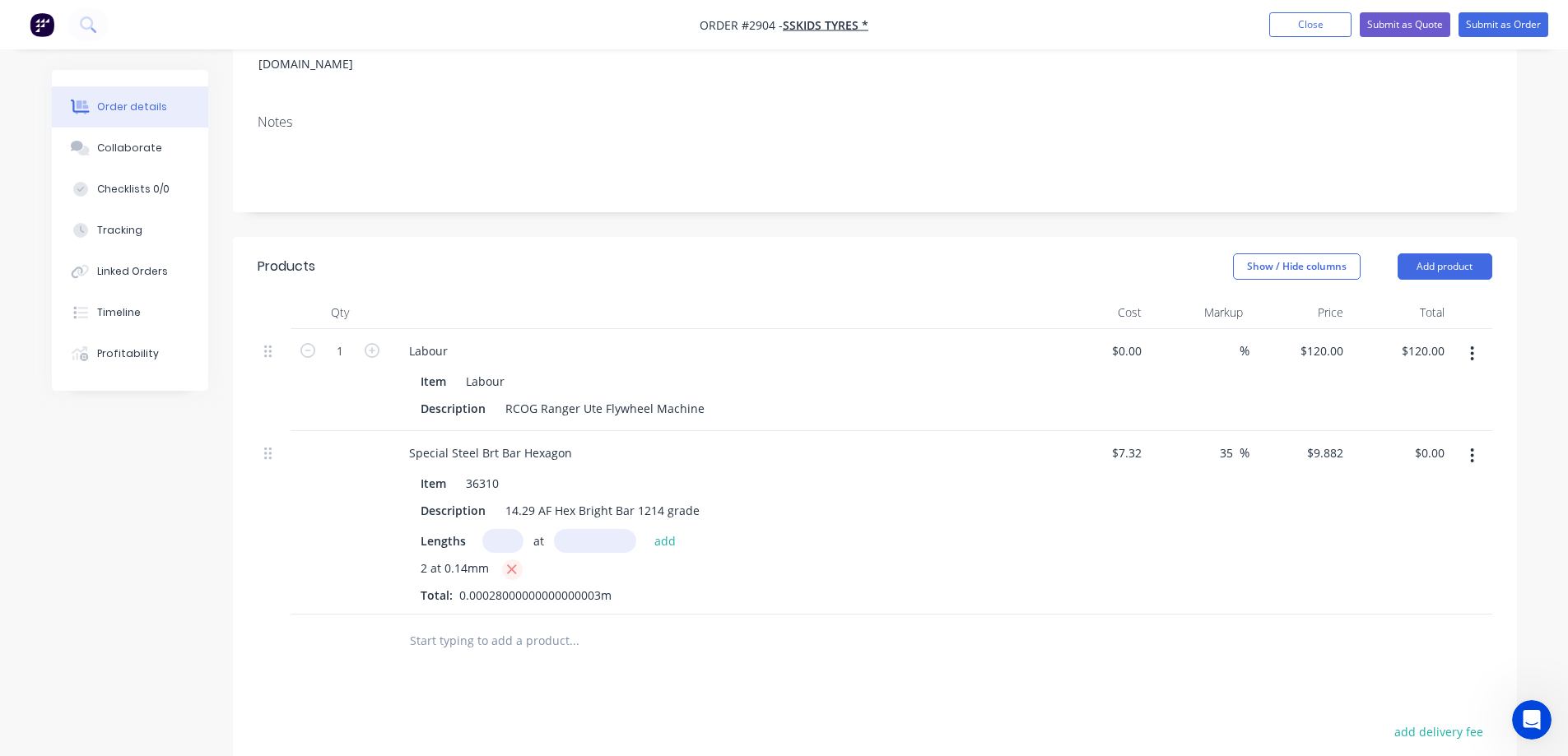
click at [512, 562] on icon "button" at bounding box center [511, 569] width 11 height 15
click at [502, 529] on input "text" at bounding box center [503, 541] width 42 height 24
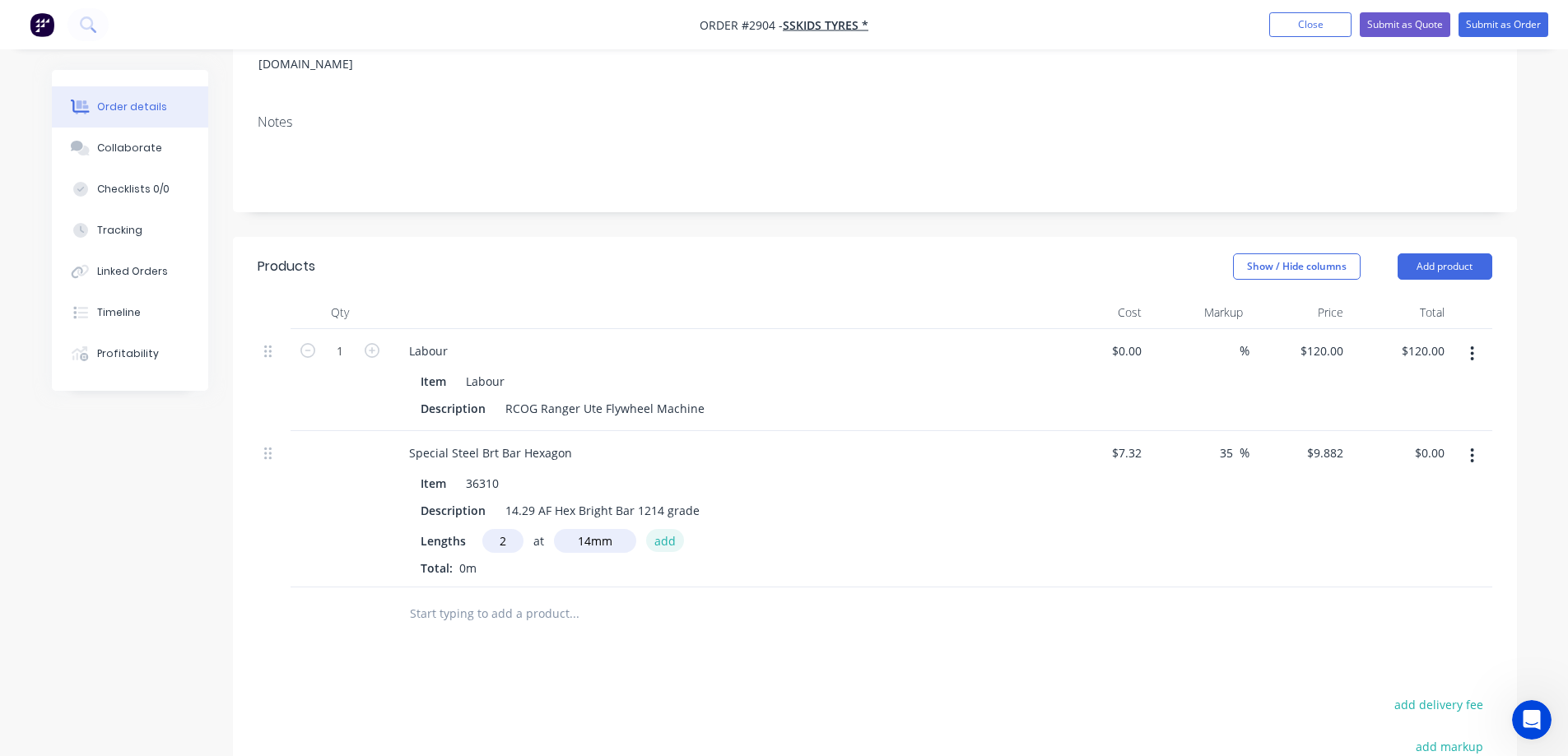
click at [665, 529] on button "add" at bounding box center [665, 540] width 39 height 22
click at [1432, 441] on input "0.28" at bounding box center [1436, 453] width 32 height 24
click at [504, 625] on input "text" at bounding box center [573, 640] width 329 height 33
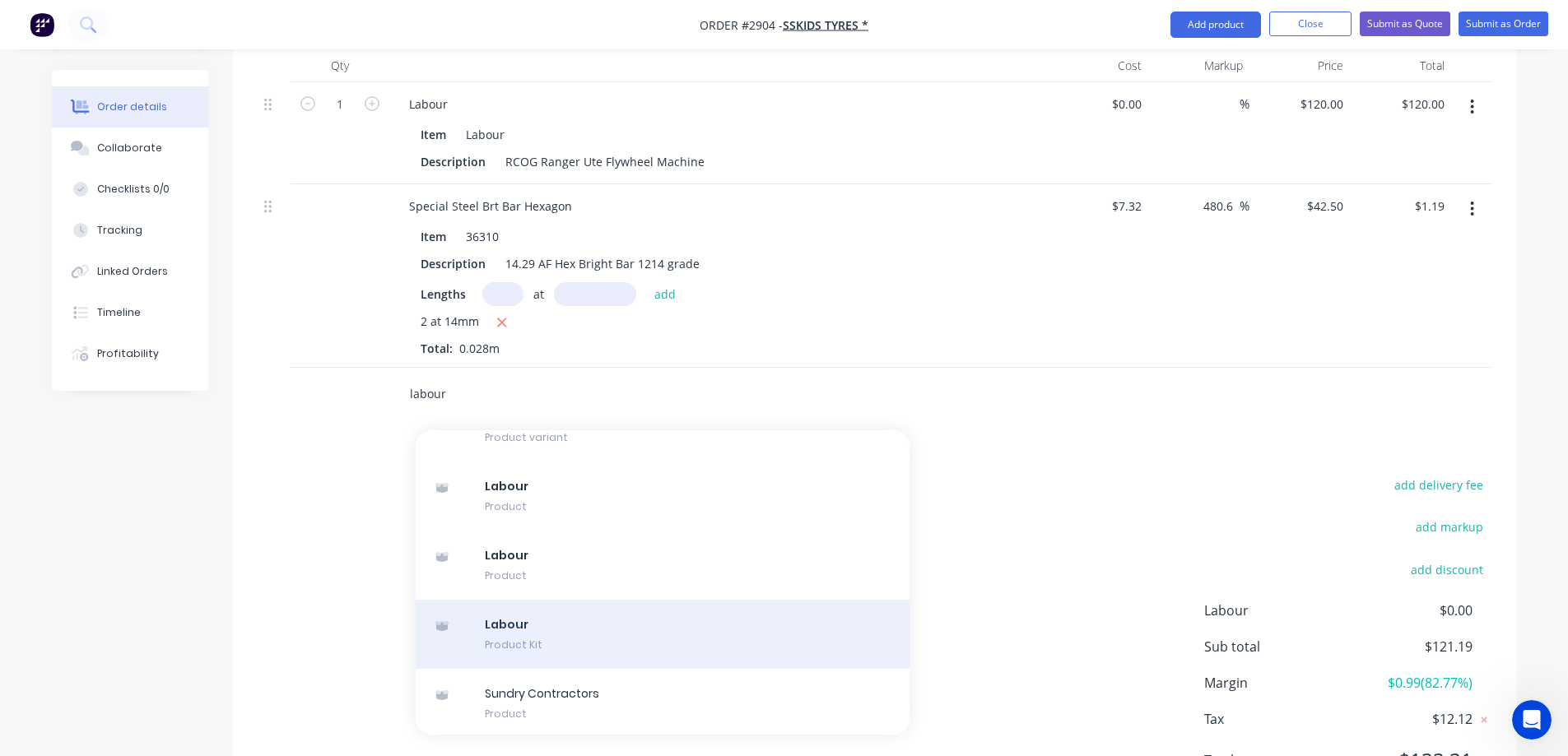
scroll to position [1892, 0]
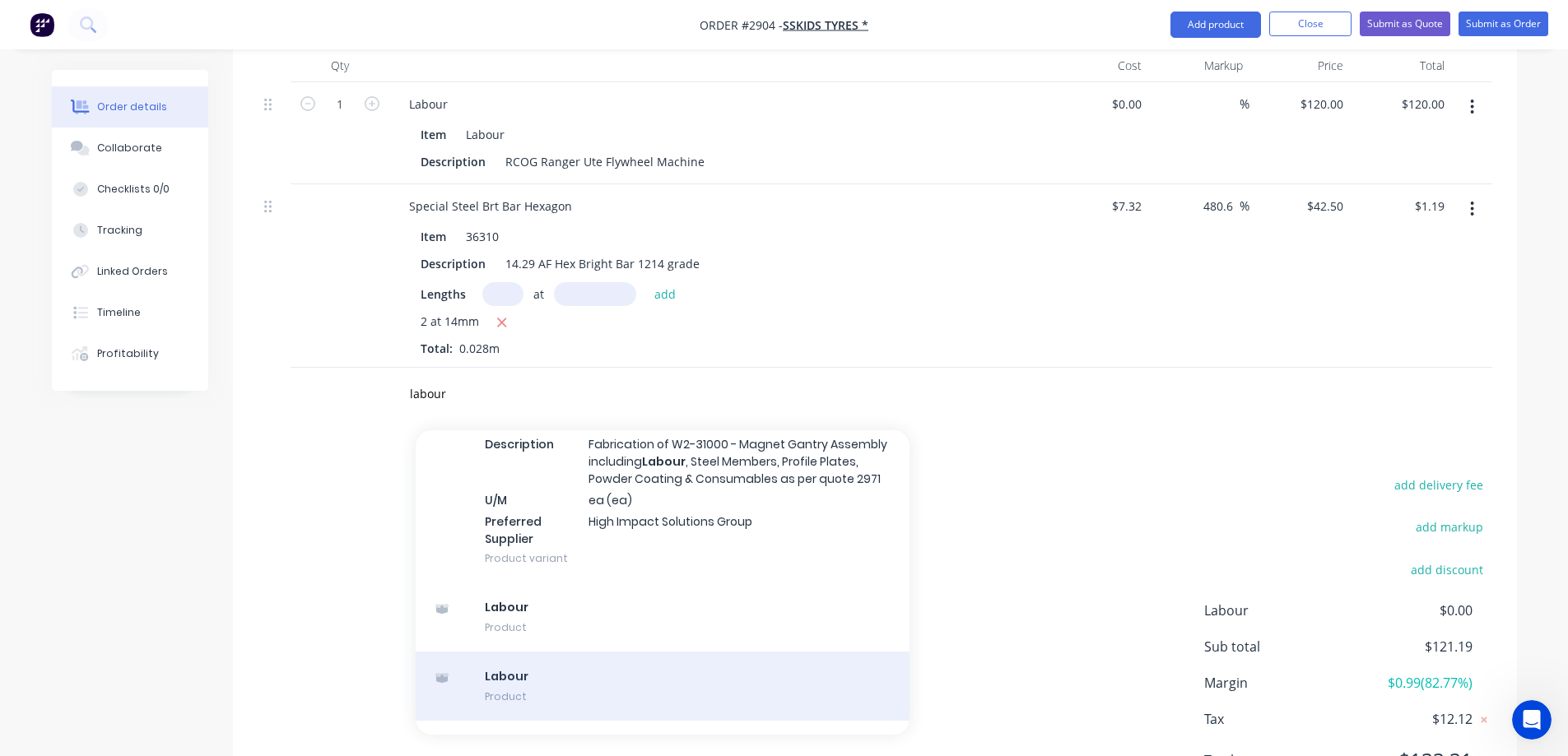
click at [668, 652] on div "Labour Product" at bounding box center [663, 687] width 494 height 69
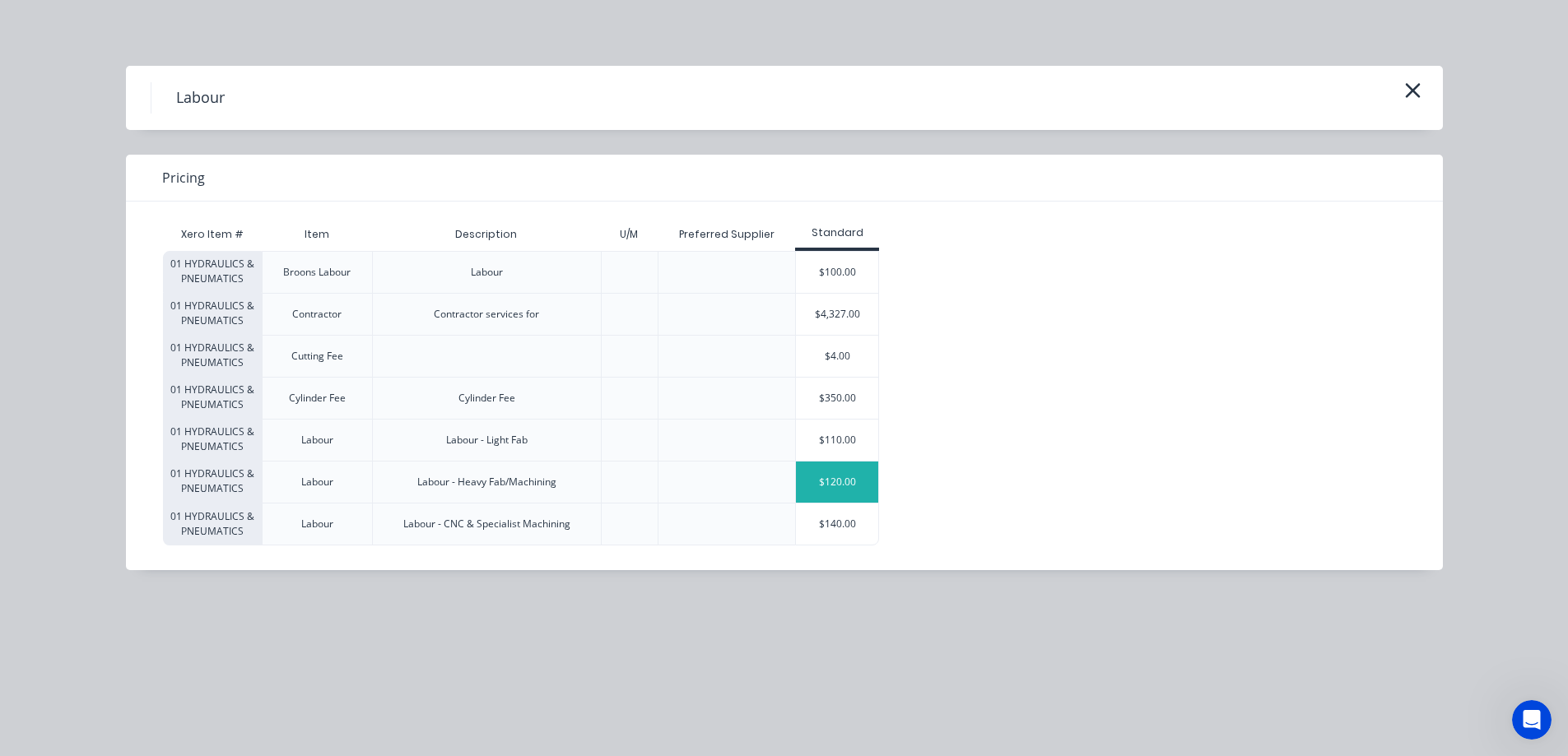
click at [860, 487] on div "$120.00" at bounding box center [836, 482] width 82 height 42
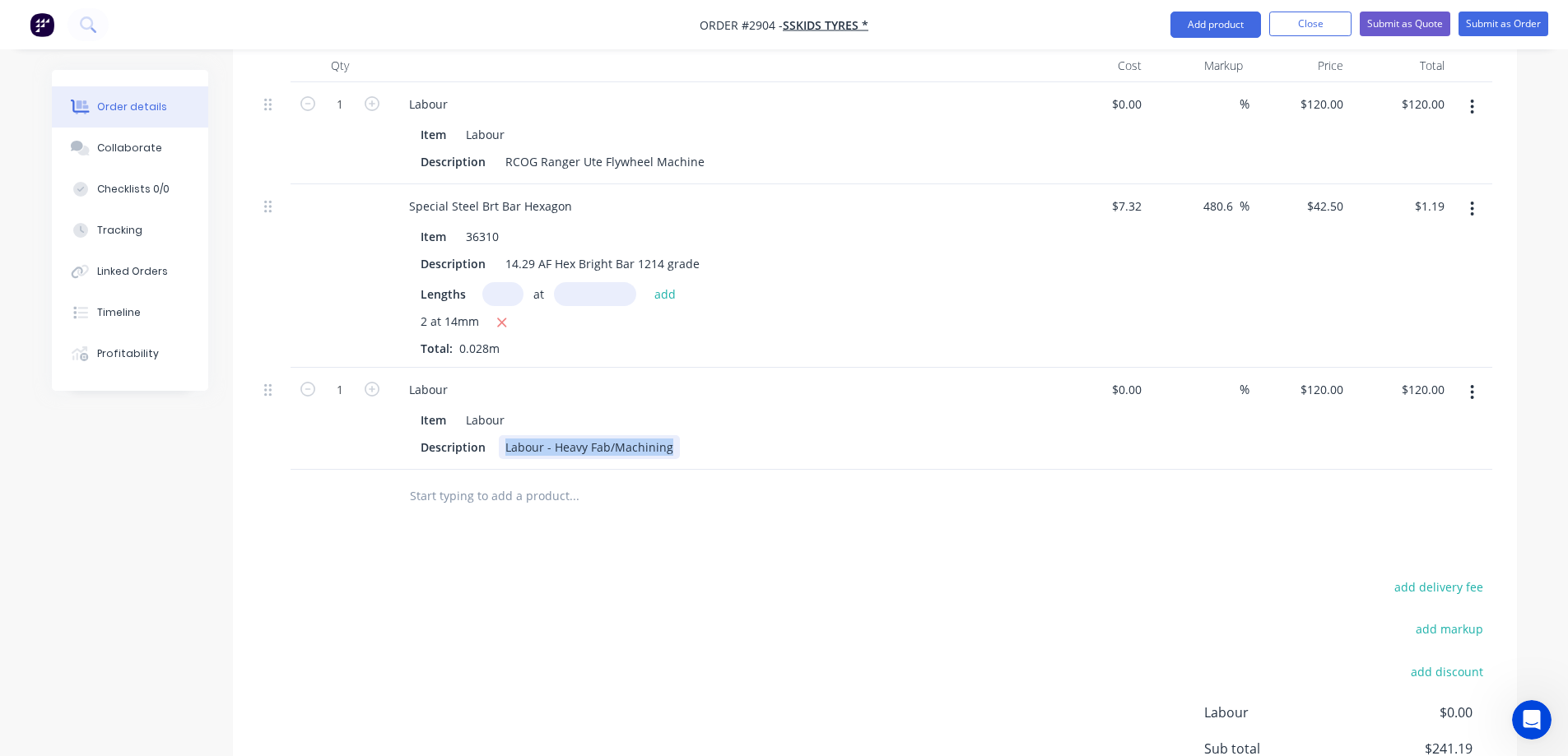
drag, startPoint x: 671, startPoint y: 425, endPoint x: 494, endPoint y: 431, distance: 177.1
click at [494, 436] on div "Description Labour - Heavy Fab/Machining" at bounding box center [716, 448] width 603 height 24
click at [356, 117] on input "1" at bounding box center [339, 104] width 43 height 25
click at [460, 479] on input "text" at bounding box center [573, 495] width 329 height 33
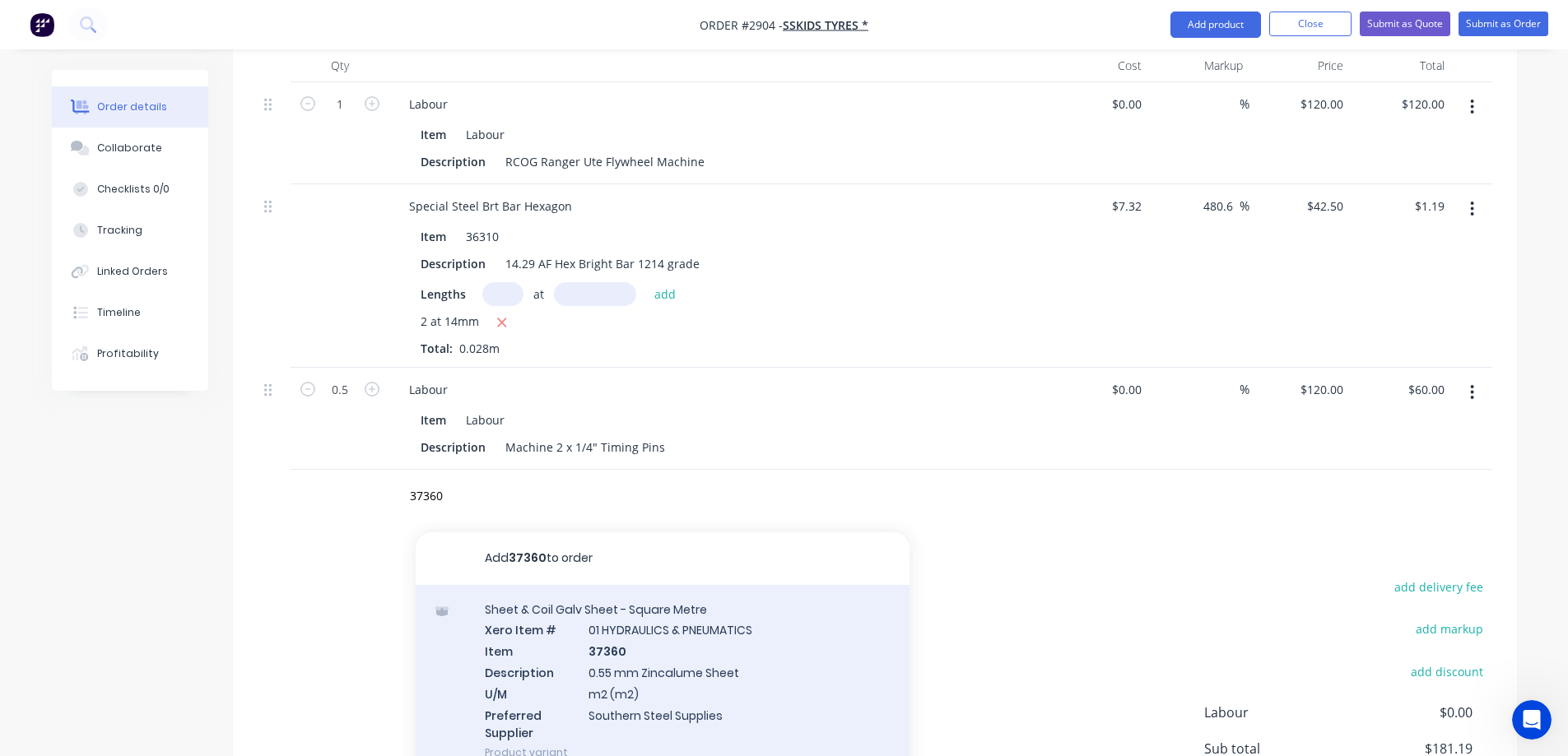
click at [726, 643] on div "Sheet & Coil Galv Sheet - Square Metre Xero Item # 01 HYDRAULICS & PNEUMATICS I…" at bounding box center [663, 681] width 494 height 193
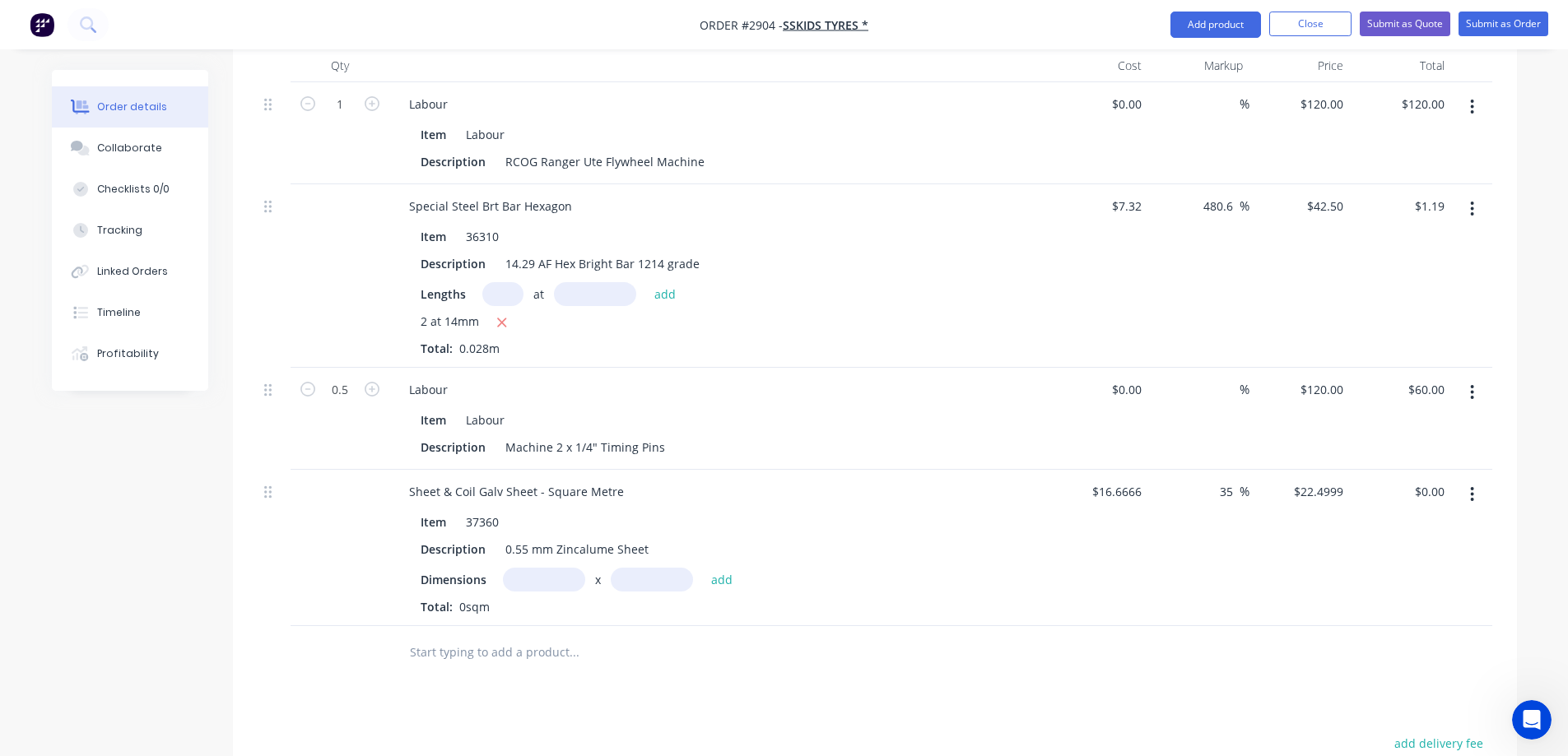
click at [539, 568] on input "text" at bounding box center [544, 580] width 82 height 24
click at [725, 568] on button "add" at bounding box center [722, 579] width 39 height 22
click at [509, 601] on icon "button" at bounding box center [509, 608] width 11 height 15
click at [522, 568] on input "text" at bounding box center [544, 580] width 82 height 24
click at [726, 568] on button "add" at bounding box center [722, 579] width 39 height 22
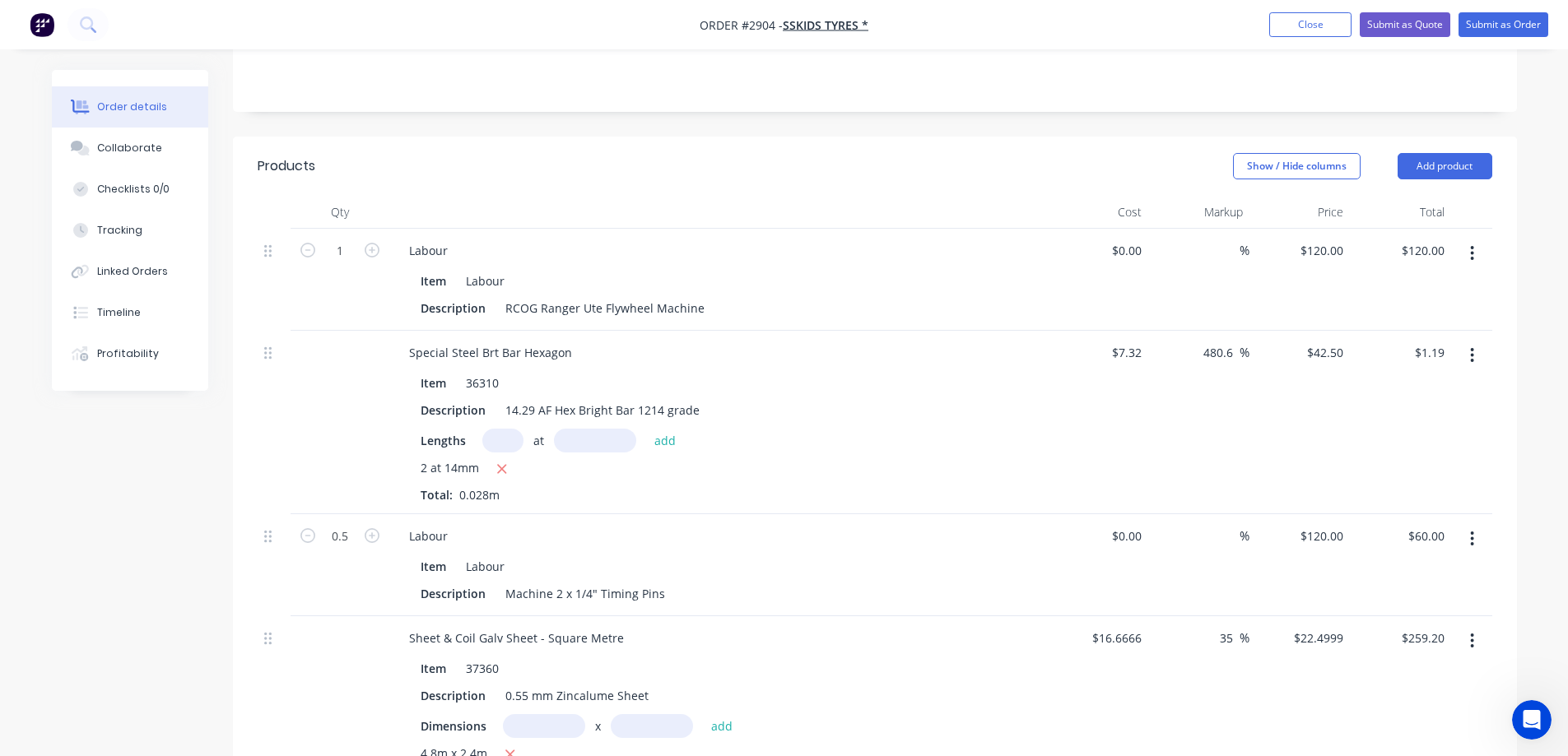
scroll to position [0, 0]
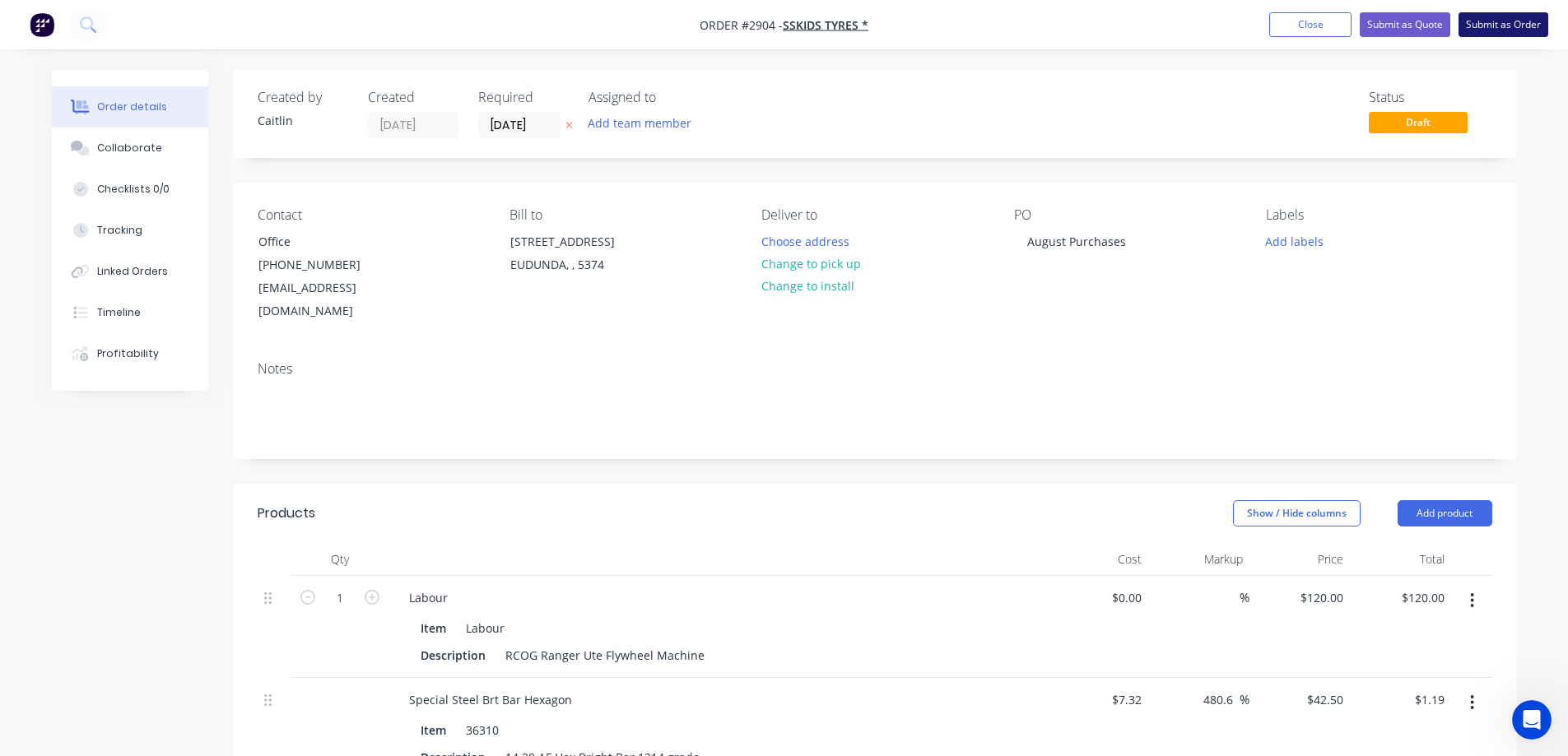
click at [1501, 30] on button "Submit as Order" at bounding box center [1504, 24] width 90 height 25
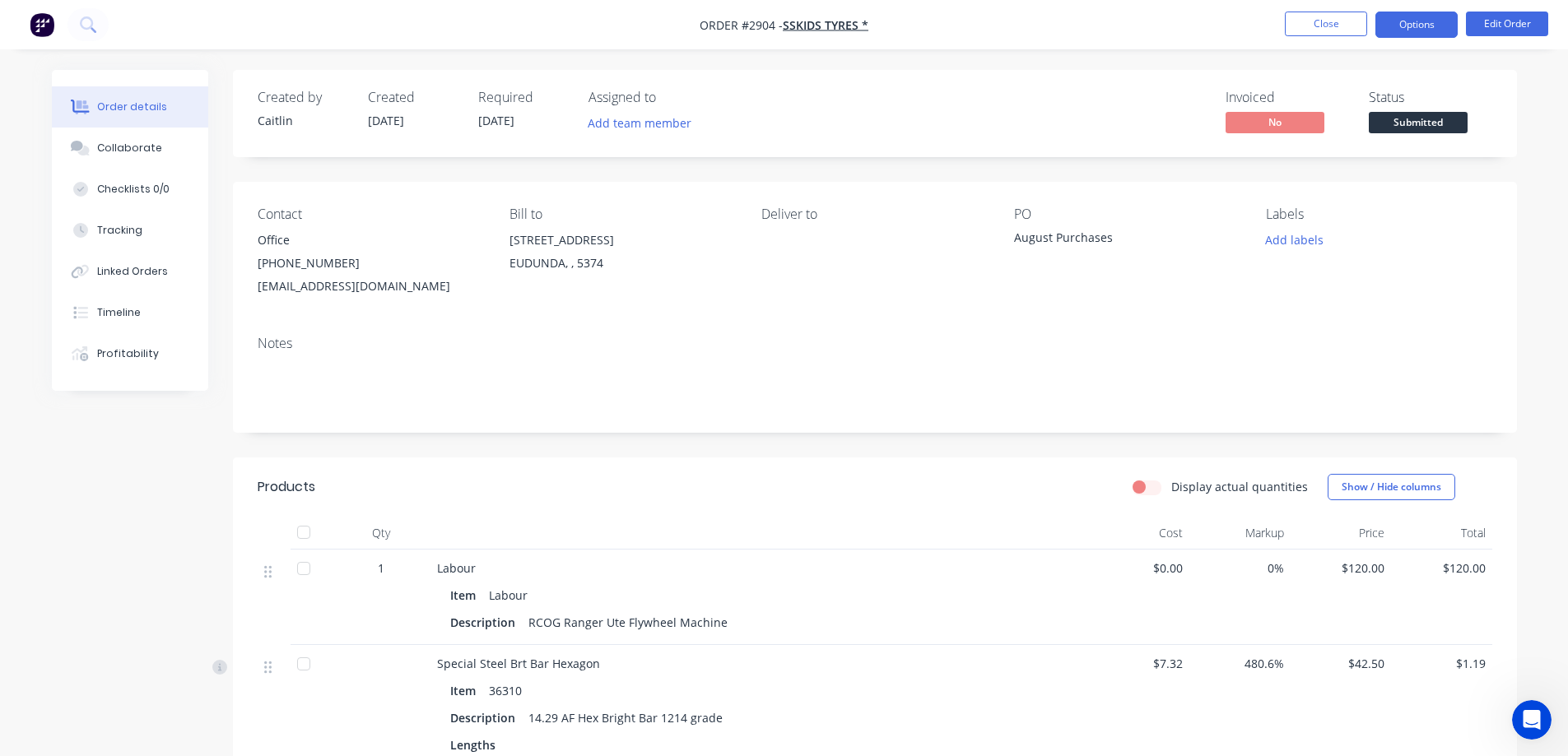
click at [1420, 28] on button "Options" at bounding box center [1416, 25] width 82 height 27
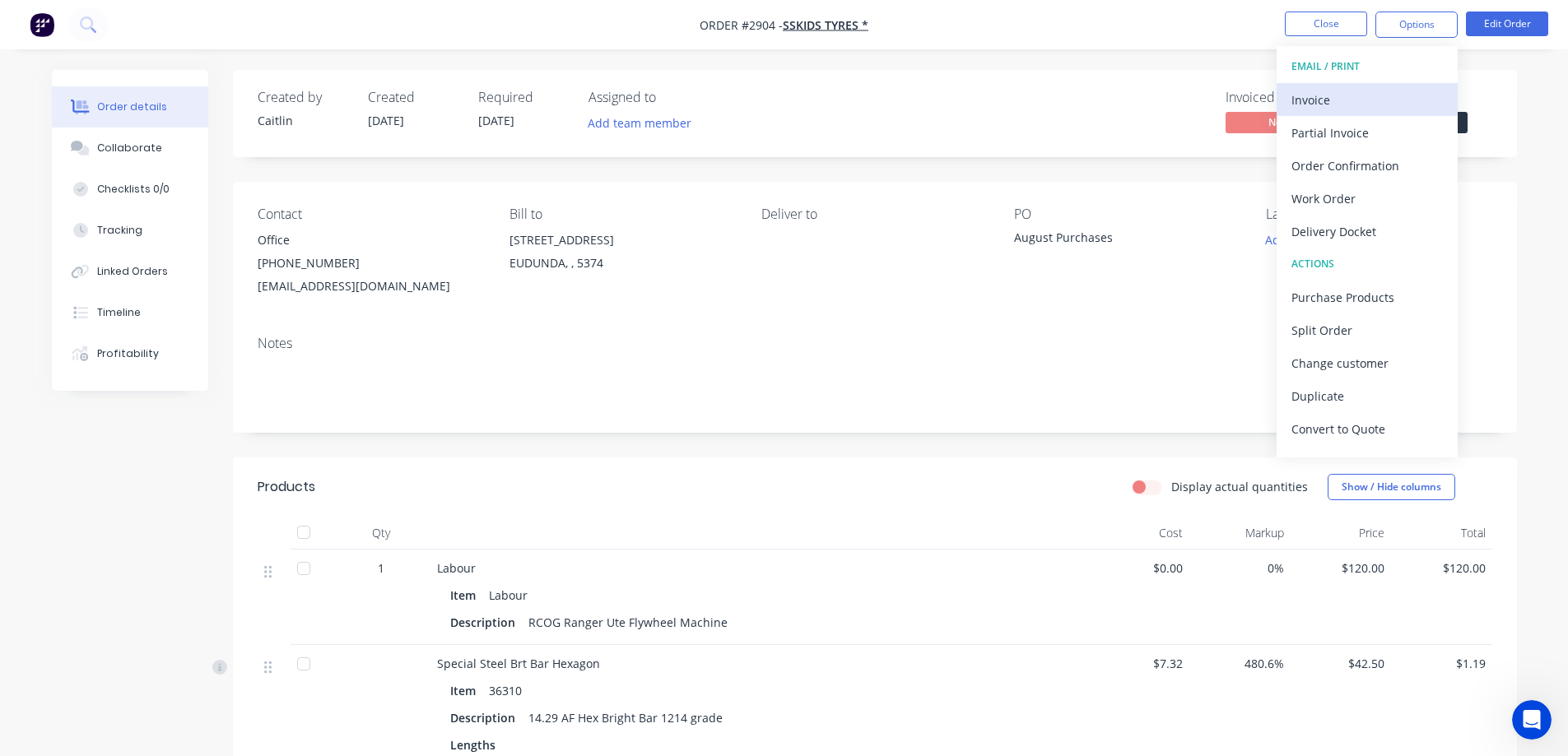
click at [1345, 107] on div "Invoice" at bounding box center [1367, 100] width 151 height 24
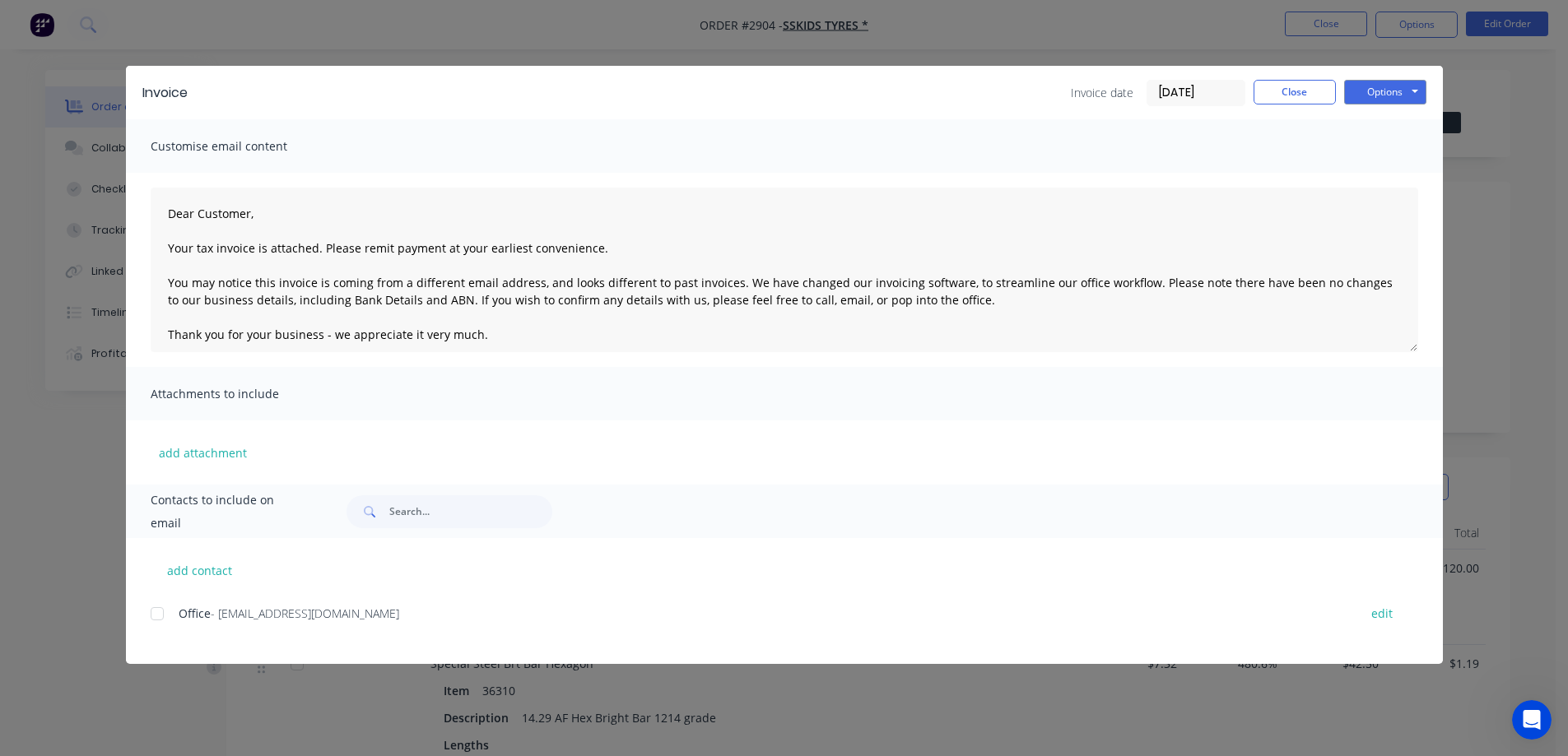
click at [158, 620] on div at bounding box center [156, 614] width 33 height 33
click at [1413, 95] on button "Options" at bounding box center [1385, 92] width 82 height 25
click at [1400, 116] on button "Preview" at bounding box center [1397, 121] width 106 height 27
click at [155, 615] on div at bounding box center [156, 614] width 33 height 33
click at [1366, 91] on button "Options" at bounding box center [1385, 92] width 82 height 25
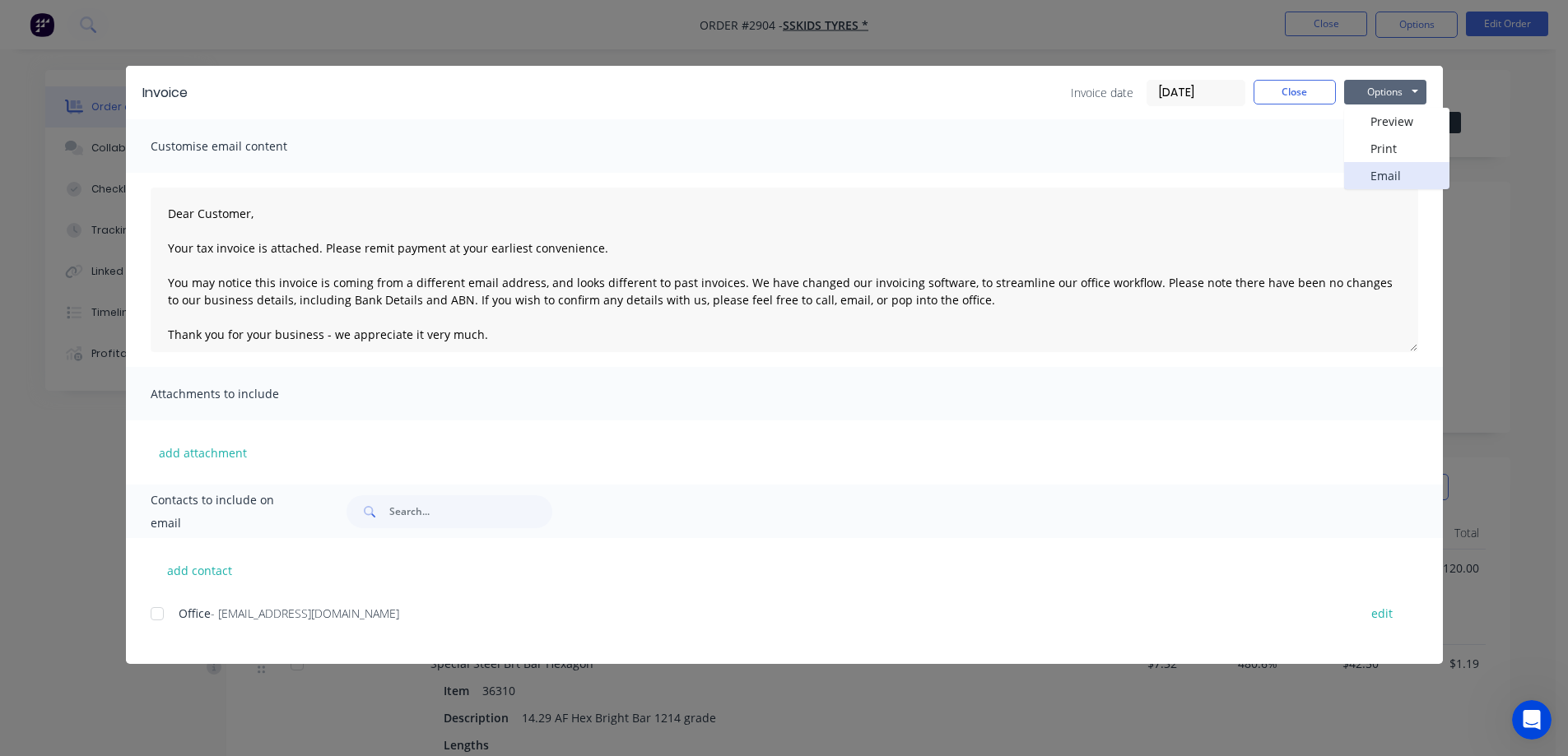
click at [1383, 173] on button "Email" at bounding box center [1397, 175] width 106 height 27
click at [1282, 96] on button "Close" at bounding box center [1294, 92] width 82 height 25
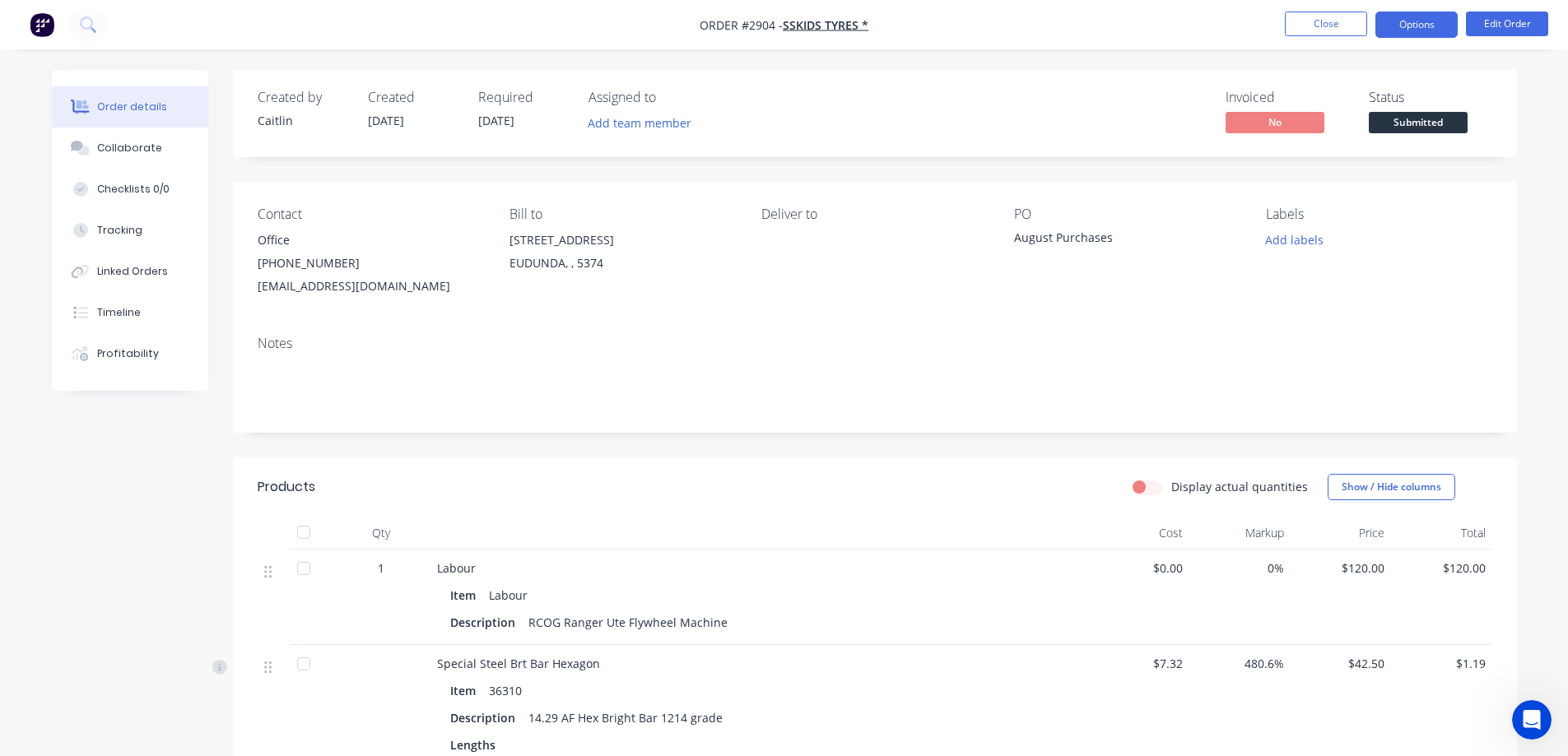
click at [1425, 23] on button "Options" at bounding box center [1416, 25] width 82 height 27
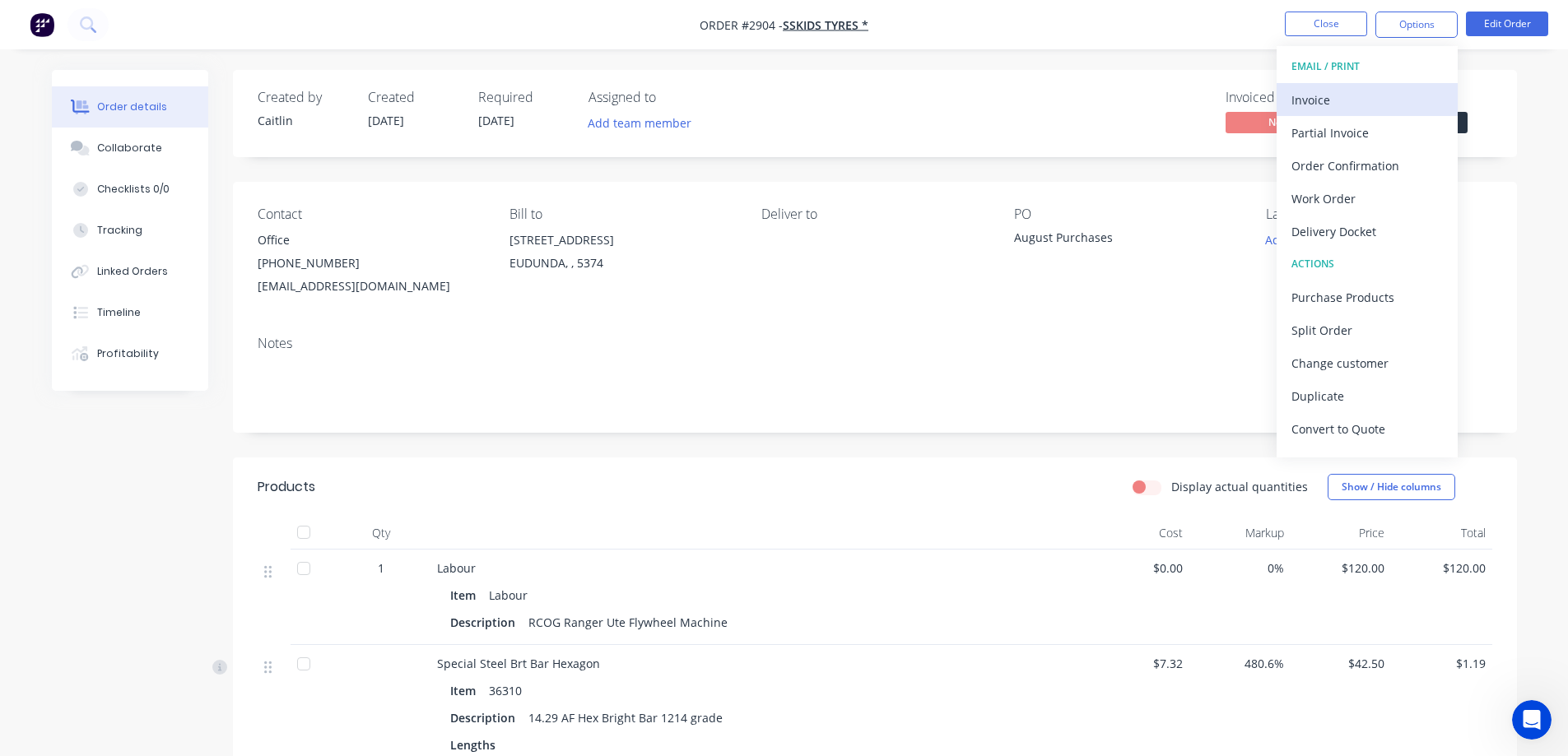
click at [1357, 91] on div "Invoice" at bounding box center [1367, 100] width 151 height 24
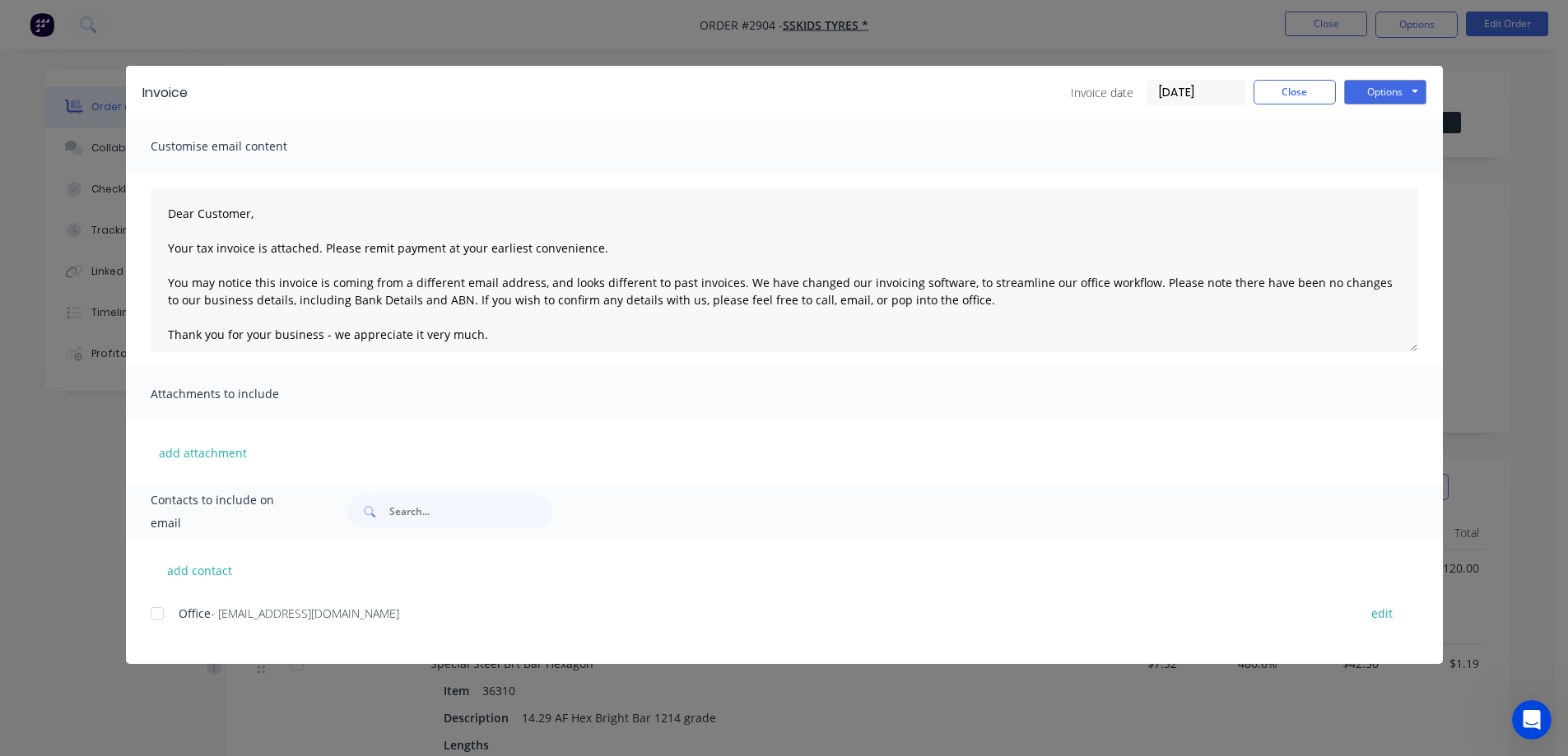
click at [155, 619] on div at bounding box center [156, 614] width 33 height 33
click at [1297, 93] on button "Close" at bounding box center [1294, 92] width 82 height 25
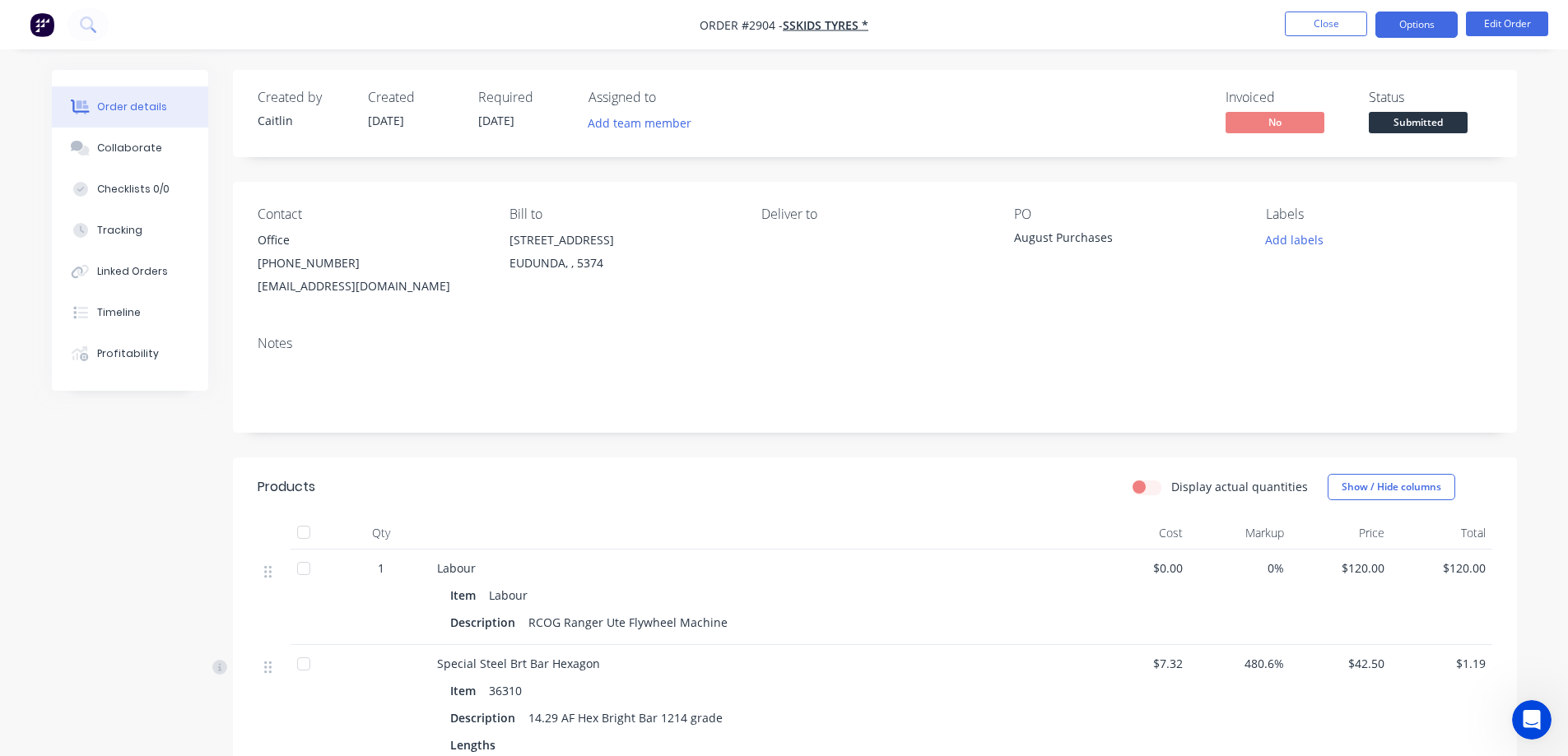
click at [1400, 18] on button "Options" at bounding box center [1416, 25] width 82 height 27
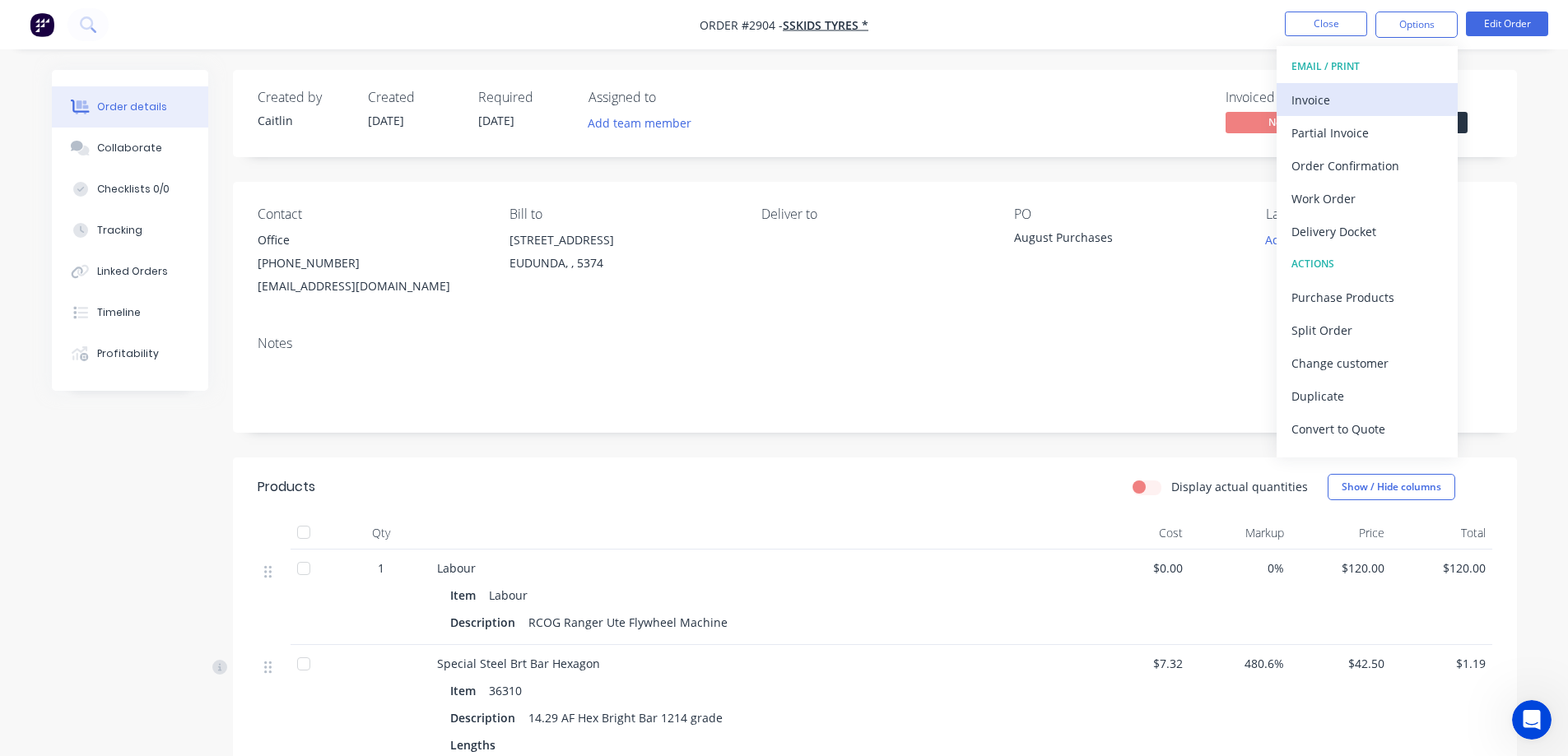
click at [1322, 94] on div "Invoice" at bounding box center [1367, 100] width 151 height 24
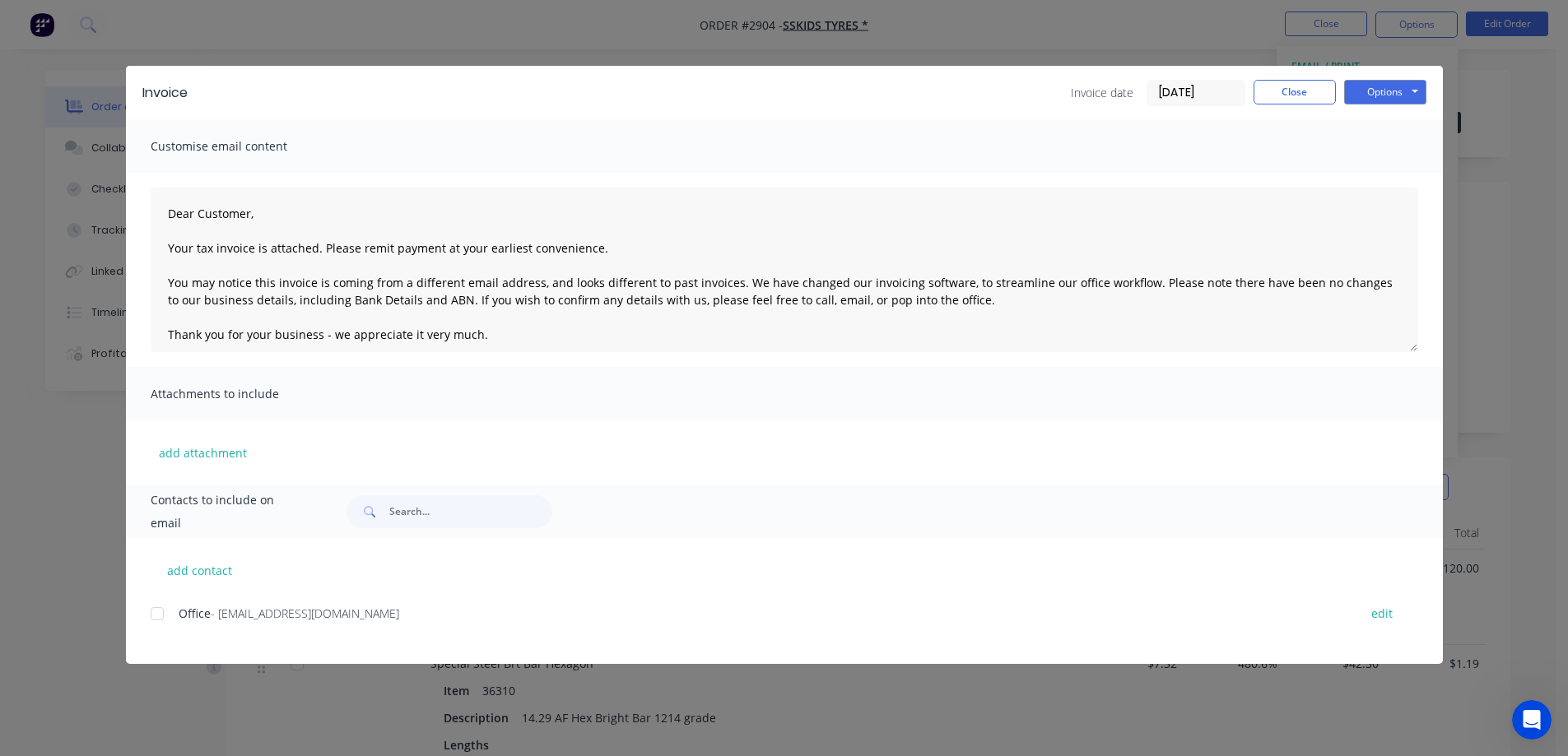
click at [163, 613] on div at bounding box center [156, 614] width 33 height 33
click at [1373, 87] on button "Options" at bounding box center [1385, 92] width 82 height 25
click at [1384, 176] on button "Email" at bounding box center [1397, 175] width 106 height 27
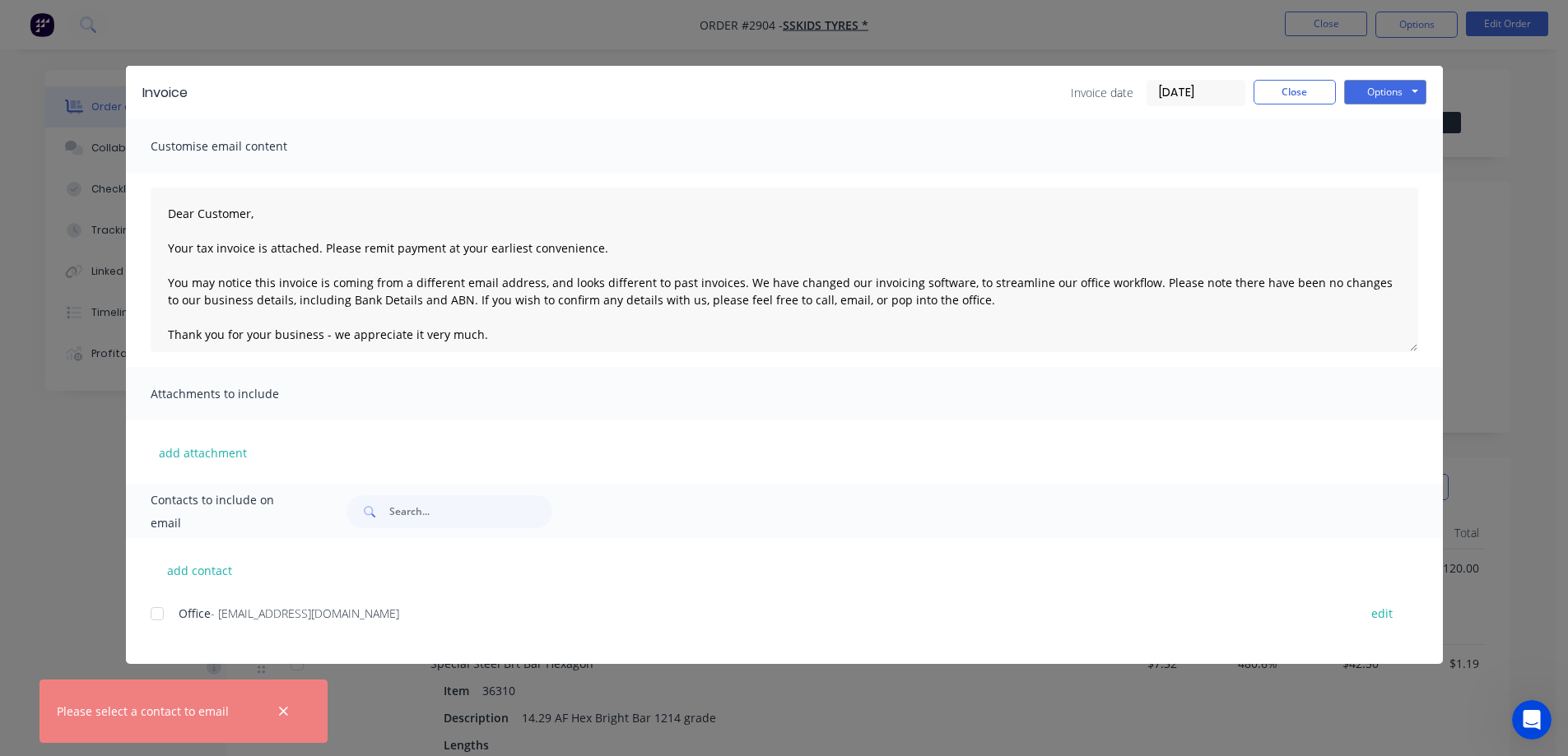
click at [160, 614] on div at bounding box center [156, 614] width 33 height 33
click at [1376, 87] on button "Options" at bounding box center [1385, 92] width 82 height 25
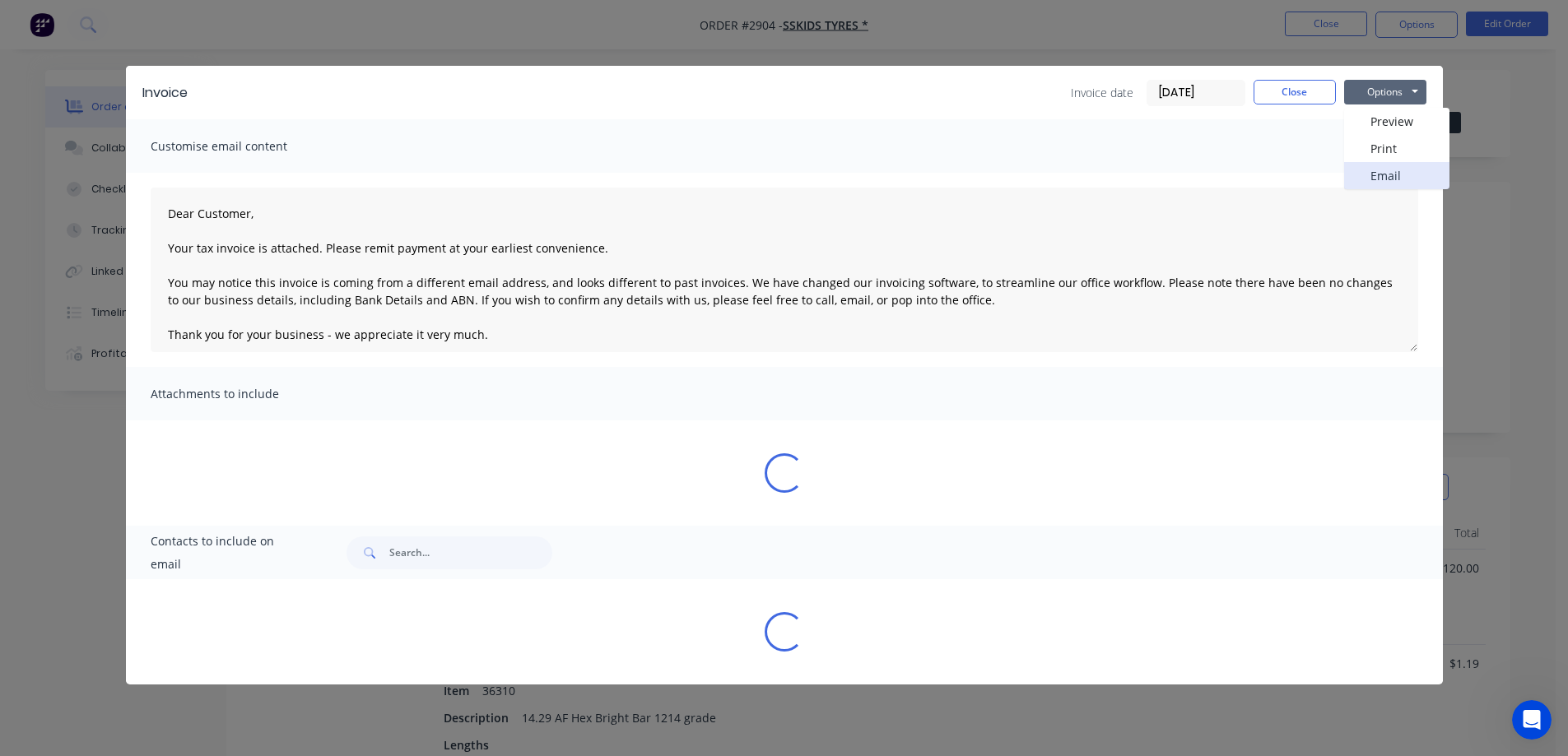
click at [1375, 180] on button "Email" at bounding box center [1397, 175] width 106 height 27
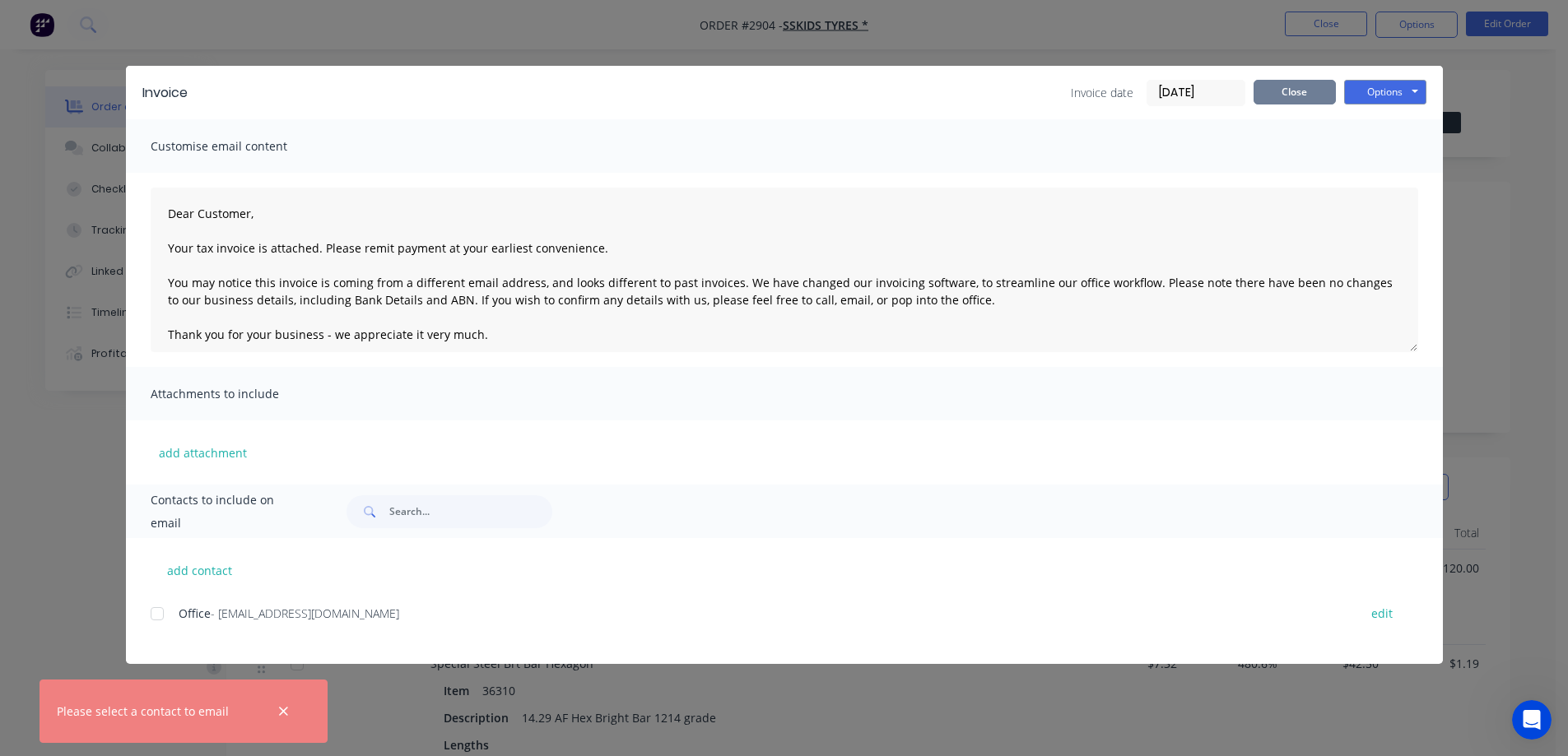
click at [1281, 96] on button "Close" at bounding box center [1294, 92] width 82 height 25
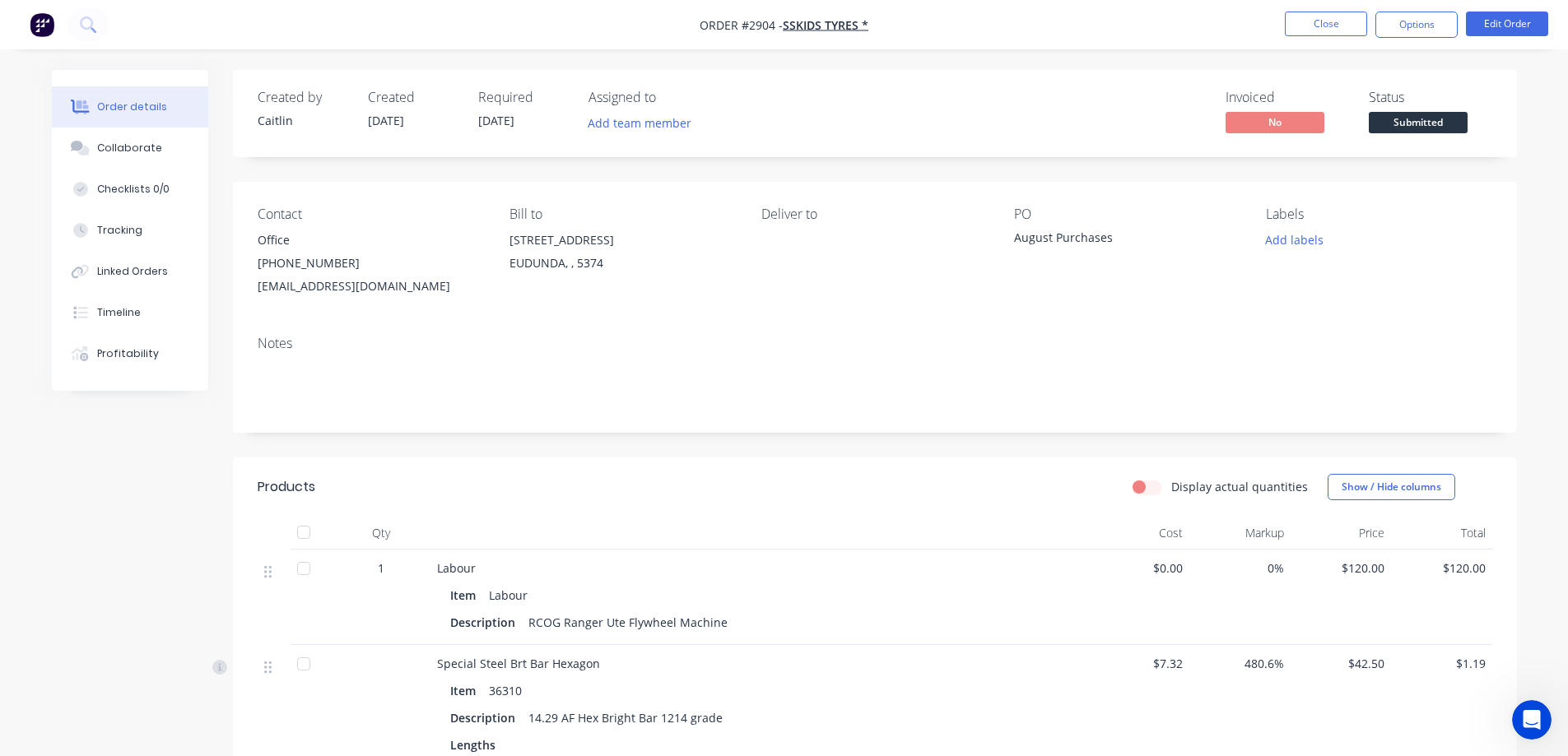
click at [281, 710] on div at bounding box center [274, 728] width 33 height 167
click at [1395, 25] on button "Options" at bounding box center [1416, 25] width 82 height 27
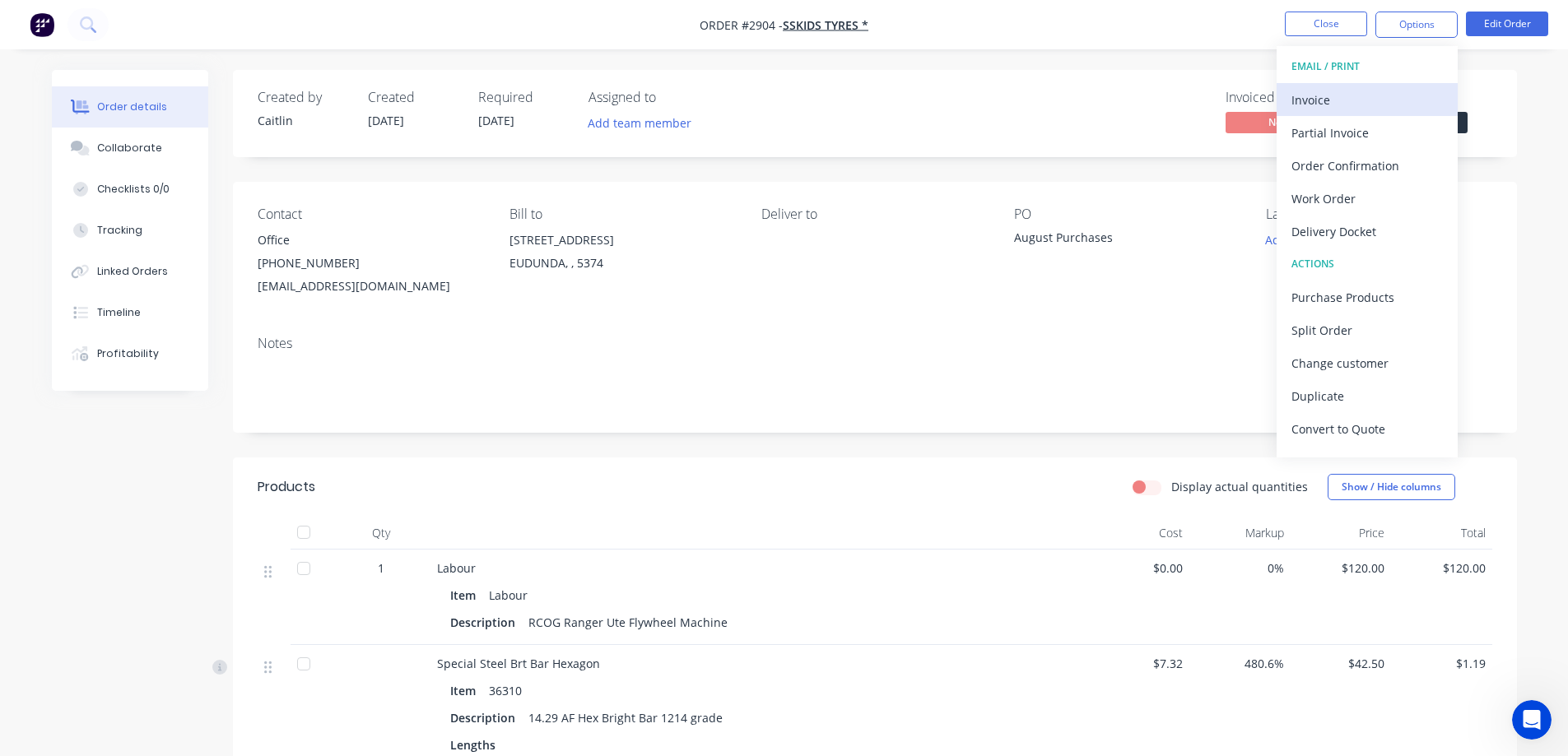
click at [1322, 96] on div "Invoice" at bounding box center [1367, 100] width 151 height 24
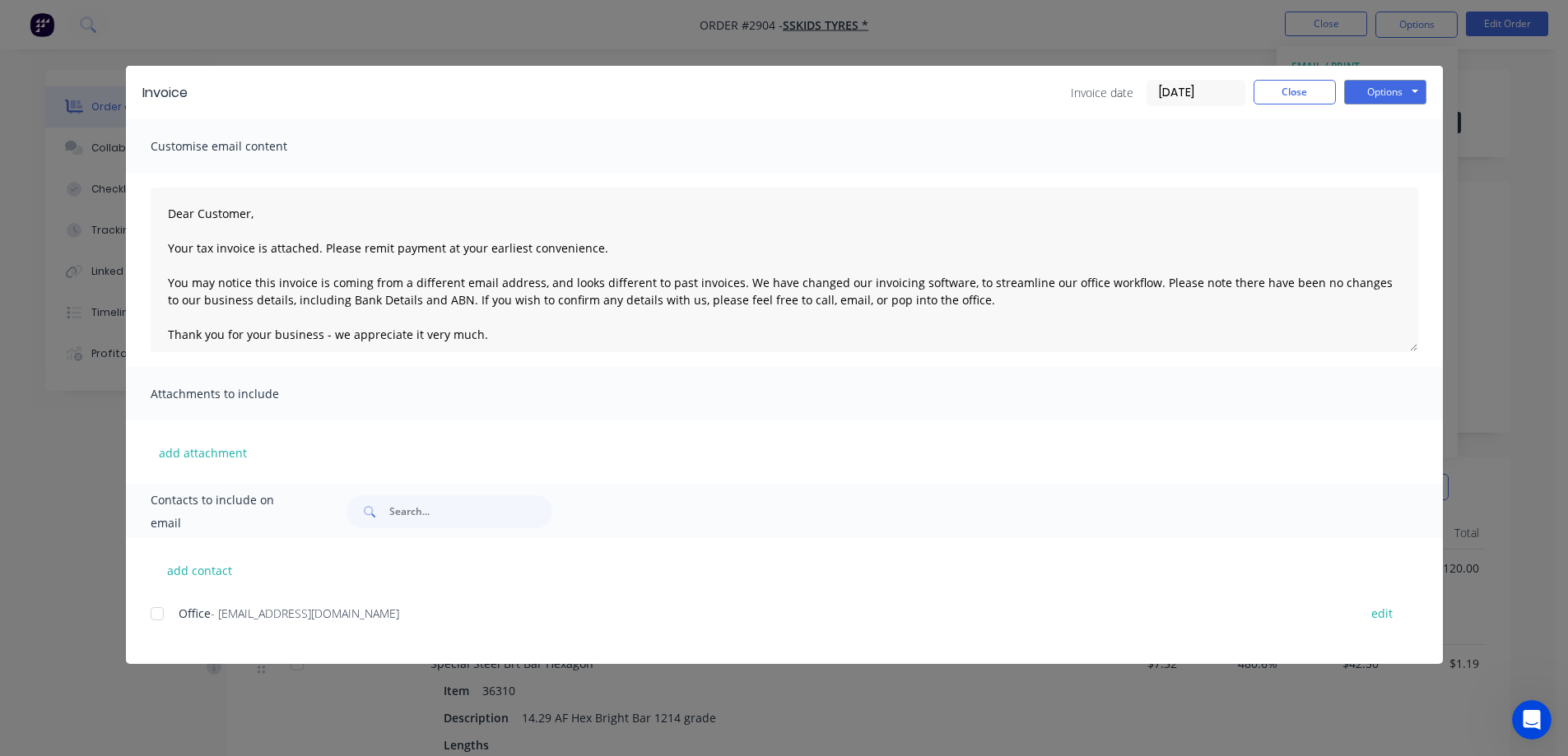
click at [155, 613] on div at bounding box center [156, 614] width 33 height 33
click at [1371, 101] on button "Options" at bounding box center [1385, 92] width 82 height 25
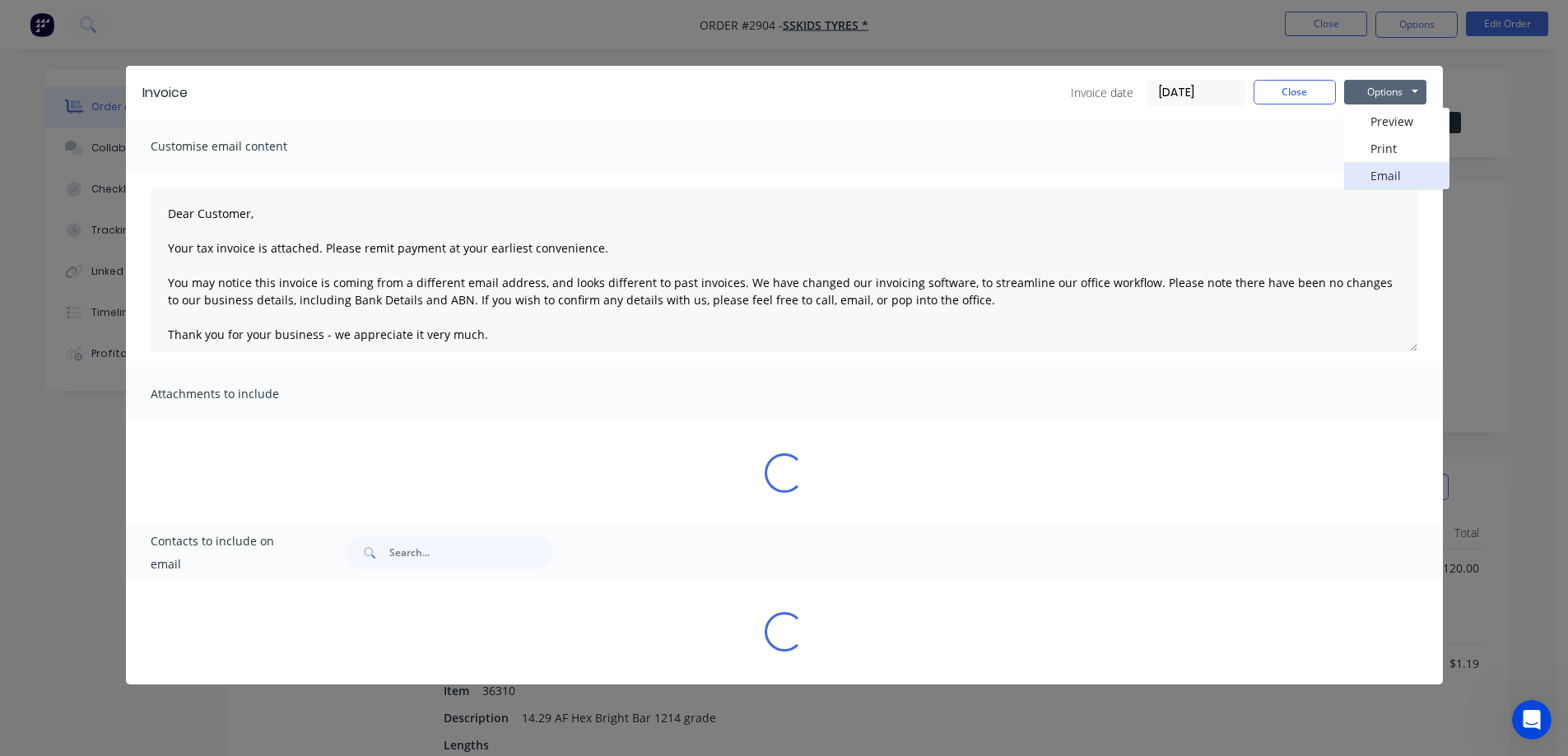
click at [1367, 180] on button "Email" at bounding box center [1397, 175] width 106 height 27
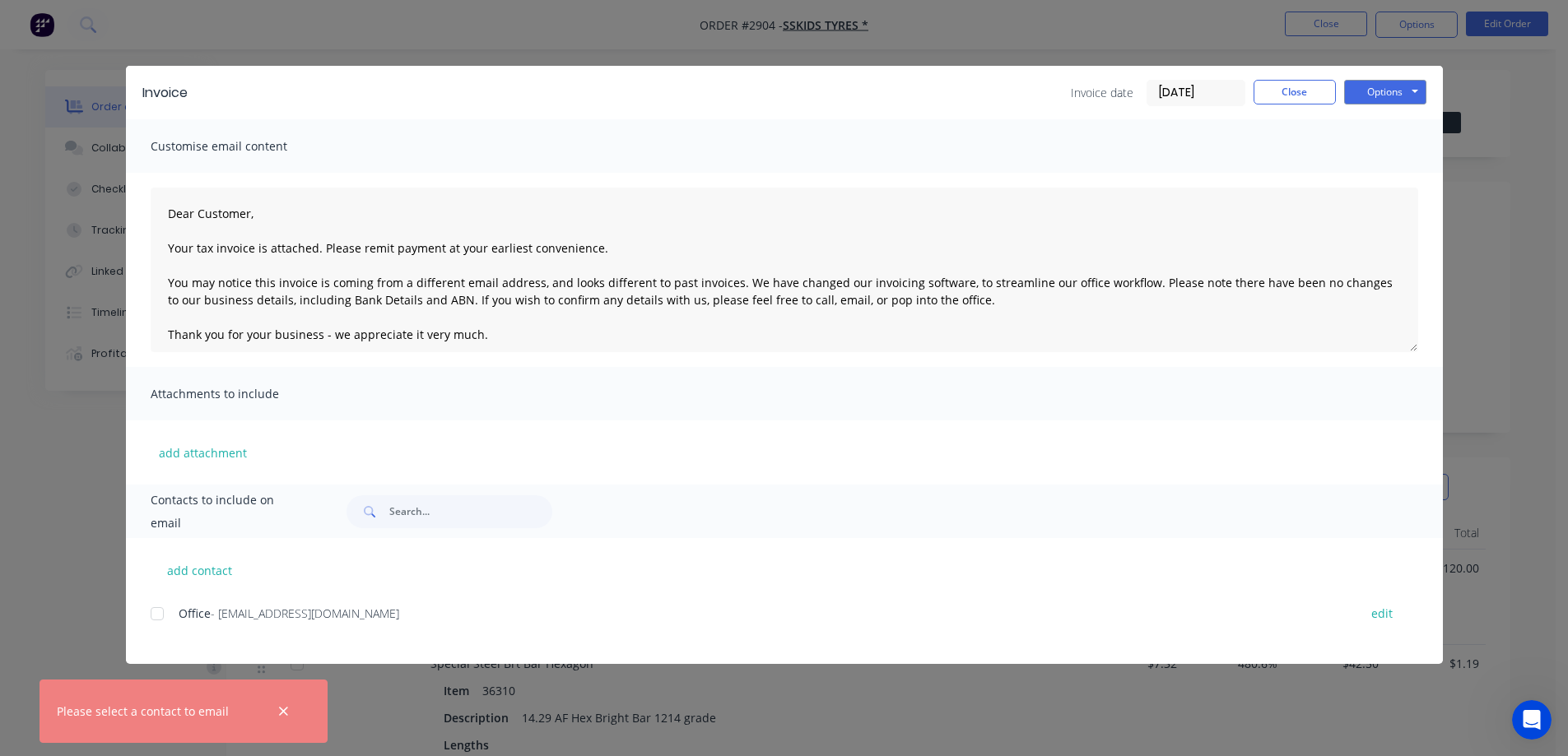
click at [161, 616] on div at bounding box center [156, 614] width 33 height 33
click at [1390, 97] on button "Options" at bounding box center [1385, 92] width 82 height 25
click at [1370, 168] on button "Email" at bounding box center [1397, 175] width 106 height 27
click at [1319, 99] on button "Close" at bounding box center [1294, 92] width 82 height 25
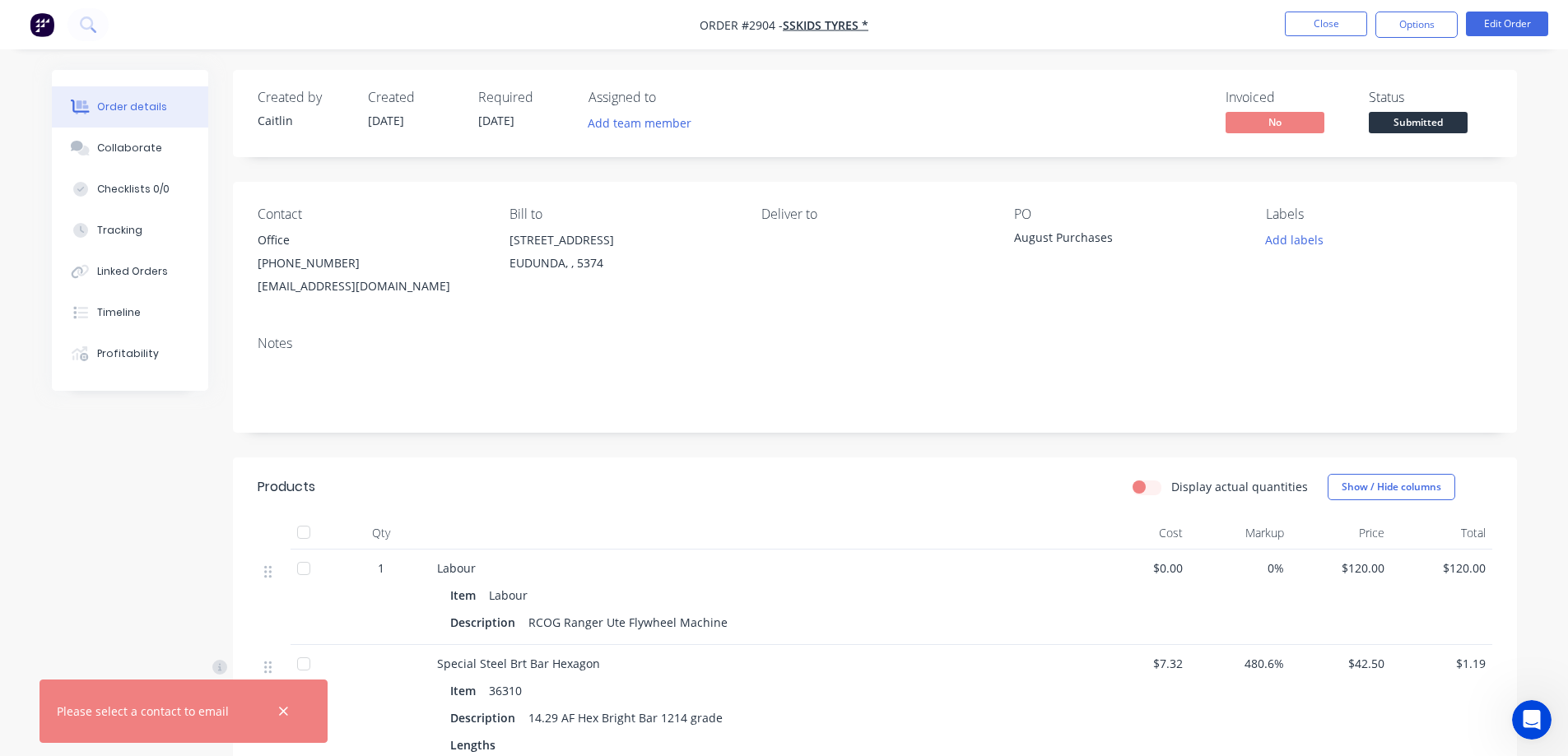
click at [287, 716] on icon "button" at bounding box center [283, 712] width 11 height 15
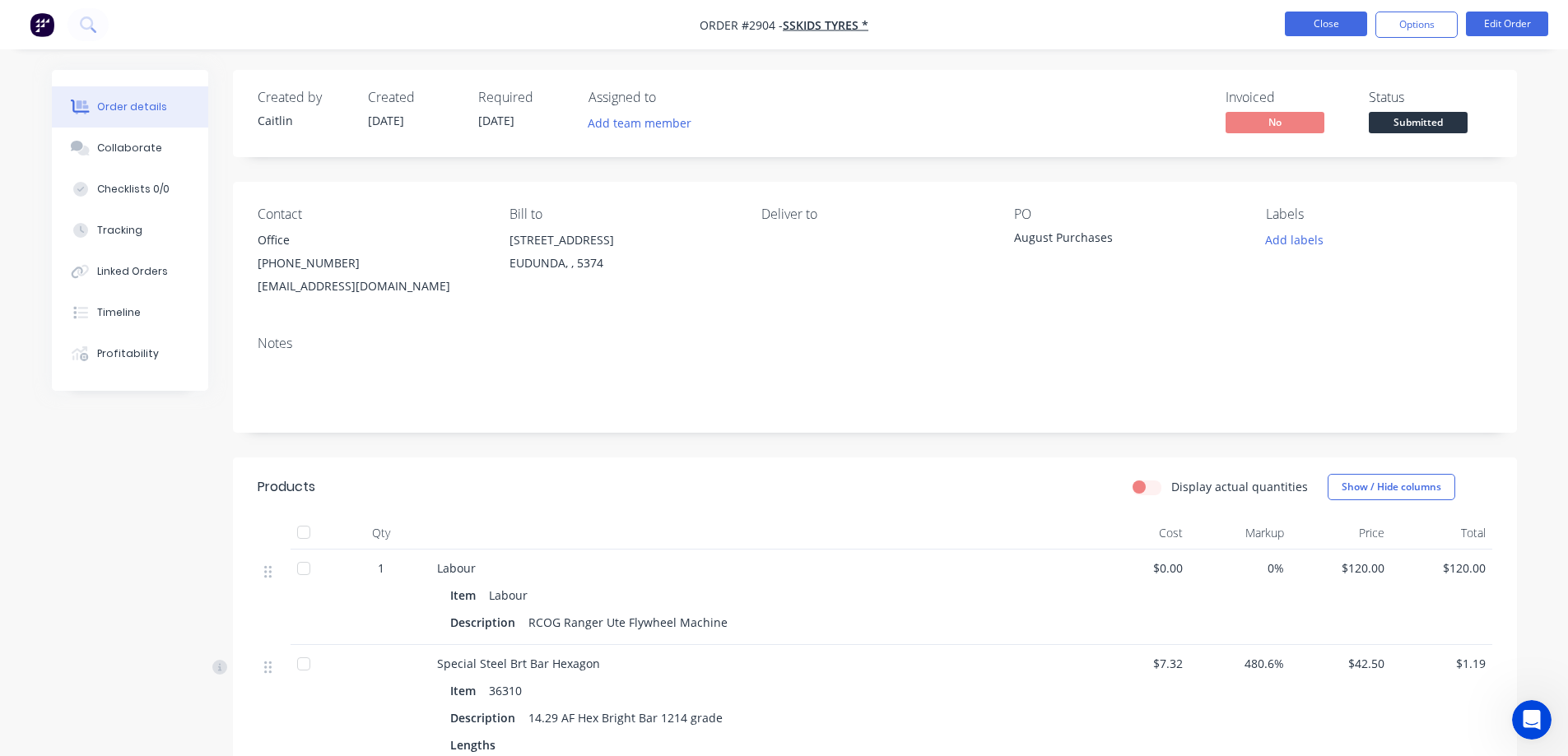
click at [1317, 28] on button "Close" at bounding box center [1326, 24] width 82 height 25
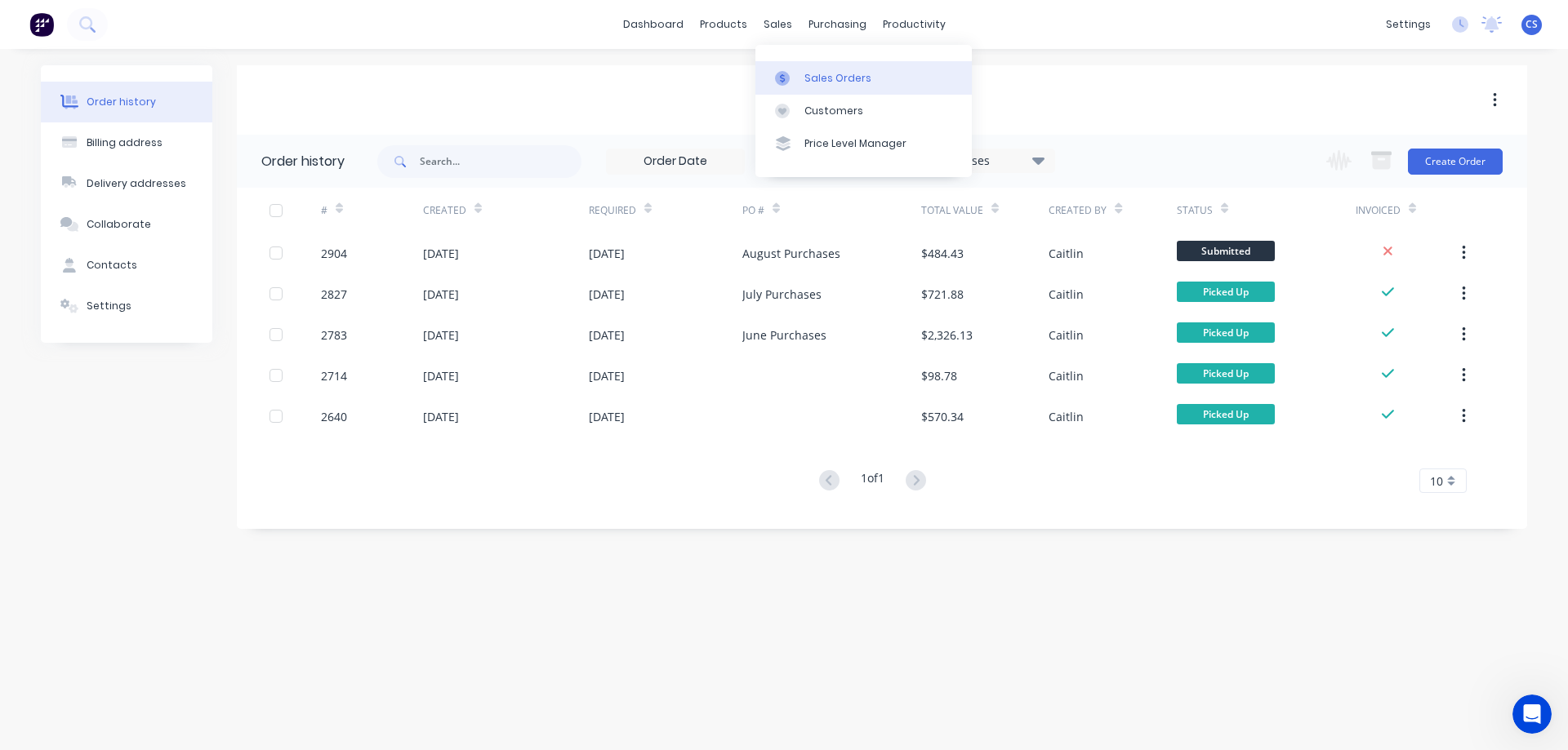
click at [848, 78] on div "Sales Orders" at bounding box center [837, 77] width 67 height 15
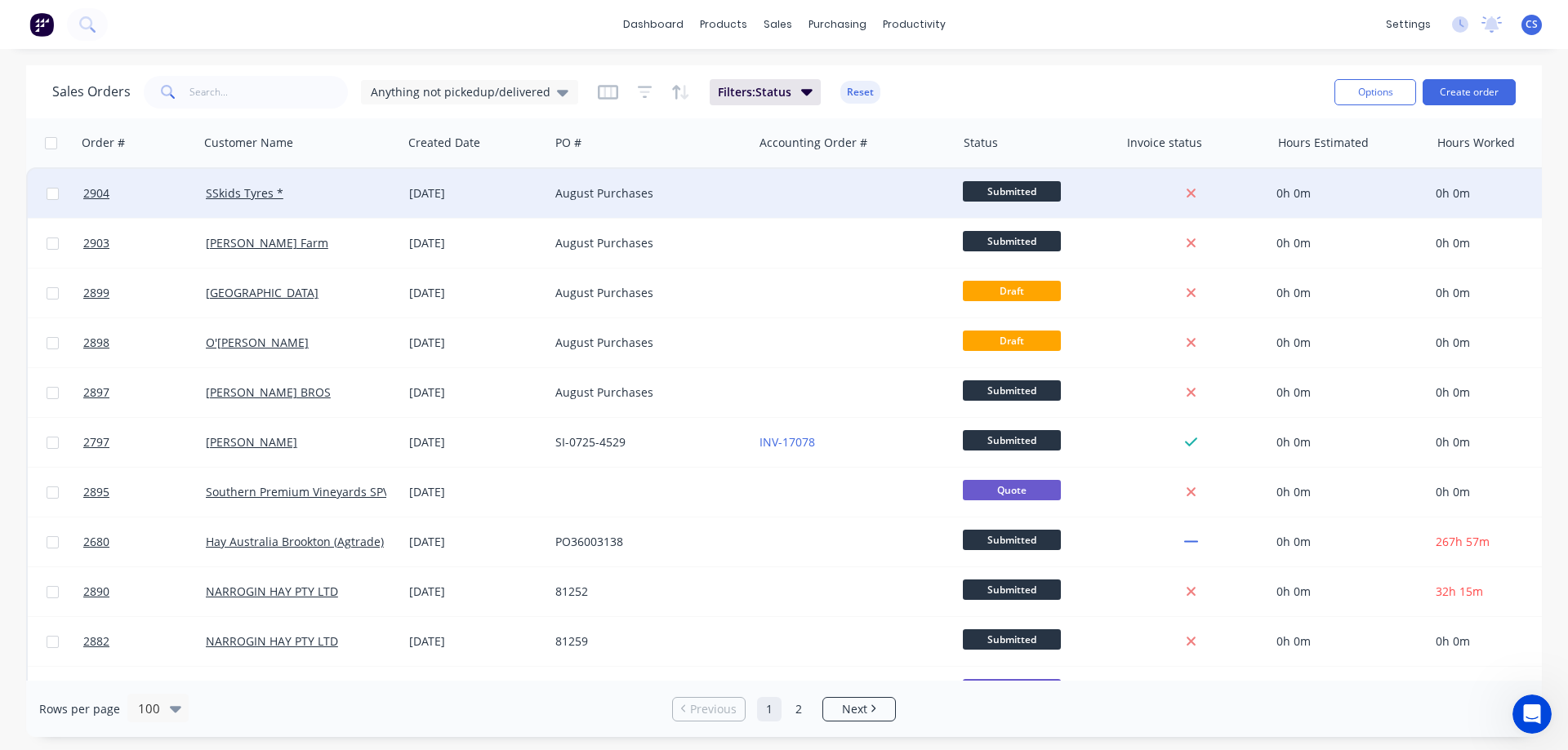
click at [786, 200] on div at bounding box center [854, 193] width 203 height 49
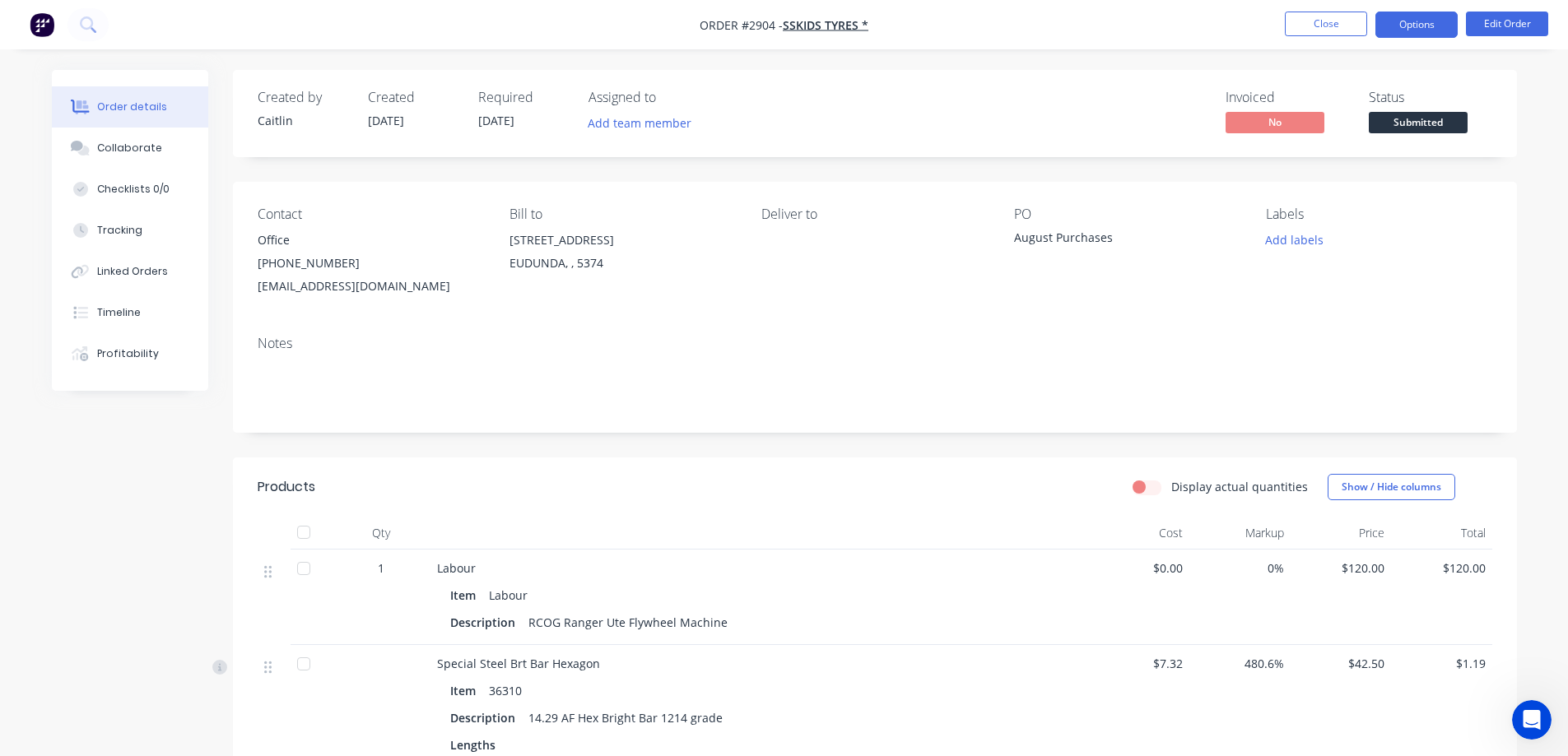
click at [1417, 22] on button "Options" at bounding box center [1416, 25] width 82 height 27
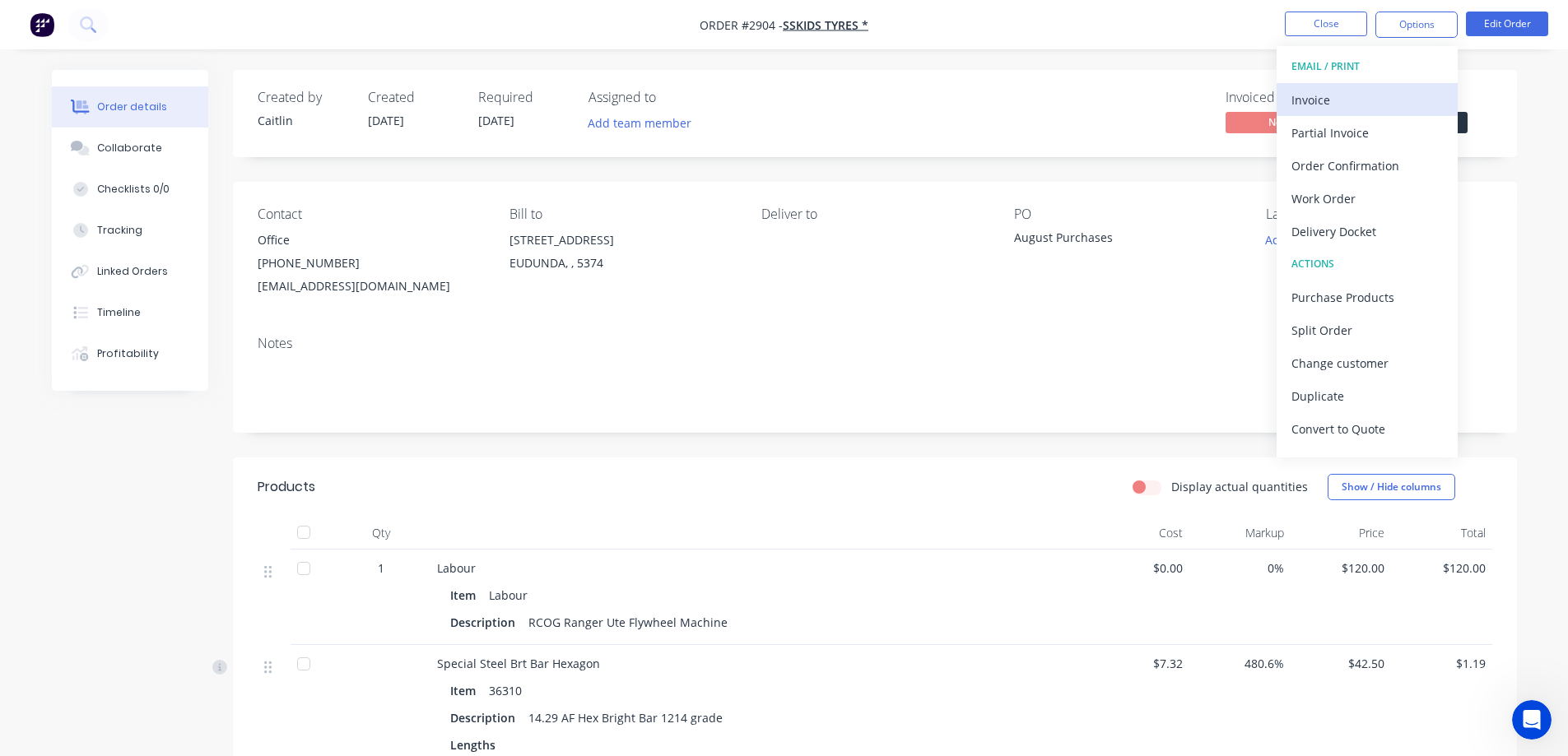
click at [1350, 97] on div "Invoice" at bounding box center [1367, 100] width 151 height 24
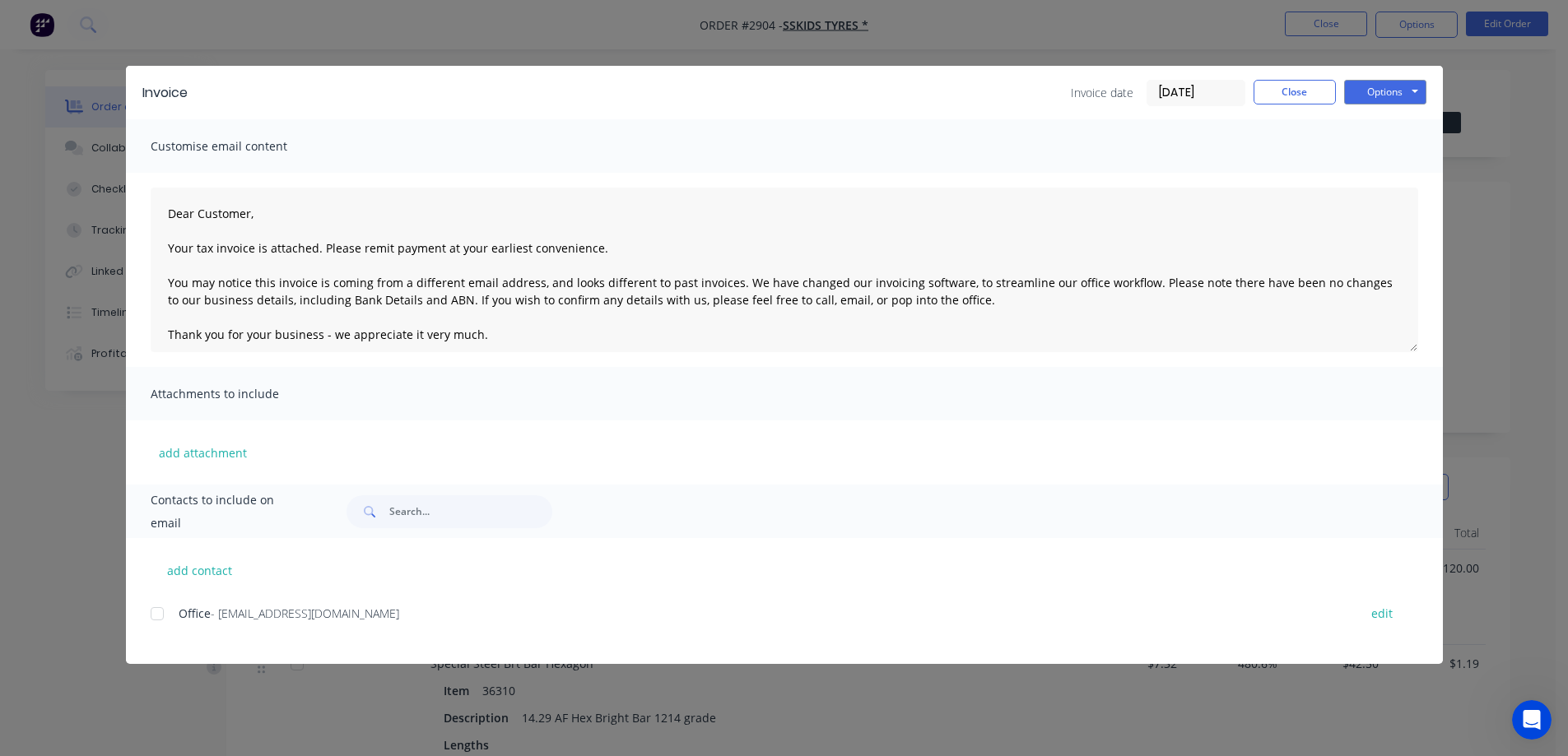
click at [155, 613] on div at bounding box center [156, 614] width 33 height 33
click at [1374, 96] on button "Options" at bounding box center [1385, 92] width 82 height 25
click at [1375, 175] on button "Email" at bounding box center [1397, 175] width 106 height 27
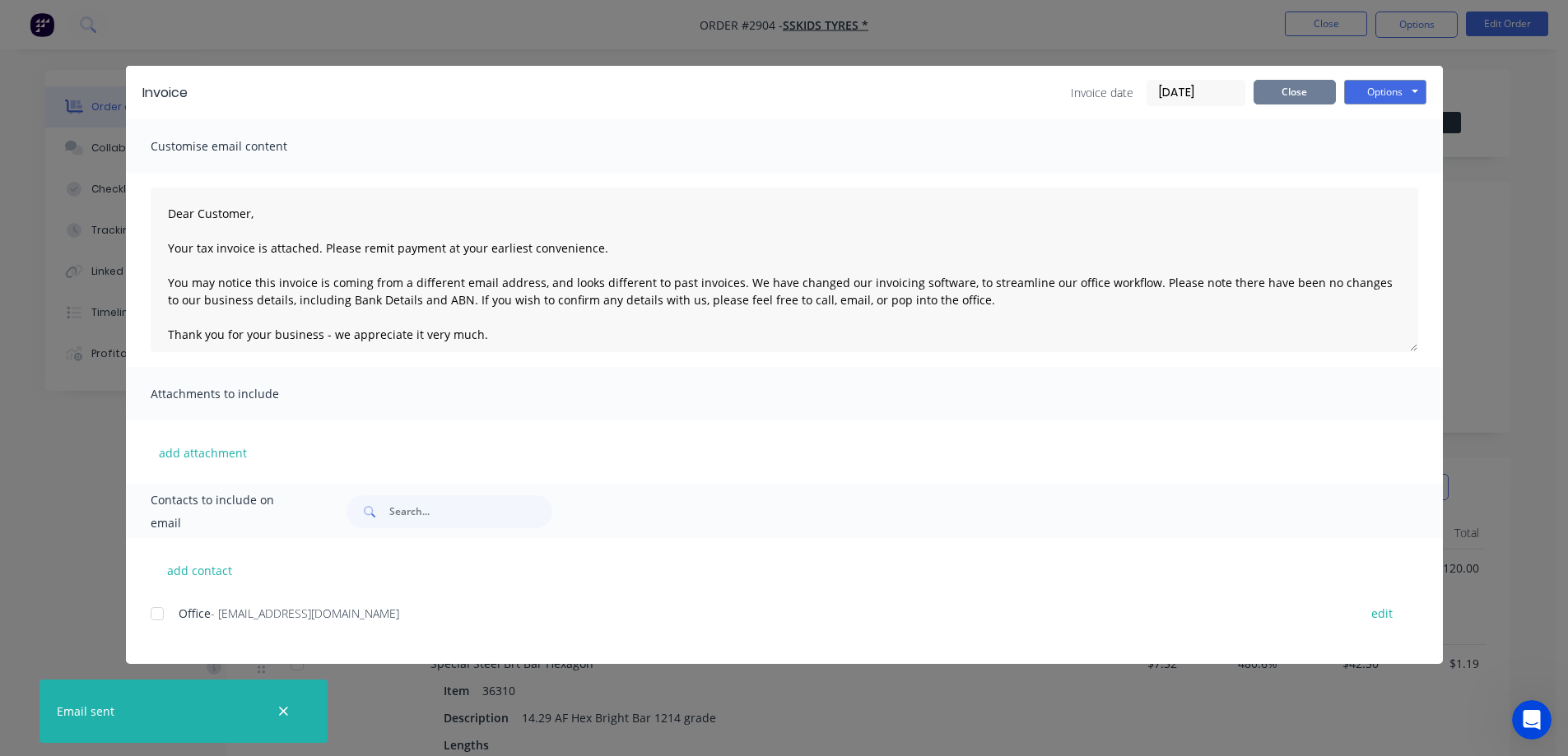
click at [1301, 96] on button "Close" at bounding box center [1294, 92] width 82 height 25
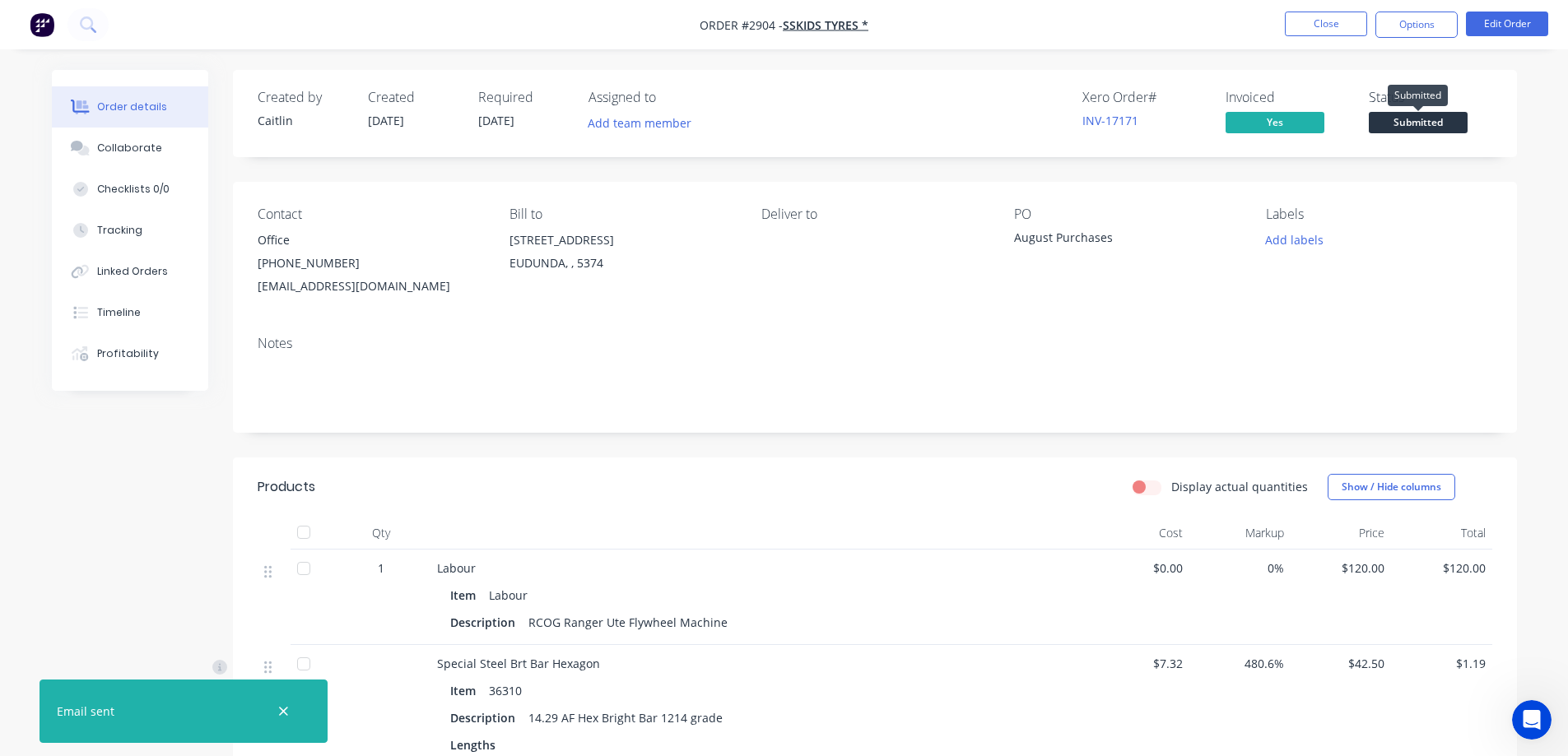
click at [1405, 117] on span "Submitted" at bounding box center [1419, 122] width 99 height 21
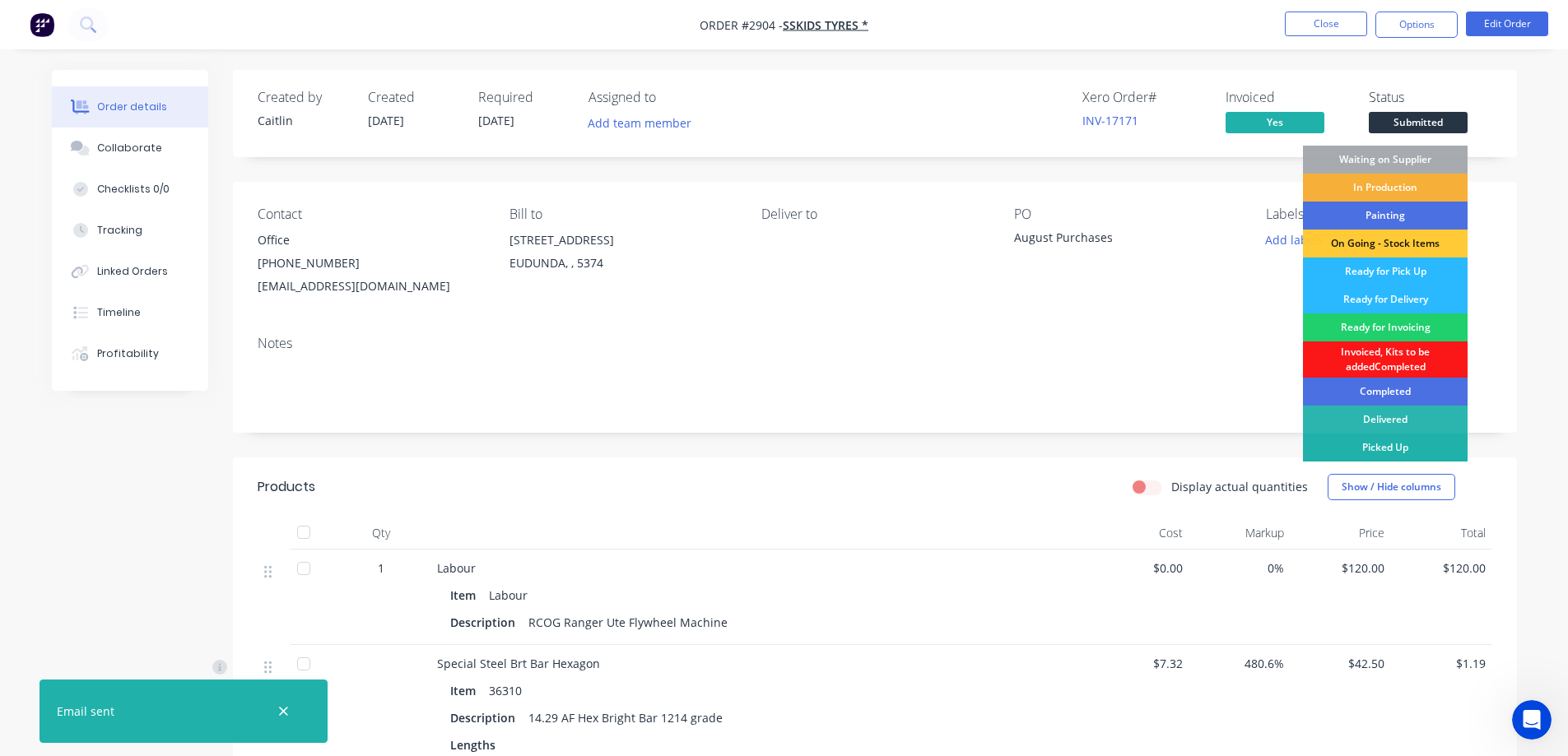
click at [1386, 446] on div "Picked Up" at bounding box center [1385, 448] width 165 height 28
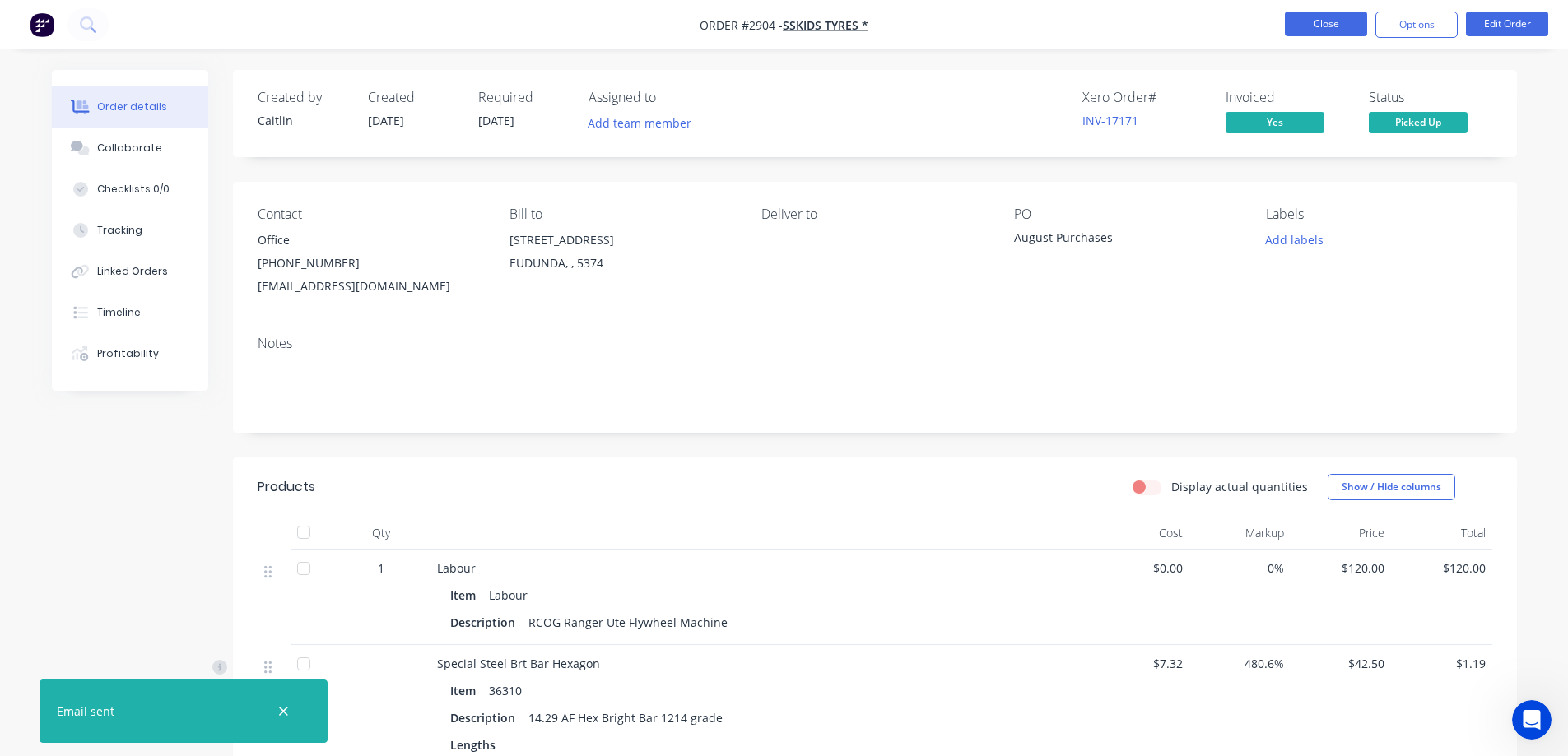
click at [1324, 22] on button "Close" at bounding box center [1326, 24] width 82 height 25
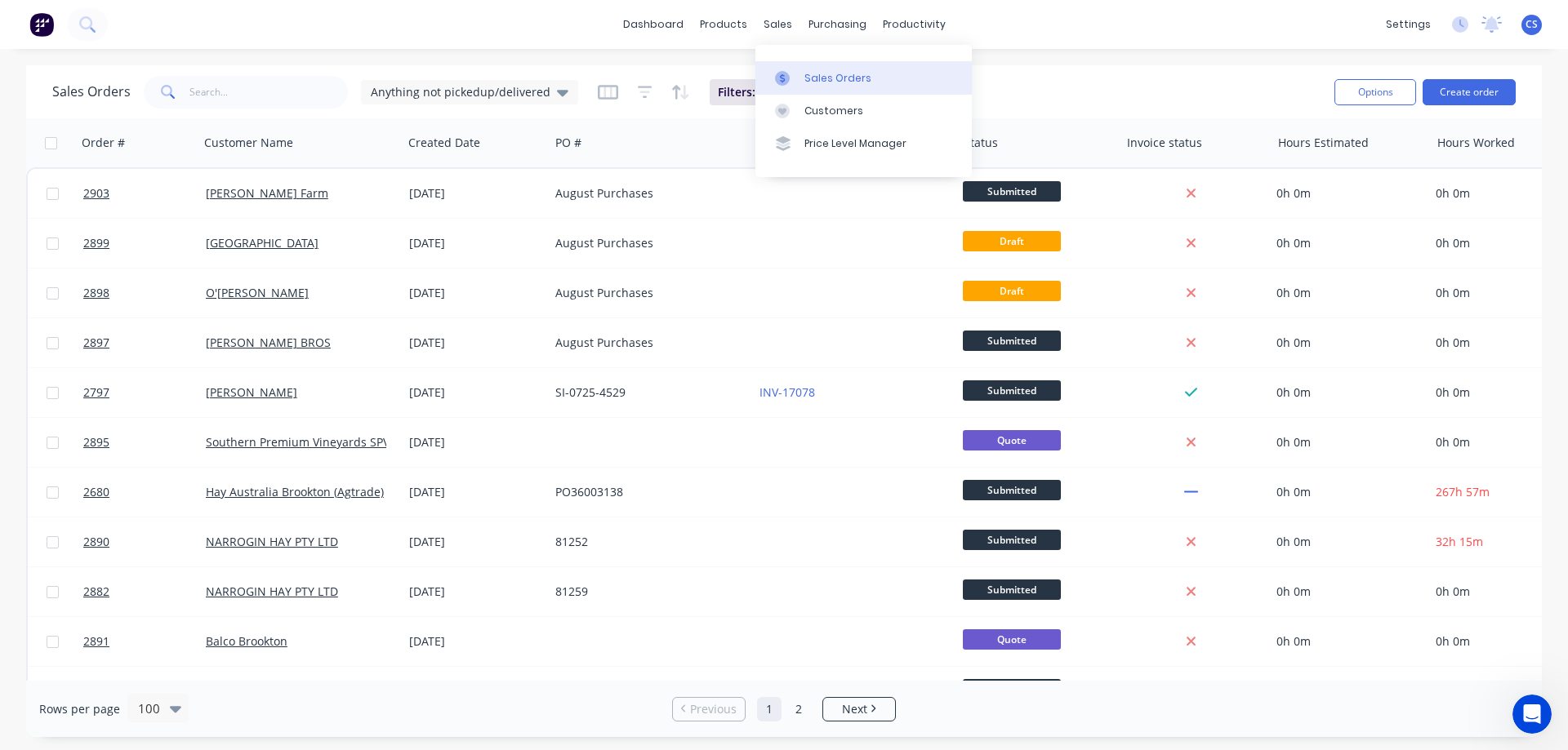
click at [824, 78] on div "Sales Orders" at bounding box center [837, 77] width 67 height 15
click at [856, 77] on div "Sales Orders" at bounding box center [837, 77] width 67 height 15
click at [1479, 95] on button "Create order" at bounding box center [1469, 92] width 93 height 26
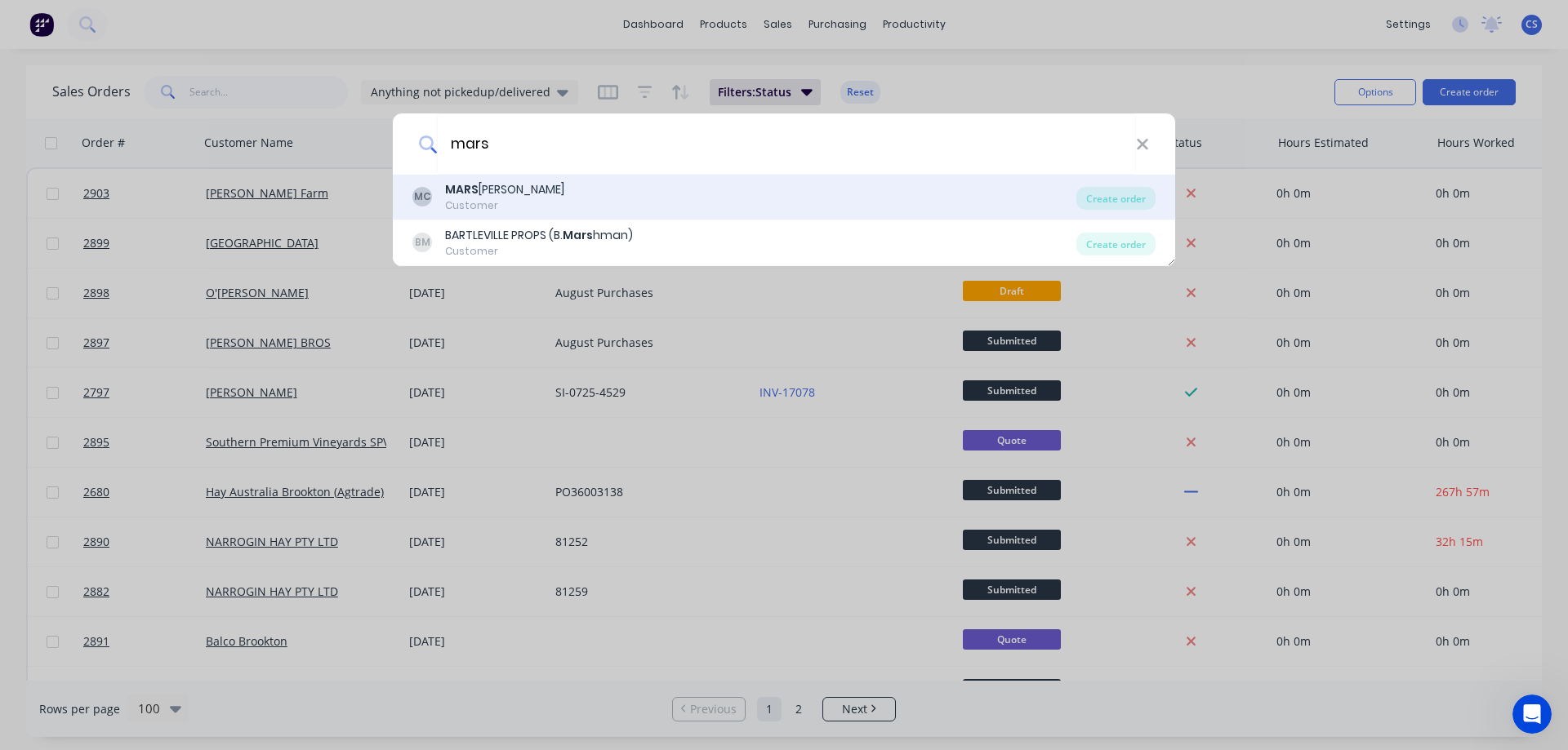
click at [779, 191] on div "MC MARS CHALL CRAIG Customer" at bounding box center [744, 197] width 664 height 31
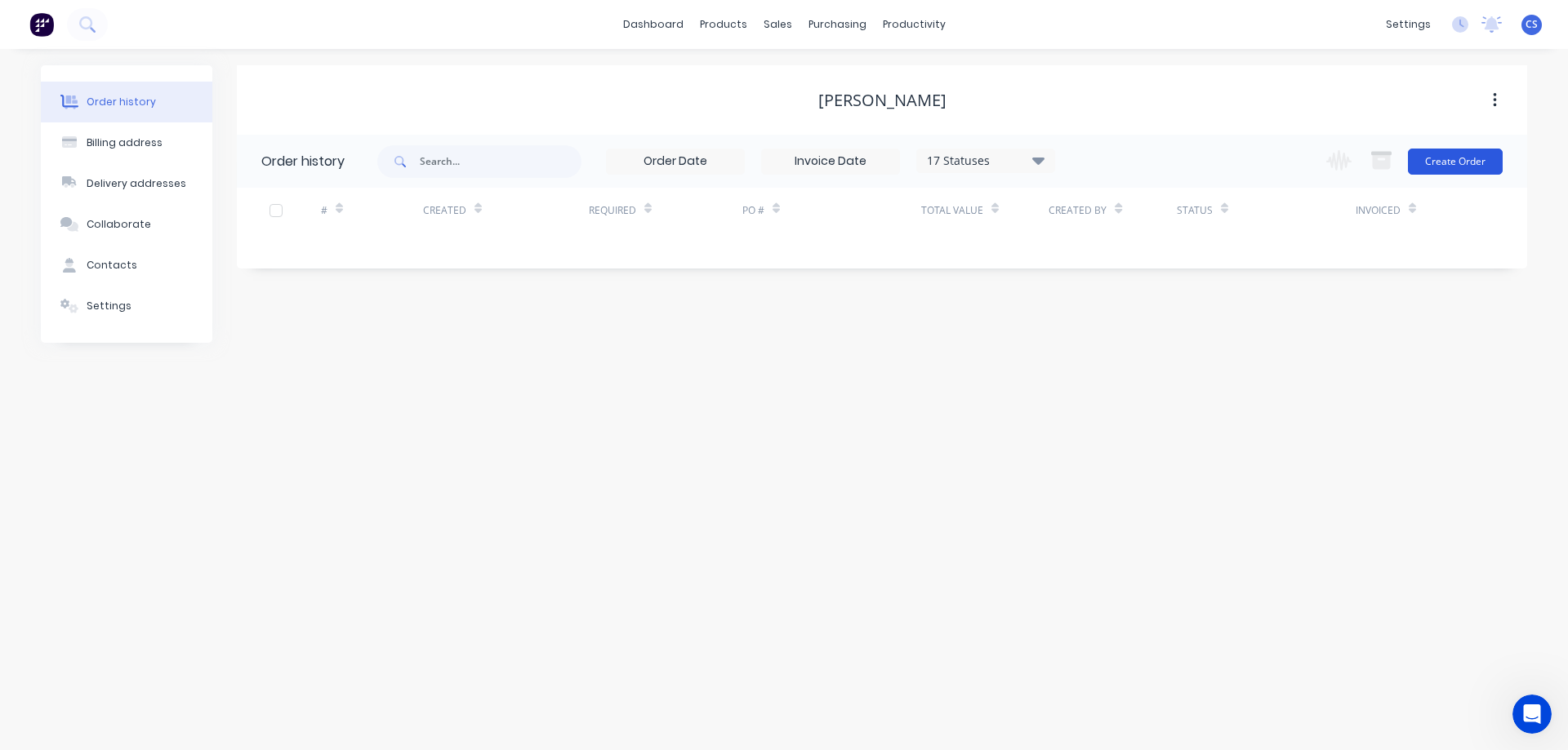
click at [1442, 159] on button "Create Order" at bounding box center [1455, 162] width 95 height 26
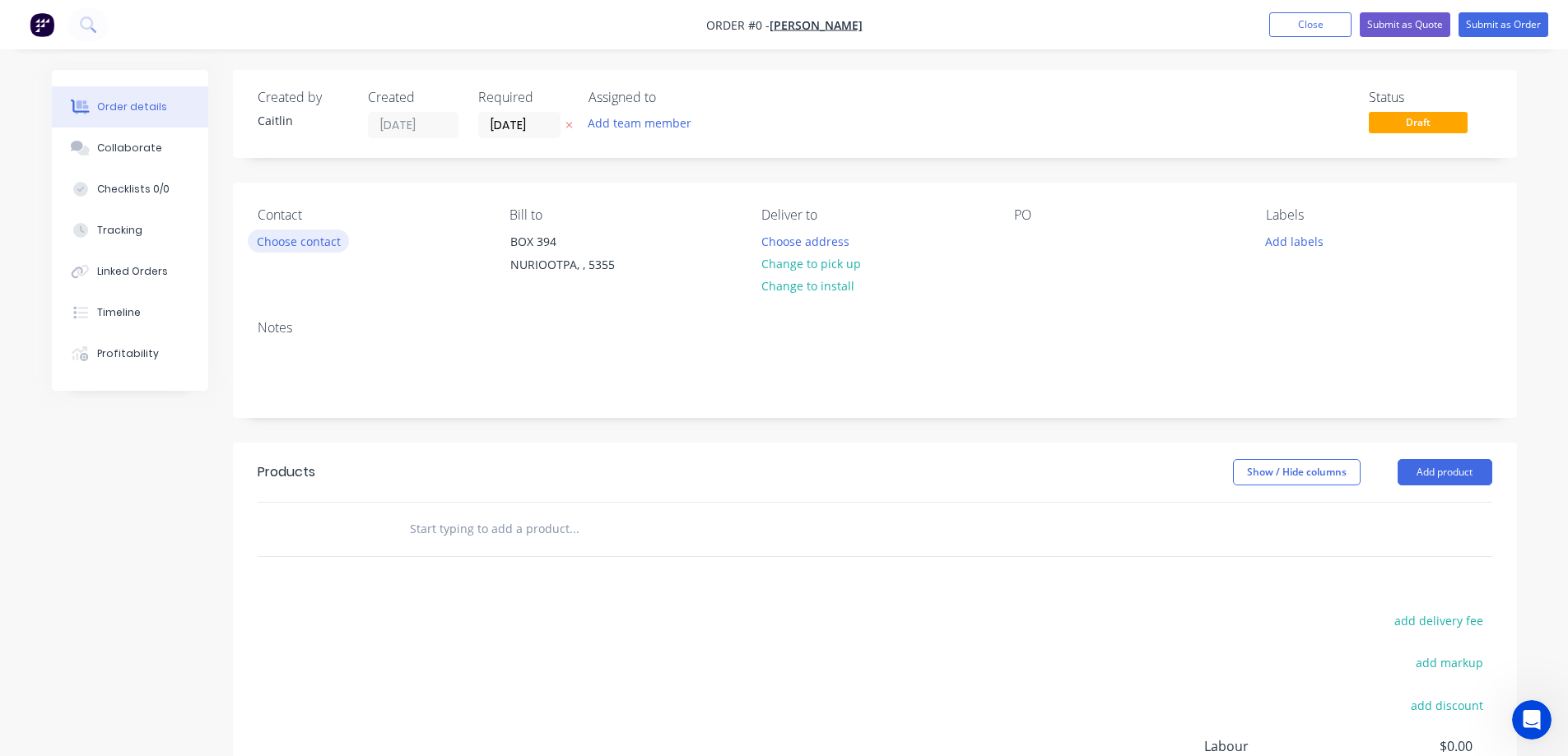
click at [288, 240] on button "Choose contact" at bounding box center [299, 240] width 101 height 22
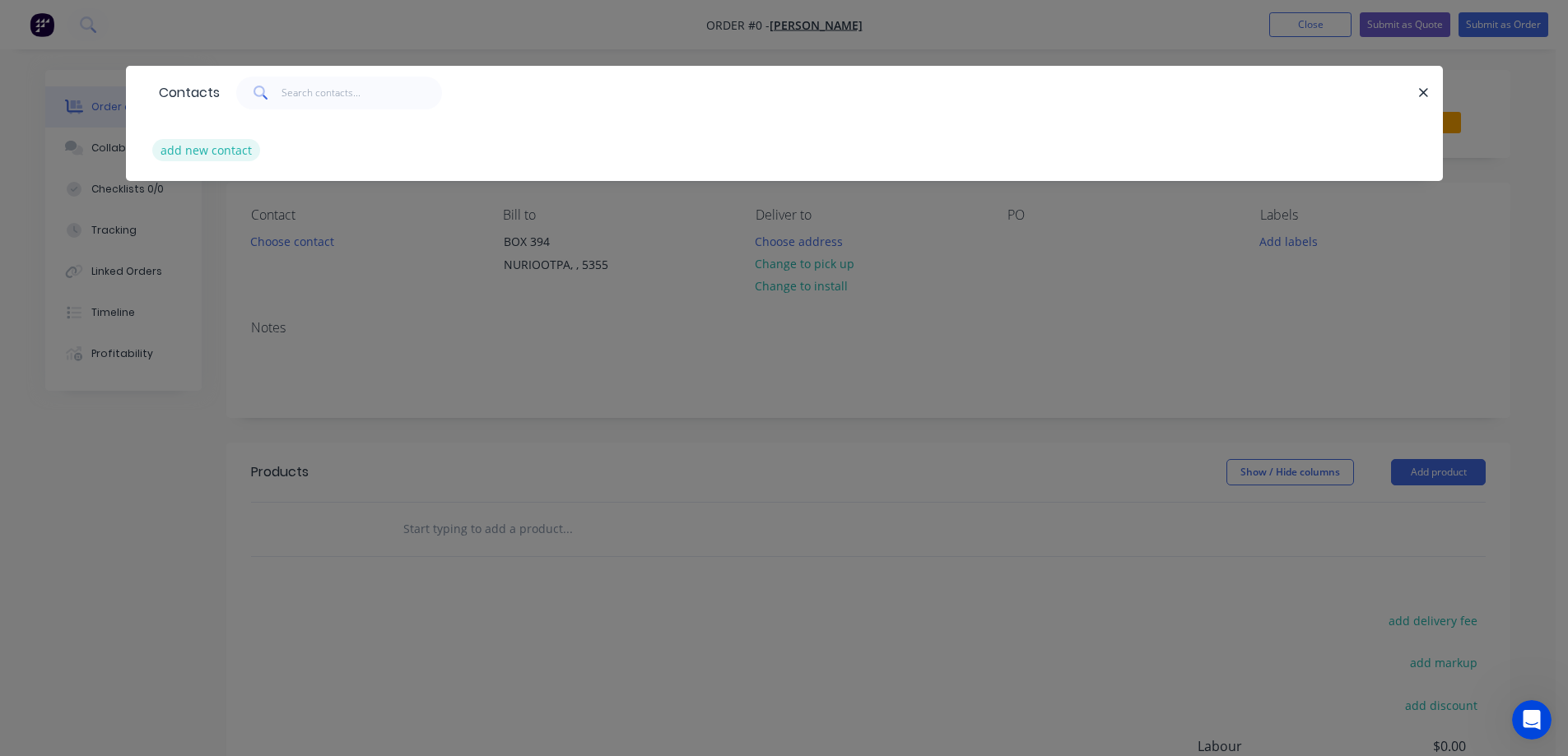
click at [214, 149] on button "add new contact" at bounding box center [207, 150] width 109 height 22
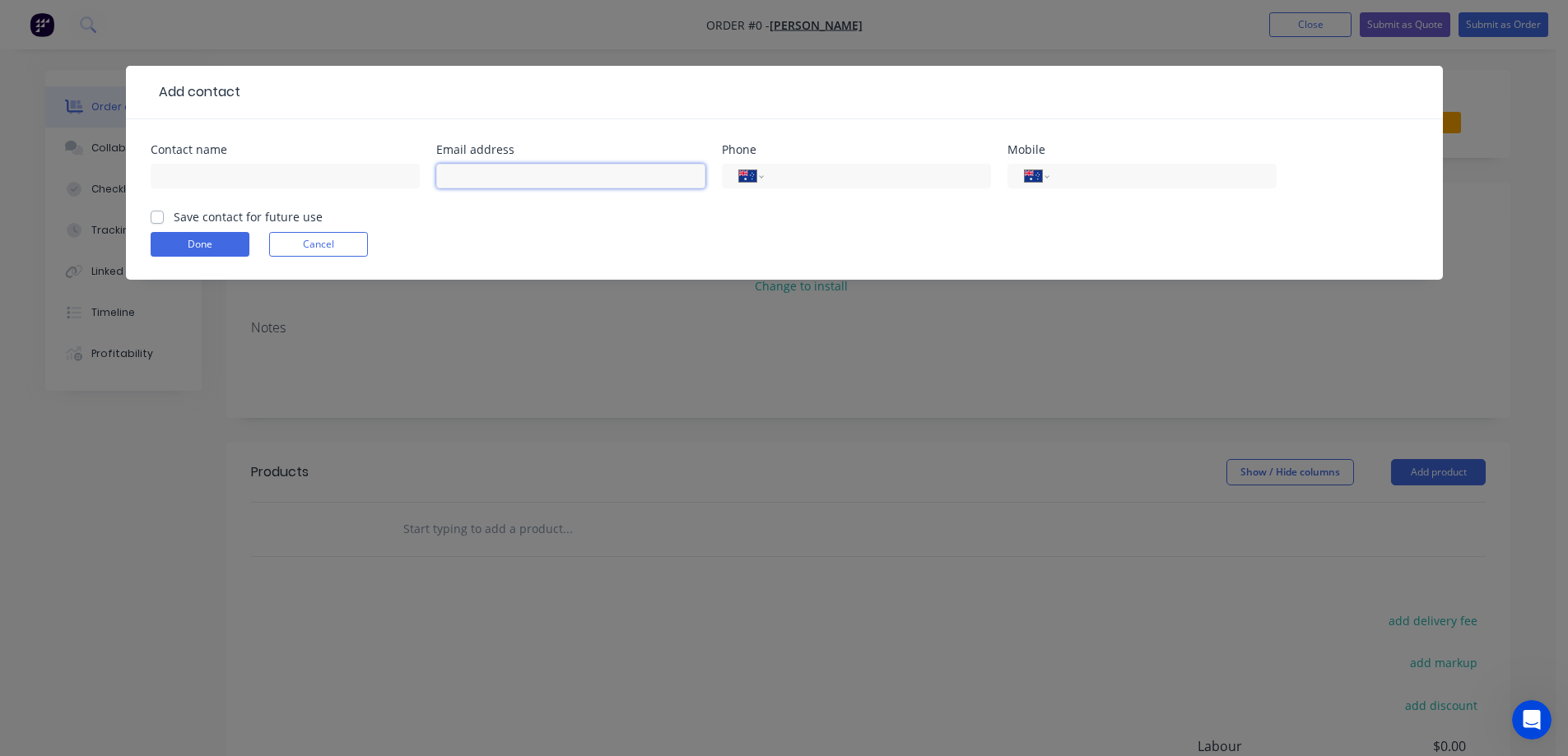
click at [504, 180] on input "text" at bounding box center [570, 176] width 269 height 25
paste input "cemarschall@bigpond.com"
click at [277, 175] on input "text" at bounding box center [285, 176] width 269 height 25
click at [844, 190] on div "International Afghanistan Åland Islands Albania Algeria American Samoa Andorra …" at bounding box center [856, 184] width 269 height 48
click at [844, 178] on input "tel" at bounding box center [874, 176] width 198 height 19
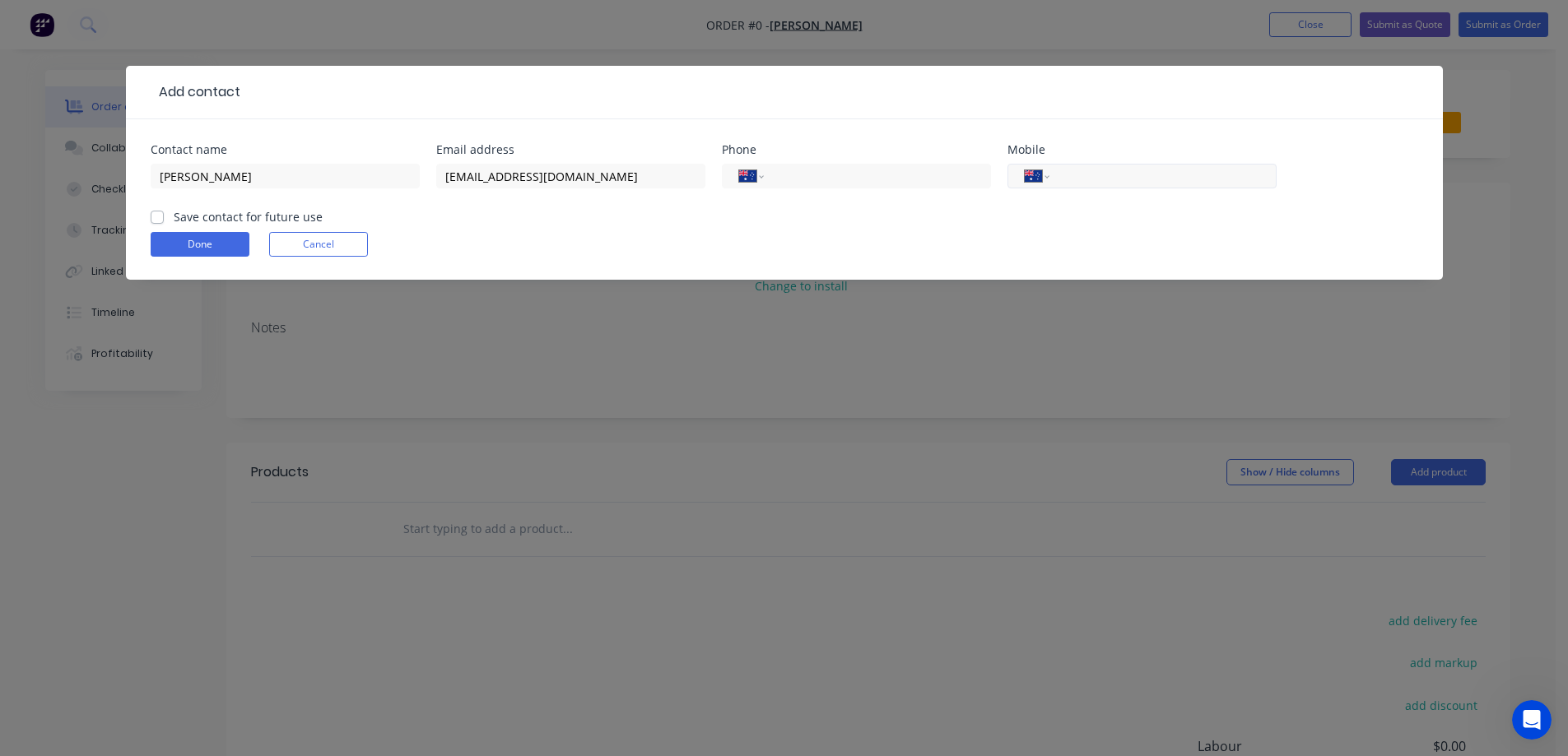
click at [1082, 176] on input "tel" at bounding box center [1160, 176] width 198 height 19
paste input "0427 201 346"
click at [174, 214] on label "Save contact for future use" at bounding box center [248, 216] width 149 height 17
click at [156, 214] on input "Save contact for future use" at bounding box center [156, 216] width 13 height 16
click at [186, 241] on button "Done" at bounding box center [200, 244] width 99 height 25
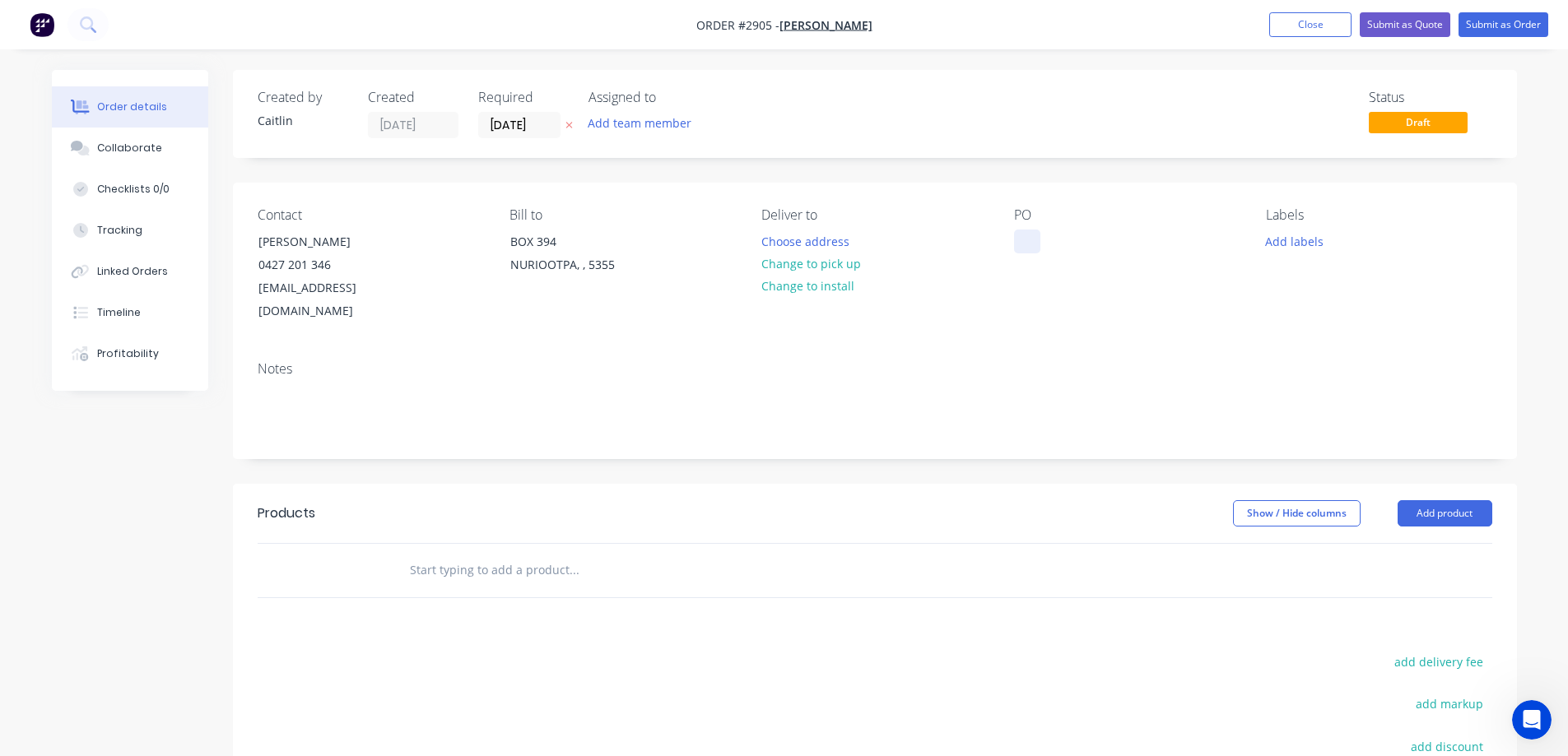
click at [1029, 233] on div at bounding box center [1027, 241] width 27 height 24
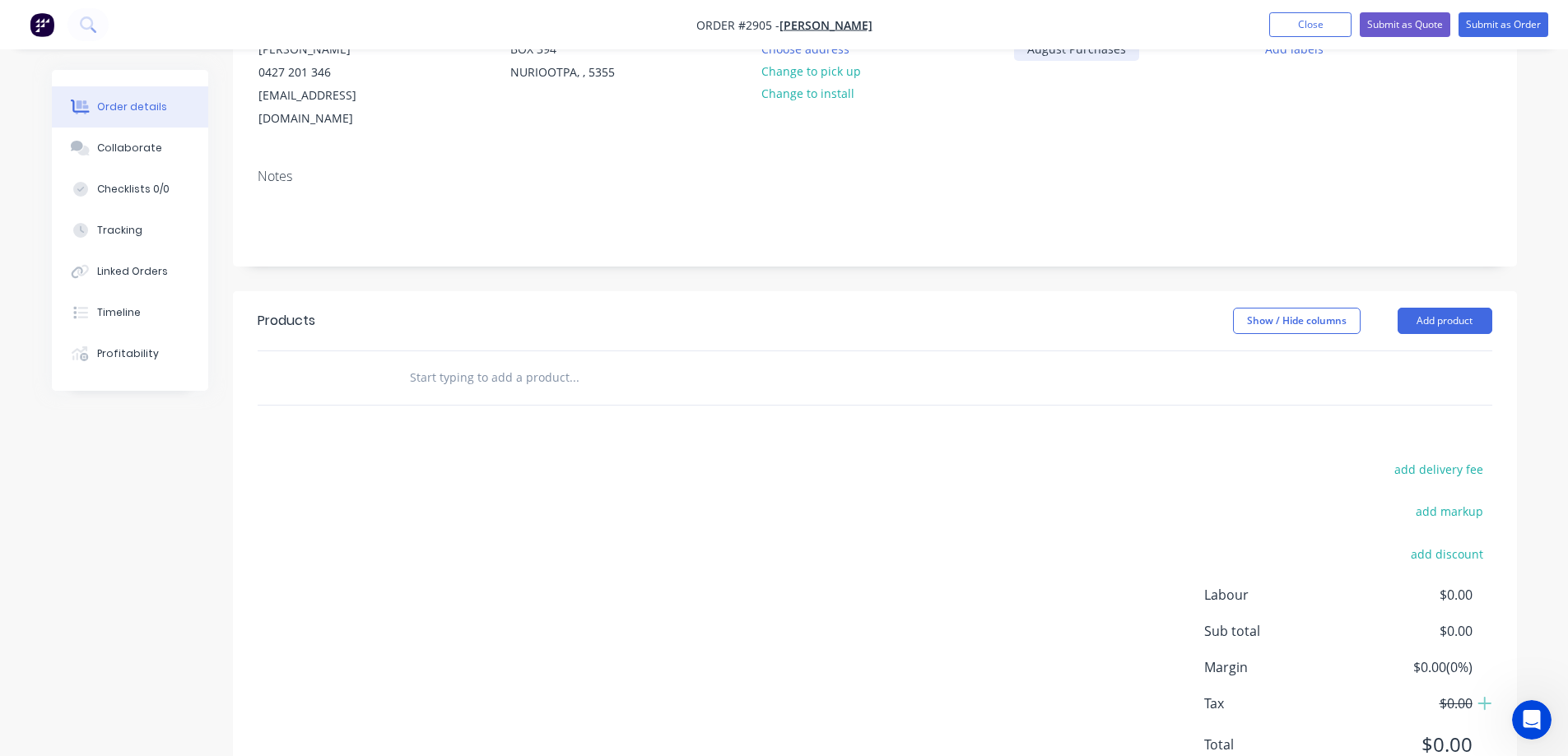
scroll to position [238, 0]
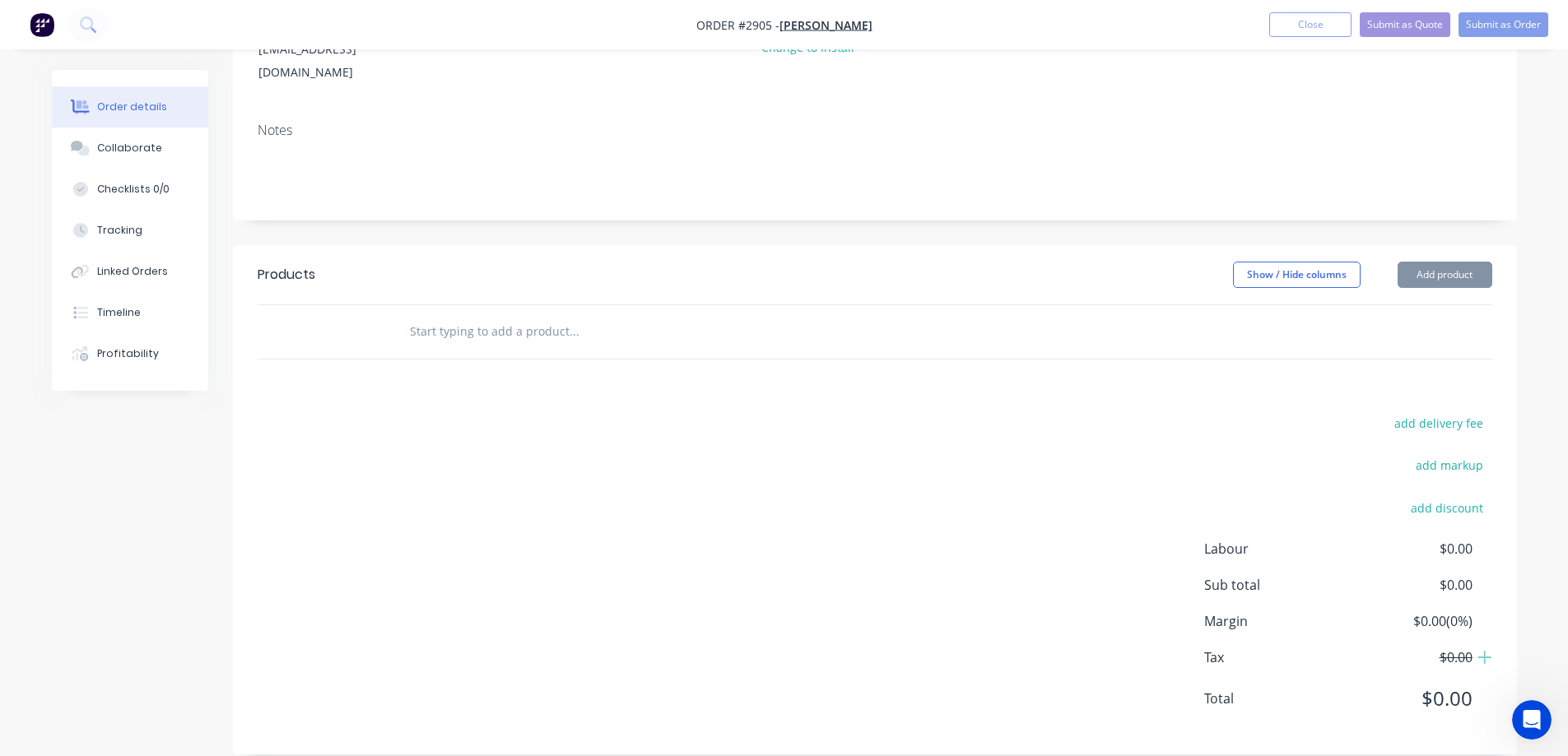
click at [489, 315] on input "text" at bounding box center [573, 331] width 329 height 33
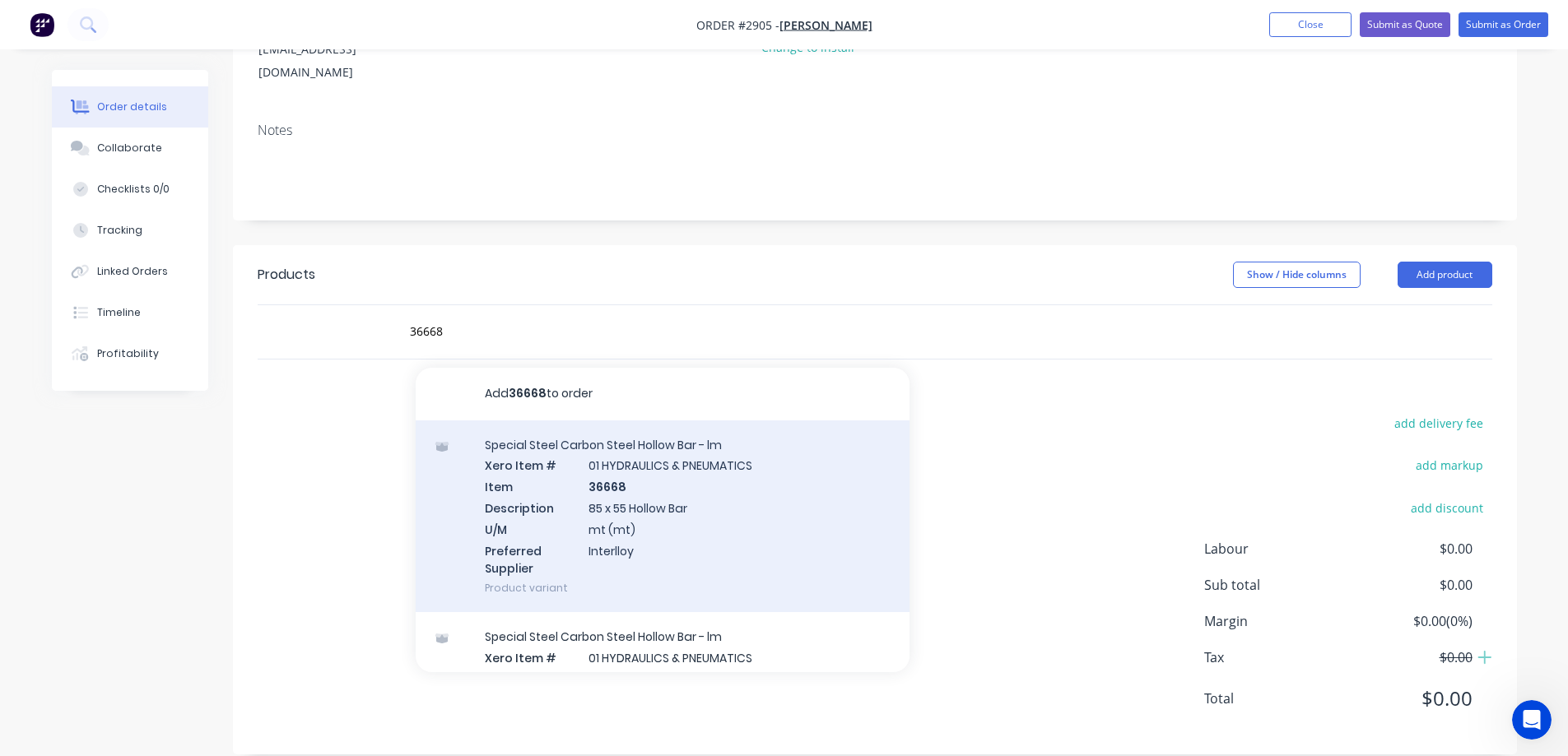
click at [740, 475] on div "Special Steel Carbon Steel Hollow Bar - lm Xero Item # 01 HYDRAULICS & PNEUMATI…" at bounding box center [663, 517] width 494 height 193
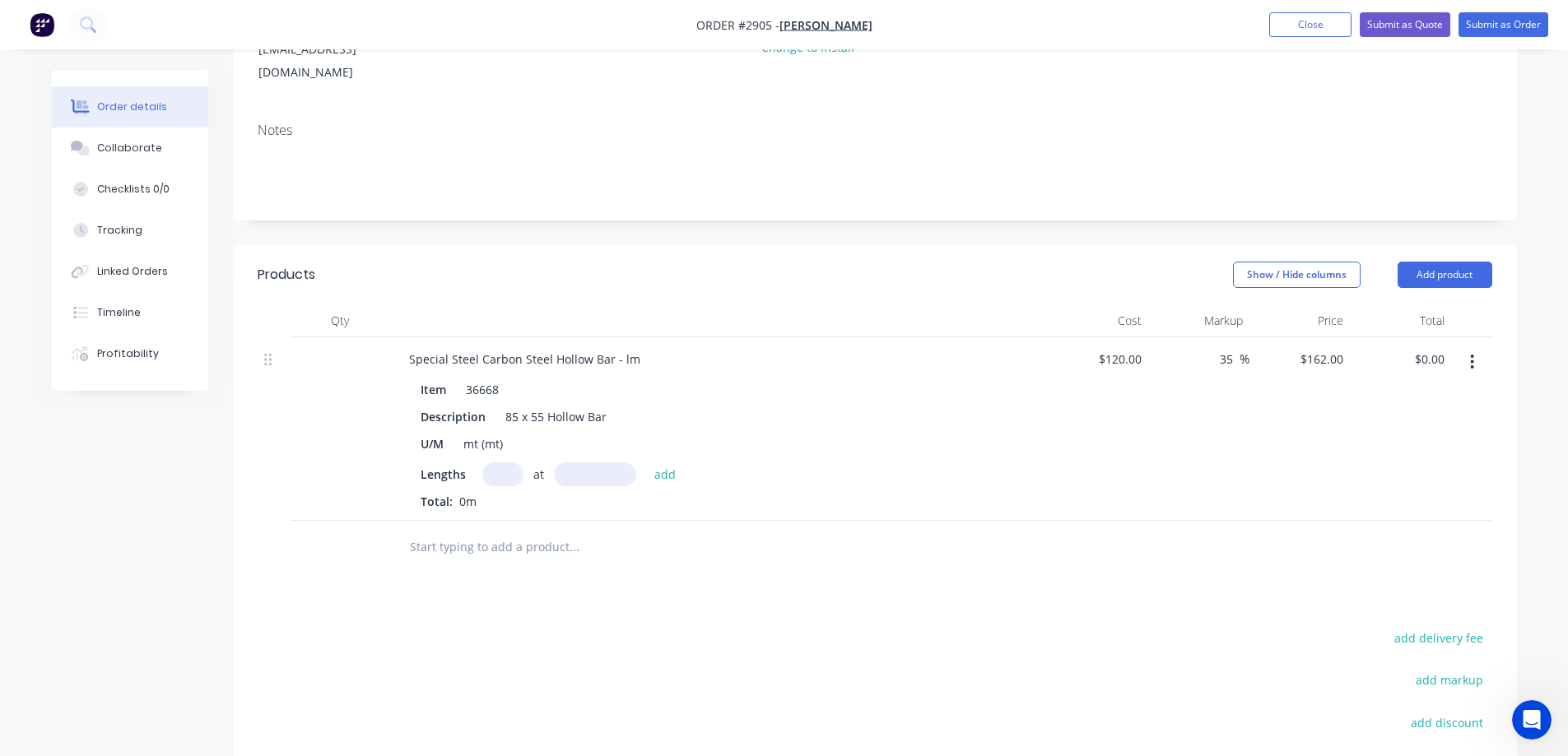
click at [505, 462] on input "text" at bounding box center [503, 474] width 42 height 24
click at [676, 462] on button "add" at bounding box center [665, 473] width 39 height 22
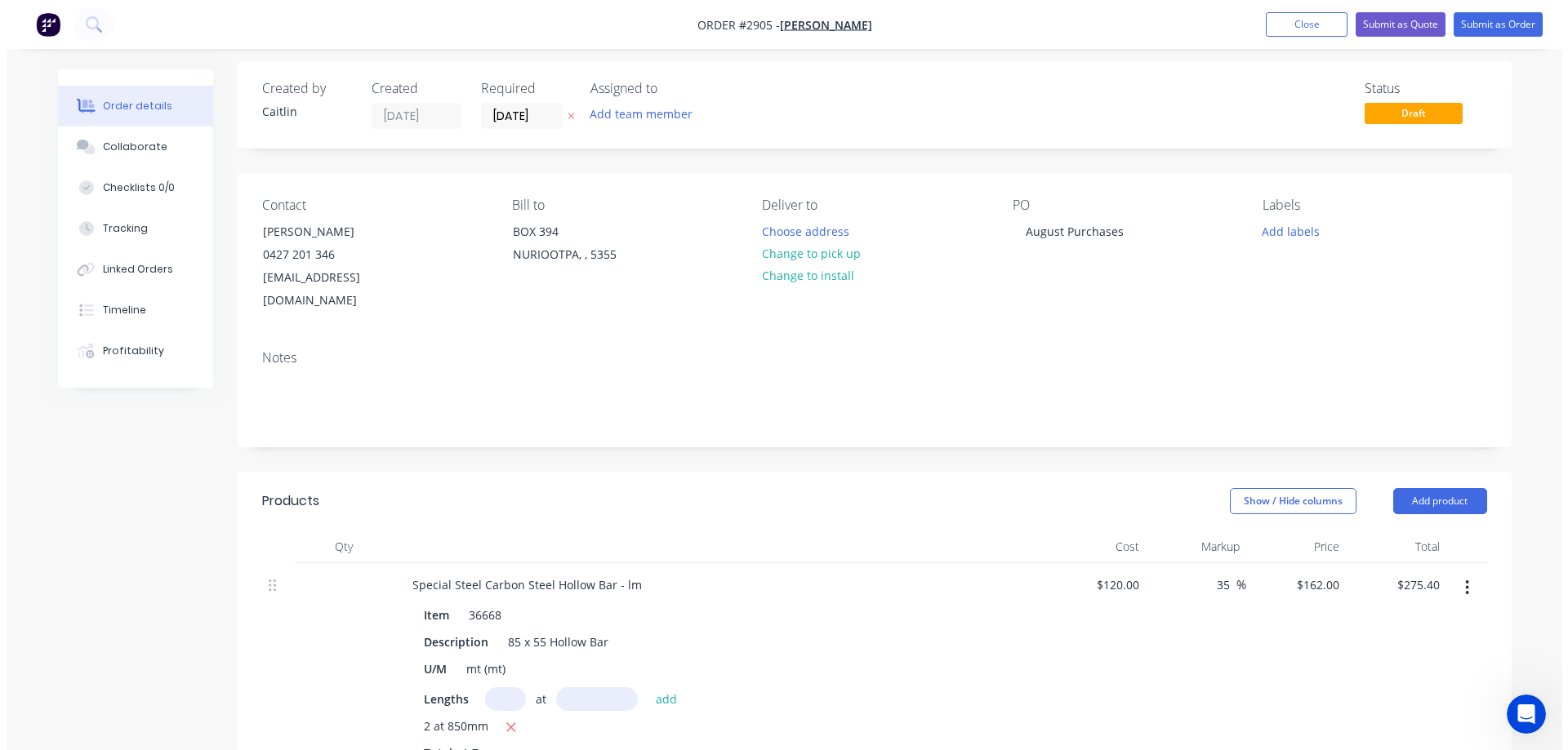
scroll to position [0, 0]
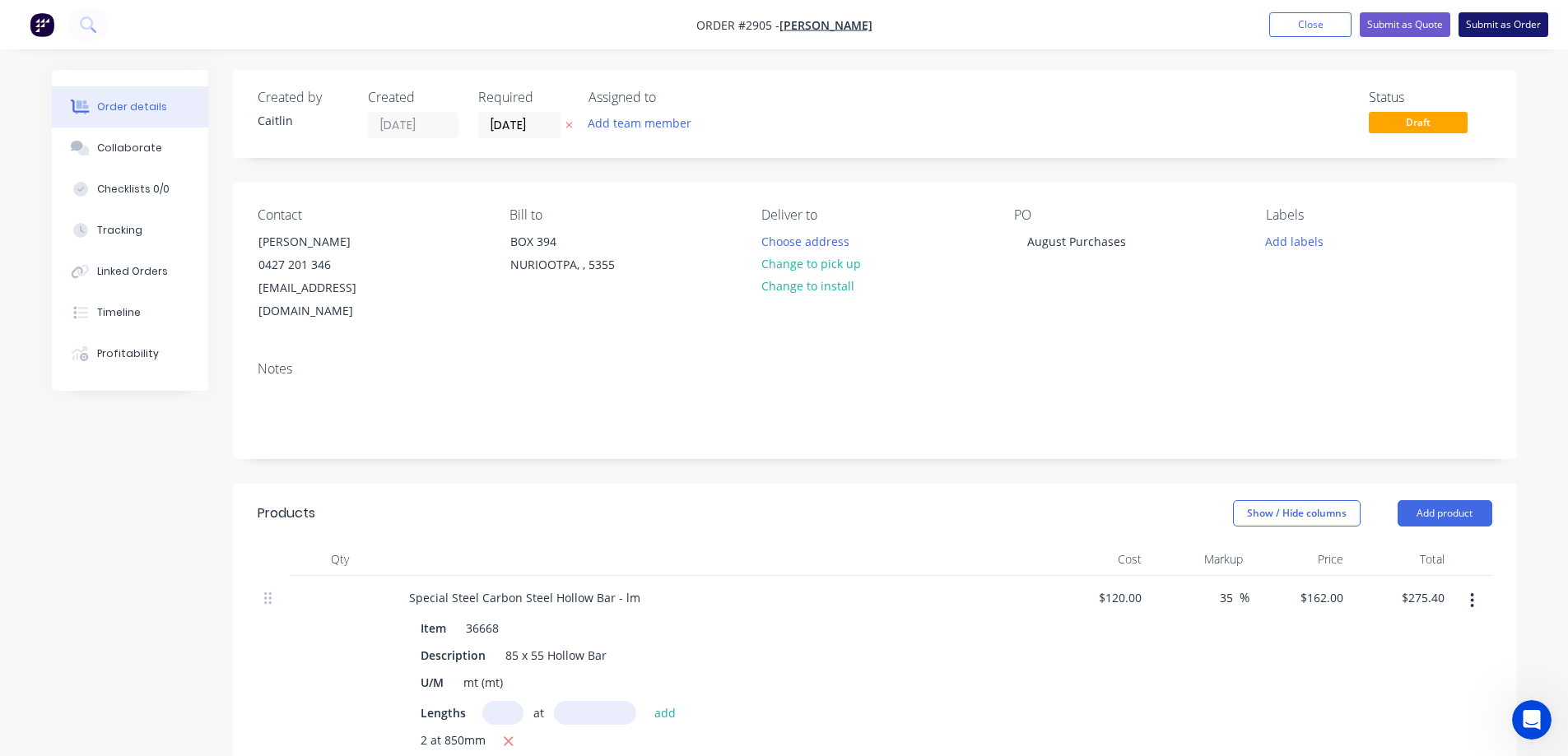
click at [1499, 21] on button "Submit as Order" at bounding box center [1504, 24] width 90 height 25
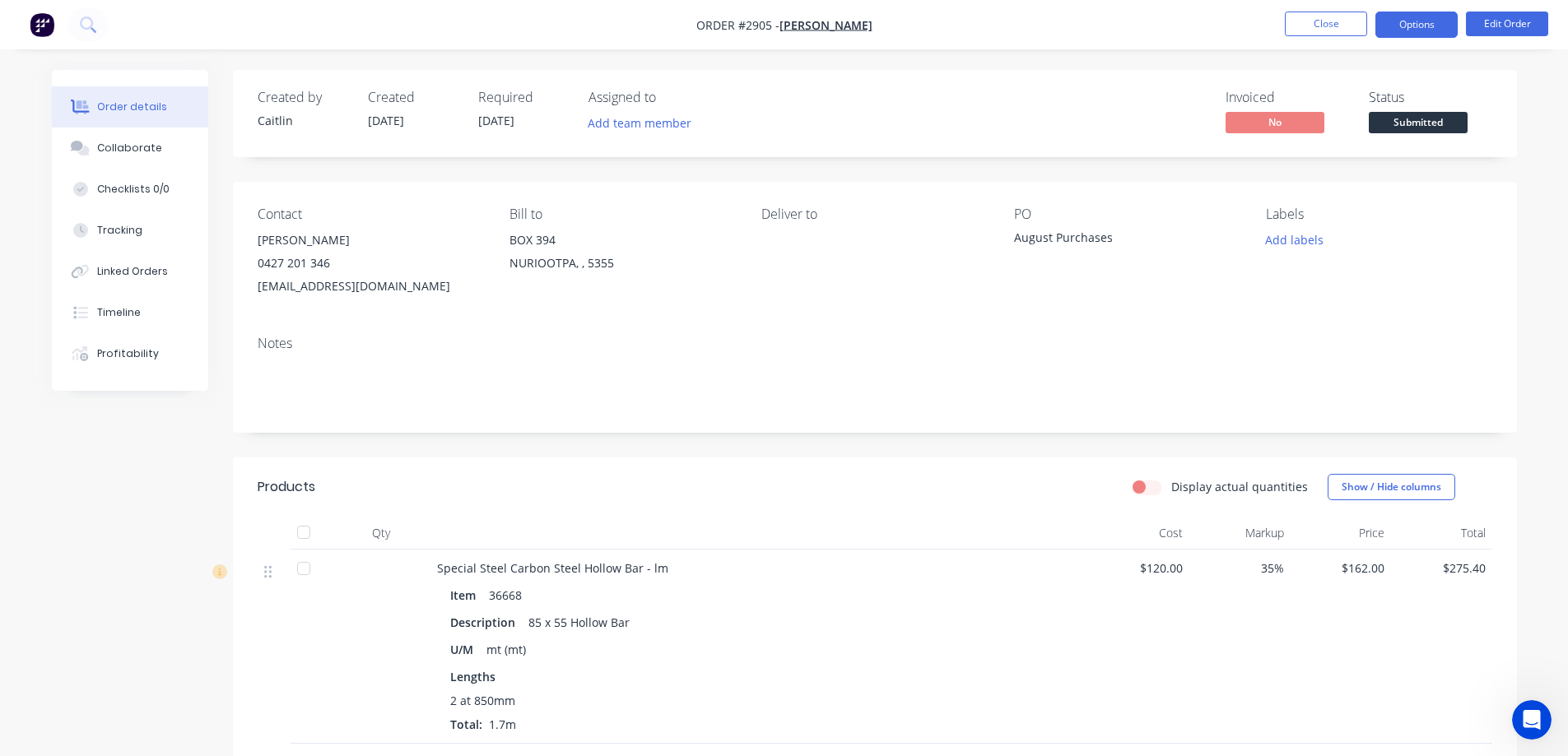
click at [1411, 21] on button "Options" at bounding box center [1416, 25] width 82 height 27
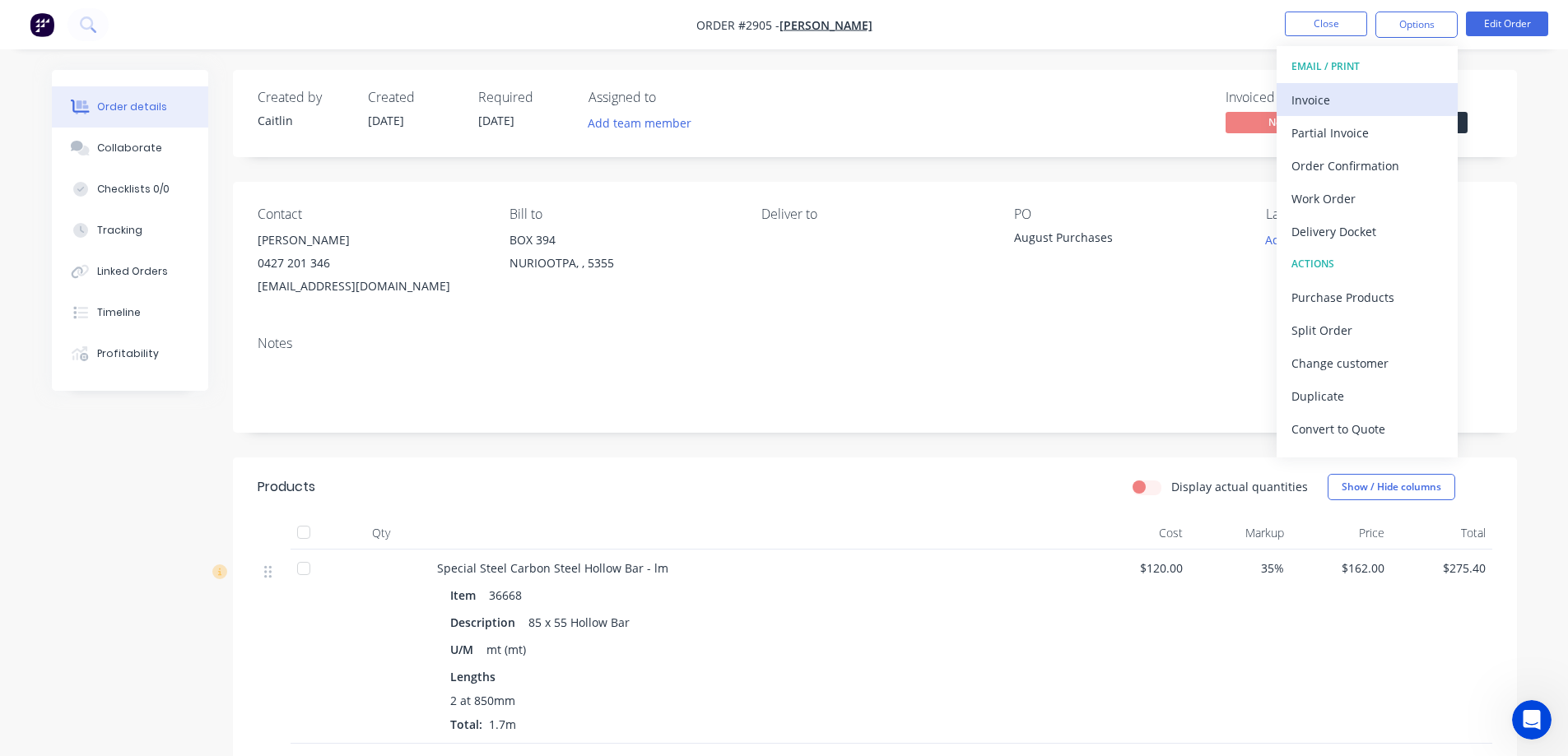
click at [1370, 99] on div "Invoice" at bounding box center [1367, 100] width 151 height 24
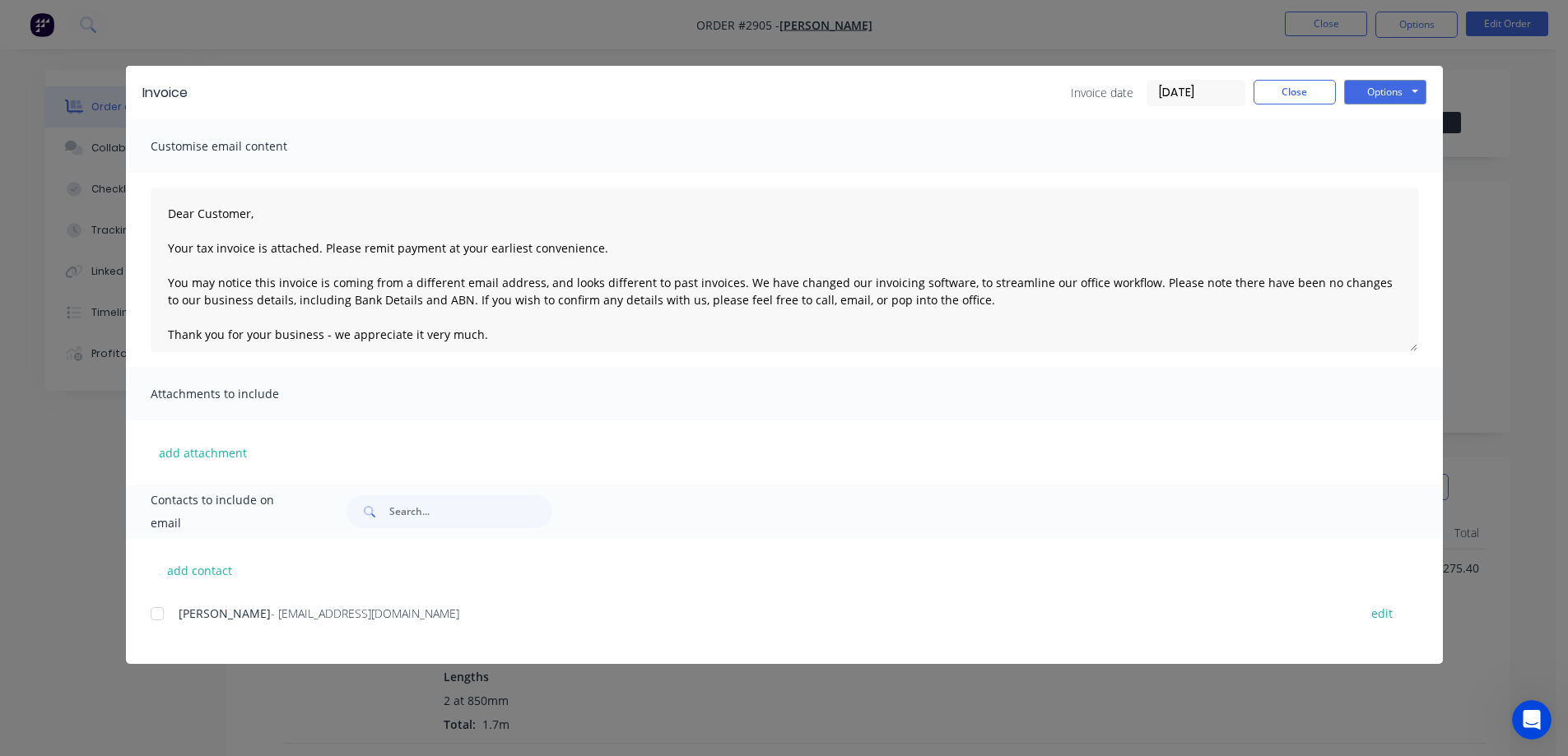
click at [158, 614] on div at bounding box center [156, 614] width 33 height 33
click at [1384, 101] on button "Options" at bounding box center [1385, 92] width 82 height 25
click at [1397, 181] on button "Email" at bounding box center [1397, 175] width 106 height 27
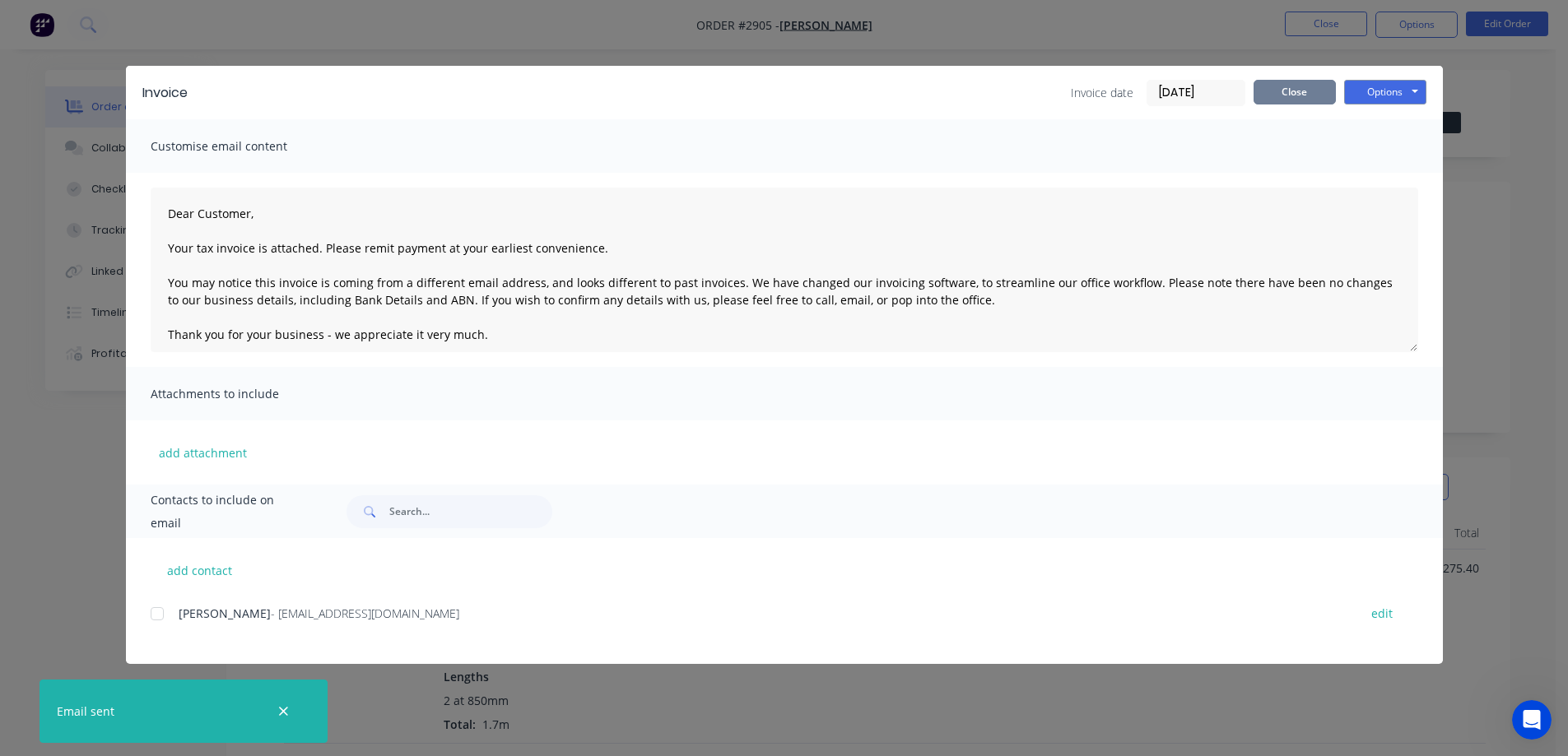
click at [1306, 94] on button "Close" at bounding box center [1294, 92] width 82 height 25
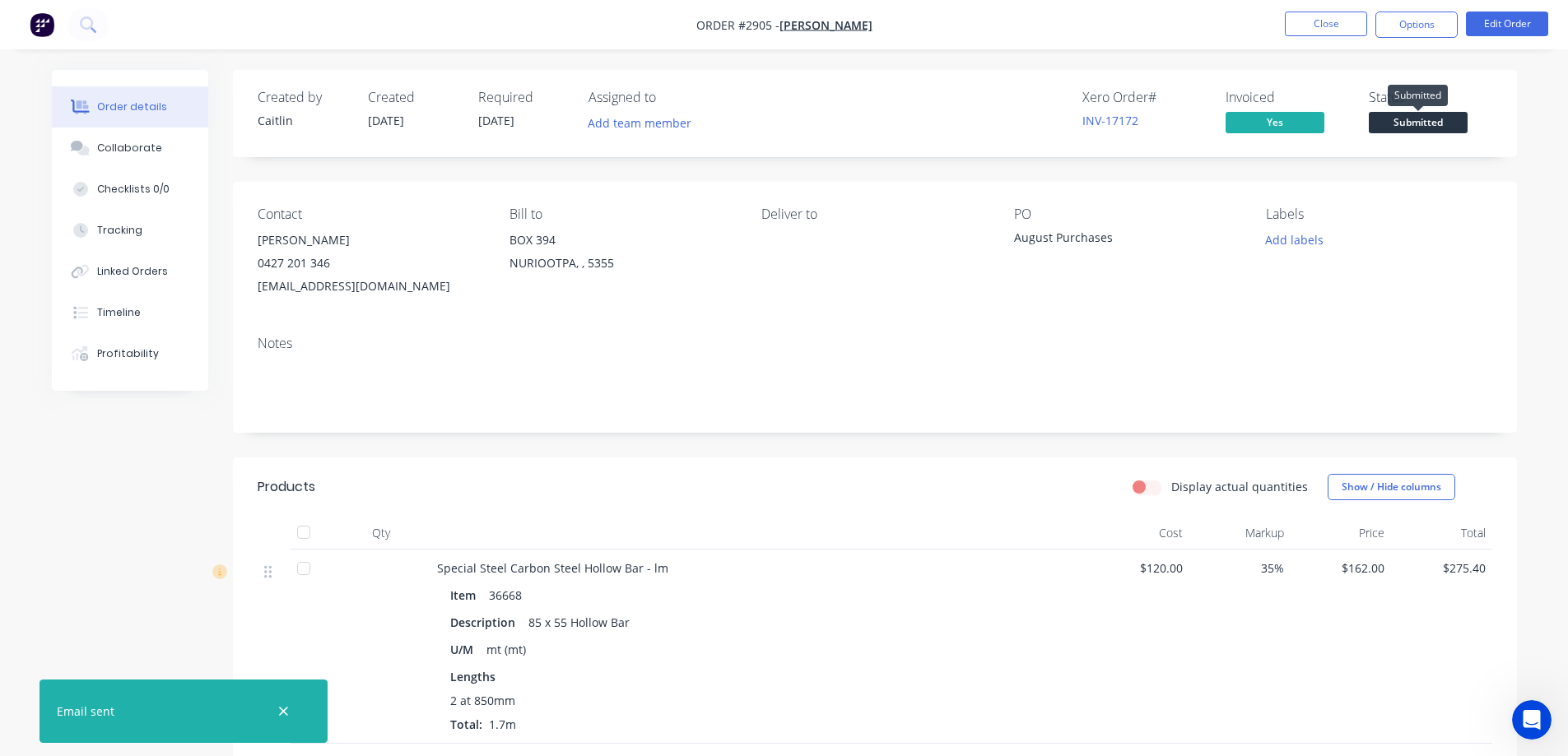
click at [1414, 126] on span "Submitted" at bounding box center [1419, 122] width 99 height 21
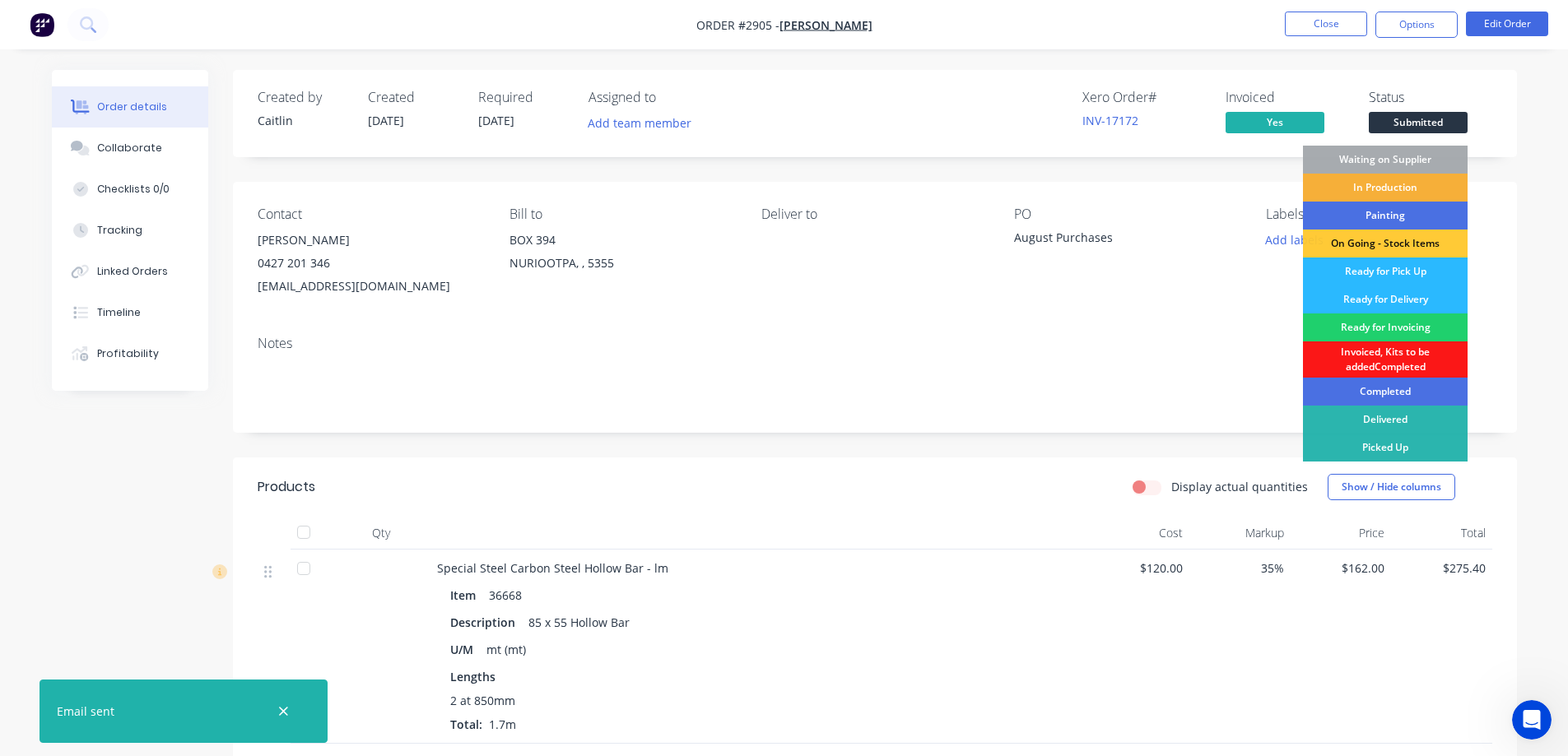
click at [1395, 444] on div "Picked Up" at bounding box center [1385, 448] width 165 height 28
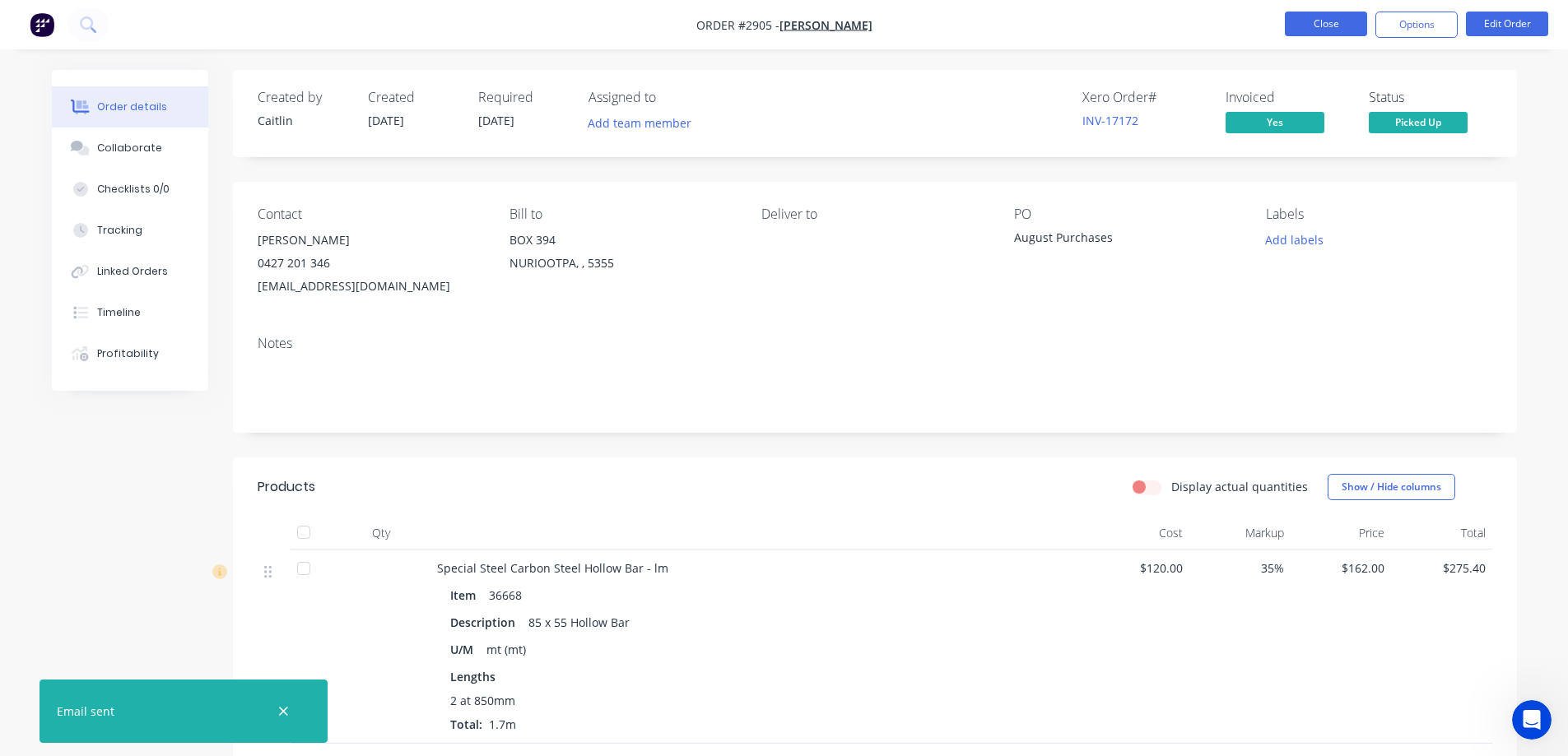
click at [1337, 28] on button "Close" at bounding box center [1326, 24] width 82 height 25
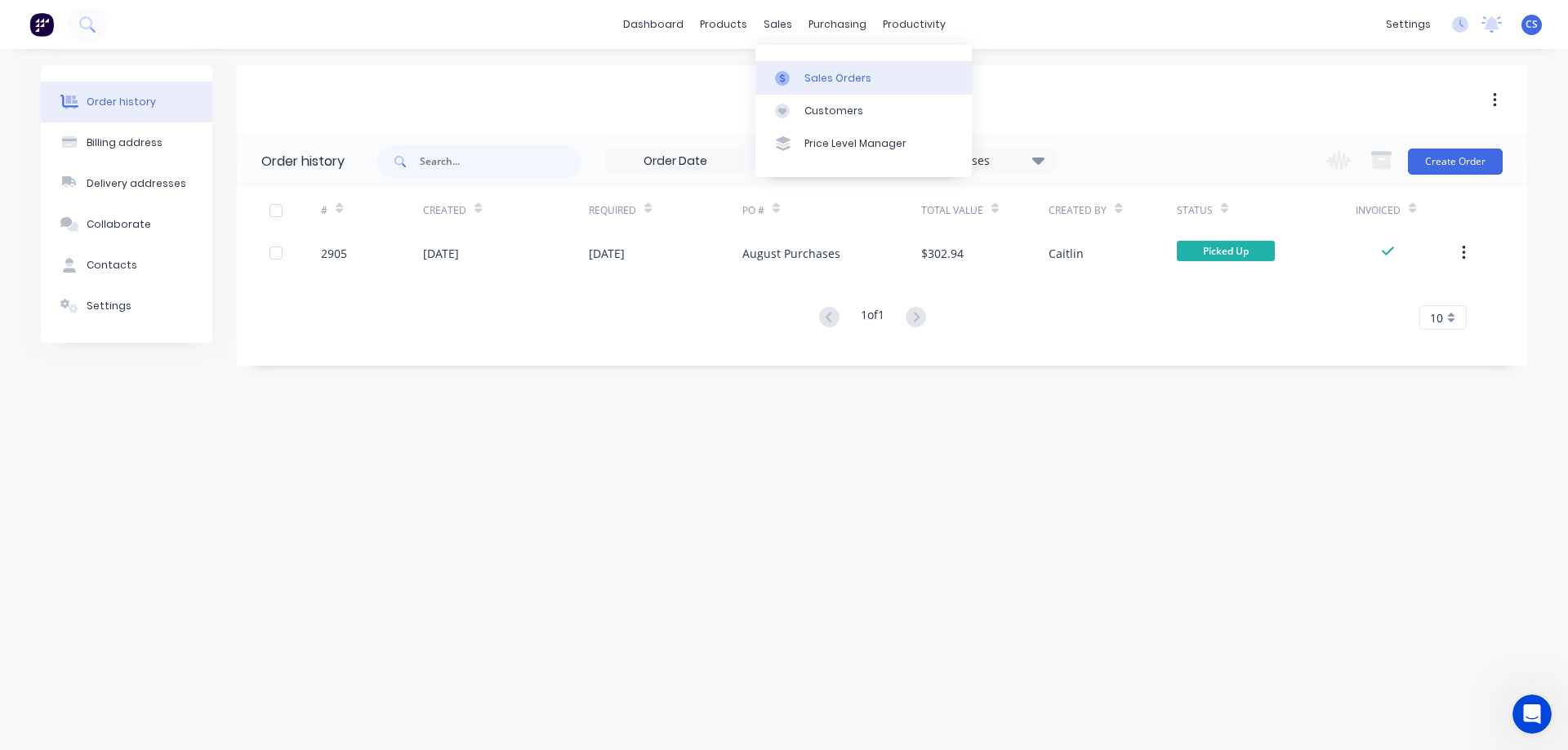
click at [820, 84] on div "Sales Orders" at bounding box center [837, 77] width 67 height 15
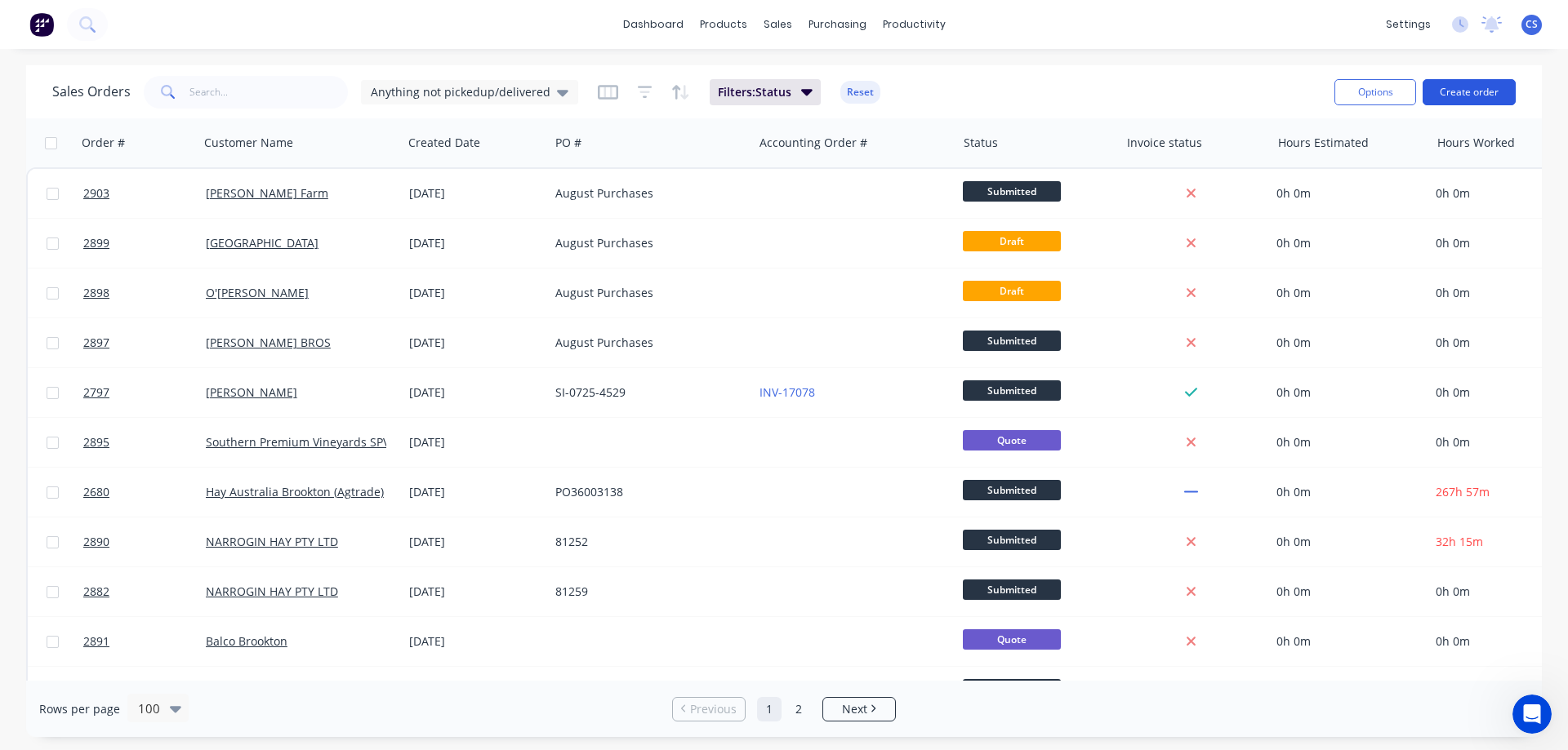
click at [1456, 85] on button "Create order" at bounding box center [1469, 92] width 93 height 26
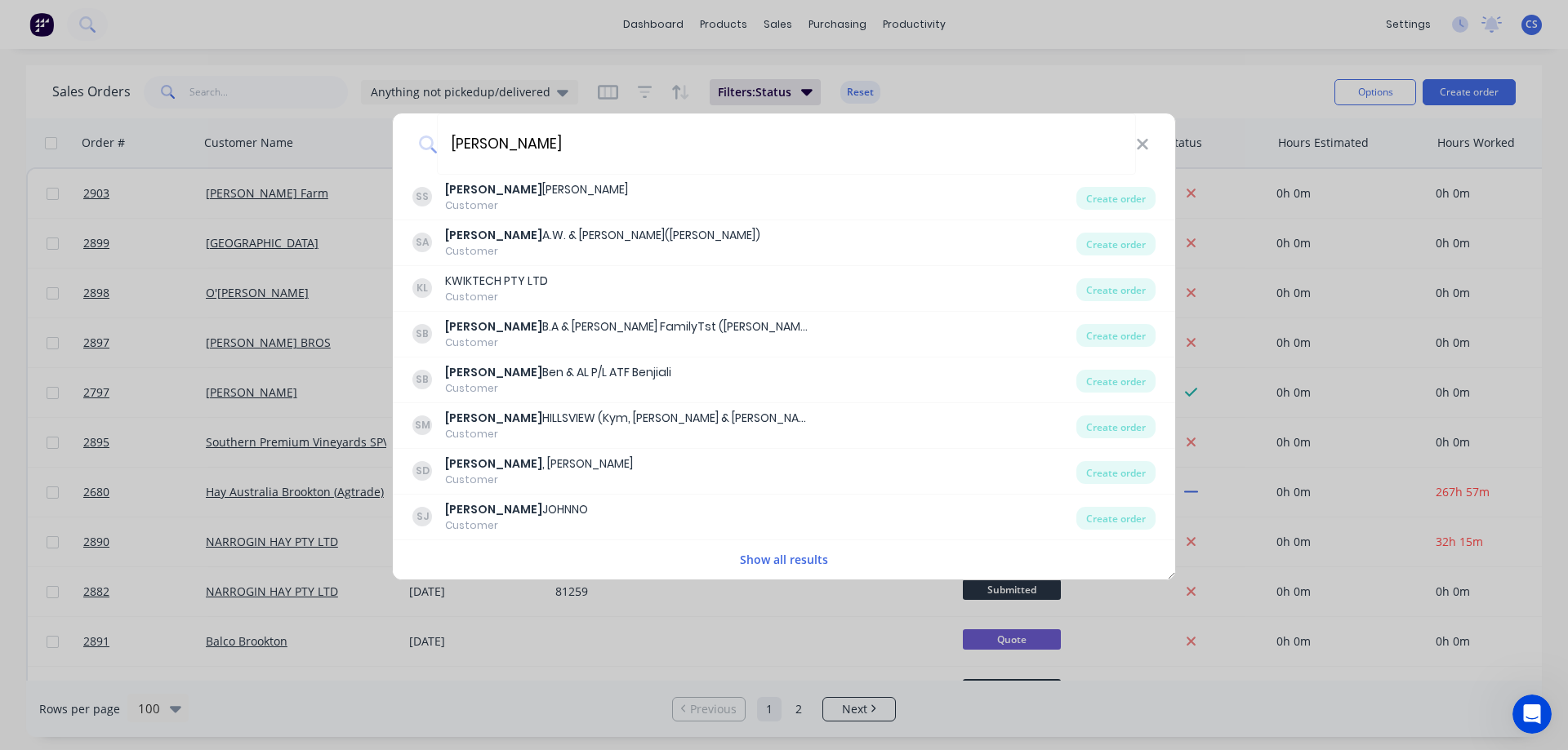
click at [782, 556] on button "Show all results" at bounding box center [784, 559] width 98 height 19
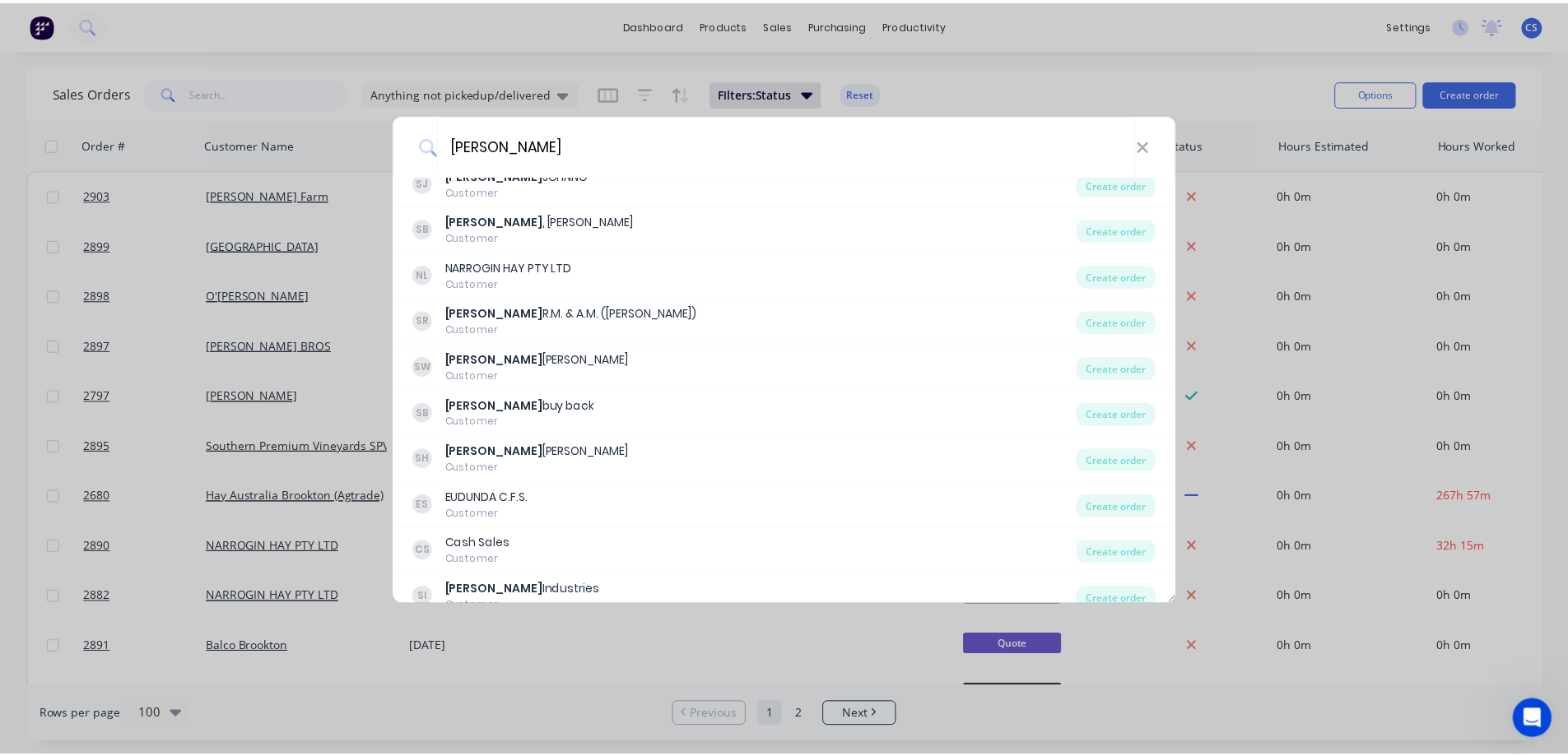
scroll to position [356, 0]
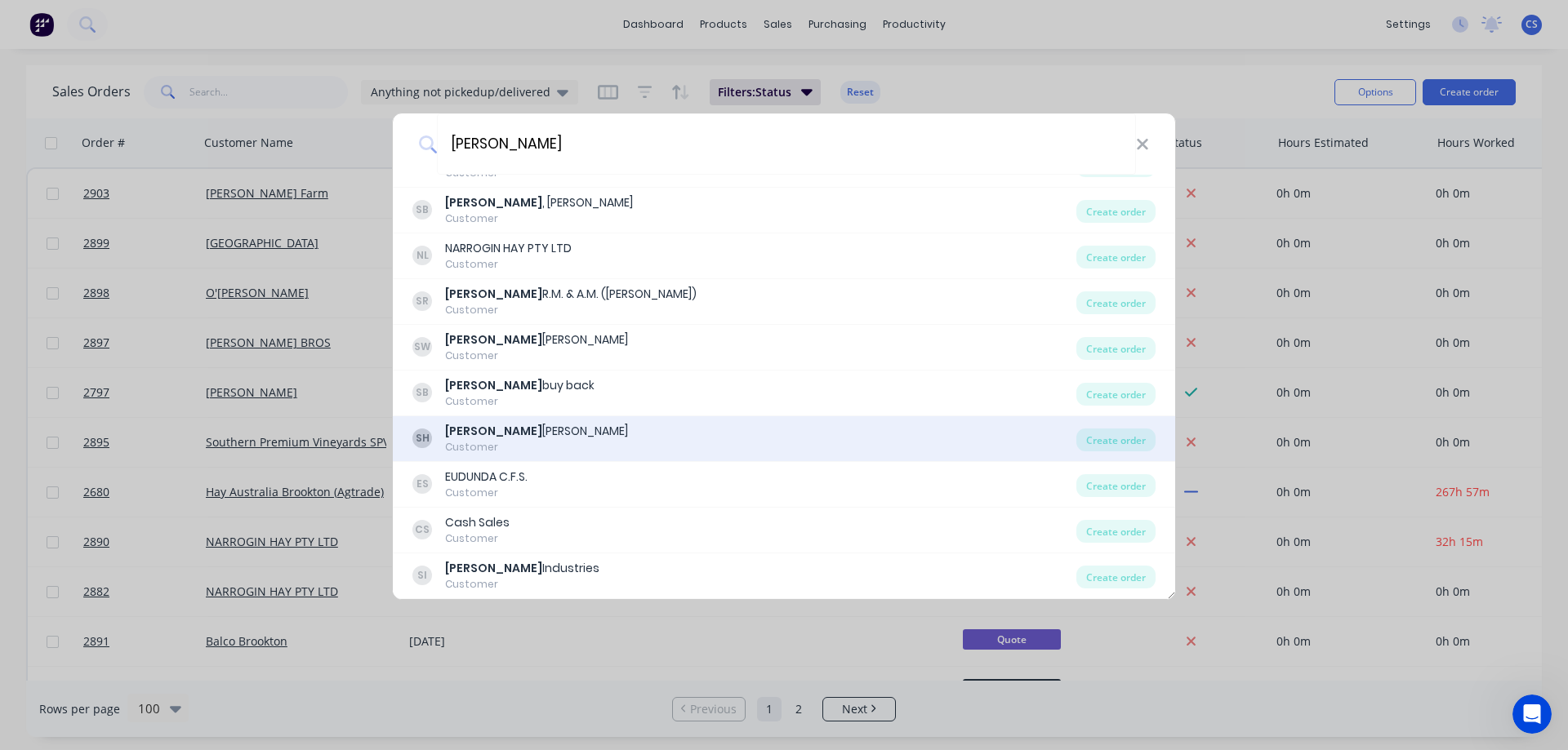
click at [743, 425] on div "SH SCHUTZ HENRY Customer" at bounding box center [744, 438] width 664 height 31
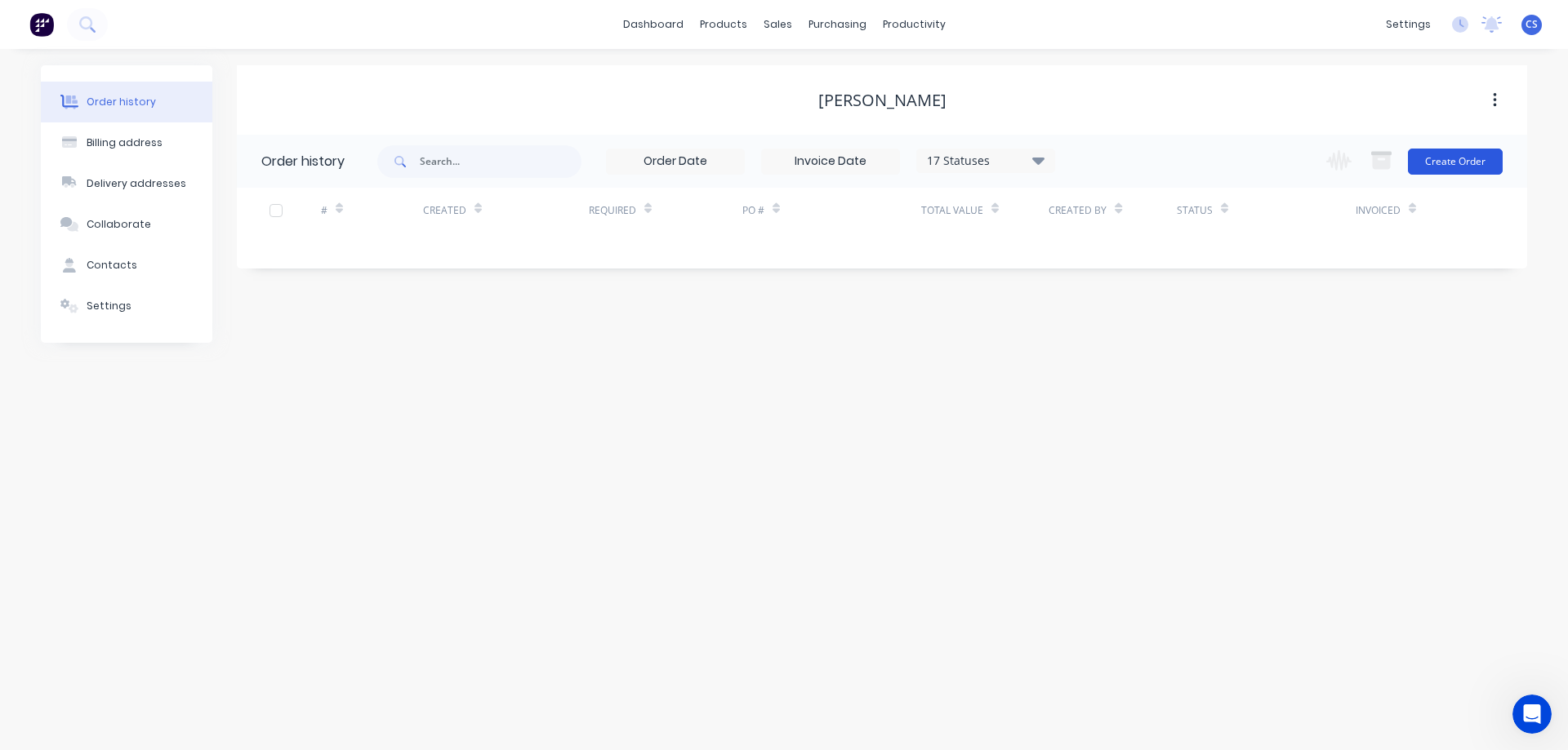
click at [1473, 165] on button "Create Order" at bounding box center [1455, 162] width 95 height 26
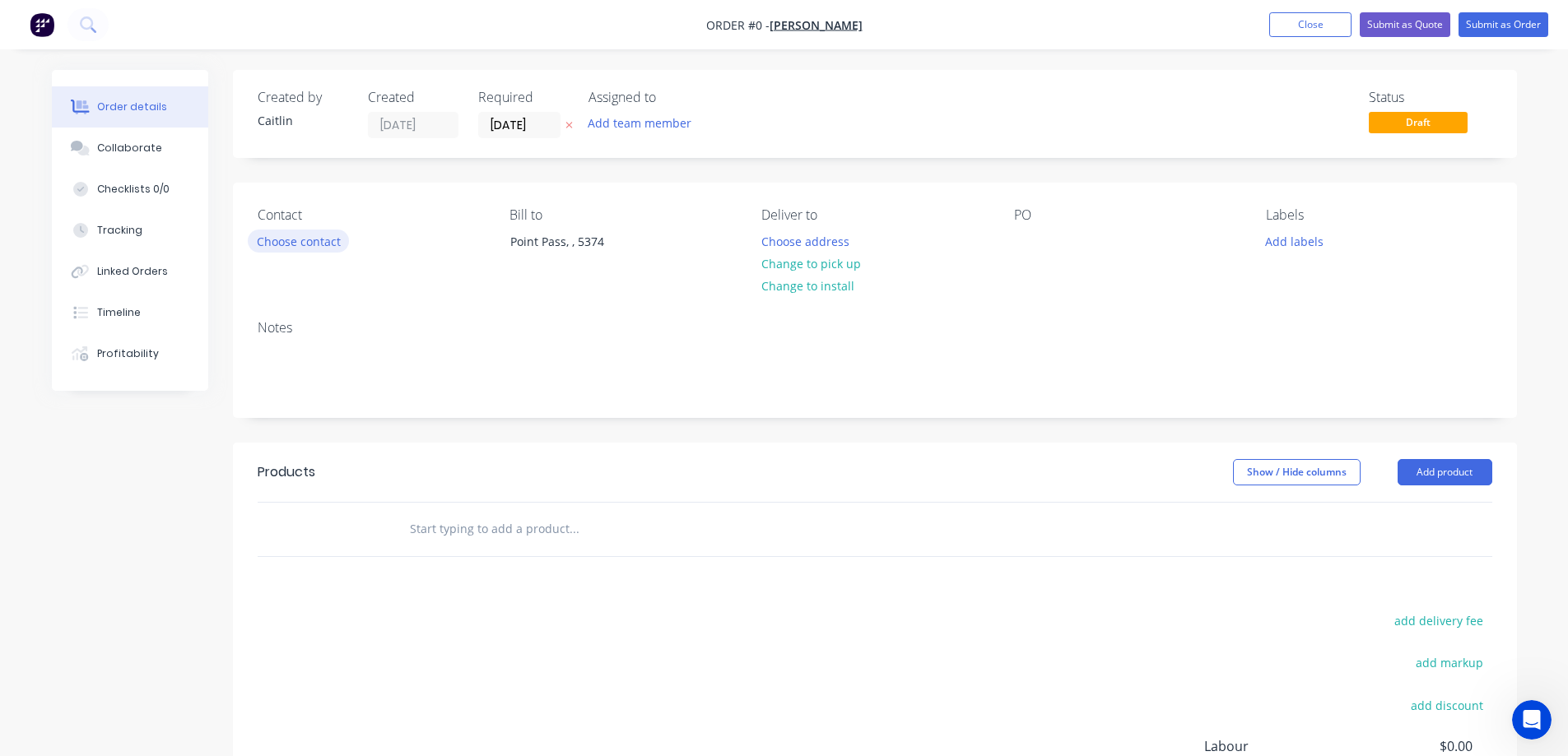
click at [294, 244] on button "Choose contact" at bounding box center [299, 240] width 101 height 22
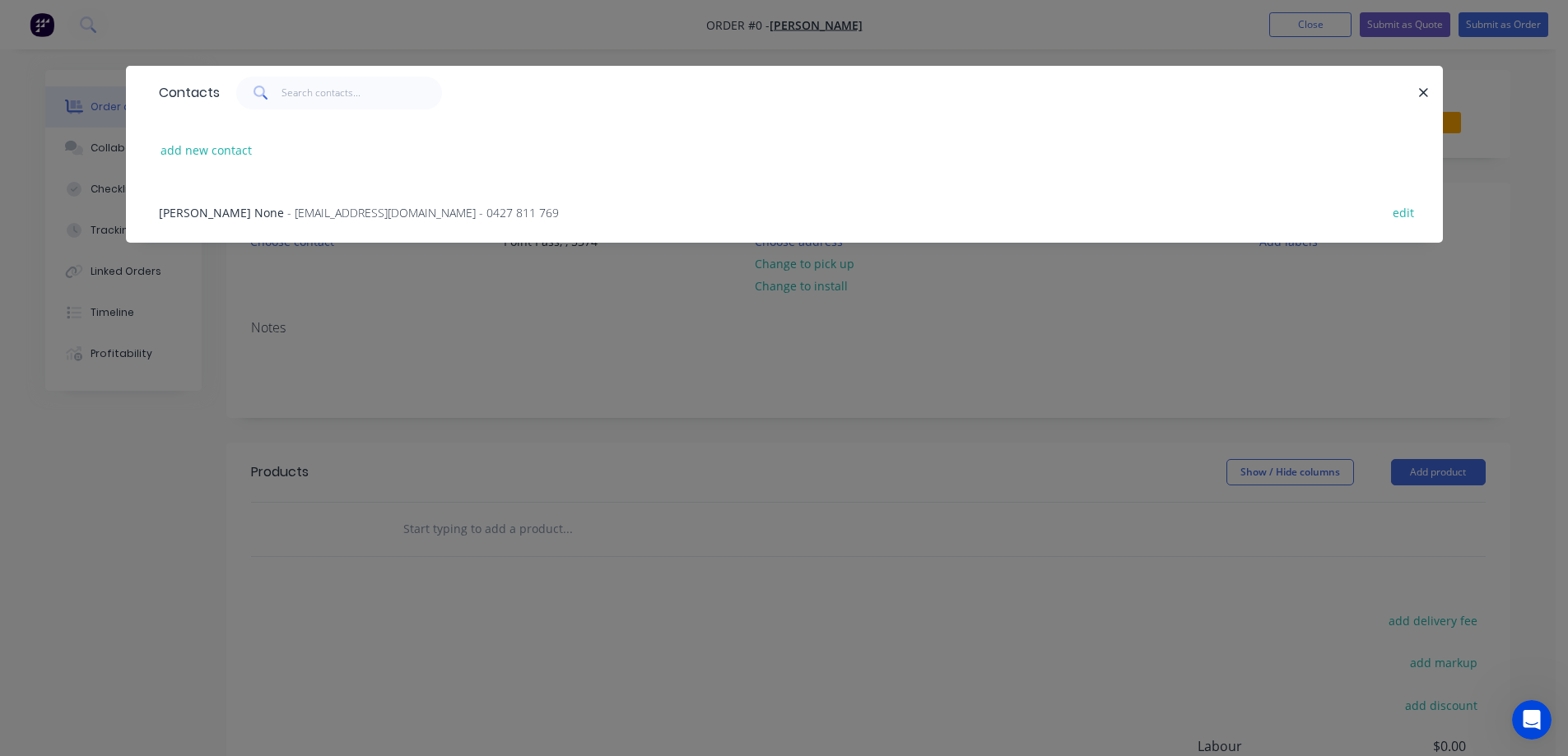
click at [294, 211] on span "- henrubwil@internode.on.net - 0427 811 769" at bounding box center [423, 212] width 272 height 16
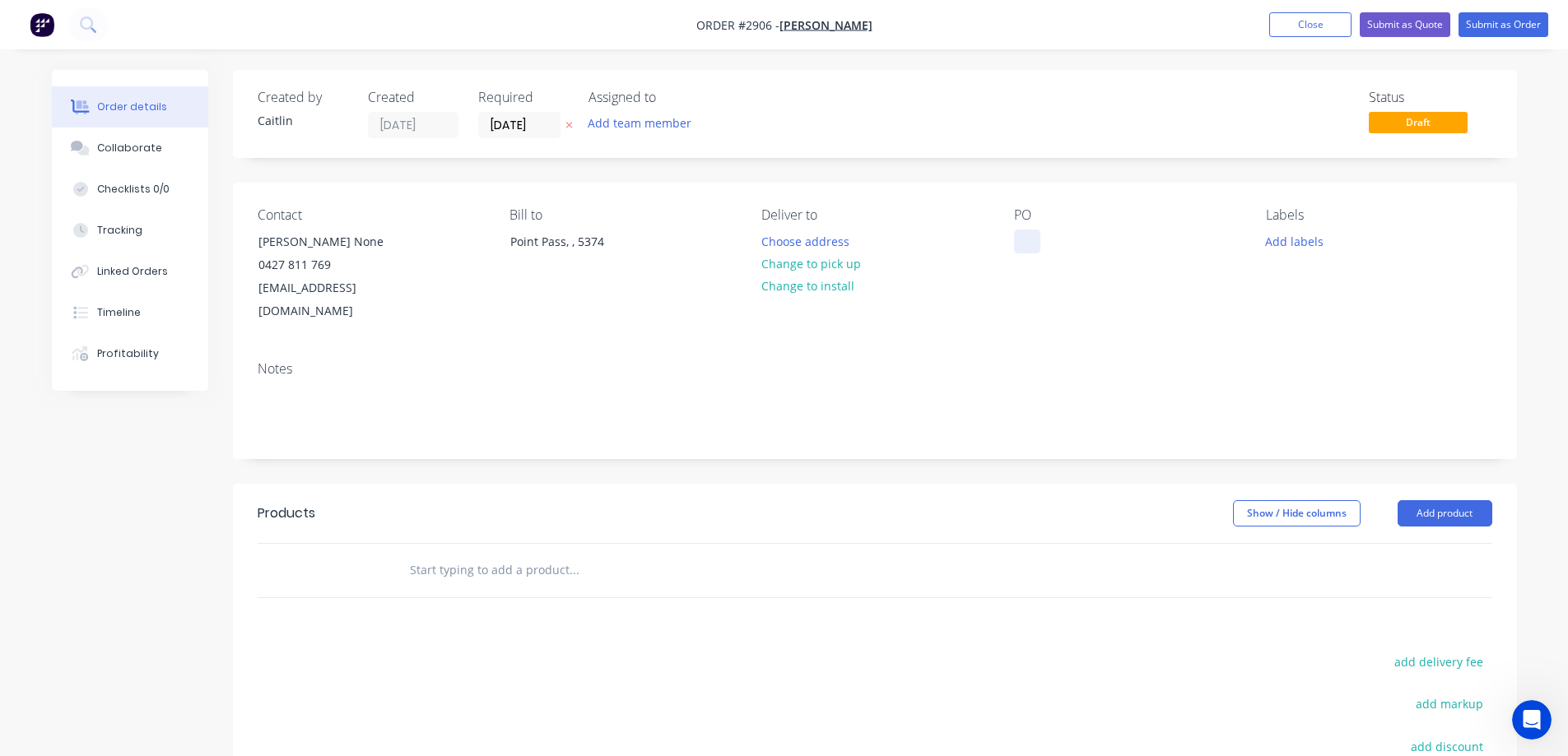
click at [1033, 236] on div at bounding box center [1027, 241] width 27 height 24
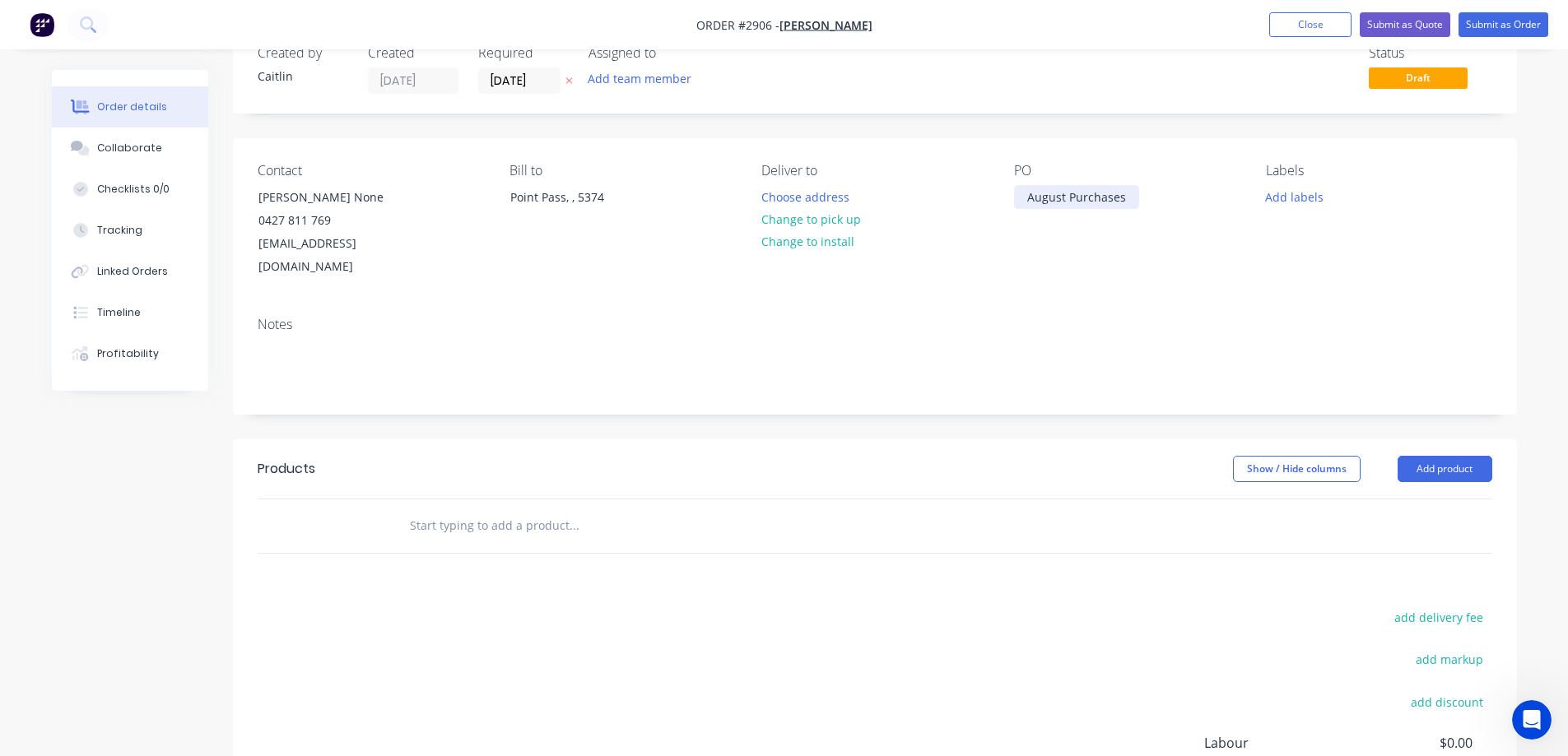
scroll to position [82, 0]
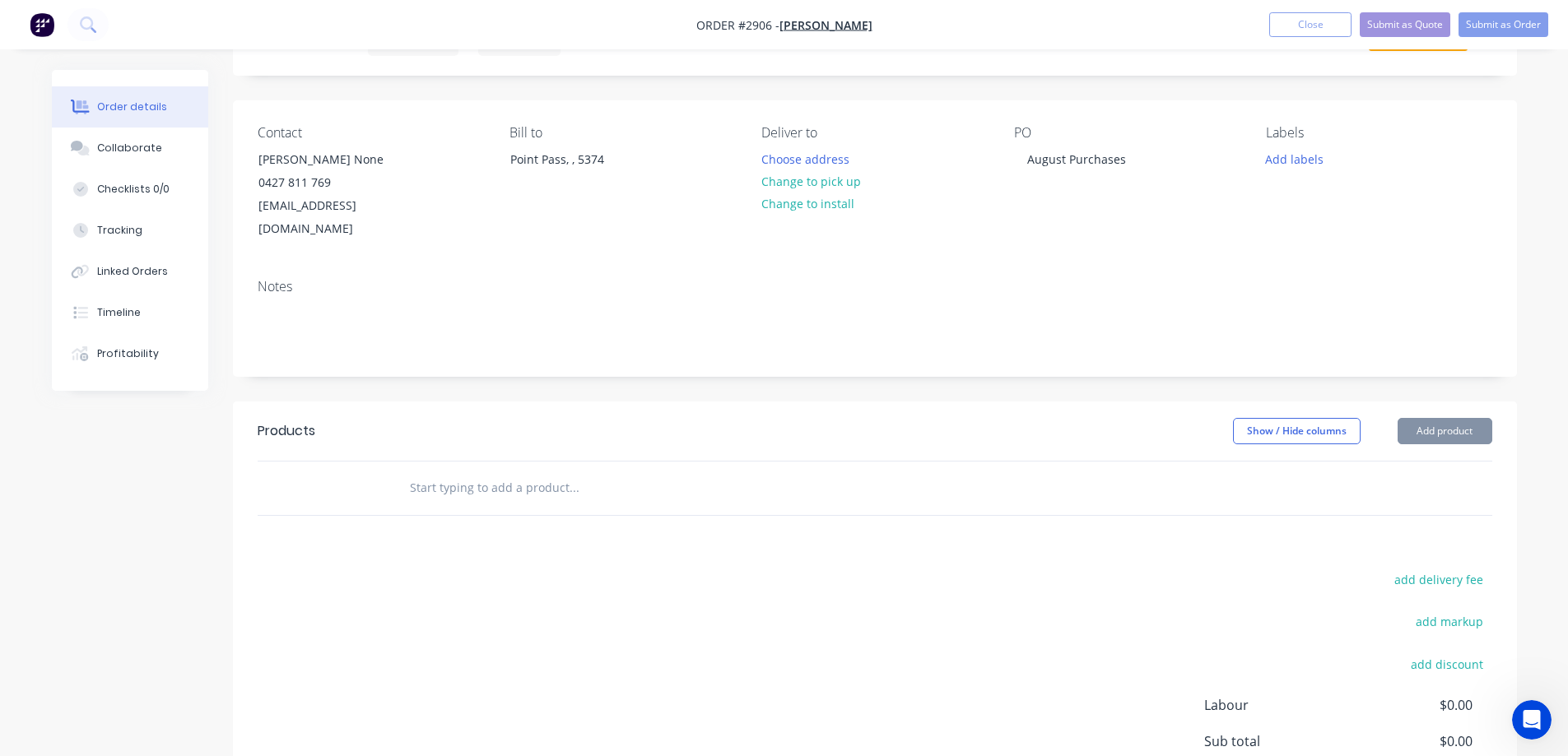
click at [494, 471] on input "text" at bounding box center [573, 487] width 329 height 33
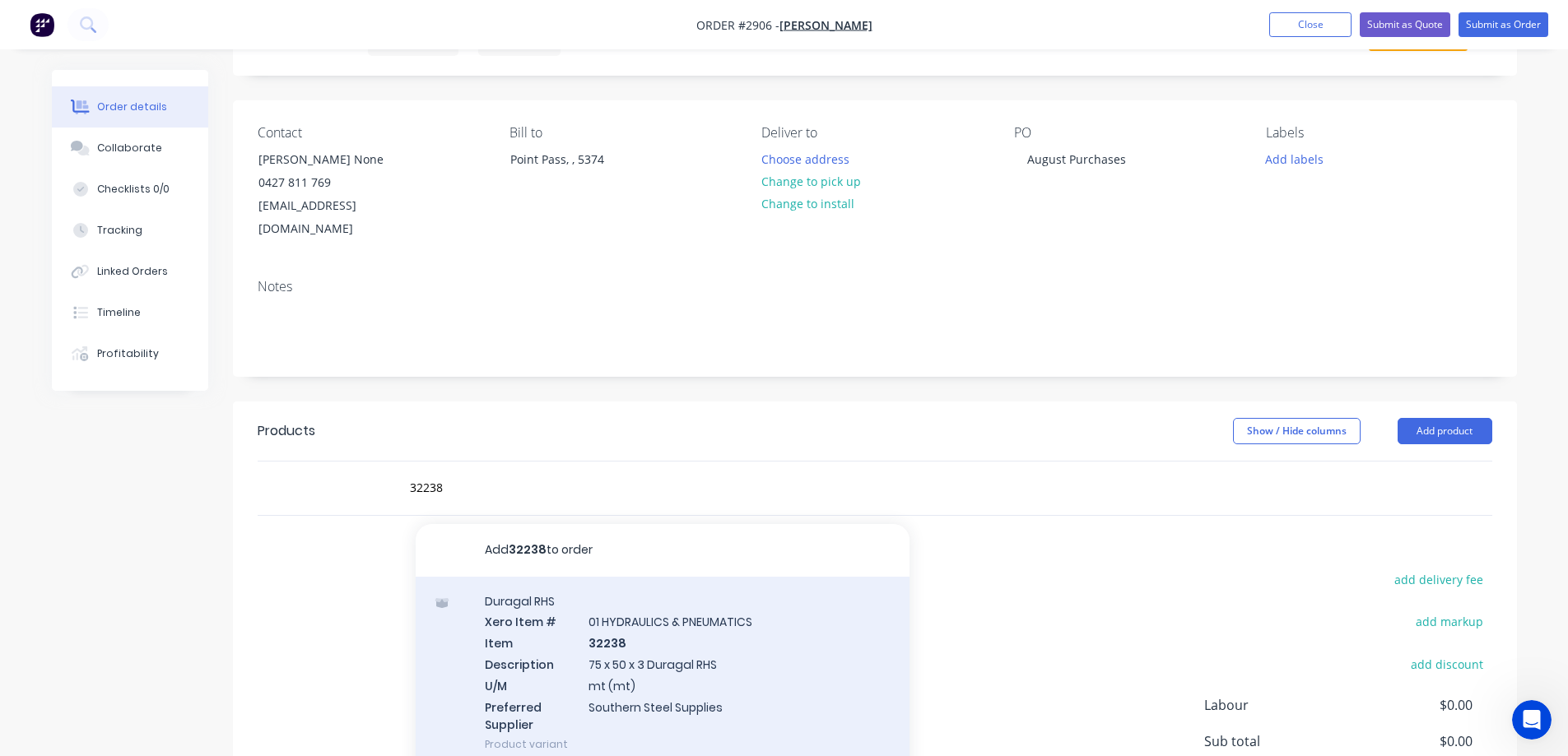
click at [733, 628] on div "Duragal RHS Xero Item # 01 HYDRAULICS & PNEUMATICS Item 32238 Description 75 x …" at bounding box center [663, 673] width 494 height 193
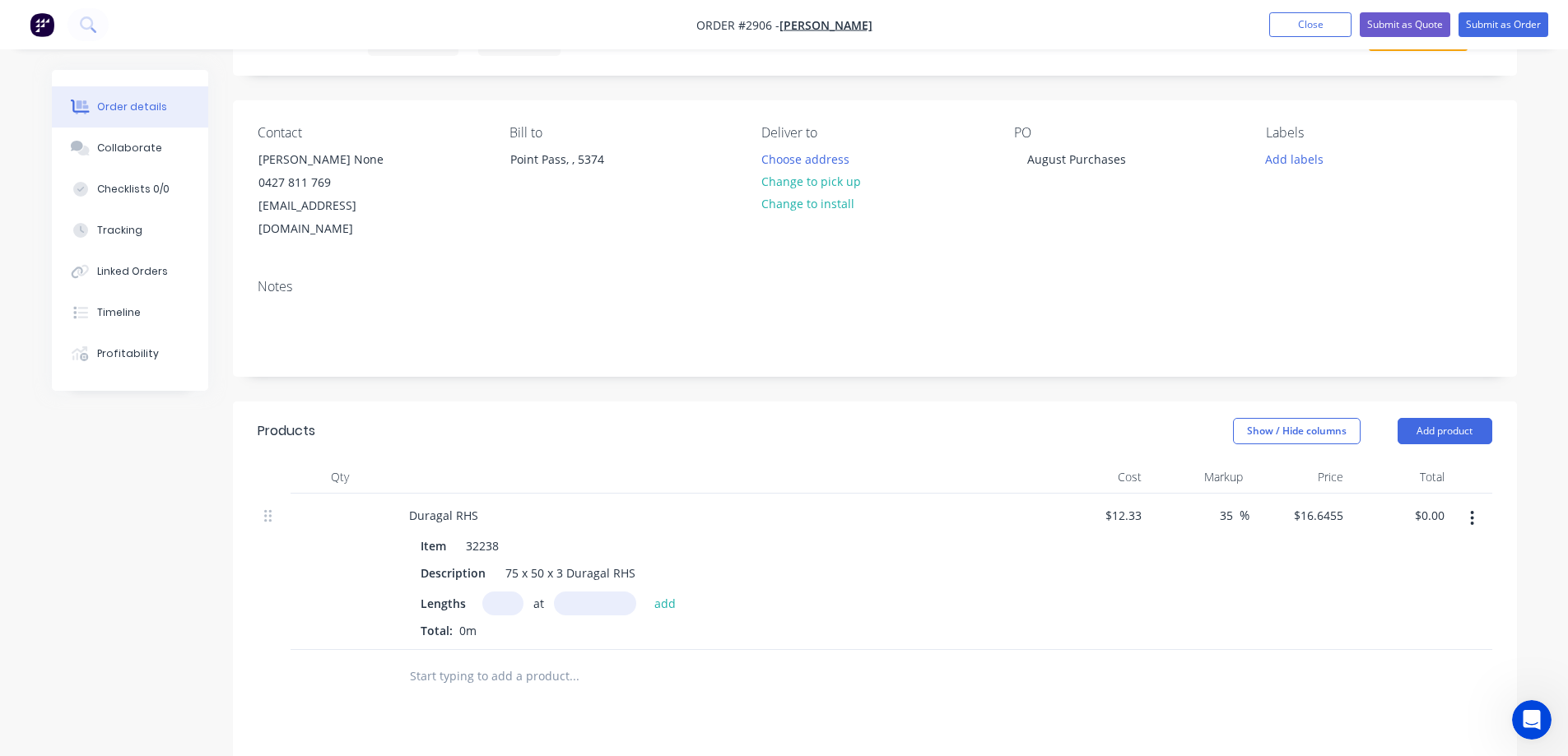
click at [503, 592] on input "text" at bounding box center [503, 604] width 42 height 24
click at [678, 592] on button "add" at bounding box center [665, 603] width 39 height 22
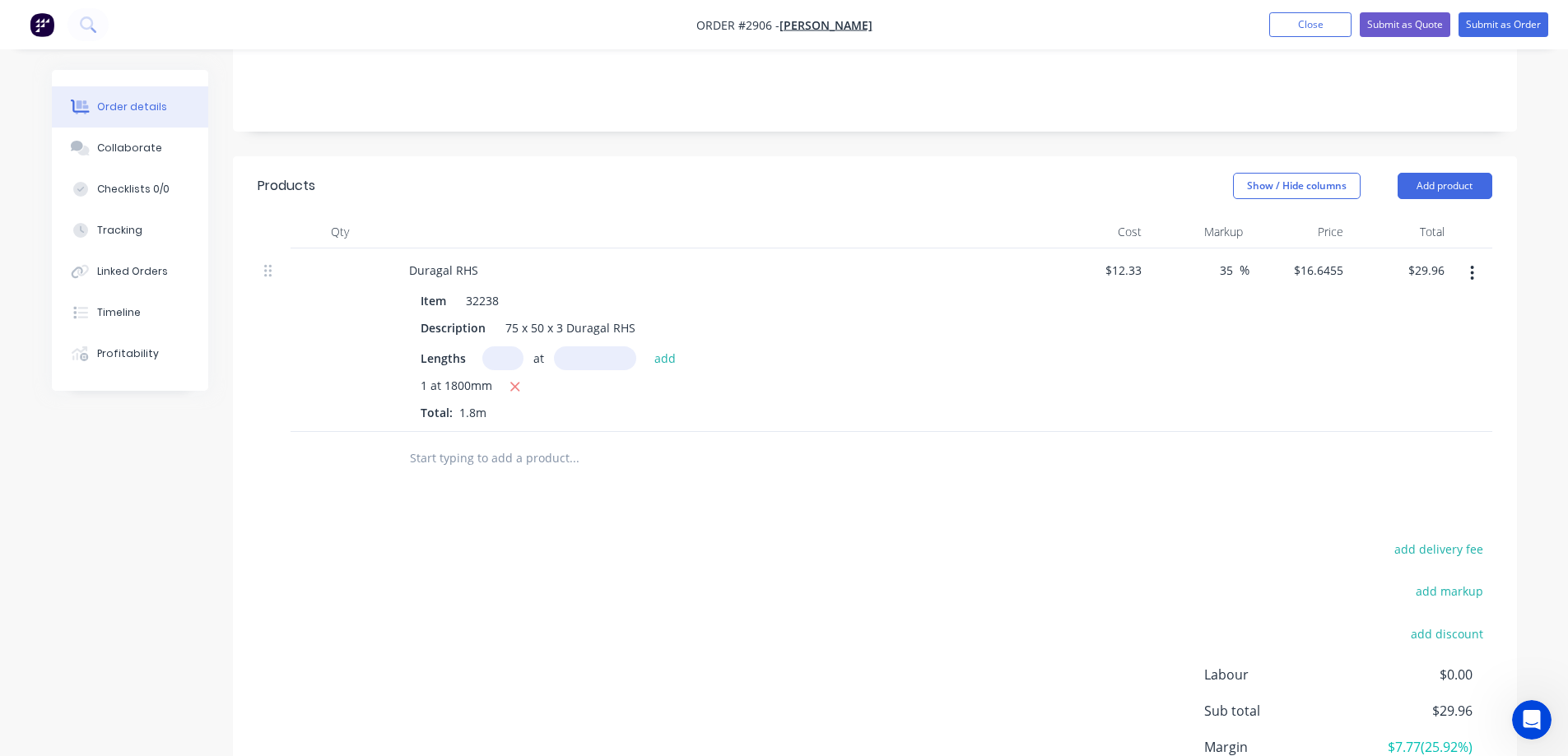
scroll to position [329, 0]
click at [501, 441] on input "text" at bounding box center [573, 457] width 329 height 33
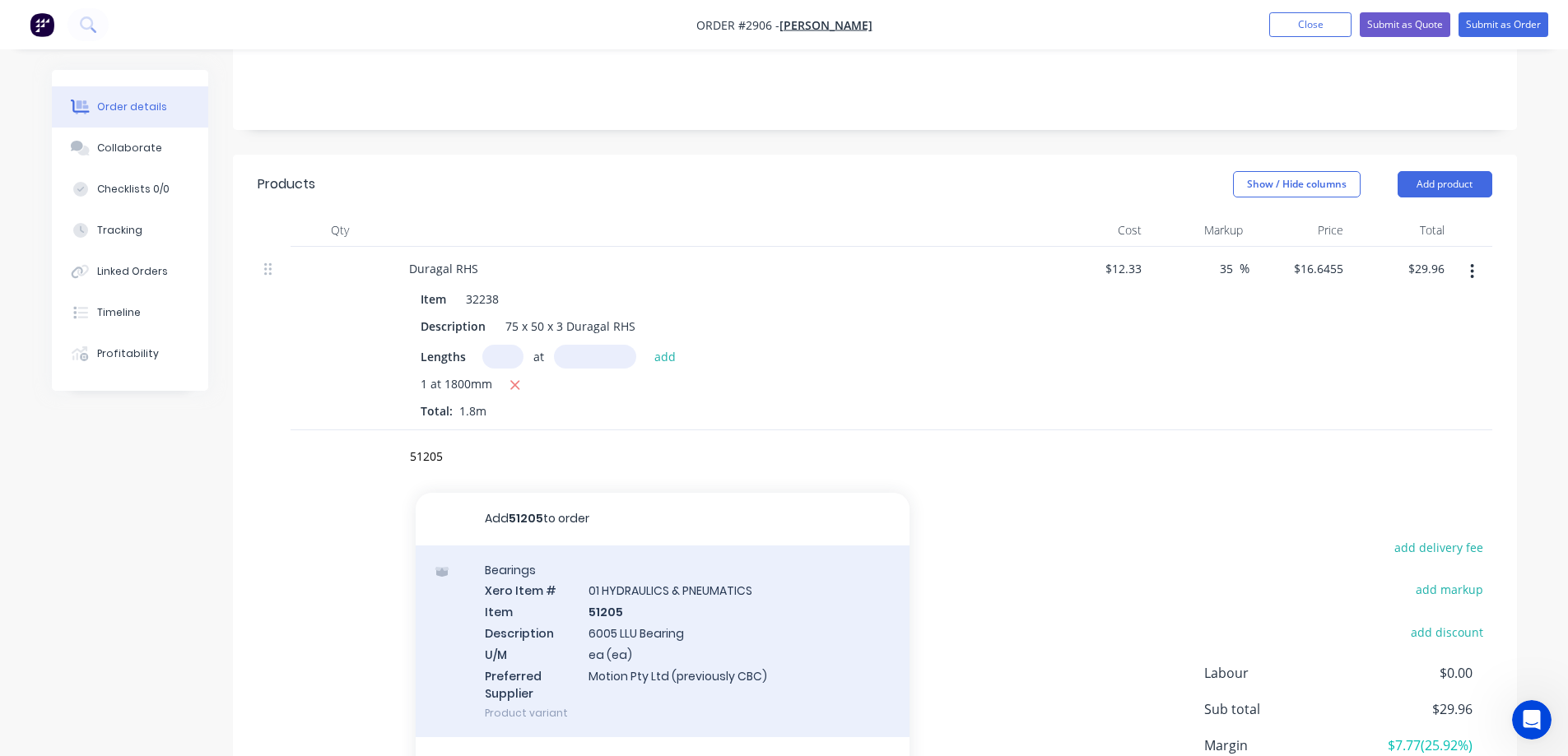
click at [716, 613] on div "Bearings Xero Item # 01 HYDRAULICS & PNEUMATICS Item 51205 Description 6005 LLU…" at bounding box center [663, 641] width 494 height 193
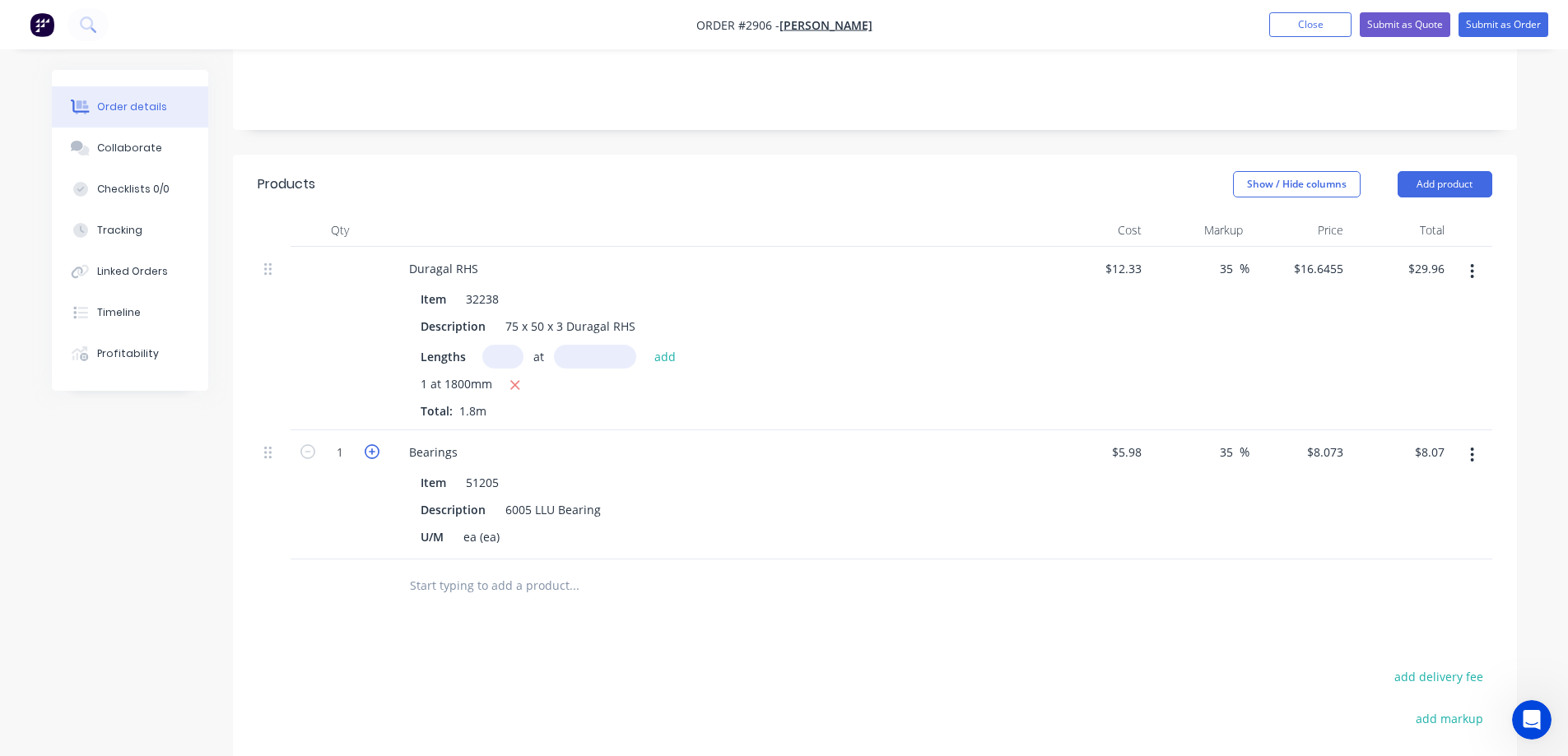
click at [377, 445] on icon "button" at bounding box center [372, 452] width 15 height 15
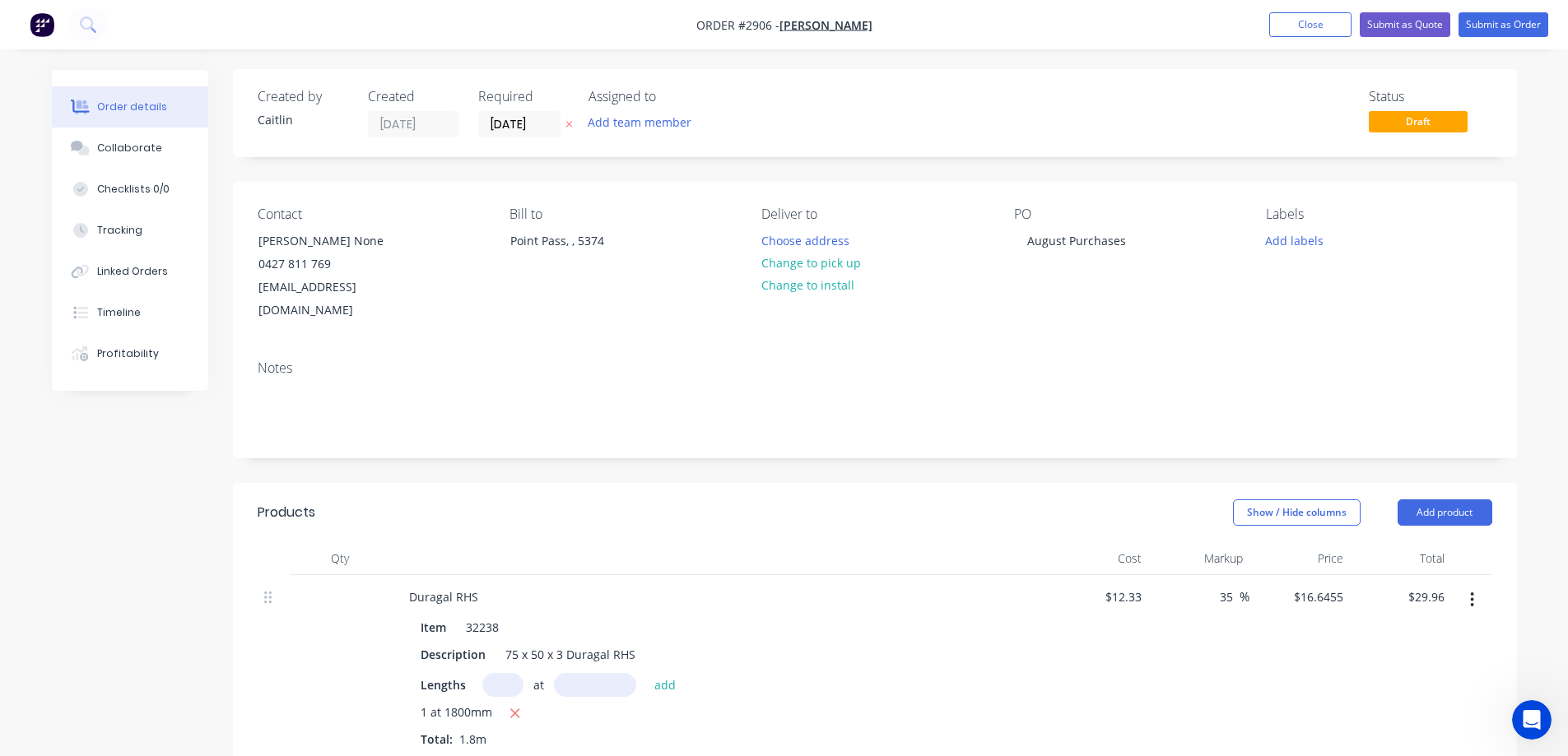
scroll to position [0, 0]
click at [1506, 22] on button "Submit as Order" at bounding box center [1504, 24] width 90 height 25
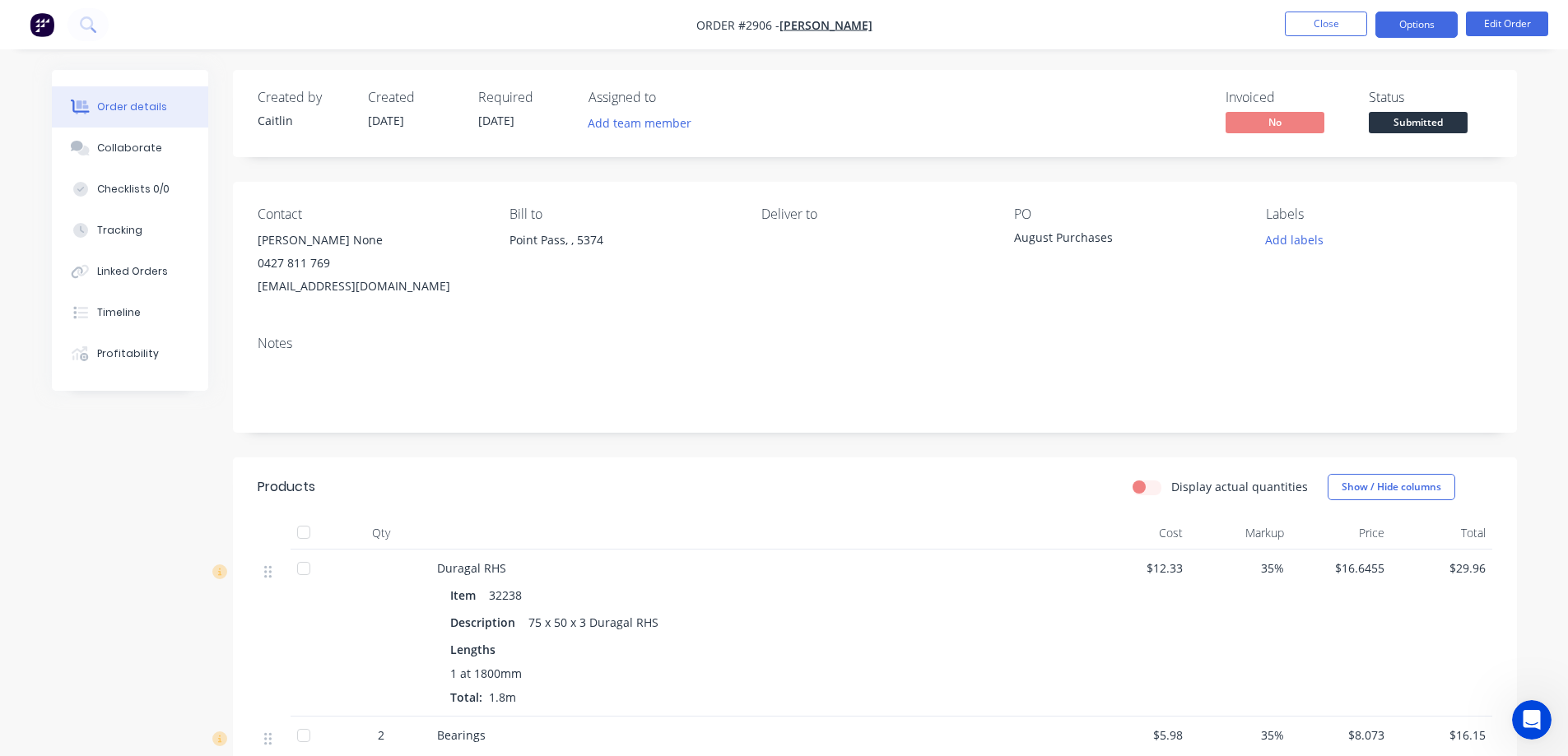
click at [1430, 17] on button "Options" at bounding box center [1416, 25] width 82 height 27
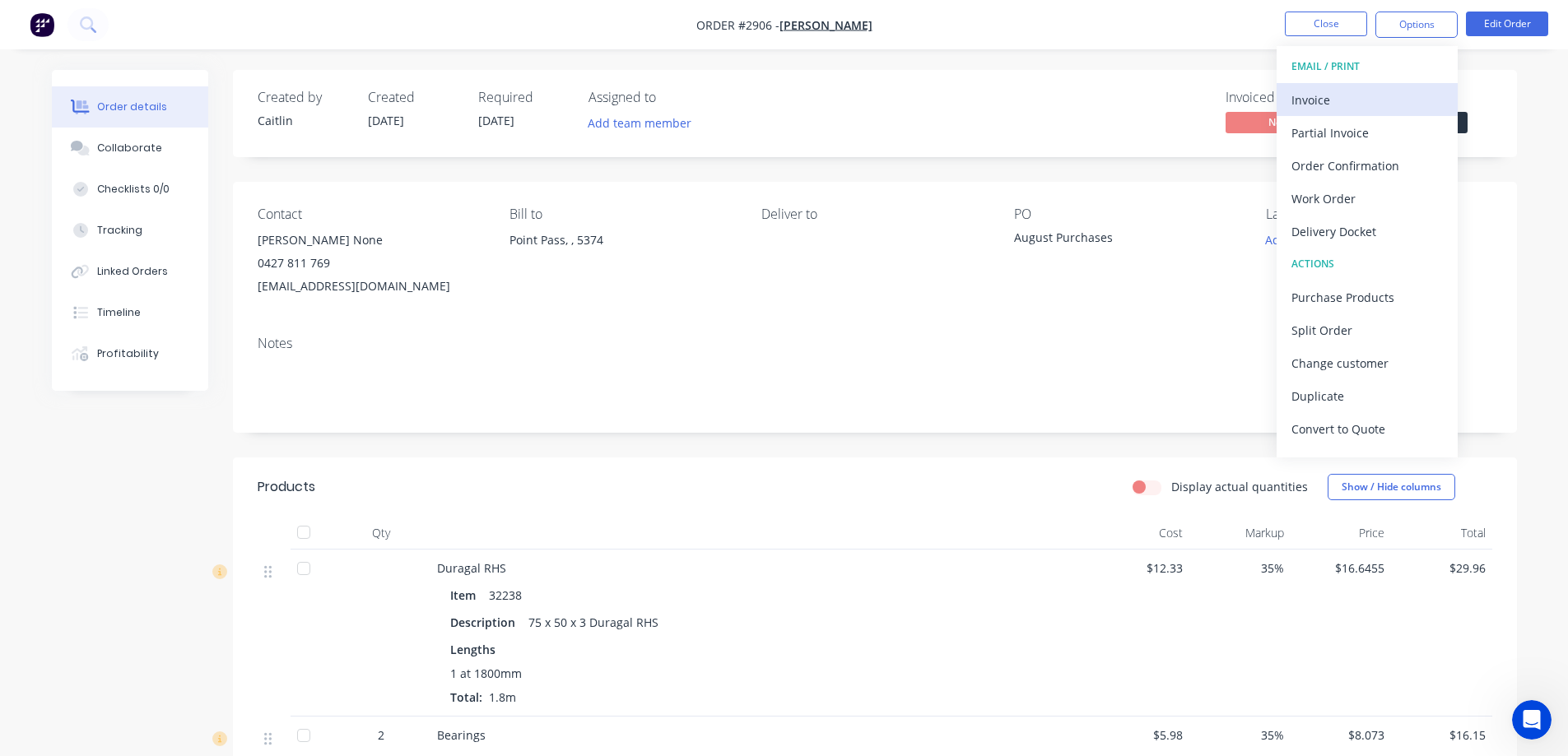
click at [1358, 97] on div "Invoice" at bounding box center [1367, 100] width 151 height 24
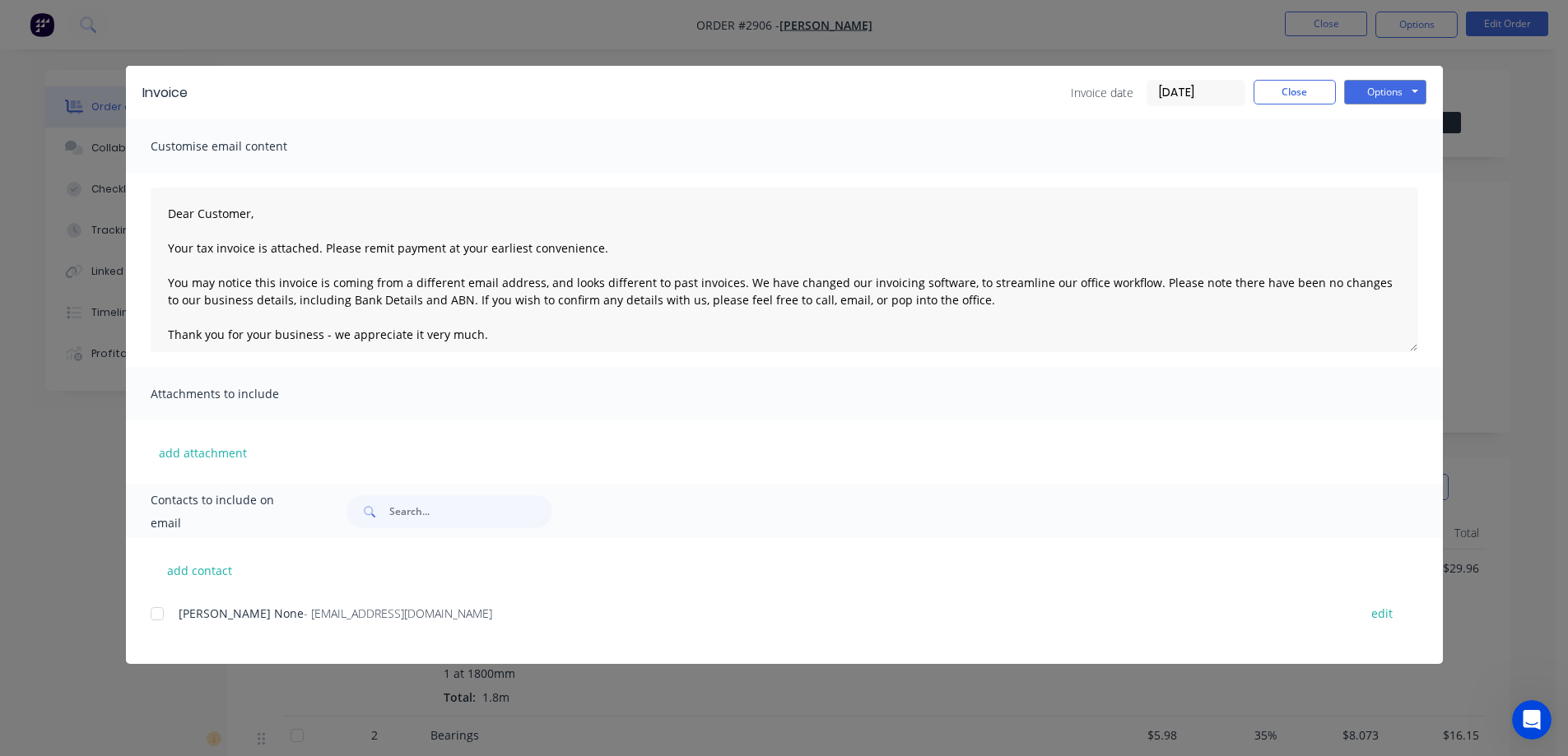
click at [159, 615] on div at bounding box center [156, 614] width 33 height 33
click at [1379, 85] on button "Options" at bounding box center [1385, 92] width 82 height 25
click at [1379, 174] on button "Email" at bounding box center [1397, 175] width 106 height 27
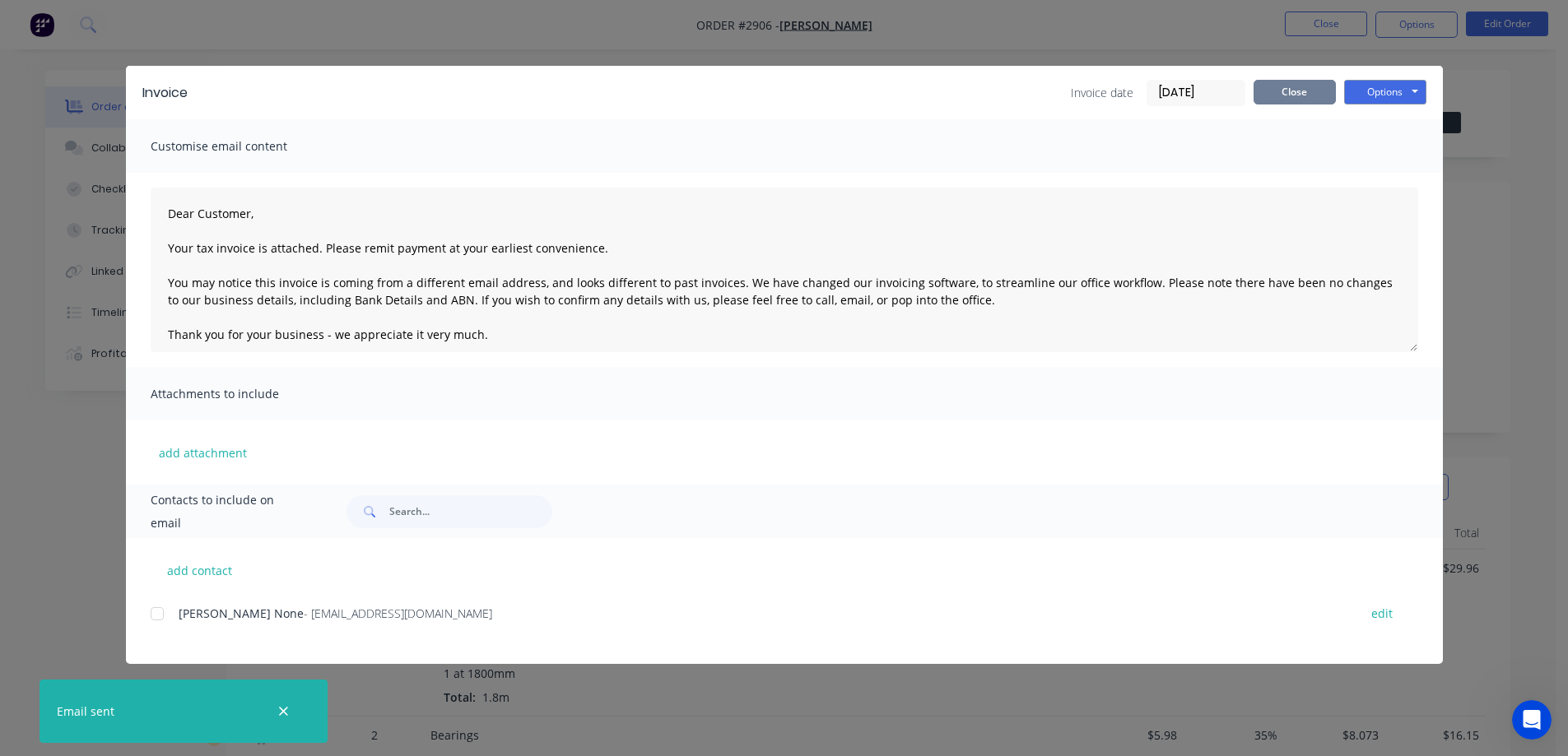
click at [1288, 95] on button "Close" at bounding box center [1294, 92] width 82 height 25
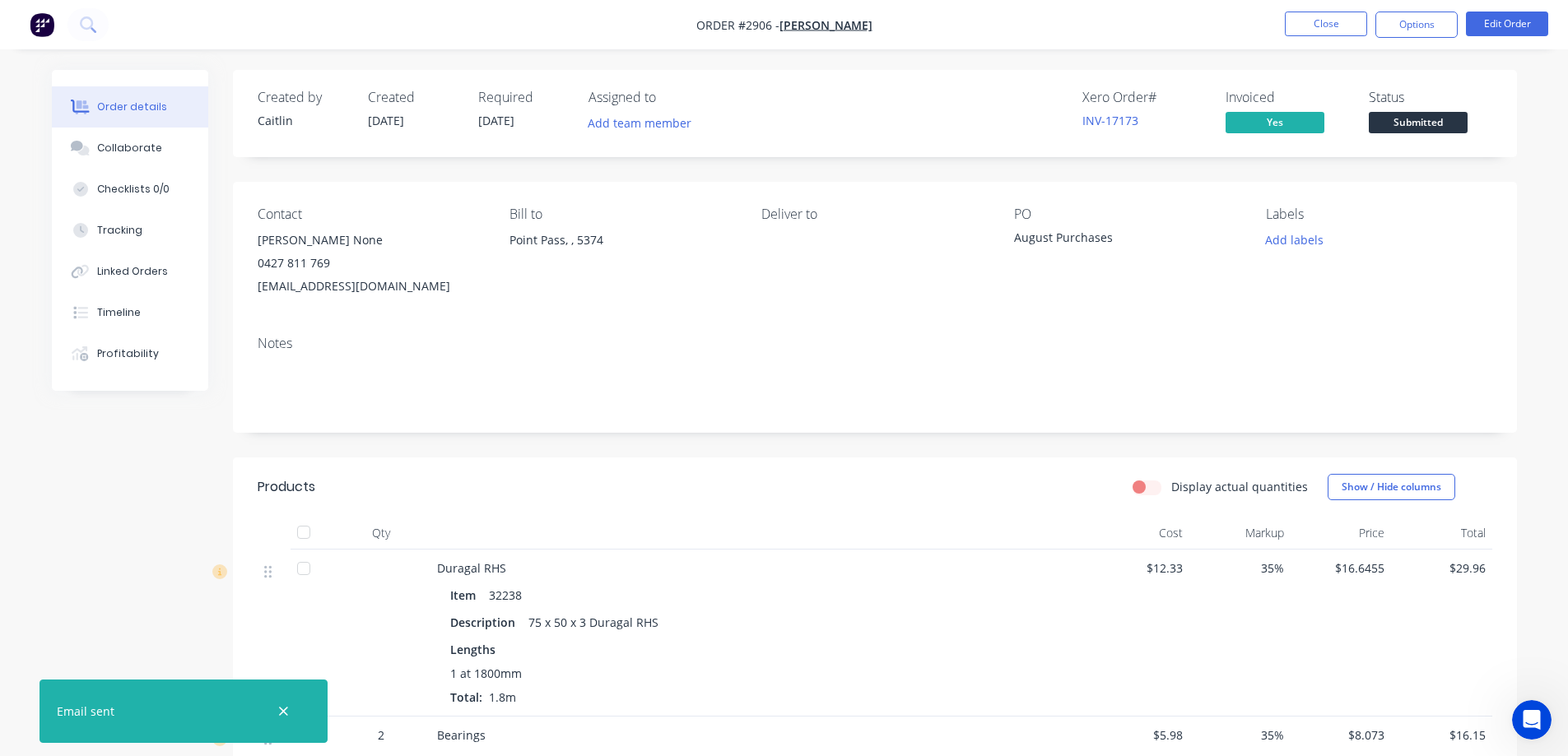
click at [1414, 121] on span "Submitted" at bounding box center [1419, 122] width 99 height 21
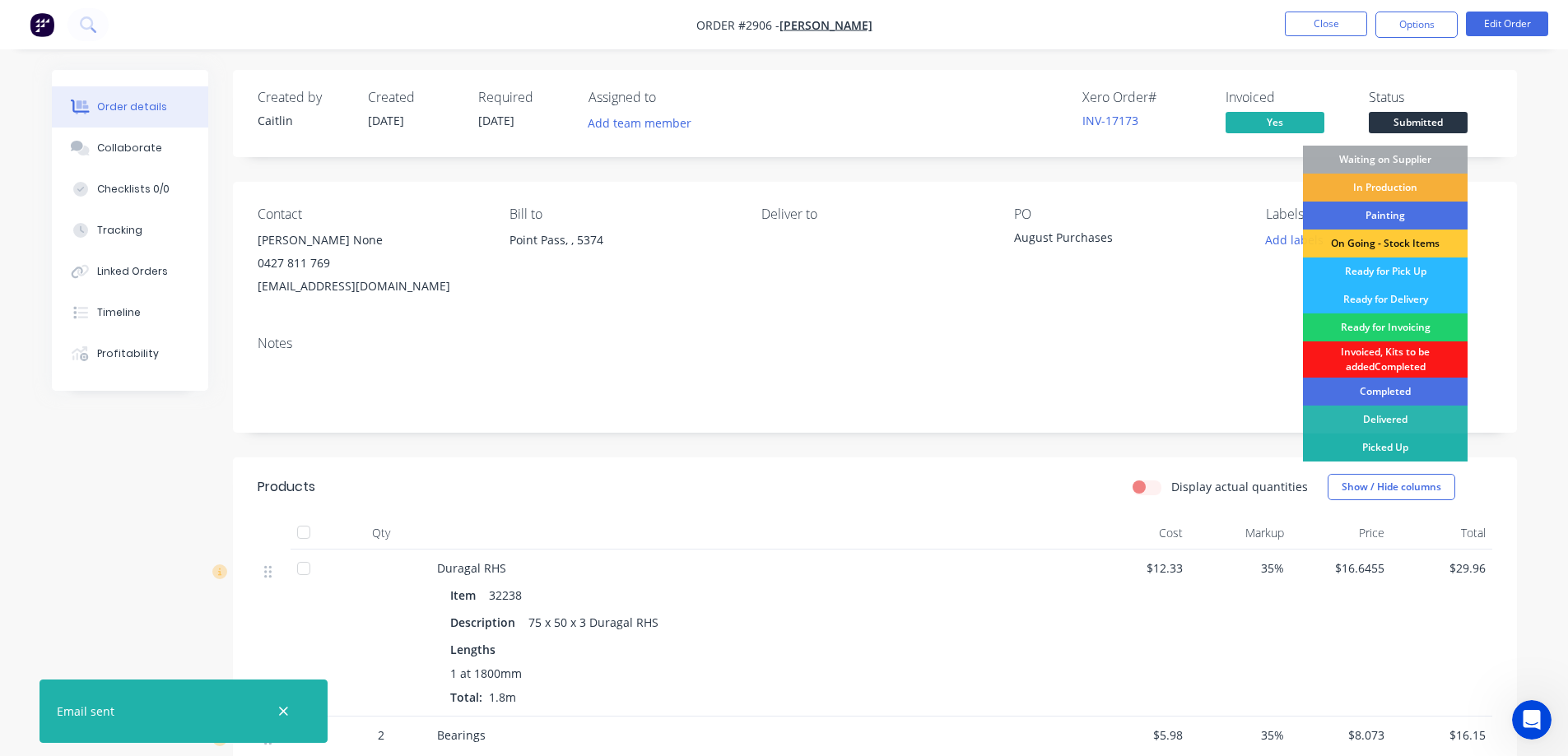
click at [1347, 448] on div "Picked Up" at bounding box center [1385, 448] width 165 height 28
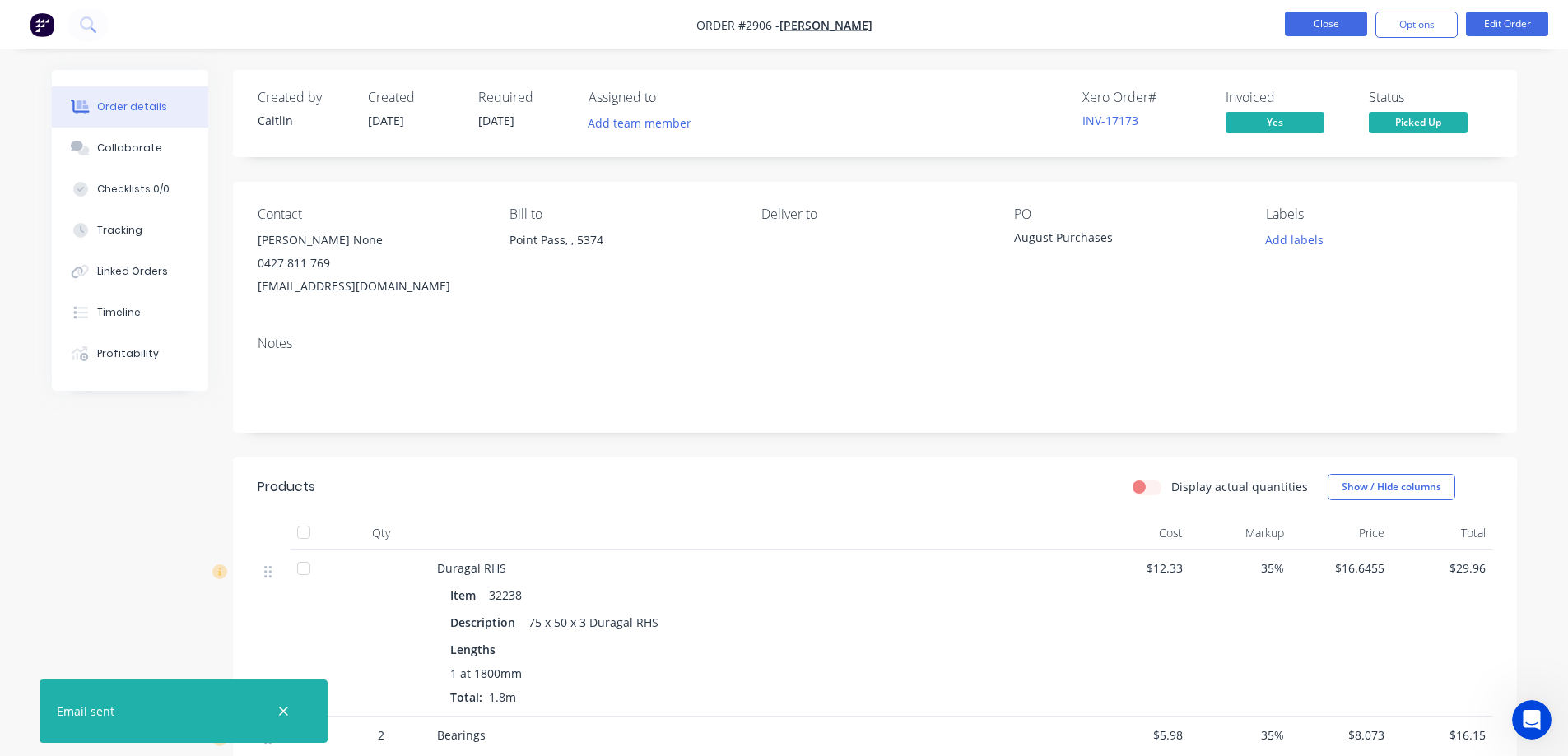
click at [1331, 26] on button "Close" at bounding box center [1326, 24] width 82 height 25
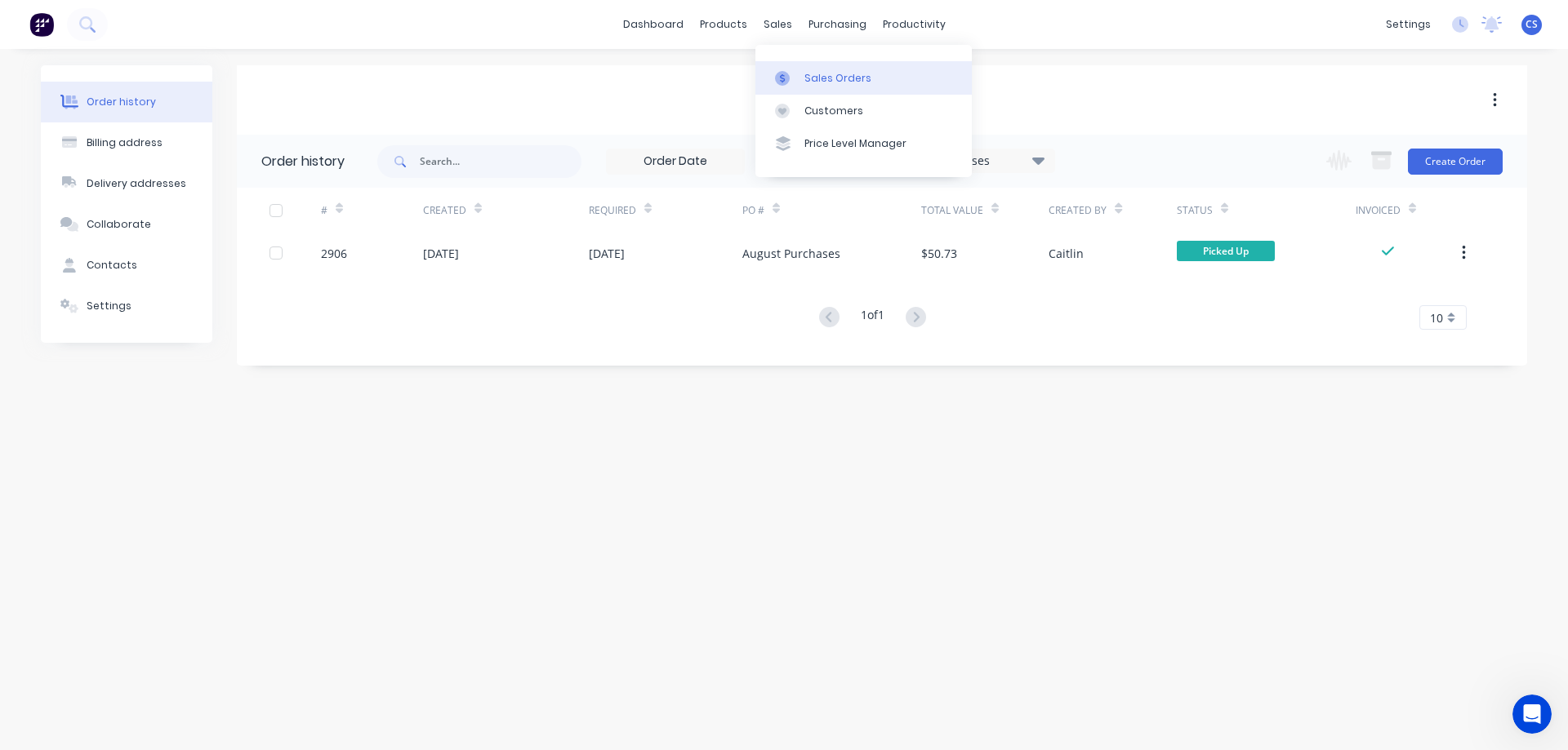
click at [825, 80] on div "Sales Orders" at bounding box center [837, 77] width 67 height 15
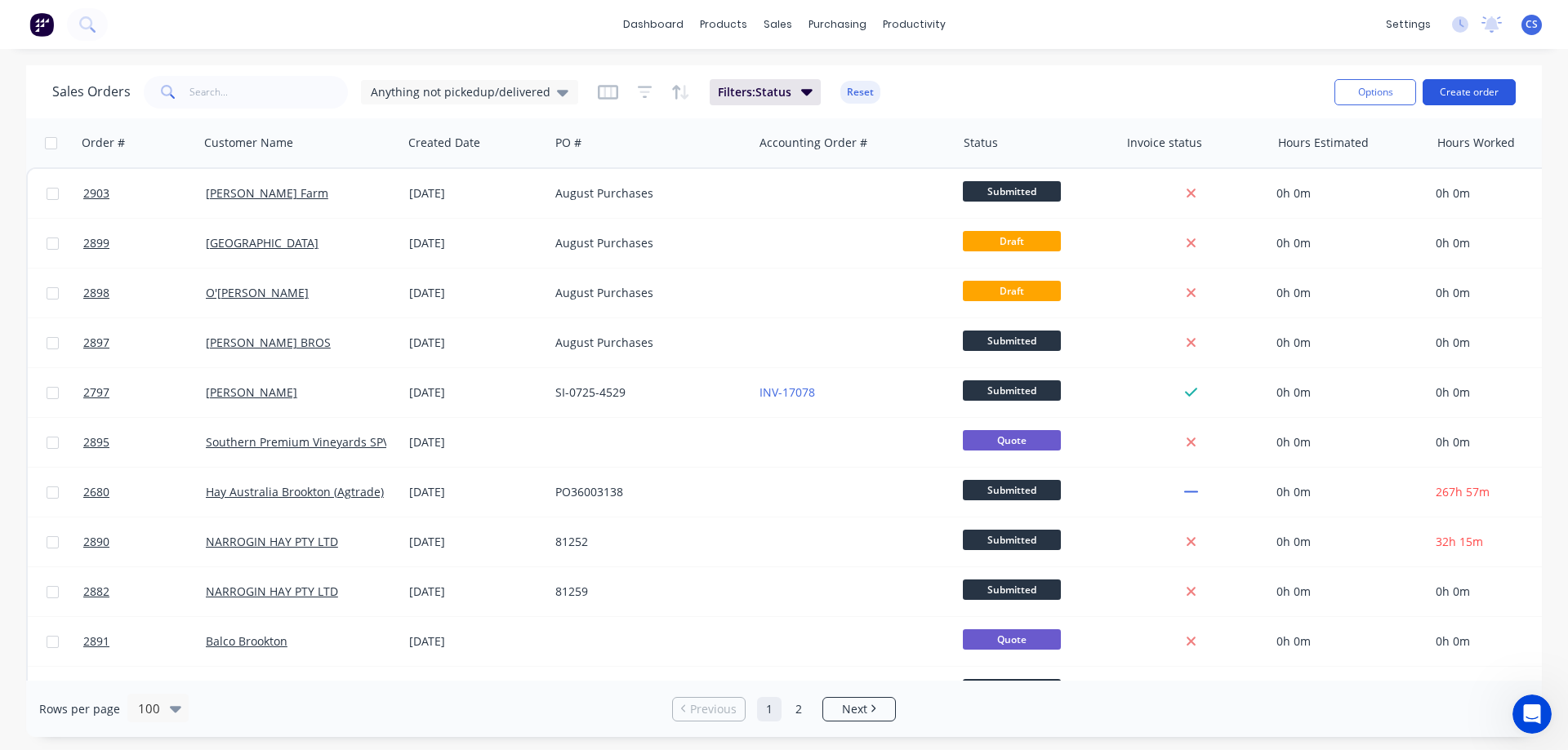
click at [1446, 90] on button "Create order" at bounding box center [1469, 92] width 93 height 26
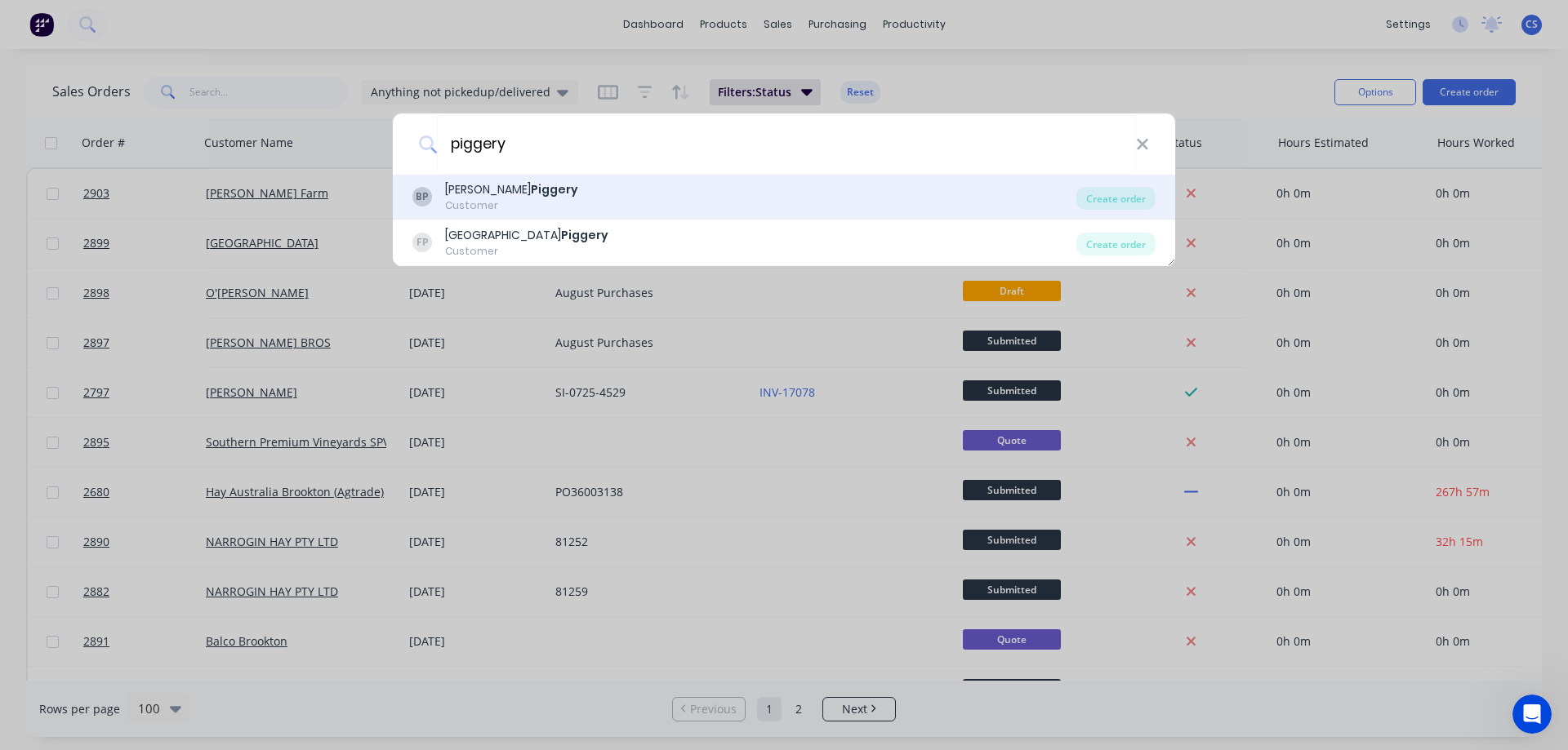
click at [613, 178] on div "BP Brownlow Piggery Customer Create order" at bounding box center [784, 197] width 783 height 46
click at [613, 188] on div "[PERSON_NAME] Piggery Customer" at bounding box center [744, 197] width 664 height 31
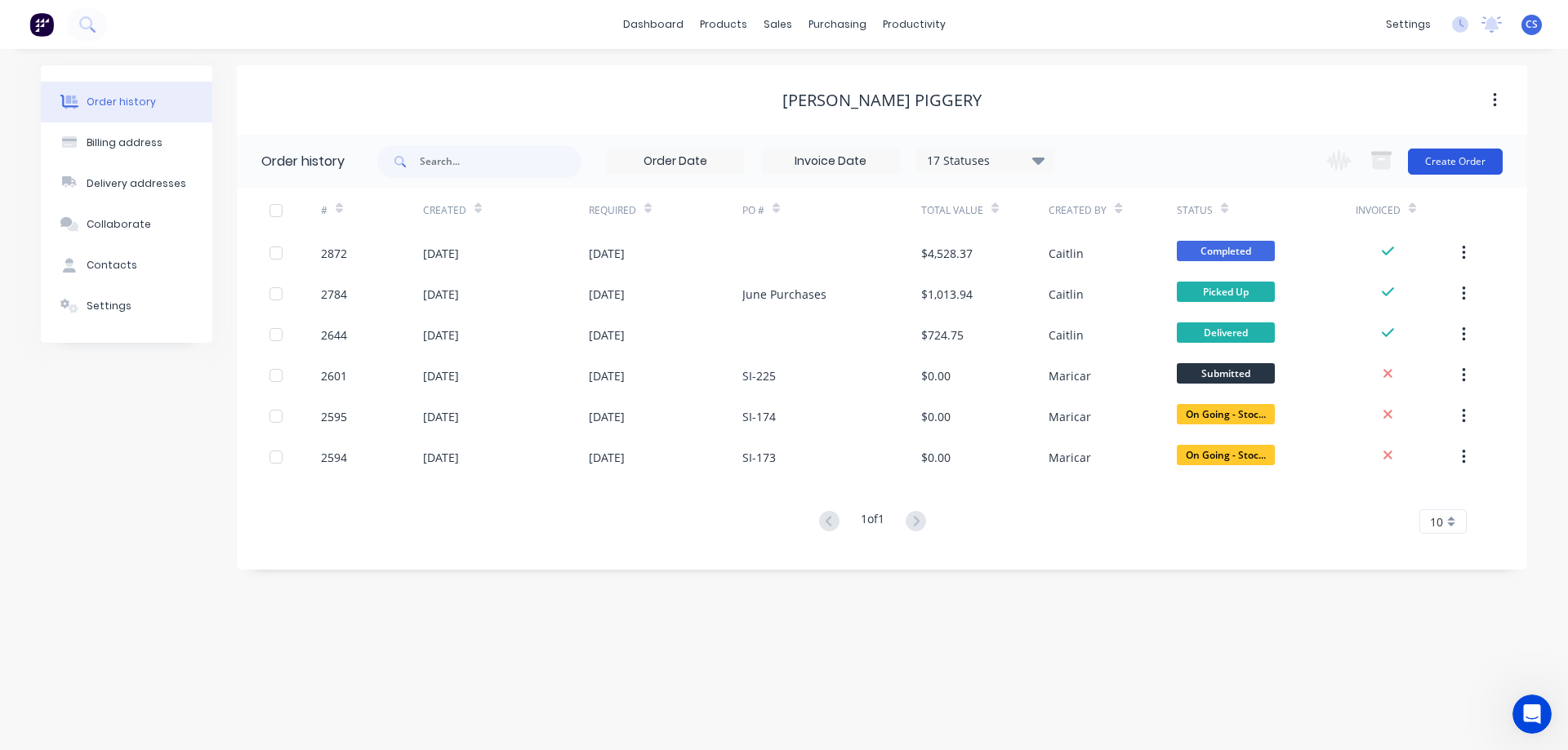
click at [1442, 159] on button "Create Order" at bounding box center [1455, 162] width 95 height 26
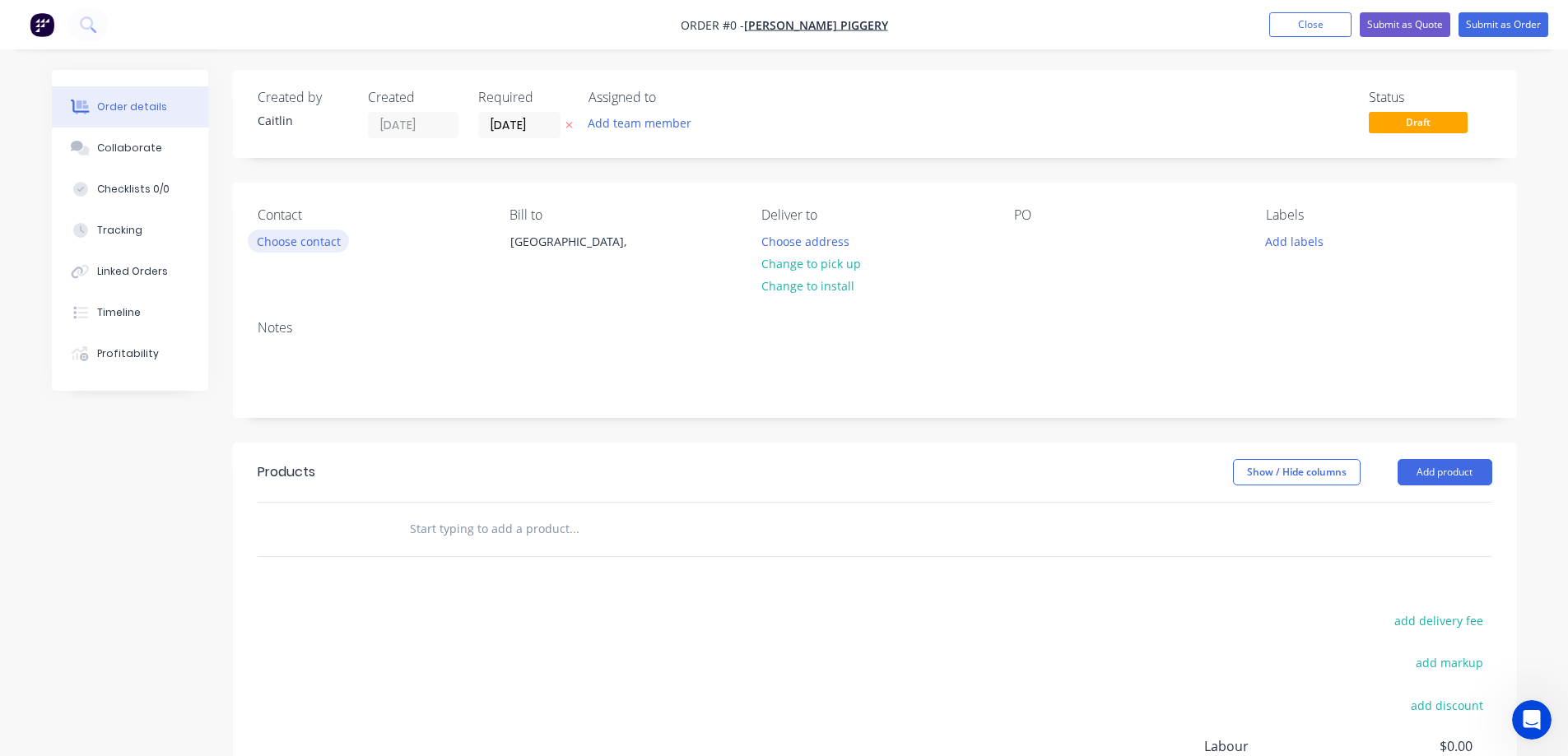
click at [306, 246] on button "Choose contact" at bounding box center [299, 240] width 101 height 22
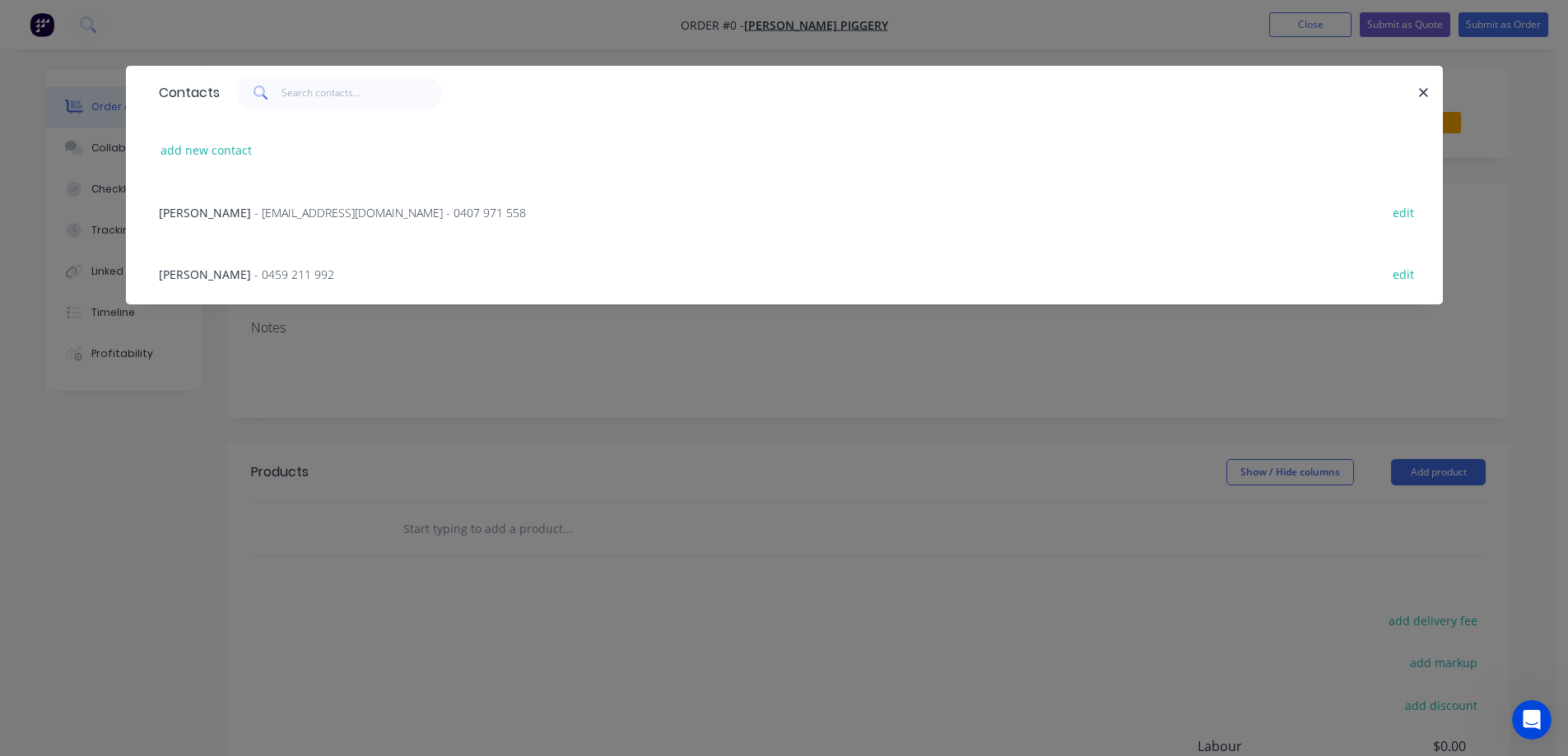
click at [290, 216] on span "- finnissparkpiggery1@bigpond.com - 0407 971 558" at bounding box center [390, 212] width 272 height 16
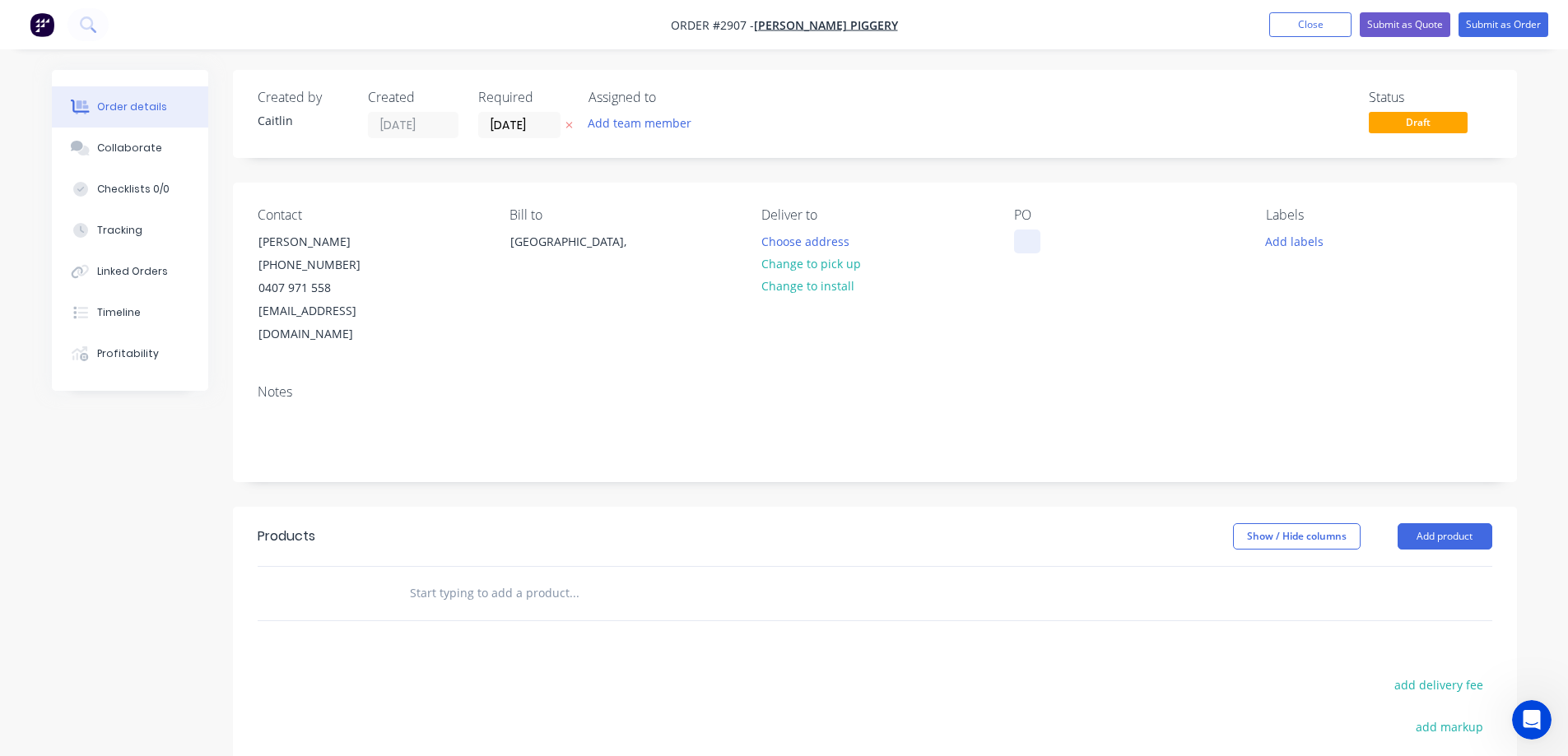
click at [1027, 238] on div at bounding box center [1027, 241] width 27 height 24
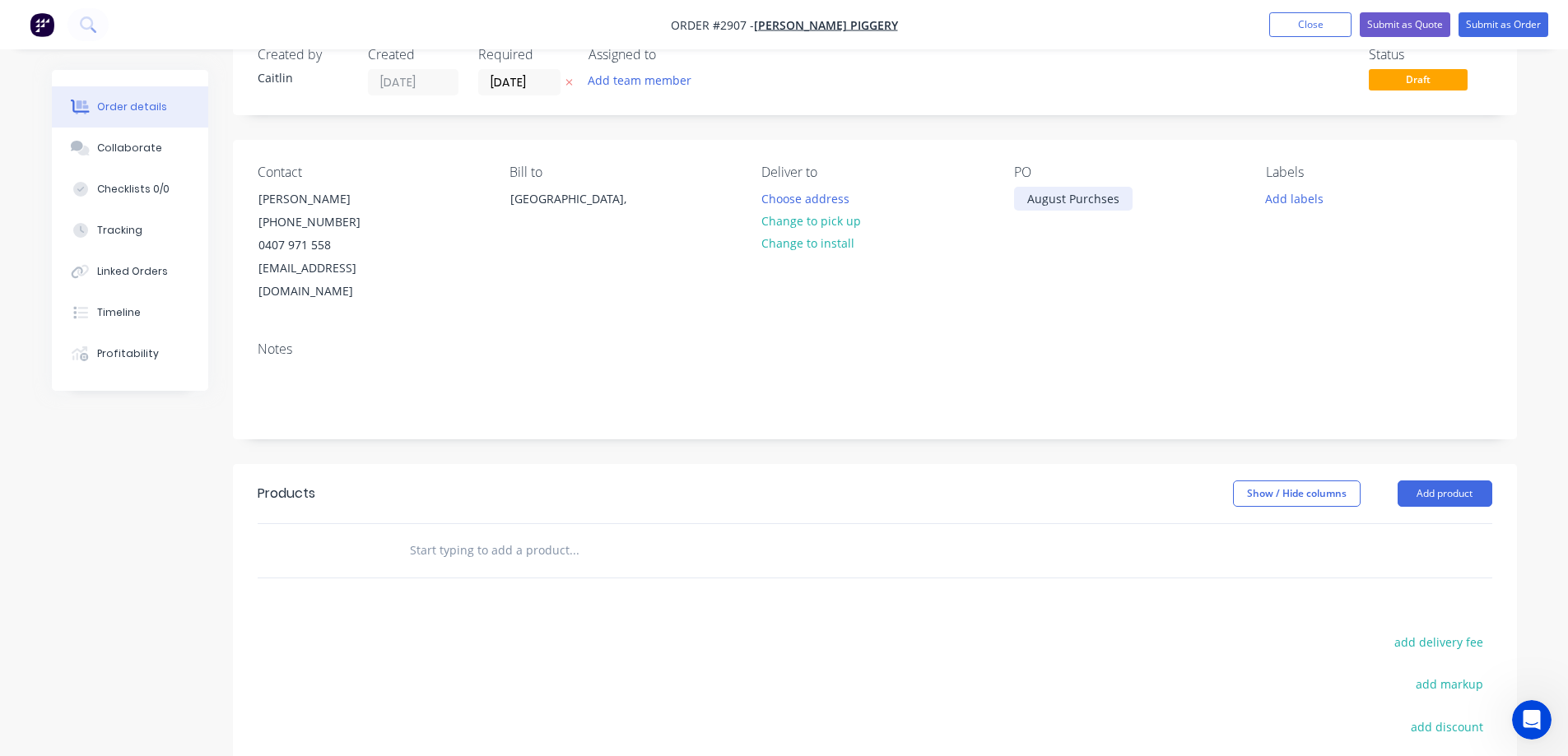
scroll to position [82, 0]
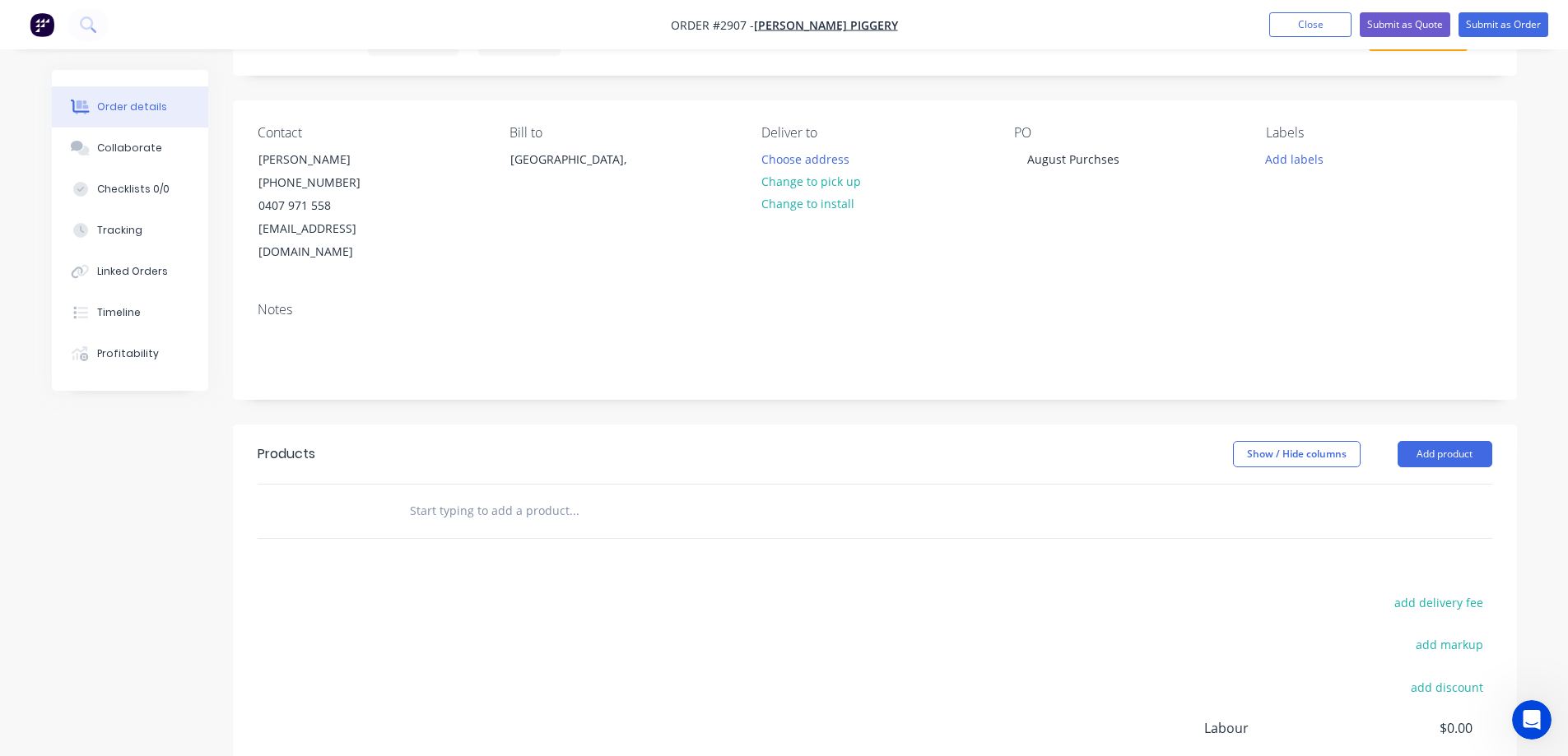
click at [481, 495] on input "text" at bounding box center [573, 510] width 329 height 33
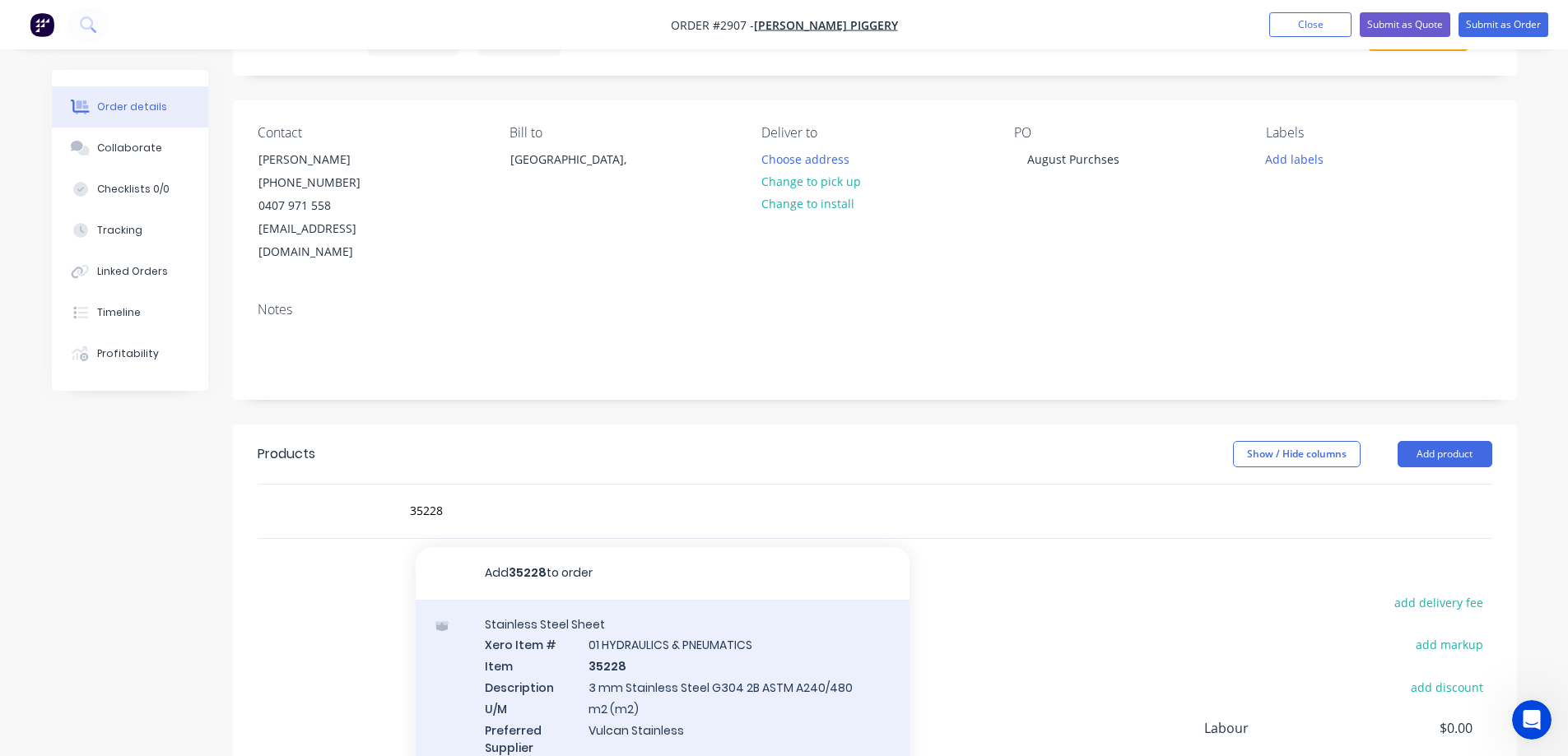
click at [739, 653] on div "Stainless Steel Sheet Xero Item # 01 HYDRAULICS & PNEUMATICS Item 35228 Descrip…" at bounding box center [663, 696] width 494 height 193
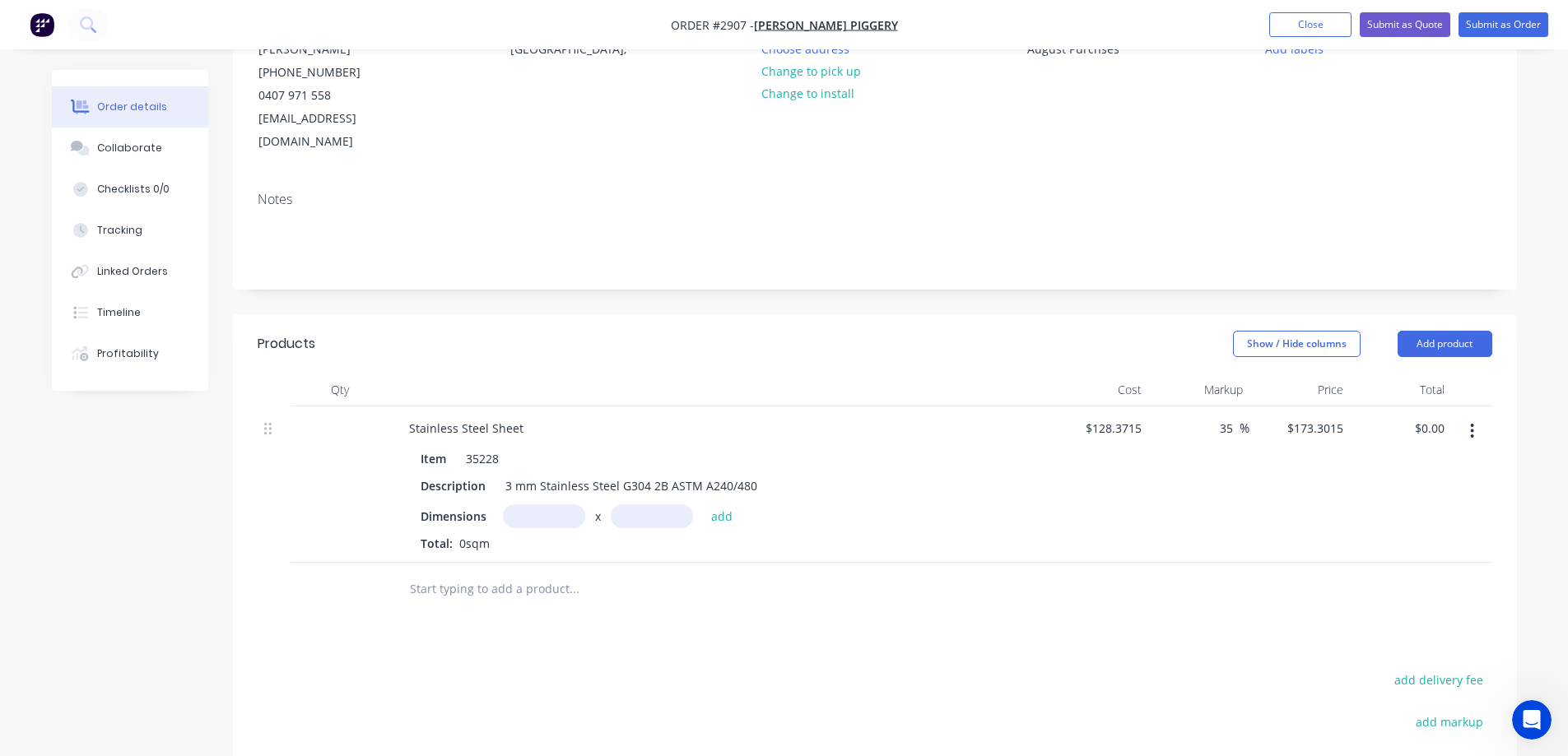
scroll to position [247, 0]
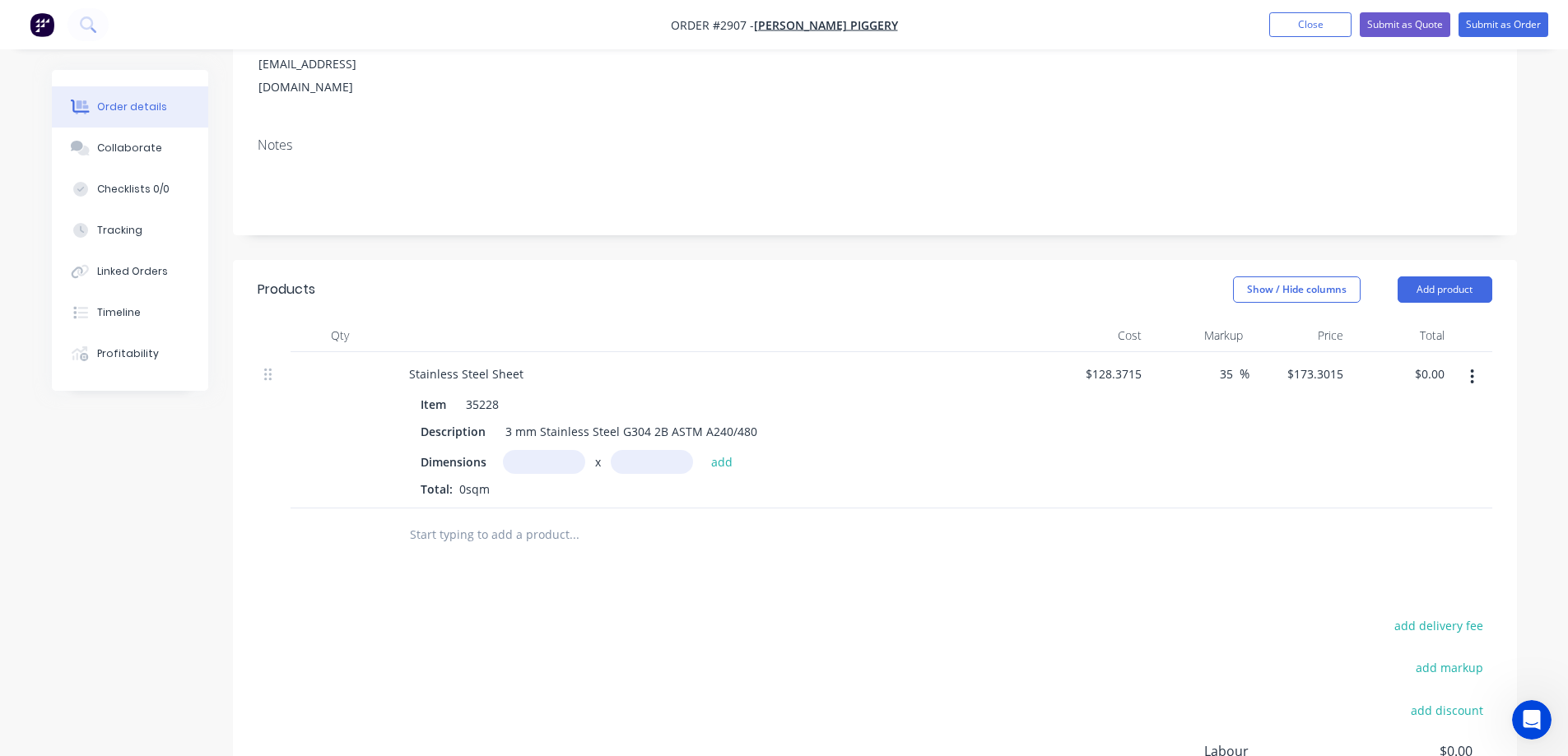
click at [549, 451] on input "text" at bounding box center [544, 462] width 82 height 24
click at [726, 451] on button "add" at bounding box center [722, 462] width 39 height 22
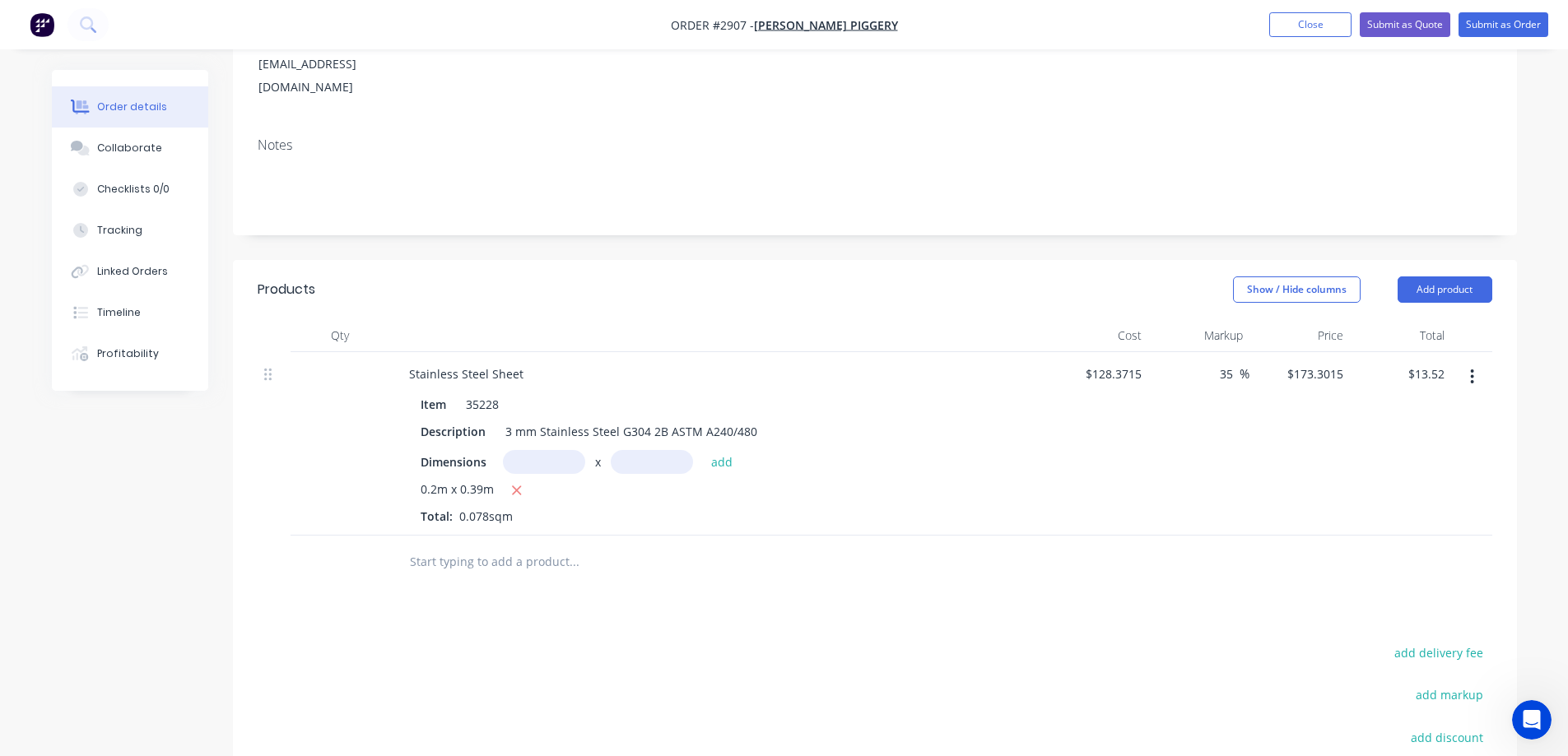
click at [509, 546] on input "text" at bounding box center [573, 561] width 329 height 33
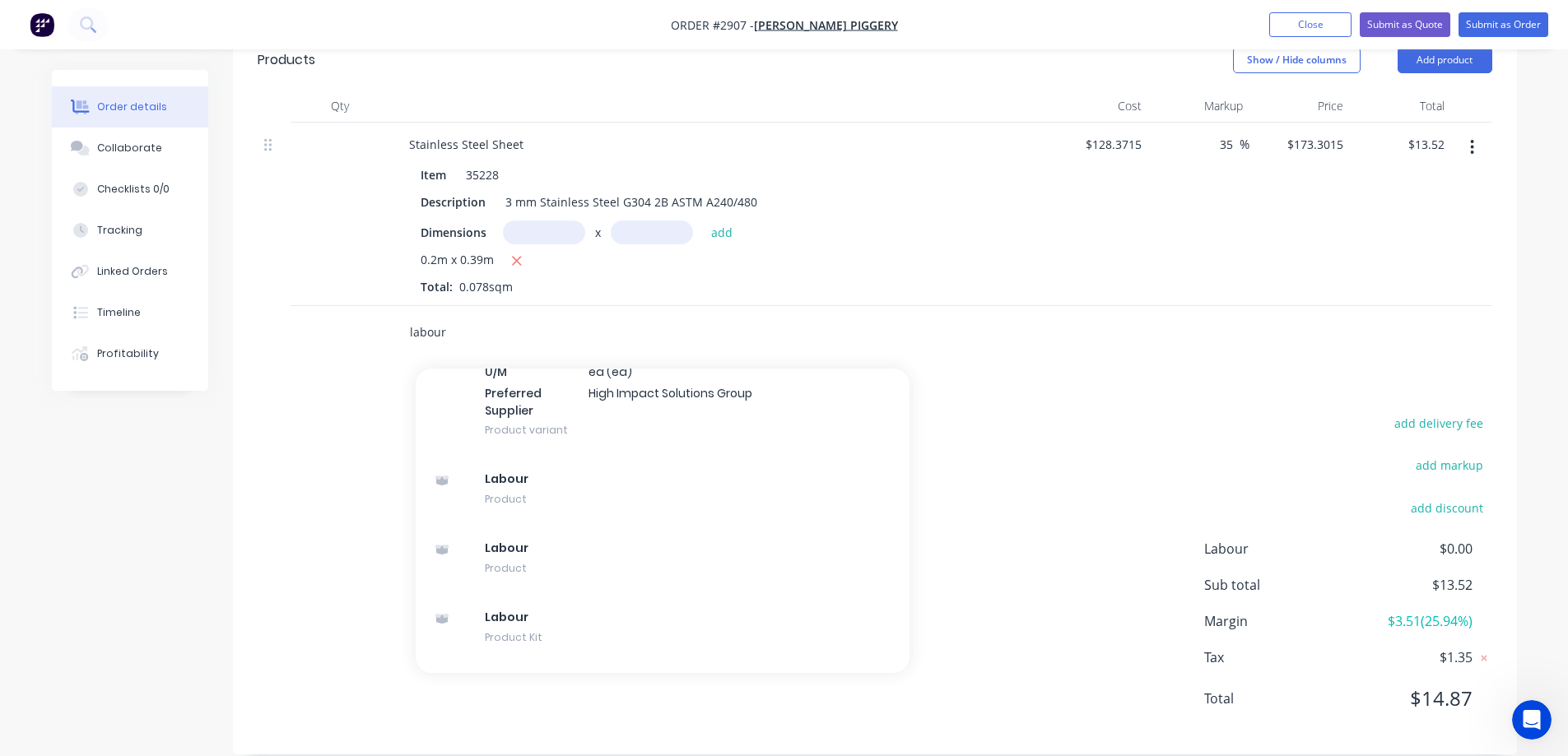
scroll to position [1975, 0]
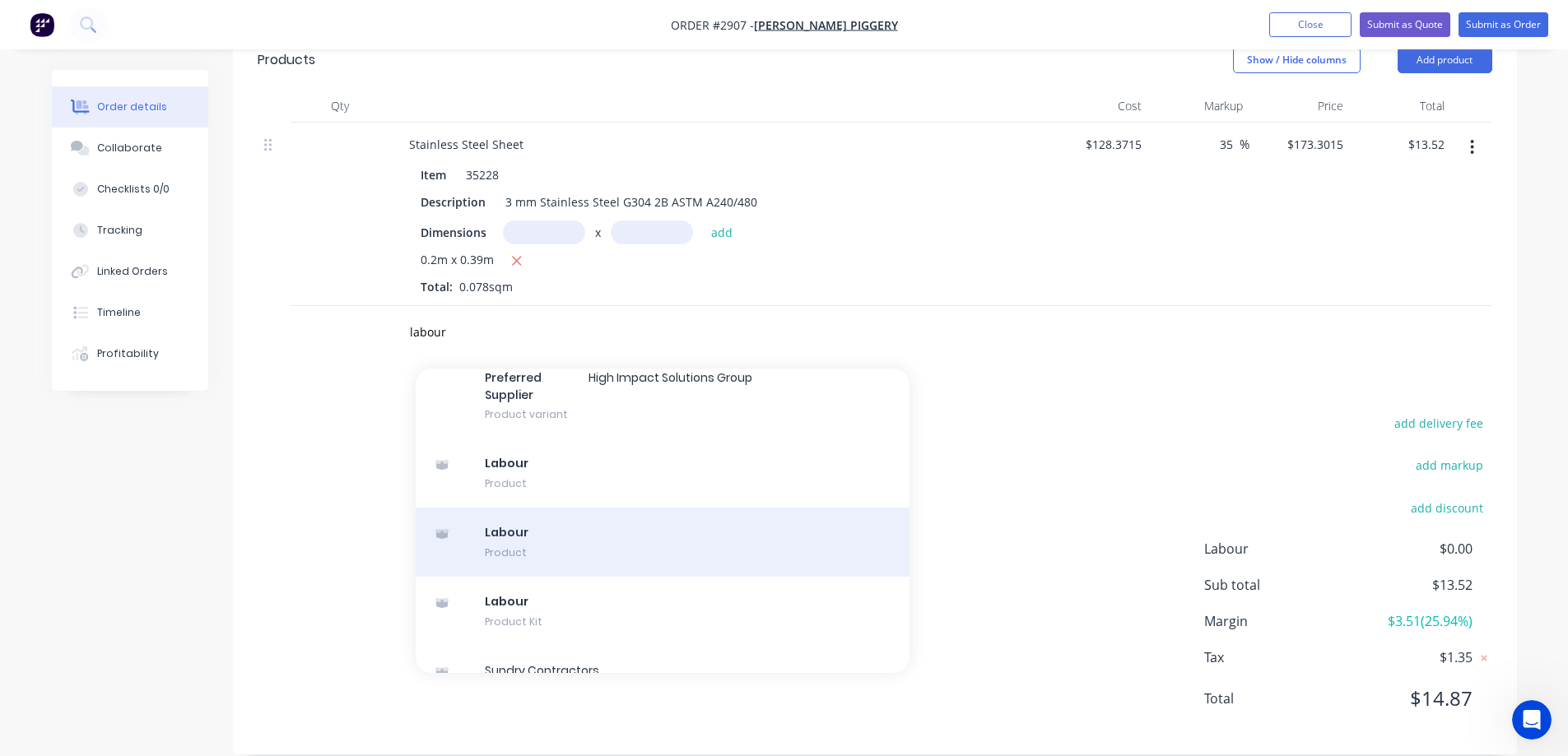
click at [639, 508] on div "Labour Product" at bounding box center [663, 543] width 494 height 69
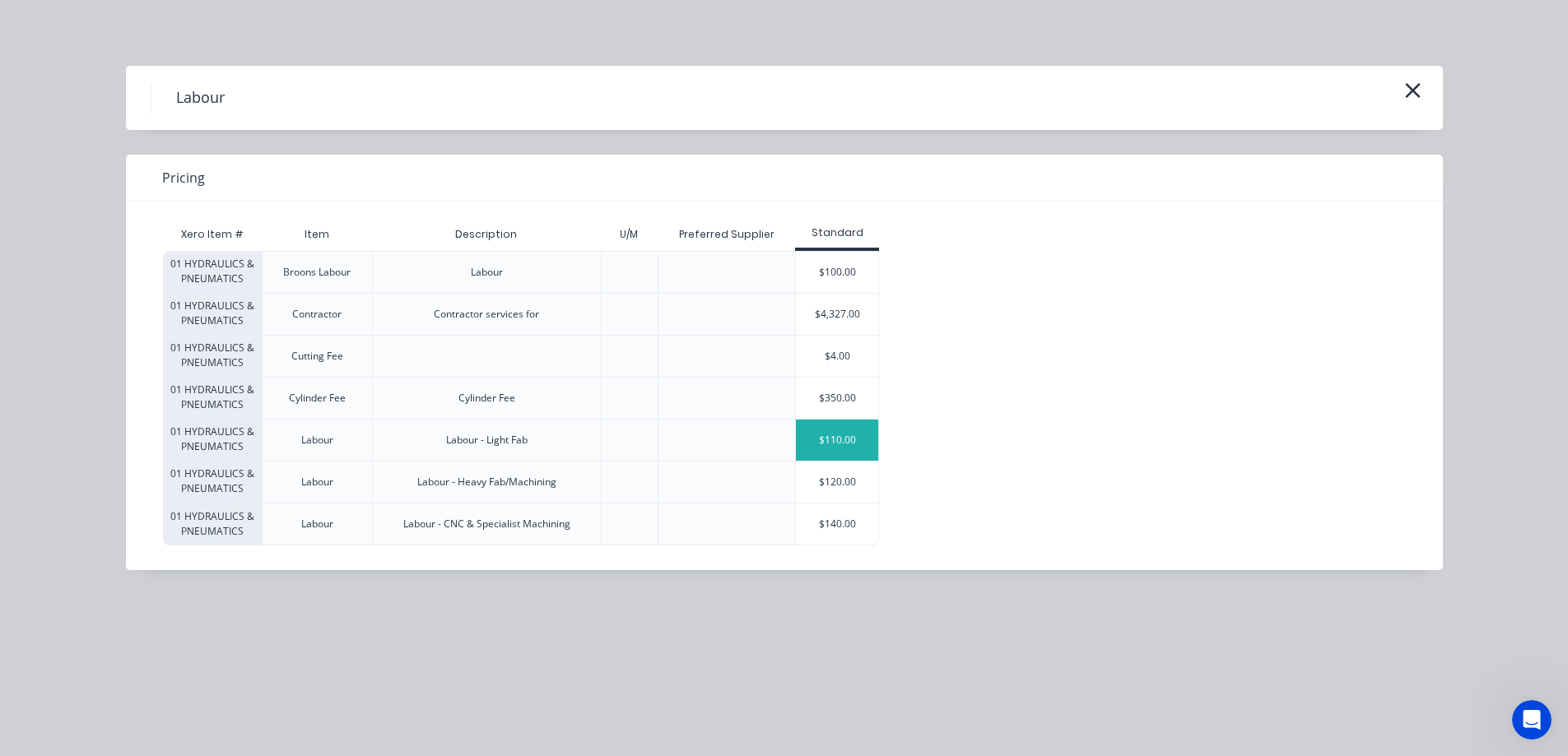
click at [839, 443] on div "$110.00" at bounding box center [836, 441] width 82 height 42
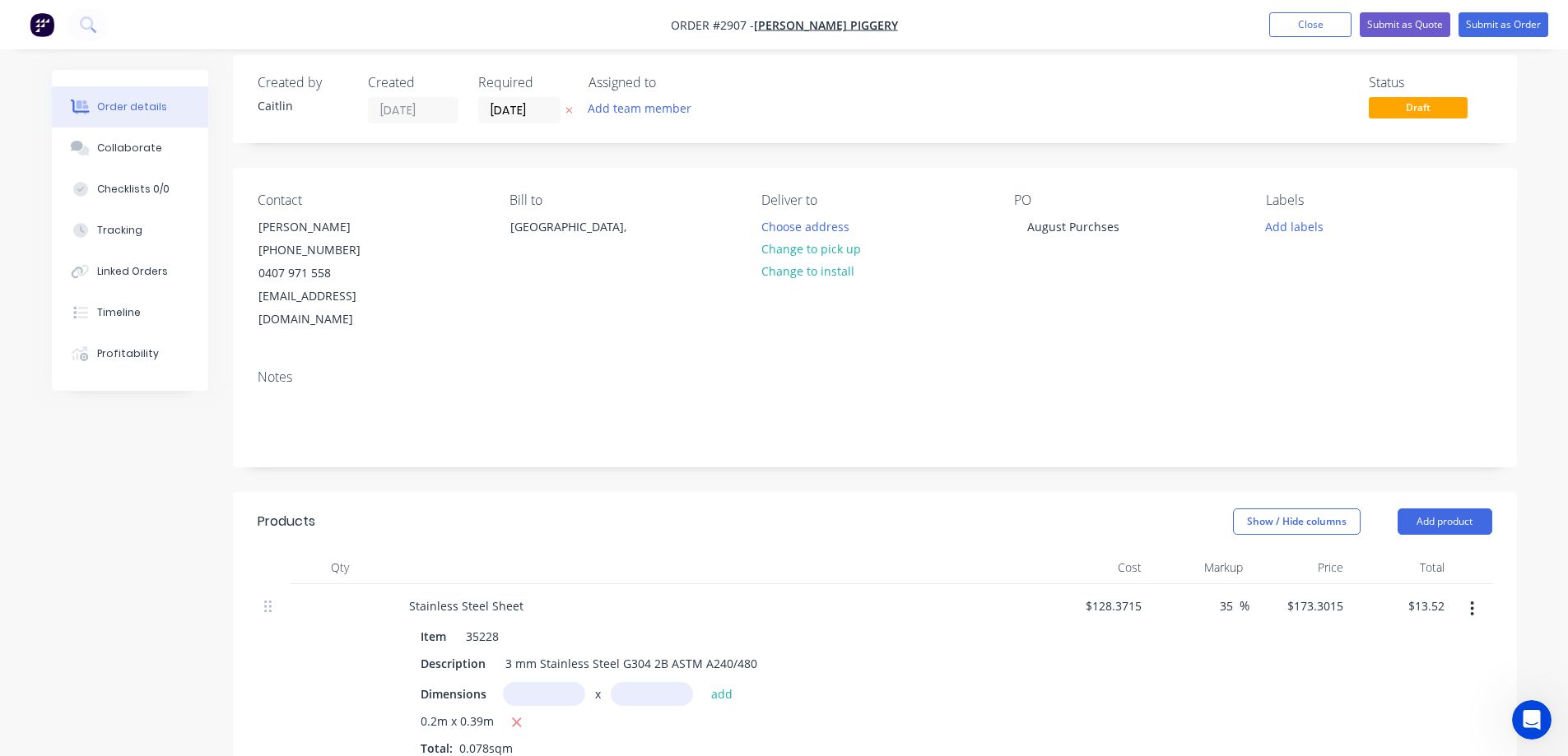
scroll to position [0, 0]
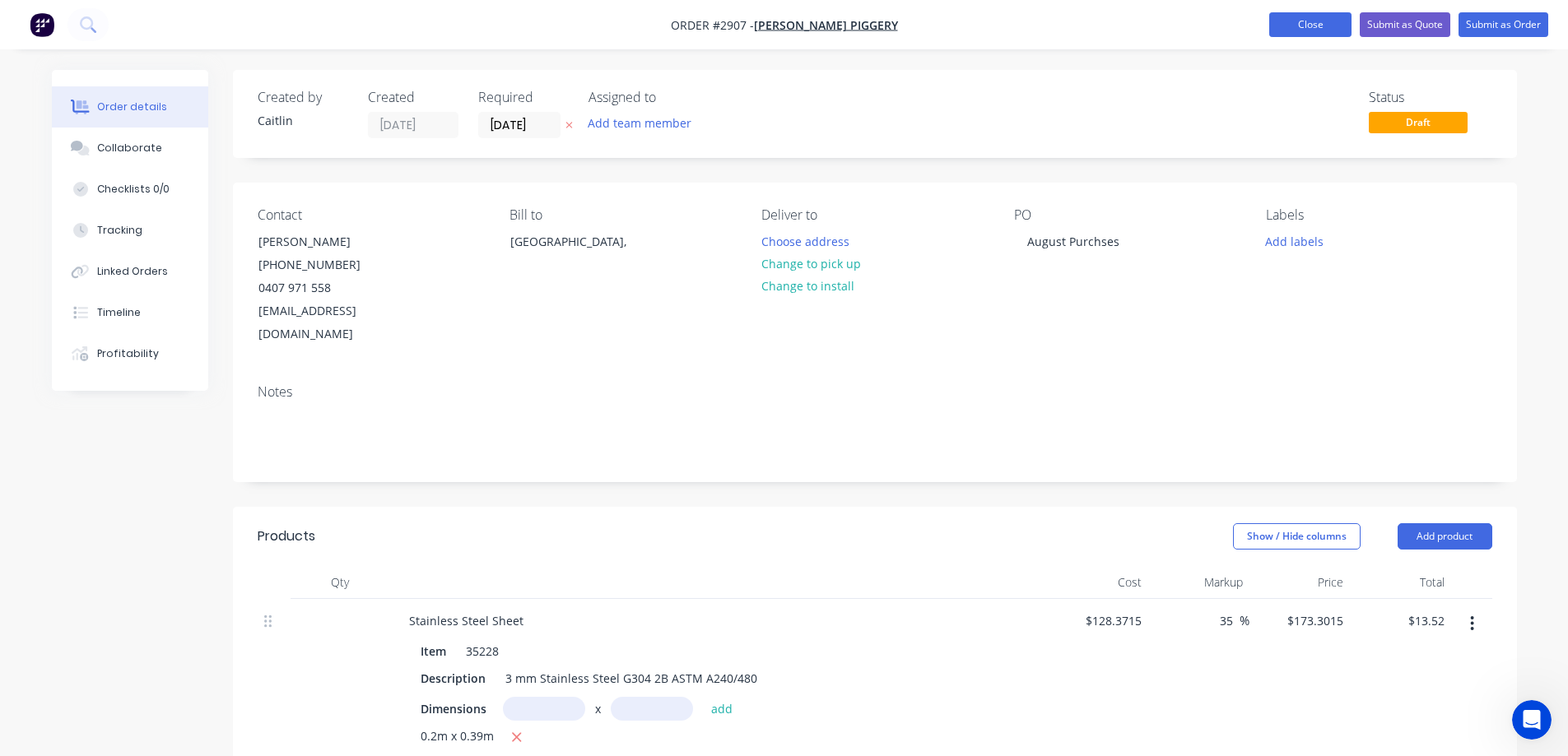
click at [1309, 26] on button "Close" at bounding box center [1310, 24] width 82 height 25
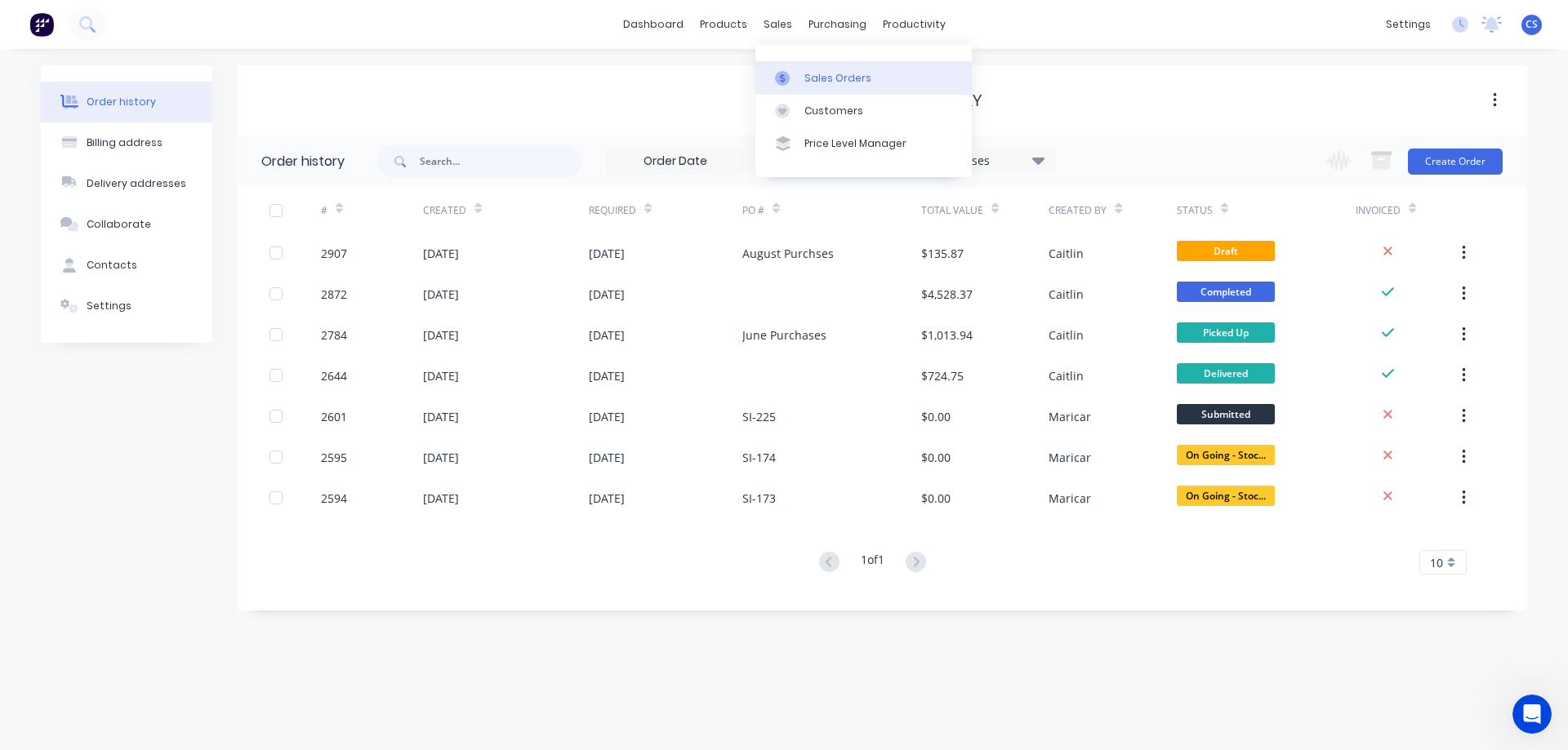
click at [831, 77] on div "Sales Orders" at bounding box center [837, 77] width 67 height 15
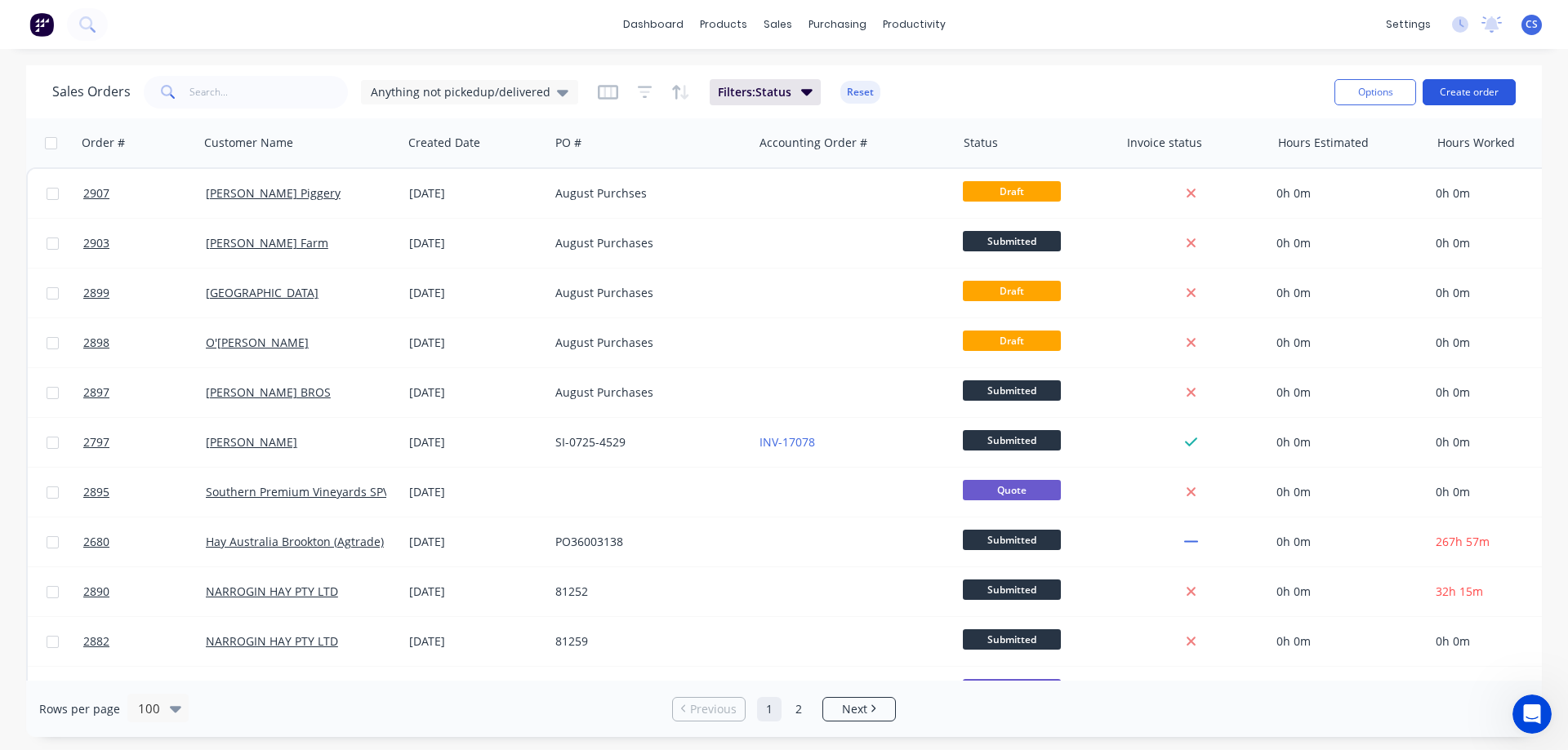
click at [1477, 85] on button "Create order" at bounding box center [1469, 92] width 93 height 26
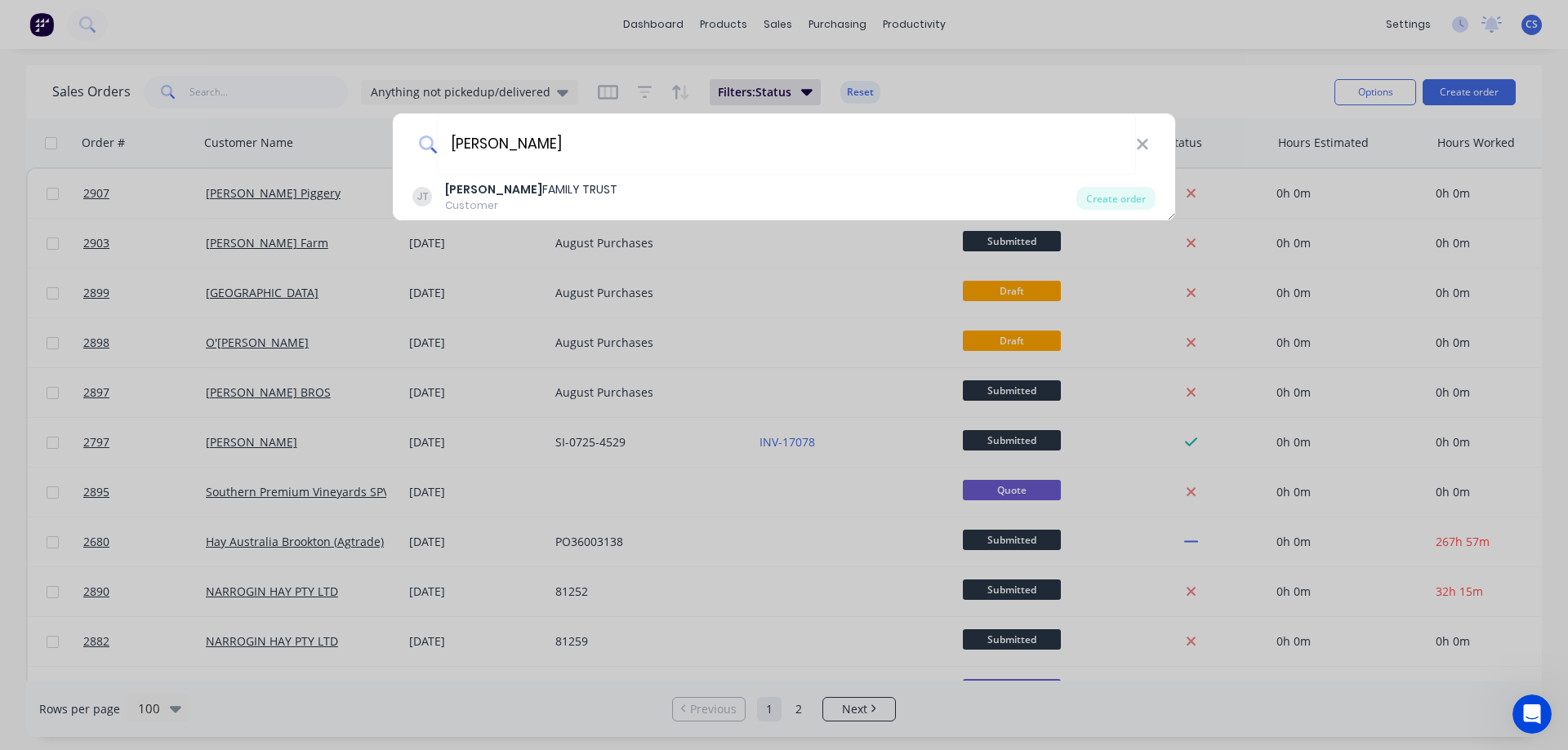
click at [690, 206] on div "JT JAEGER FAMILY TRUST Customer" at bounding box center [744, 197] width 664 height 31
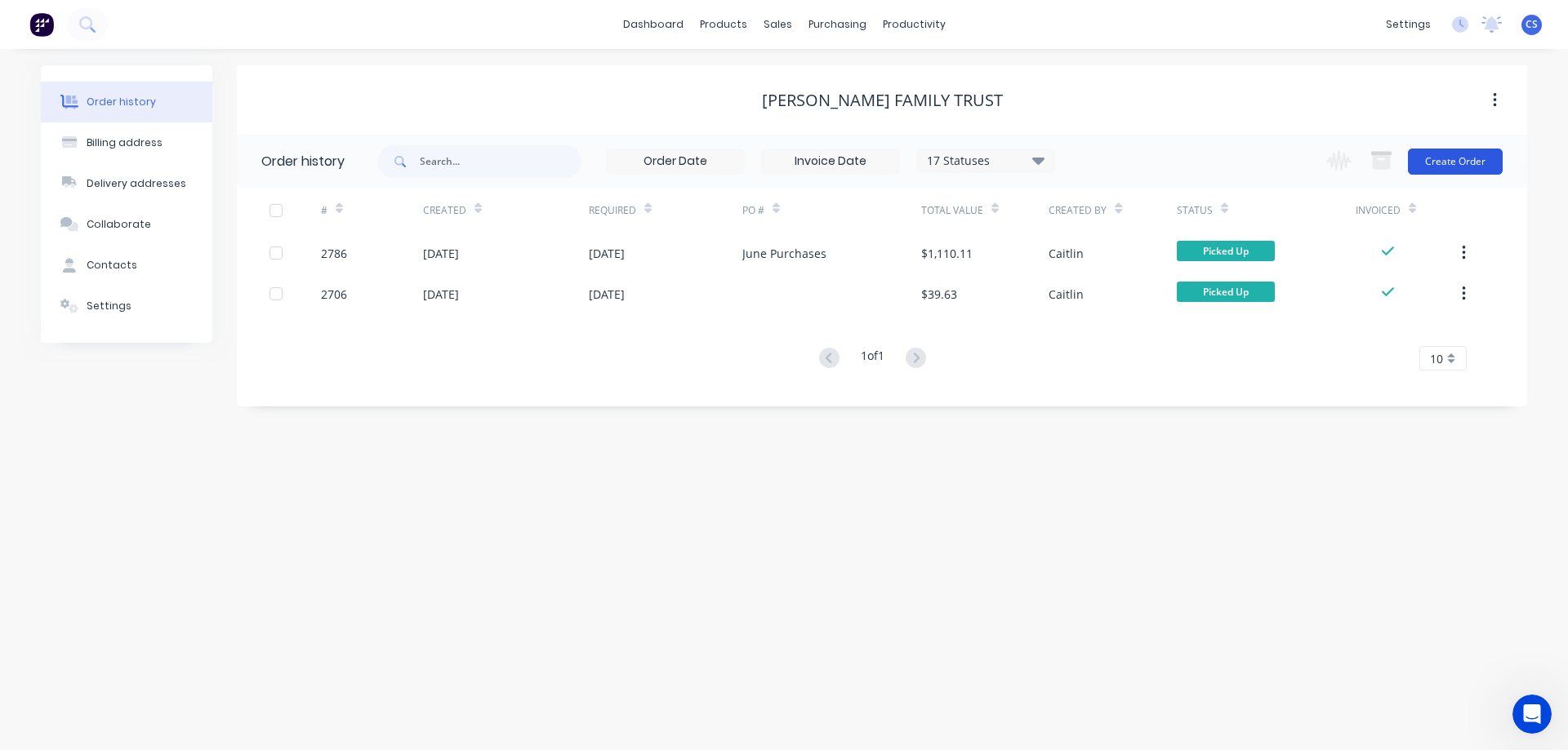
click at [1452, 159] on button "Create Order" at bounding box center [1455, 162] width 95 height 26
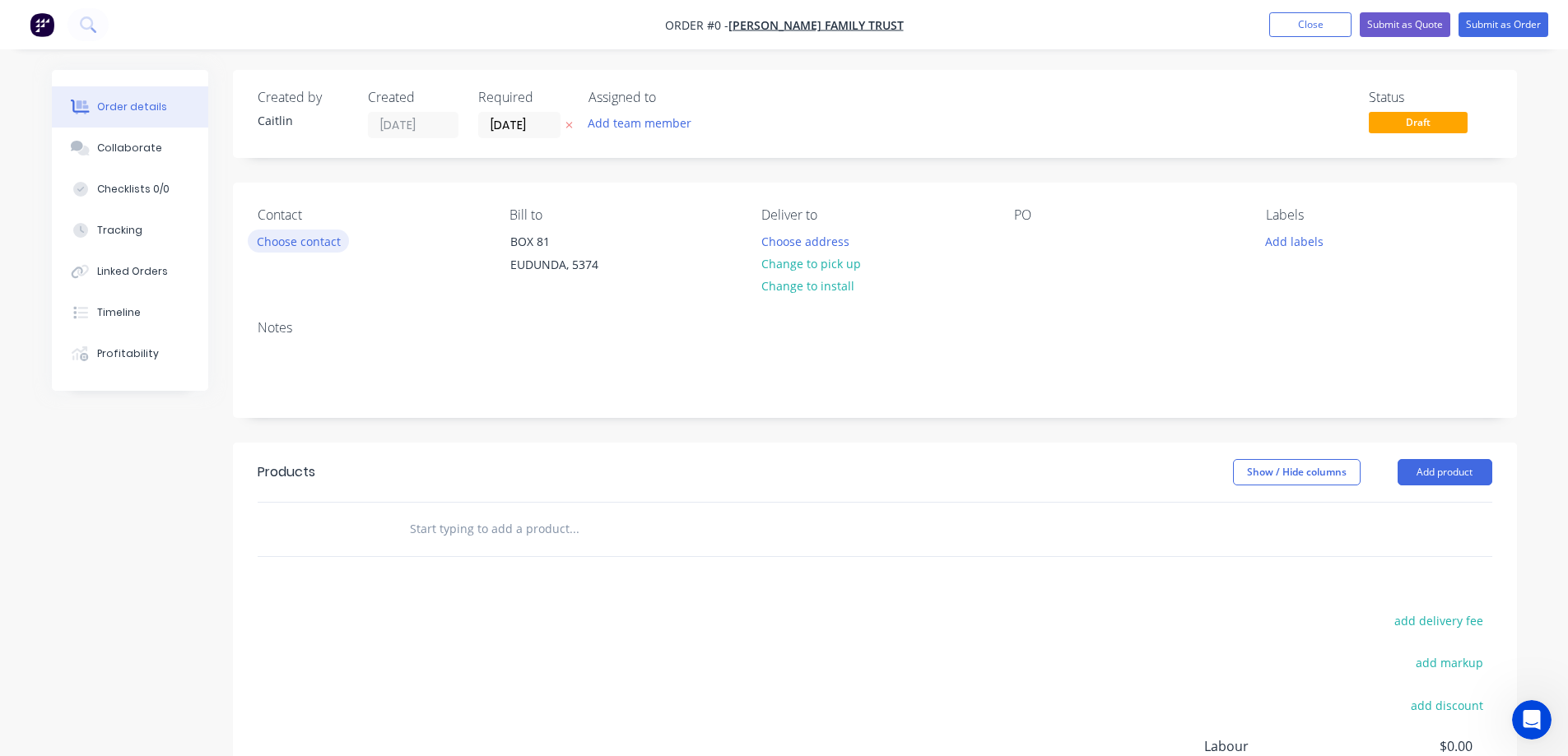
click at [332, 243] on button "Choose contact" at bounding box center [299, 240] width 101 height 22
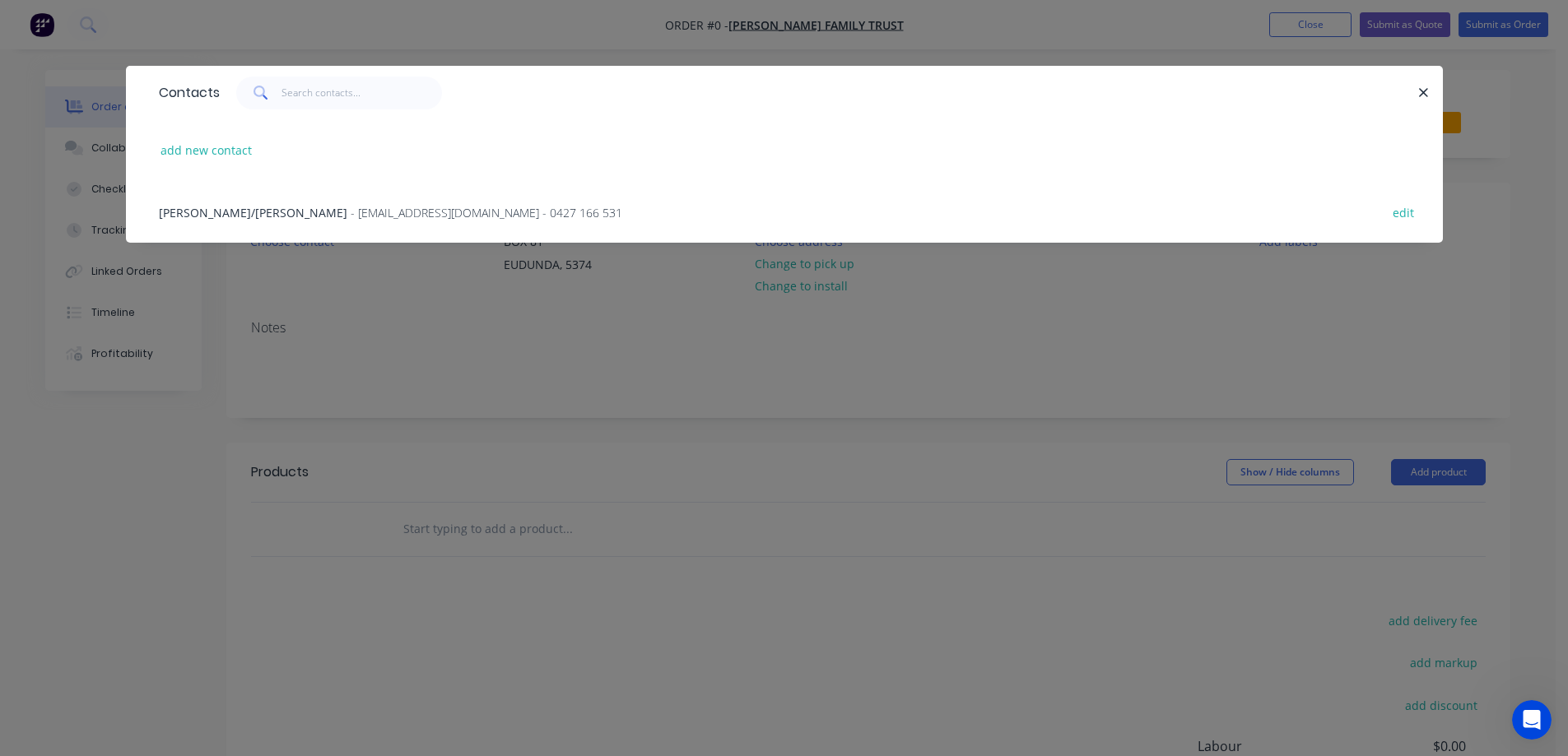
click at [351, 215] on span "- plasallet@bigpond.com - 0427 166 531" at bounding box center [486, 212] width 272 height 16
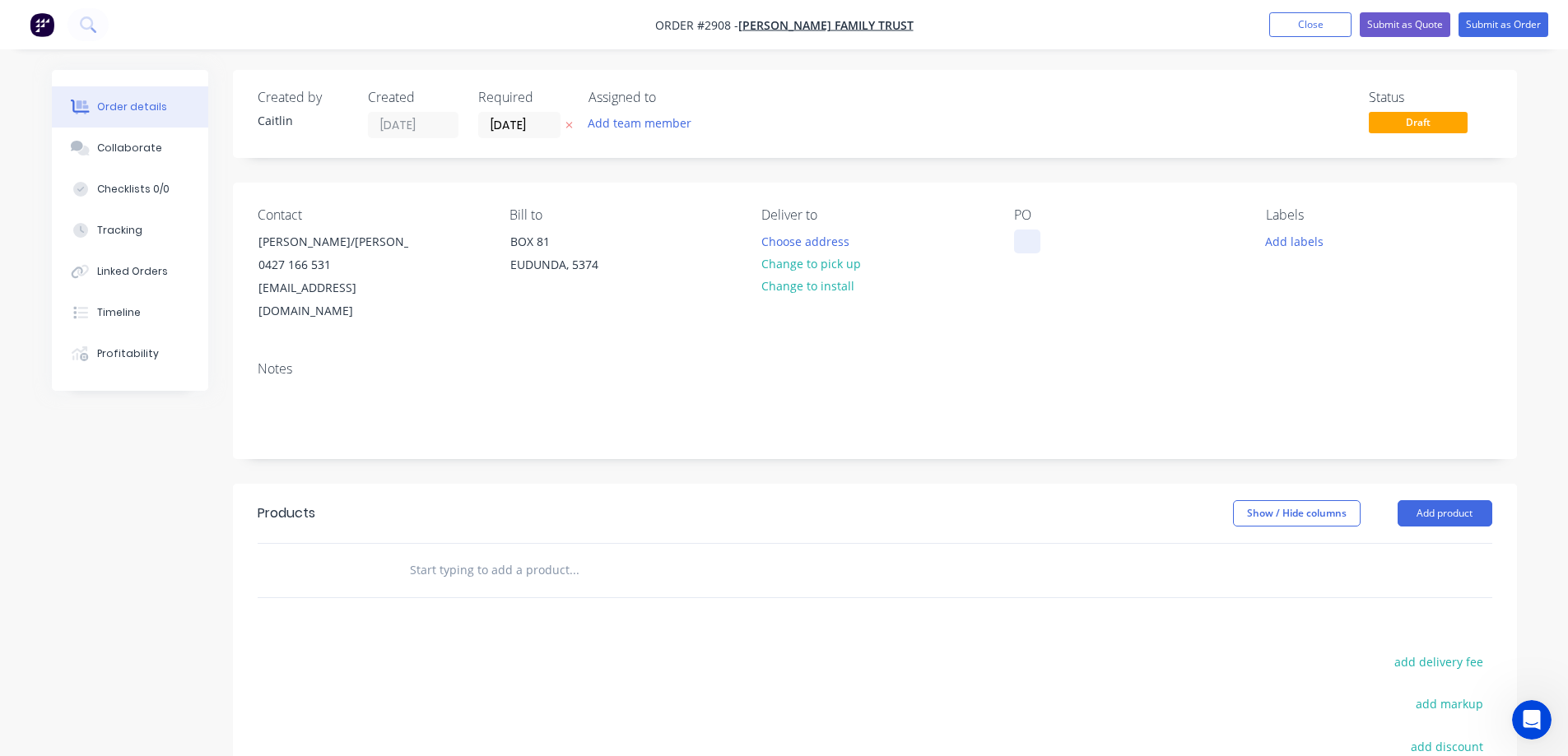
click at [1031, 240] on div at bounding box center [1027, 241] width 27 height 24
click at [522, 553] on input "text" at bounding box center [573, 569] width 329 height 33
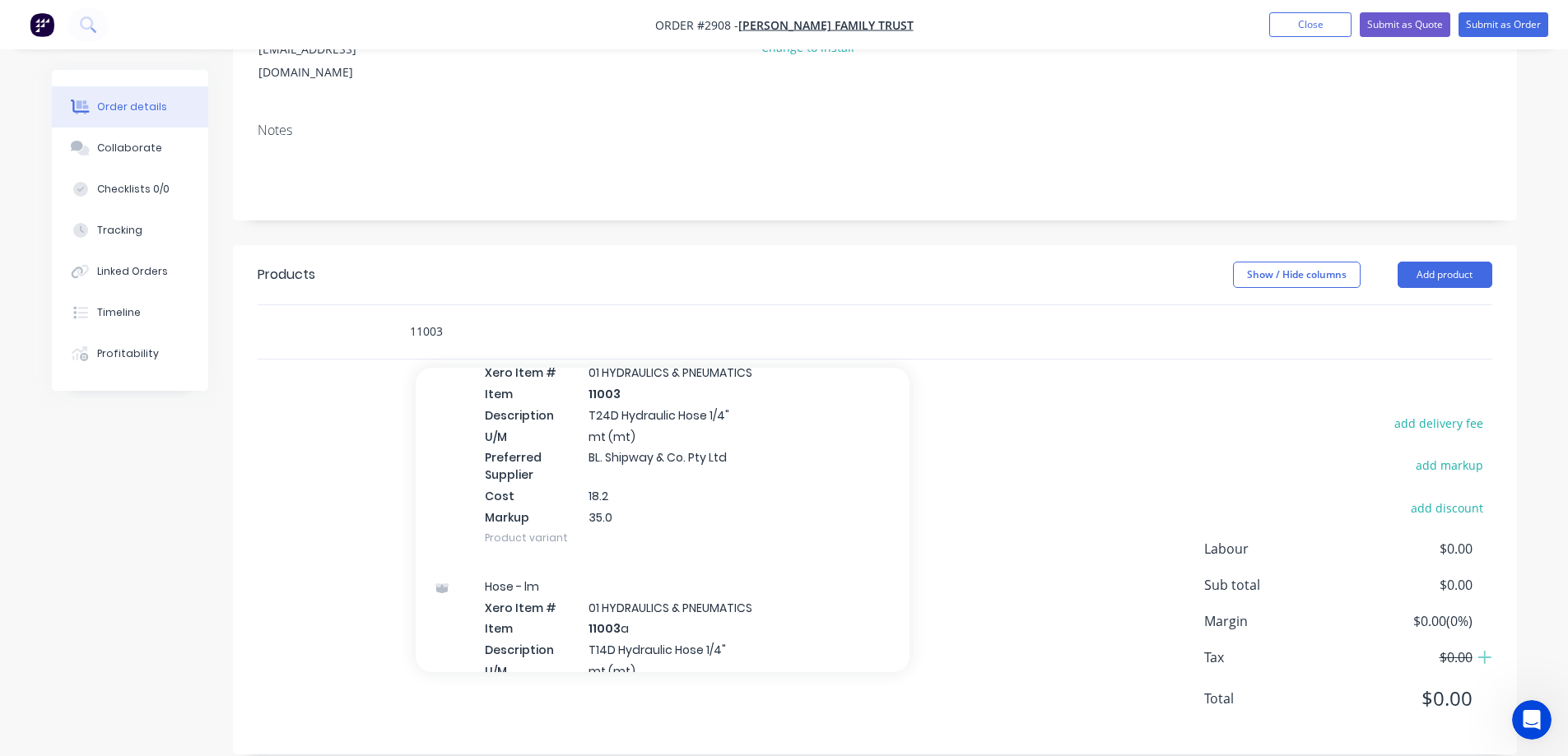
scroll to position [247, 0]
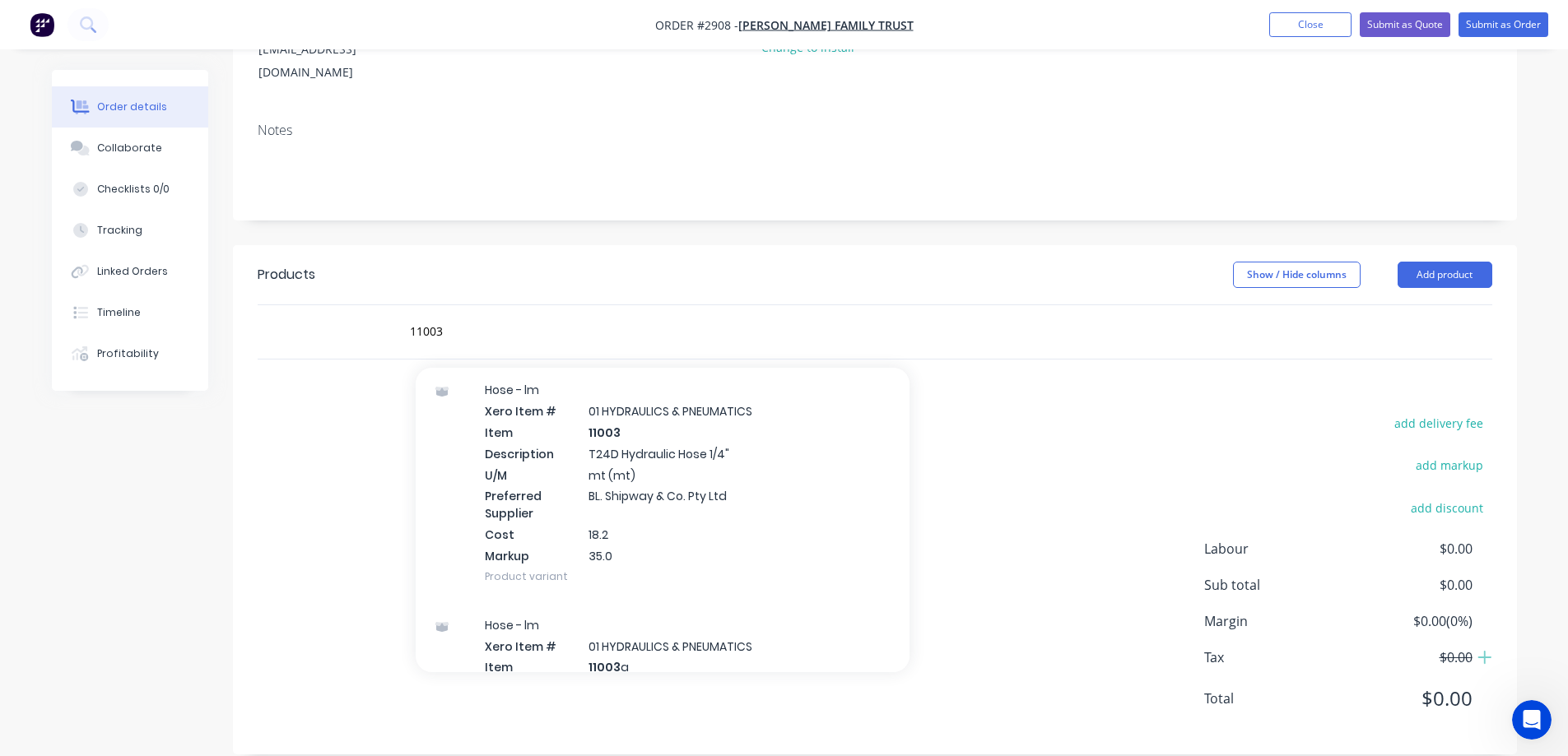
click at [810, 474] on div "Hose - lm Xero Item # 01 HYDRAULICS & PNEUMATICS Item 11003 Description T24D Hy…" at bounding box center [663, 482] width 494 height 234
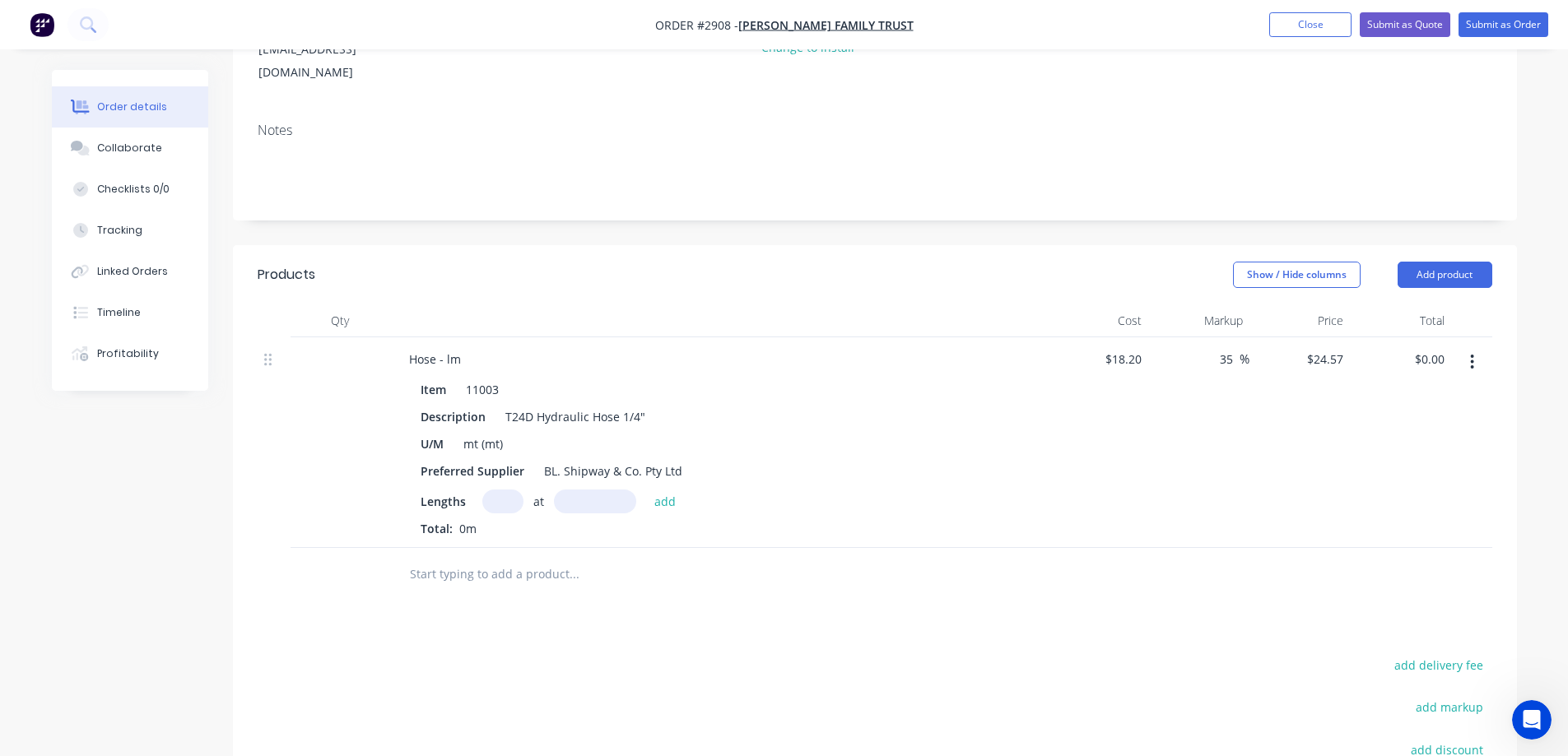
click at [490, 489] on input "text" at bounding box center [503, 501] width 42 height 24
click at [667, 489] on button "add" at bounding box center [665, 500] width 39 height 22
click at [543, 585] on input "text" at bounding box center [573, 601] width 329 height 33
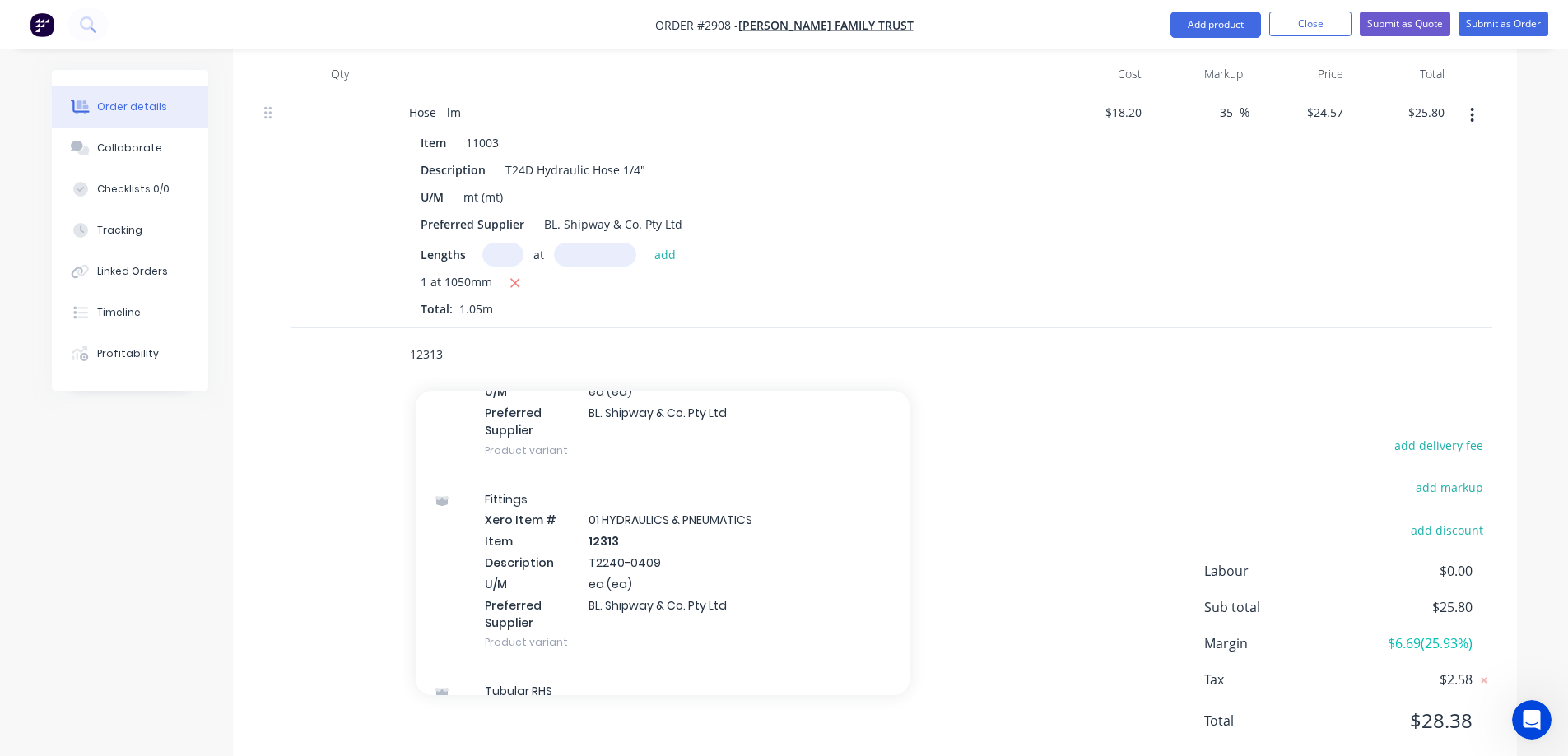
scroll to position [1728, 0]
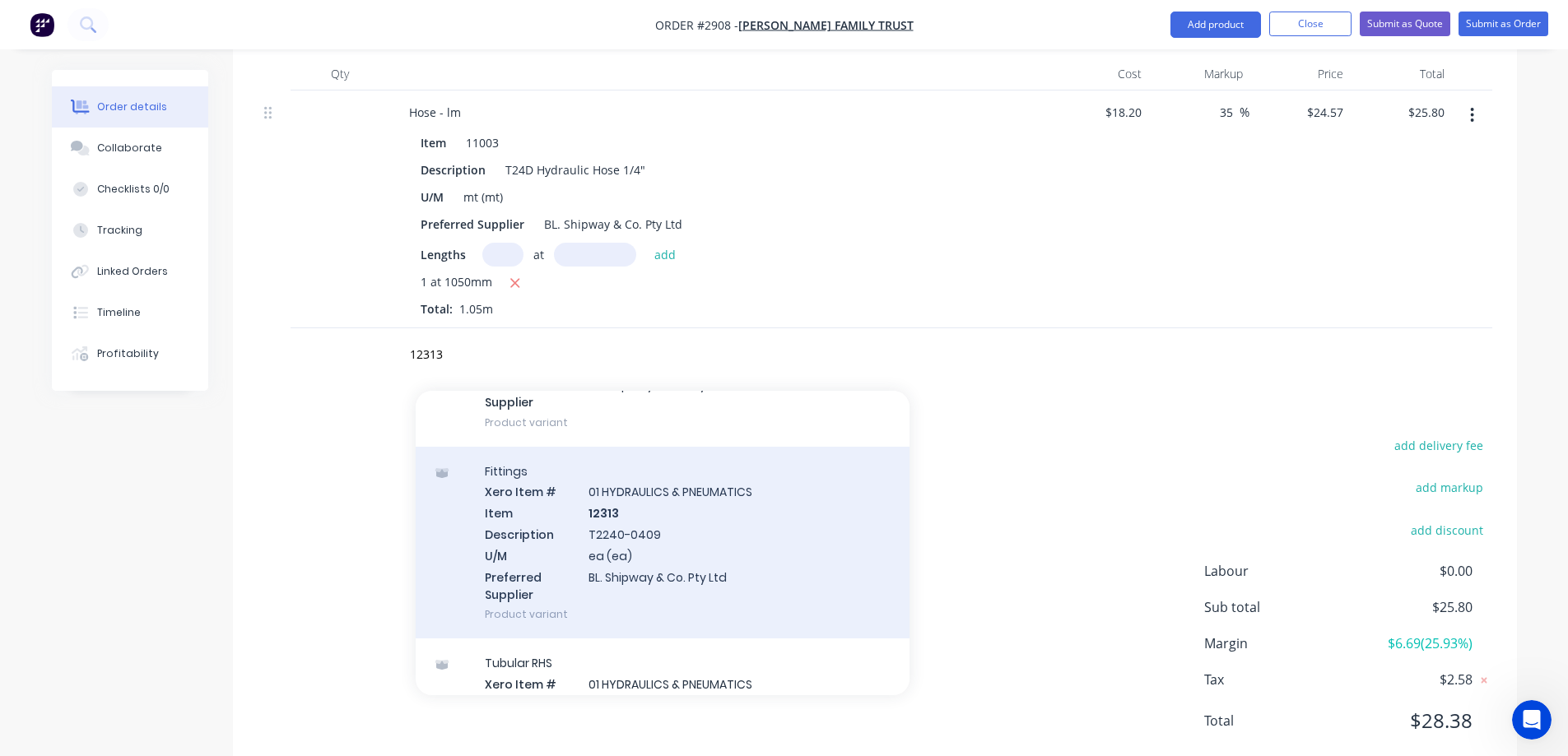
click at [773, 525] on div "Fittings Xero Item # 01 HYDRAULICS & PNEUMATICS Item 12313 Description T2240-04…" at bounding box center [663, 543] width 494 height 193
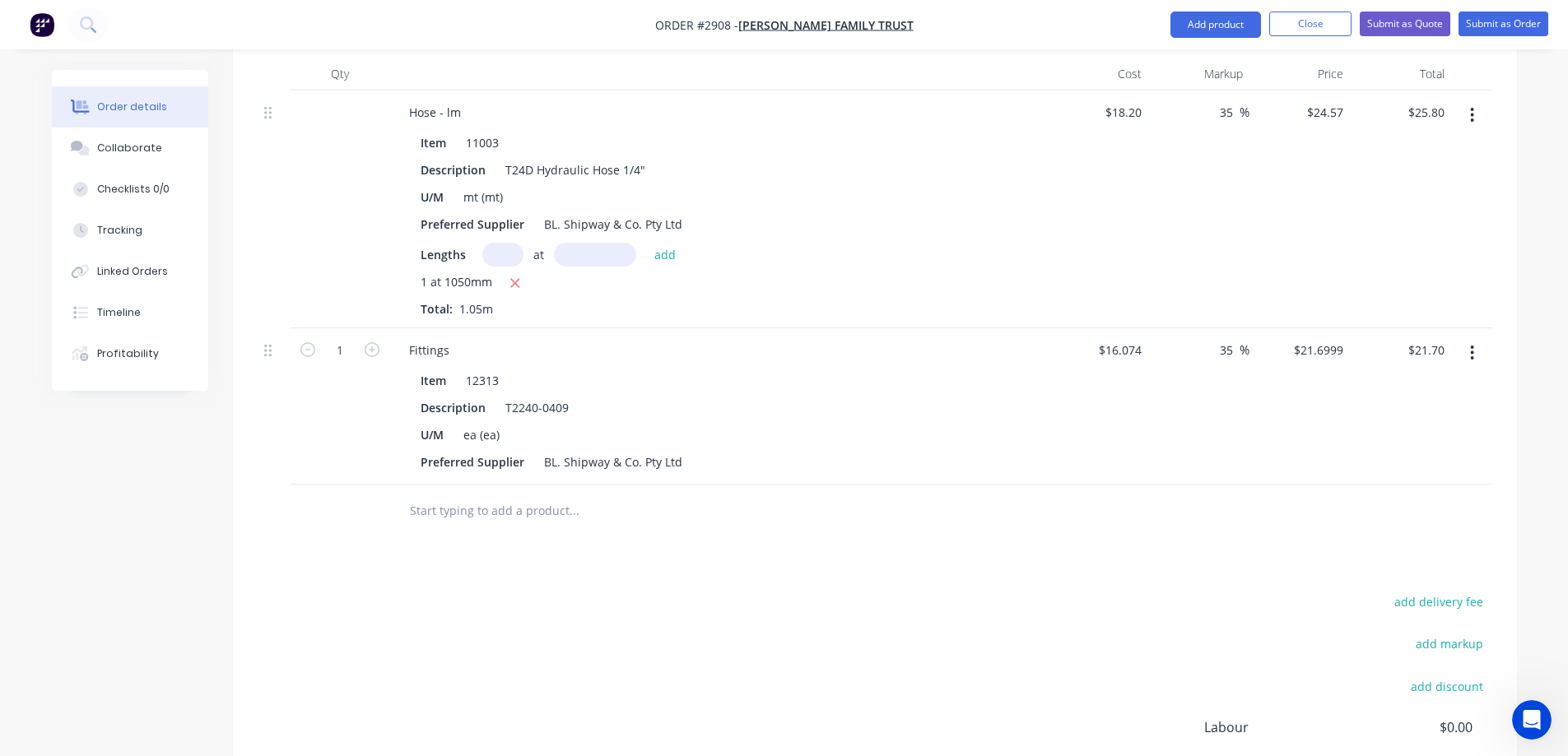
click at [570, 494] on input "text" at bounding box center [573, 510] width 329 height 33
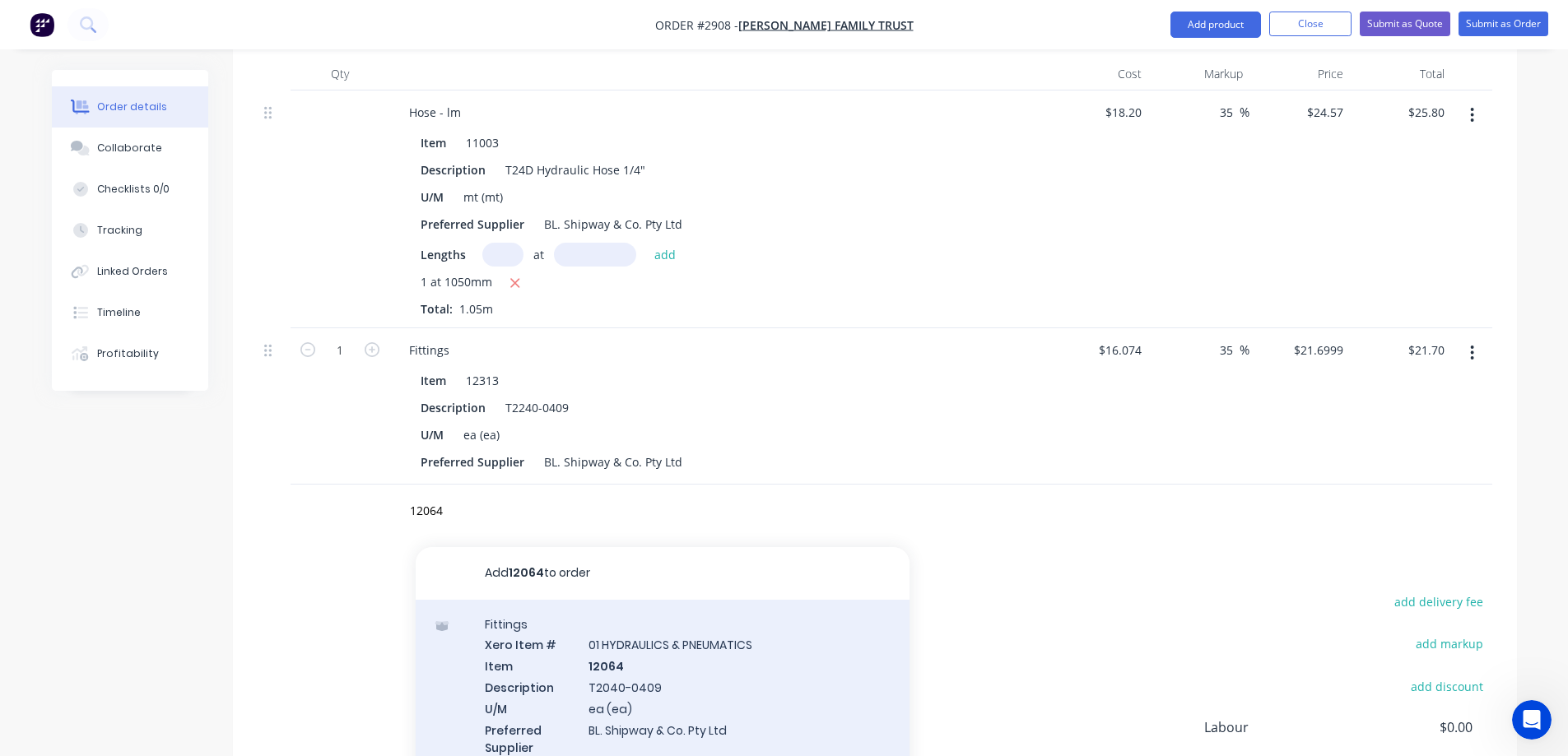
click at [745, 676] on div "Fittings Xero Item # 01 HYDRAULICS & PNEUMATICS Item 12064 Description T2040-04…" at bounding box center [663, 696] width 494 height 193
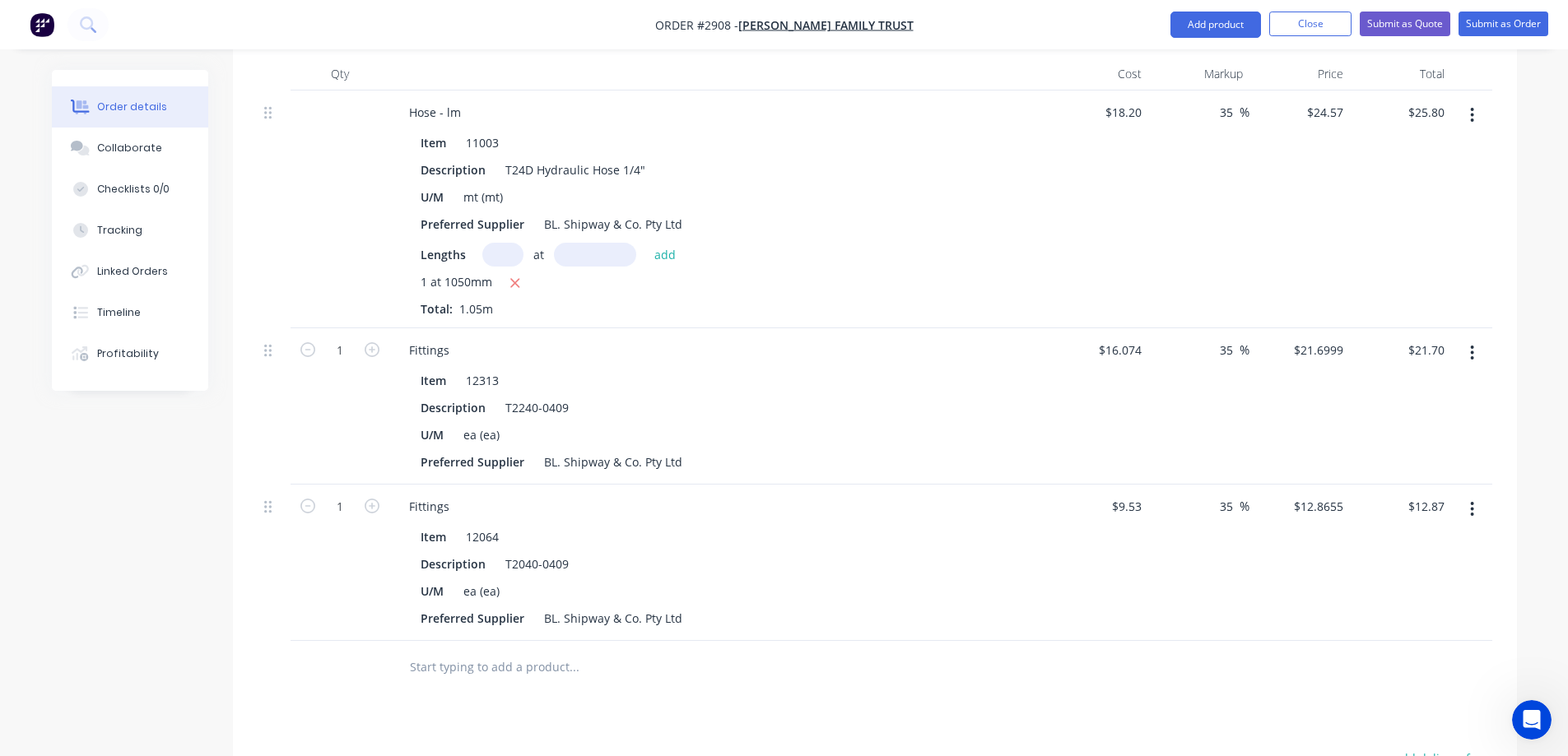
scroll to position [568, 0]
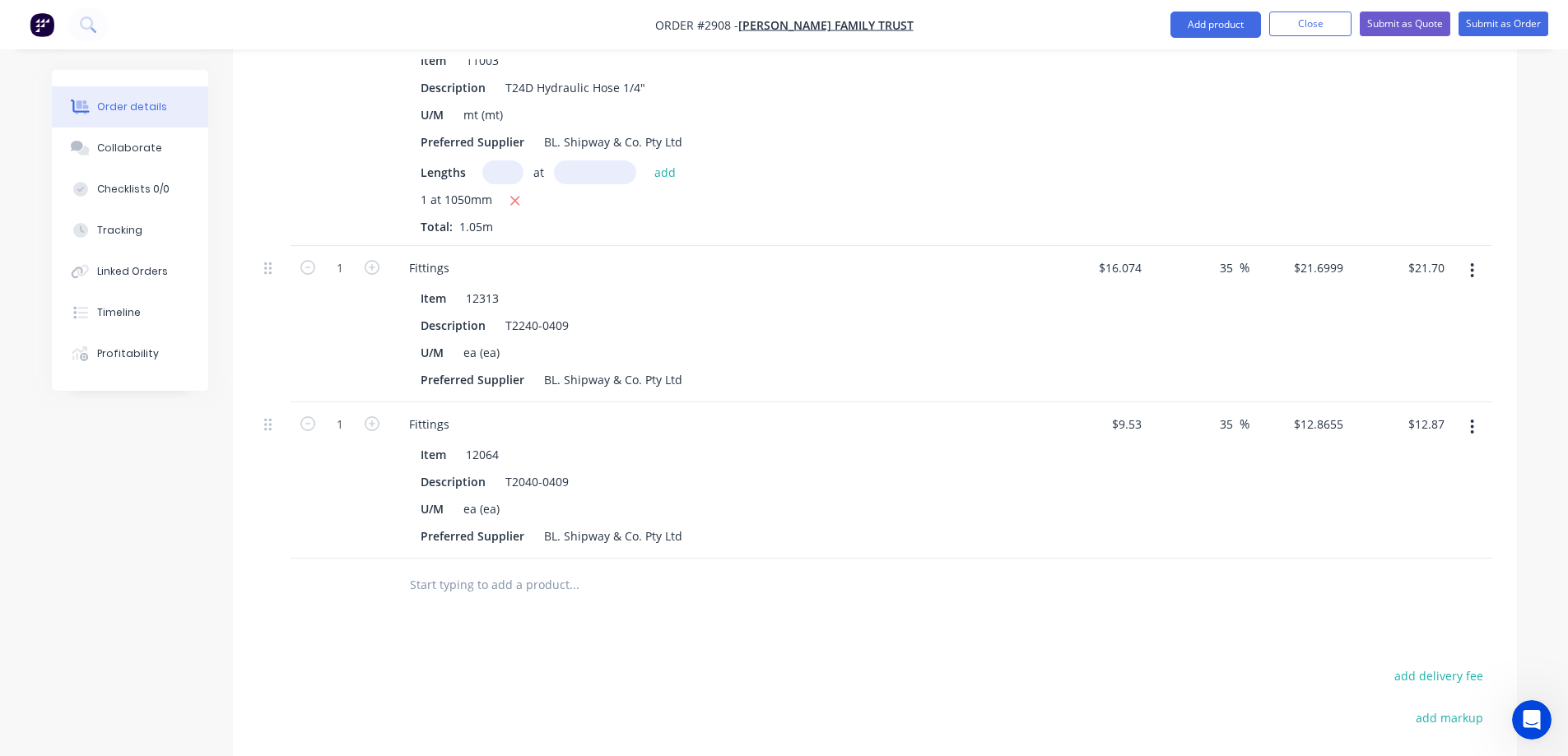
click at [551, 568] on input "text" at bounding box center [573, 584] width 329 height 33
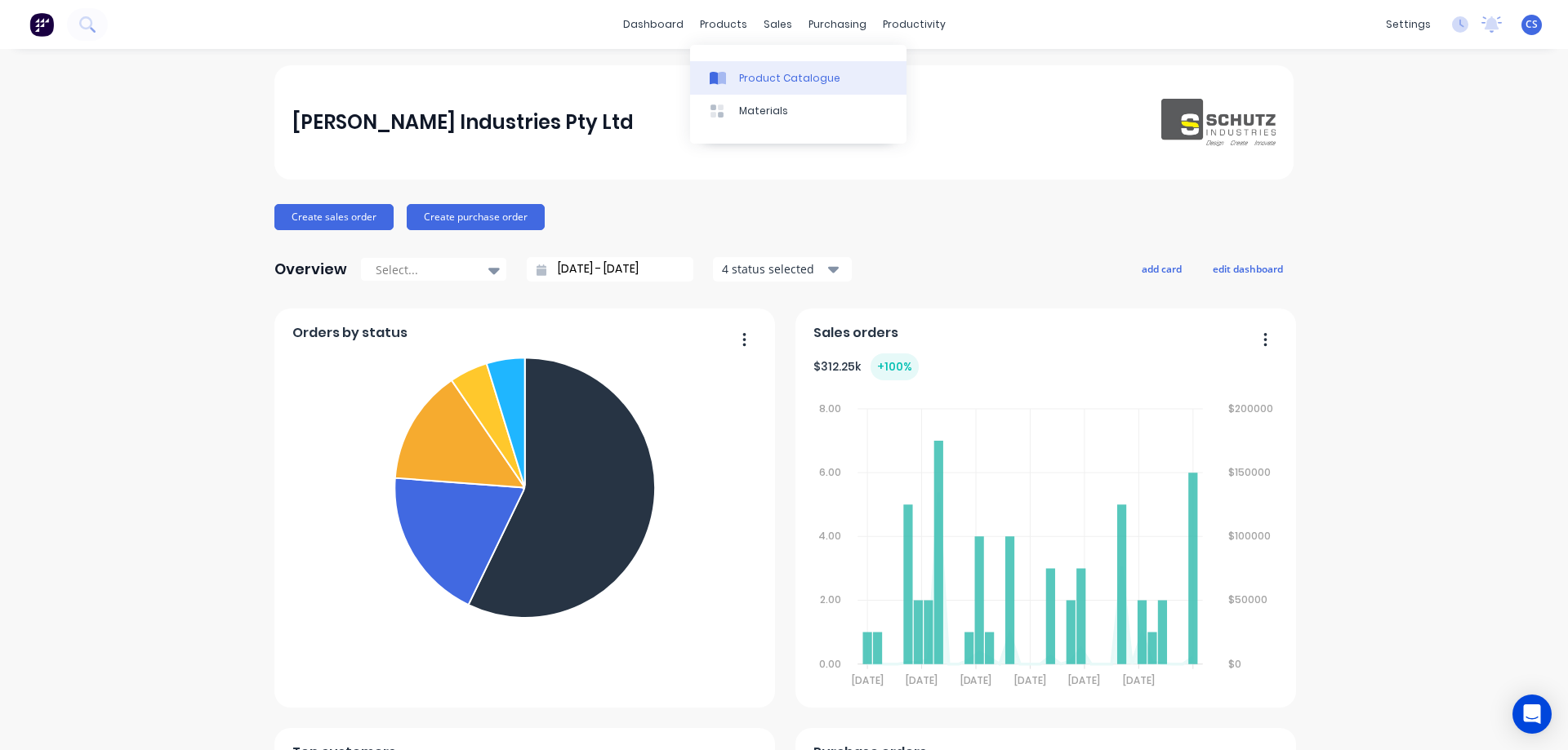
click at [760, 75] on div "Product Catalogue" at bounding box center [789, 77] width 101 height 15
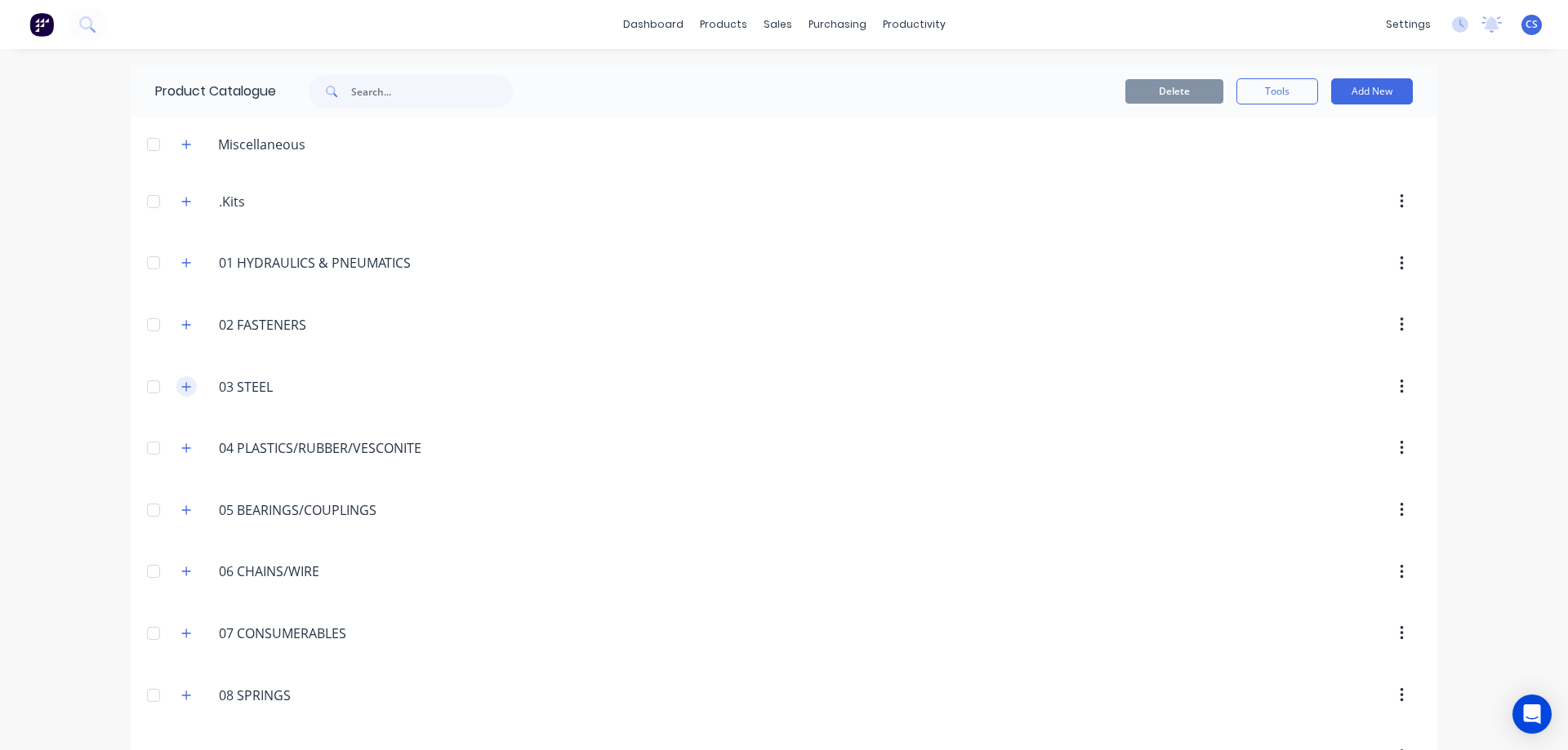
click at [181, 390] on icon "button" at bounding box center [186, 387] width 10 height 12
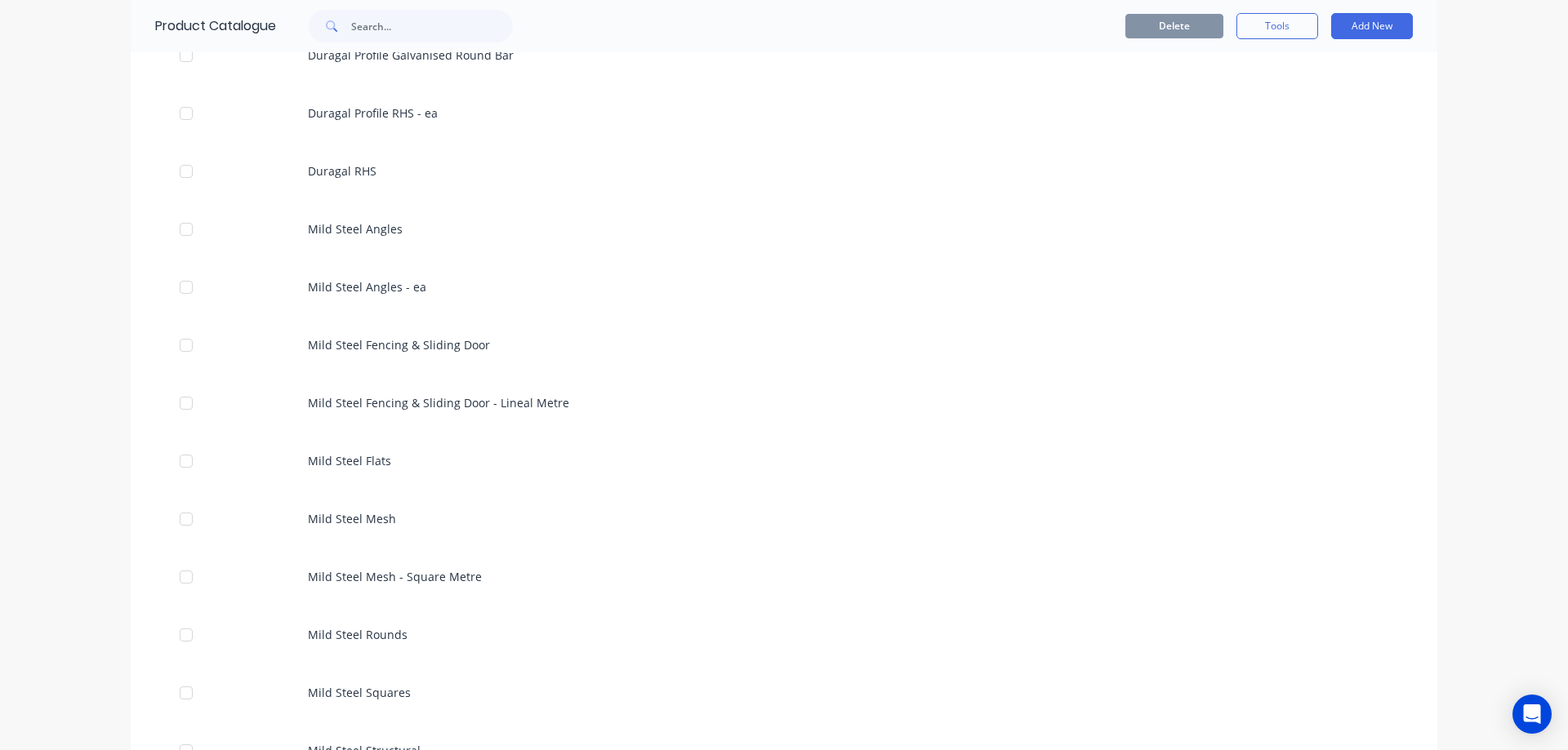
scroll to position [1551, 0]
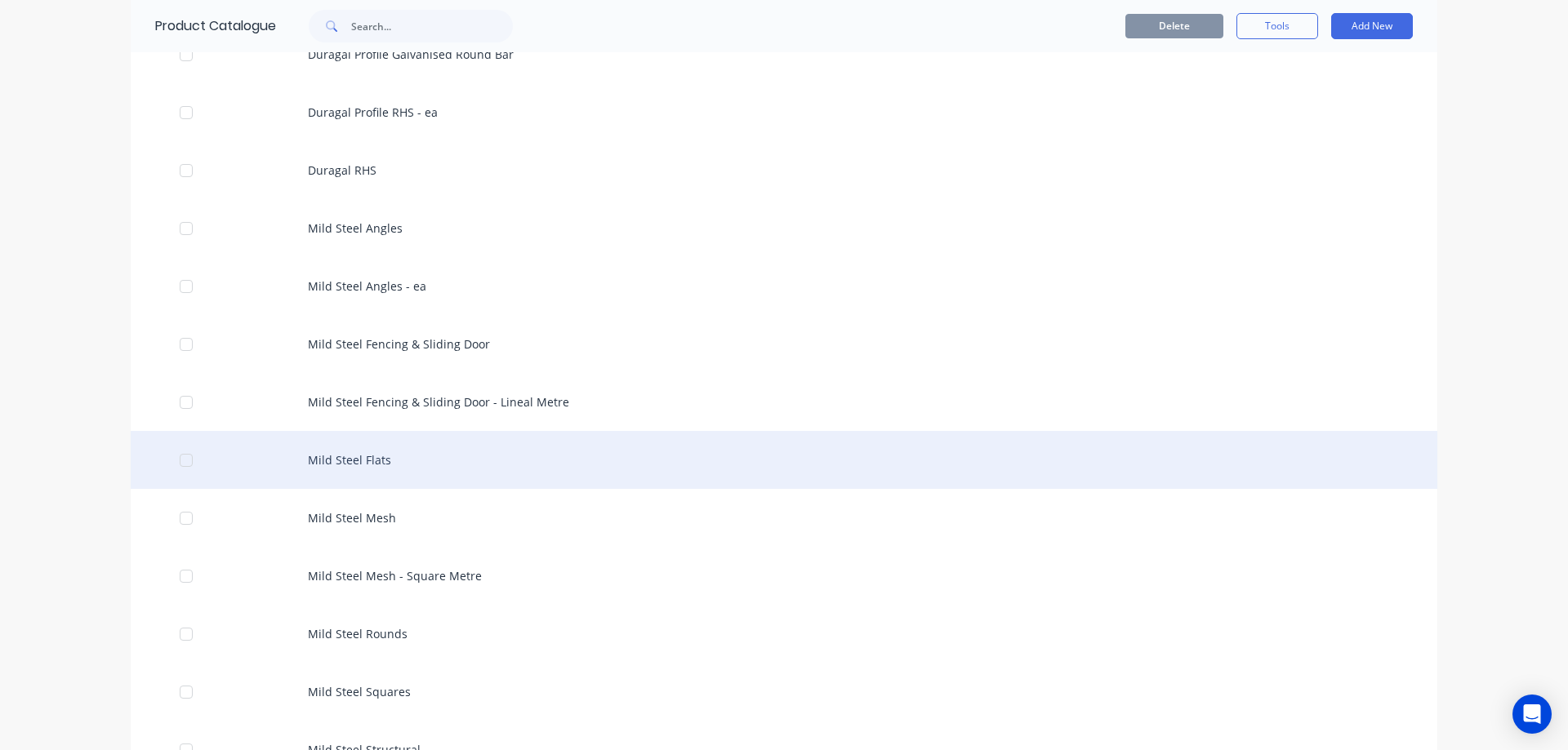
click at [476, 461] on div "Mild Steel Flats" at bounding box center [784, 460] width 1306 height 58
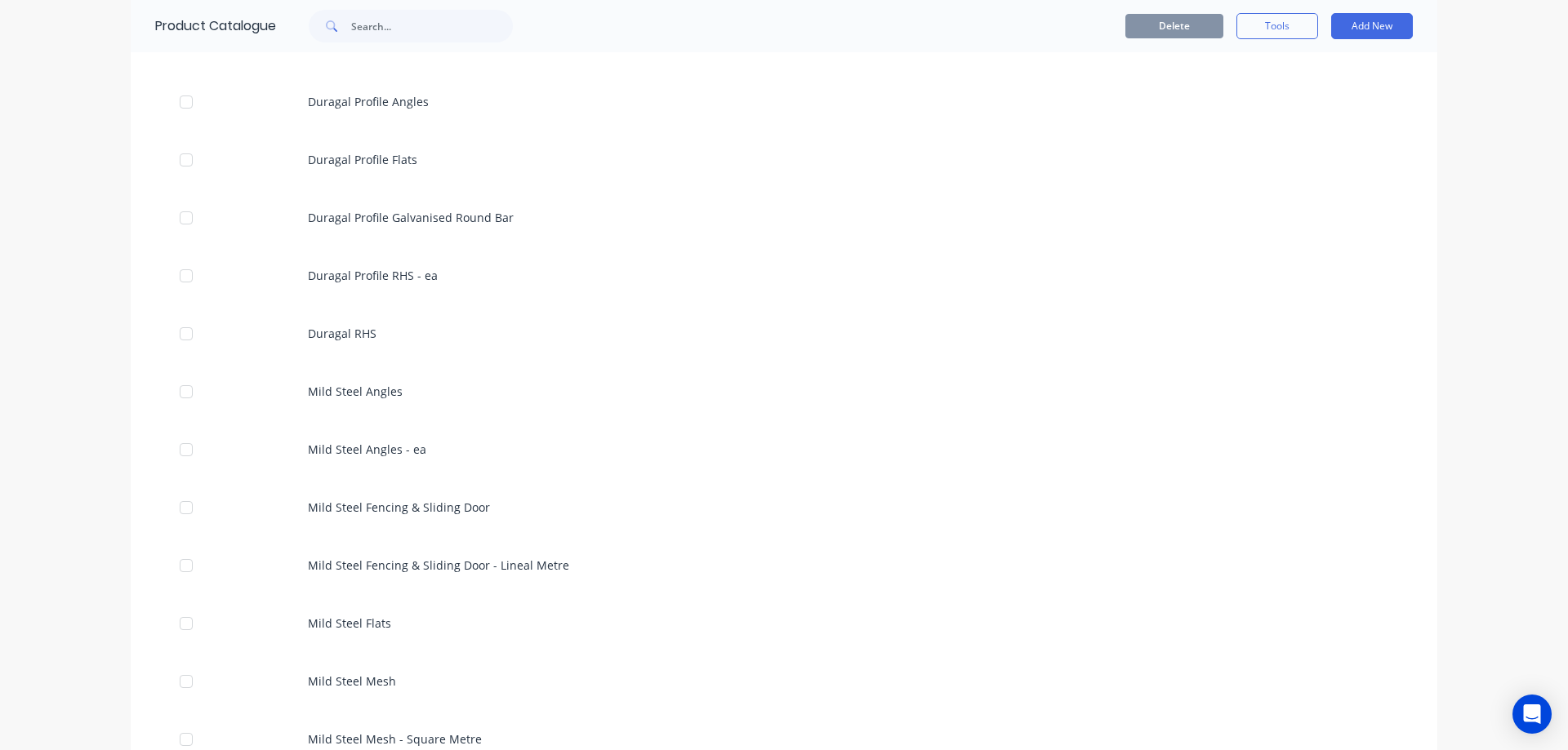
scroll to position [1470, 0]
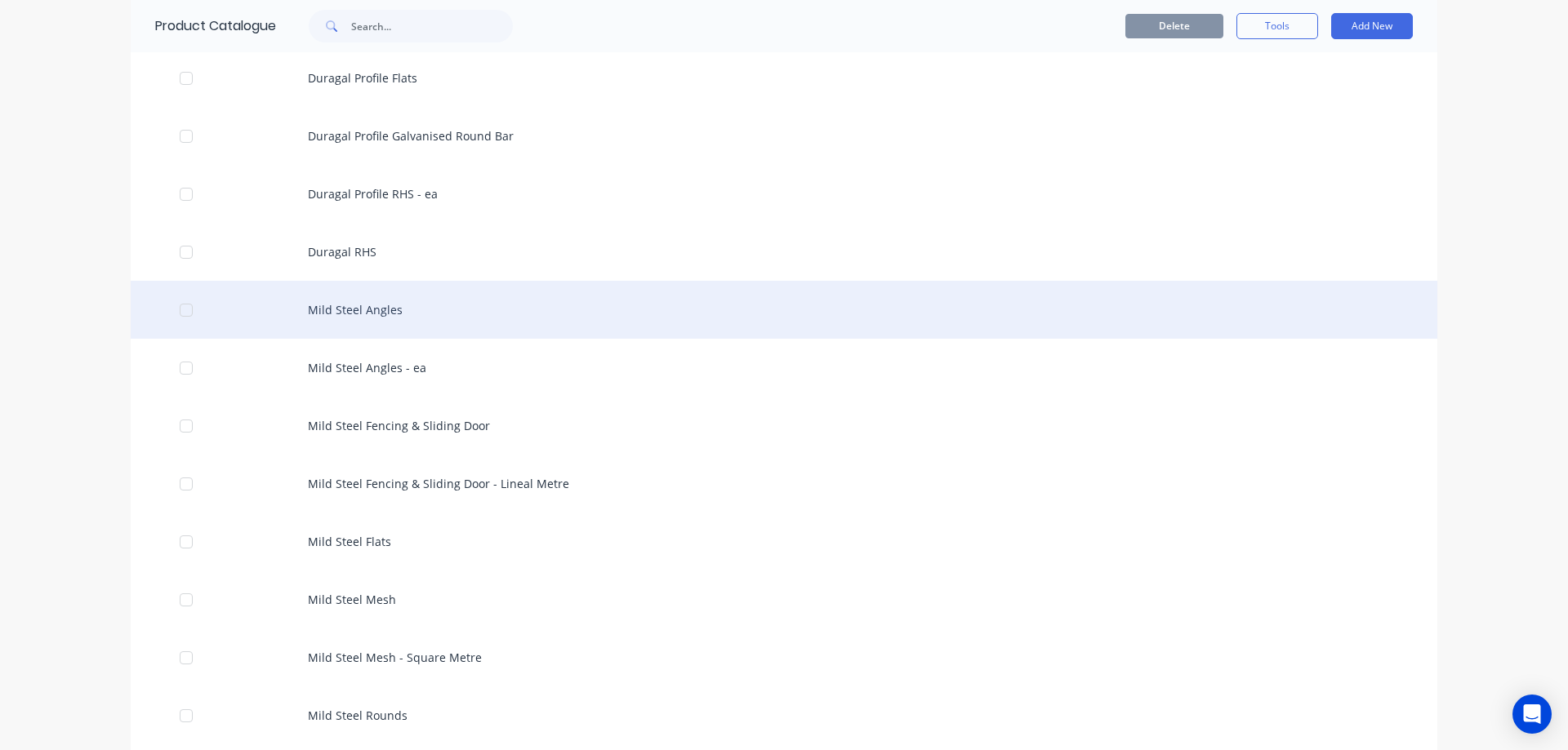
click at [479, 315] on div "Mild Steel Angles" at bounding box center [784, 309] width 1306 height 58
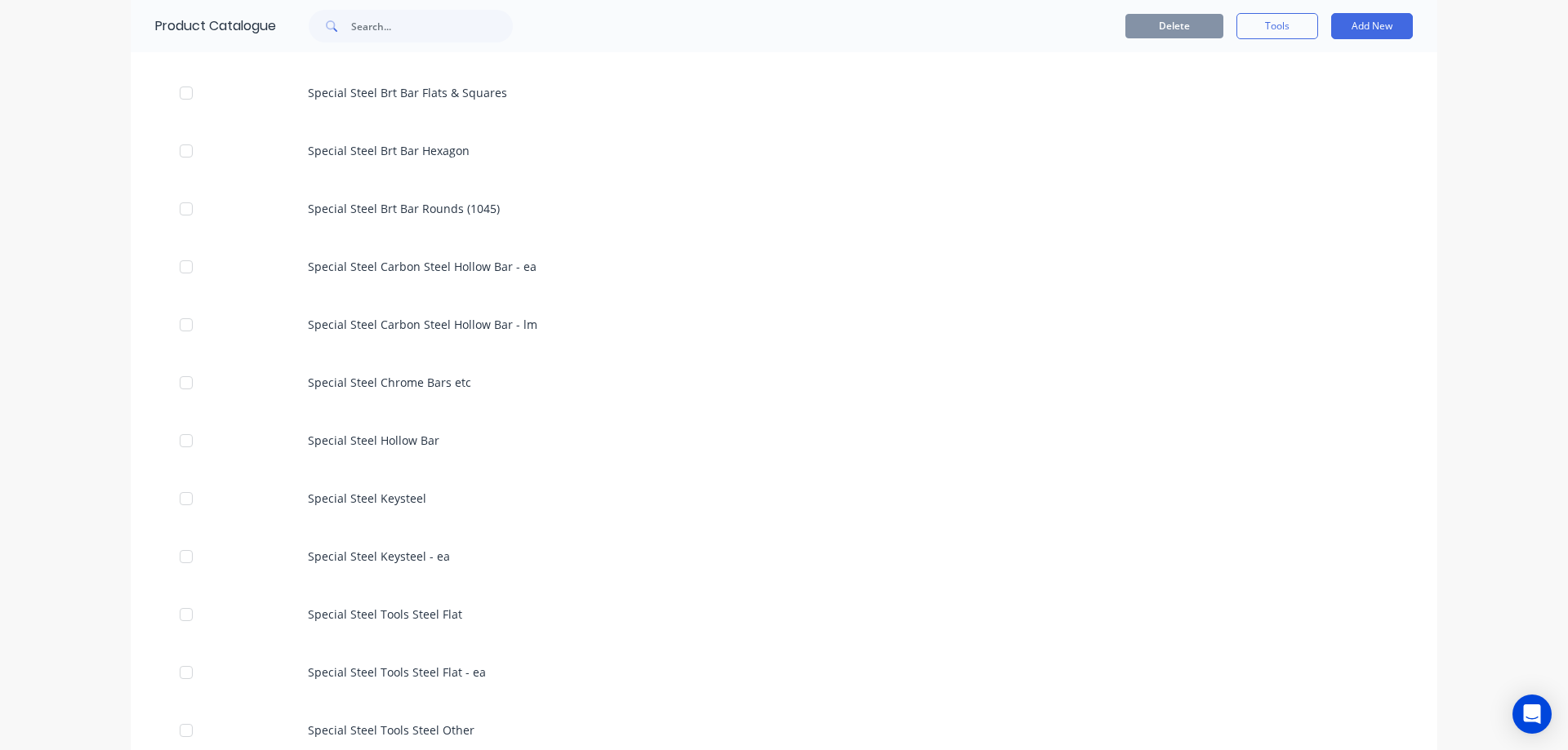
scroll to position [3347, 0]
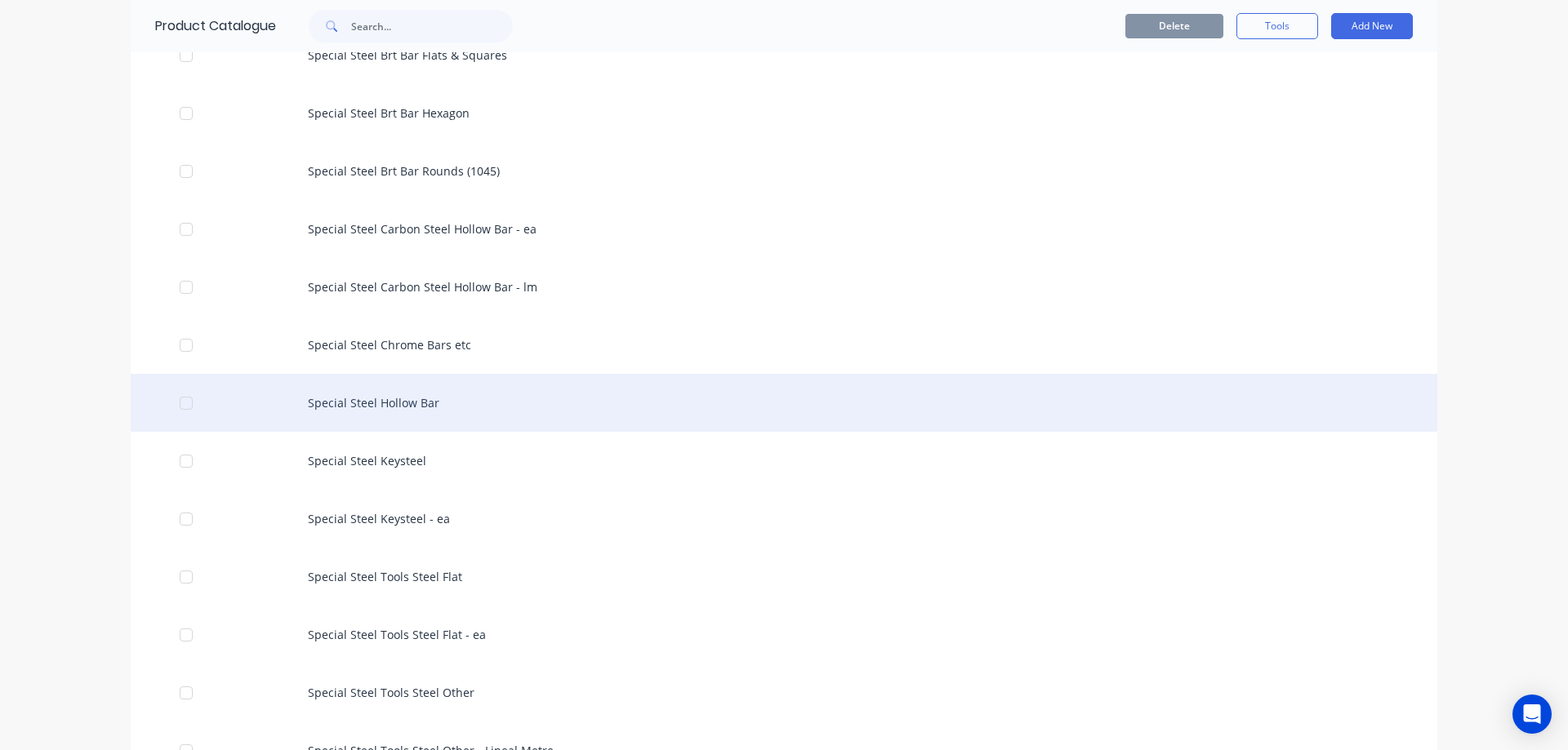
click at [398, 430] on div "Special Steel Hollow Bar" at bounding box center [784, 402] width 1306 height 58
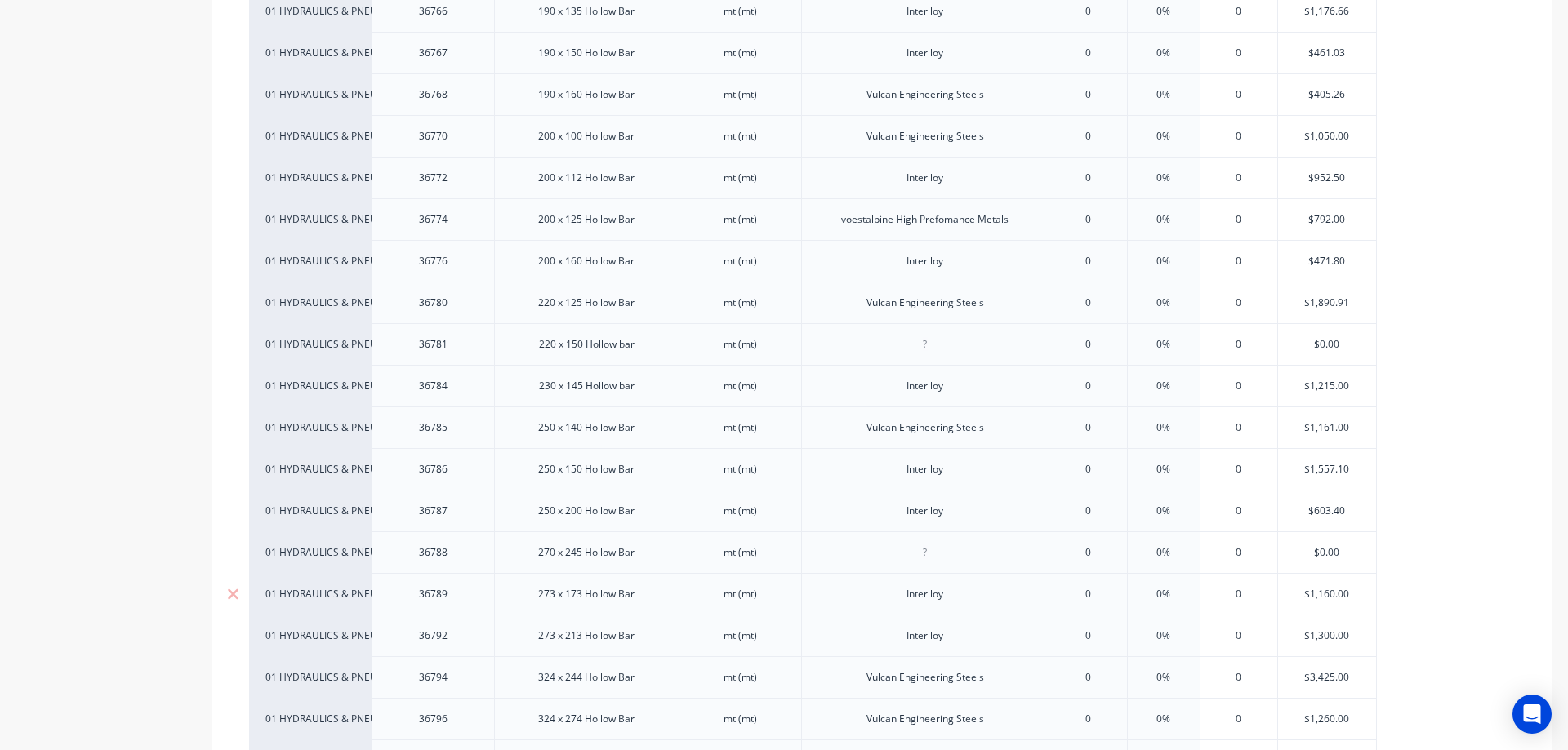
scroll to position [4179, 0]
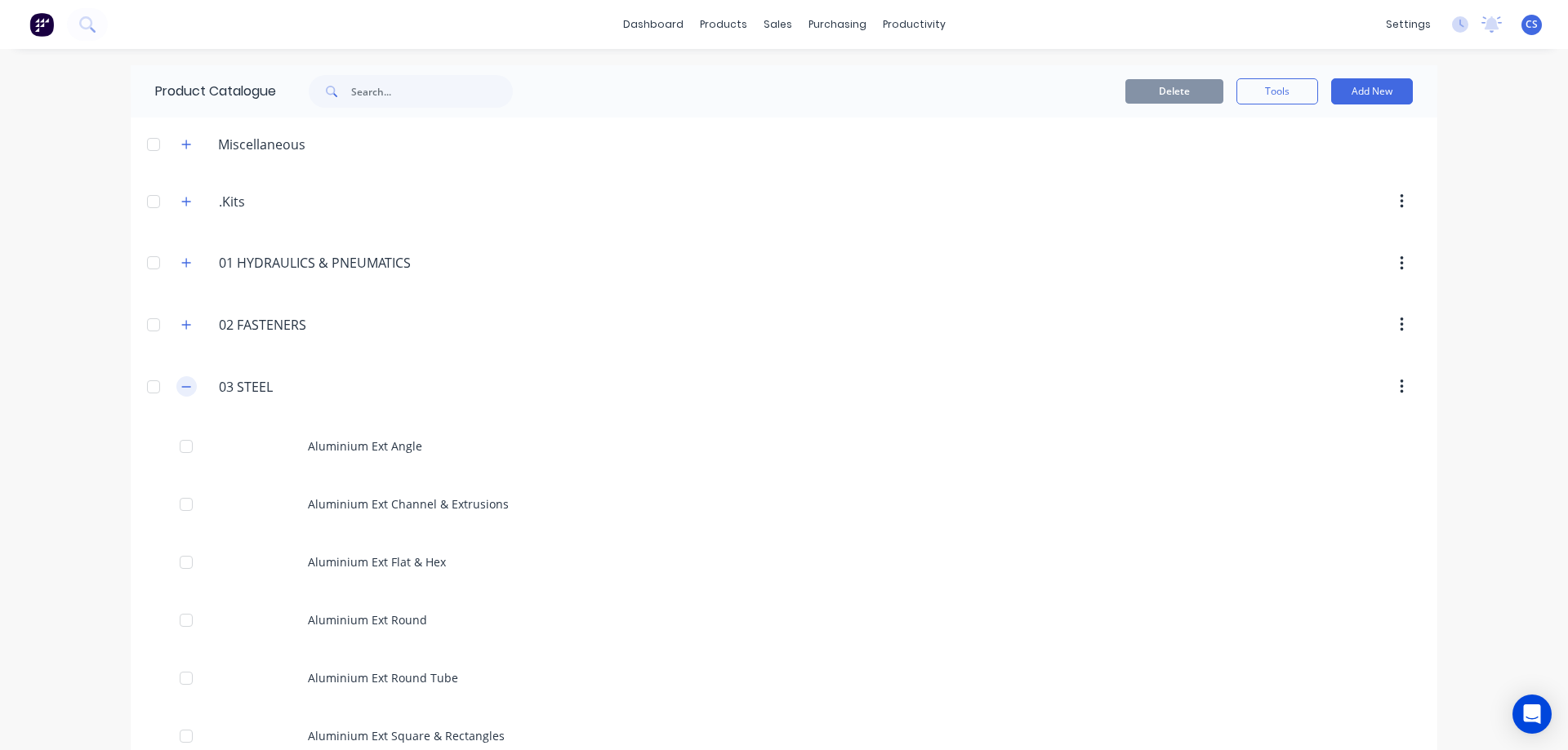
click at [182, 390] on icon "button" at bounding box center [186, 387] width 10 height 12
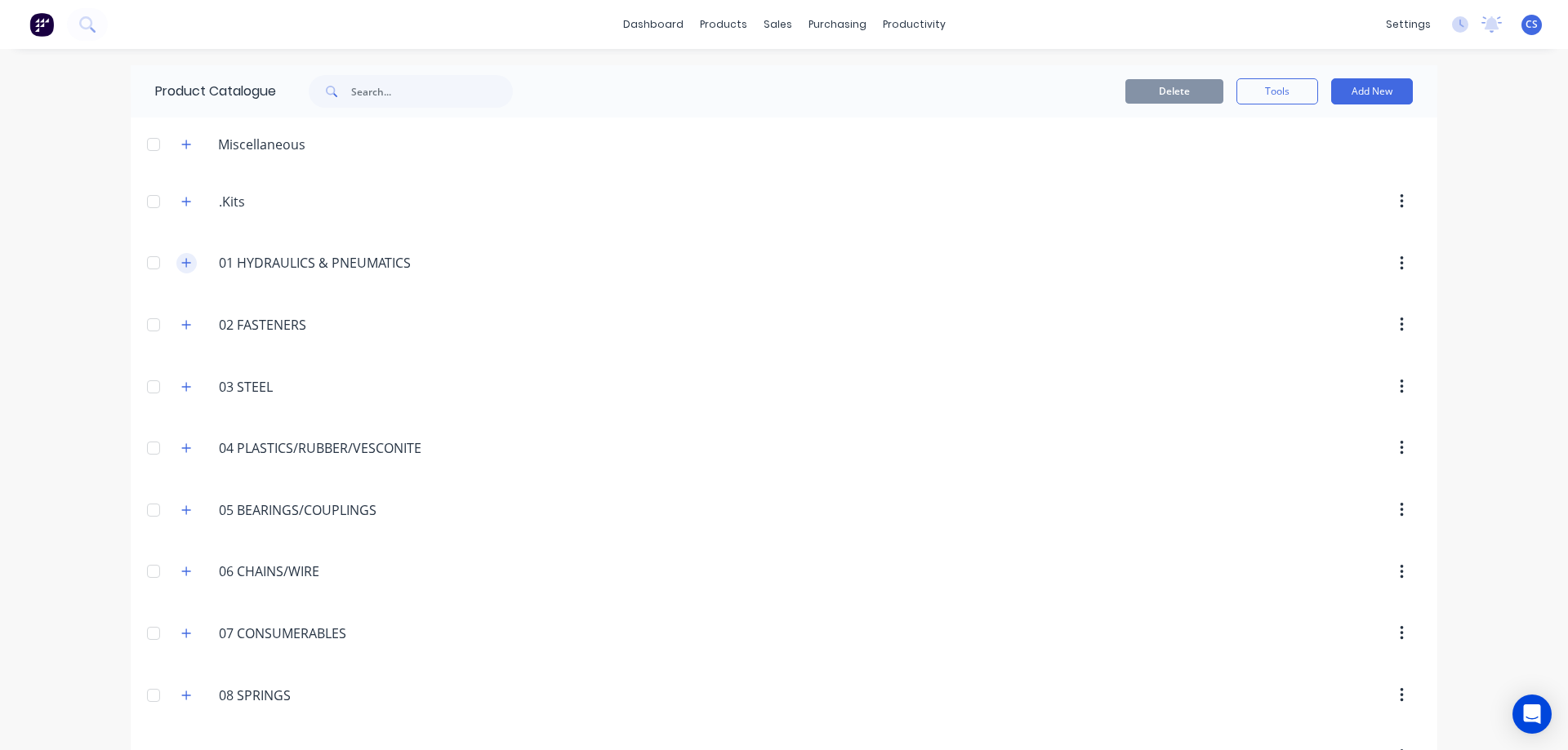
click at [184, 263] on icon "button" at bounding box center [186, 263] width 9 height 9
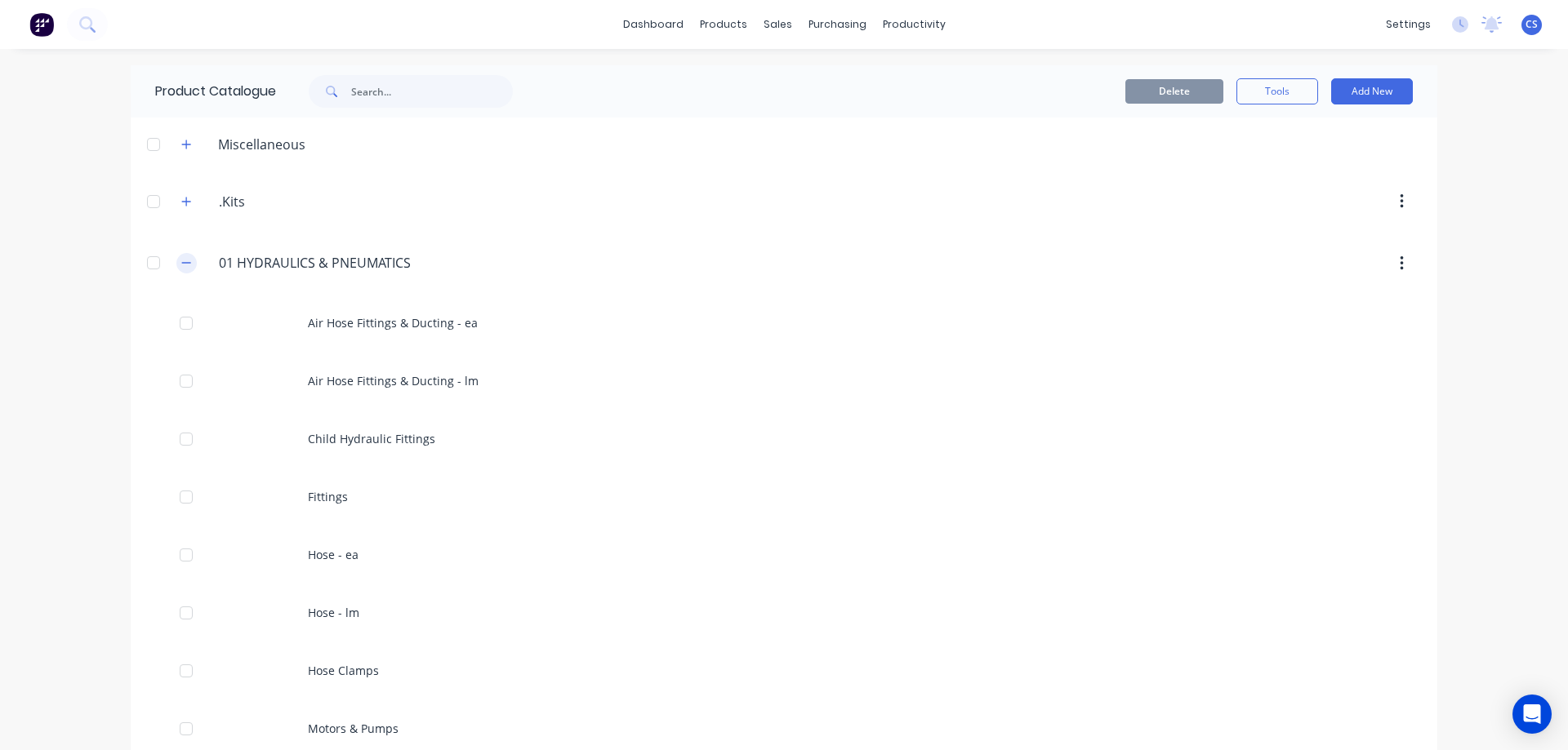
click at [182, 263] on icon "button" at bounding box center [186, 263] width 9 height 1
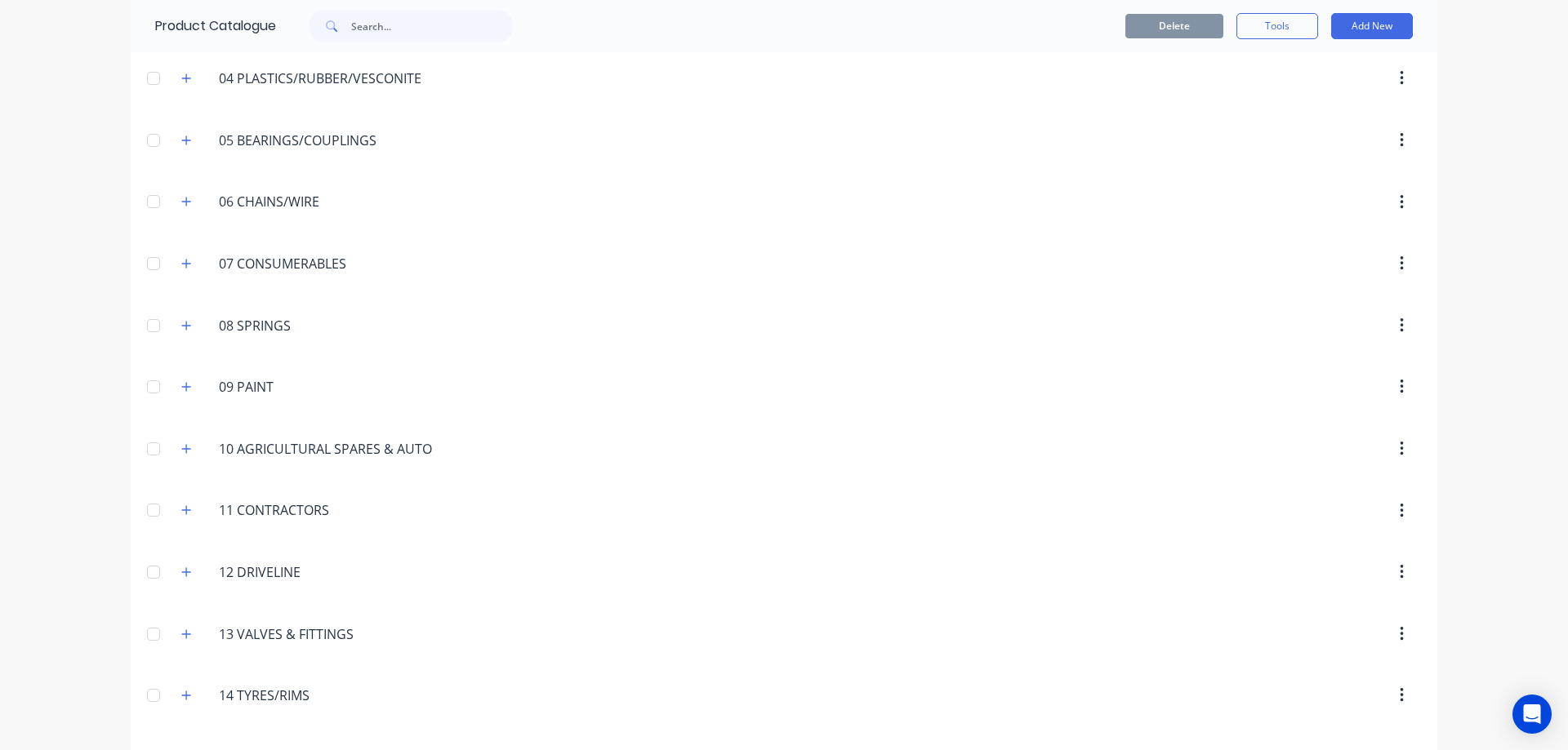
scroll to position [305, 0]
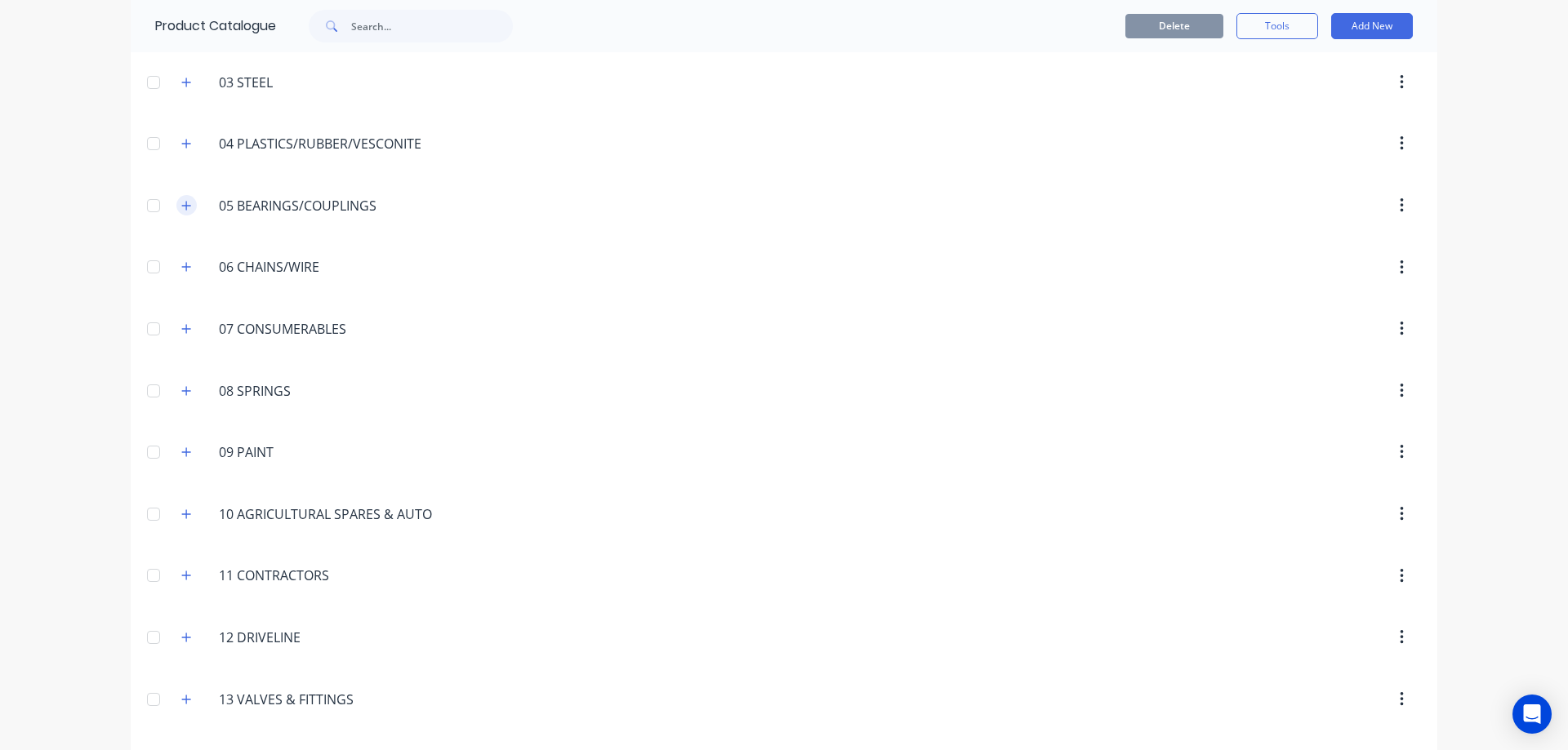
click at [183, 209] on icon "button" at bounding box center [186, 206] width 10 height 12
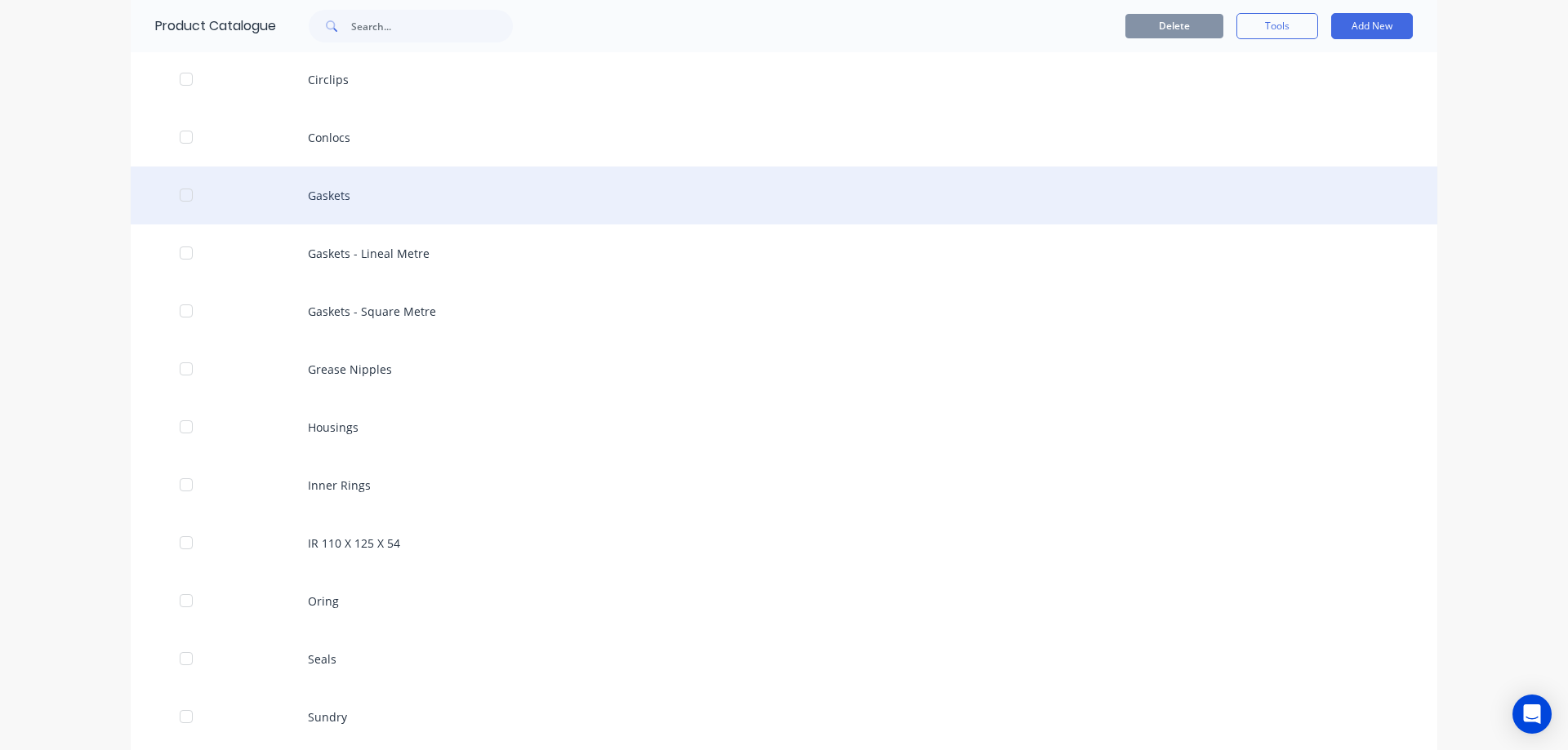
scroll to position [549, 0]
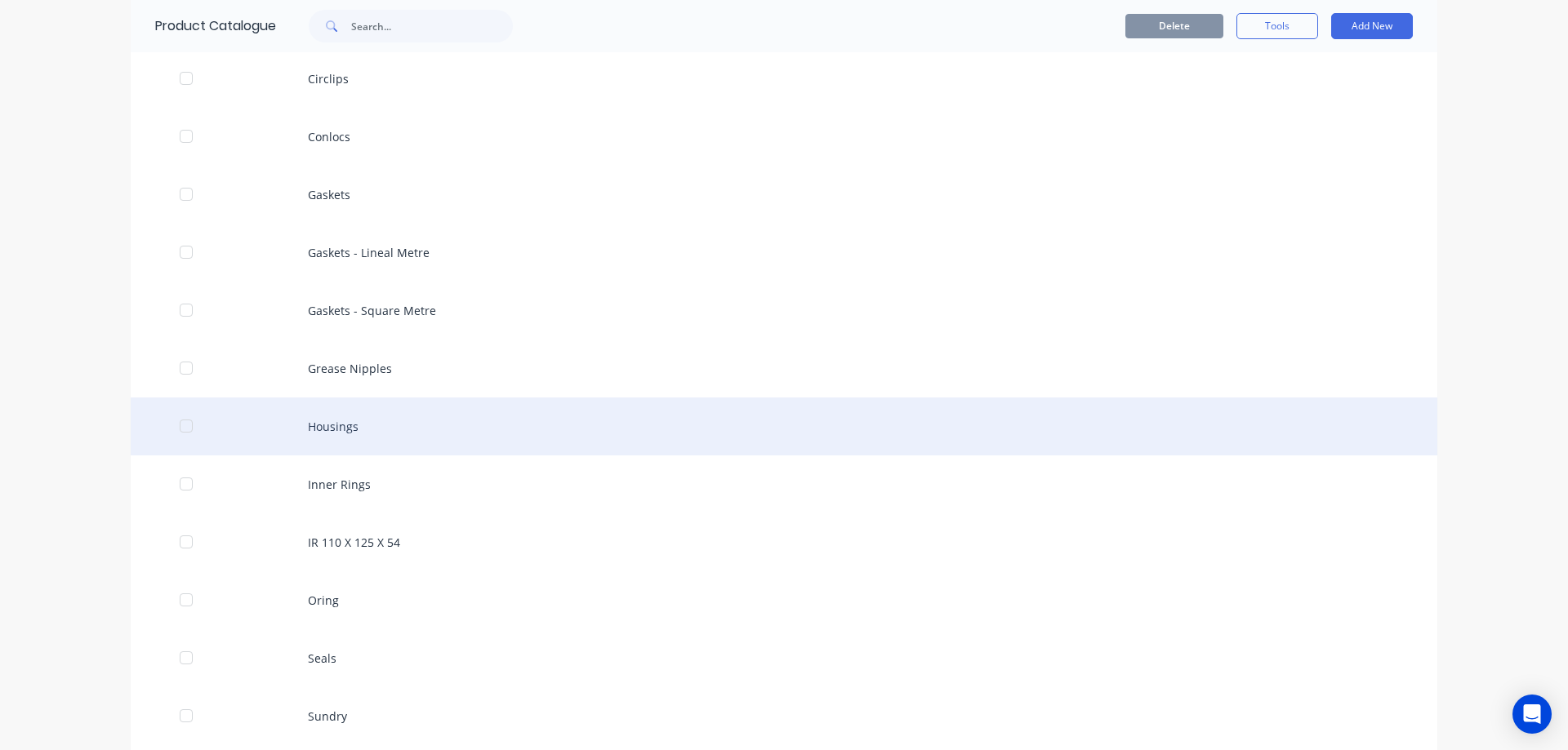
click at [378, 426] on div "Housings" at bounding box center [784, 426] width 1306 height 58
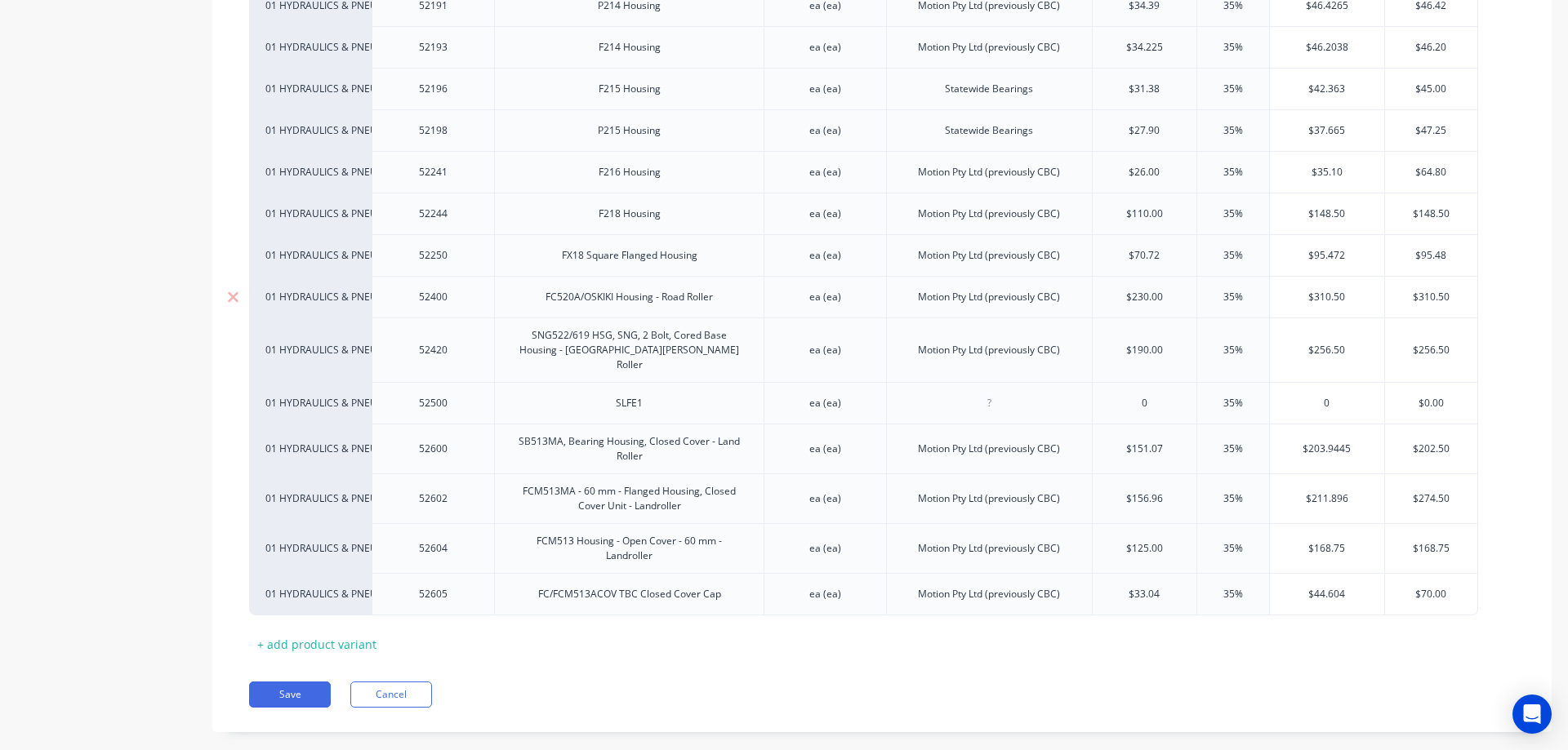
scroll to position [3837, 0]
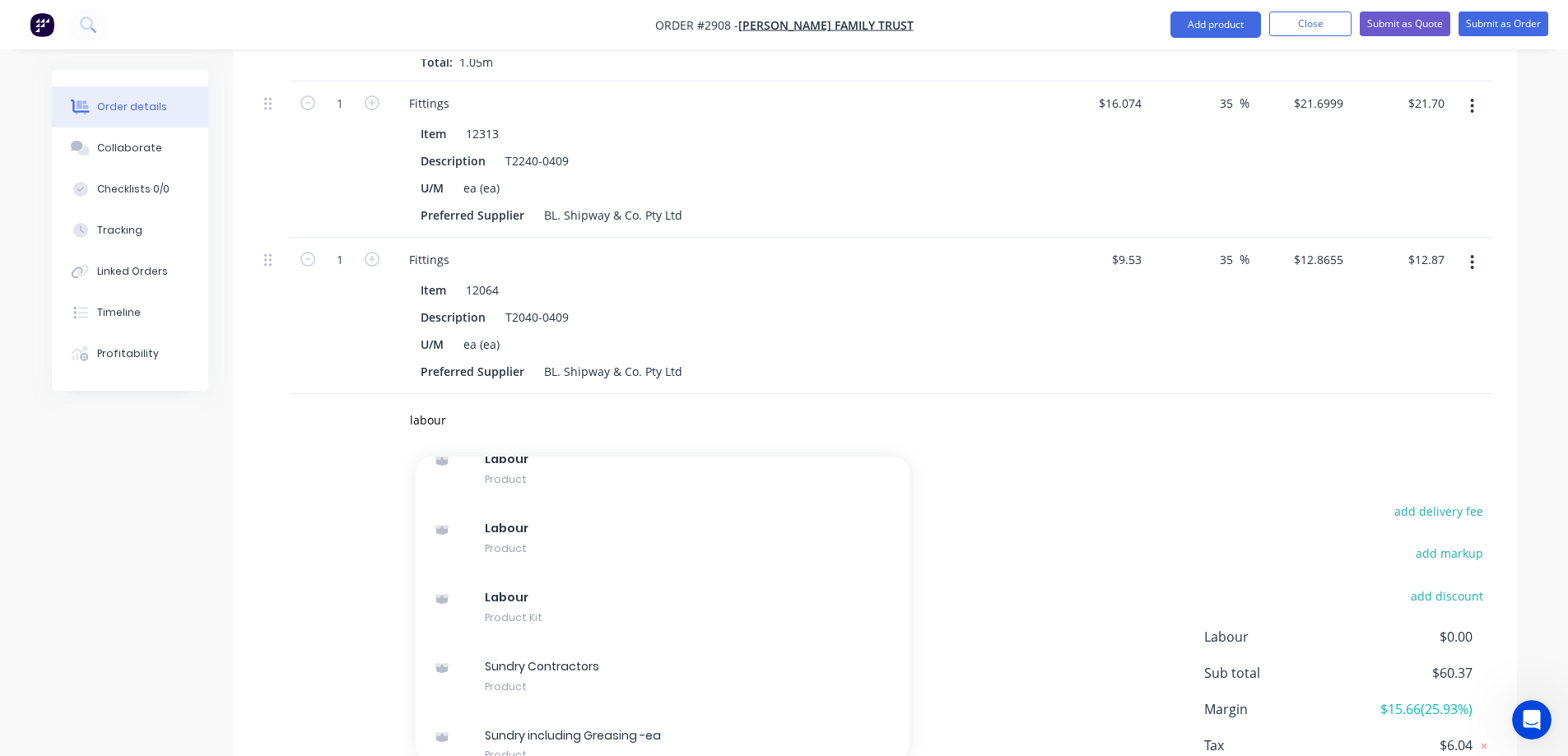
scroll to position [2068, 0]
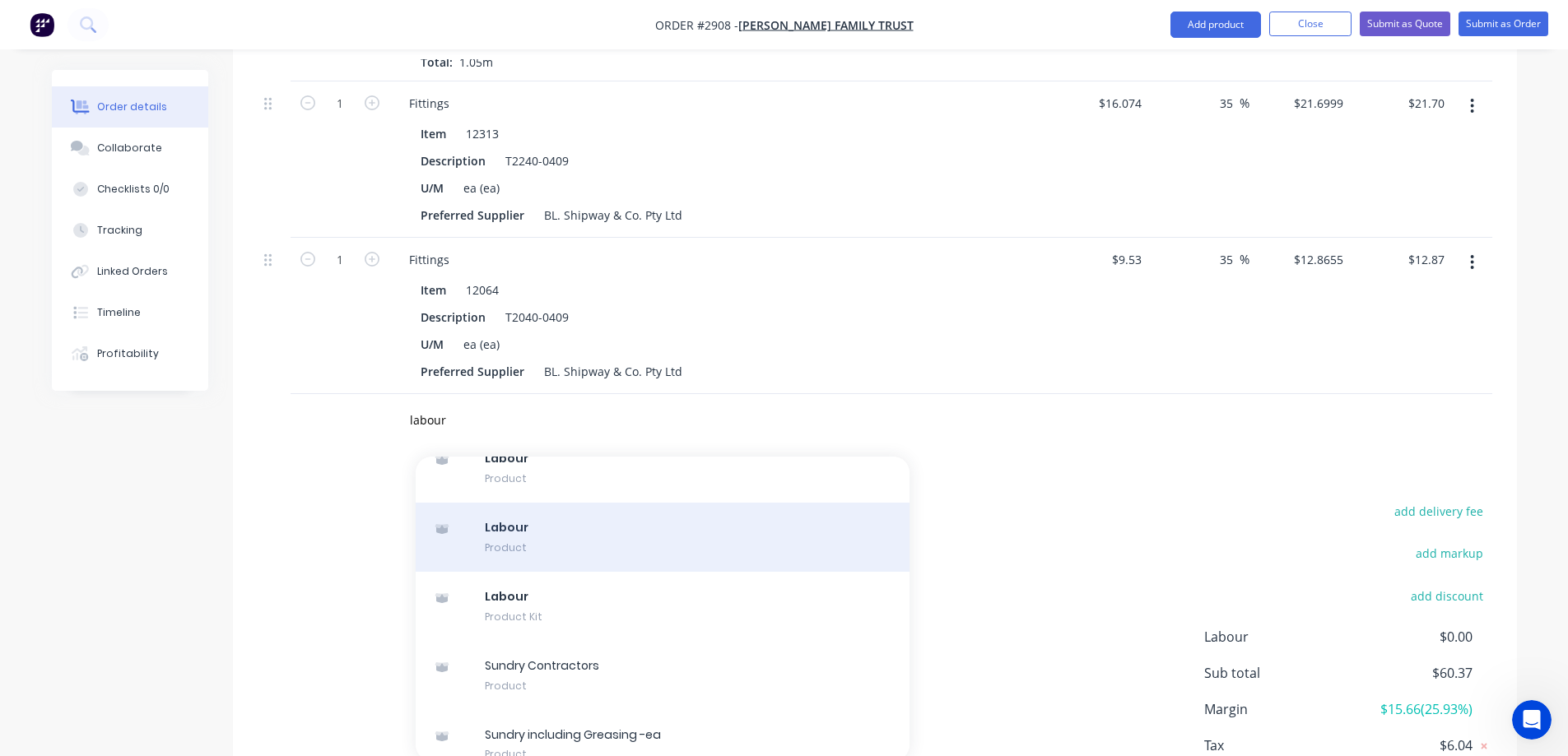
type input "labour"
click at [721, 503] on div "Labour Product" at bounding box center [663, 538] width 494 height 69
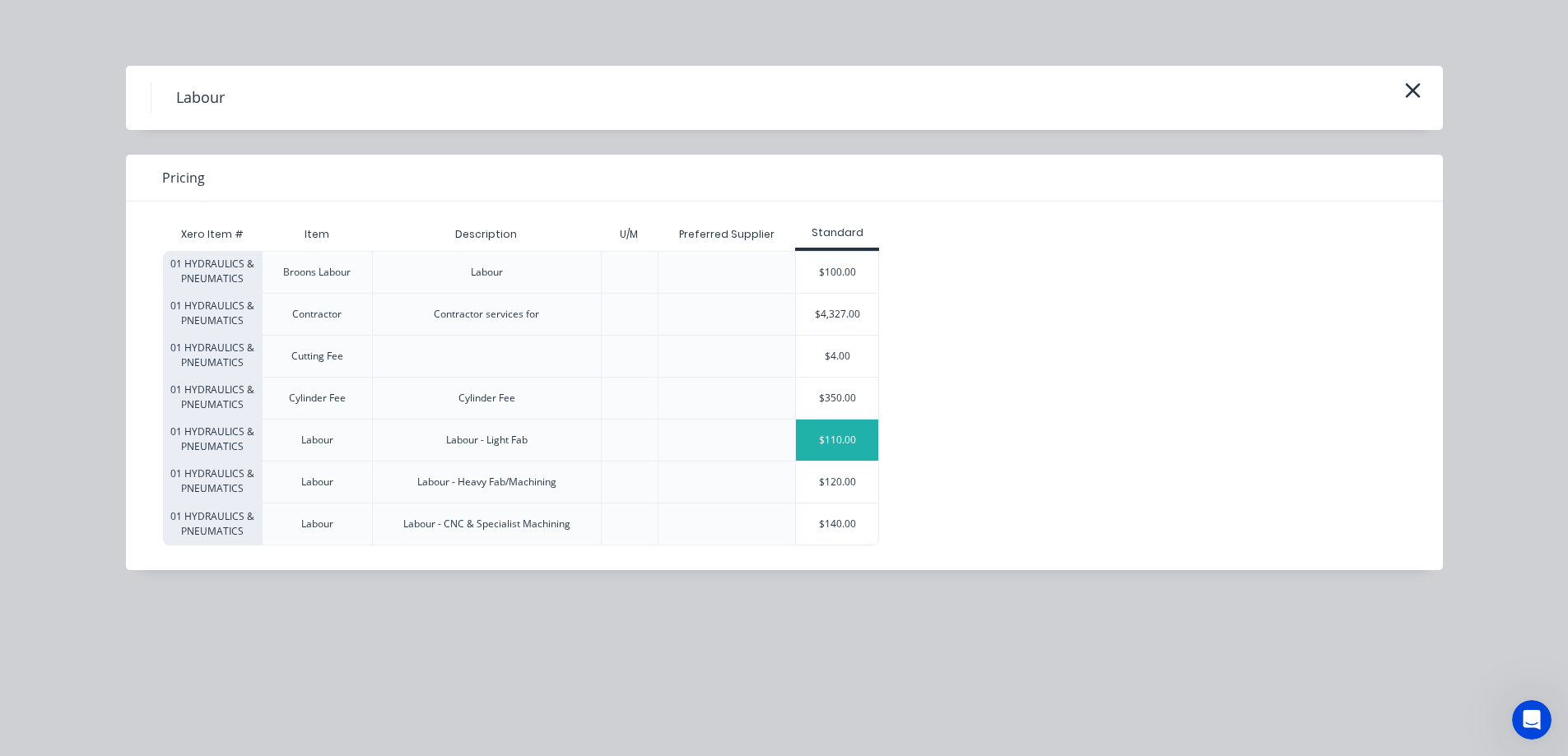
click at [836, 436] on div "$110.00" at bounding box center [836, 441] width 82 height 42
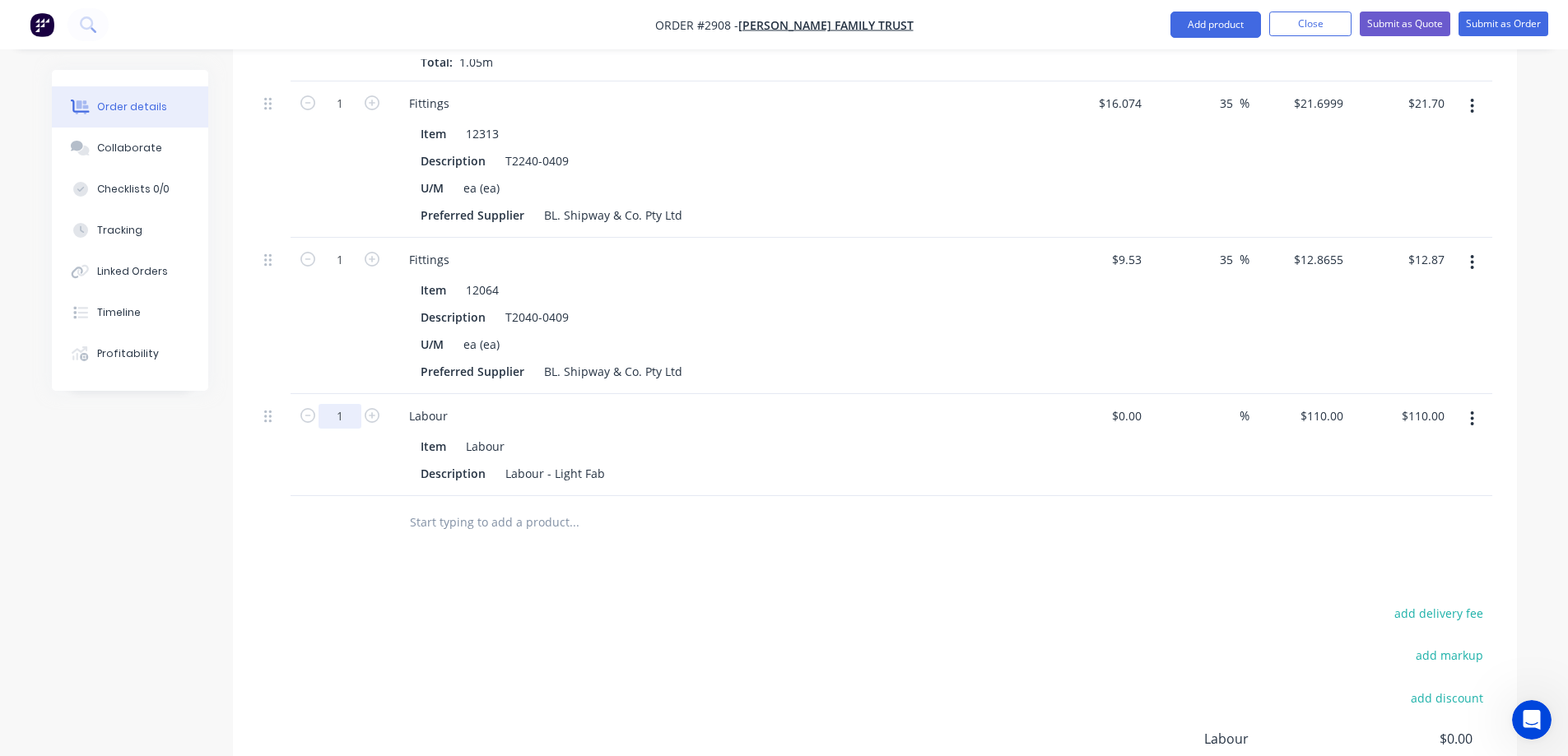
click at [347, 116] on input "1" at bounding box center [339, 103] width 43 height 25
type input "0.1"
type input "$11.00"
click at [1308, 394] on div "110 $110.00" at bounding box center [1300, 445] width 101 height 102
type input "$120.00"
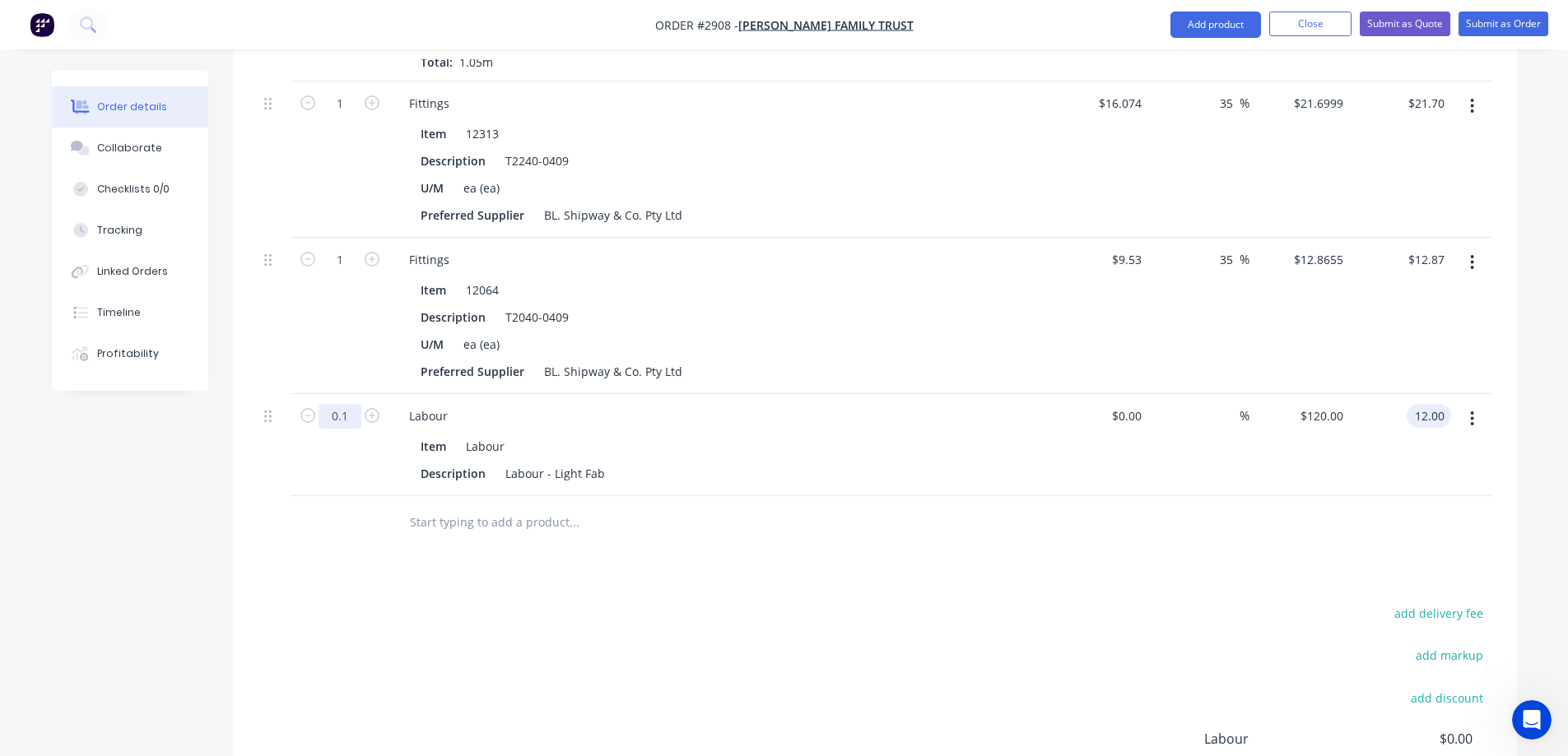
type input "$12.00"
click at [330, 116] on input "0.1" at bounding box center [339, 103] width 43 height 25
type input "0.1"
click at [1443, 404] on input "12.00" at bounding box center [1429, 416] width 44 height 24
type input "18"
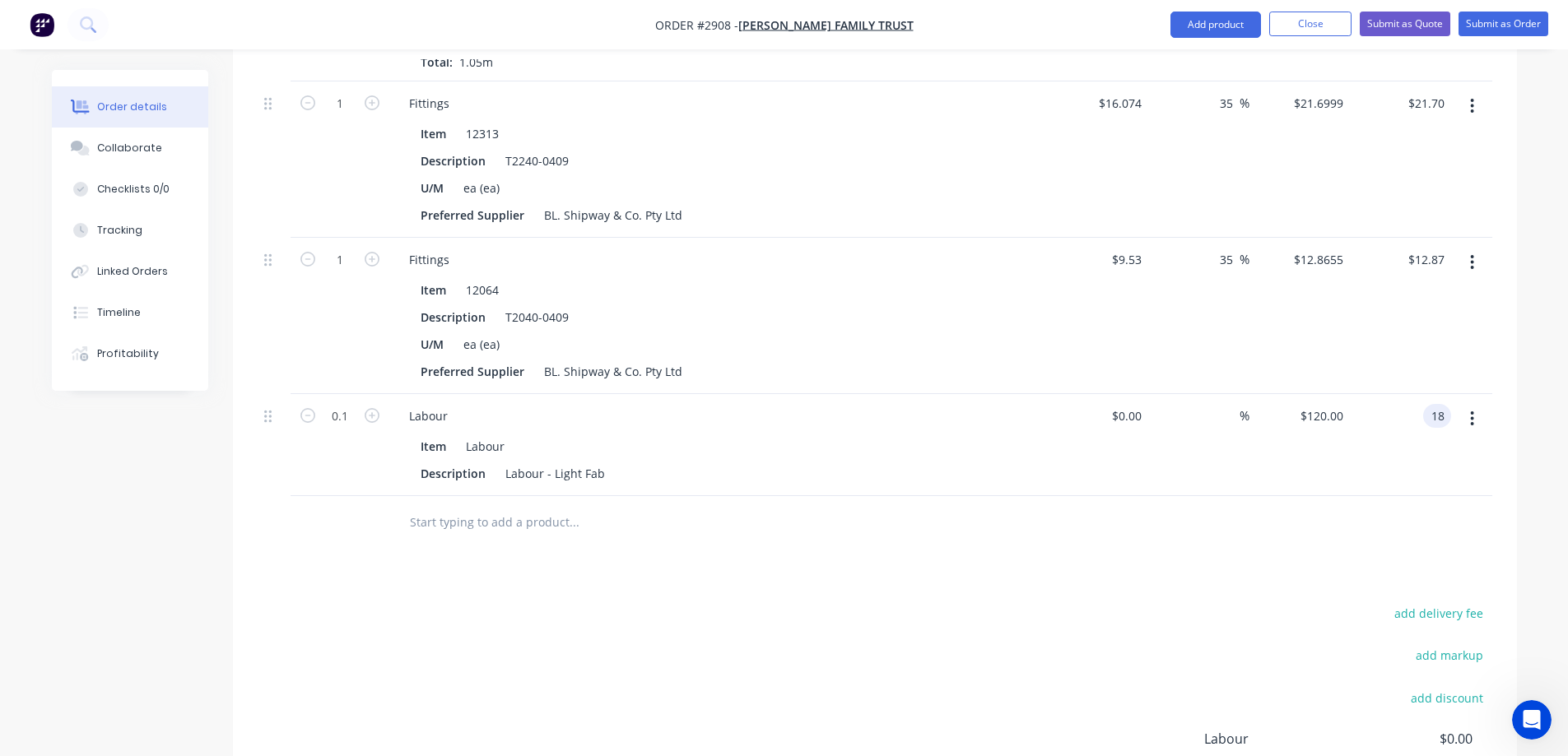
type input "$180.00"
type input "$18.00"
drag, startPoint x: 603, startPoint y: 453, endPoint x: 552, endPoint y: 452, distance: 51.0
click at [552, 462] on div "Labour - Light Fab" at bounding box center [556, 473] width 113 height 24
type input "0"
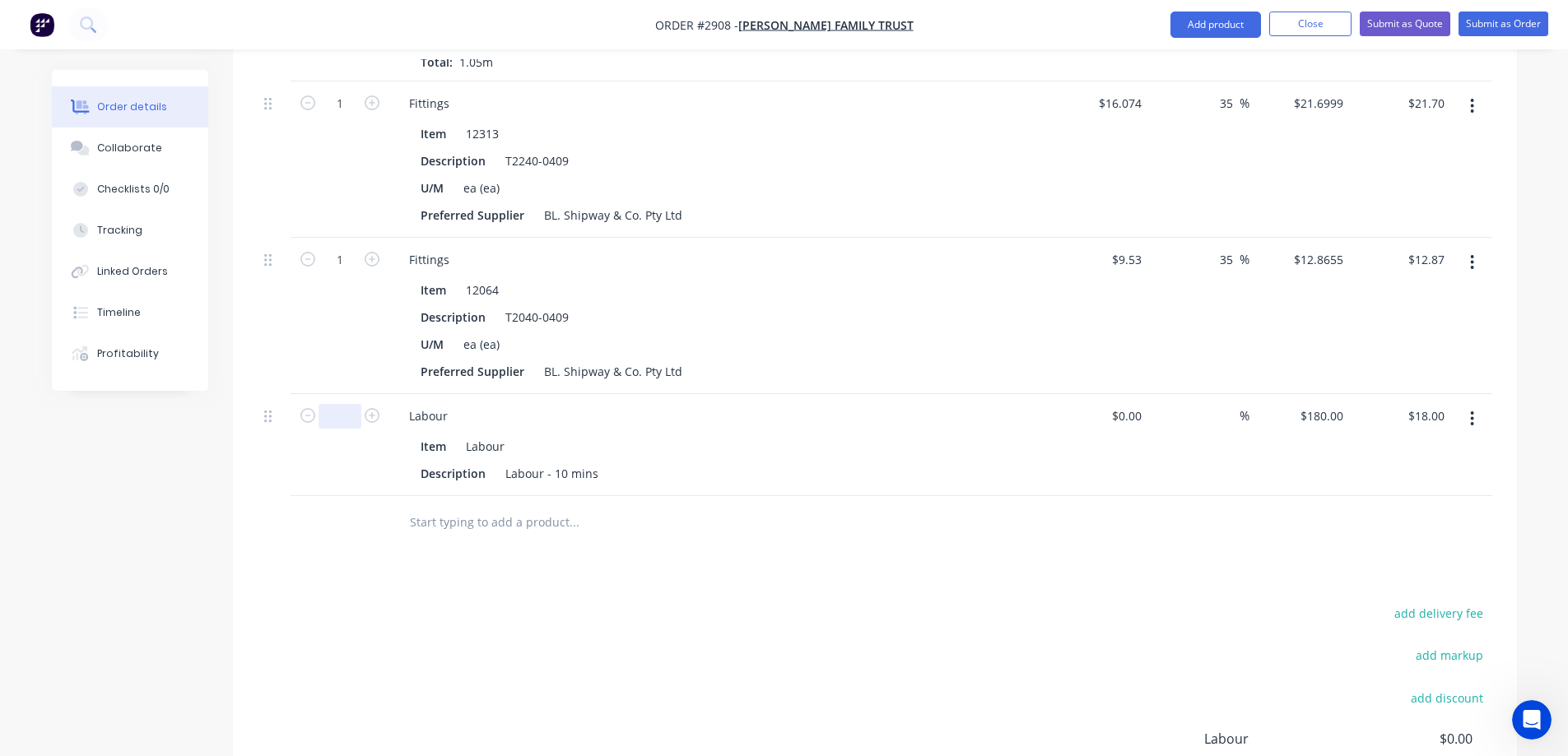
click at [337, 404] on input "text" at bounding box center [339, 416] width 43 height 25
type input "0.1"
click at [1122, 394] on div at bounding box center [1098, 445] width 101 height 102
type input "$120.00"
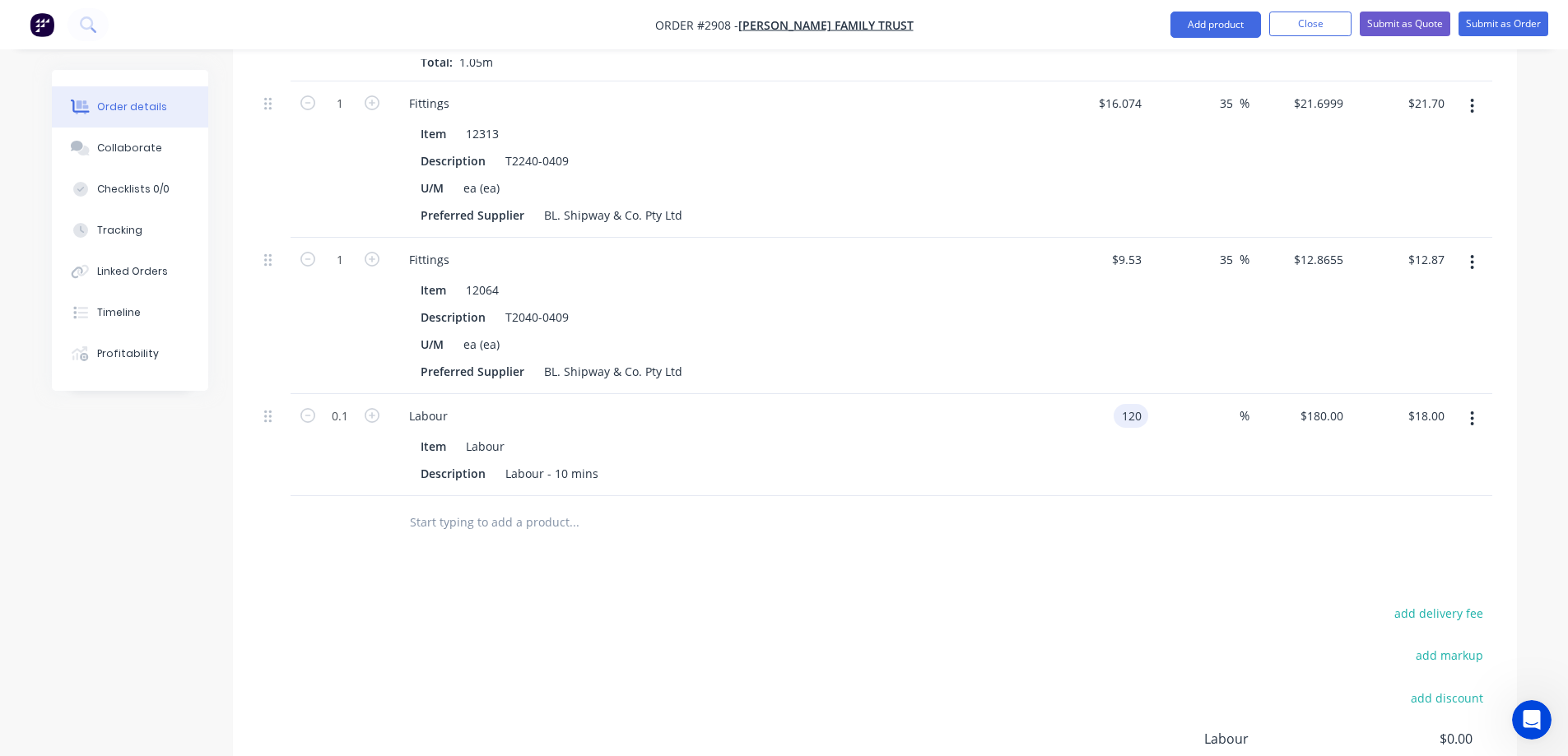
type input "$12.00"
click at [346, 116] on input "0.1" at bounding box center [339, 103] width 43 height 25
type input "0.25"
type input "$30.00"
type input "0.15"
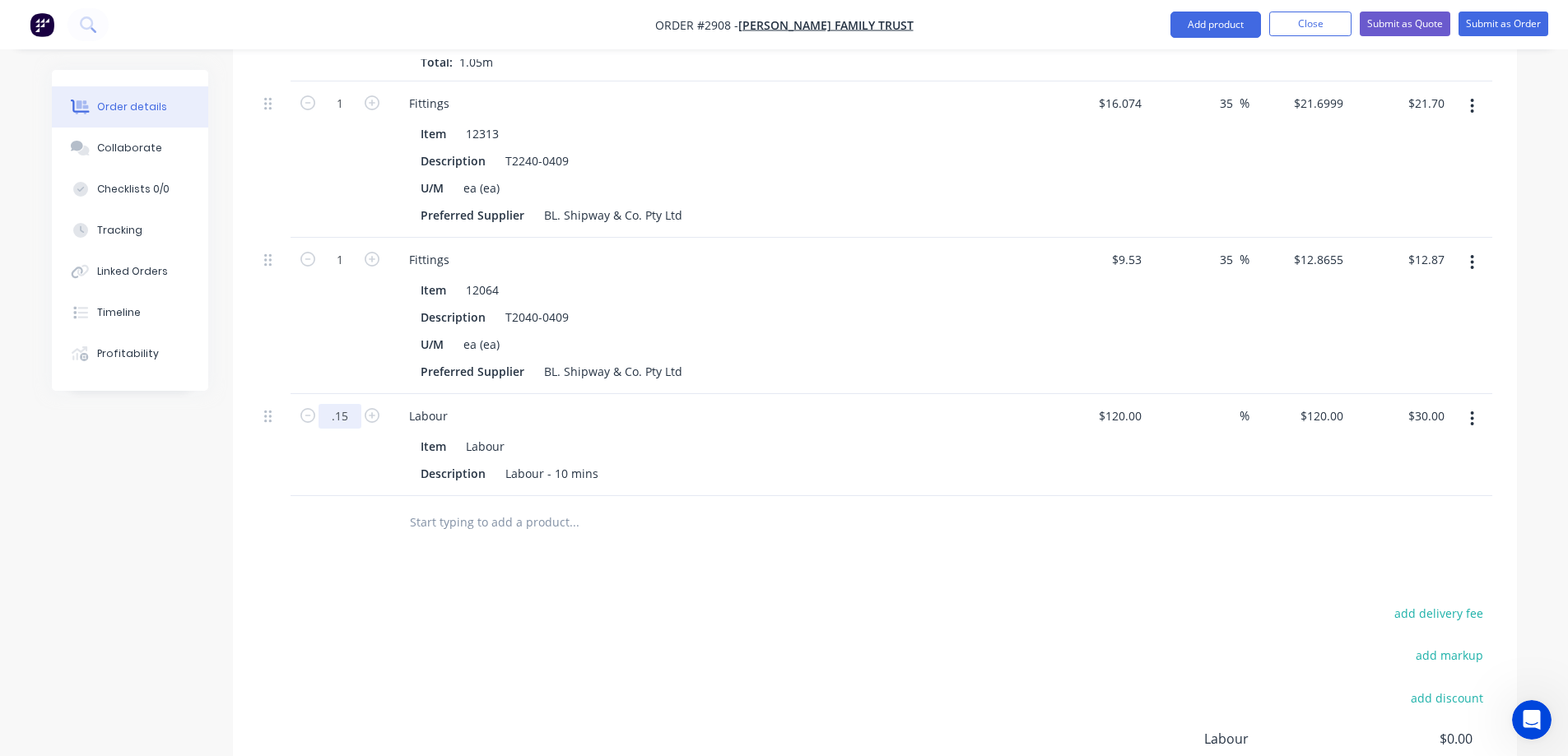
type input "$18.00"
click at [190, 504] on div "Created by [PERSON_NAME] Created [DATE] Required [DATE] Assigned to Add team me…" at bounding box center [784, 153] width 1465 height 1632
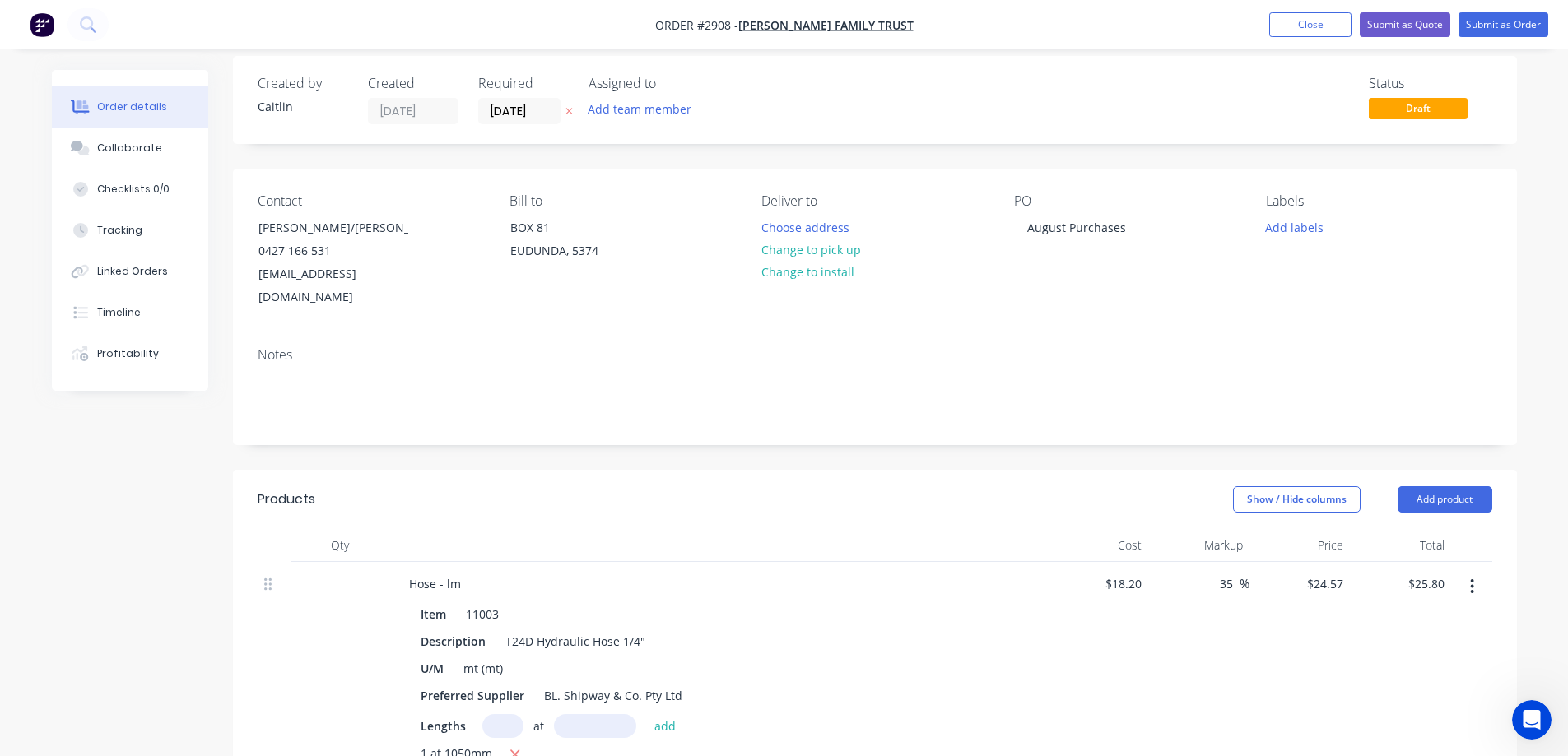
scroll to position [0, 0]
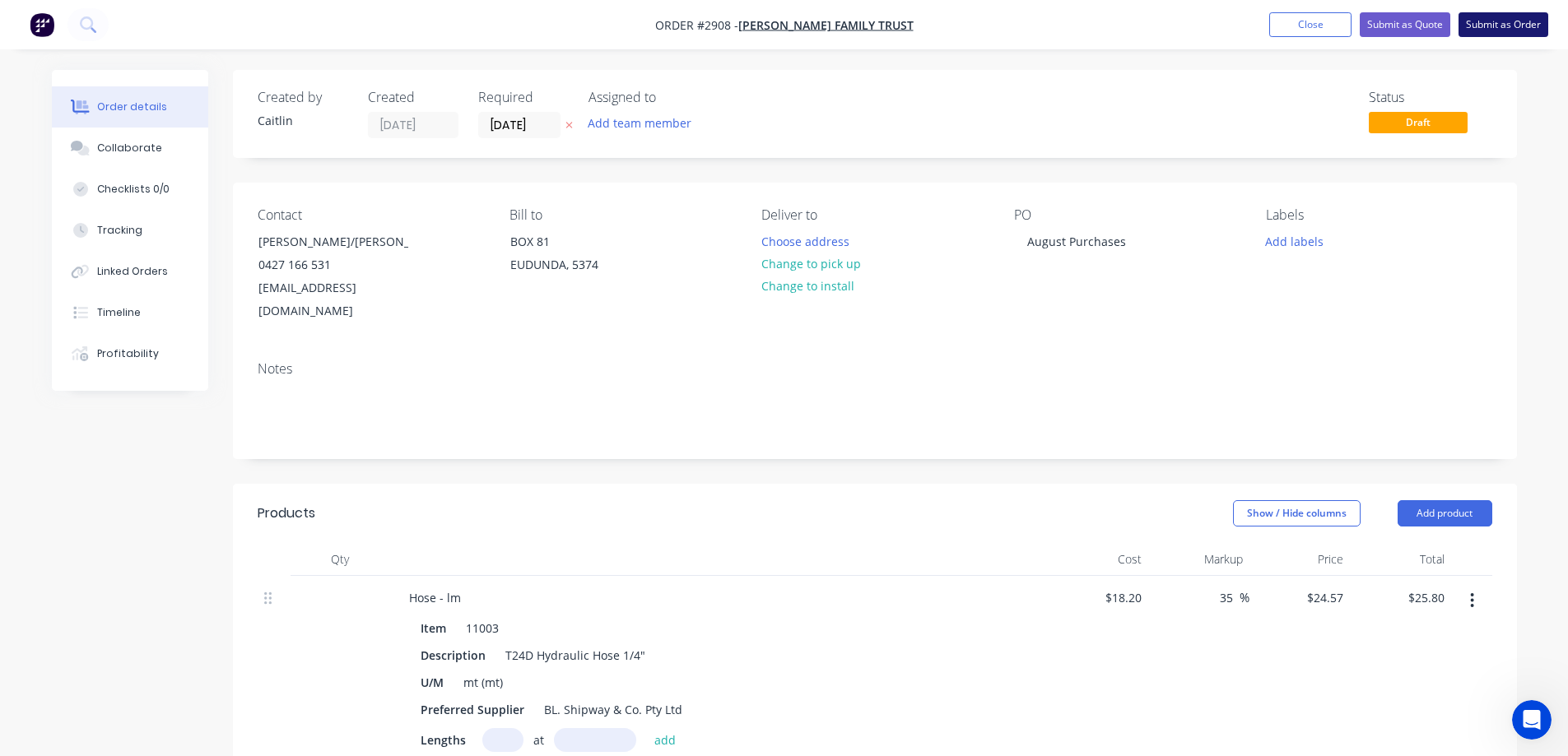
click at [1528, 27] on button "Submit as Order" at bounding box center [1504, 24] width 90 height 25
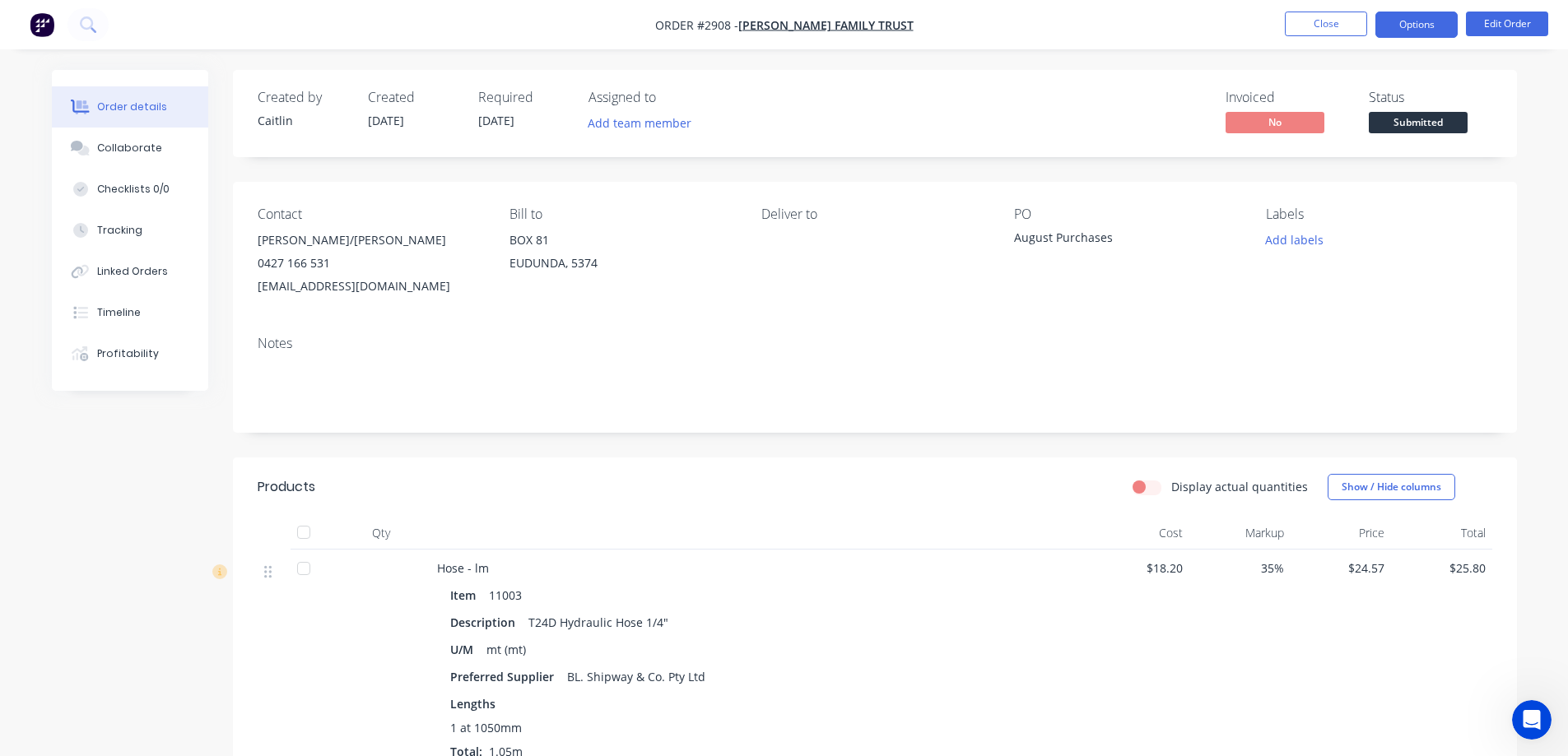
click at [1424, 22] on button "Options" at bounding box center [1416, 25] width 82 height 27
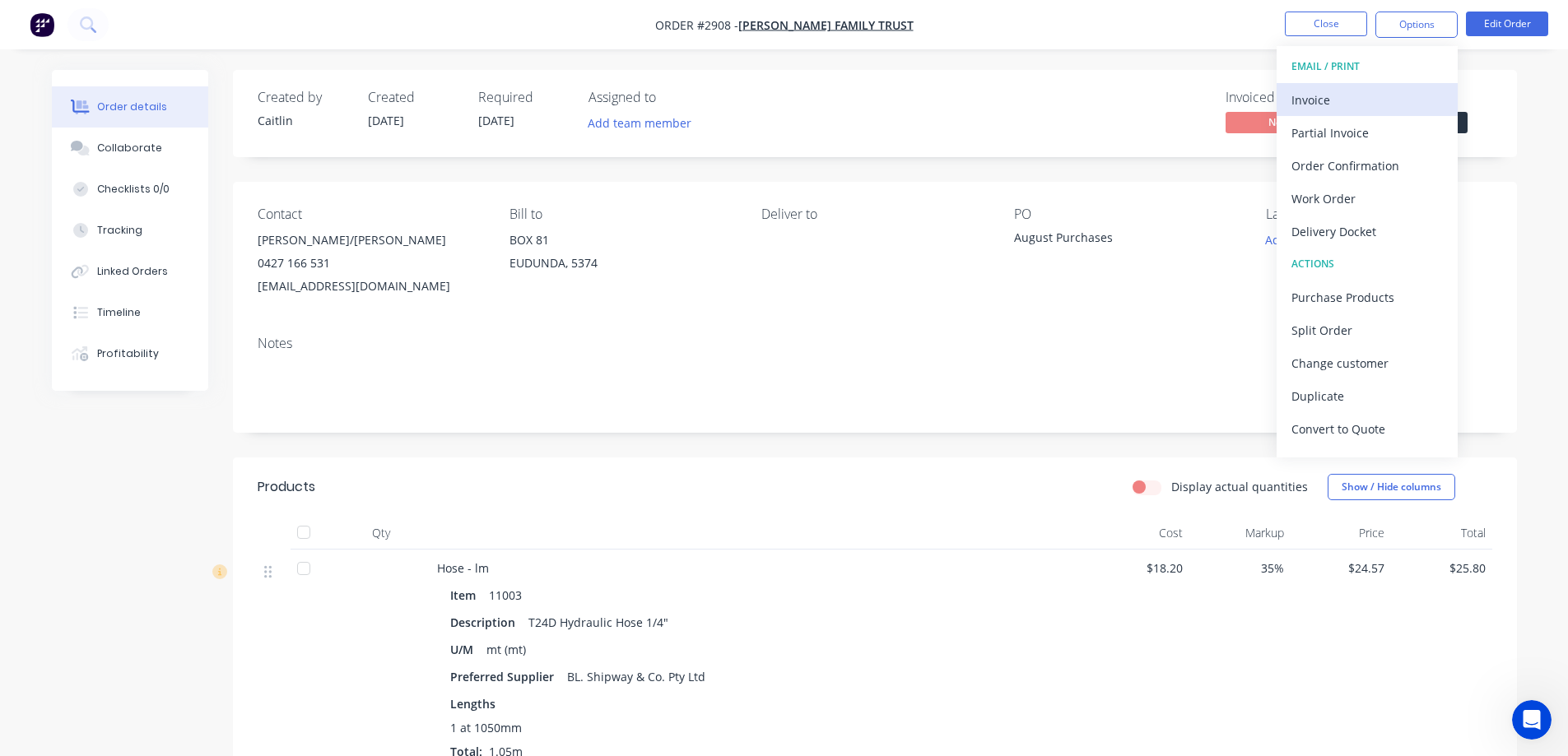
click at [1360, 96] on div "Invoice" at bounding box center [1367, 100] width 151 height 24
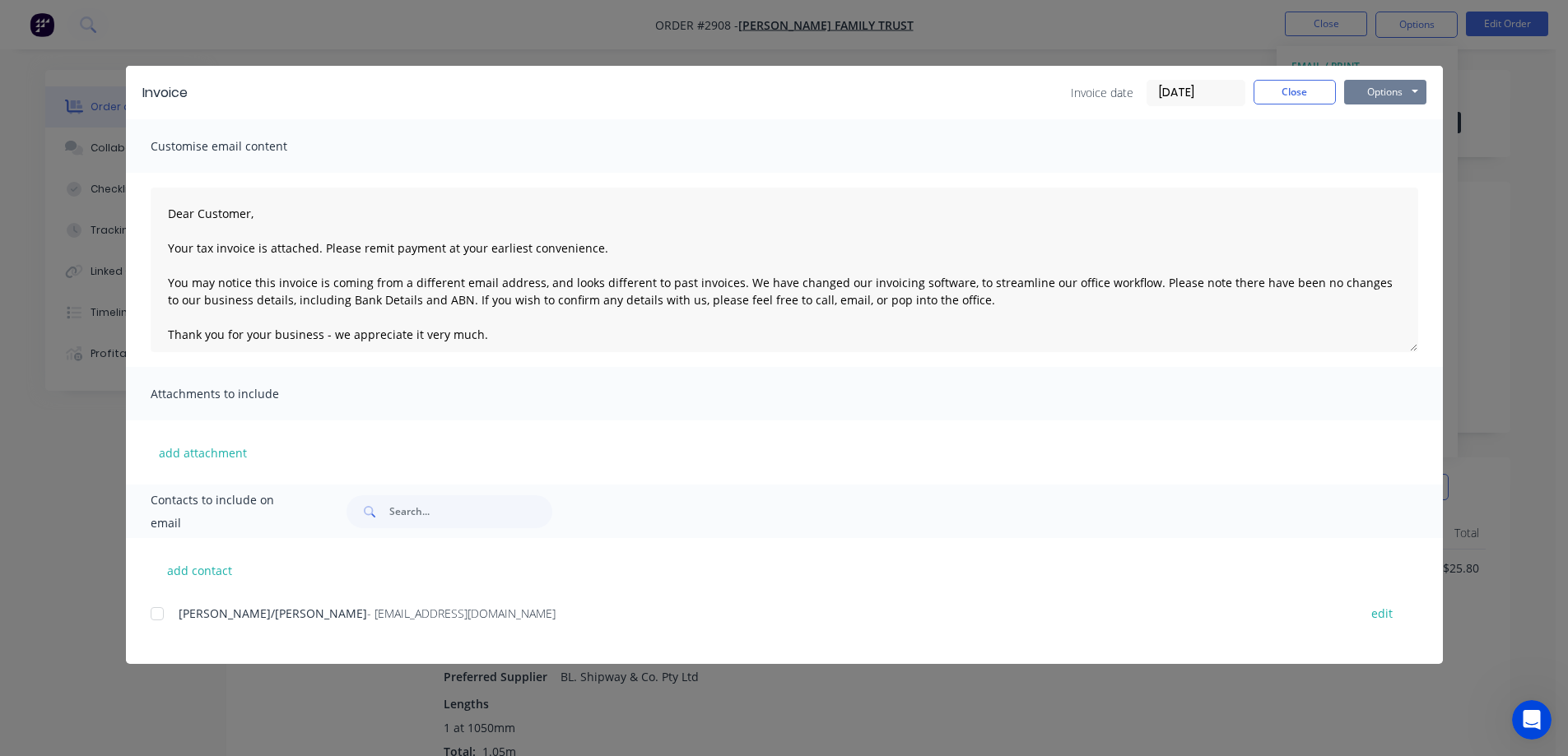
click at [1372, 89] on button "Options" at bounding box center [1385, 92] width 82 height 25
click at [1394, 121] on button "Preview" at bounding box center [1397, 121] width 106 height 27
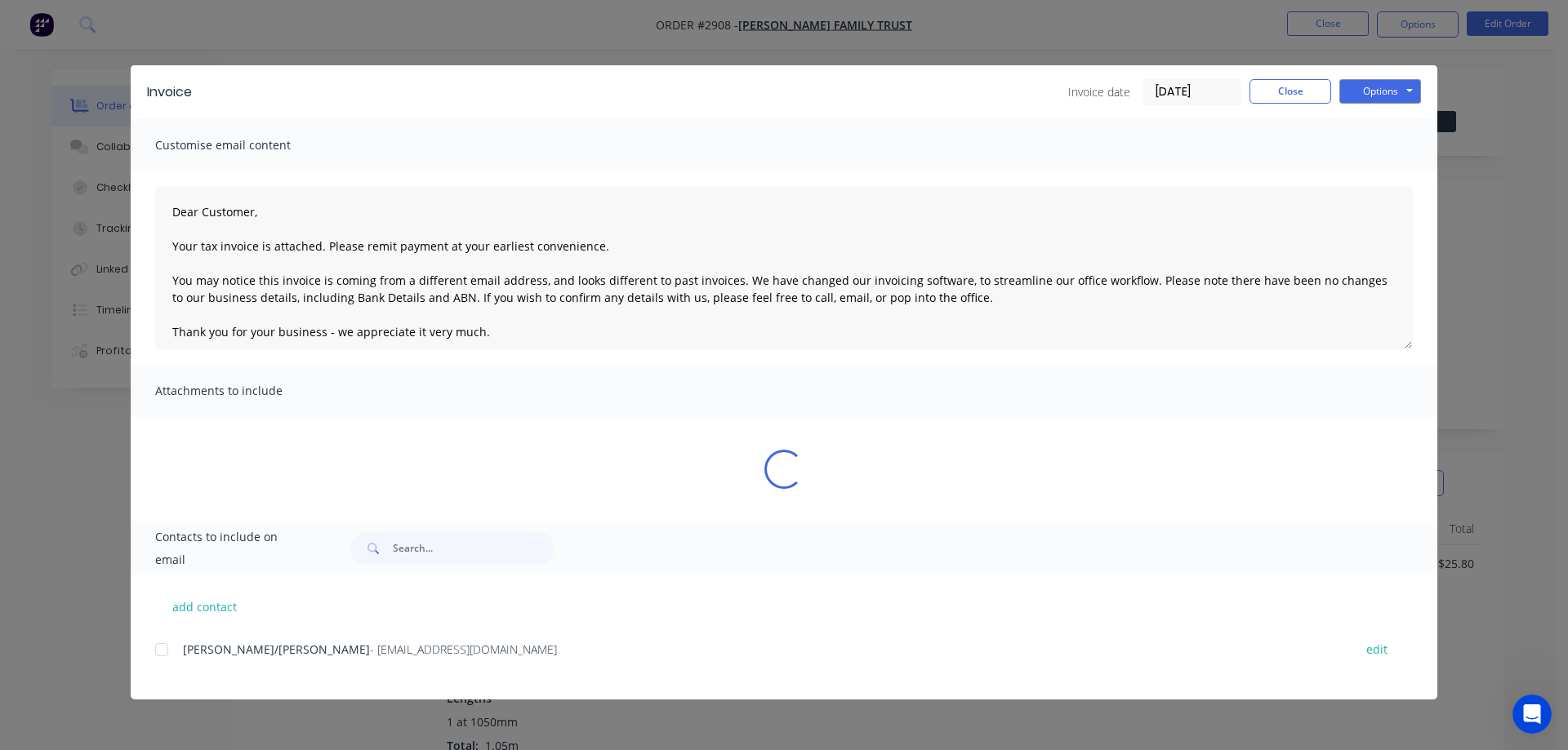
type textarea "Dear Customer, Your tax invoice is attached. Please remit payment at your earli…"
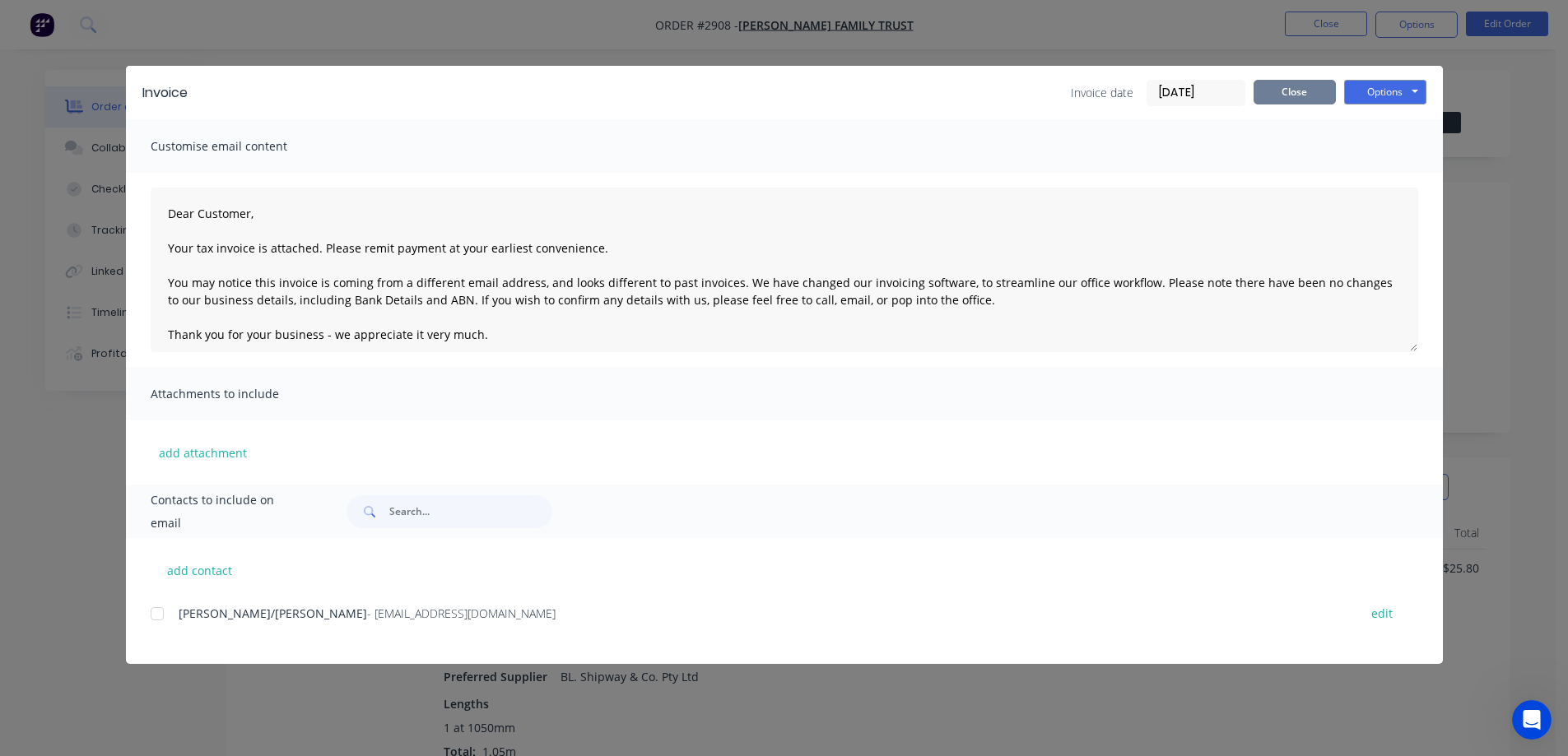
click at [1296, 87] on button "Close" at bounding box center [1294, 92] width 82 height 25
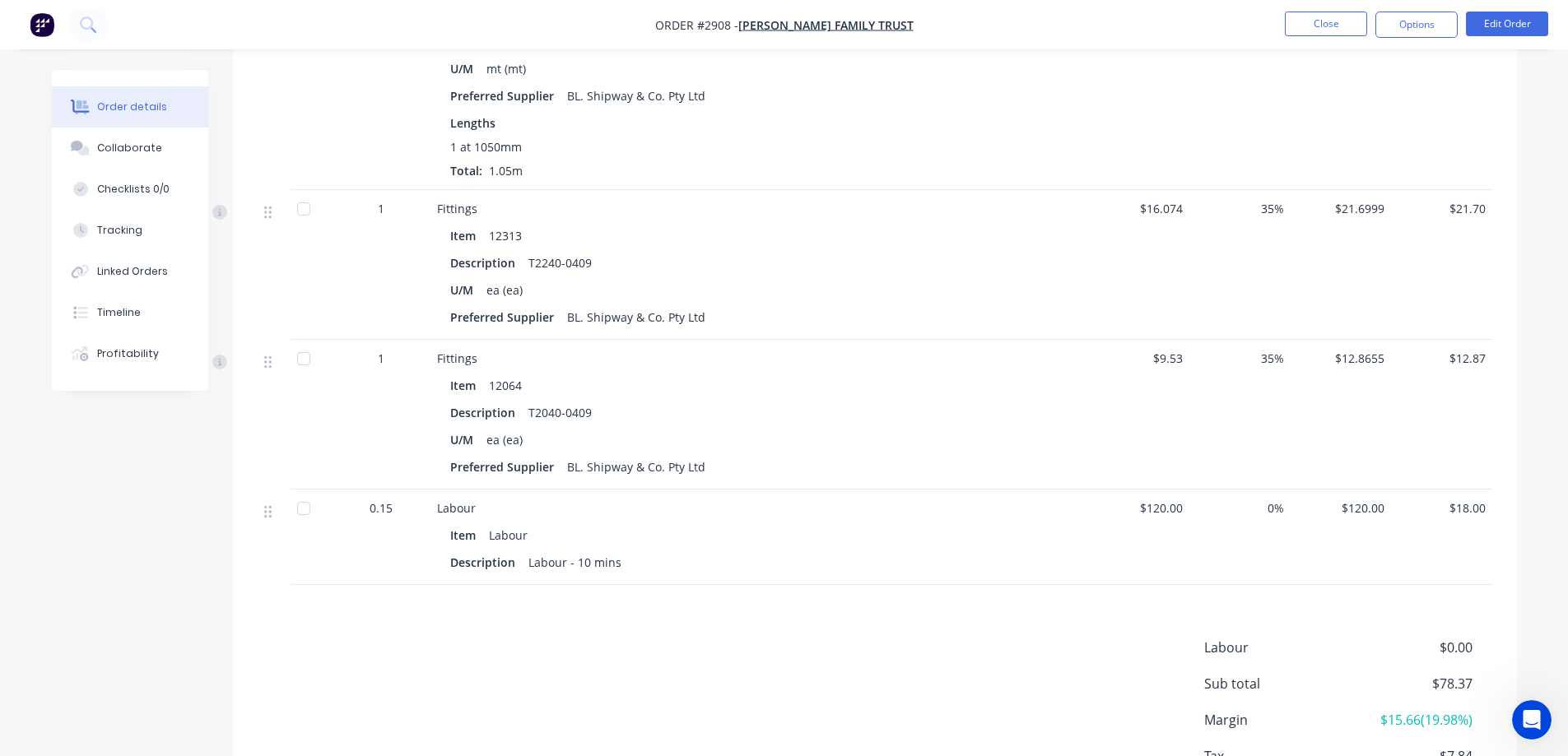
scroll to position [703, 0]
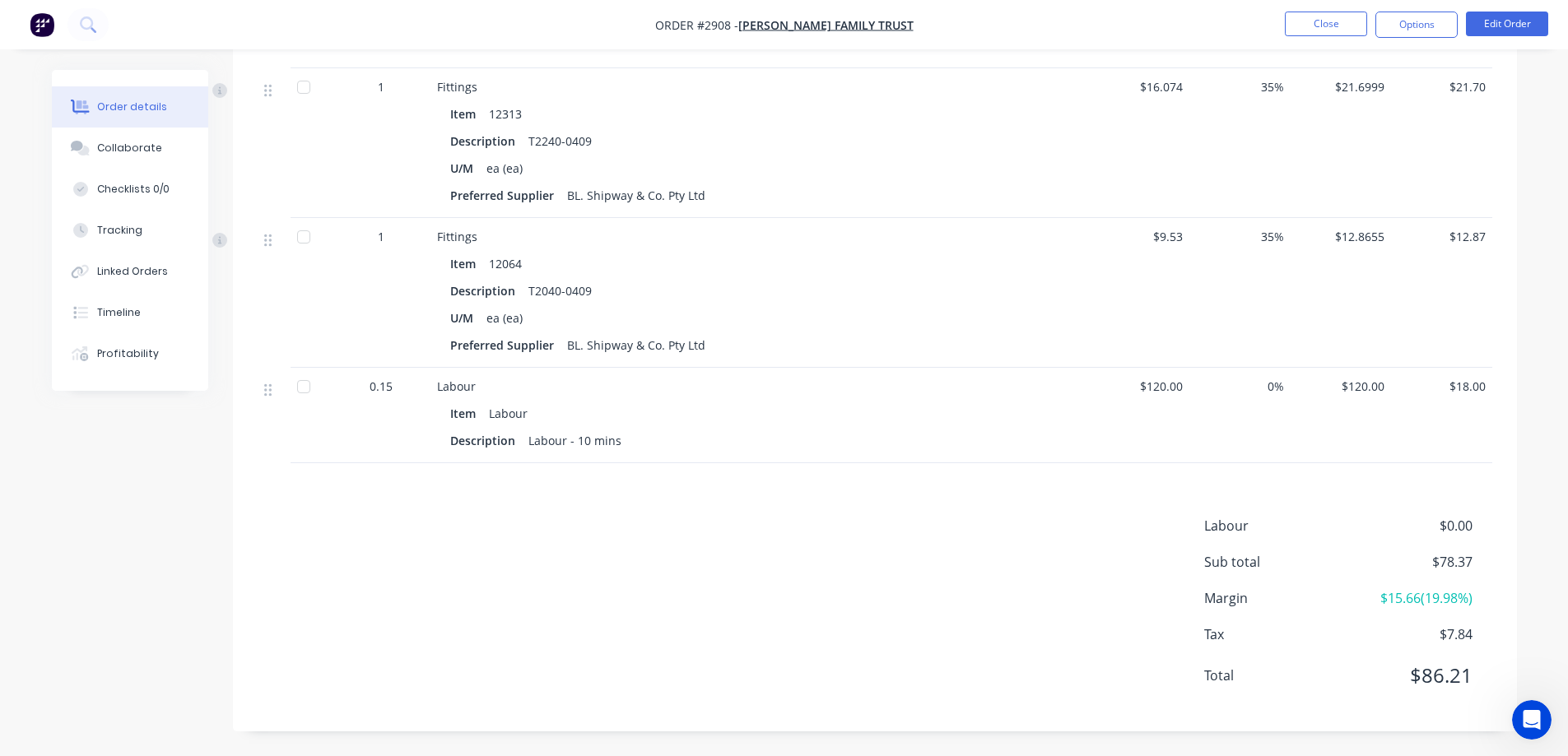
click at [618, 444] on div "Labour - 10 mins" at bounding box center [574, 441] width 106 height 24
click at [613, 441] on div "Labour - 10 mins" at bounding box center [574, 441] width 106 height 24
click at [607, 441] on div "Labour - 10 mins" at bounding box center [574, 441] width 106 height 24
click at [1505, 24] on button "Edit Order" at bounding box center [1507, 24] width 82 height 25
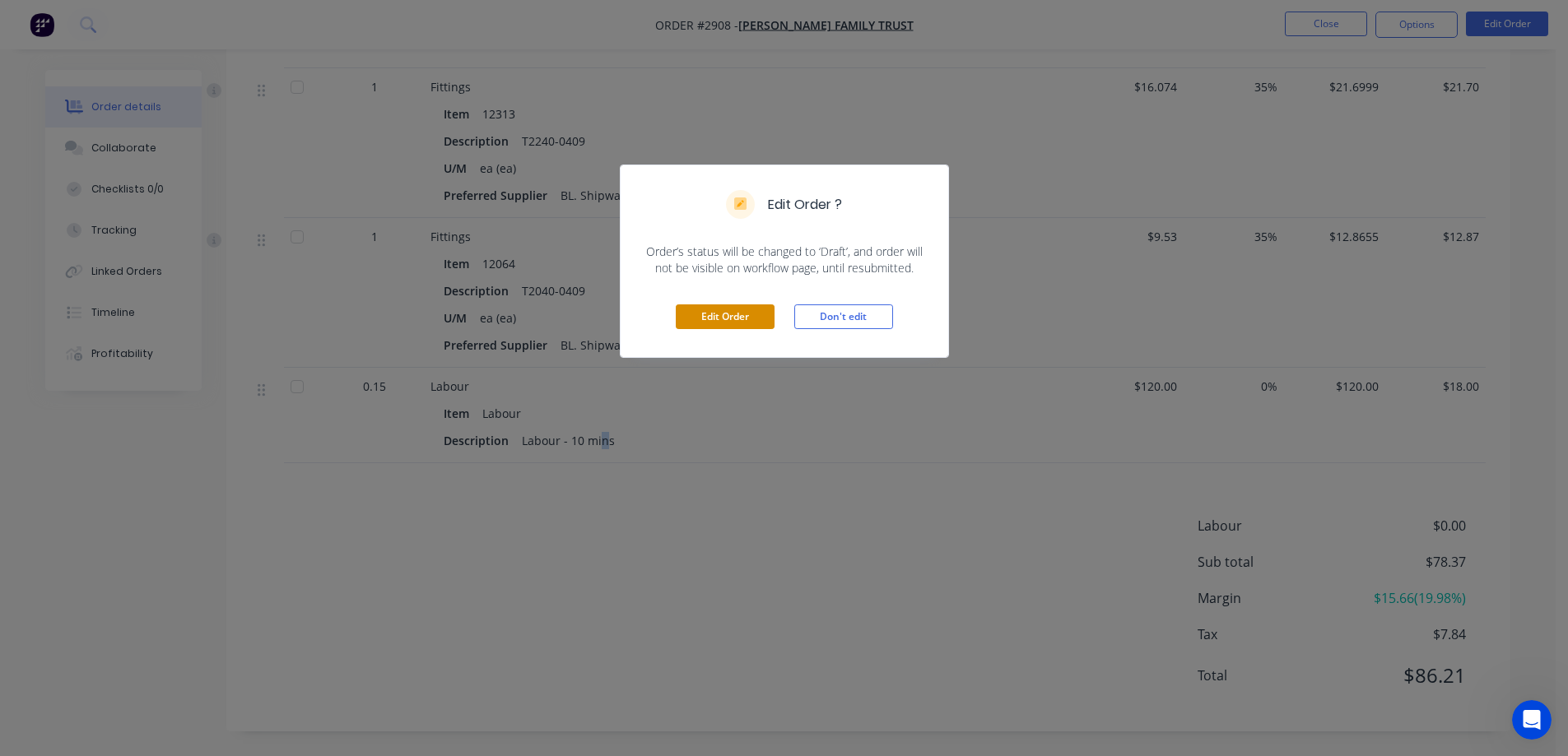
click at [730, 310] on button "Edit Order" at bounding box center [726, 316] width 99 height 25
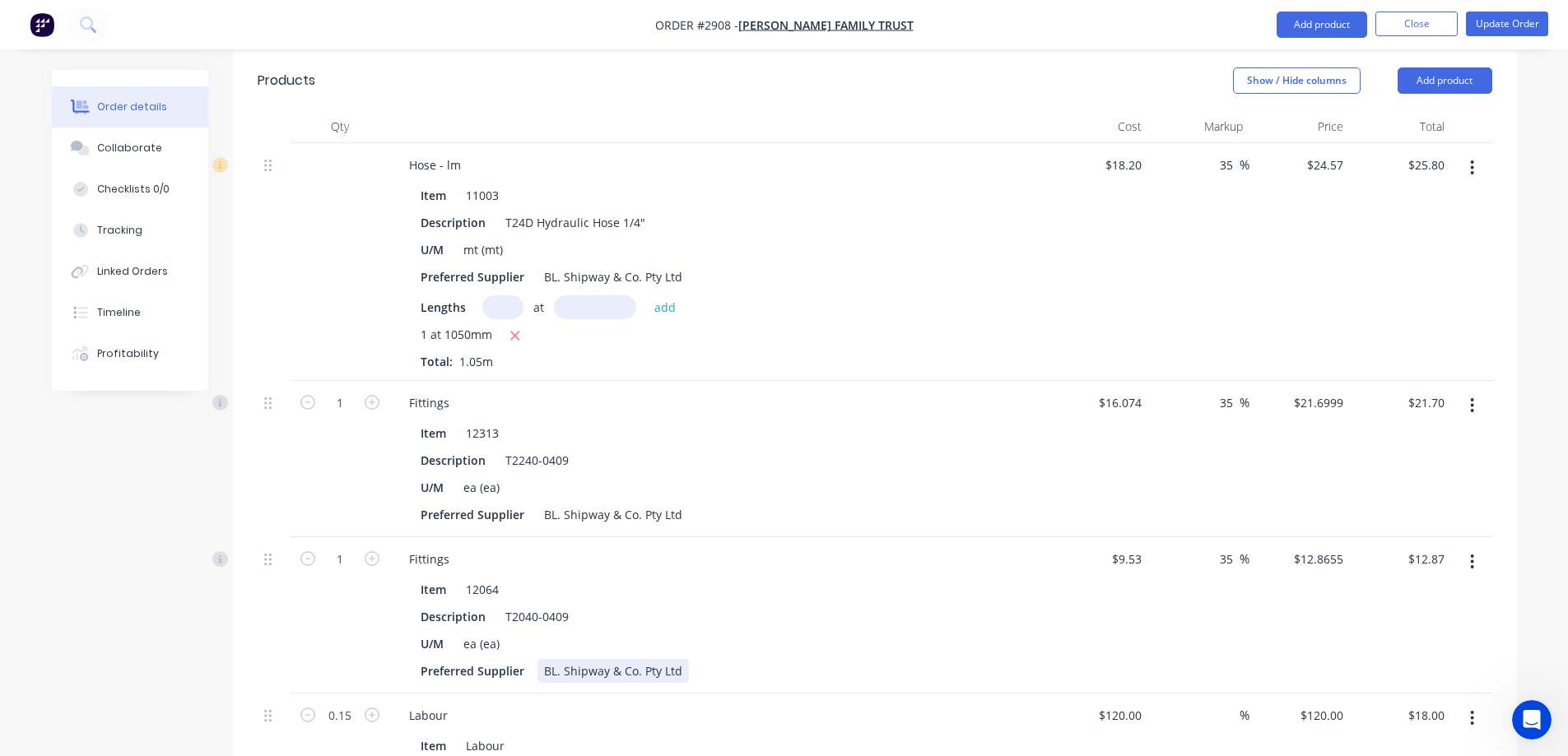
scroll to position [576, 0]
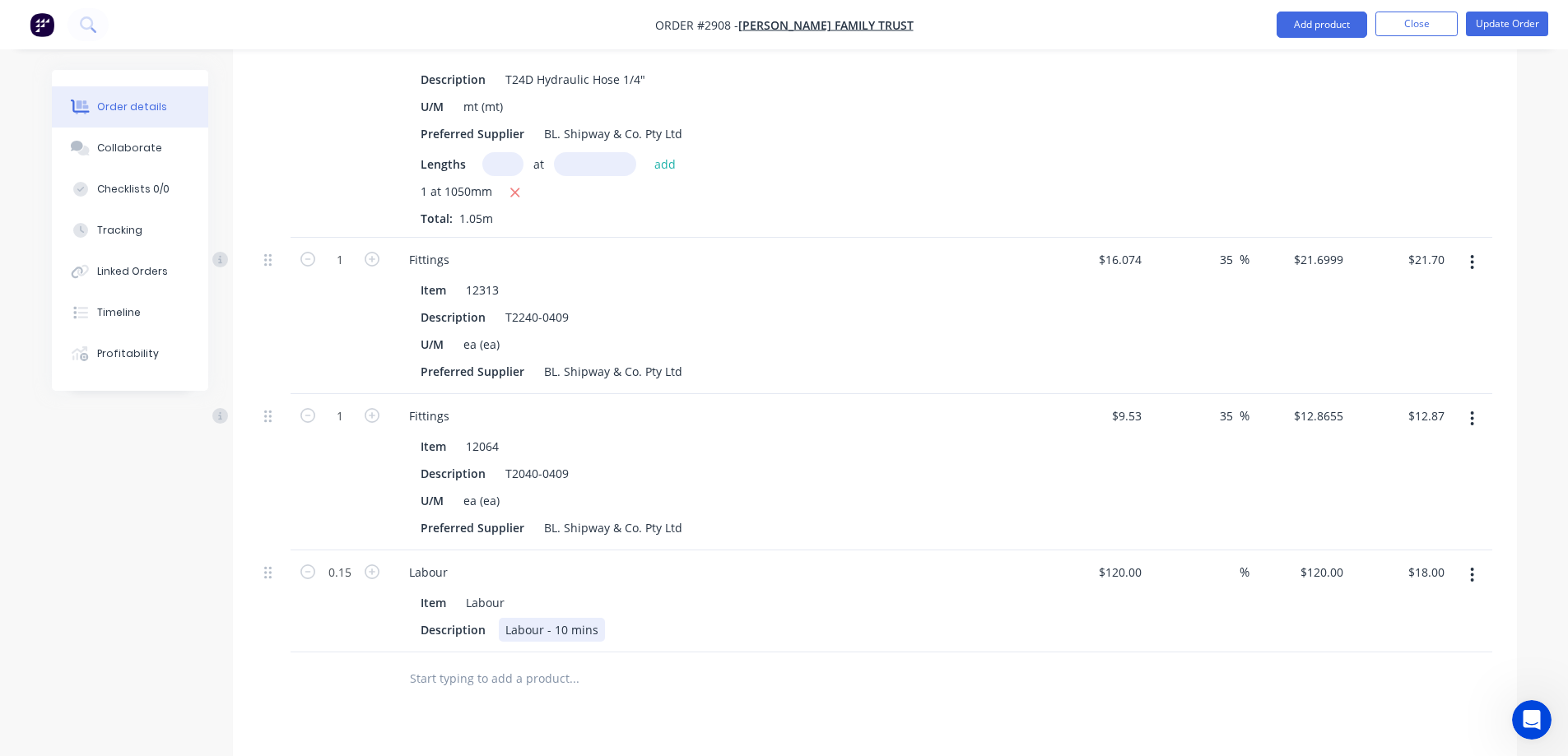
click at [589, 618] on div "Labour - 10 mins" at bounding box center [552, 630] width 106 height 24
click at [1520, 22] on button "Update Order" at bounding box center [1507, 24] width 82 height 25
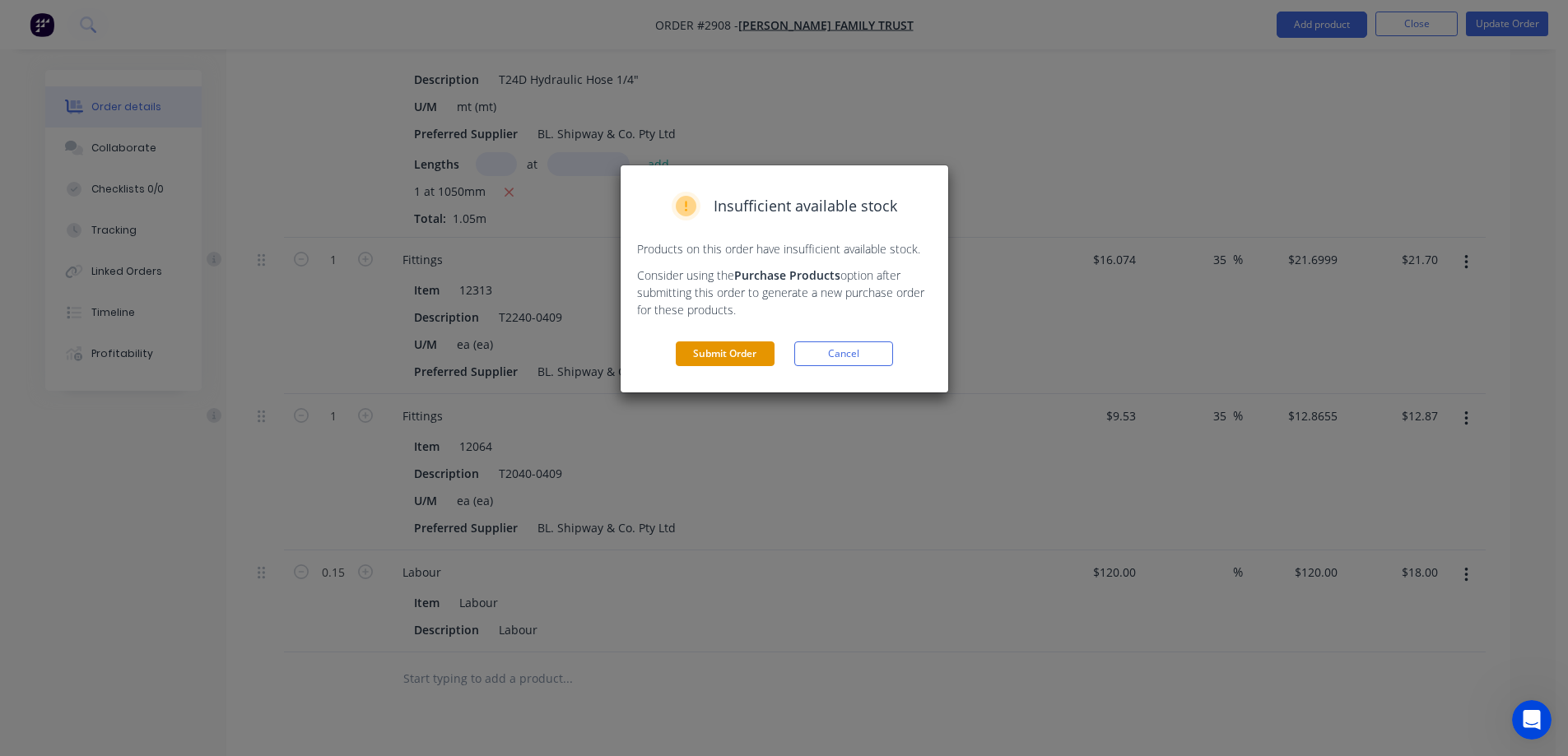
click at [714, 363] on button "Submit Order" at bounding box center [726, 354] width 99 height 25
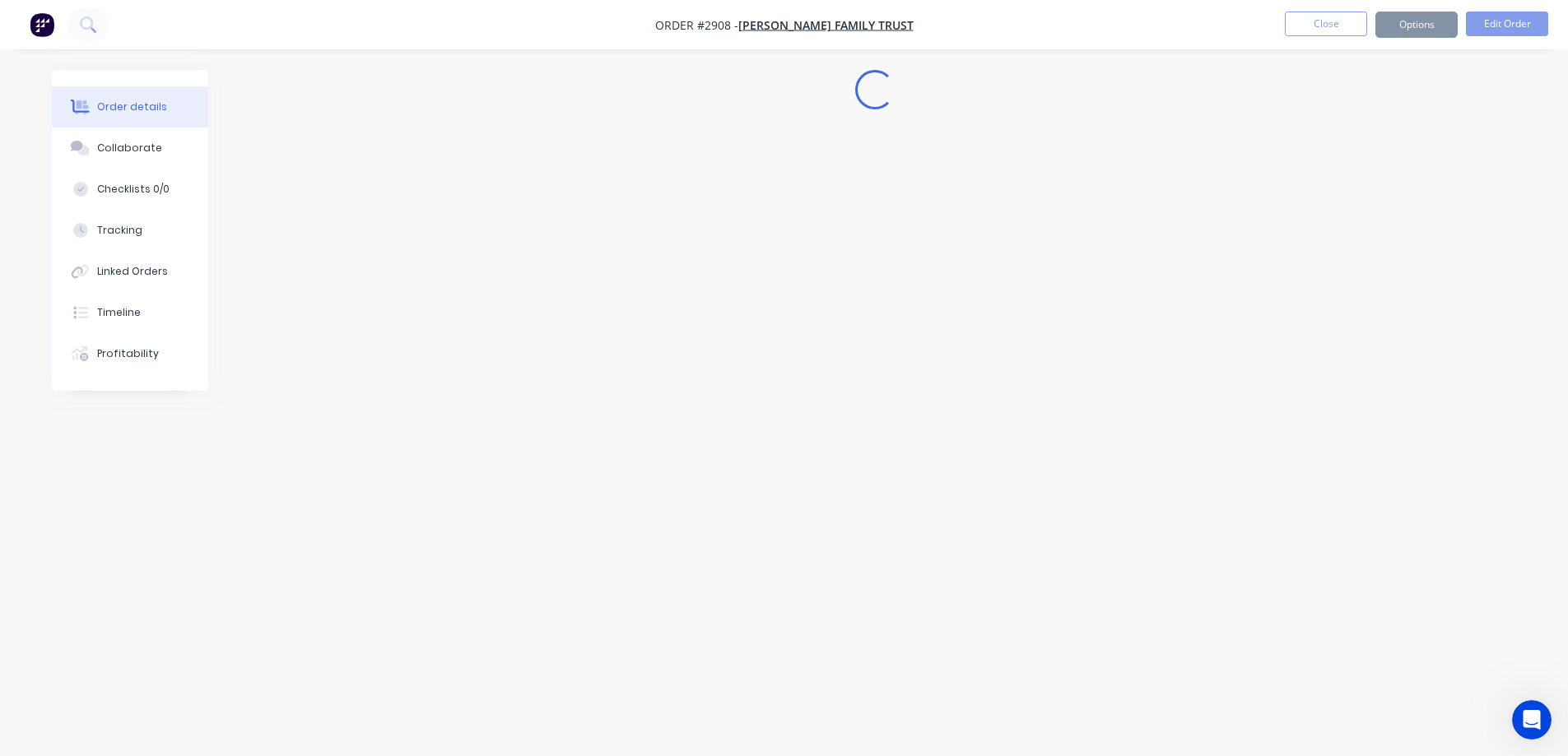
scroll to position [0, 0]
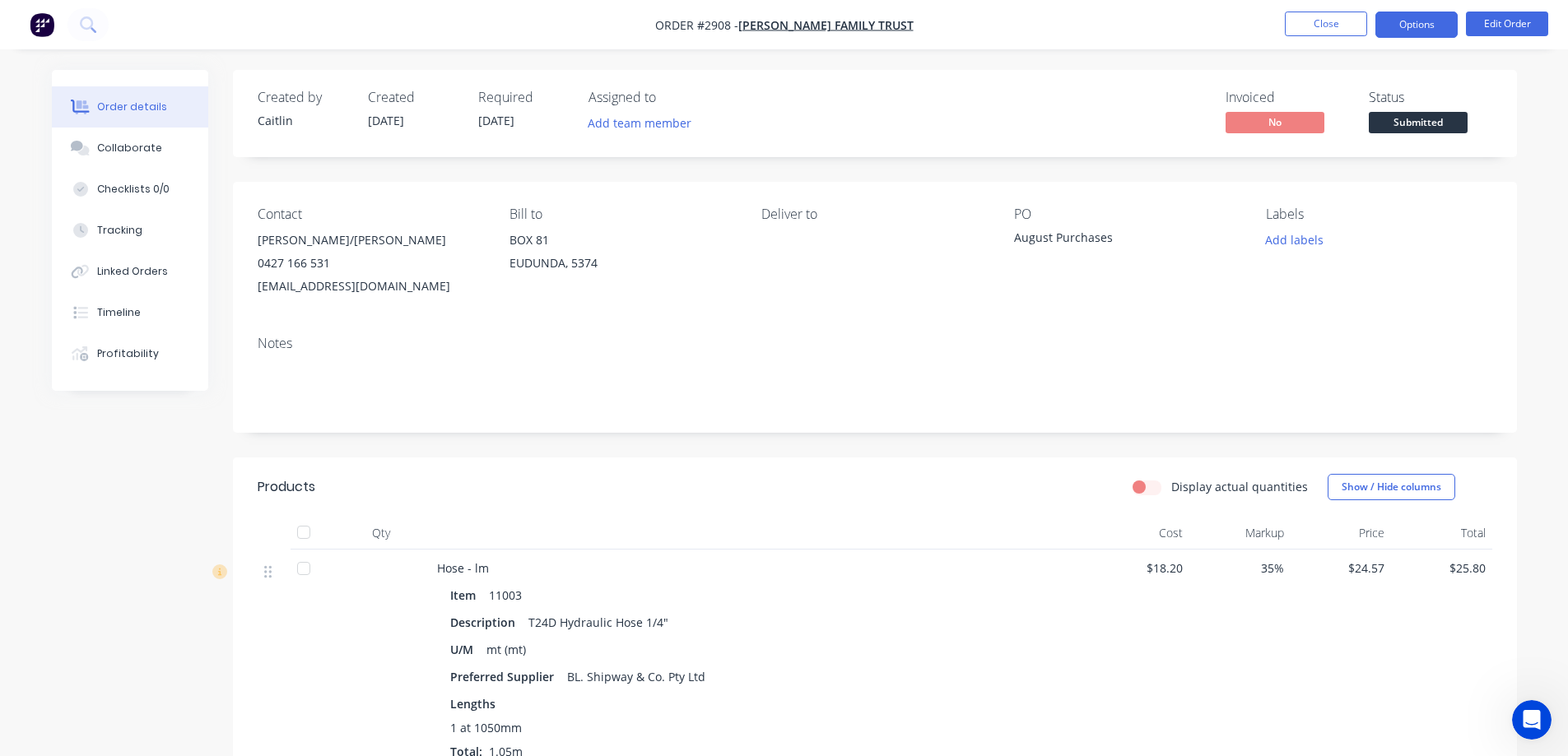
click at [1429, 26] on button "Options" at bounding box center [1416, 25] width 82 height 27
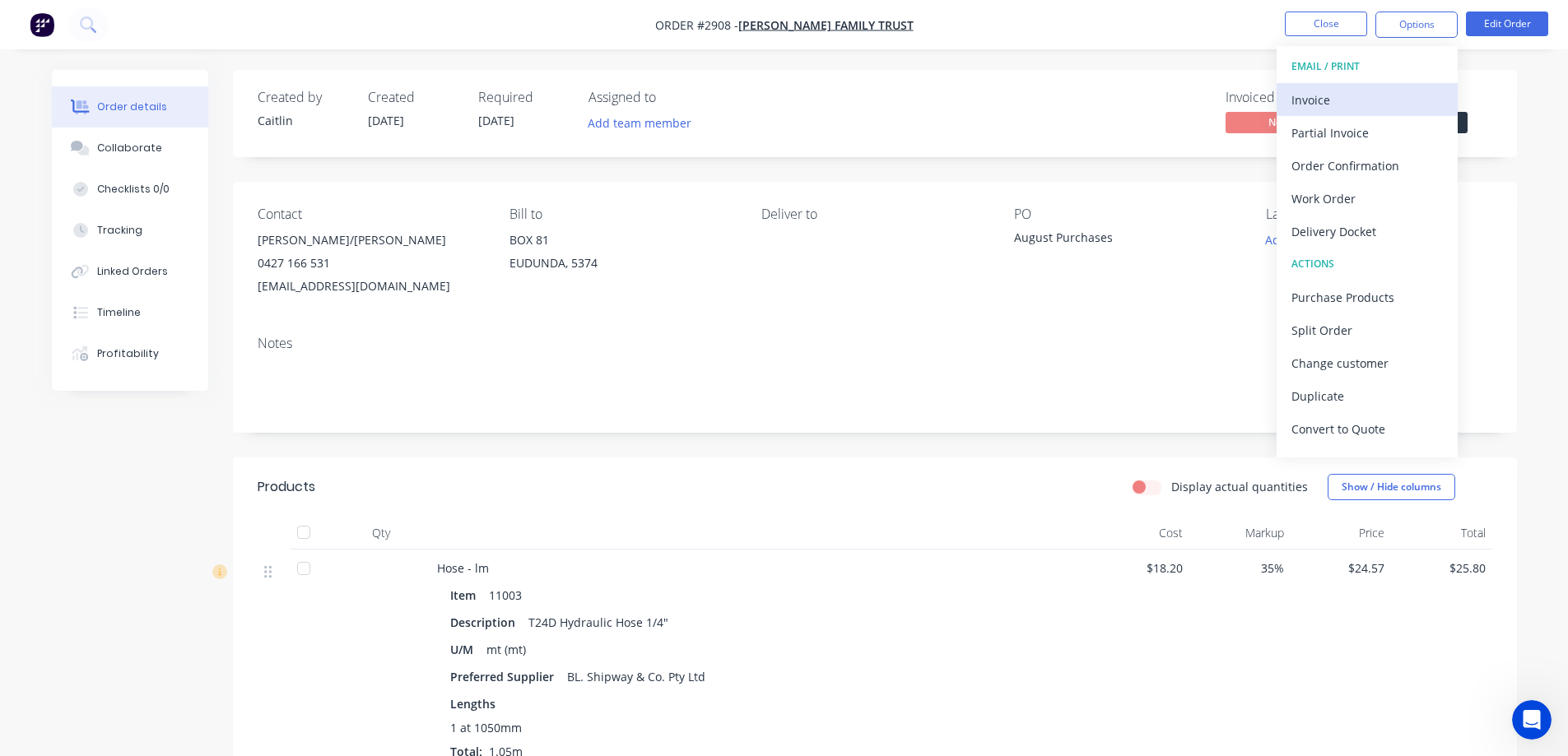
click at [1365, 108] on div "Invoice" at bounding box center [1367, 100] width 151 height 24
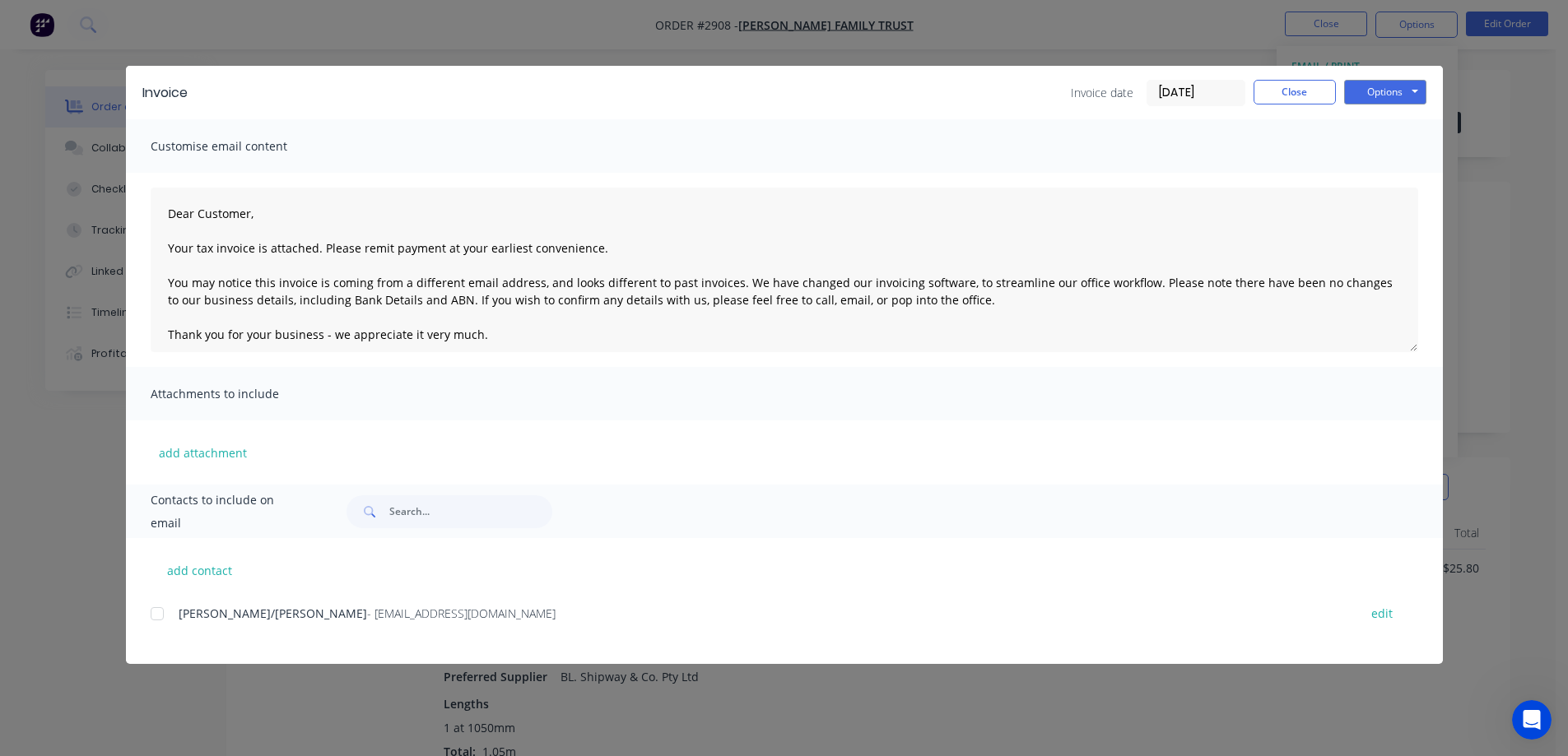
click at [155, 613] on div at bounding box center [156, 614] width 33 height 33
click at [1390, 87] on button "Options" at bounding box center [1385, 92] width 82 height 25
click at [1379, 173] on button "Email" at bounding box center [1397, 175] width 106 height 27
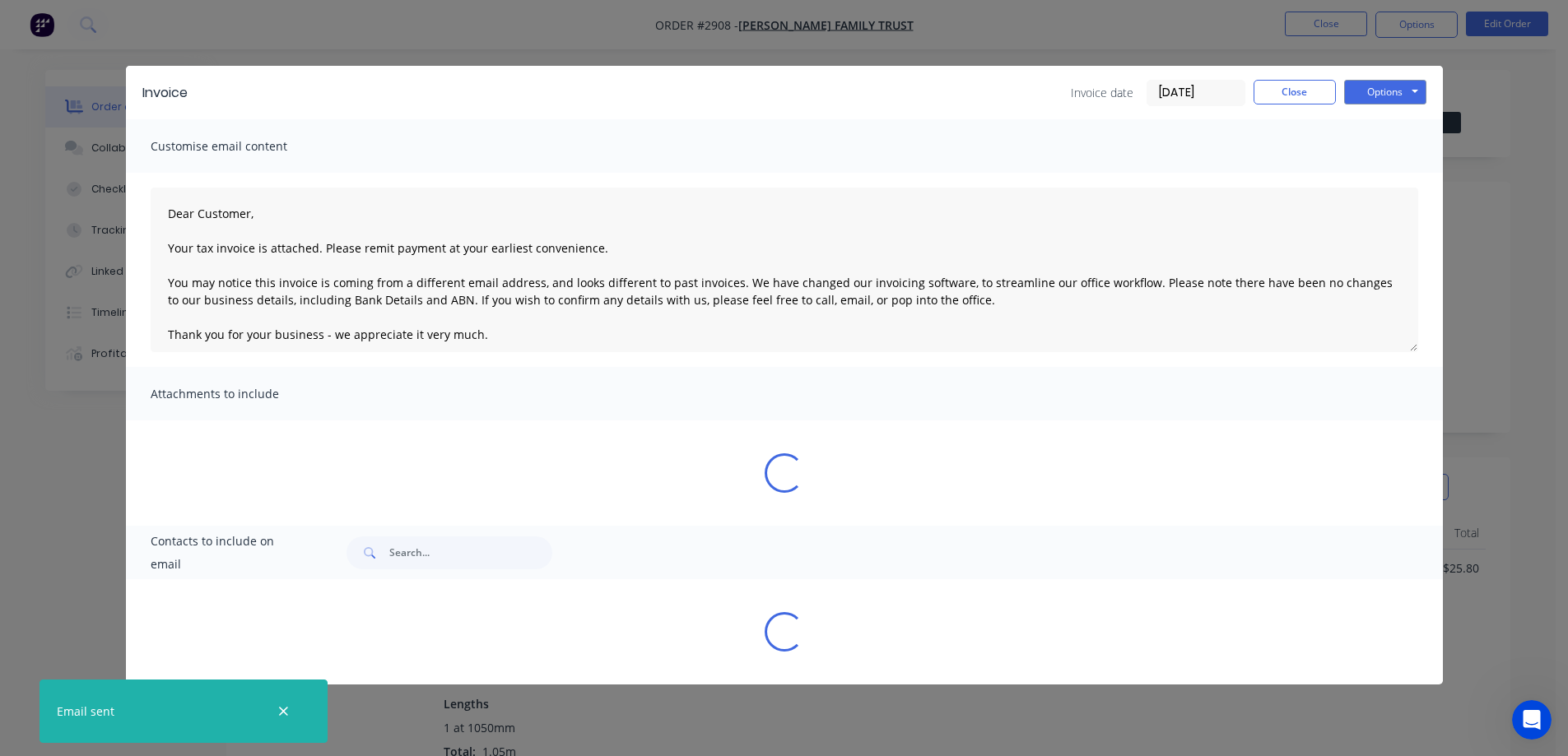
type textarea "Dear Customer, Your tax invoice is attached. Please remit payment at your earli…"
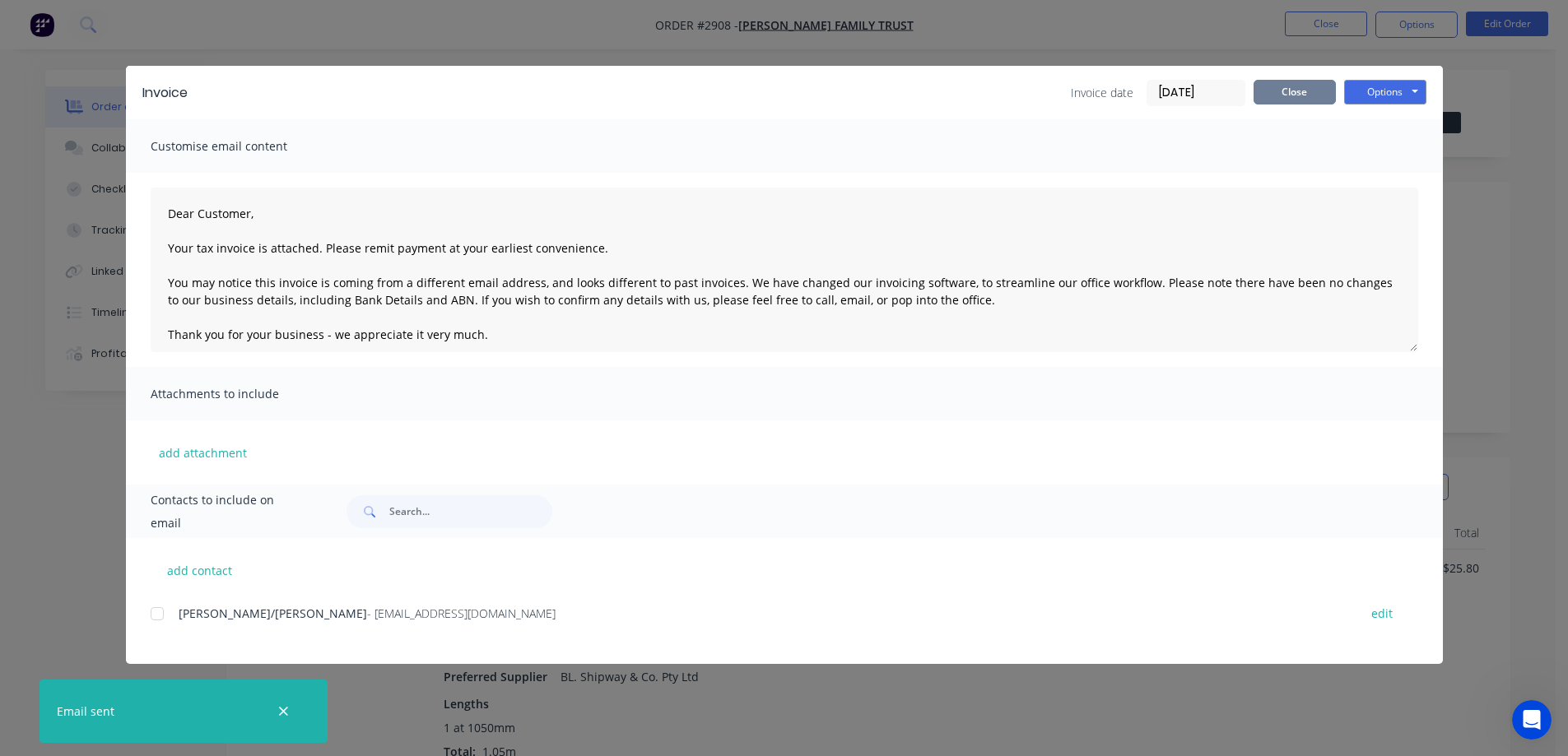
click at [1303, 99] on button "Close" at bounding box center [1294, 92] width 82 height 25
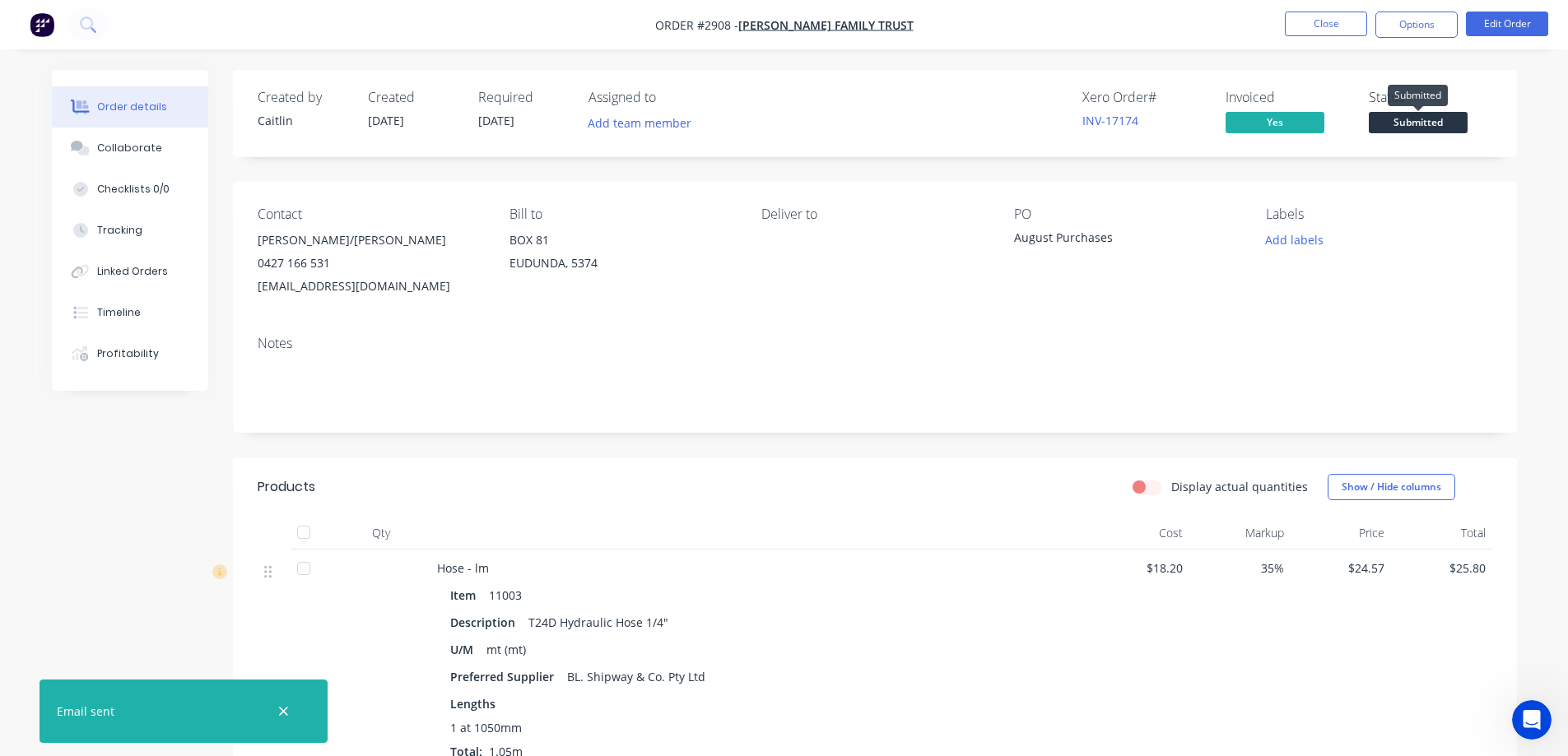
click at [1444, 121] on span "Submitted" at bounding box center [1419, 122] width 99 height 21
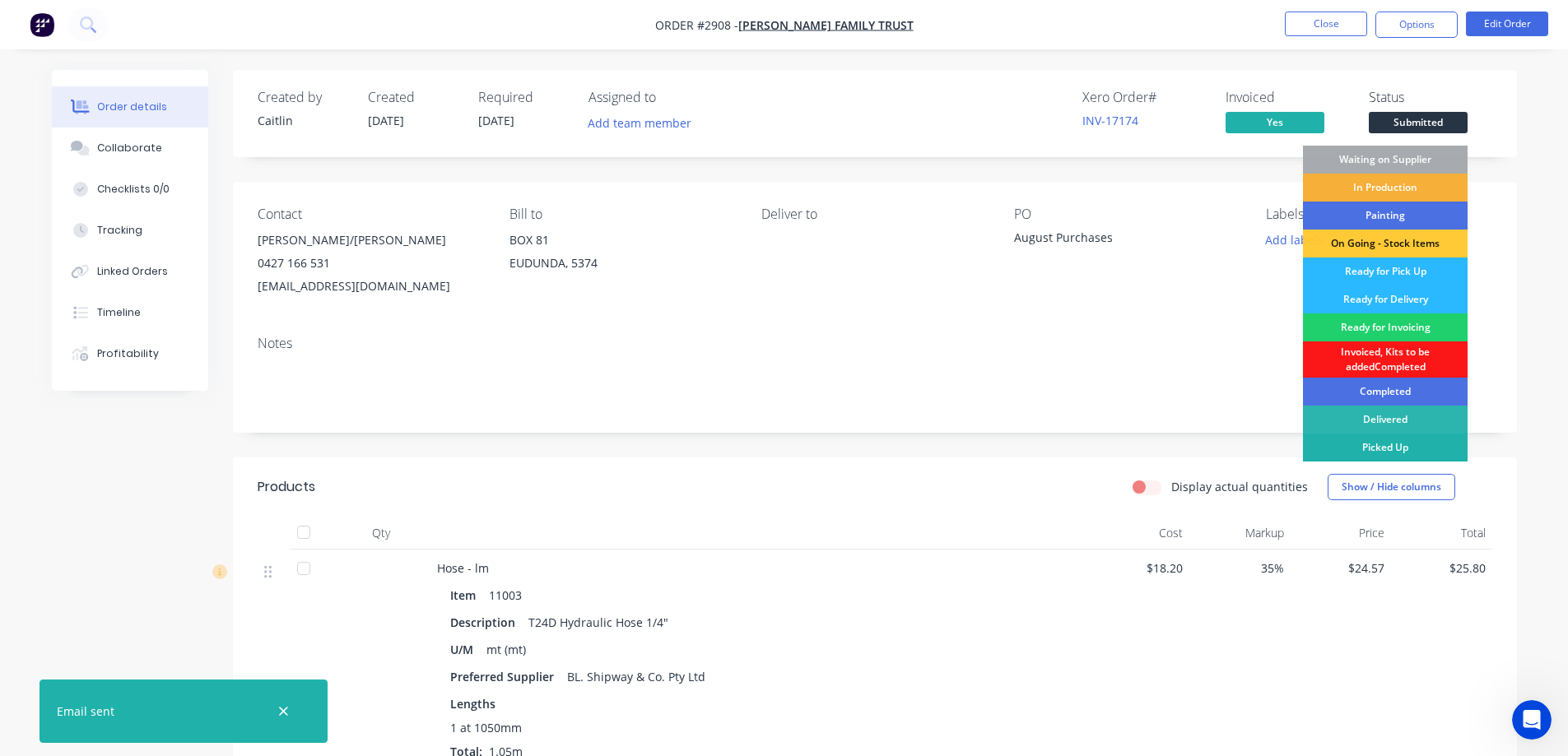
click at [1393, 451] on div "Picked Up" at bounding box center [1385, 448] width 165 height 28
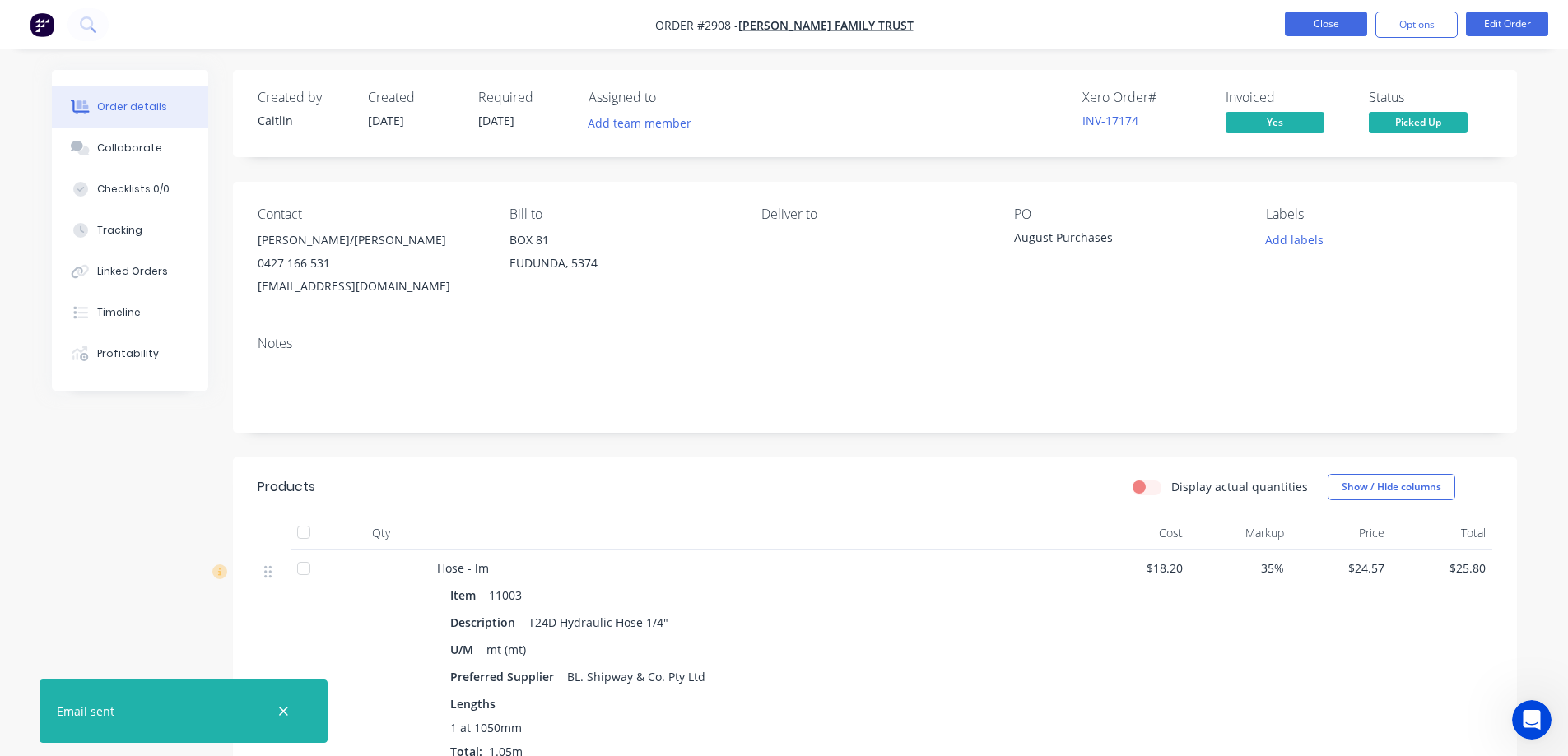
click at [1331, 25] on button "Close" at bounding box center [1326, 24] width 82 height 25
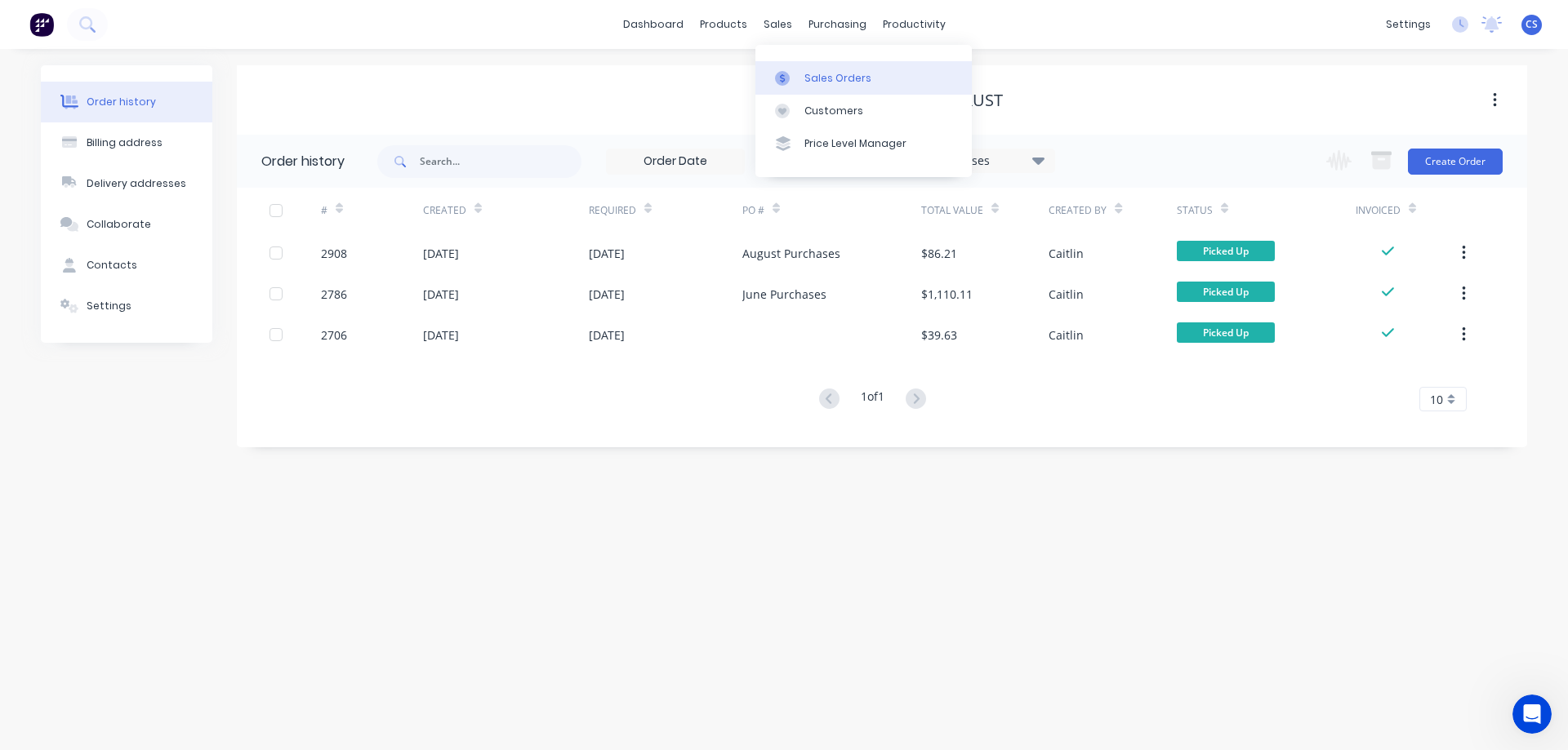
click at [833, 78] on div "Sales Orders" at bounding box center [837, 77] width 67 height 15
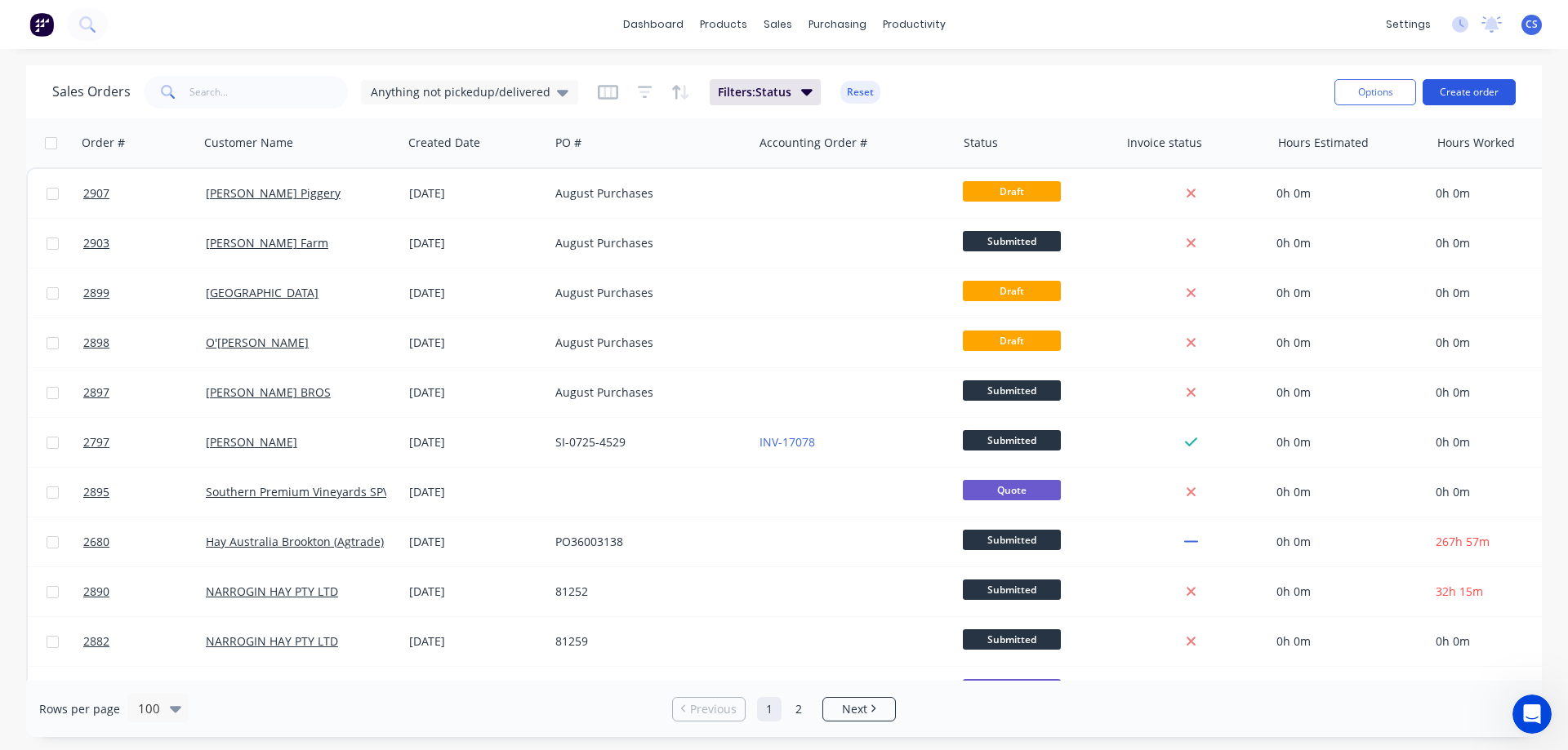
click at [1460, 91] on button "Create order" at bounding box center [1469, 92] width 93 height 26
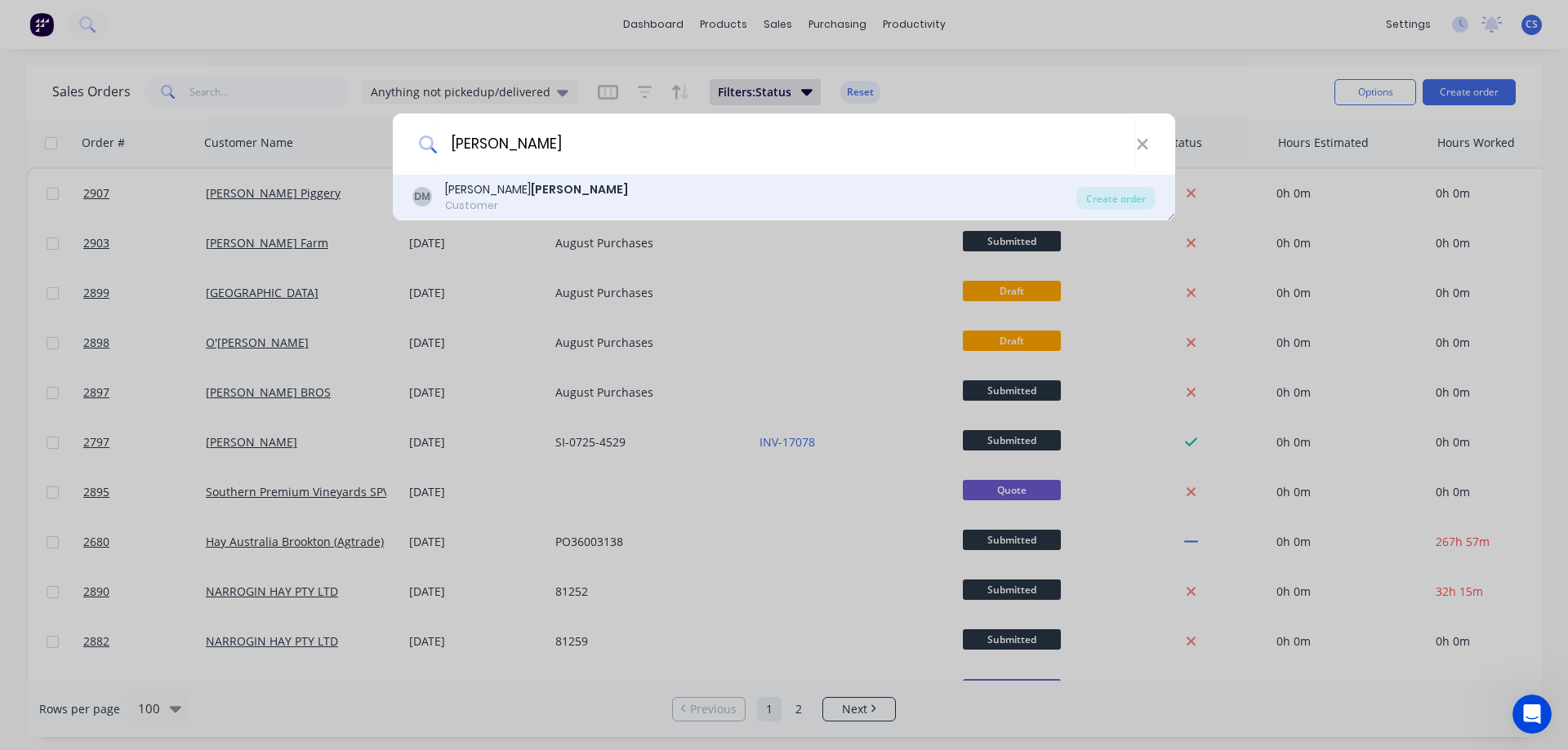
type input "[PERSON_NAME]"
click at [559, 190] on div "DM [PERSON_NAME] Customer" at bounding box center [744, 197] width 664 height 31
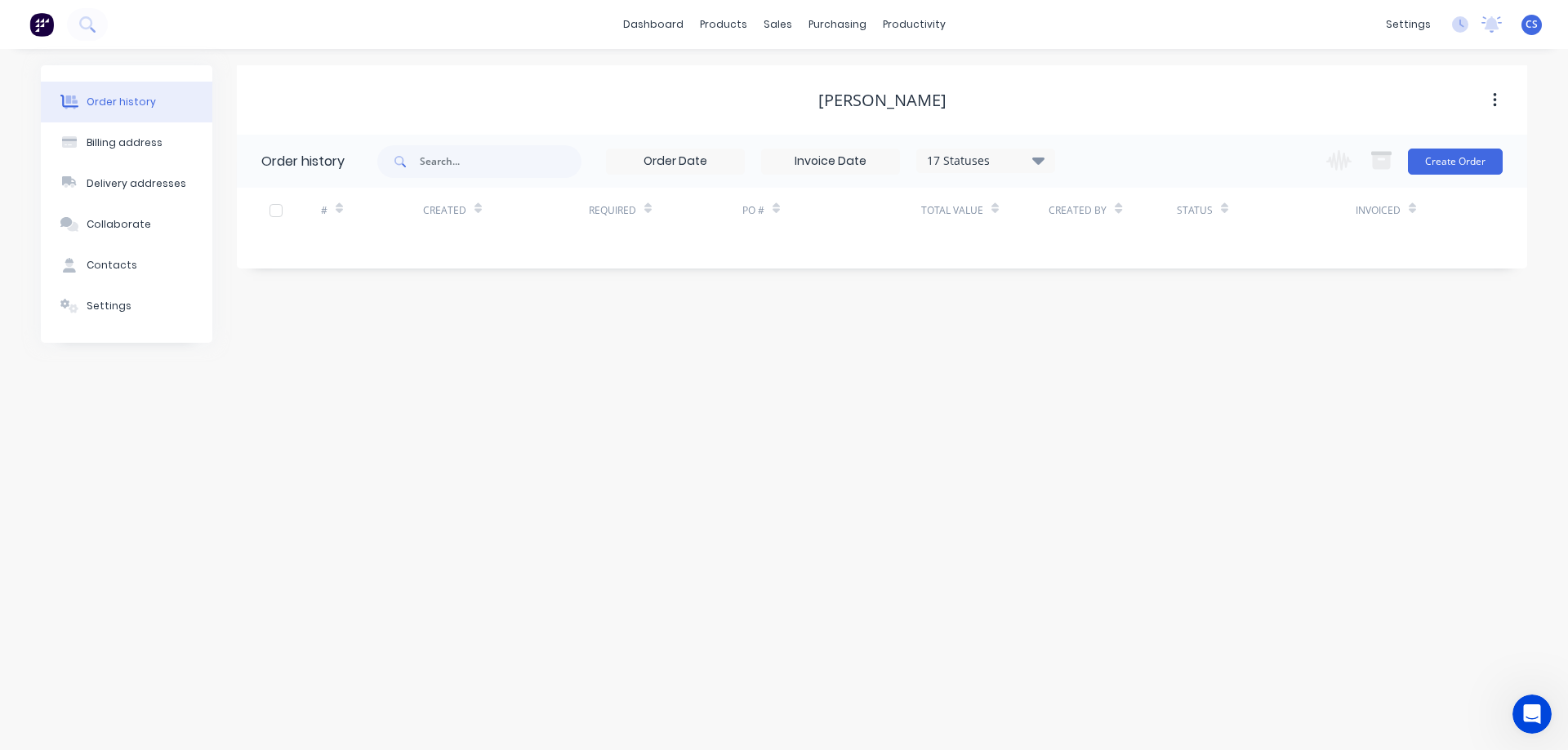
click at [1445, 175] on div "Change order status Submitted Waiting on Supplier In Production Painting On Goi…" at bounding box center [1409, 161] width 186 height 53
click at [1452, 168] on button "Create Order" at bounding box center [1455, 162] width 95 height 26
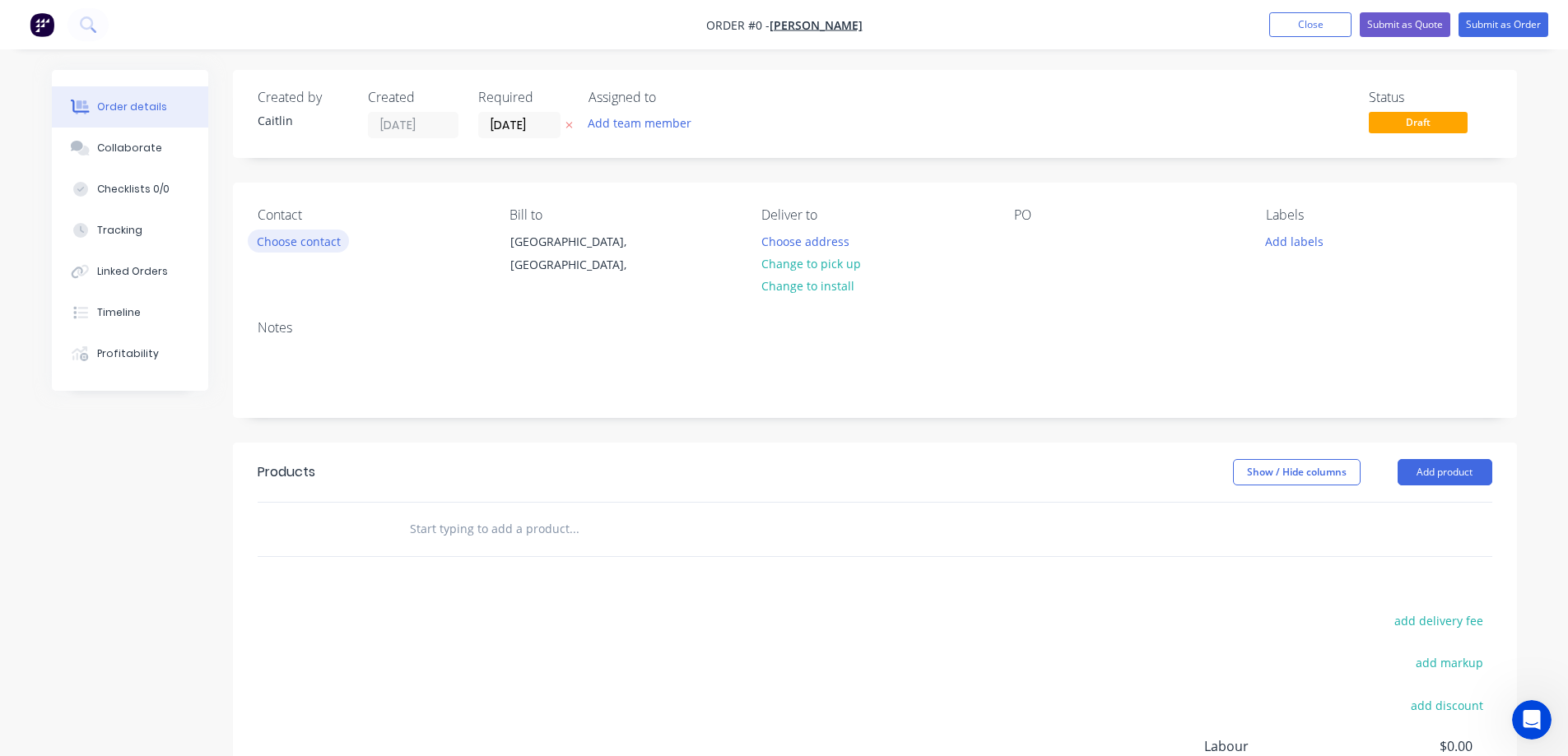
click at [300, 243] on button "Choose contact" at bounding box center [299, 240] width 101 height 22
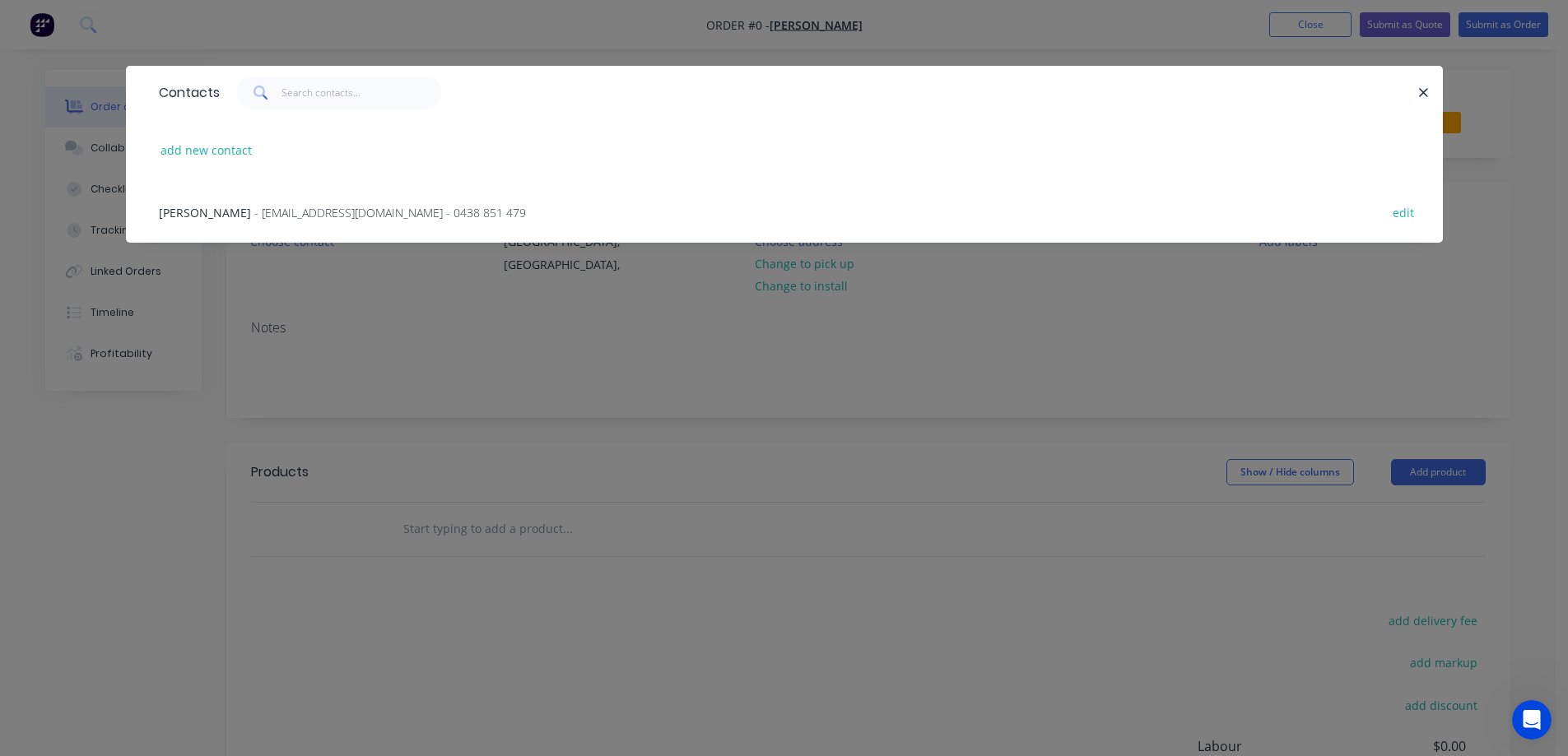
click at [254, 208] on span "- [EMAIL_ADDRESS][DOMAIN_NAME] - 0438 851 479" at bounding box center [390, 212] width 272 height 16
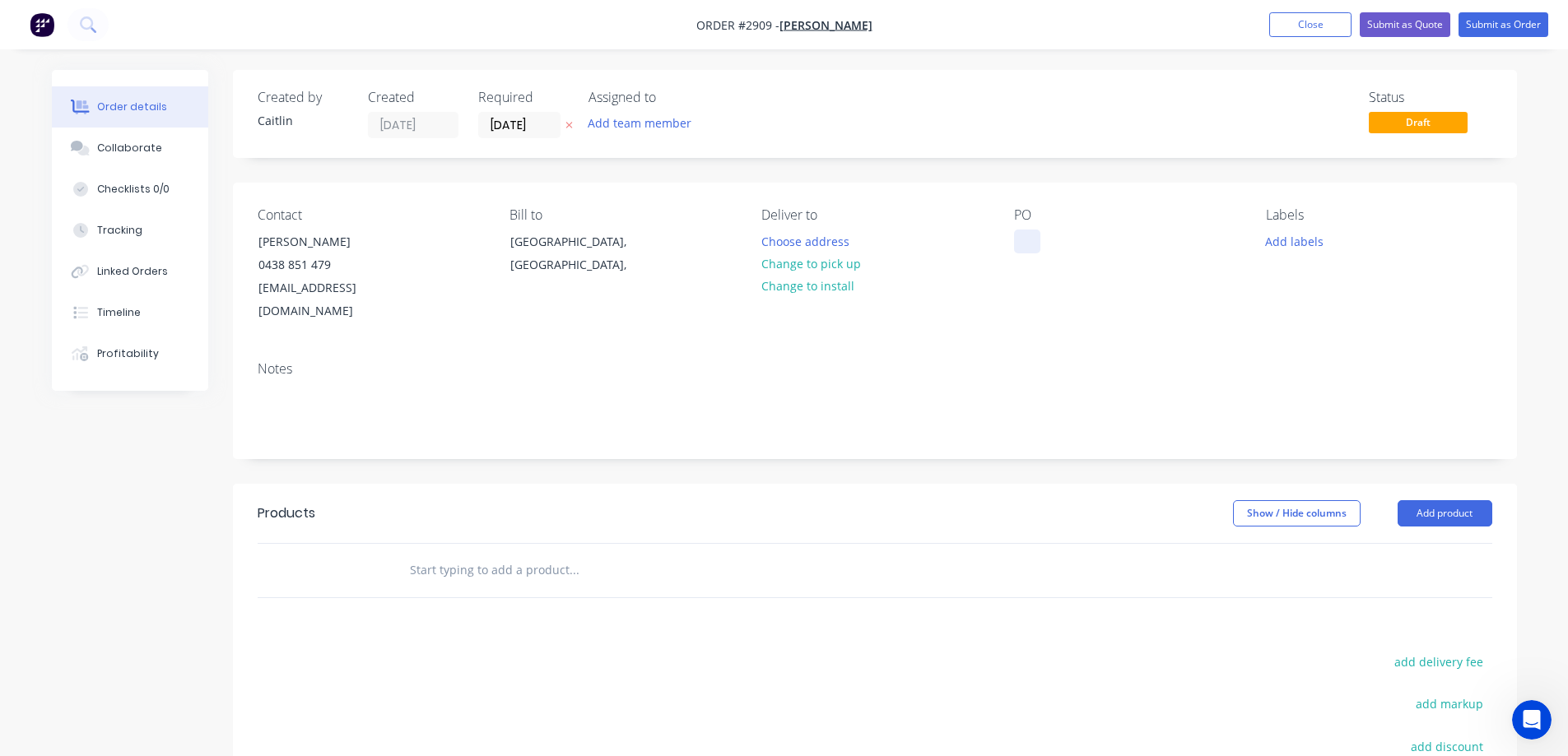
click at [1034, 241] on div at bounding box center [1027, 241] width 27 height 24
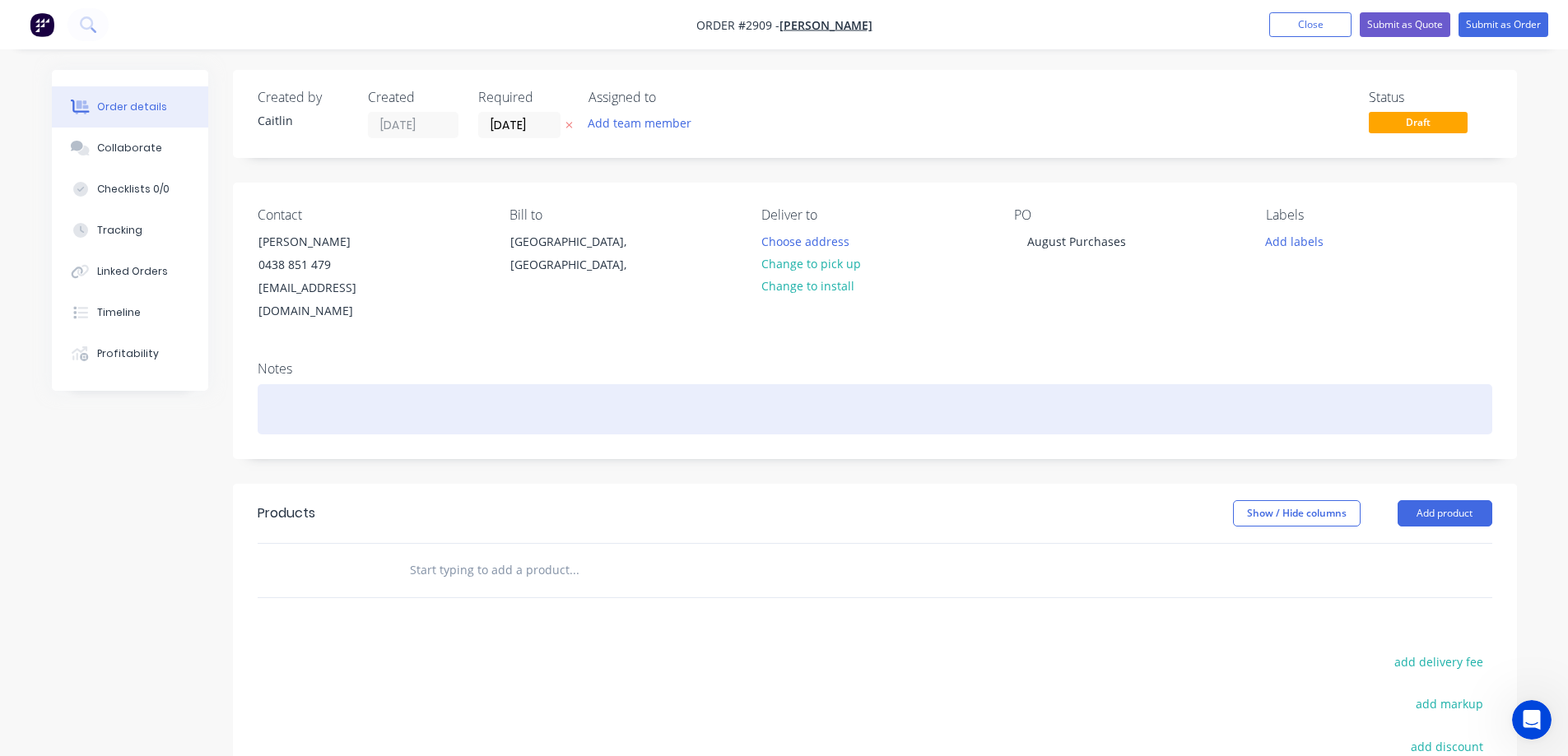
click at [362, 384] on div at bounding box center [875, 409] width 1235 height 50
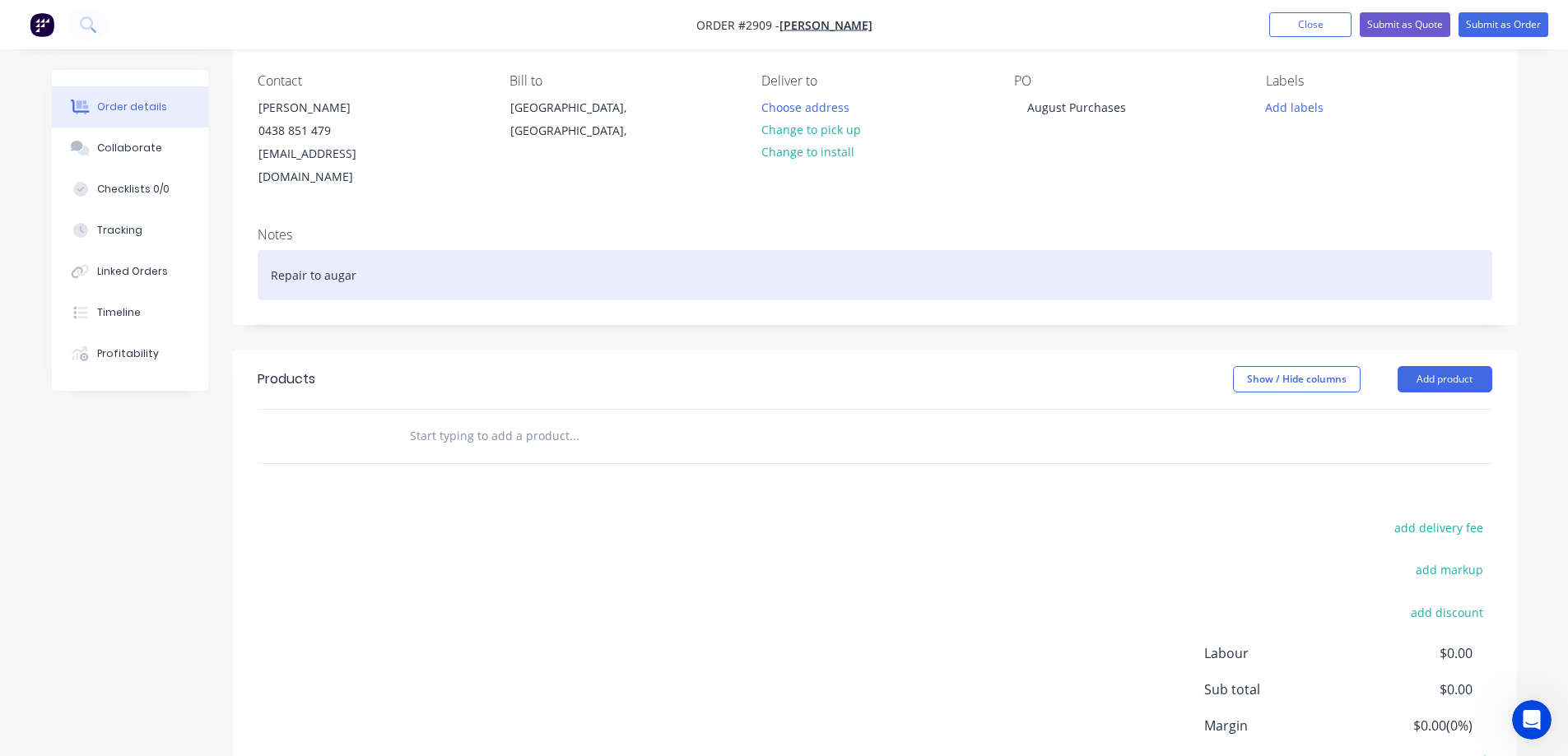
scroll to position [165, 0]
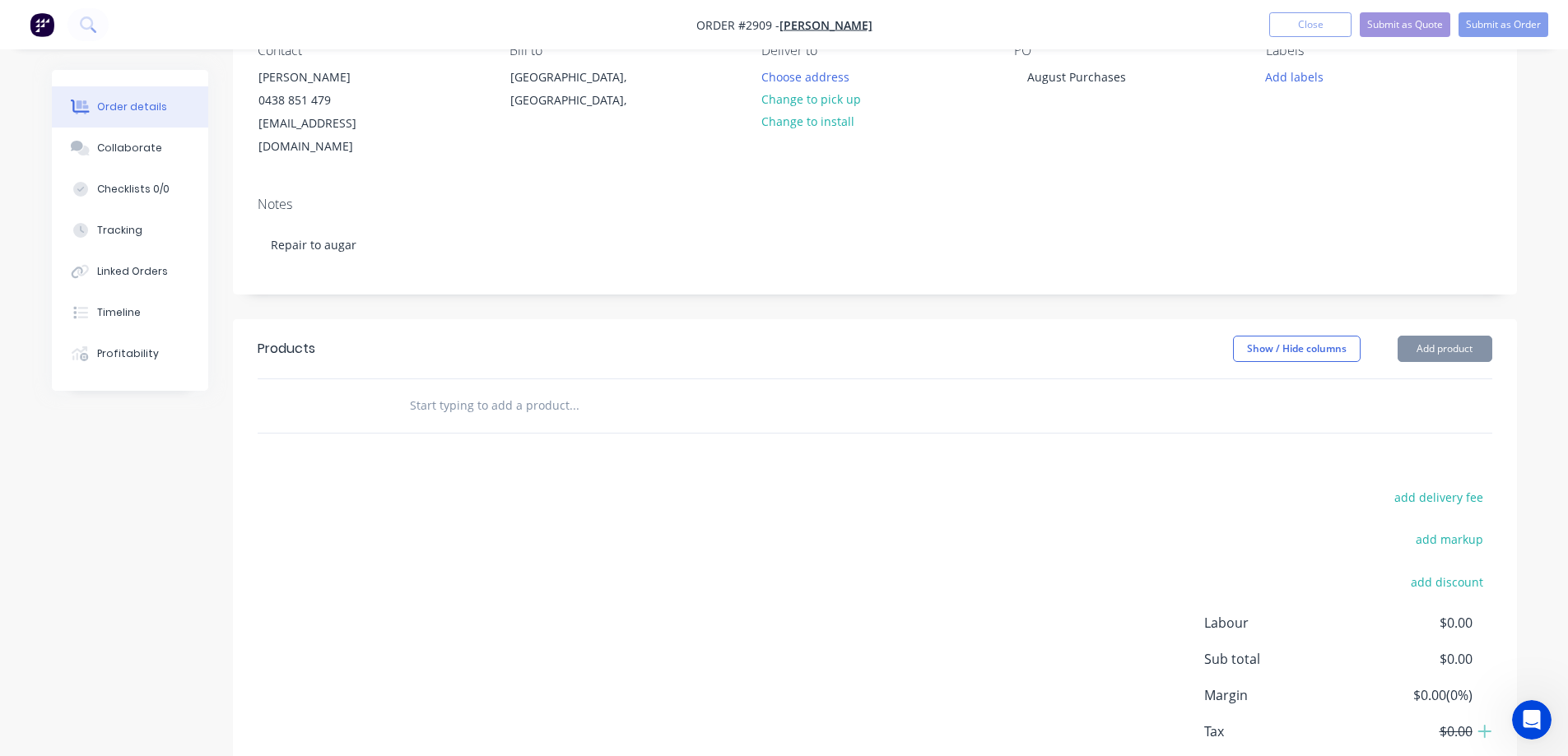
click at [487, 389] on input "text" at bounding box center [573, 405] width 329 height 33
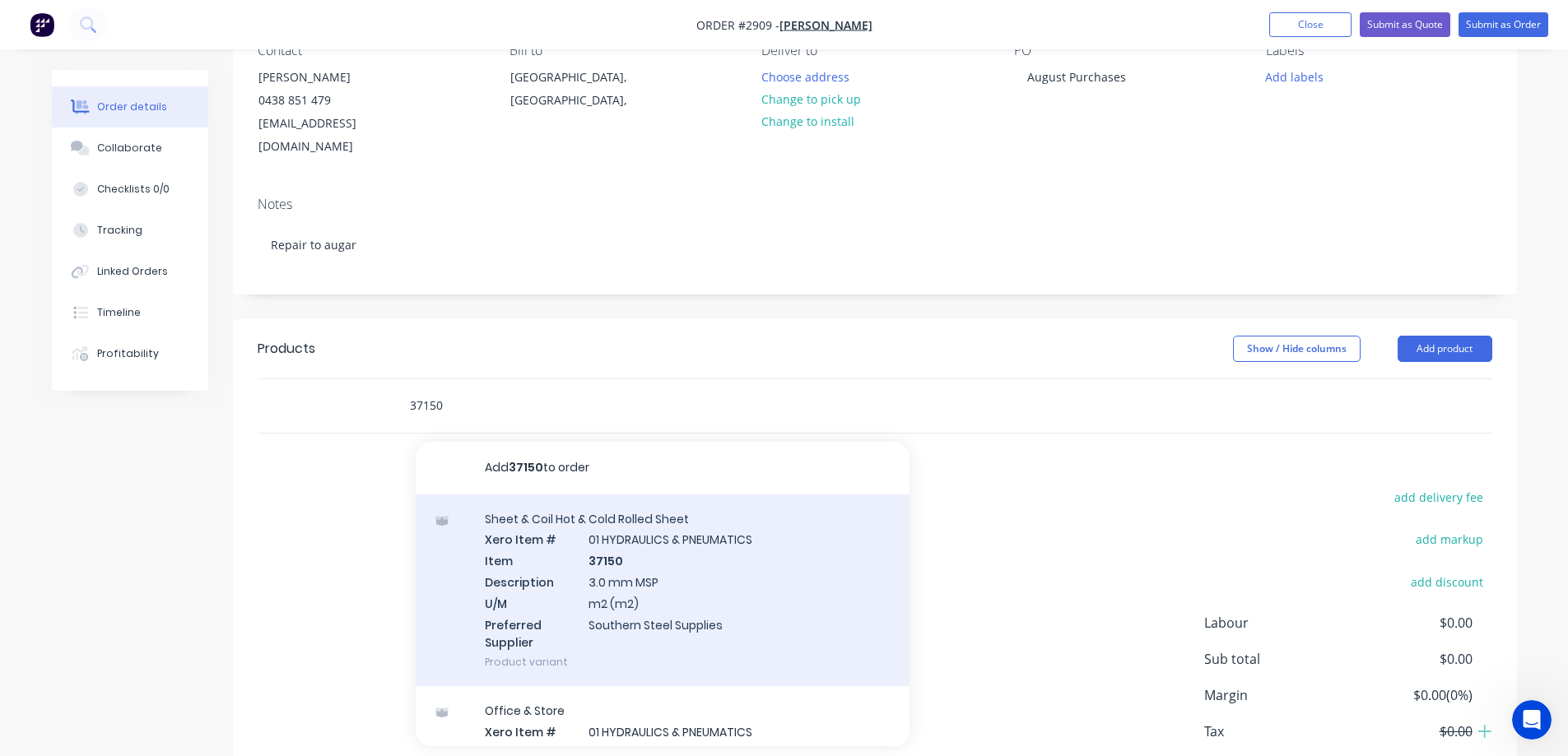
type input "37150"
click at [759, 553] on div "Sheet & Coil Hot & Cold Rolled Sheet Xero Item # 01 HYDRAULICS & PNEUMATICS Ite…" at bounding box center [663, 590] width 494 height 193
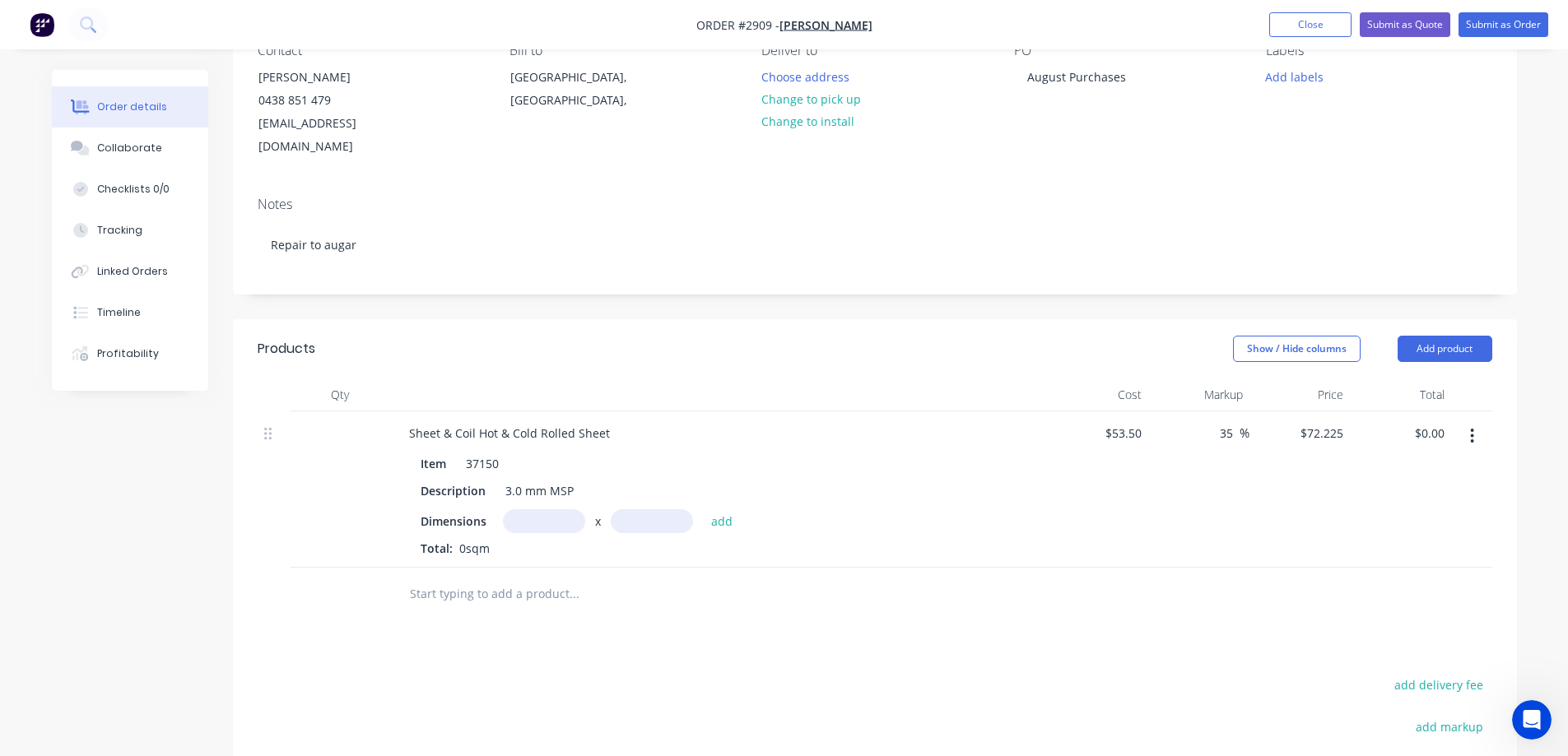
click at [523, 509] on input "text" at bounding box center [544, 521] width 82 height 24
type input "0.8m"
type input "0.36m"
click at [730, 509] on button "add" at bounding box center [722, 520] width 39 height 22
type input "$20.80"
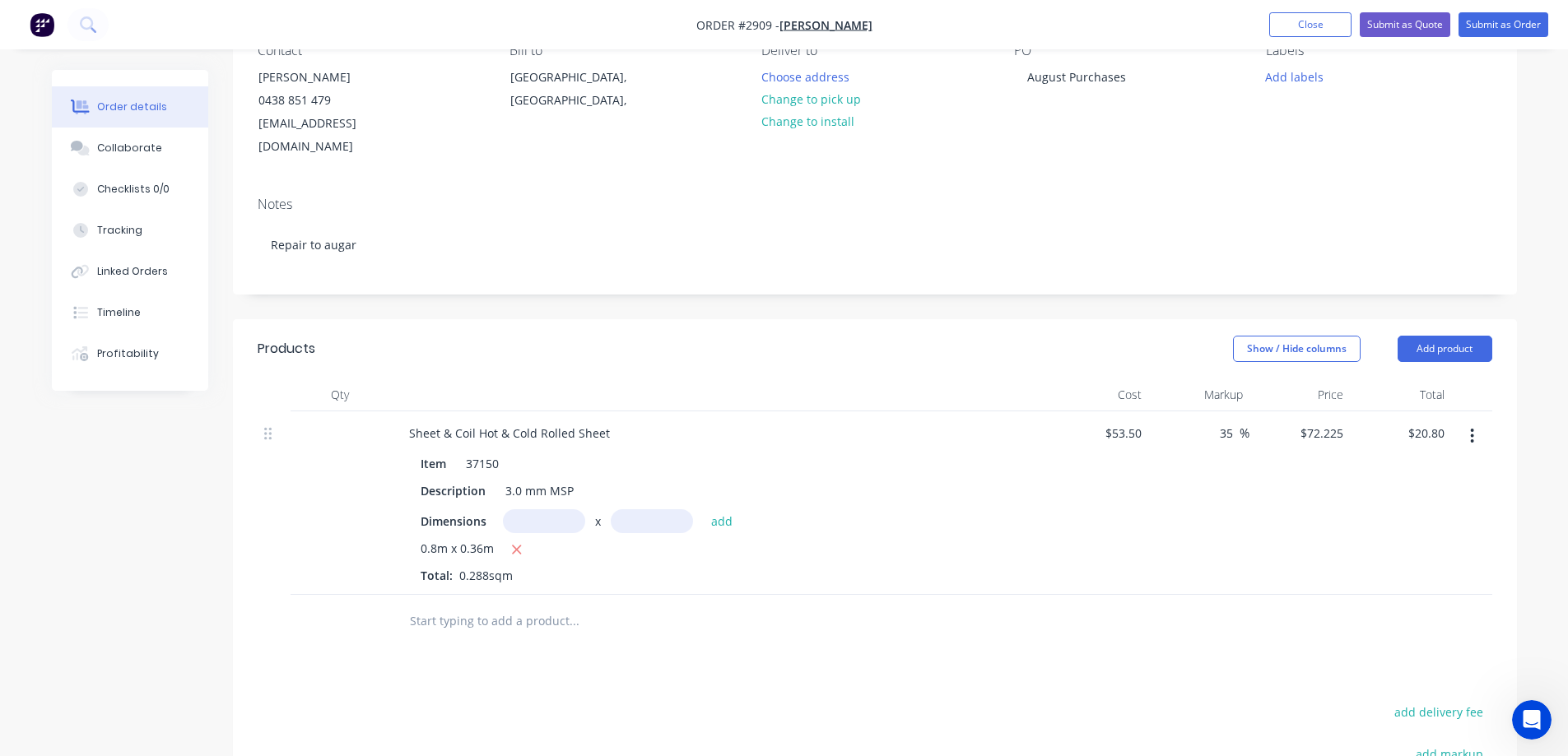
click at [491, 605] on input "text" at bounding box center [573, 621] width 329 height 33
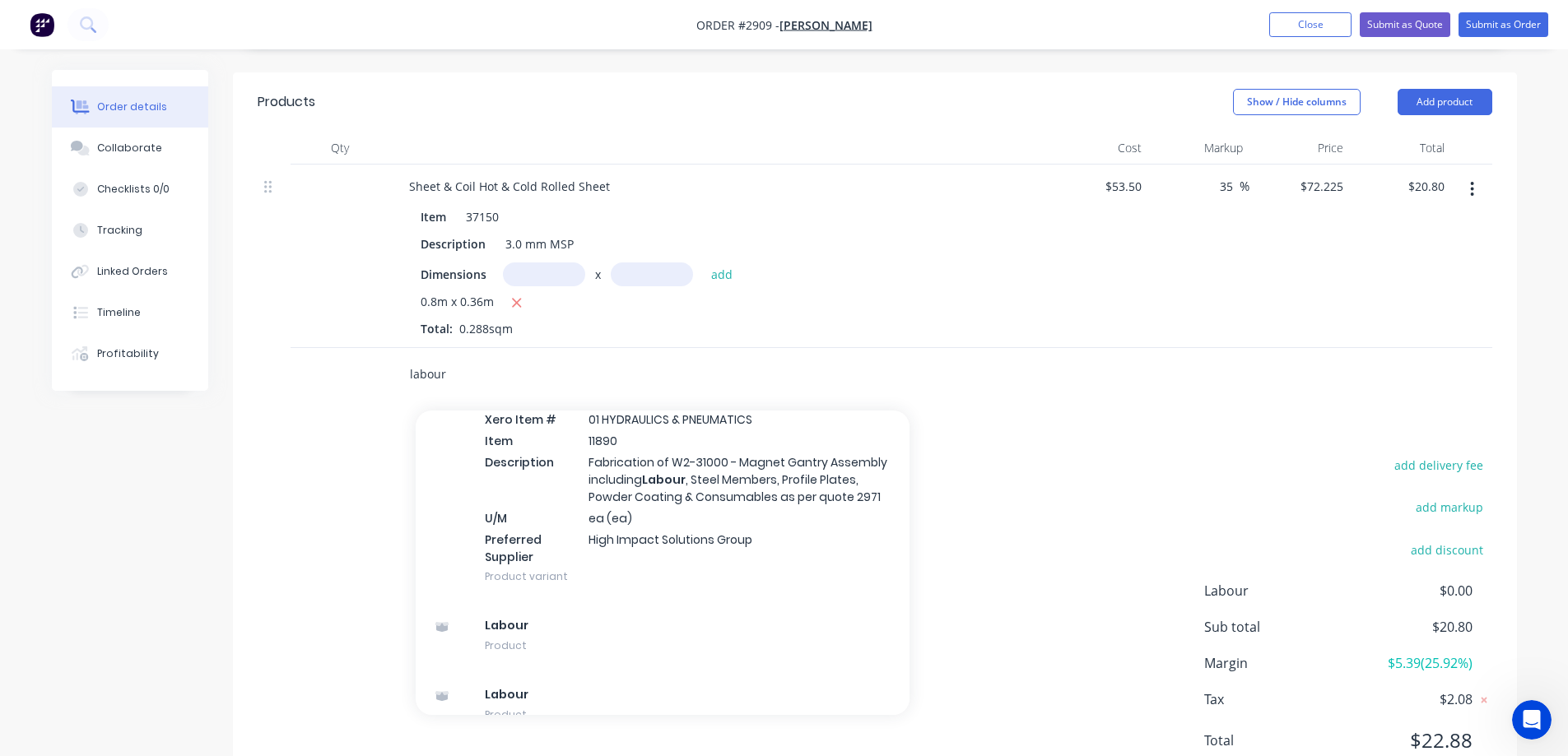
scroll to position [1975, 0]
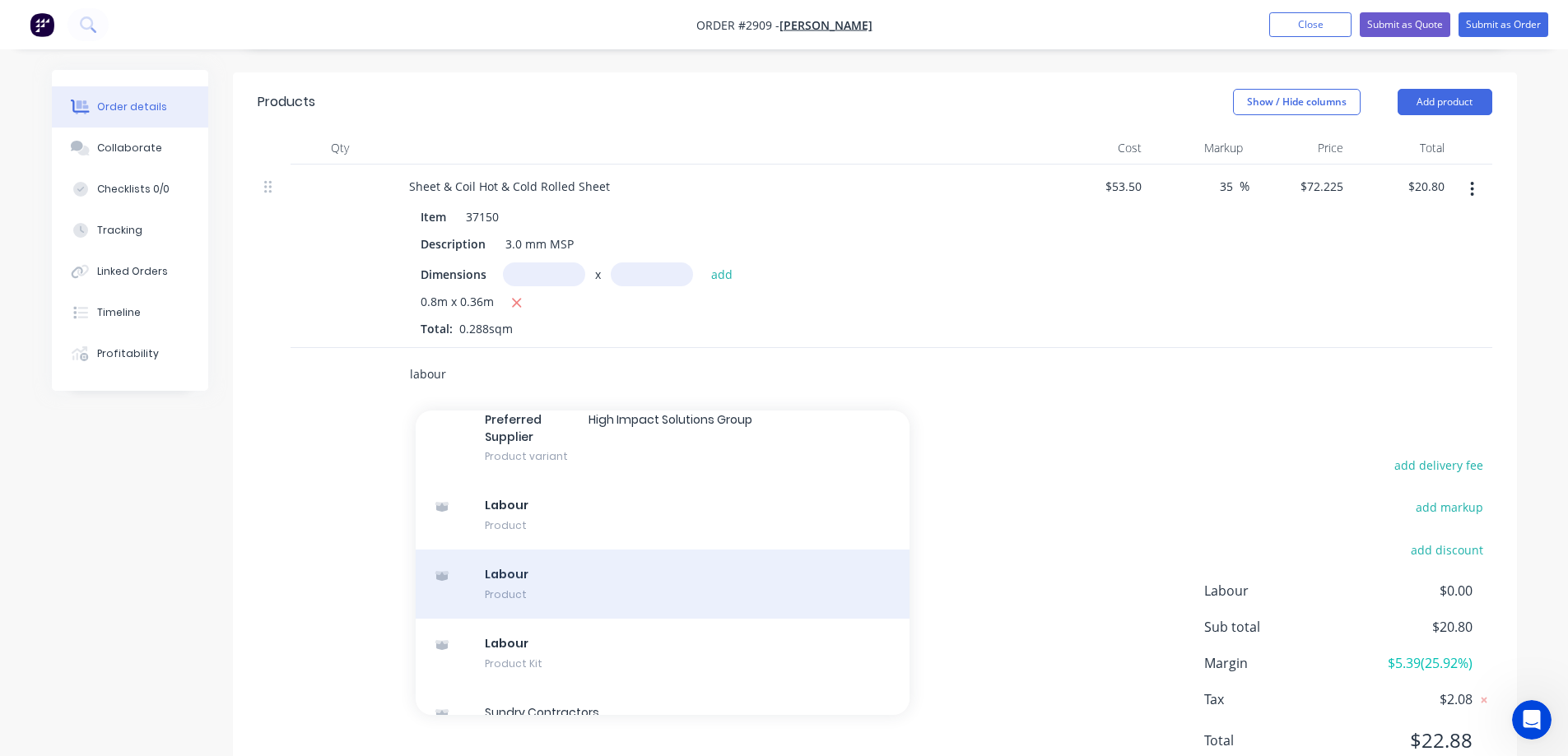
type input "labour"
click at [649, 549] on div "Labour Product" at bounding box center [663, 584] width 494 height 69
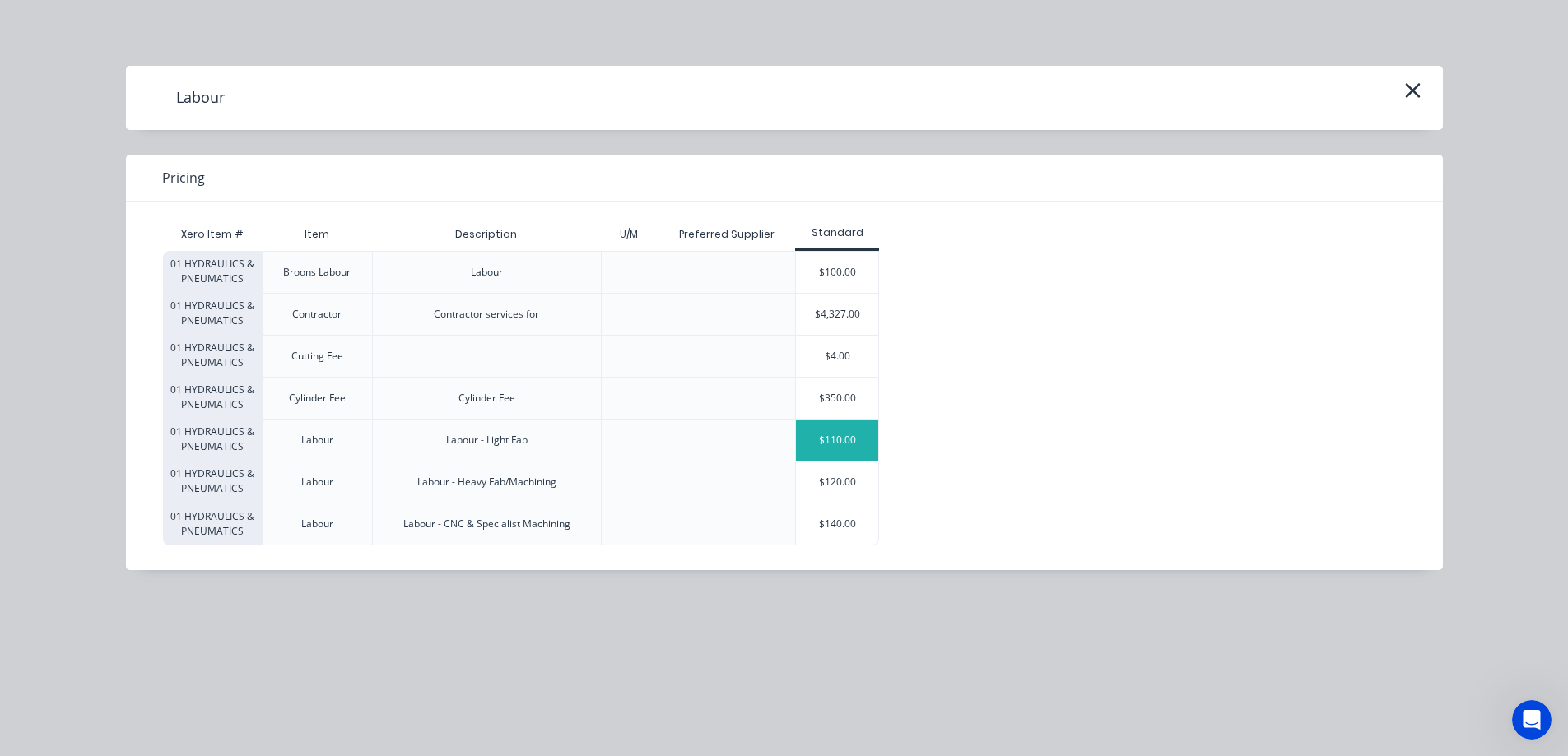
click at [826, 436] on div "$110.00" at bounding box center [836, 441] width 82 height 42
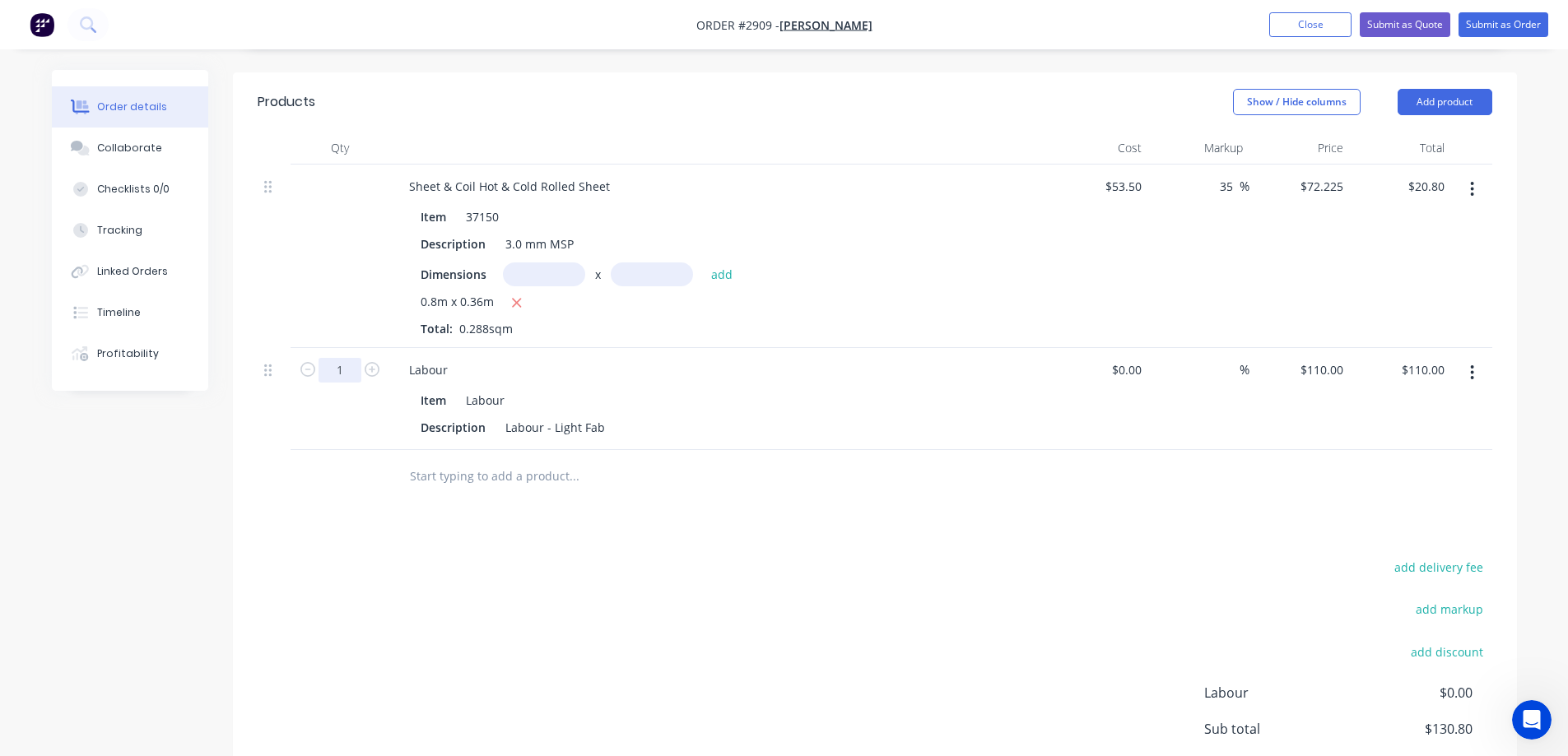
click at [342, 358] on input "1" at bounding box center [339, 370] width 43 height 25
type input "9.1"
type input "$1,001.00"
drag, startPoint x: 602, startPoint y: 406, endPoint x: 496, endPoint y: 400, distance: 106.2
click at [496, 416] on div "Description Labour - Light Fab" at bounding box center [716, 428] width 603 height 24
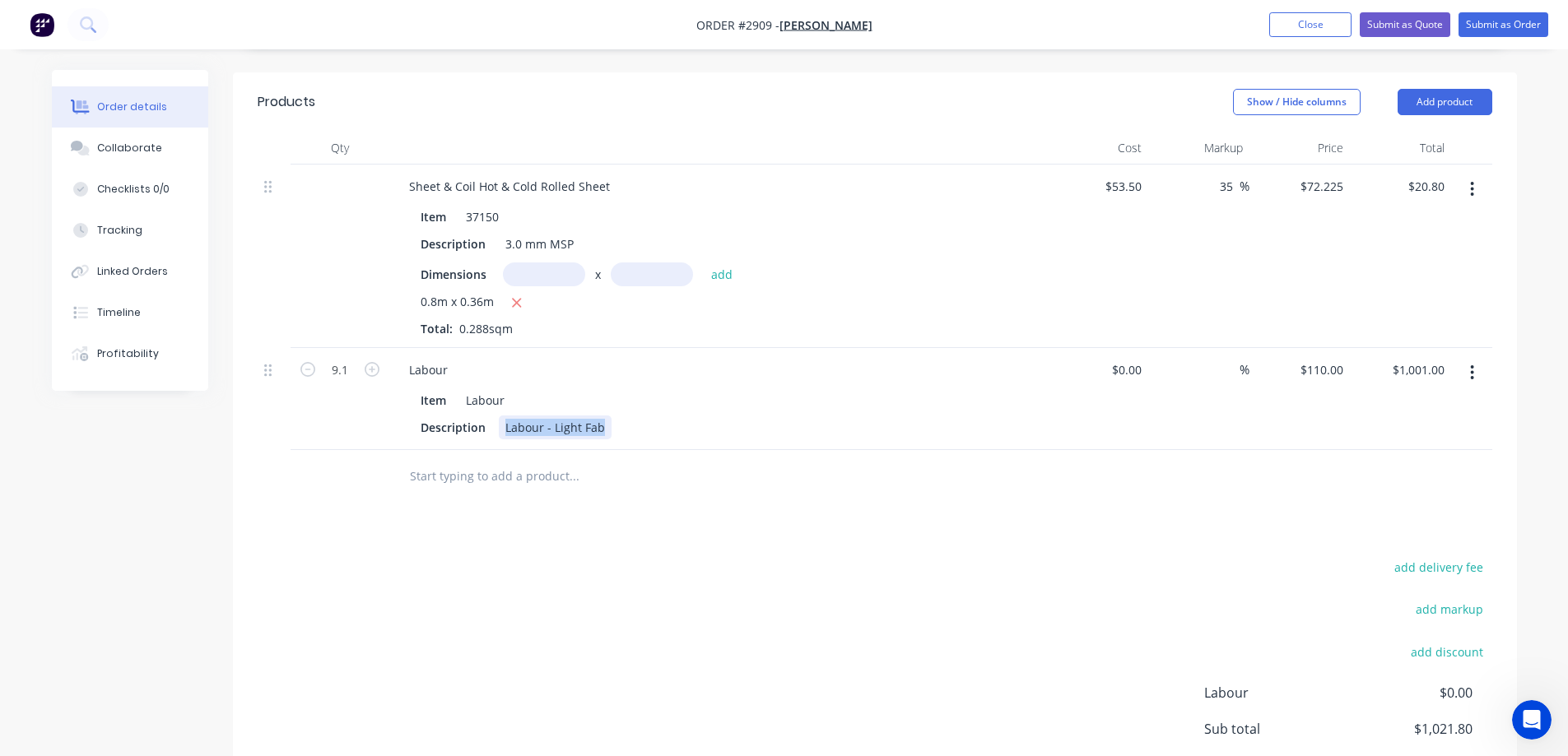
click at [595, 416] on div "Labour - Light Fab" at bounding box center [556, 428] width 113 height 24
click at [599, 416] on div "Labour - Light Fab" at bounding box center [556, 428] width 113 height 24
click at [623, 556] on div "add delivery fee add markup add discount Labour $0.00 Sub total $1,021.80 Margi…" at bounding box center [875, 714] width 1235 height 317
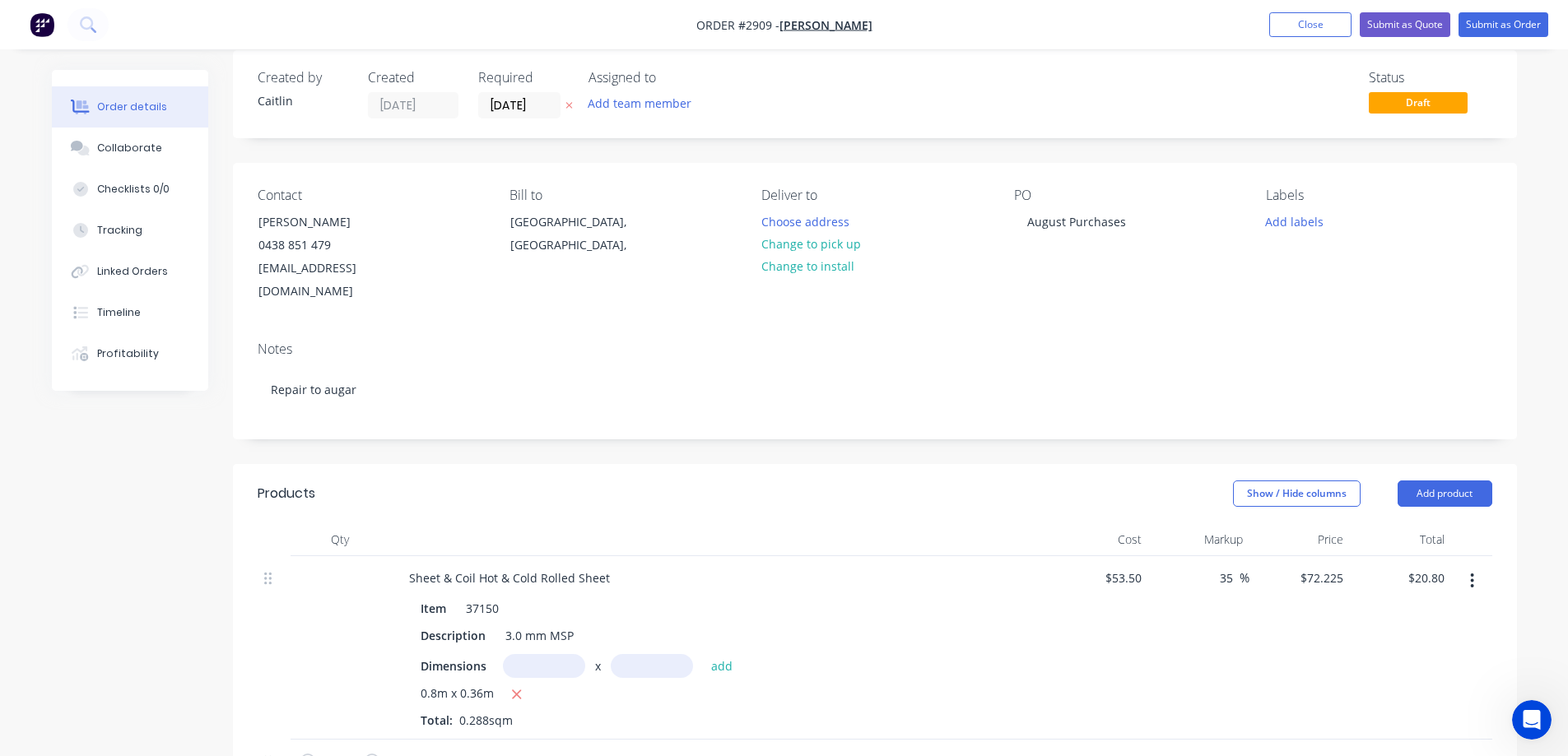
scroll to position [0, 0]
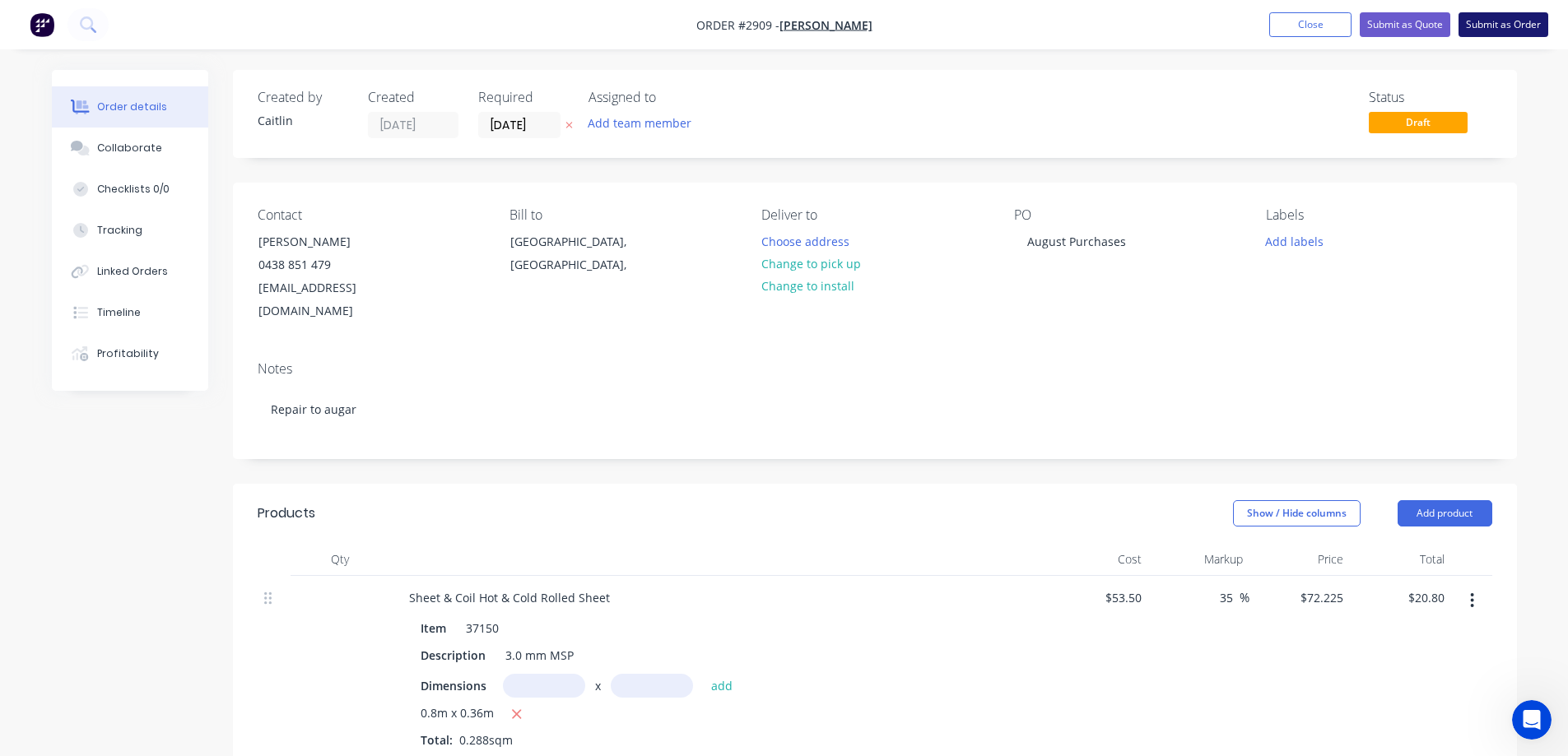
click at [1515, 25] on button "Submit as Order" at bounding box center [1504, 24] width 90 height 25
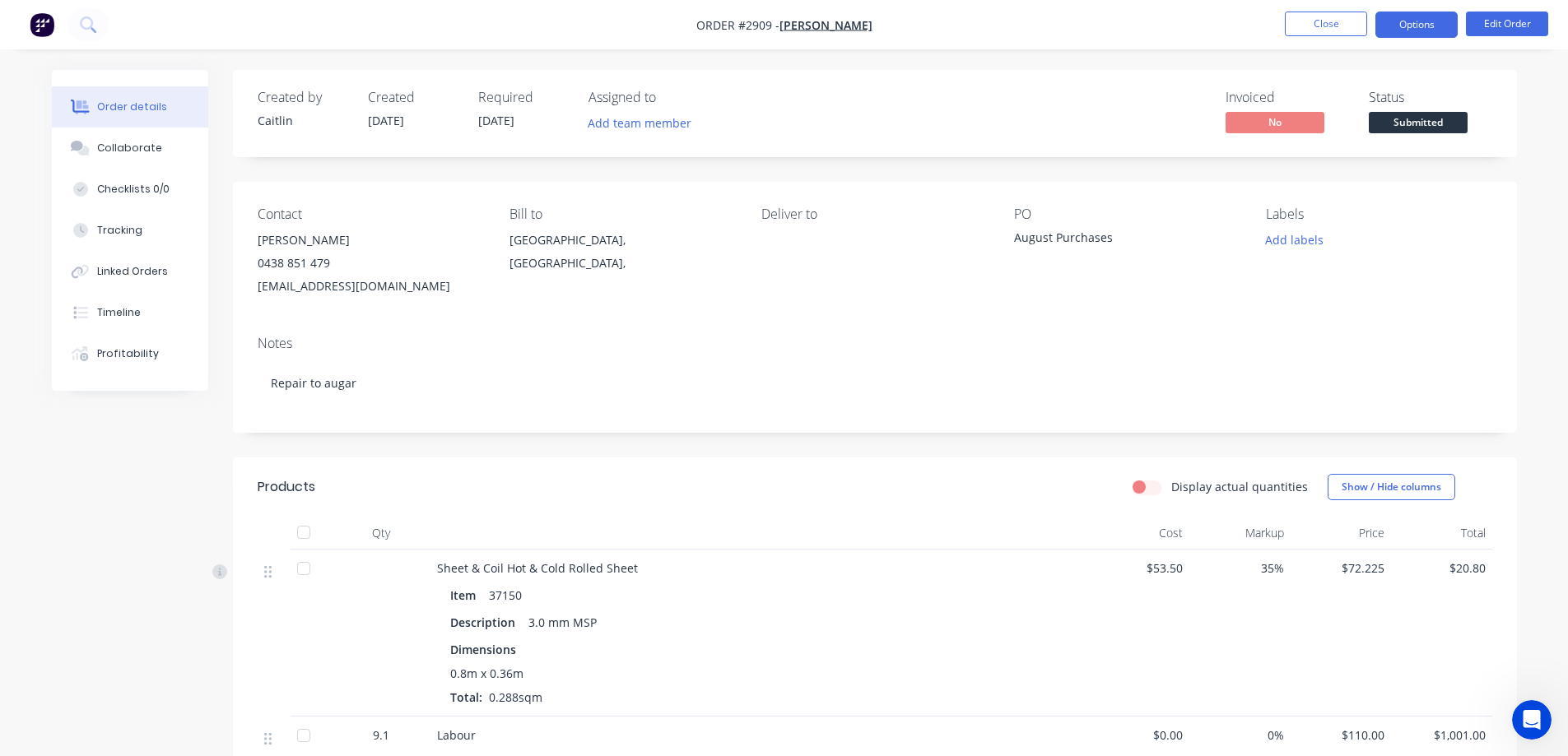
click at [1433, 28] on button "Options" at bounding box center [1416, 25] width 82 height 27
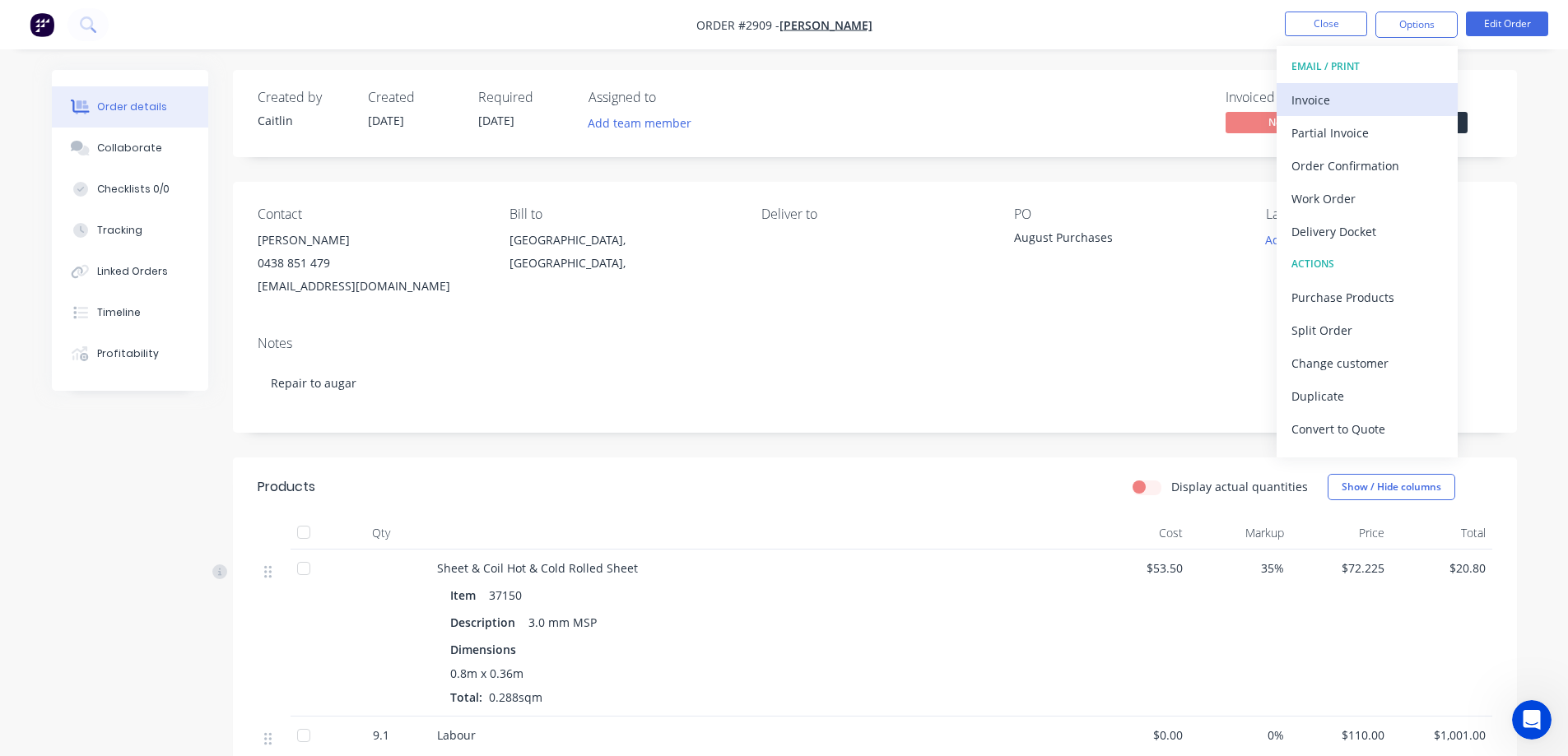
click at [1351, 99] on div "Invoice" at bounding box center [1367, 100] width 151 height 24
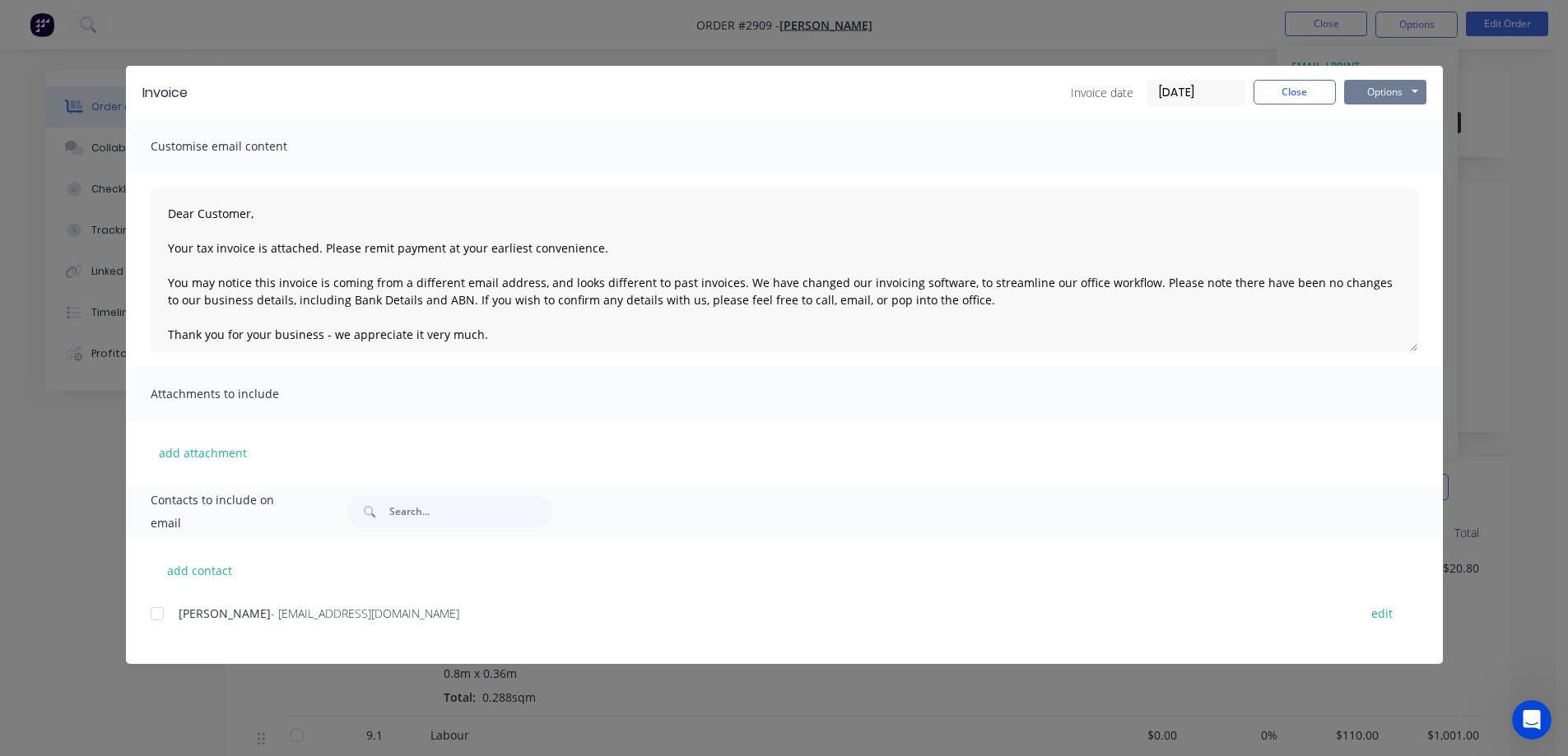
click at [1400, 91] on button "Options" at bounding box center [1385, 92] width 82 height 25
click at [1386, 126] on button "Preview" at bounding box center [1397, 121] width 106 height 27
click at [154, 609] on div at bounding box center [156, 614] width 33 height 33
click at [1397, 92] on button "Options" at bounding box center [1385, 92] width 82 height 25
click at [1390, 171] on button "Email" at bounding box center [1397, 175] width 106 height 27
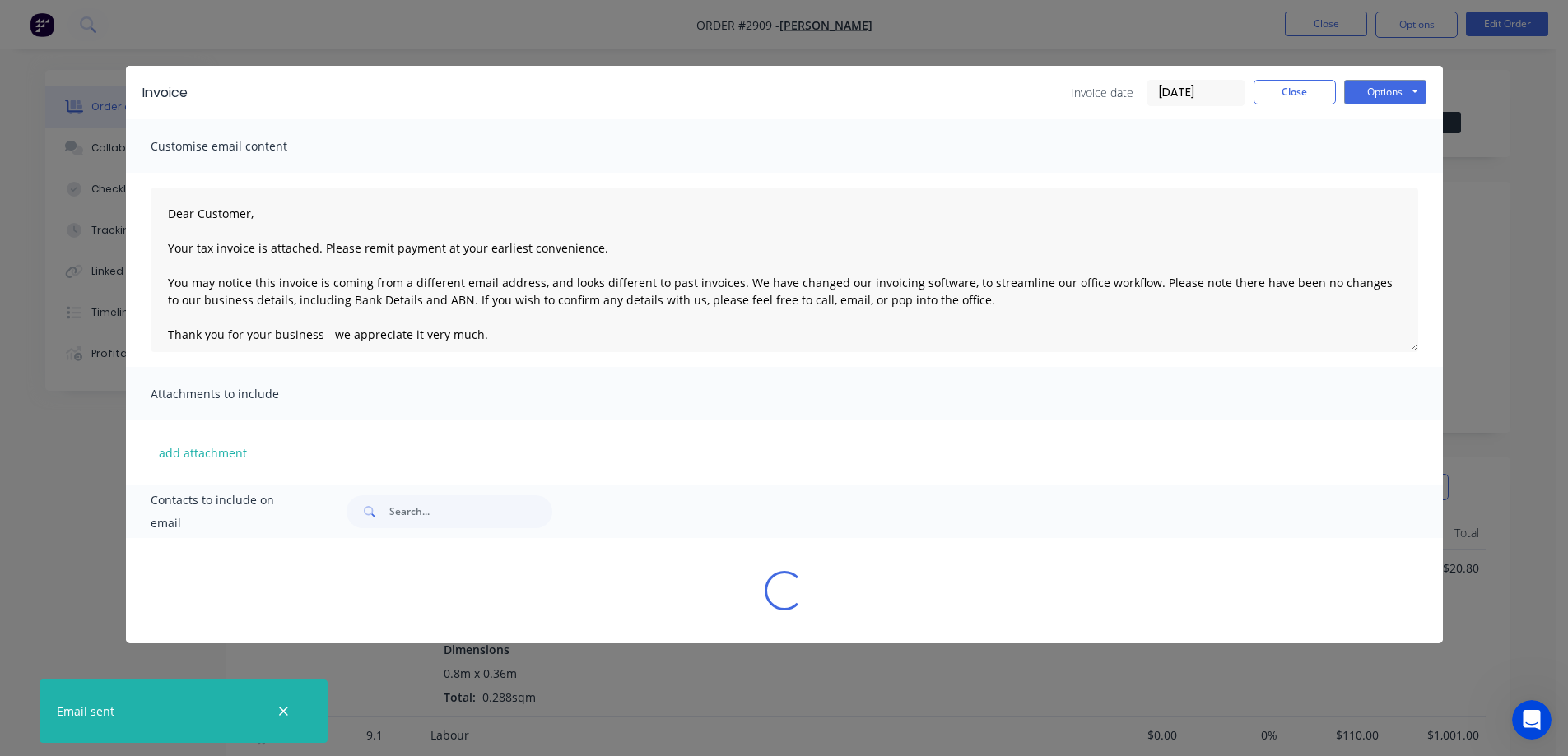
type textarea "Dear Customer, Your tax invoice is attached. Please remit payment at your earli…"
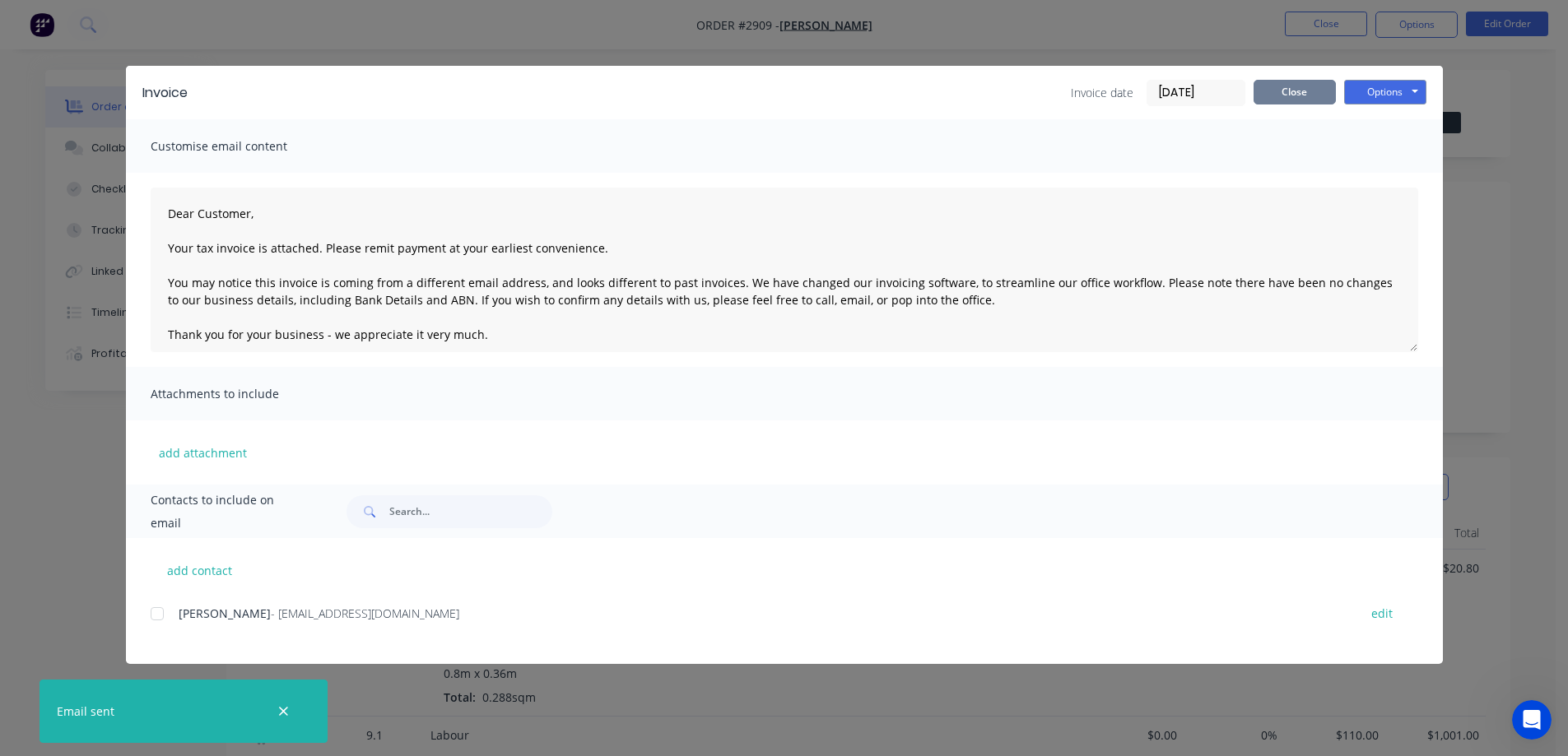
click at [1284, 92] on button "Close" at bounding box center [1294, 92] width 82 height 25
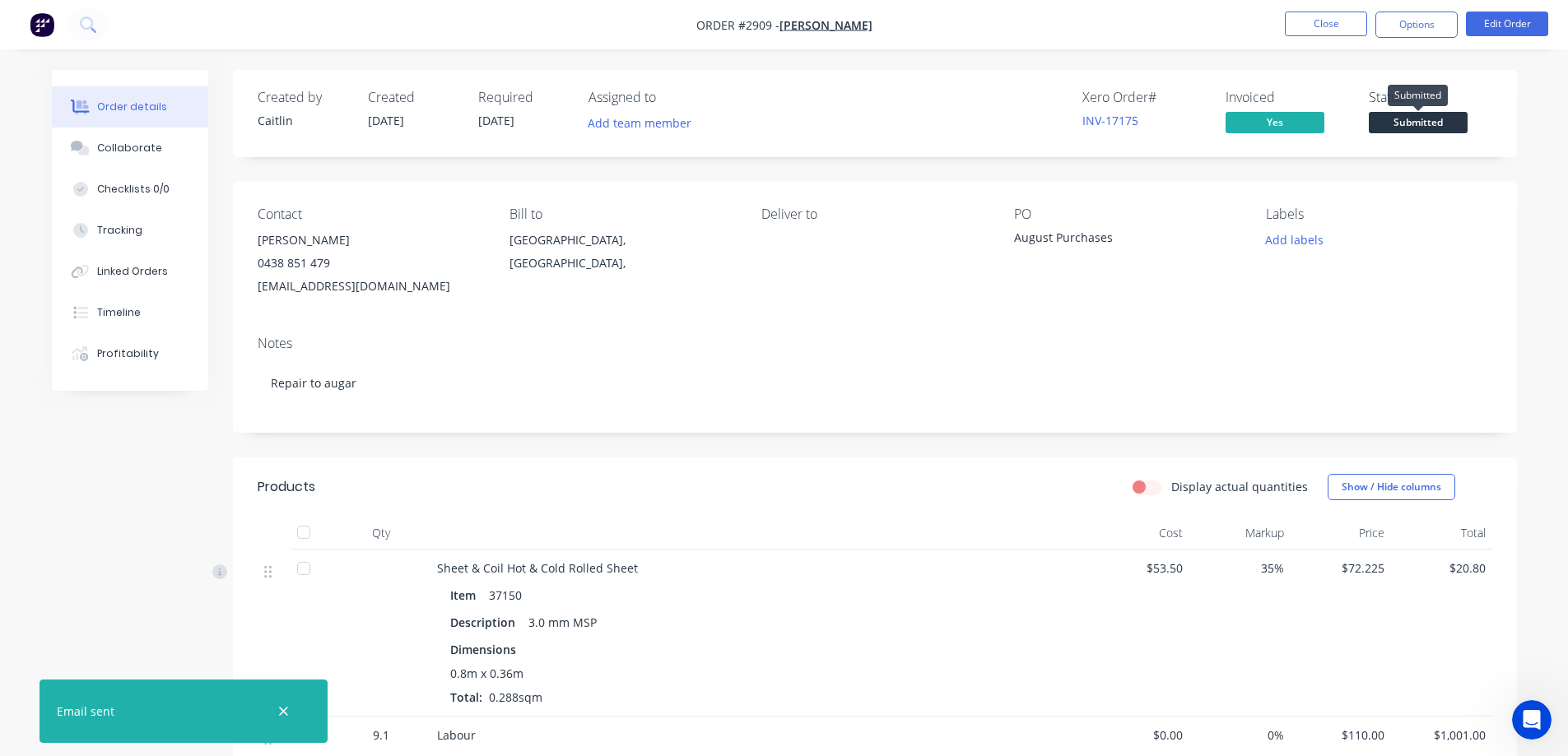
click at [1424, 124] on span "Submitted" at bounding box center [1419, 122] width 99 height 21
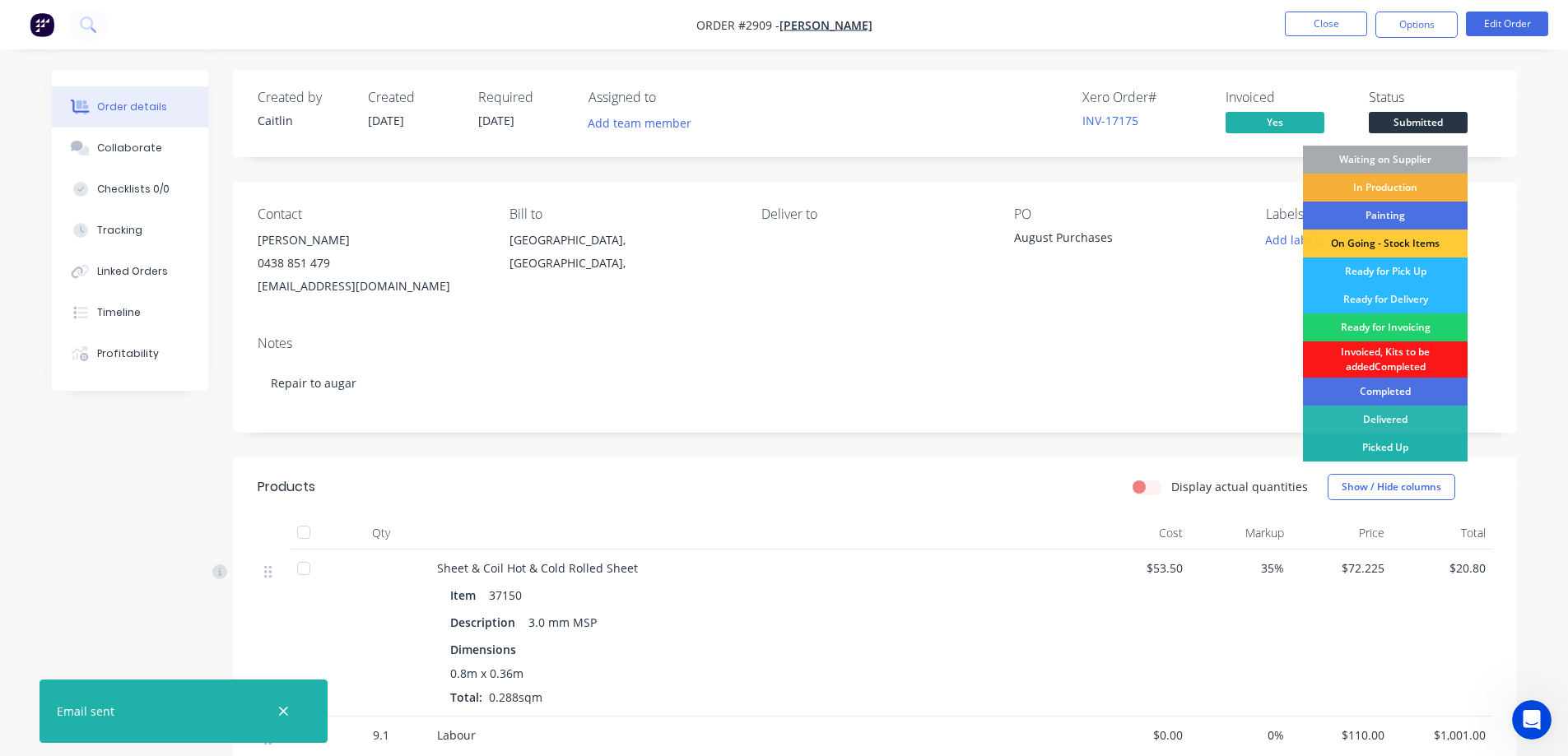
click at [1387, 448] on div "Picked Up" at bounding box center [1385, 448] width 165 height 28
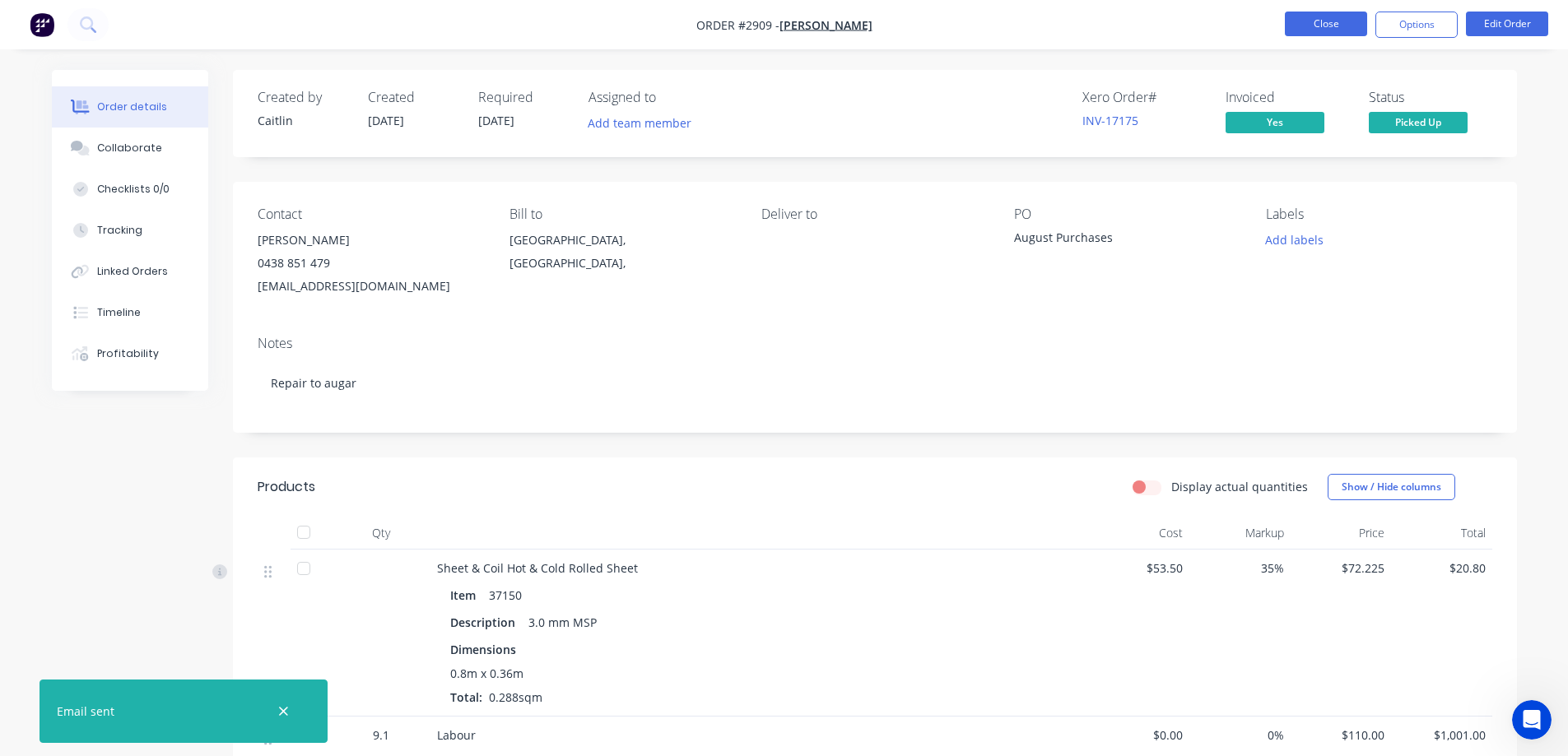
click at [1322, 32] on button "Close" at bounding box center [1326, 24] width 82 height 25
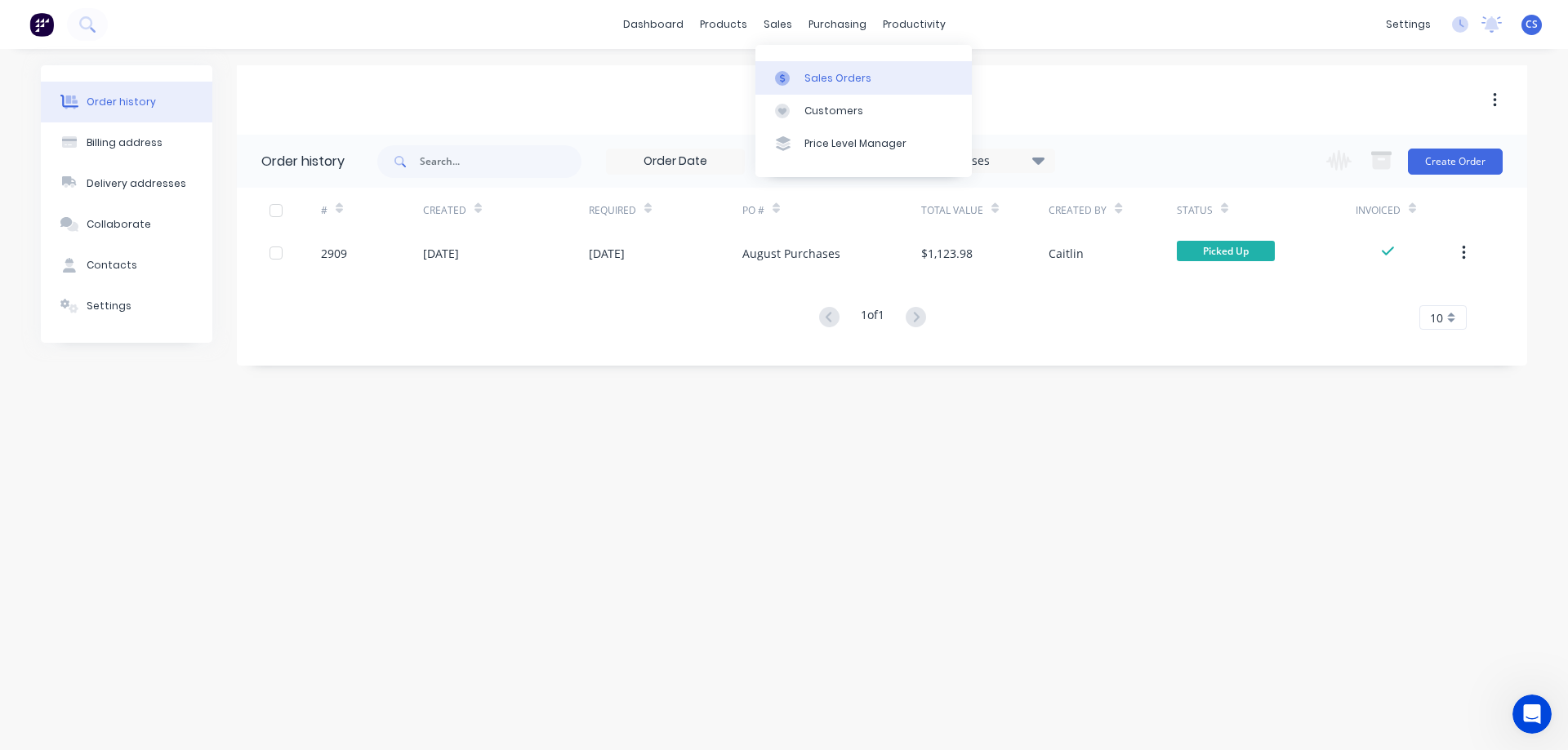
click at [837, 89] on link "Sales Orders" at bounding box center [863, 76] width 217 height 32
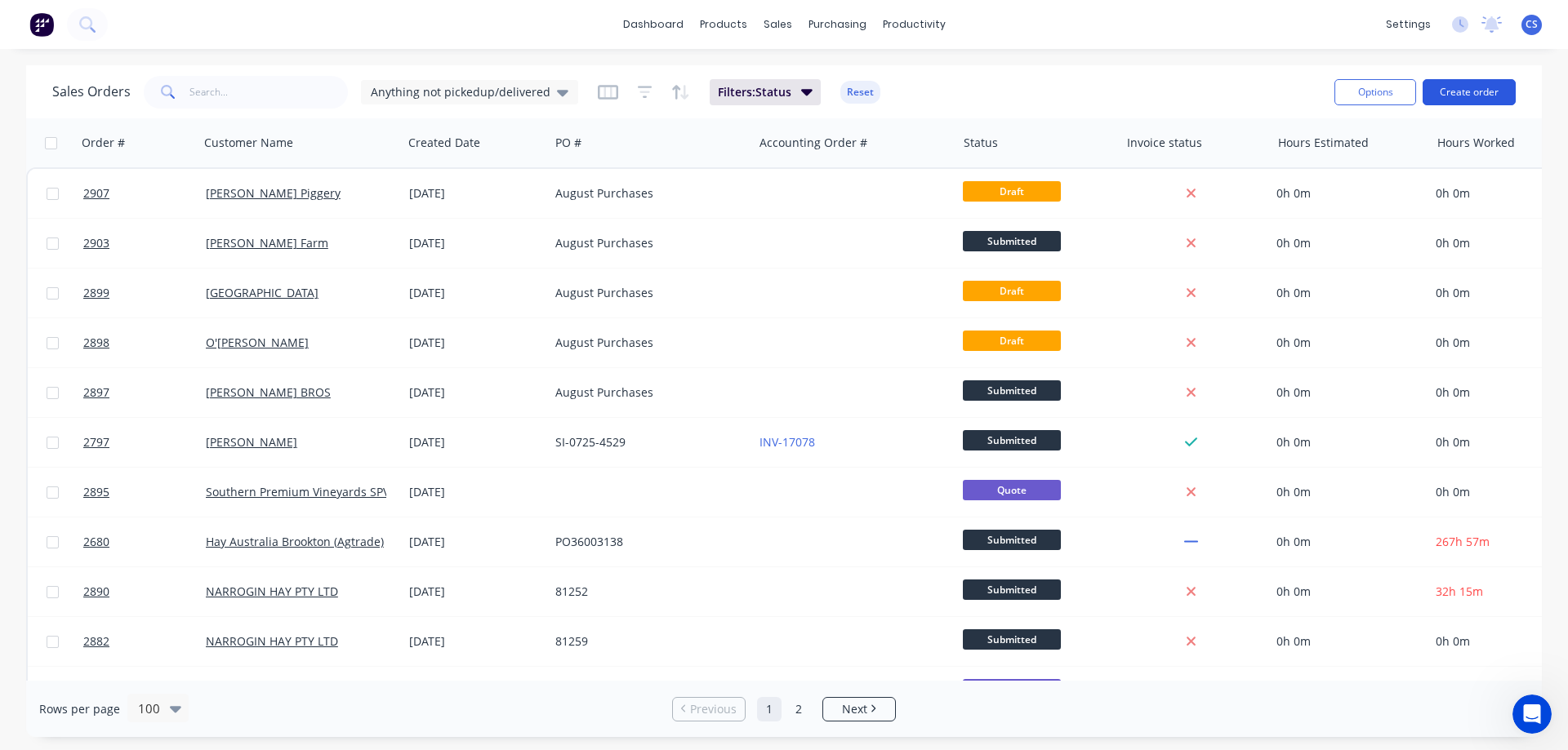
click at [1487, 96] on button "Create order" at bounding box center [1469, 92] width 93 height 26
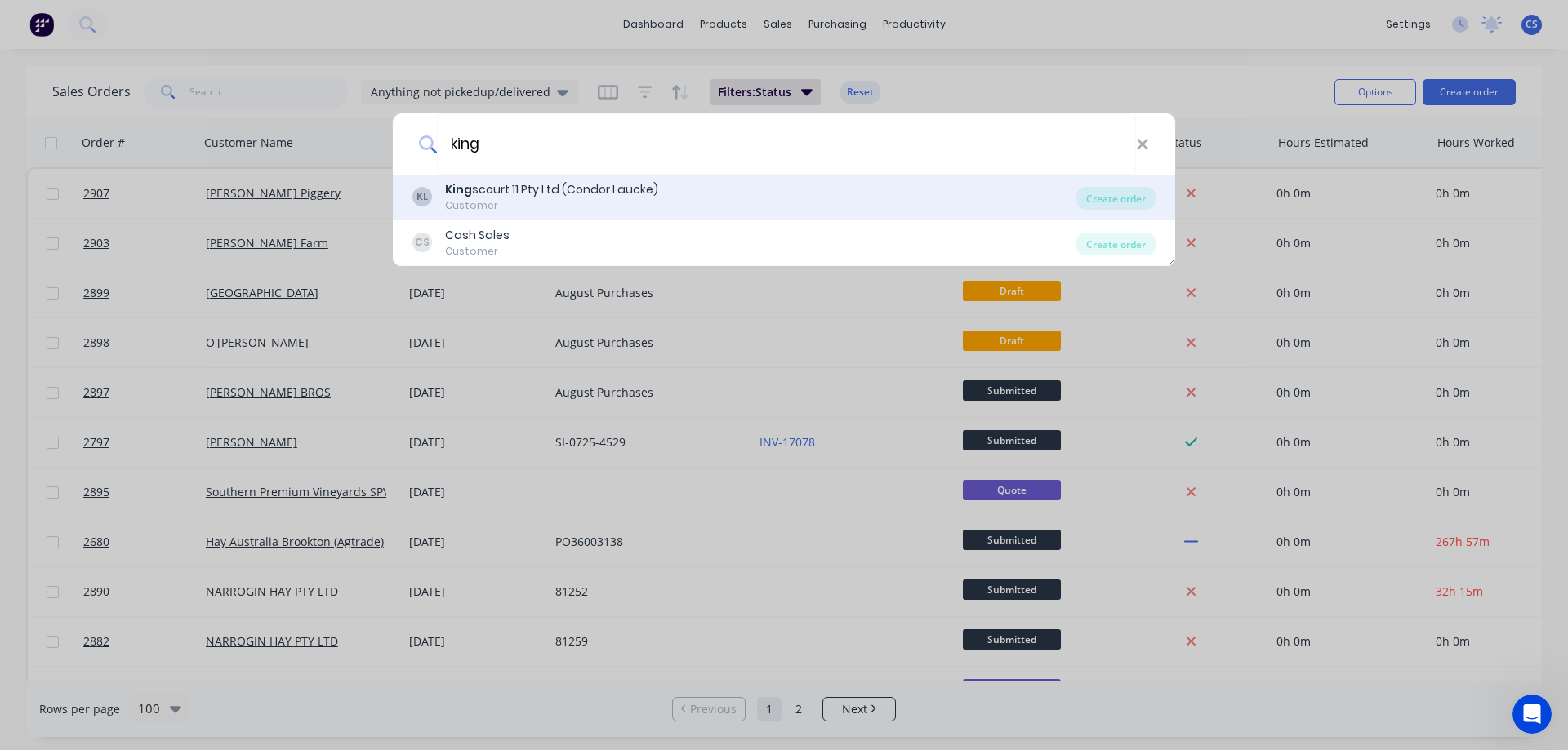
type input "king"
click at [688, 196] on div "KL King scourt 11 Pty Ltd (Condor Laucke) Customer" at bounding box center [744, 197] width 664 height 31
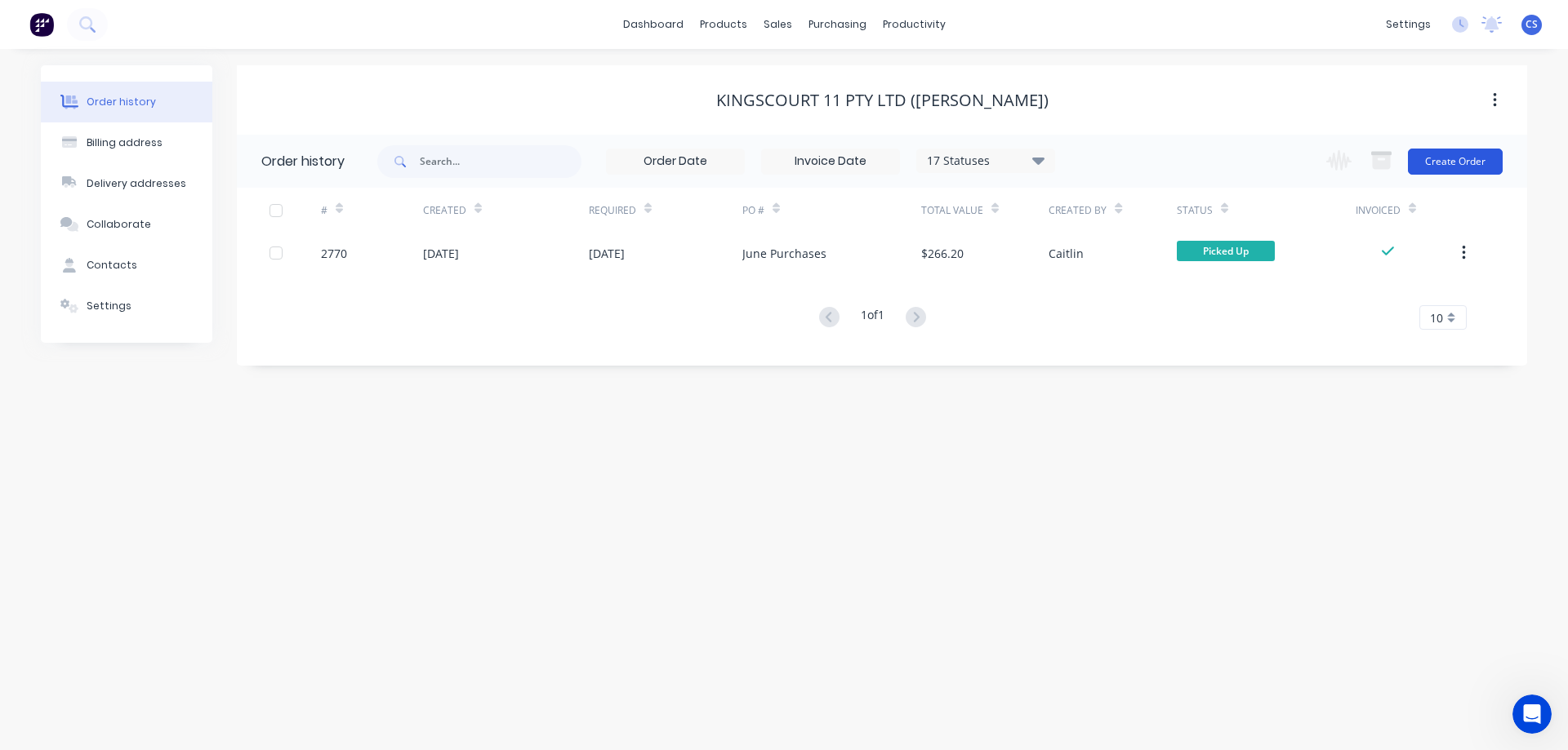
click at [1441, 156] on button "Create Order" at bounding box center [1455, 162] width 95 height 26
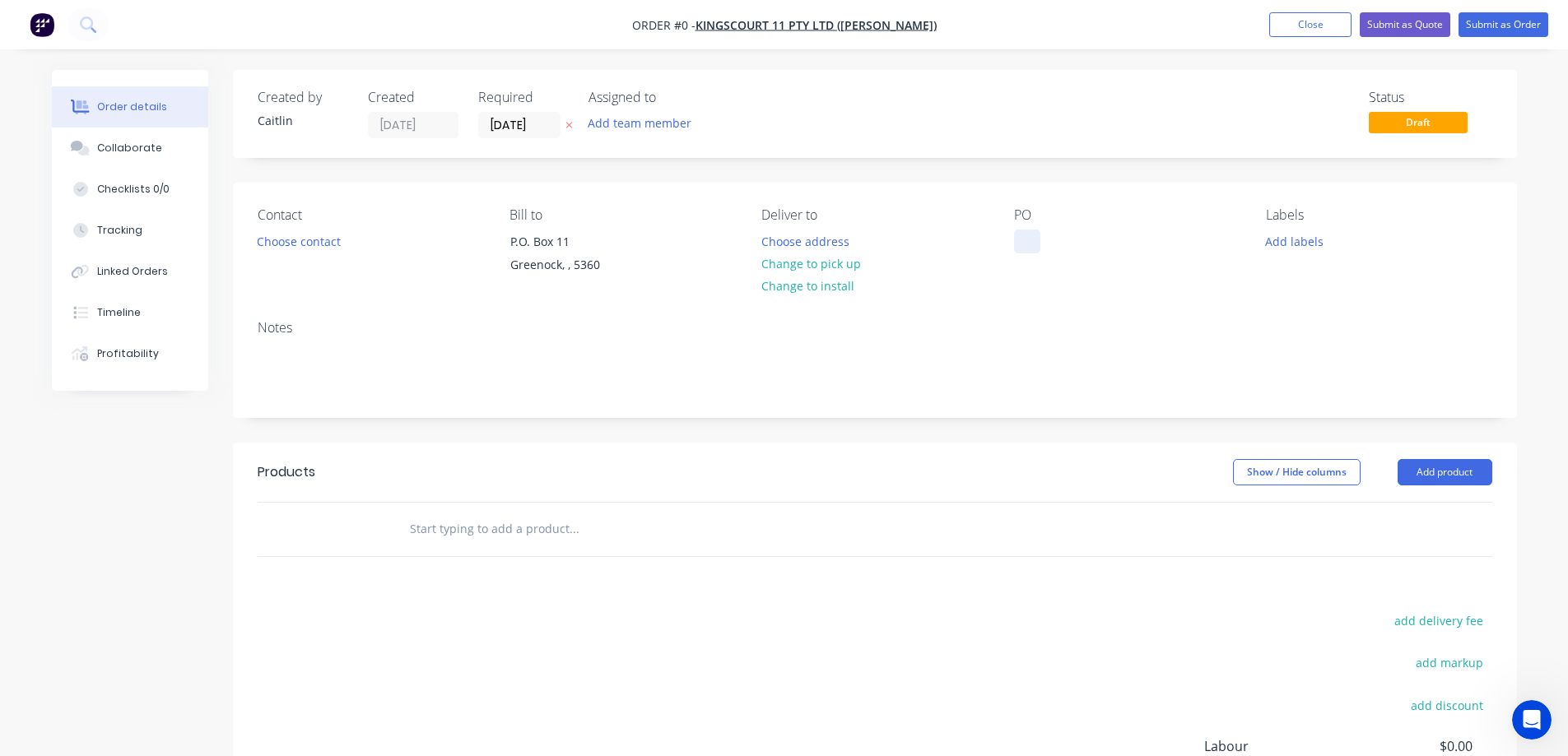
click at [1021, 239] on div at bounding box center [1027, 241] width 27 height 24
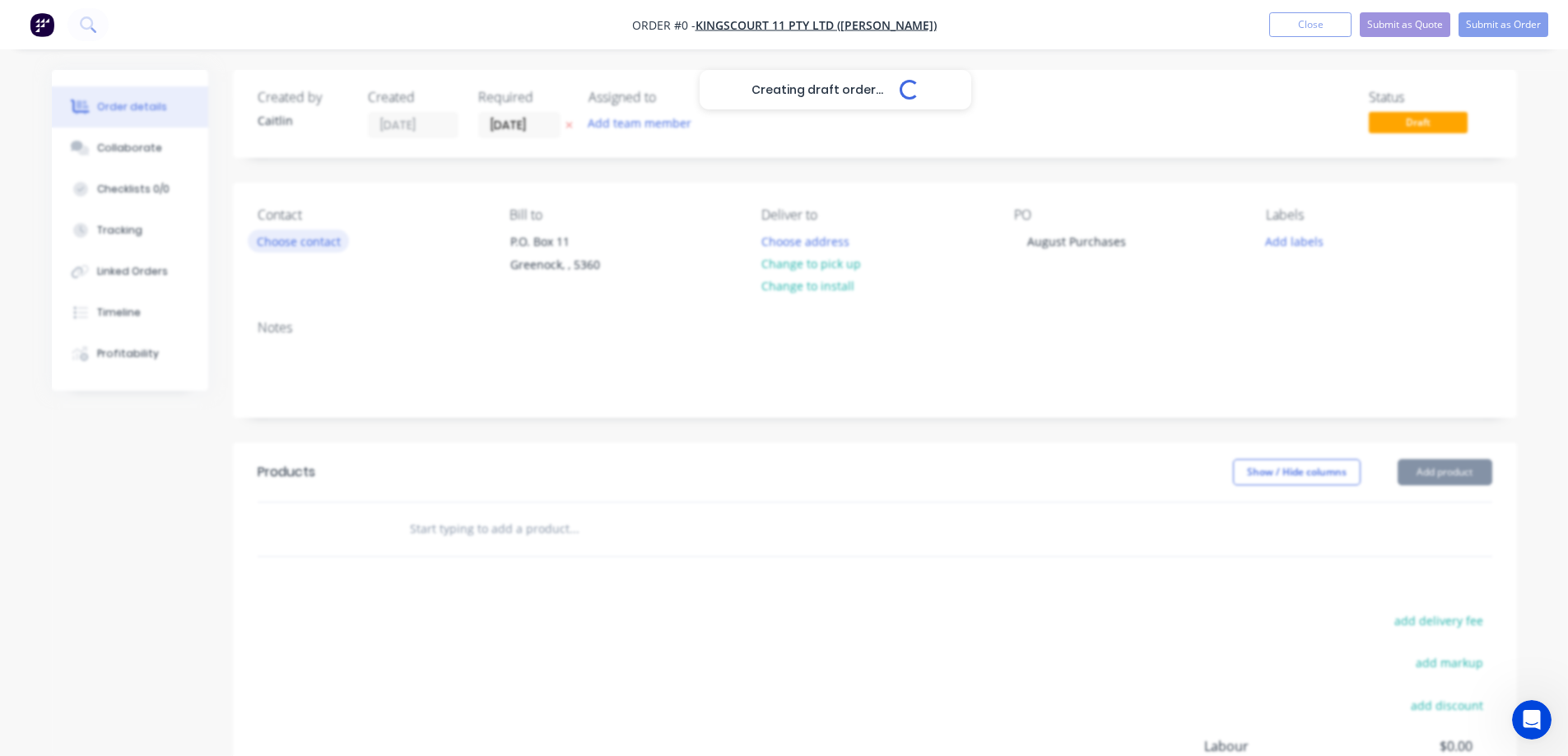
click at [273, 237] on div "Creating draft order... Loading... Order details Collaborate Checklists 0/0 Tra…" at bounding box center [785, 524] width 1499 height 907
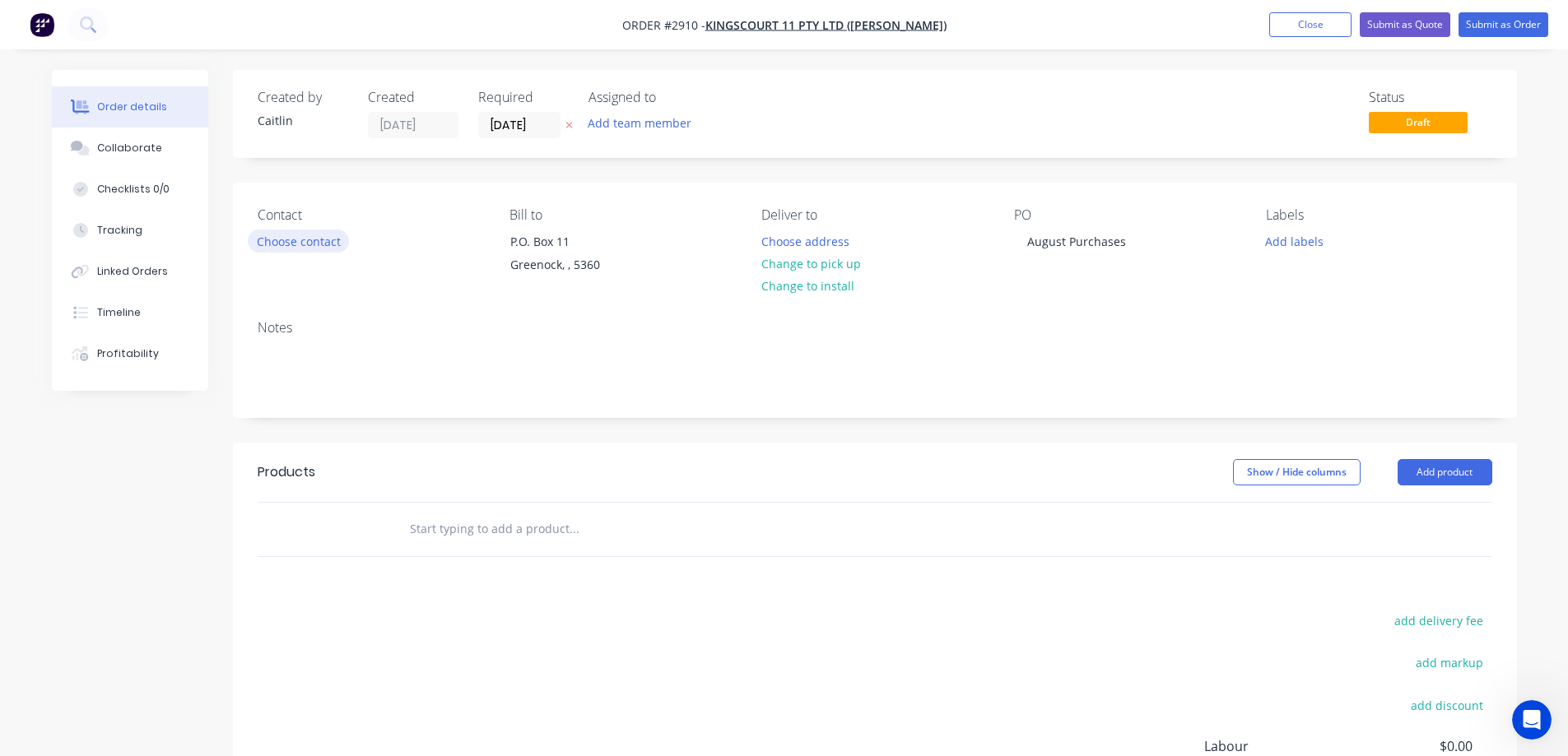
click at [285, 245] on button "Choose contact" at bounding box center [299, 240] width 101 height 22
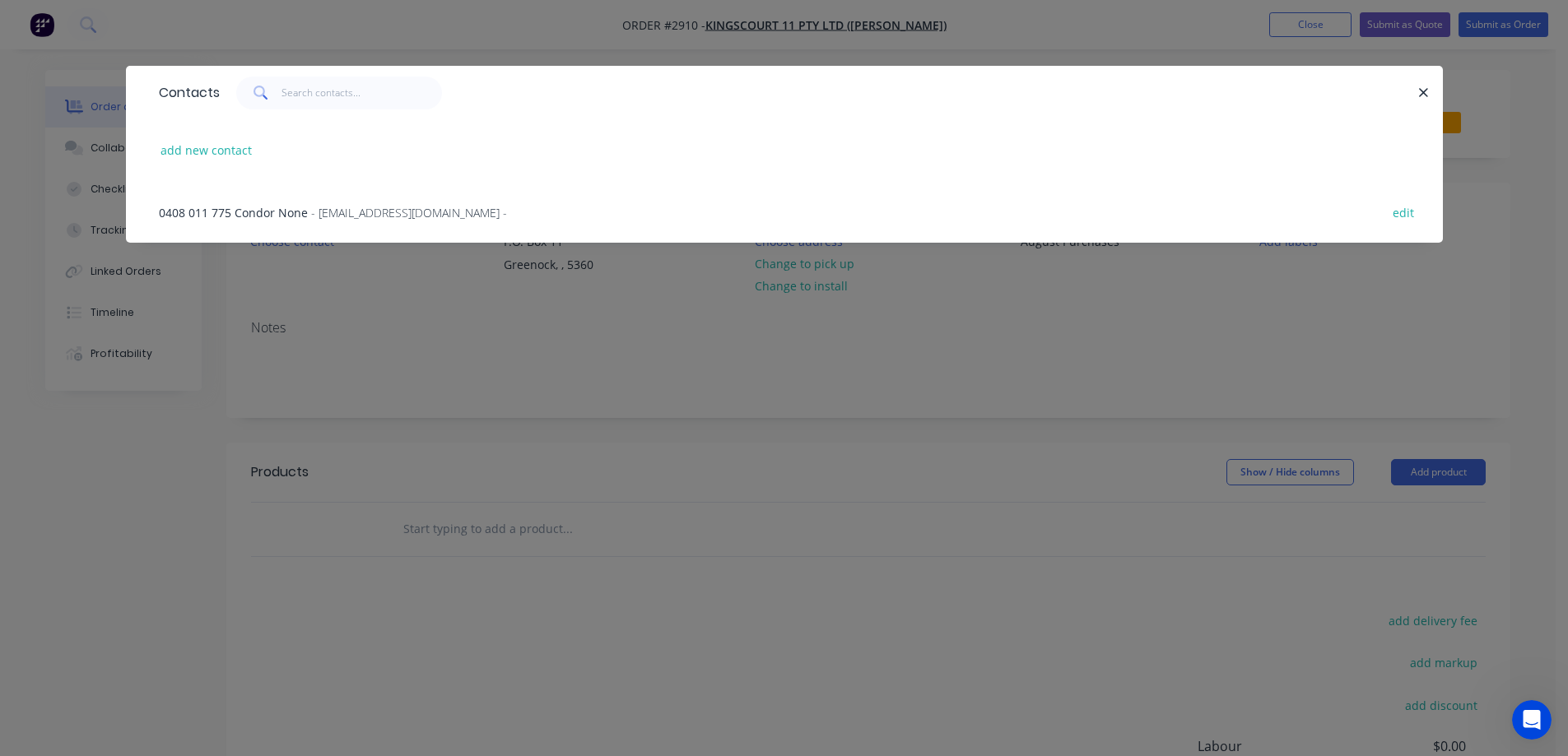
click at [303, 210] on span "0408 011 775 Condor None" at bounding box center [233, 212] width 149 height 16
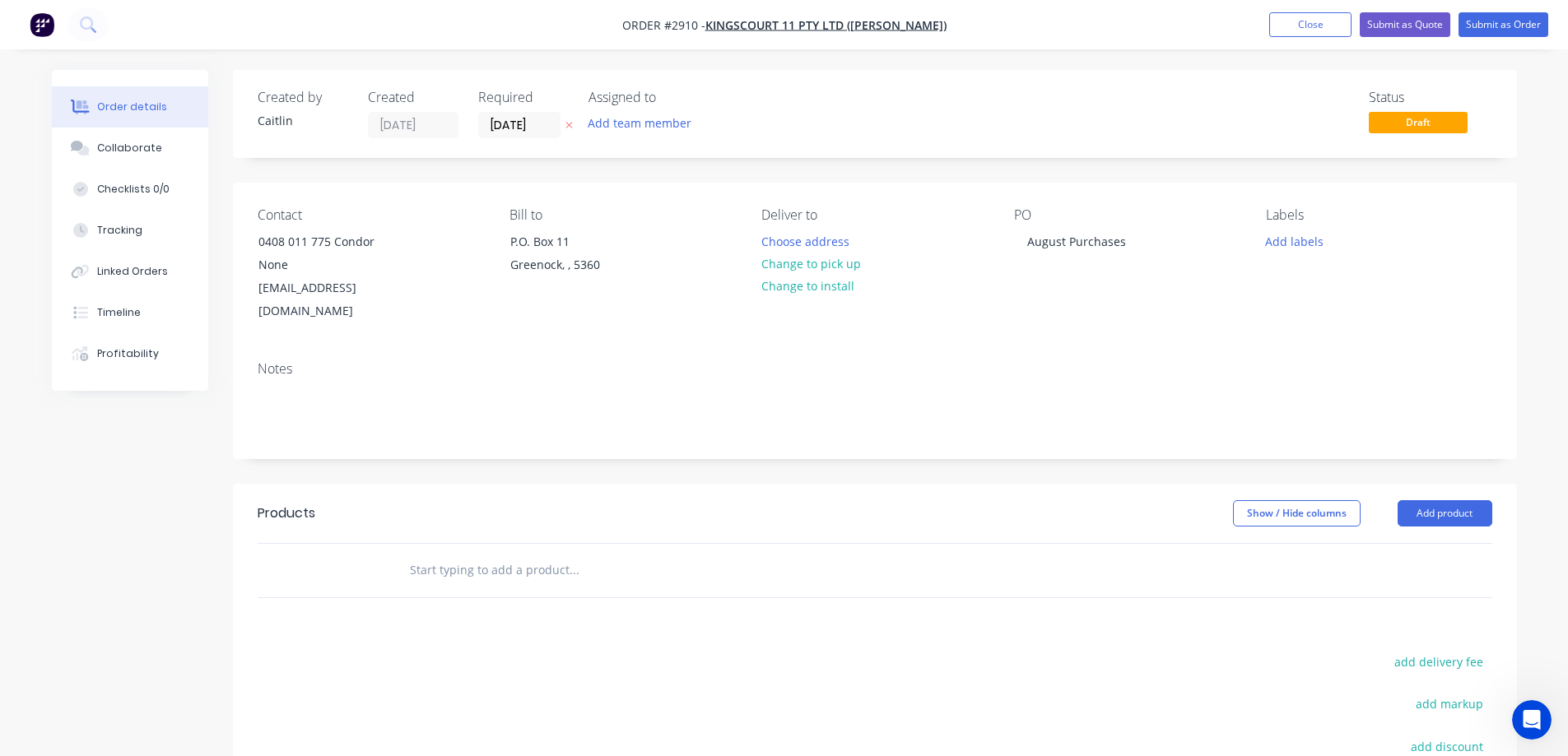
click at [450, 553] on input "text" at bounding box center [573, 569] width 329 height 33
click at [1284, 25] on button "Close" at bounding box center [1310, 24] width 82 height 25
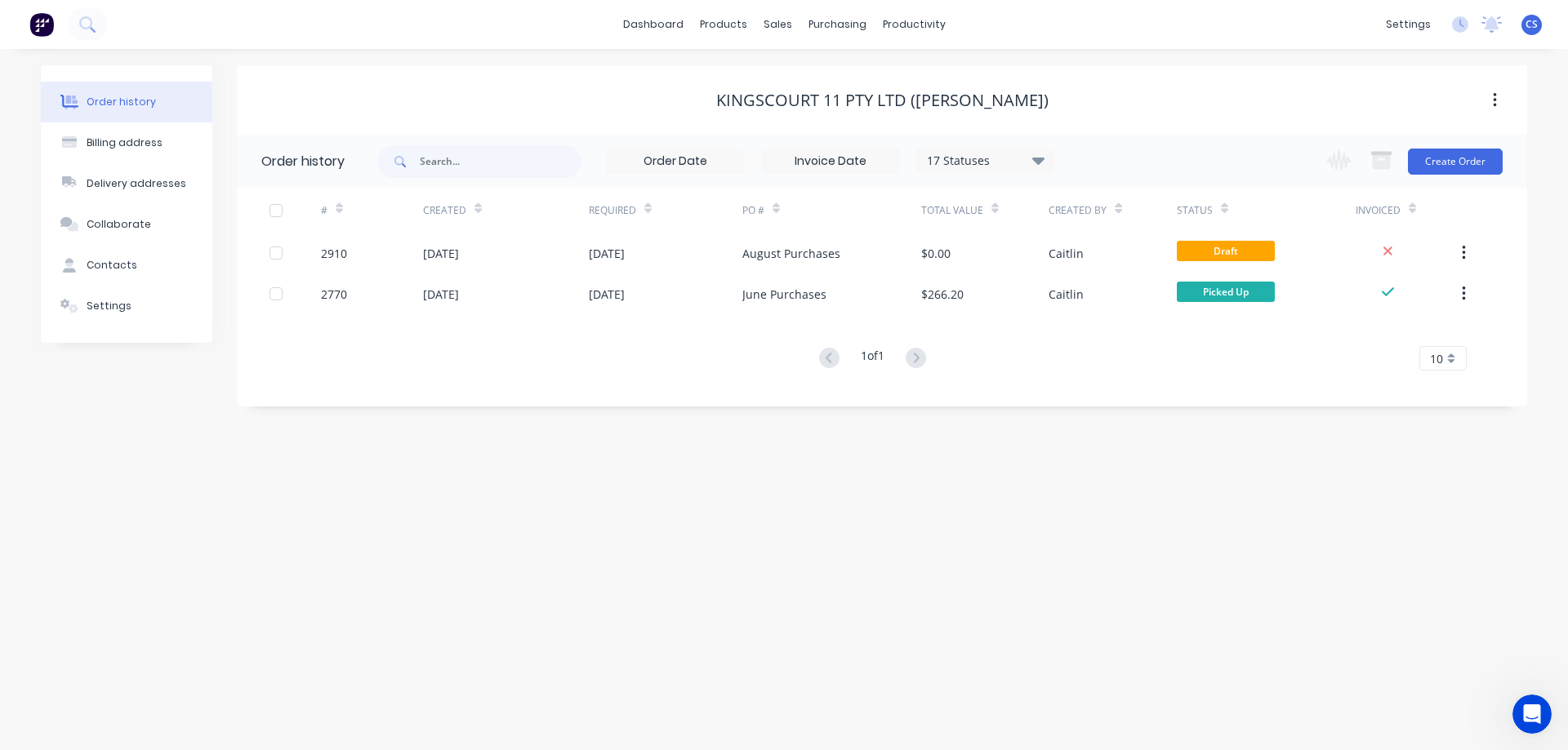
click at [1522, 33] on div "CS Schutz Industries Pty Ltd Caitlin Schneider Administrator Profile Sign out" at bounding box center [1531, 25] width 21 height 21
click at [1528, 27] on span "CS" at bounding box center [1532, 24] width 12 height 15
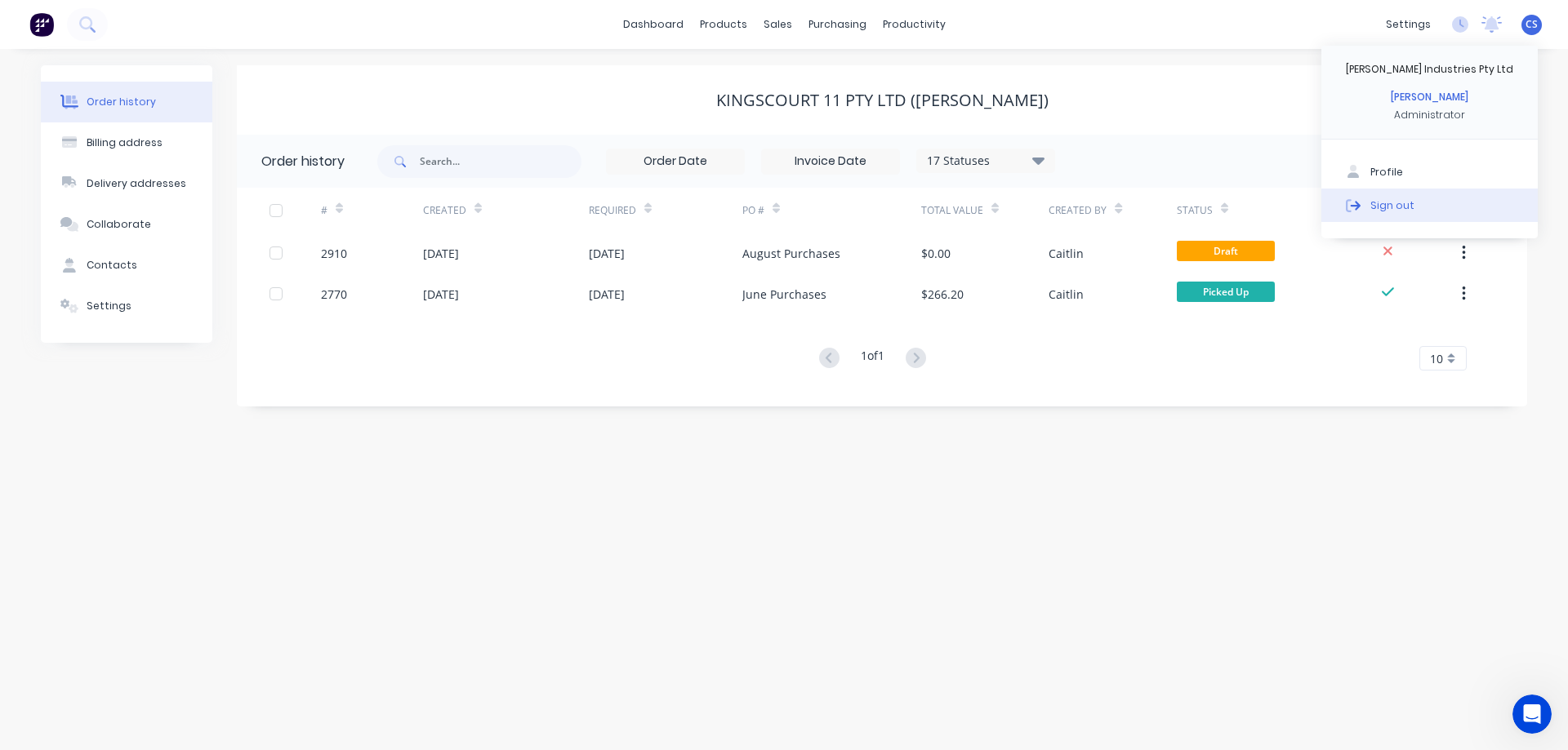
click at [1403, 210] on div "Sign out" at bounding box center [1391, 205] width 44 height 15
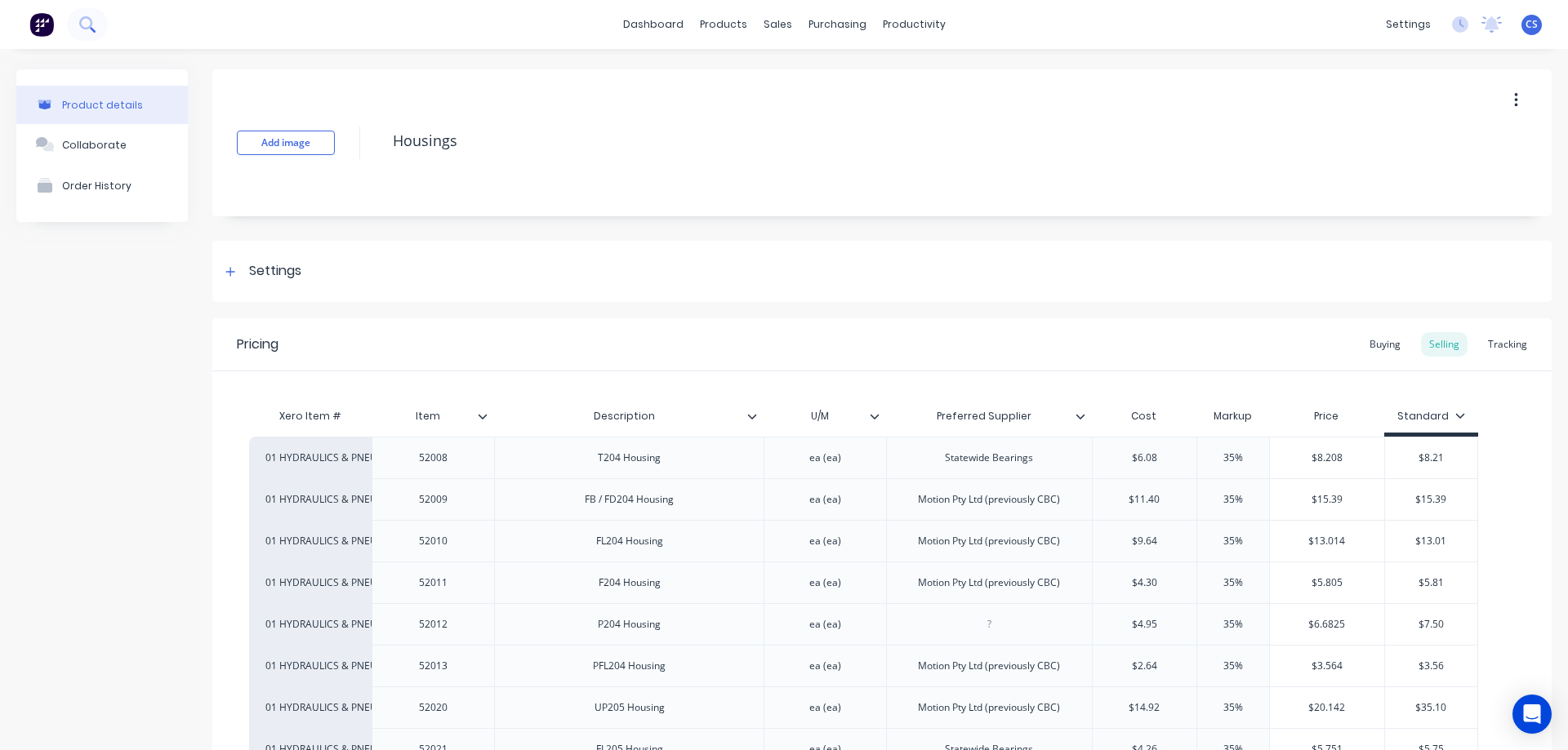
click at [90, 33] on button at bounding box center [87, 24] width 41 height 32
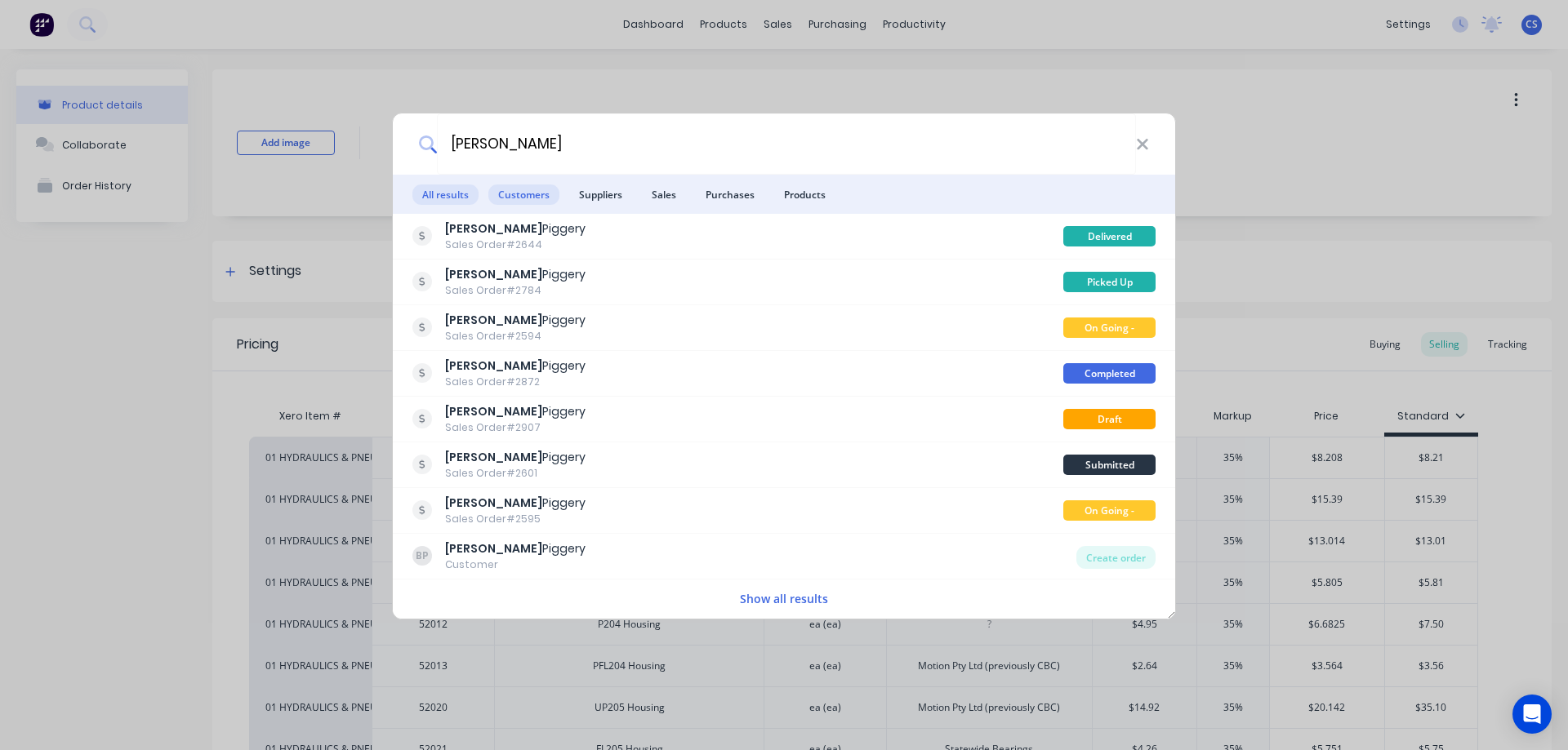
type input "[PERSON_NAME]"
click at [531, 195] on span "Customers" at bounding box center [524, 194] width 71 height 21
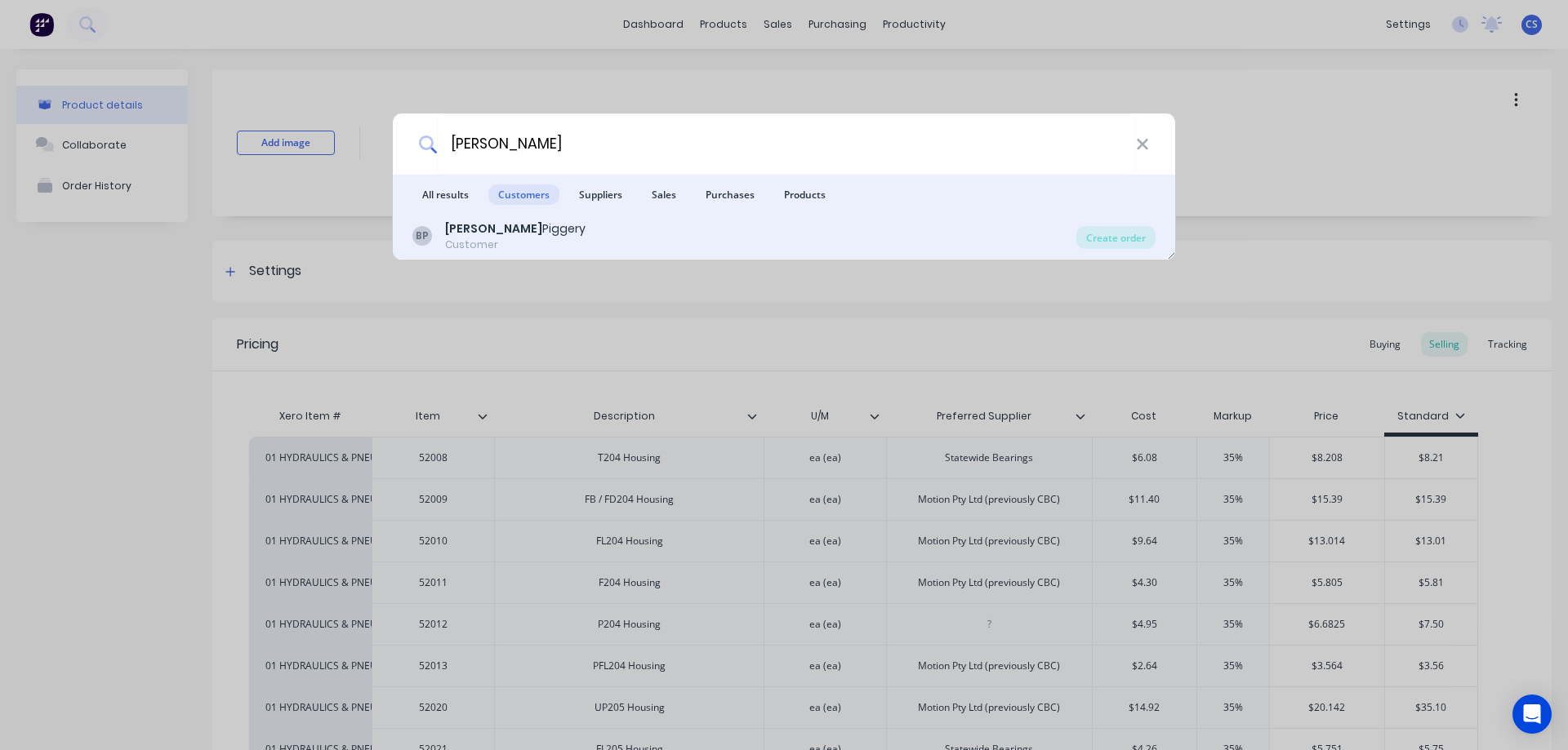
click at [582, 230] on div "[PERSON_NAME] Piggery Customer" at bounding box center [744, 236] width 664 height 31
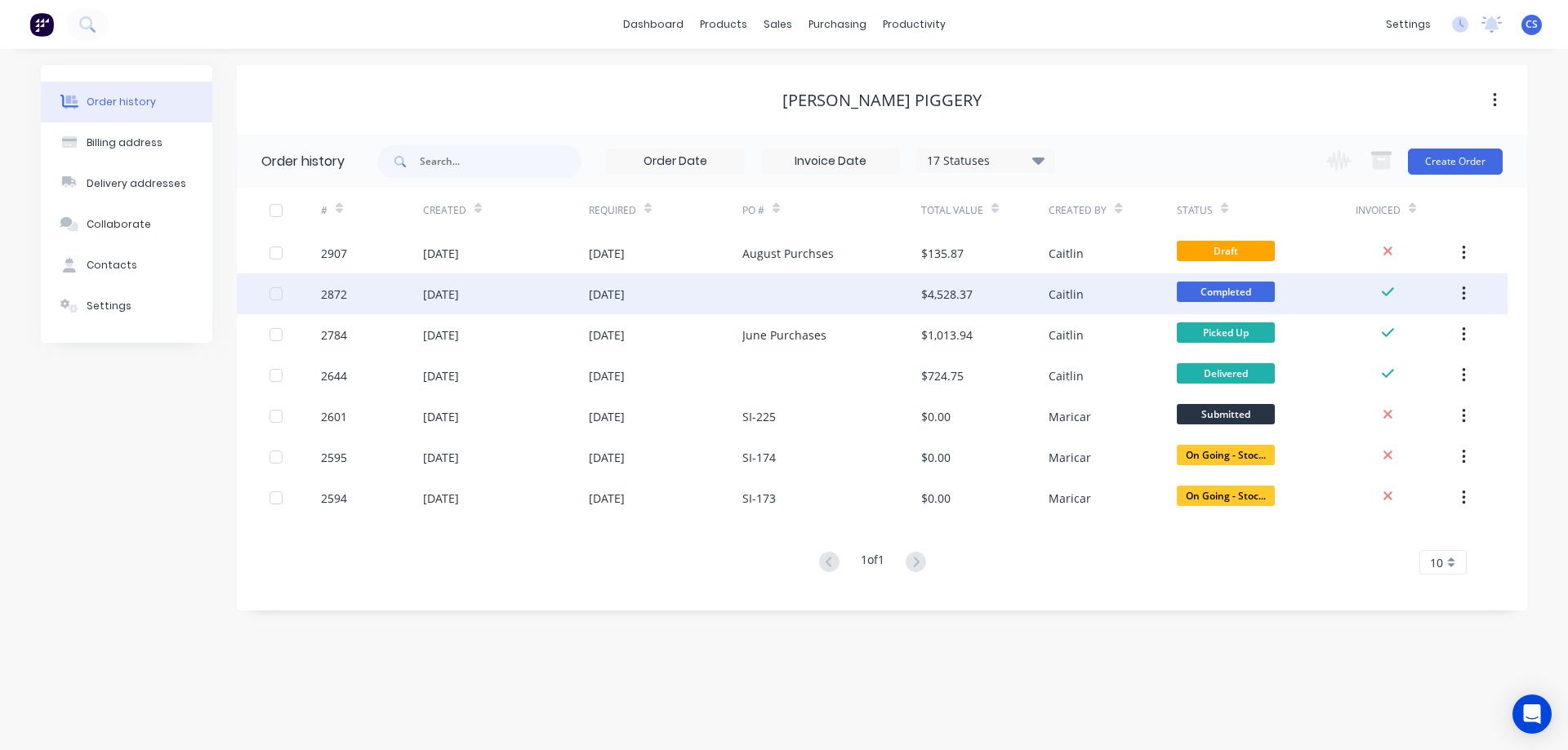
click at [811, 295] on div at bounding box center [832, 294] width 178 height 41
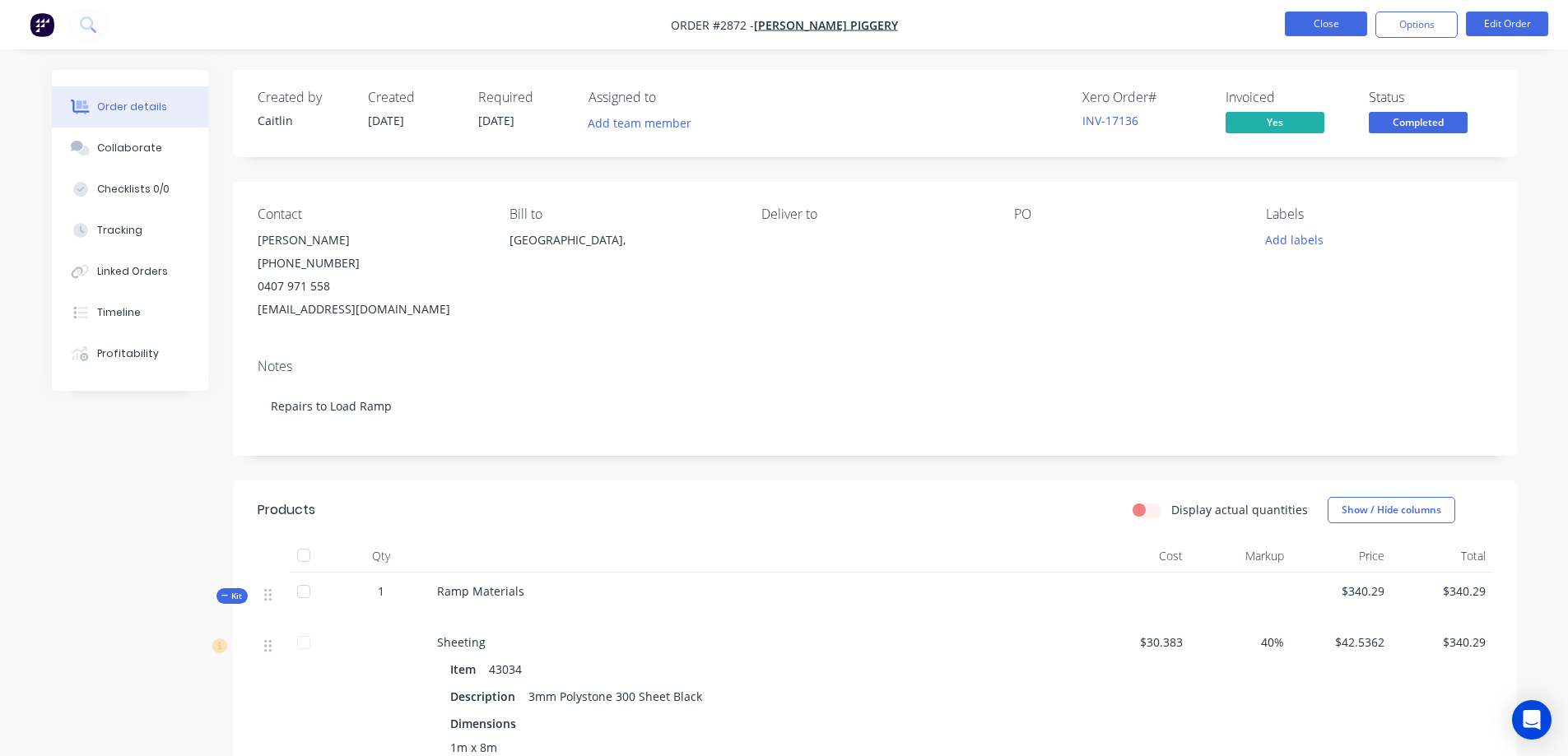
click at [1334, 30] on button "Close" at bounding box center [1326, 24] width 82 height 25
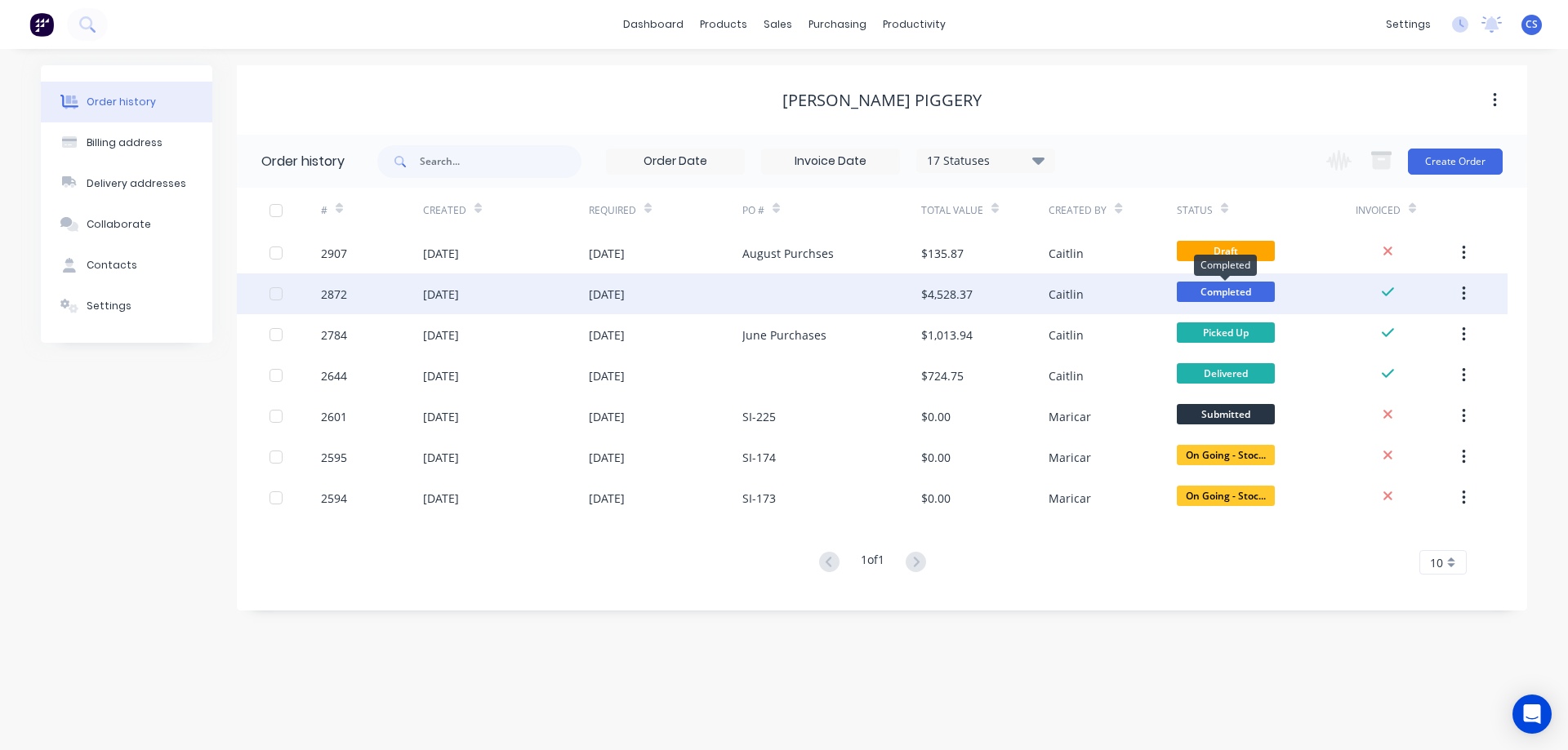
click at [1234, 291] on span "Completed" at bounding box center [1226, 291] width 98 height 21
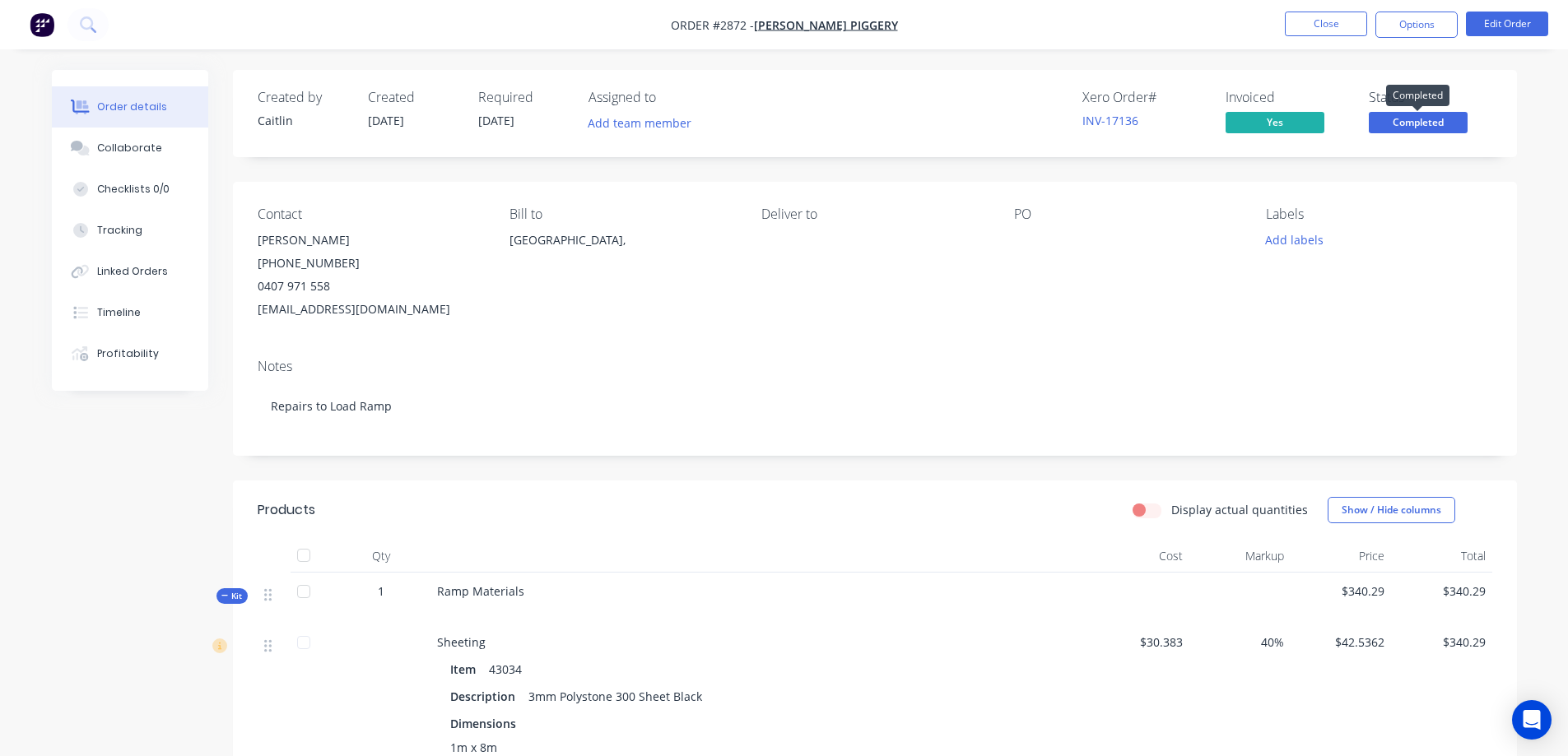
click at [1430, 125] on span "Completed" at bounding box center [1419, 122] width 99 height 21
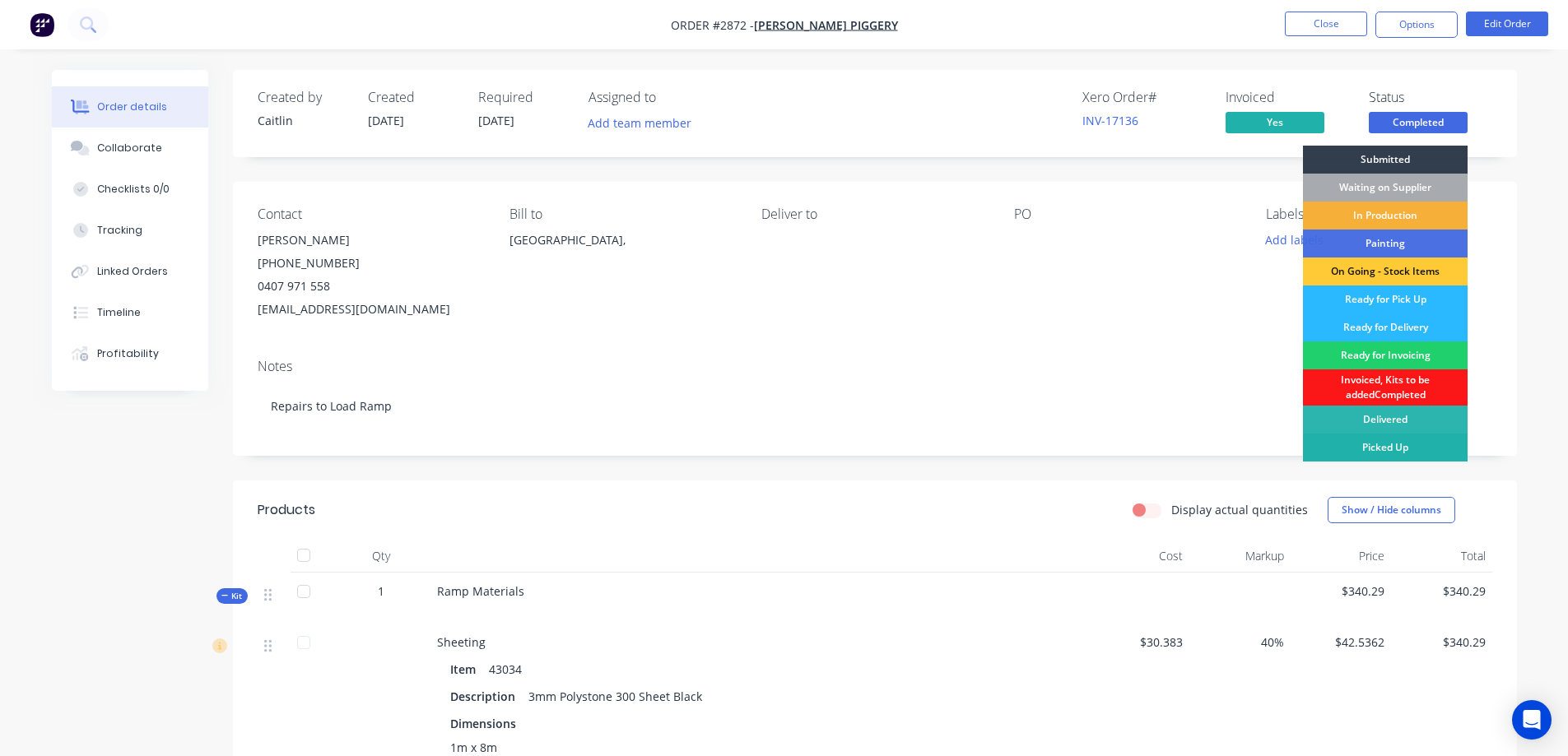
click at [1375, 446] on div "Picked Up" at bounding box center [1385, 448] width 165 height 28
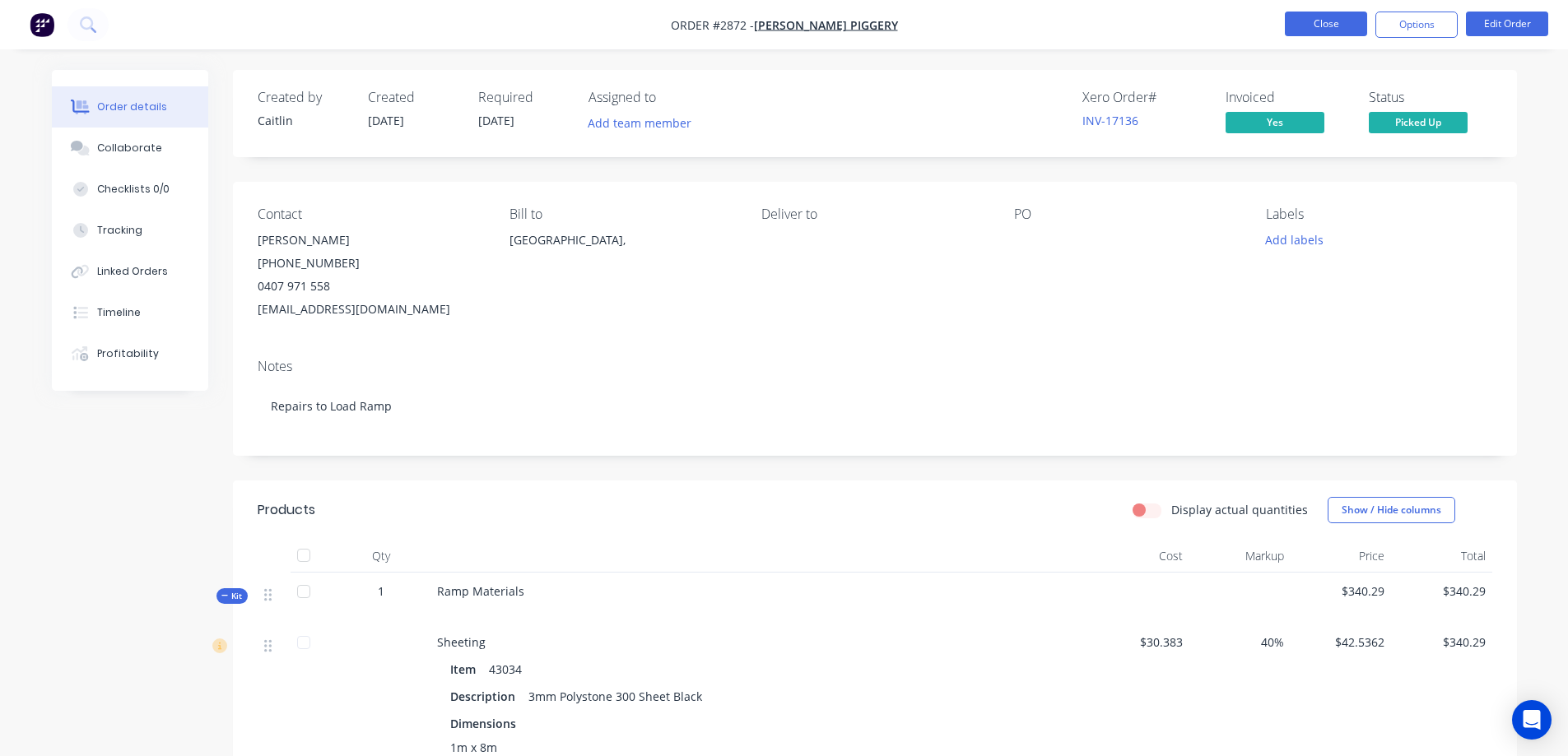
click at [1327, 24] on button "Close" at bounding box center [1326, 24] width 82 height 25
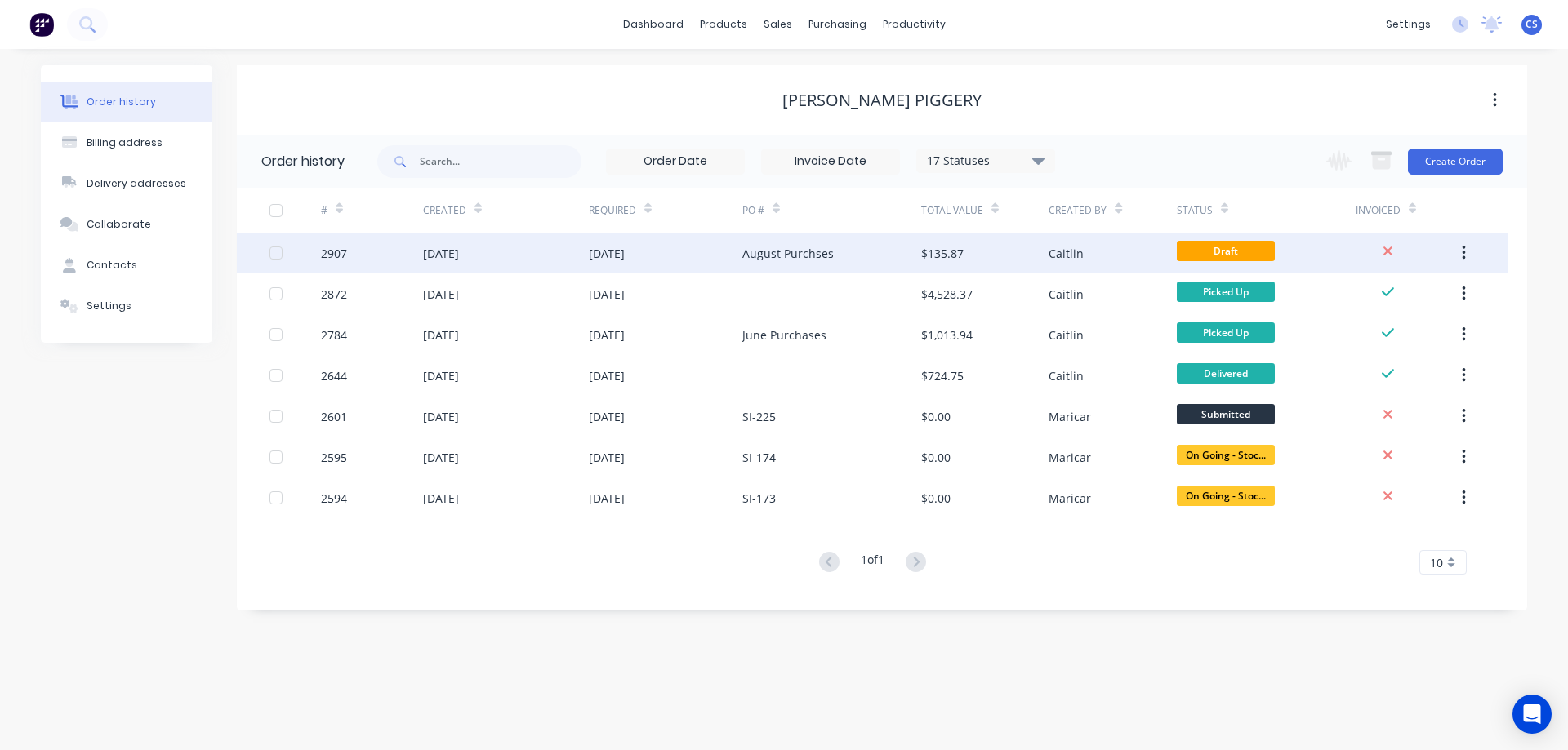
click at [875, 261] on div "August Purchses" at bounding box center [832, 253] width 178 height 41
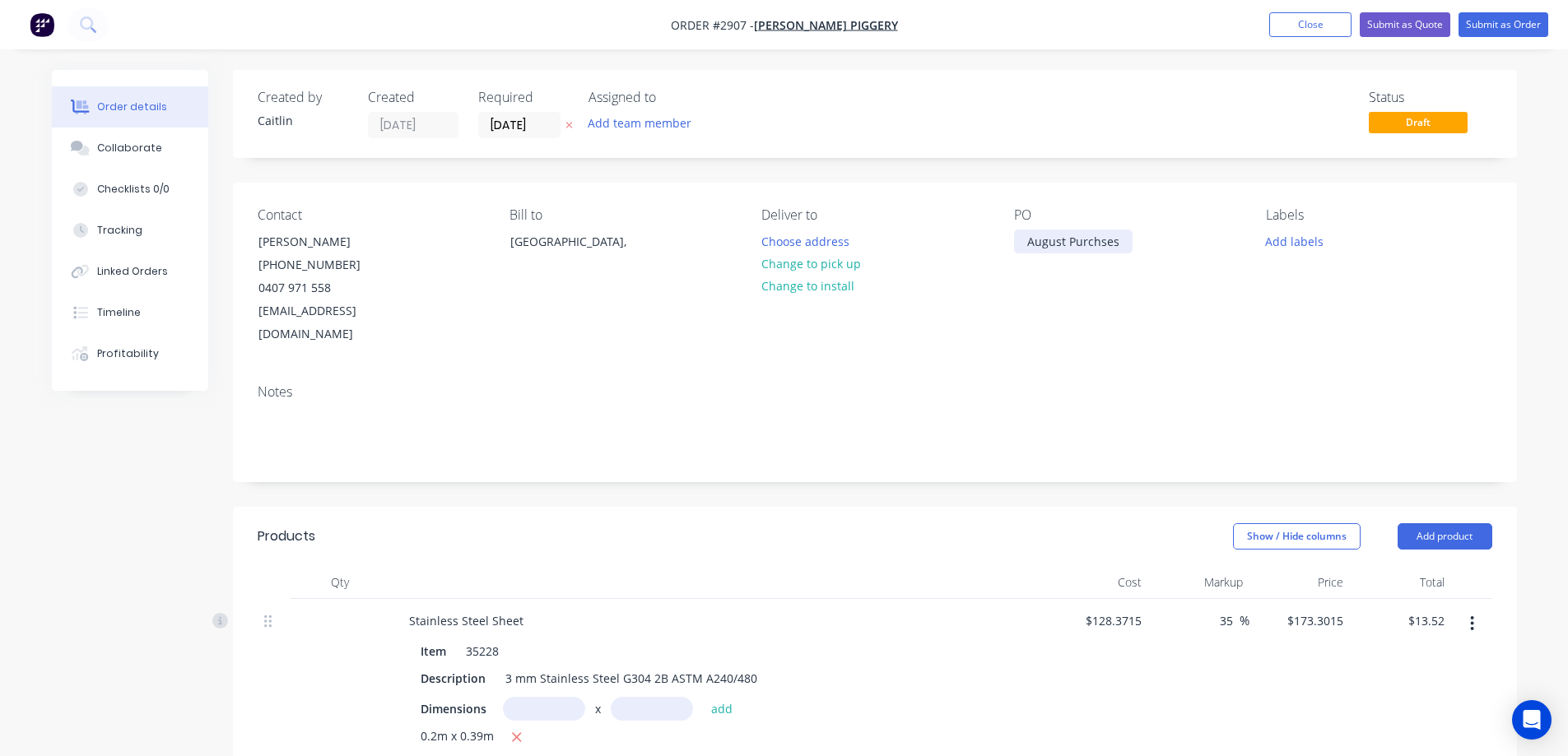
click at [1094, 243] on div "August Purchses" at bounding box center [1074, 241] width 119 height 24
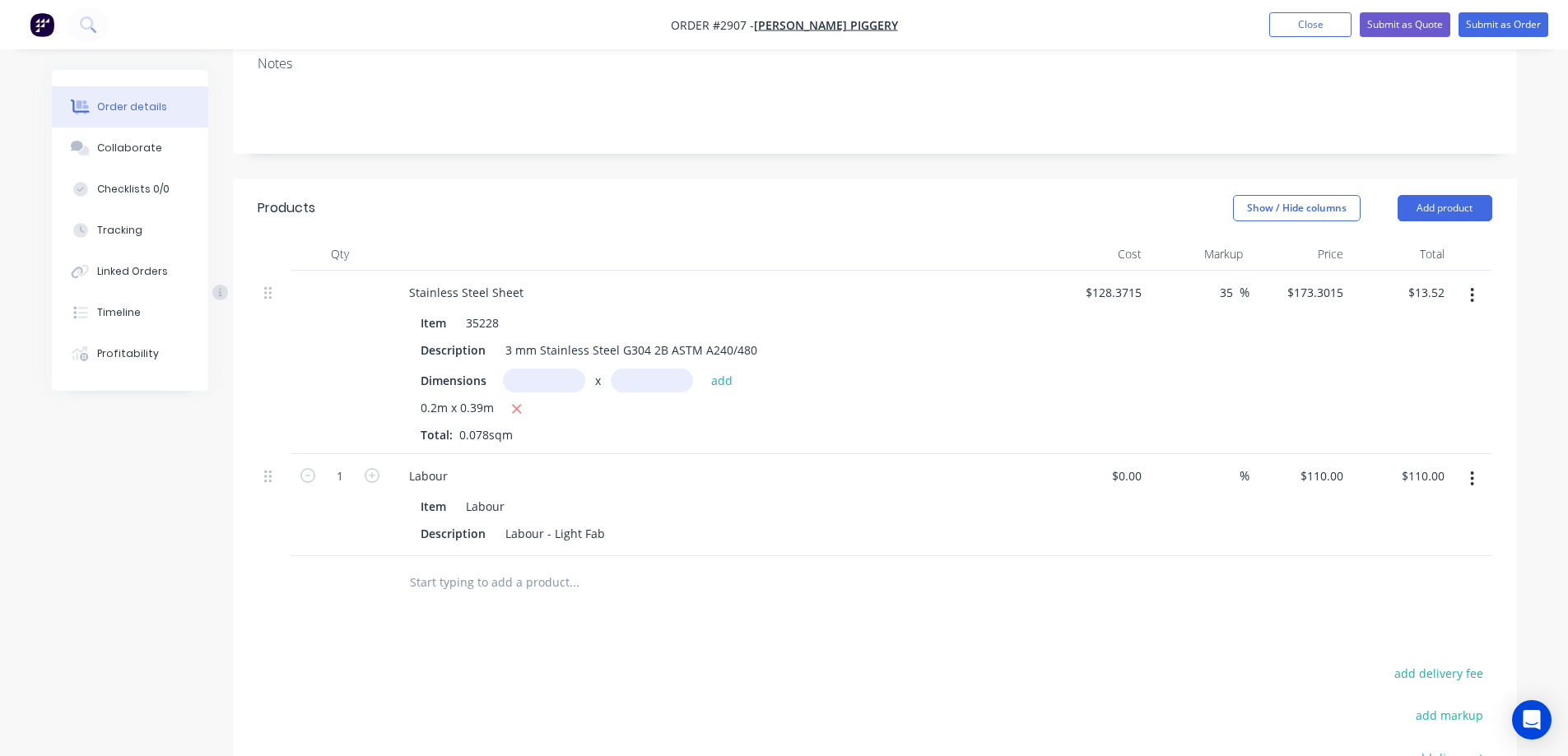
scroll to position [329, 0]
drag, startPoint x: 603, startPoint y: 512, endPoint x: 550, endPoint y: 509, distance: 53.1
click at [550, 521] on div "Labour - Light Fab" at bounding box center [556, 533] width 113 height 24
click at [377, 467] on icon "button" at bounding box center [372, 474] width 15 height 15
type input "2"
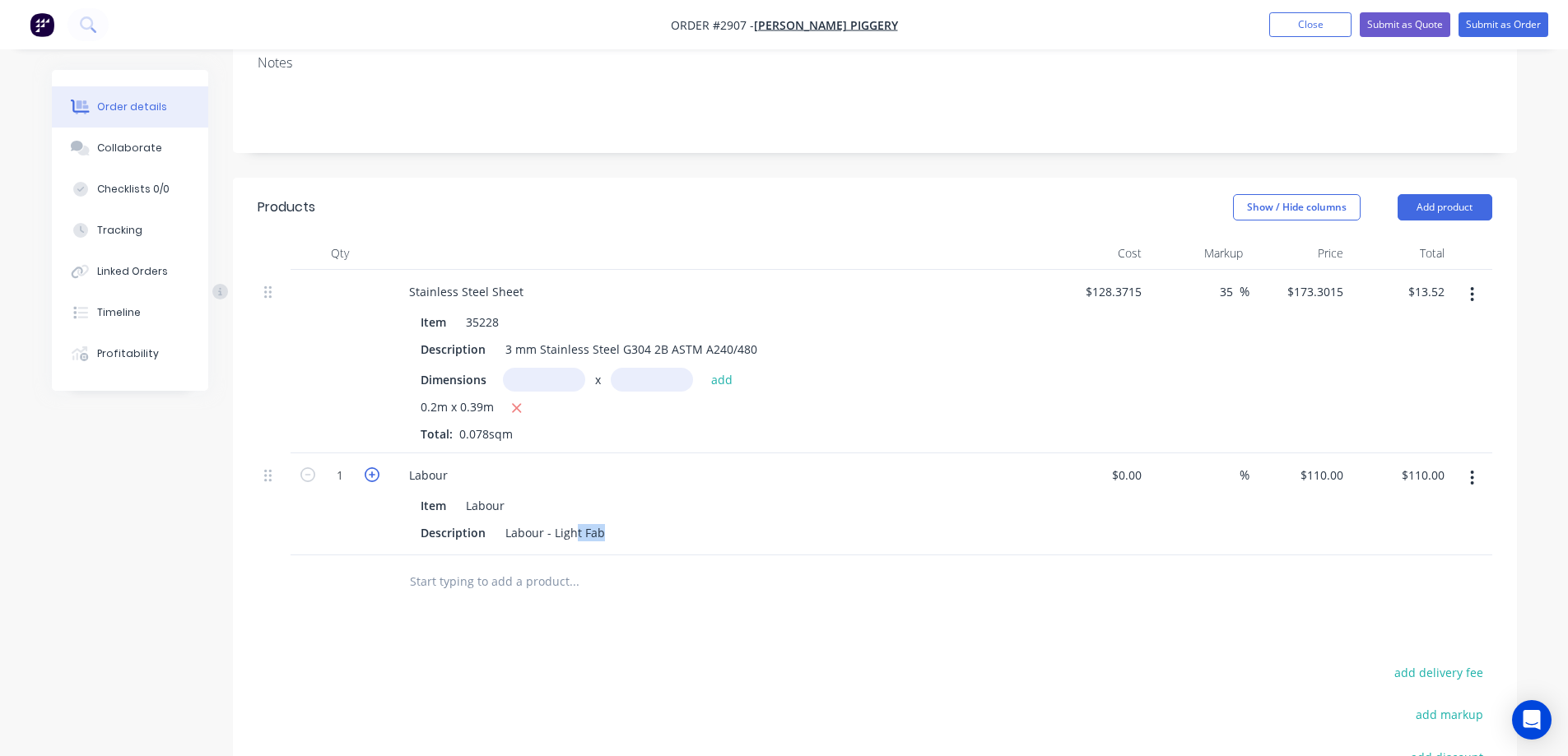
type input "$220.00"
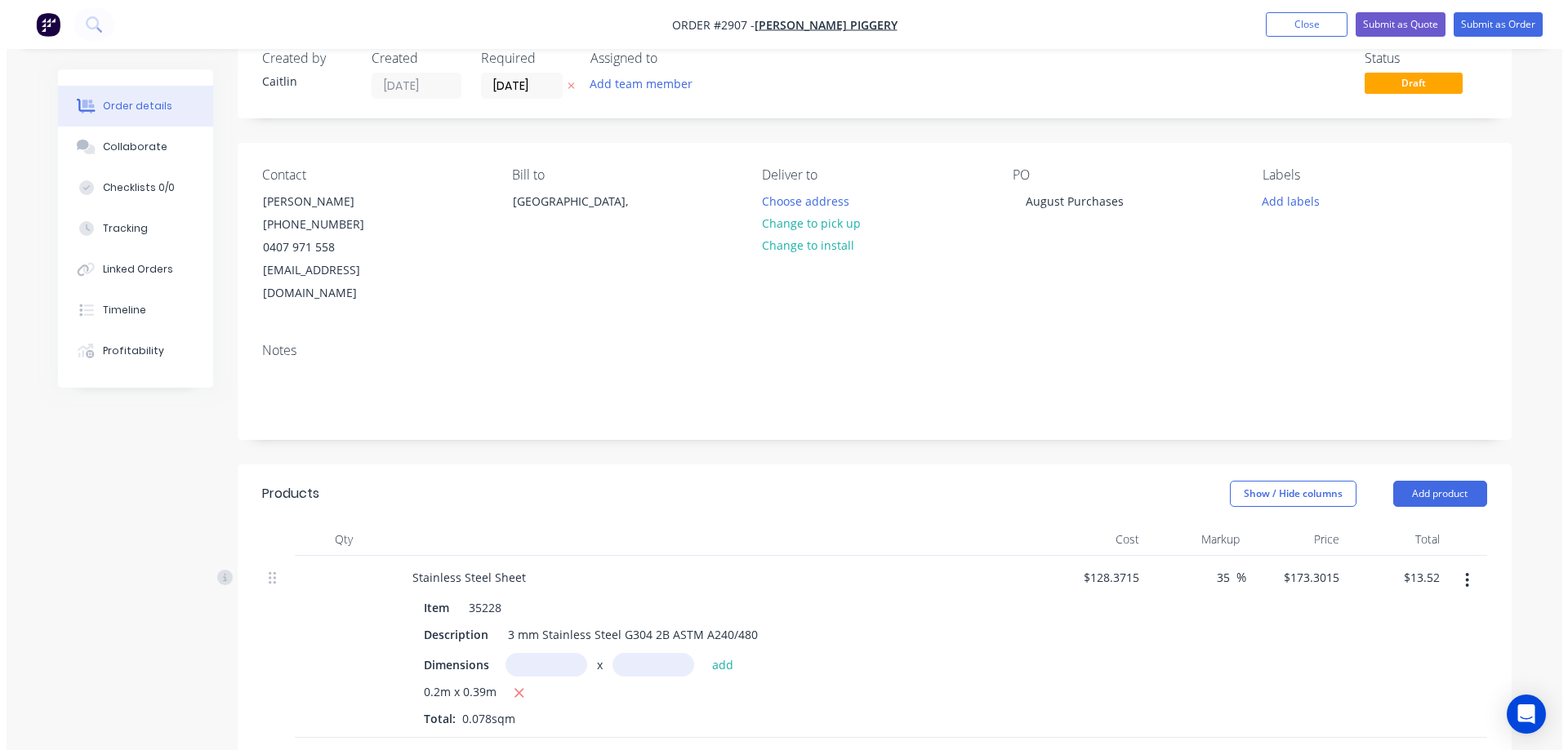
scroll to position [0, 0]
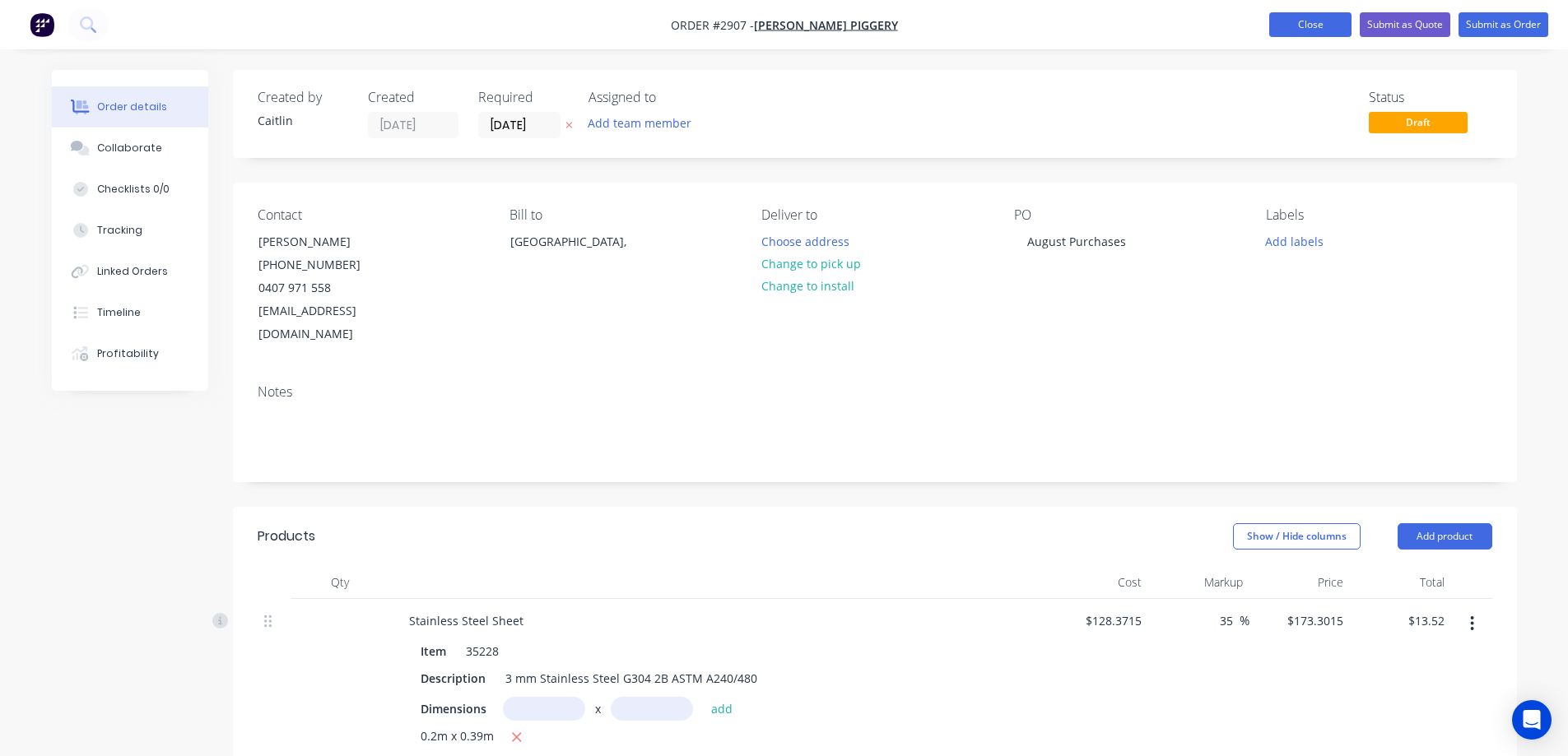
click at [1302, 27] on button "Close" at bounding box center [1310, 24] width 82 height 25
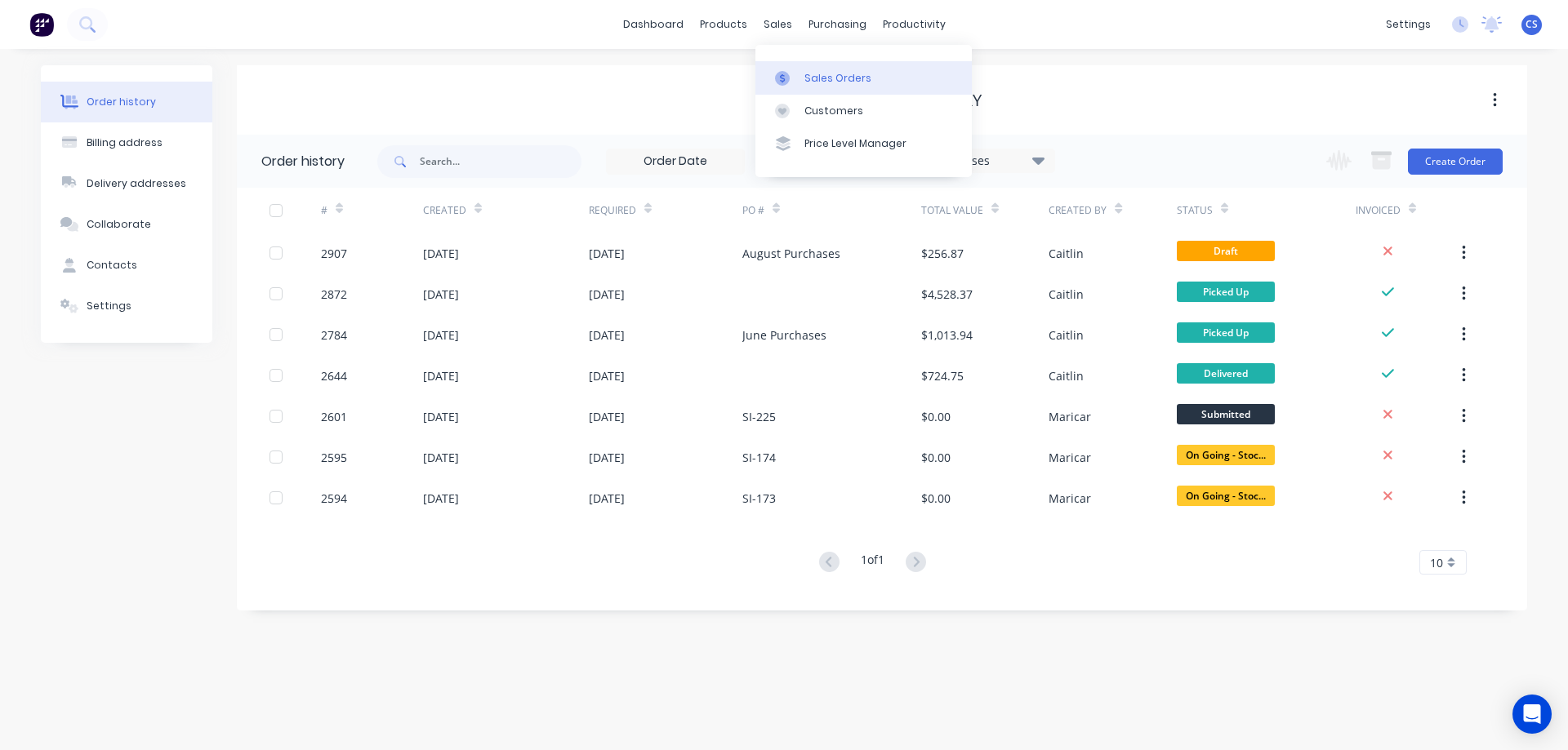
click at [813, 78] on div "Sales Orders" at bounding box center [837, 77] width 67 height 15
